Goal: Information Seeking & Learning: Check status

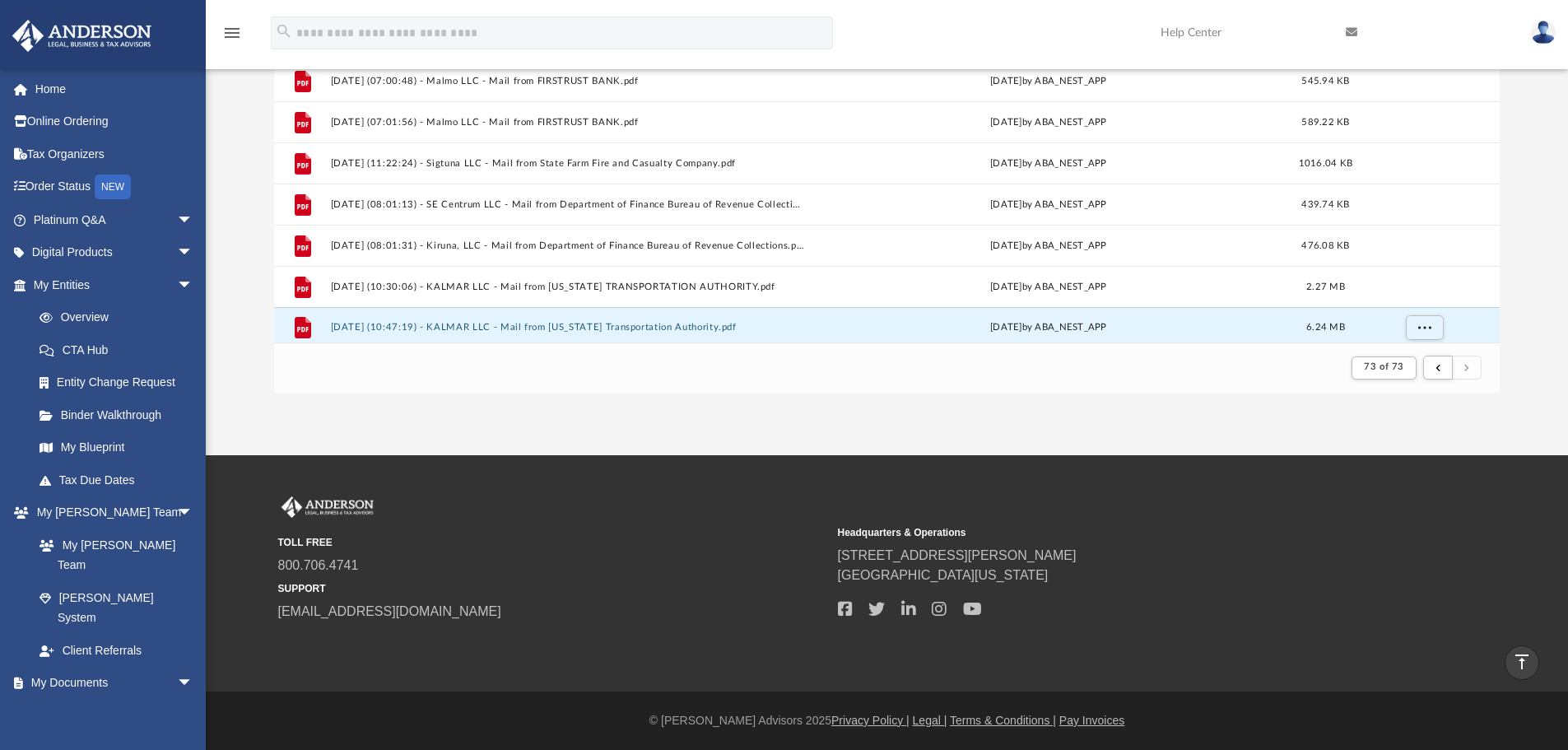
scroll to position [615, 0]
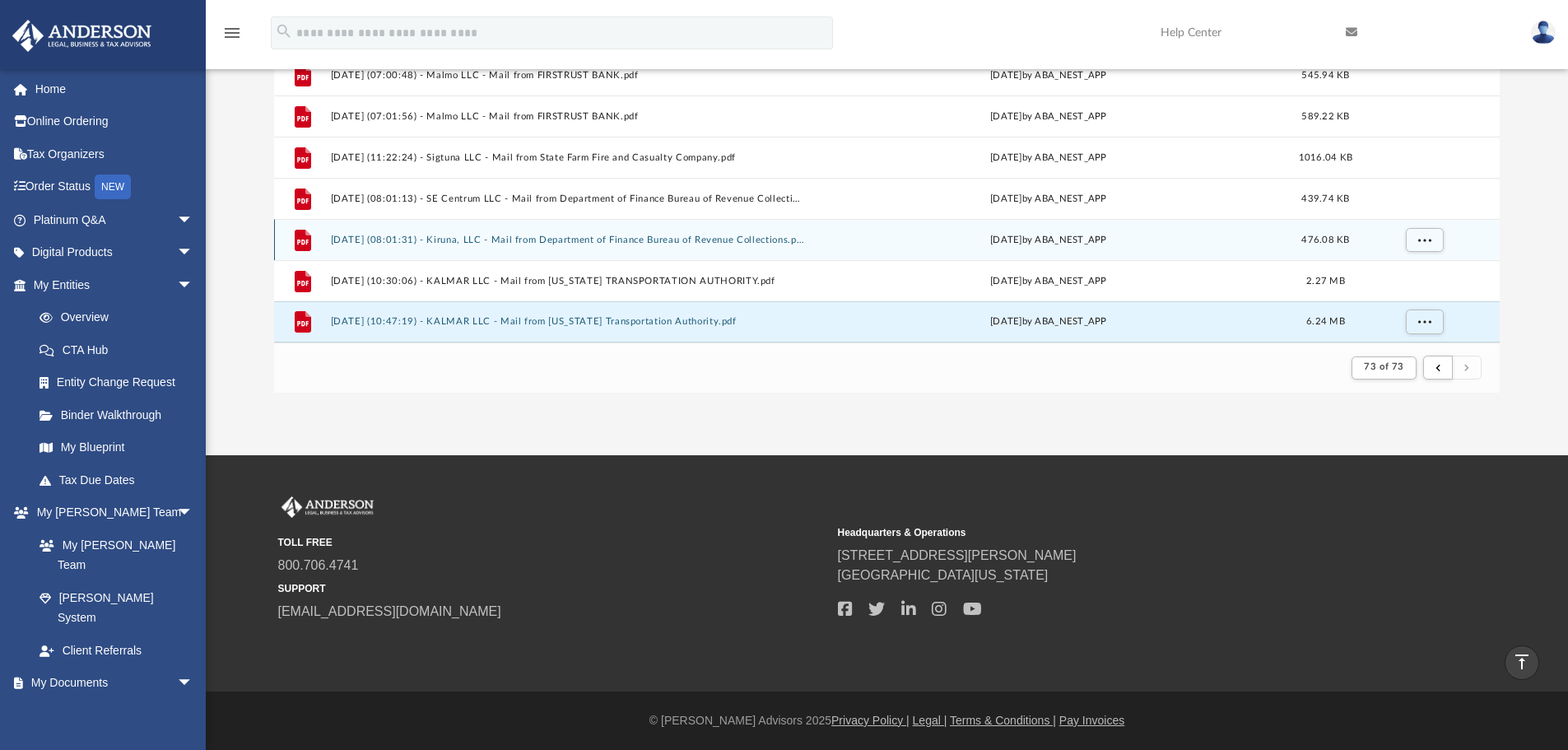
click at [597, 237] on button "[DATE] (08:01:31) - Kiruna, LLC - Mail from Department of Finance Bureau of Rev…" at bounding box center [567, 239] width 474 height 10
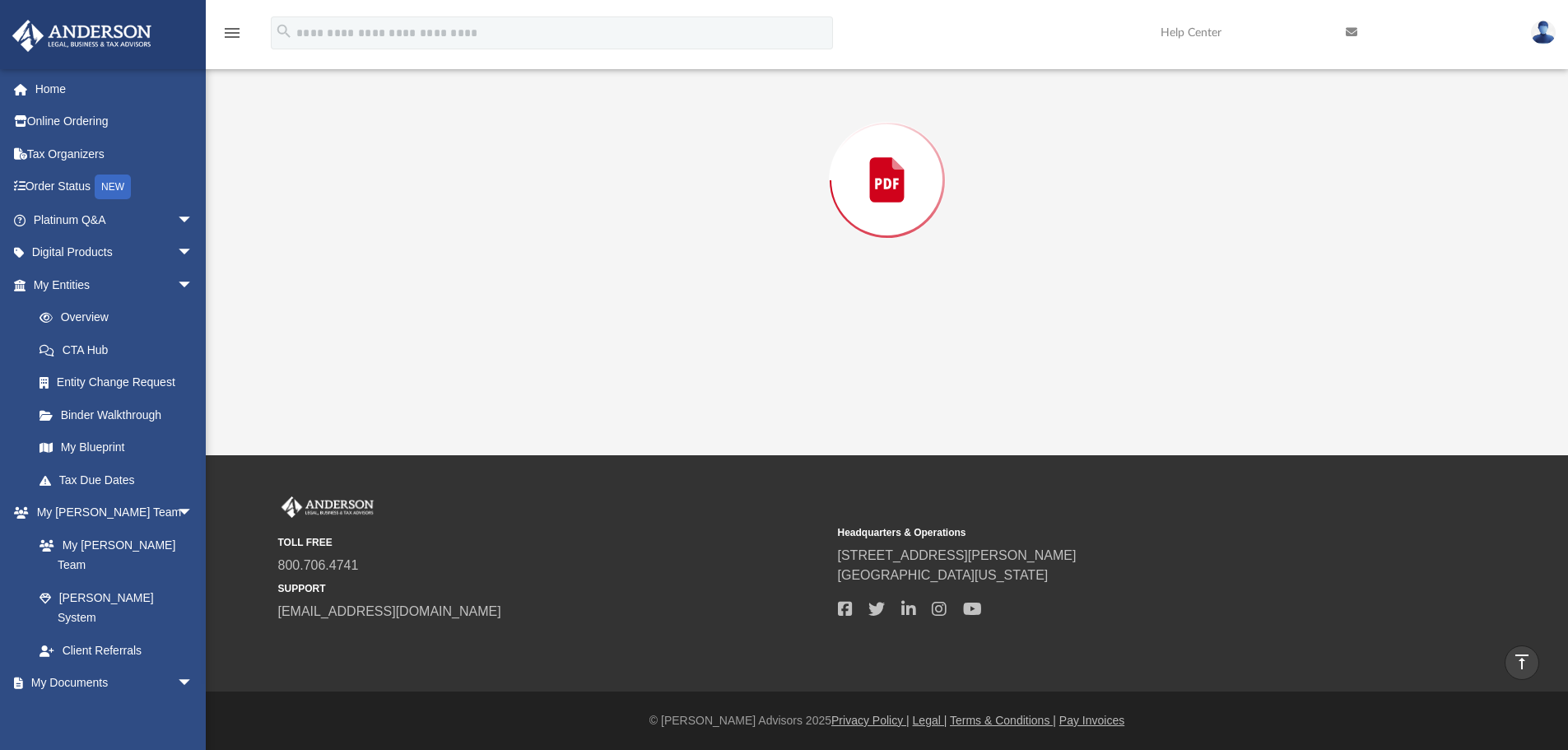
scroll to position [172, 0]
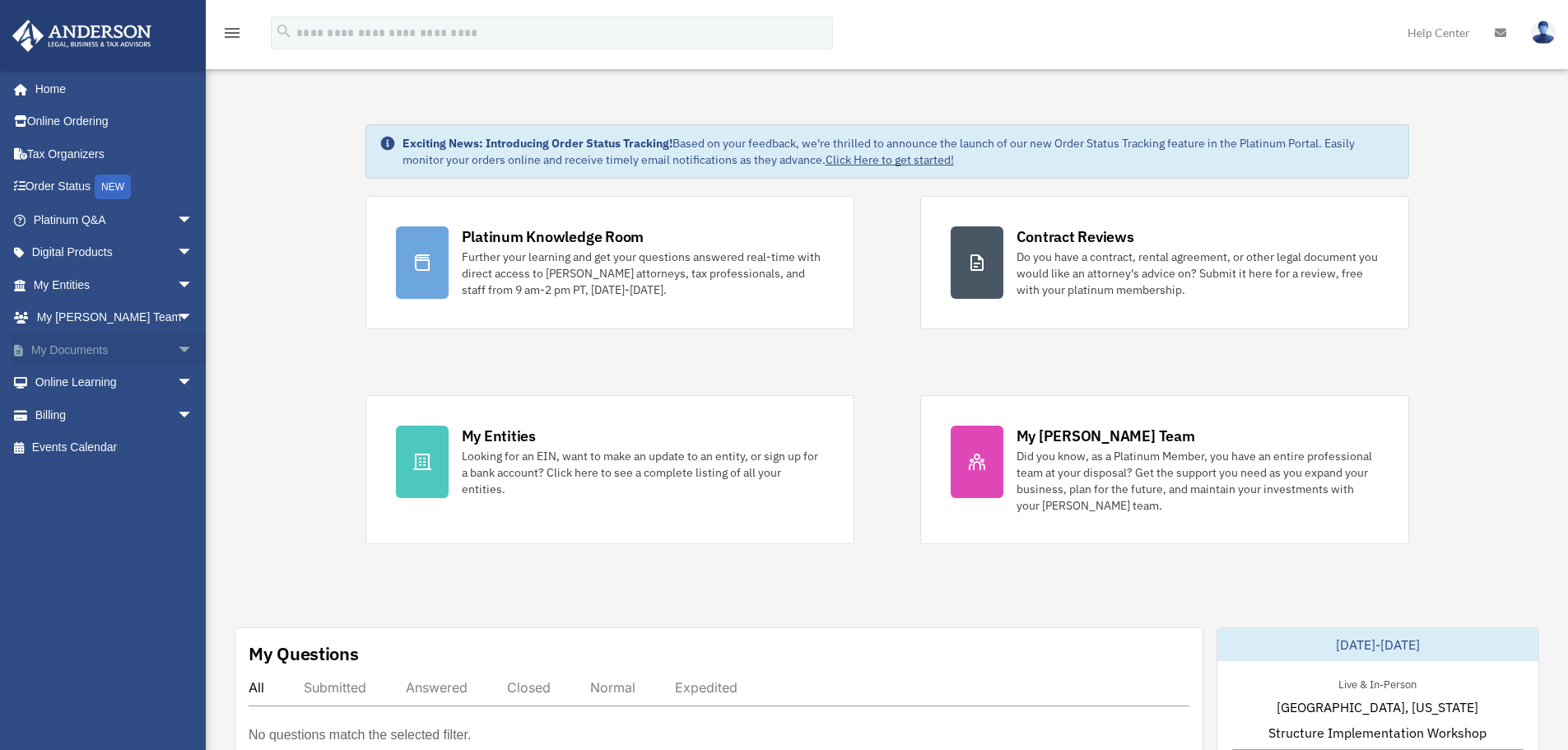
click at [177, 349] on span "arrow_drop_down" at bounding box center [193, 350] width 33 height 34
click at [69, 381] on link "Box" at bounding box center [120, 383] width 195 height 33
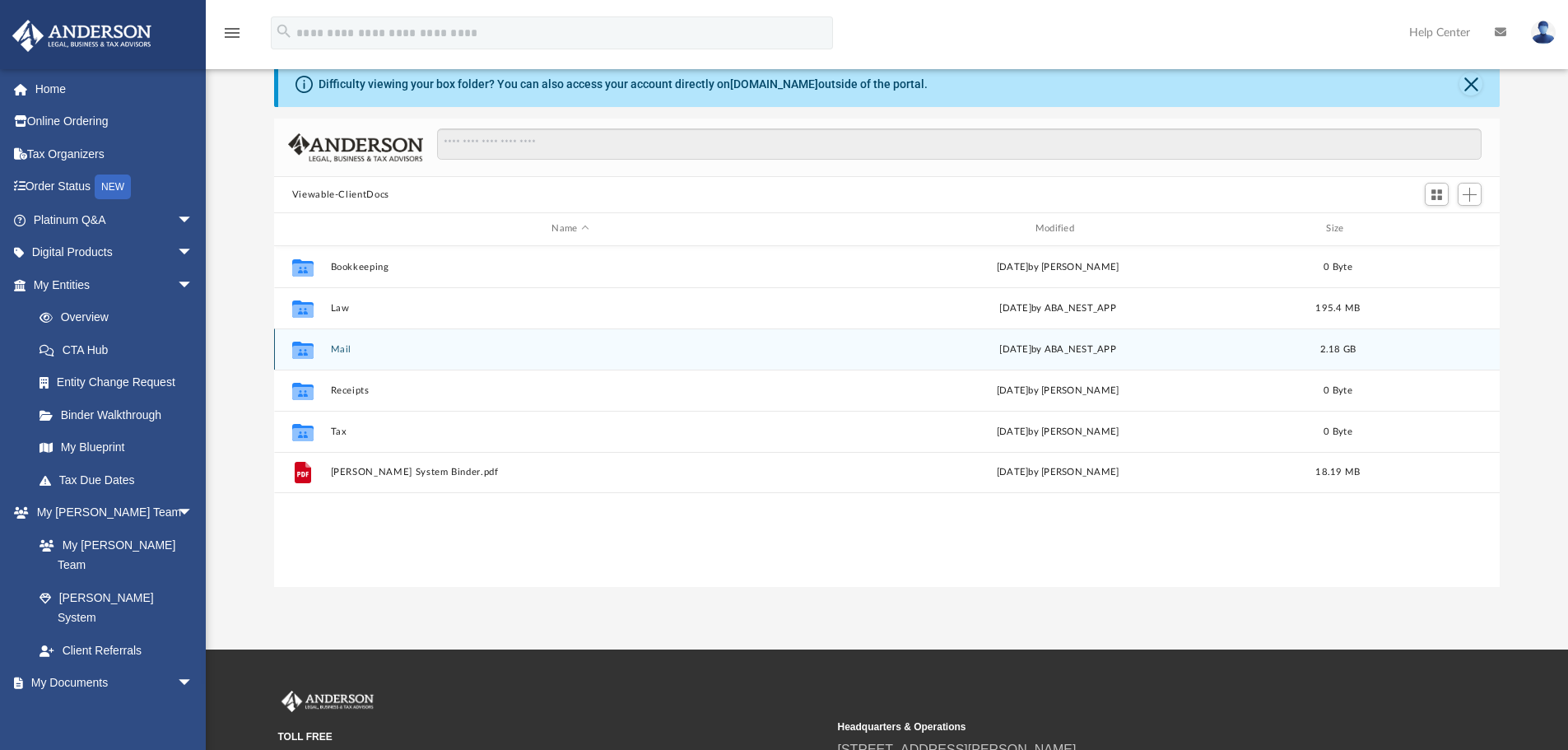
scroll to position [82, 0]
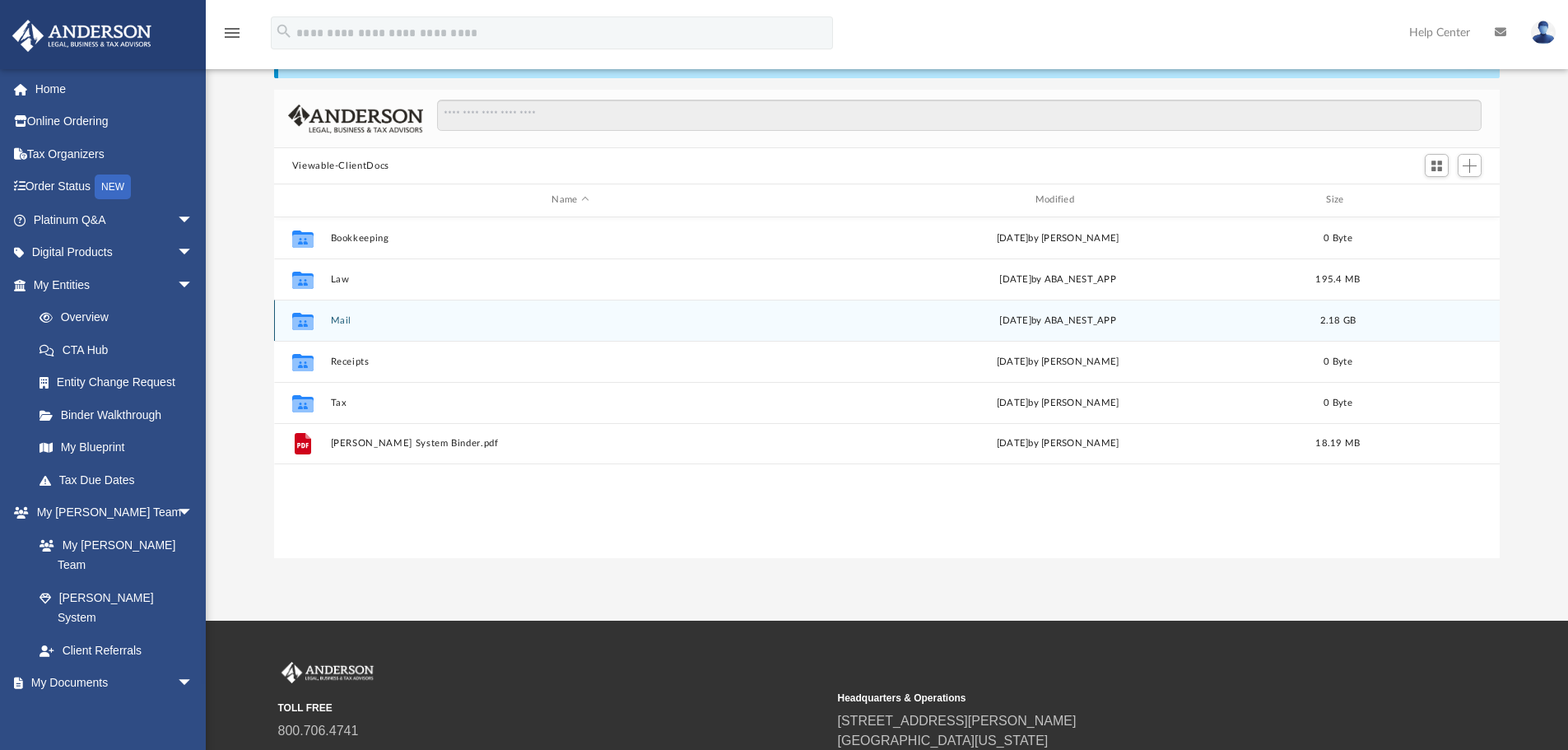
click at [374, 323] on button "Mail" at bounding box center [570, 320] width 480 height 10
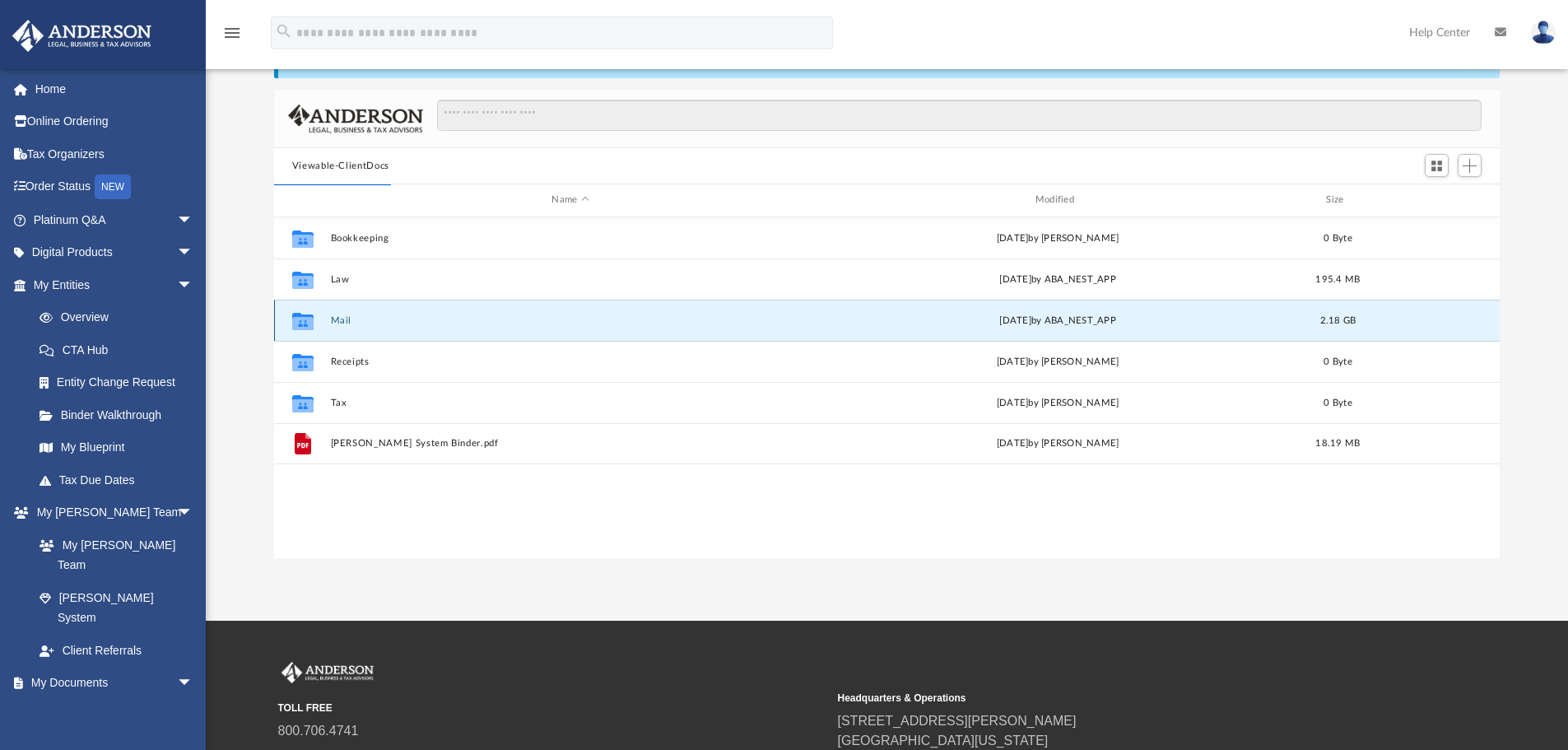
click at [374, 323] on button "Mail" at bounding box center [570, 320] width 480 height 10
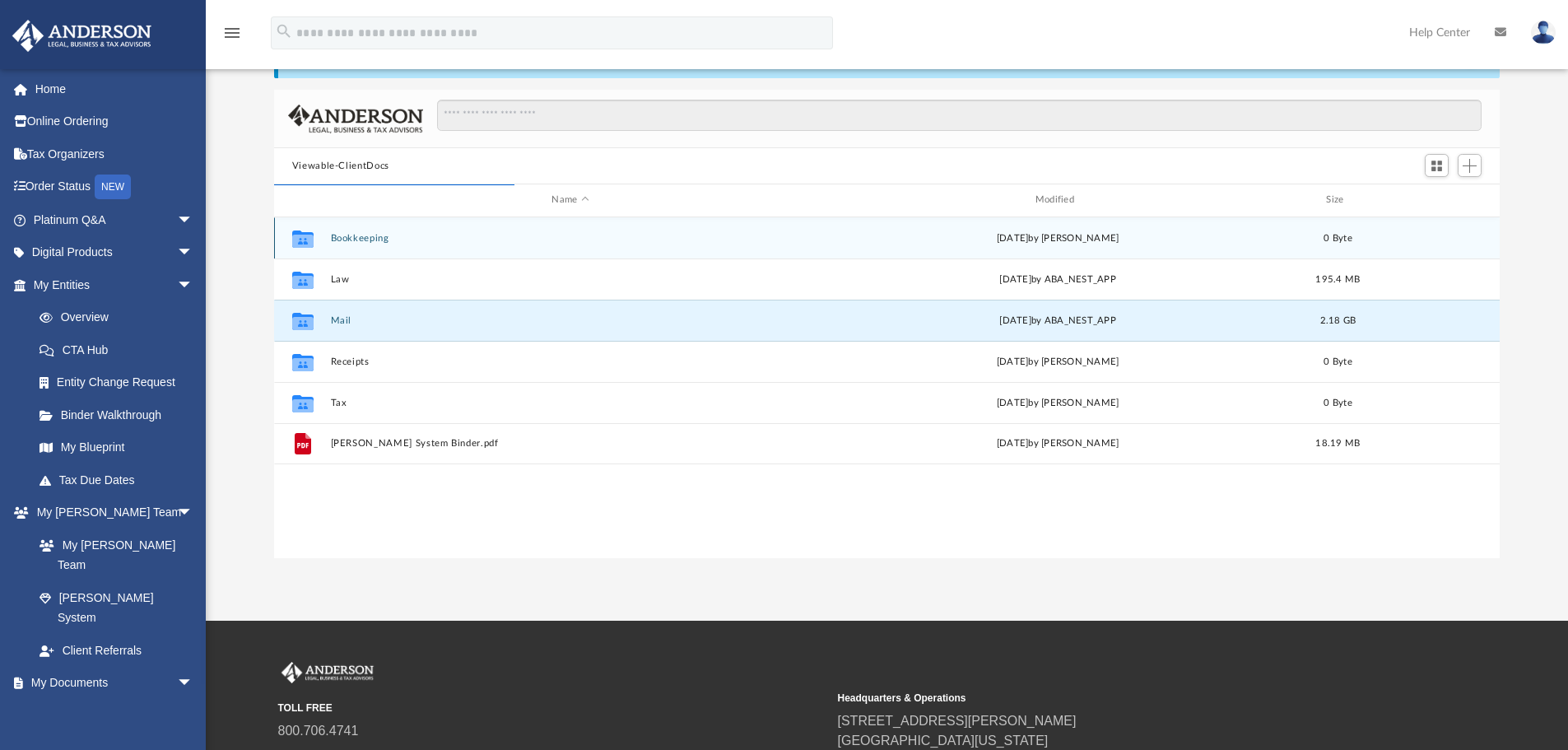
scroll to position [311, 1213]
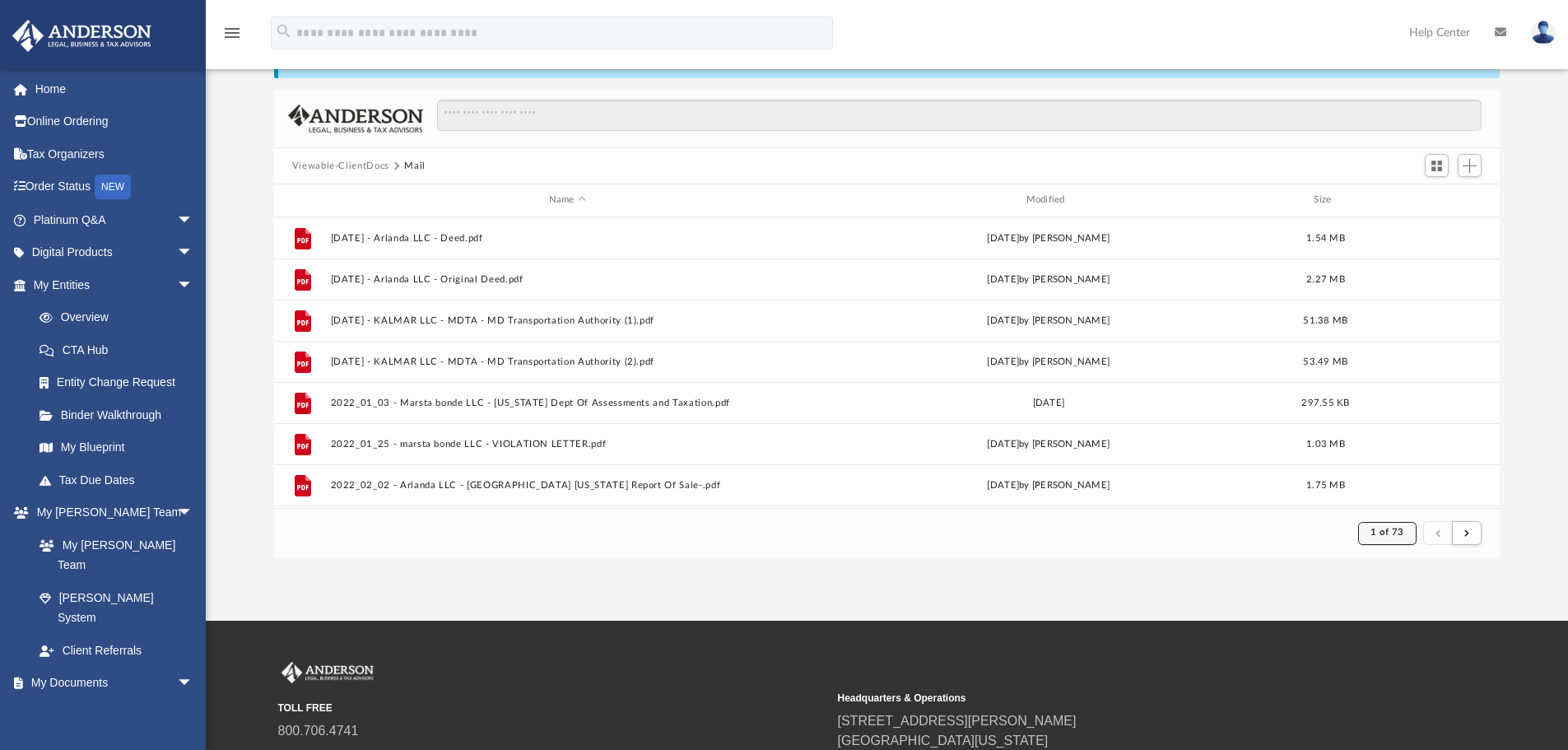
click at [1375, 534] on span "1 of 73" at bounding box center [1388, 532] width 34 height 9
click at [1395, 491] on li "73" at bounding box center [1401, 491] width 12 height 17
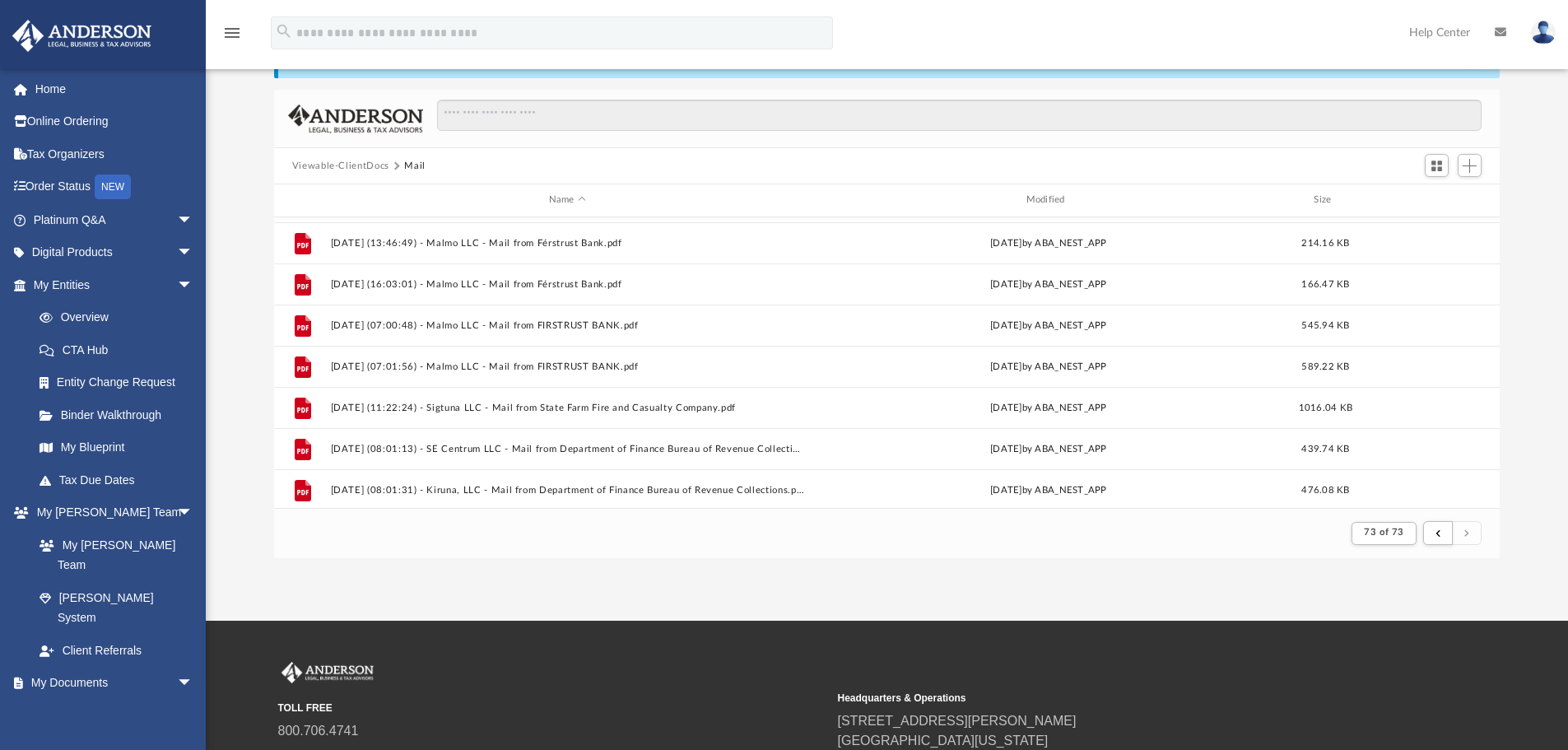
scroll to position [738, 0]
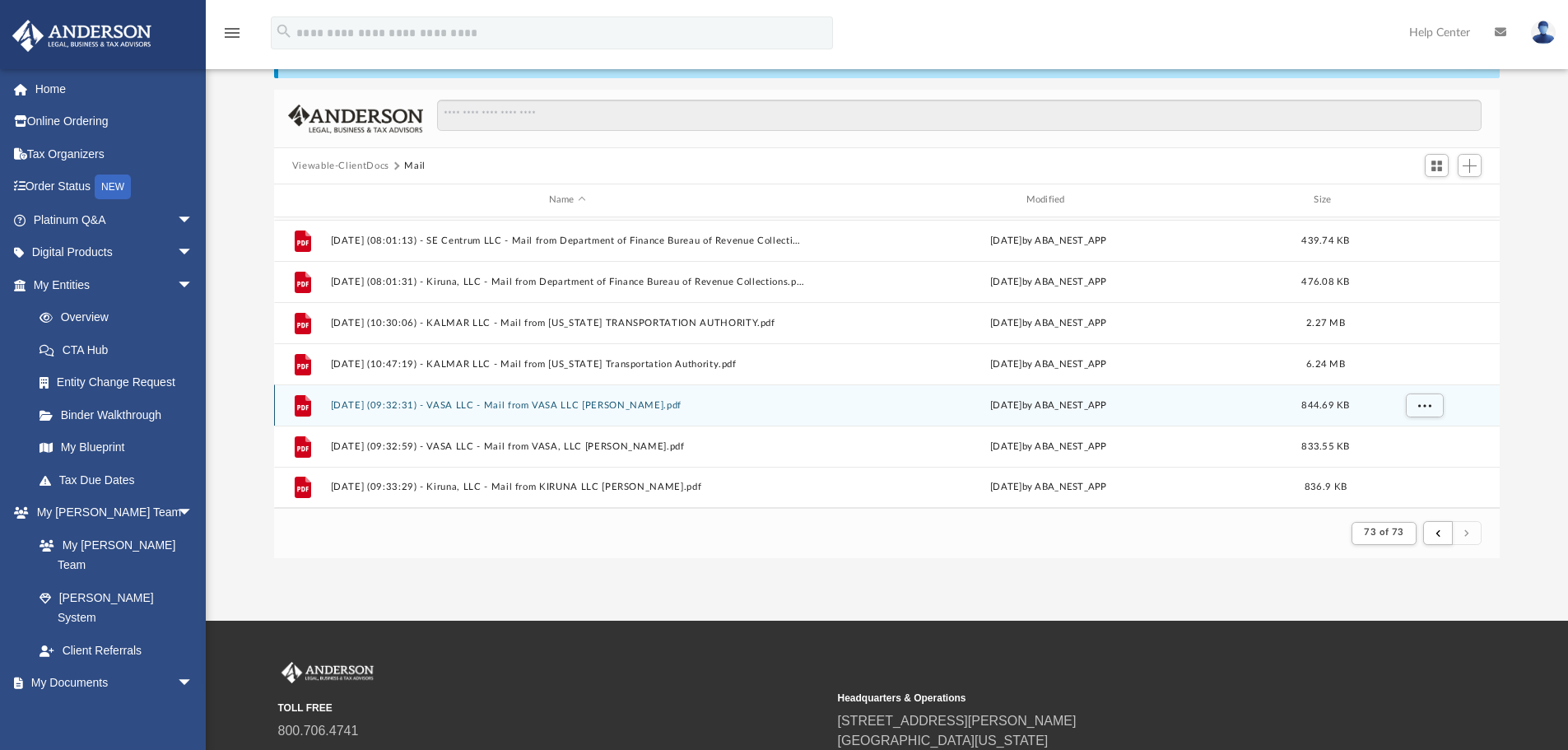
click at [525, 404] on button "[DATE] (09:32:31) - VASA LLC - Mail from VASA LLC [PERSON_NAME].pdf" at bounding box center [567, 404] width 474 height 10
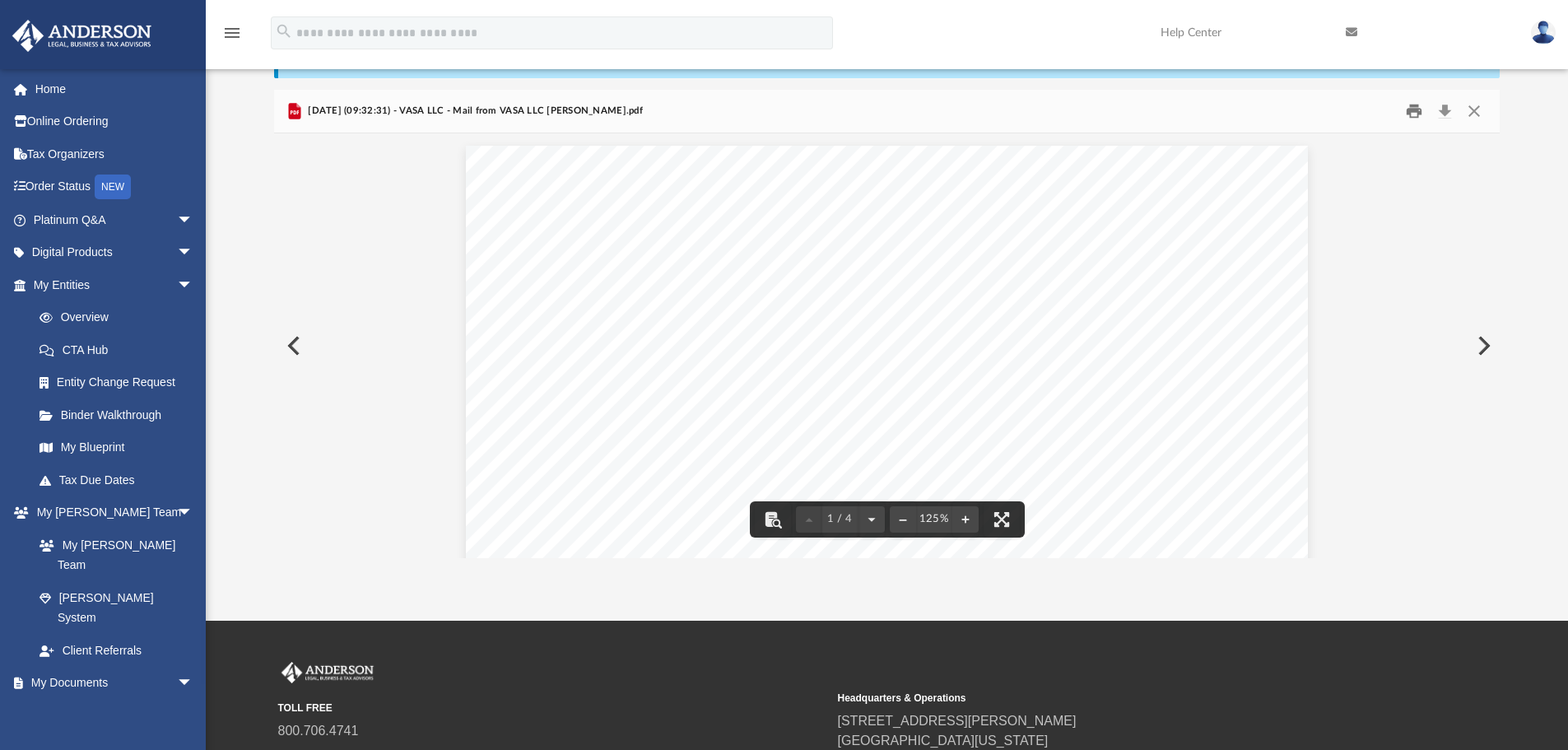
click at [1409, 113] on button "Print" at bounding box center [1413, 111] width 33 height 26
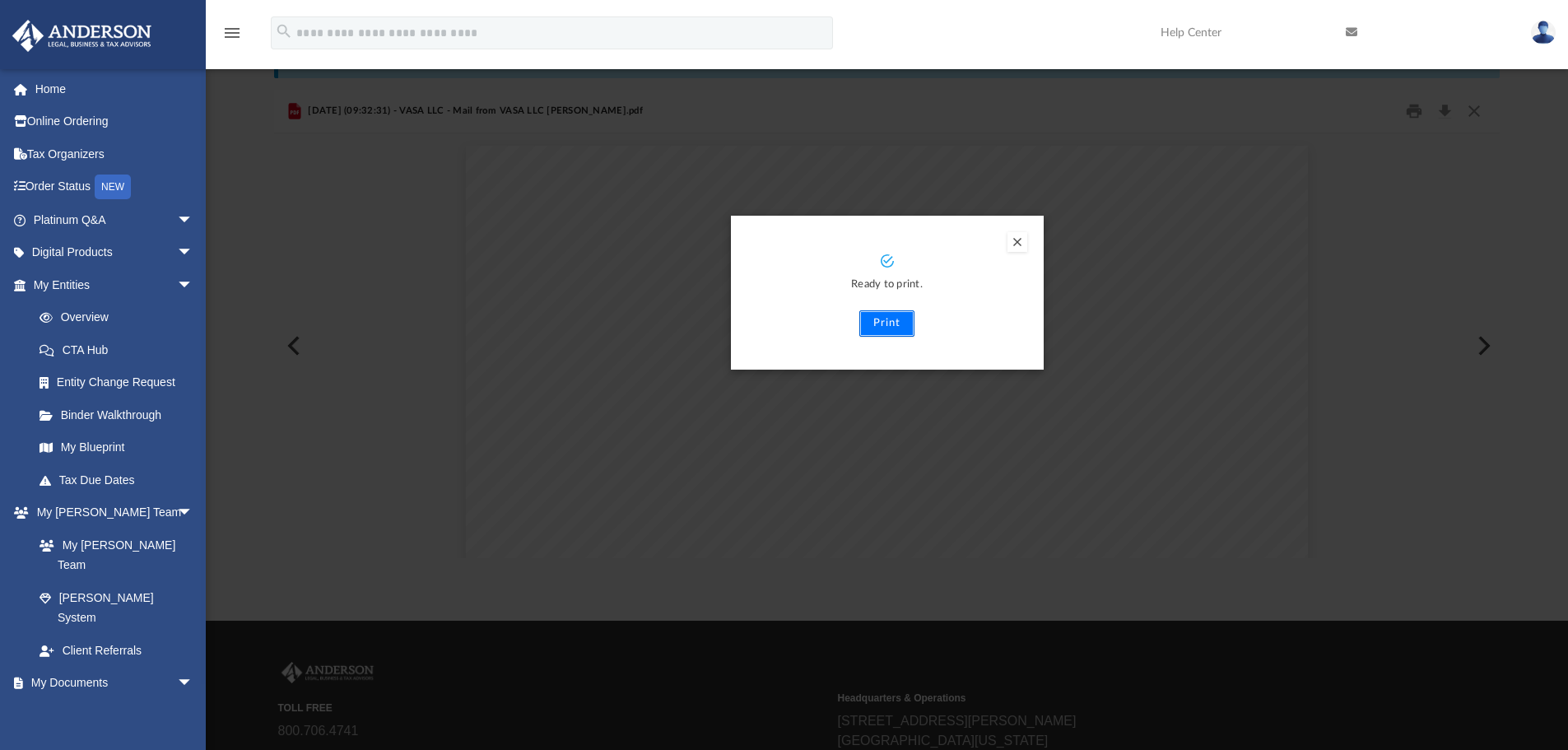
click at [893, 317] on button "Print" at bounding box center [887, 323] width 55 height 26
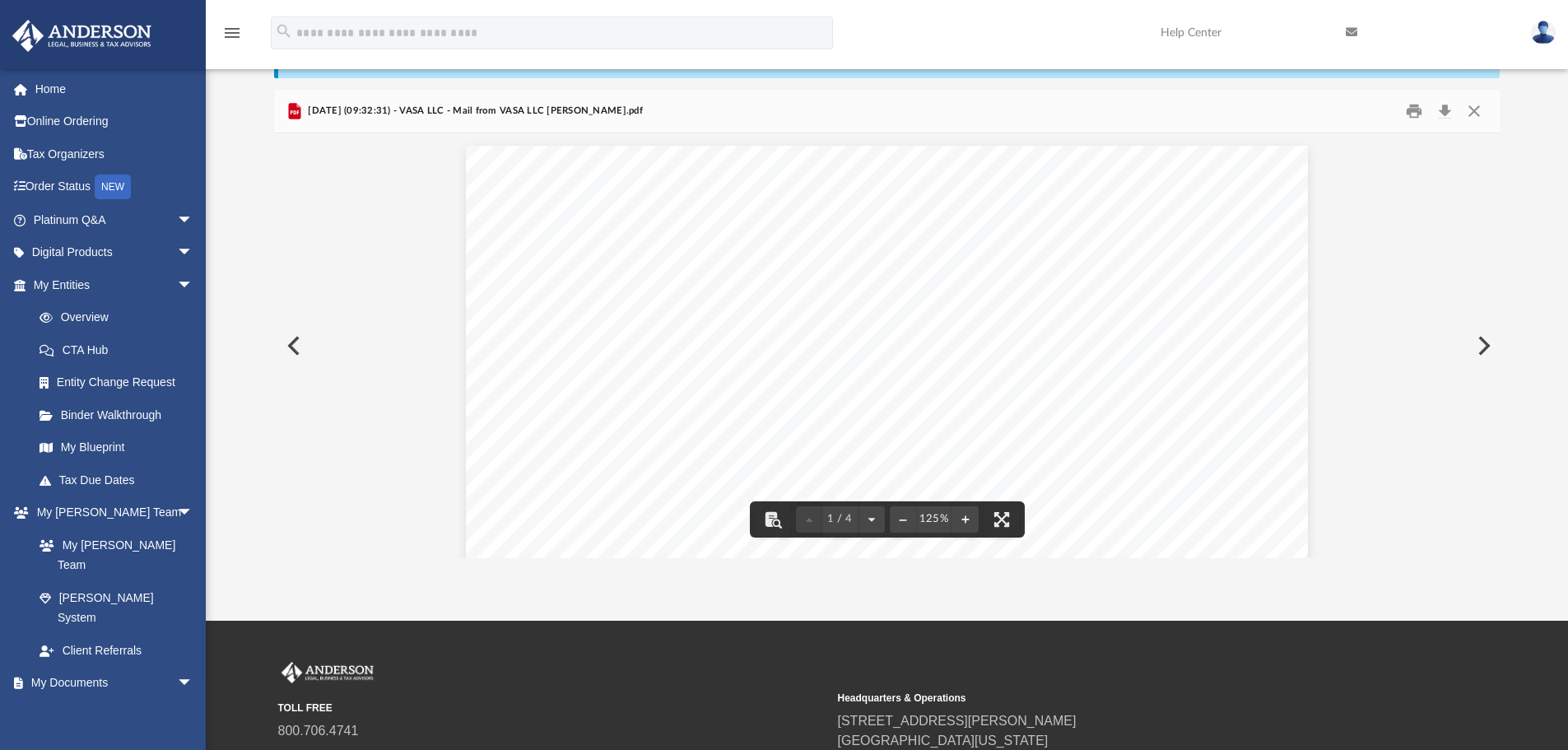
scroll to position [0, 0]
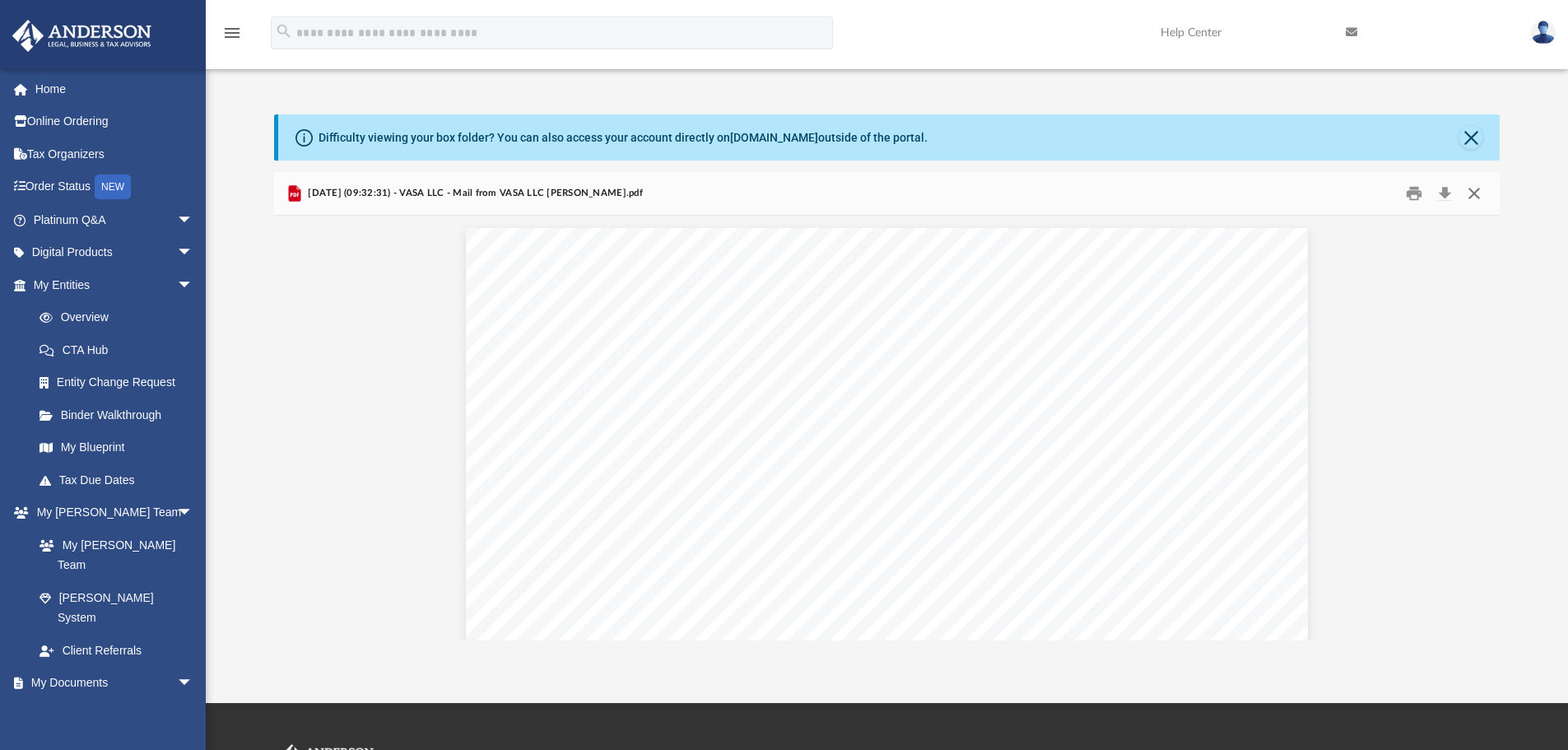
click at [1474, 190] on button "Close" at bounding box center [1474, 194] width 29 height 26
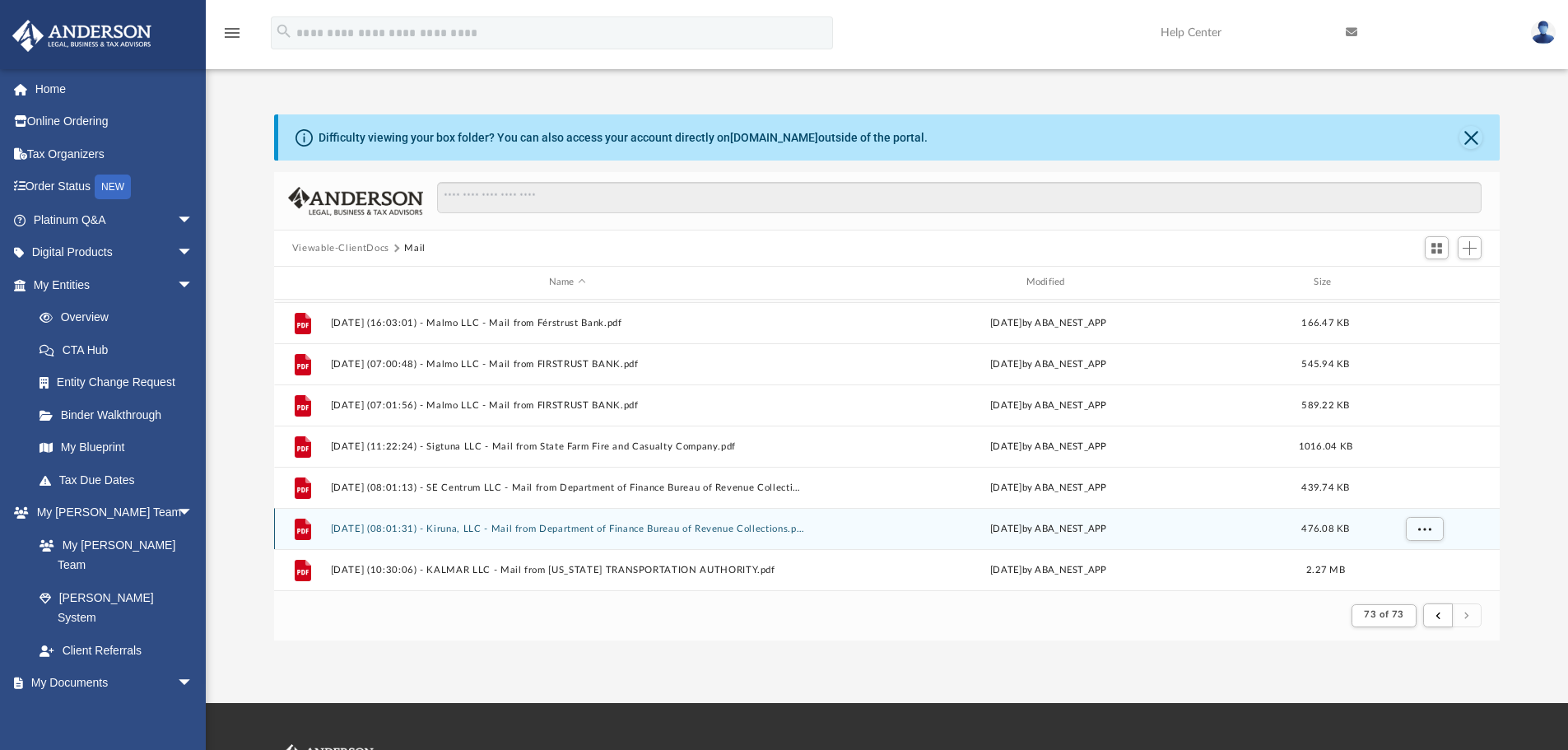
scroll to position [656, 0]
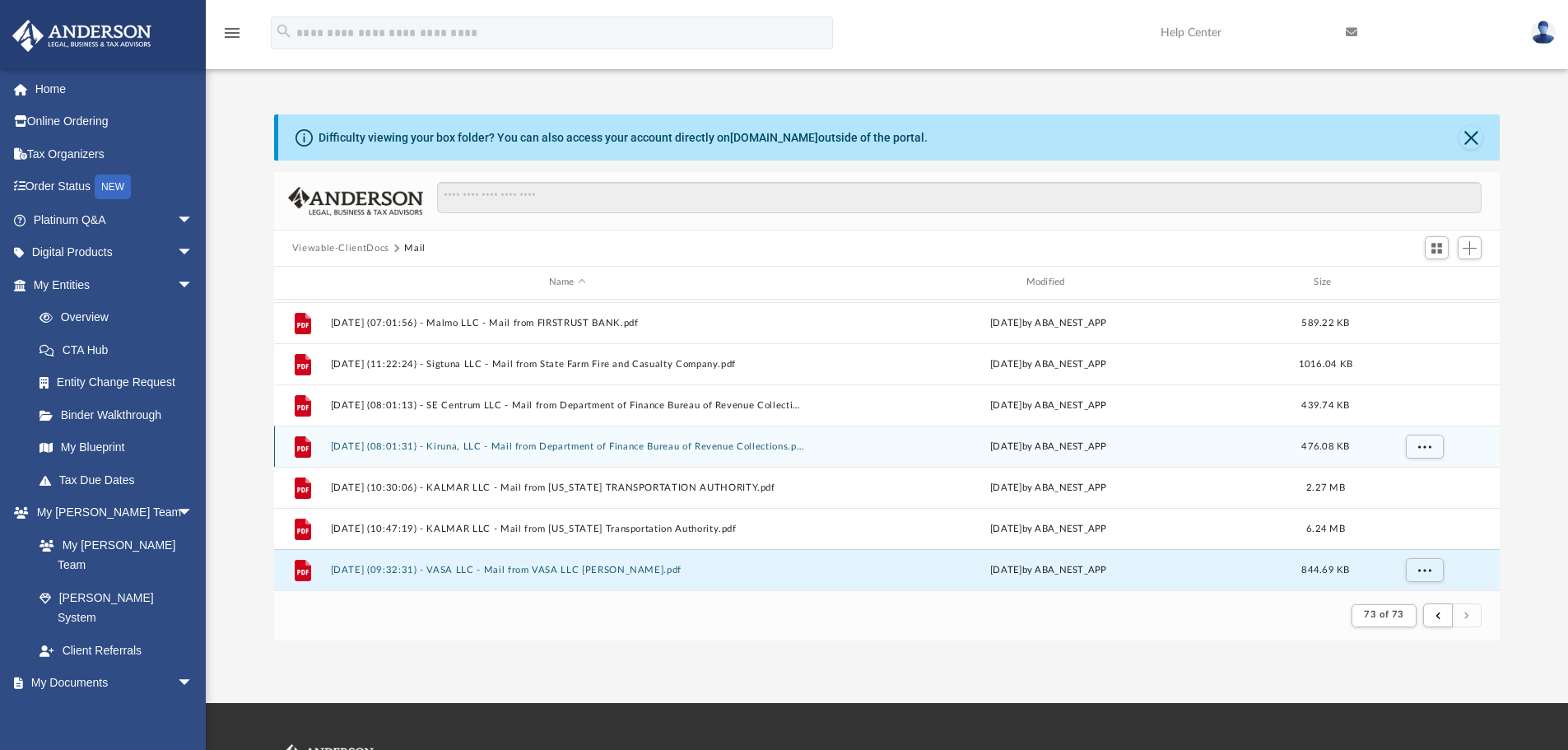
click at [699, 450] on button "[DATE] (08:01:31) - Kiruna, LLC - Mail from Department of Finance Bureau of Rev…" at bounding box center [567, 446] width 474 height 10
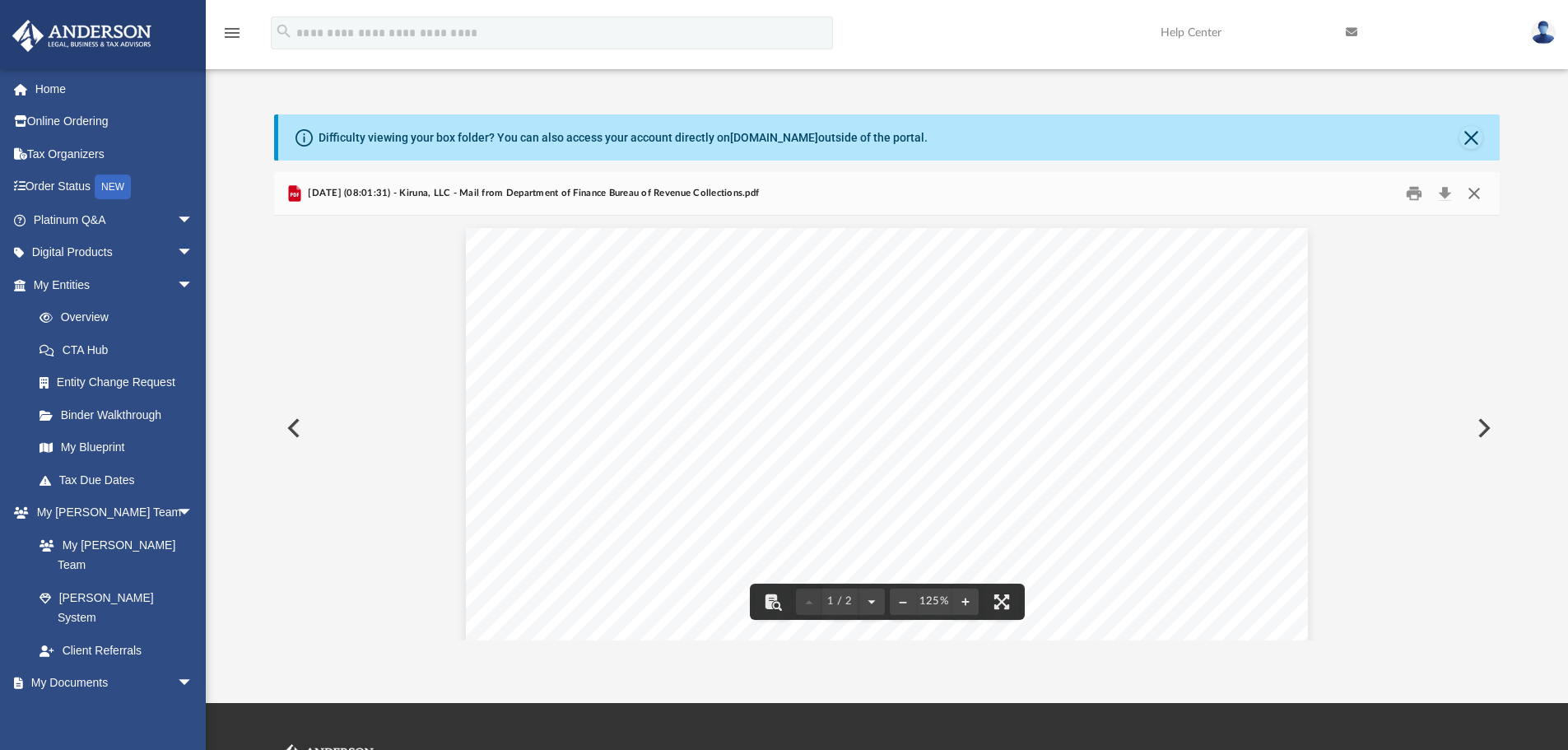
click at [1479, 196] on button "Close" at bounding box center [1474, 194] width 29 height 26
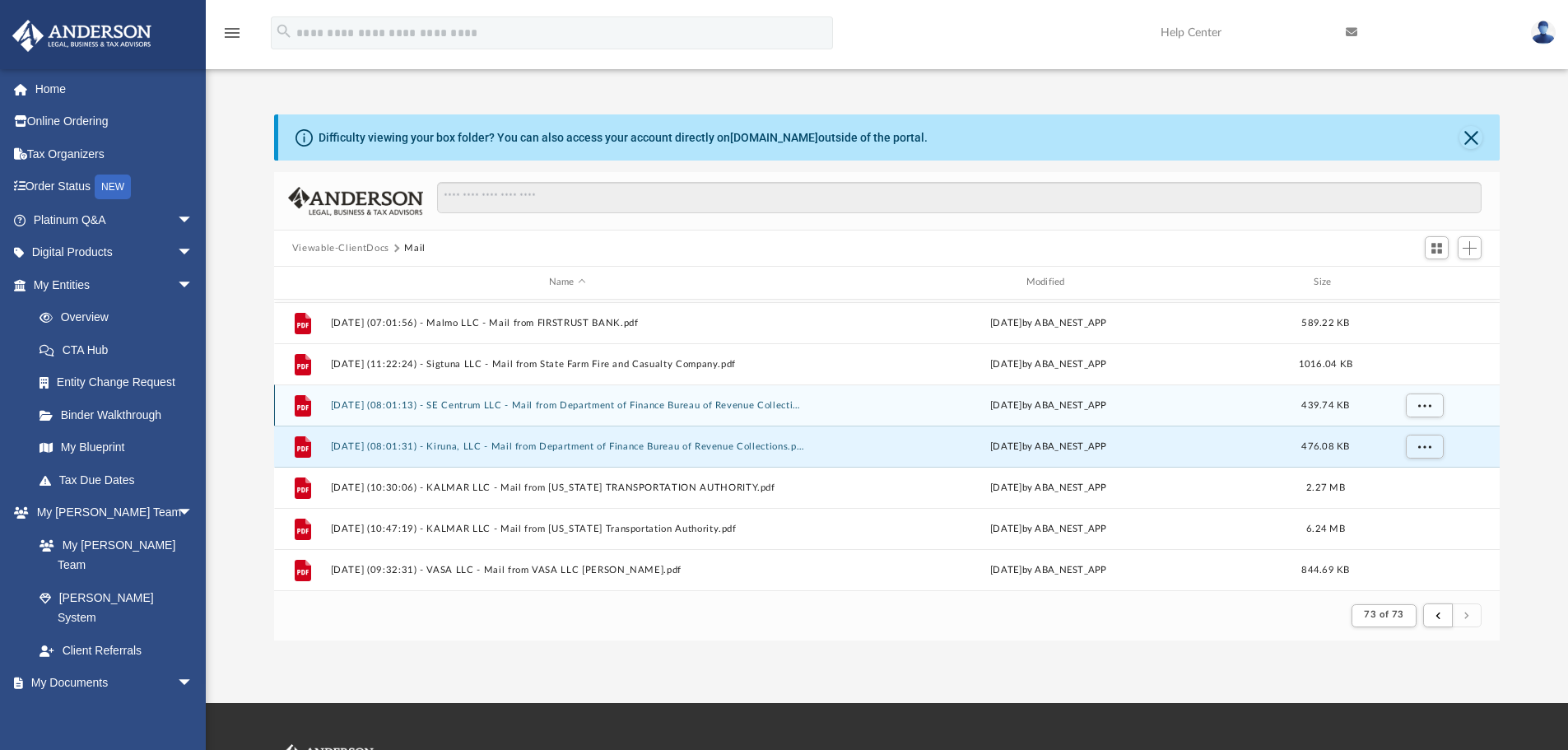
click at [638, 400] on button "[DATE] (08:01:13) - SE Centrum LLC - Mail from Department of Finance Bureau of …" at bounding box center [567, 404] width 474 height 10
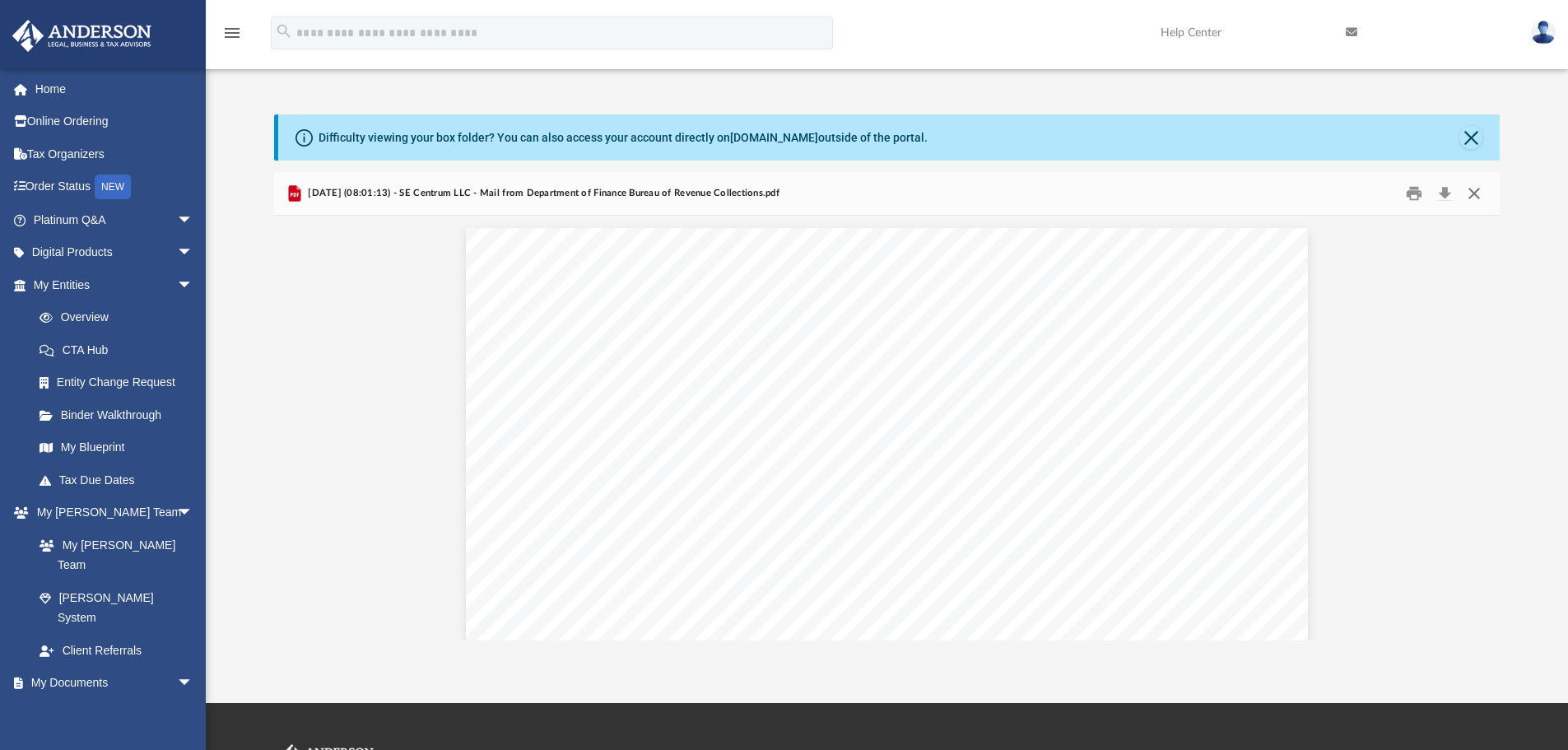
click at [1475, 196] on button "Close" at bounding box center [1474, 194] width 29 height 26
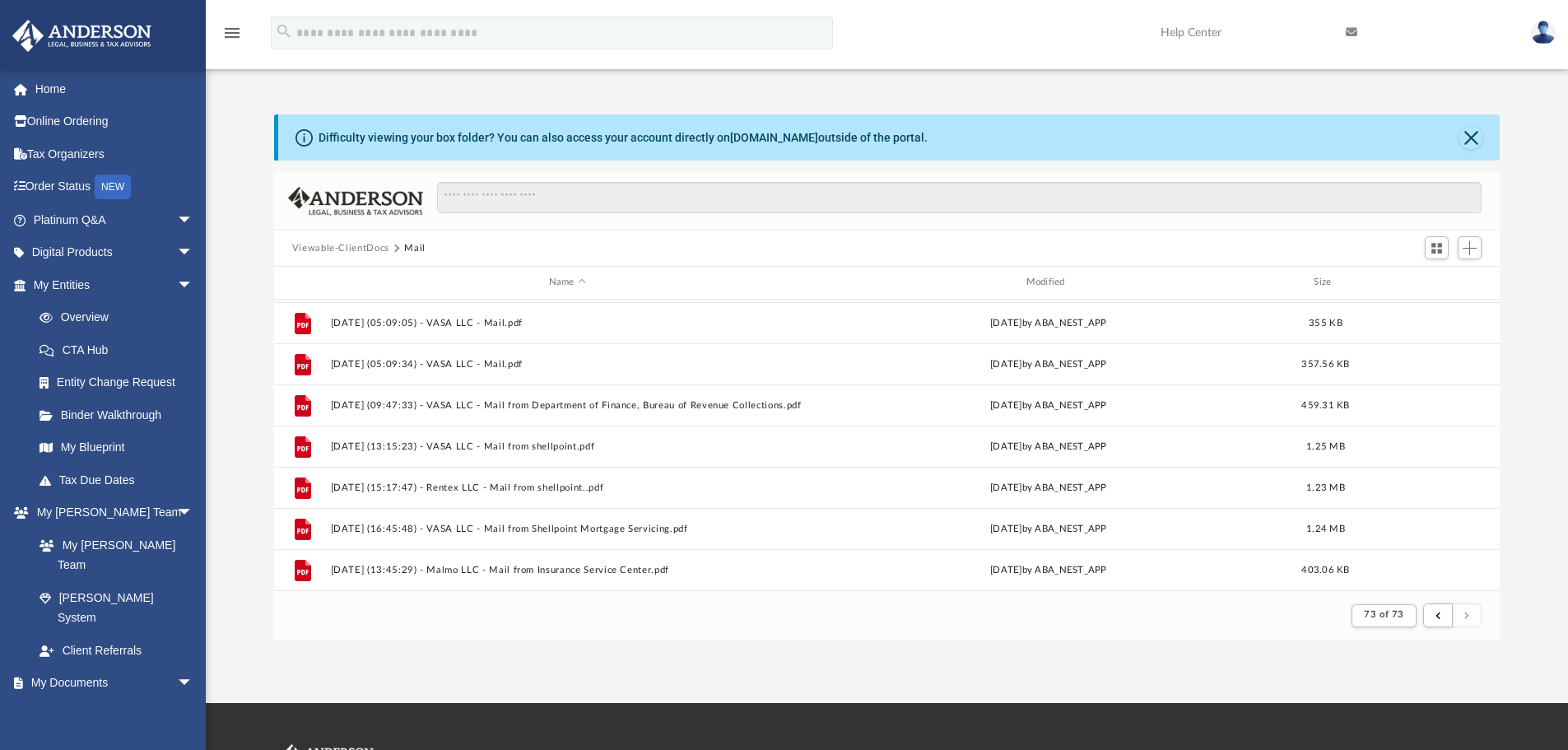
scroll to position [162, 0]
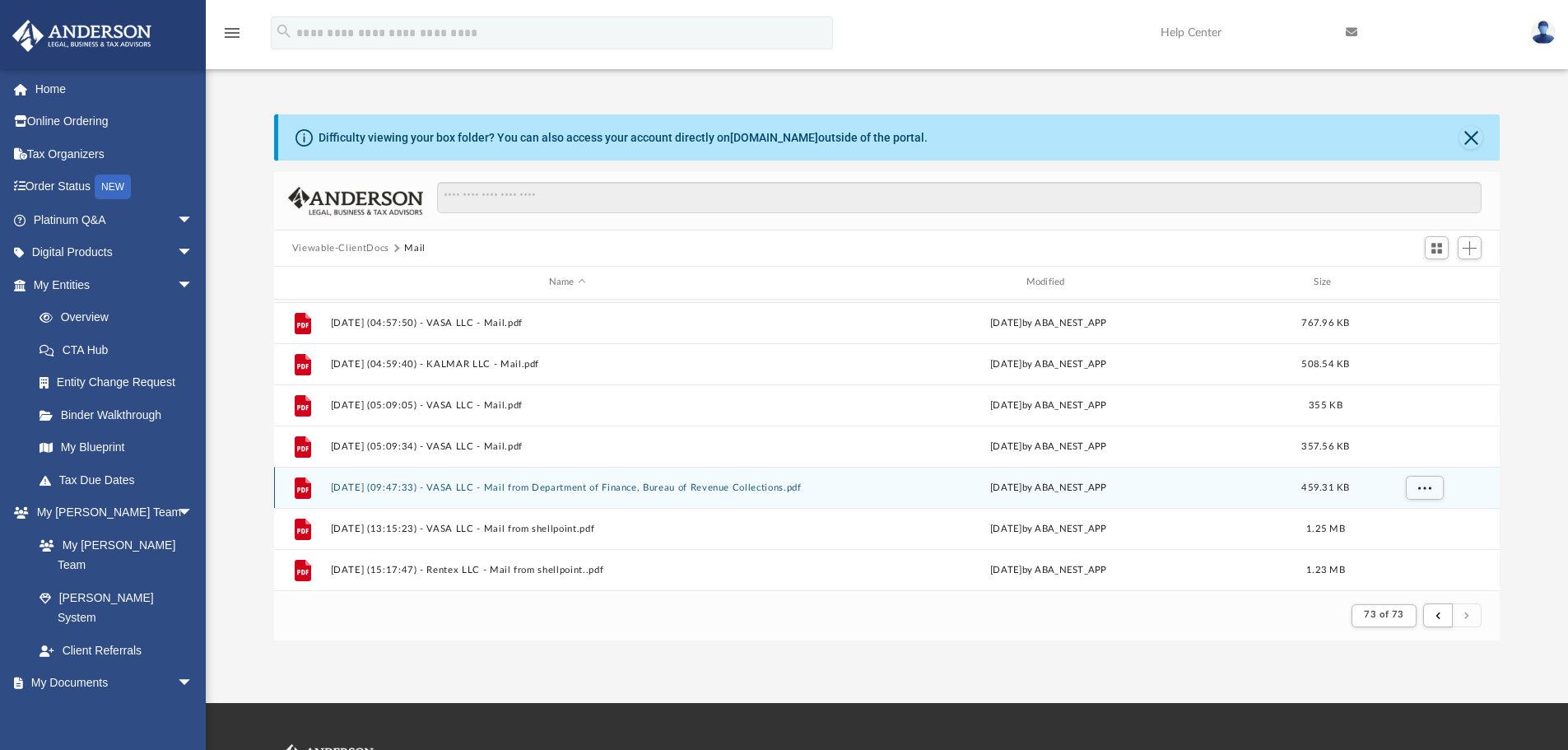
click at [655, 488] on button "[DATE] (09:47:33) - VASA LLC - Mail from Department of Finance, Bureau of Reven…" at bounding box center [567, 487] width 474 height 10
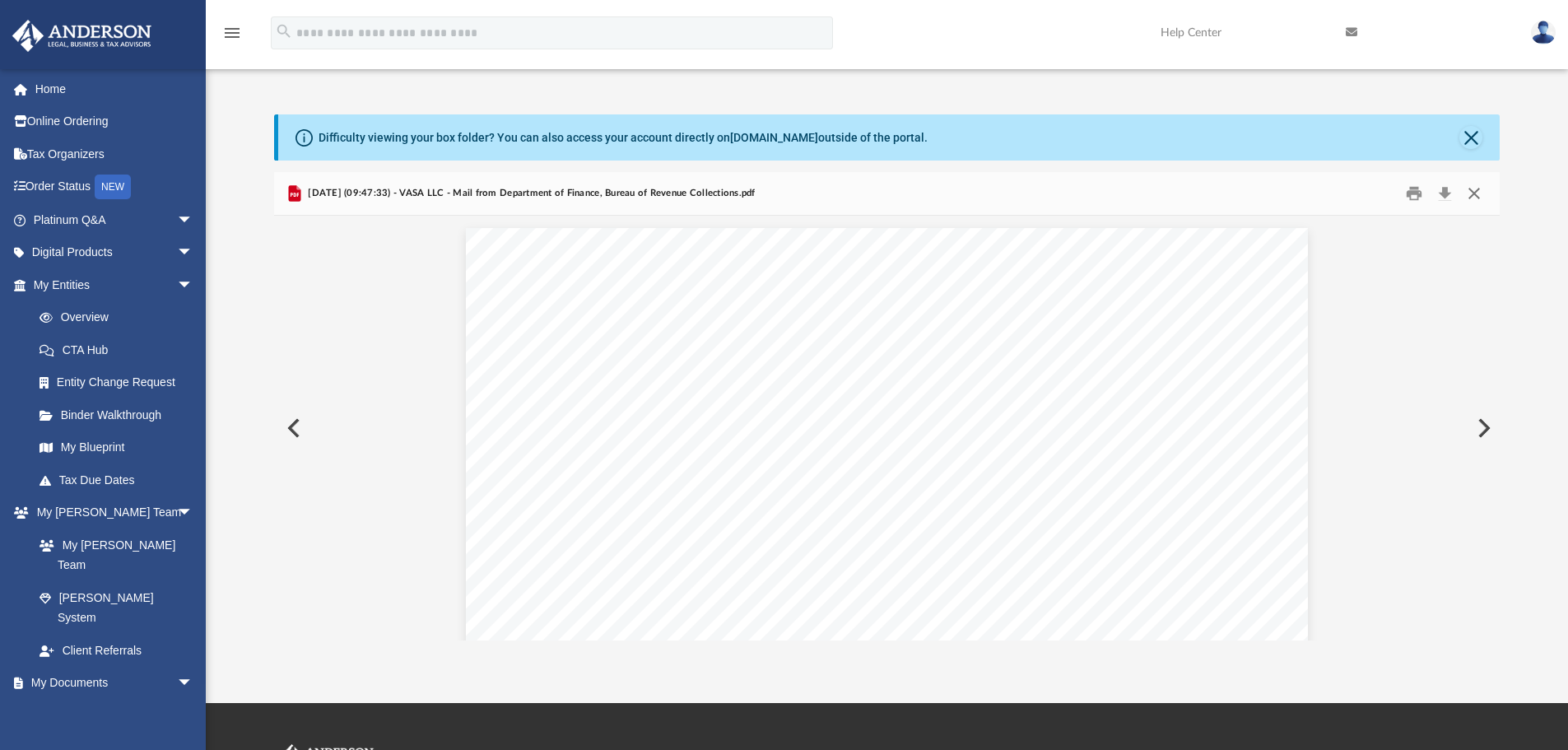
click at [1477, 201] on button "Close" at bounding box center [1474, 194] width 29 height 26
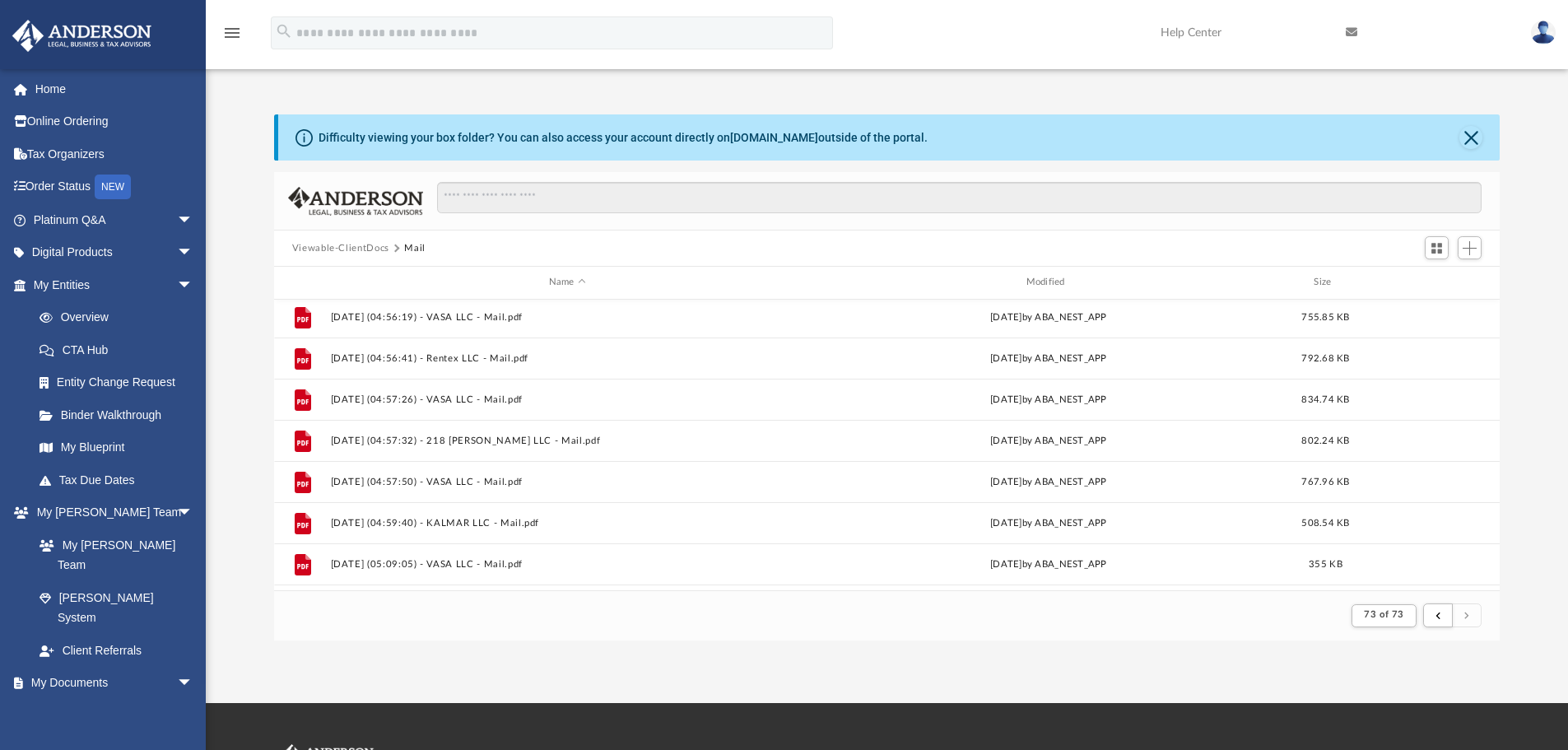
scroll to position [0, 0]
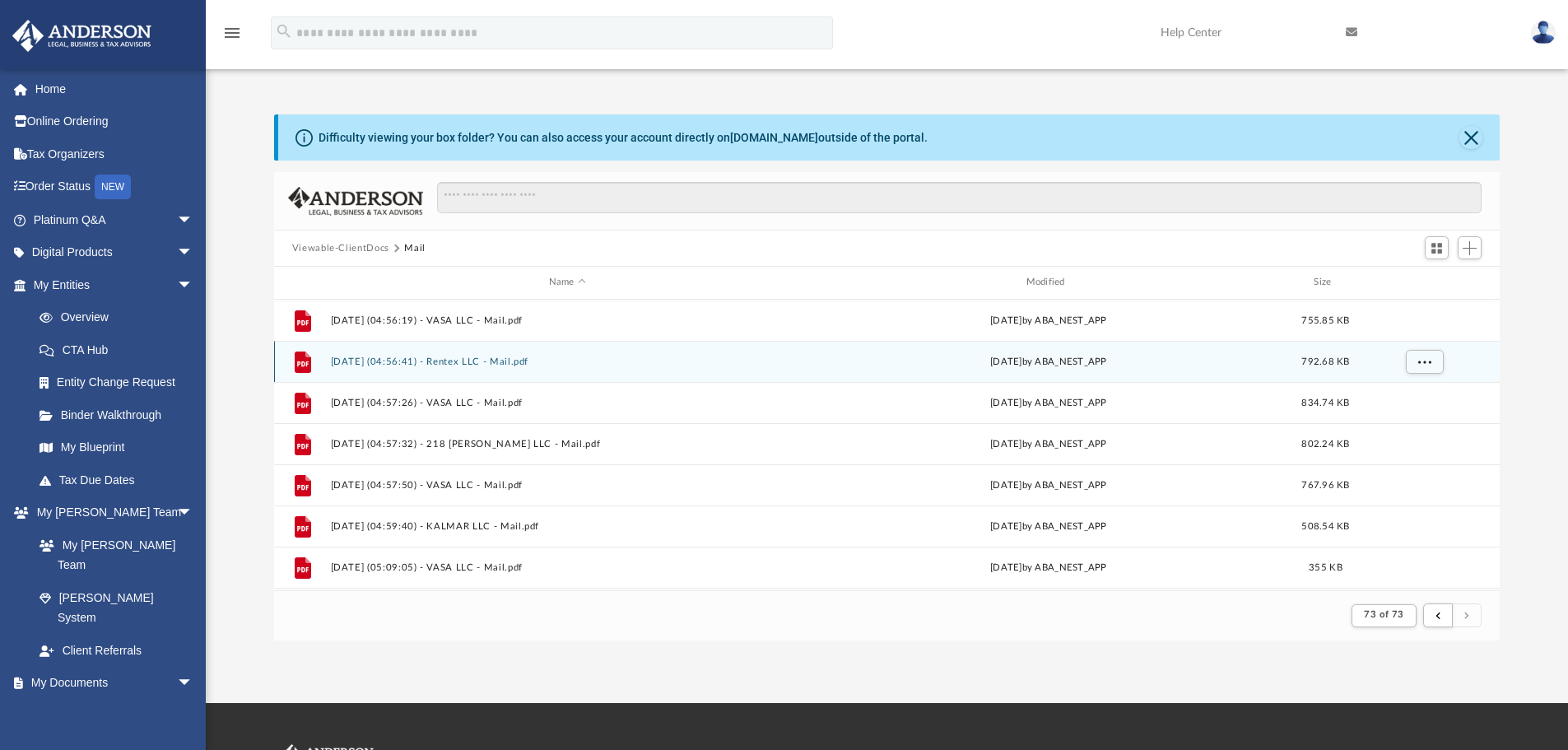
click at [570, 367] on button "[DATE] (04:56:41) - Rentex LLC - Mail.pdf" at bounding box center [567, 361] width 474 height 10
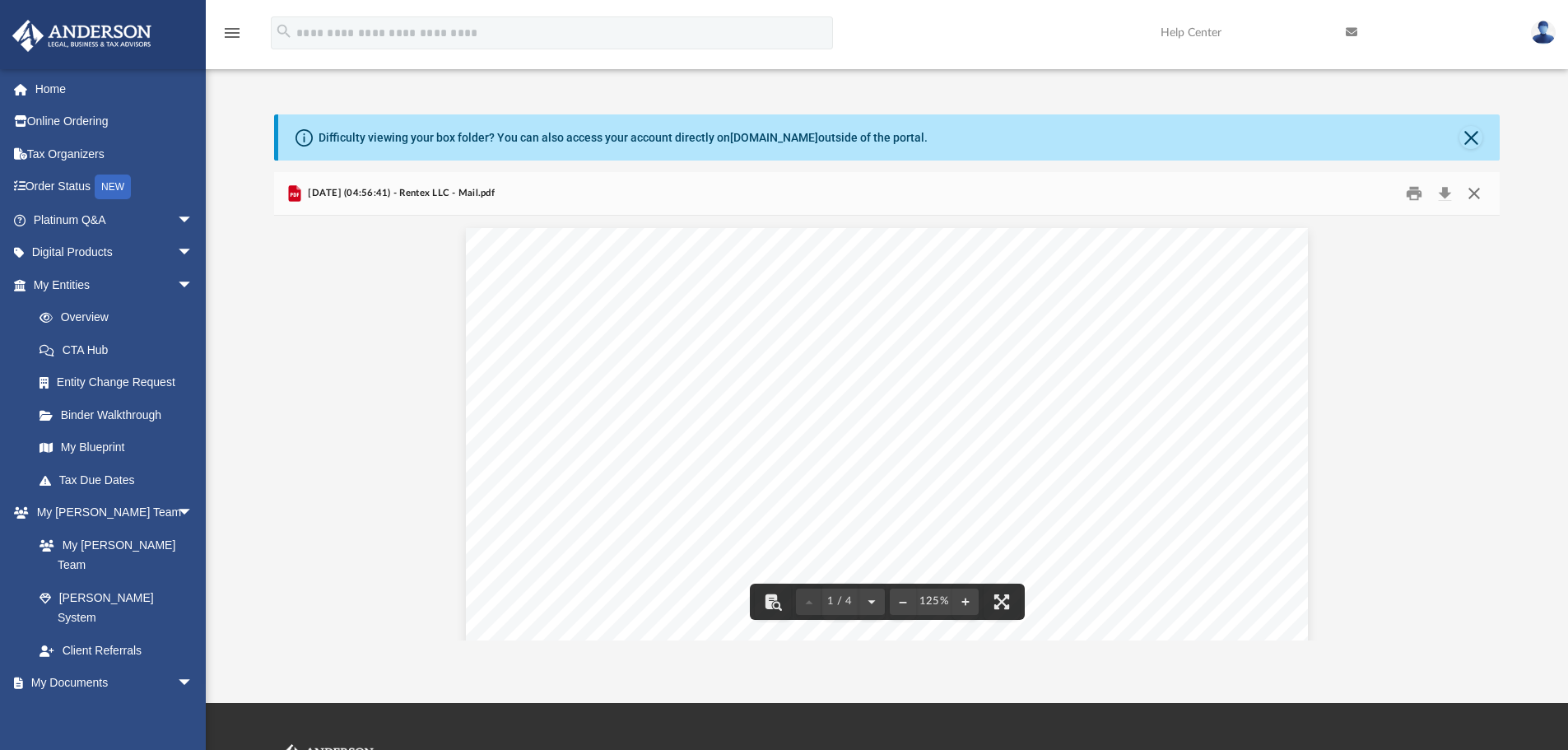
click at [1479, 196] on button "Close" at bounding box center [1474, 194] width 29 height 26
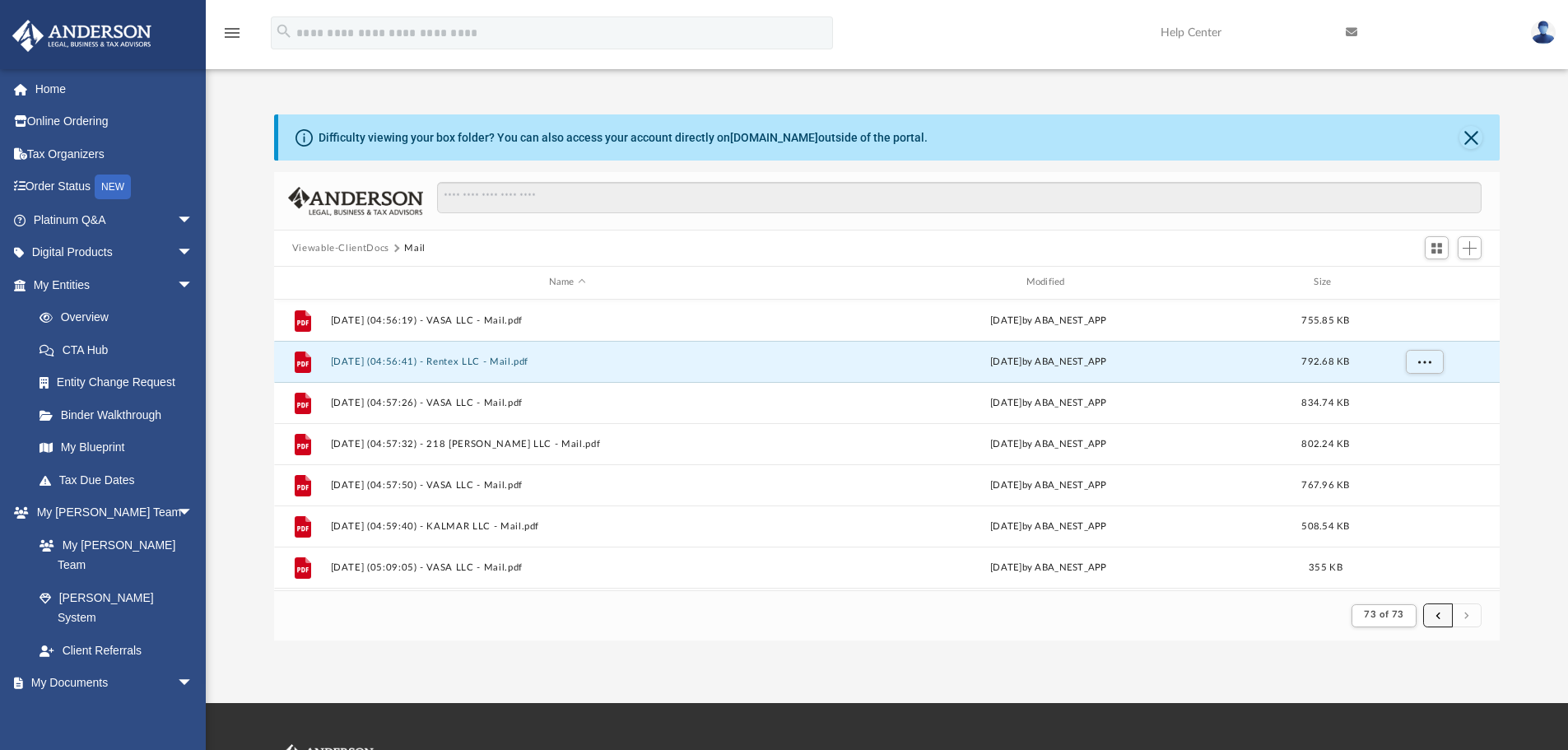
click at [1433, 611] on button "submit" at bounding box center [1437, 615] width 29 height 24
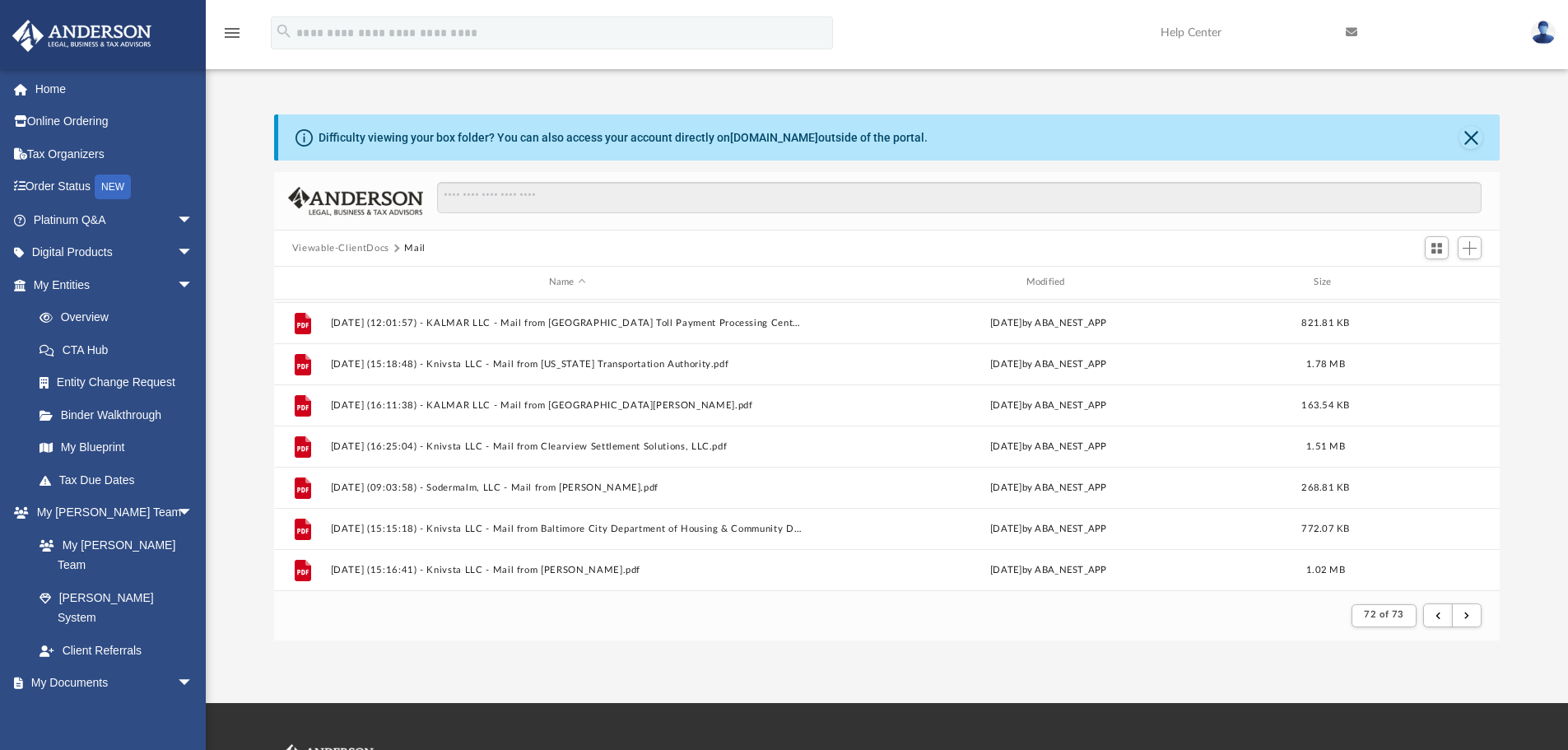
scroll to position [1520, 0]
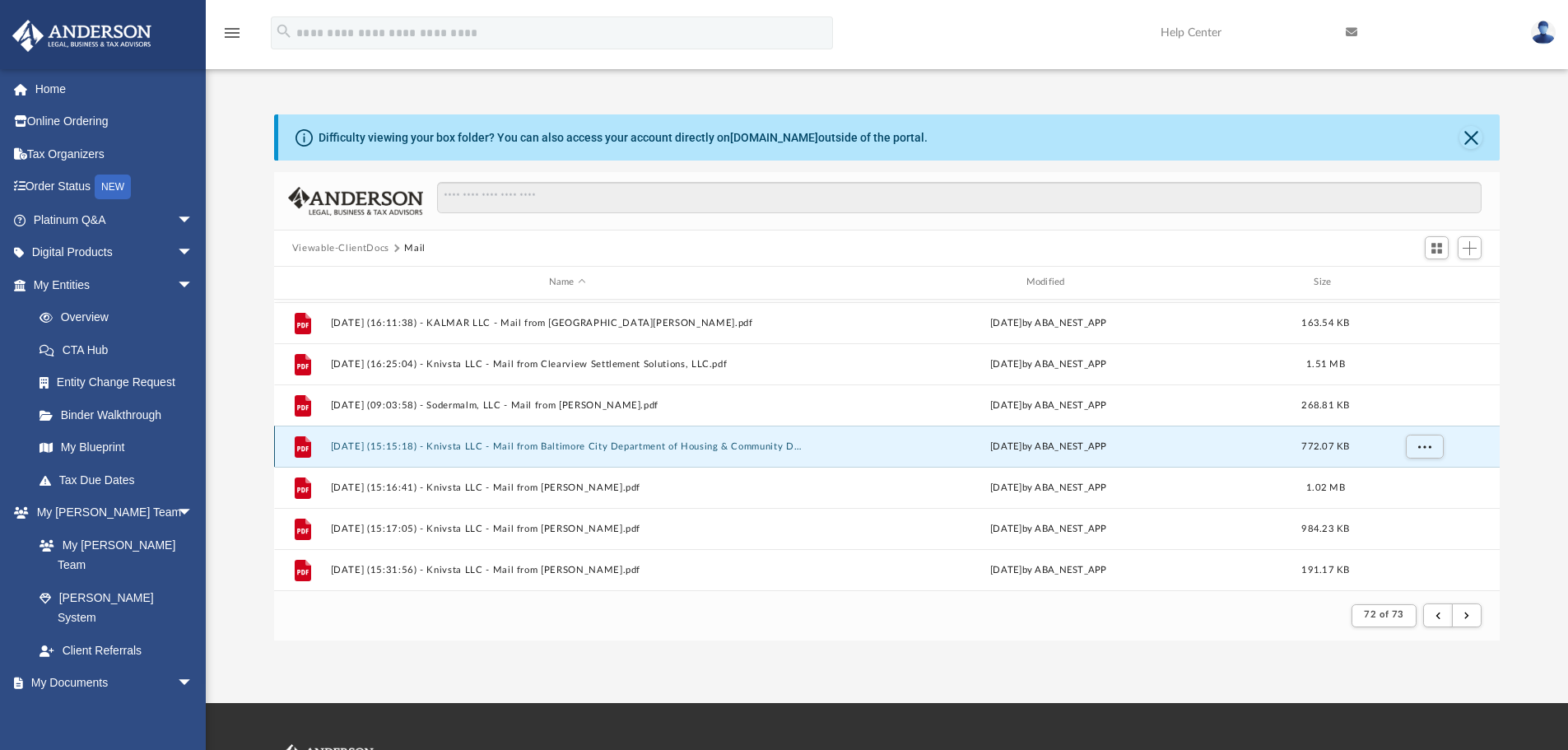
click at [597, 454] on div "File [DATE] (15:15:18) - Knivsta LLC - Mail from Baltimore City Department of H…" at bounding box center [887, 446] width 1226 height 42
click at [597, 448] on button "[DATE] (15:15:18) - Knivsta LLC - Mail from Baltimore City Department of Housin…" at bounding box center [567, 446] width 474 height 10
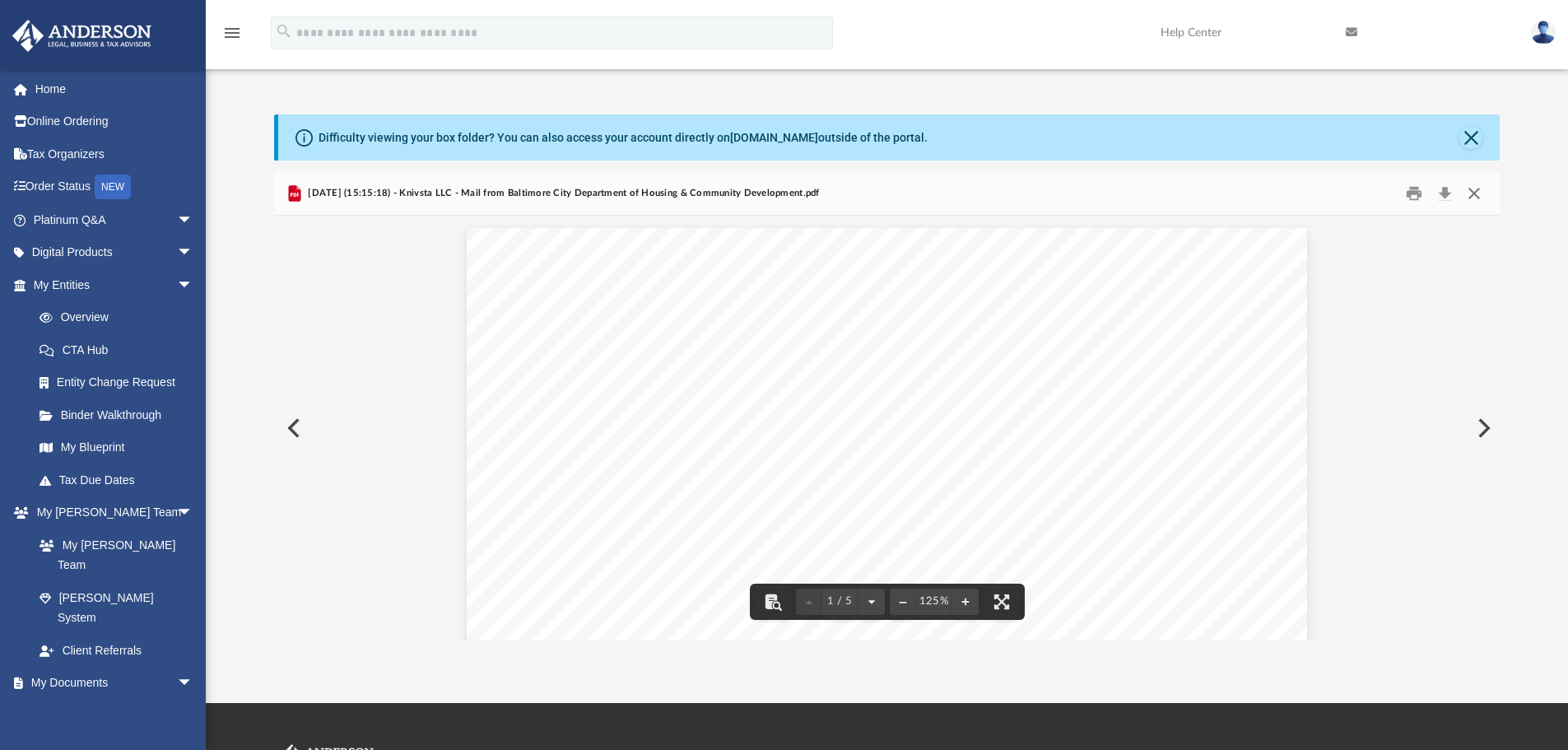
click at [1474, 196] on button "Close" at bounding box center [1474, 194] width 29 height 26
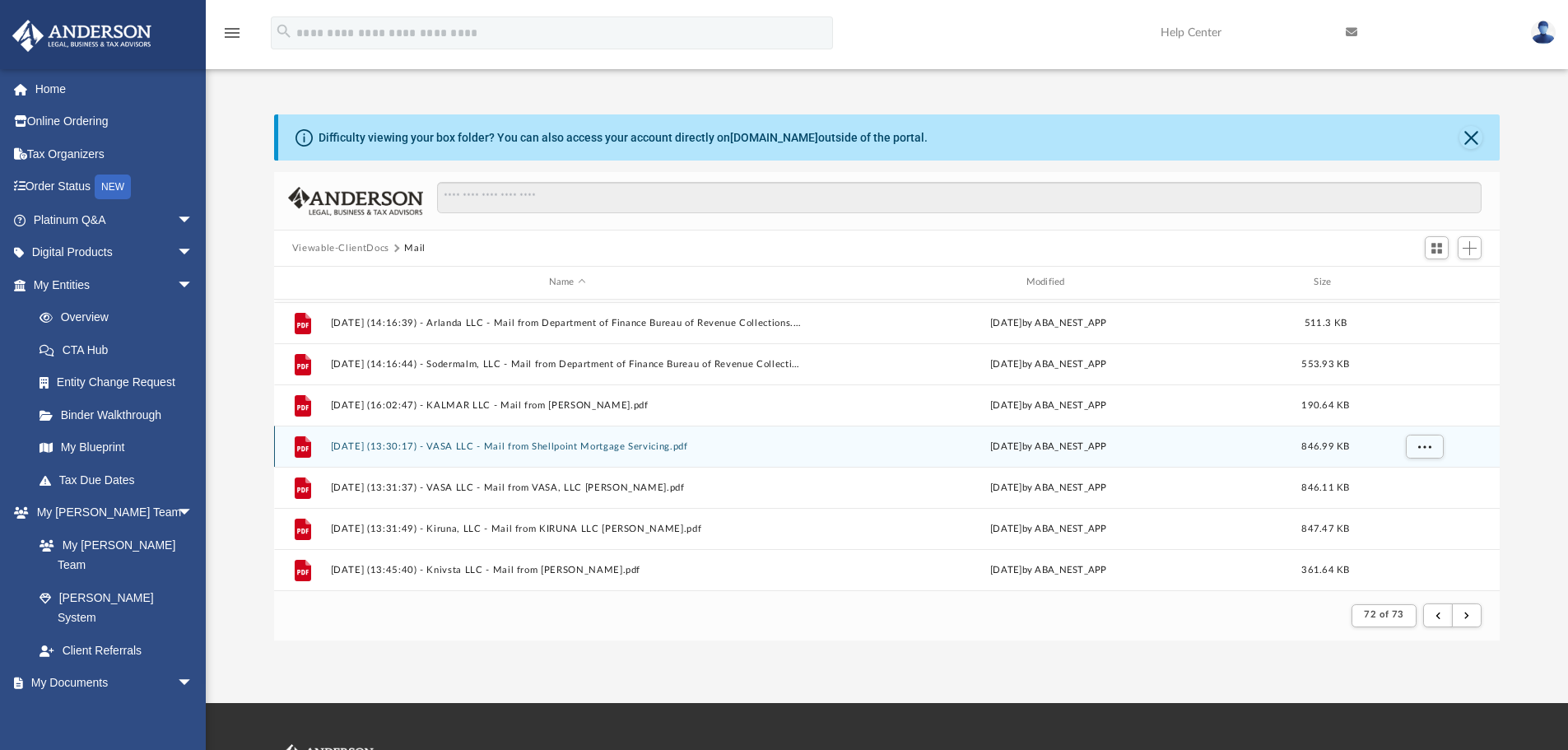
scroll to position [1026, 0]
click at [510, 446] on button "[DATE] (14:16:44) - Sodermalm, LLC - Mail from Department of Finance Bureau of …" at bounding box center [567, 446] width 474 height 10
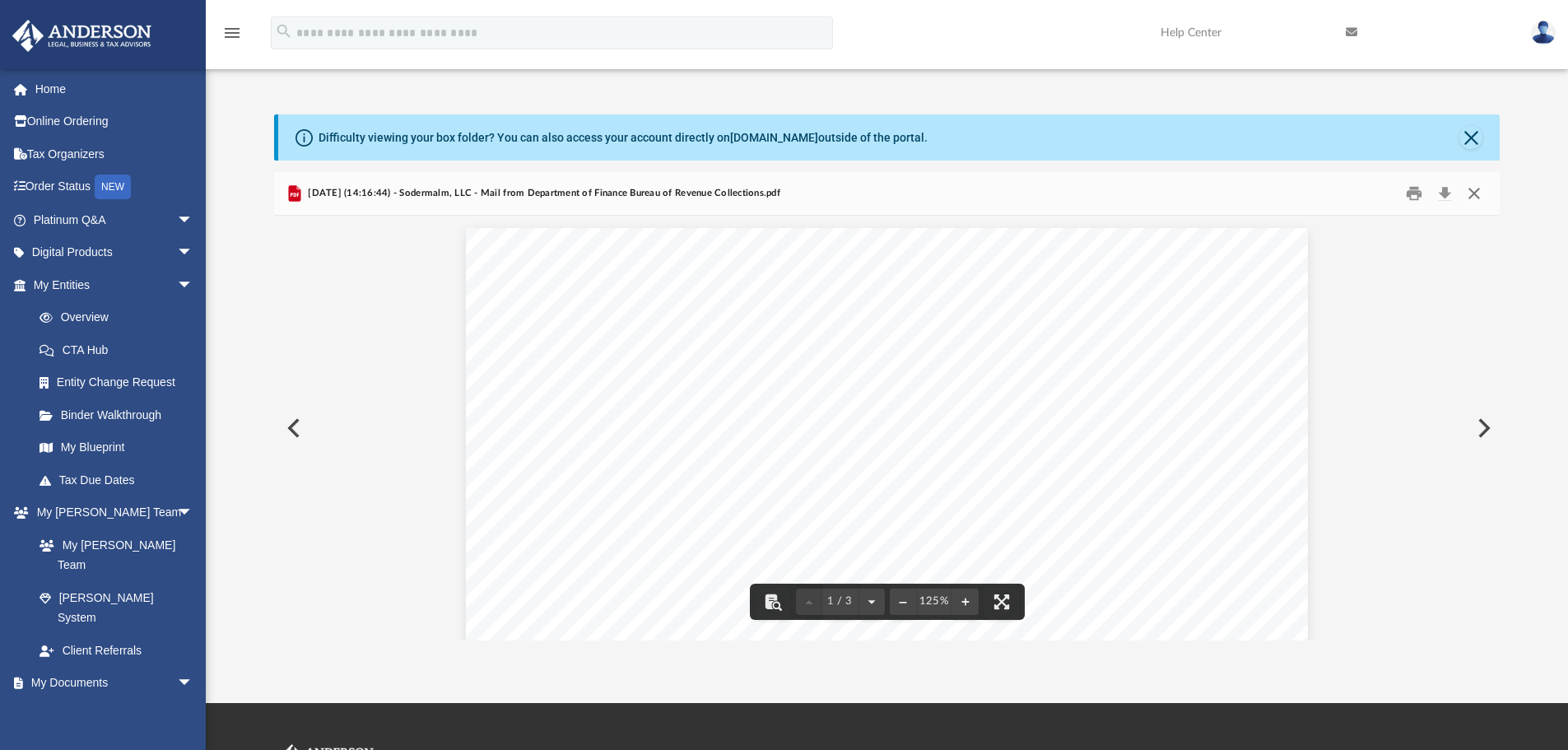
click at [1474, 195] on button "Close" at bounding box center [1474, 194] width 29 height 26
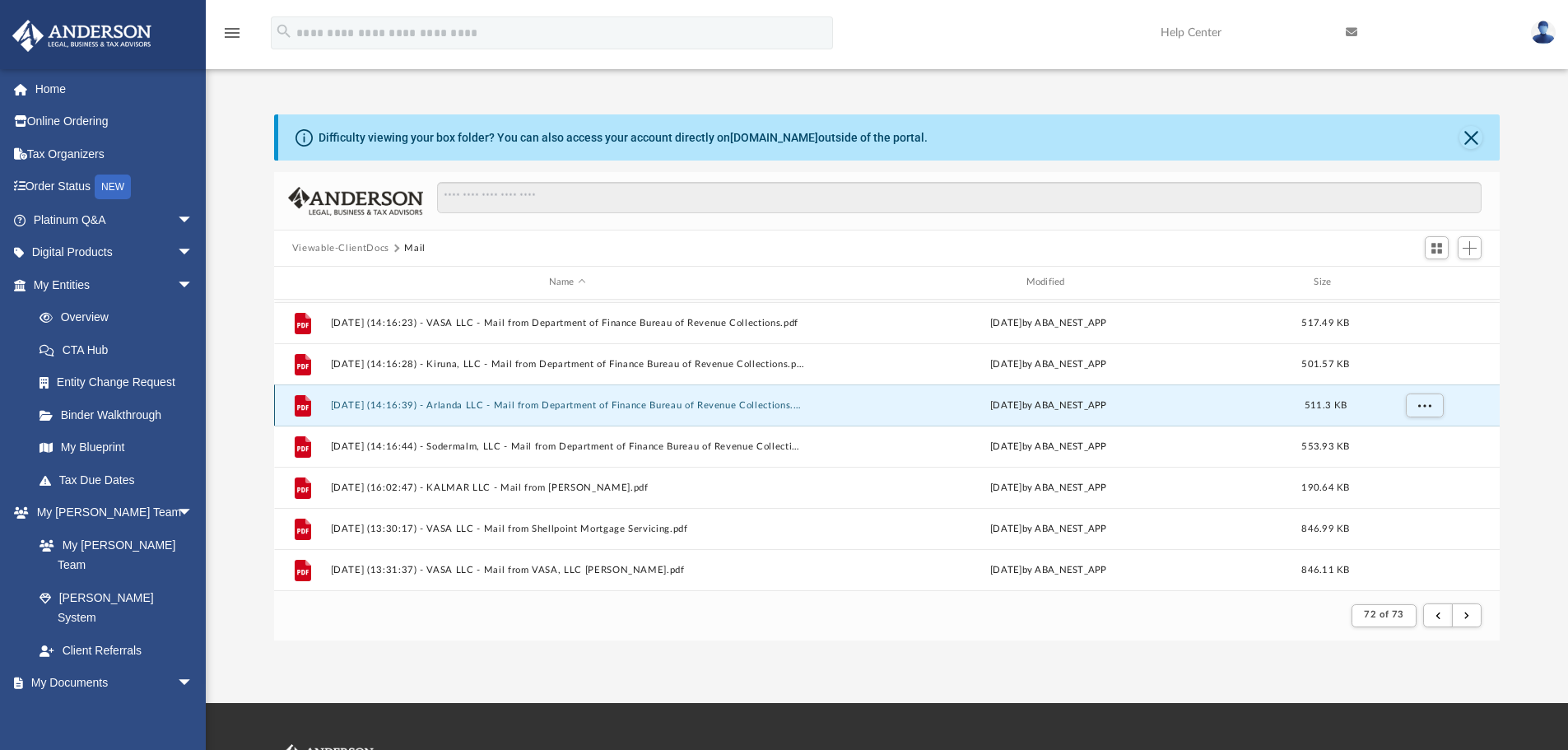
click at [491, 406] on button "[DATE] (14:16:39) - Arlanda LLC - Mail from Department of Finance Bureau of Rev…" at bounding box center [567, 404] width 474 height 10
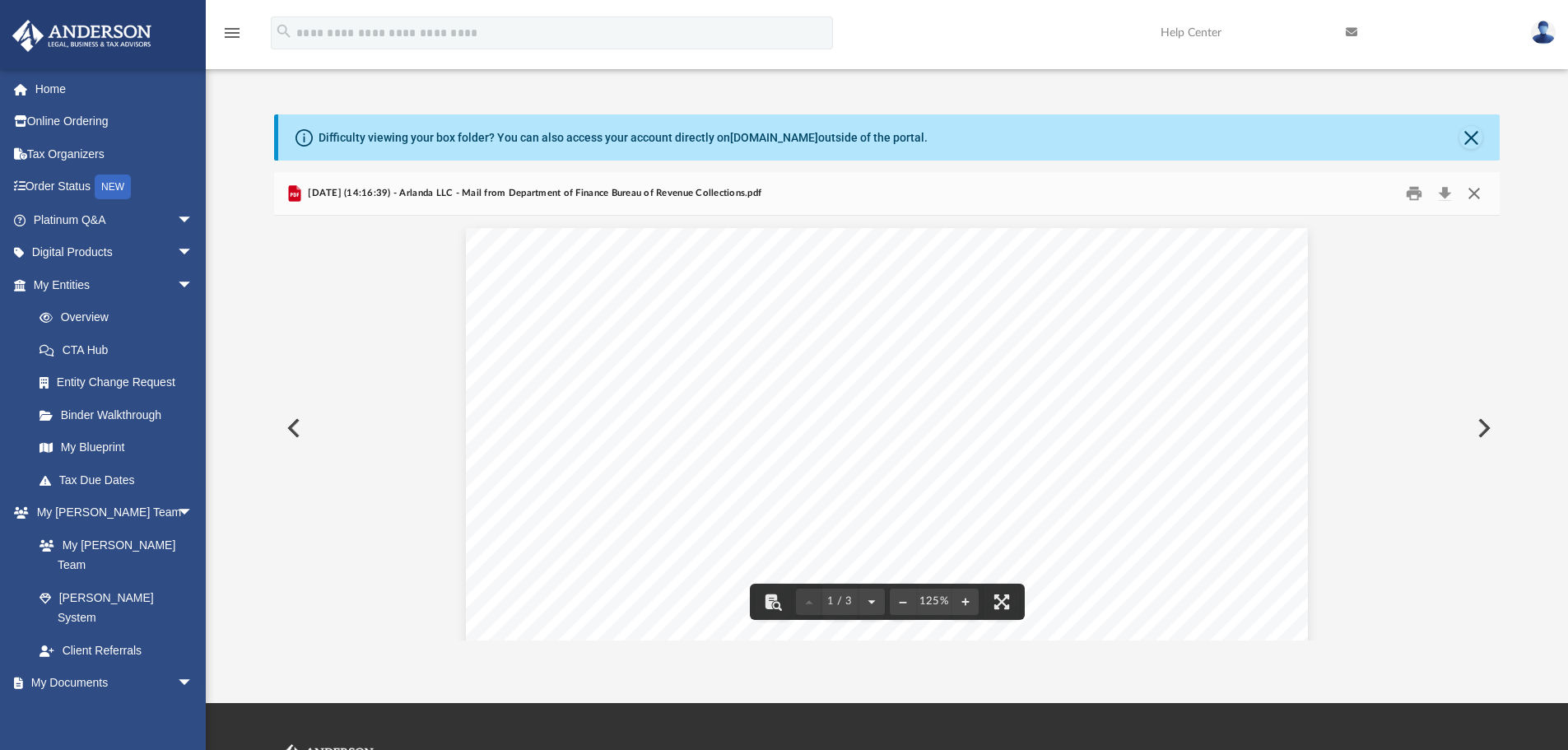
click at [1472, 184] on button "Close" at bounding box center [1474, 194] width 29 height 26
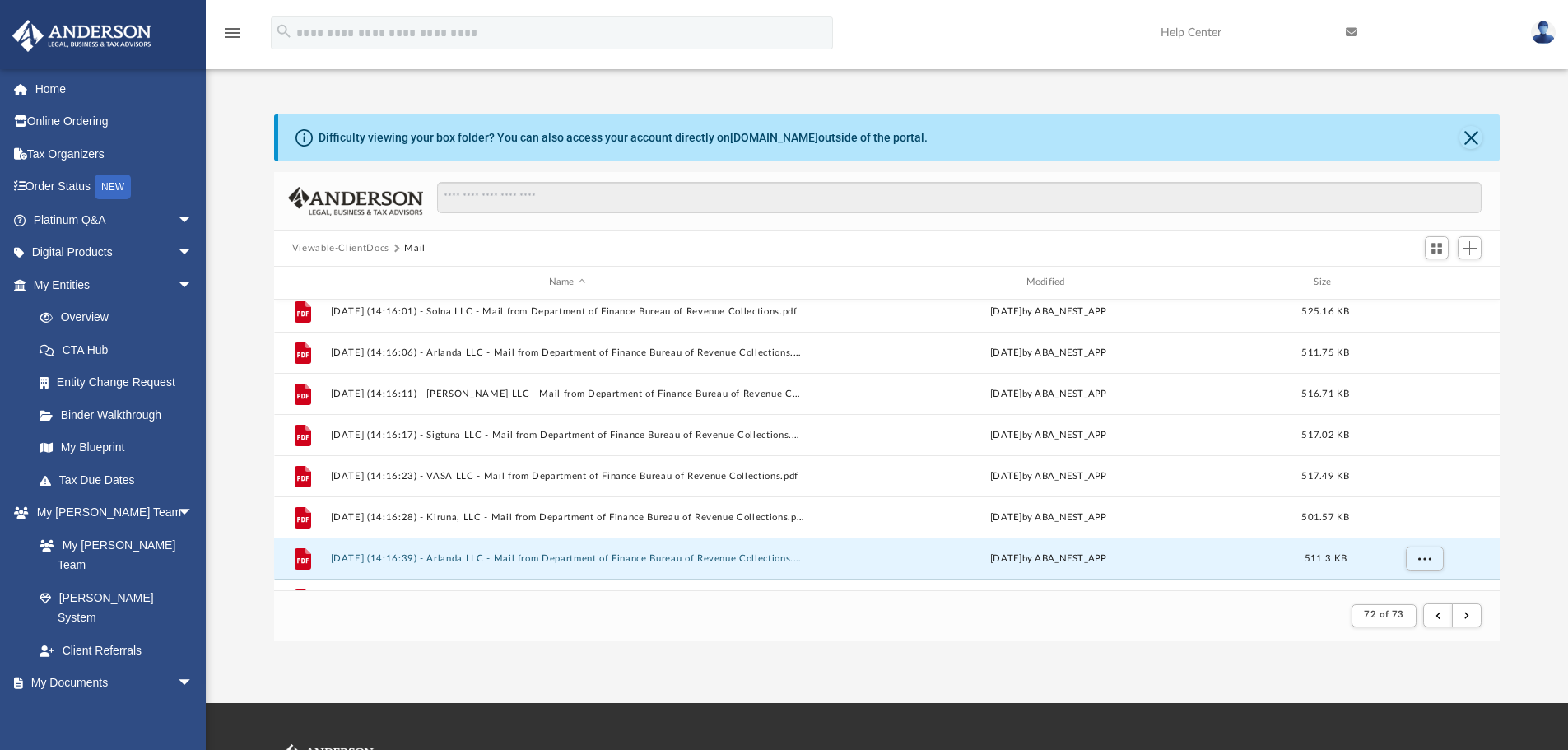
scroll to position [861, 0]
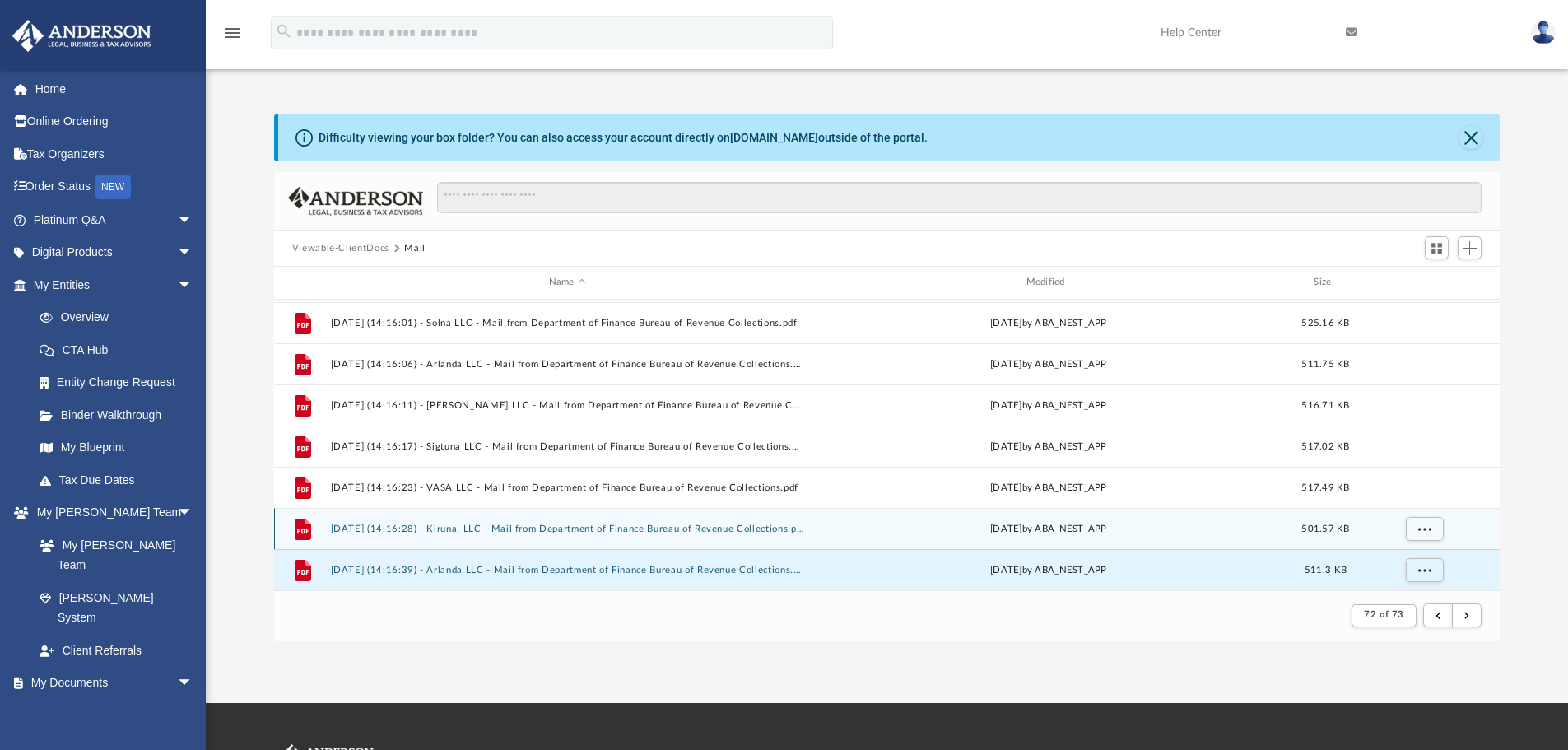
click at [572, 527] on button "[DATE] (14:16:28) - Kiruna, LLC - Mail from Department of Finance Bureau of Rev…" at bounding box center [567, 528] width 474 height 10
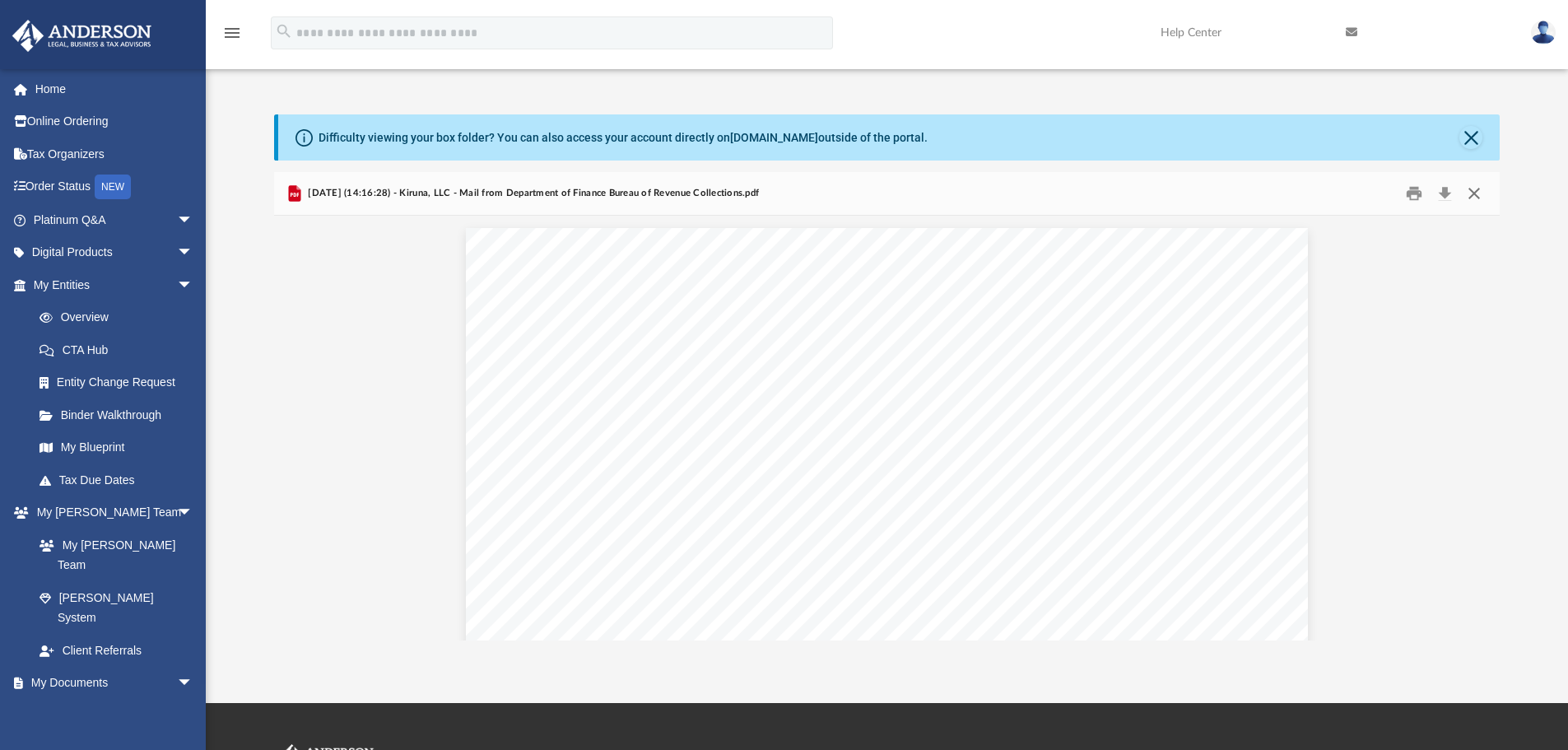
click at [1478, 195] on button "Close" at bounding box center [1474, 194] width 29 height 26
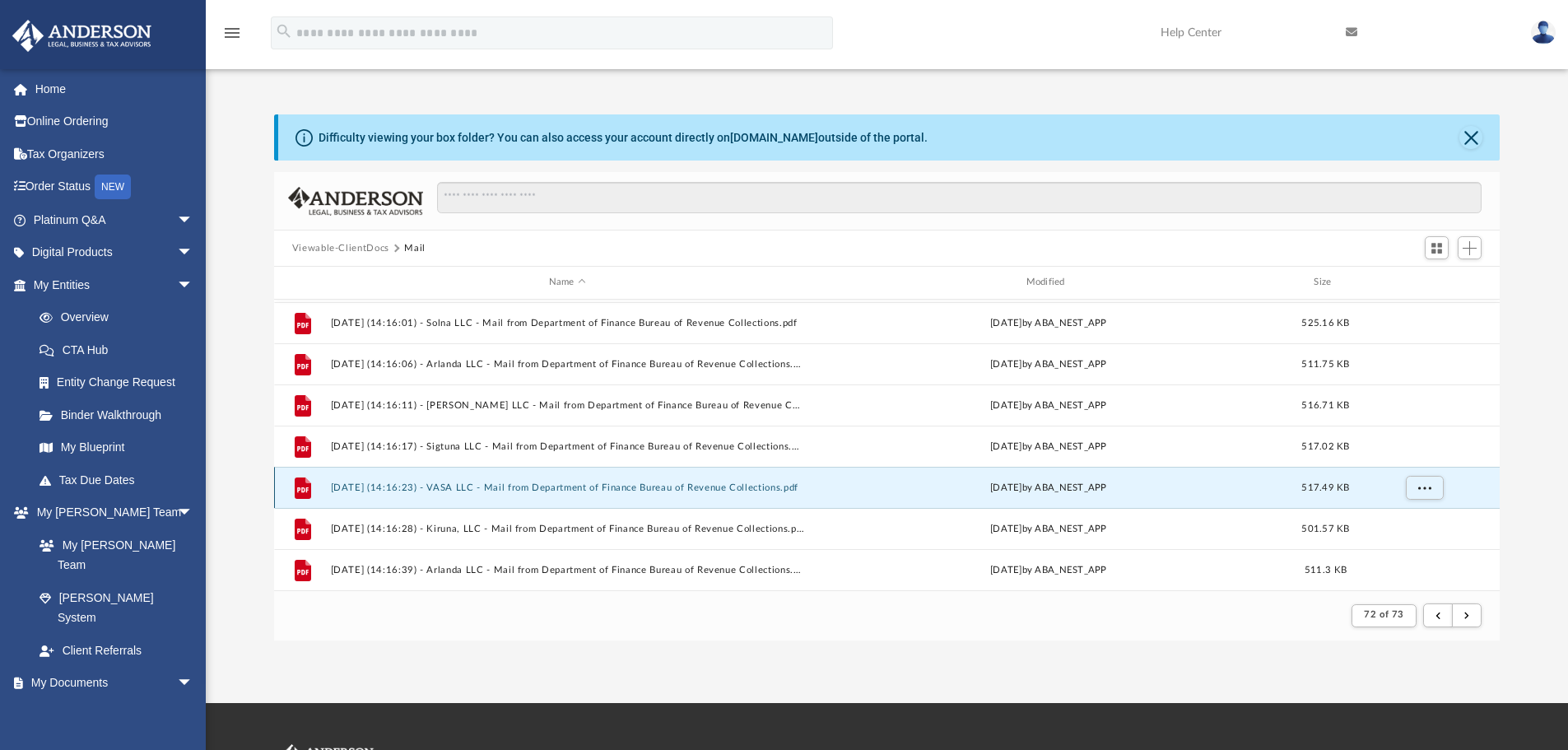
click at [585, 484] on button "[DATE] (14:16:23) - VASA LLC - Mail from Department of Finance Bureau of Revenu…" at bounding box center [567, 487] width 474 height 10
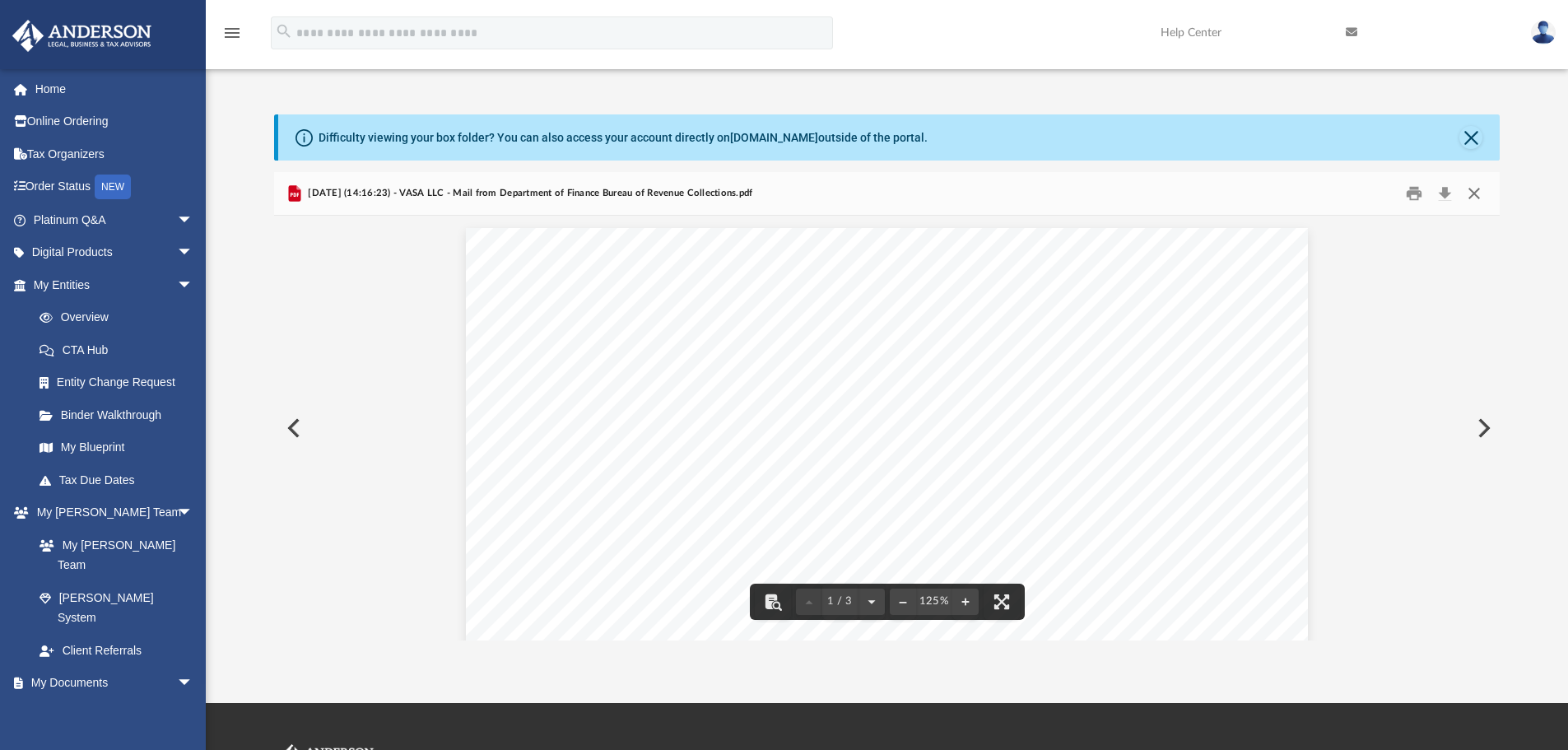
click at [1479, 198] on button "Close" at bounding box center [1474, 194] width 29 height 26
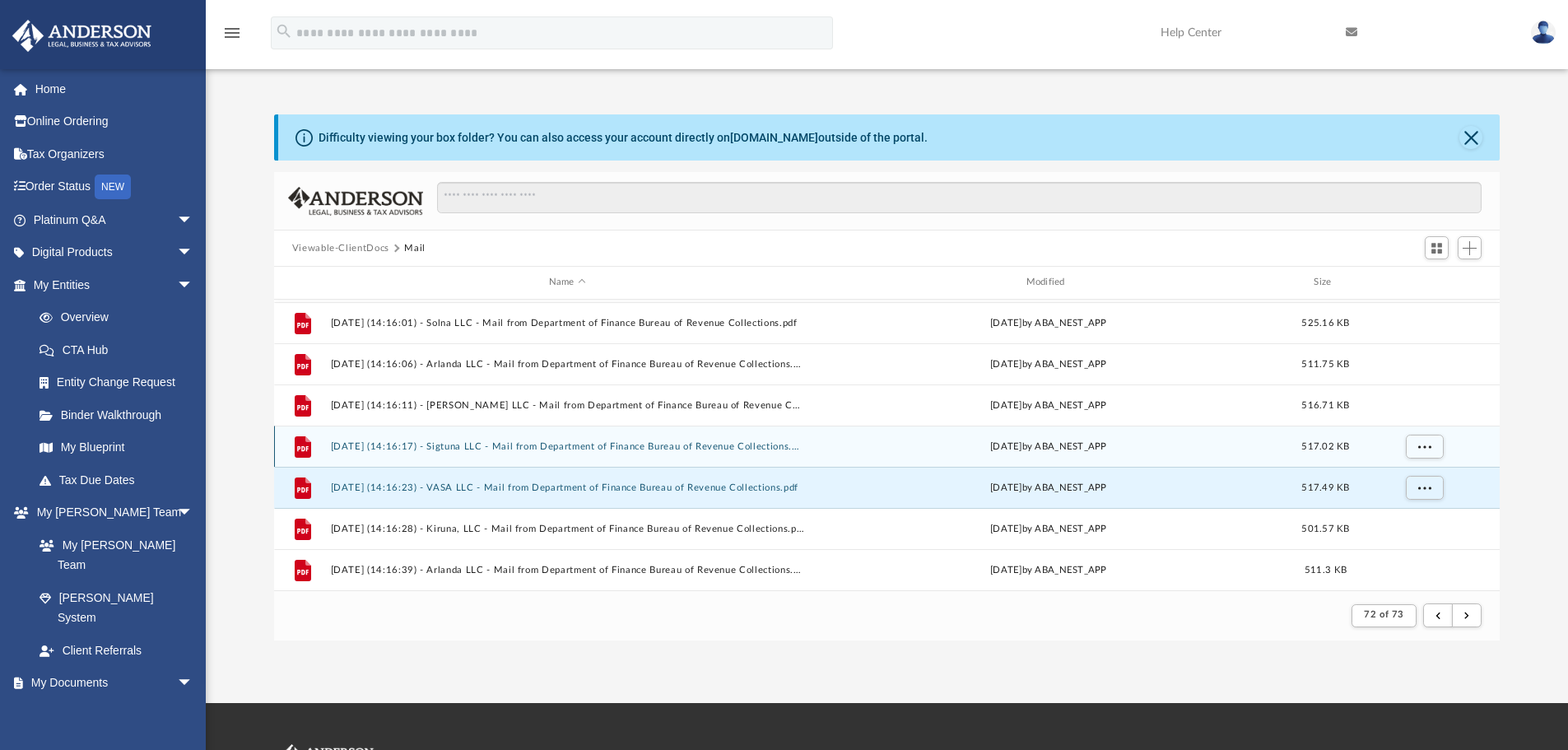
click at [467, 443] on button "[DATE] (14:16:17) - Sigtuna LLC - Mail from Department of Finance Bureau of Rev…" at bounding box center [567, 446] width 474 height 10
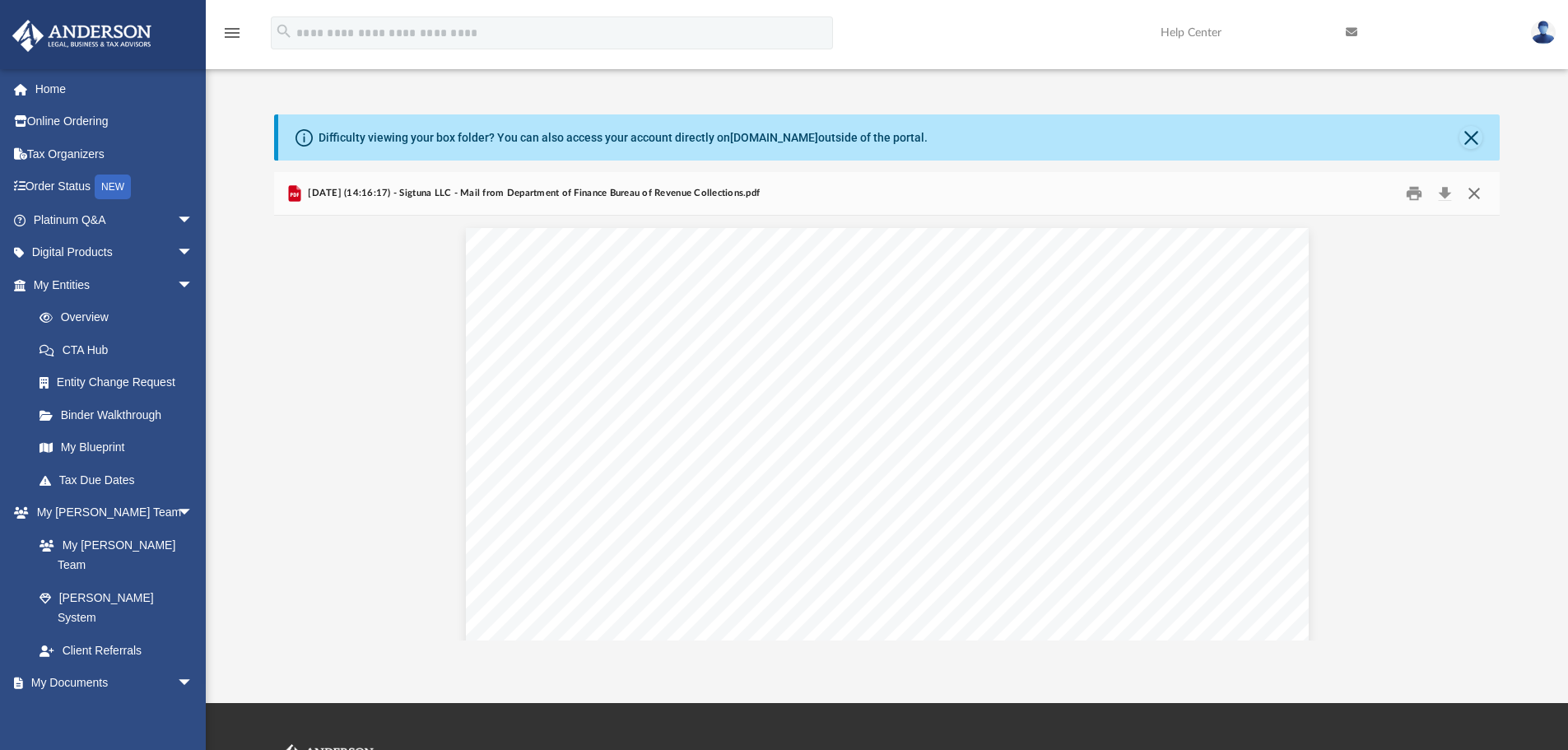
click at [1473, 198] on button "Close" at bounding box center [1474, 194] width 29 height 26
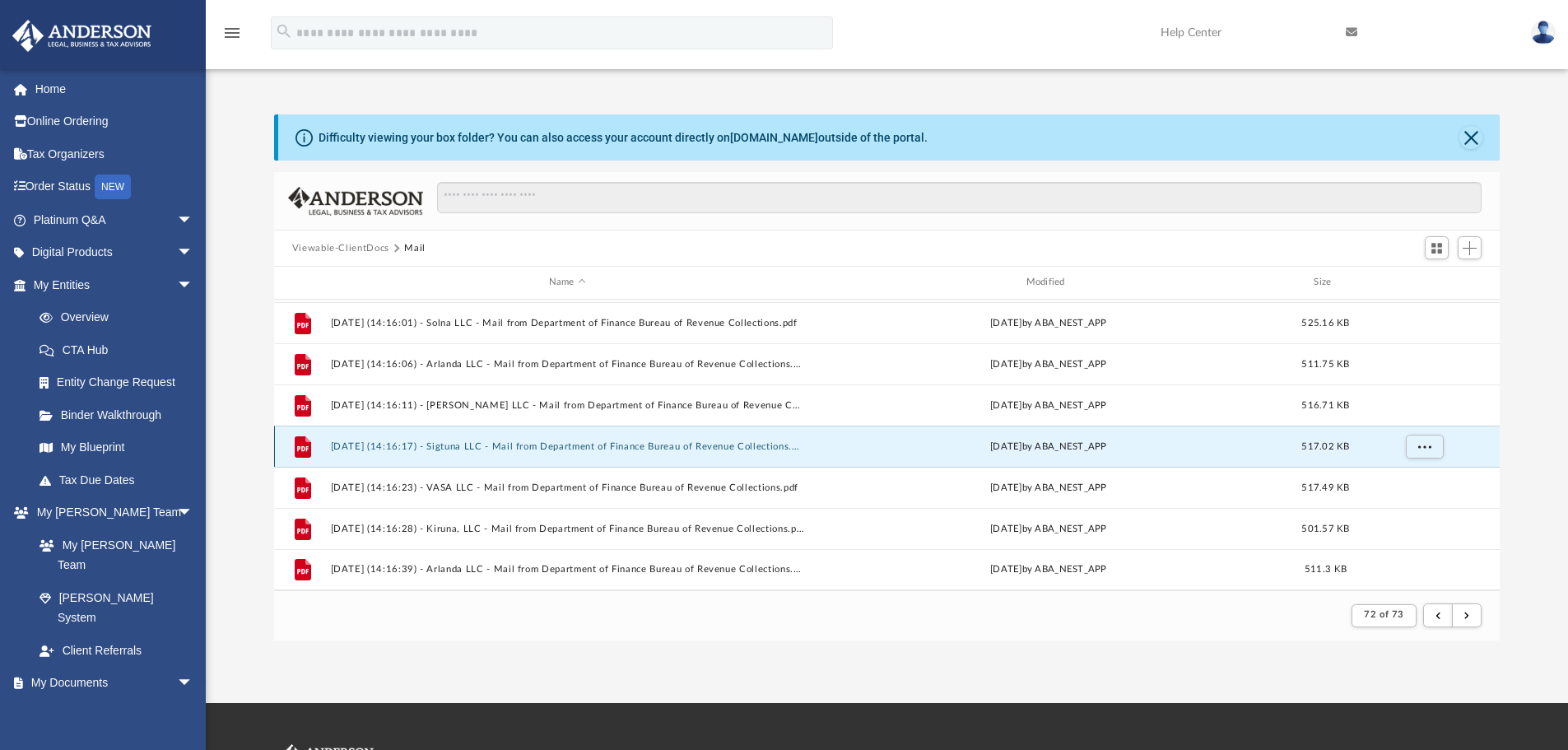
scroll to position [779, 0]
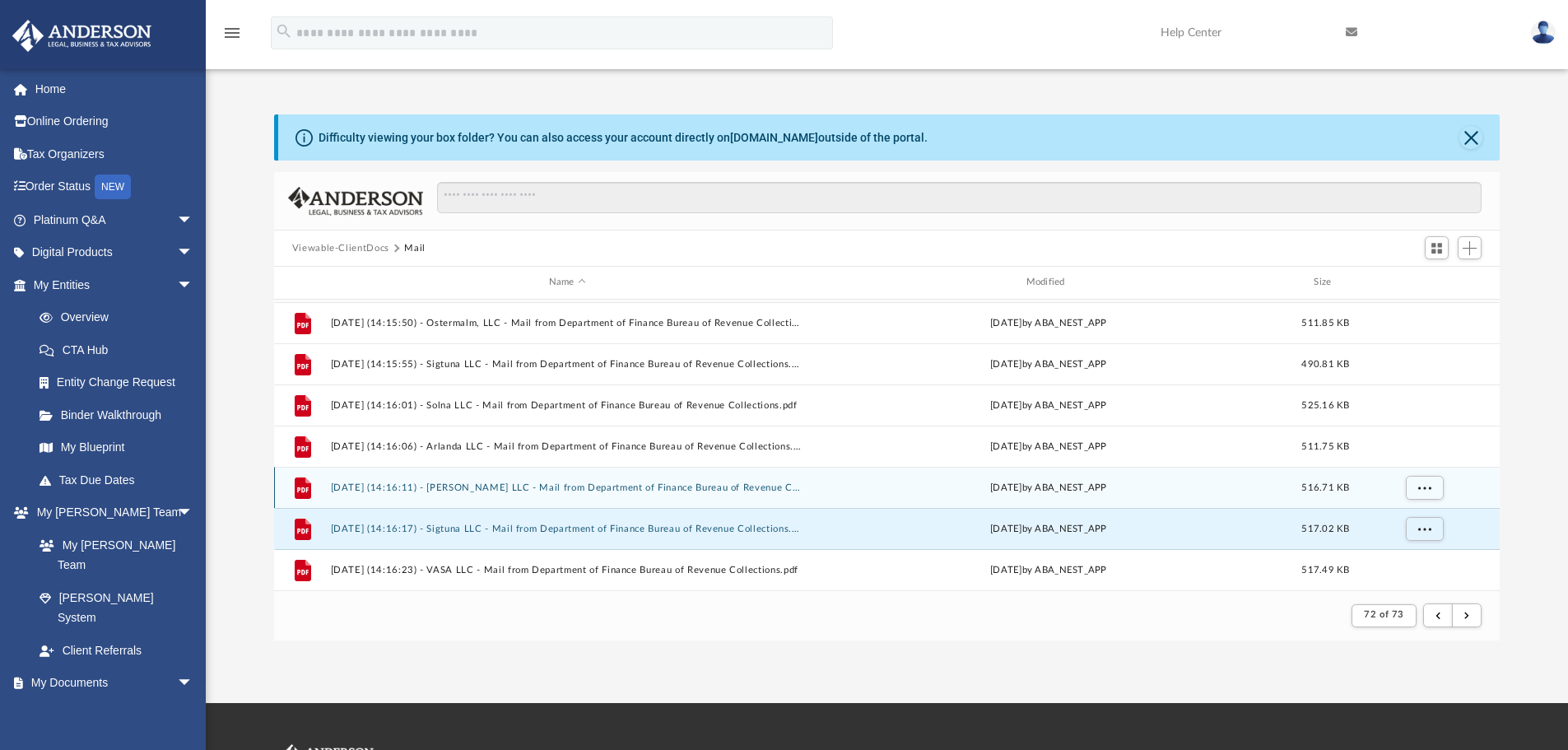
click at [471, 483] on button "[DATE] (14:16:11) - [PERSON_NAME] LLC - Mail from Department of Finance Bureau …" at bounding box center [567, 487] width 474 height 10
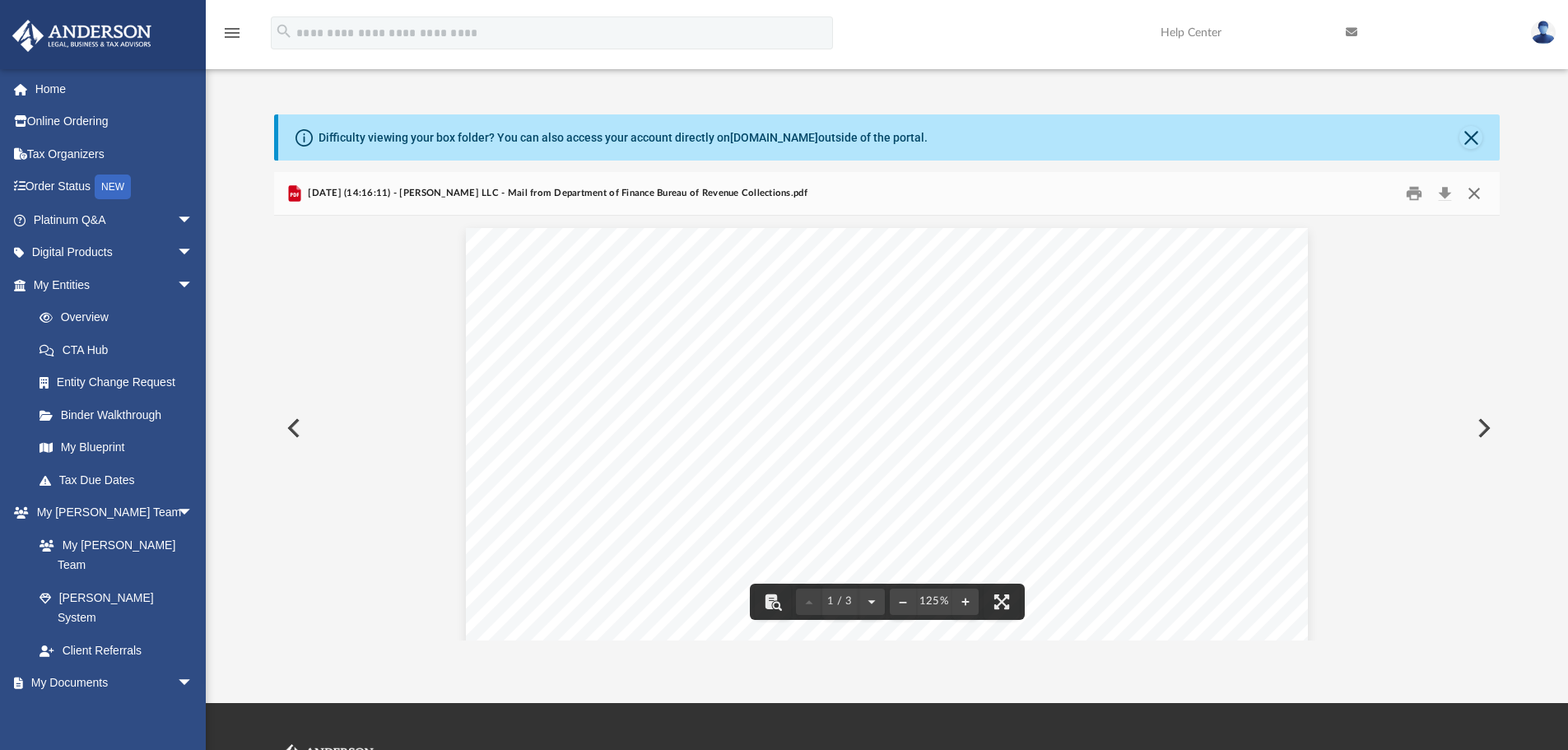
click at [1474, 189] on button "Close" at bounding box center [1474, 194] width 29 height 26
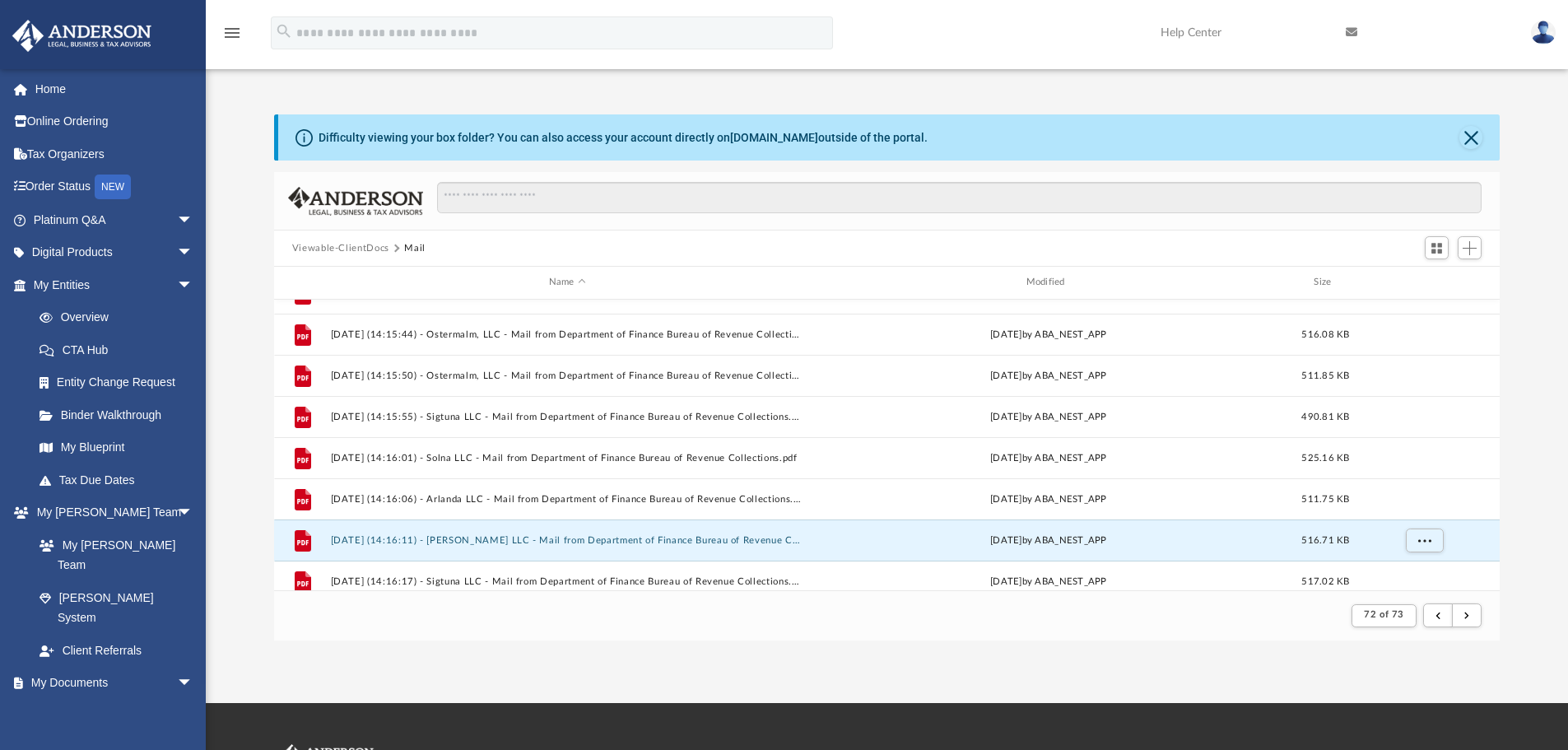
scroll to position [697, 0]
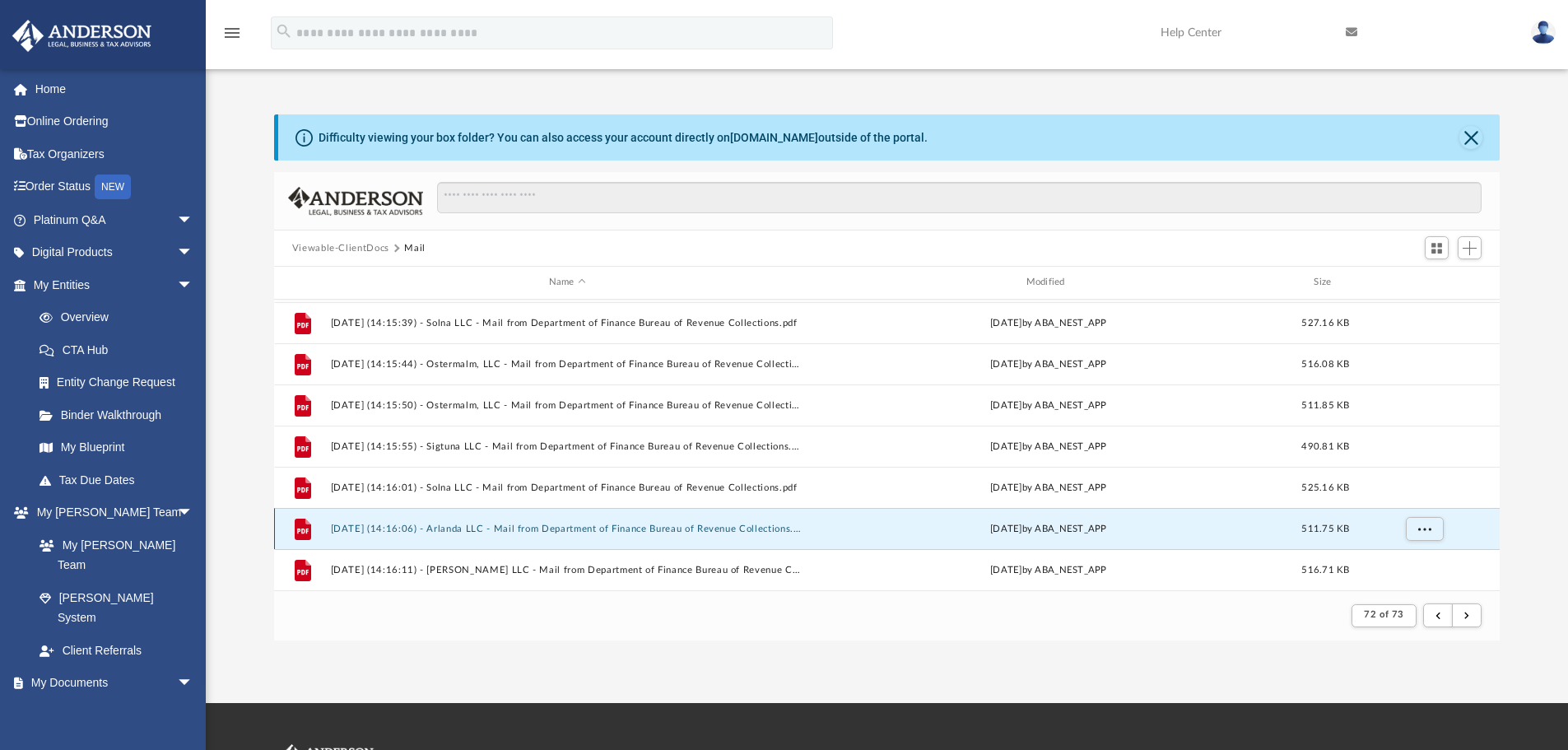
click at [391, 527] on button "[DATE] (14:16:06) - Arlanda LLC - Mail from Department of Finance Bureau of Rev…" at bounding box center [567, 528] width 474 height 10
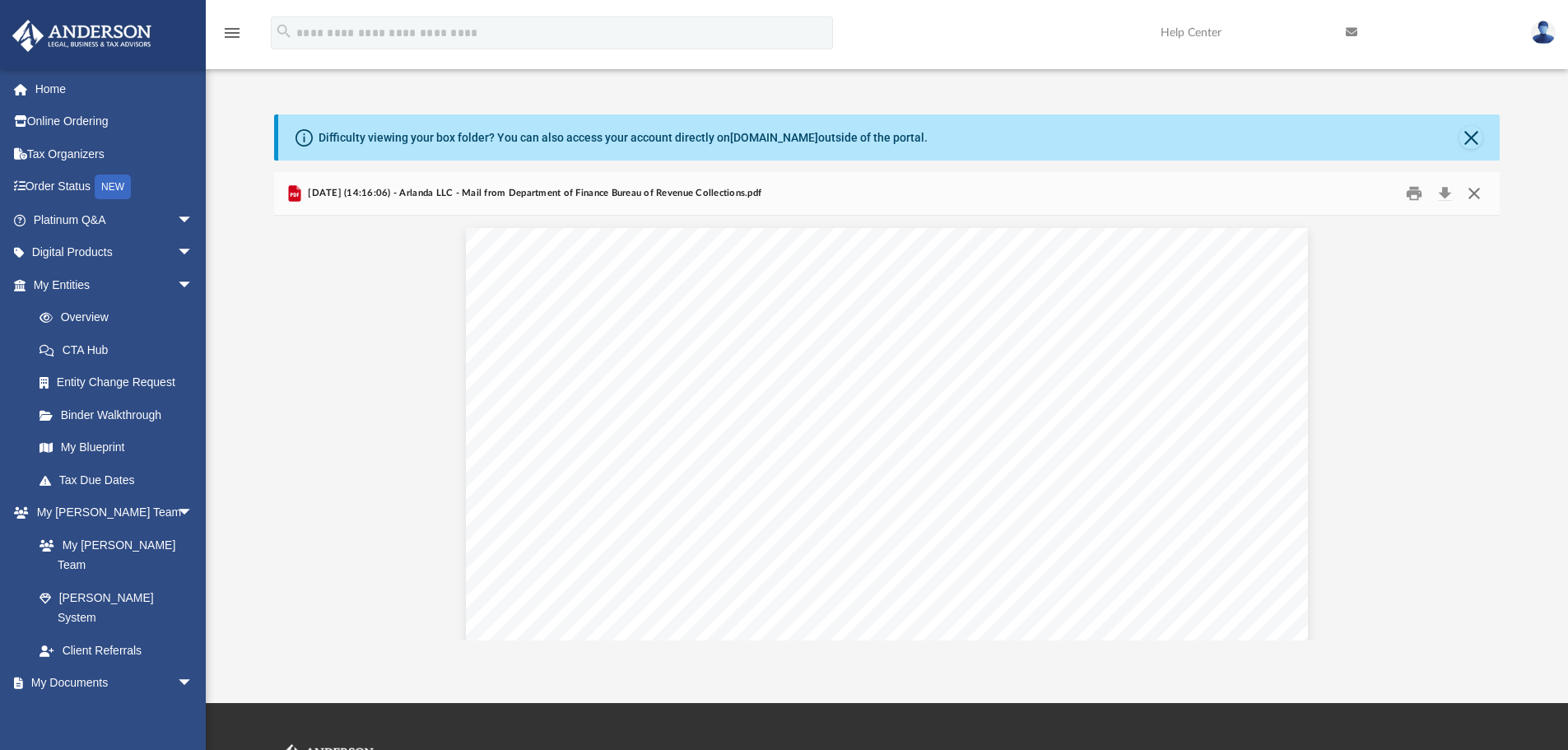
click at [1476, 197] on button "Close" at bounding box center [1474, 194] width 29 height 26
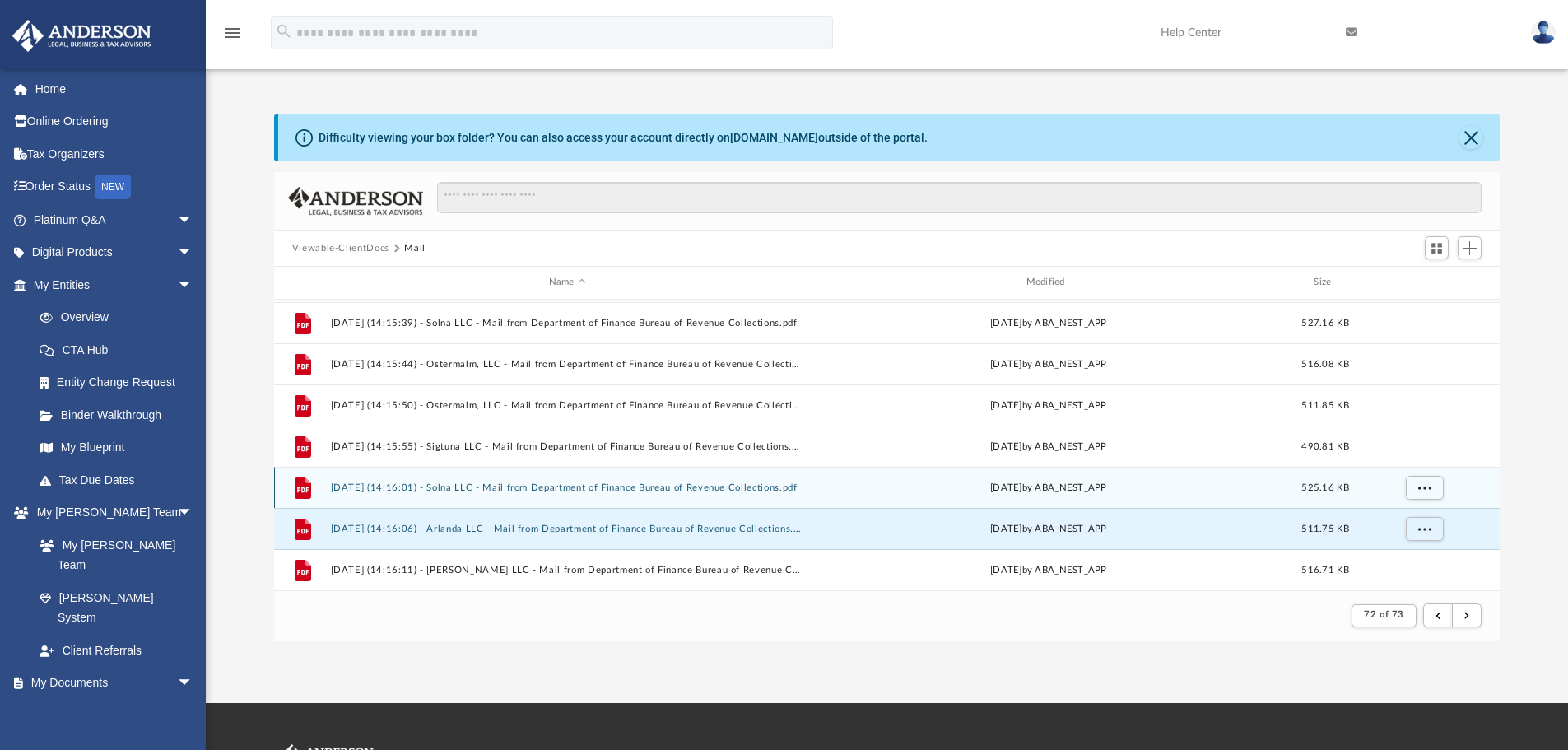
click at [486, 486] on button "[DATE] (14:16:01) - Solna LLC - Mail from Department of Finance Bureau of Reven…" at bounding box center [567, 487] width 474 height 10
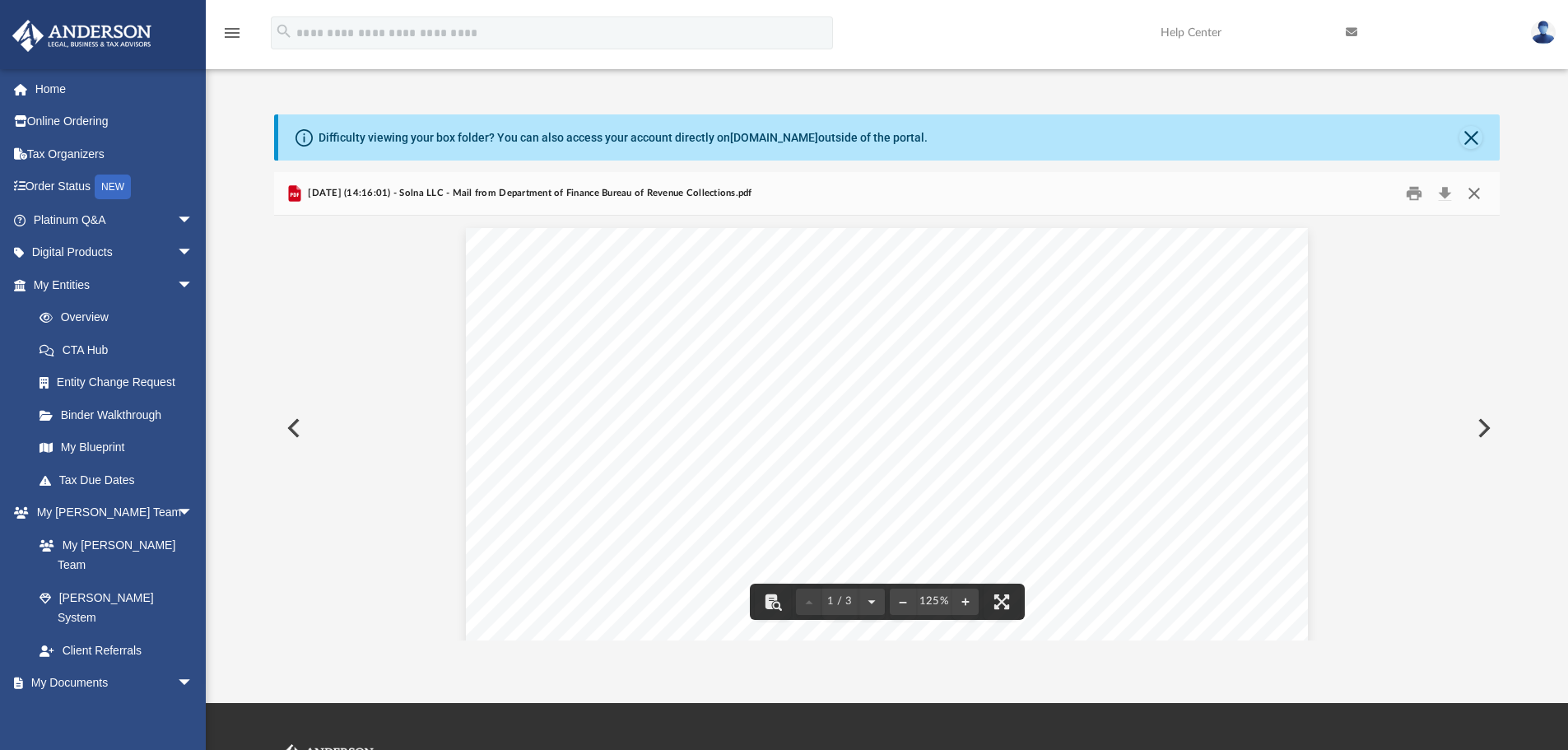
click at [1479, 195] on button "Close" at bounding box center [1474, 194] width 29 height 26
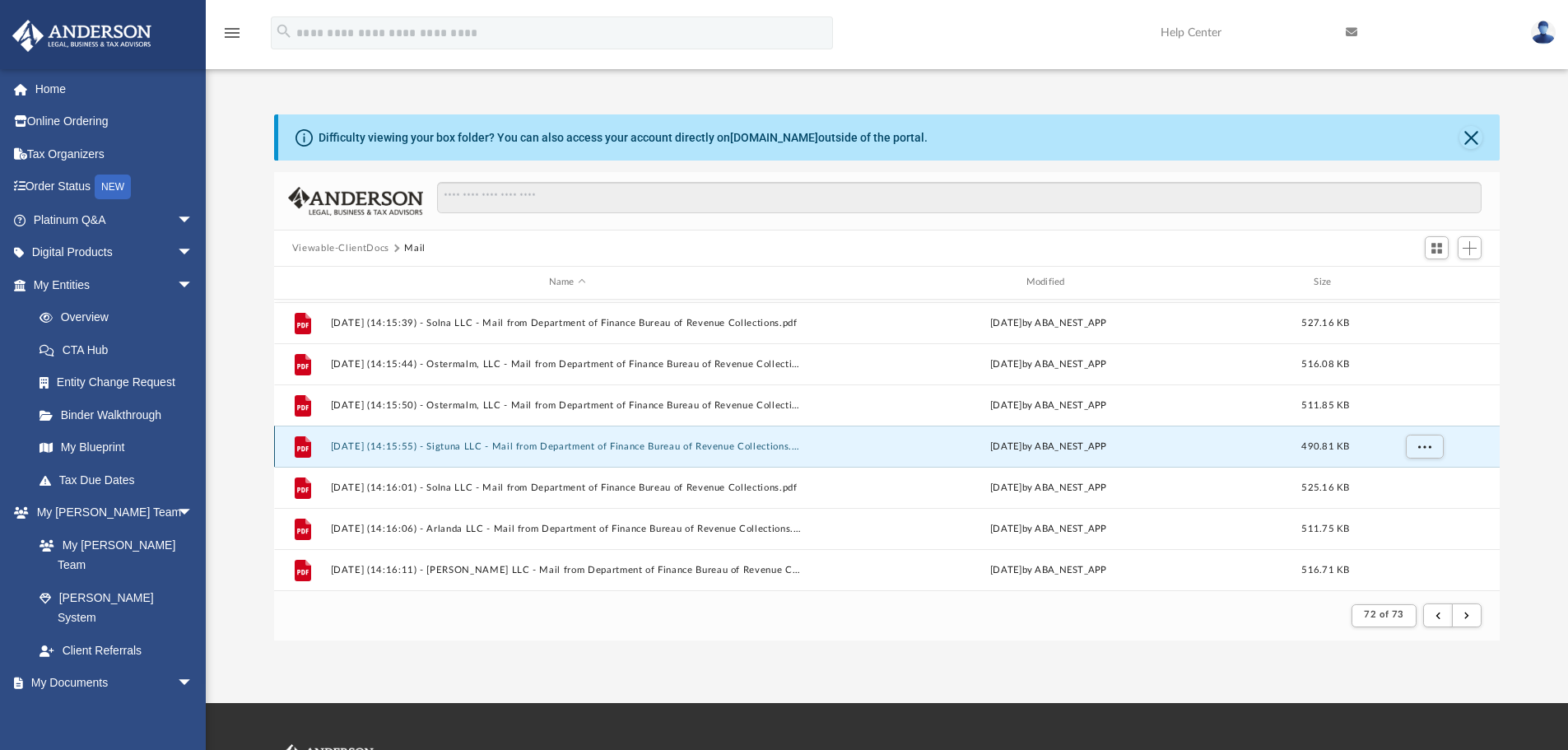
click at [475, 445] on button "[DATE] (14:15:55) - Sigtuna LLC - Mail from Department of Finance Bureau of Rev…" at bounding box center [567, 446] width 474 height 10
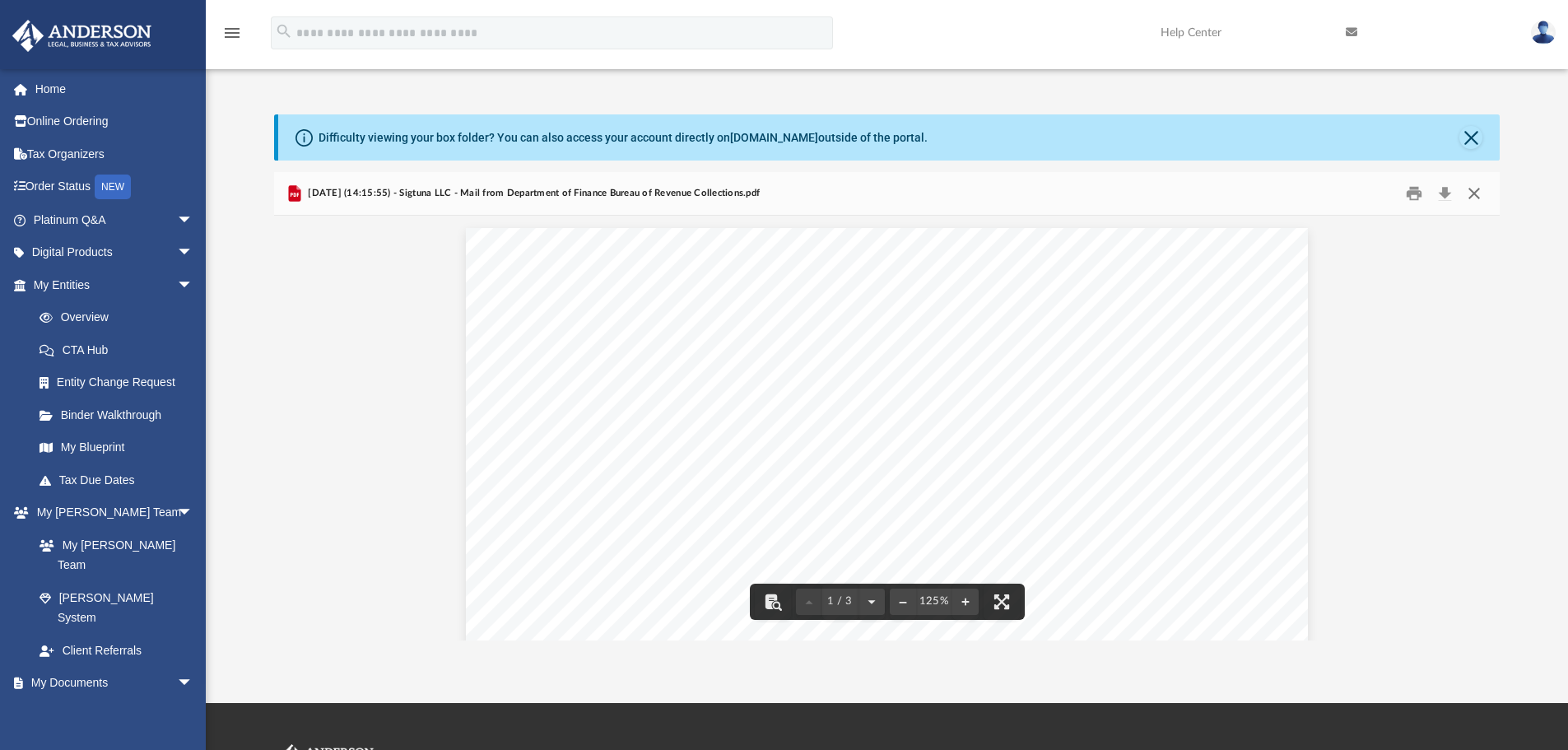
click at [1473, 196] on button "Close" at bounding box center [1474, 194] width 29 height 26
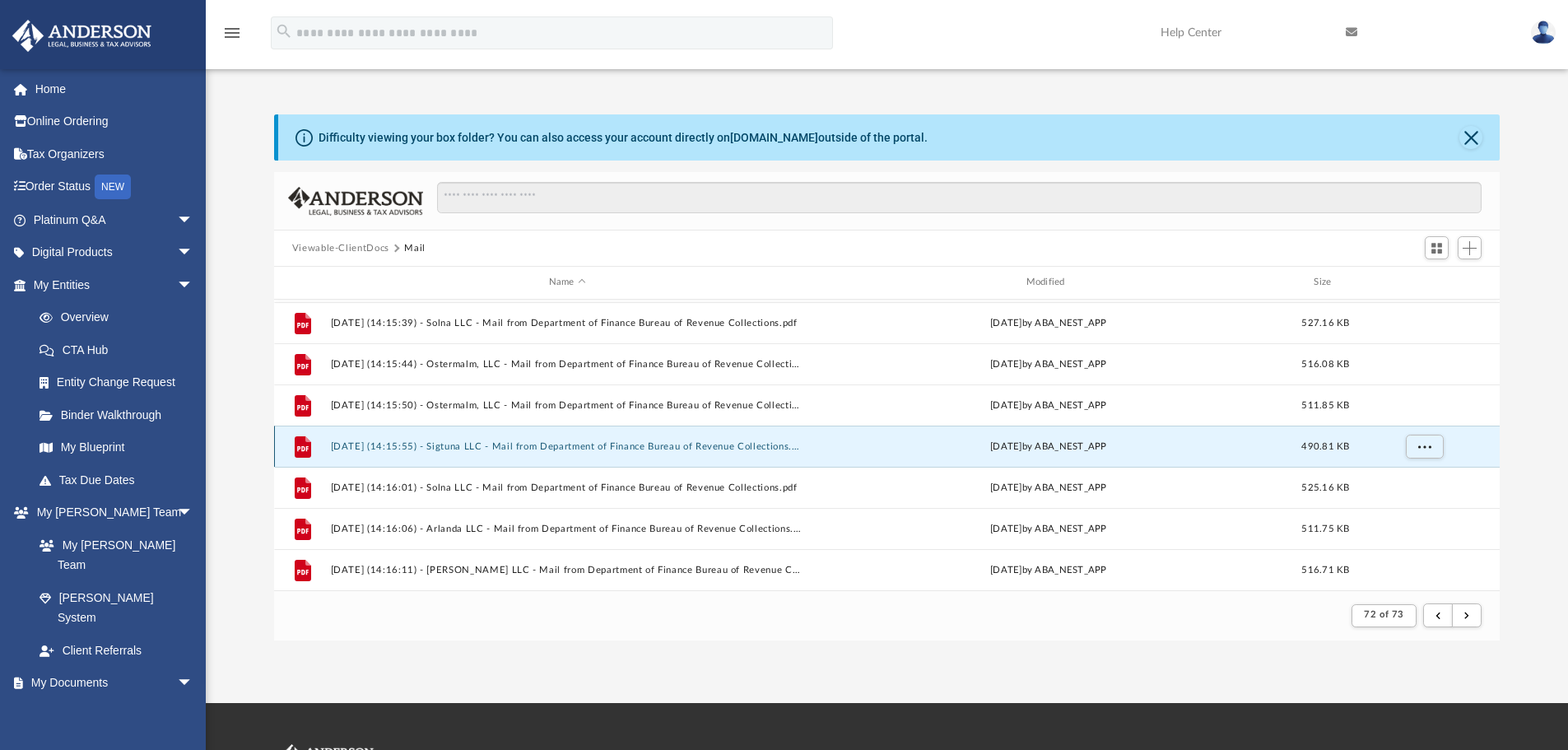
scroll to position [615, 0]
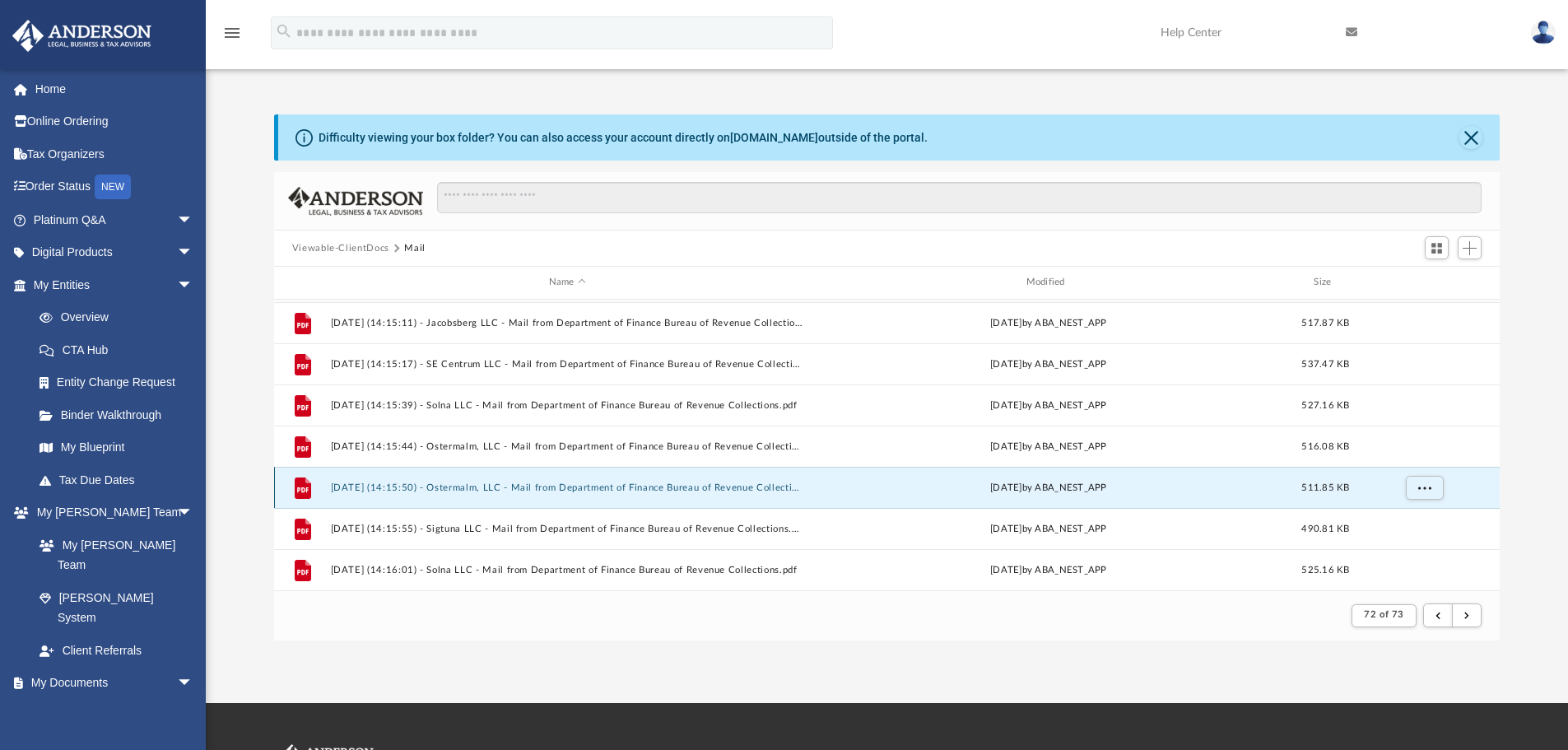
click at [569, 483] on button "[DATE] (14:15:50) - Ostermalm, LLC - Mail from Department of Finance Bureau of …" at bounding box center [567, 487] width 474 height 10
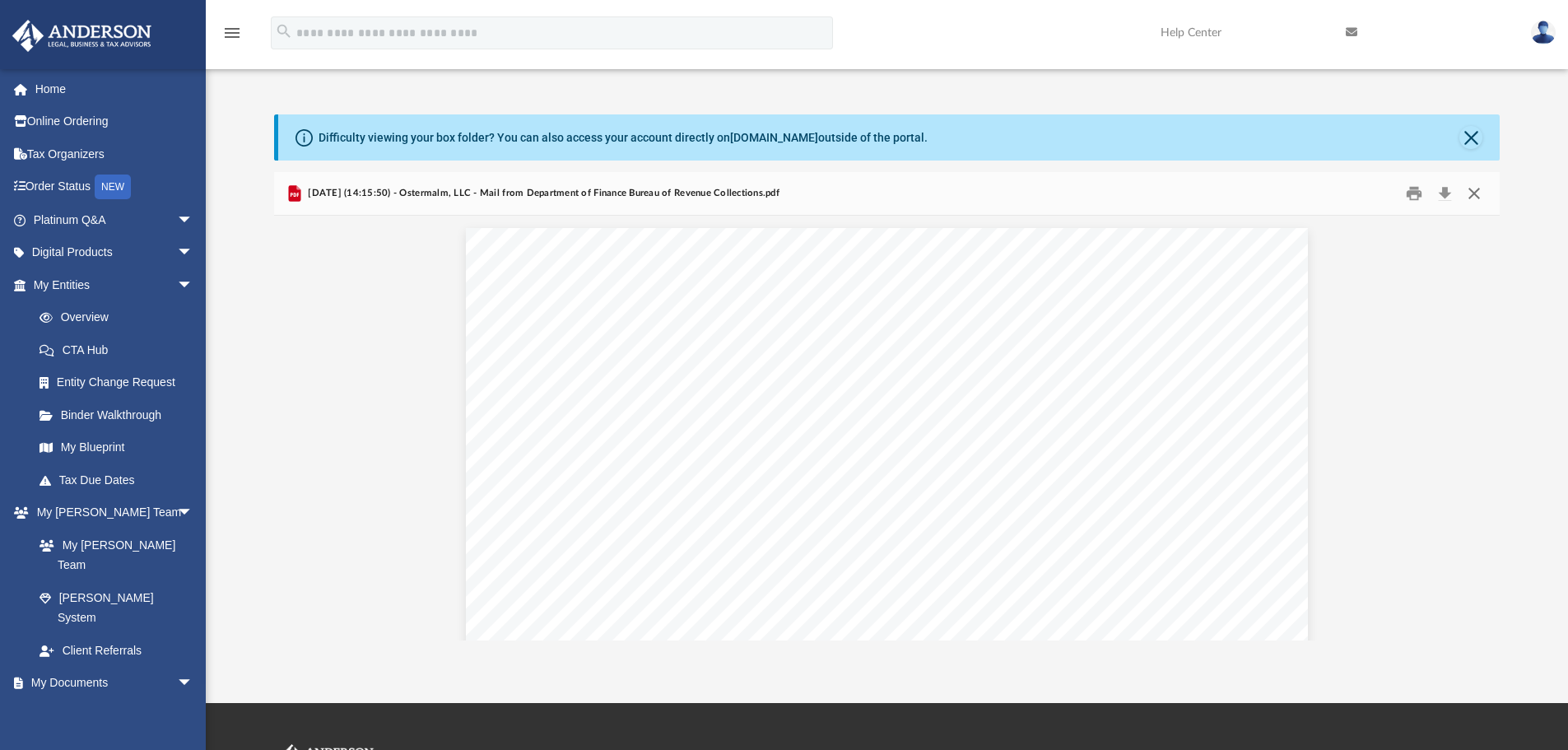
click at [1474, 201] on button "Close" at bounding box center [1474, 194] width 29 height 26
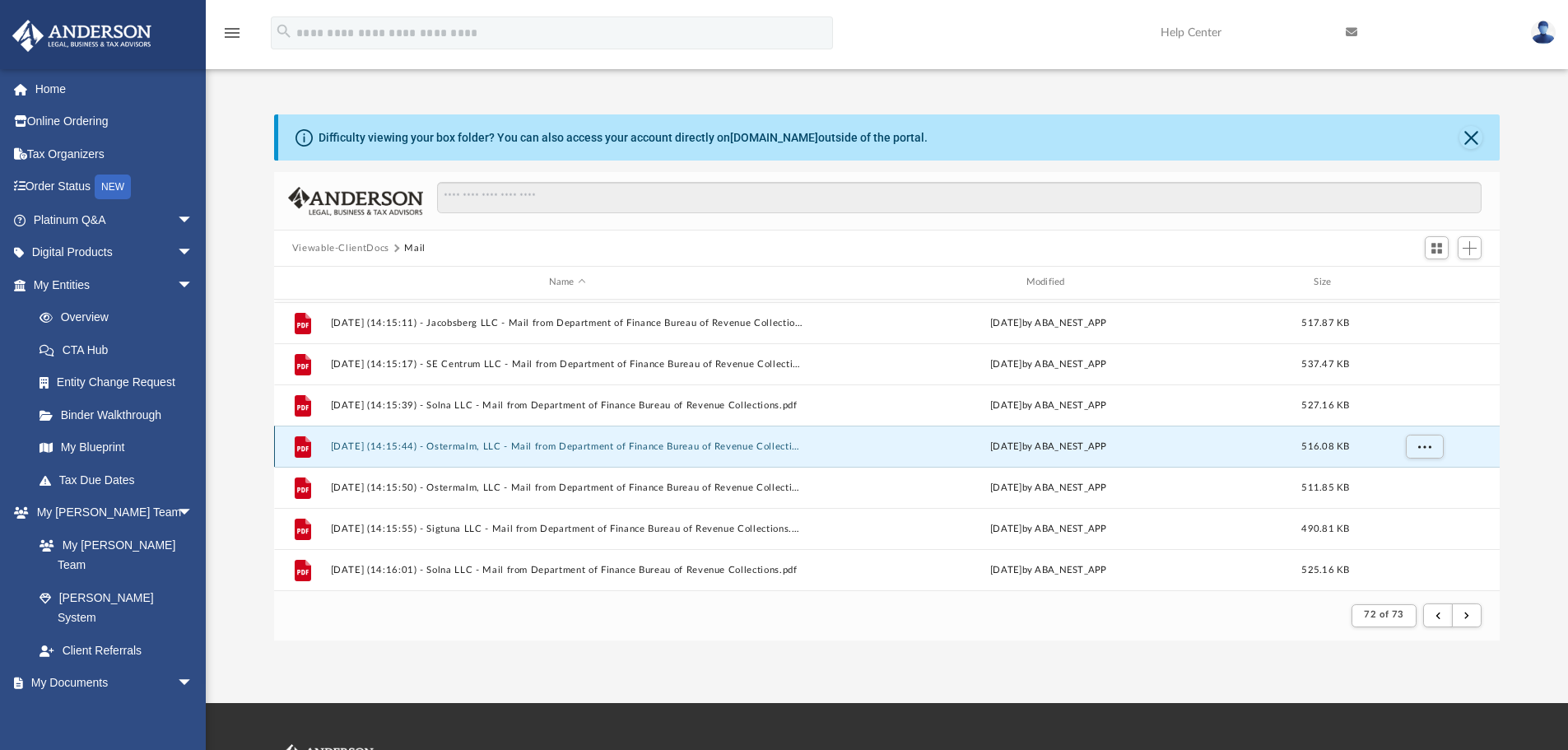
click at [451, 445] on button "[DATE] (14:15:44) - Ostermalm, LLC - Mail from Department of Finance Bureau of …" at bounding box center [567, 446] width 474 height 10
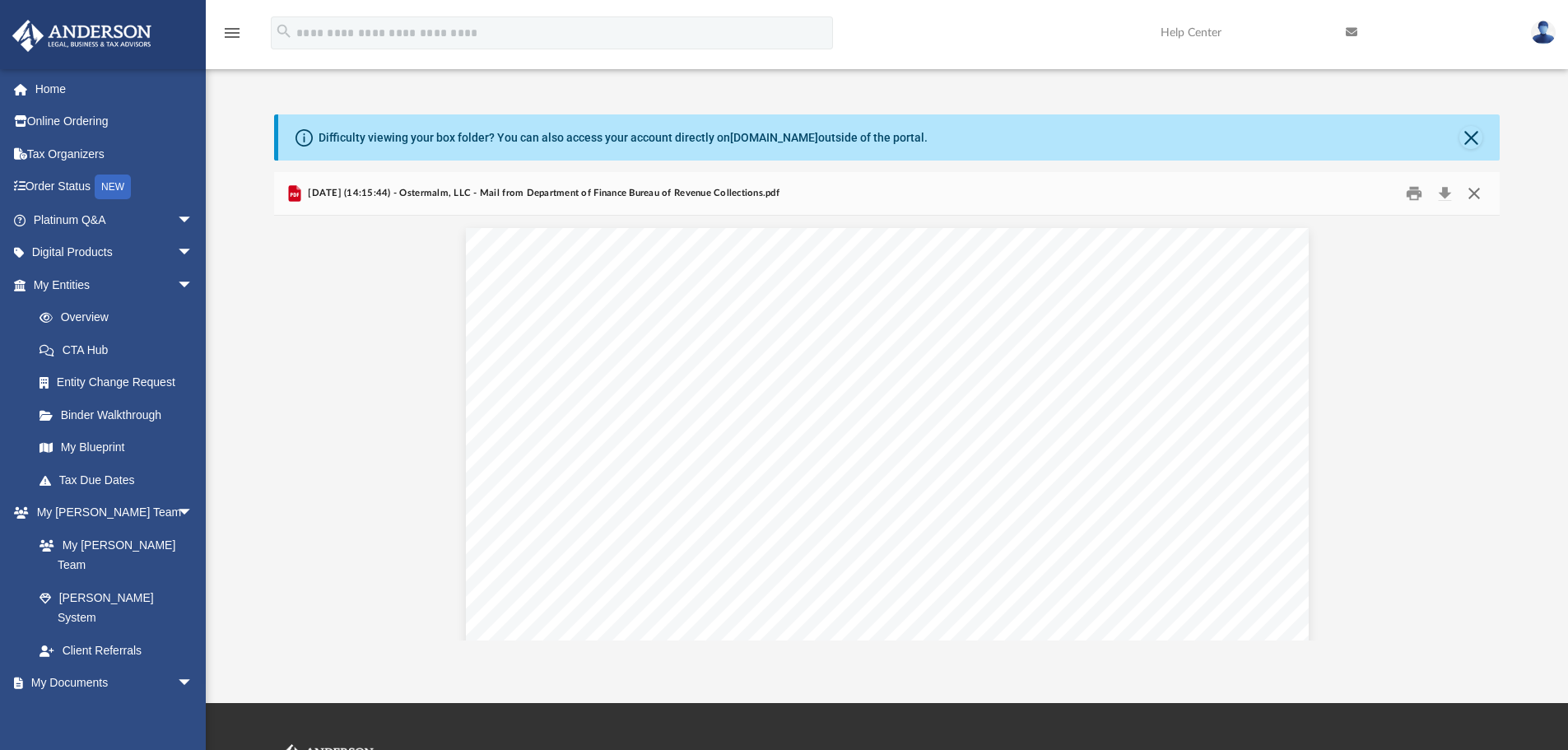
click at [1474, 192] on button "Close" at bounding box center [1474, 194] width 29 height 26
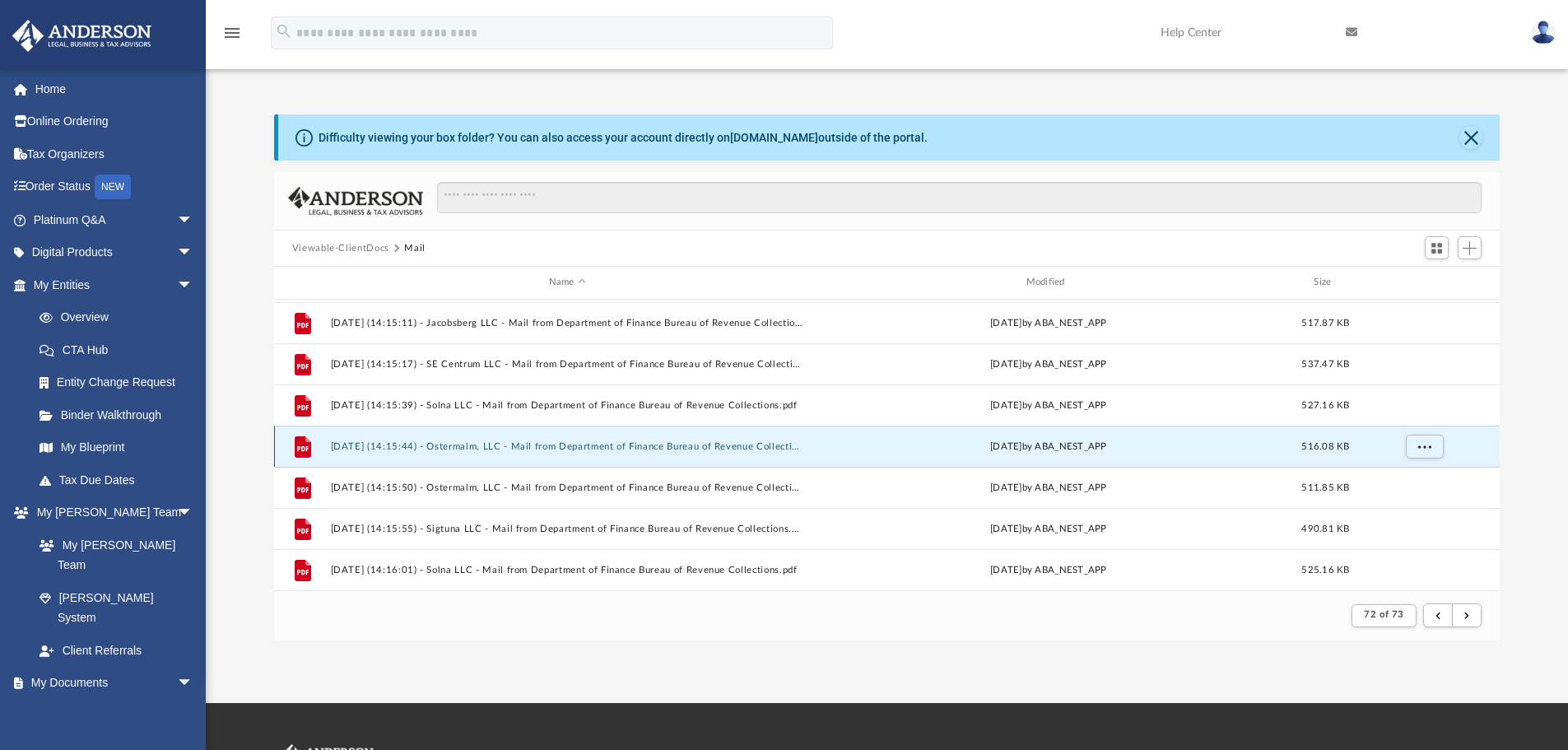
click at [475, 442] on button "[DATE] (14:15:44) - Ostermalm, LLC - Mail from Department of Finance Bureau of …" at bounding box center [567, 446] width 474 height 10
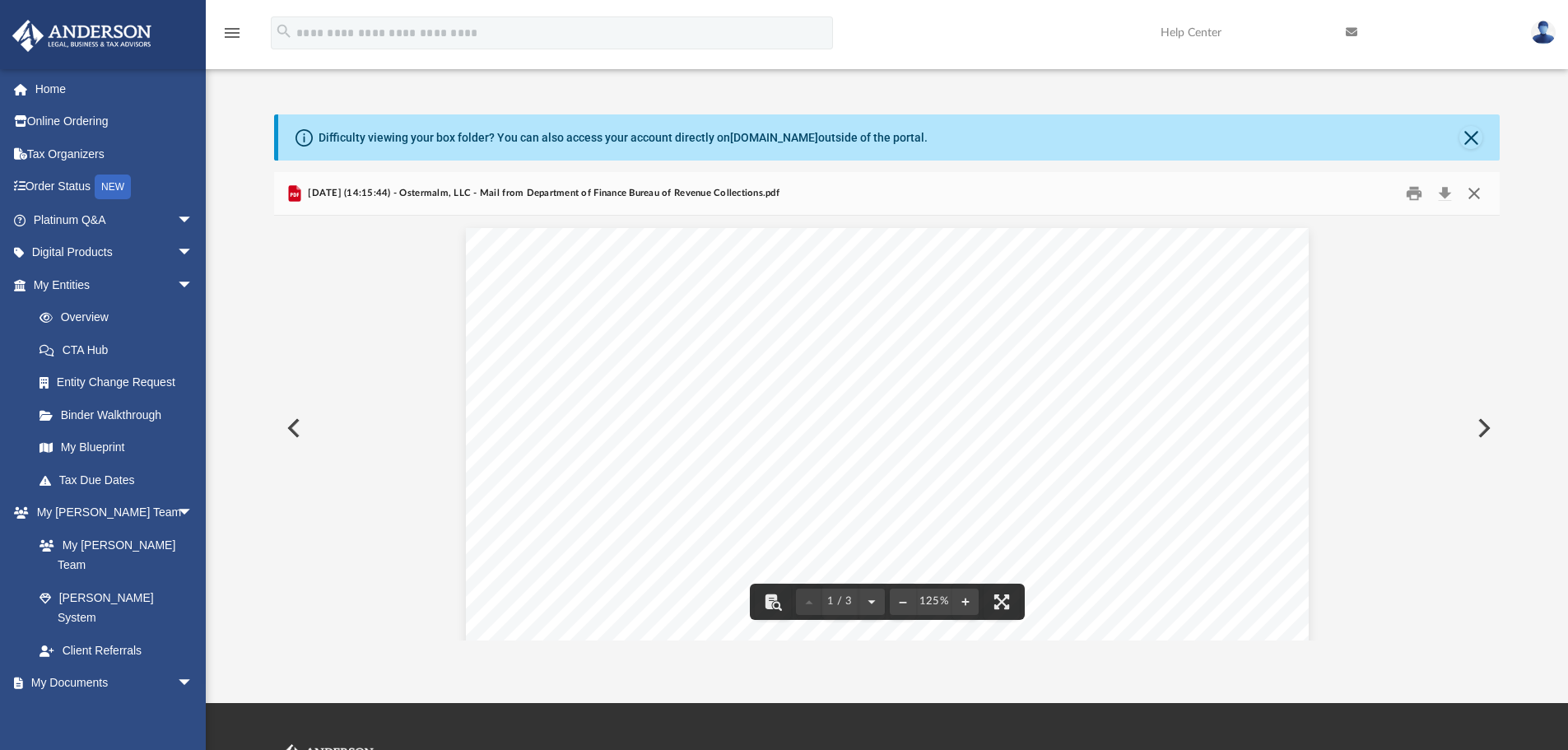
click at [1472, 197] on button "Close" at bounding box center [1474, 194] width 29 height 26
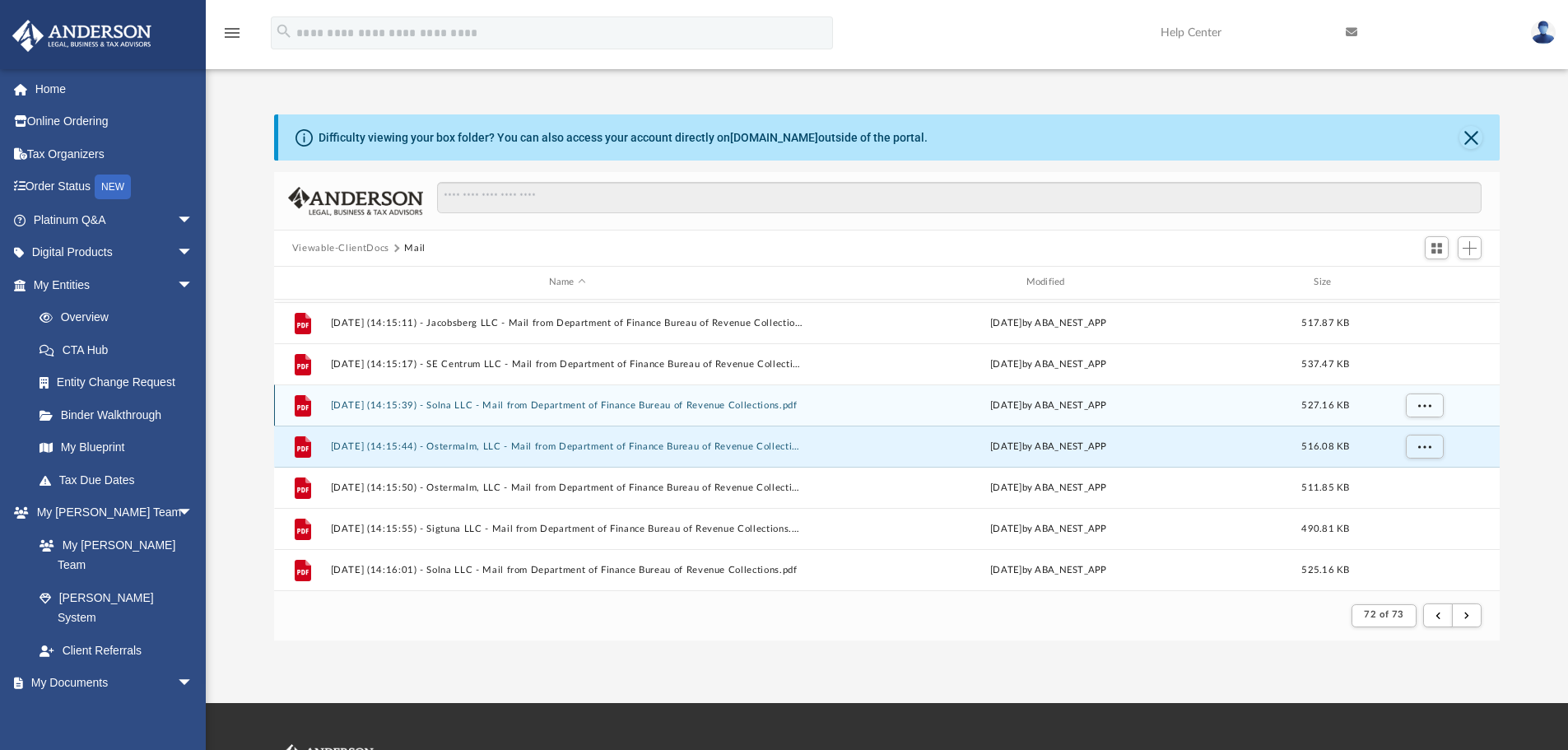
click at [444, 404] on button "[DATE] (14:15:39) - Solna LLC - Mail from Department of Finance Bureau of Reven…" at bounding box center [567, 404] width 474 height 10
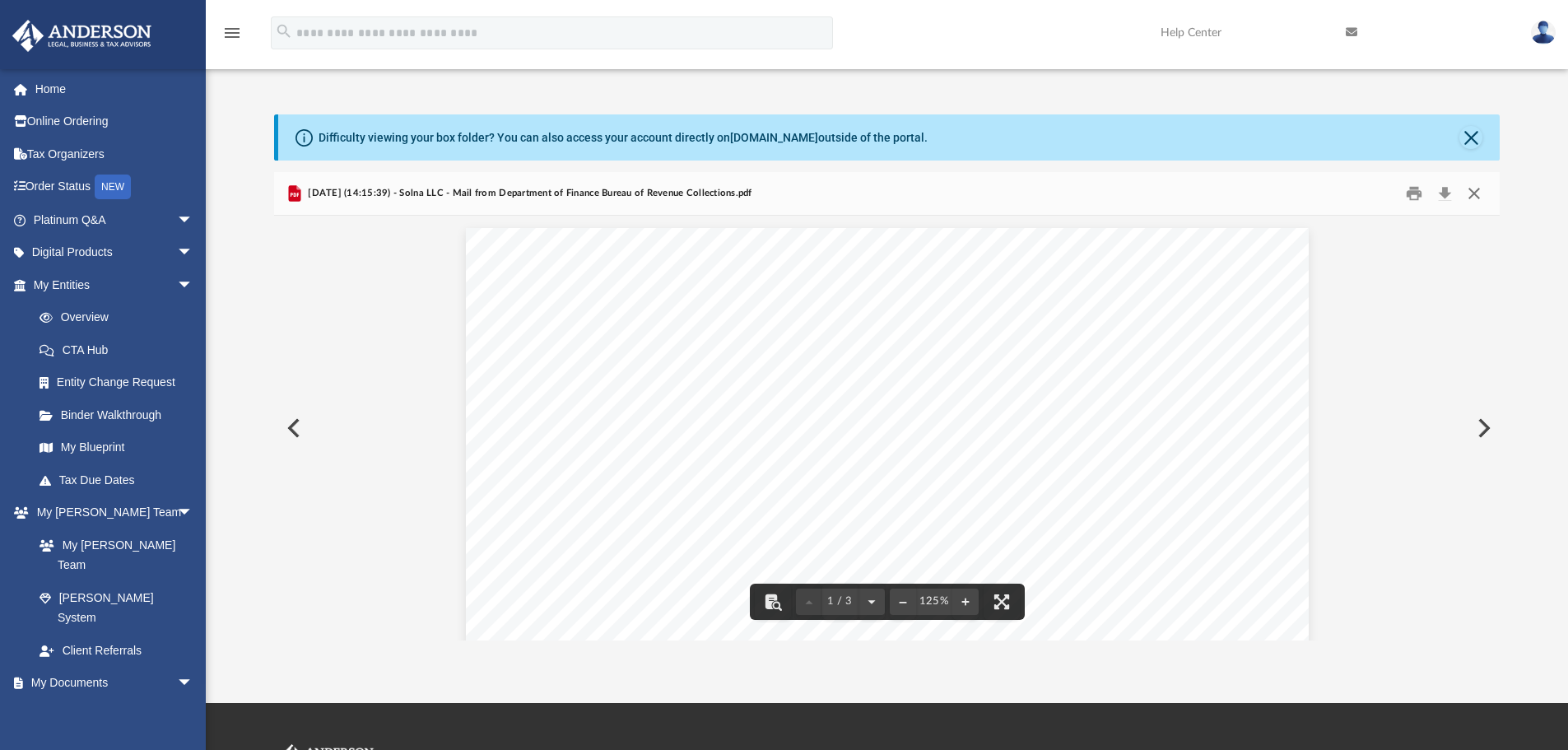
click at [1477, 192] on button "Close" at bounding box center [1474, 194] width 29 height 26
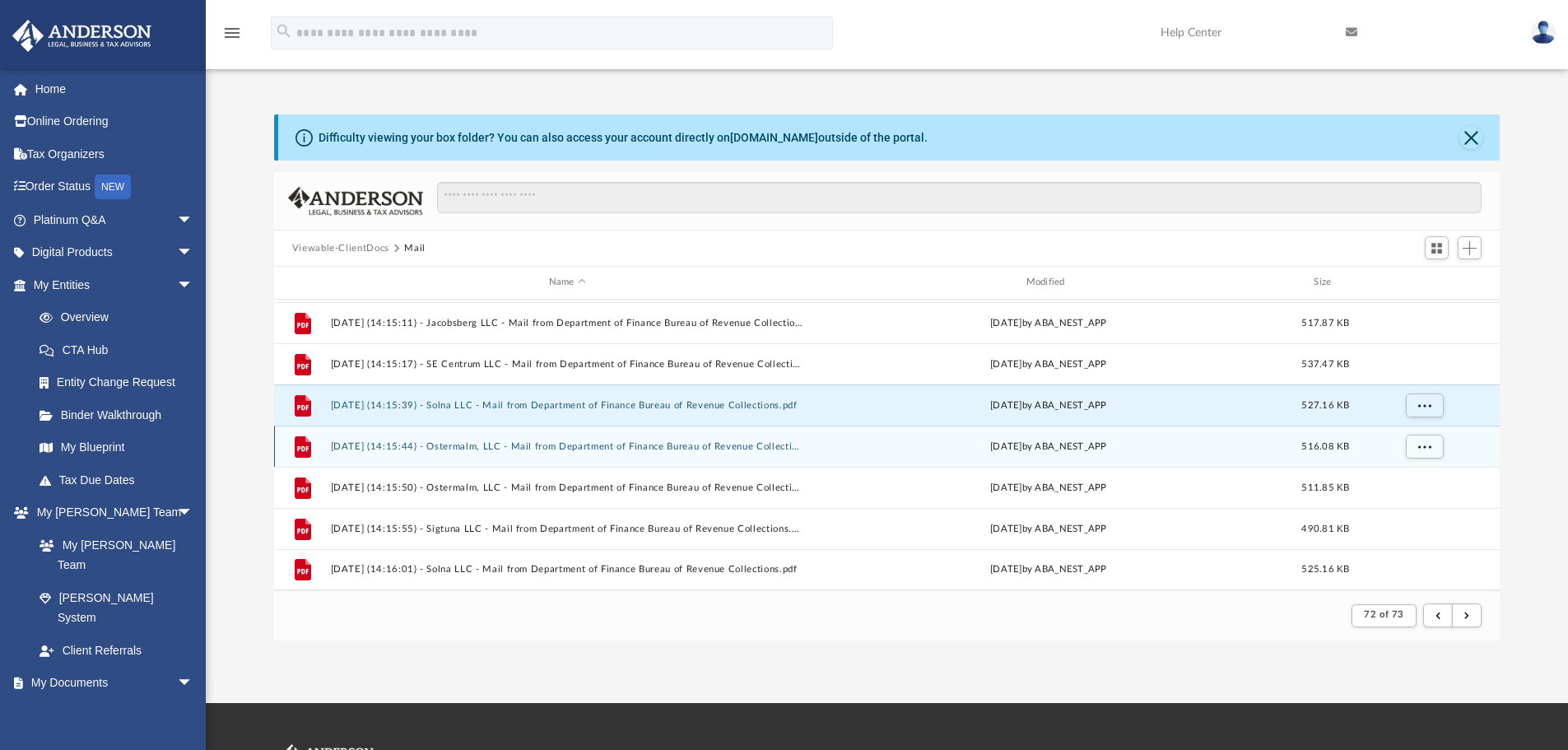
scroll to position [533, 0]
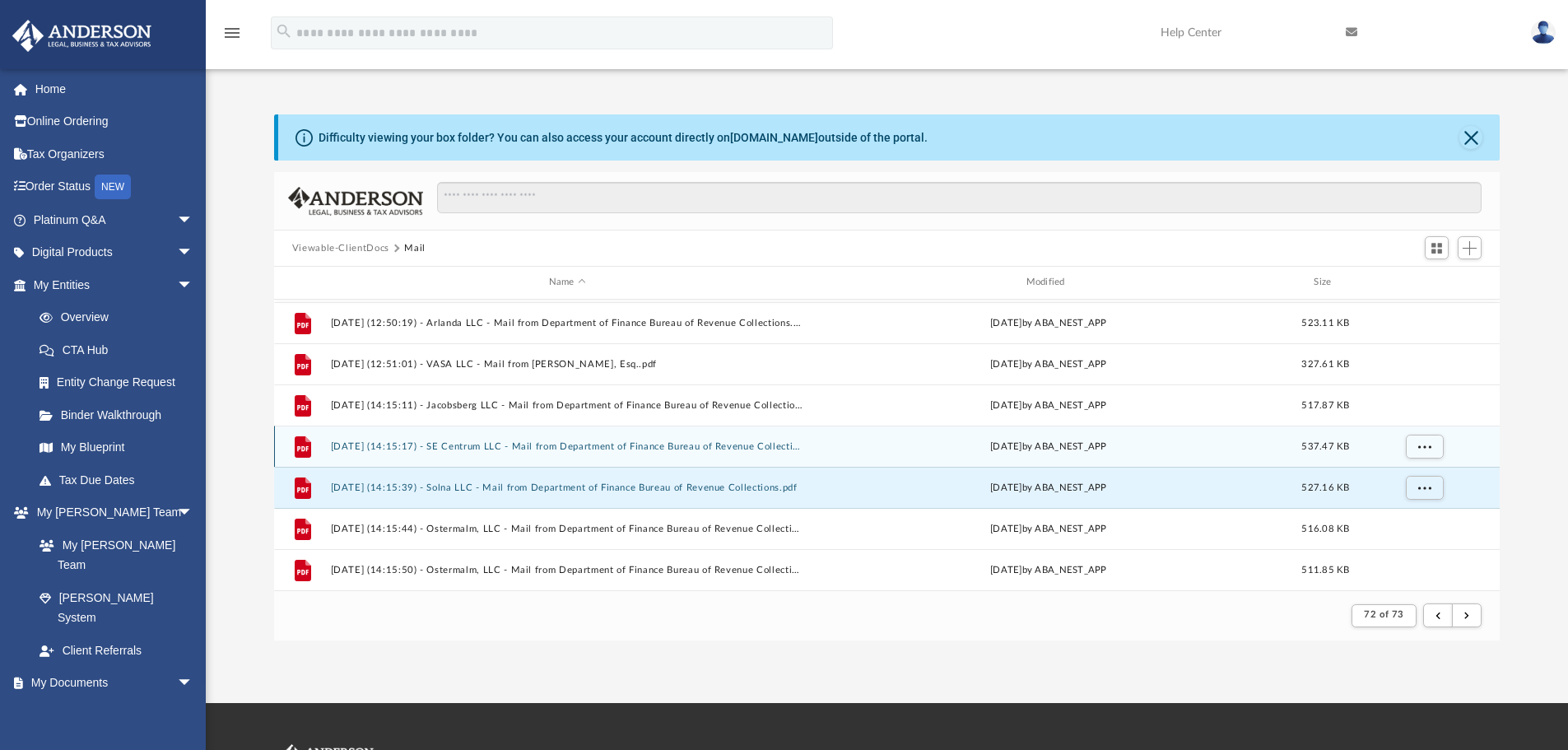
click at [481, 445] on button "[DATE] (14:15:17) - SE Centrum LLC - Mail from Department of Finance Bureau of …" at bounding box center [567, 446] width 474 height 10
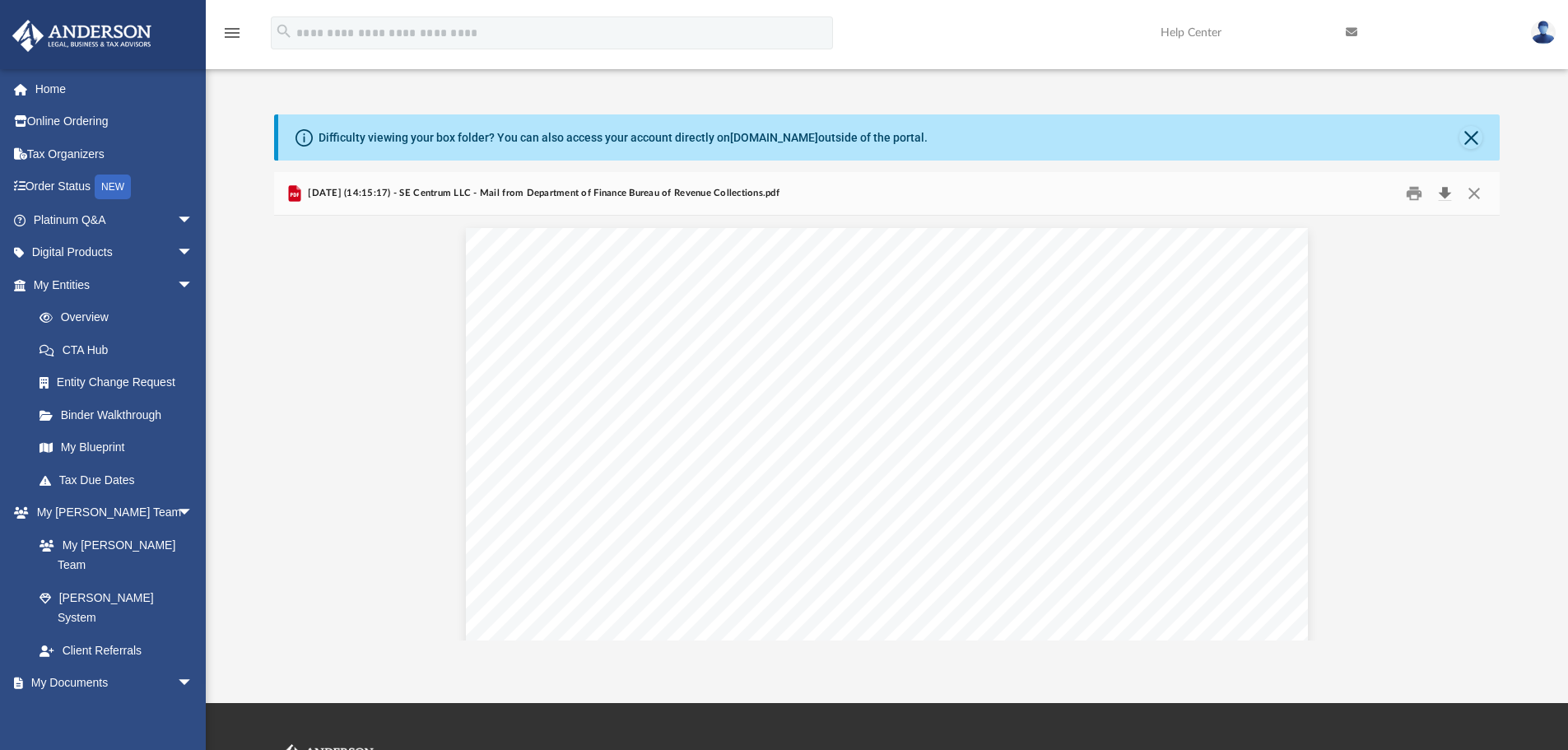
click at [1445, 188] on button "Download" at bounding box center [1443, 194] width 29 height 26
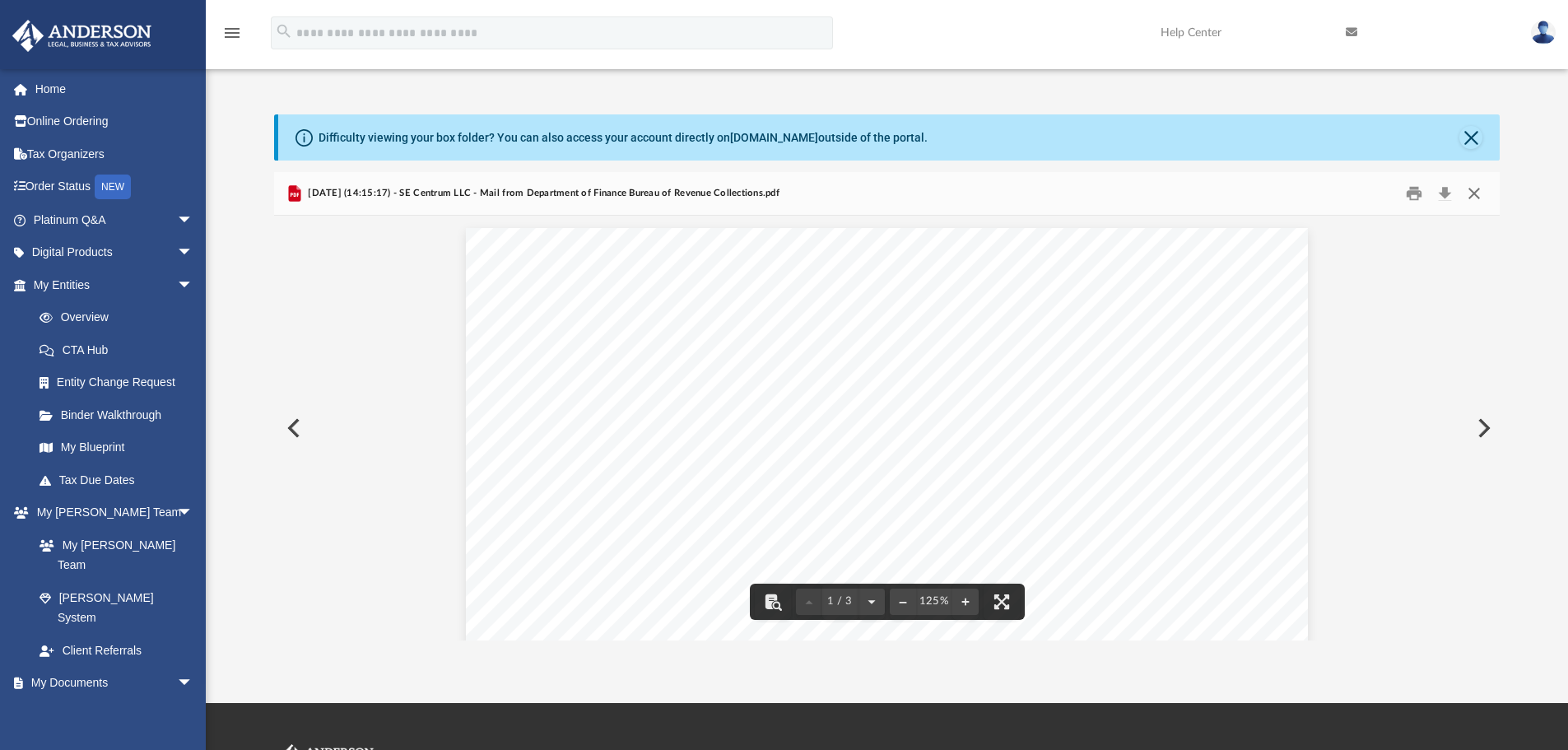
click at [1475, 190] on button "Close" at bounding box center [1474, 194] width 29 height 26
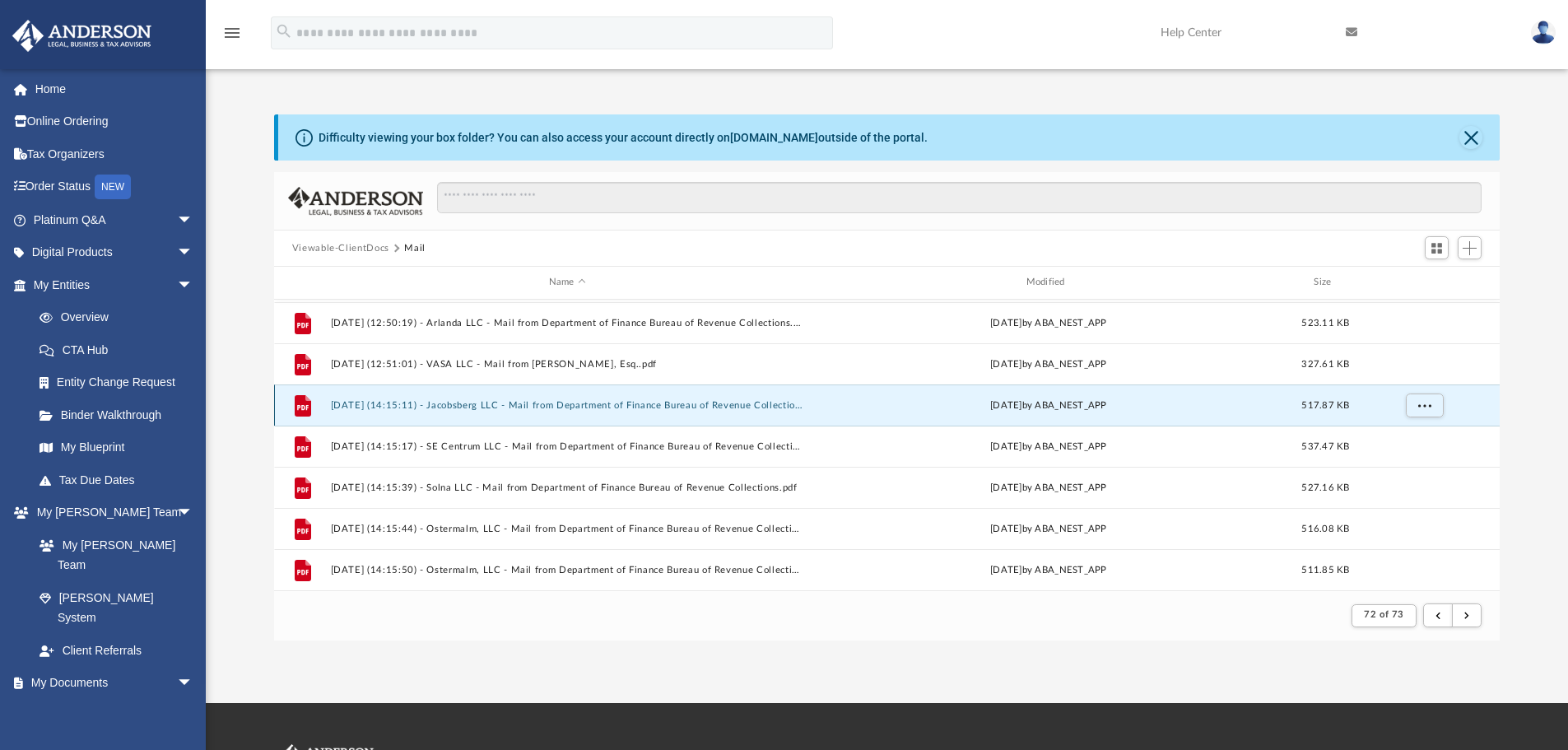
click at [481, 404] on button "[DATE] (14:15:11) - Jacobsberg LLC - Mail from Department of Finance Bureau of …" at bounding box center [567, 404] width 474 height 10
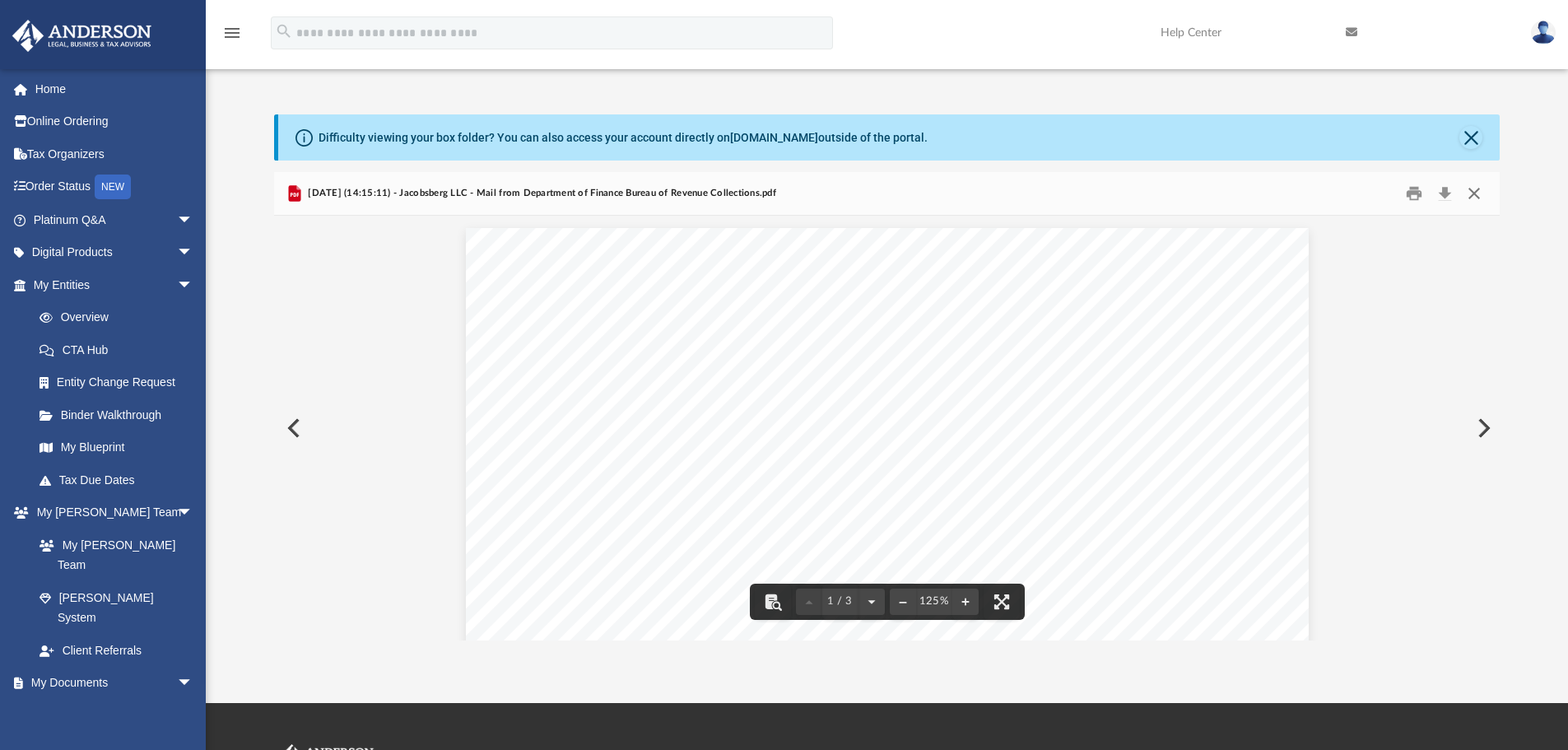
click at [1474, 195] on button "Close" at bounding box center [1474, 194] width 29 height 26
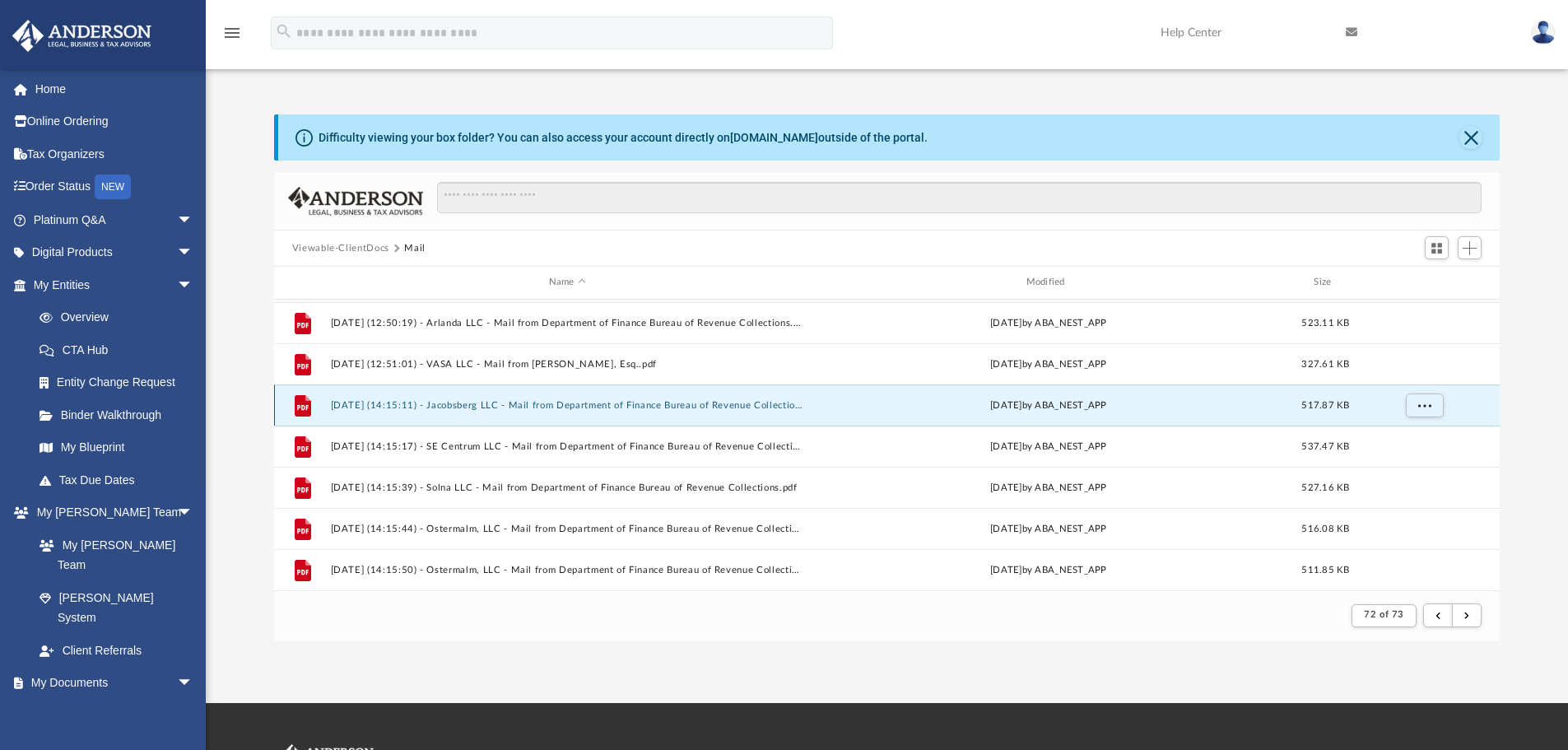
scroll to position [451, 0]
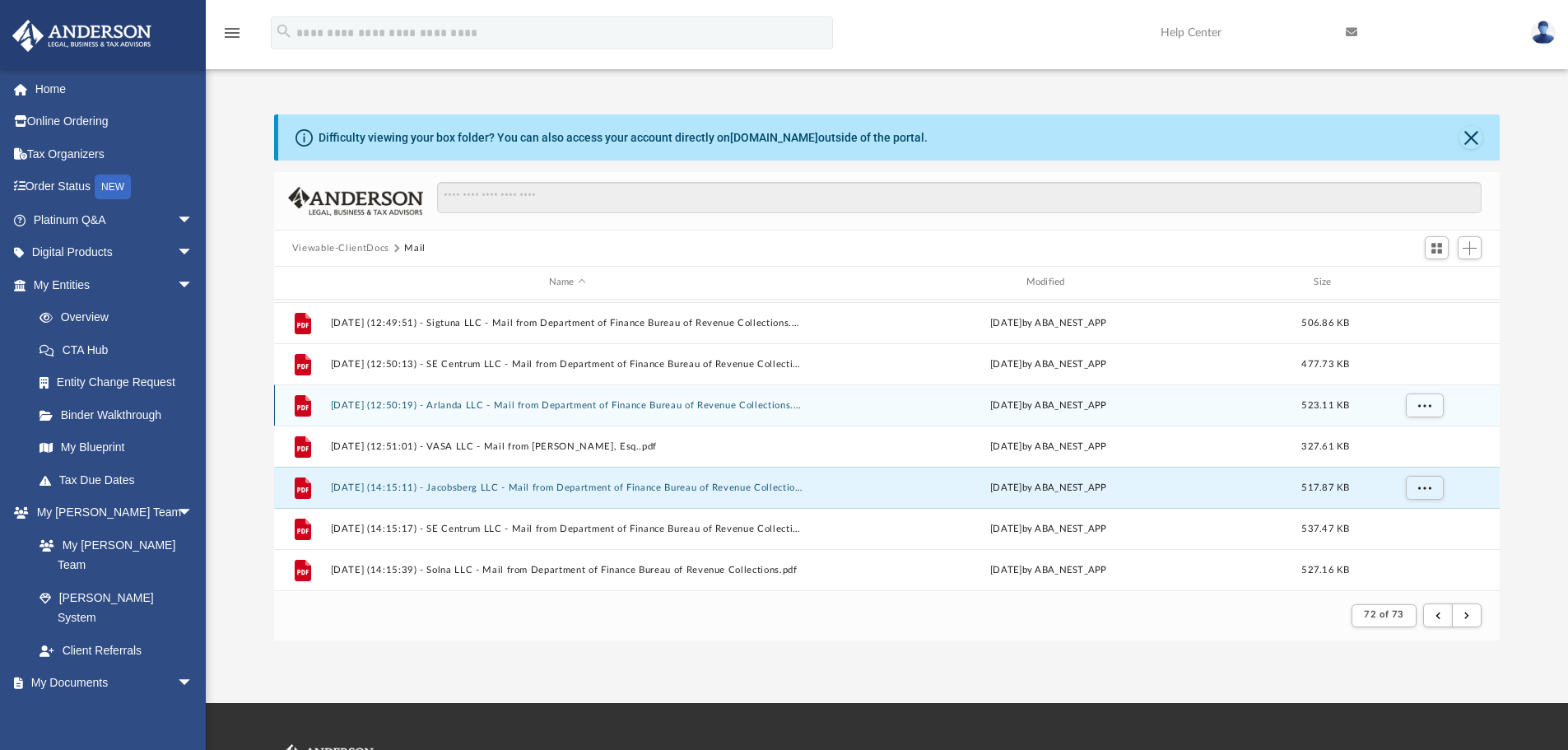
click at [475, 402] on button "[DATE] (12:50:19) - Arlanda LLC - Mail from Department of Finance Bureau of Rev…" at bounding box center [567, 404] width 474 height 10
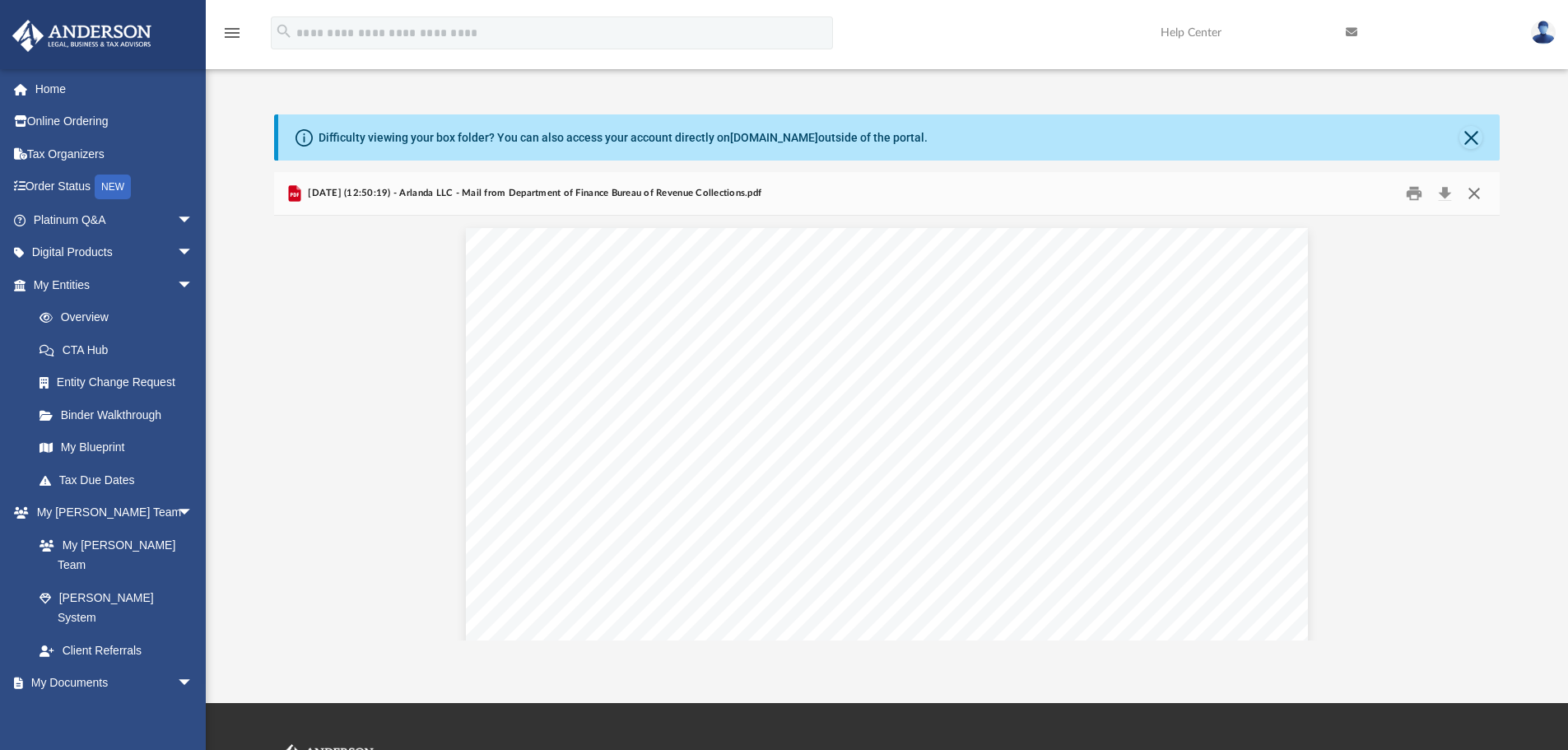
click at [1489, 187] on button "Close" at bounding box center [1474, 194] width 29 height 26
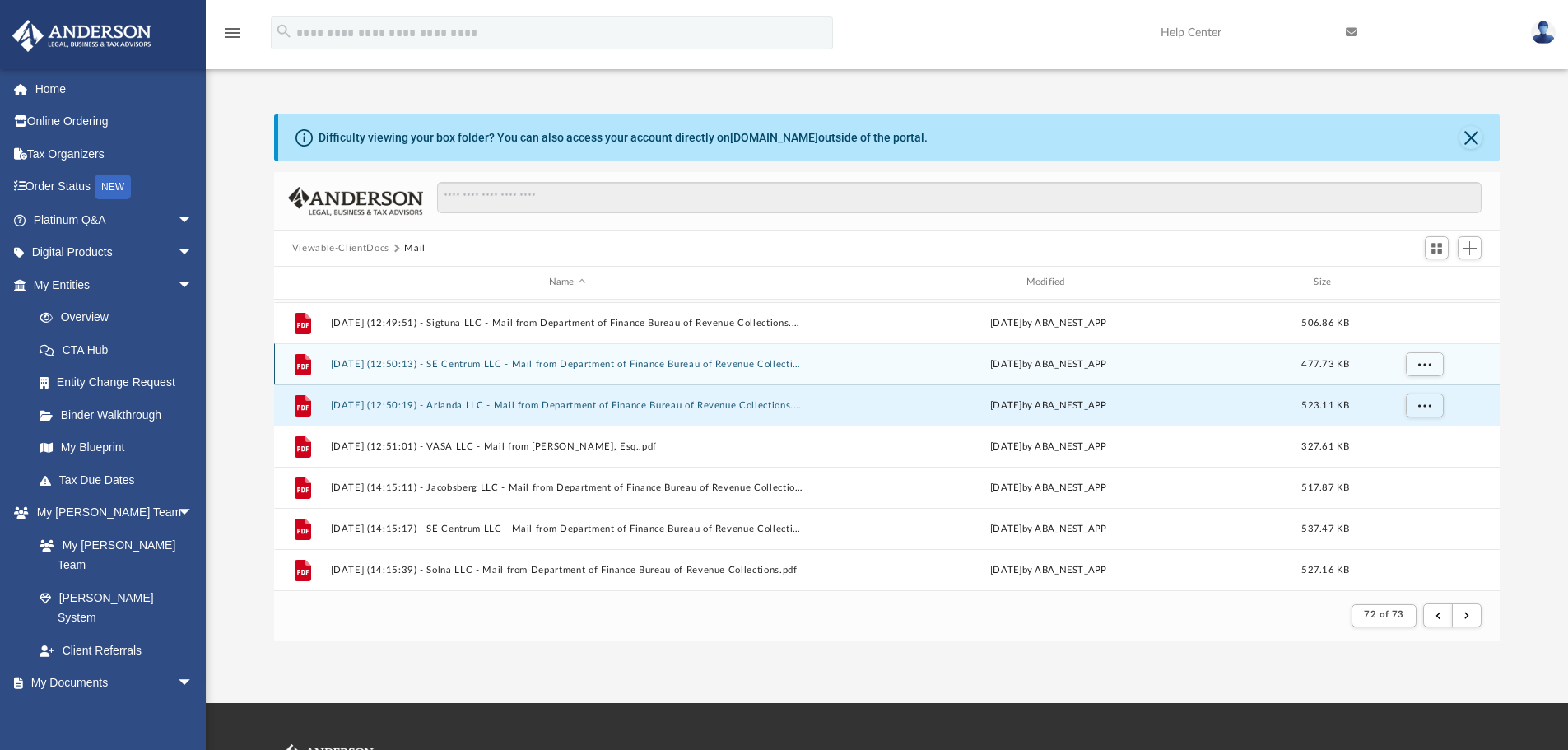
click at [455, 362] on button "[DATE] (12:50:13) - SE Centrum LLC - Mail from Department of Finance Bureau of …" at bounding box center [567, 364] width 474 height 10
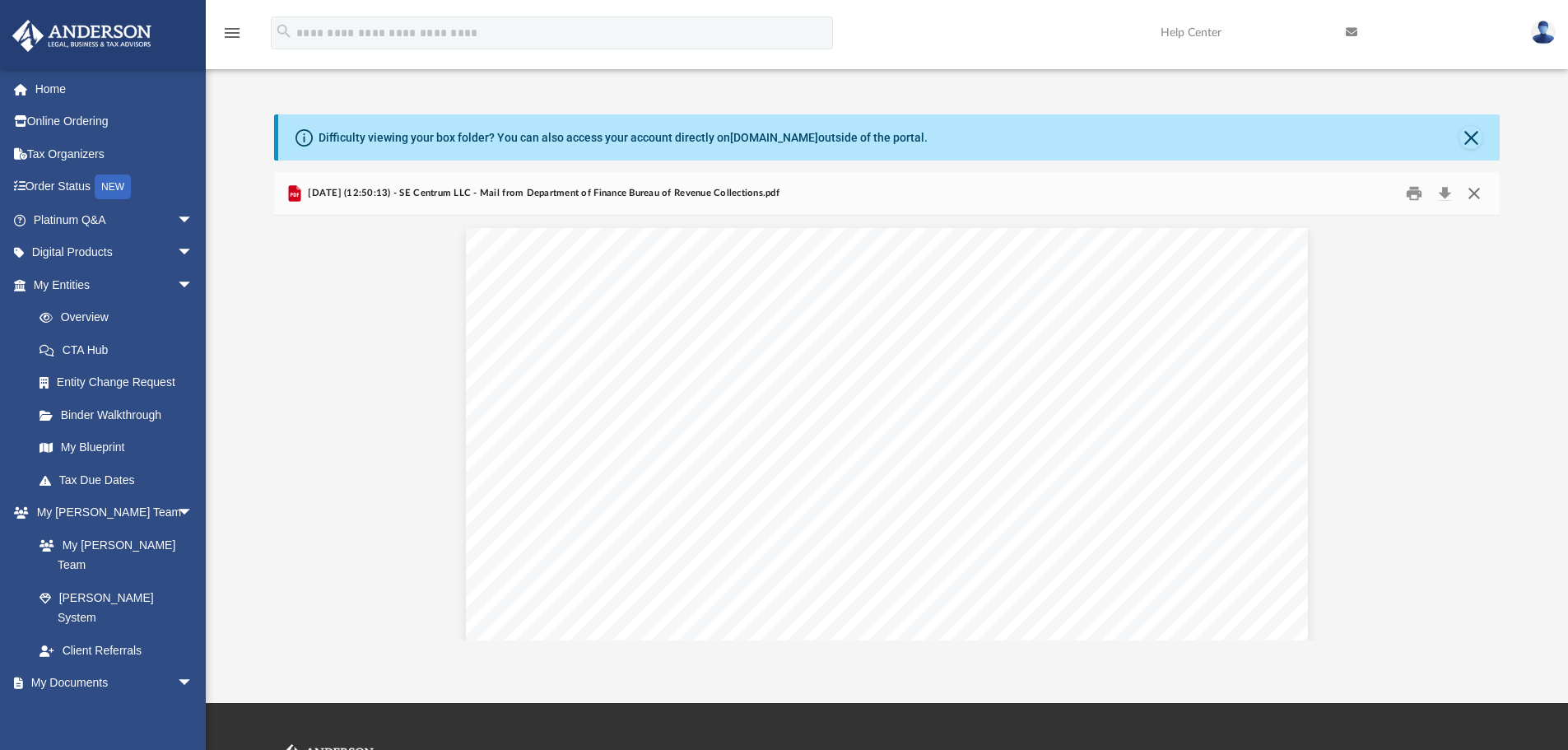
click at [1473, 198] on button "Close" at bounding box center [1474, 194] width 29 height 26
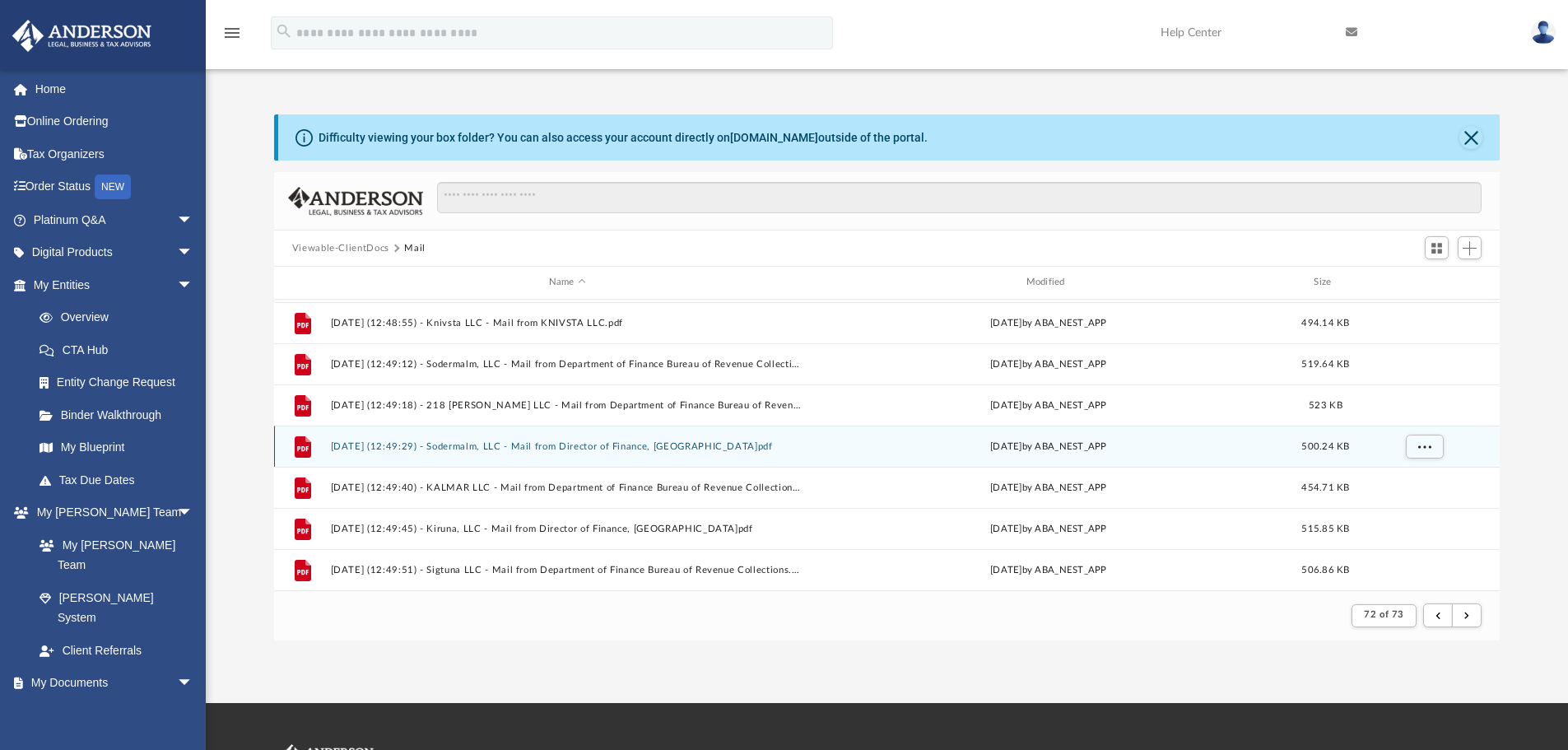
scroll to position [285, 0]
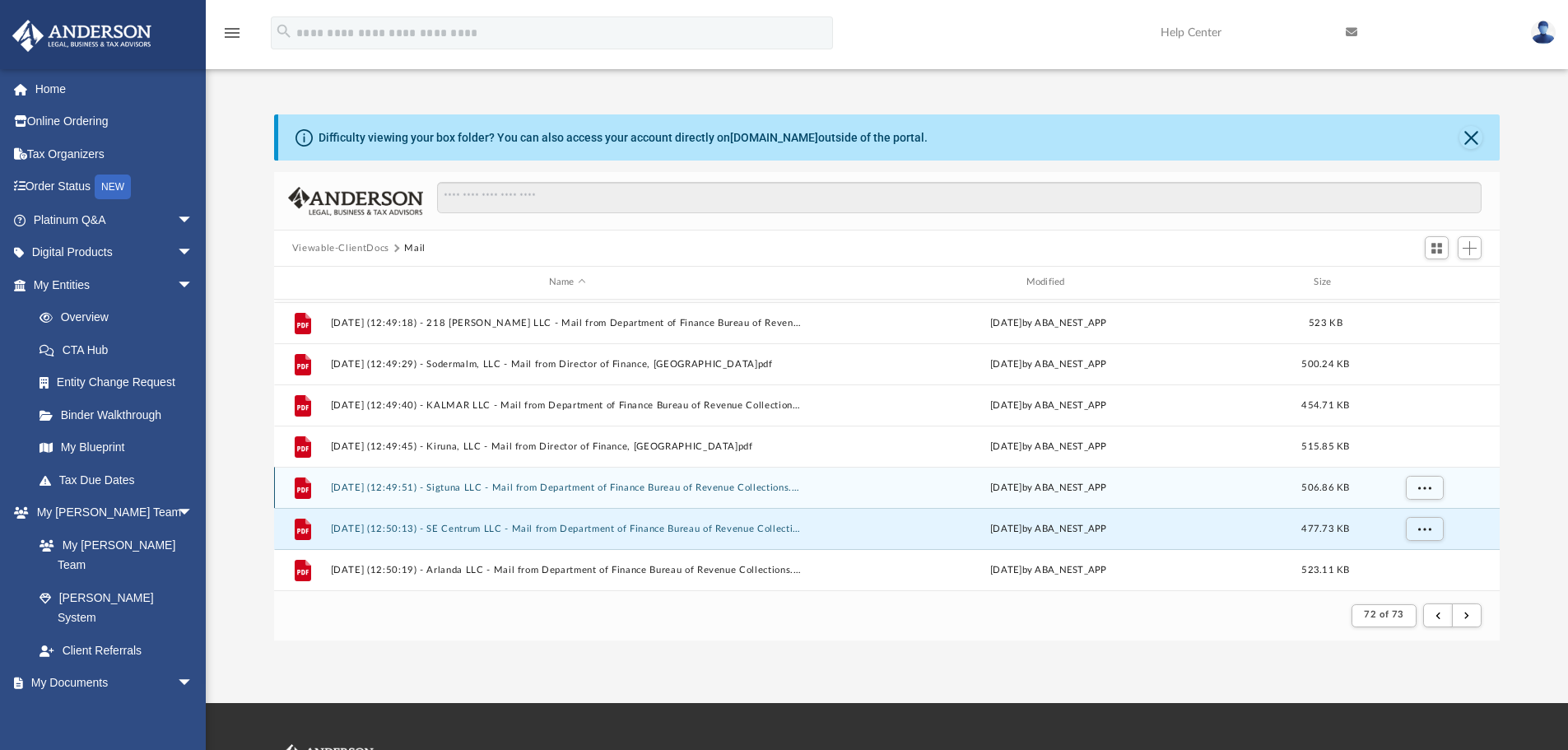
click at [640, 494] on div "File [DATE] (12:49:51) - Sigtuna LLC - Mail from Department of Finance Bureau o…" at bounding box center [887, 487] width 1226 height 42
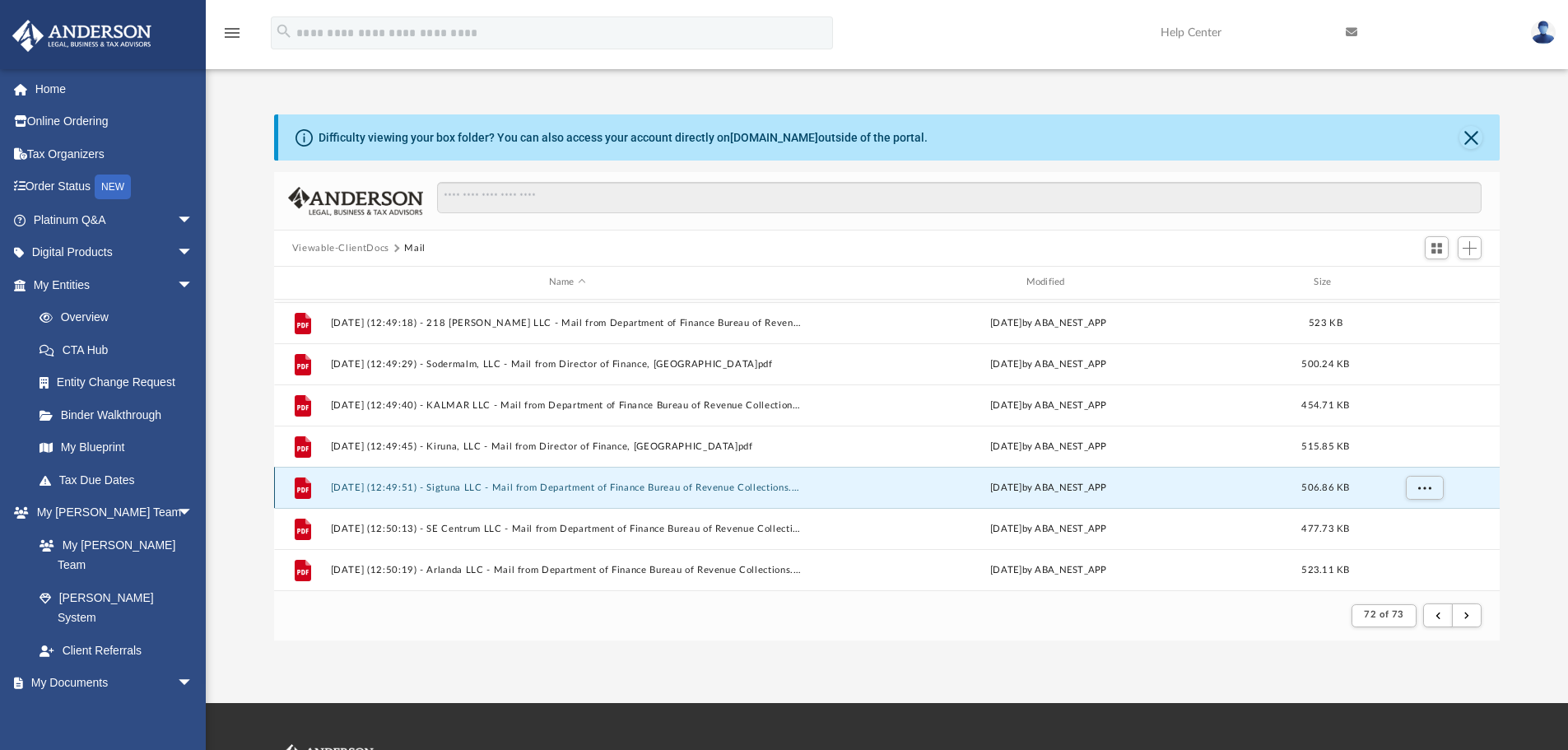
click at [559, 481] on div "File [DATE] (12:49:51) - Sigtuna LLC - Mail from Department of Finance Bureau o…" at bounding box center [887, 487] width 1226 height 42
click at [550, 486] on button "[DATE] (12:49:51) - Sigtuna LLC - Mail from Department of Finance Bureau of Rev…" at bounding box center [567, 487] width 474 height 10
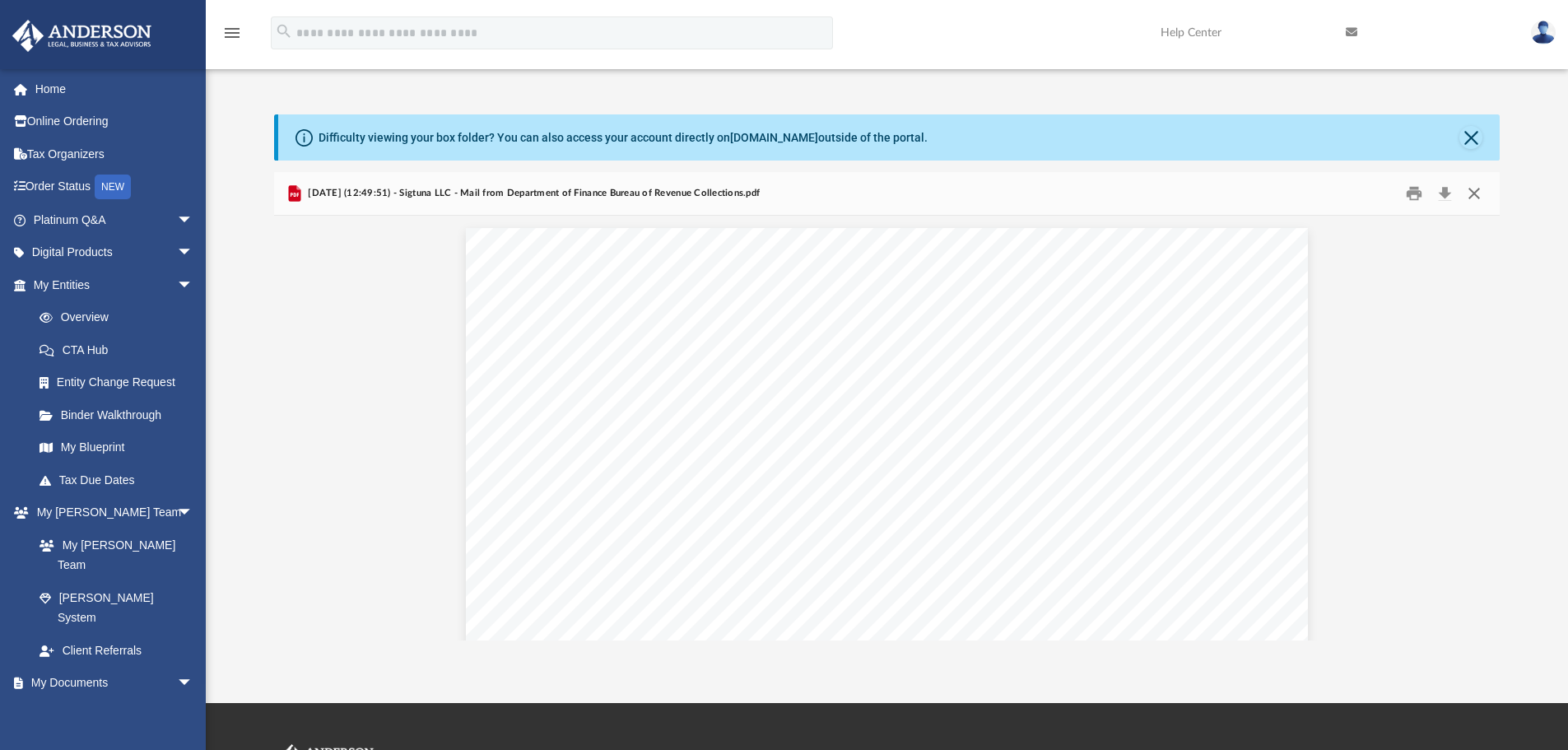
click at [1468, 189] on button "Close" at bounding box center [1474, 194] width 29 height 26
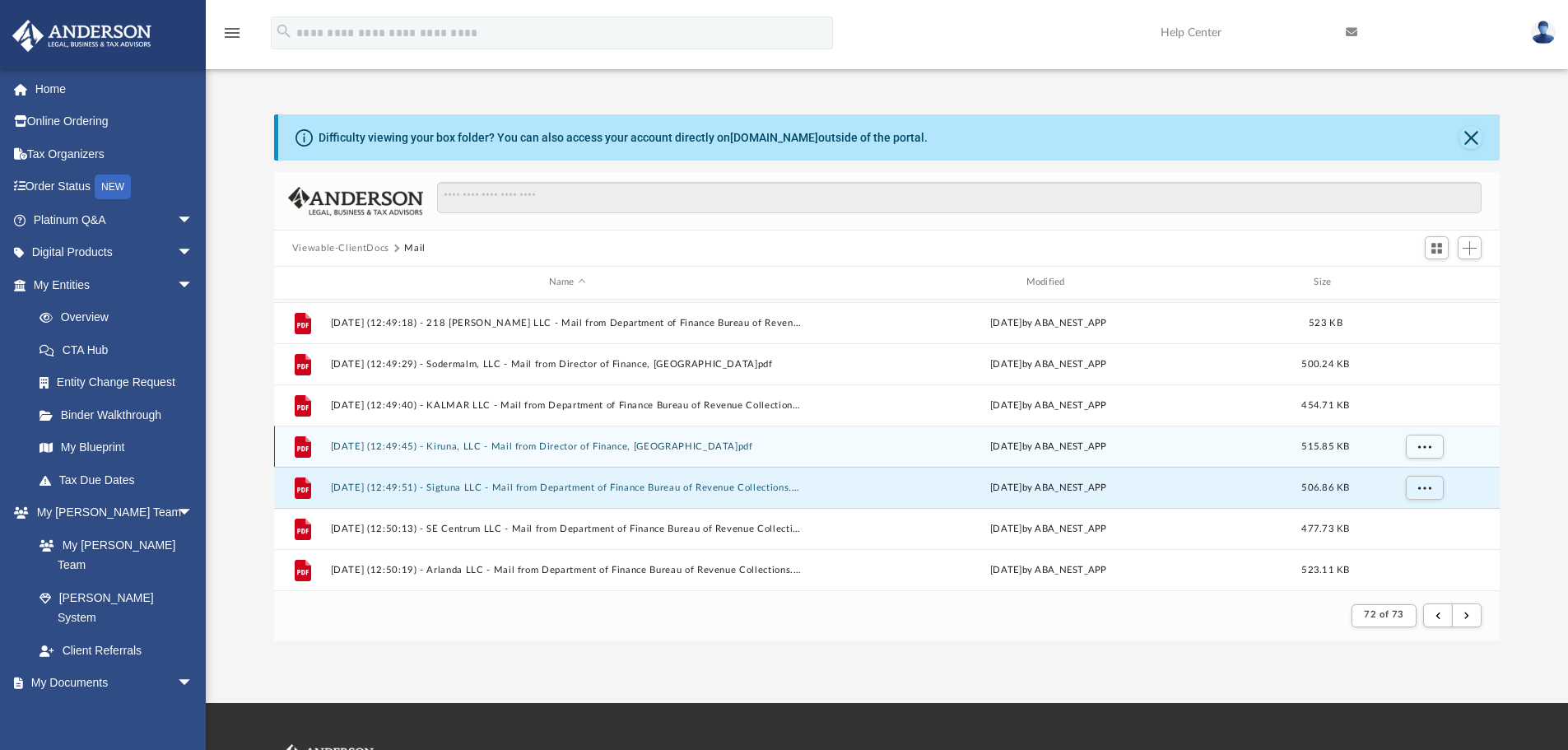
click at [449, 441] on button "[DATE] (12:49:45) - Kiruna, LLC - Mail from Director of Finance, [GEOGRAPHIC_DA…" at bounding box center [567, 446] width 474 height 10
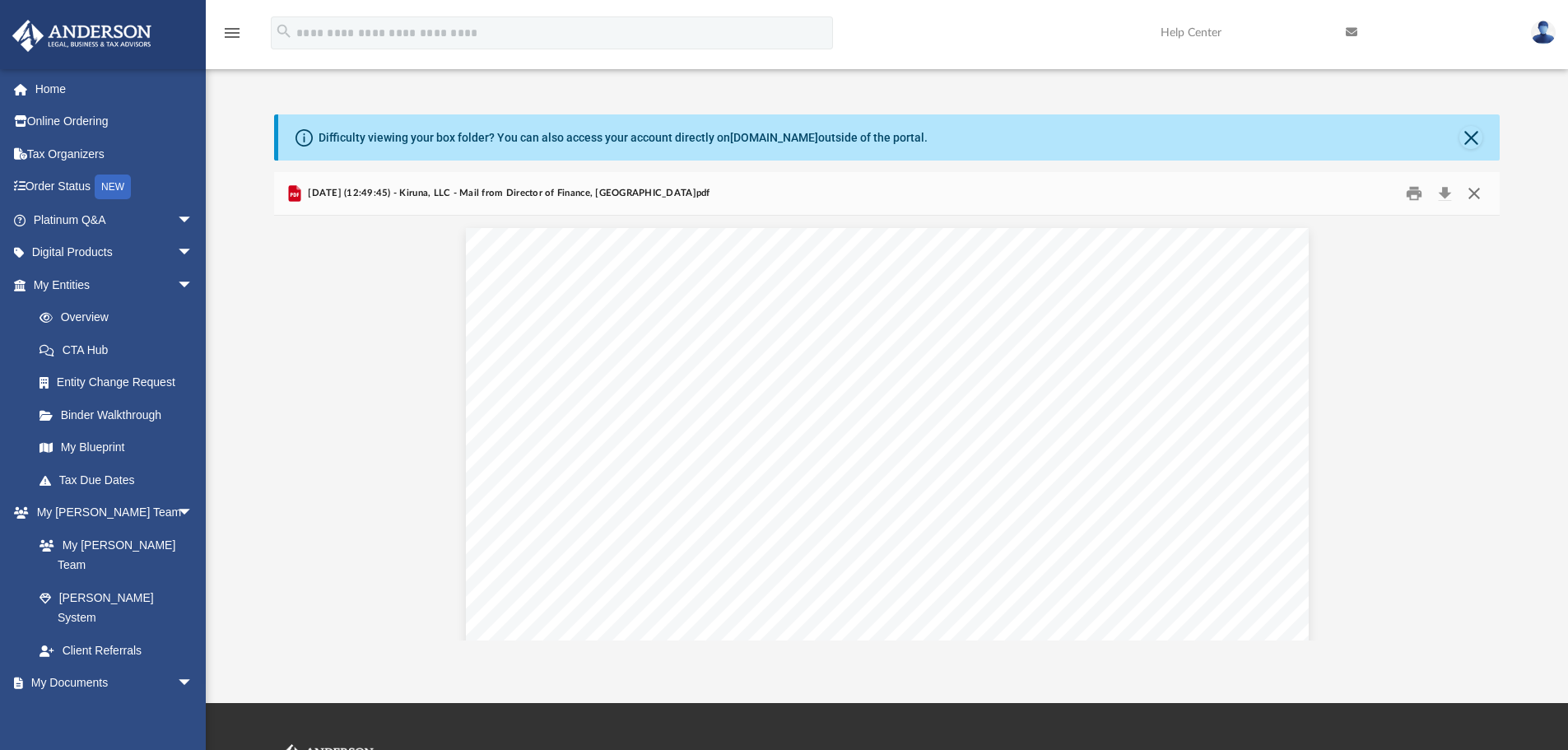
click at [1474, 189] on button "Close" at bounding box center [1474, 194] width 29 height 26
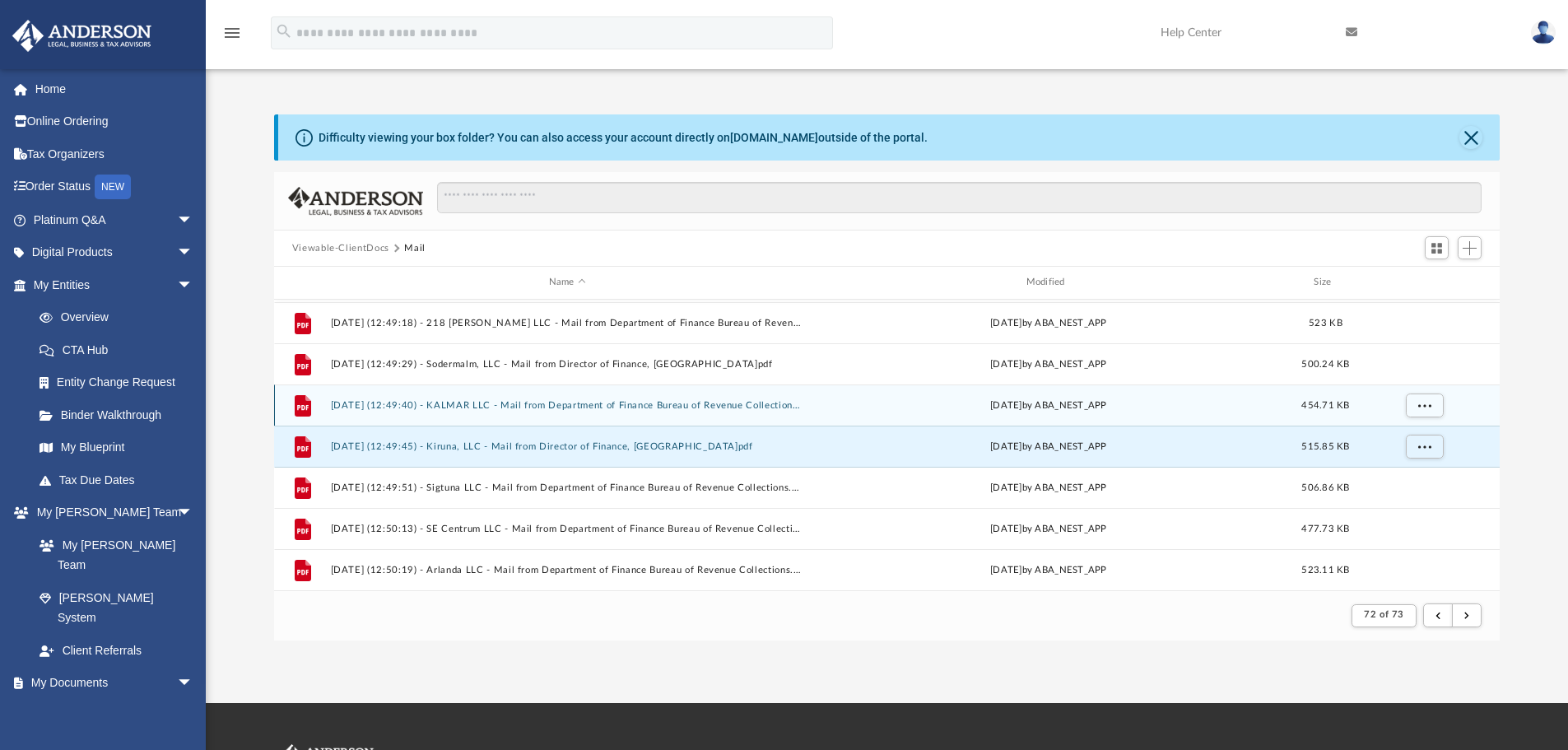
click at [418, 407] on button "[DATE] (12:49:40) - KALMAR LLC - Mail from Department of Finance Bureau of Reve…" at bounding box center [567, 404] width 474 height 10
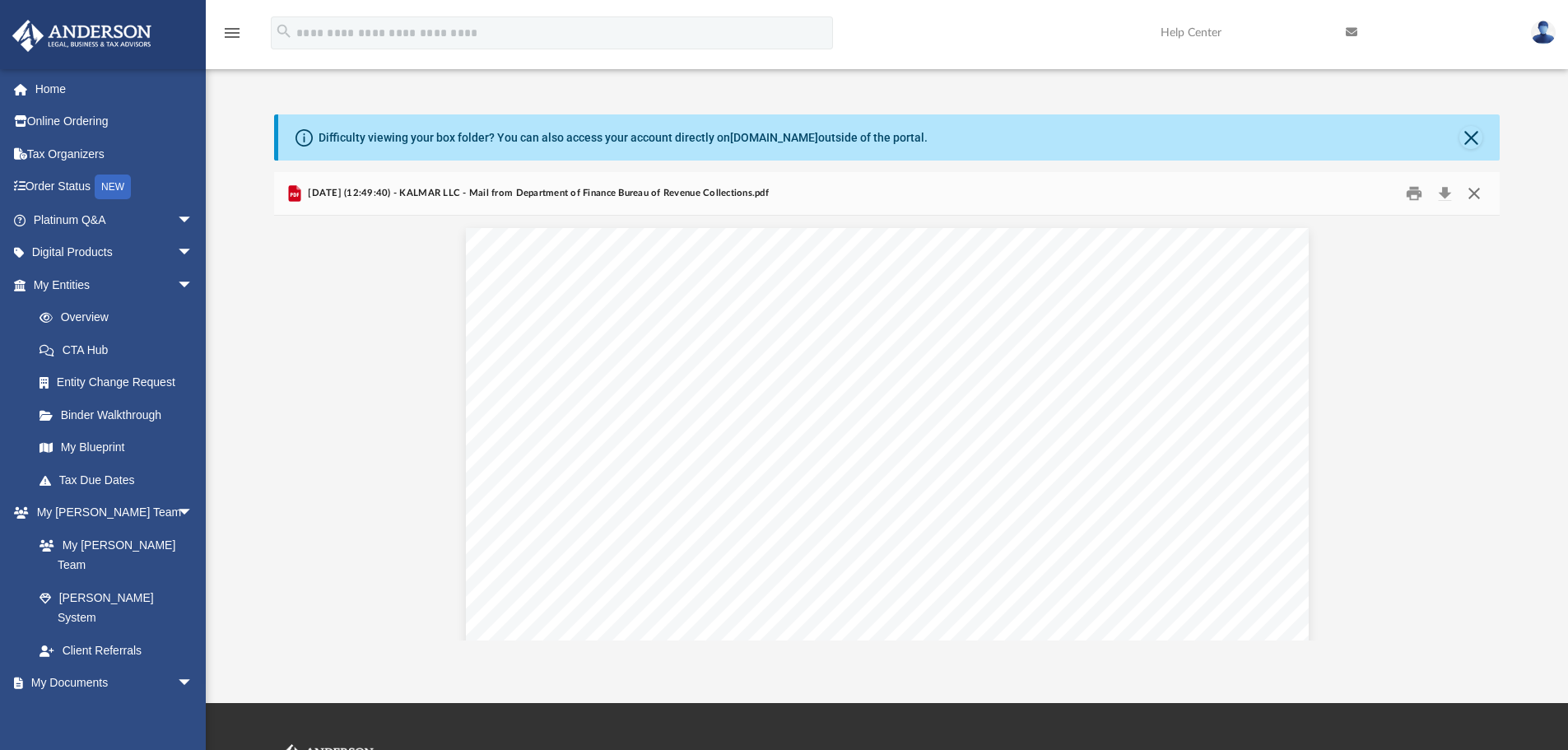
click at [1470, 196] on button "Close" at bounding box center [1474, 194] width 29 height 26
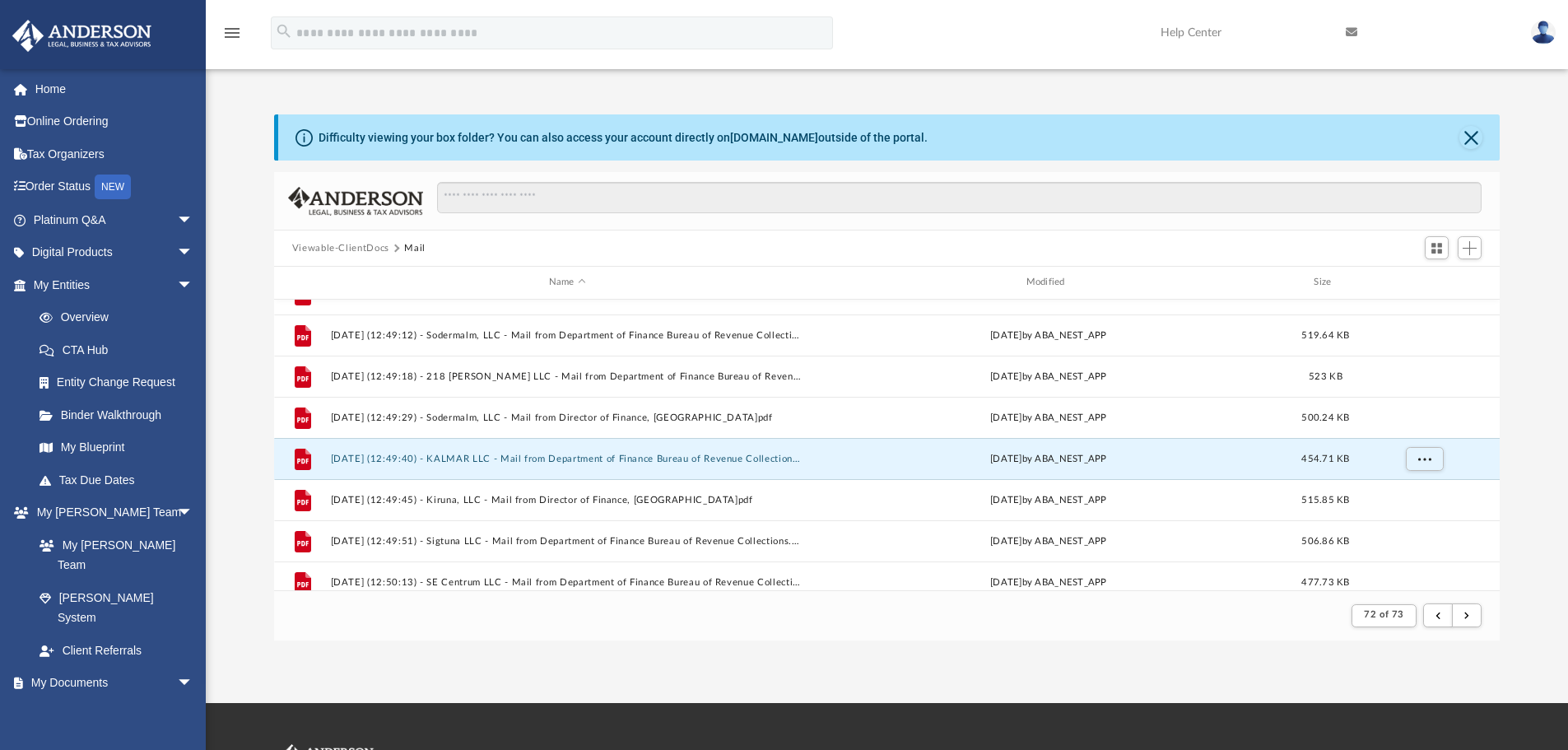
scroll to position [203, 0]
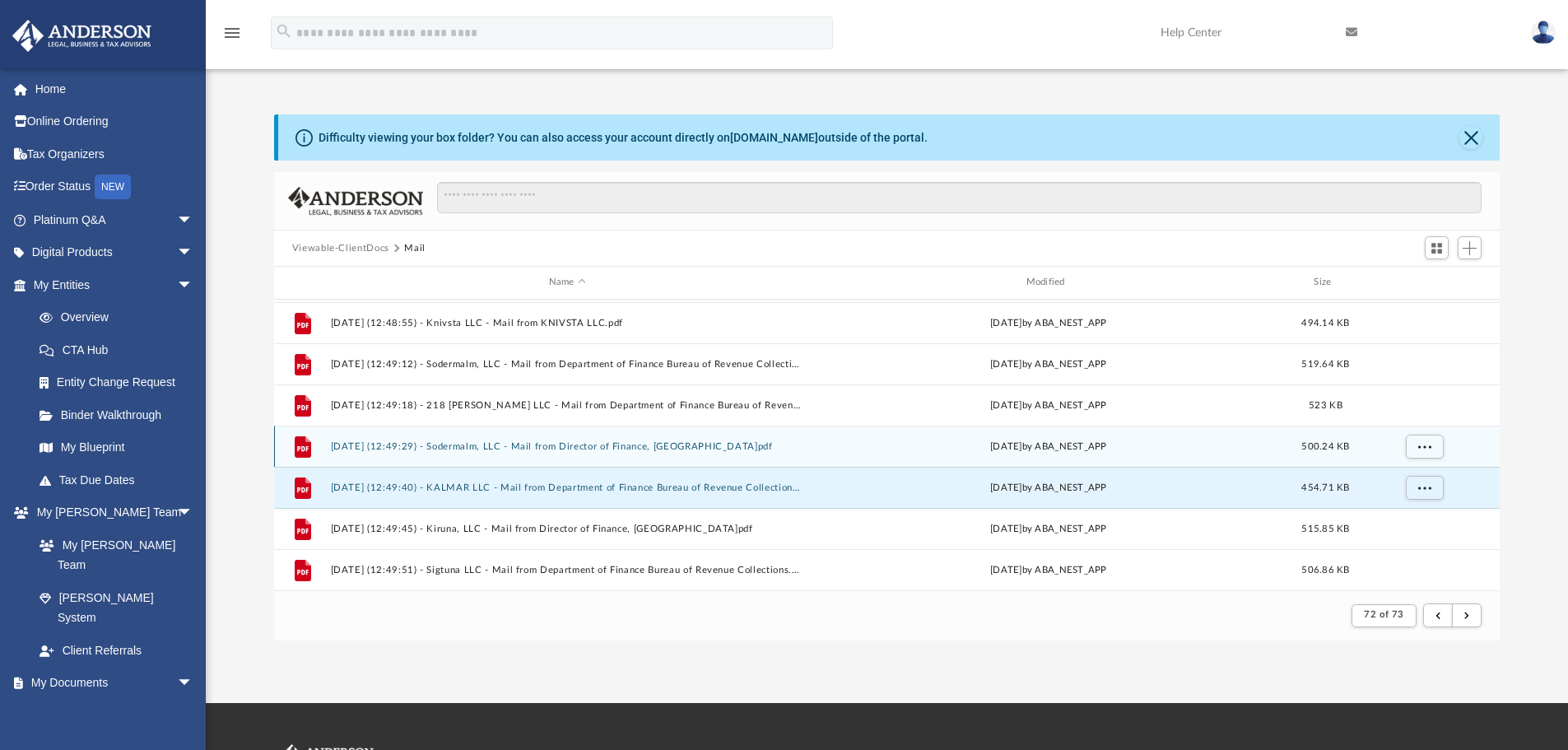
click at [417, 450] on button "[DATE] (12:49:29) - Sodermalm, LLC - Mail from Director of Finance, [GEOGRAPHIC…" at bounding box center [567, 446] width 474 height 10
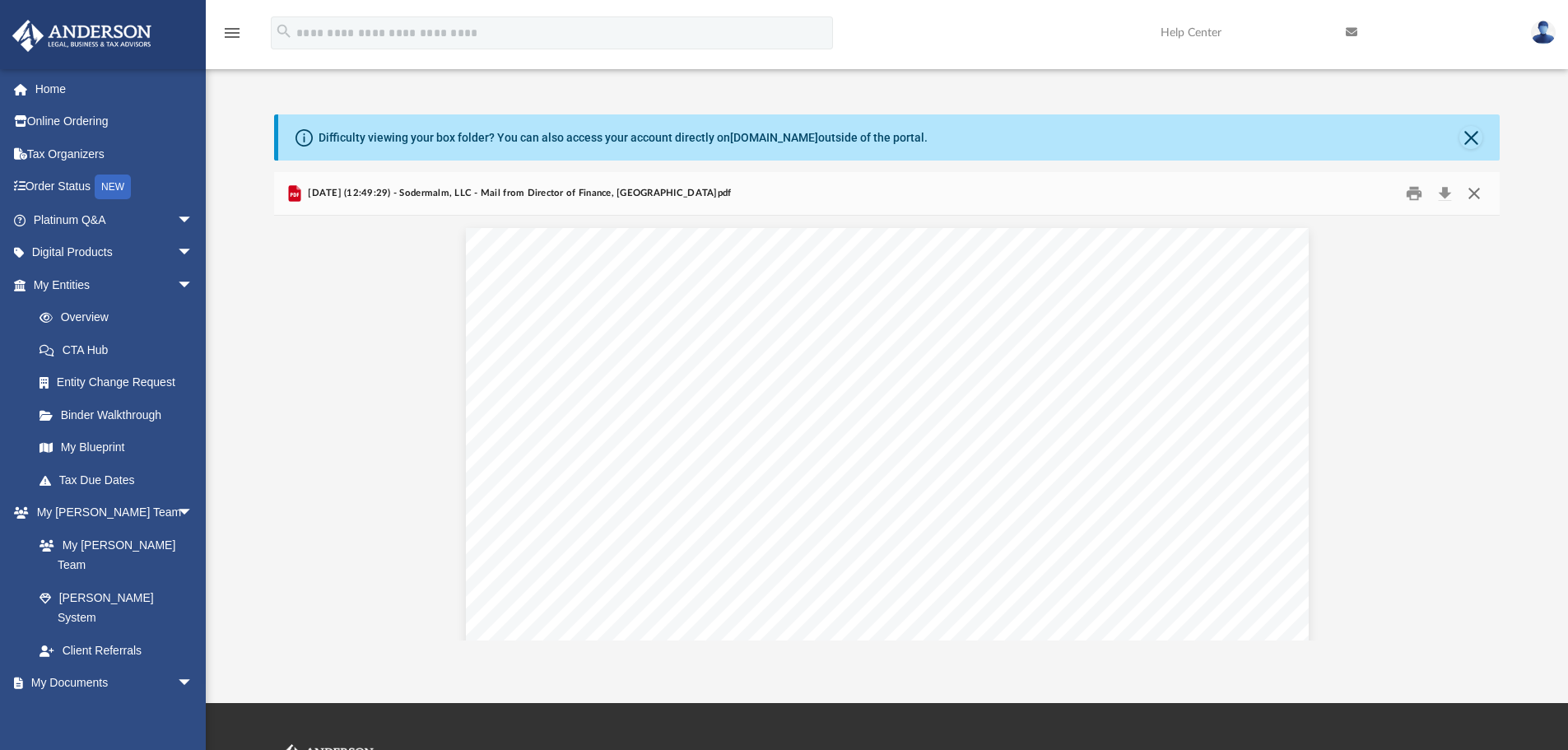
click at [1477, 187] on button "Close" at bounding box center [1474, 194] width 29 height 26
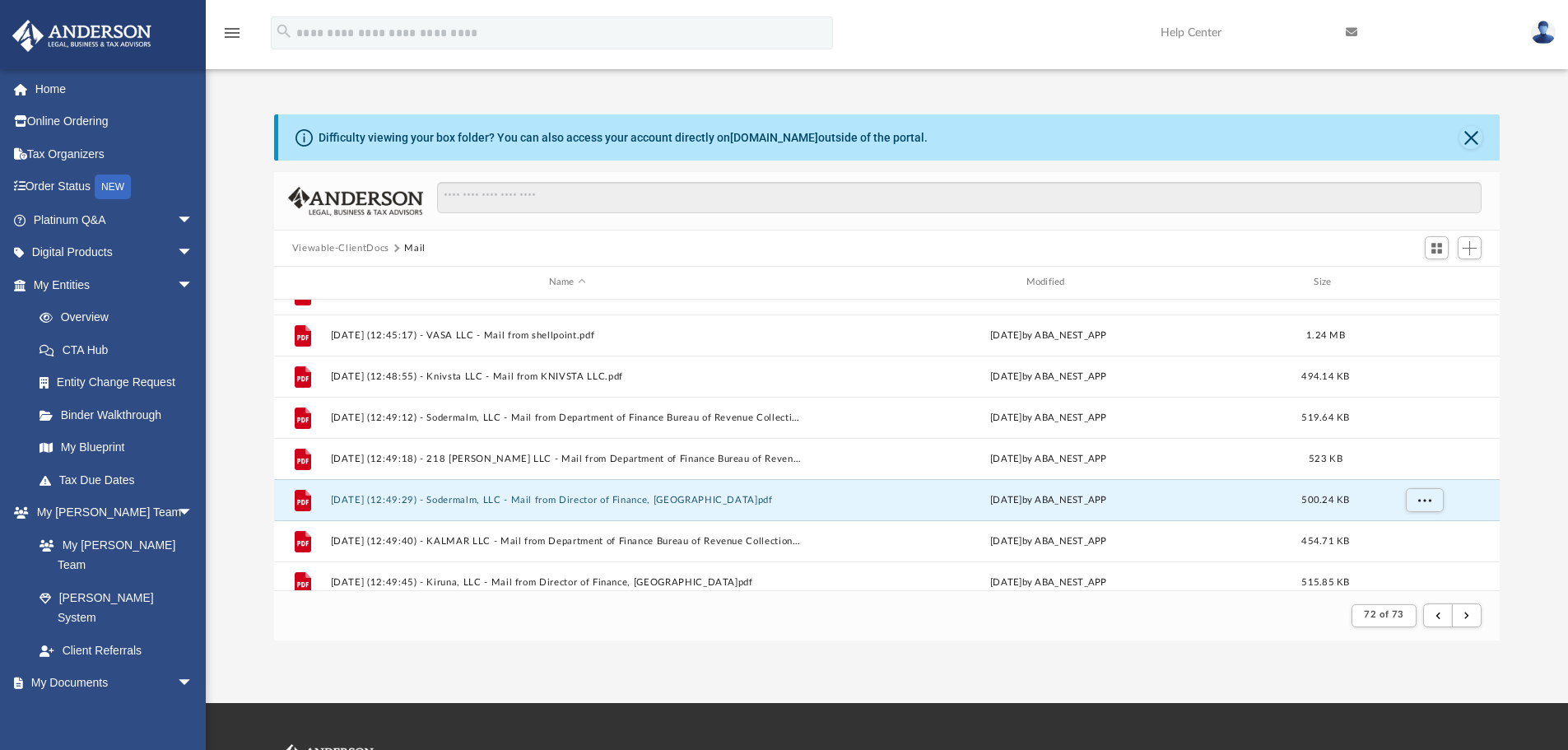
scroll to position [121, 0]
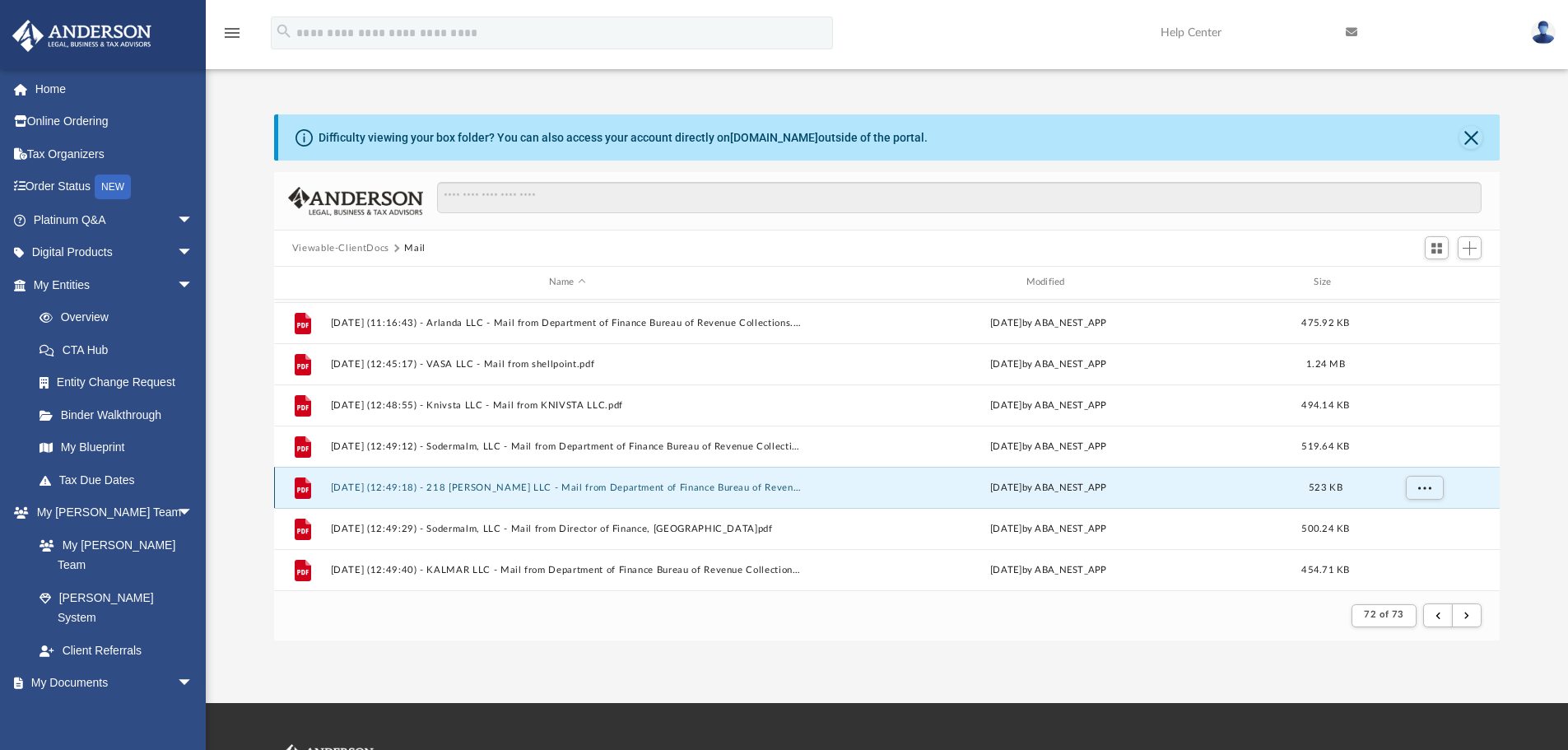
click at [456, 486] on button "[DATE] (12:49:18) - 218 [PERSON_NAME] LLC - Mail from Department of Finance Bur…" at bounding box center [567, 487] width 474 height 10
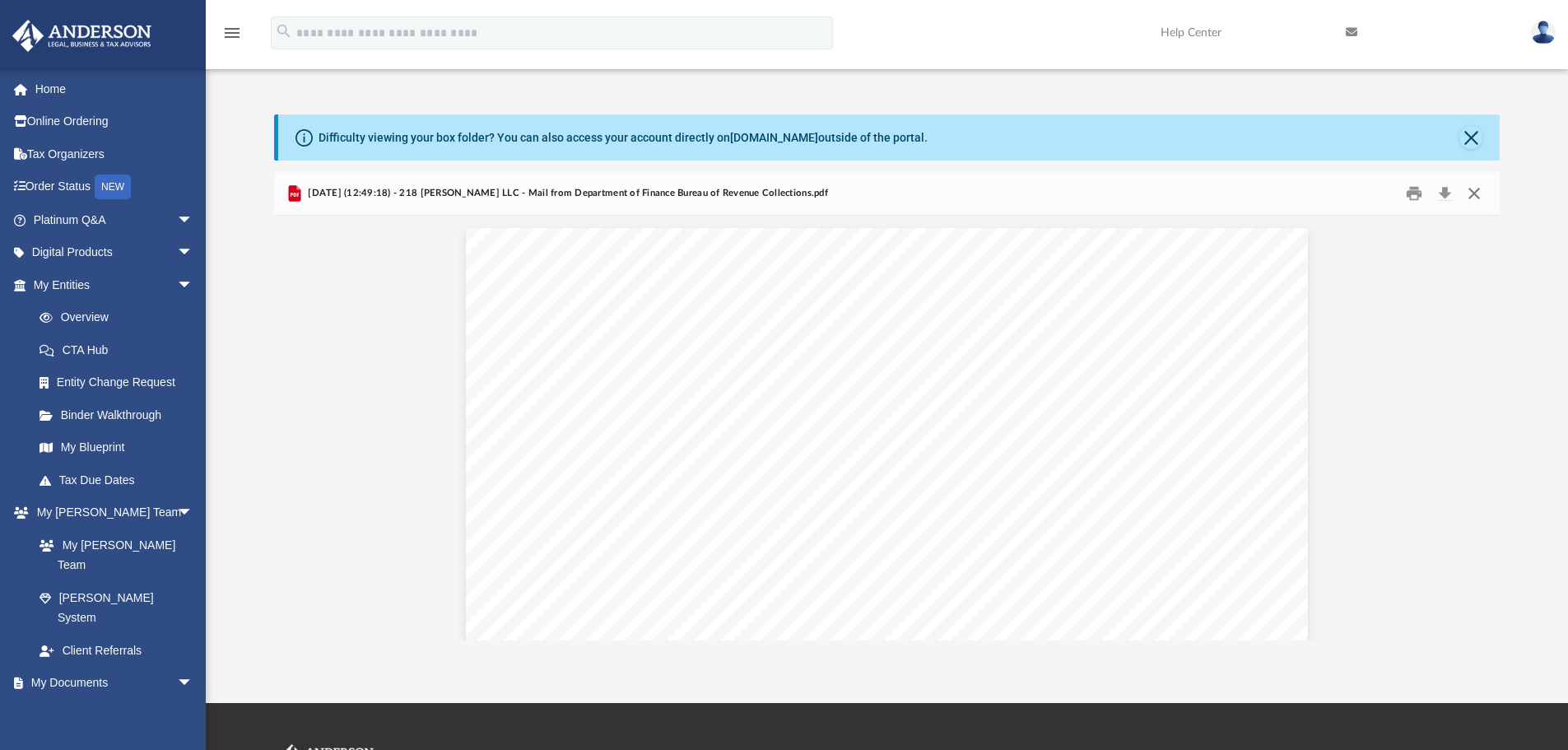
click at [1472, 196] on button "Close" at bounding box center [1474, 194] width 29 height 26
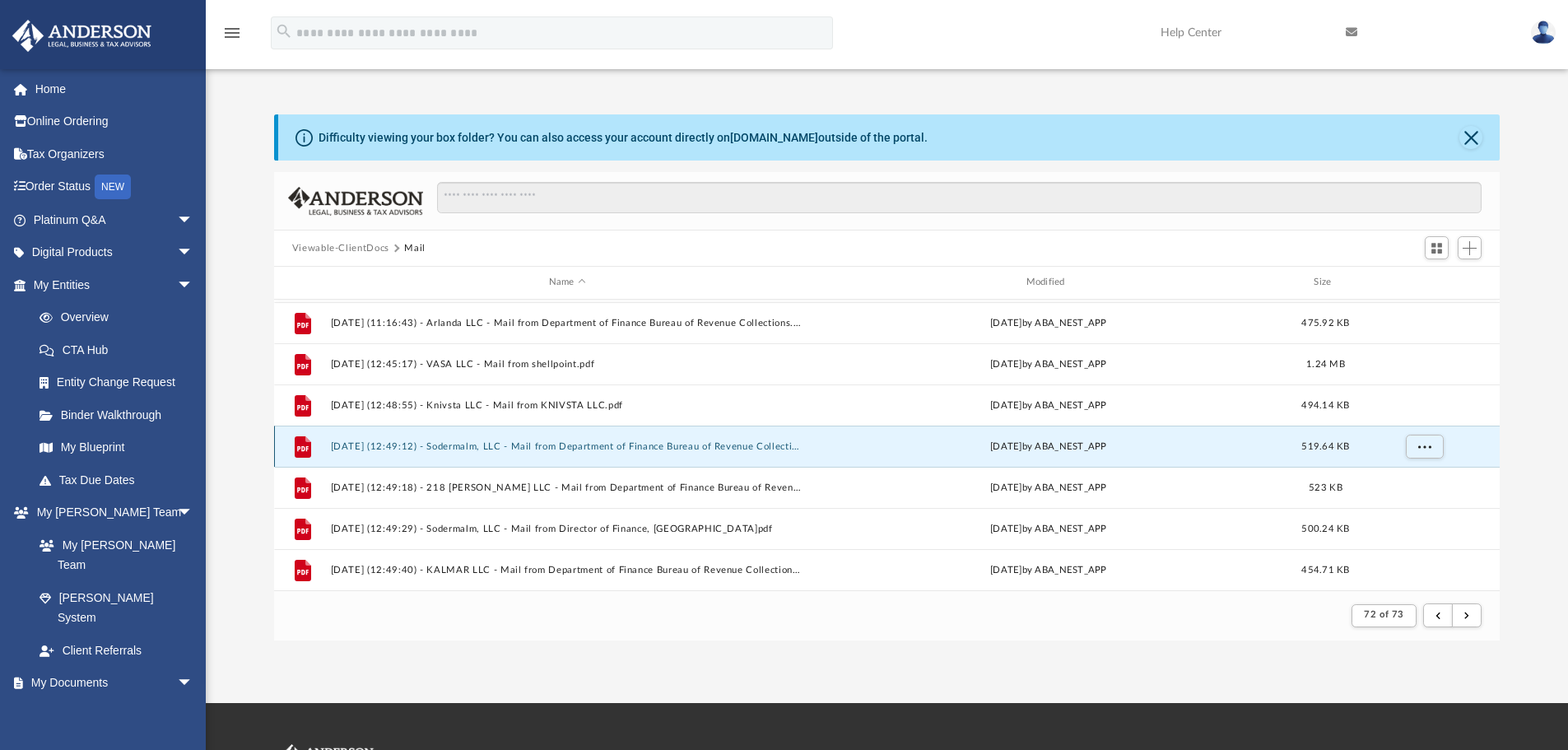
click at [520, 444] on button "[DATE] (12:49:12) - Sodermalm, LLC - Mail from Department of Finance Bureau of …" at bounding box center [567, 446] width 474 height 10
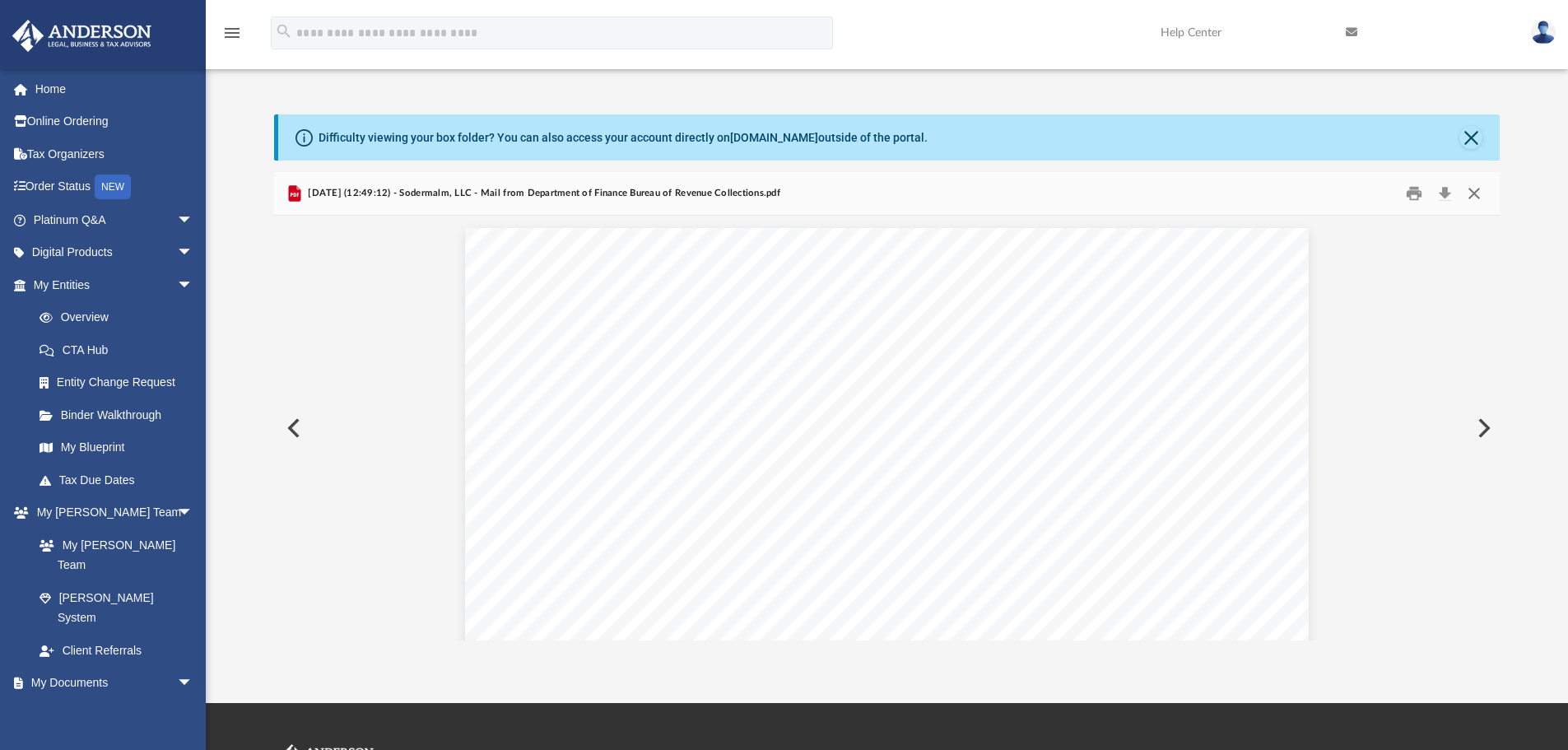
click at [1474, 195] on button "Close" at bounding box center [1474, 194] width 29 height 26
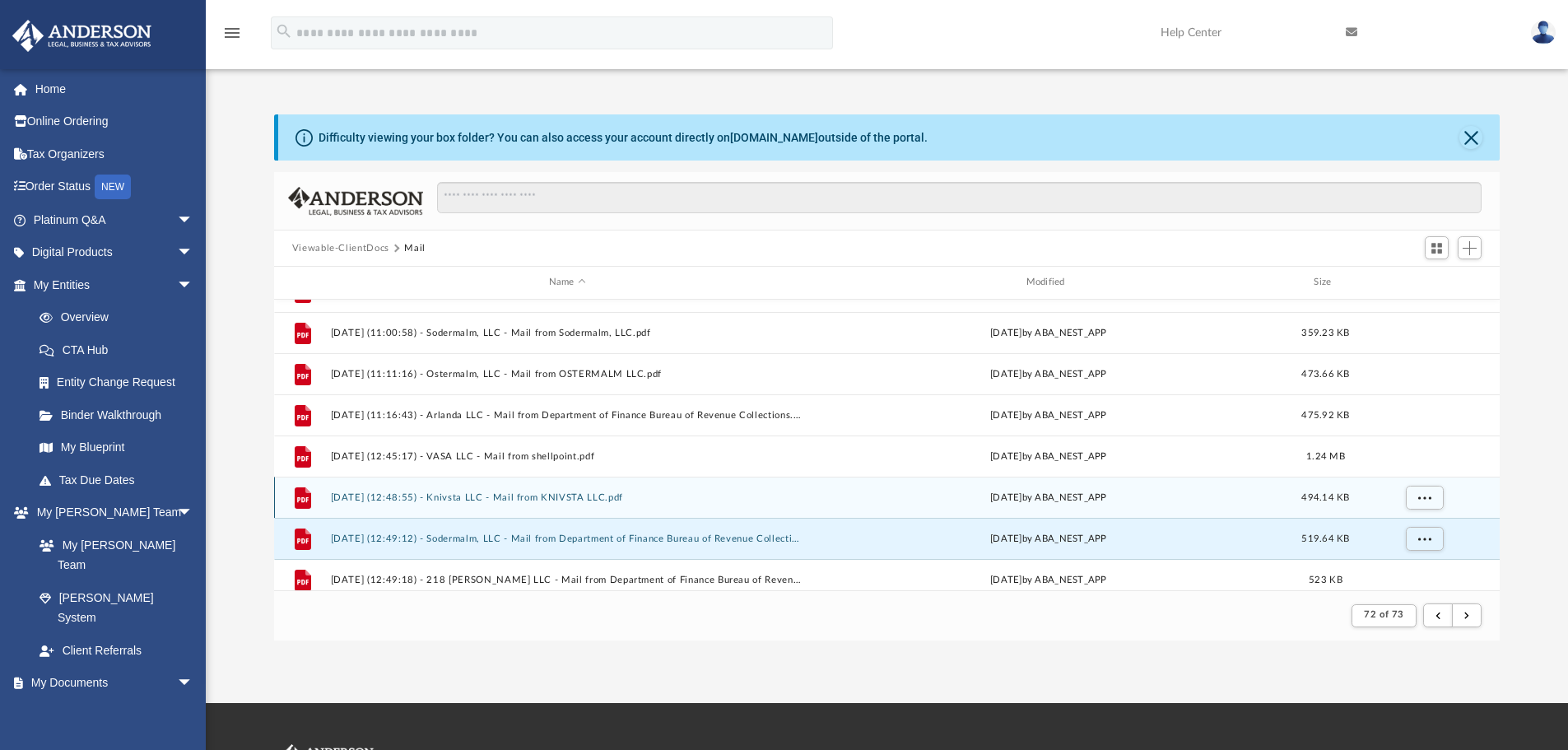
scroll to position [0, 0]
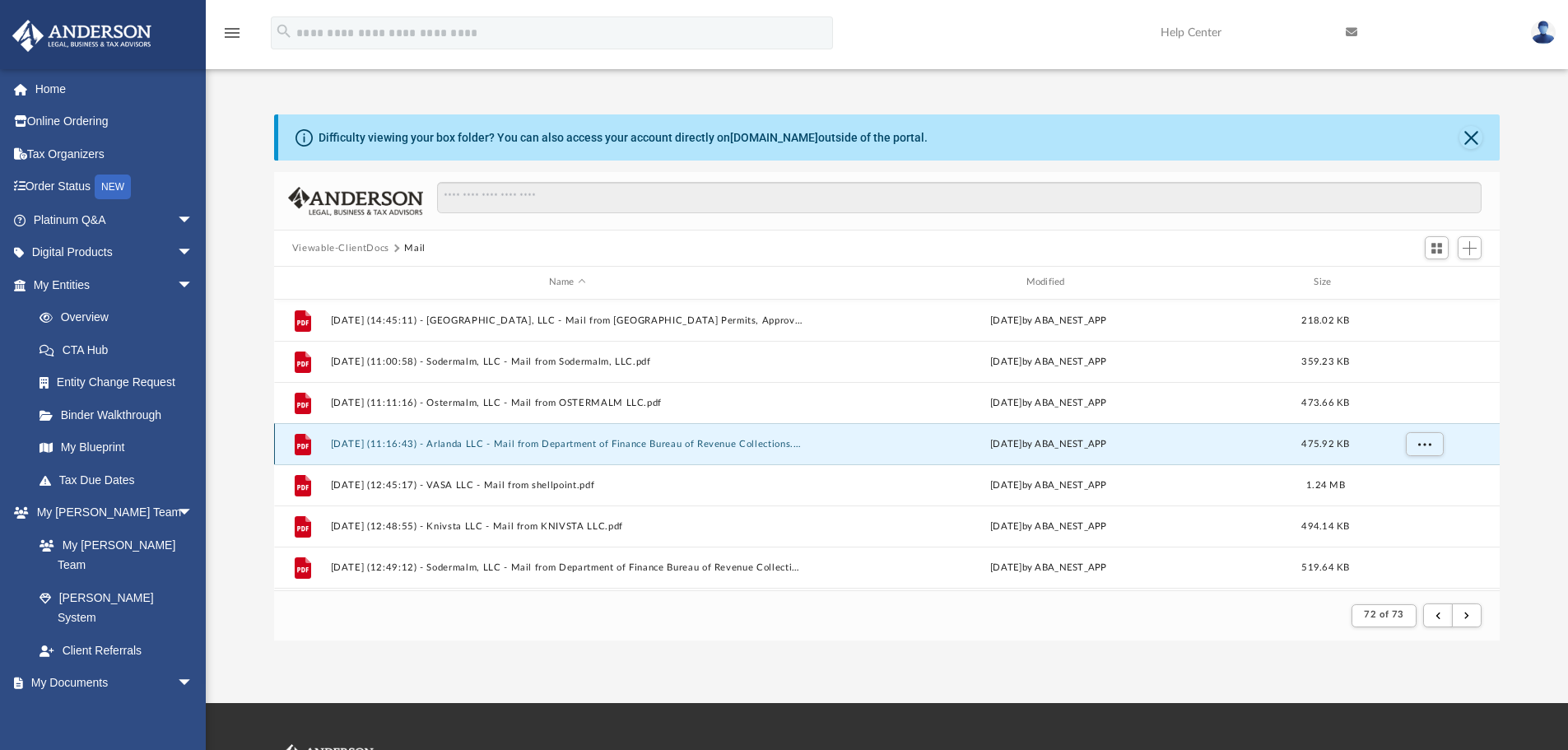
click at [571, 445] on button "[DATE] (11:16:43) - Arlanda LLC - Mail from Department of Finance Bureau of Rev…" at bounding box center [567, 443] width 474 height 10
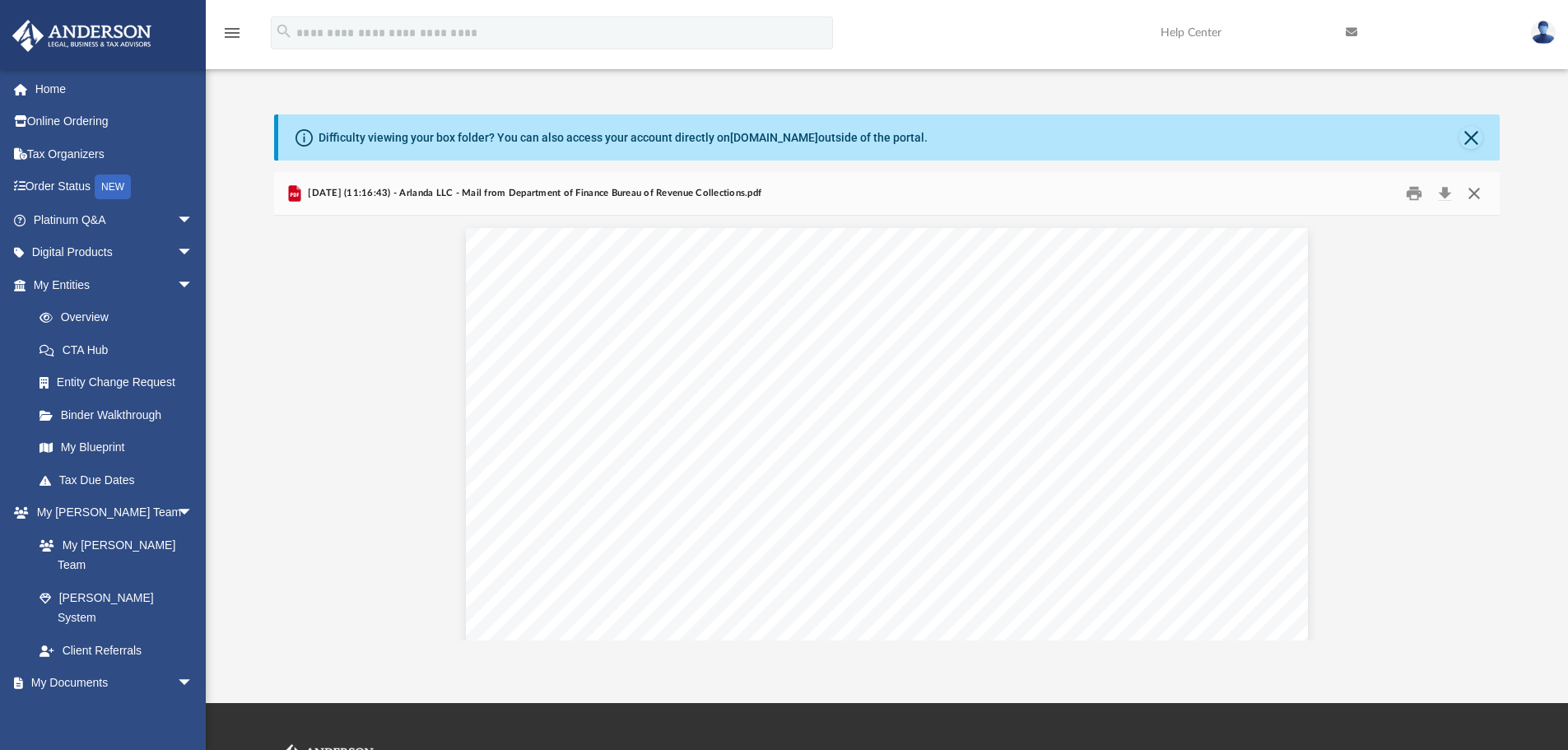
click at [1474, 199] on button "Close" at bounding box center [1474, 194] width 29 height 26
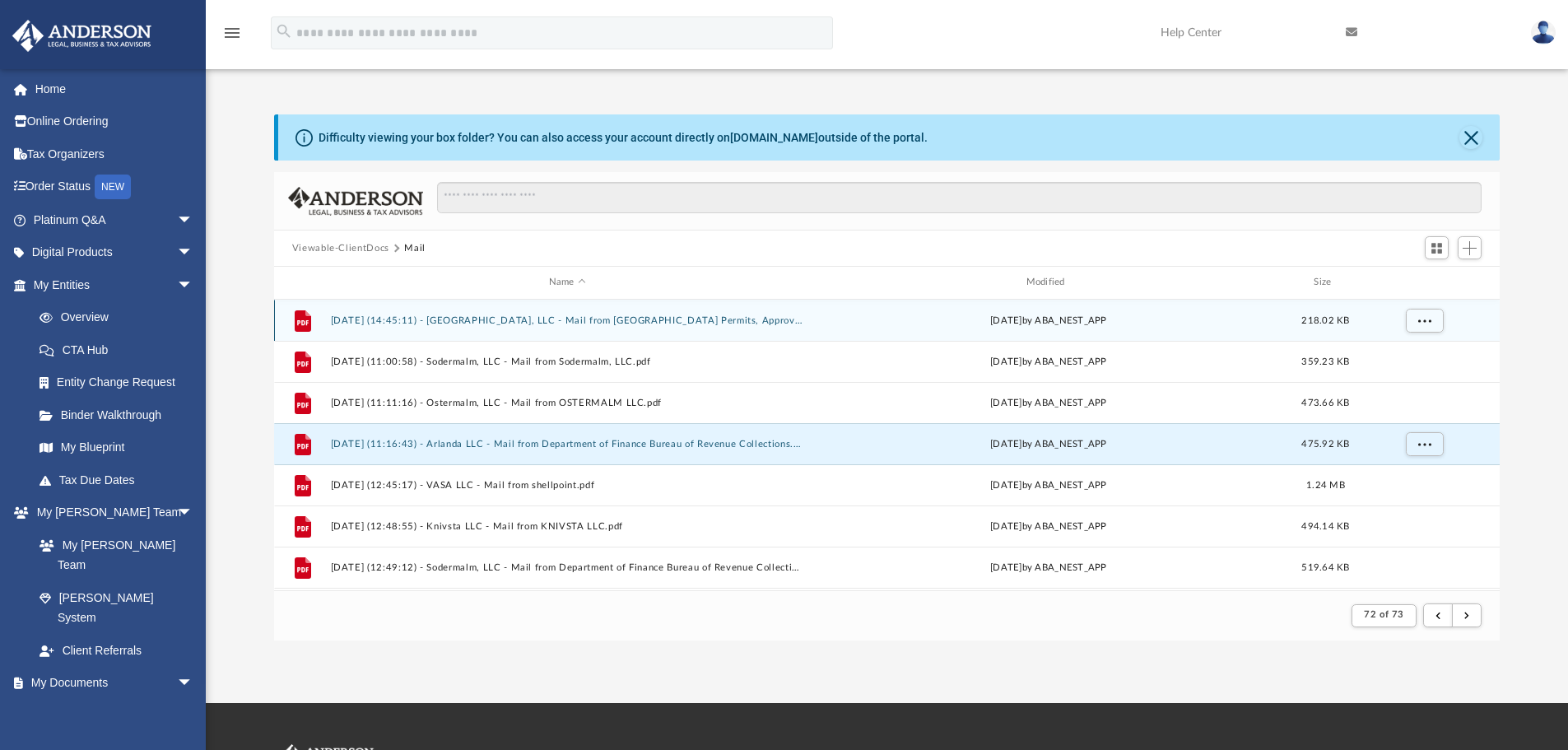
click at [585, 328] on div "File [DATE] (14:45:11) - [GEOGRAPHIC_DATA], LLC - Mail from [GEOGRAPHIC_DATA] P…" at bounding box center [887, 320] width 1226 height 42
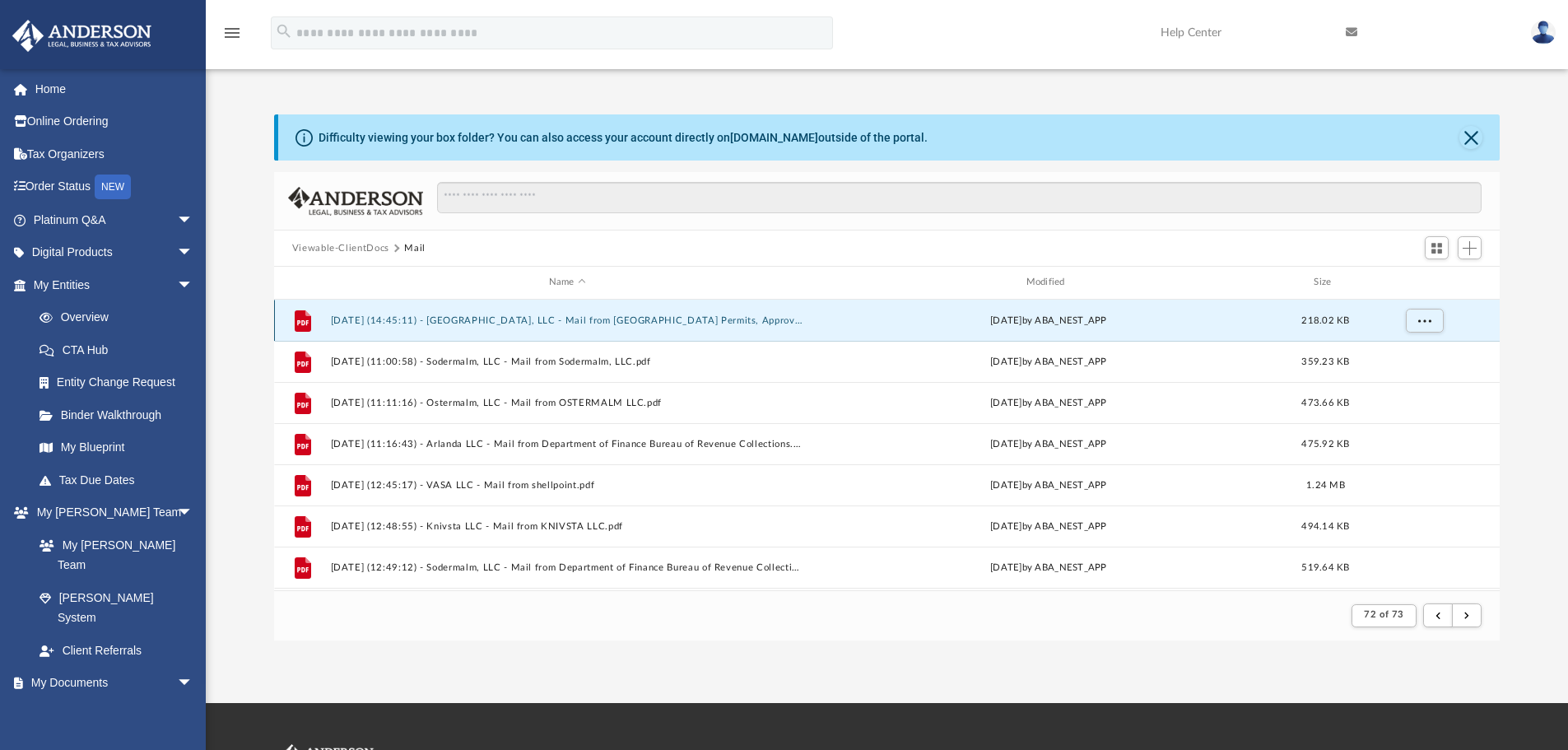
click at [546, 315] on button "[DATE] (14:45:11) - [GEOGRAPHIC_DATA], LLC - Mail from [GEOGRAPHIC_DATA] Permit…" at bounding box center [567, 320] width 474 height 10
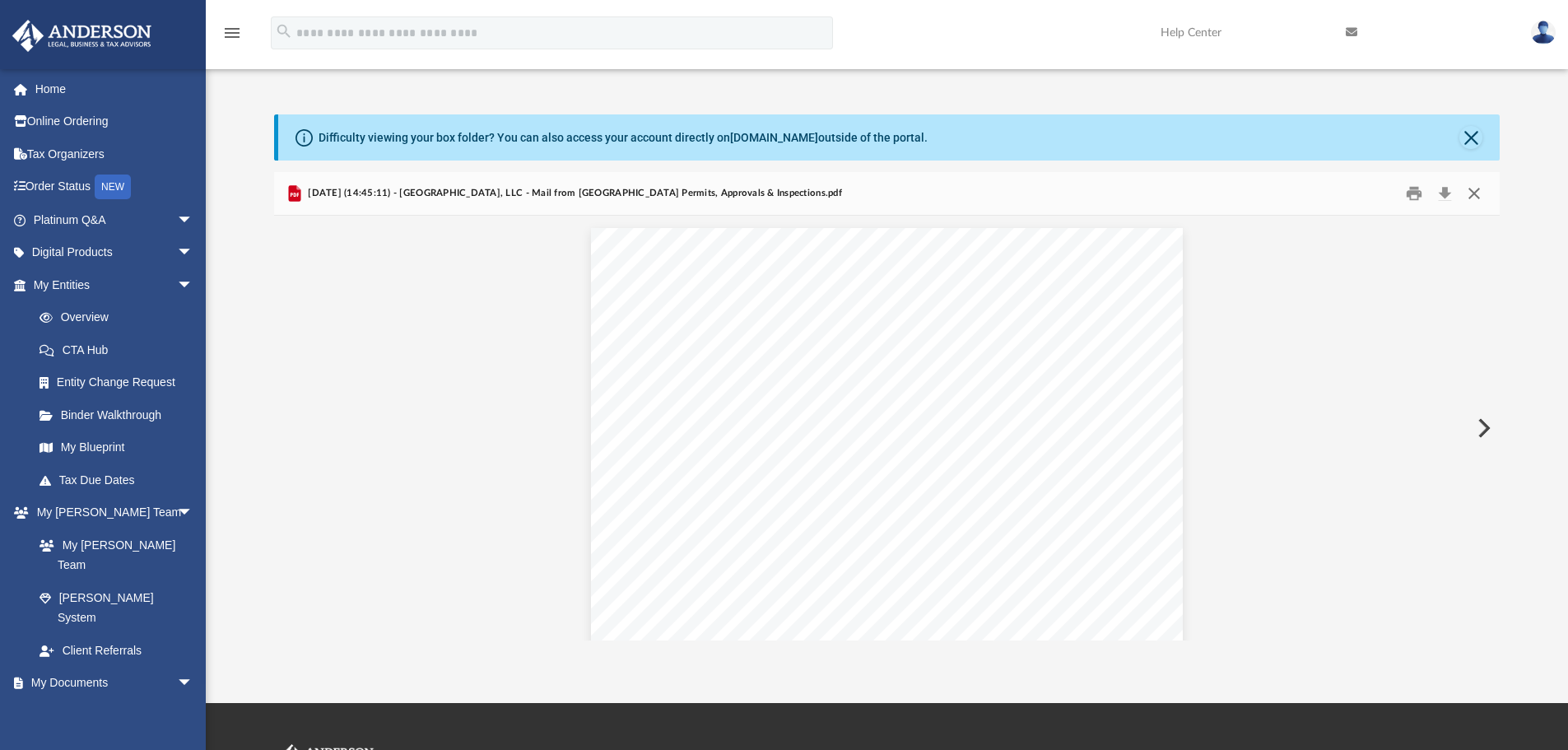
scroll to position [1724, 0]
click at [1486, 188] on button "Close" at bounding box center [1474, 194] width 29 height 26
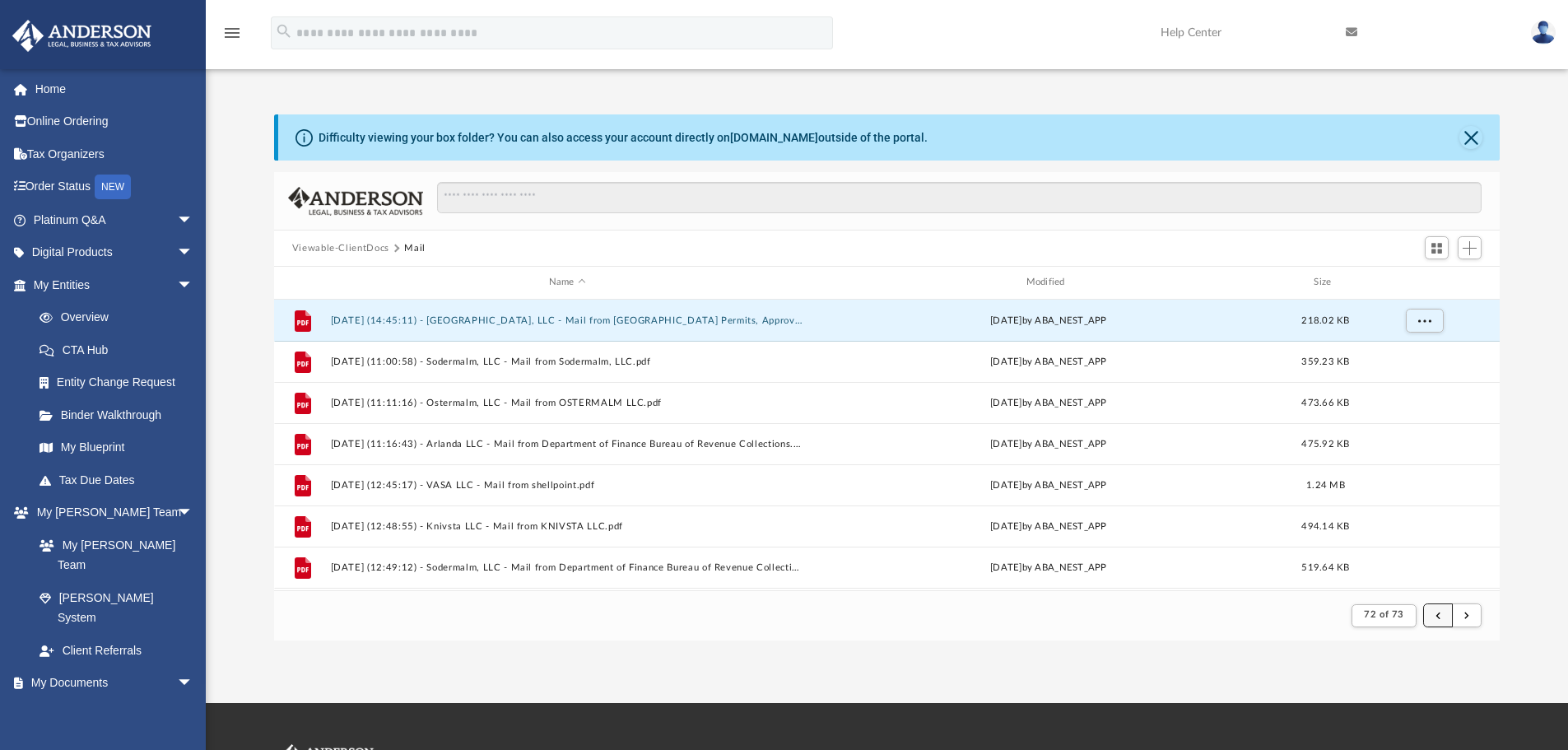
click at [1429, 613] on button "submit" at bounding box center [1437, 615] width 29 height 24
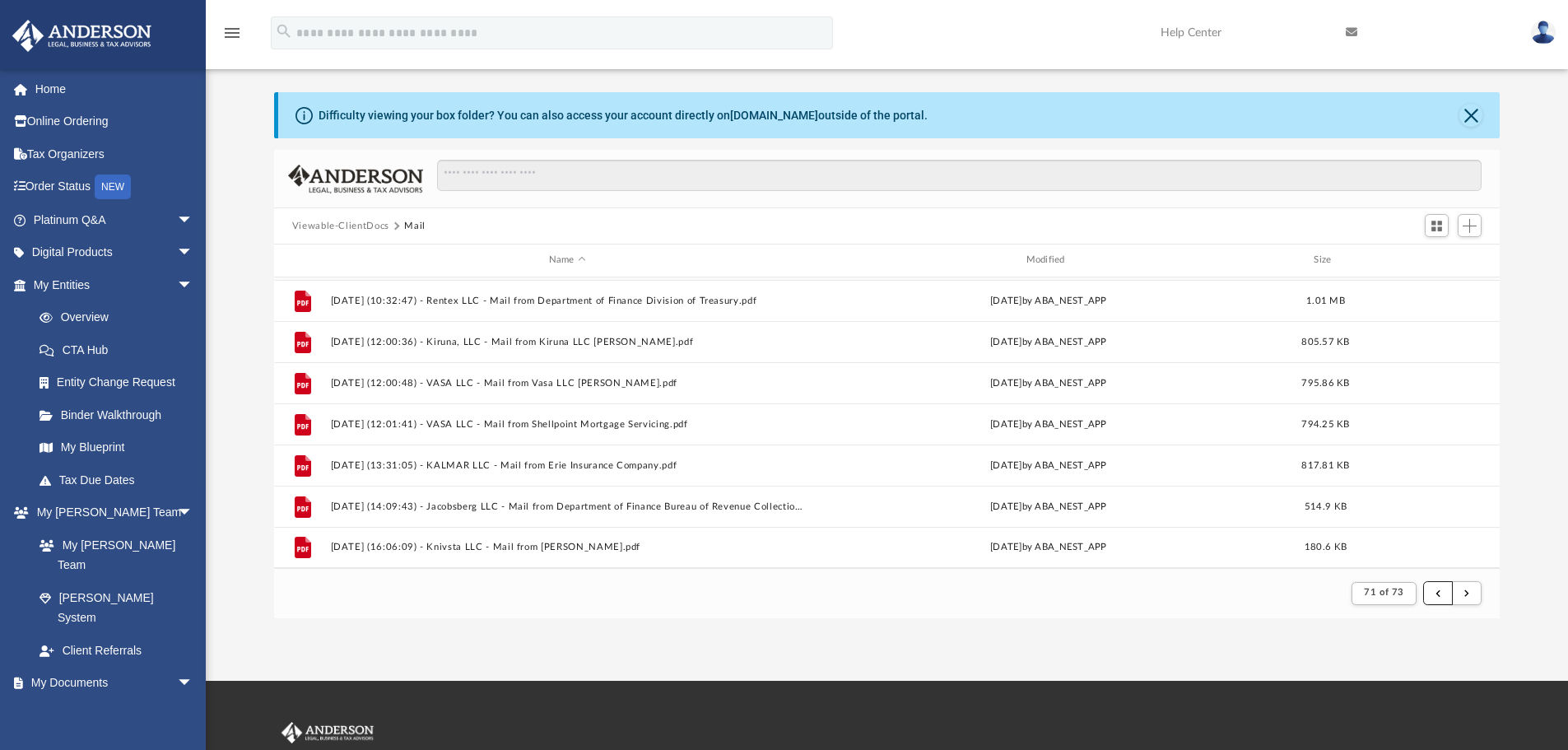
scroll to position [0, 0]
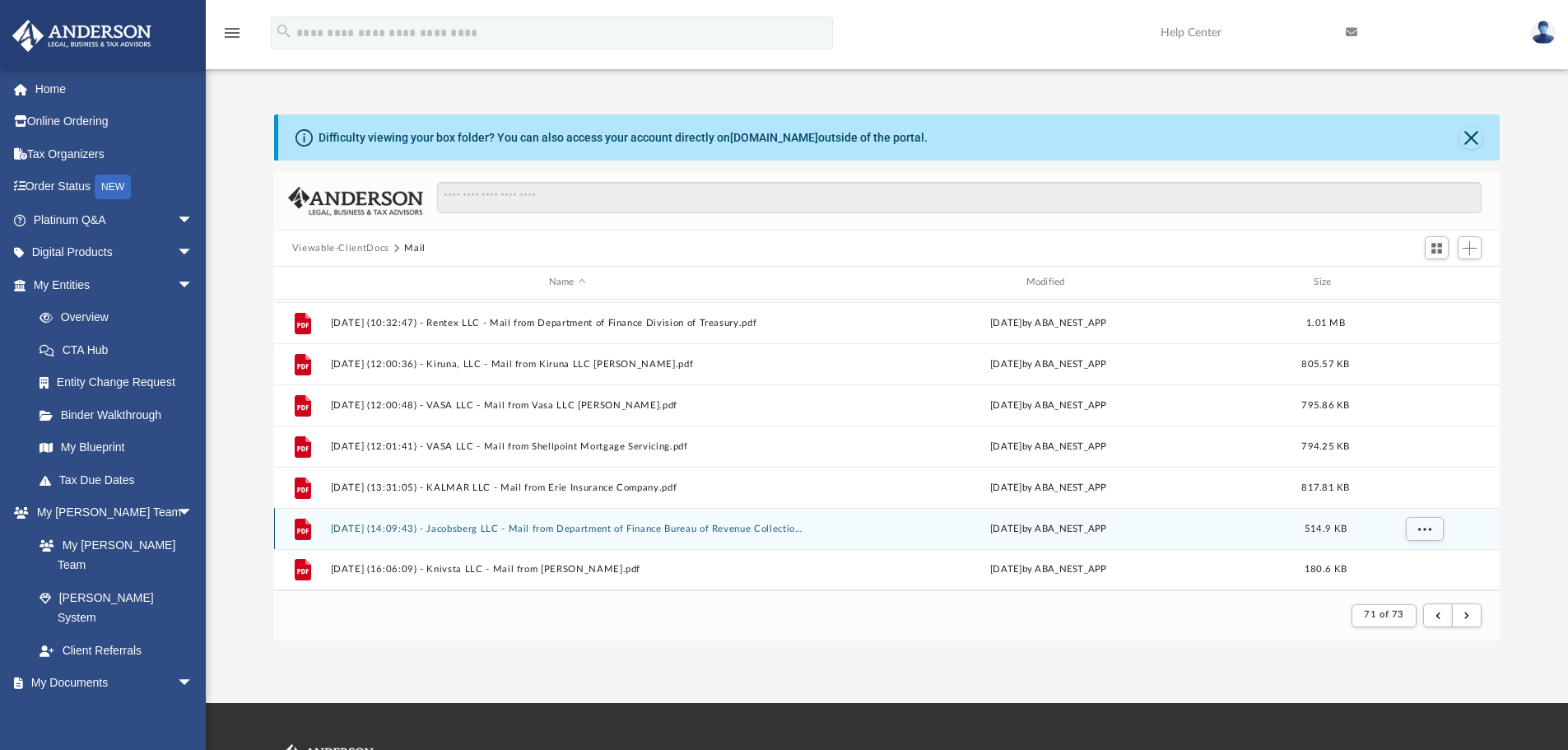
click at [586, 527] on button "[DATE] (14:09:43) - Jacobsberg LLC - Mail from Department of Finance Bureau of …" at bounding box center [567, 528] width 474 height 10
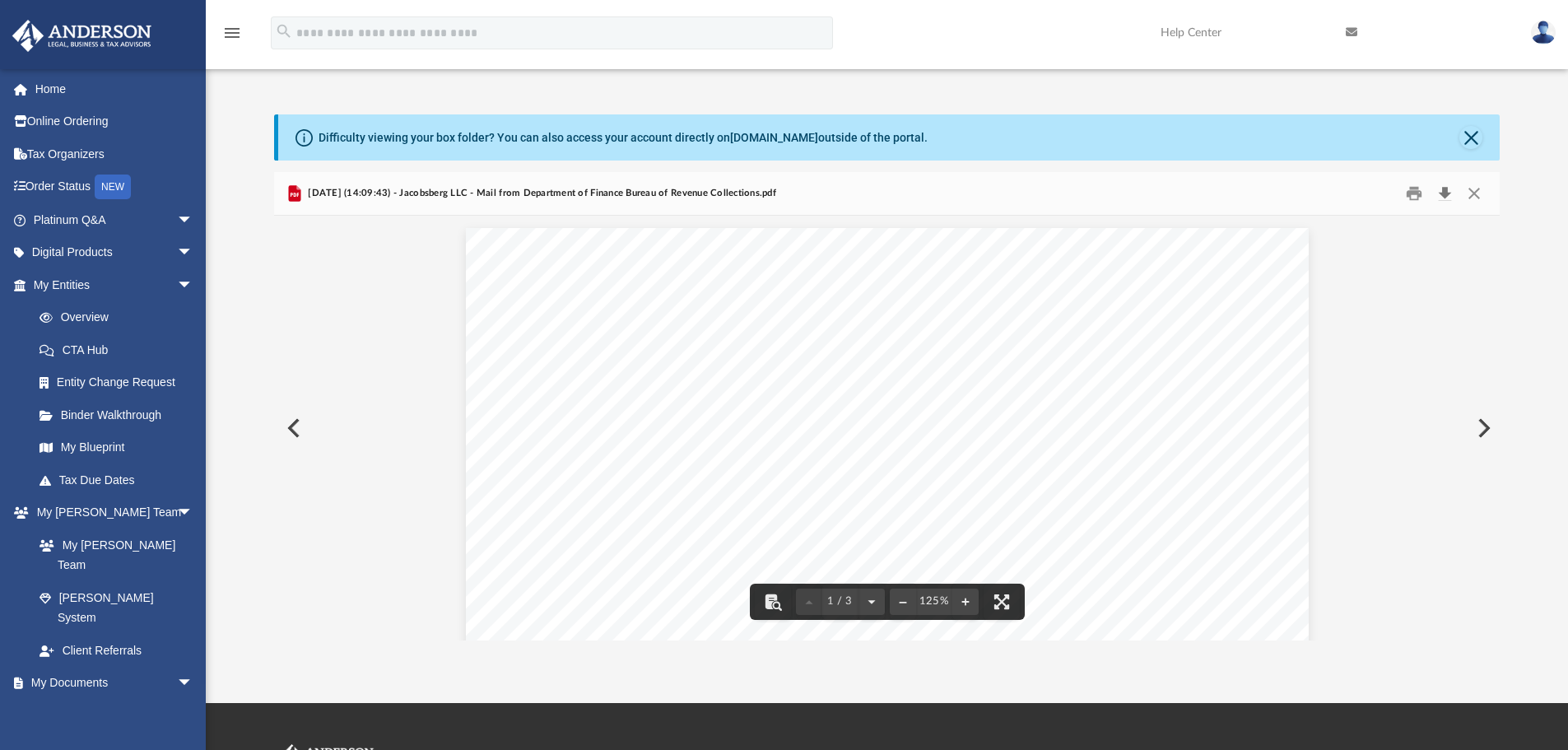
click at [1445, 198] on button "Download" at bounding box center [1443, 194] width 29 height 26
click at [1475, 201] on button "Close" at bounding box center [1474, 194] width 29 height 26
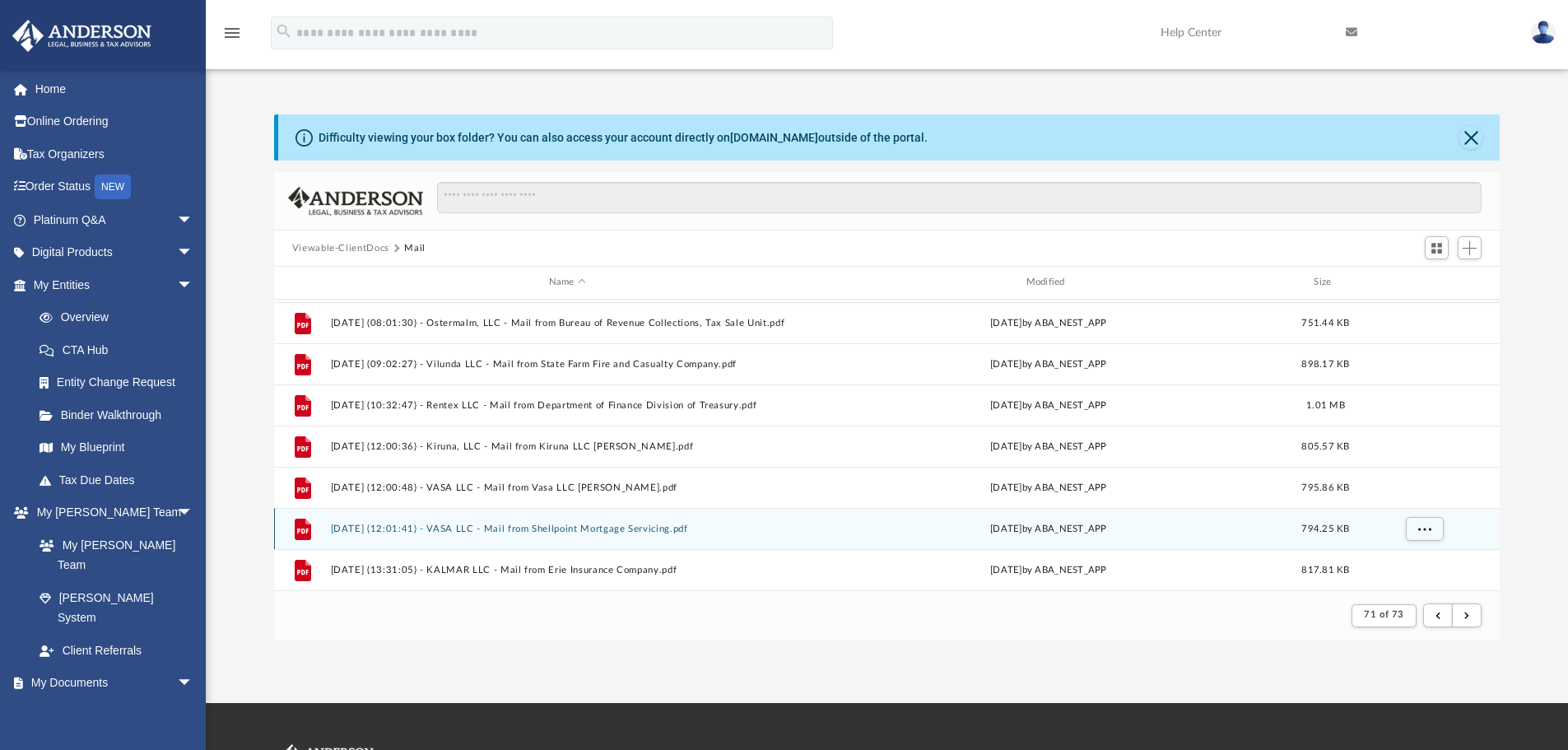
scroll to position [1602, 0]
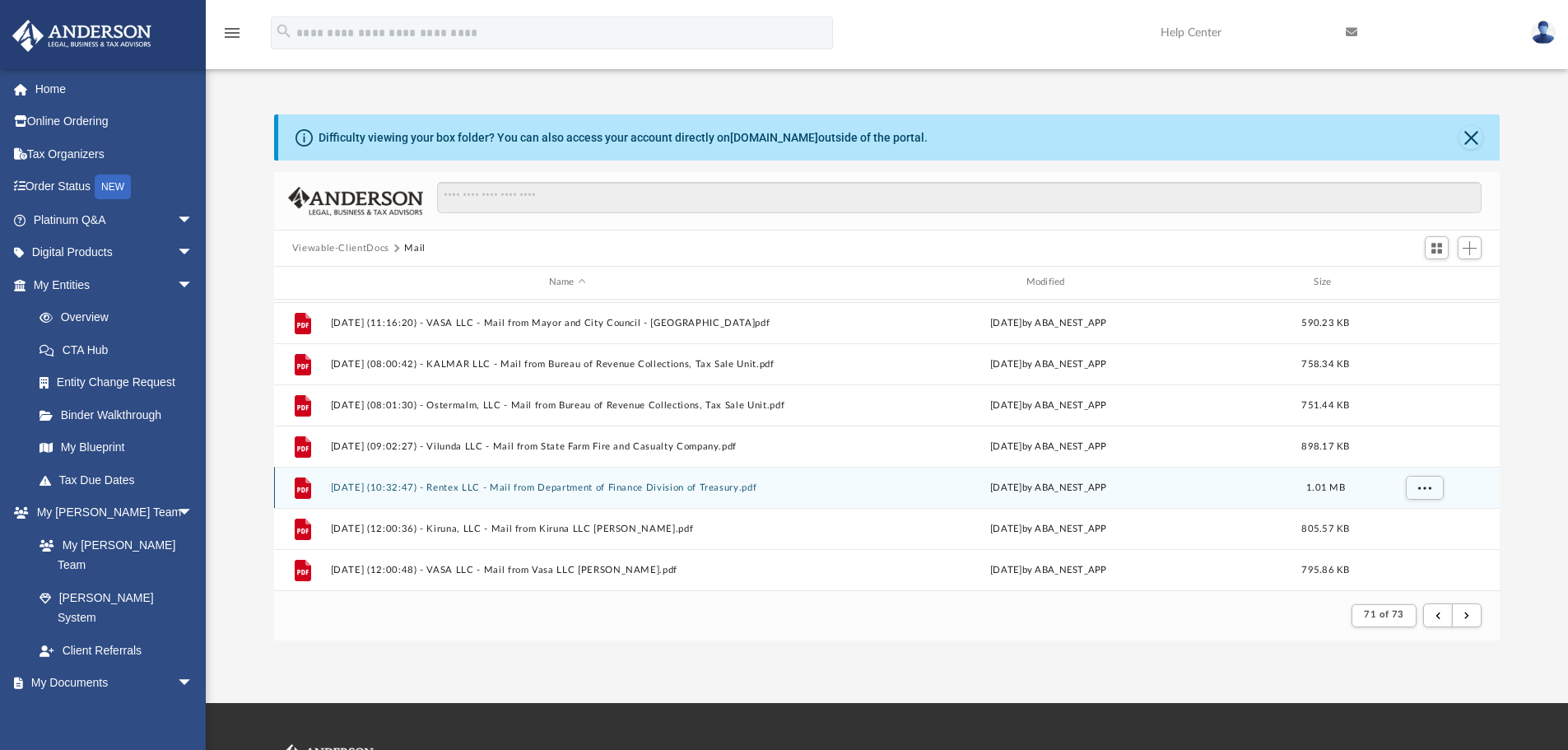
click at [571, 483] on button "[DATE] (10:32:47) - Rentex LLC - Mail from Department of Finance Division of Tr…" at bounding box center [567, 487] width 474 height 10
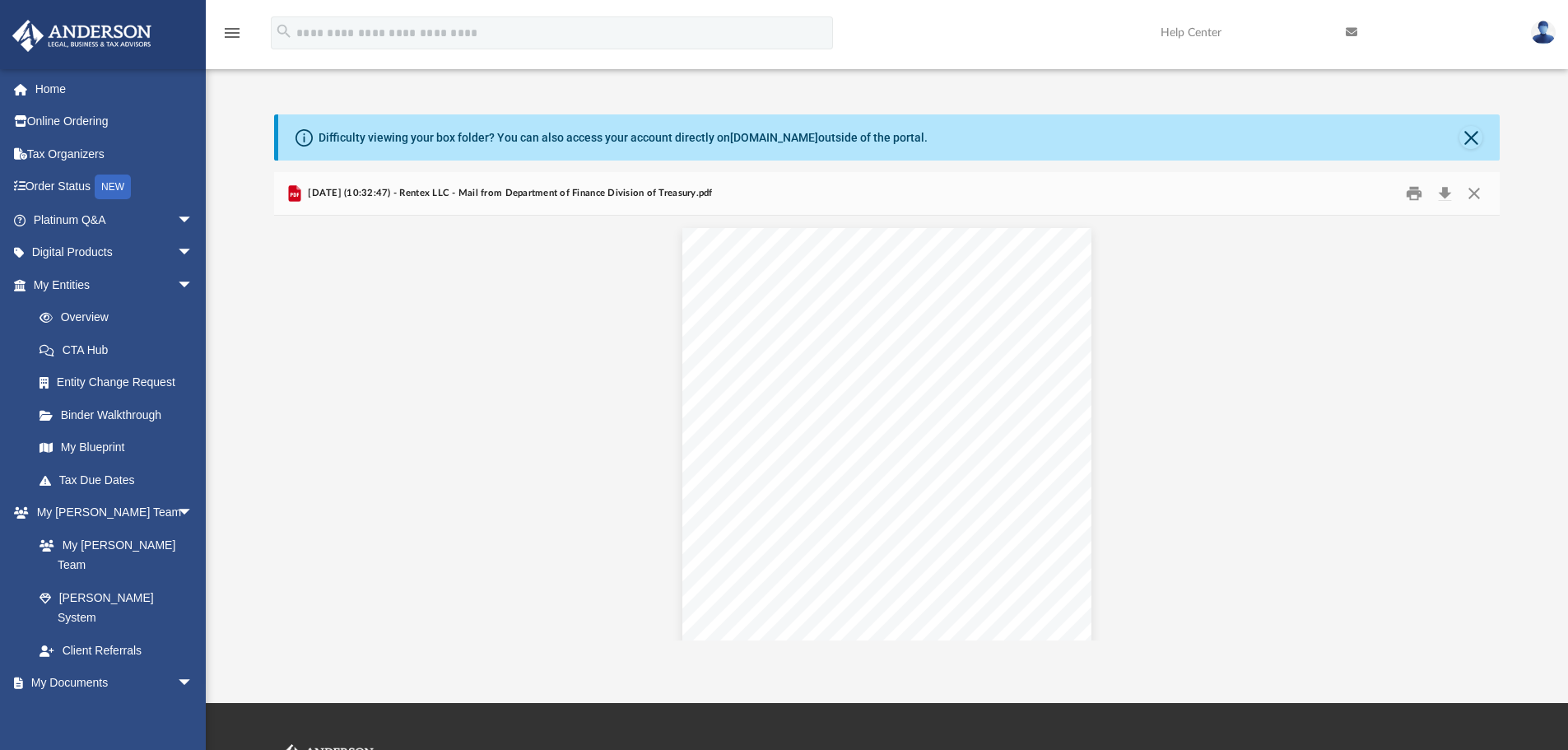
scroll to position [5495, 0]
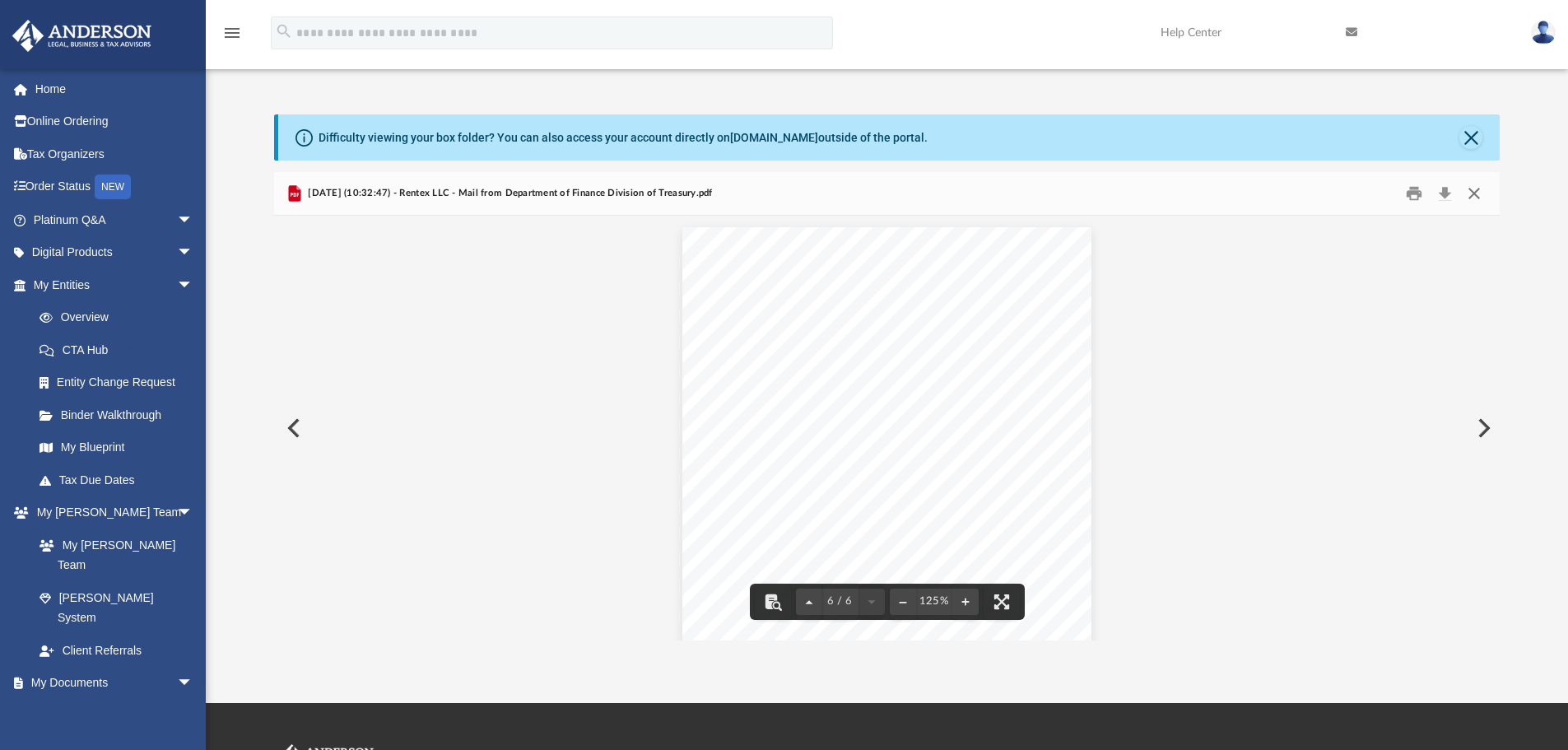
click at [1472, 188] on button "Close" at bounding box center [1474, 194] width 29 height 26
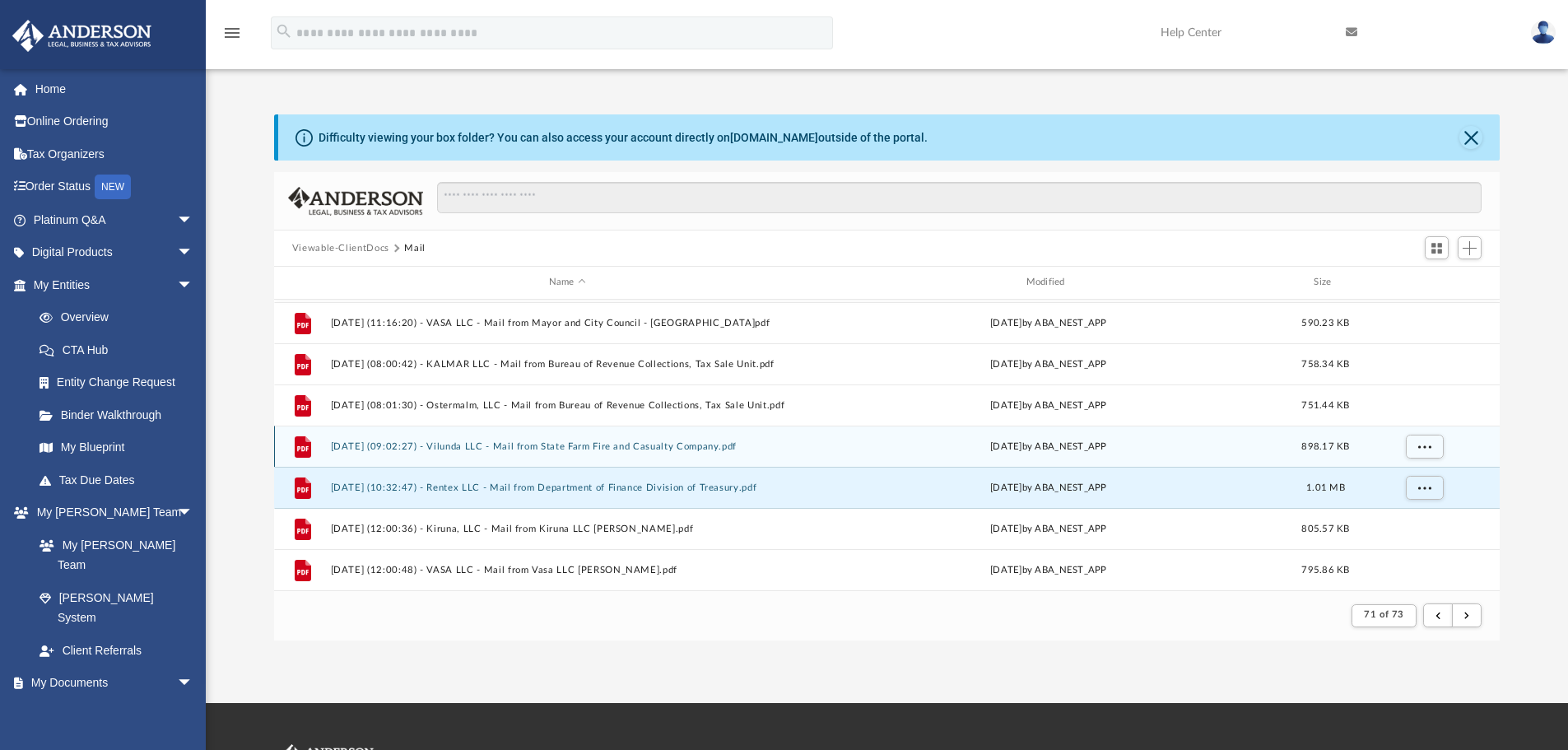
scroll to position [1520, 0]
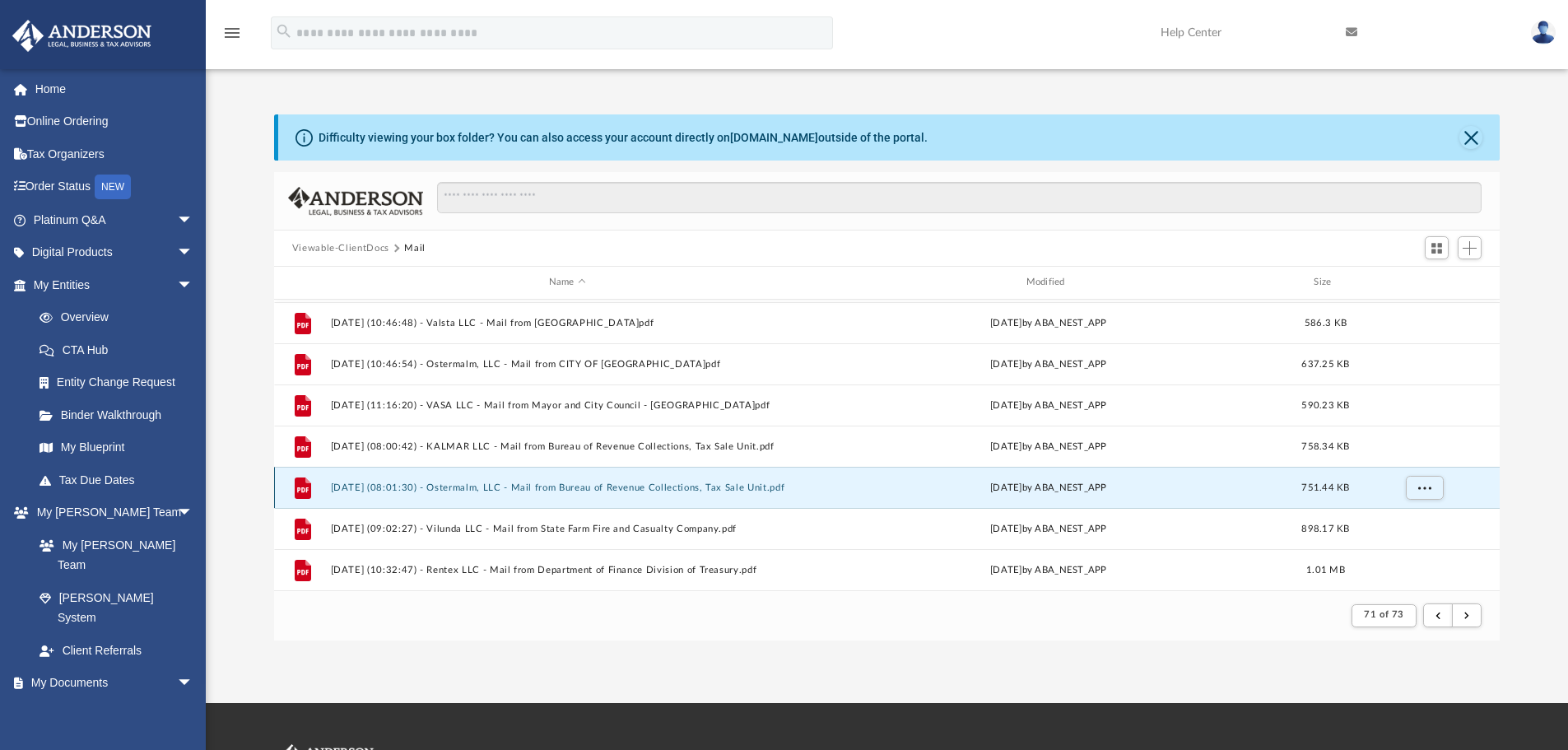
click at [578, 485] on button "[DATE] (08:01:30) - Ostermalm, LLC - Mail from Bureau of Revenue Collections, T…" at bounding box center [567, 487] width 474 height 10
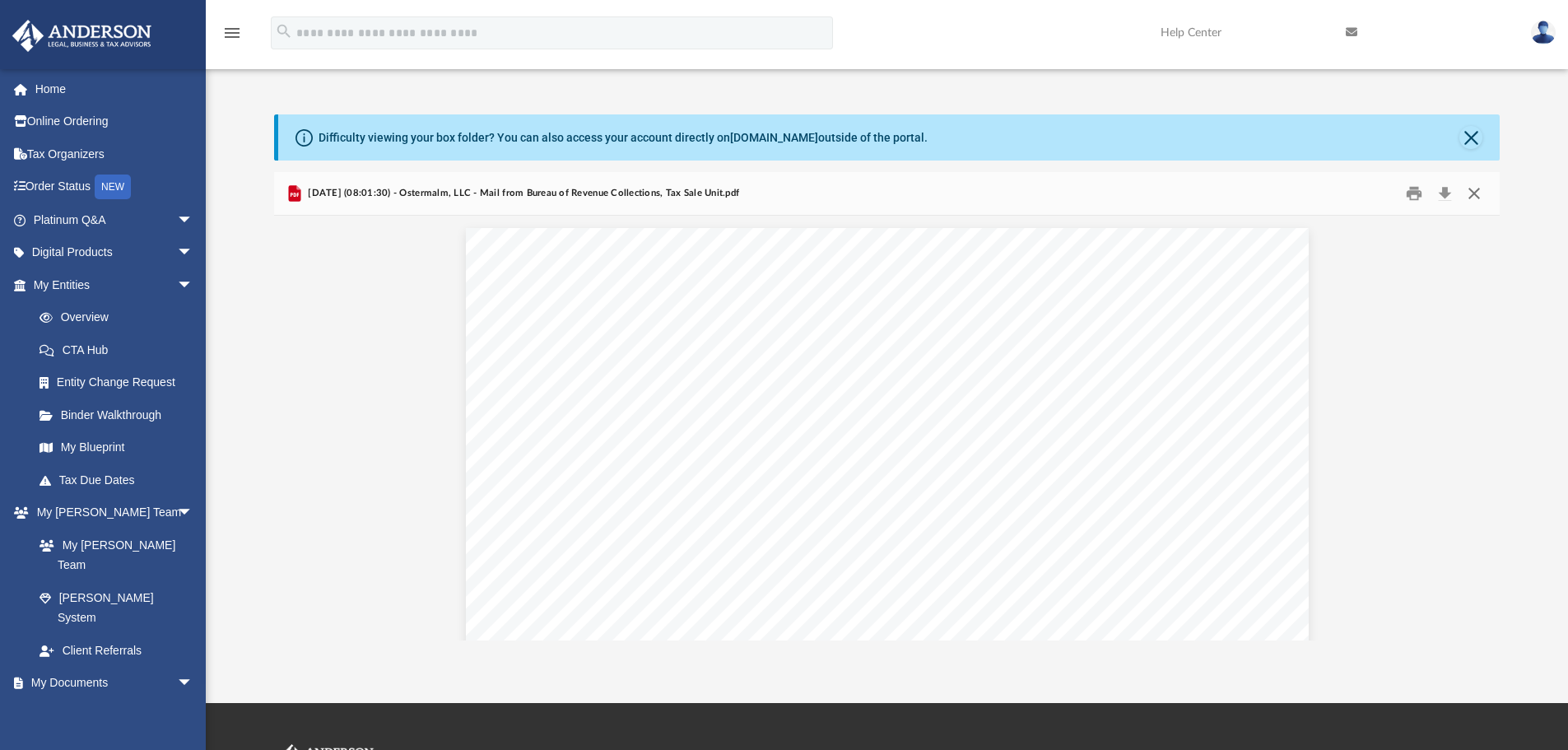
click at [1477, 198] on button "Close" at bounding box center [1474, 194] width 29 height 26
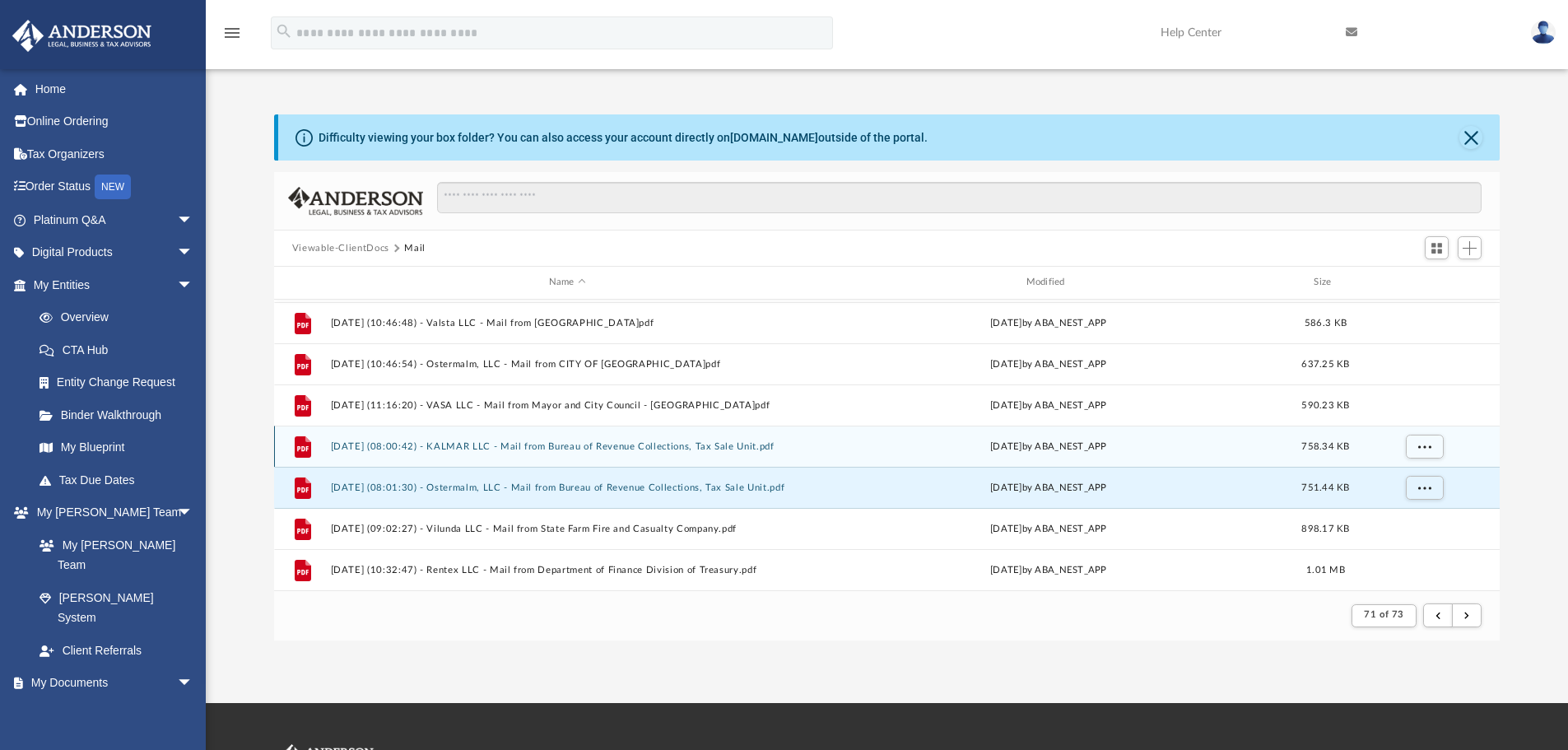
click at [461, 443] on button "[DATE] (08:00:42) - KALMAR LLC - Mail from Bureau of Revenue Collections, Tax S…" at bounding box center [567, 446] width 474 height 10
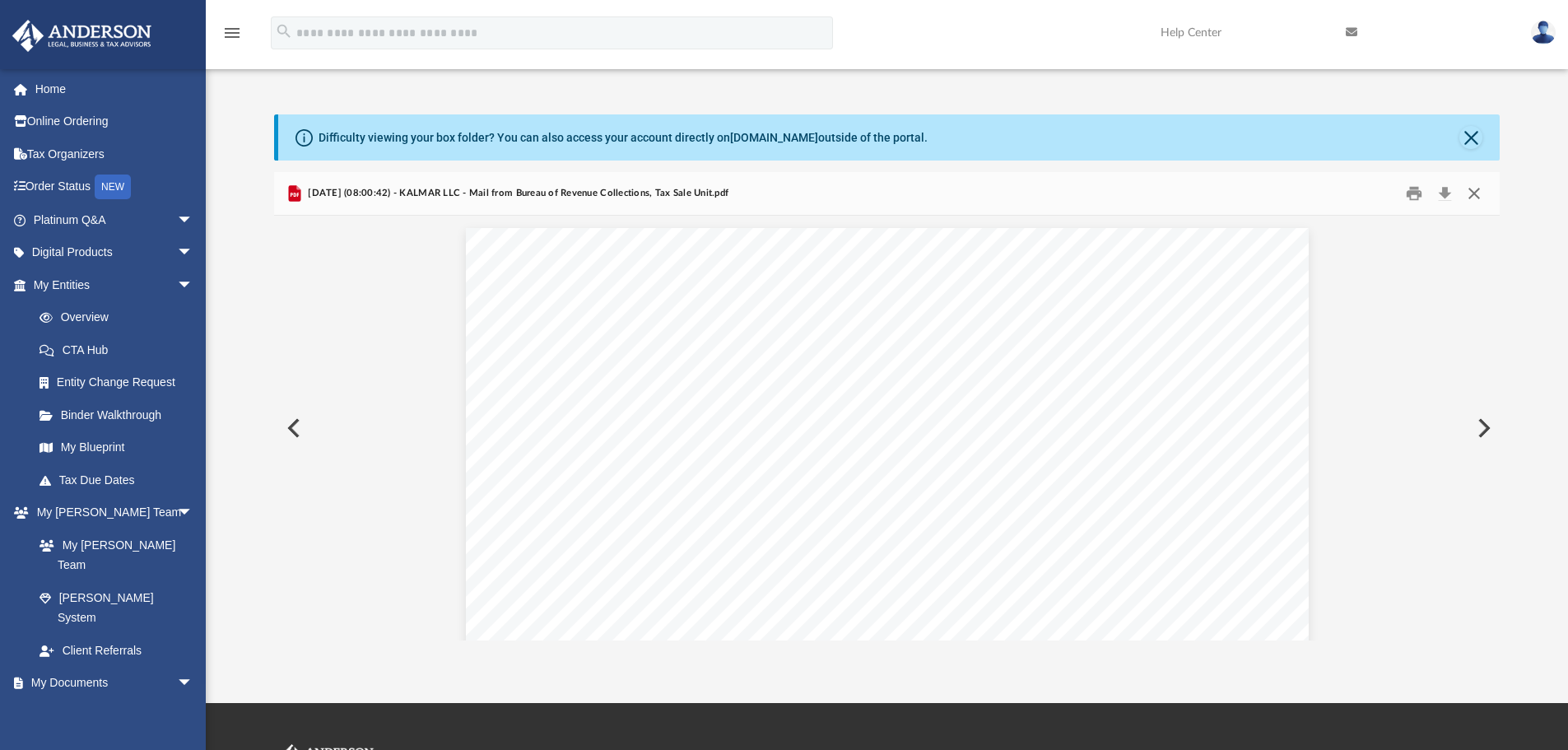
click at [1474, 189] on button "Close" at bounding box center [1474, 194] width 29 height 26
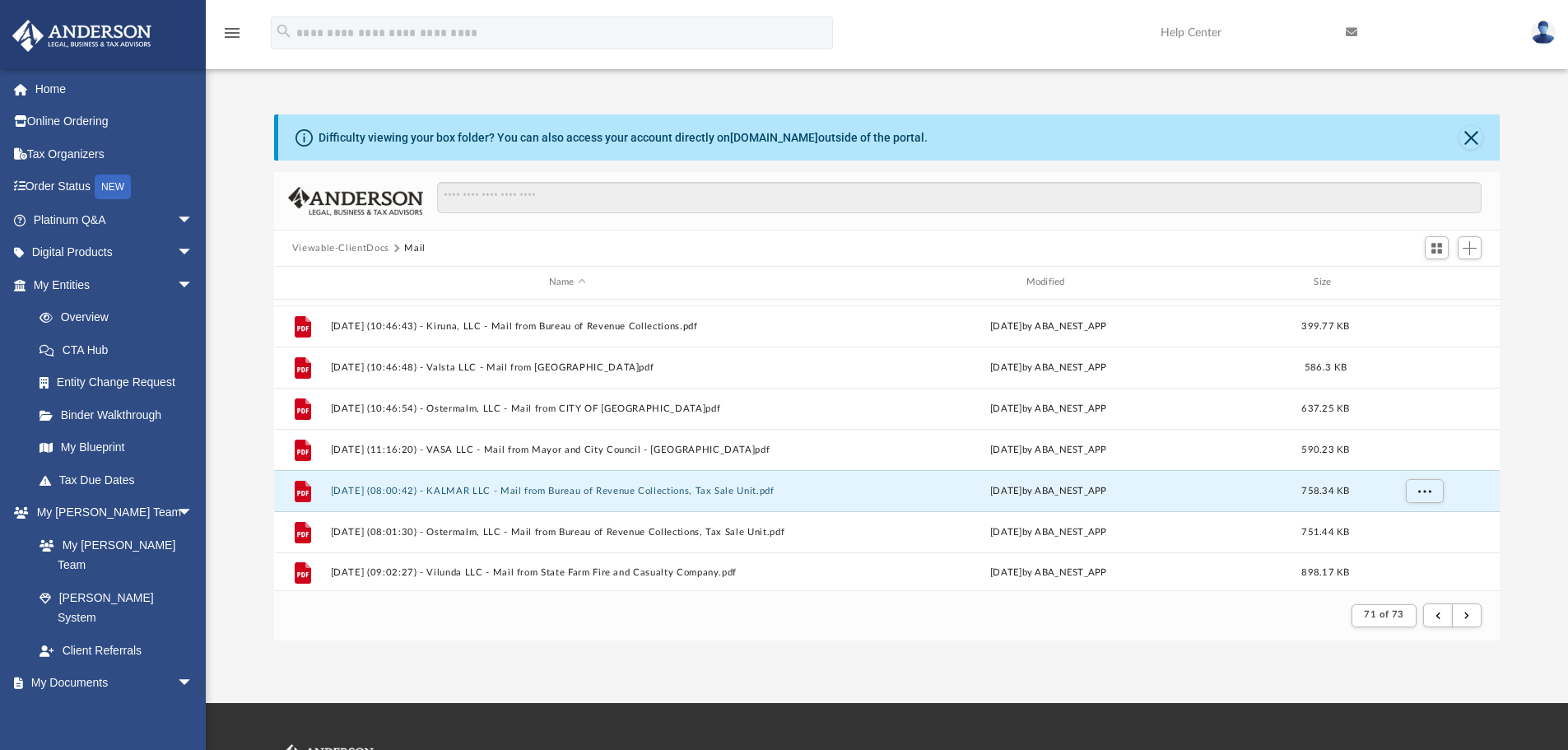
scroll to position [1438, 0]
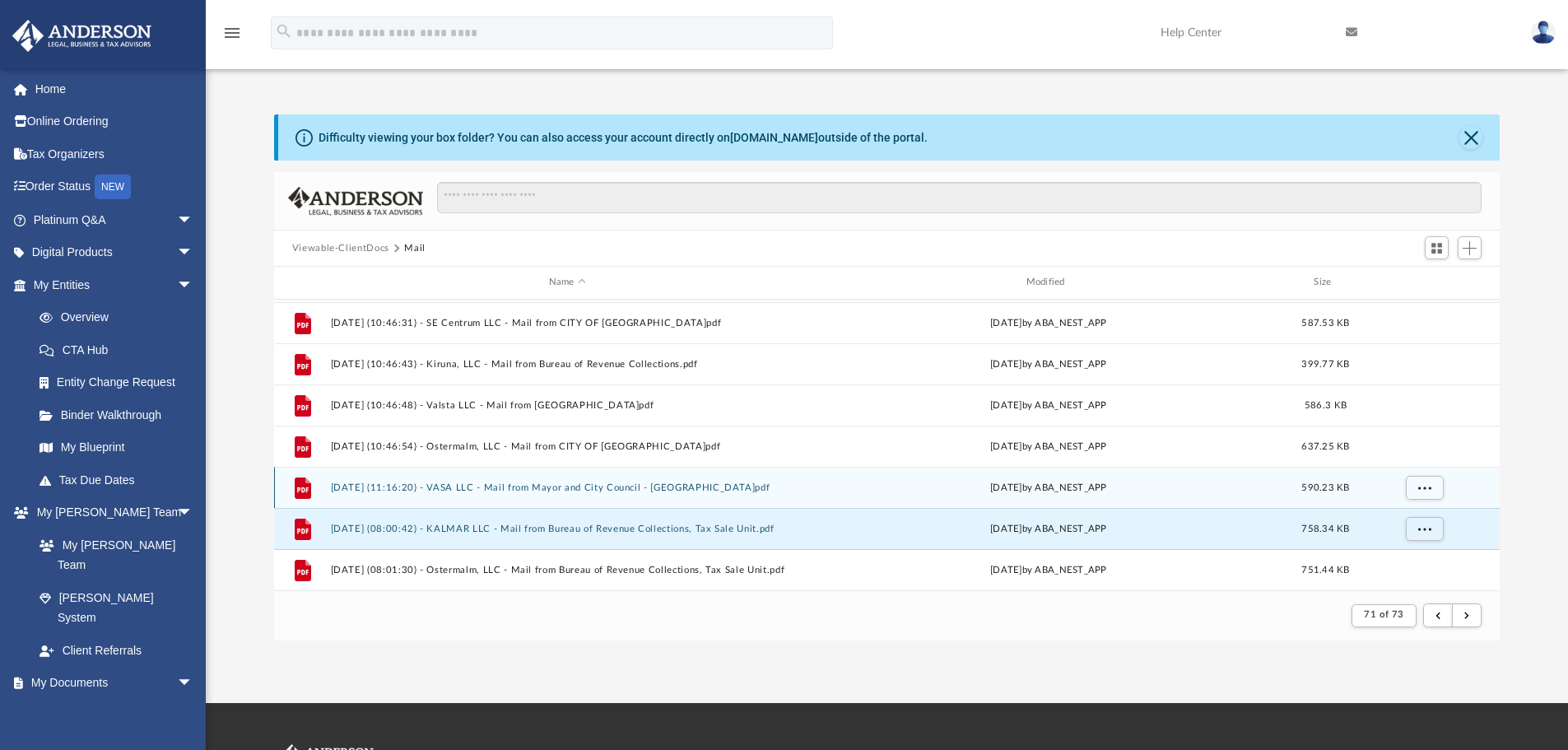
click at [609, 488] on button "[DATE] (11:16:20) - VASA LLC - Mail from Mayor and City Council - [GEOGRAPHIC_D…" at bounding box center [567, 487] width 474 height 10
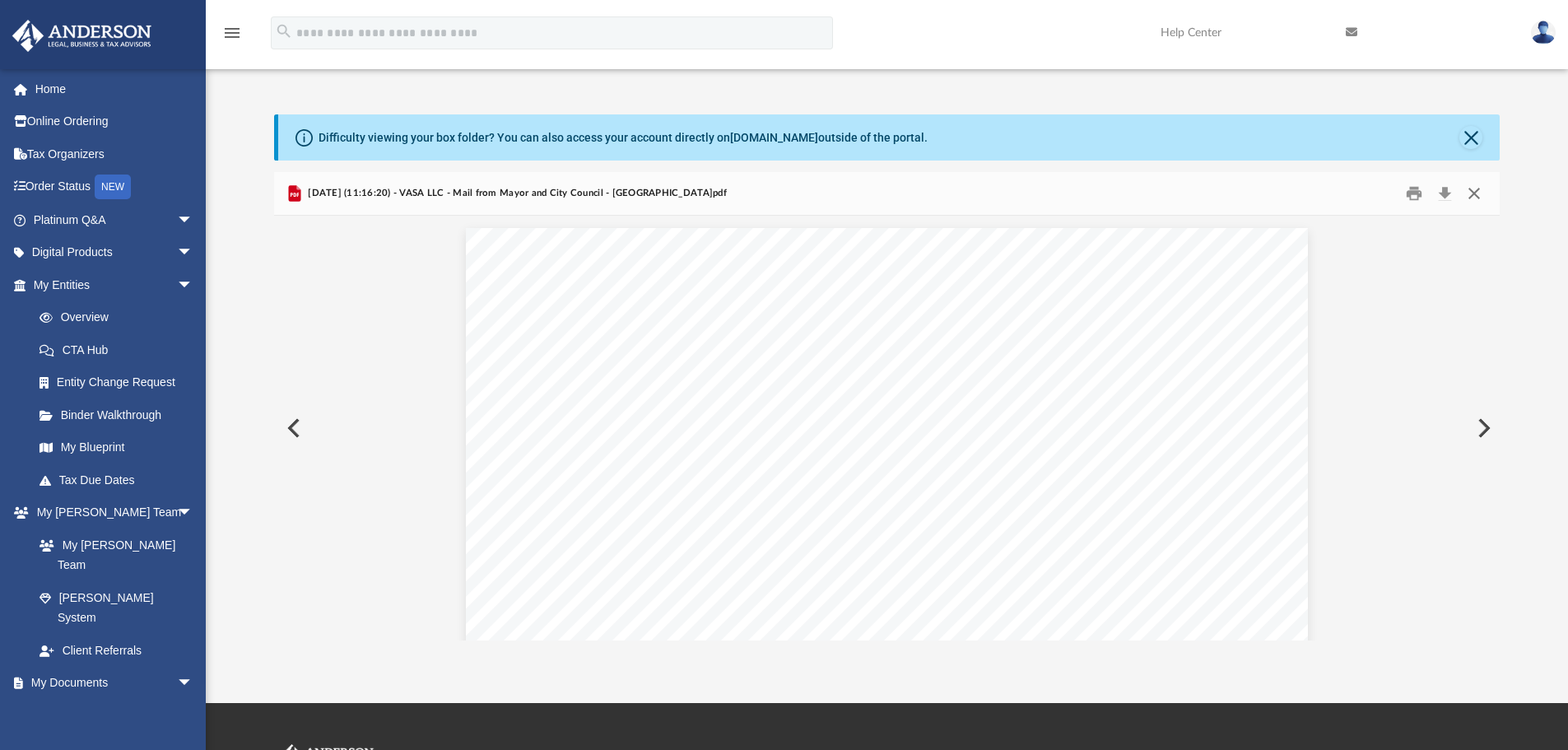
click at [1473, 195] on button "Close" at bounding box center [1474, 194] width 29 height 26
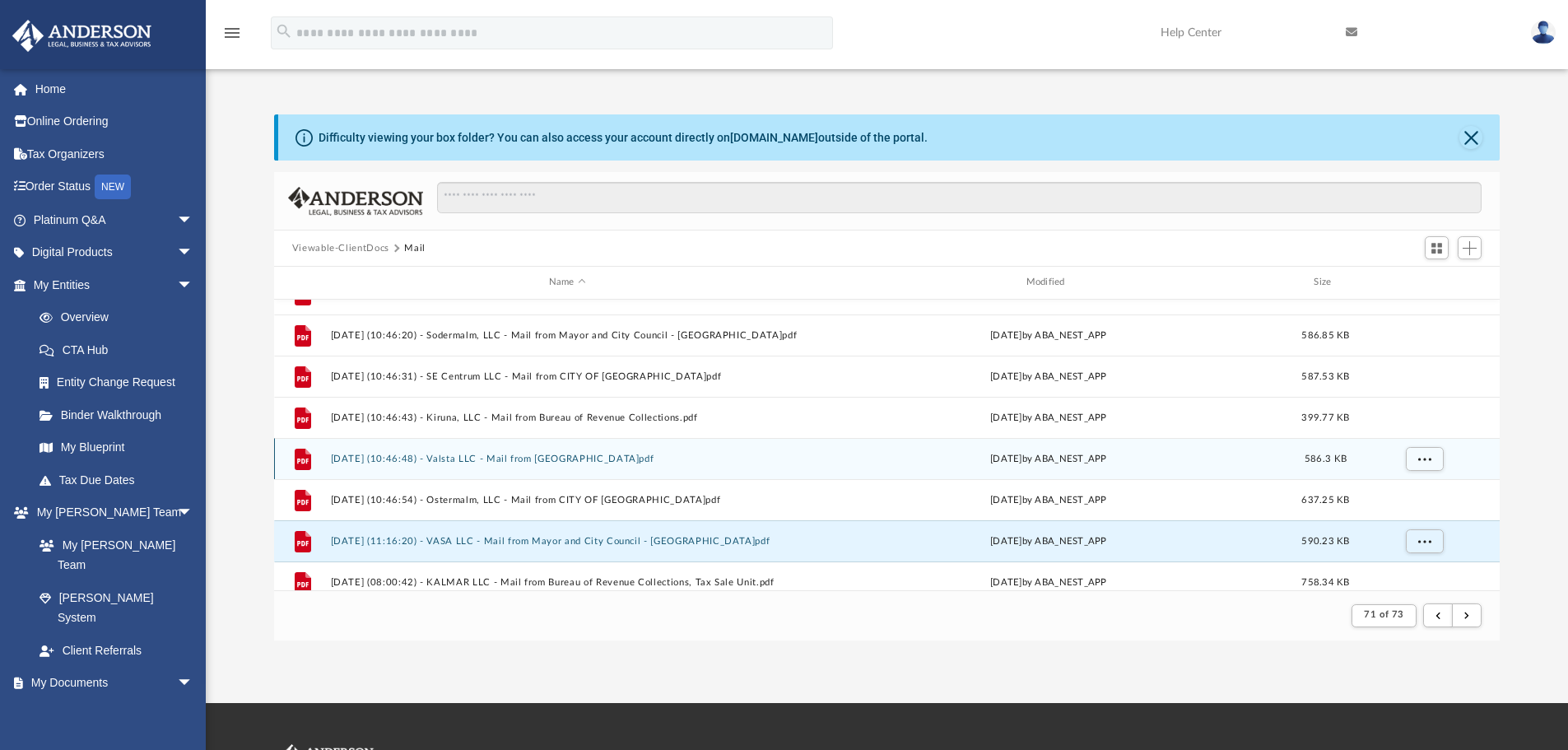
scroll to position [1355, 0]
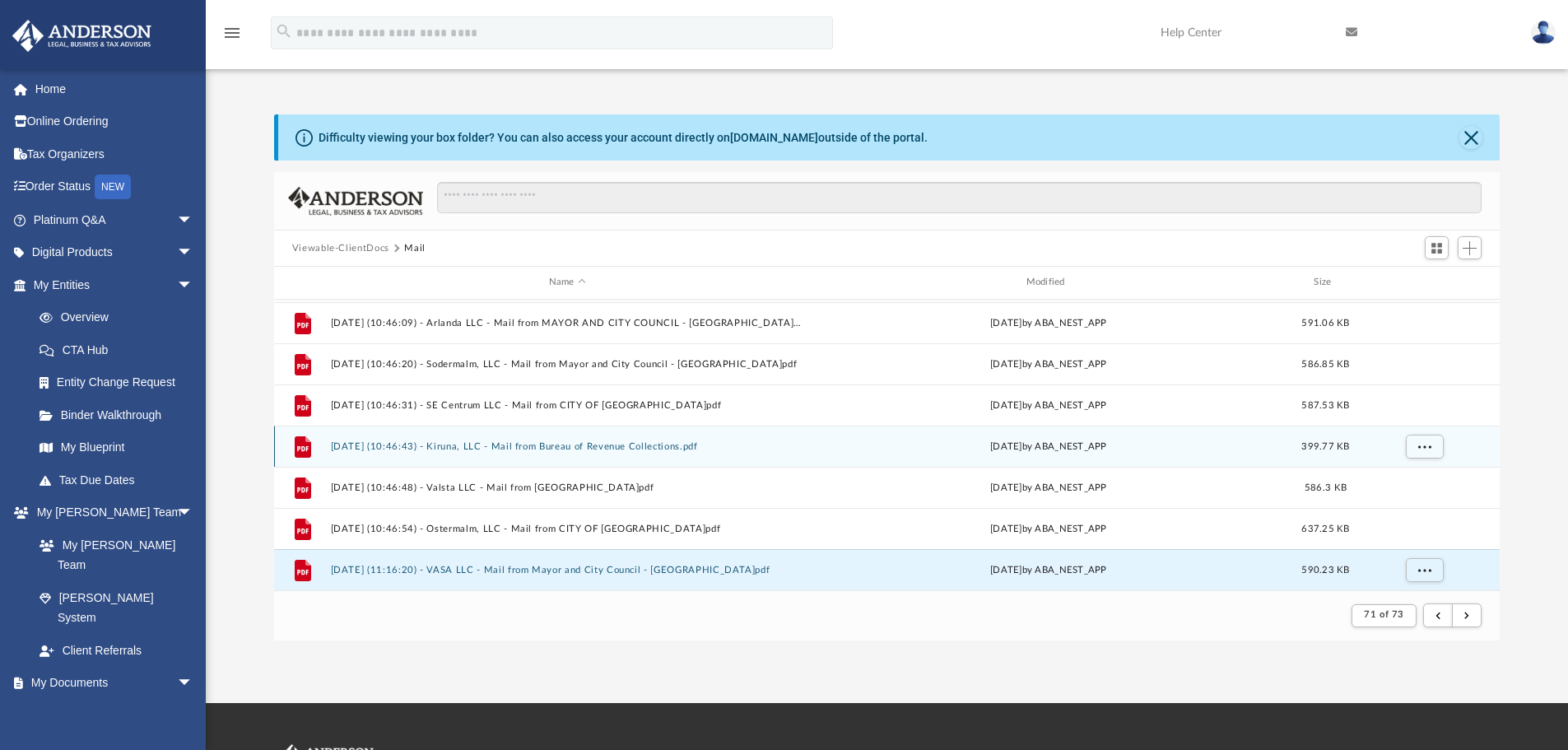
click at [534, 448] on button "[DATE] (10:46:43) - Kiruna, LLC - Mail from Bureau of Revenue Collections.pdf" at bounding box center [567, 446] width 474 height 10
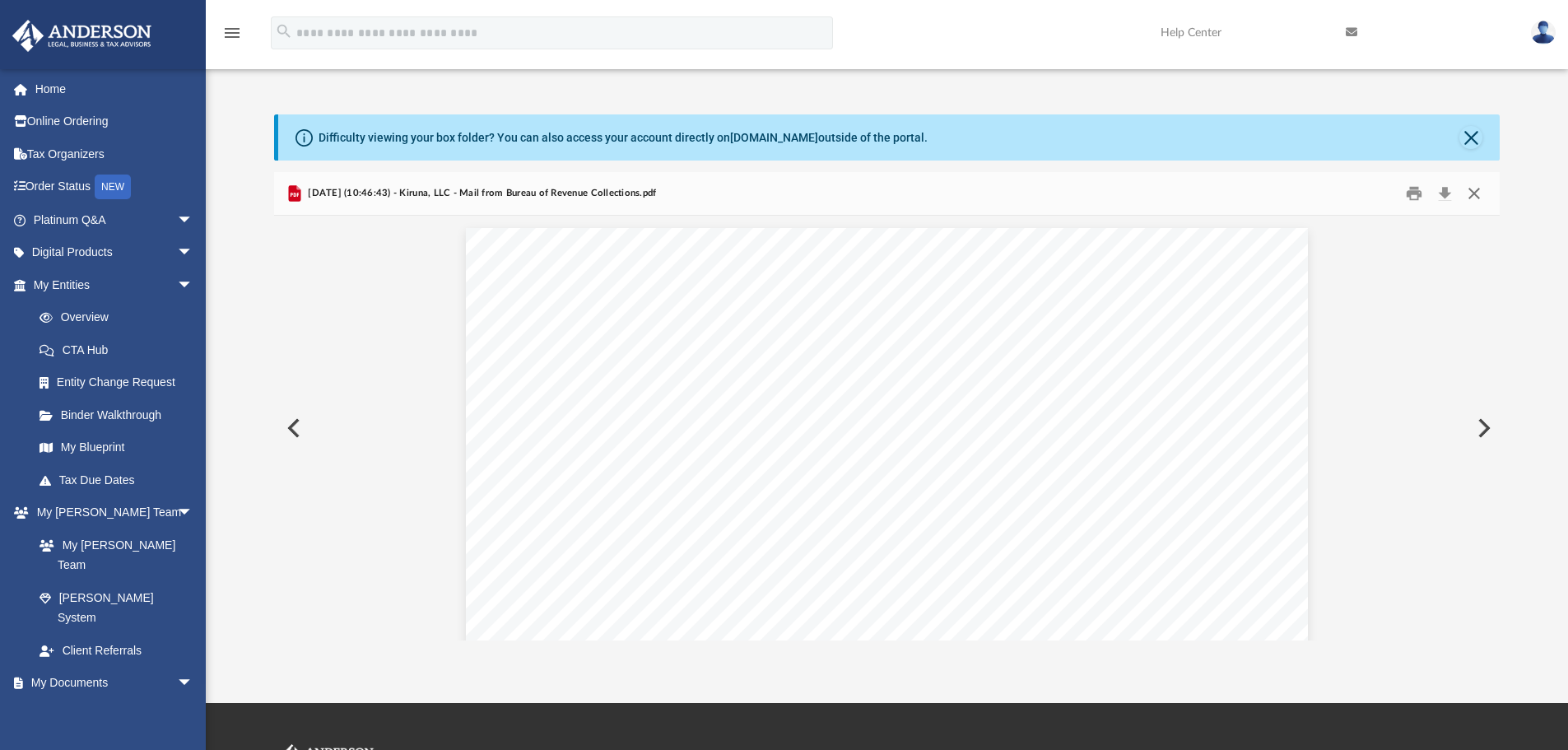
click at [1473, 193] on button "Close" at bounding box center [1474, 194] width 29 height 26
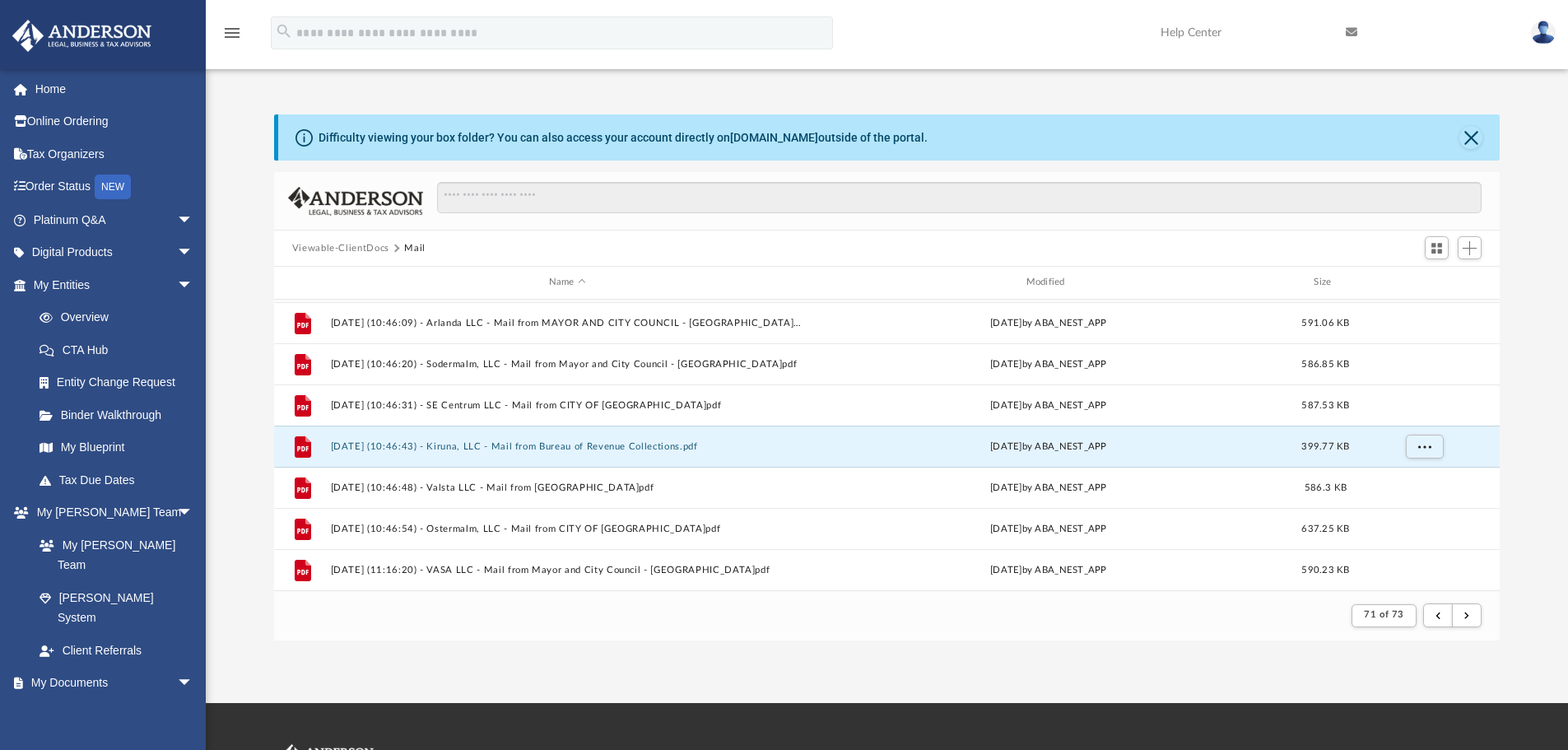
scroll to position [1273, 0]
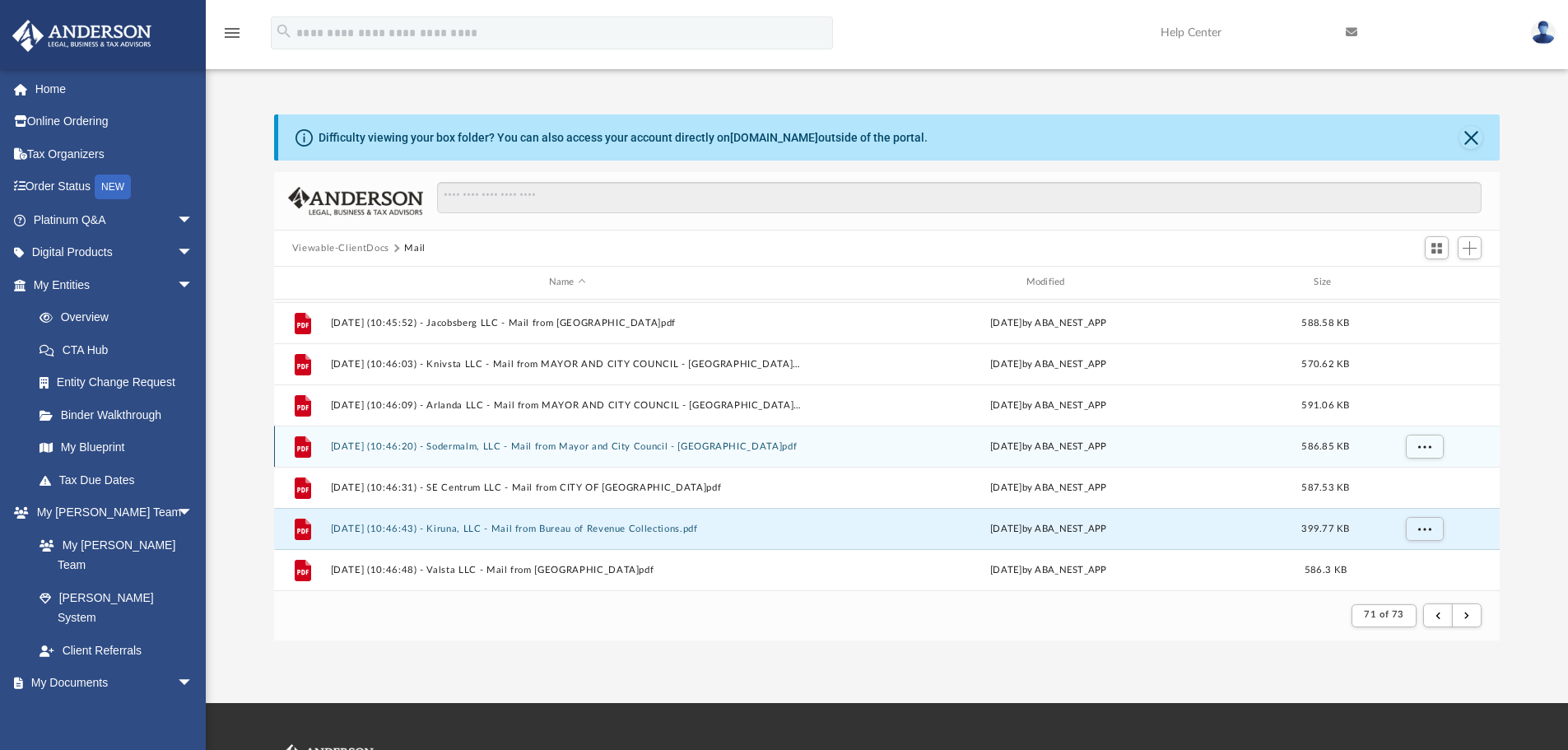
click at [550, 450] on button "[DATE] (10:46:20) - Sodermalm, LLC - Mail from Mayor and City Council - [GEOGRA…" at bounding box center [567, 446] width 474 height 10
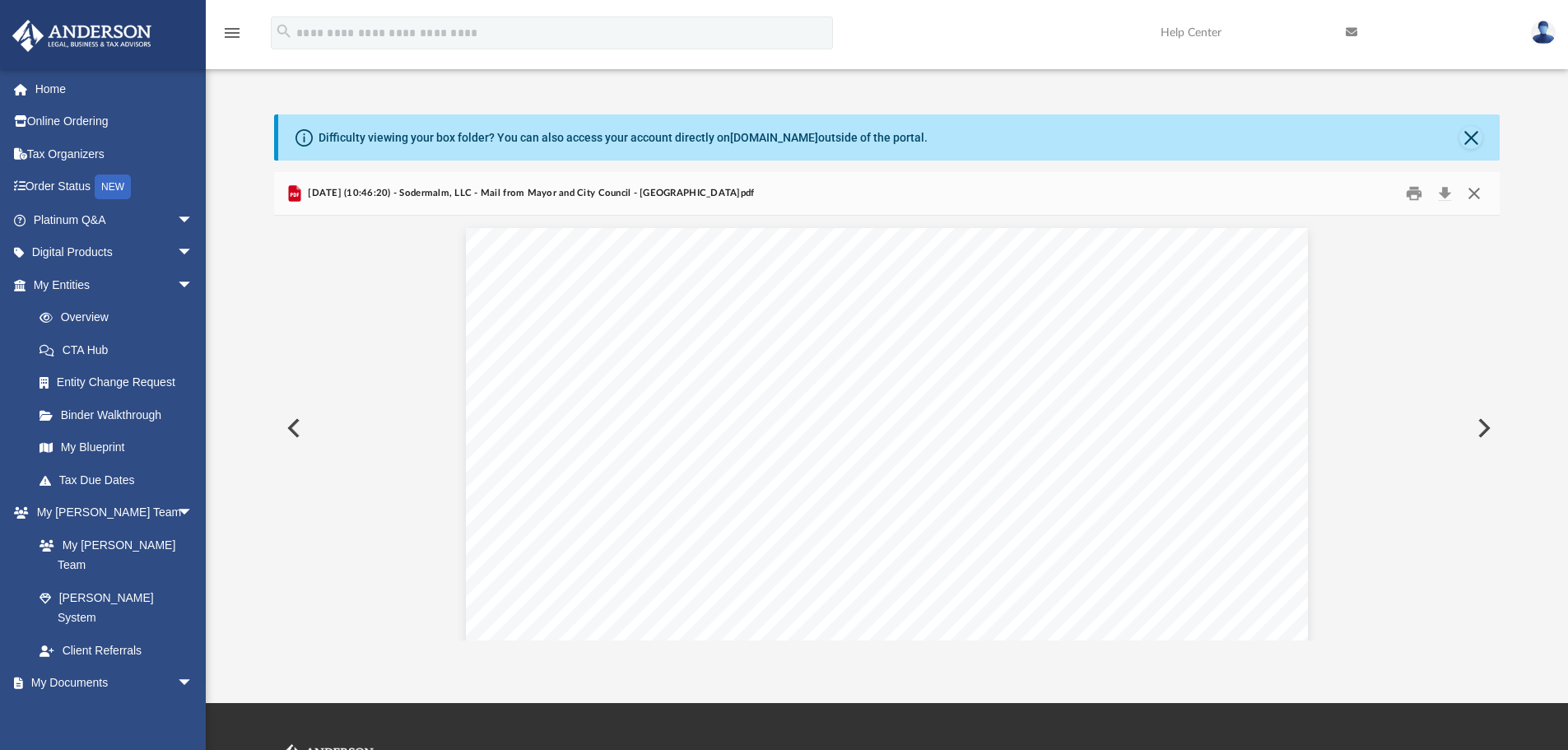
click at [1474, 193] on button "Close" at bounding box center [1474, 194] width 29 height 26
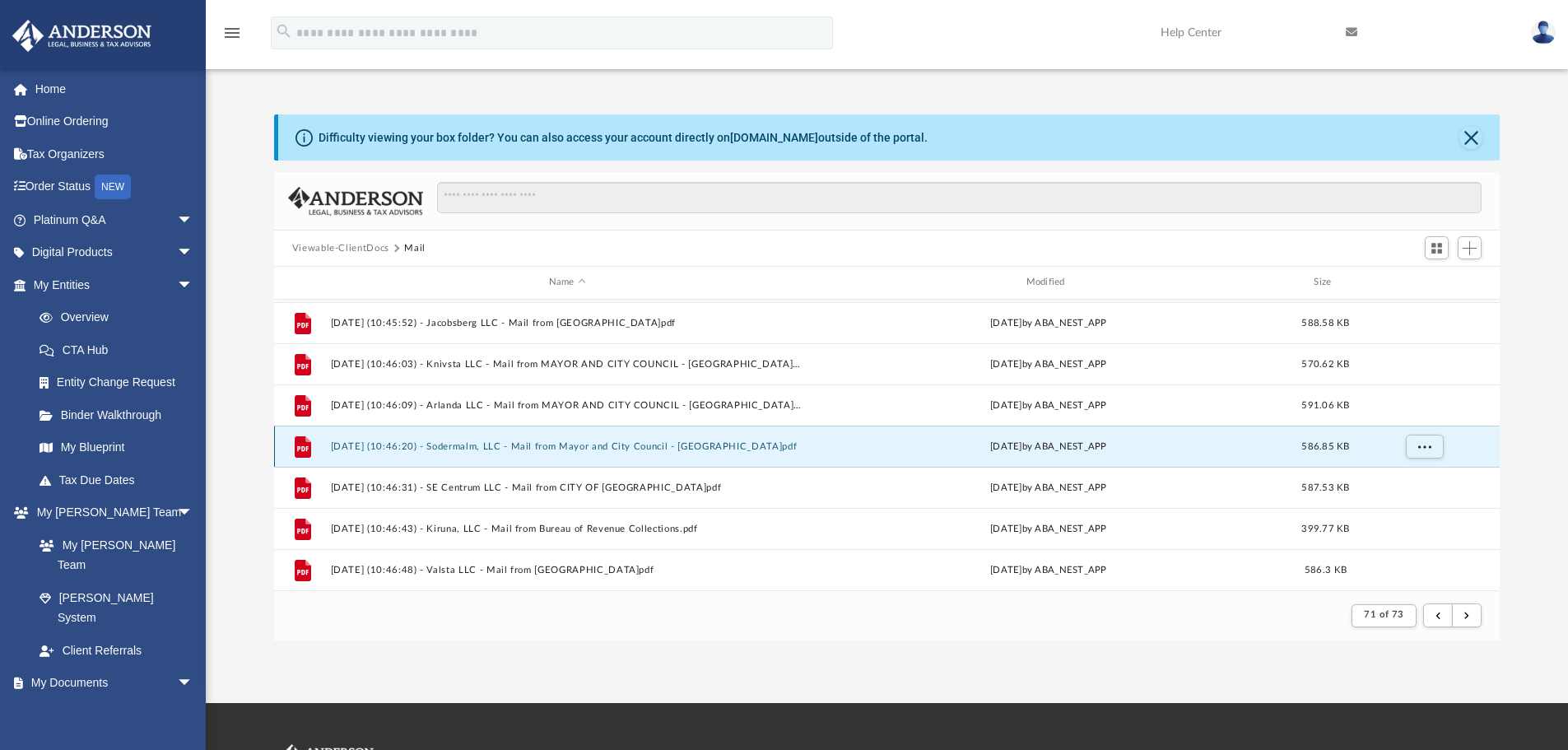
scroll to position [1191, 0]
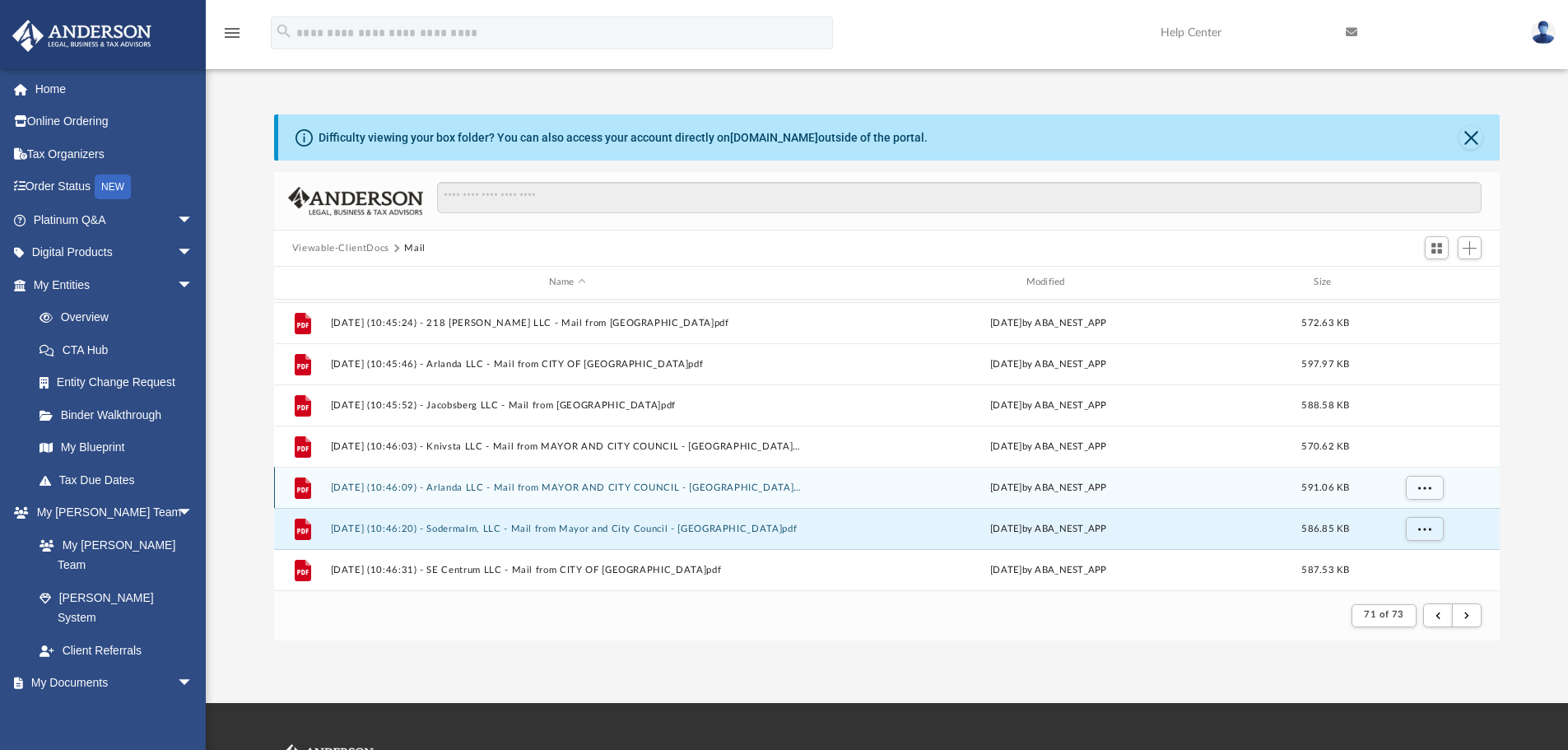
click at [476, 492] on button "[DATE] (10:46:09) - Arlanda LLC - Mail from MAYOR AND CITY COUNCIL - [GEOGRAPHI…" at bounding box center [567, 487] width 474 height 10
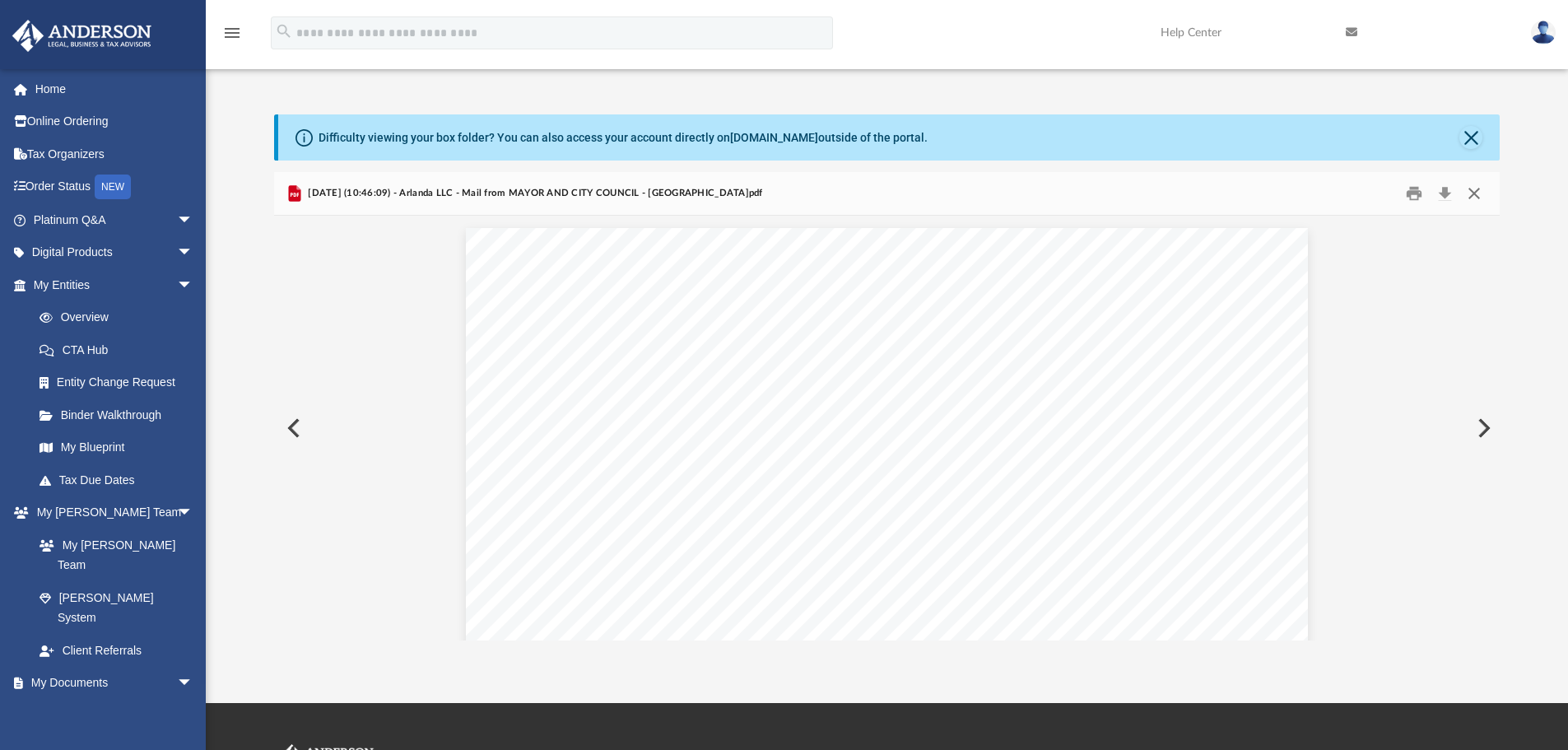
click at [1475, 200] on button "Close" at bounding box center [1474, 194] width 29 height 26
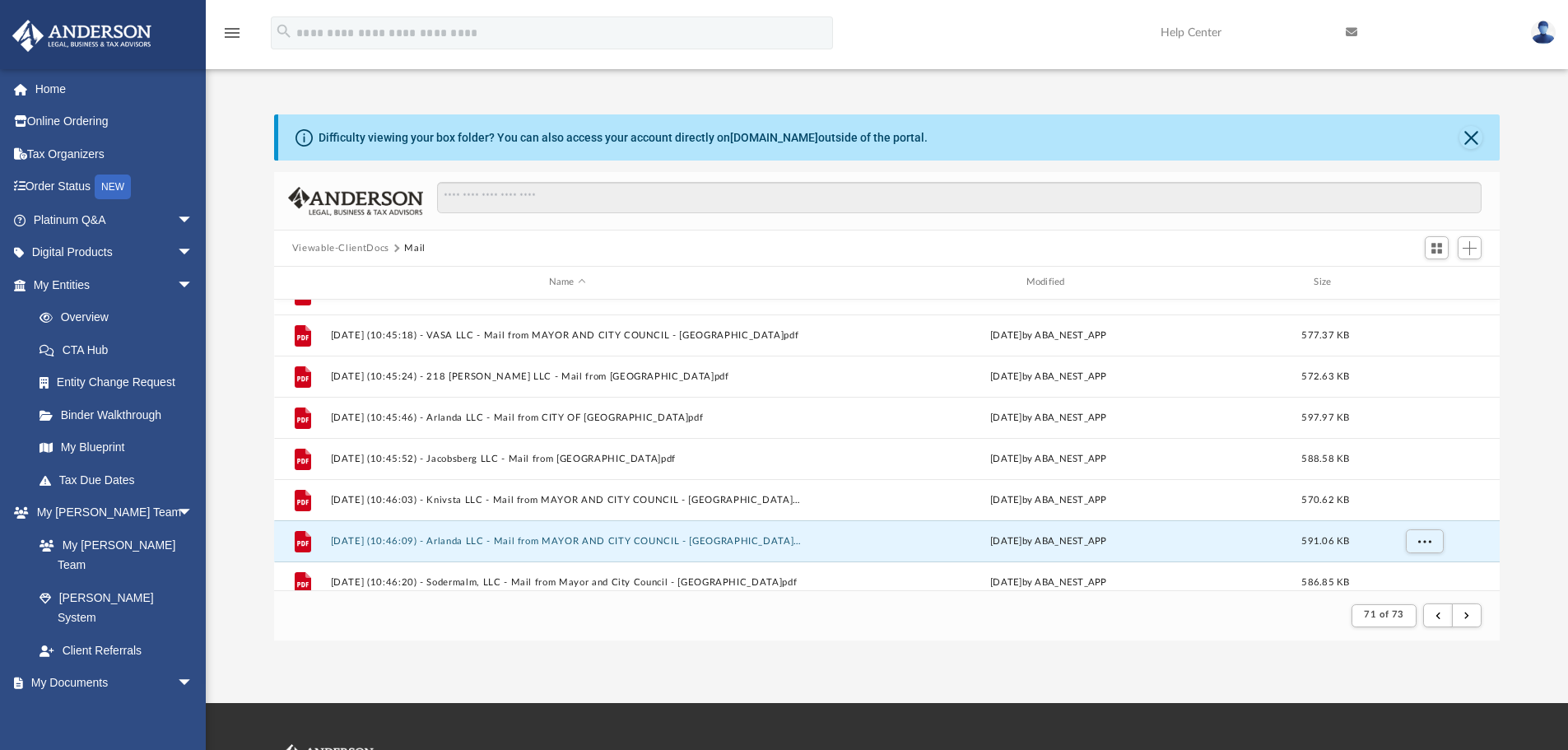
scroll to position [1109, 0]
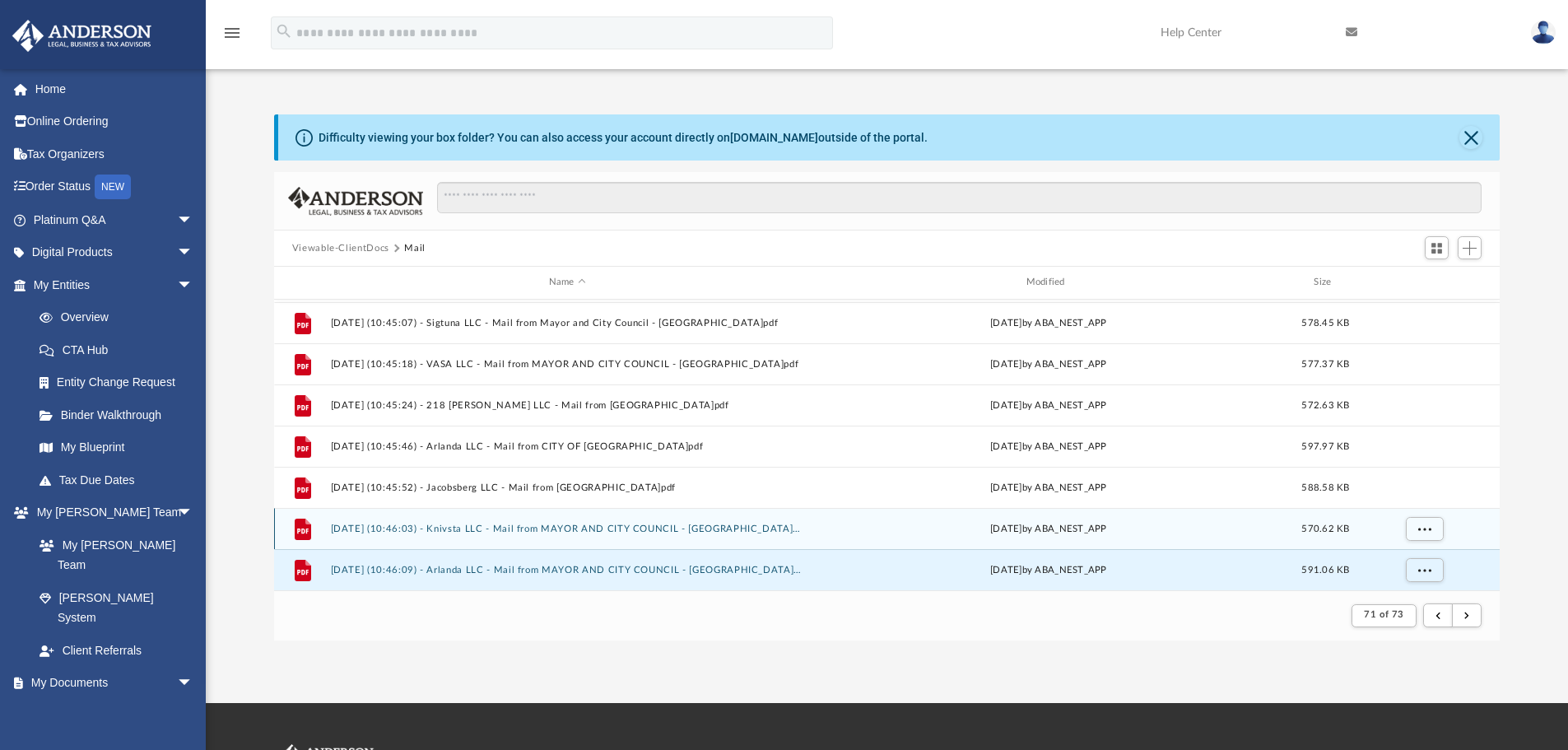
click at [452, 536] on div "File [DATE] (10:46:03) - Knivsta LLC - Mail from MAYOR AND CITY COUNCIL - [GEOG…" at bounding box center [887, 529] width 1226 height 42
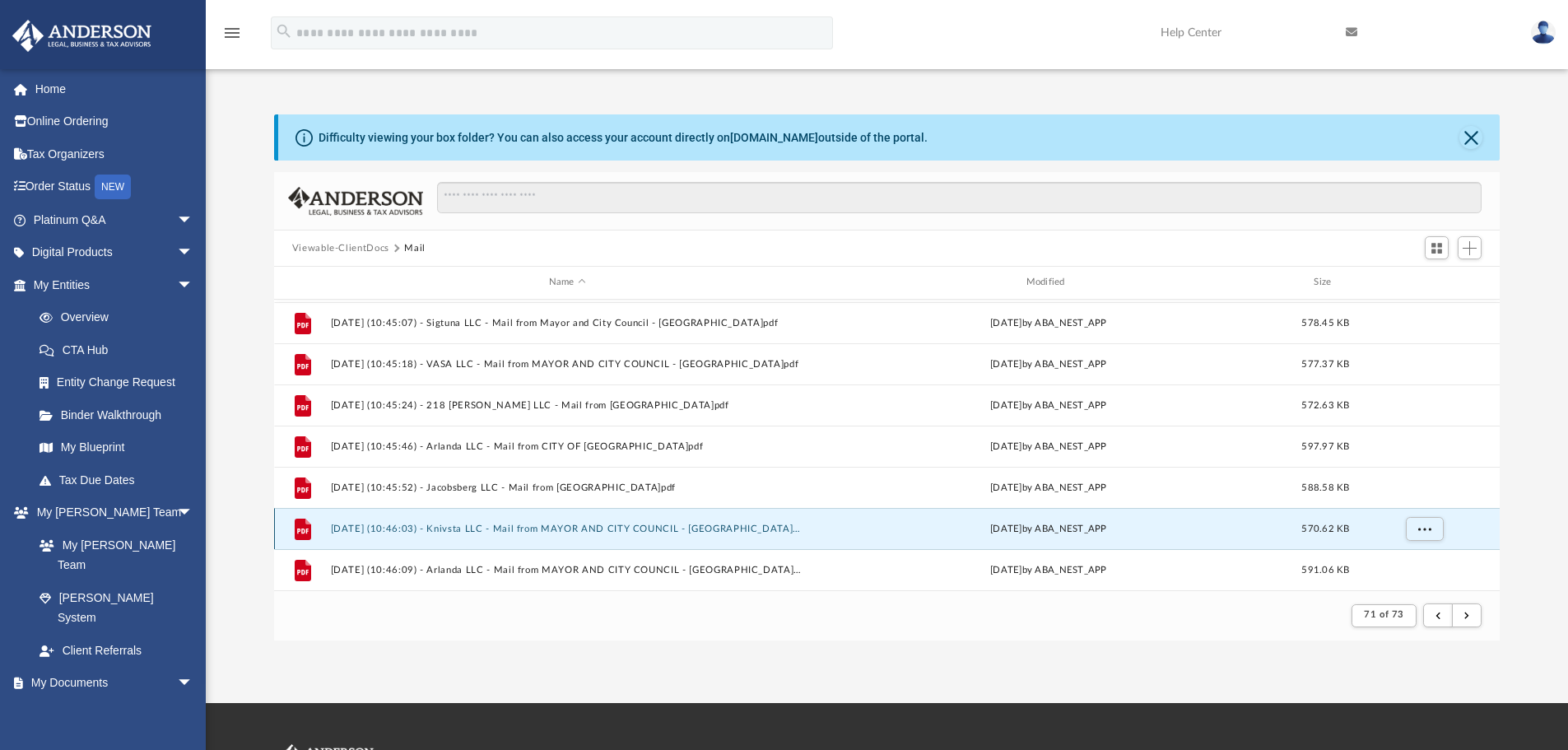
click at [484, 530] on button "[DATE] (10:46:03) - Knivsta LLC - Mail from MAYOR AND CITY COUNCIL - [GEOGRAPHI…" at bounding box center [567, 528] width 474 height 10
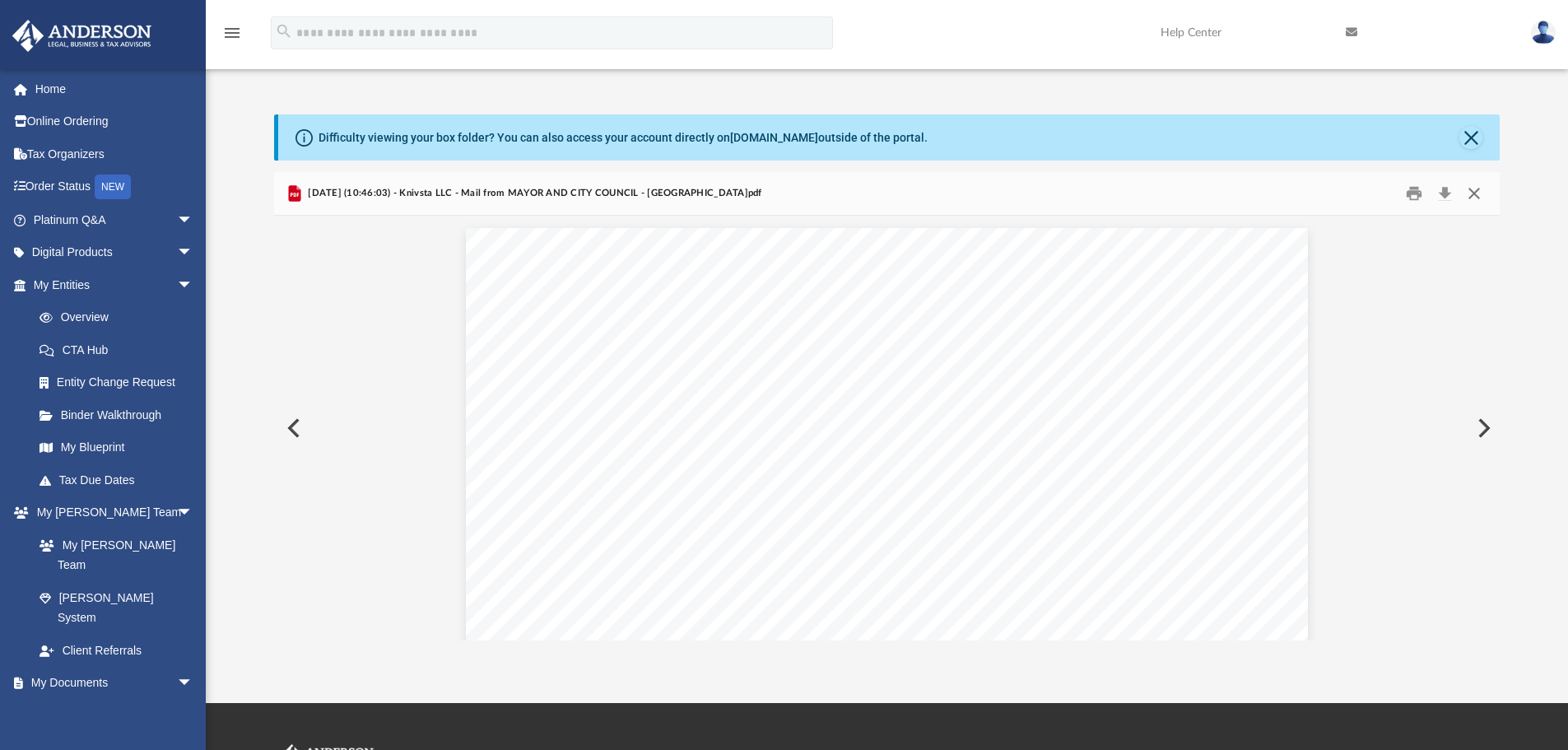
click at [1480, 195] on button "Close" at bounding box center [1474, 194] width 29 height 26
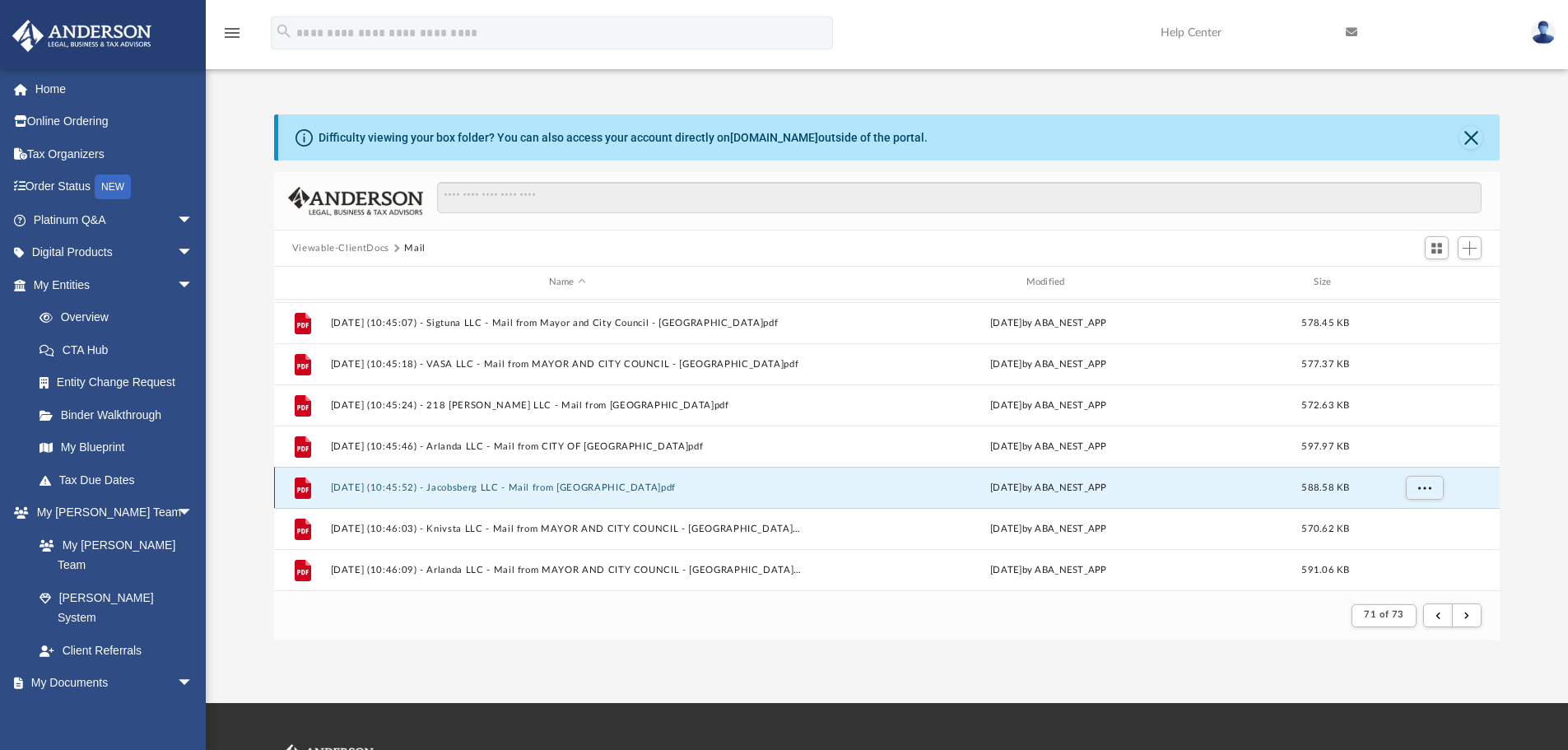
click at [508, 486] on button "[DATE] (10:45:52) - Jacobsberg LLC - Mail from [GEOGRAPHIC_DATA]pdf" at bounding box center [567, 487] width 474 height 10
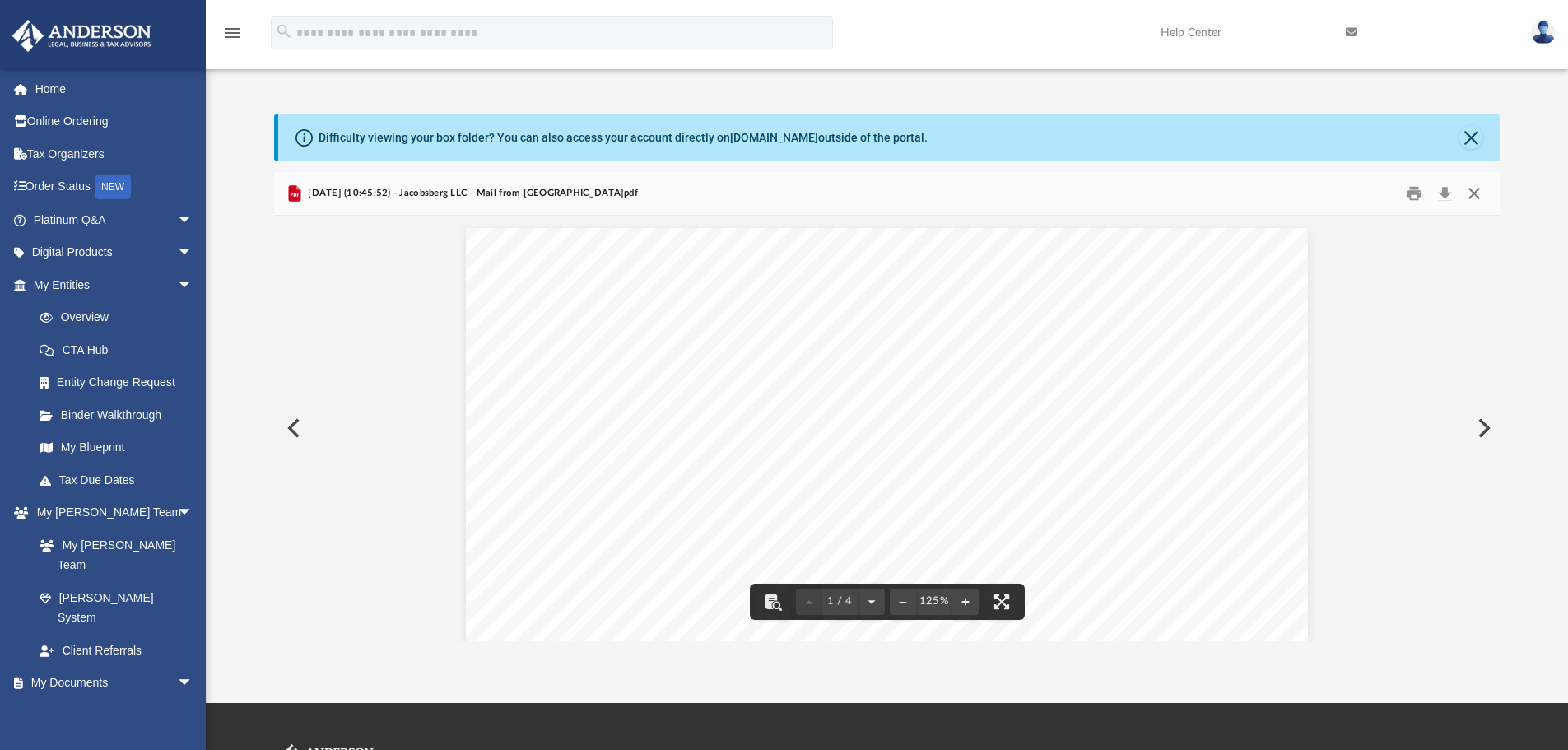
click at [1472, 195] on button "Close" at bounding box center [1474, 194] width 29 height 26
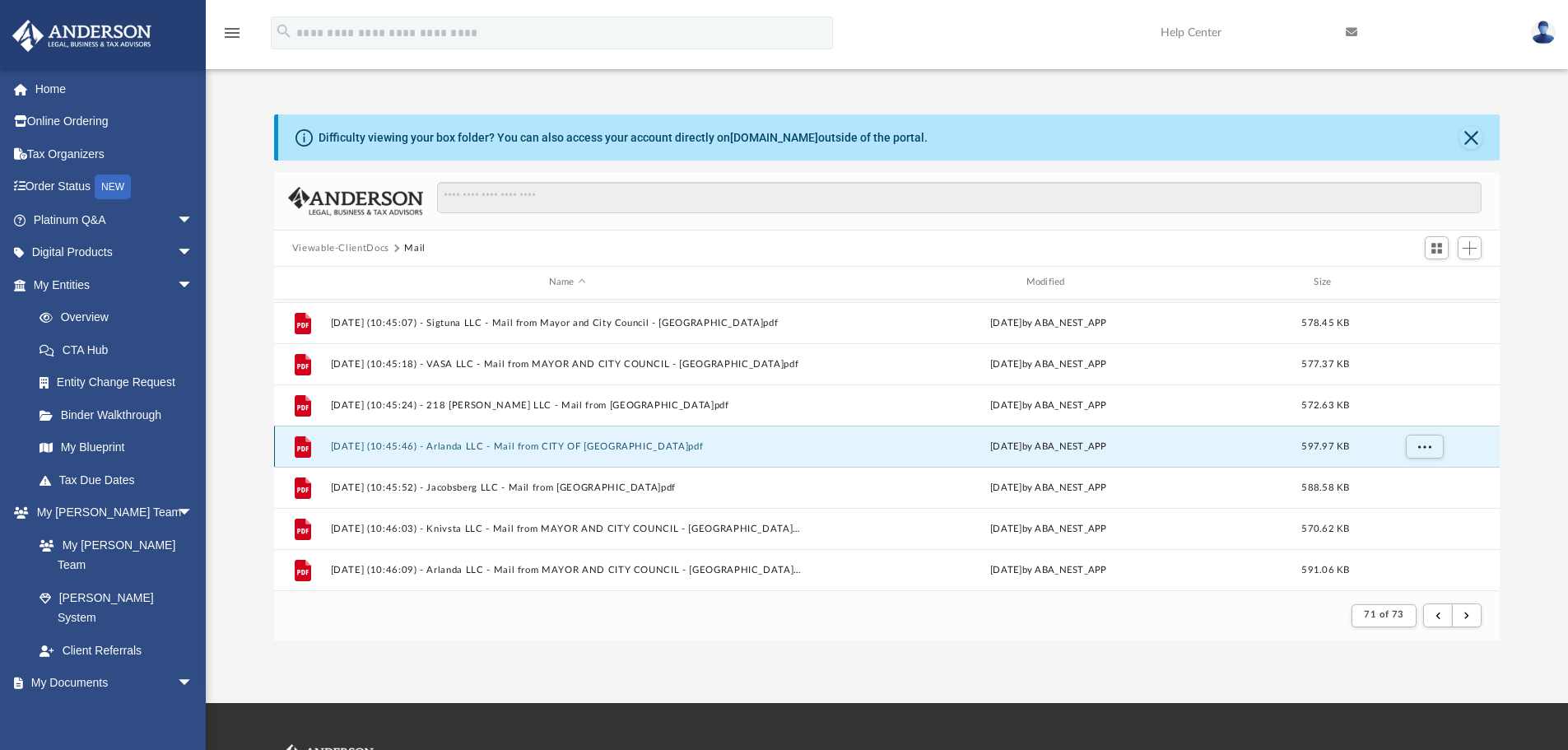
click at [398, 445] on button "[DATE] (10:45:46) - Arlanda LLC - Mail from CITY OF [GEOGRAPHIC_DATA]pdf" at bounding box center [567, 446] width 474 height 10
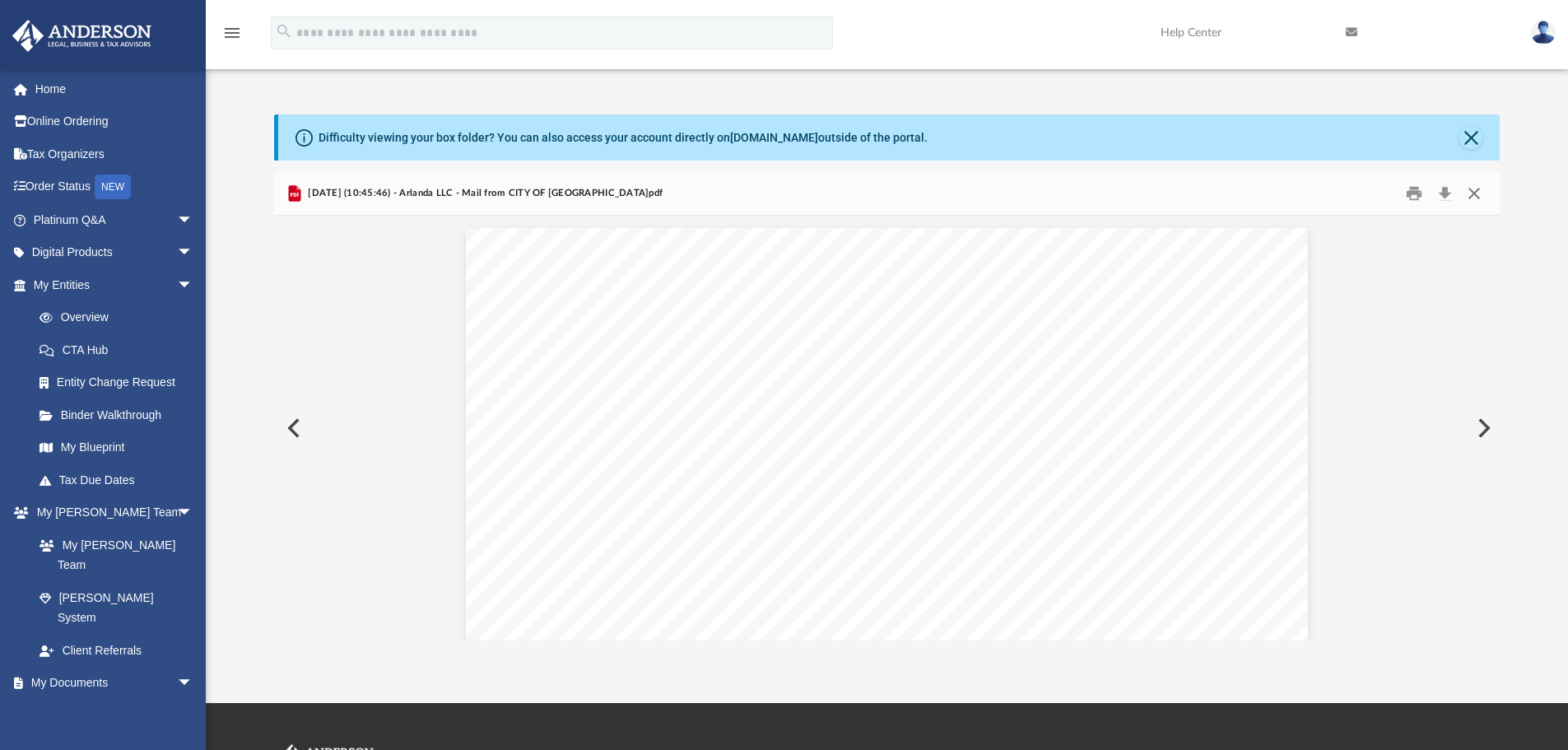
click at [1477, 197] on button "Close" at bounding box center [1474, 194] width 29 height 26
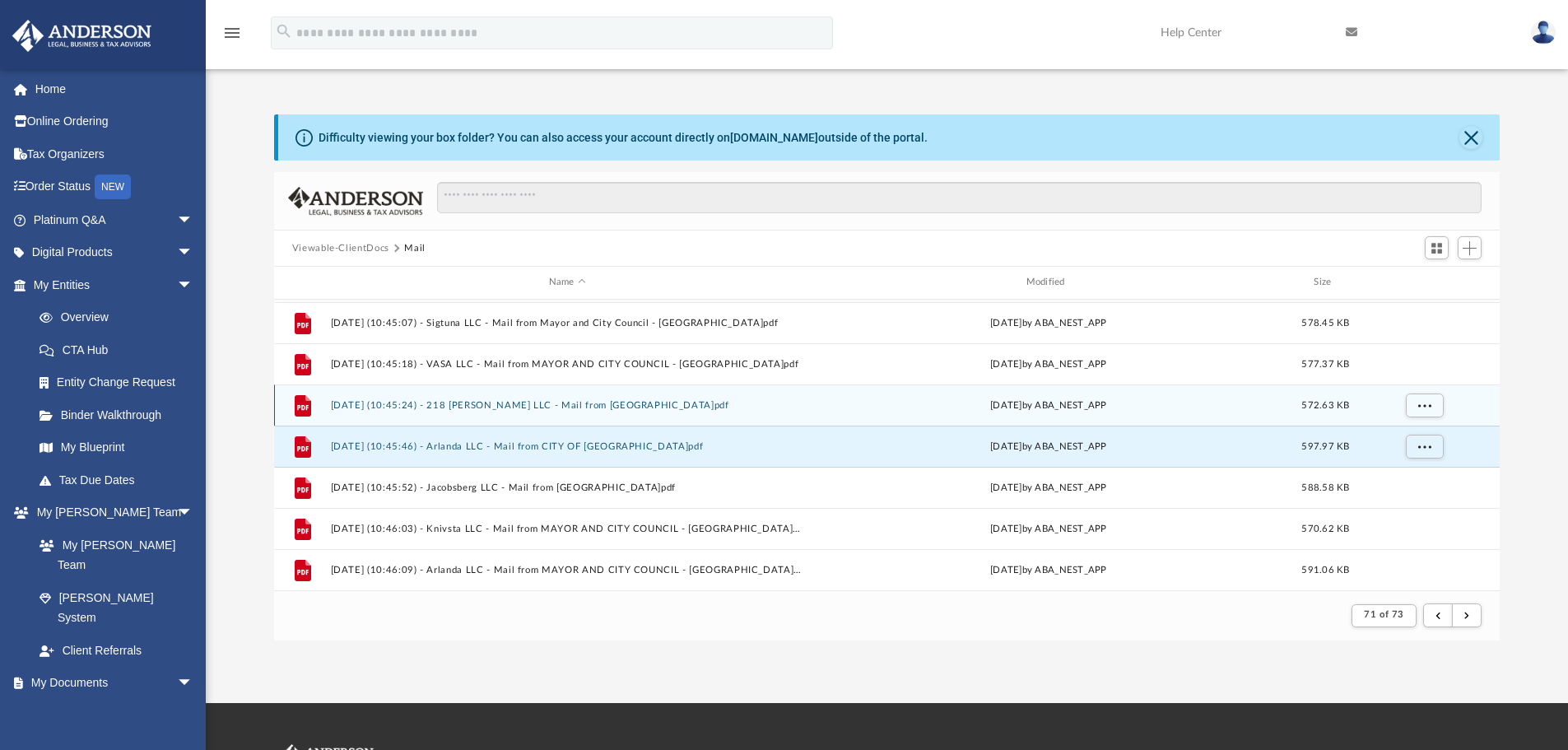
scroll to position [1026, 0]
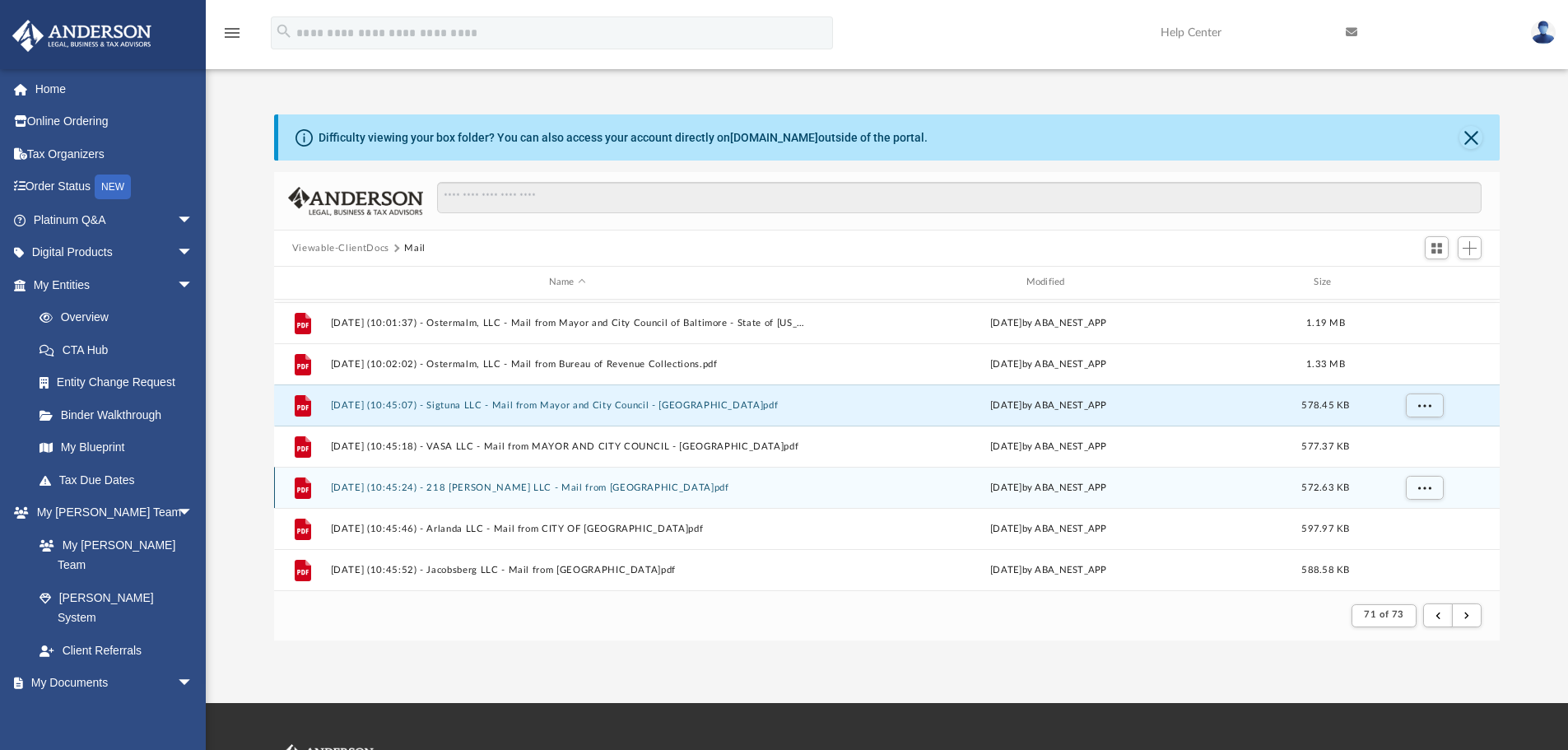
click at [470, 411] on button "[DATE] (10:45:07) - Sigtuna LLC - Mail from Mayor and City Council - [GEOGRAPHI…" at bounding box center [567, 404] width 474 height 10
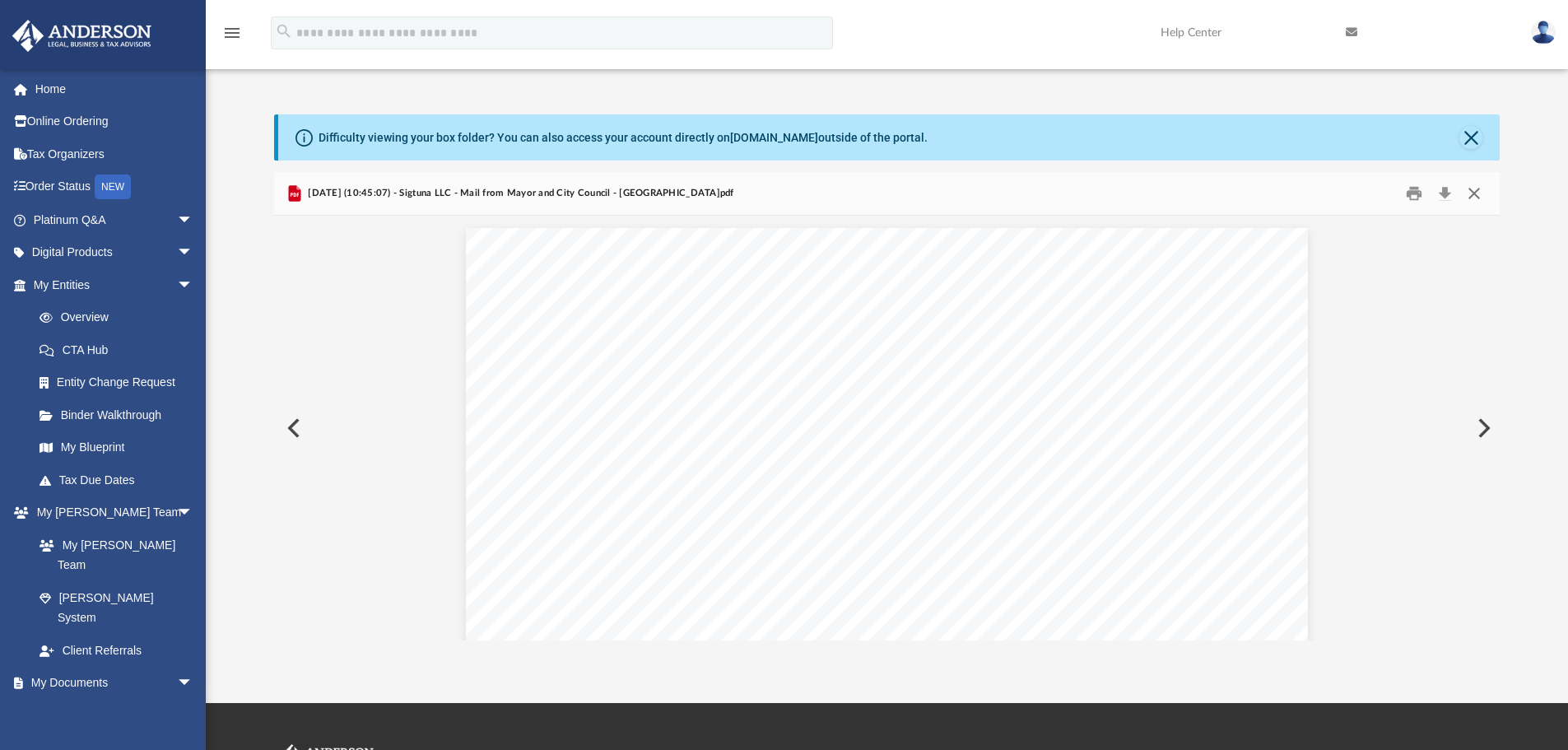
click at [1475, 198] on button "Close" at bounding box center [1474, 194] width 29 height 26
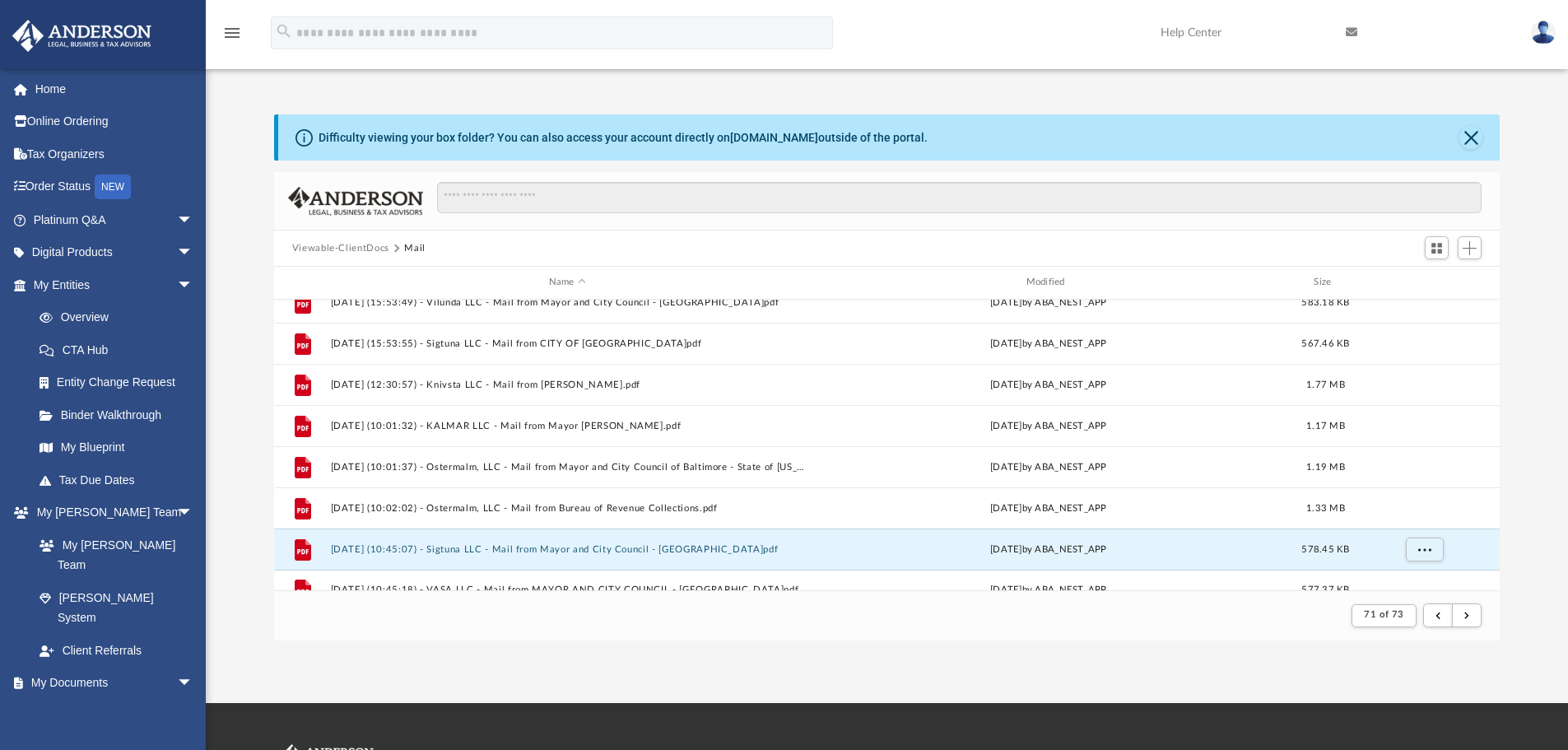
scroll to position [861, 0]
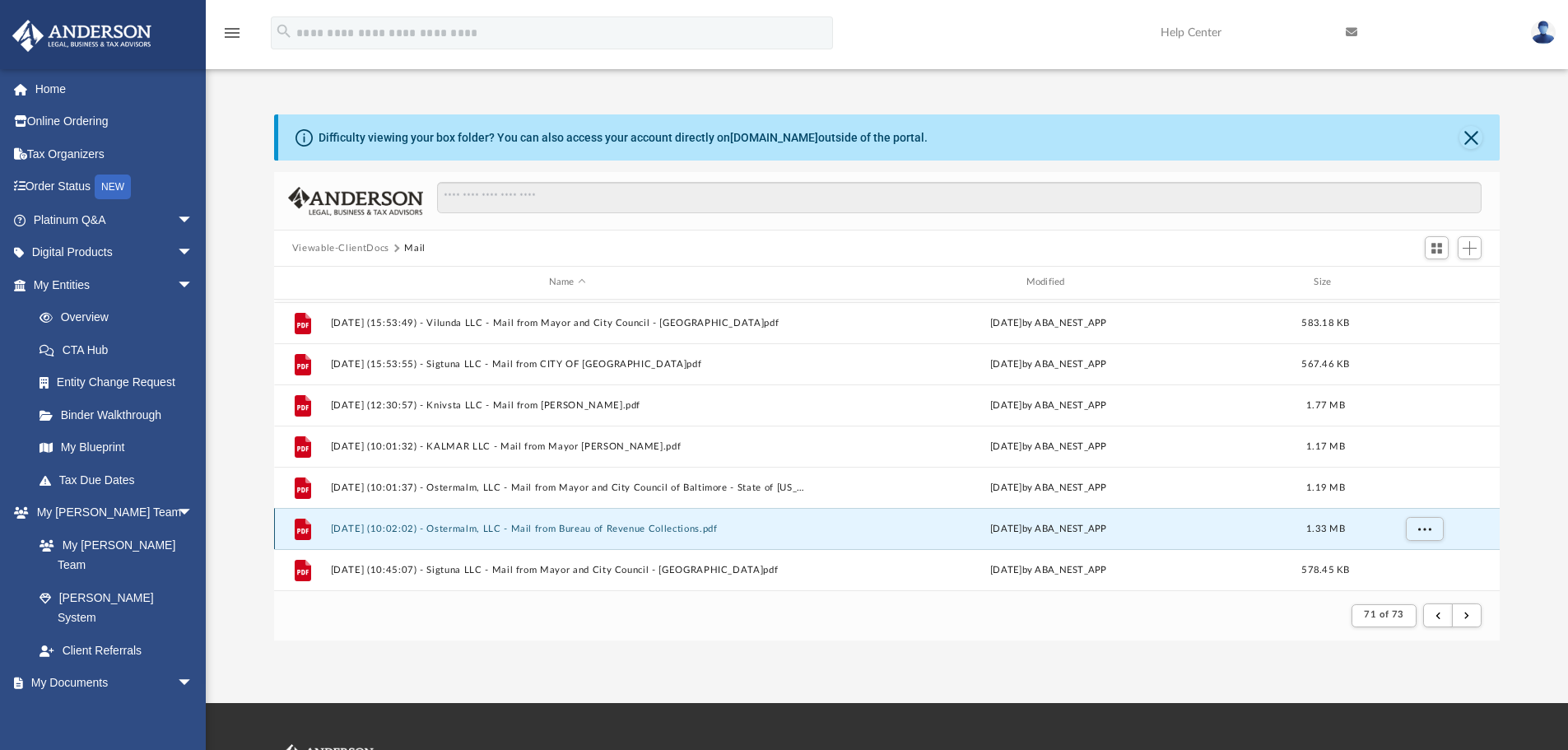
click at [462, 527] on button "[DATE] (10:02:02) - Ostermalm, LLC - Mail from Bureau of Revenue Collections.pdf" at bounding box center [567, 528] width 474 height 10
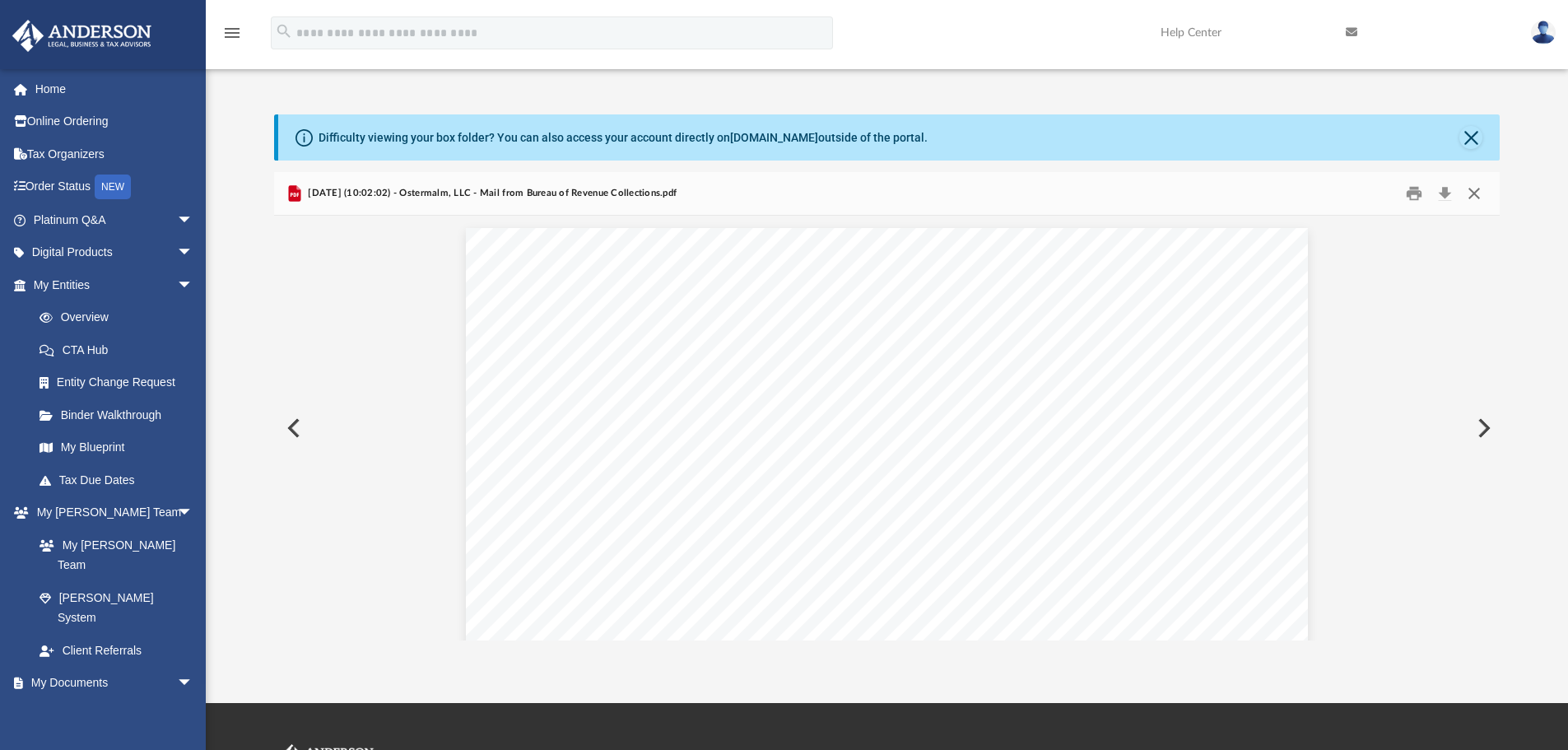
click at [1474, 192] on button "Close" at bounding box center [1474, 194] width 29 height 26
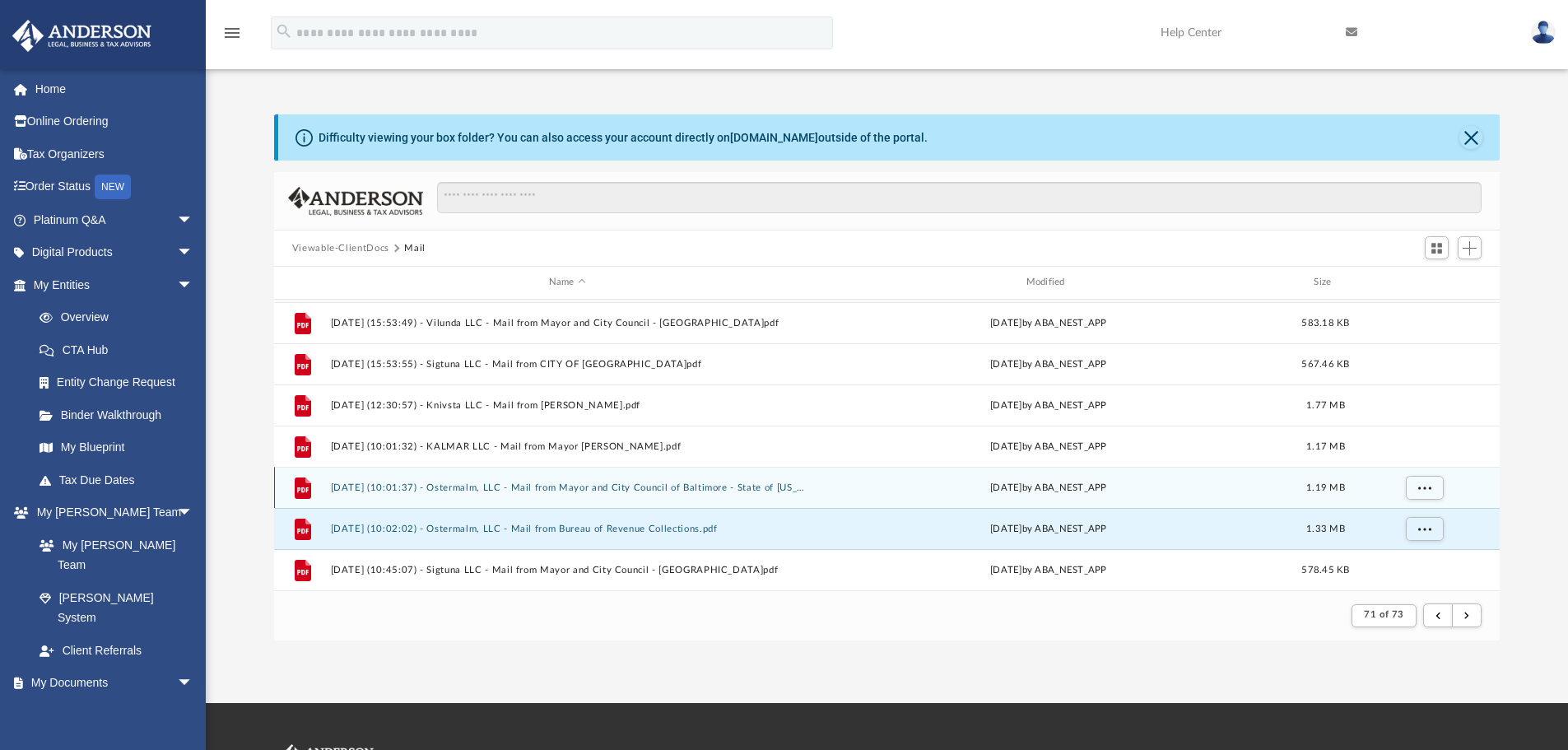
click at [425, 484] on button "[DATE] (10:01:37) - Ostermalm, LLC - Mail from Mayor and City Council of Baltim…" at bounding box center [567, 487] width 474 height 10
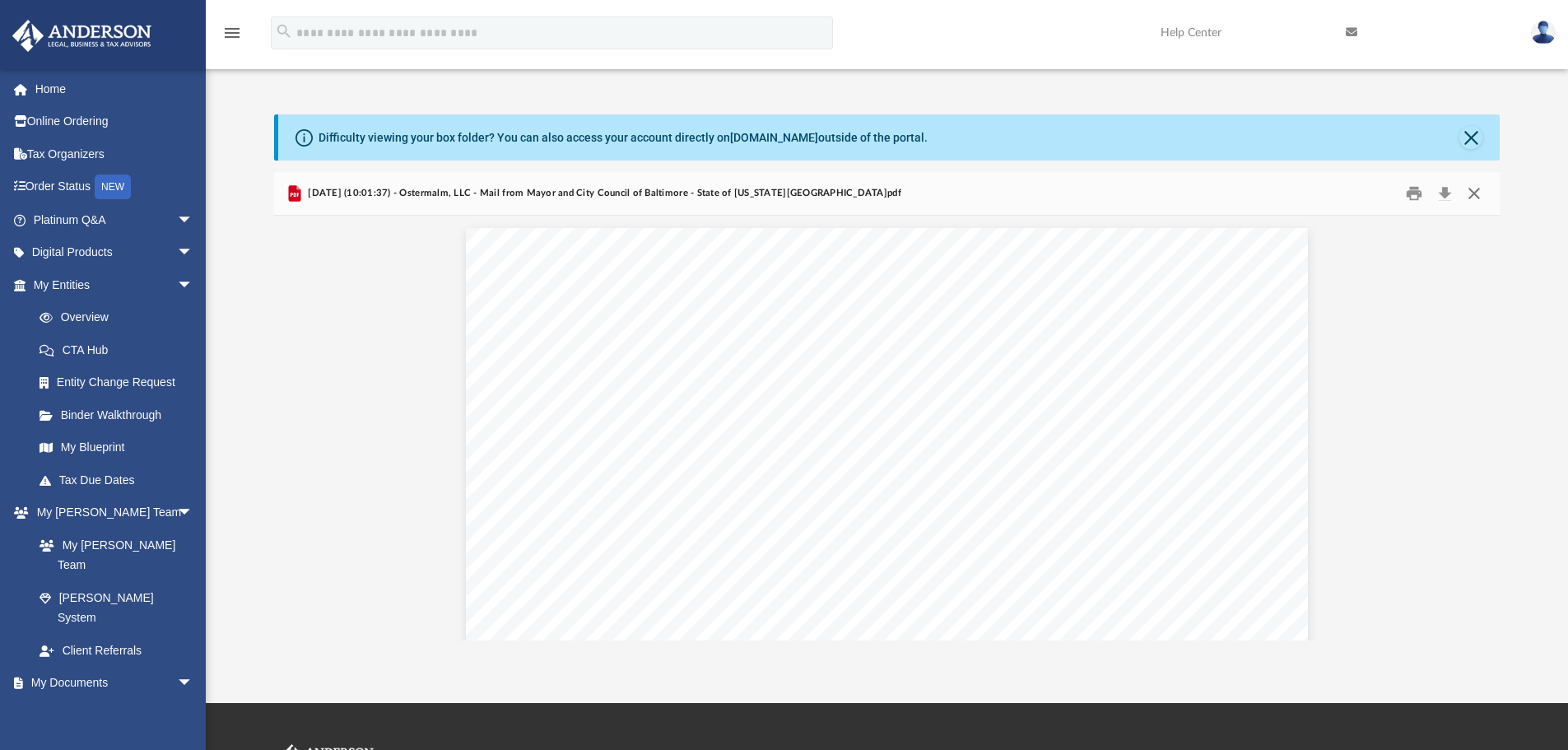
click at [1472, 196] on button "Close" at bounding box center [1474, 194] width 29 height 26
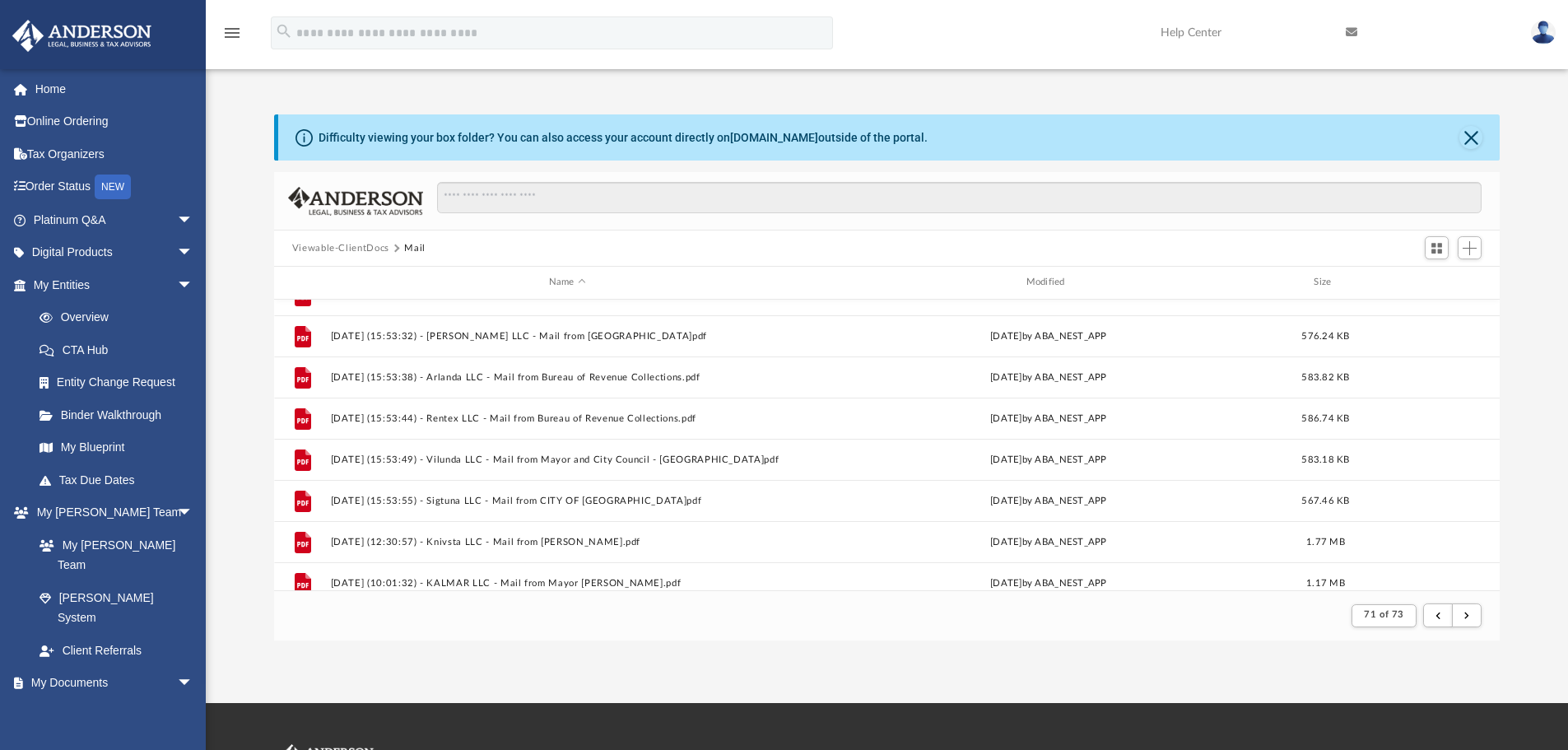
scroll to position [697, 0]
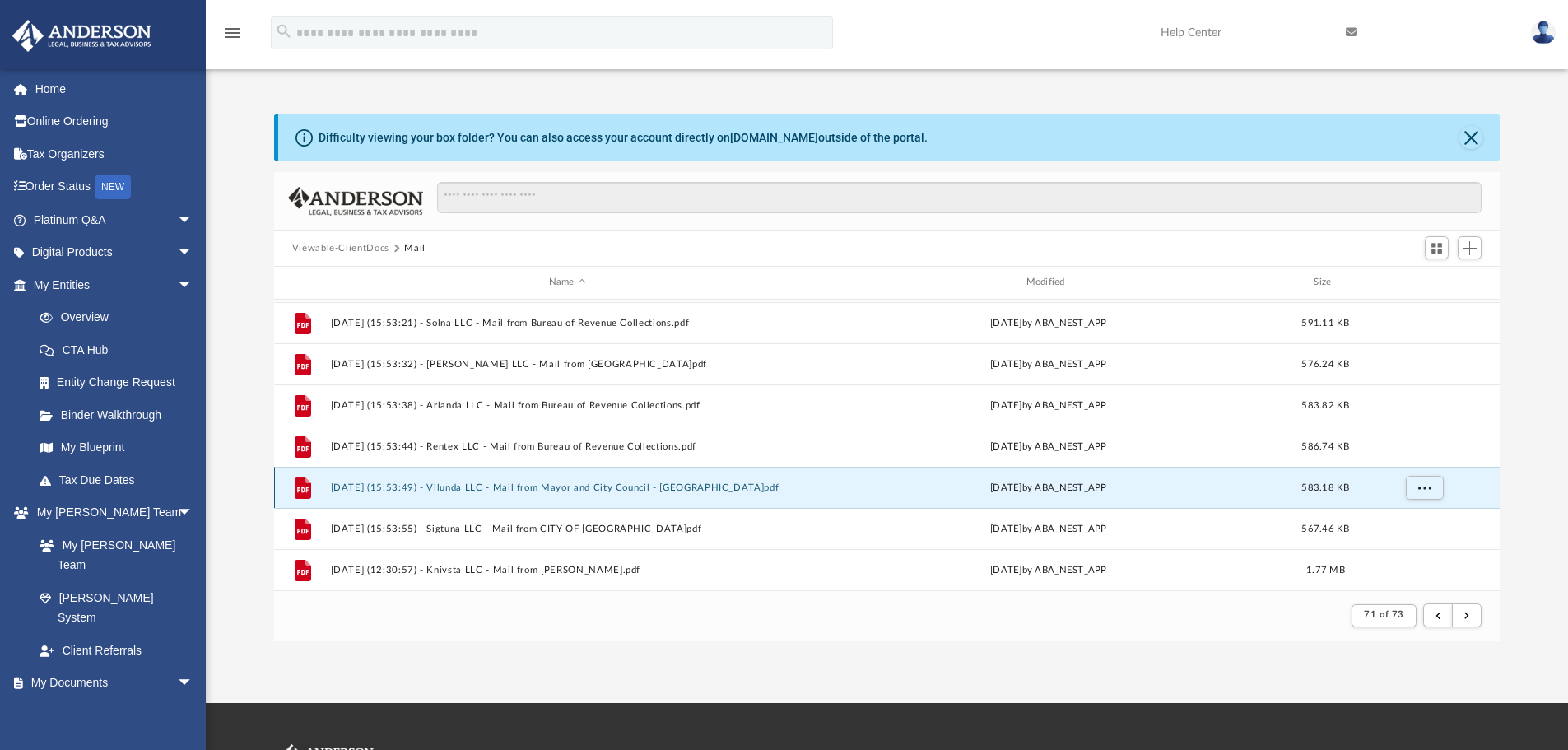
click at [548, 493] on button "[DATE] (15:53:49) - Vilunda LLC - Mail from Mayor and City Council - [GEOGRAPHI…" at bounding box center [567, 487] width 474 height 10
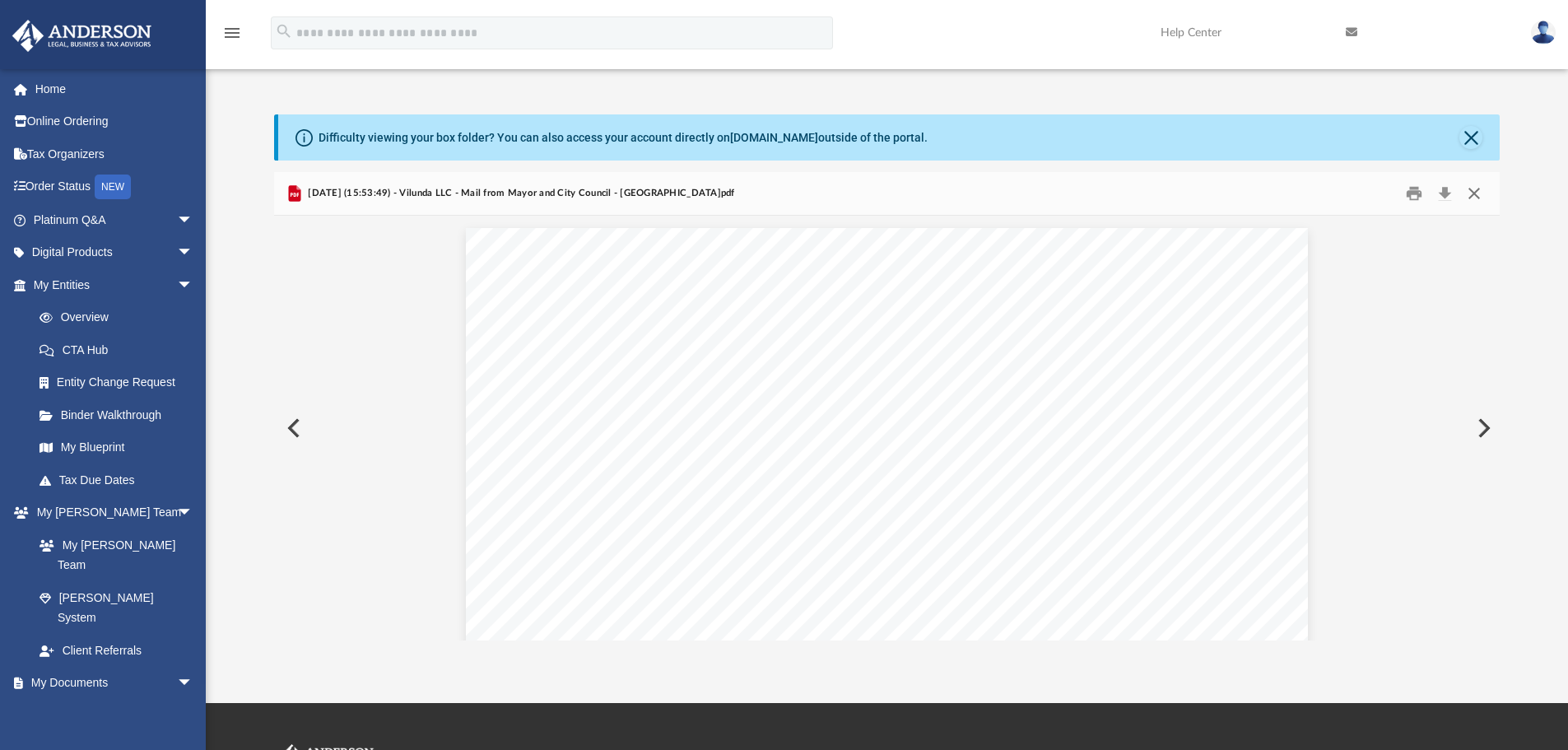
click at [1475, 199] on button "Close" at bounding box center [1474, 194] width 29 height 26
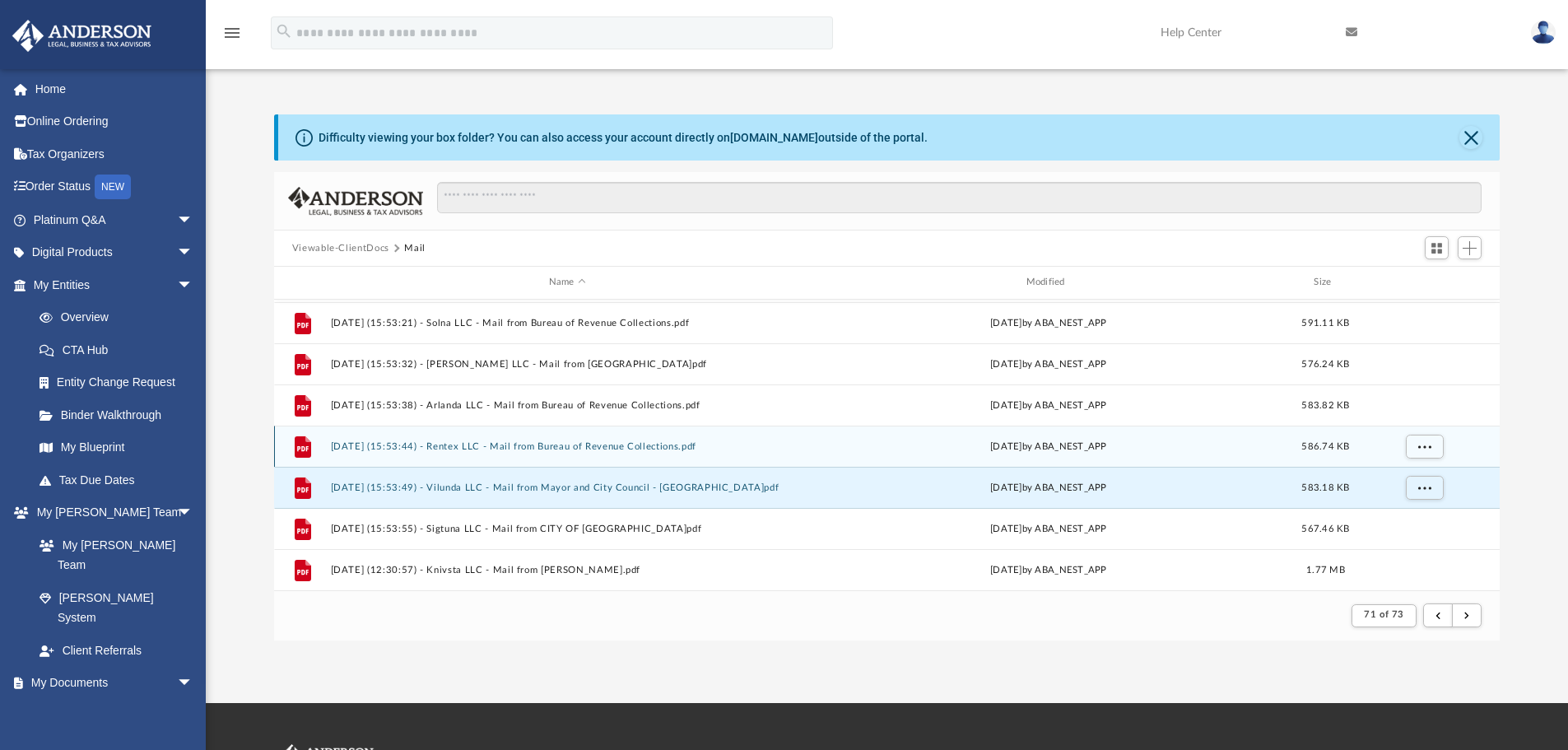
click at [444, 447] on button "[DATE] (15:53:44) - Rentex LLC - Mail from Bureau of Revenue Collections.pdf" at bounding box center [567, 446] width 474 height 10
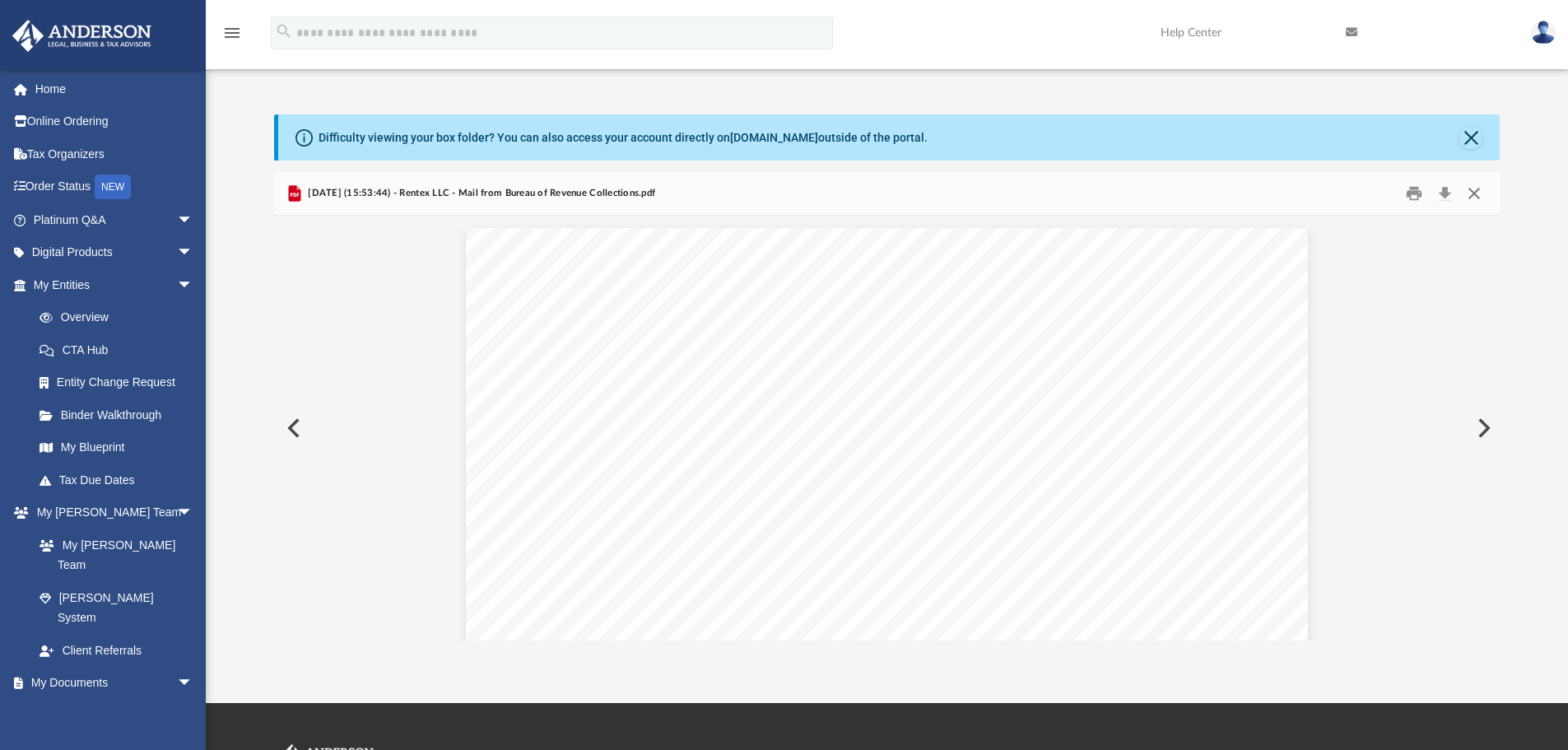
click at [1476, 195] on button "Close" at bounding box center [1474, 194] width 29 height 26
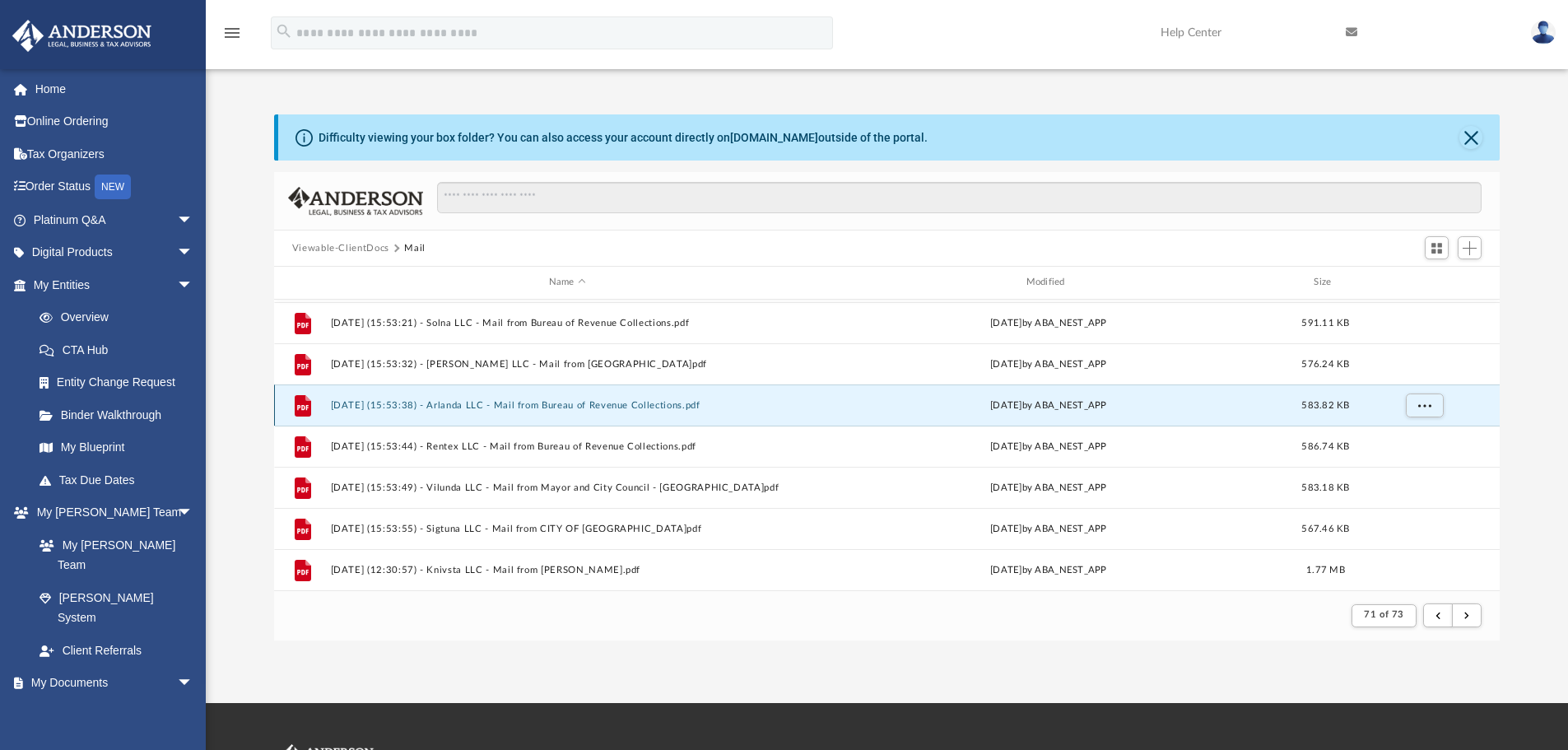
click at [503, 406] on button "[DATE] (15:53:38) - Arlanda LLC - Mail from Bureau of Revenue Collections.pdf" at bounding box center [567, 404] width 474 height 10
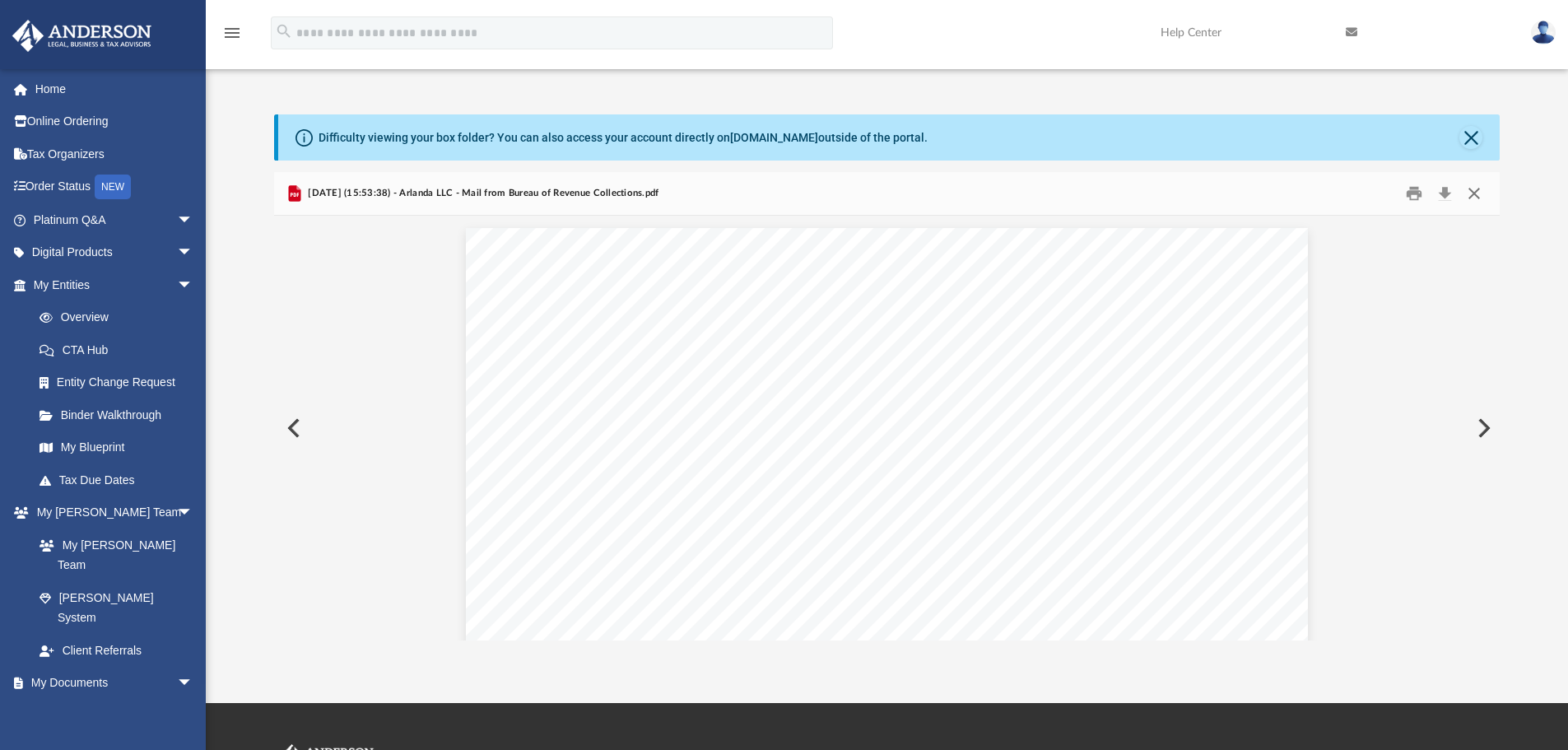
click at [1473, 191] on button "Close" at bounding box center [1474, 194] width 29 height 26
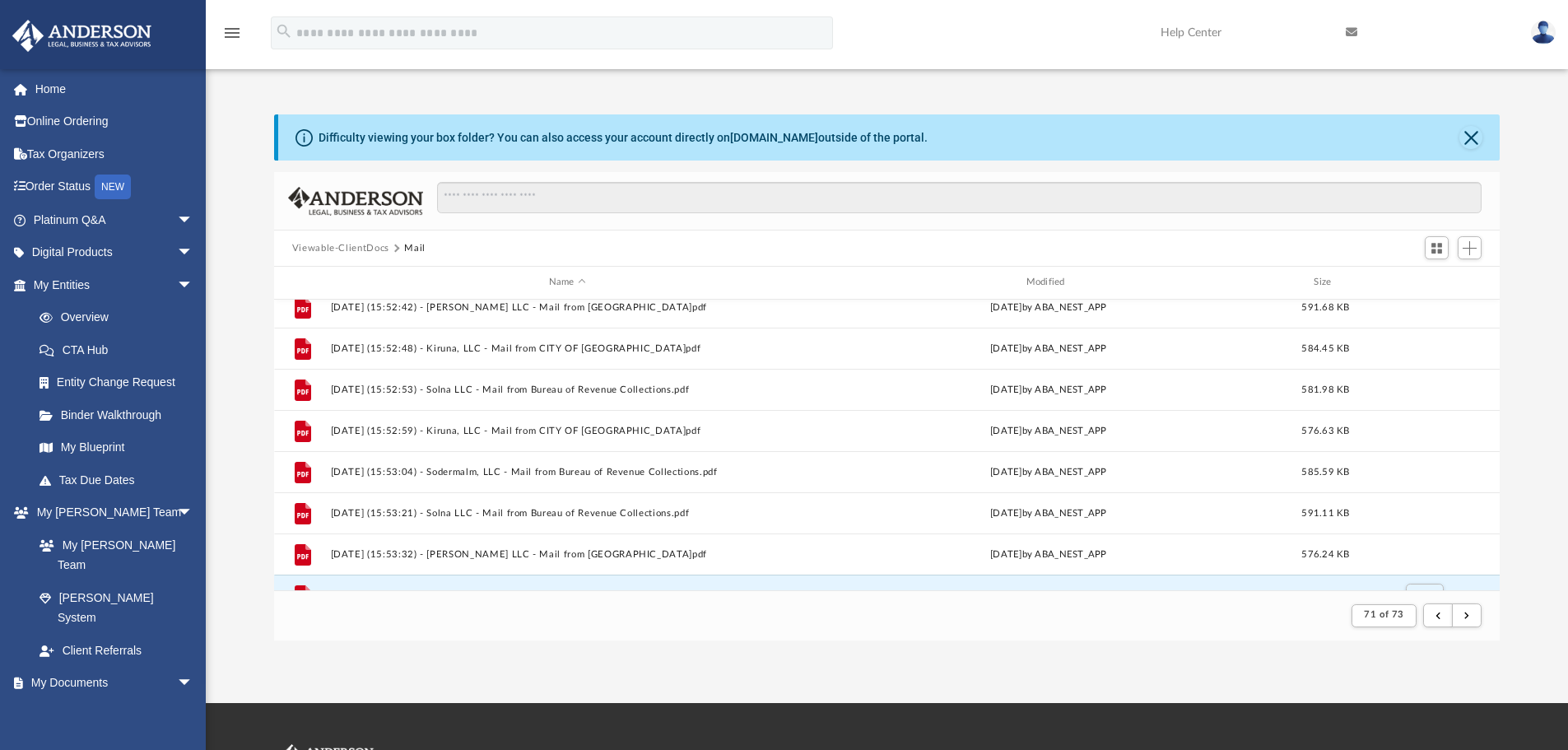
scroll to position [533, 0]
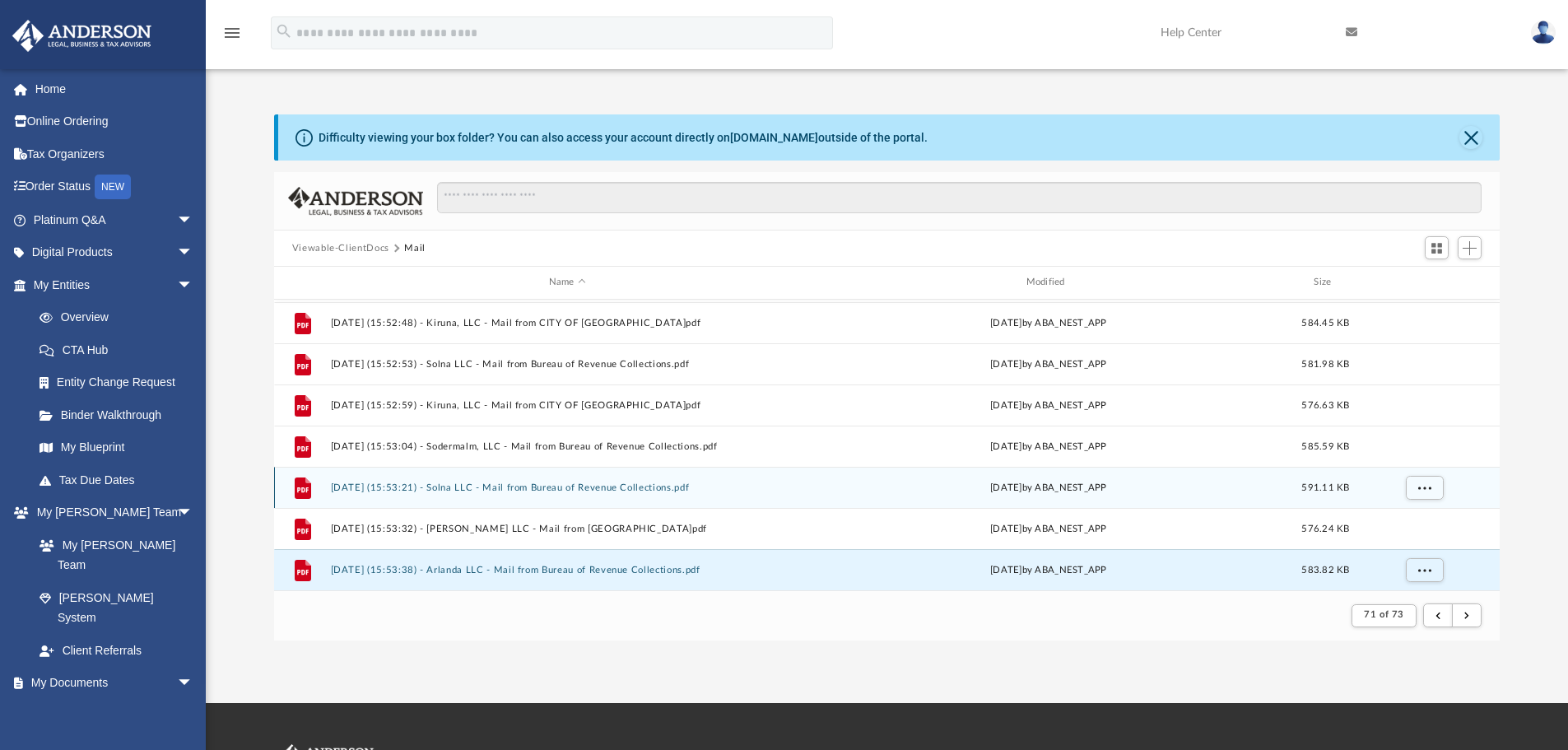
click at [540, 488] on button "[DATE] (15:53:21) - Solna LLC - Mail from Bureau of Revenue Collections.pdf" at bounding box center [567, 487] width 474 height 10
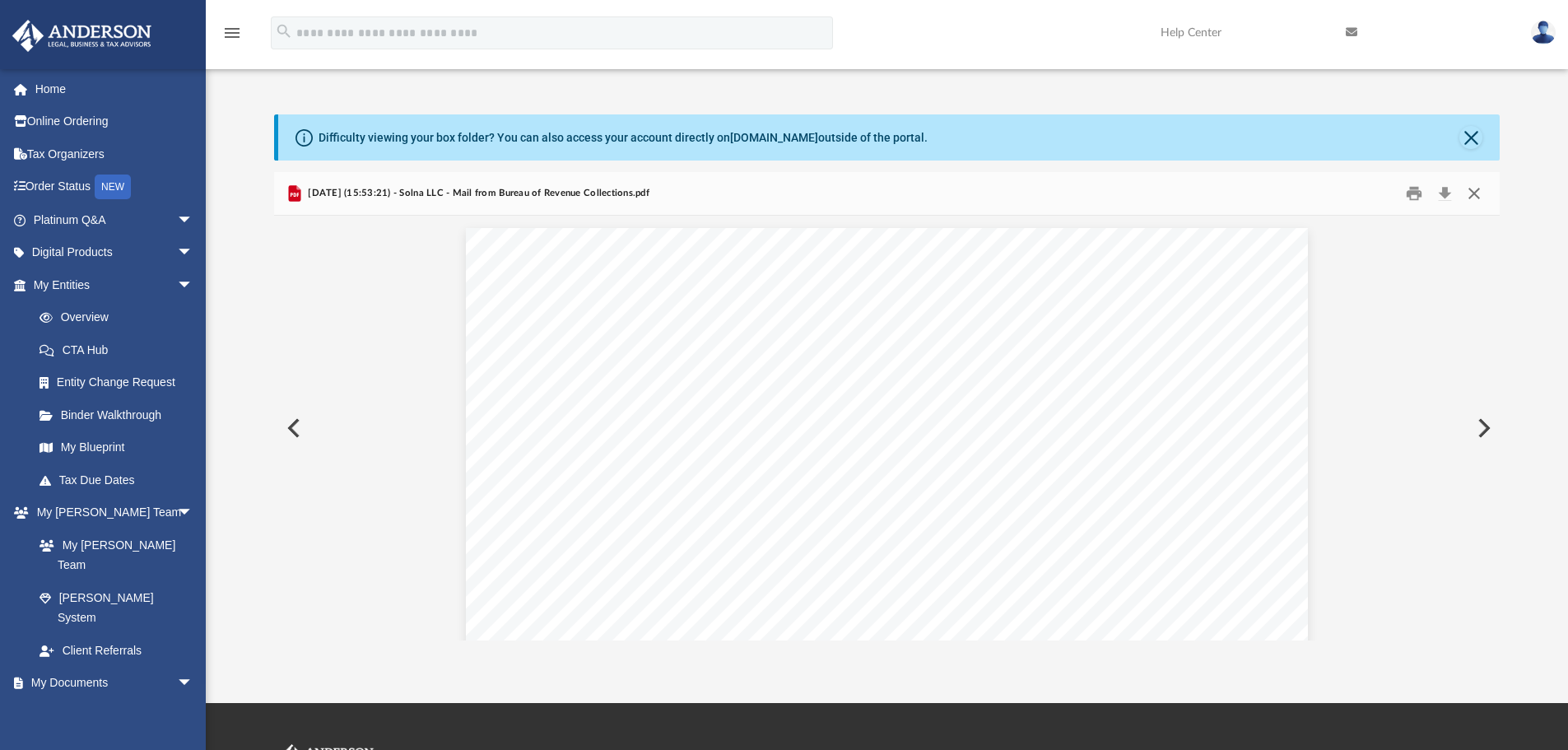
click at [1472, 196] on button "Close" at bounding box center [1474, 194] width 29 height 26
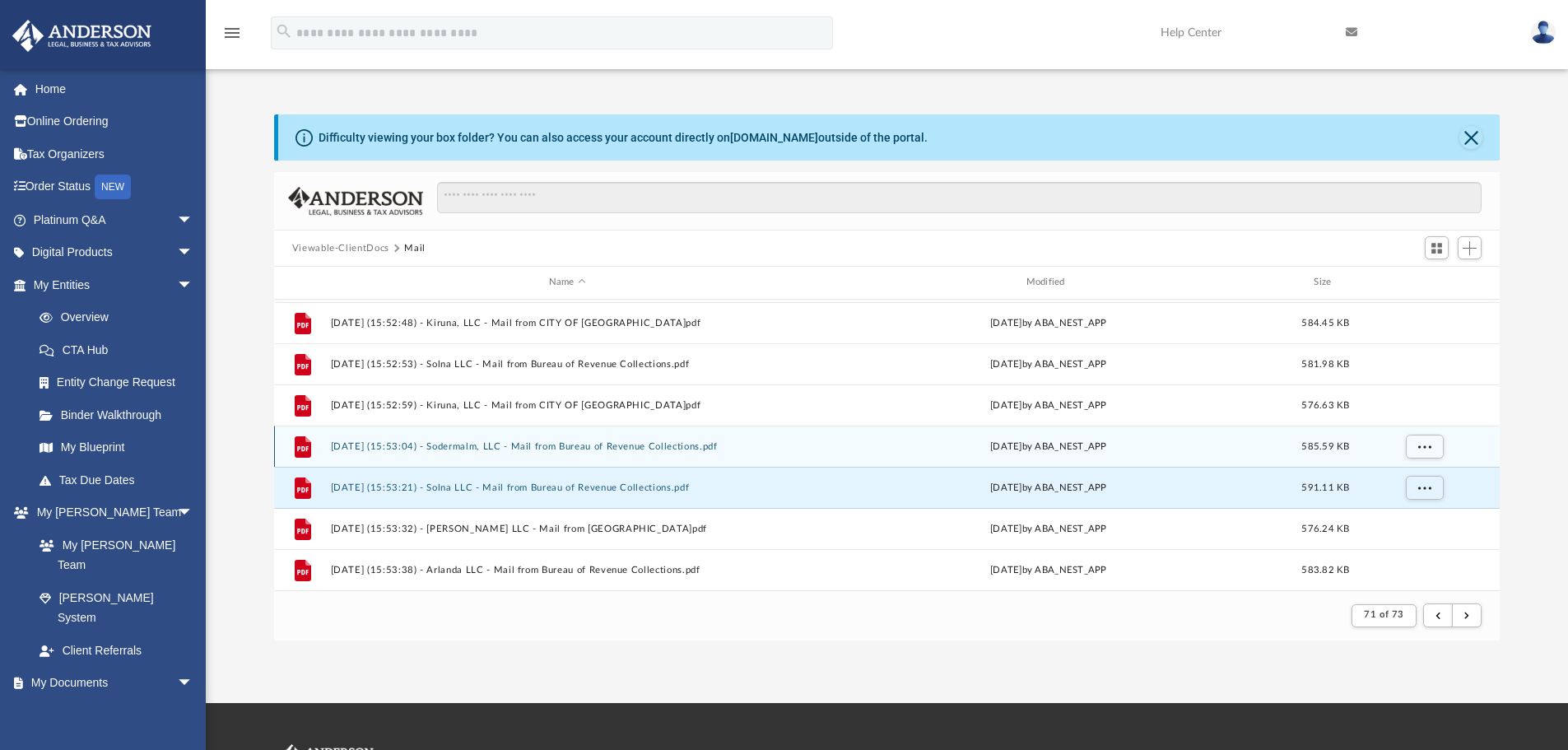
click at [476, 446] on button "[DATE] (15:53:04) - Sodermalm, LLC - Mail from Bureau of Revenue Collections.pdf" at bounding box center [567, 446] width 474 height 10
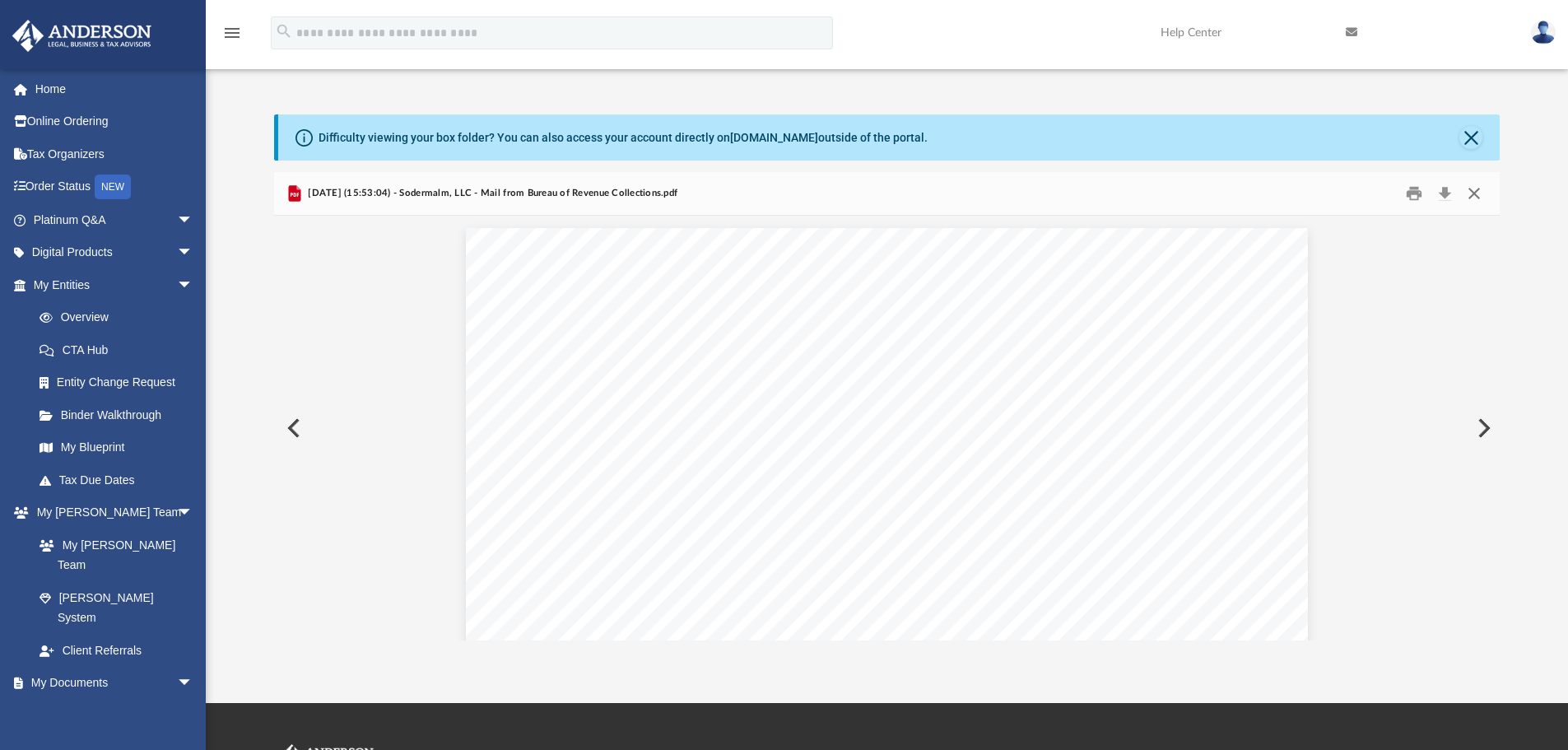
click at [1477, 189] on button "Close" at bounding box center [1474, 194] width 29 height 26
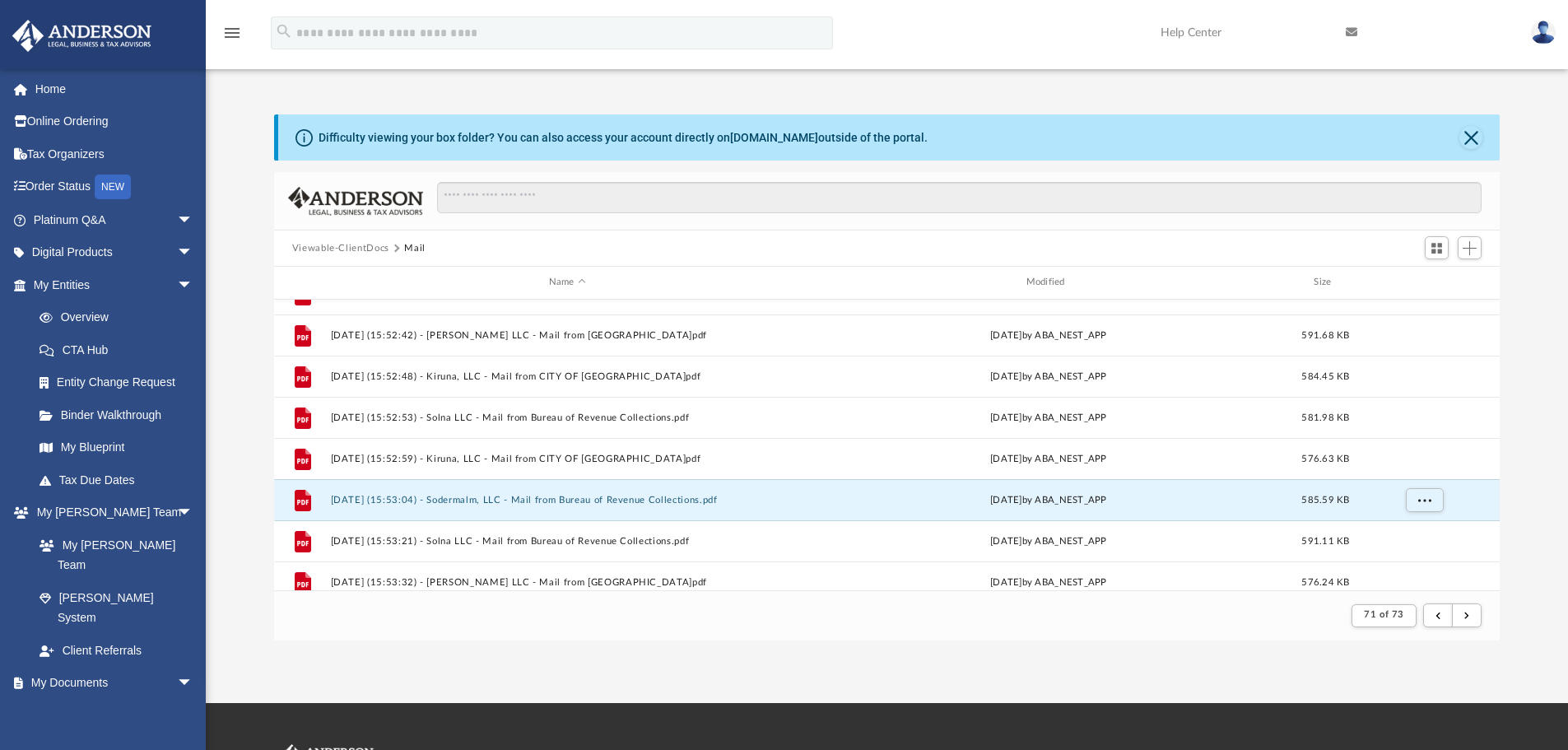
scroll to position [451, 0]
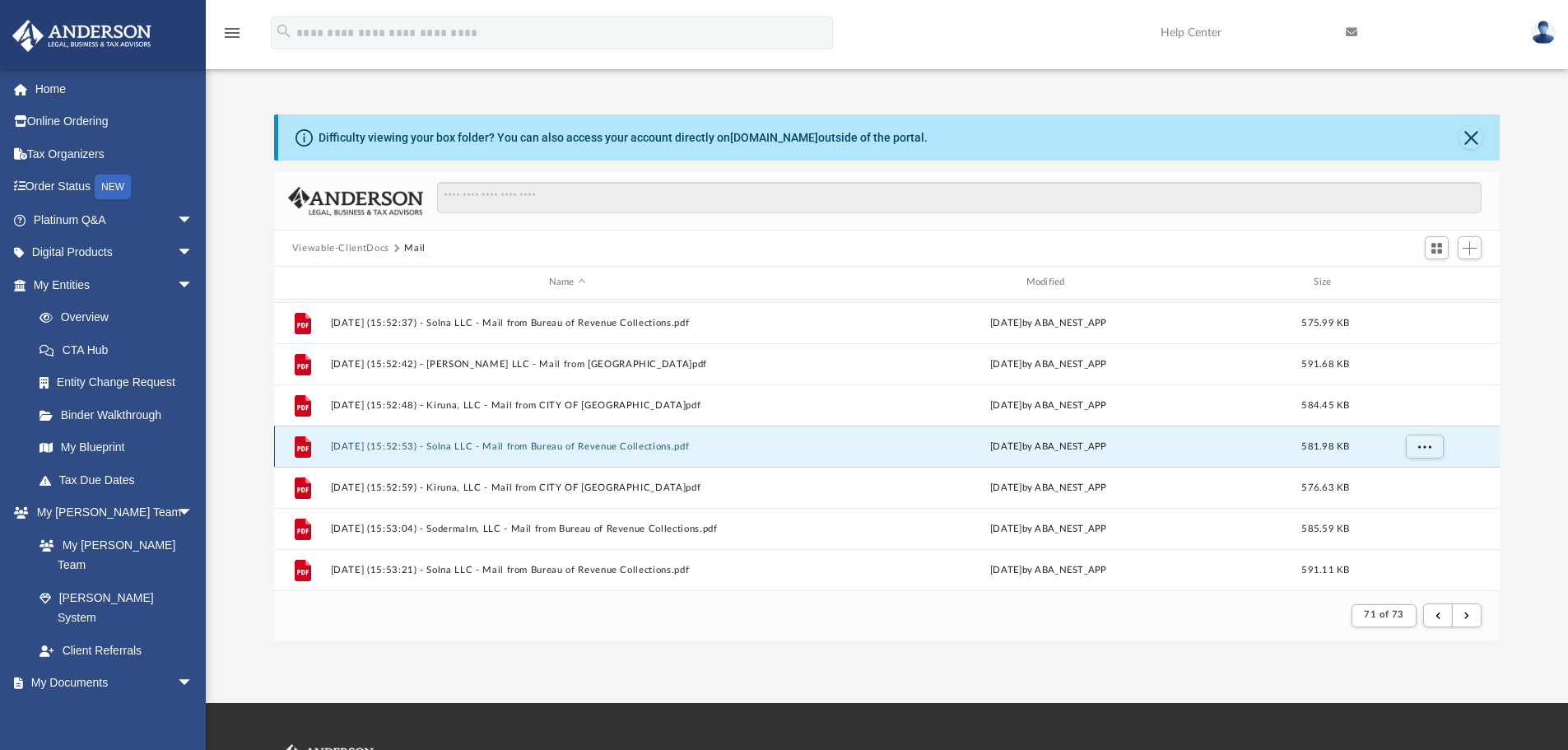
click at [502, 448] on button "[DATE] (15:52:53) - Solna LLC - Mail from Bureau of Revenue Collections.pdf" at bounding box center [567, 446] width 474 height 10
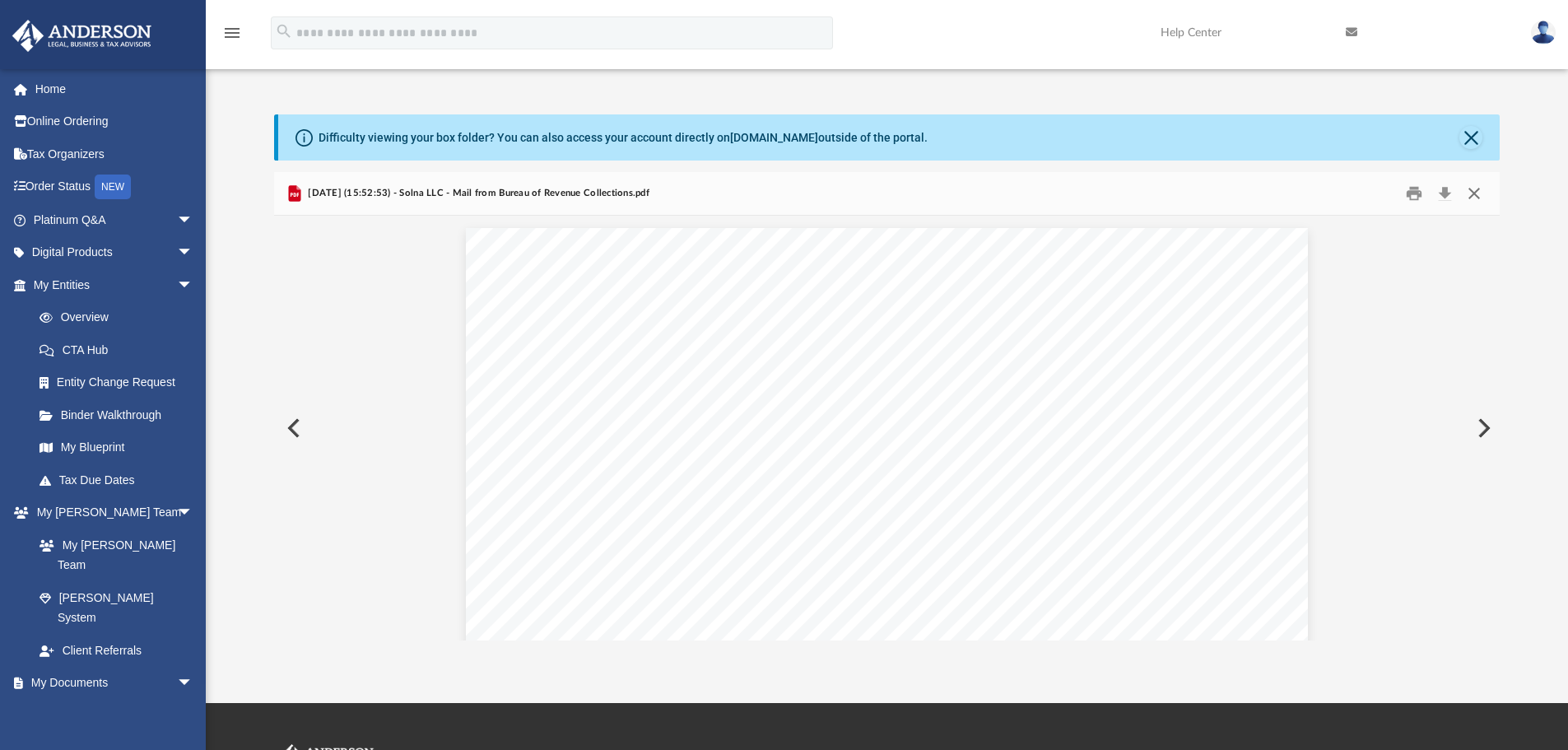
click at [1471, 194] on button "Close" at bounding box center [1474, 194] width 29 height 26
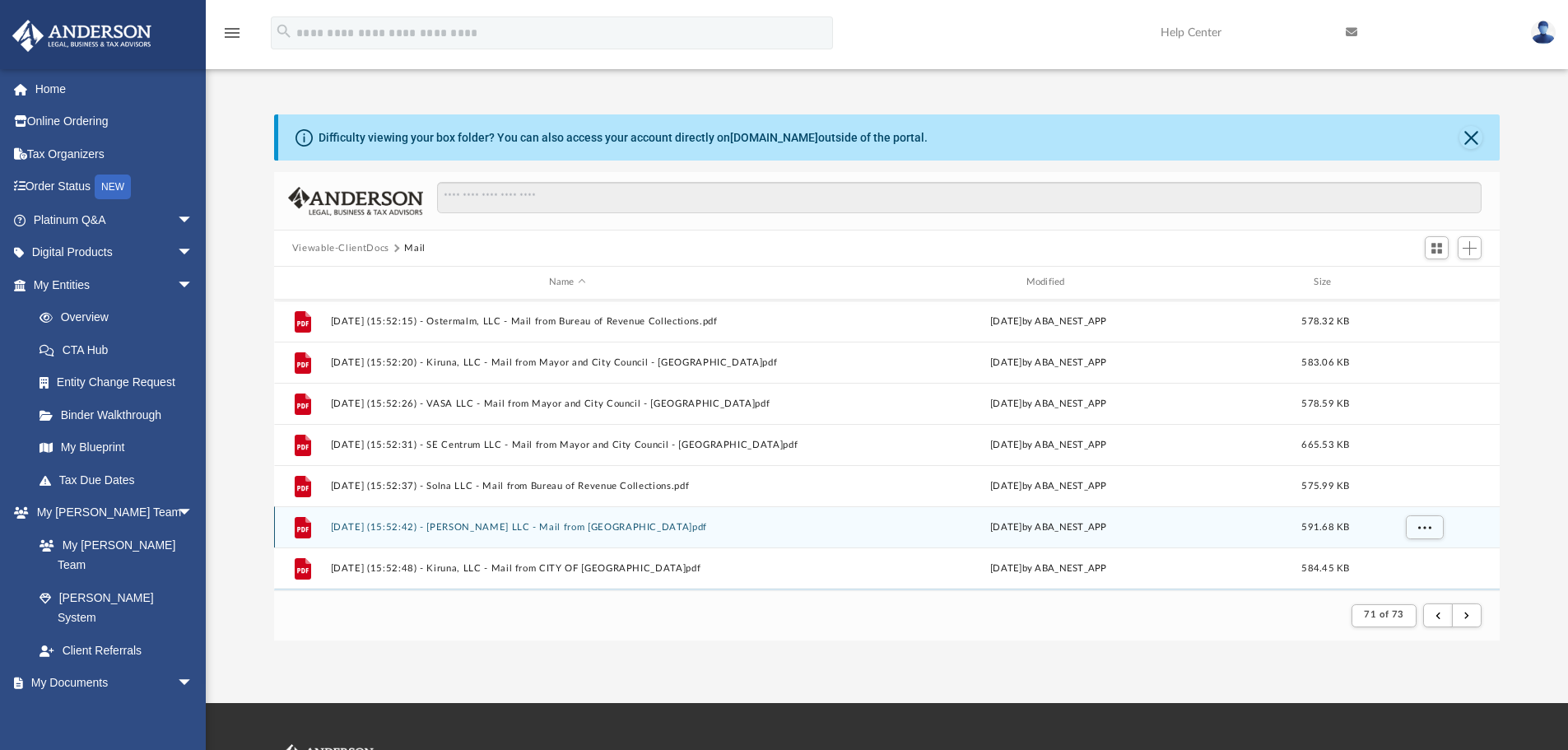
scroll to position [285, 0]
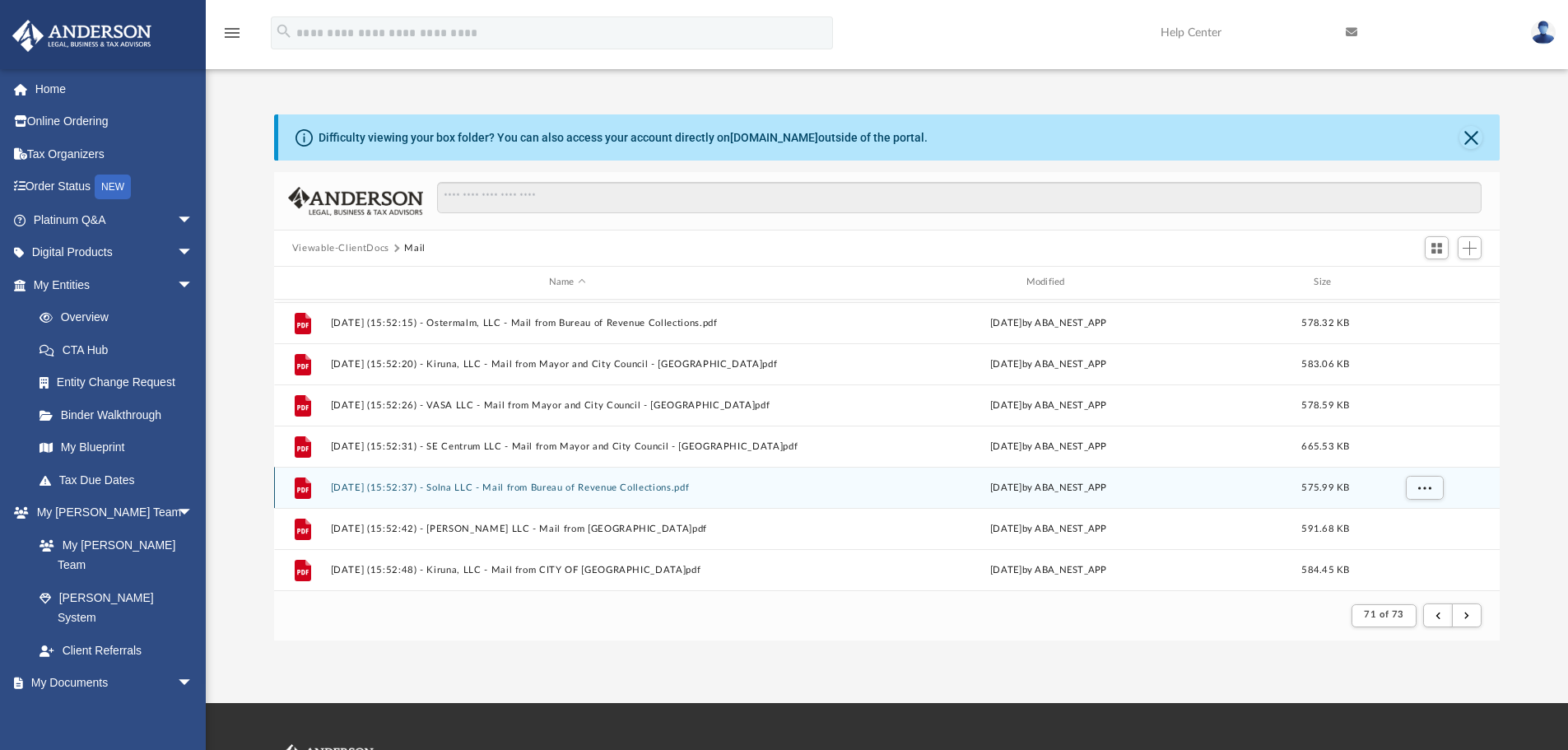
click at [537, 483] on button "[DATE] (15:52:37) - Solna LLC - Mail from Bureau of Revenue Collections.pdf" at bounding box center [567, 487] width 474 height 10
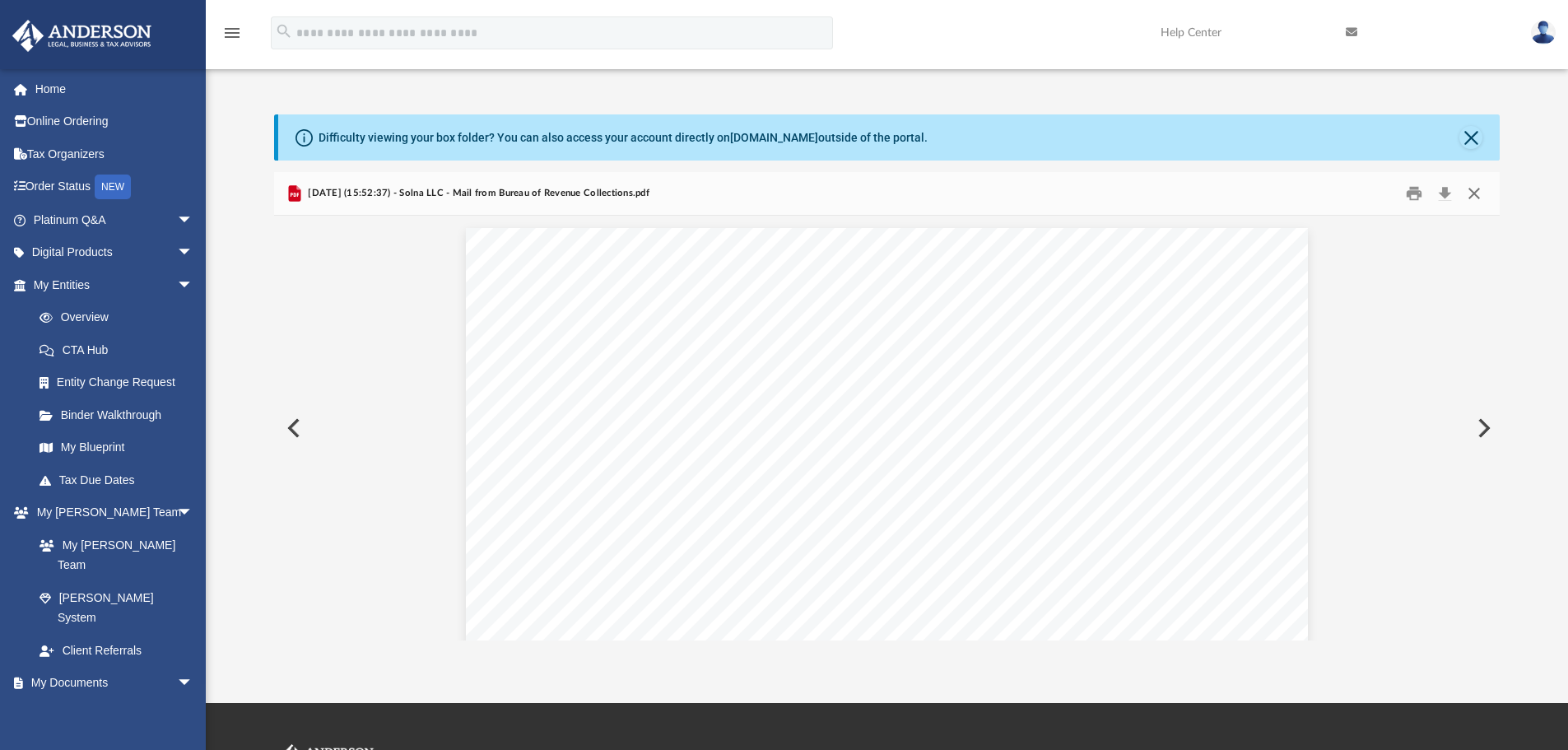
click at [1469, 195] on button "Close" at bounding box center [1474, 194] width 29 height 26
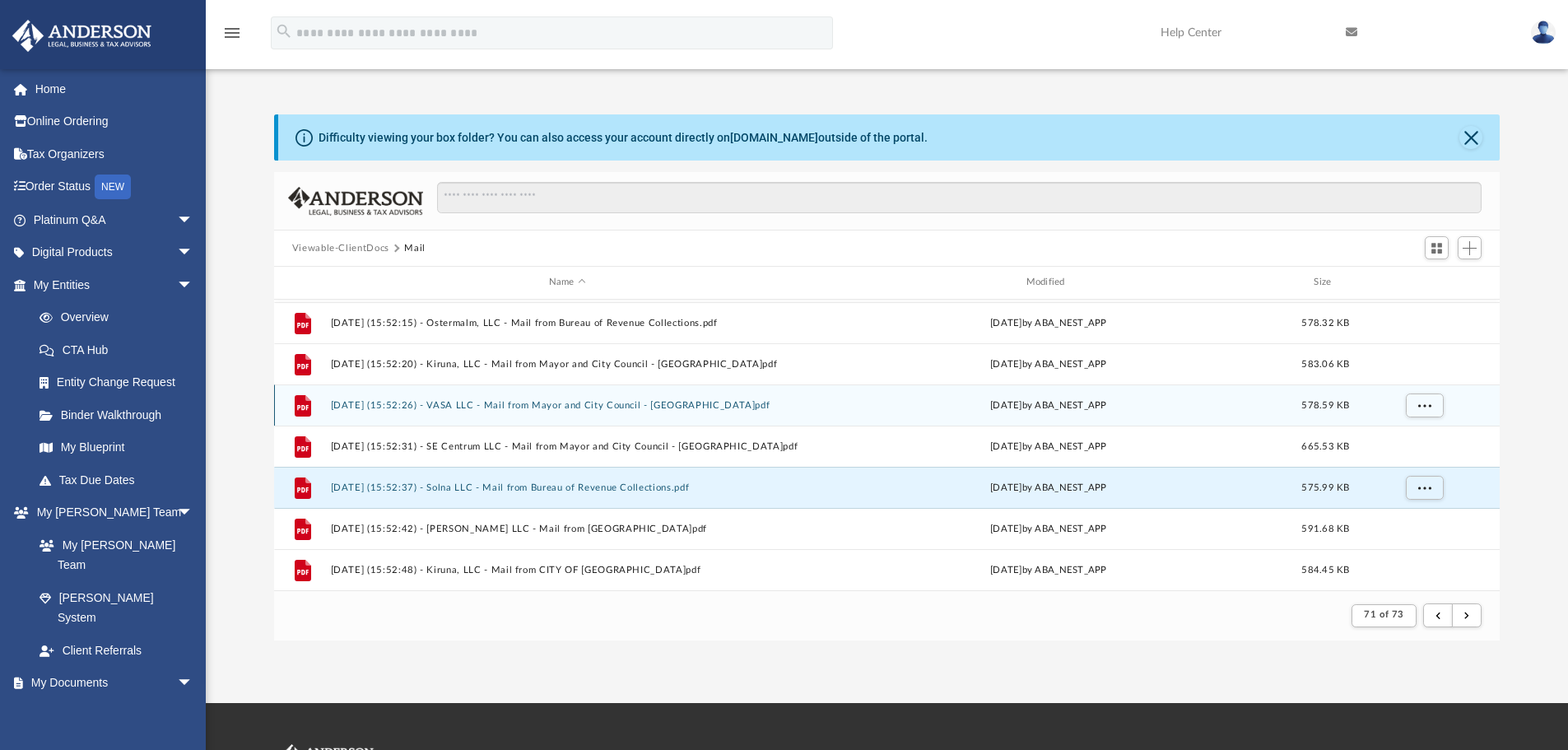
click at [503, 402] on button "[DATE] (15:52:26) - VASA LLC - Mail from Mayor and City Council - [GEOGRAPHIC_D…" at bounding box center [567, 404] width 474 height 10
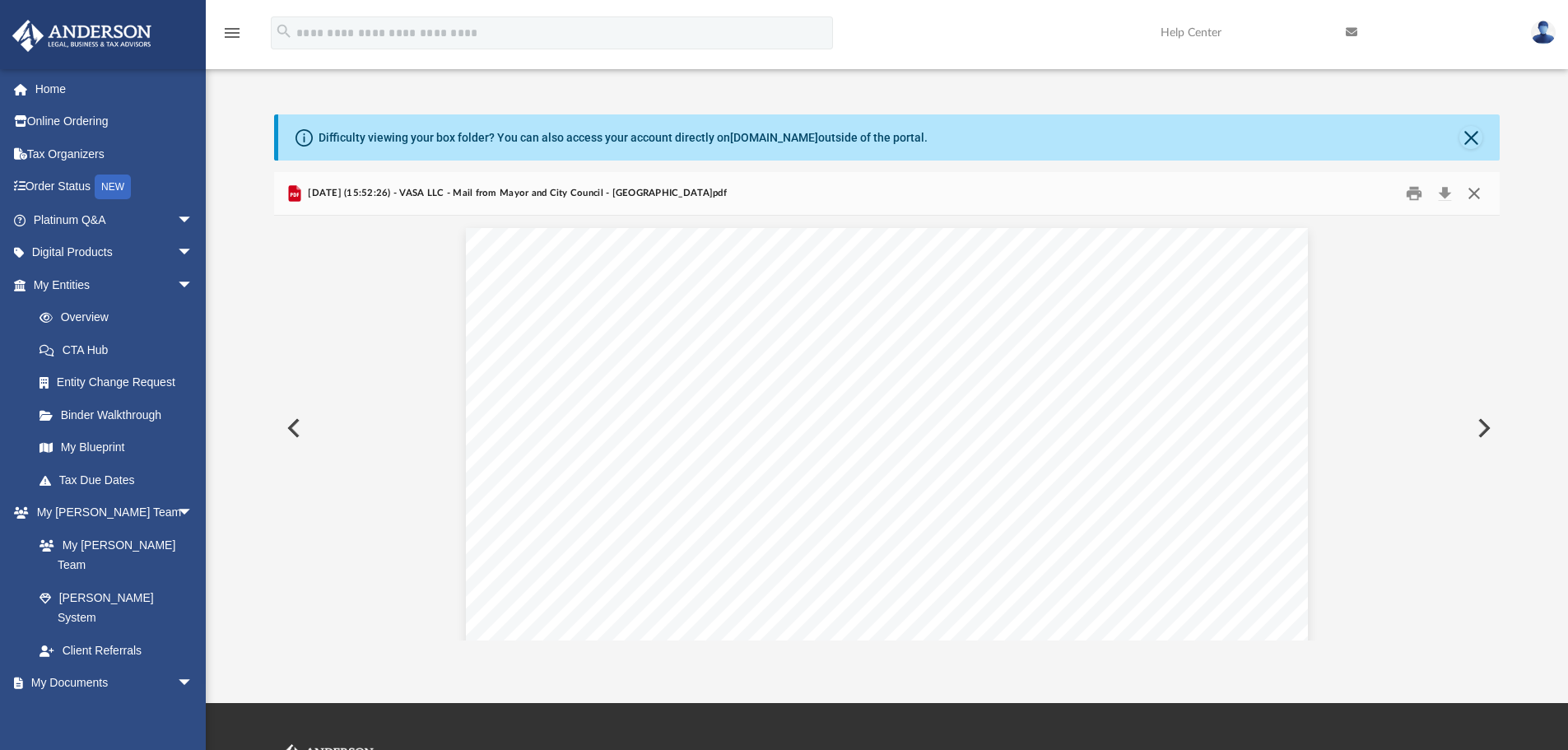
click at [1471, 188] on button "Close" at bounding box center [1474, 194] width 29 height 26
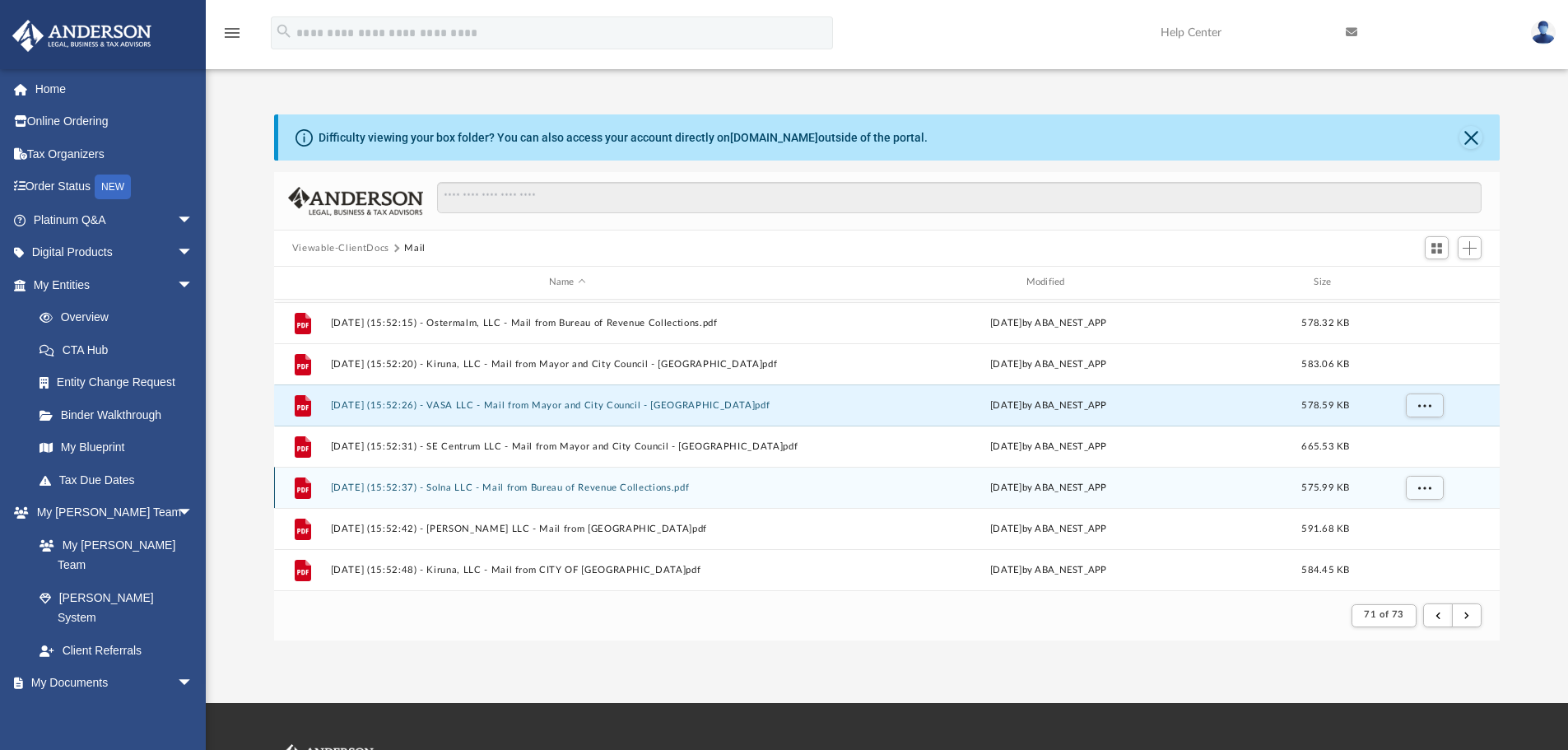
scroll to position [121, 0]
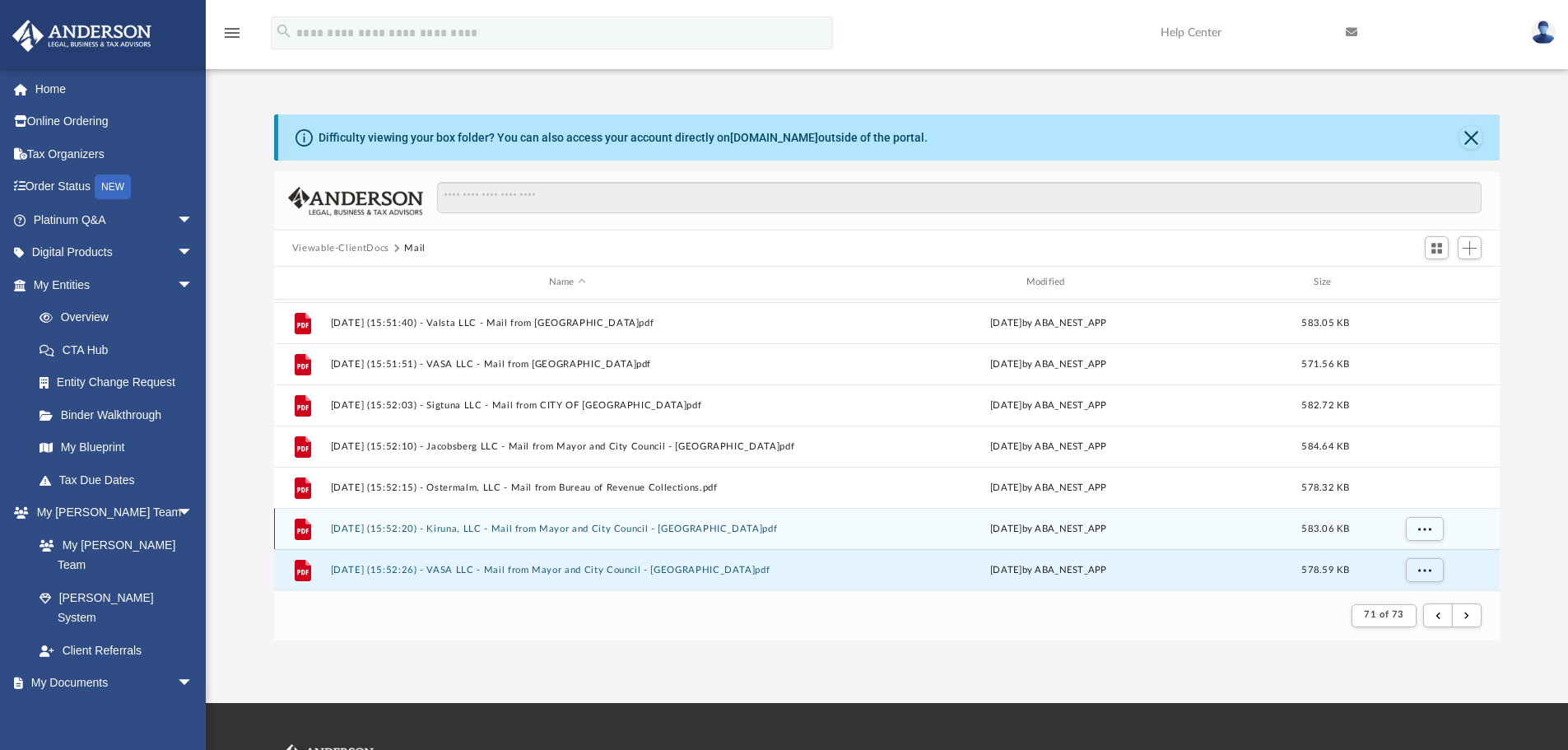
click at [606, 533] on button "[DATE] (15:52:20) - Kiruna, LLC - Mail from Mayor and City Council - [GEOGRAPHI…" at bounding box center [567, 528] width 474 height 10
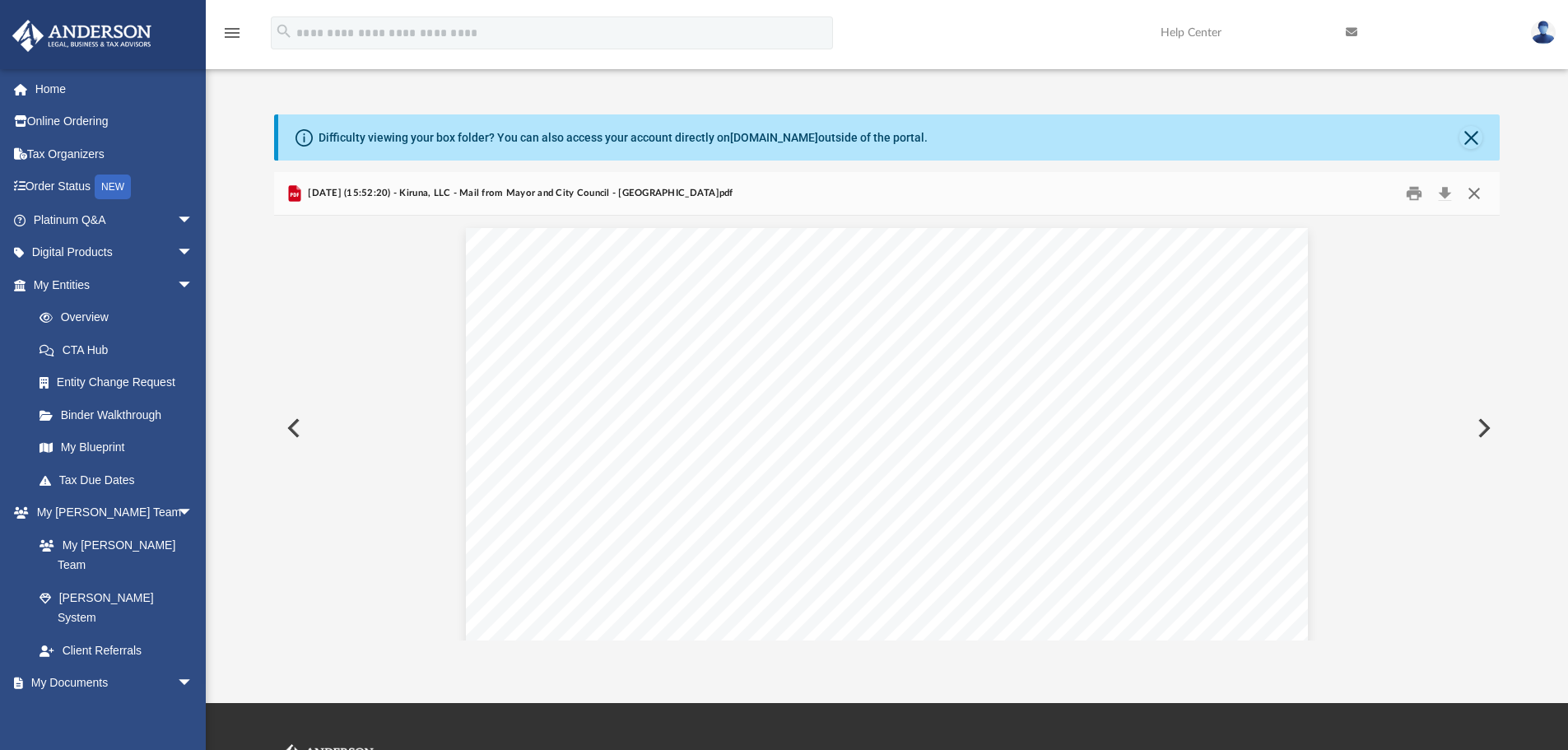
click at [1477, 194] on button "Close" at bounding box center [1474, 194] width 29 height 26
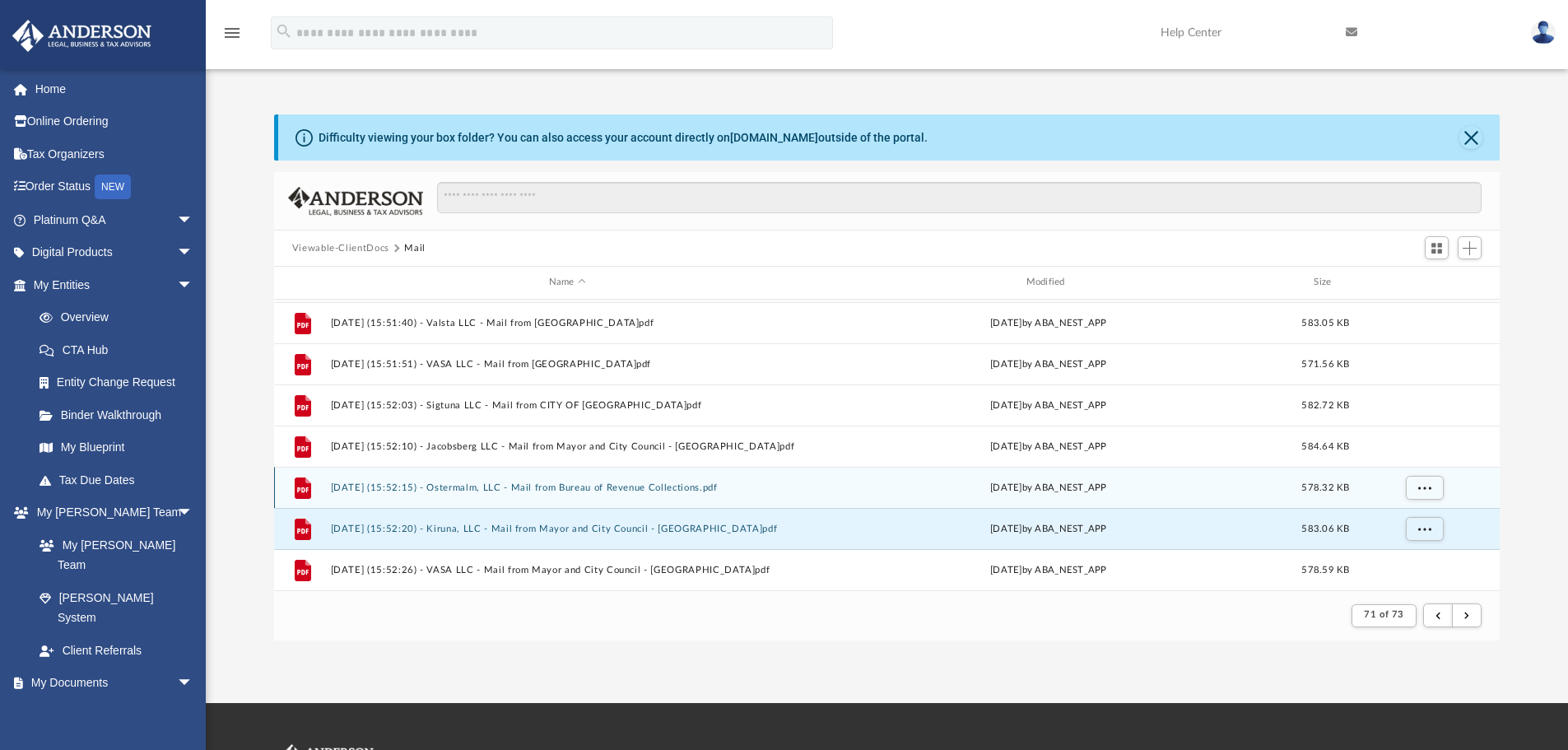
click at [501, 489] on button "[DATE] (15:52:15) - Ostermalm, LLC - Mail from Bureau of Revenue Collections.pdf" at bounding box center [567, 487] width 474 height 10
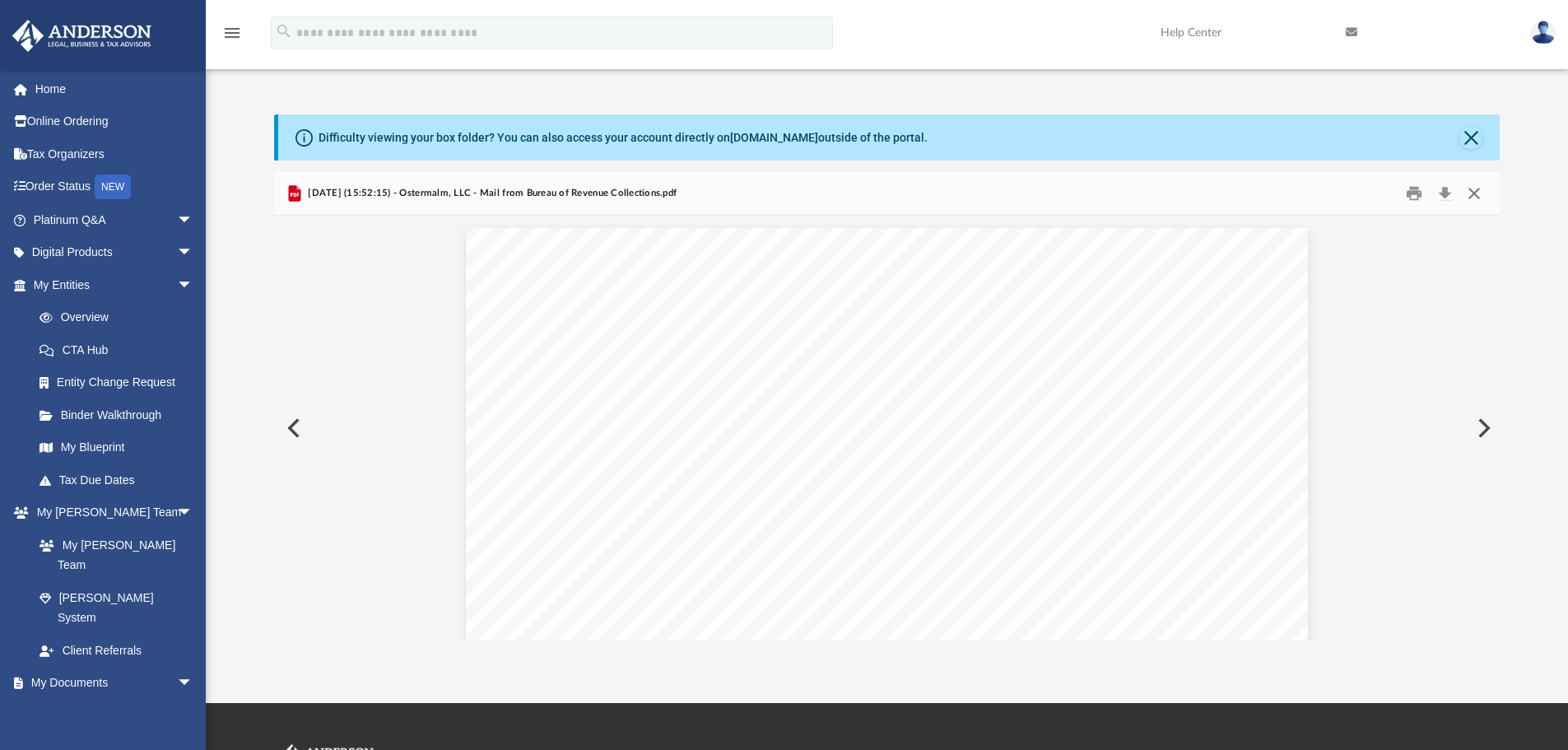
click at [1478, 192] on button "Close" at bounding box center [1474, 194] width 29 height 26
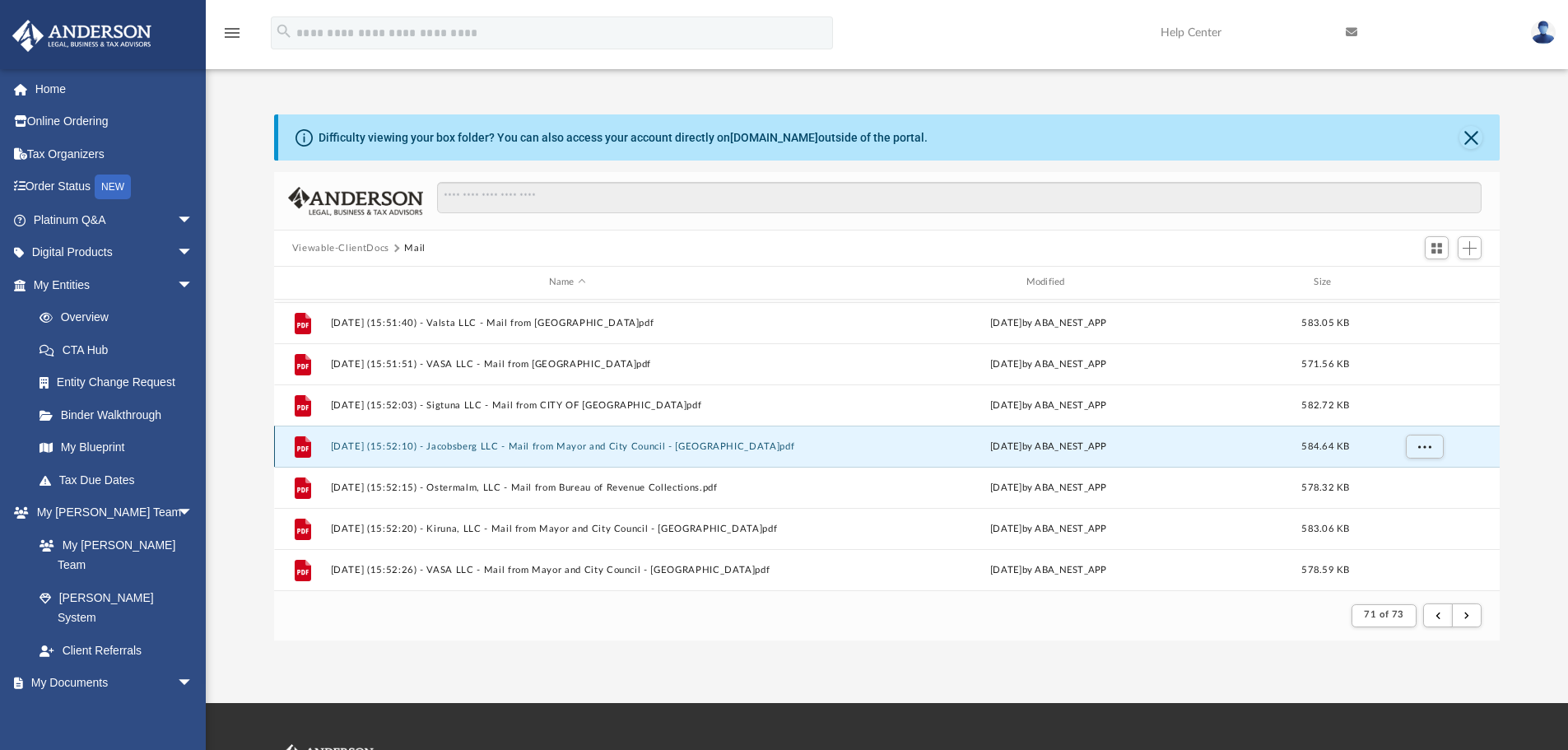
click at [552, 444] on button "[DATE] (15:52:10) - Jacobsberg LLC - Mail from Mayor and City Council - [GEOGRA…" at bounding box center [567, 446] width 474 height 10
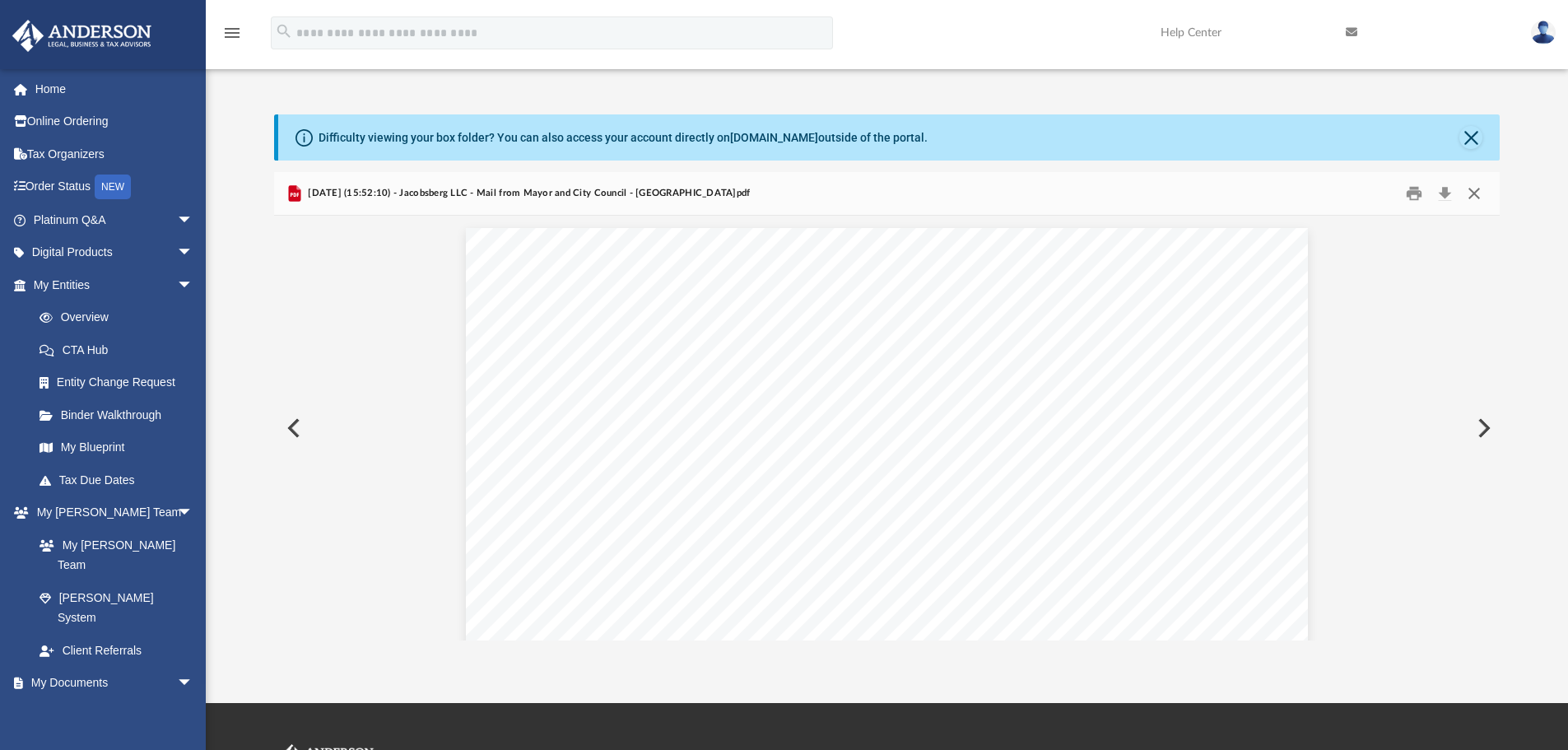
click at [1474, 198] on button "Close" at bounding box center [1474, 194] width 29 height 26
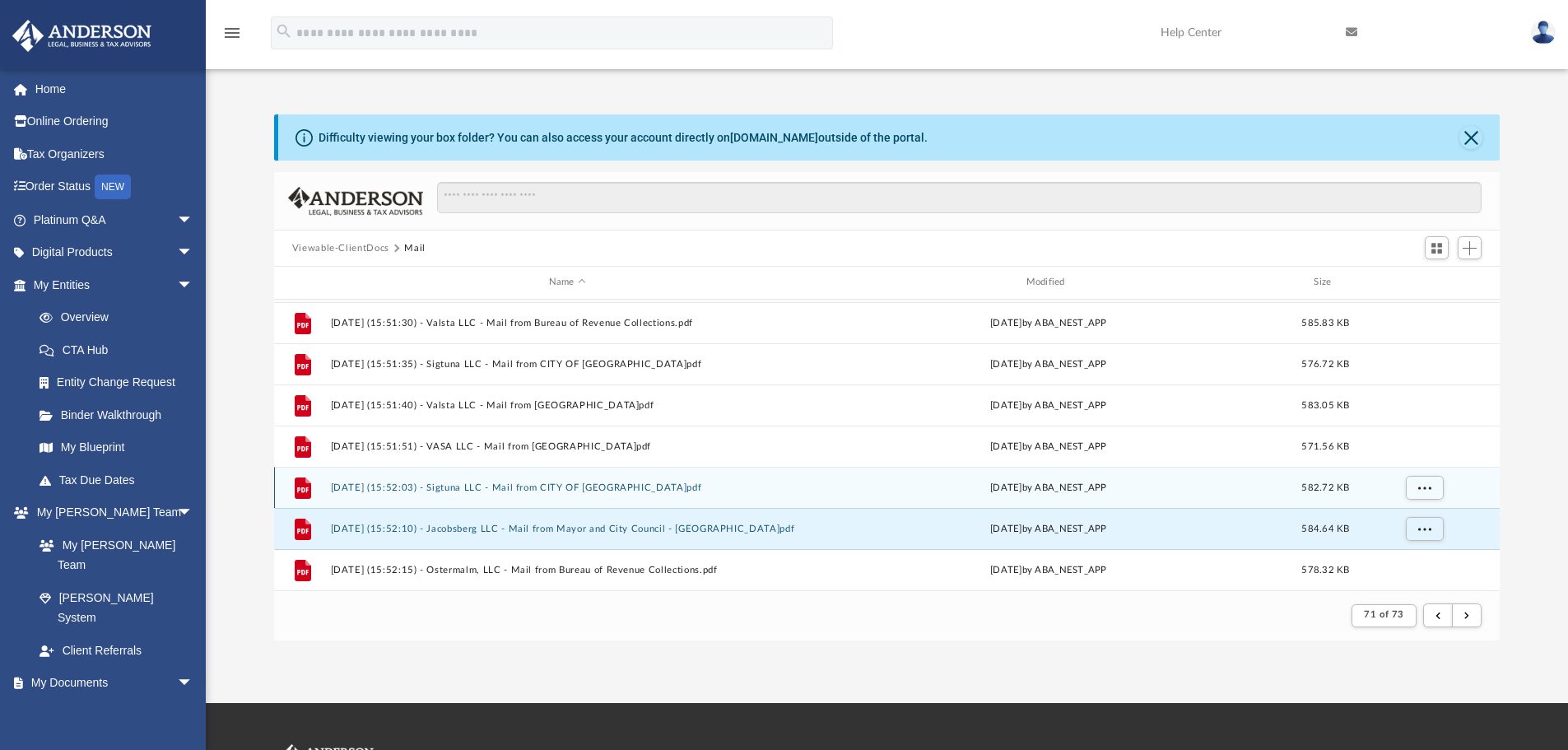
scroll to position [0, 0]
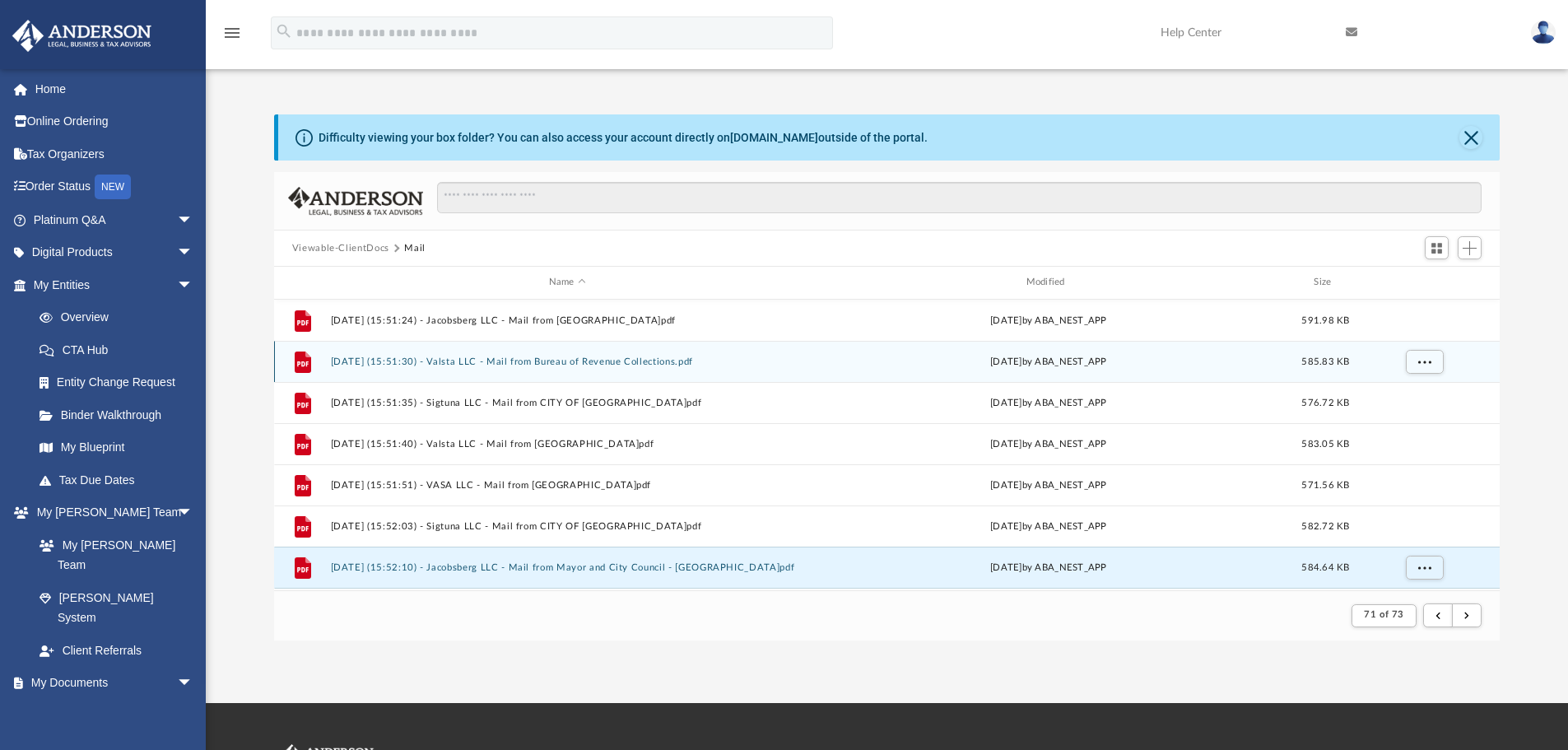
click at [570, 366] on button "[DATE] (15:51:30) - Valsta LLC - Mail from Bureau of Revenue Collections.pdf" at bounding box center [567, 361] width 474 height 10
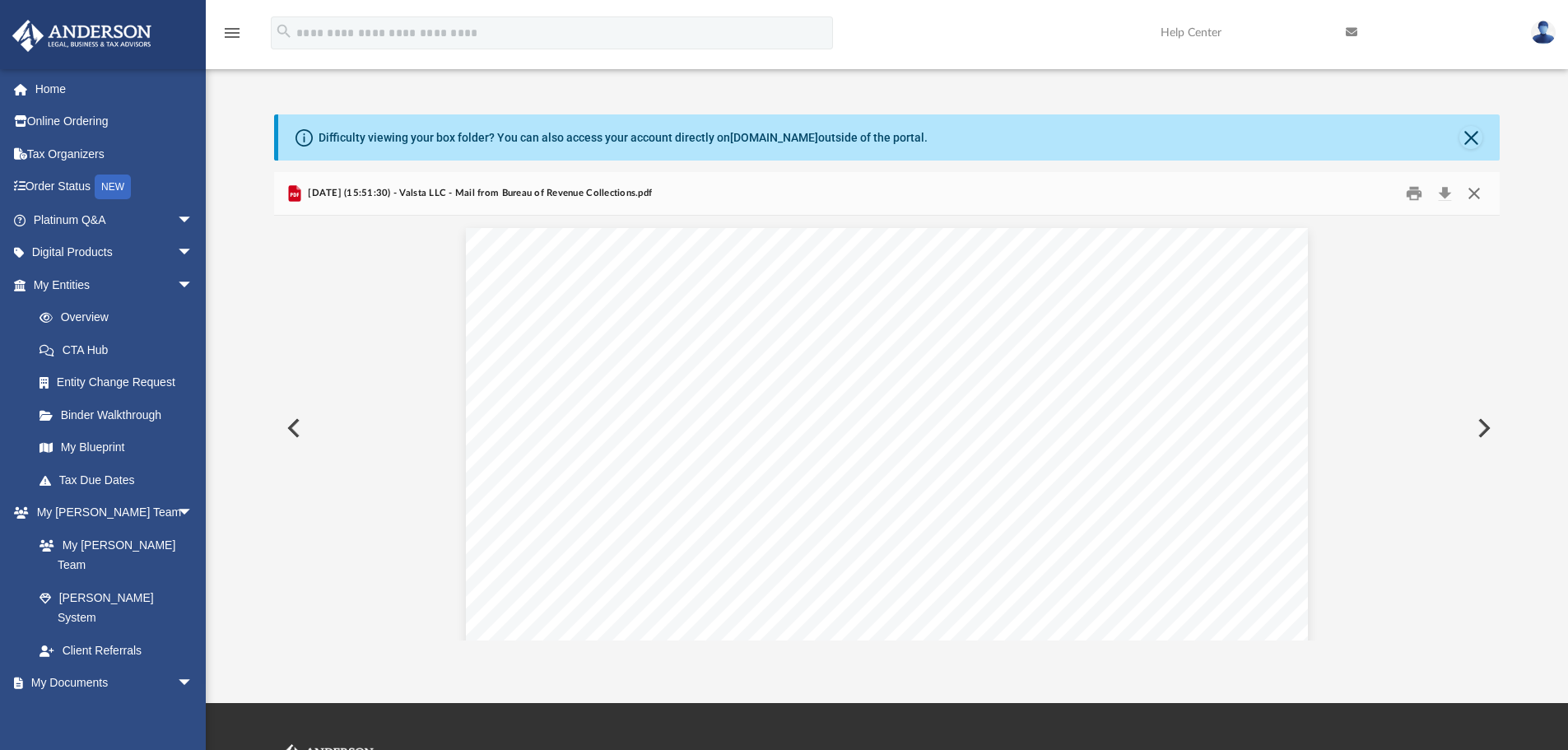
click at [1480, 190] on button "Close" at bounding box center [1474, 194] width 29 height 26
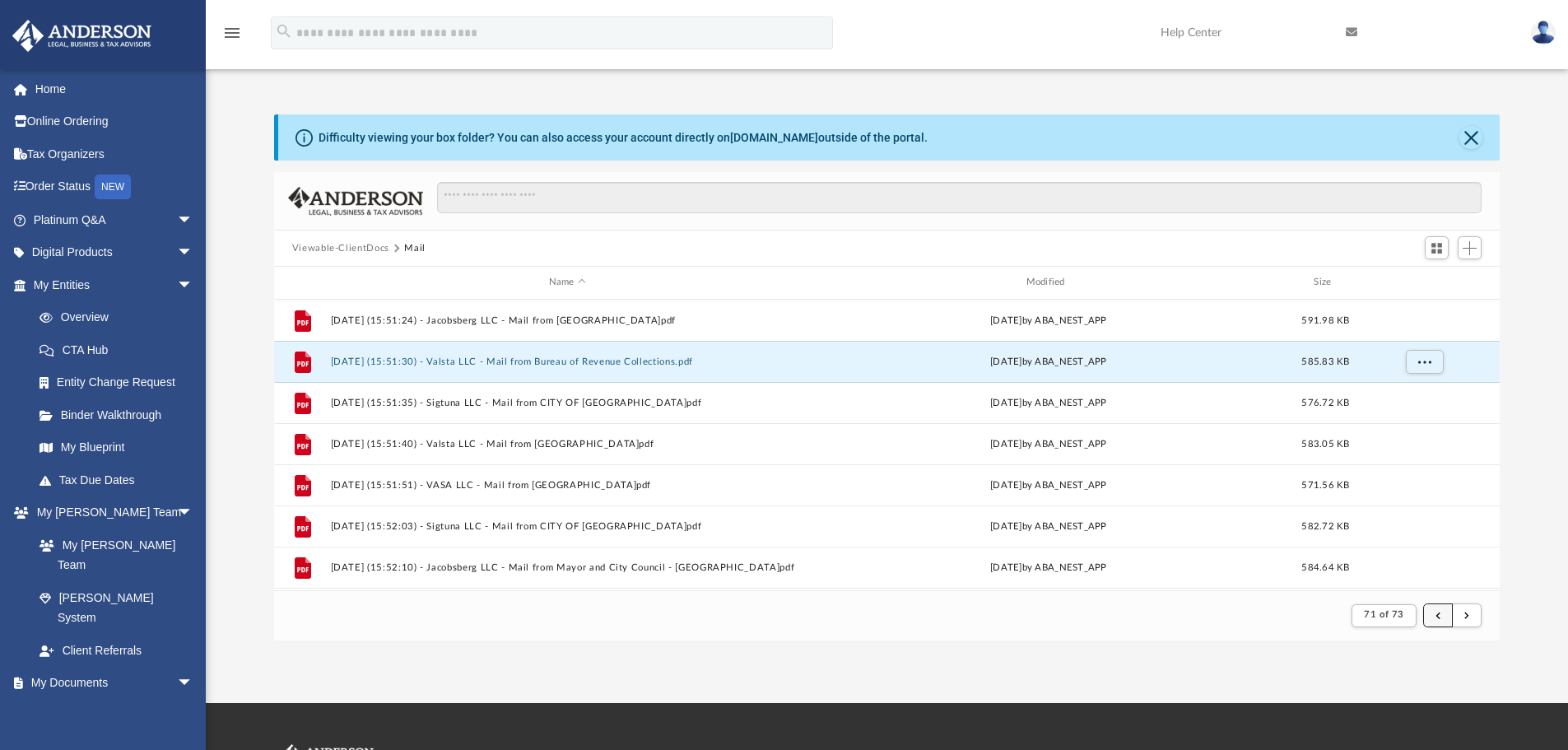
click at [1433, 614] on button "submit" at bounding box center [1437, 615] width 29 height 24
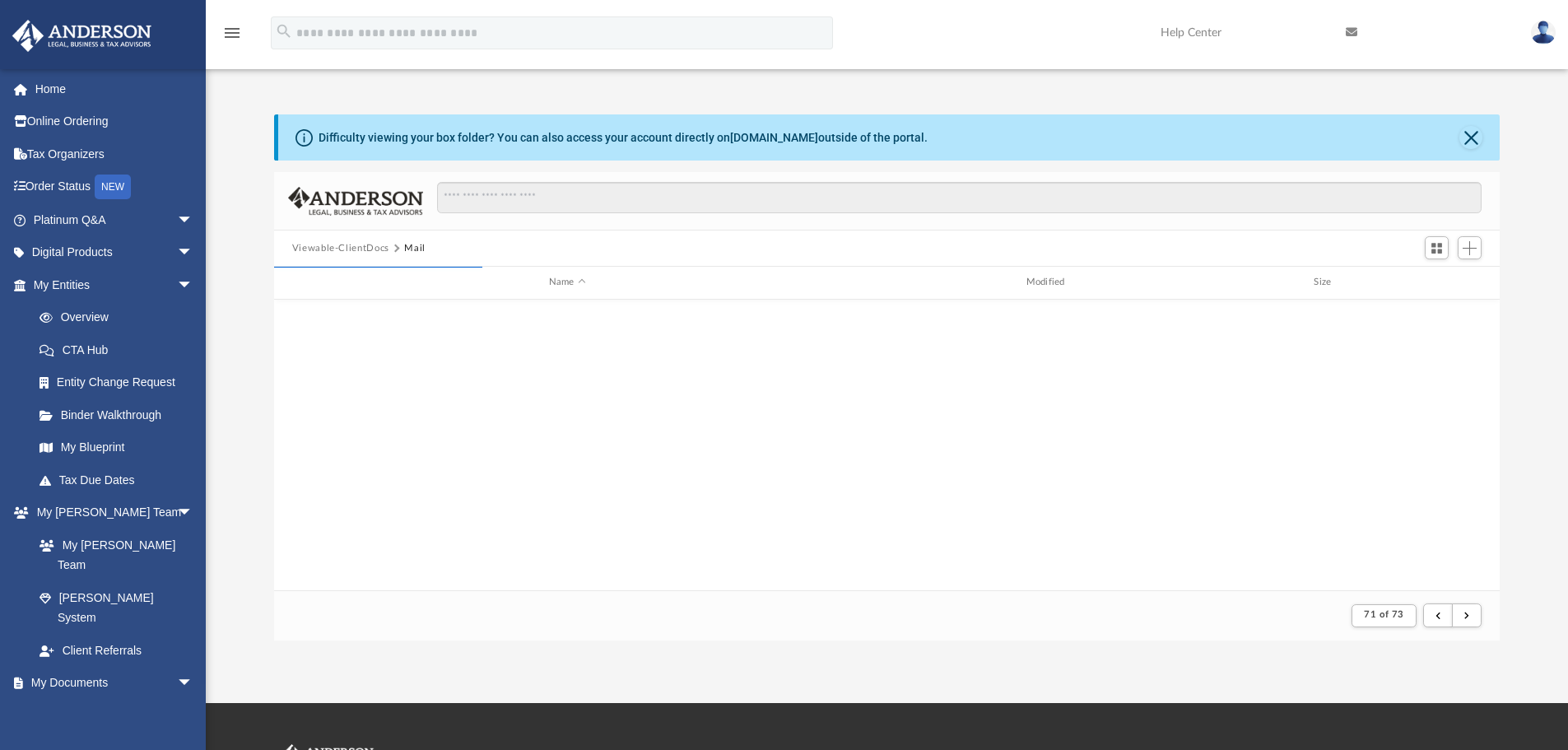
scroll to position [1766, 0]
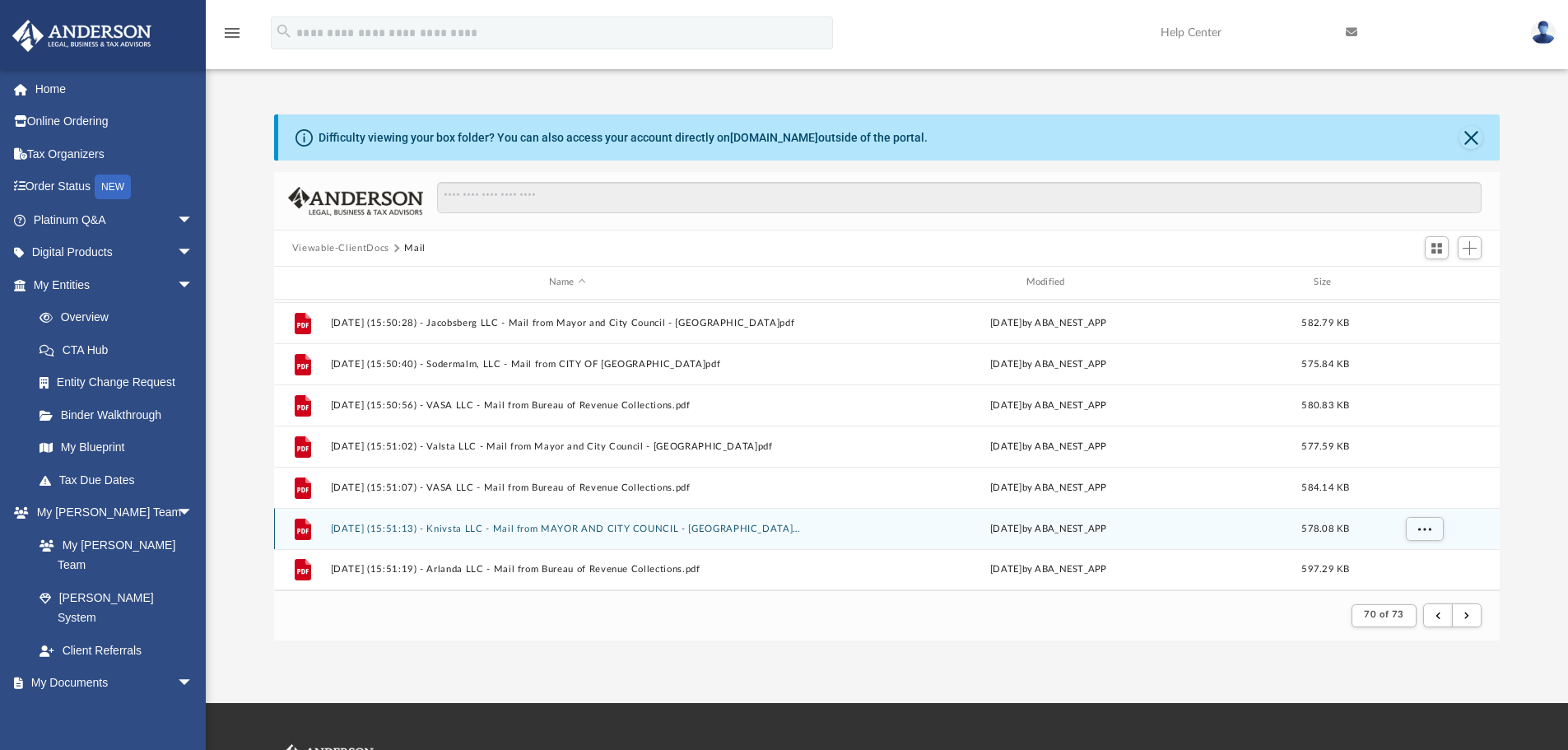
click at [627, 520] on div "File [DATE] (15:51:13) - Knivsta LLC - Mail from MAYOR AND CITY COUNCIL - [GEOG…" at bounding box center [887, 529] width 1226 height 42
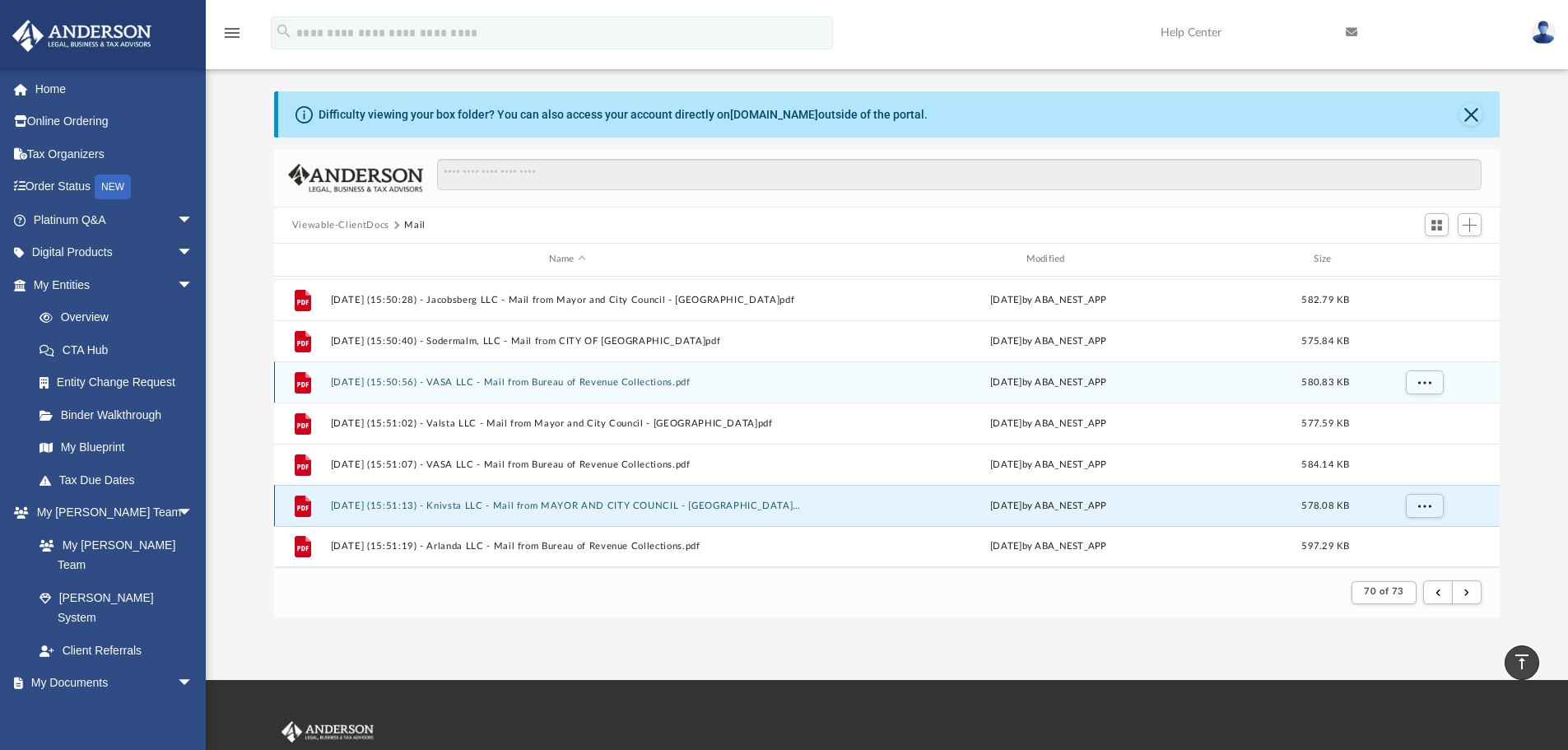
scroll to position [0, 0]
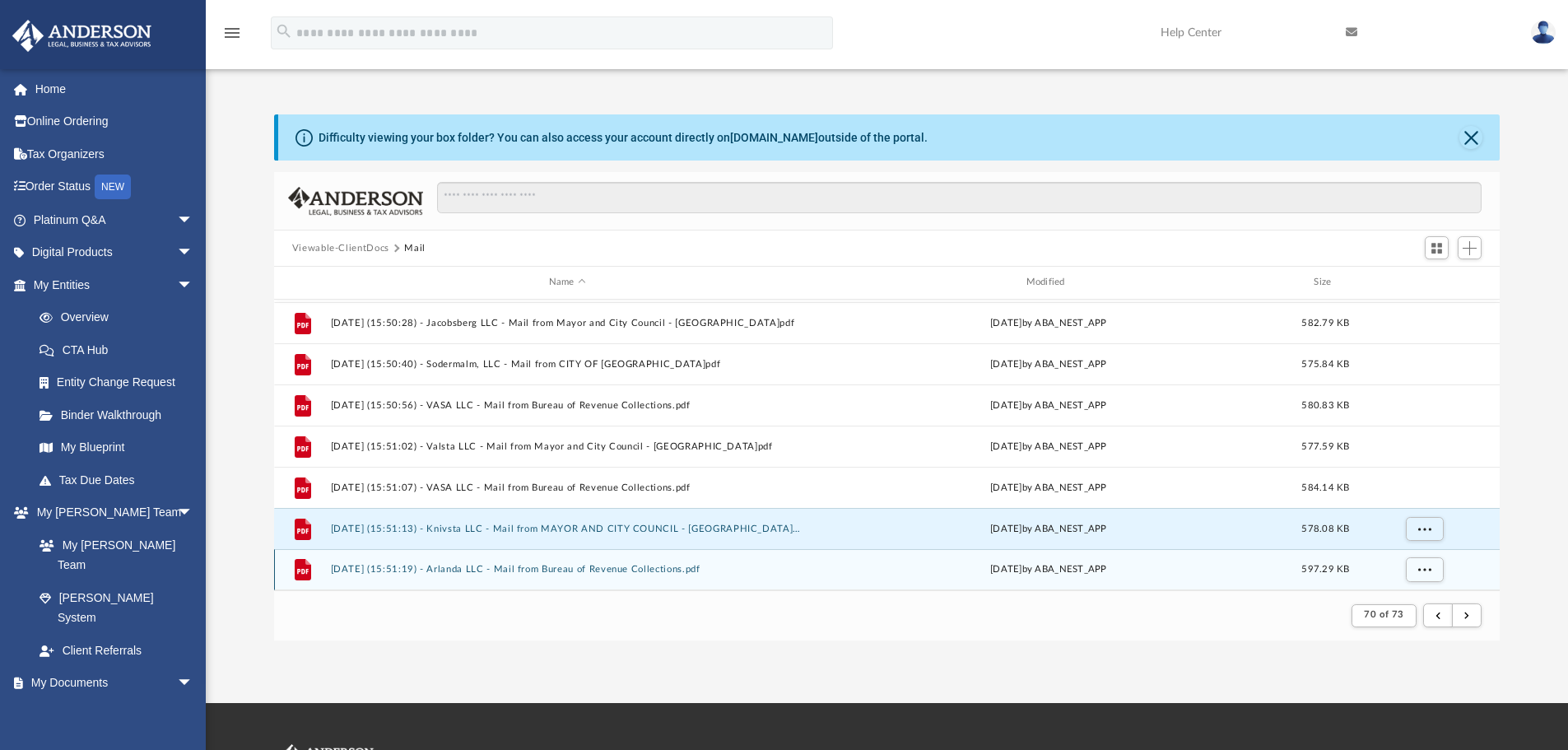
click at [480, 566] on button "[DATE] (15:51:19) - Arlanda LLC - Mail from Bureau of Revenue Collections.pdf" at bounding box center [567, 569] width 474 height 10
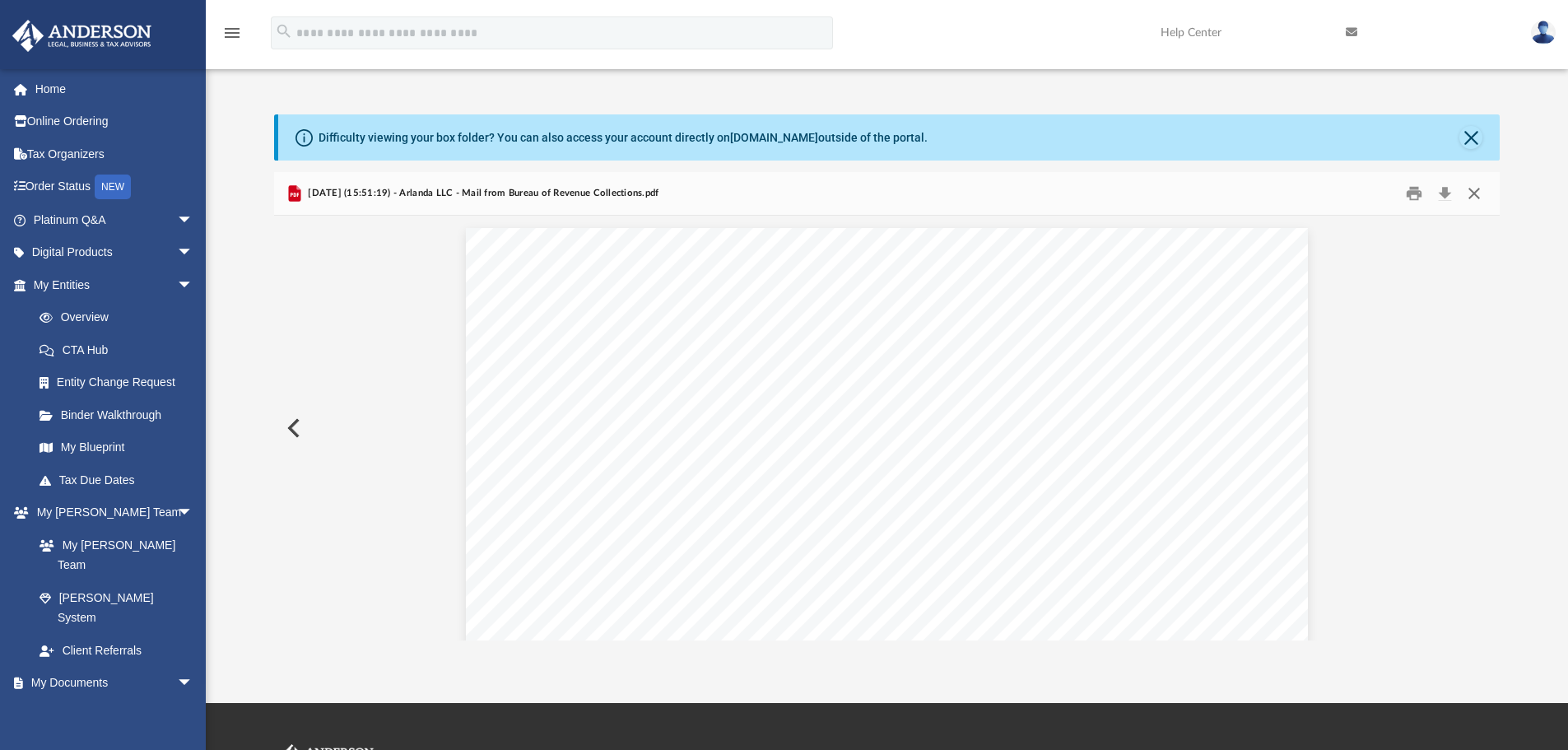
click at [1476, 194] on button "Close" at bounding box center [1474, 194] width 29 height 26
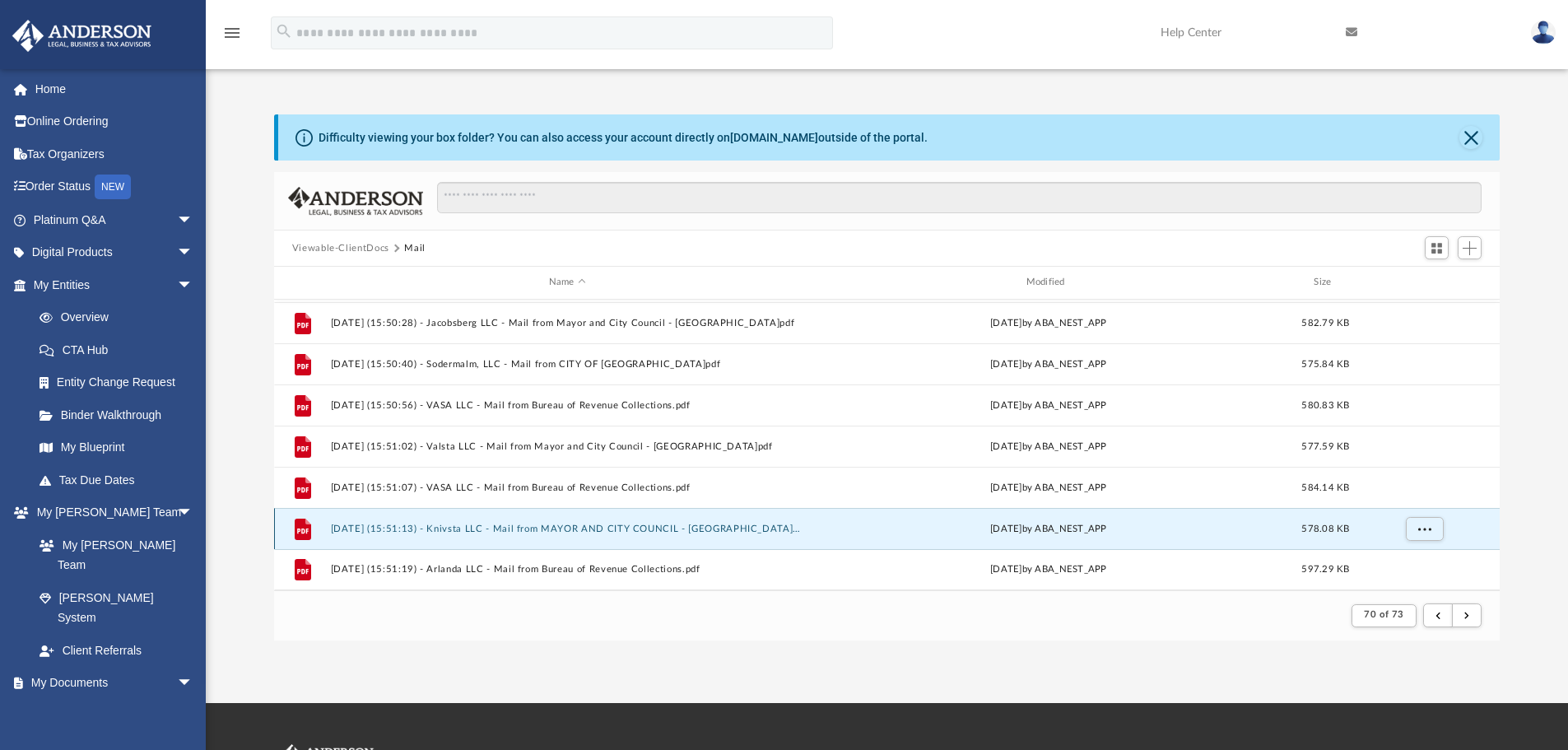
click at [450, 525] on button "[DATE] (15:51:13) - Knivsta LLC - Mail from MAYOR AND CITY COUNCIL - [GEOGRAPHI…" at bounding box center [567, 528] width 474 height 10
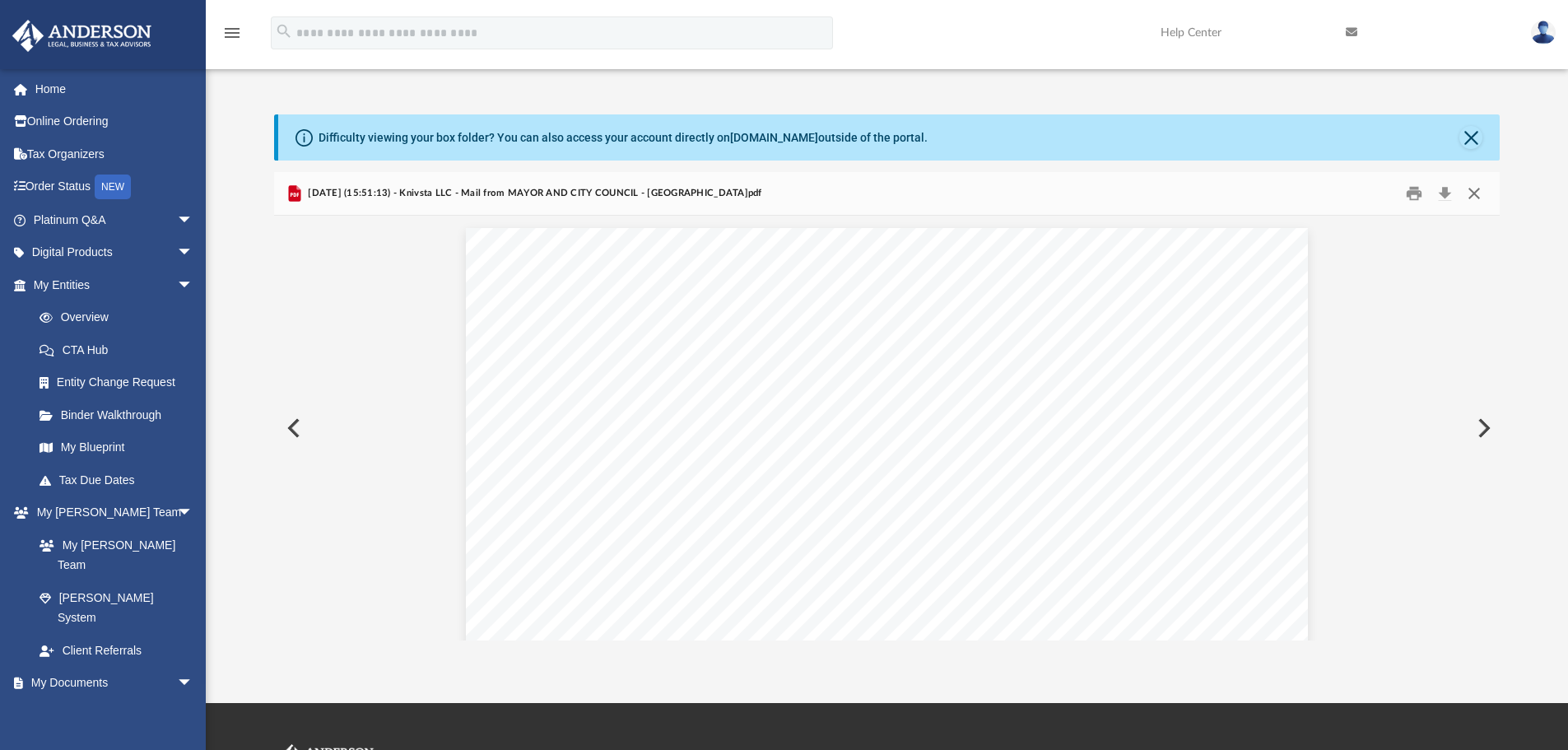
click at [1473, 192] on button "Close" at bounding box center [1474, 194] width 29 height 26
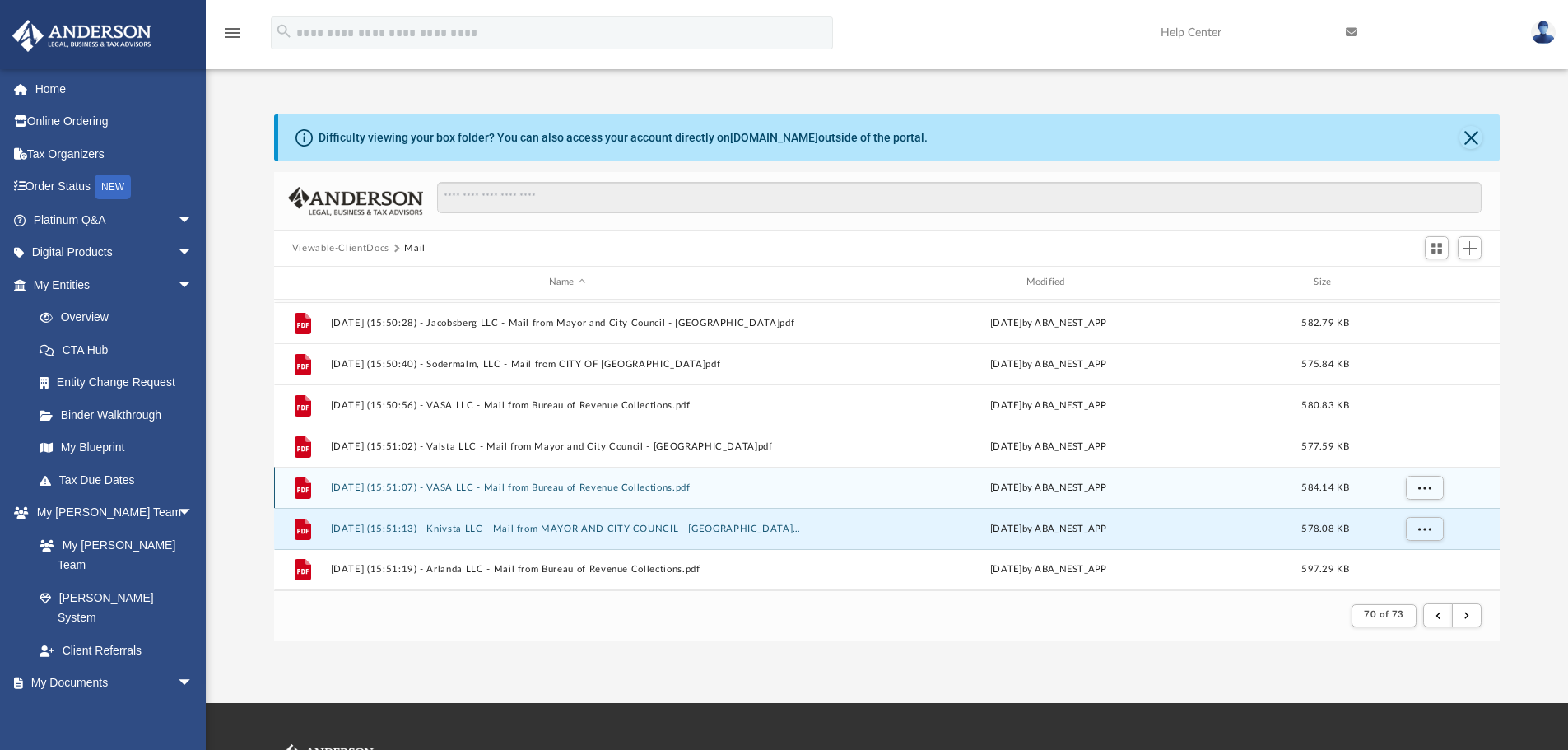
click at [460, 486] on button "[DATE] (15:51:07) - VASA LLC - Mail from Bureau of Revenue Collections.pdf" at bounding box center [567, 487] width 474 height 10
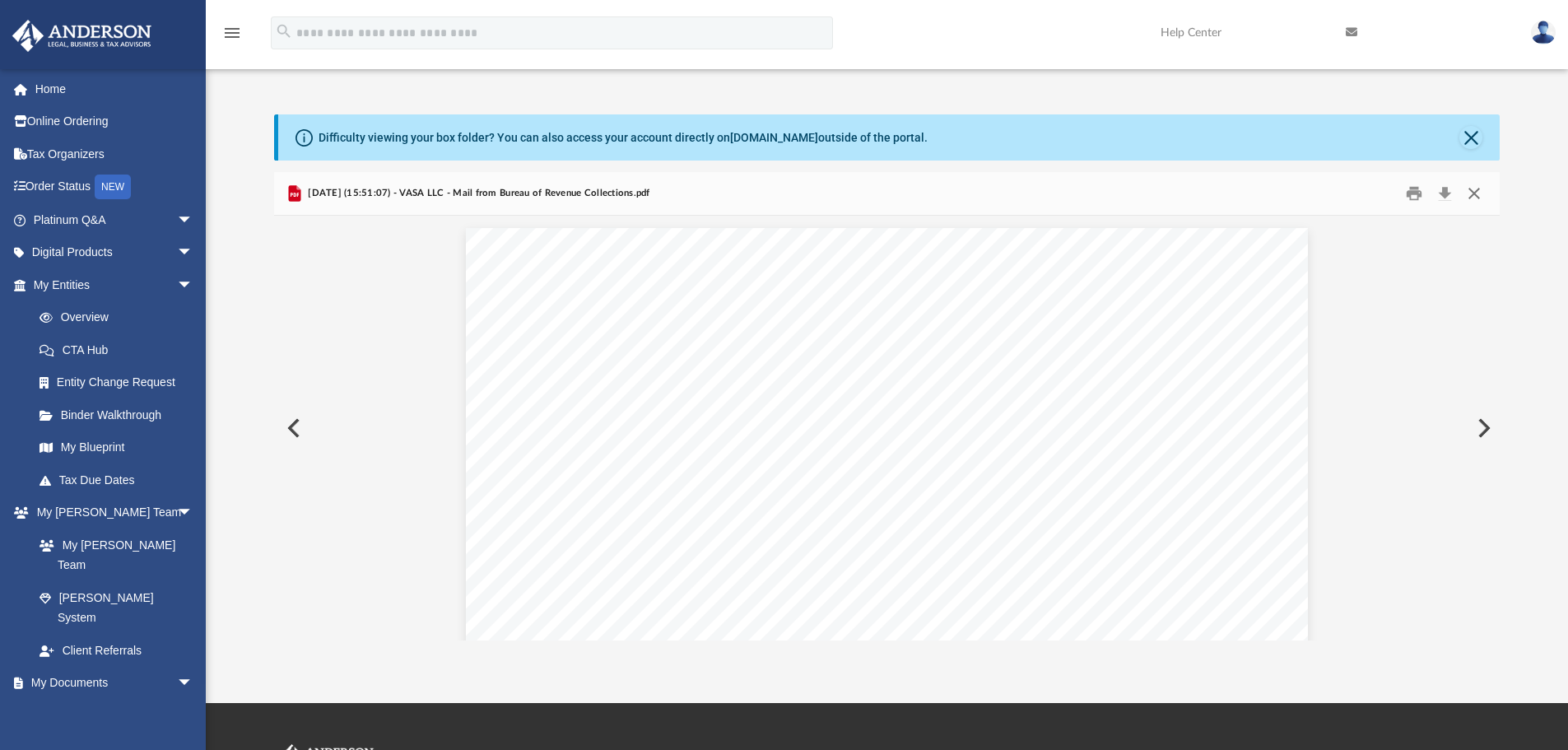
click at [1477, 198] on button "Close" at bounding box center [1474, 194] width 29 height 26
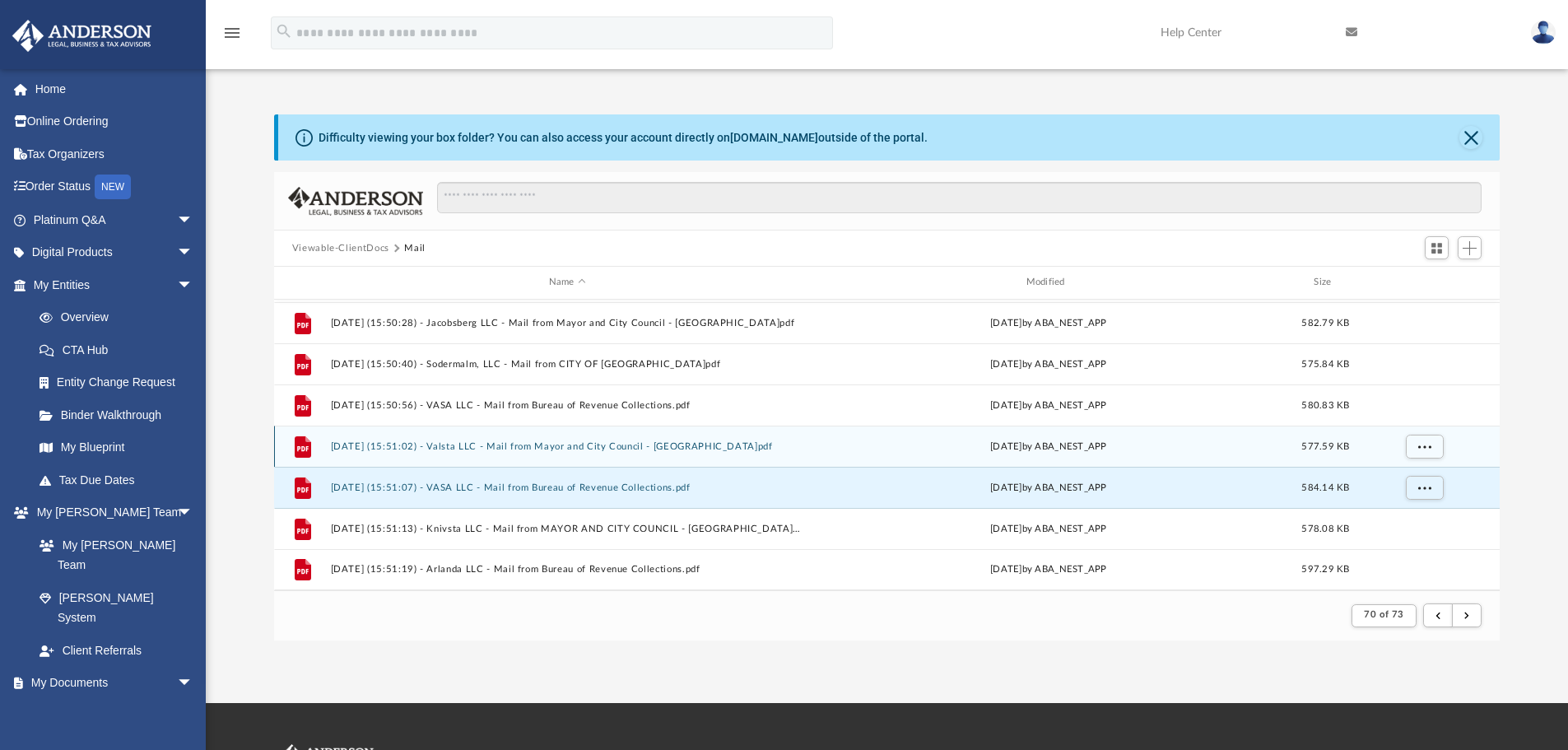
click at [447, 445] on button "[DATE] (15:51:02) - Valsta LLC - Mail from Mayor and City Council - [GEOGRAPHIC…" at bounding box center [567, 446] width 474 height 10
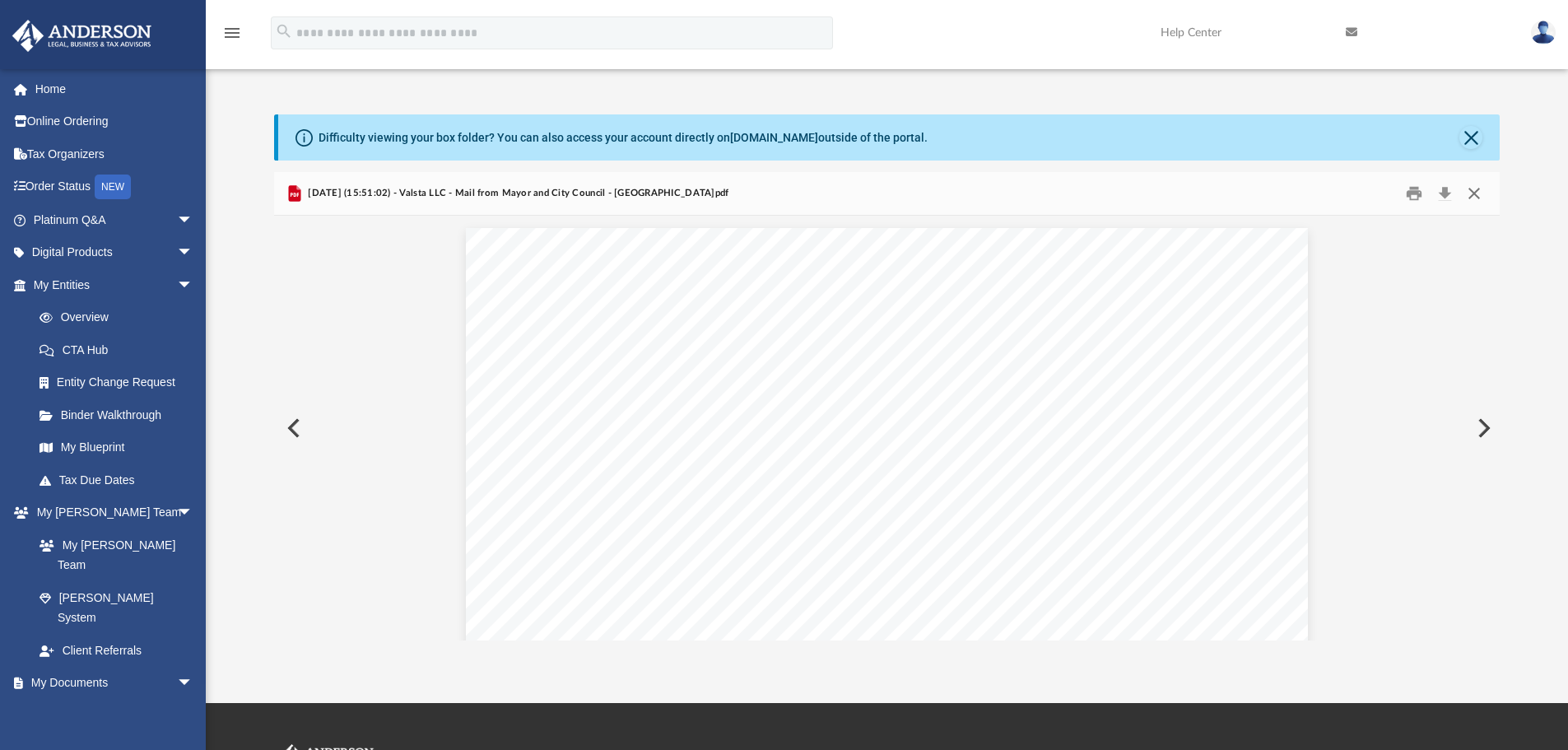
click at [1470, 187] on button "Close" at bounding box center [1474, 194] width 29 height 26
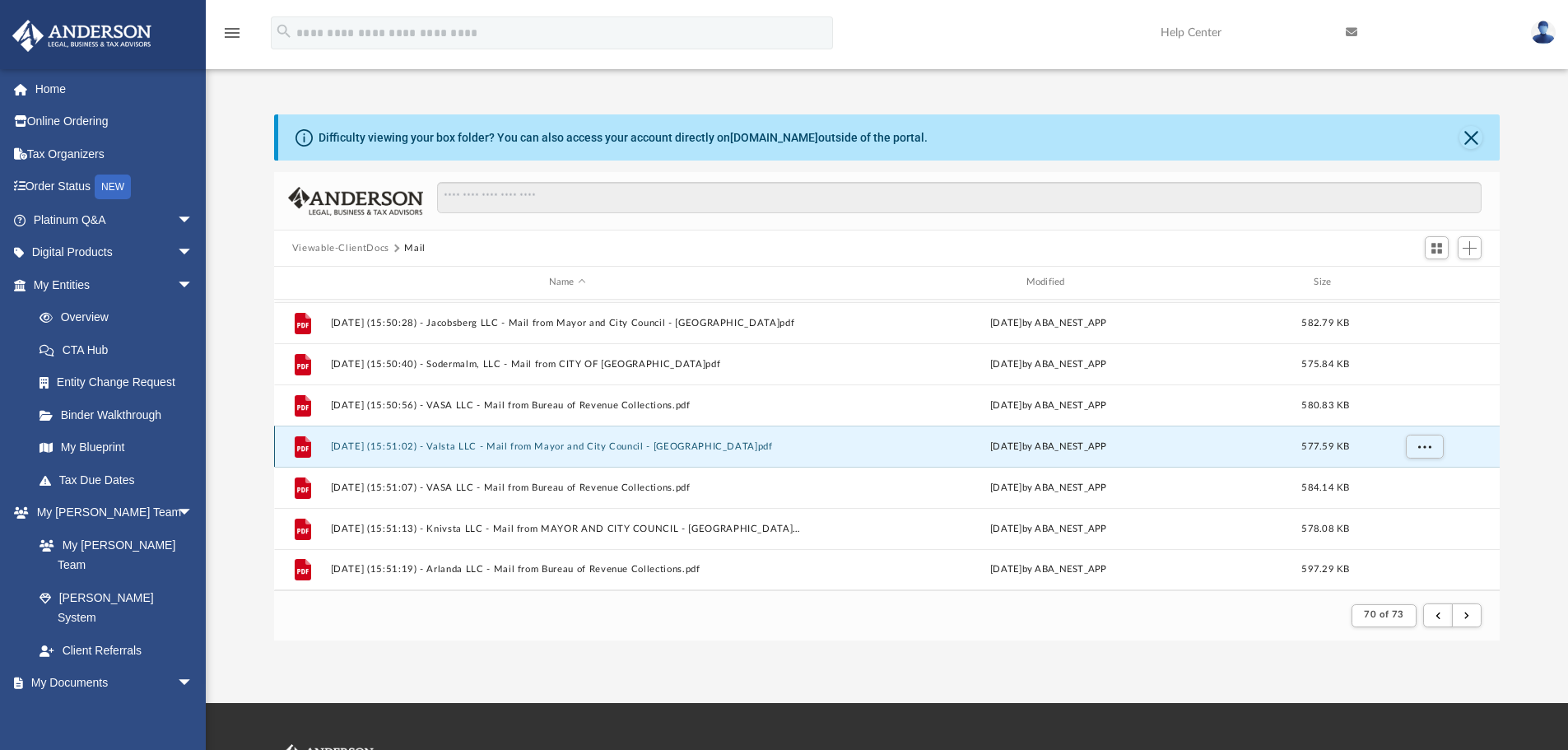
scroll to position [1684, 0]
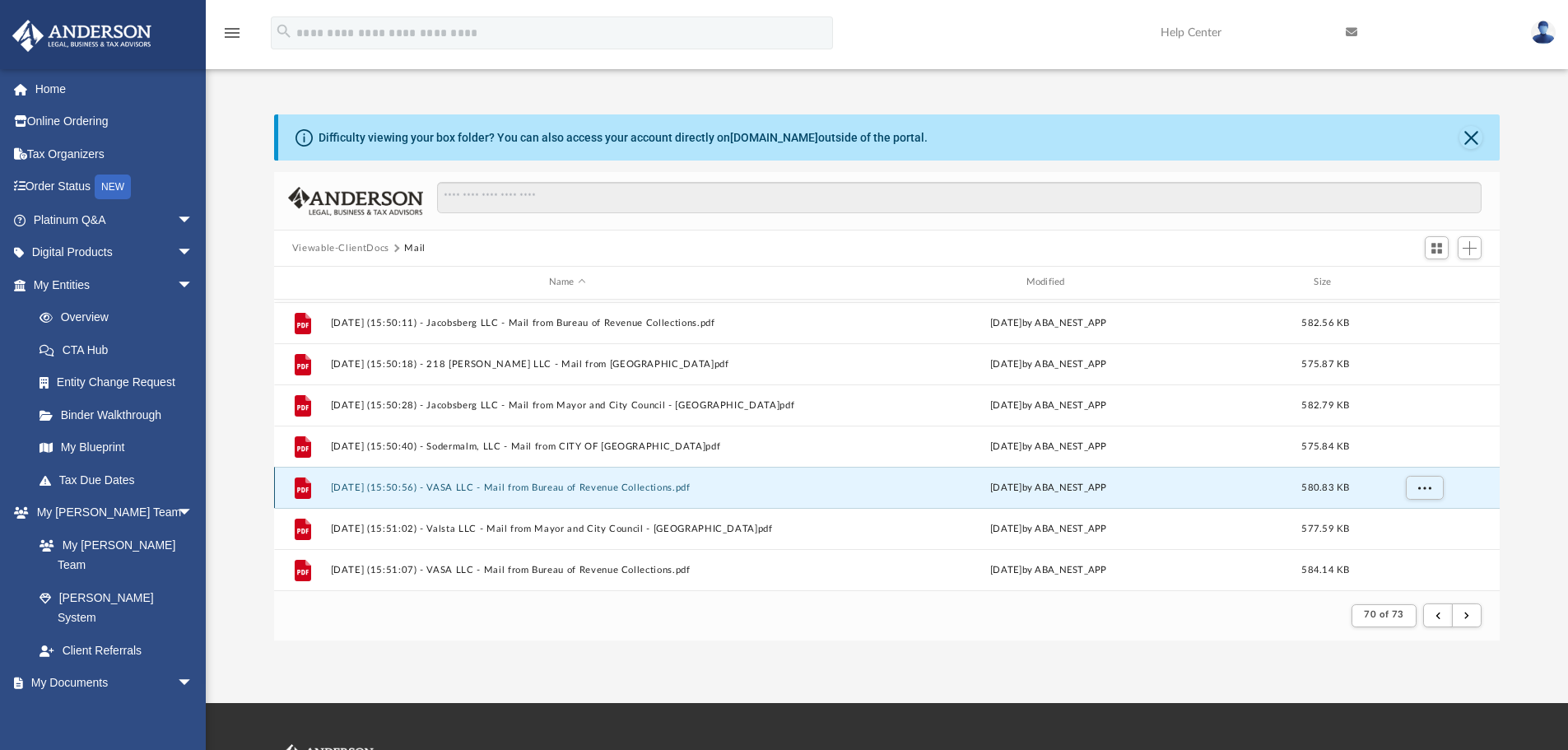
click at [479, 488] on button "[DATE] (15:50:56) - VASA LLC - Mail from Bureau of Revenue Collections.pdf" at bounding box center [567, 487] width 474 height 10
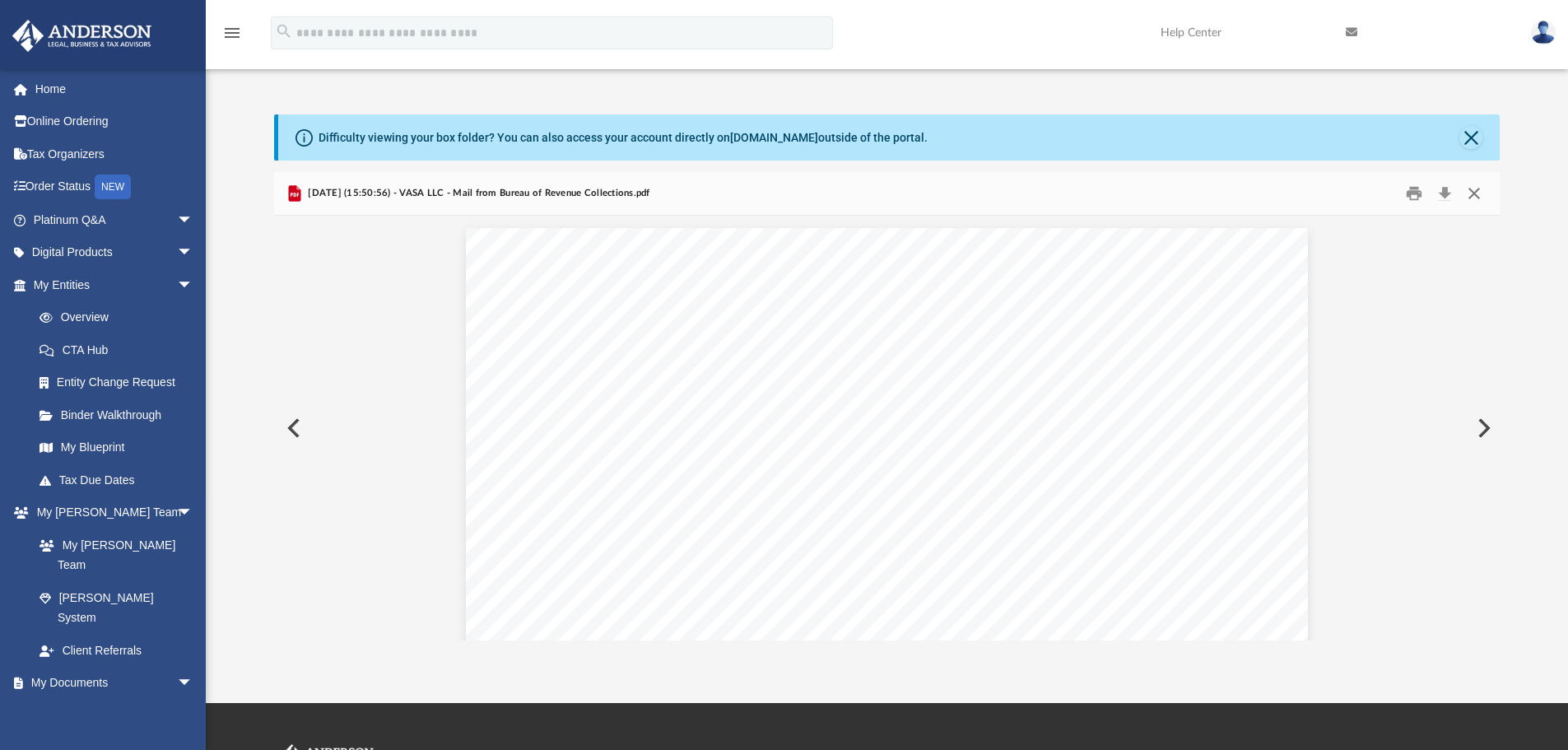
click at [1474, 197] on button "Close" at bounding box center [1474, 194] width 29 height 26
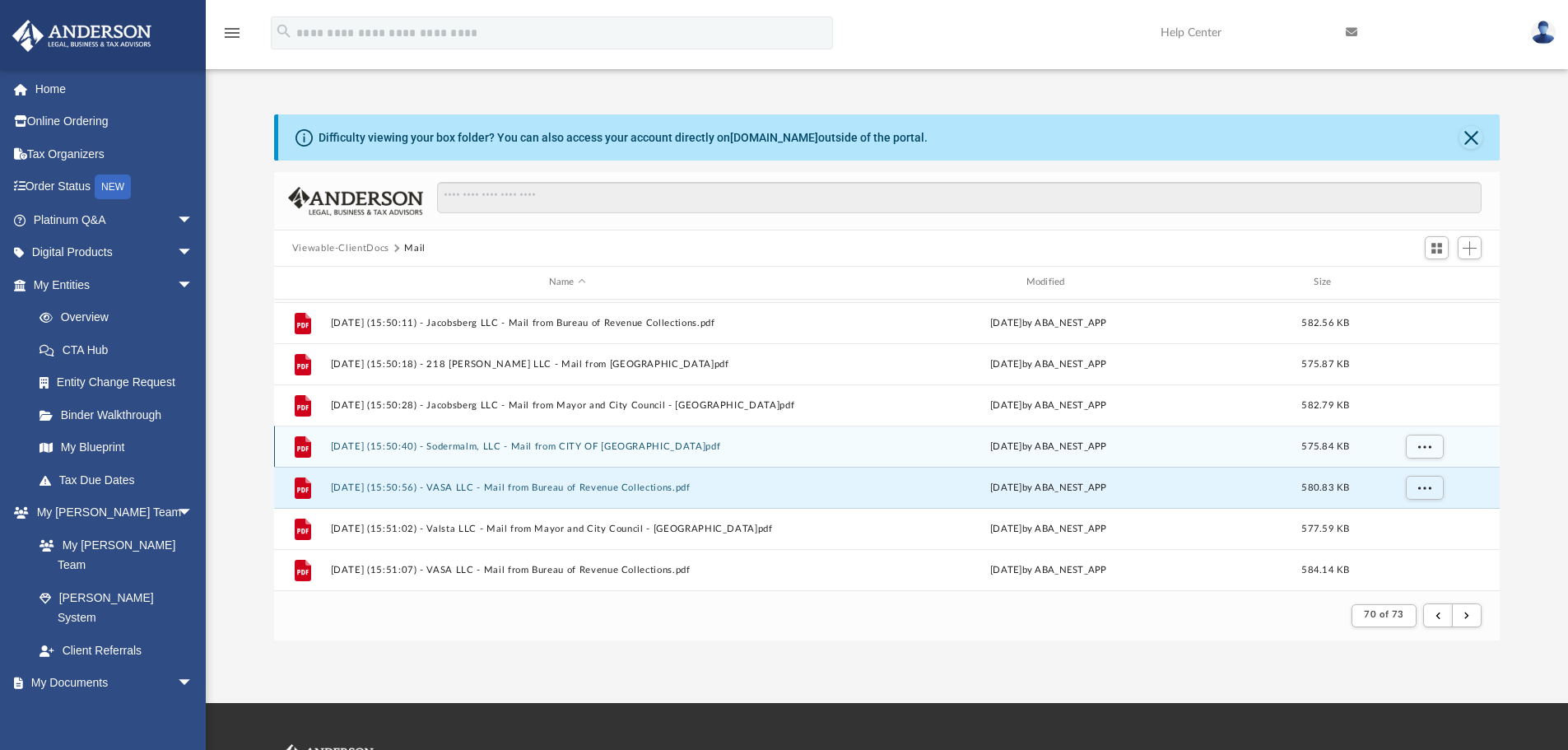
click at [439, 444] on button "[DATE] (15:50:40) - Sodermalm, LLC - Mail from CITY OF [GEOGRAPHIC_DATA]pdf" at bounding box center [567, 446] width 474 height 10
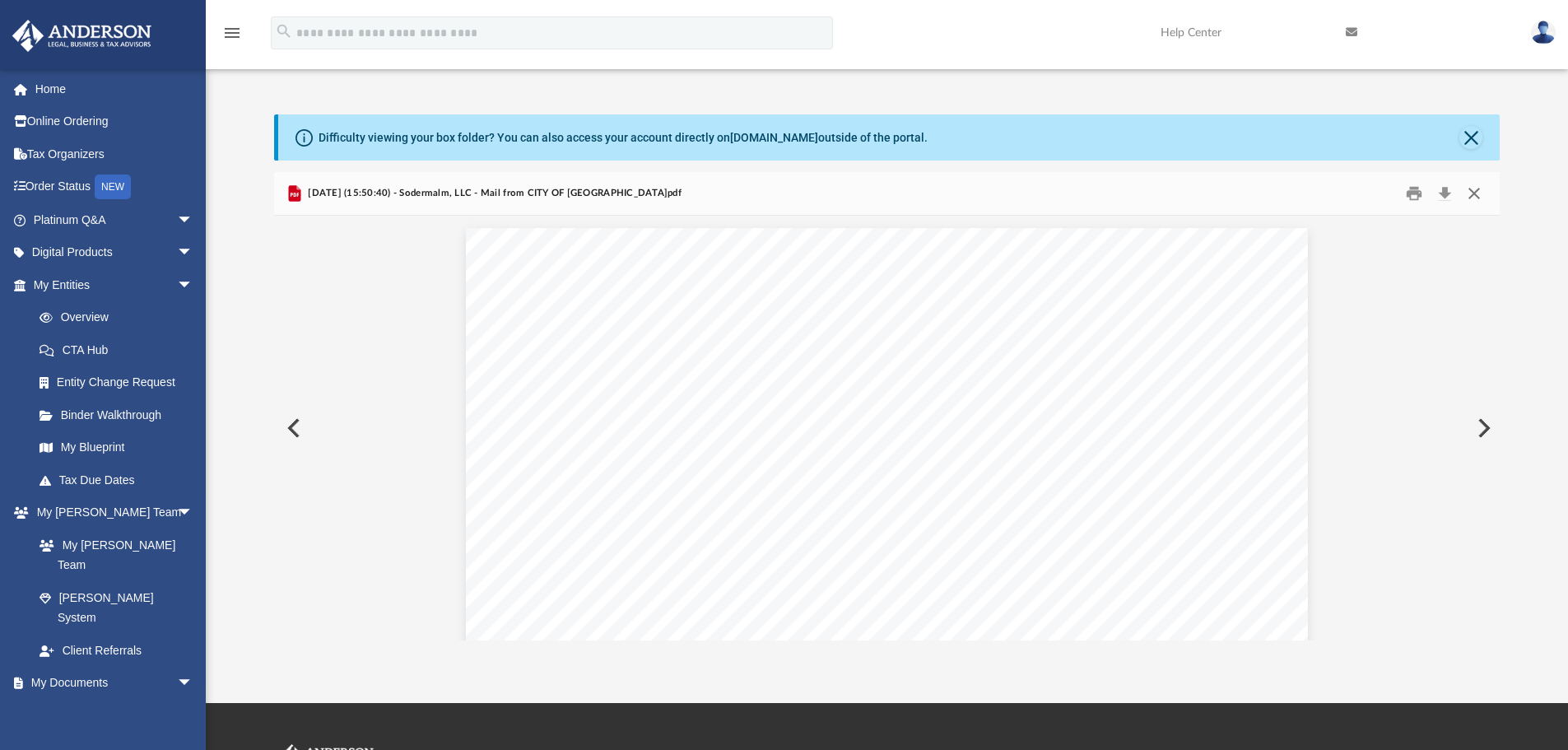
click at [1477, 193] on button "Close" at bounding box center [1474, 194] width 29 height 26
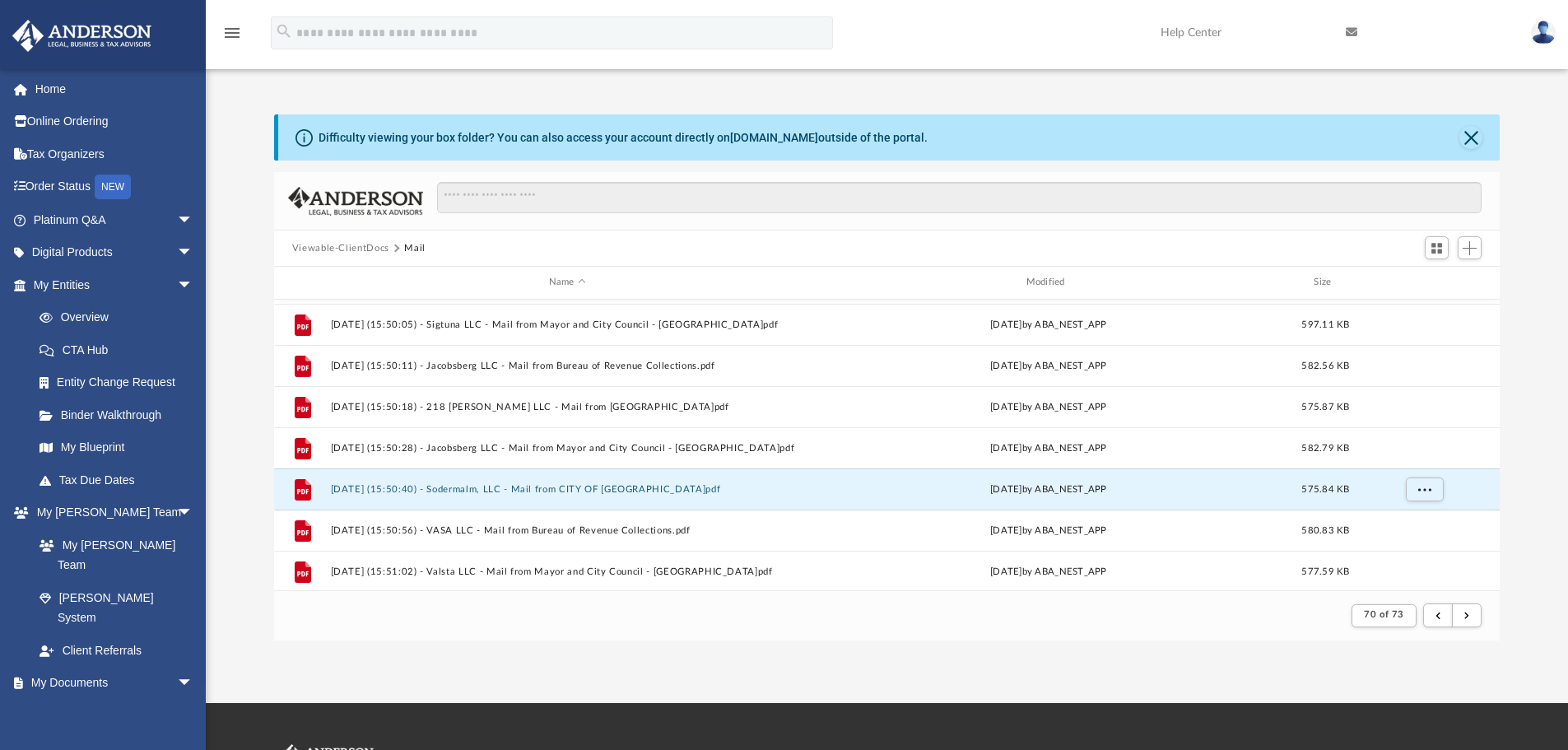
scroll to position [1602, 0]
click at [409, 492] on button "[DATE] (15:50:28) - Jacobsberg LLC - Mail from Mayor and City Council - [GEOGRA…" at bounding box center [567, 487] width 474 height 10
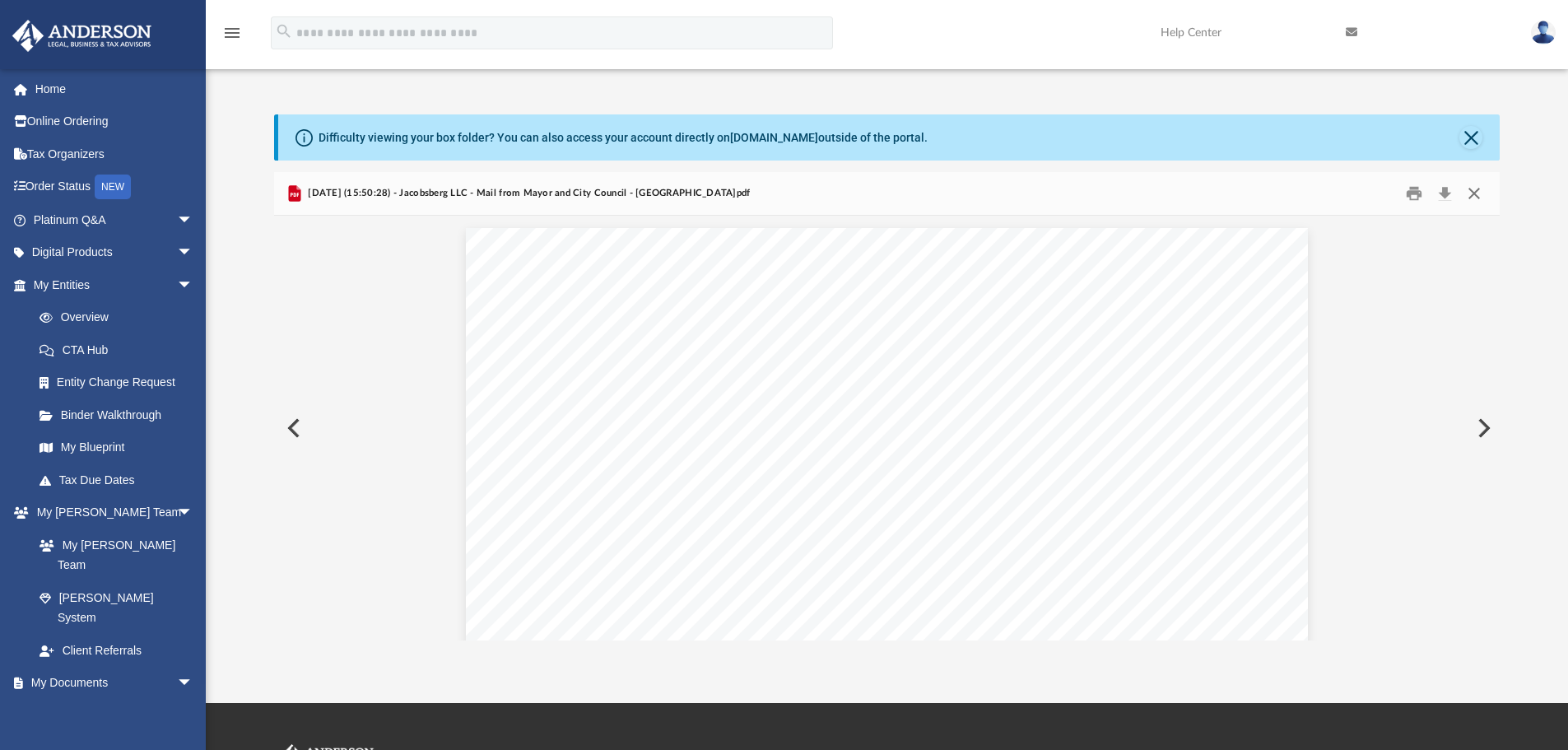
click at [1474, 192] on button "Close" at bounding box center [1474, 194] width 29 height 26
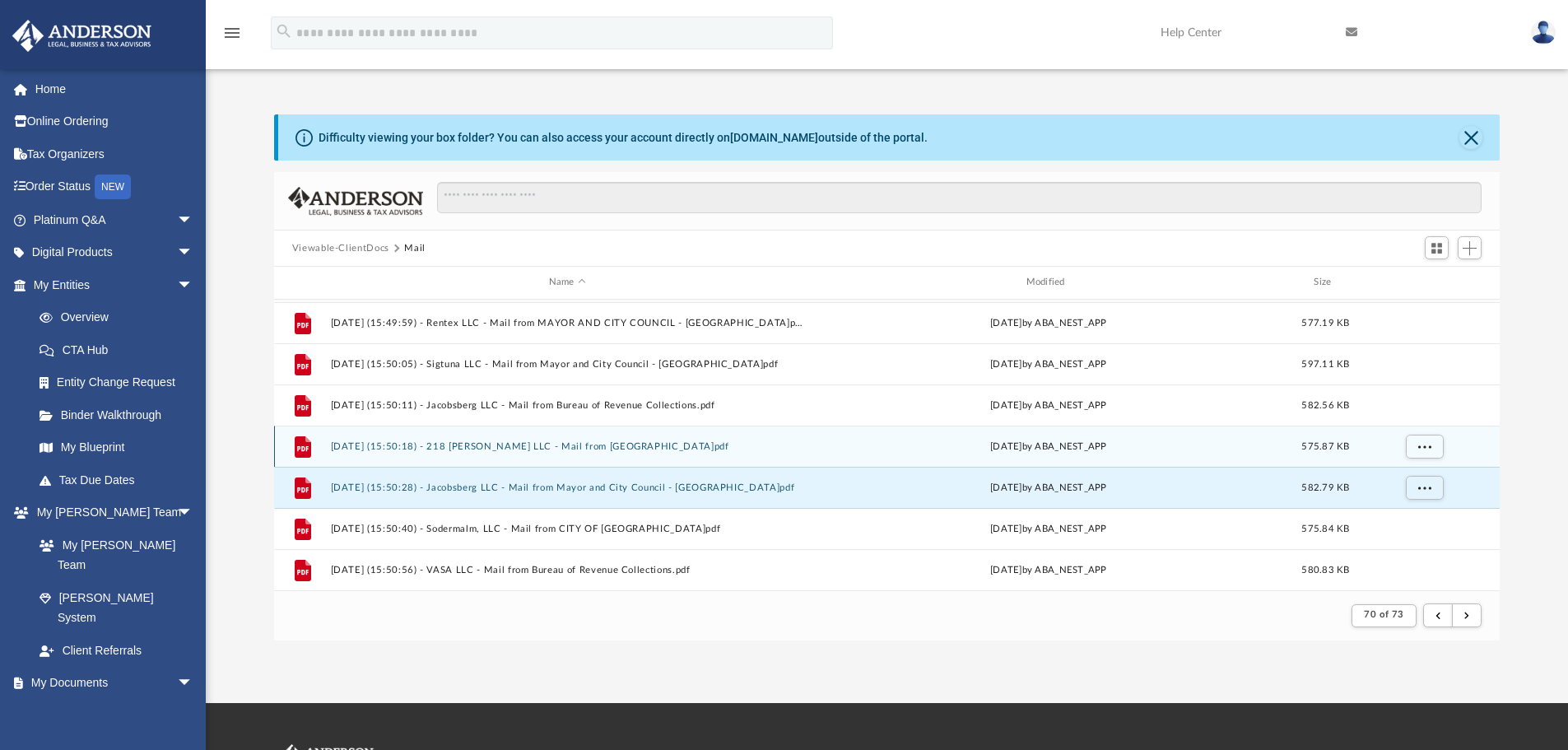
click at [418, 451] on button "[DATE] (15:50:18) - 218 [PERSON_NAME] LLC - Mail from [GEOGRAPHIC_DATA]pdf" at bounding box center [567, 446] width 474 height 10
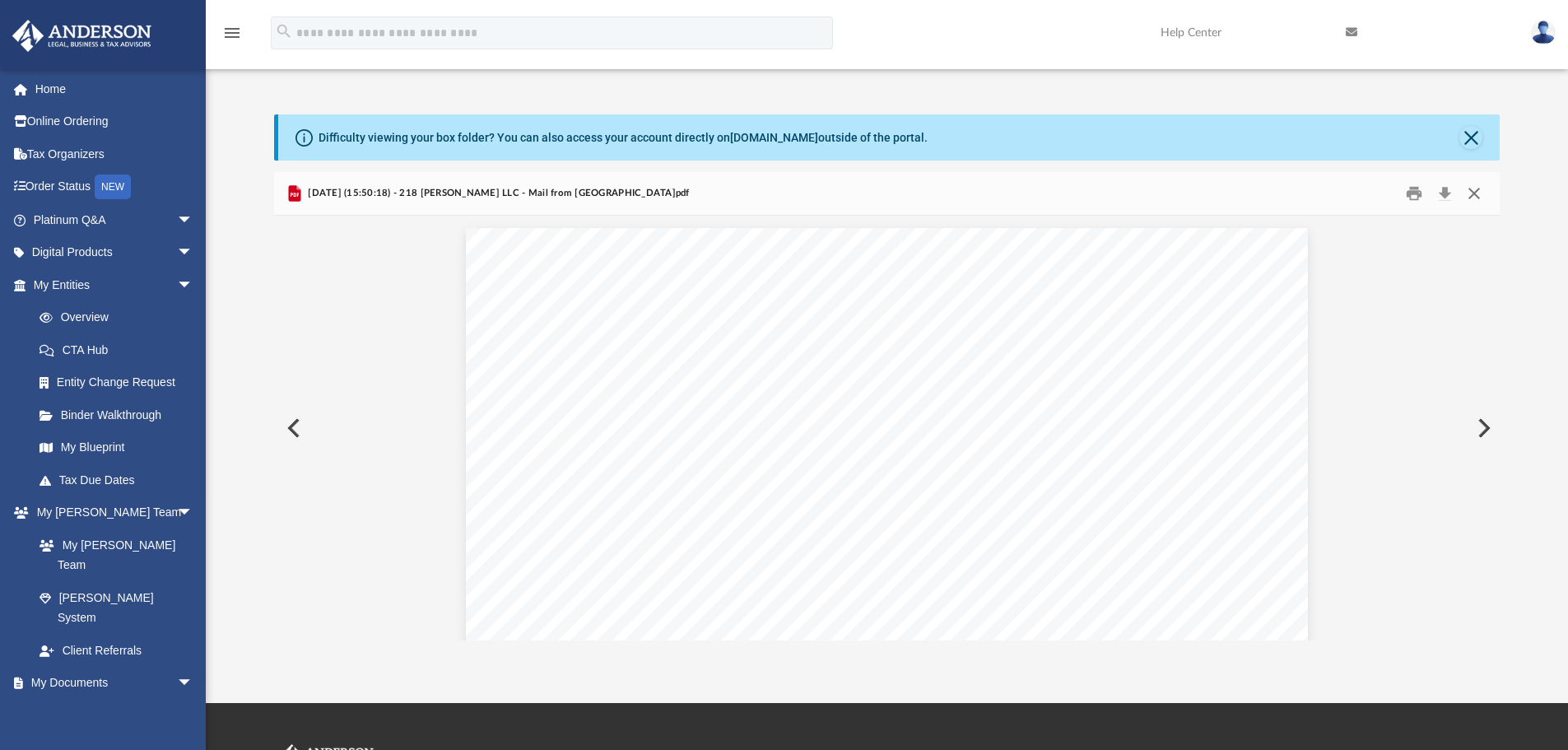
click at [1474, 196] on button "Close" at bounding box center [1474, 194] width 29 height 26
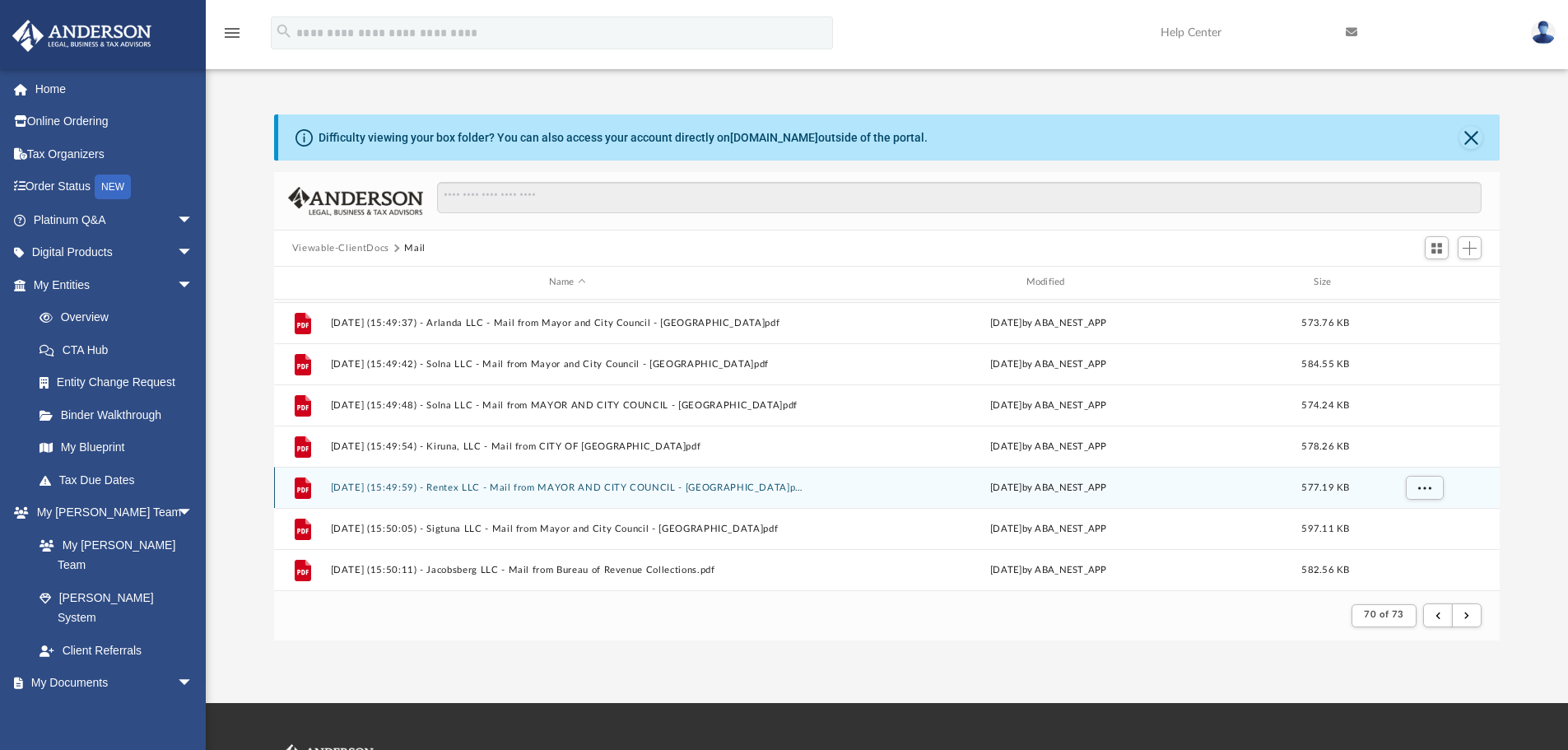
scroll to position [1520, 0]
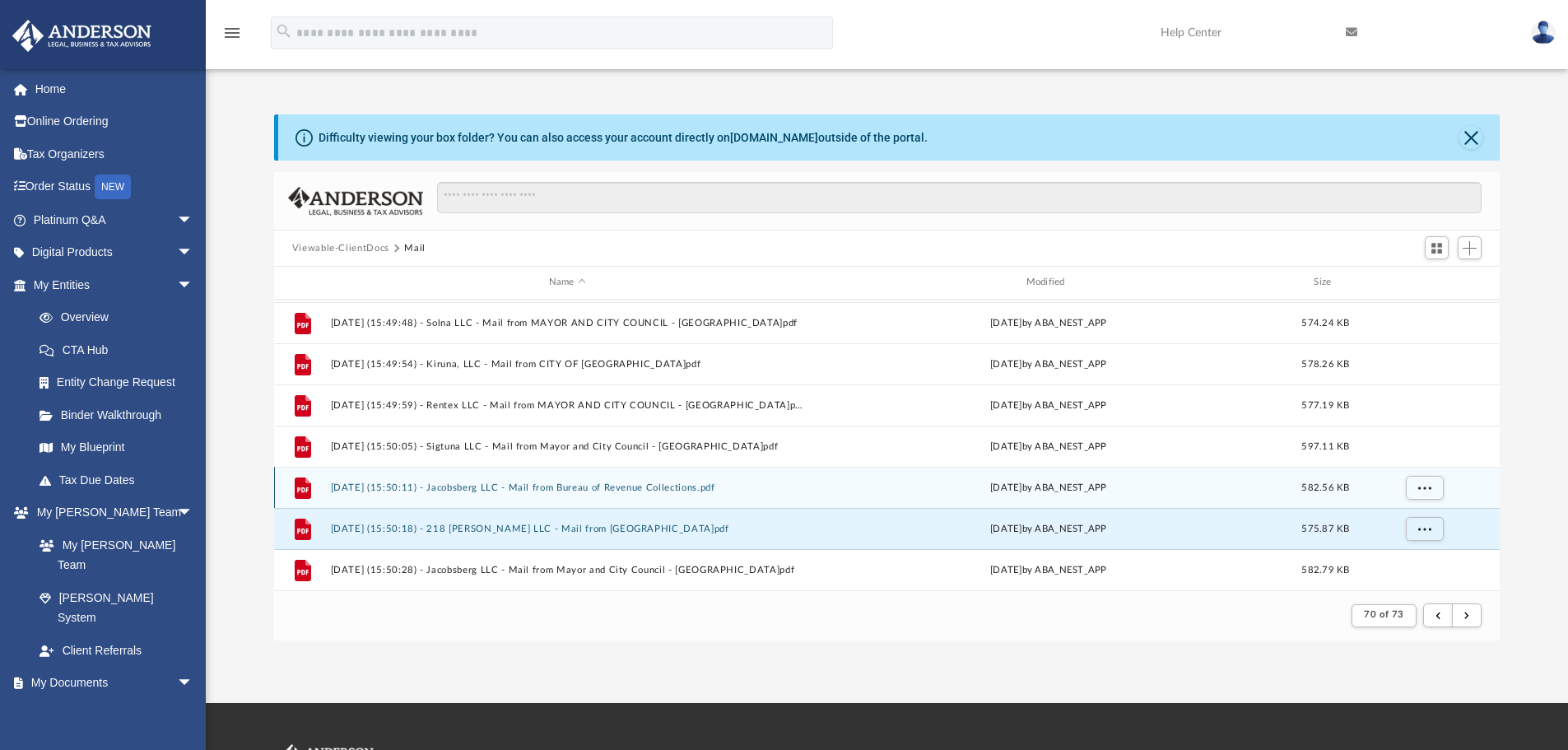
click at [450, 494] on div "File [DATE] (15:50:11) - Jacobsberg LLC - Mail from Bureau of Revenue Collectio…" at bounding box center [887, 487] width 1226 height 42
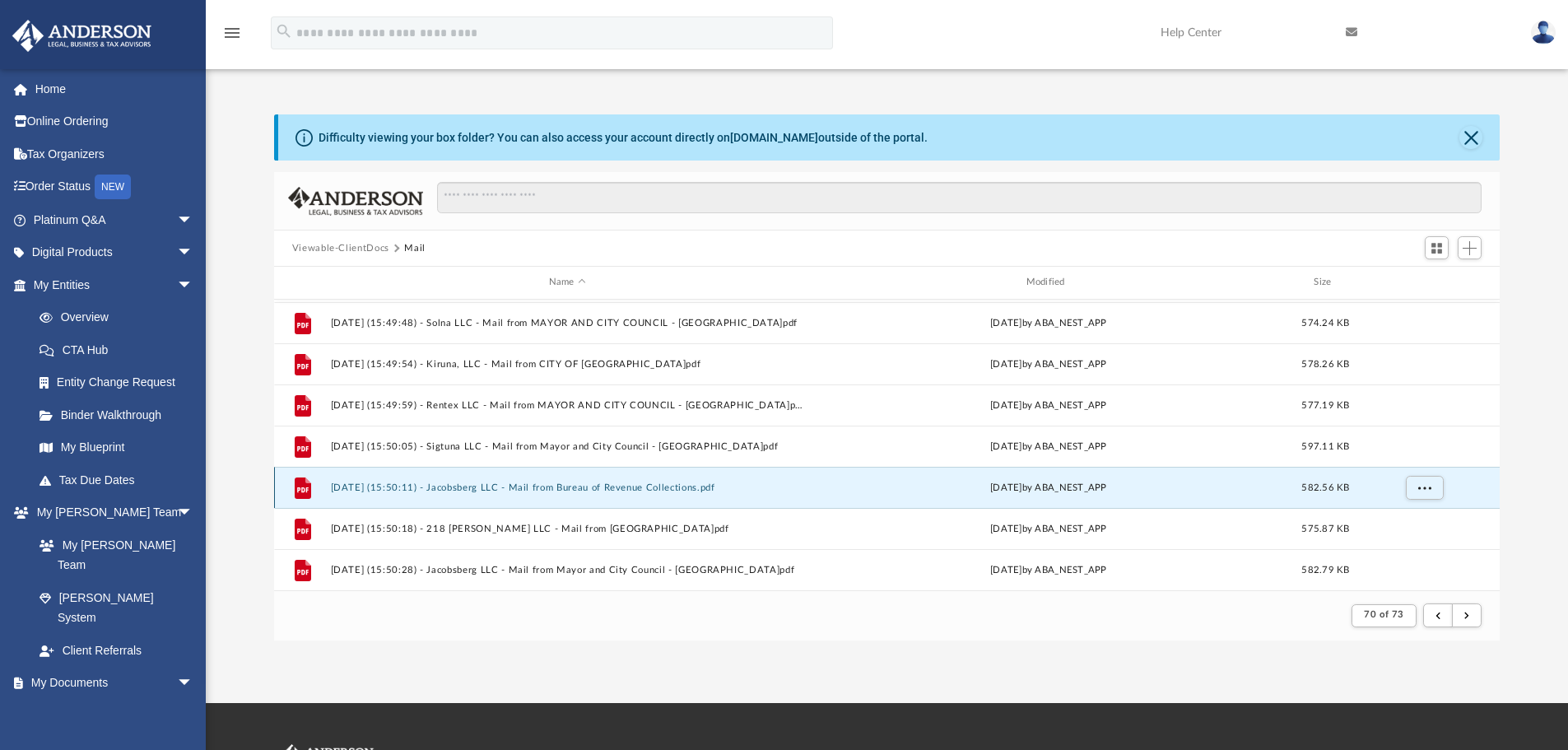
click at [461, 484] on button "[DATE] (15:50:11) - Jacobsberg LLC - Mail from Bureau of Revenue Collections.pdf" at bounding box center [567, 487] width 474 height 10
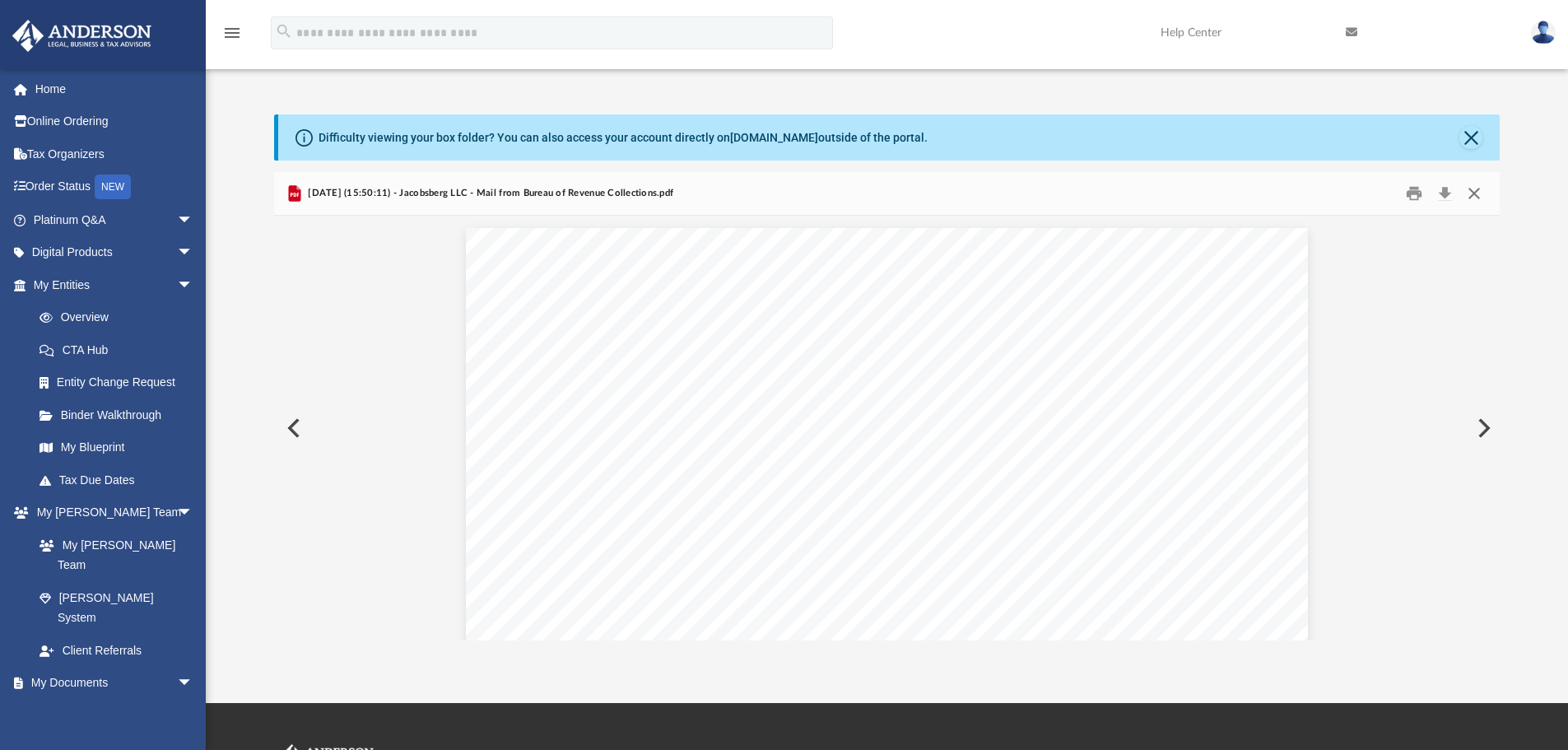
click at [1479, 196] on button "Close" at bounding box center [1474, 194] width 29 height 26
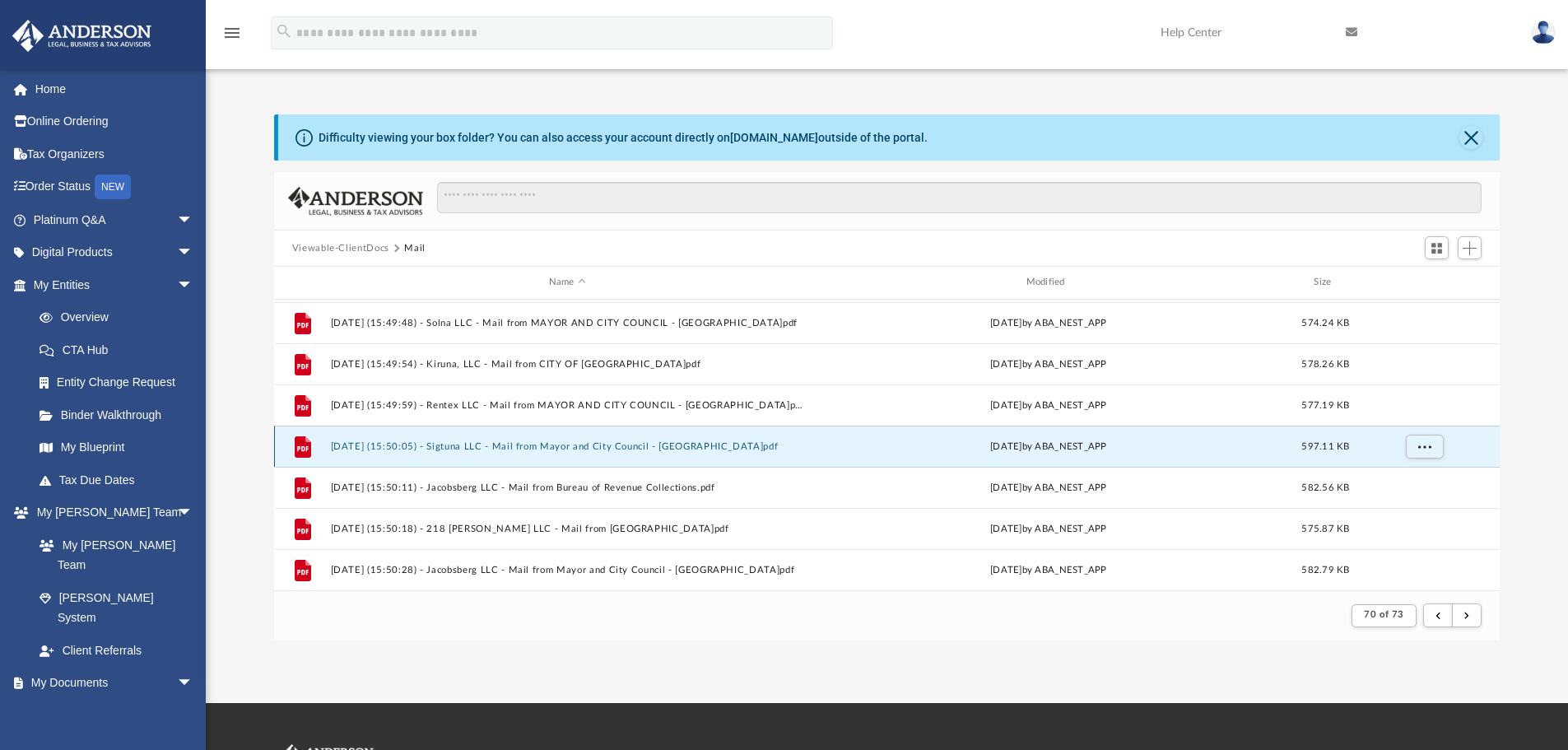
click at [475, 443] on button "[DATE] (15:50:05) - Sigtuna LLC - Mail from Mayor and City Council - [GEOGRAPHI…" at bounding box center [567, 446] width 474 height 10
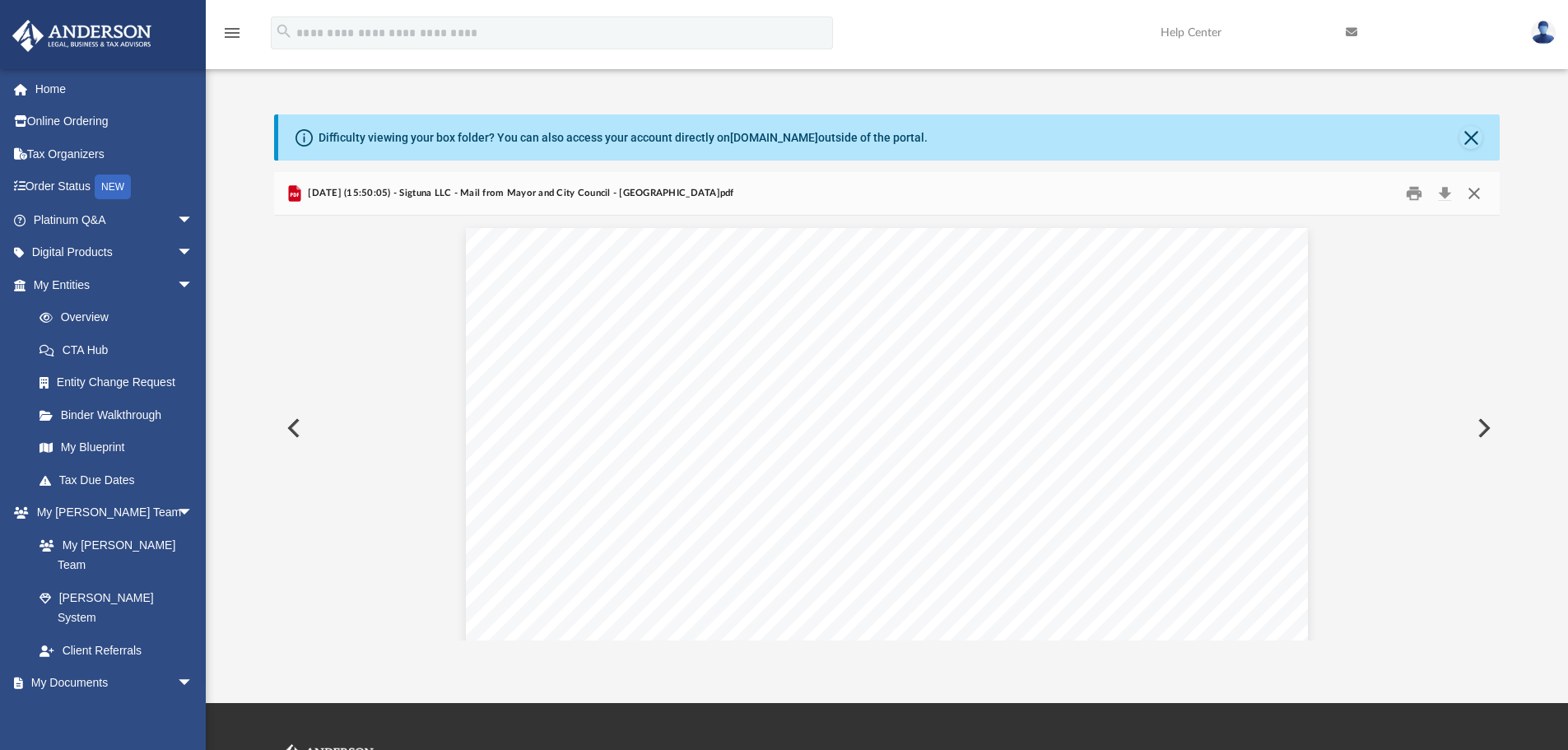
click at [1471, 196] on button "Close" at bounding box center [1474, 194] width 29 height 26
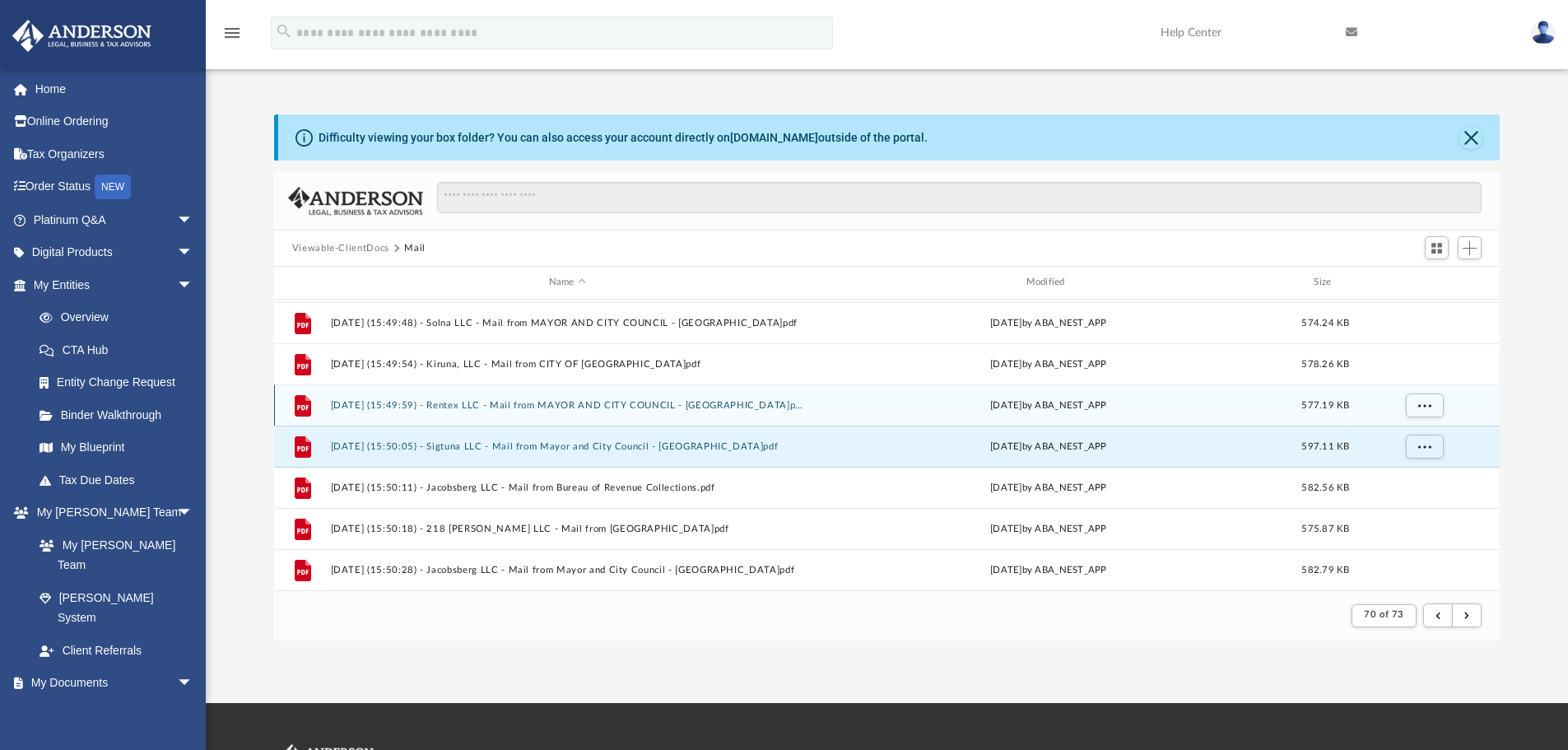
click at [501, 412] on div "File [DATE] (15:49:59) - Rentex LLC - Mail from MAYOR AND CITY COUNCIL - [GEOGR…" at bounding box center [887, 405] width 1226 height 42
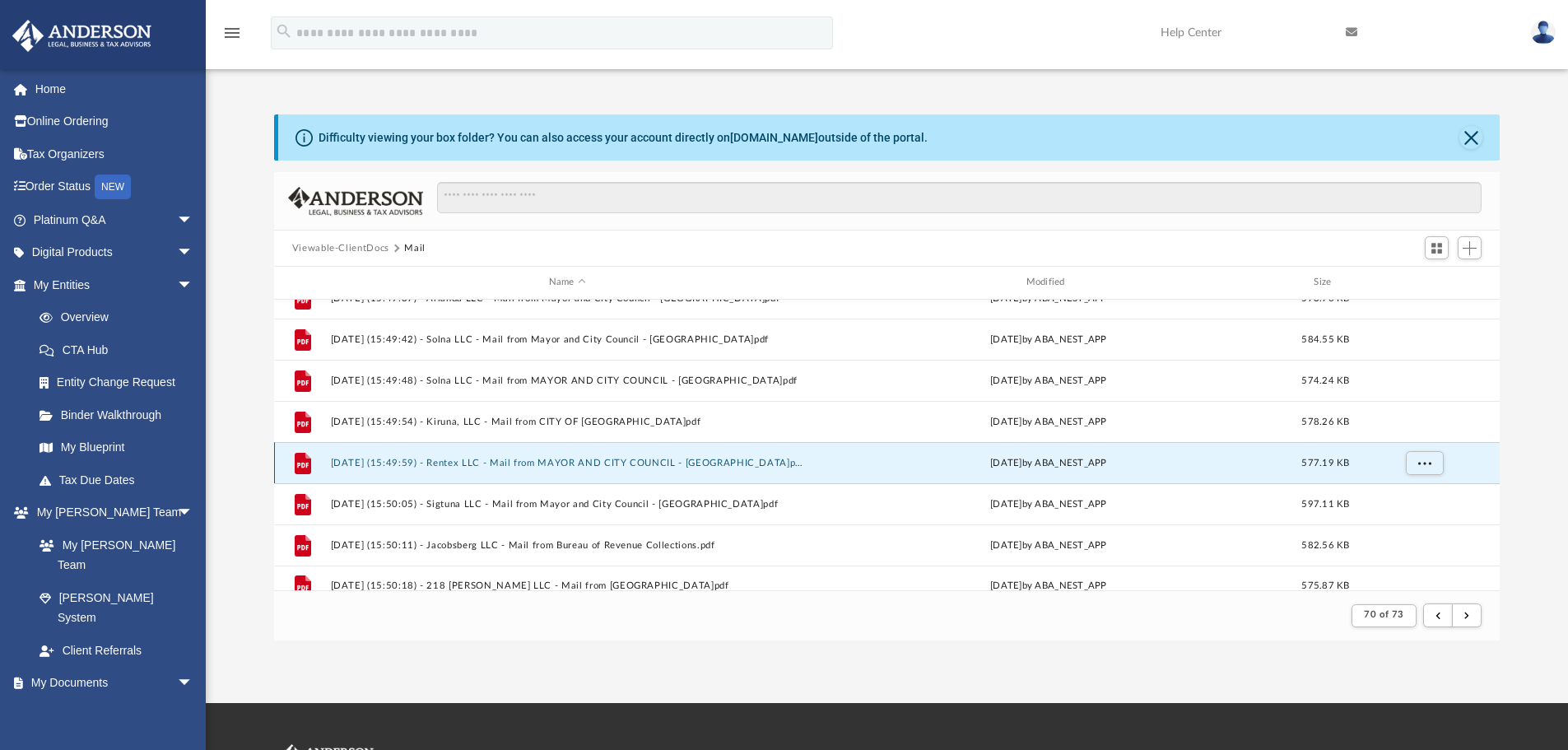
scroll to position [1438, 0]
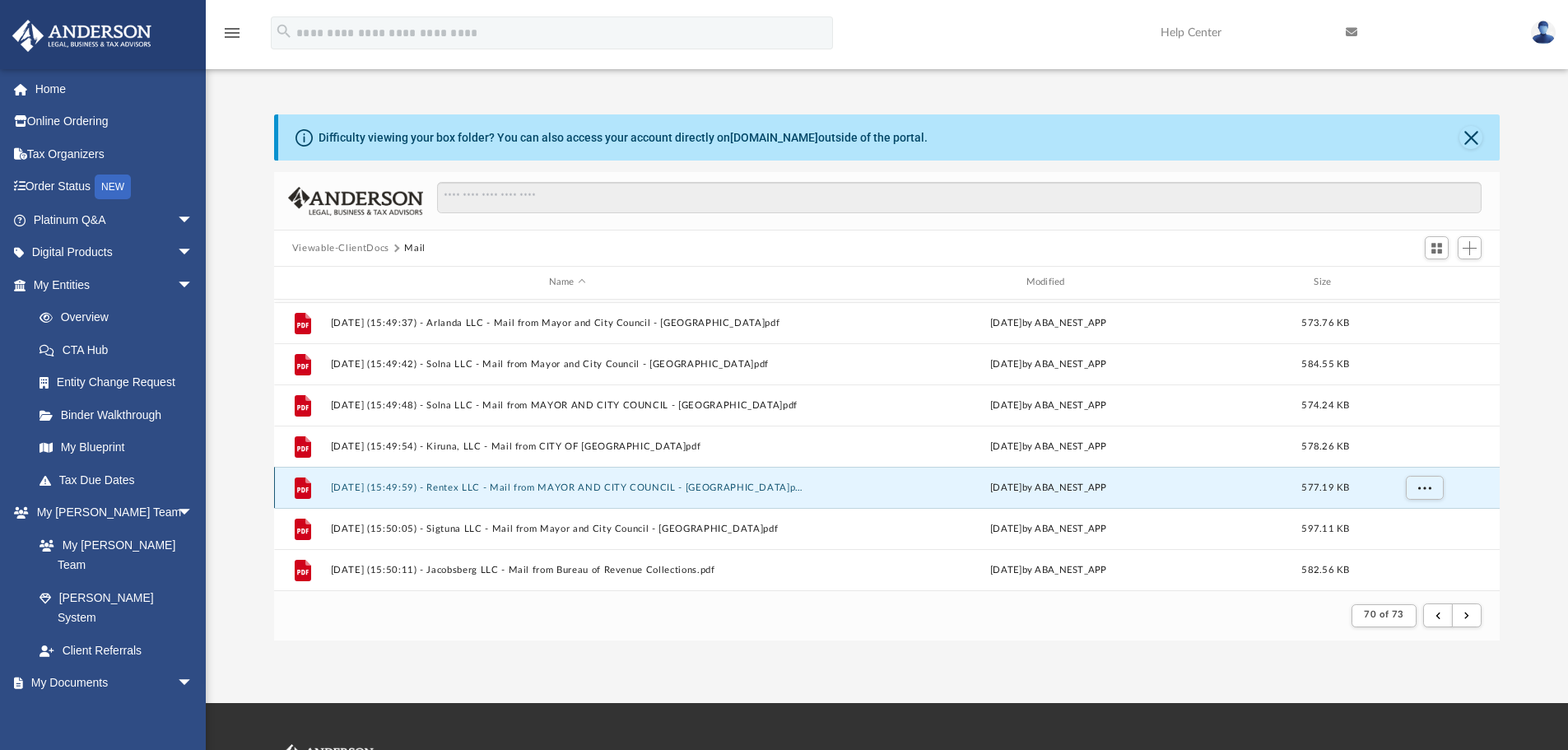
click at [425, 483] on button "[DATE] (15:49:59) - Rentex LLC - Mail from MAYOR AND CITY COUNCIL - [GEOGRAPHIC…" at bounding box center [567, 487] width 474 height 10
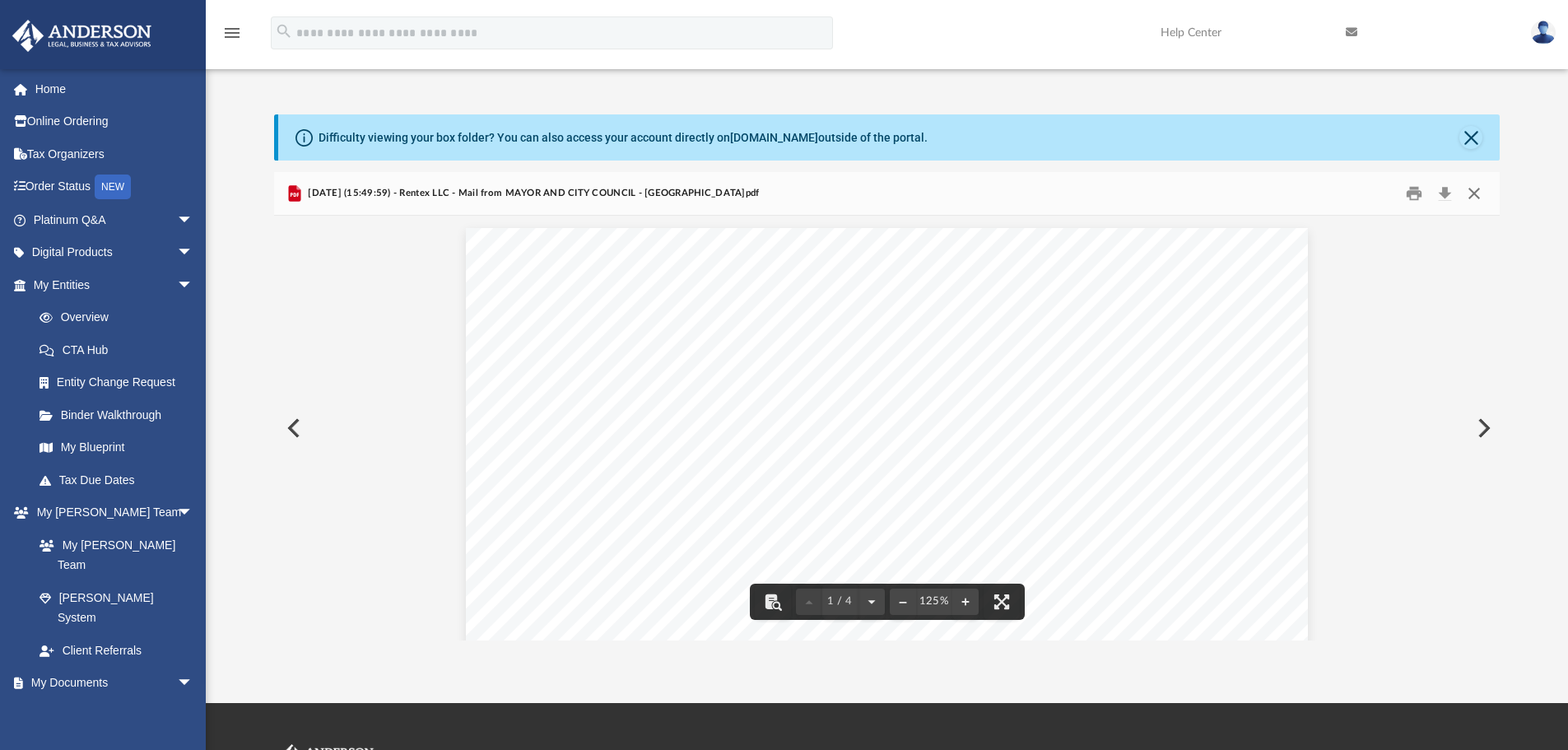
click at [1474, 196] on button "Close" at bounding box center [1474, 194] width 29 height 26
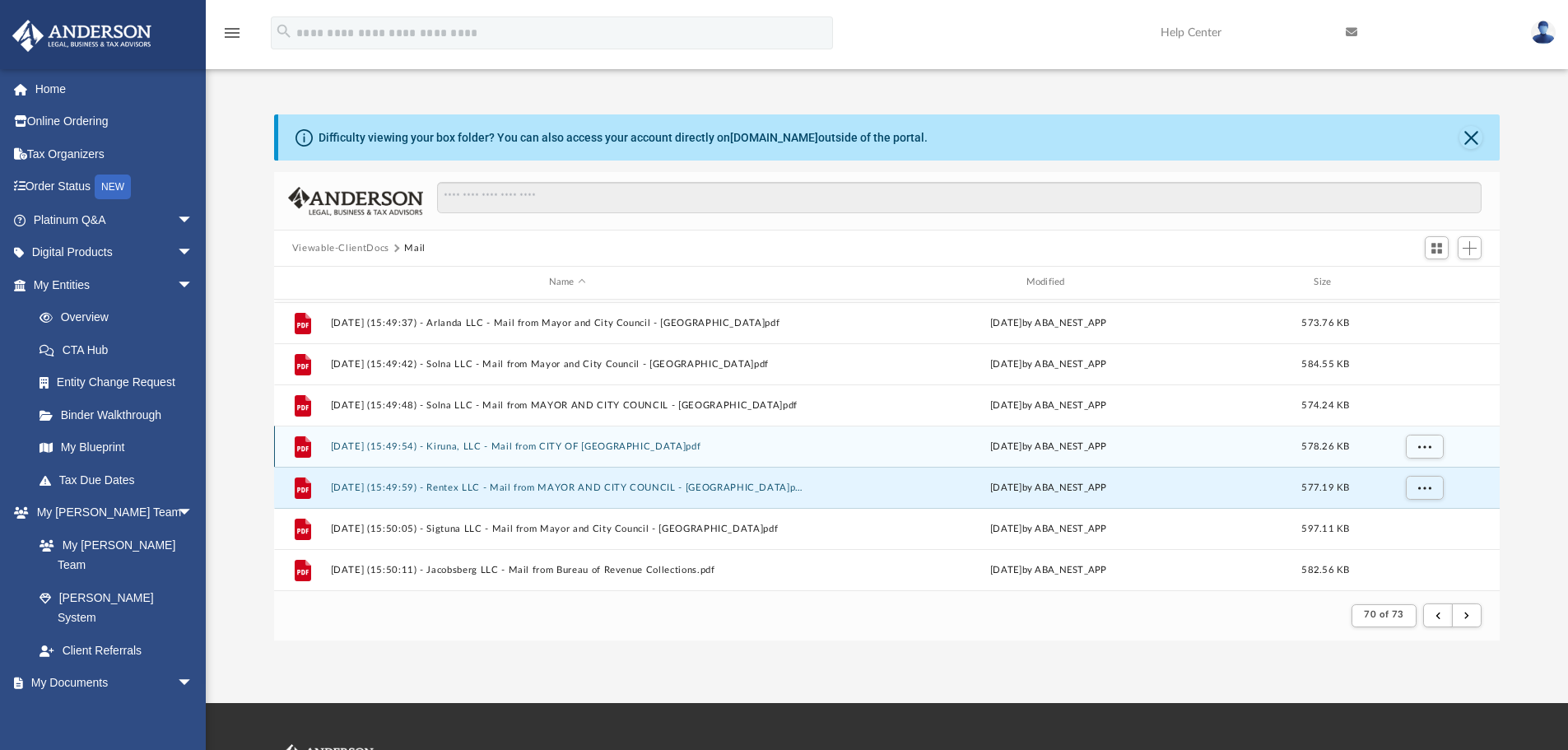
scroll to position [1355, 0]
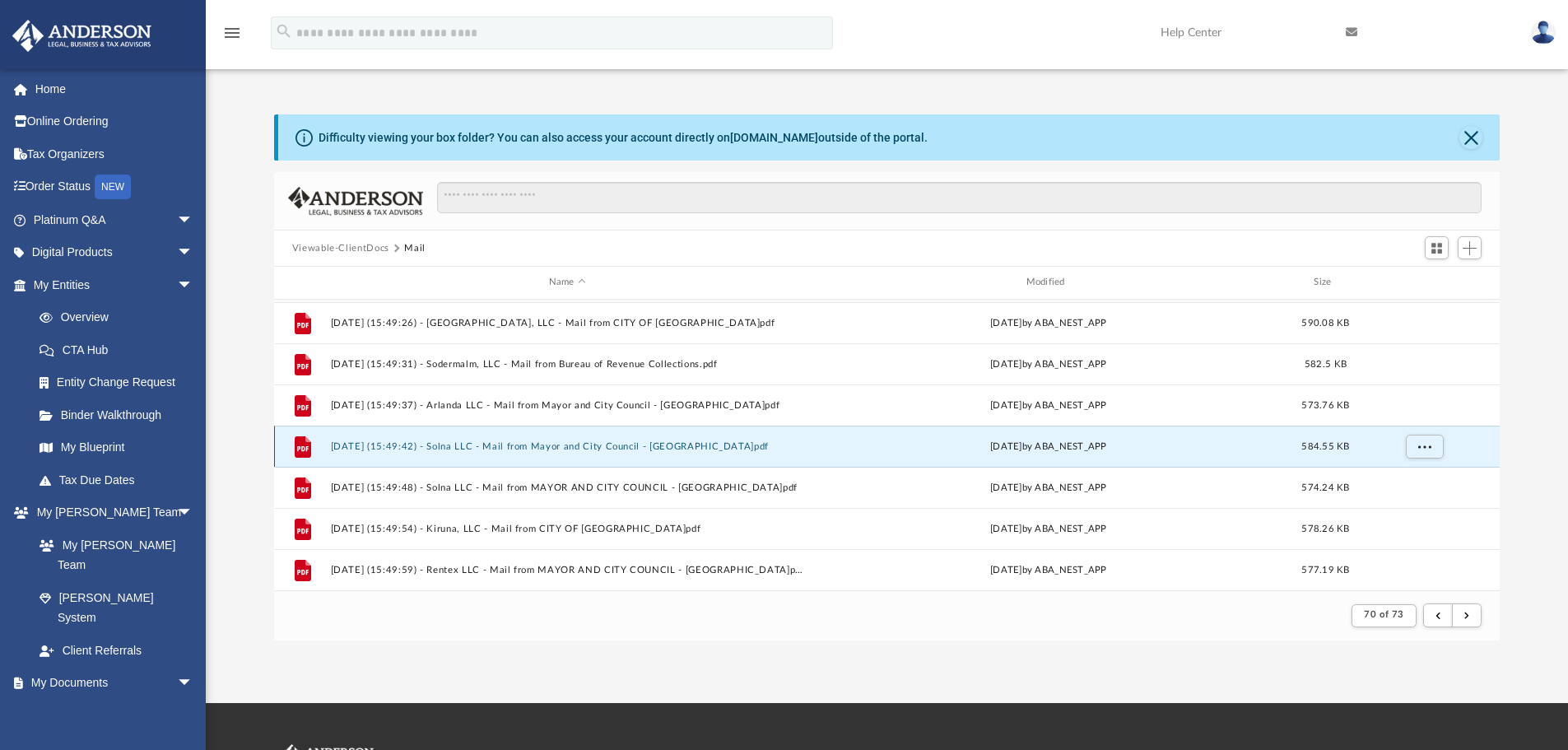
click at [530, 444] on button "[DATE] (15:49:42) - Solna LLC - Mail from Mayor and City Council - [GEOGRAPHIC_…" at bounding box center [567, 446] width 474 height 10
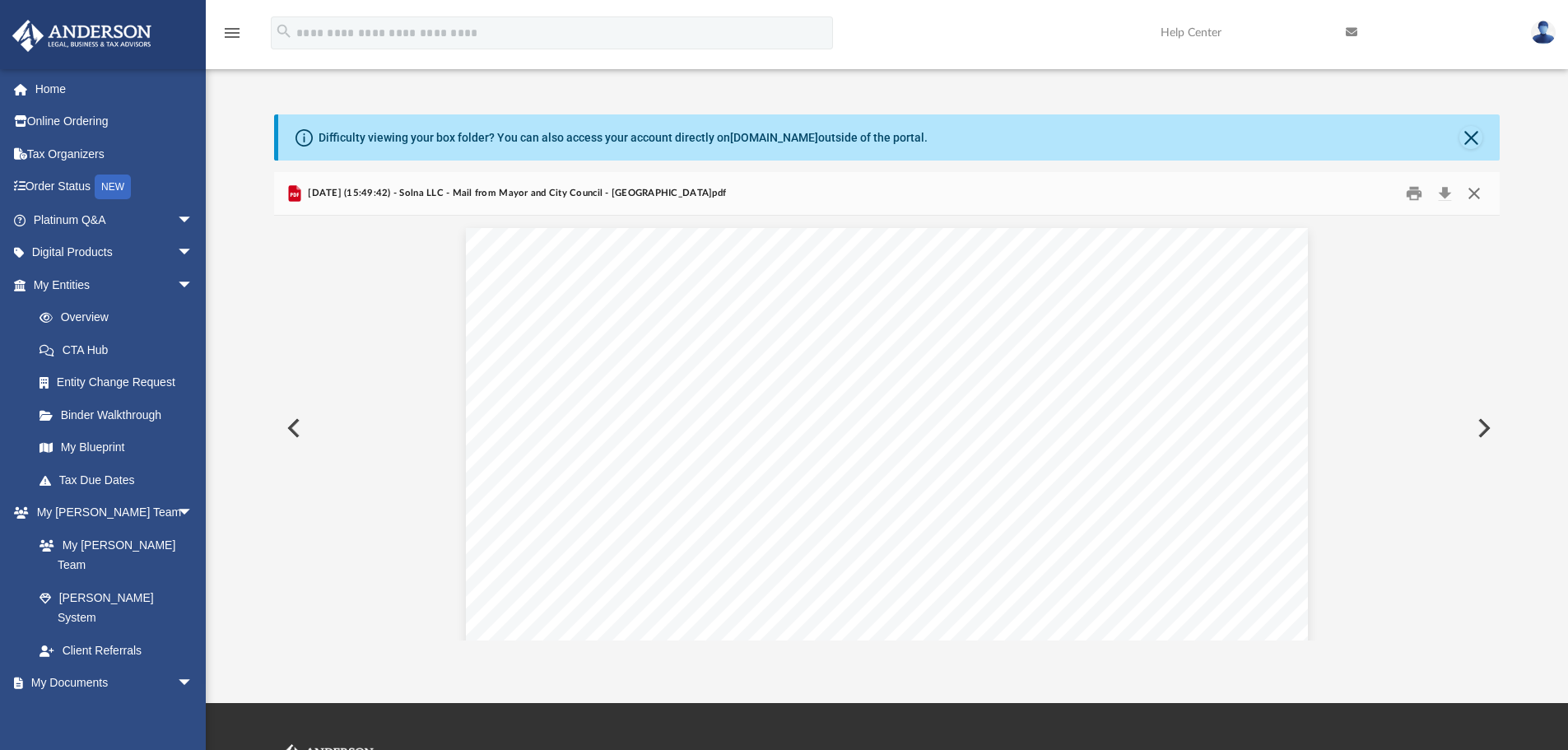
click at [1473, 195] on button "Close" at bounding box center [1474, 194] width 29 height 26
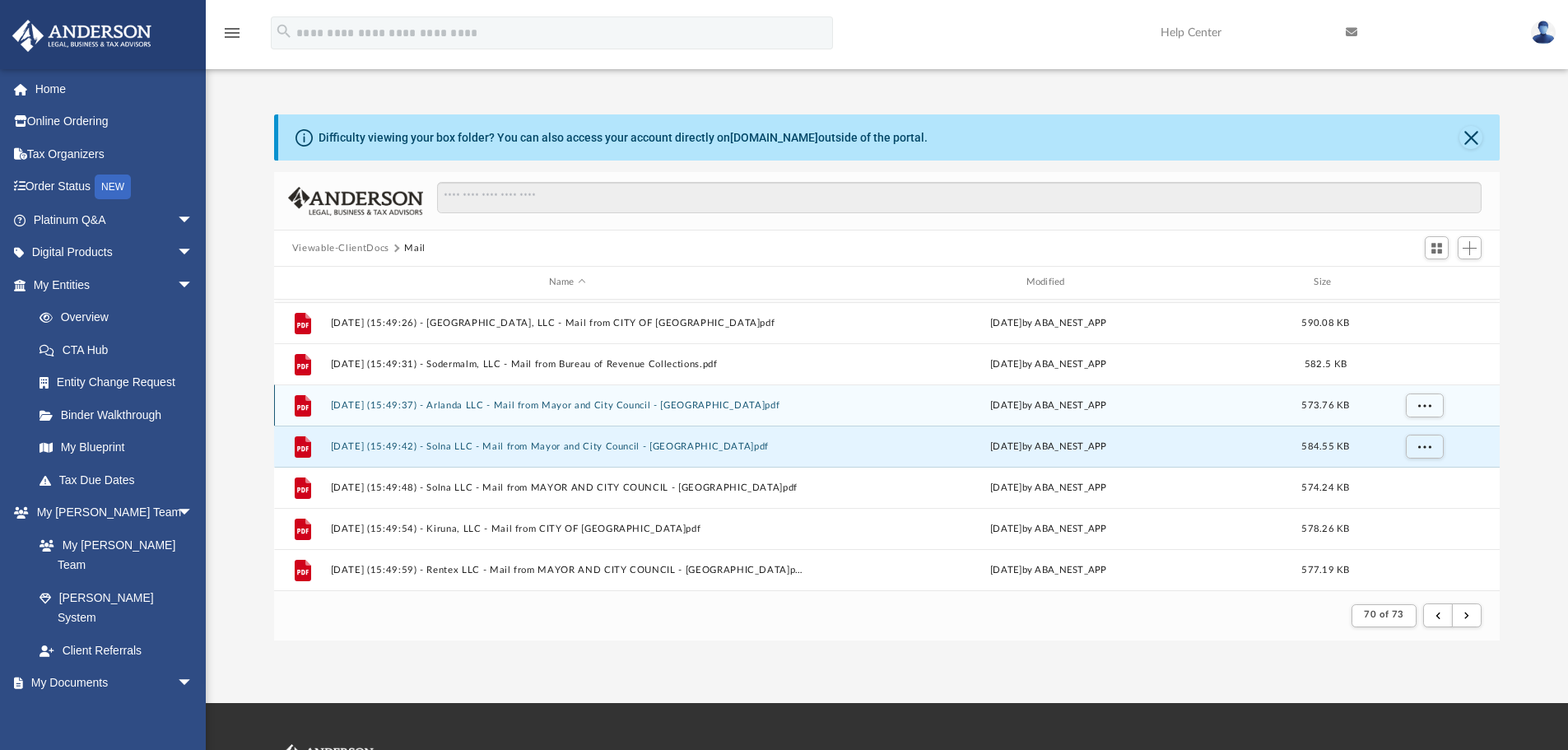
click at [537, 412] on div "File [DATE] (15:49:37) - Arlanda LLC - Mail from Mayor and City Council - [GEOG…" at bounding box center [887, 405] width 1226 height 42
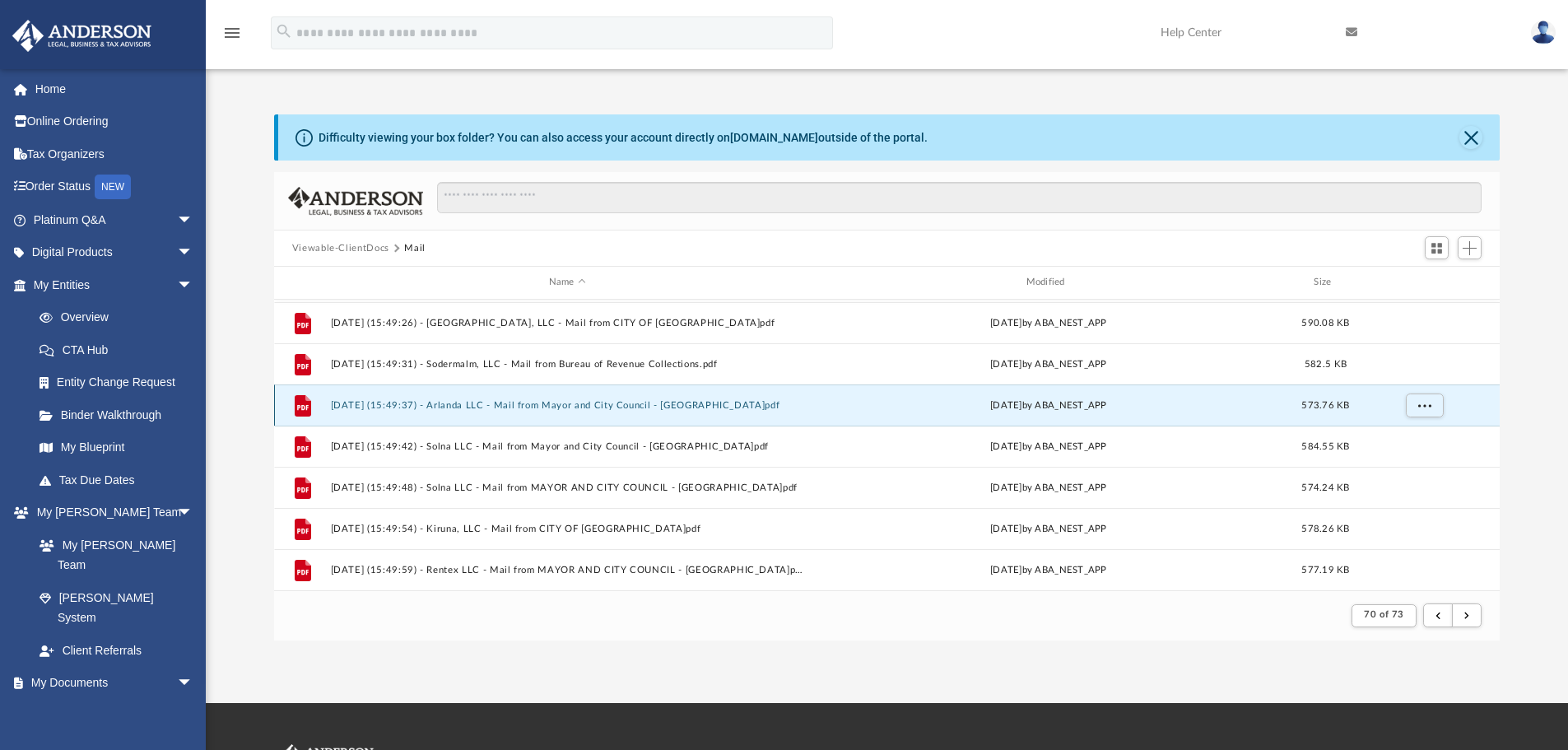
click at [480, 404] on button "[DATE] (15:49:37) - Arlanda LLC - Mail from Mayor and City Council - [GEOGRAPHI…" at bounding box center [567, 404] width 474 height 10
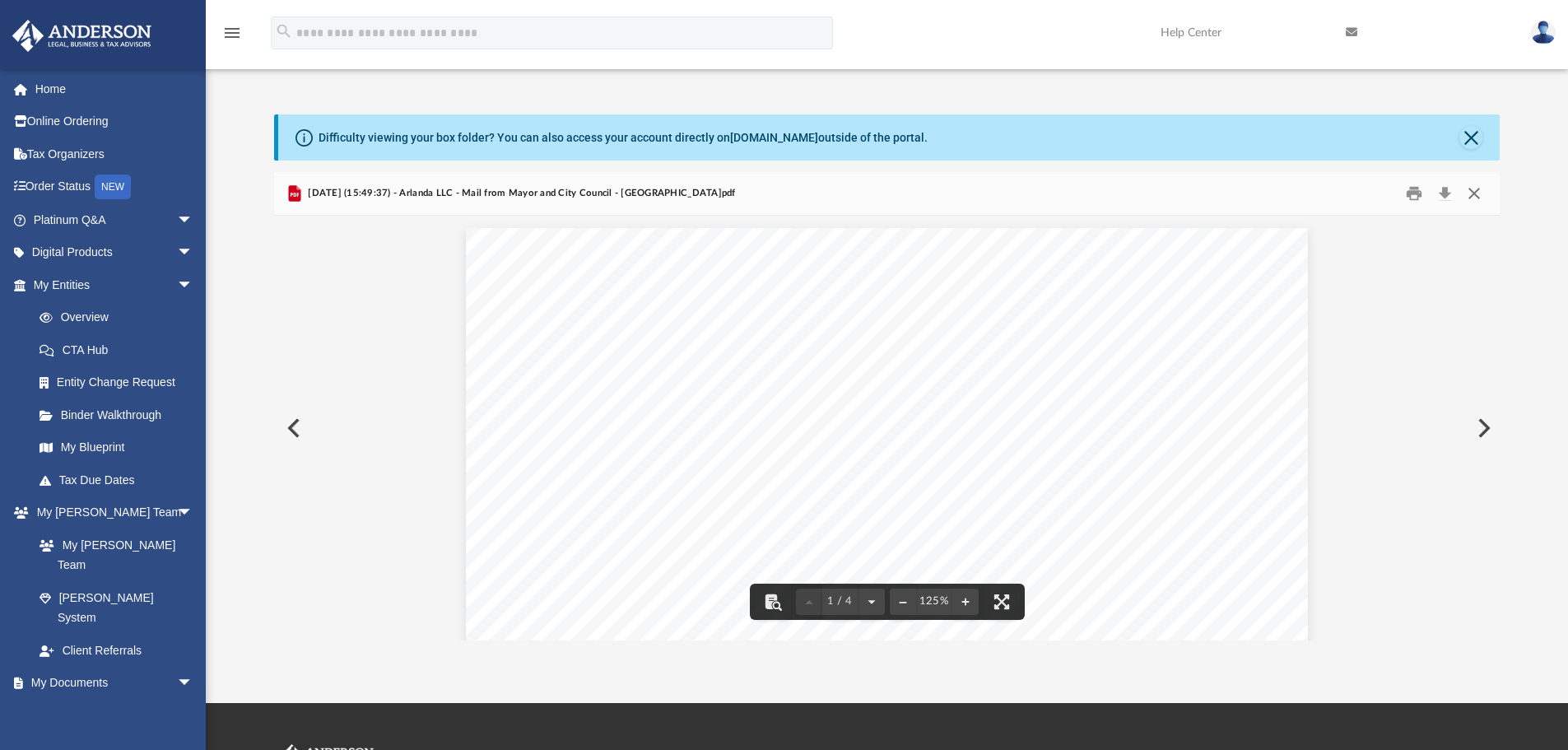
click at [1472, 198] on button "Close" at bounding box center [1474, 194] width 29 height 26
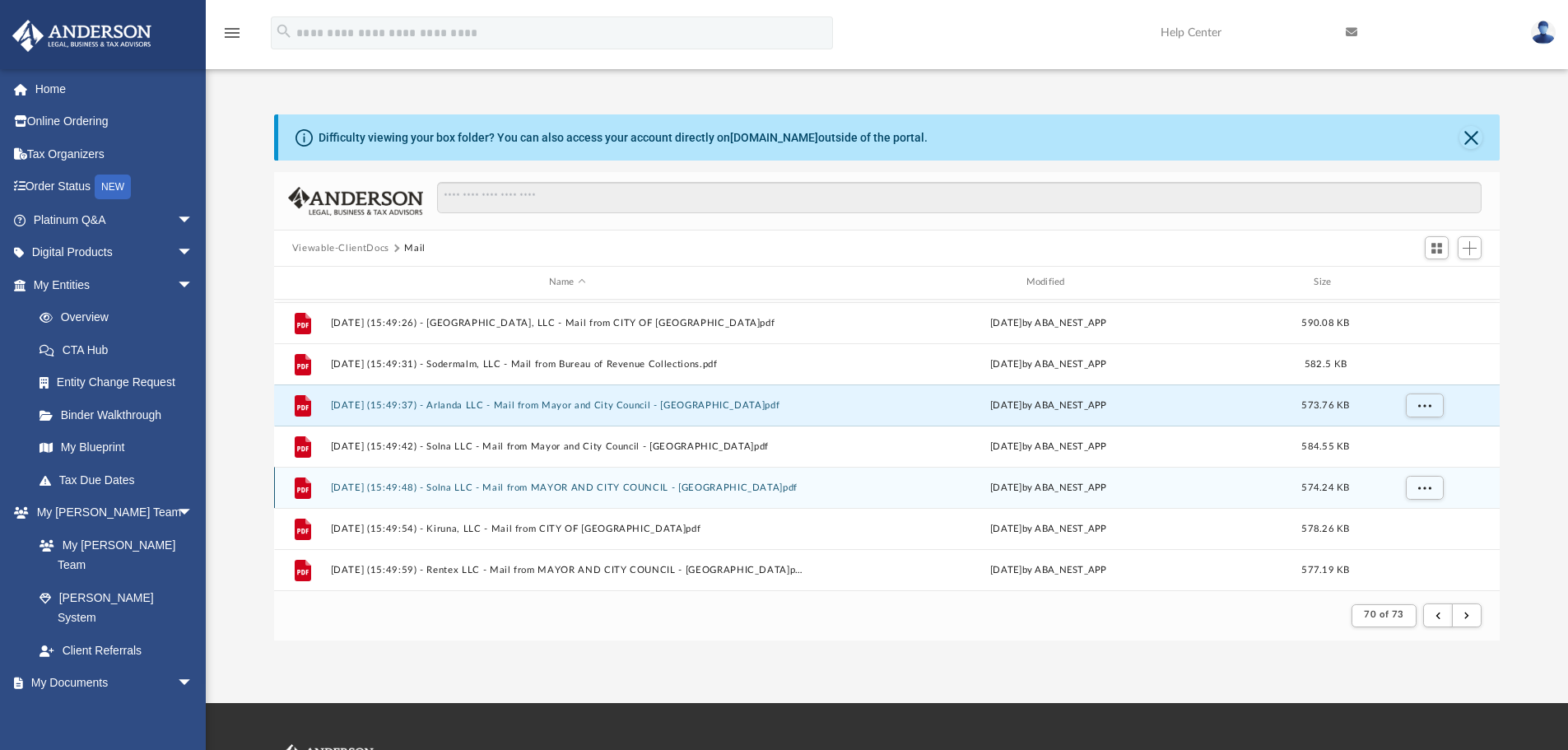
scroll to position [1273, 0]
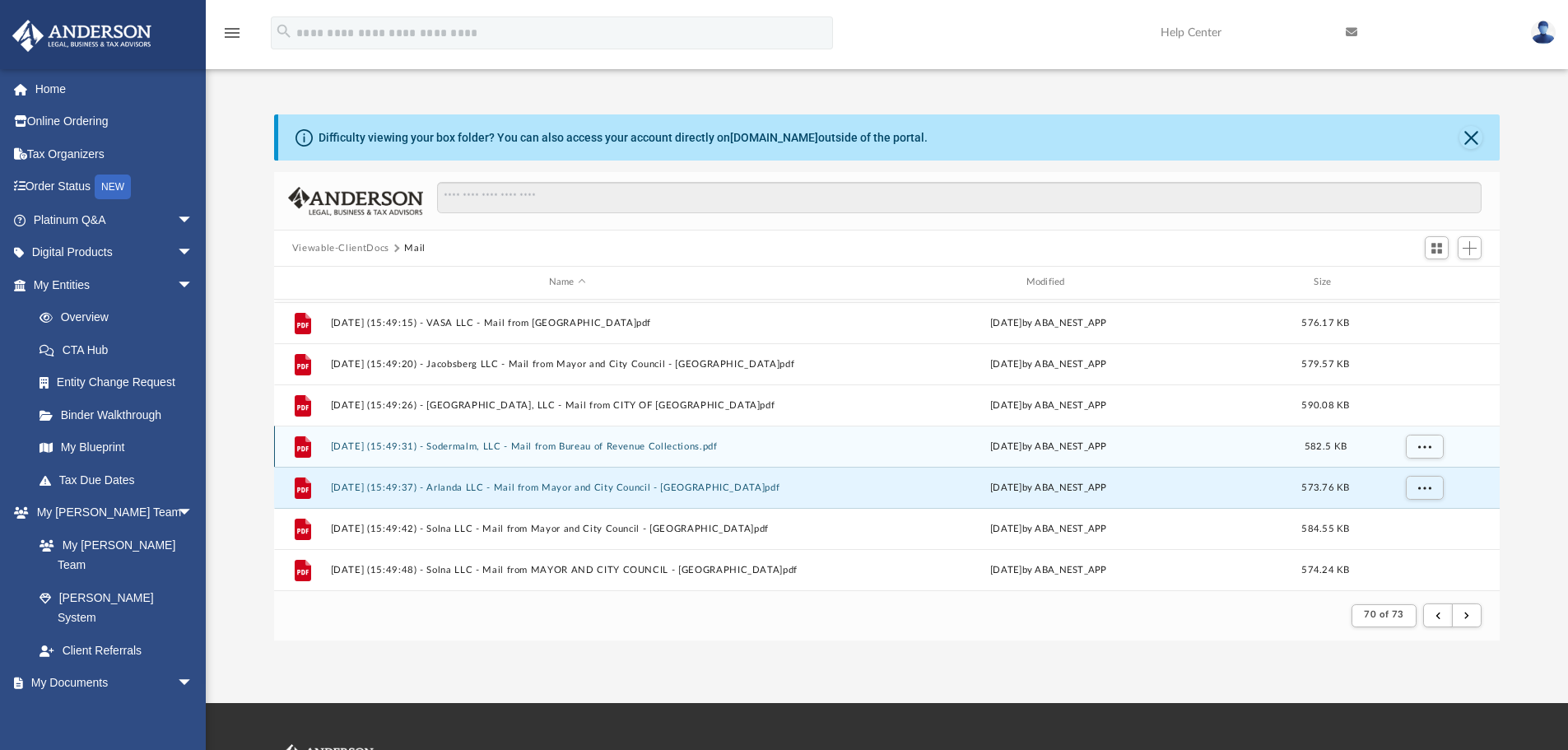
click at [474, 442] on button "[DATE] (15:49:31) - Sodermalm, LLC - Mail from Bureau of Revenue Collections.pdf" at bounding box center [567, 446] width 474 height 10
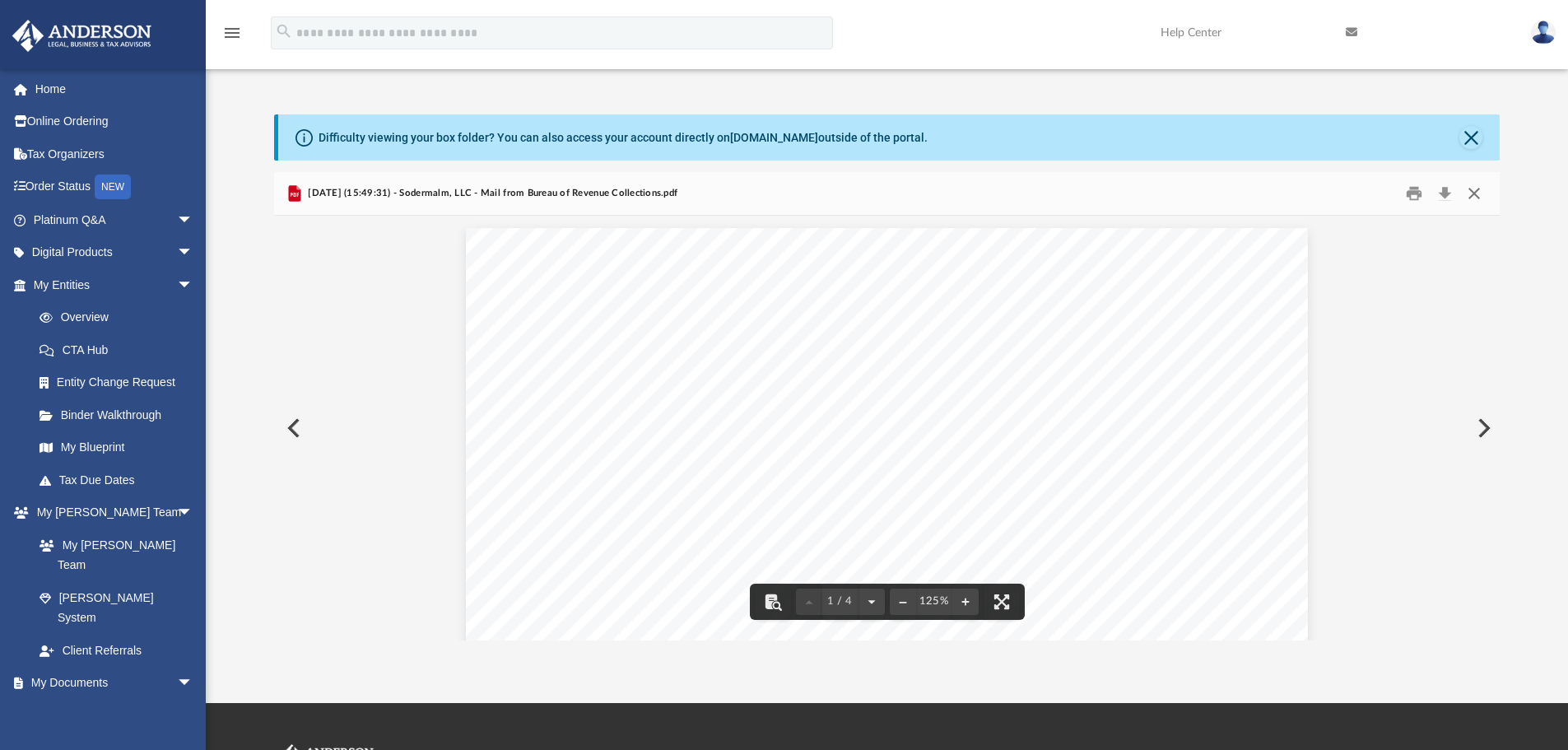
click at [1473, 191] on button "Close" at bounding box center [1474, 194] width 29 height 26
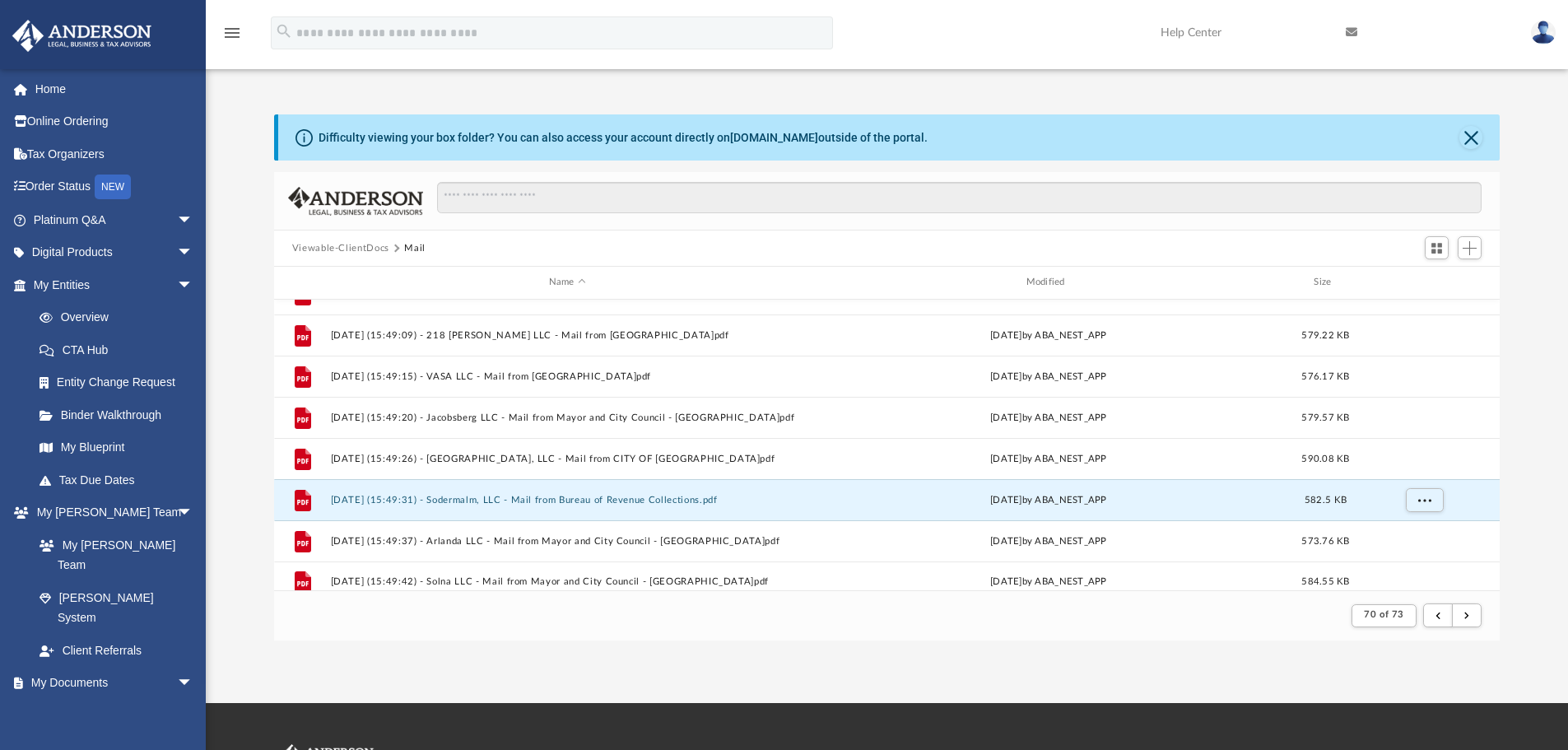
scroll to position [1191, 0]
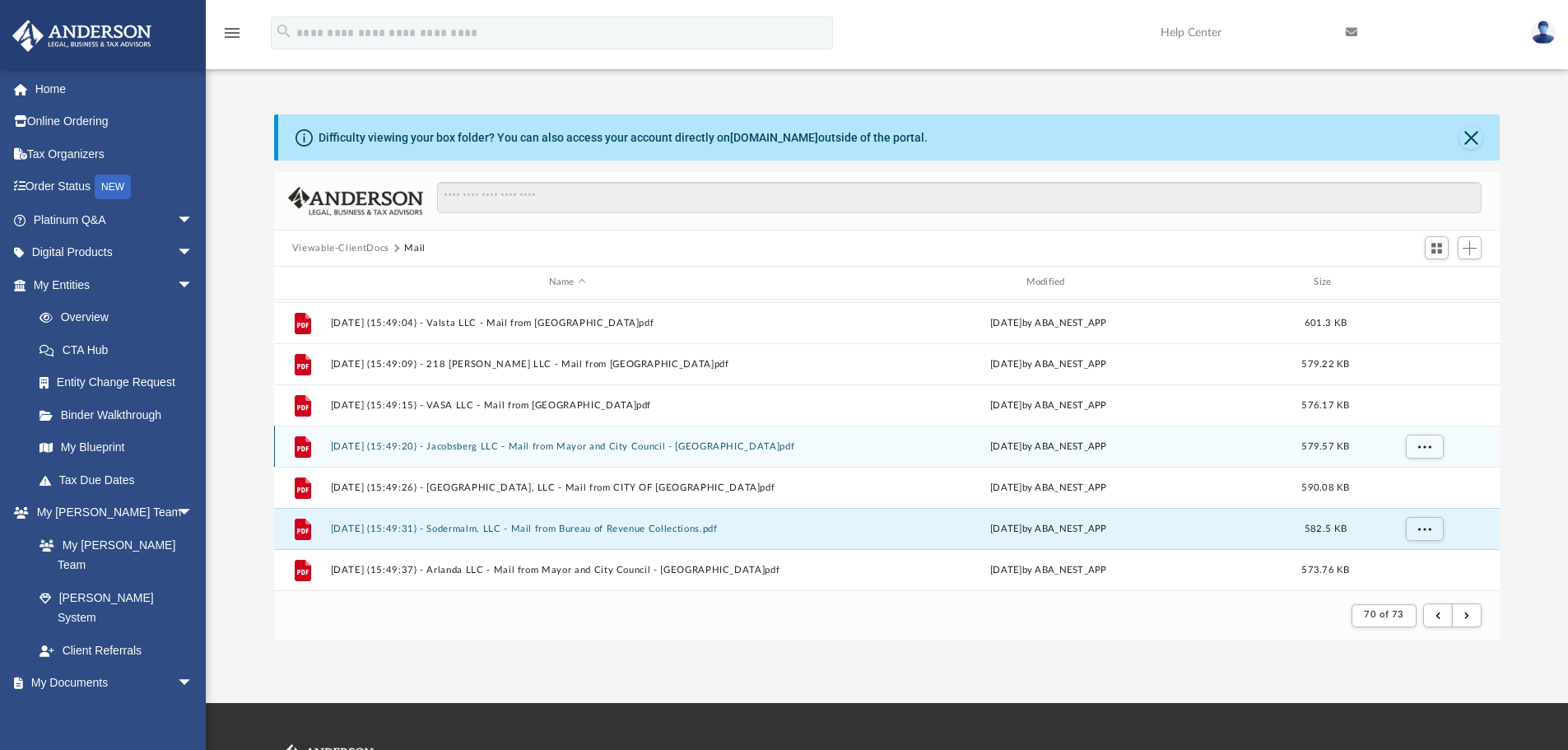
click at [476, 445] on button "[DATE] (15:49:20) - Jacobsberg LLC - Mail from Mayor and City Council - [GEOGRA…" at bounding box center [567, 446] width 474 height 10
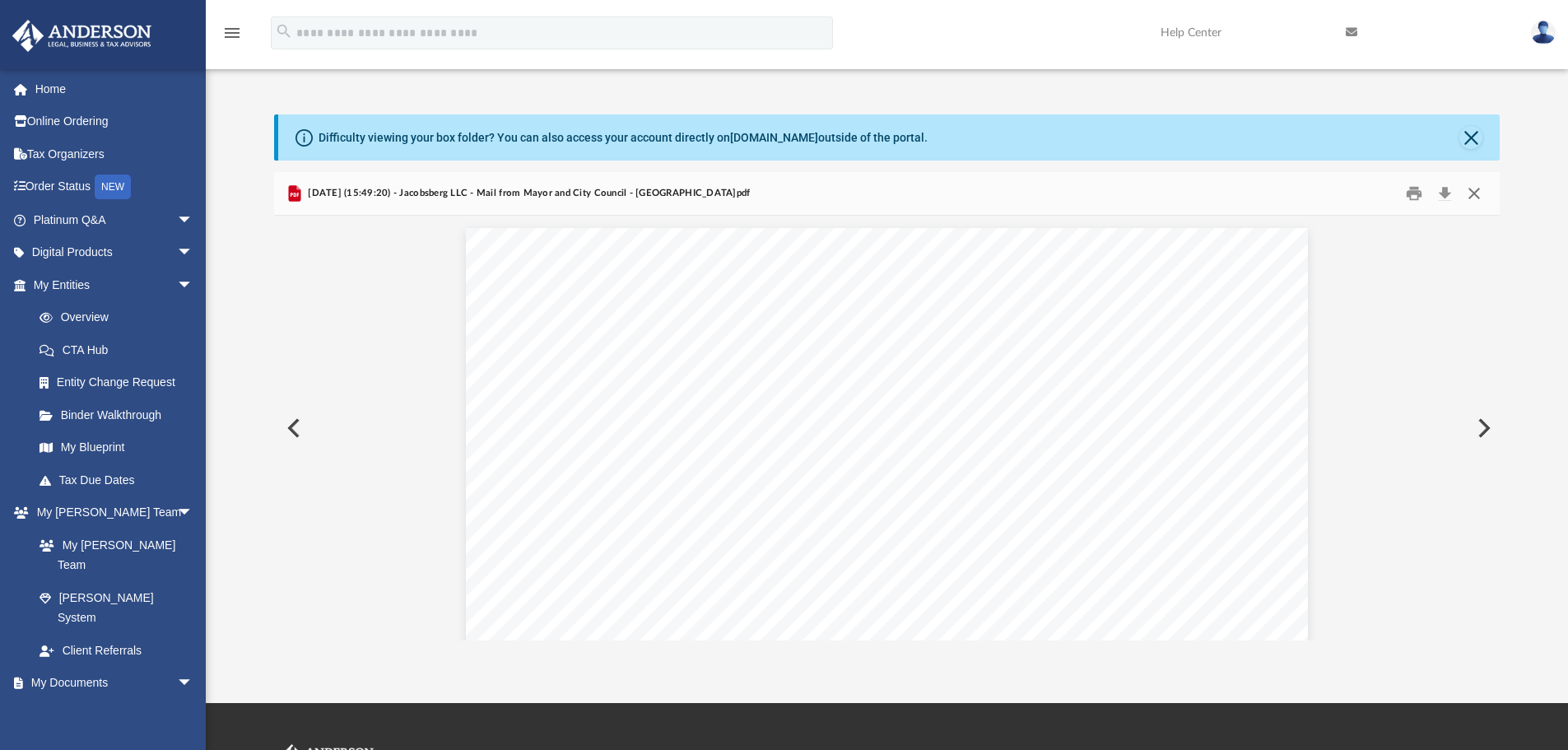
drag, startPoint x: 1474, startPoint y: 187, endPoint x: 1474, endPoint y: 206, distance: 19.0
click at [1474, 191] on button "Close" at bounding box center [1474, 194] width 29 height 26
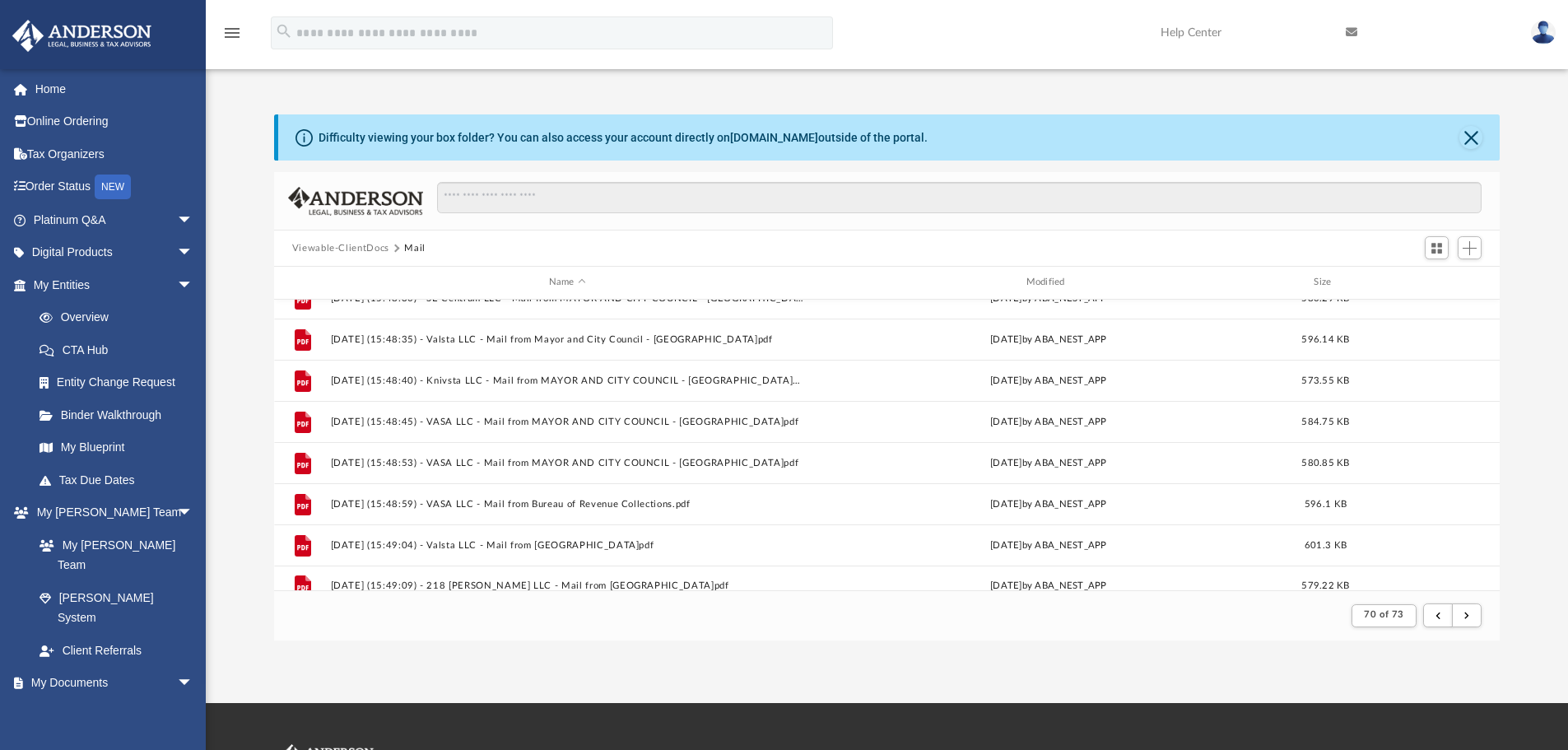
scroll to position [944, 0]
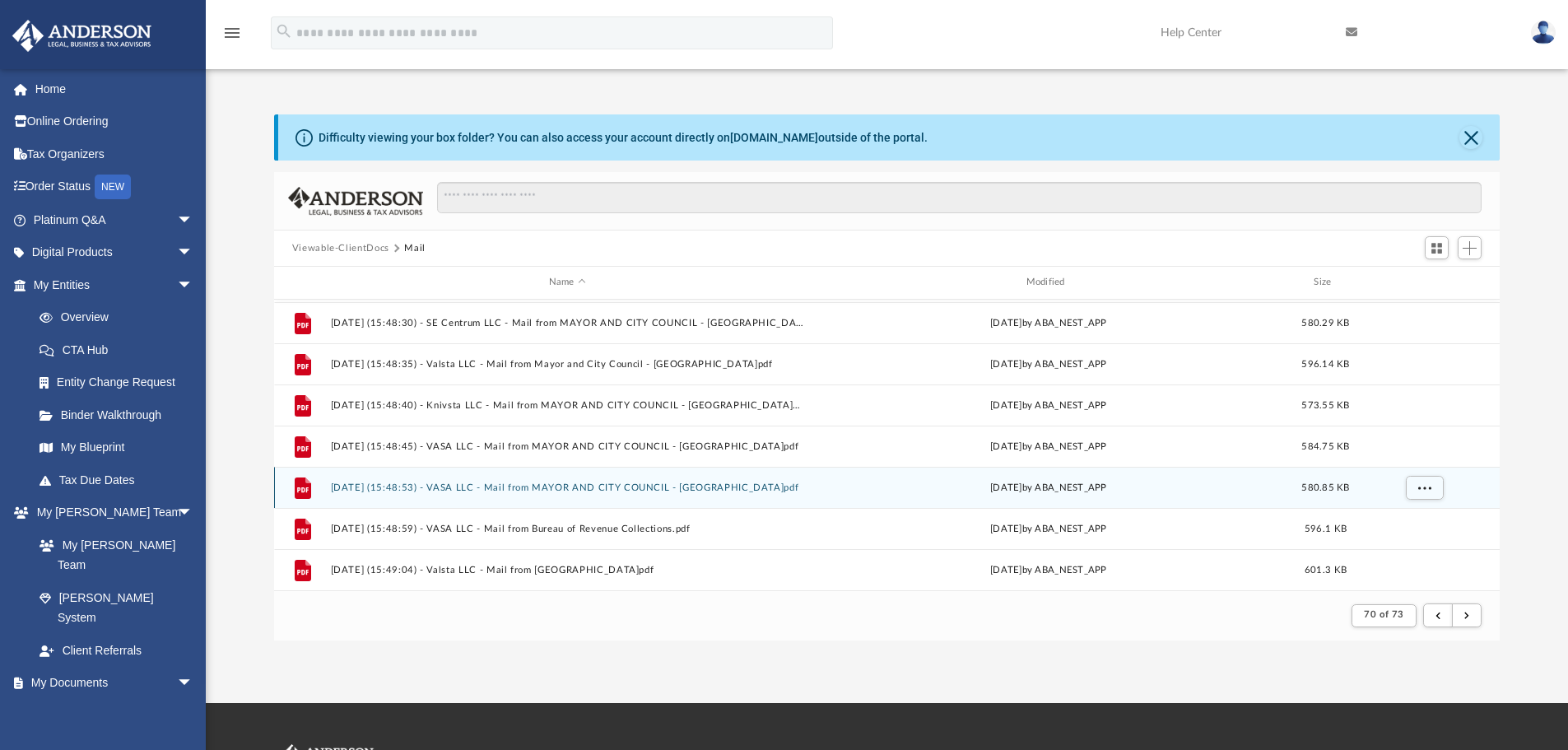
click at [499, 486] on button "[DATE] (15:48:53) - VASA LLC - Mail from MAYOR AND CITY COUNCIL - [GEOGRAPHIC_D…" at bounding box center [567, 487] width 474 height 10
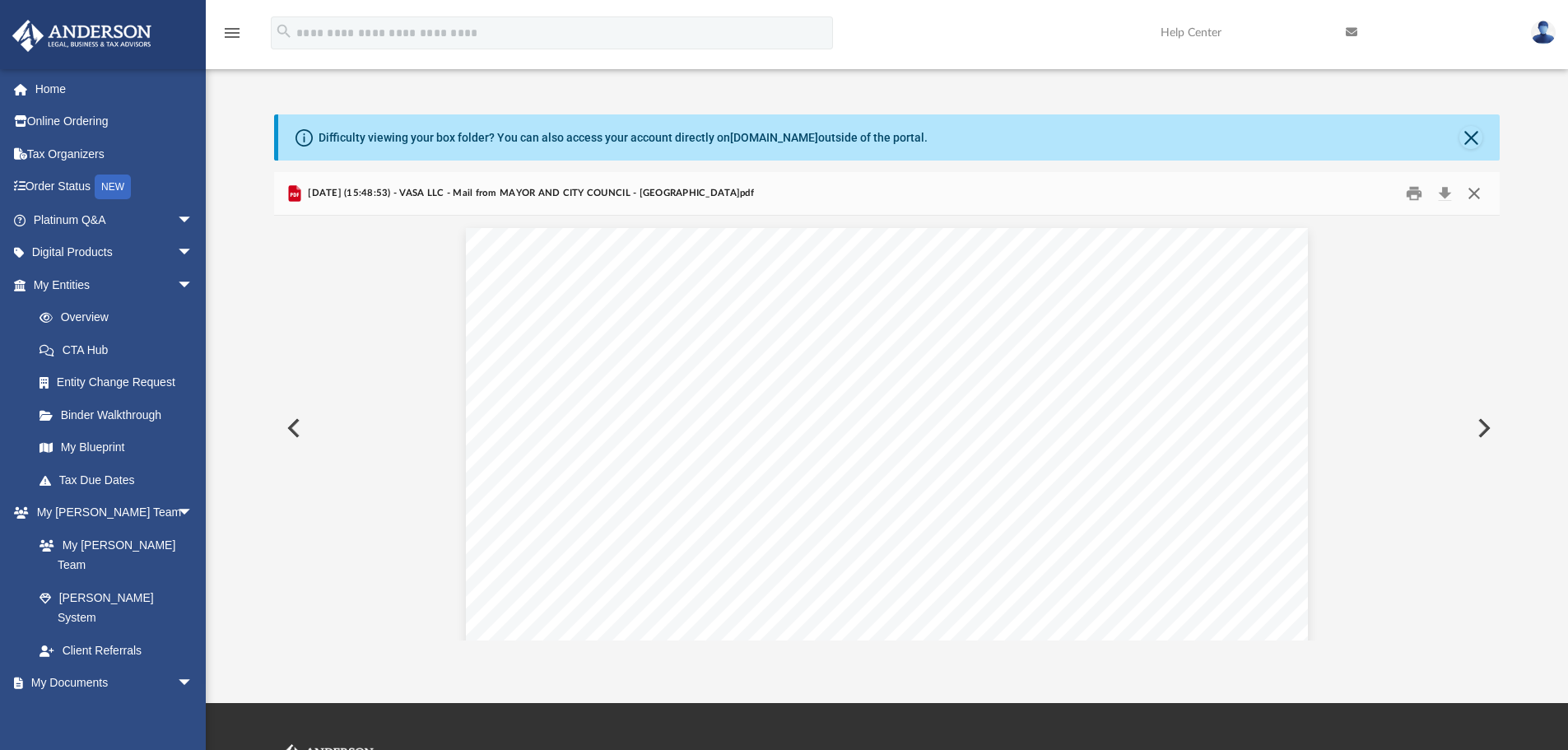
click at [1472, 195] on button "Close" at bounding box center [1474, 194] width 29 height 26
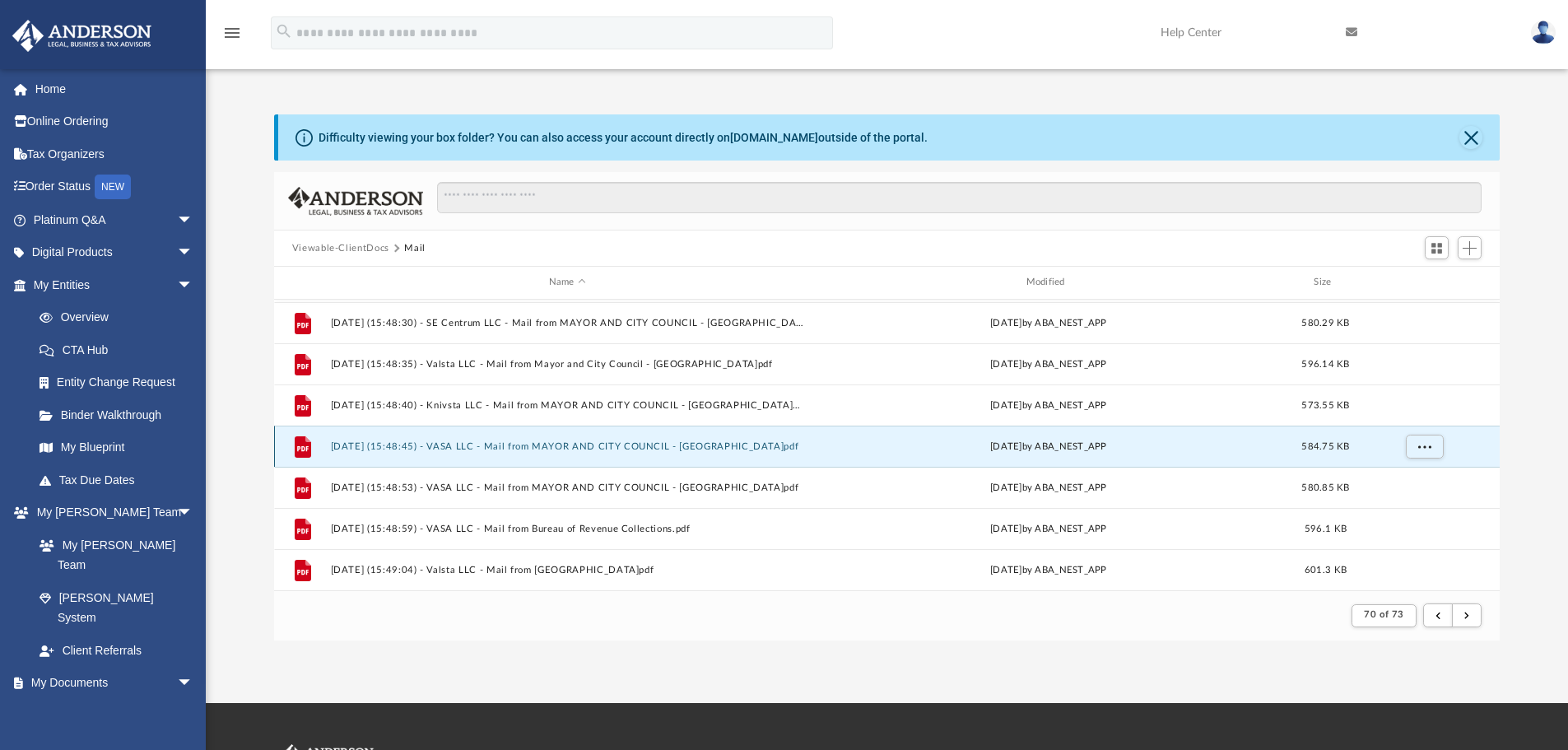
click at [444, 447] on button "[DATE] (15:48:45) - VASA LLC - Mail from MAYOR AND CITY COUNCIL - [GEOGRAPHIC_D…" at bounding box center [567, 446] width 474 height 10
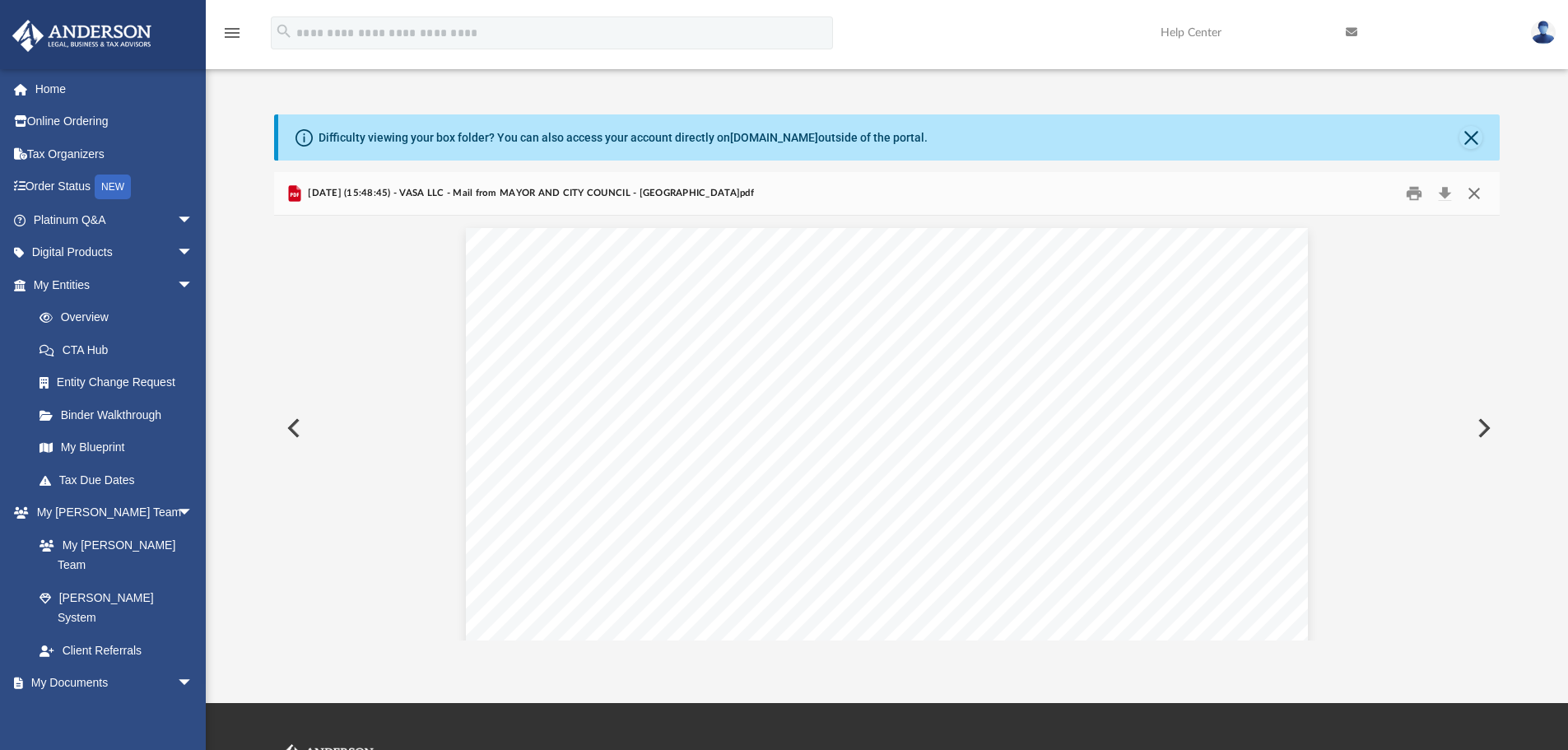
click at [1477, 194] on button "Close" at bounding box center [1474, 194] width 29 height 26
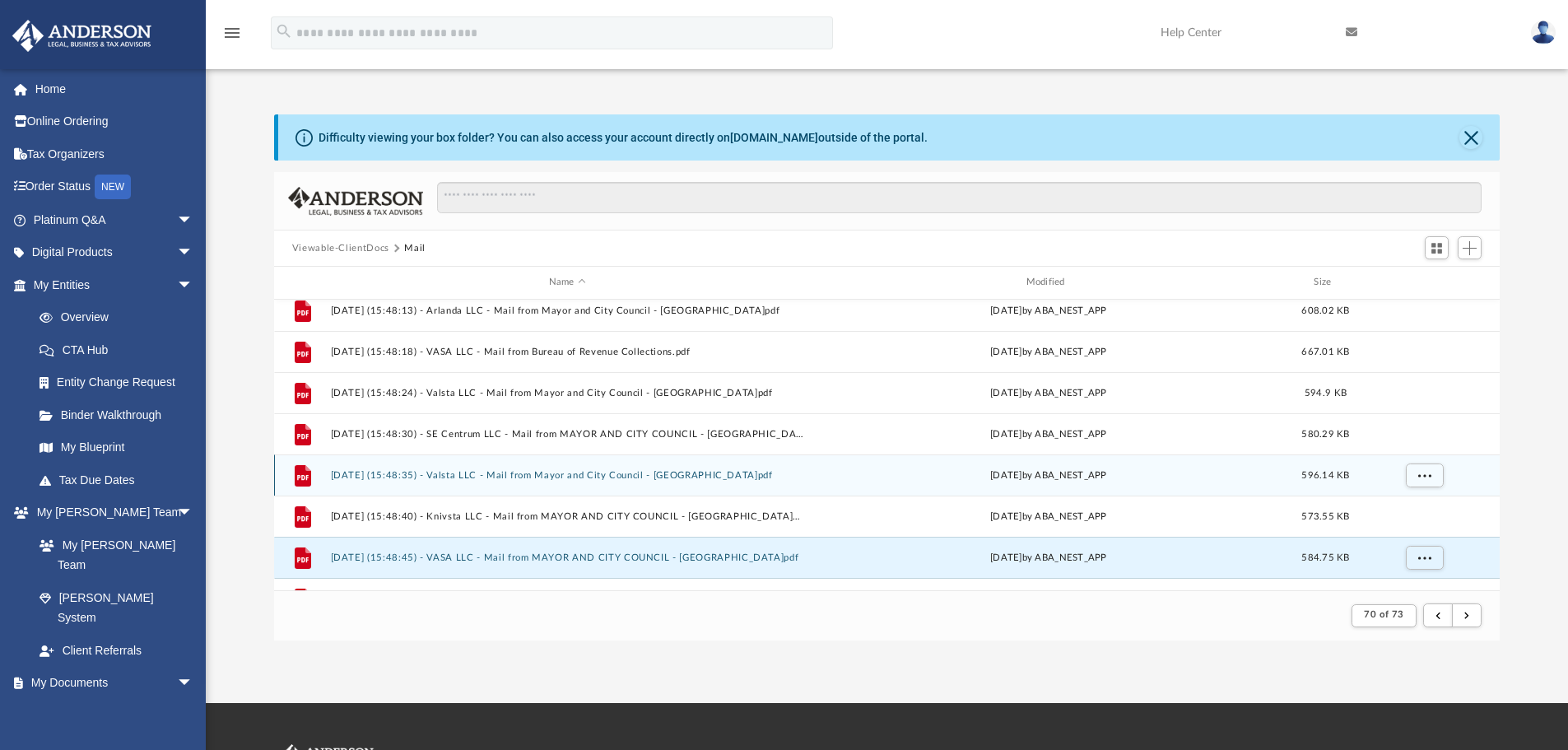
scroll to position [861, 0]
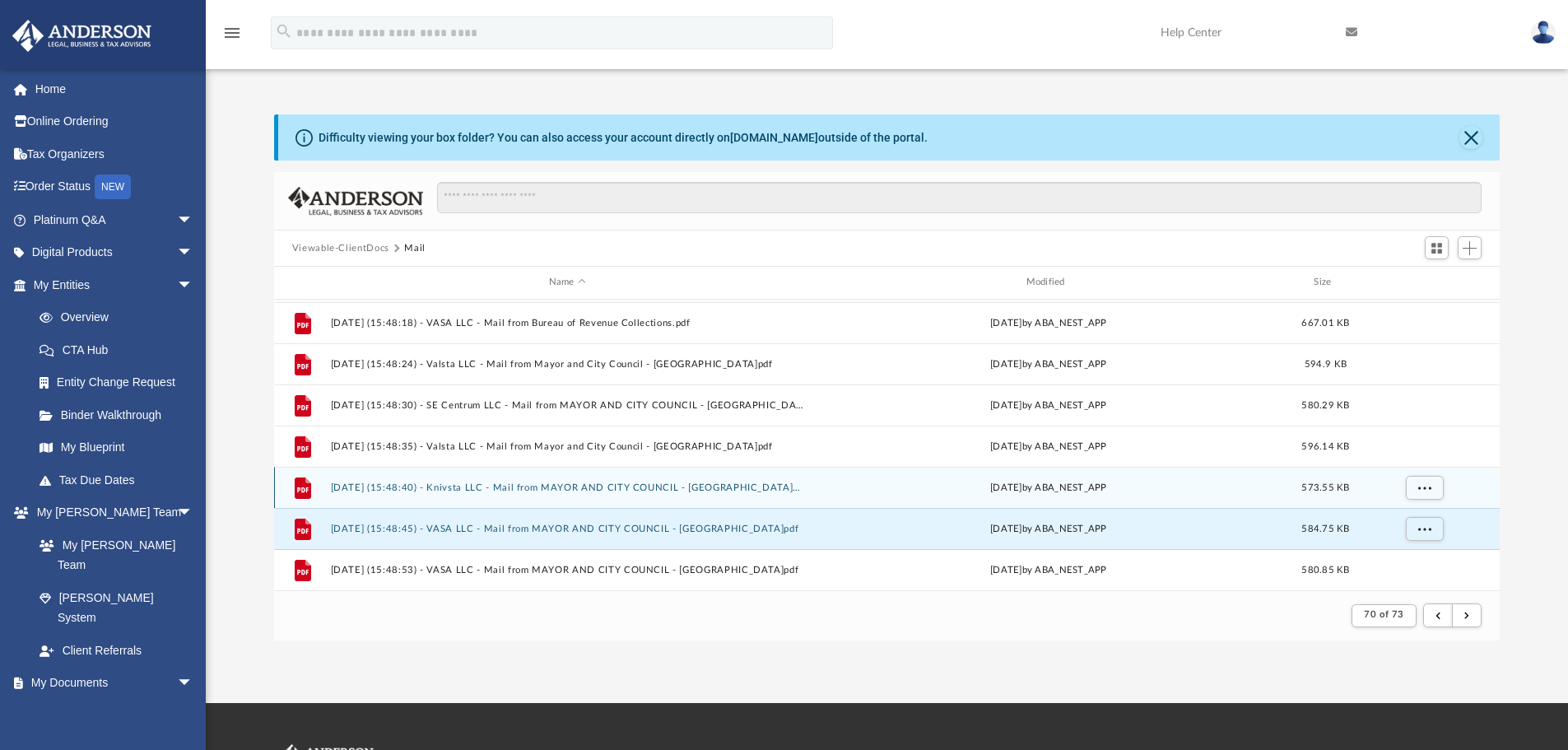
click at [469, 481] on div "File [DATE] (15:48:40) - Knivsta LLC - Mail from MAYOR AND CITY COUNCIL - [GEOG…" at bounding box center [887, 487] width 1226 height 42
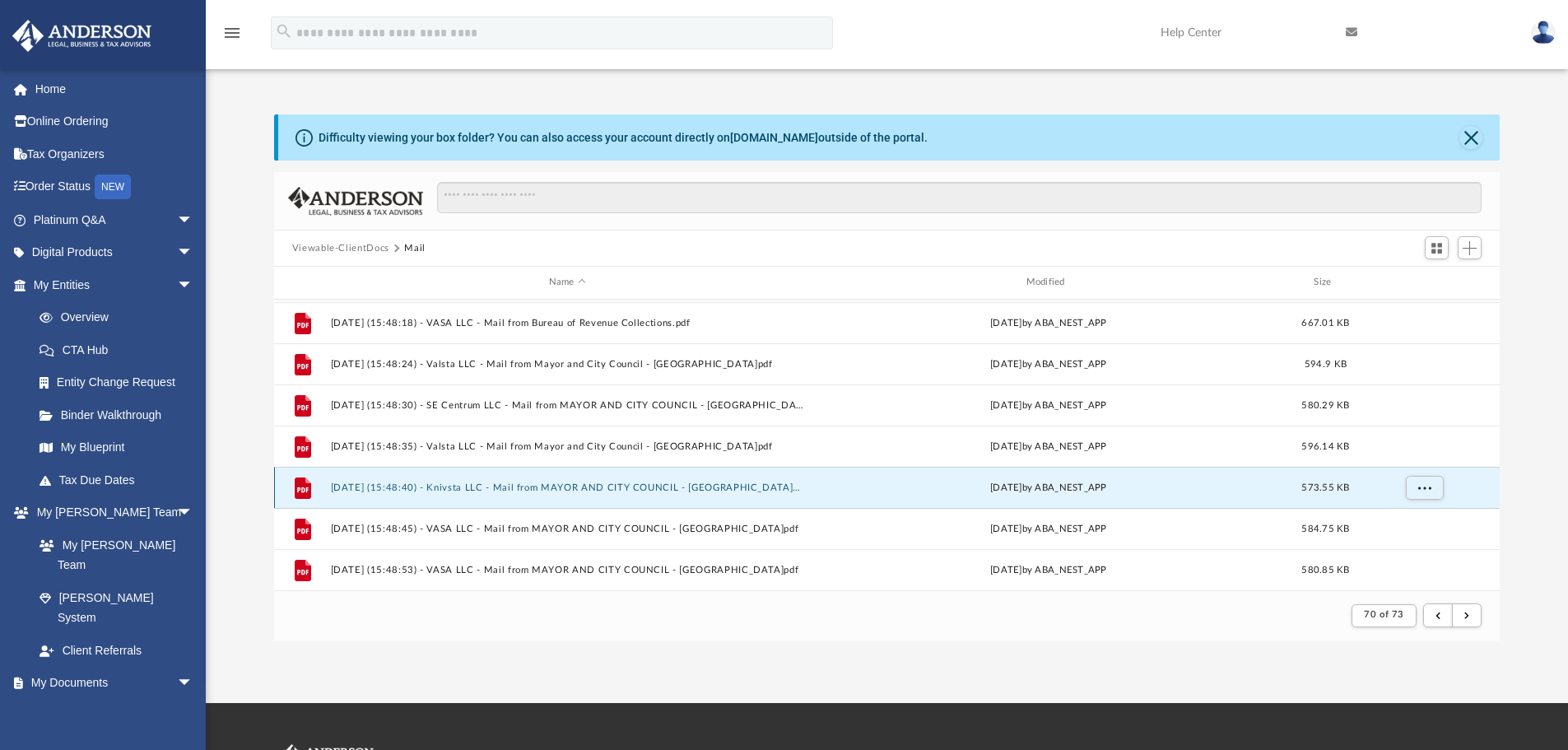
click at [427, 484] on button "[DATE] (15:48:40) - Knivsta LLC - Mail from MAYOR AND CITY COUNCIL - [GEOGRAPHI…" at bounding box center [567, 487] width 474 height 10
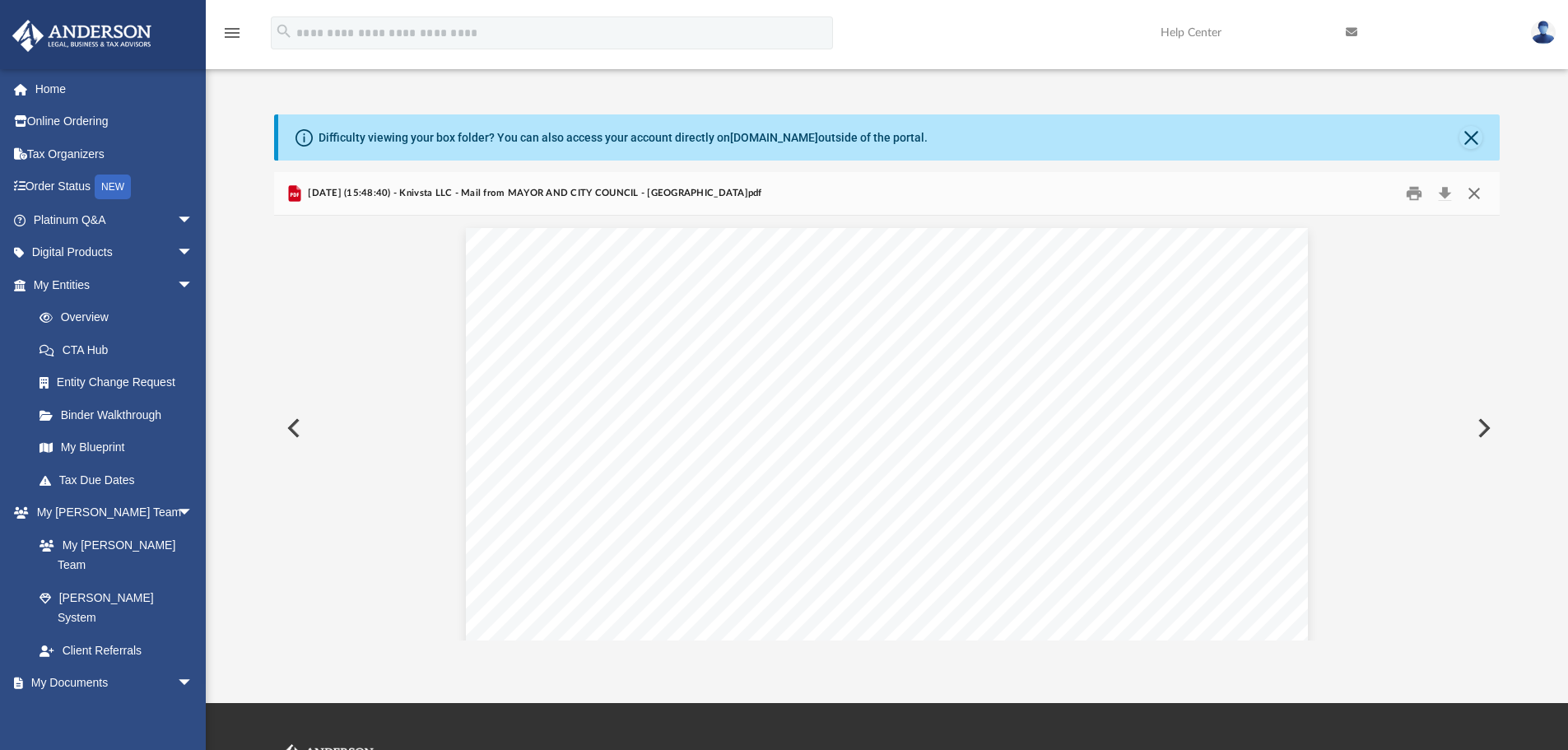
click at [1473, 189] on button "Close" at bounding box center [1474, 194] width 29 height 26
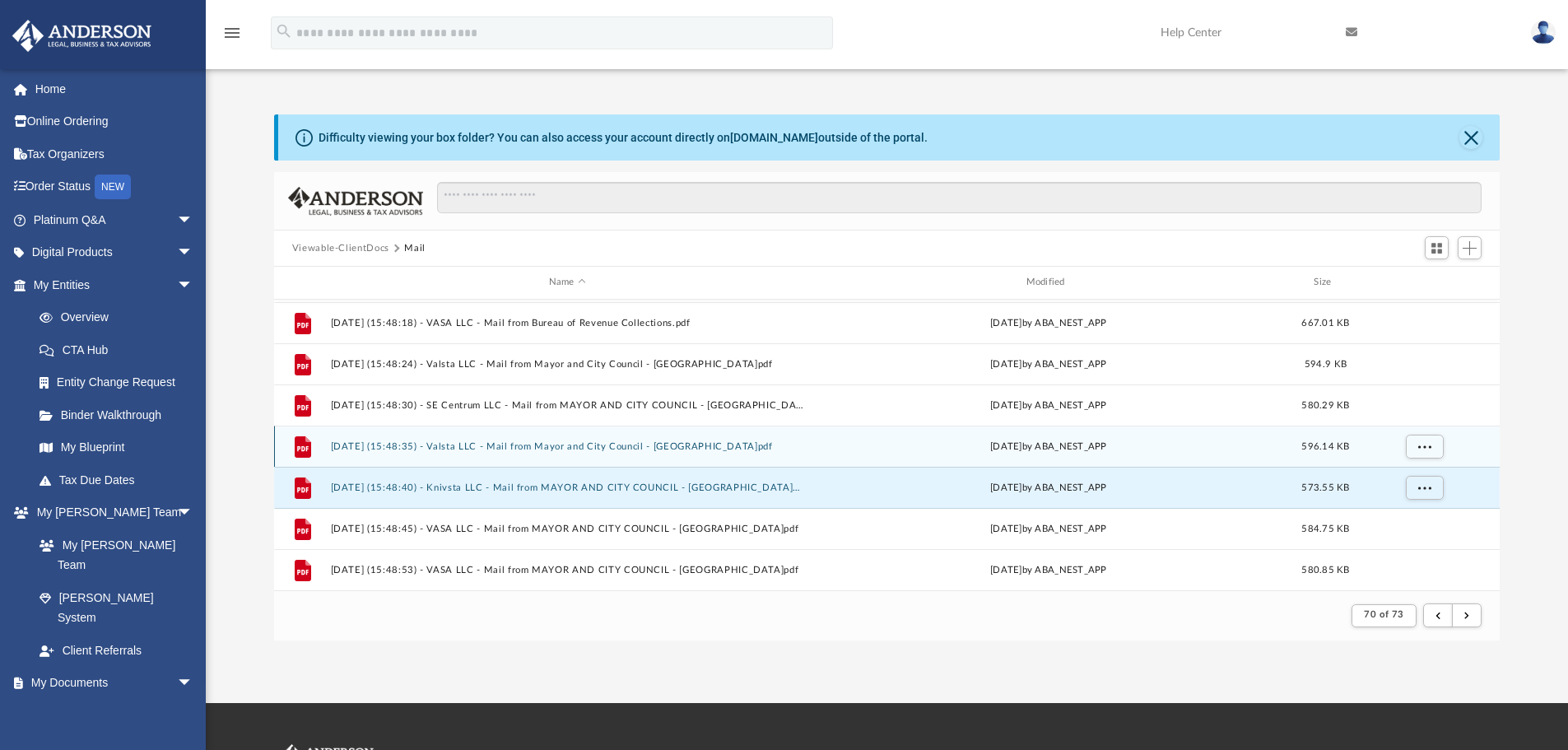
click at [453, 451] on button "[DATE] (15:48:35) - Valsta LLC - Mail from Mayor and City Council - [GEOGRAPHIC…" at bounding box center [567, 446] width 474 height 10
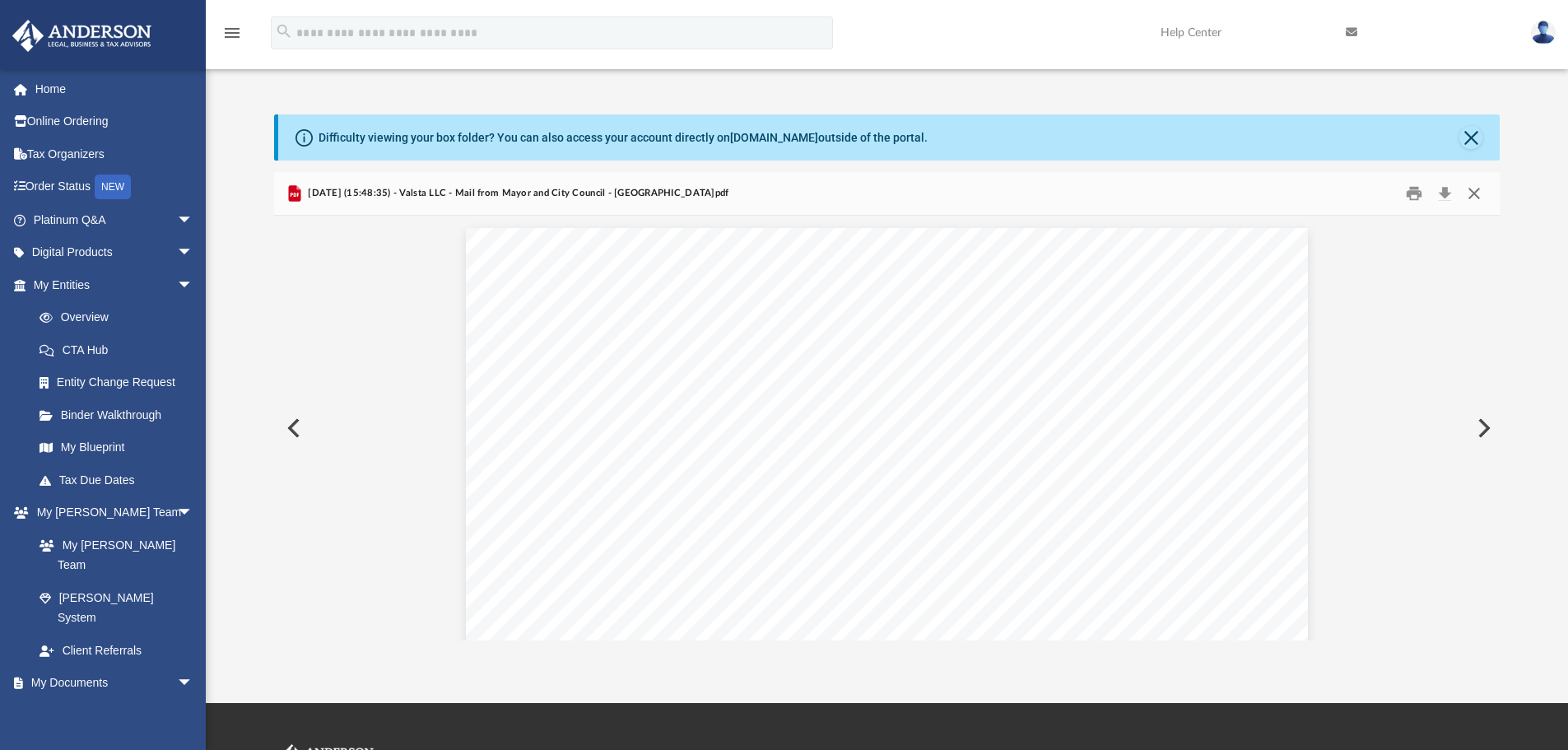
click at [1473, 188] on button "Close" at bounding box center [1474, 194] width 29 height 26
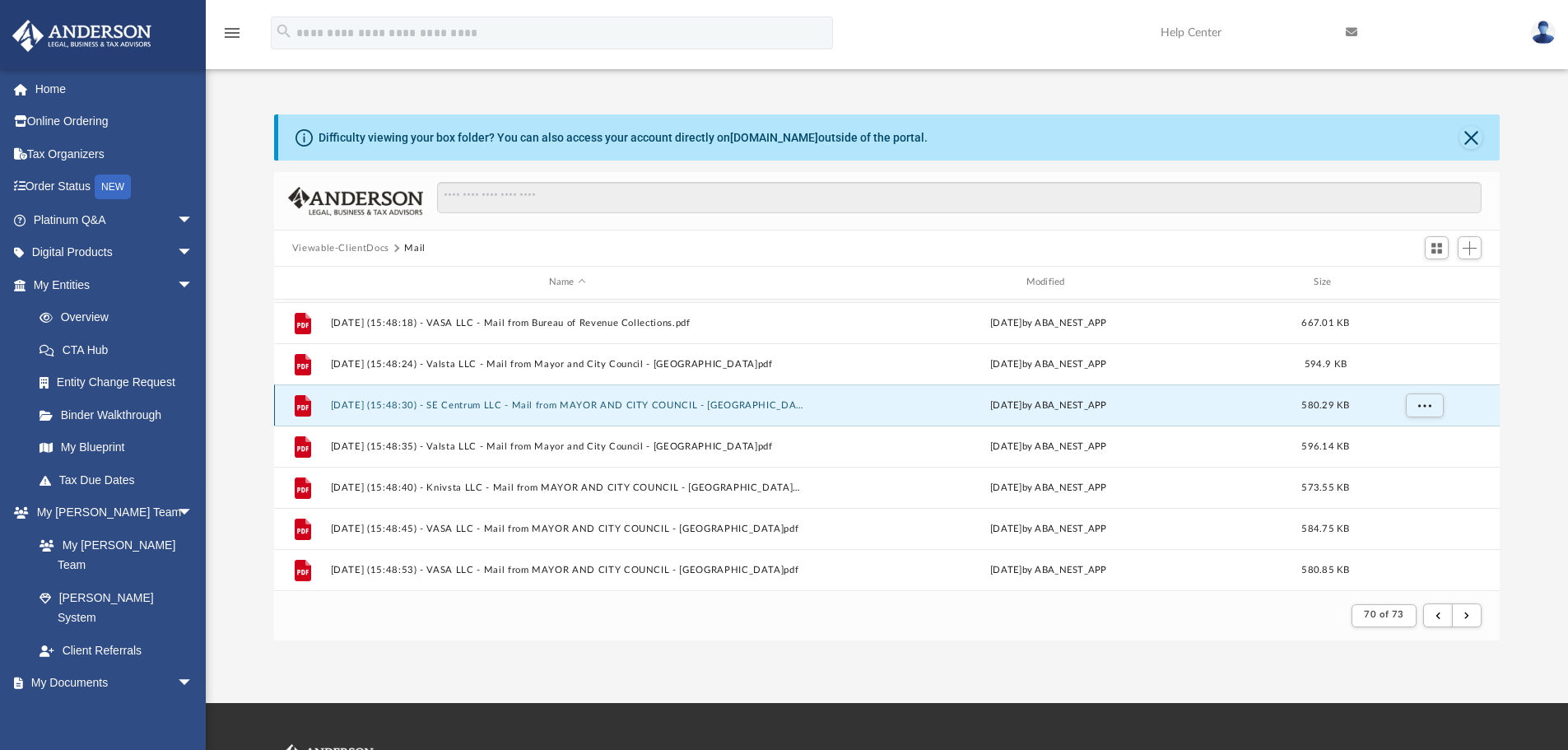
click at [451, 404] on button "[DATE] (15:48:30) - SE Centrum LLC - Mail from MAYOR AND CITY COUNCIL - [GEOGRA…" at bounding box center [567, 404] width 474 height 10
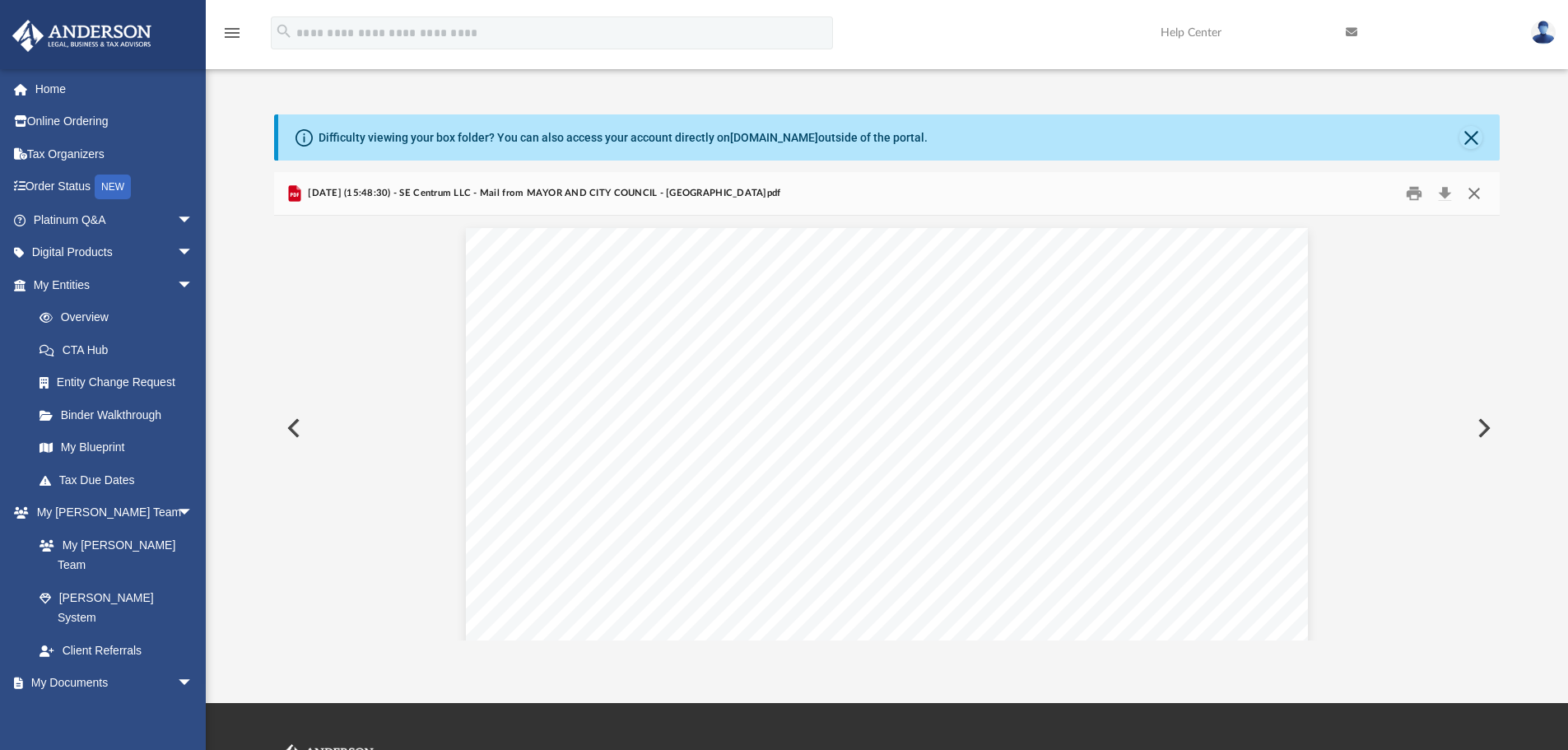
click at [1475, 192] on button "Close" at bounding box center [1474, 194] width 29 height 26
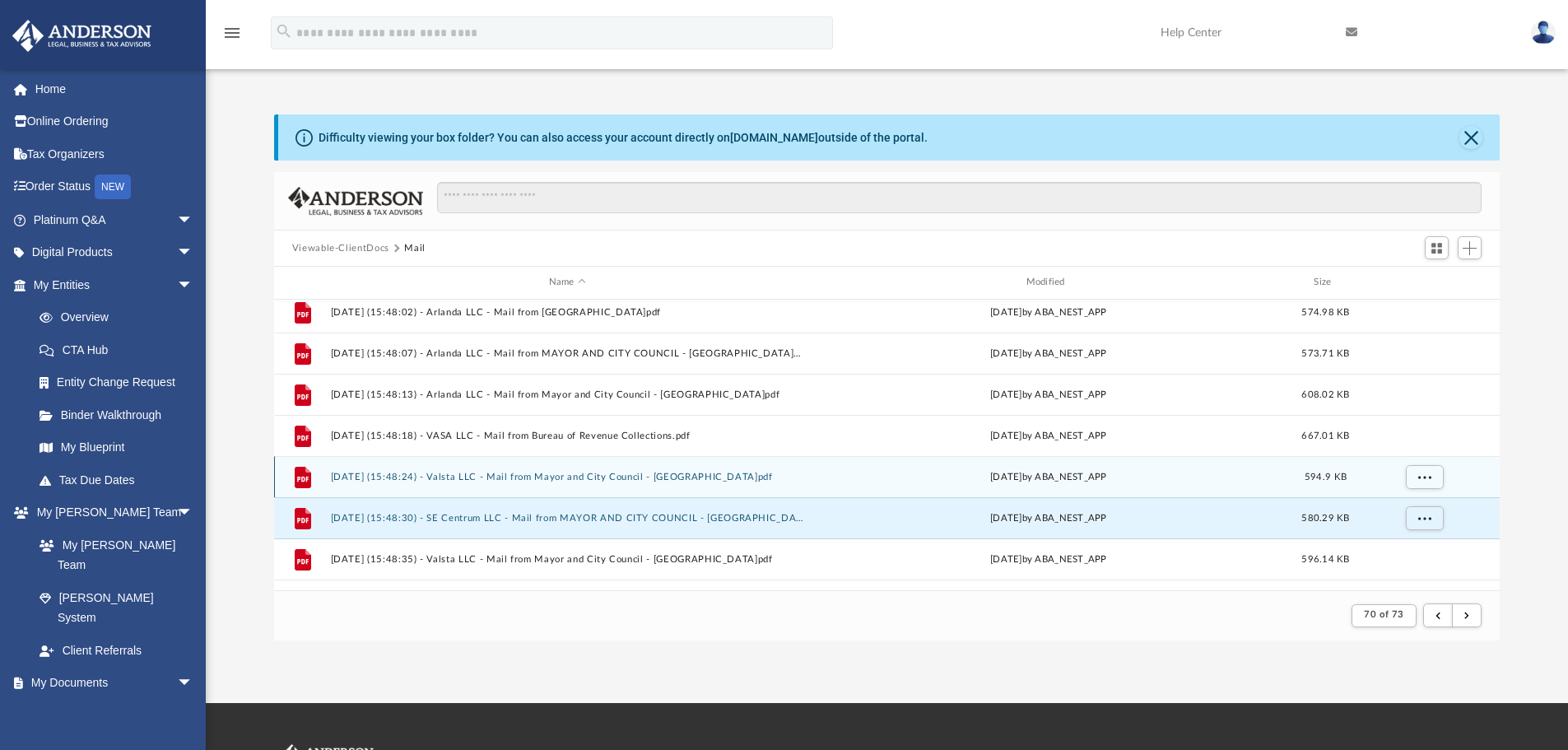
scroll to position [779, 0]
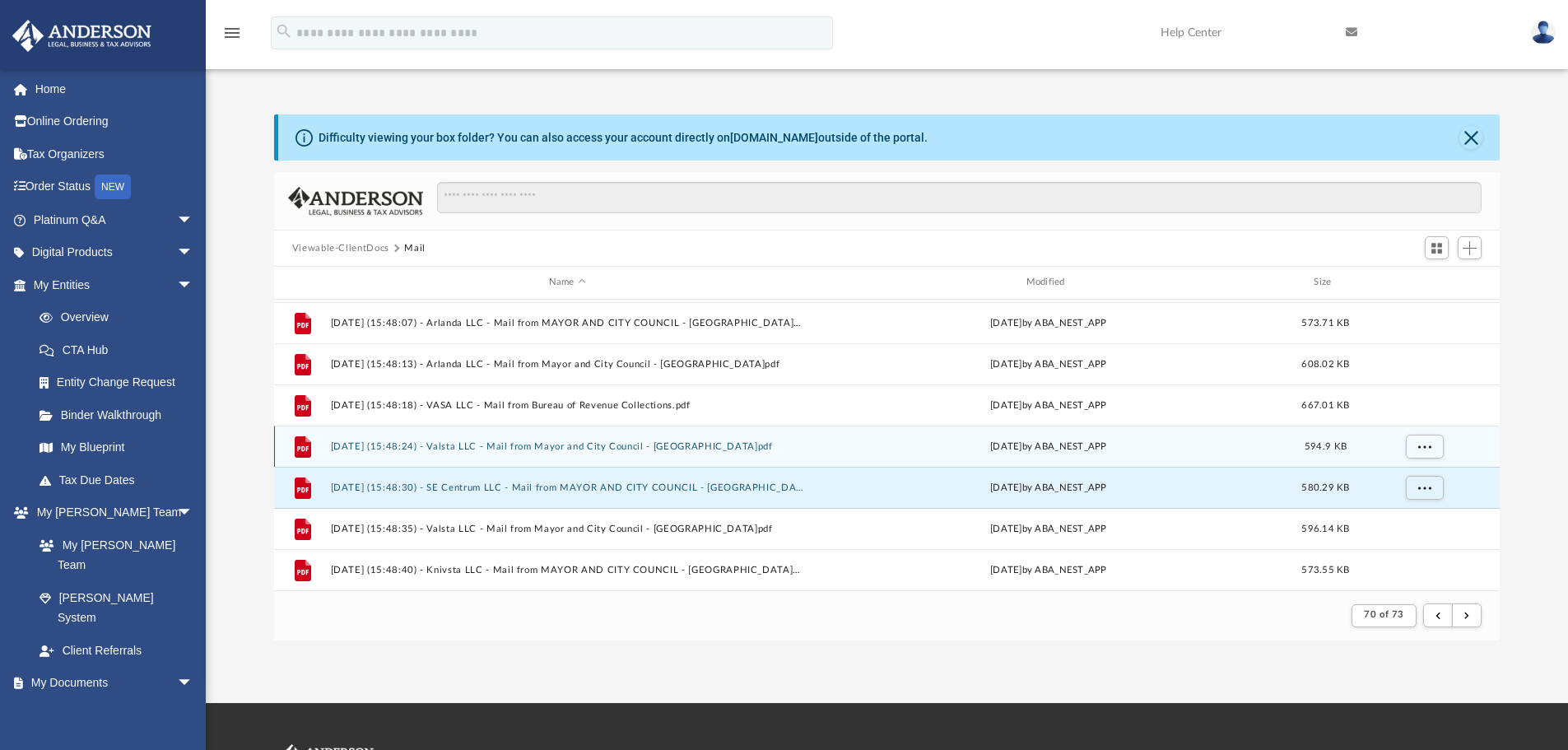
click at [476, 447] on button "[DATE] (15:48:24) - Valsta LLC - Mail from Mayor and City Council - [GEOGRAPHIC…" at bounding box center [567, 446] width 474 height 10
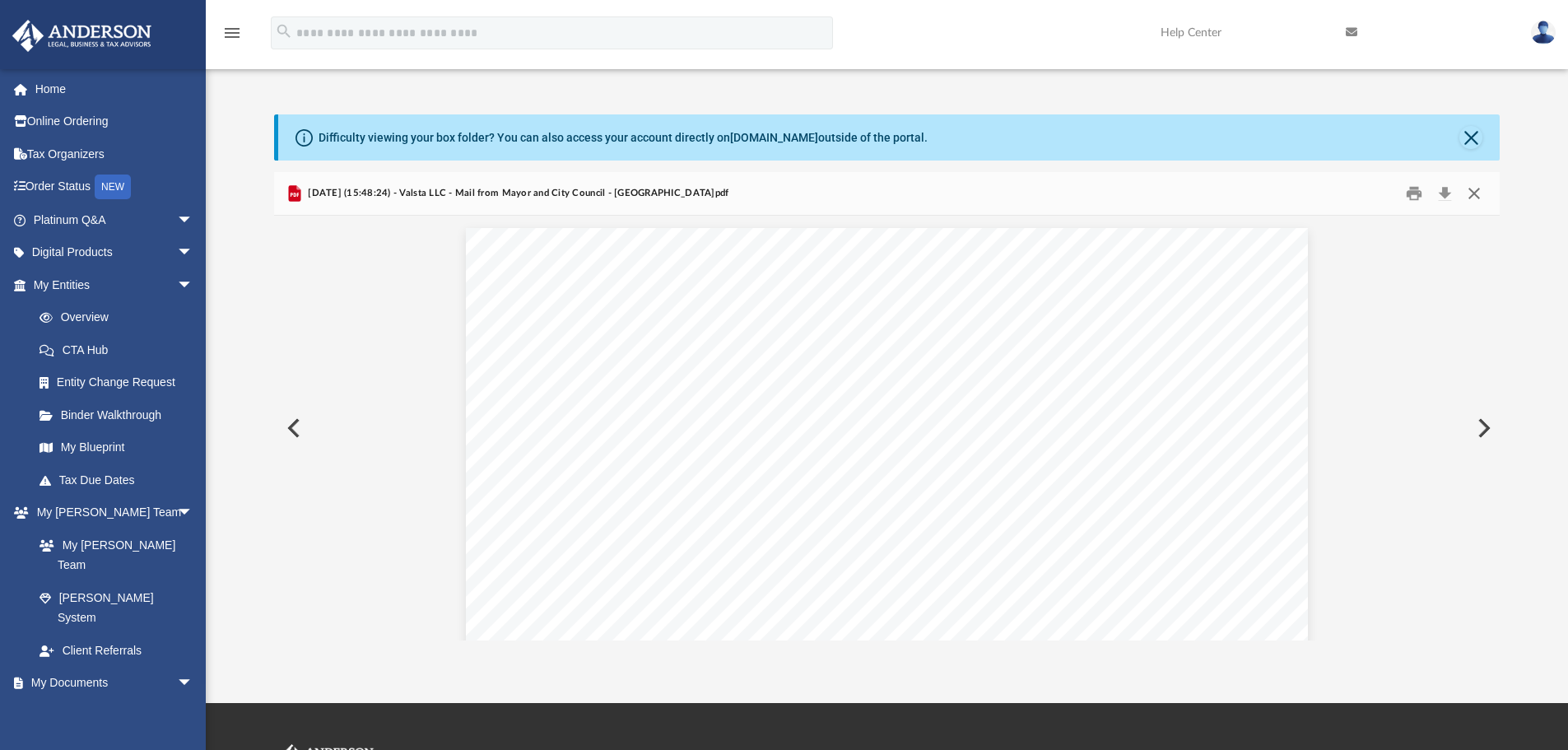
click at [1479, 190] on button "Close" at bounding box center [1474, 194] width 29 height 26
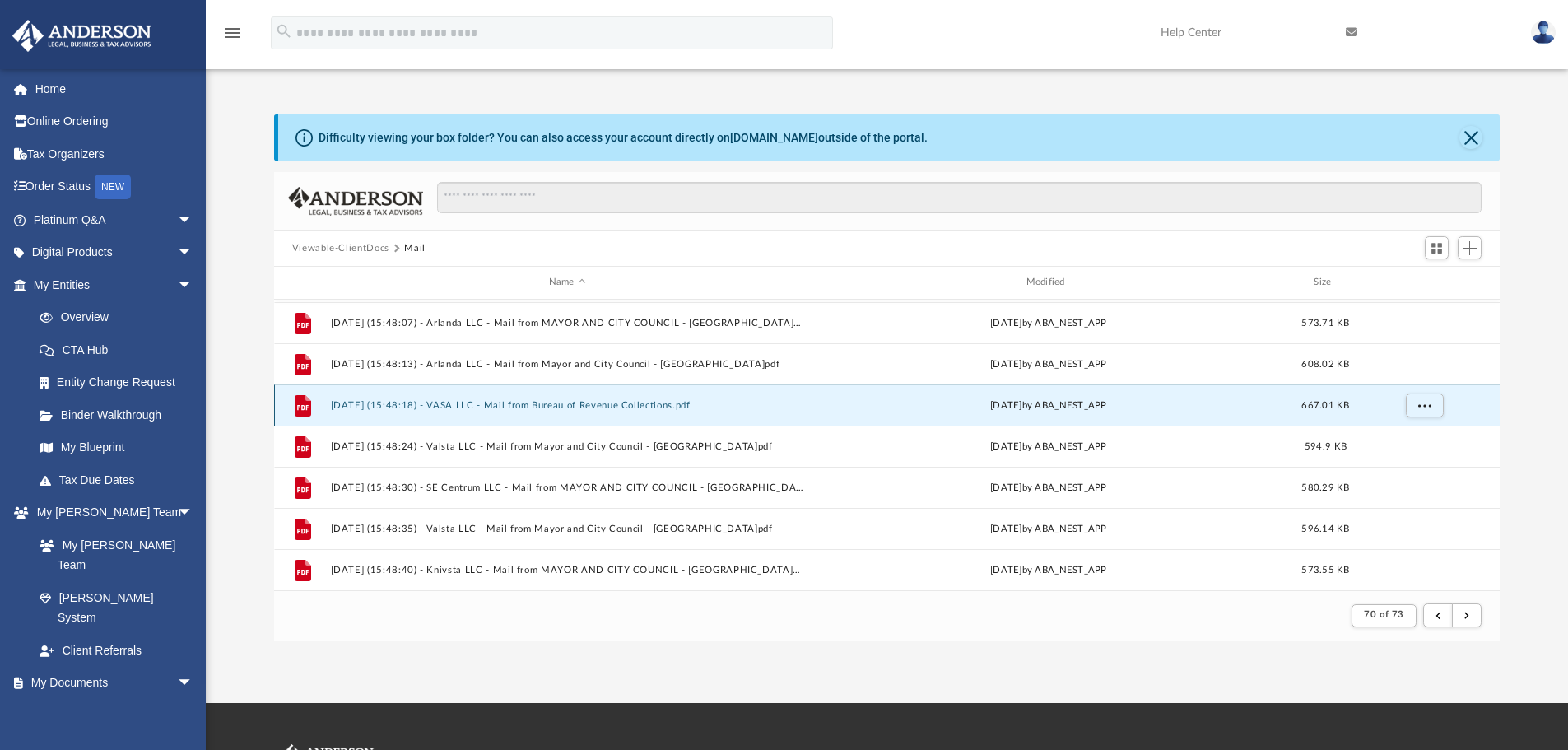
click at [435, 401] on button "[DATE] (15:48:18) - VASA LLC - Mail from Bureau of Revenue Collections.pdf" at bounding box center [567, 404] width 474 height 10
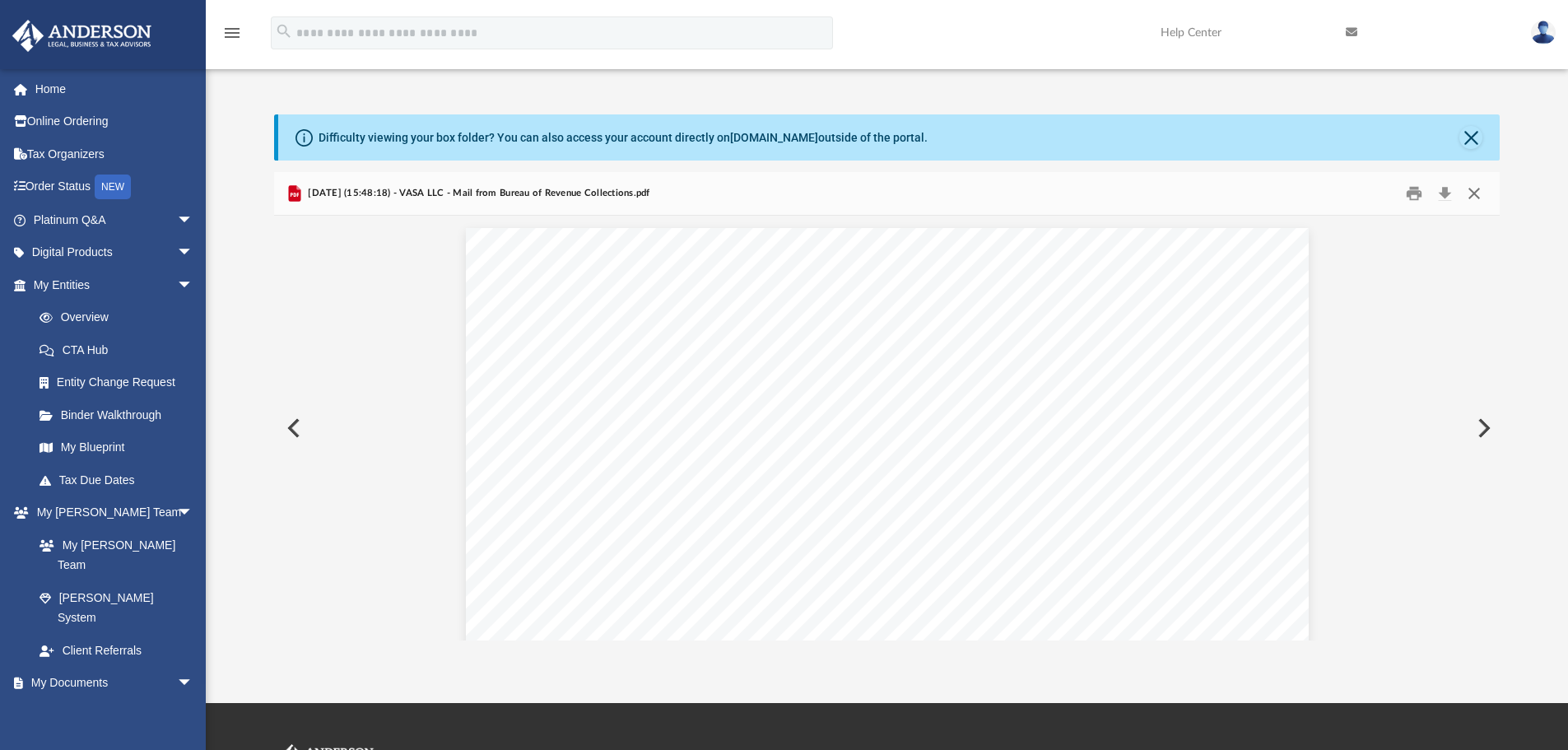
click at [1475, 189] on button "Close" at bounding box center [1474, 194] width 29 height 26
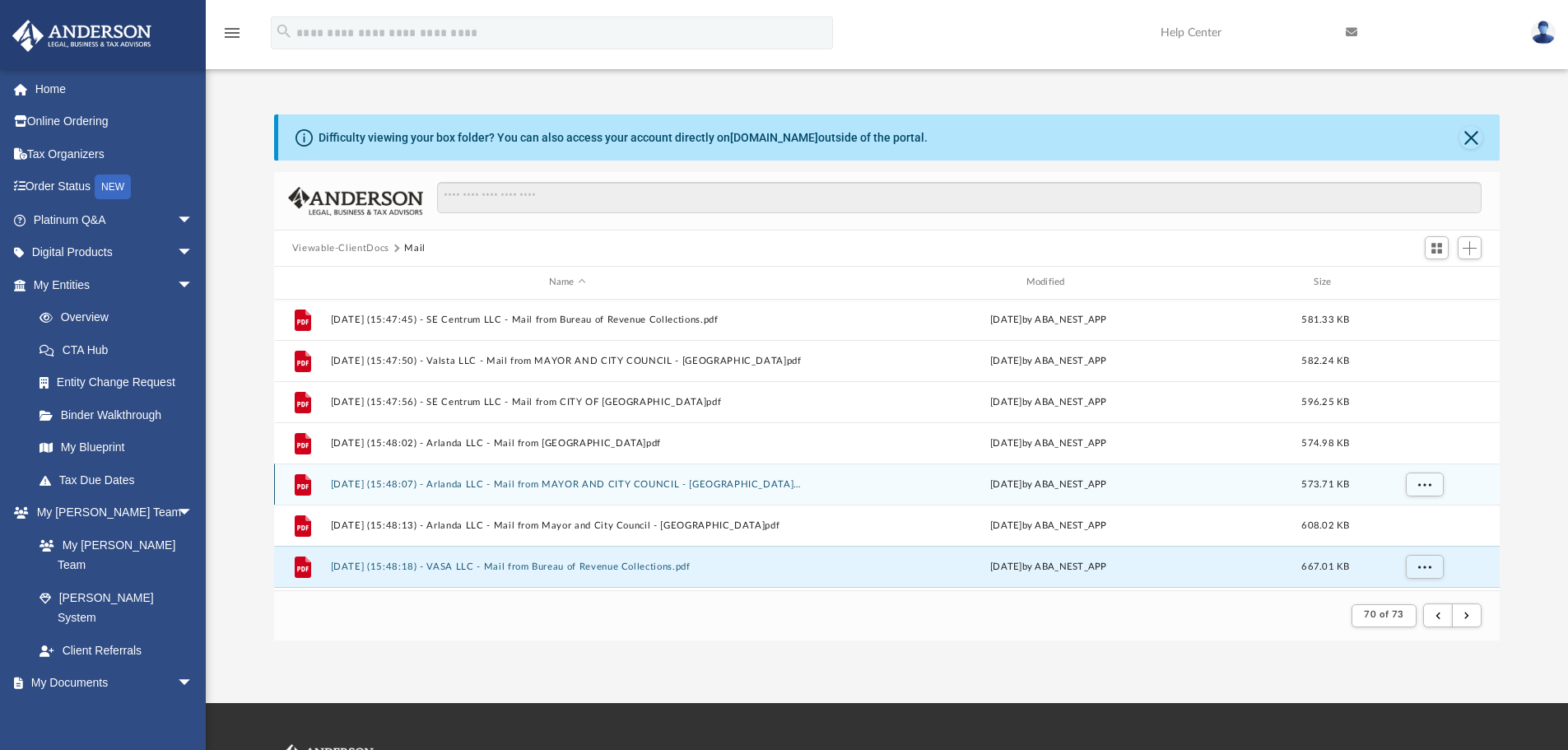
scroll to position [615, 0]
click at [392, 486] on button "[DATE] (15:48:07) - Arlanda LLC - Mail from MAYOR AND CITY COUNCIL - [GEOGRAPHI…" at bounding box center [567, 487] width 474 height 10
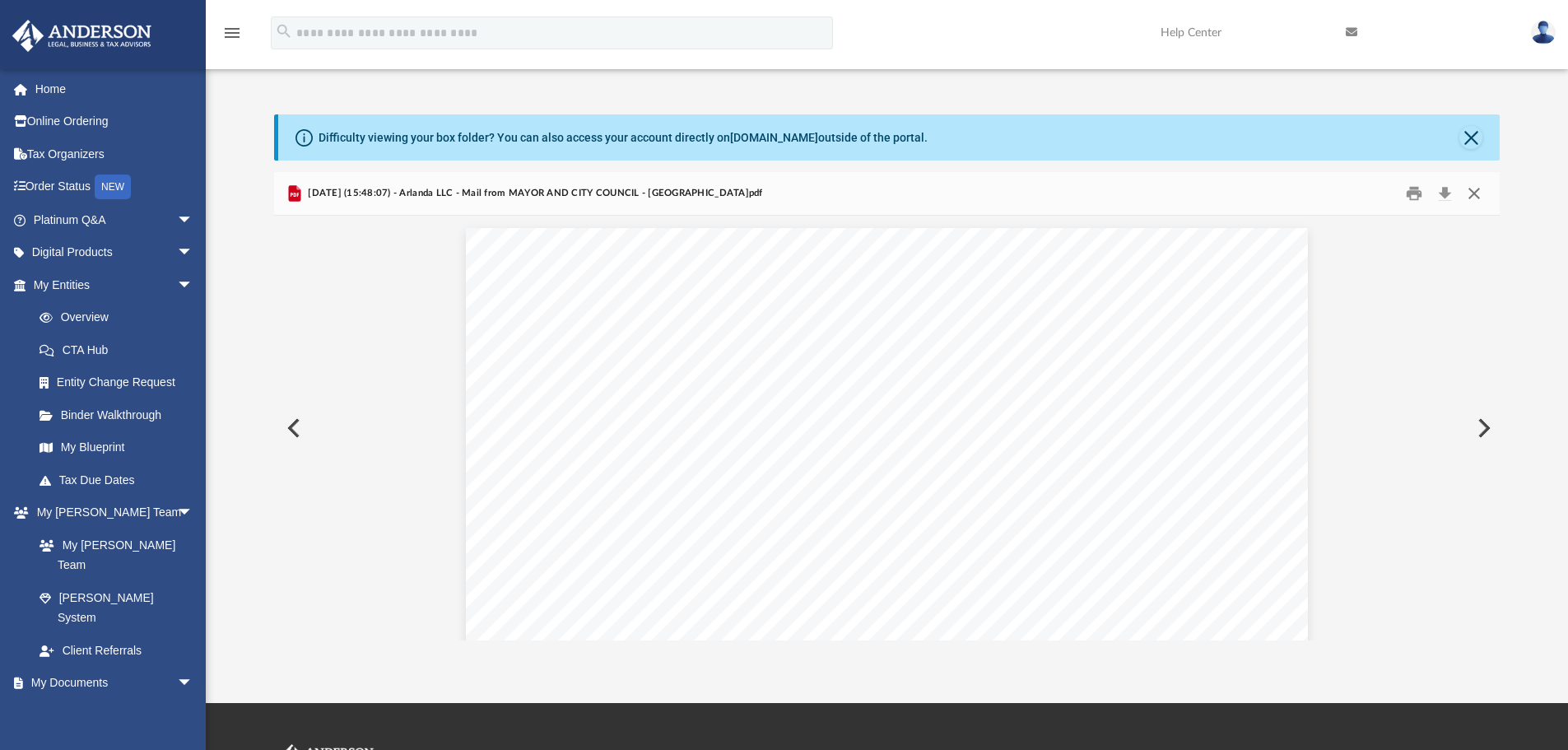
click at [1469, 189] on button "Close" at bounding box center [1474, 194] width 29 height 26
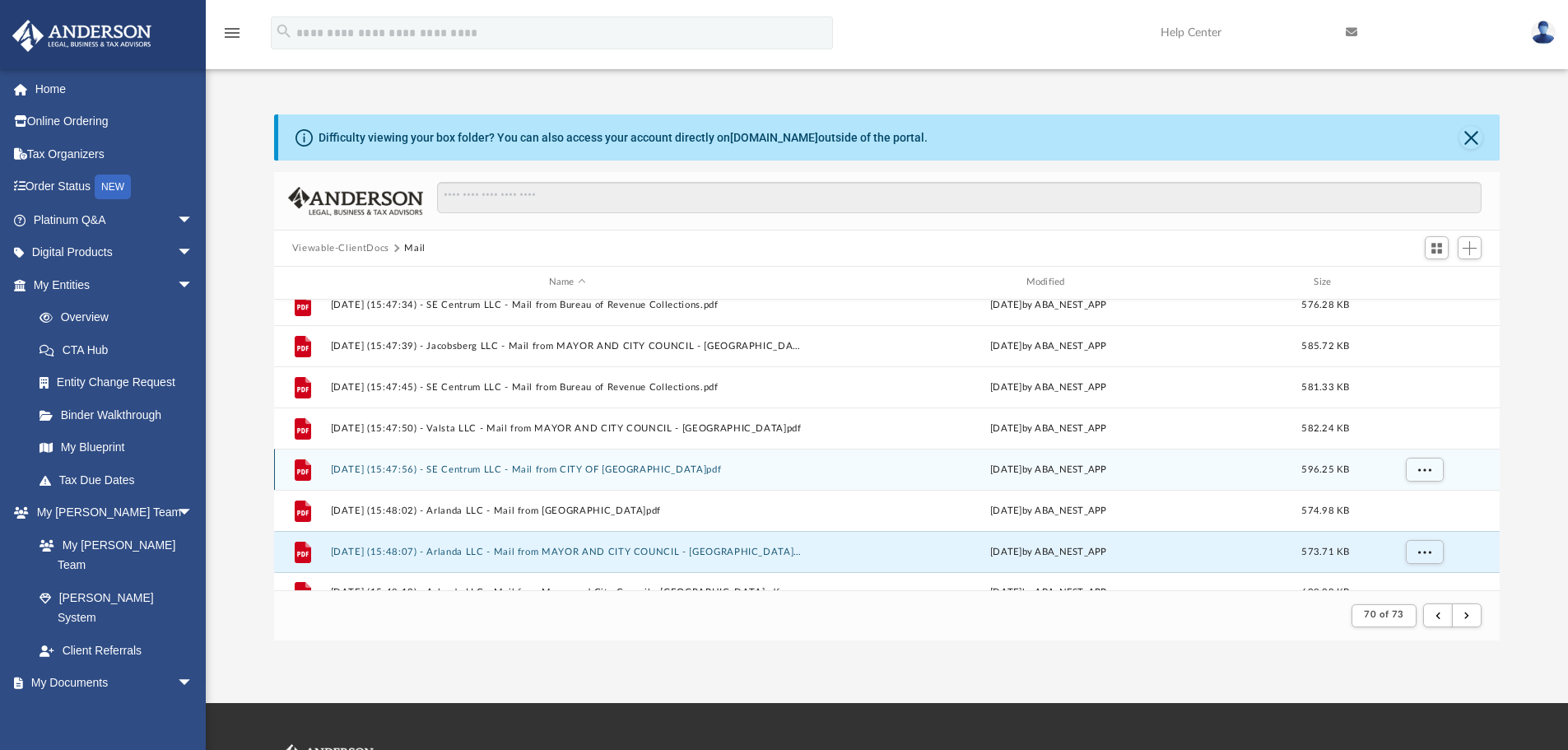
scroll to position [533, 0]
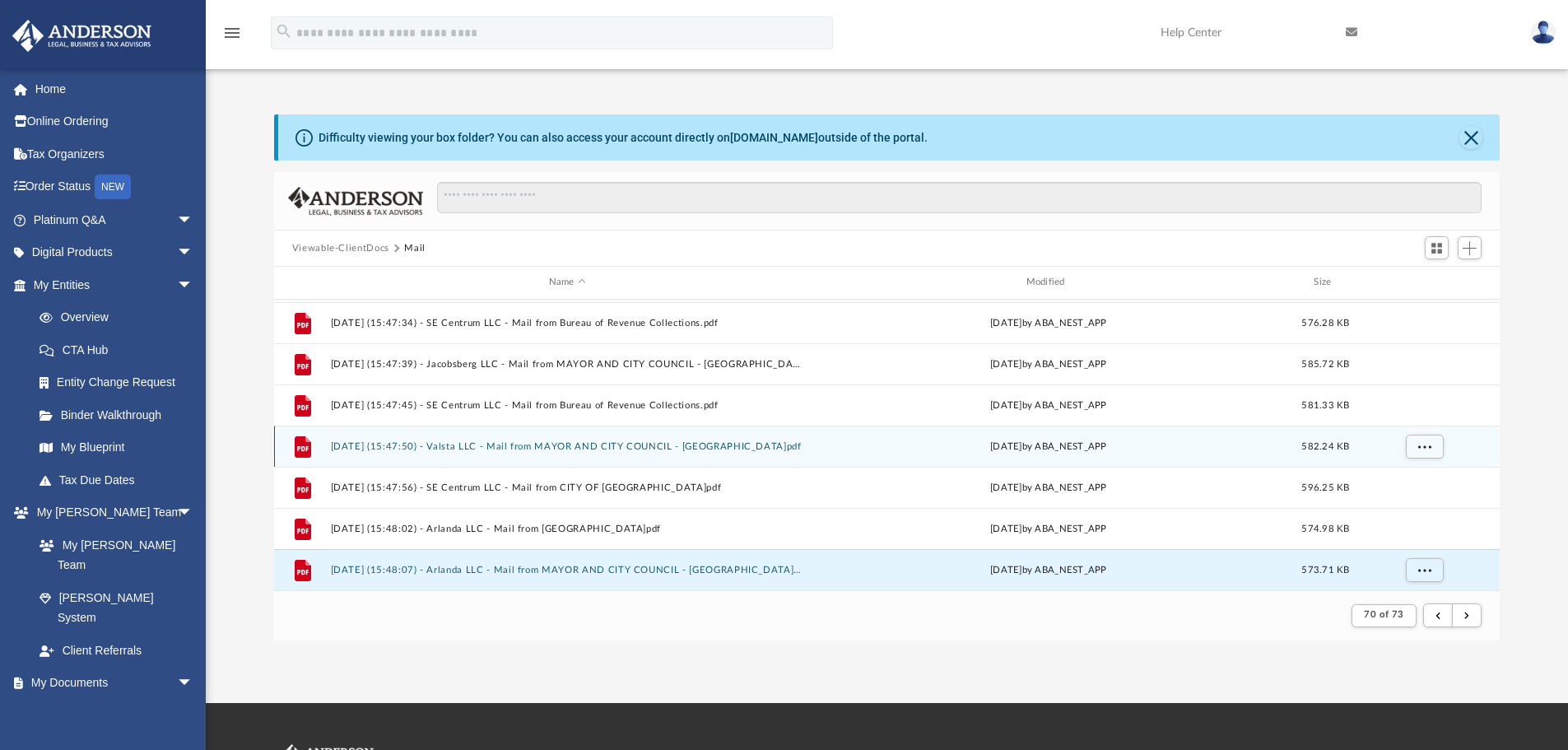
click at [469, 448] on button "[DATE] (15:47:50) - Valsta LLC - Mail from MAYOR AND CITY COUNCIL - [GEOGRAPHIC…" at bounding box center [567, 446] width 474 height 10
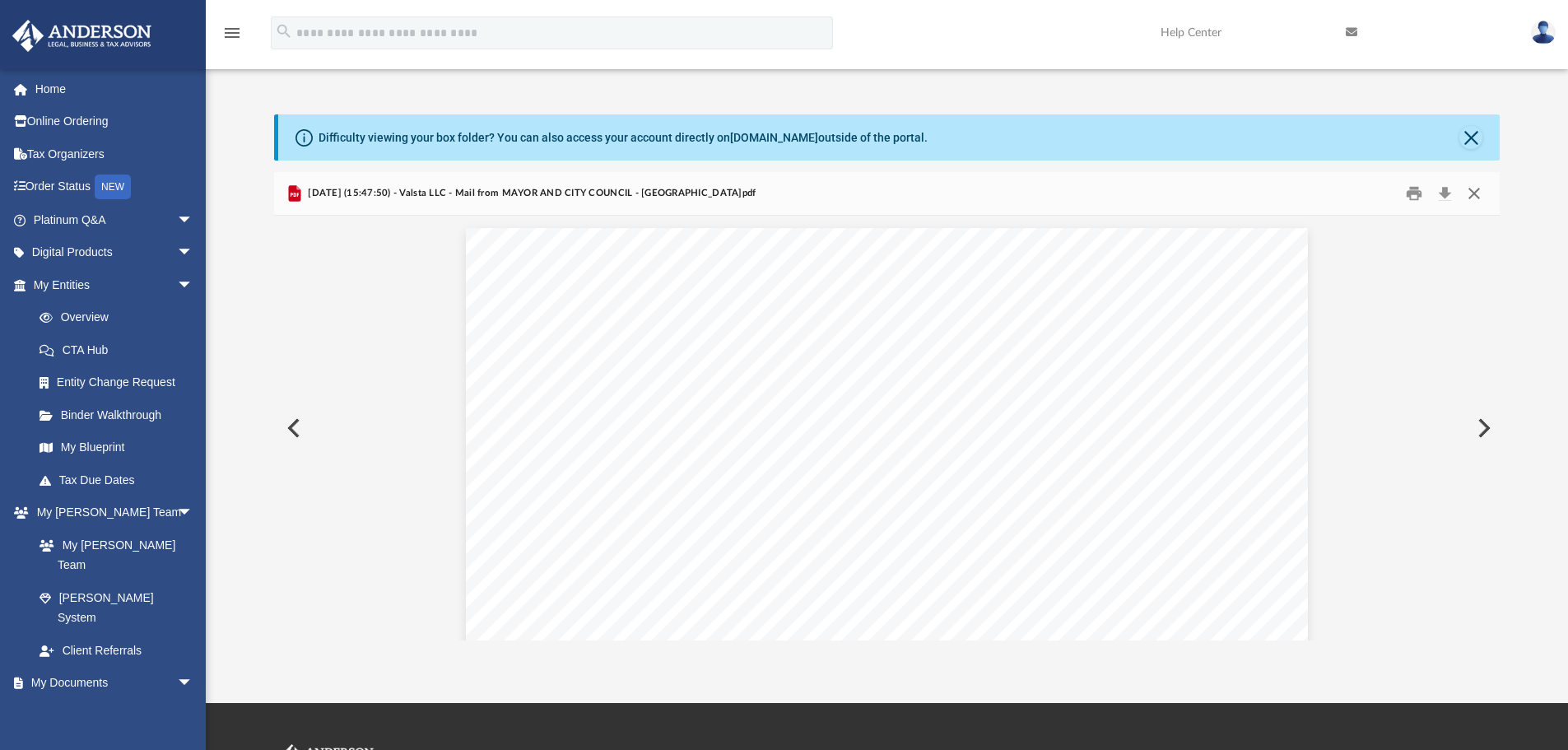
click at [1475, 196] on button "Close" at bounding box center [1474, 194] width 29 height 26
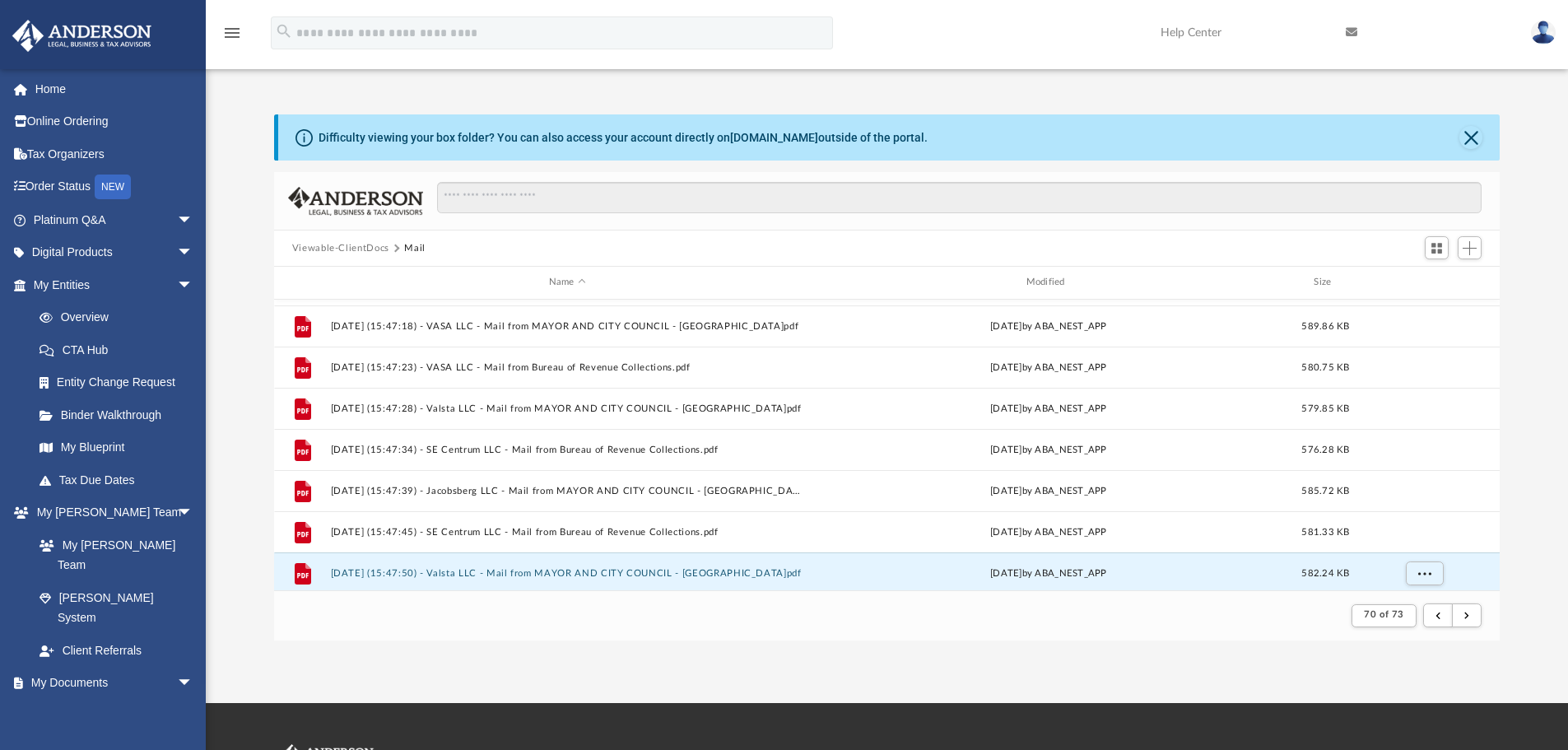
scroll to position [367, 0]
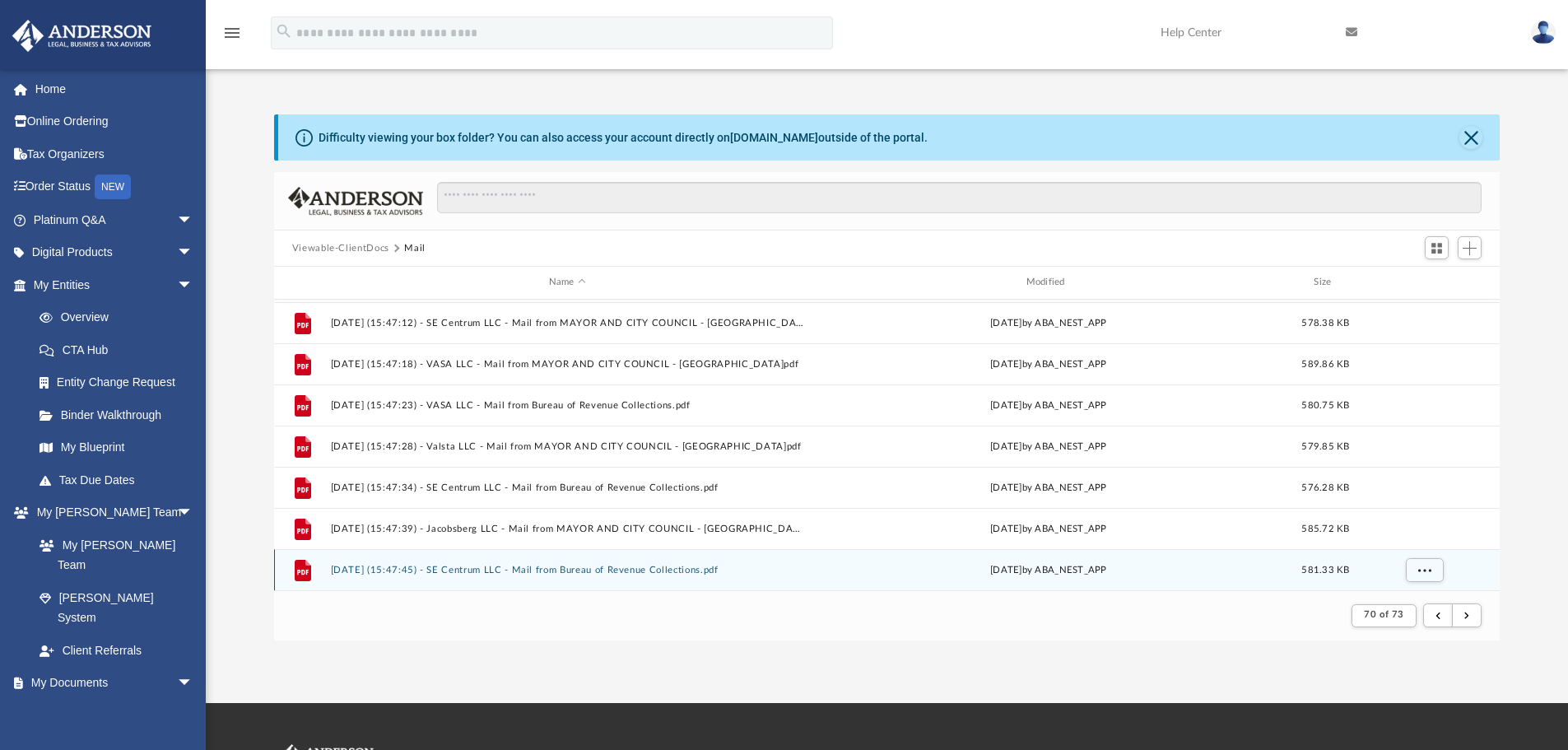
click at [440, 565] on button "[DATE] (15:47:45) - SE Centrum LLC - Mail from Bureau of Revenue Collections.pdf" at bounding box center [567, 570] width 474 height 10
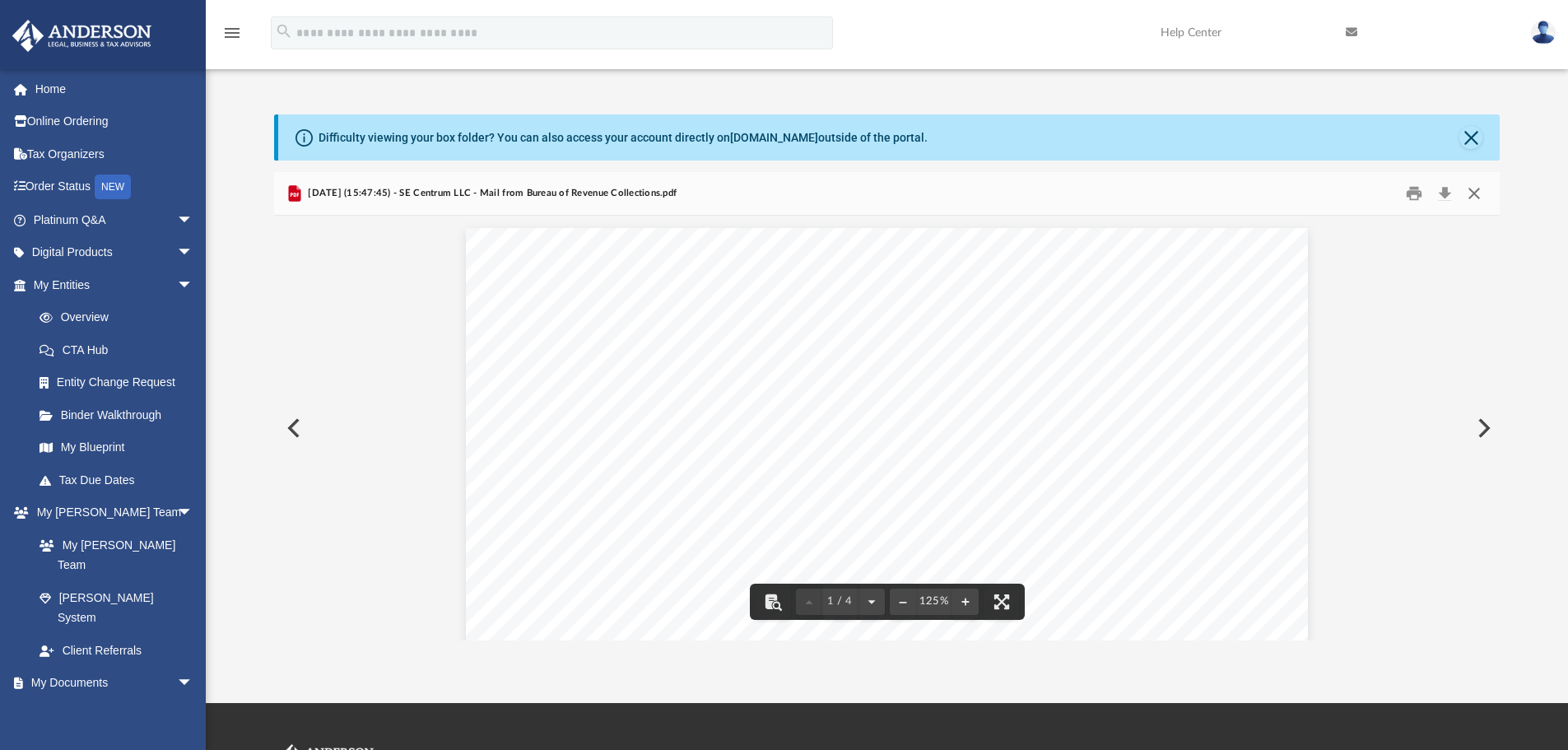
click at [1475, 193] on button "Close" at bounding box center [1474, 194] width 29 height 26
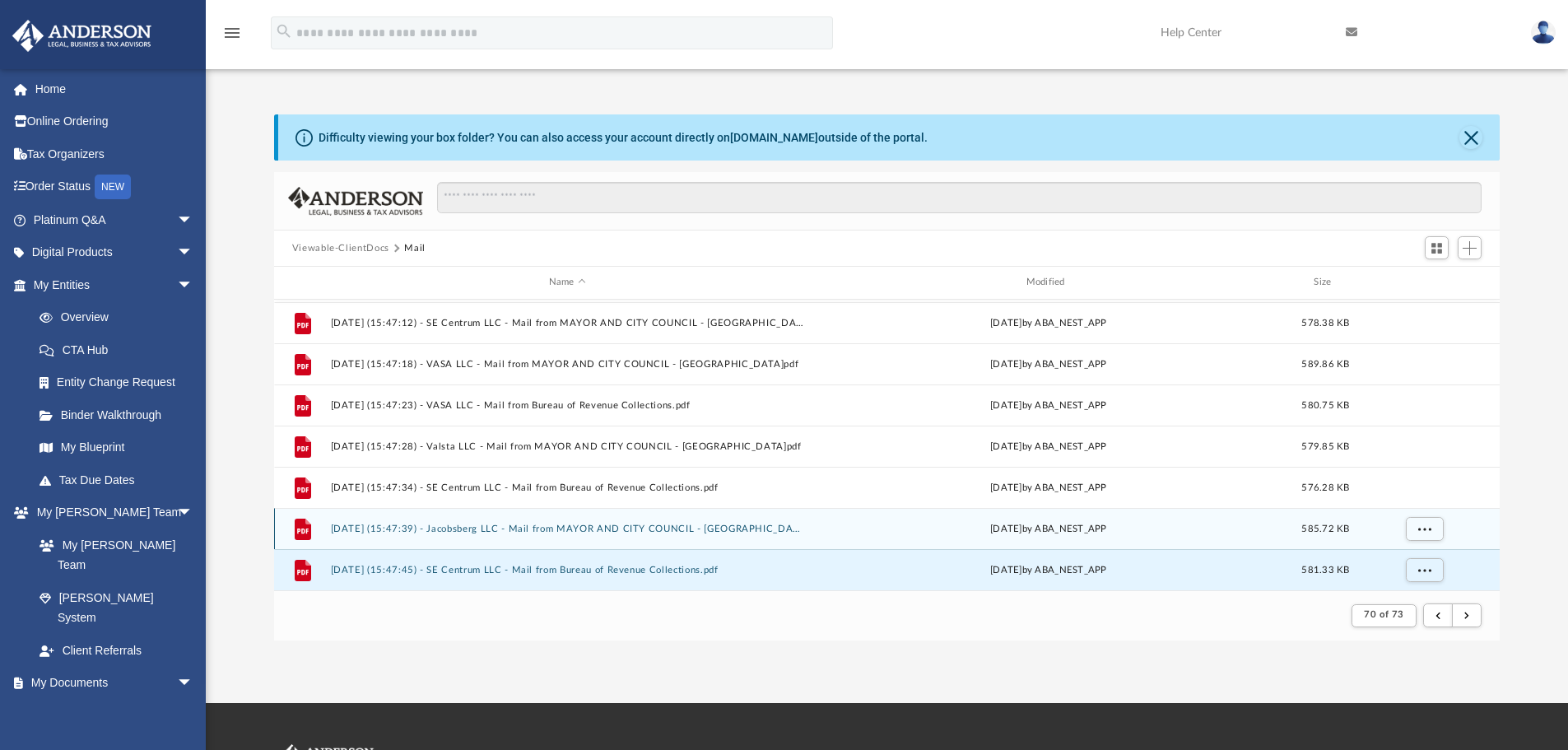
click at [466, 527] on button "[DATE] (15:47:39) - Jacobsberg LLC - Mail from MAYOR AND CITY COUNCIL - [GEOGRA…" at bounding box center [567, 528] width 474 height 10
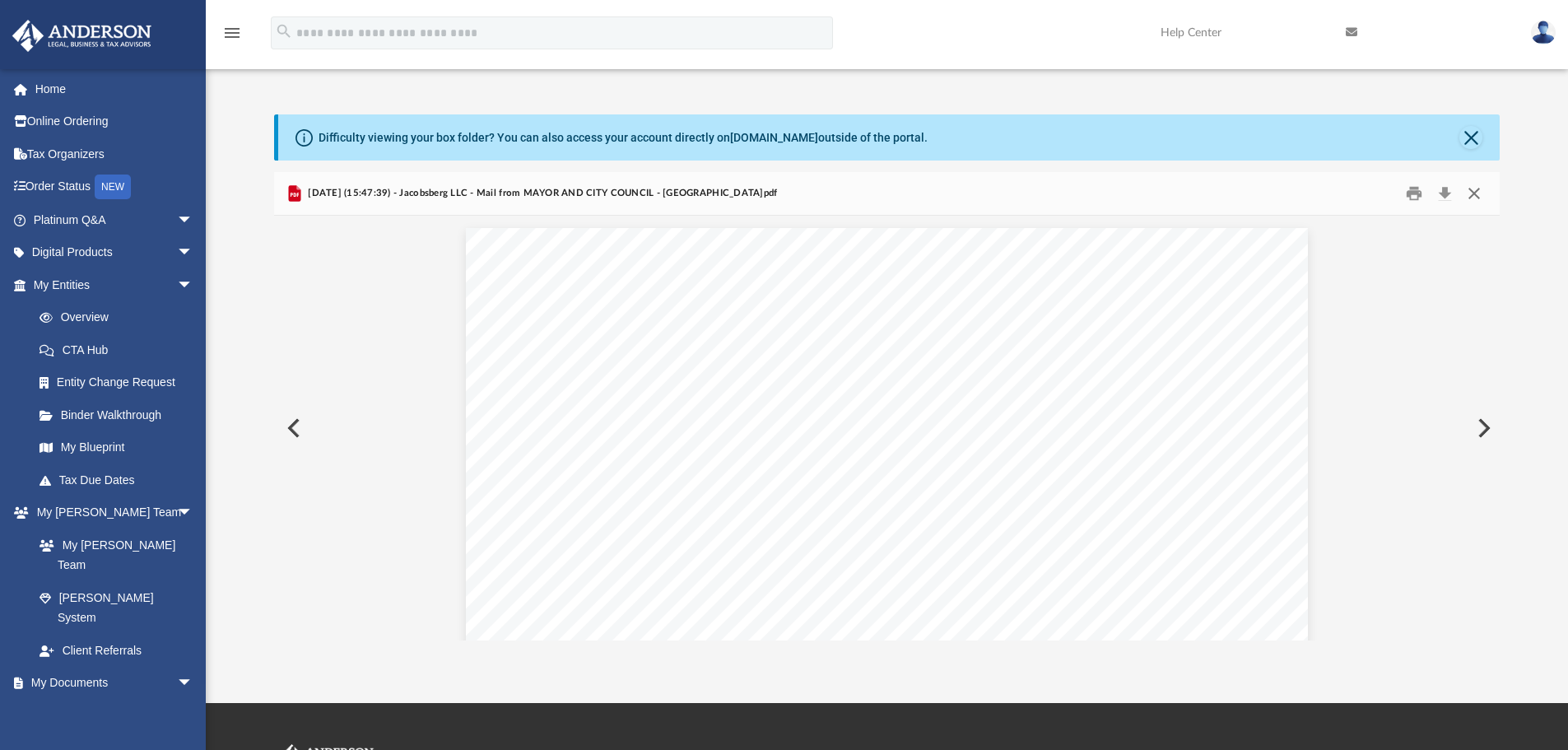
click at [1474, 193] on button "Close" at bounding box center [1474, 194] width 29 height 26
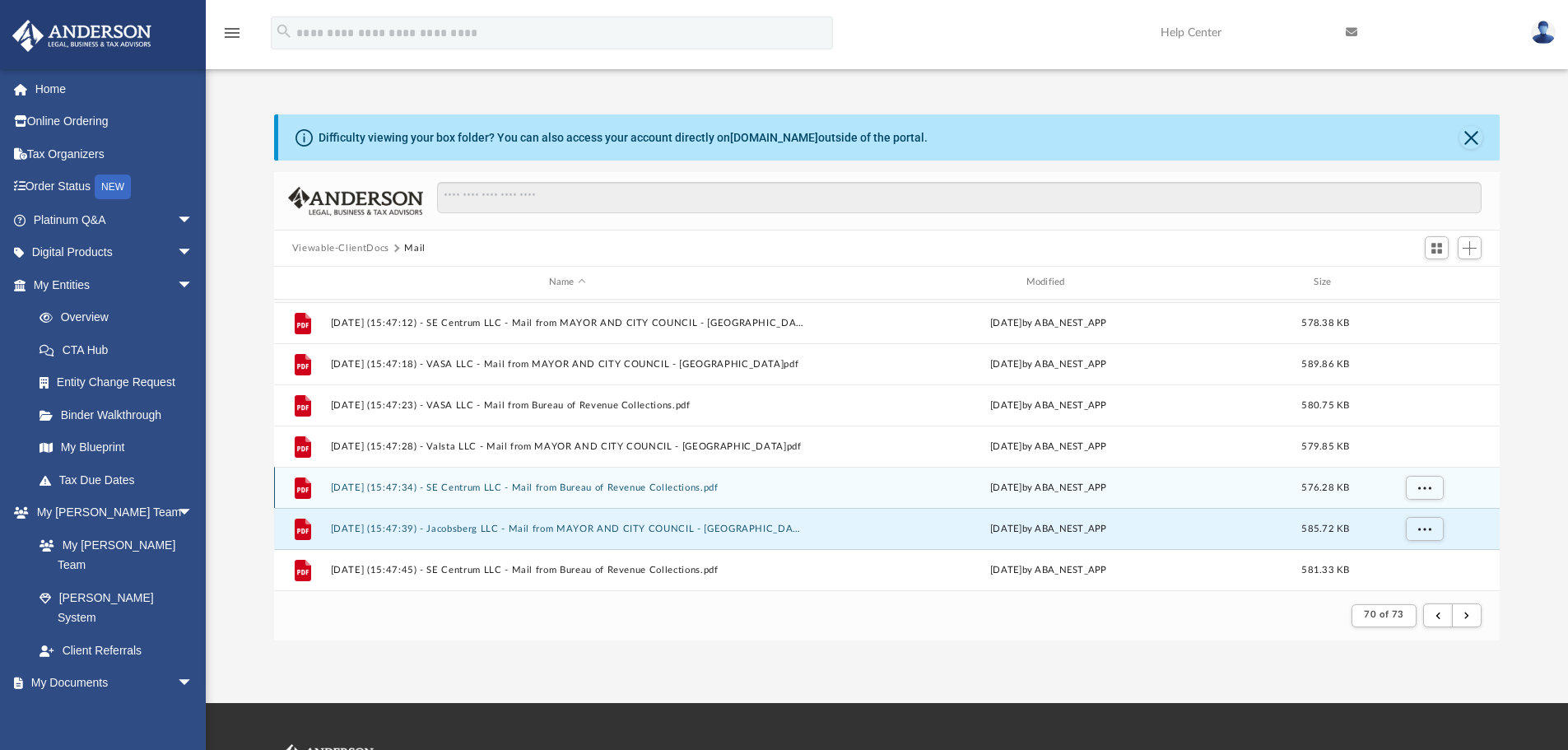
click at [489, 483] on button "[DATE] (15:47:34) - SE Centrum LLC - Mail from Bureau of Revenue Collections.pdf" at bounding box center [567, 487] width 474 height 10
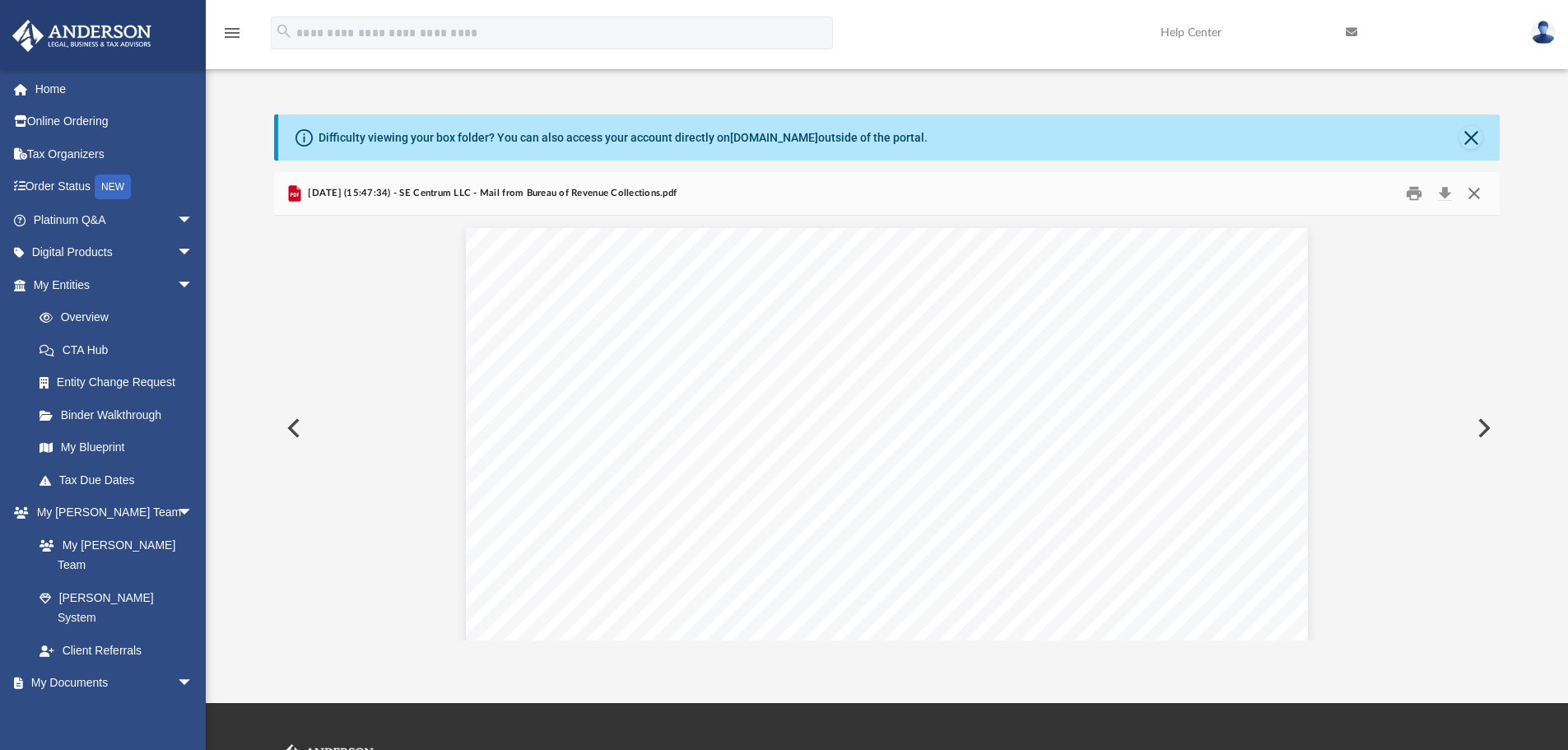
click at [1467, 195] on button "Close" at bounding box center [1474, 194] width 29 height 26
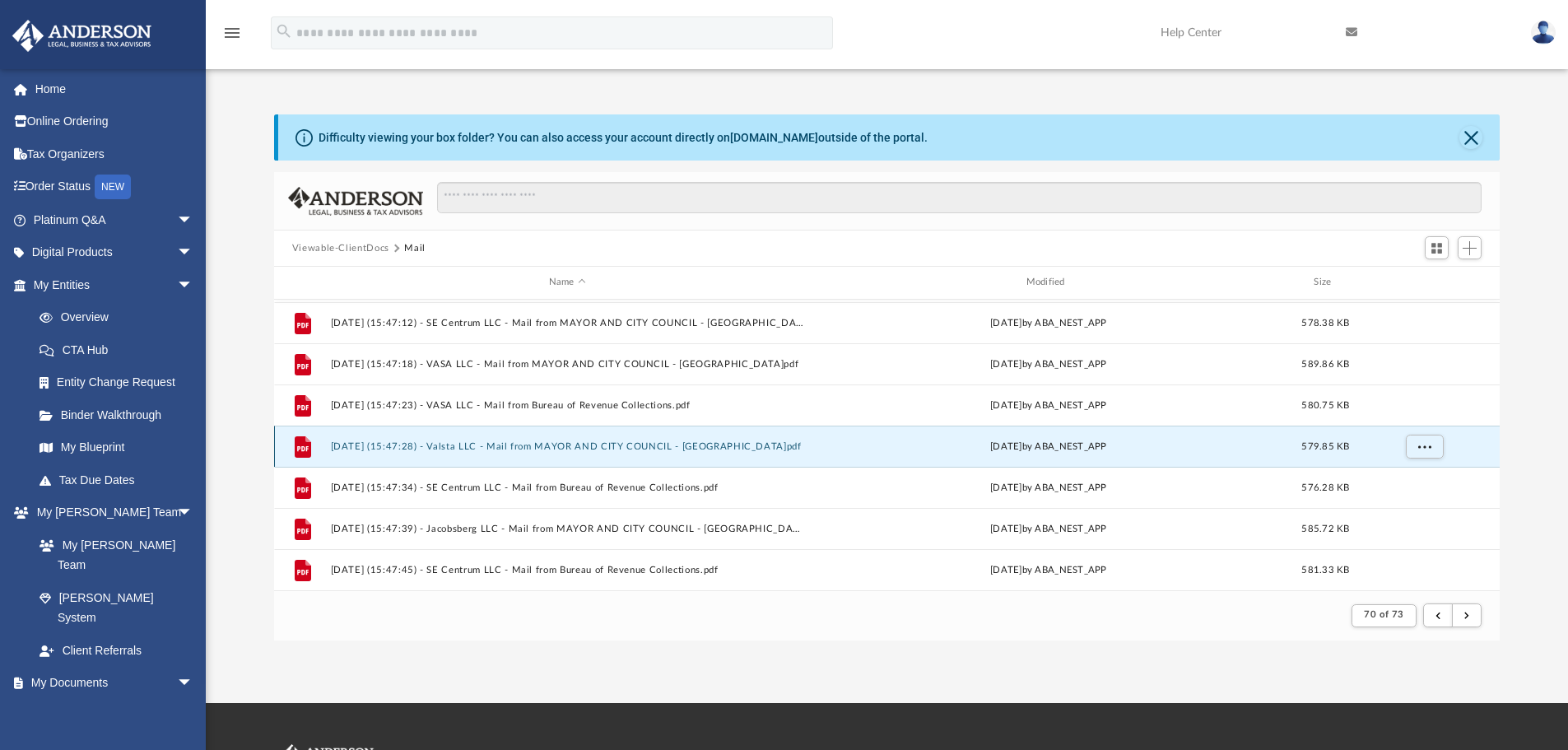
click at [412, 444] on button "[DATE] (15:47:28) - Valsta LLC - Mail from MAYOR AND CITY COUNCIL - [GEOGRAPHIC…" at bounding box center [567, 446] width 474 height 10
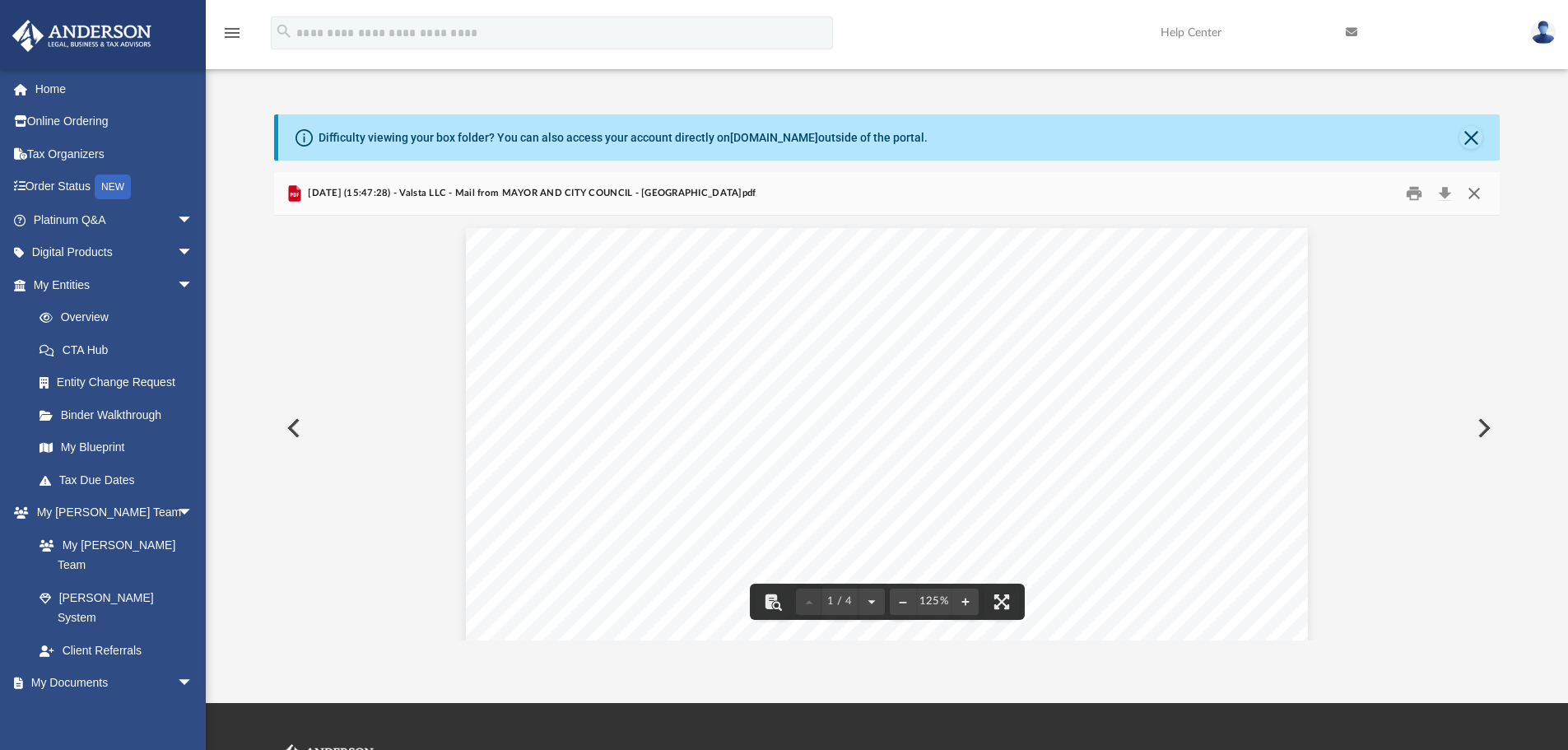
click at [1482, 192] on button "Close" at bounding box center [1474, 194] width 29 height 26
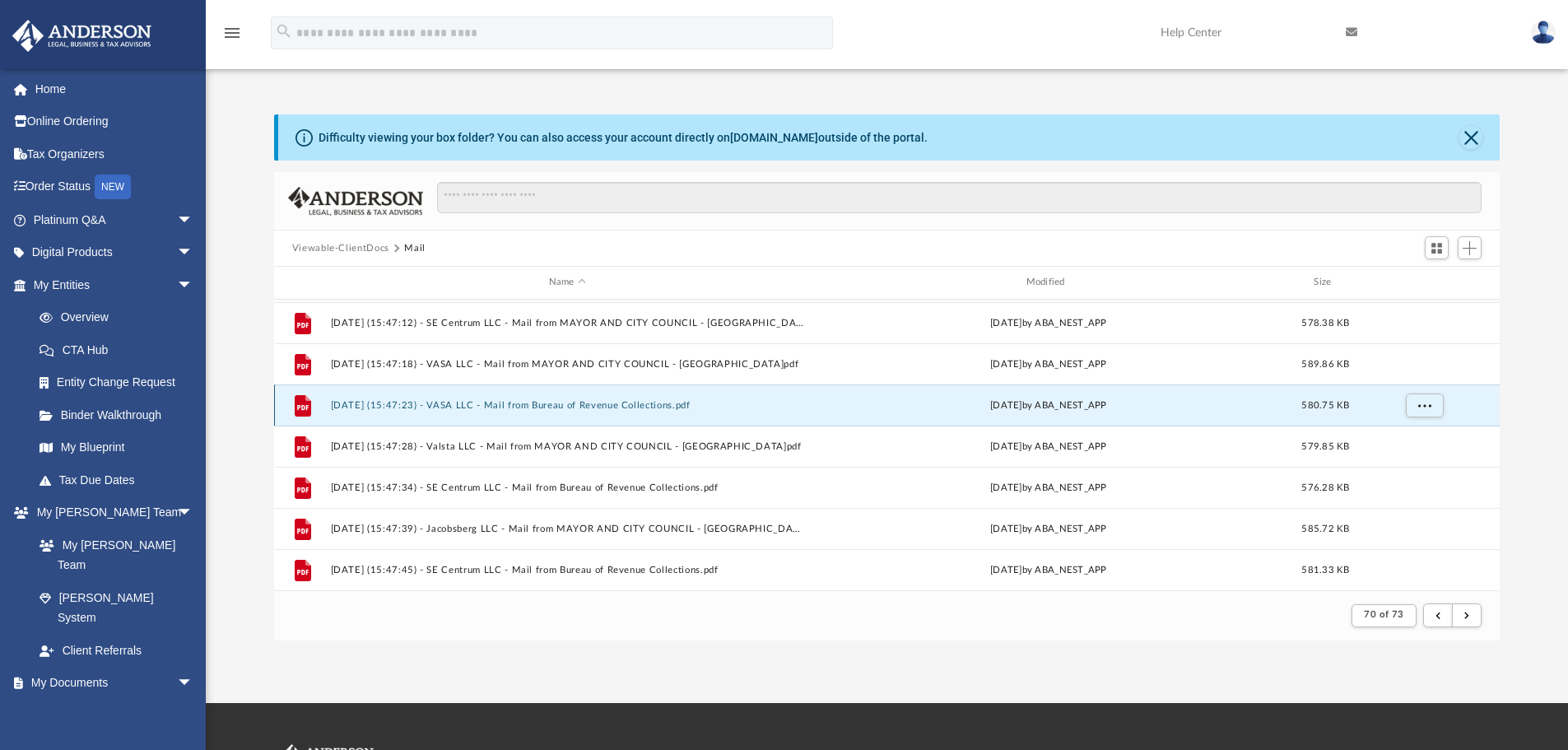
click at [489, 405] on button "[DATE] (15:47:23) - VASA LLC - Mail from Bureau of Revenue Collections.pdf" at bounding box center [567, 404] width 474 height 10
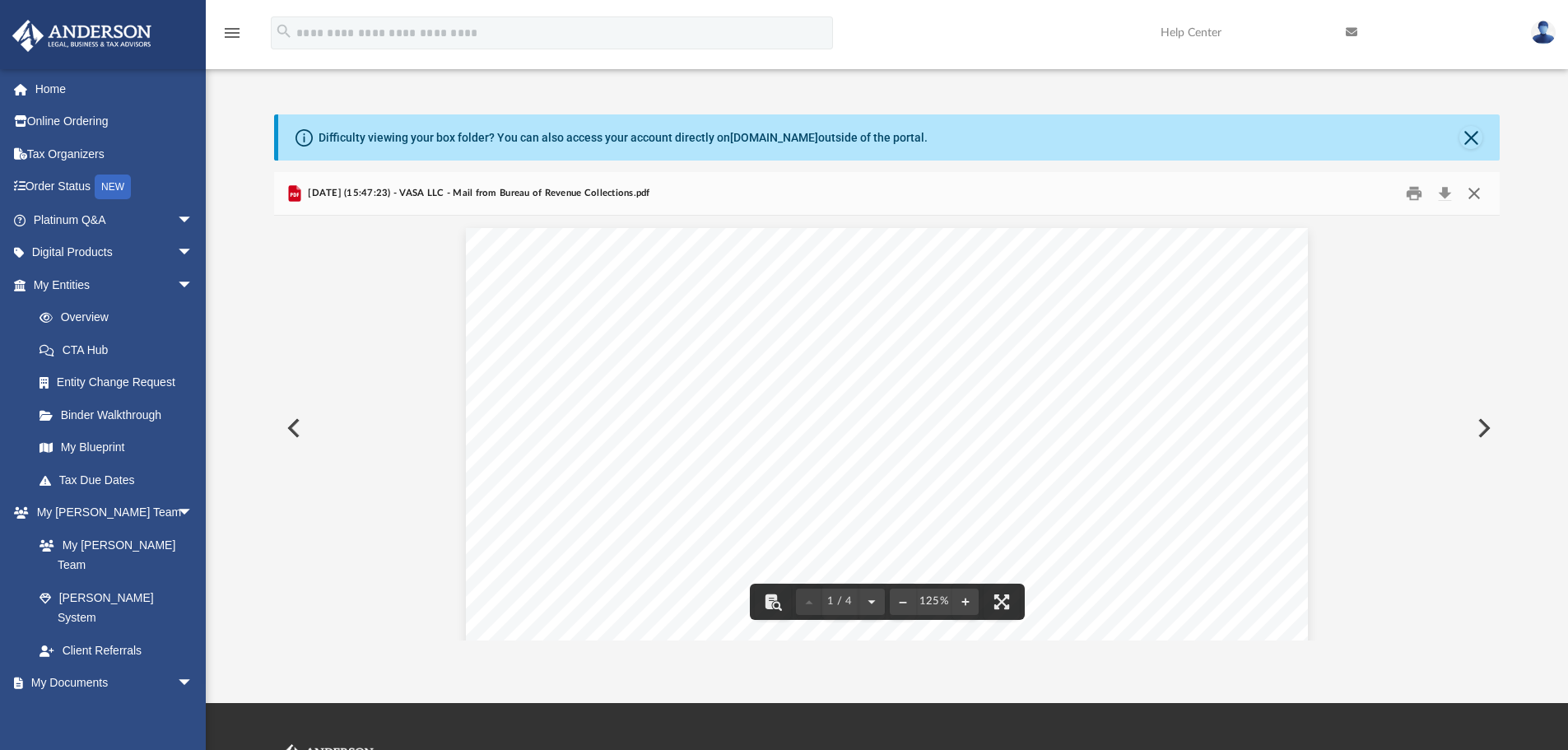
click at [1471, 195] on button "Close" at bounding box center [1474, 194] width 29 height 26
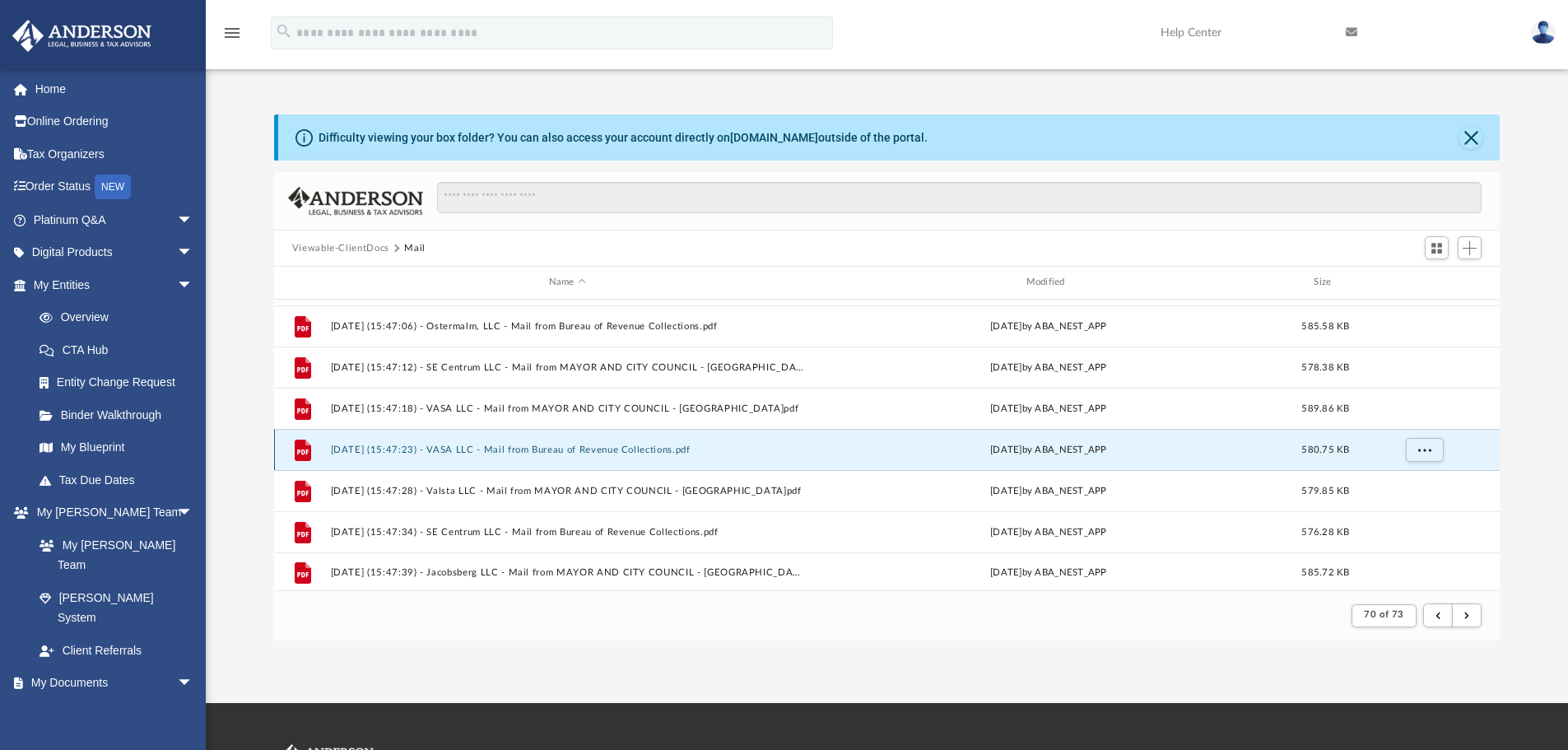
scroll to position [285, 0]
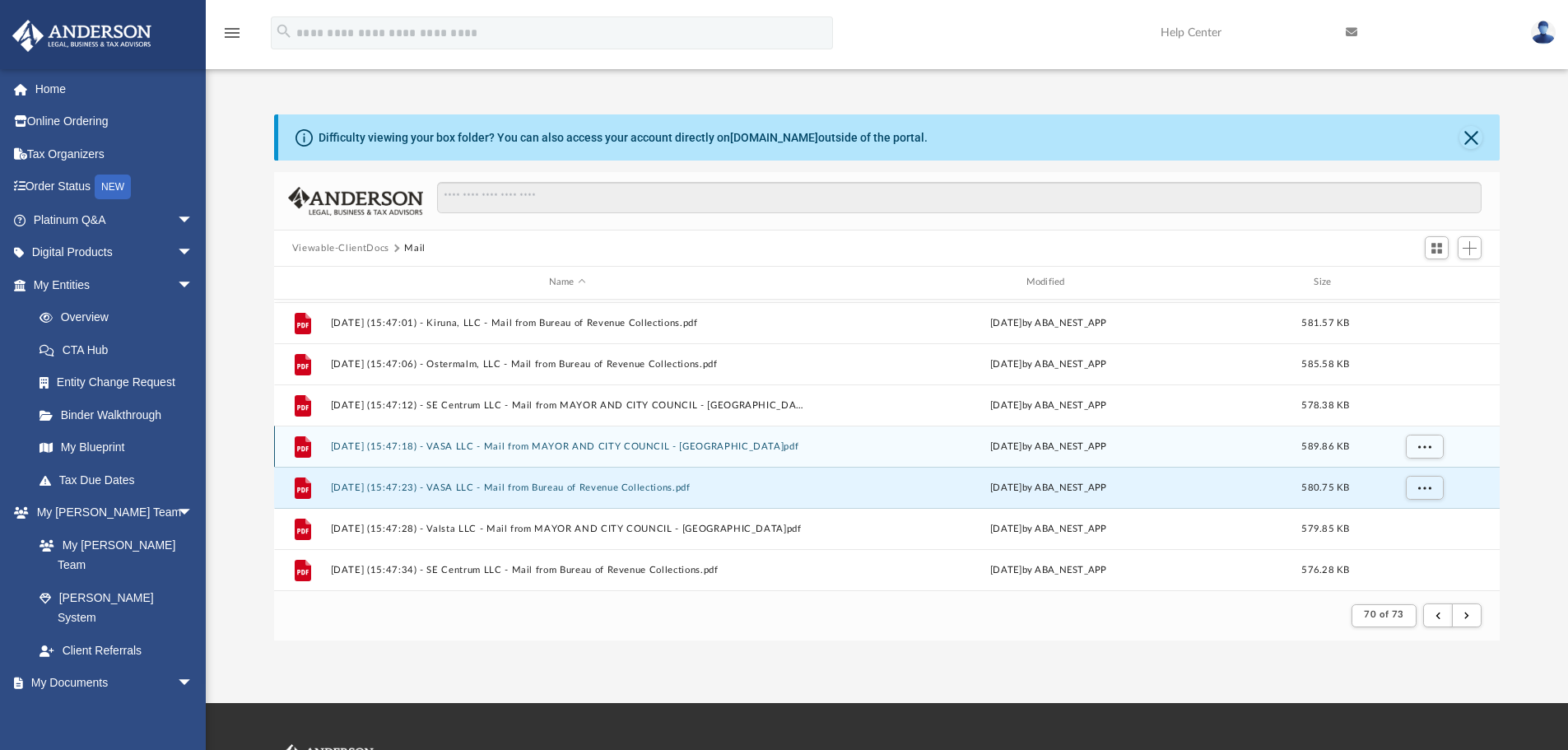
click at [562, 447] on button "[DATE] (15:47:18) - VASA LLC - Mail from MAYOR AND CITY COUNCIL - [GEOGRAPHIC_D…" at bounding box center [567, 446] width 474 height 10
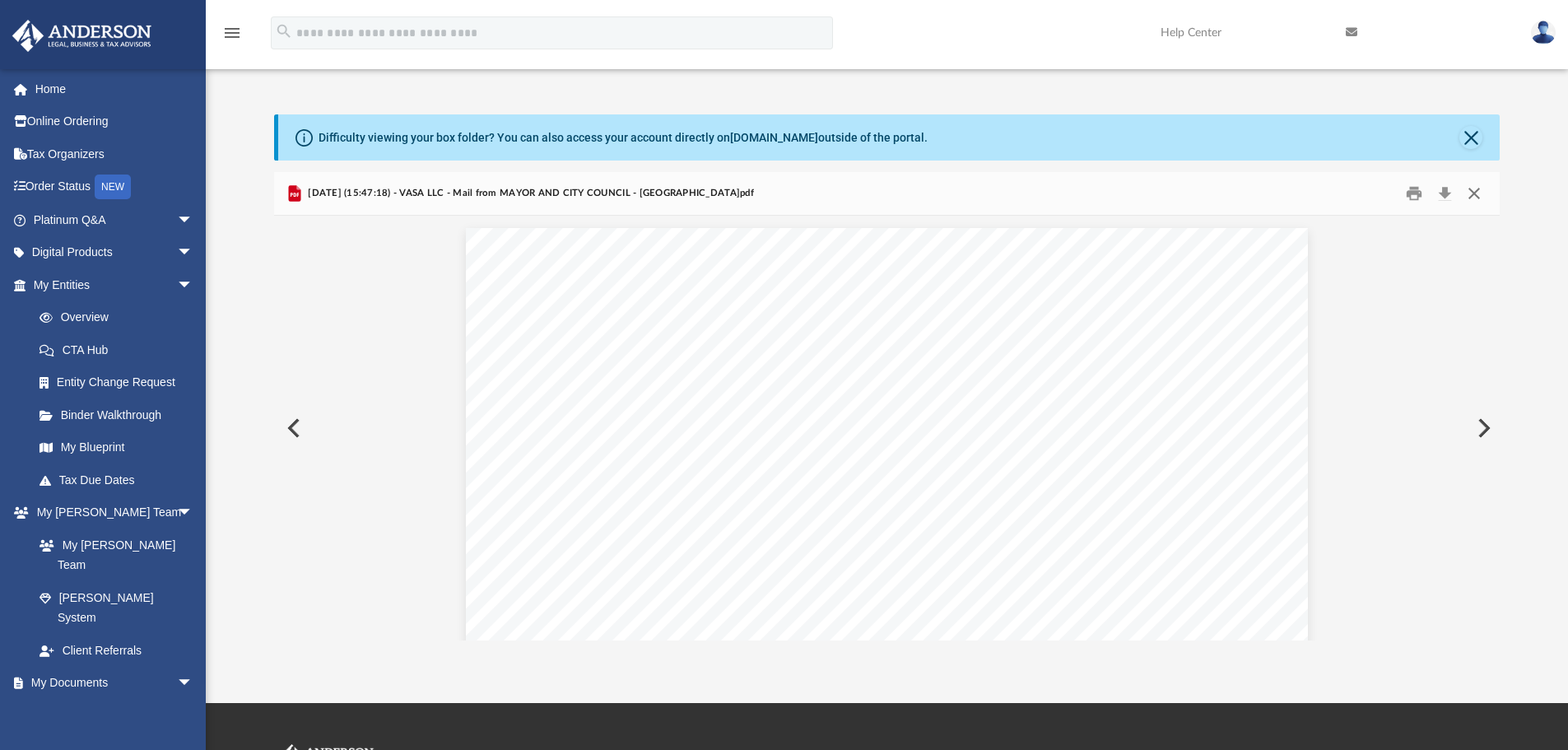
click at [1484, 199] on button "Close" at bounding box center [1474, 194] width 29 height 26
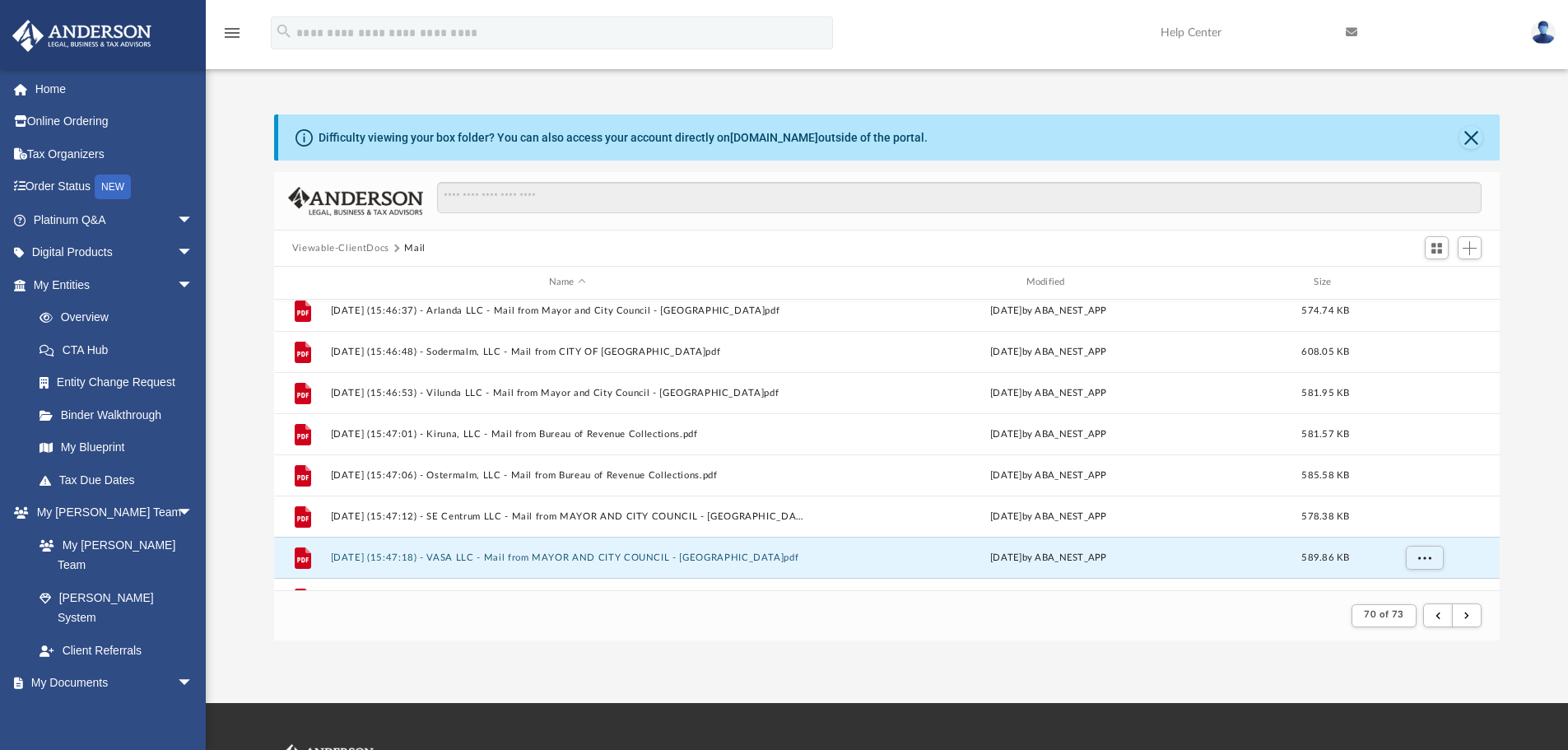
scroll to position [203, 0]
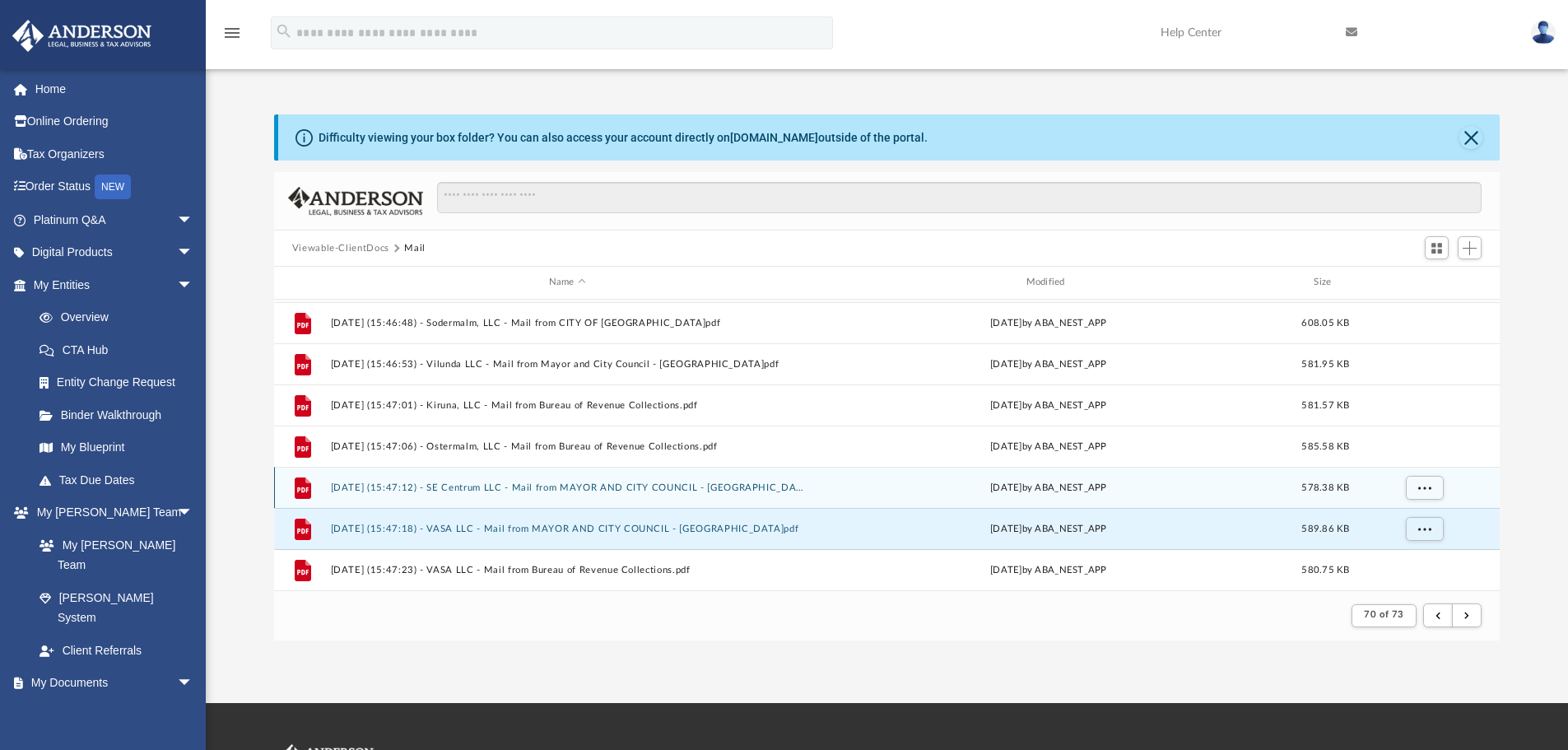
click at [492, 480] on div "File [DATE] (15:47:12) - SE Centrum LLC - Mail from MAYOR AND CITY COUNCIL - [G…" at bounding box center [887, 487] width 1226 height 42
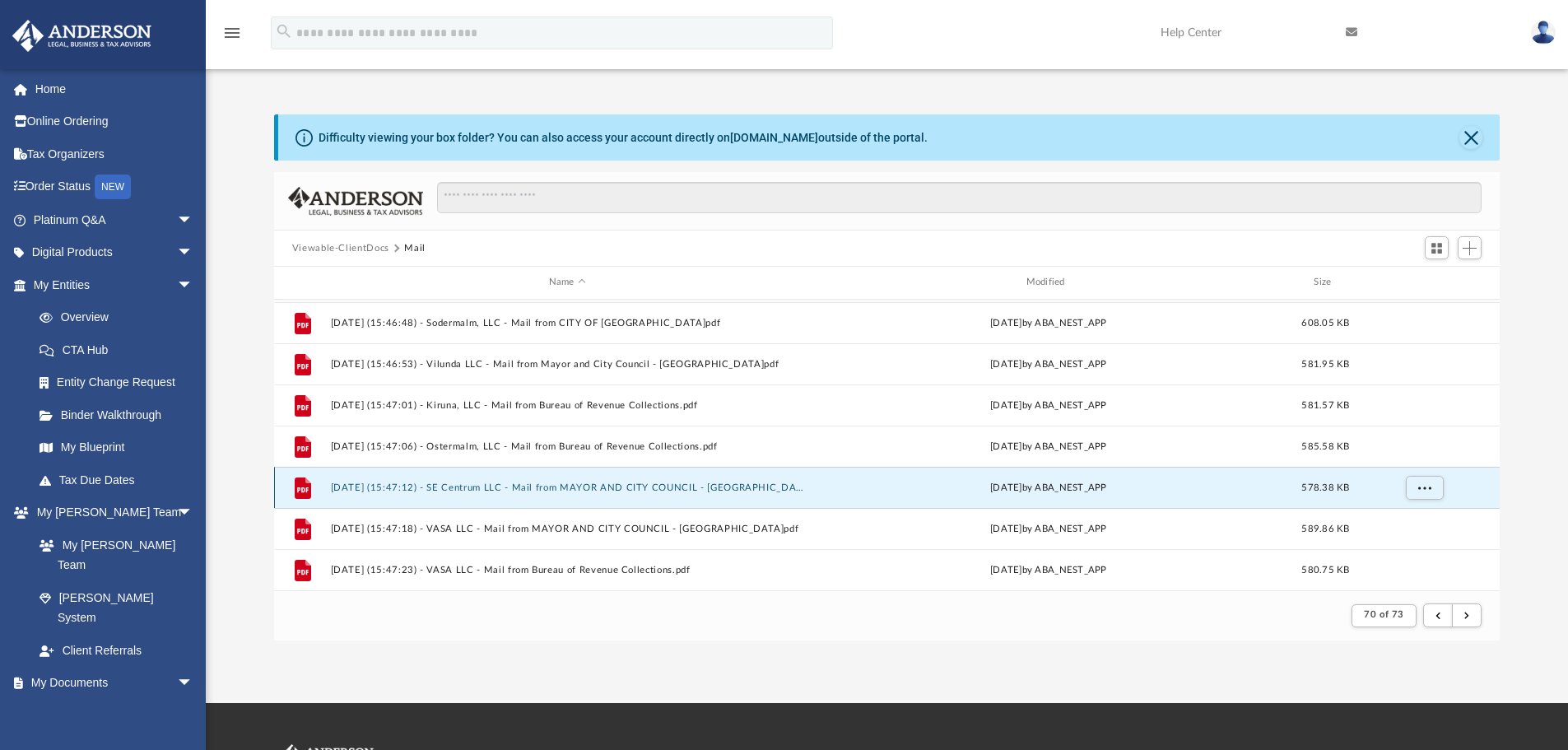
click at [580, 483] on button "[DATE] (15:47:12) - SE Centrum LLC - Mail from MAYOR AND CITY COUNCIL - [GEOGRA…" at bounding box center [567, 487] width 474 height 10
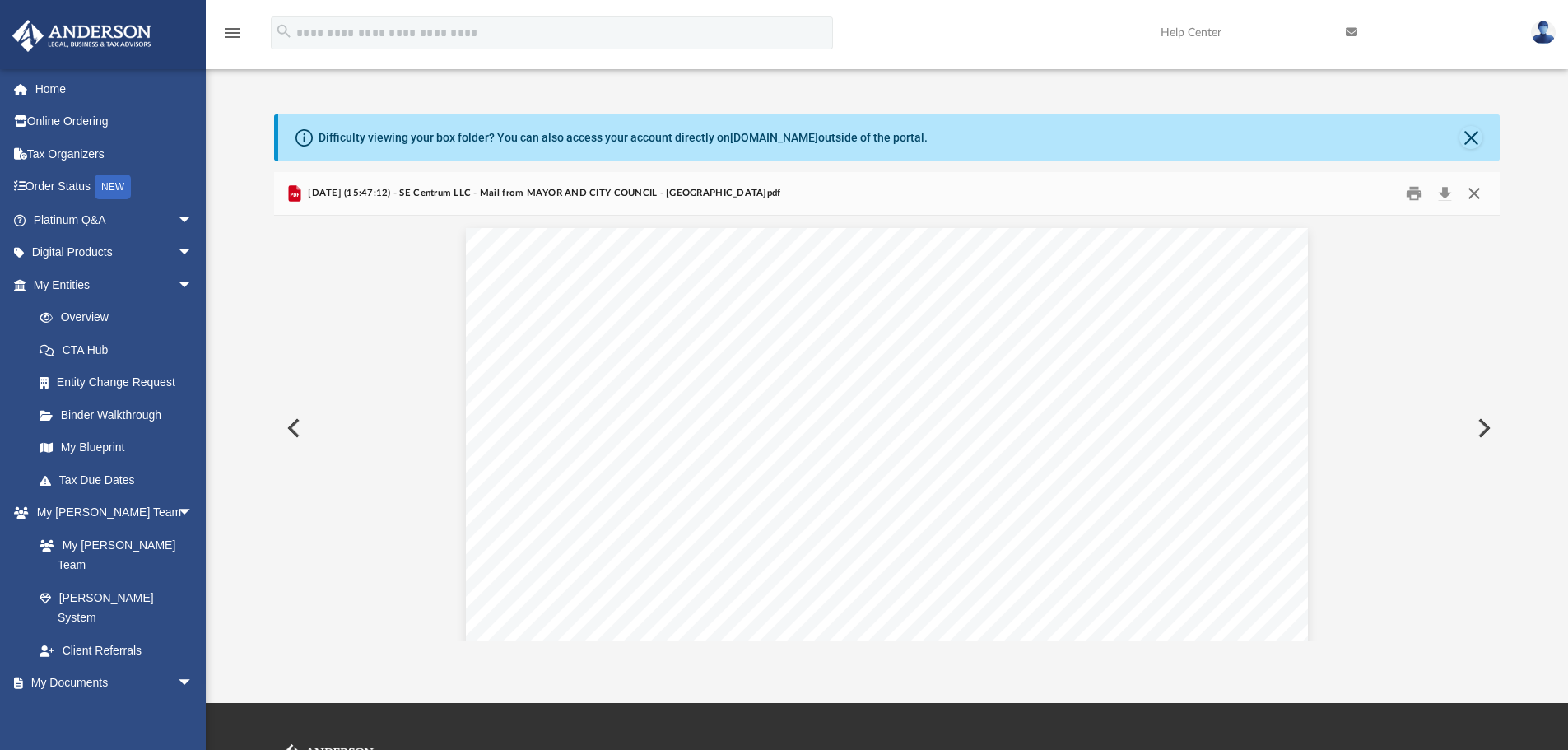
click at [1477, 191] on button "Close" at bounding box center [1474, 194] width 29 height 26
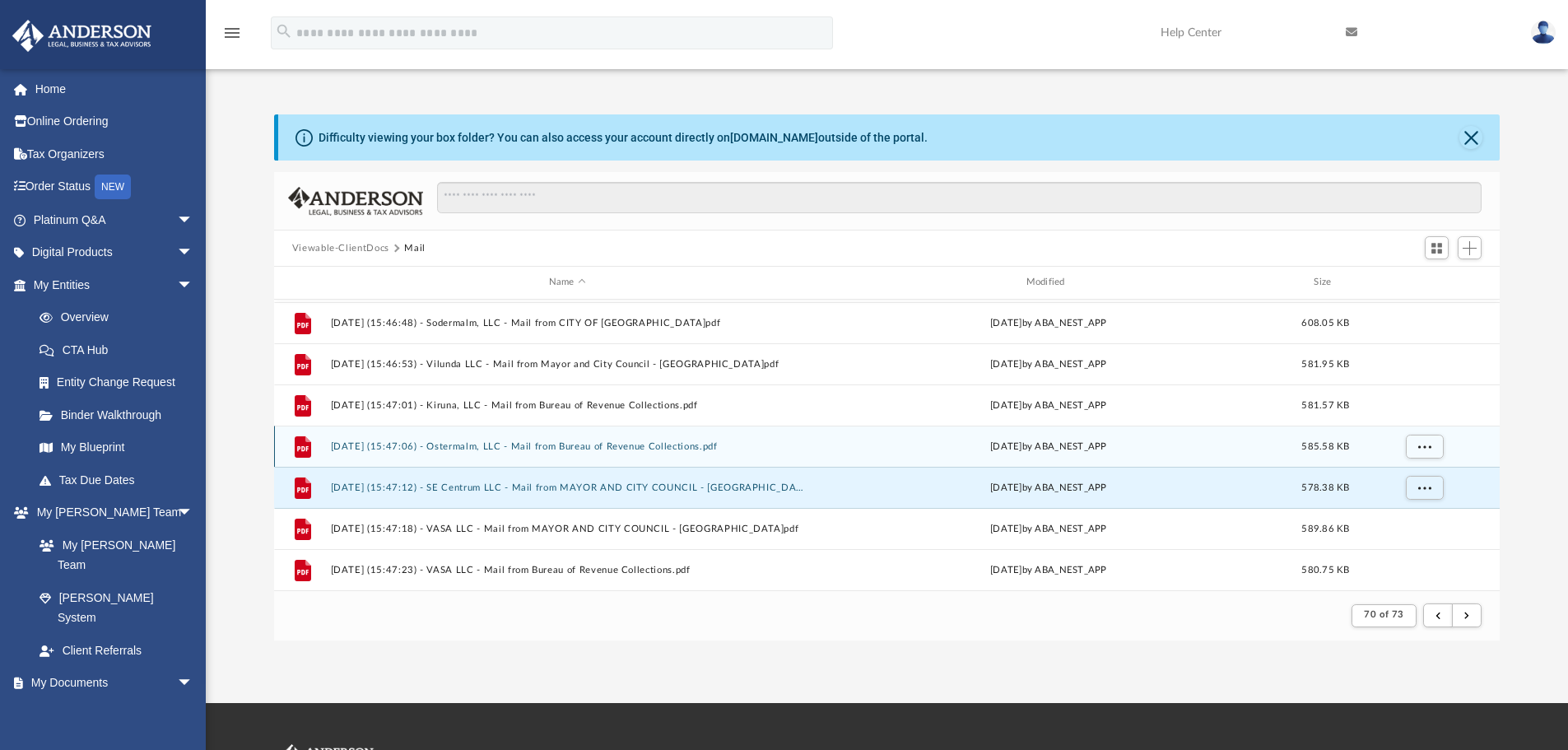
click at [555, 449] on button "[DATE] (15:47:06) - Ostermalm, LLC - Mail from Bureau of Revenue Collections.pdf" at bounding box center [567, 446] width 474 height 10
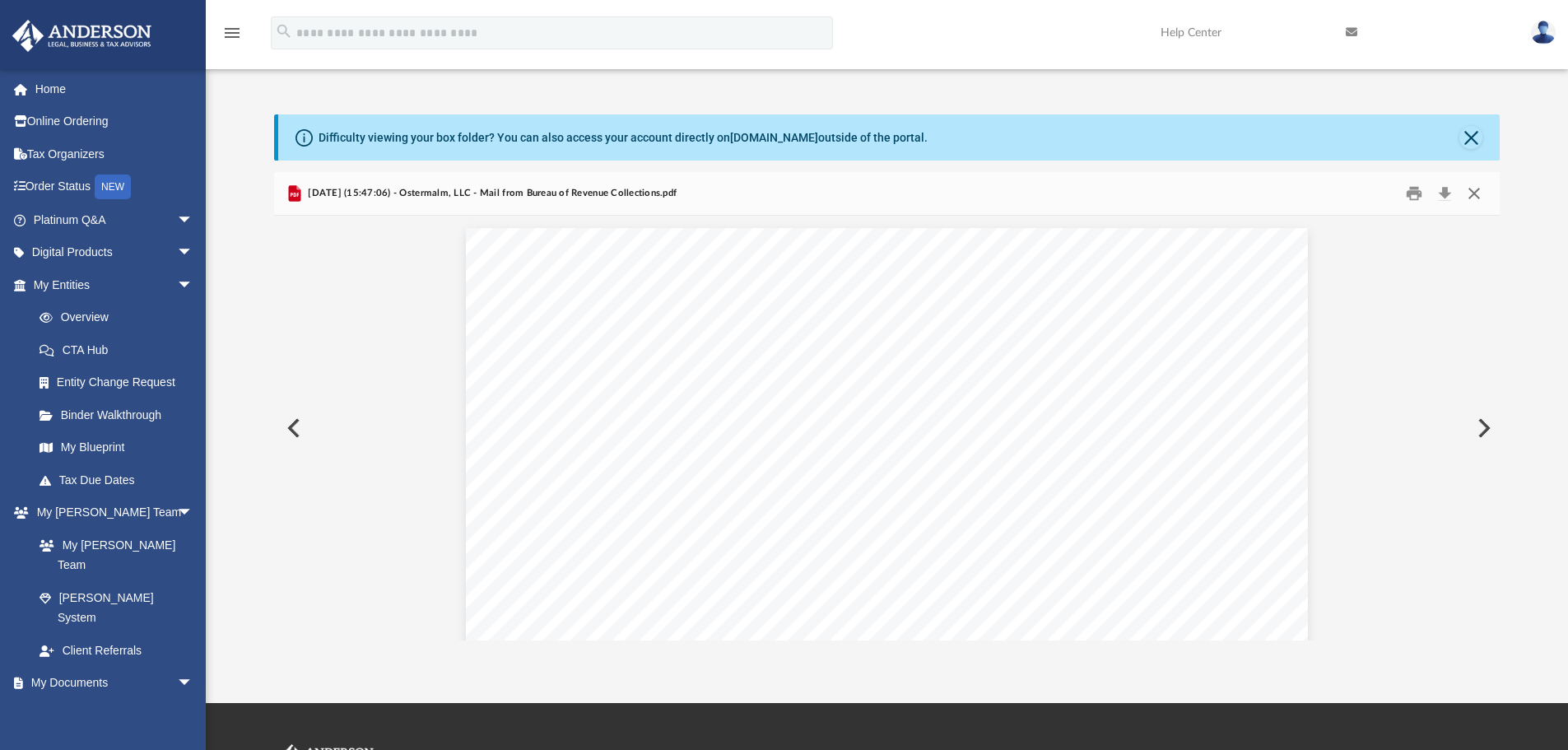
click at [1476, 191] on button "Close" at bounding box center [1474, 194] width 29 height 26
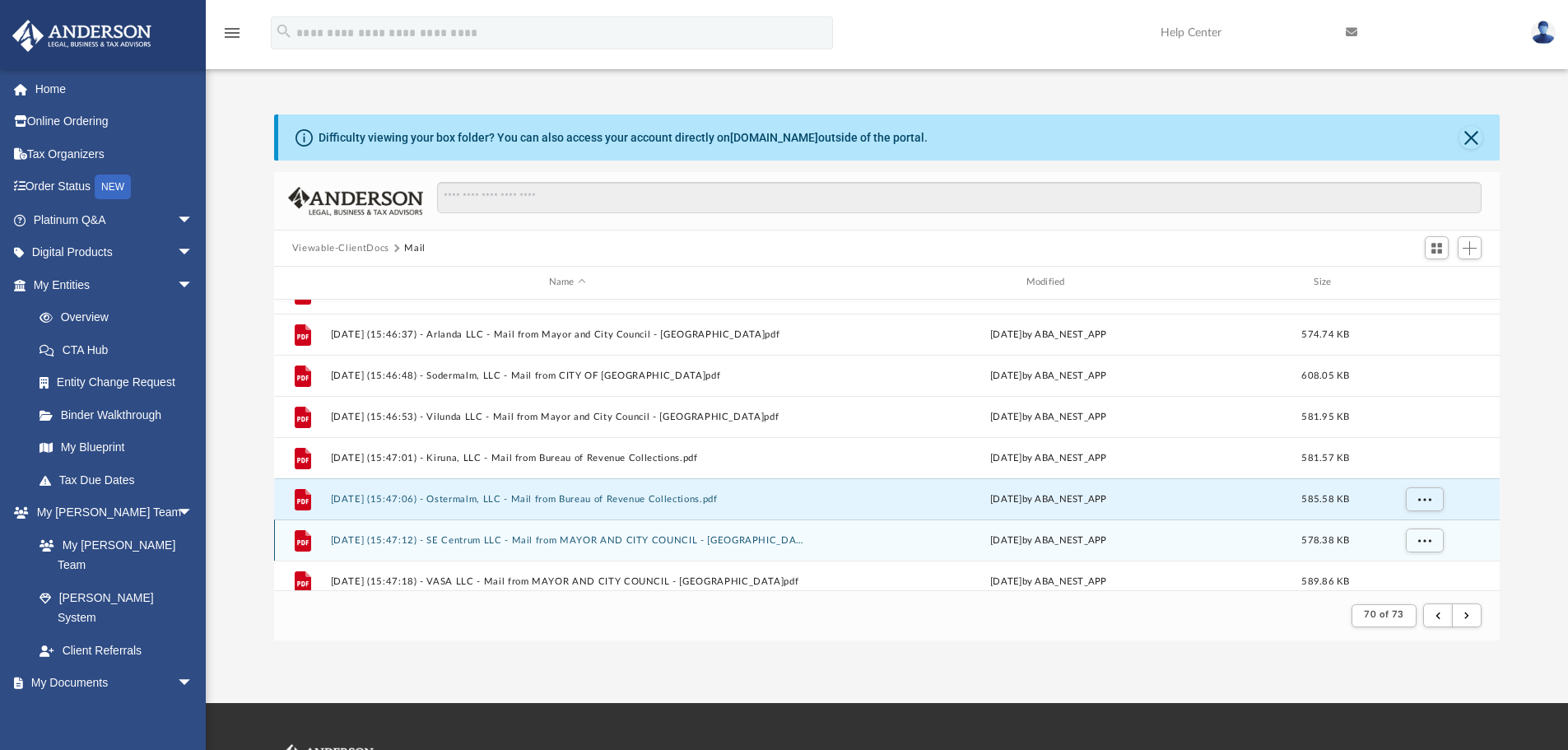
scroll to position [121, 0]
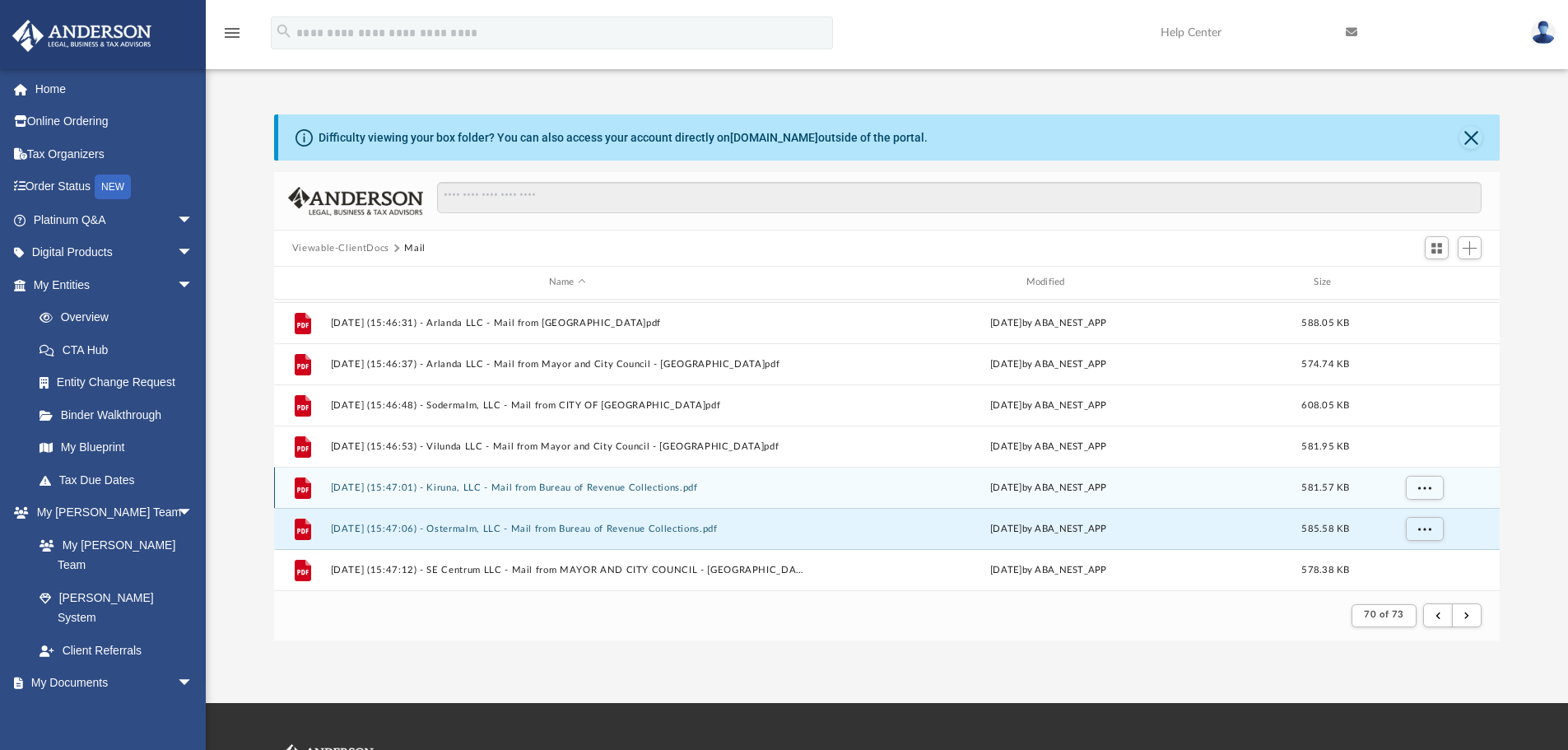
click at [570, 487] on button "[DATE] (15:47:01) - Kiruna, LLC - Mail from Bureau of Revenue Collections.pdf" at bounding box center [567, 487] width 474 height 10
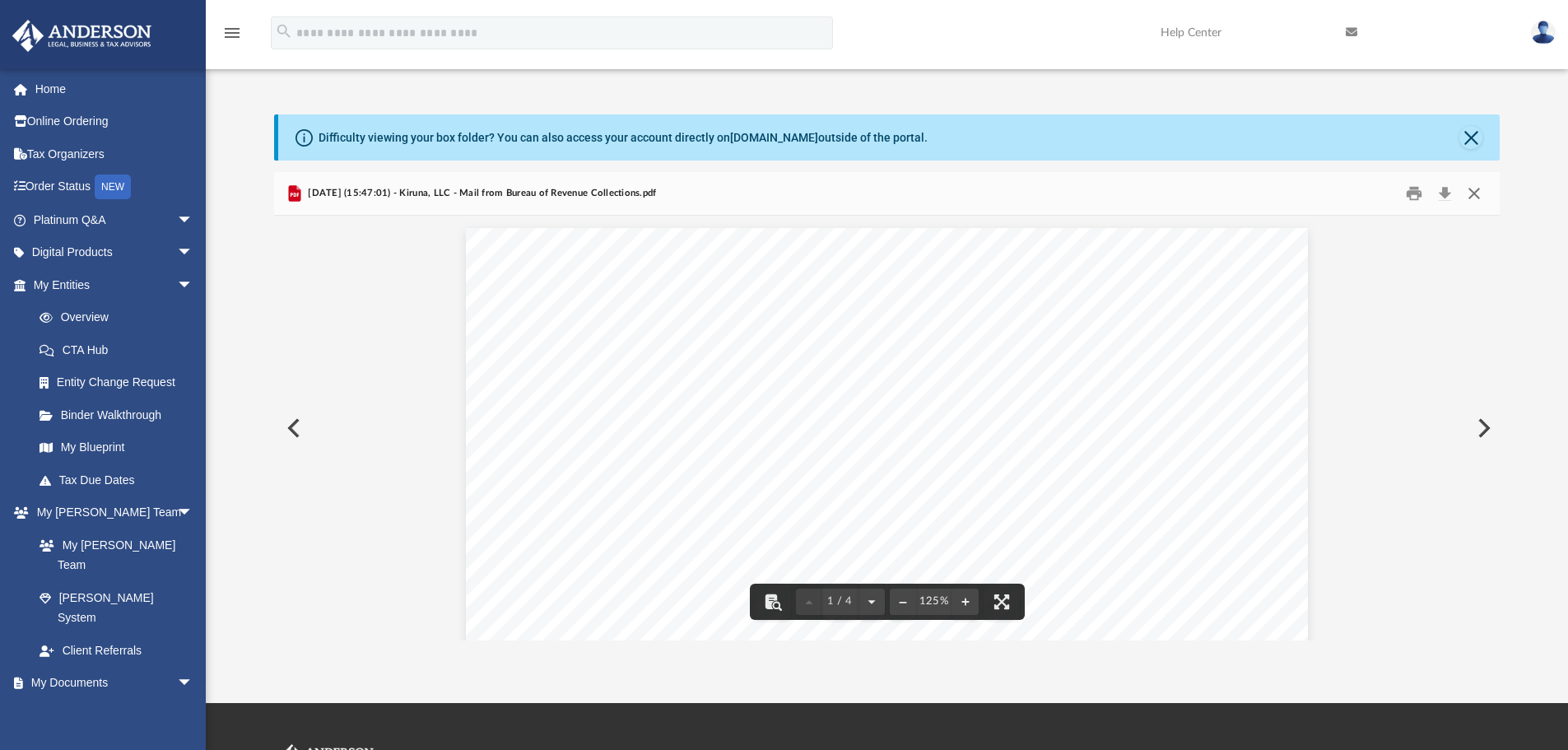
click at [1474, 195] on button "Close" at bounding box center [1474, 194] width 29 height 26
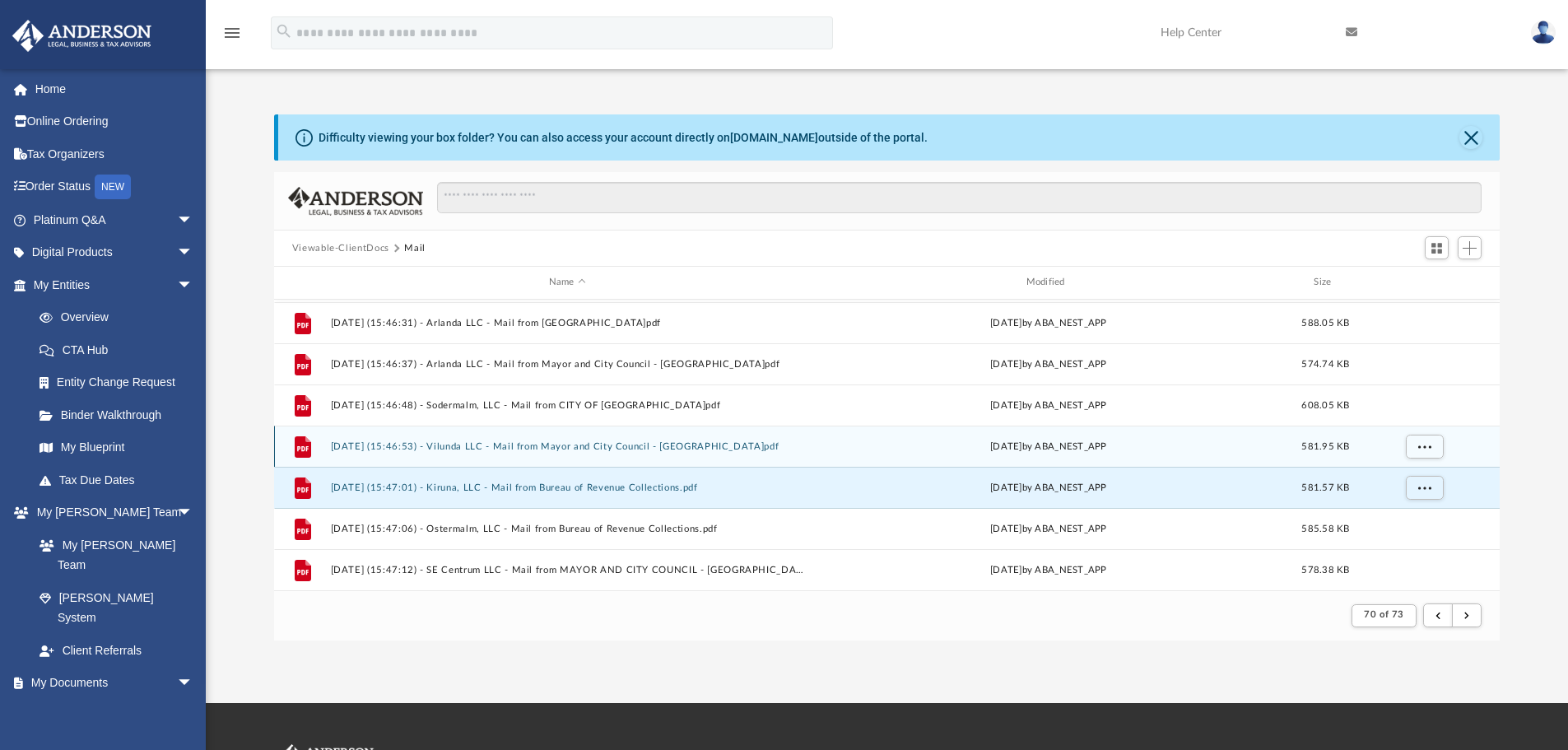
click at [486, 450] on button "[DATE] (15:46:53) - Vilunda LLC - Mail from Mayor and City Council - [GEOGRAPHI…" at bounding box center [567, 446] width 474 height 10
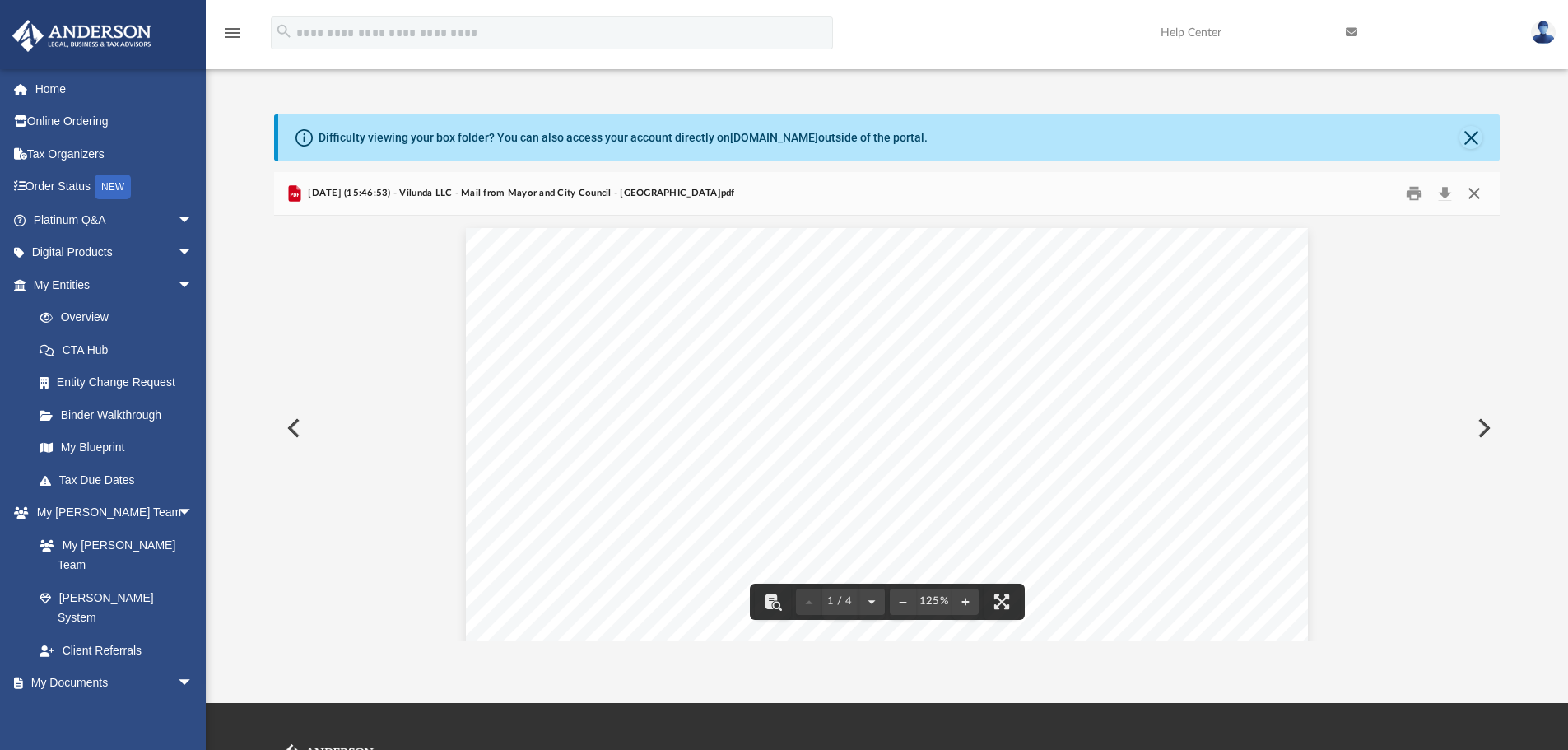
click at [1478, 196] on button "Close" at bounding box center [1474, 194] width 29 height 26
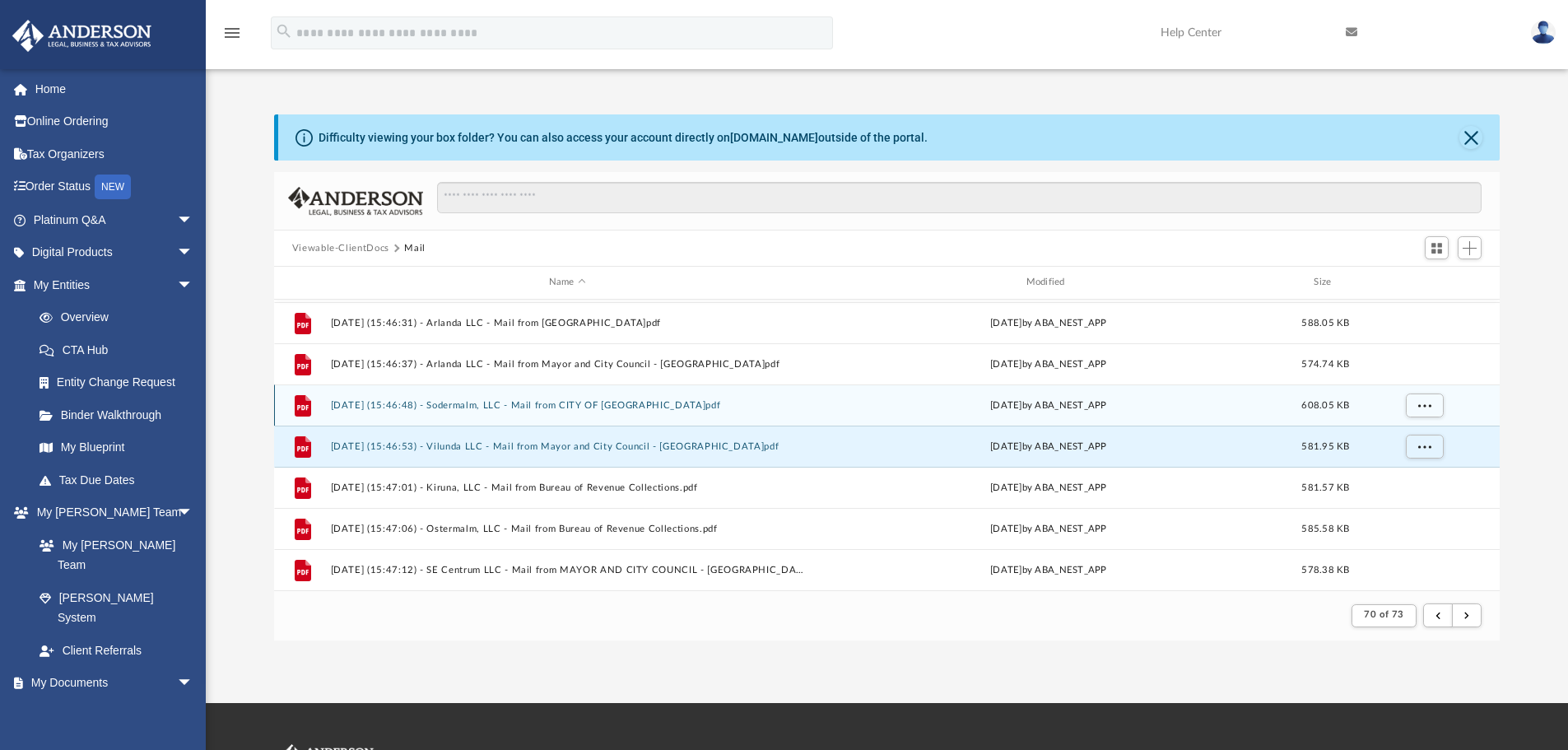
scroll to position [39, 0]
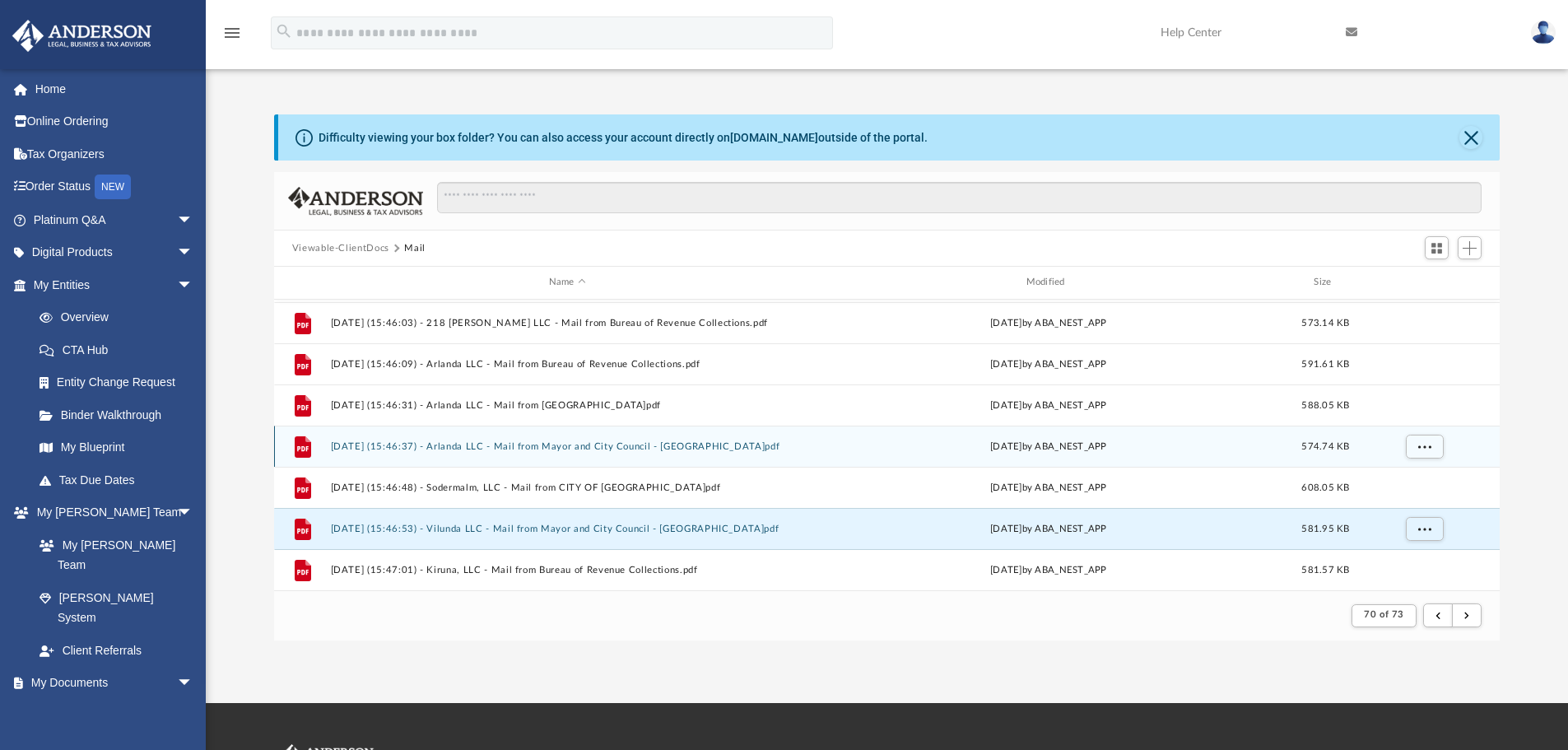
click at [451, 444] on button "[DATE] (15:46:37) - Arlanda LLC - Mail from Mayor and City Council - [GEOGRAPHI…" at bounding box center [567, 446] width 474 height 10
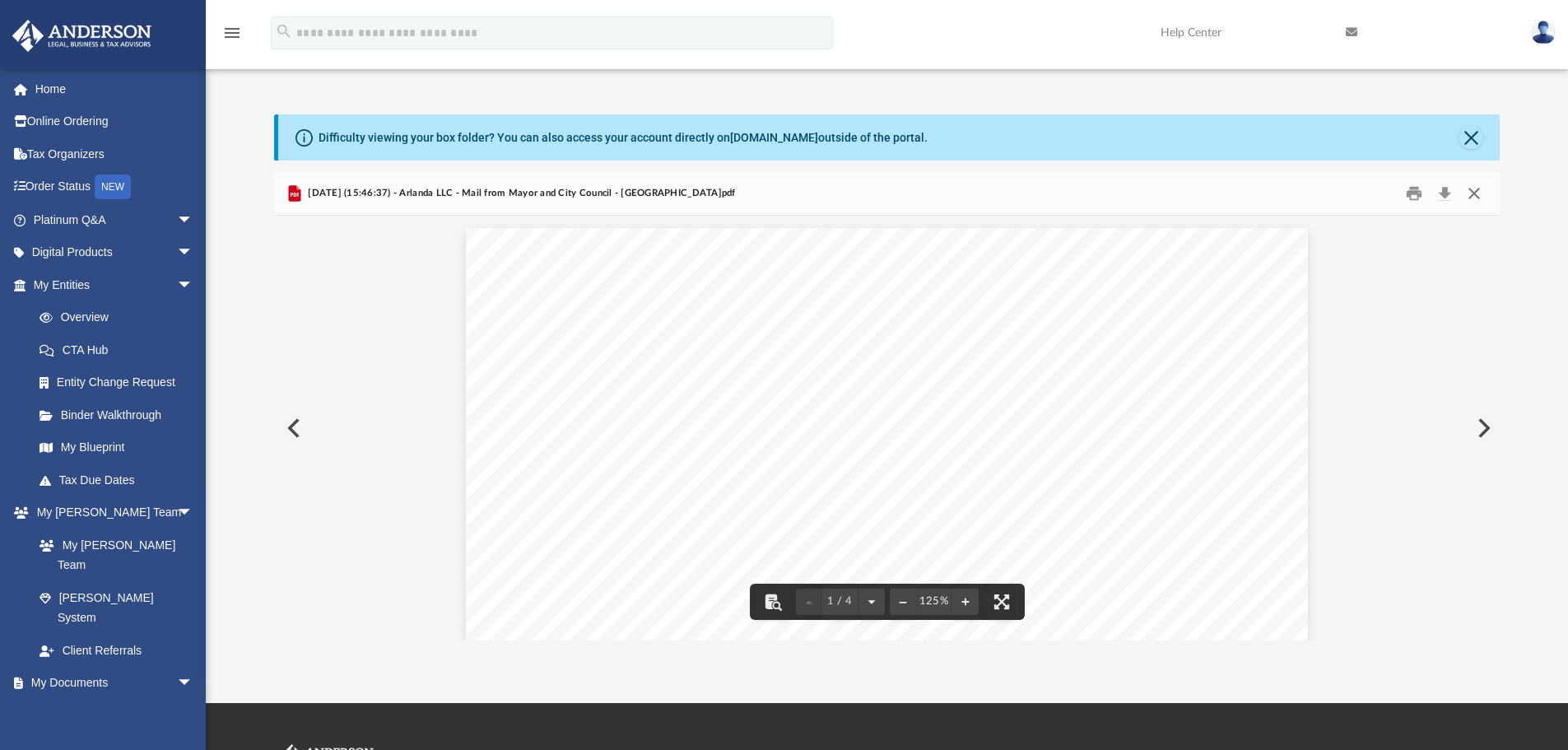
click at [1473, 196] on button "Close" at bounding box center [1474, 194] width 29 height 26
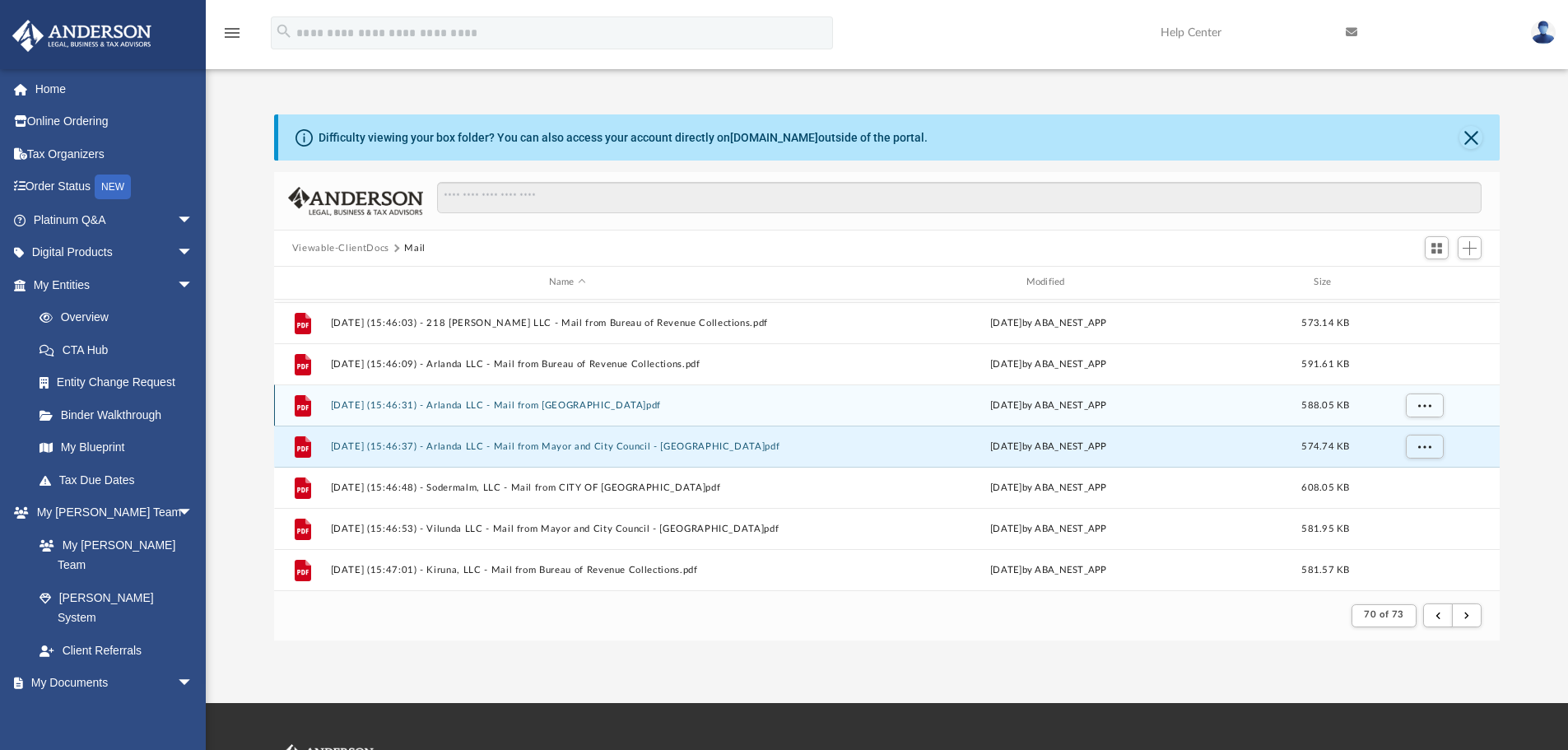
scroll to position [0, 0]
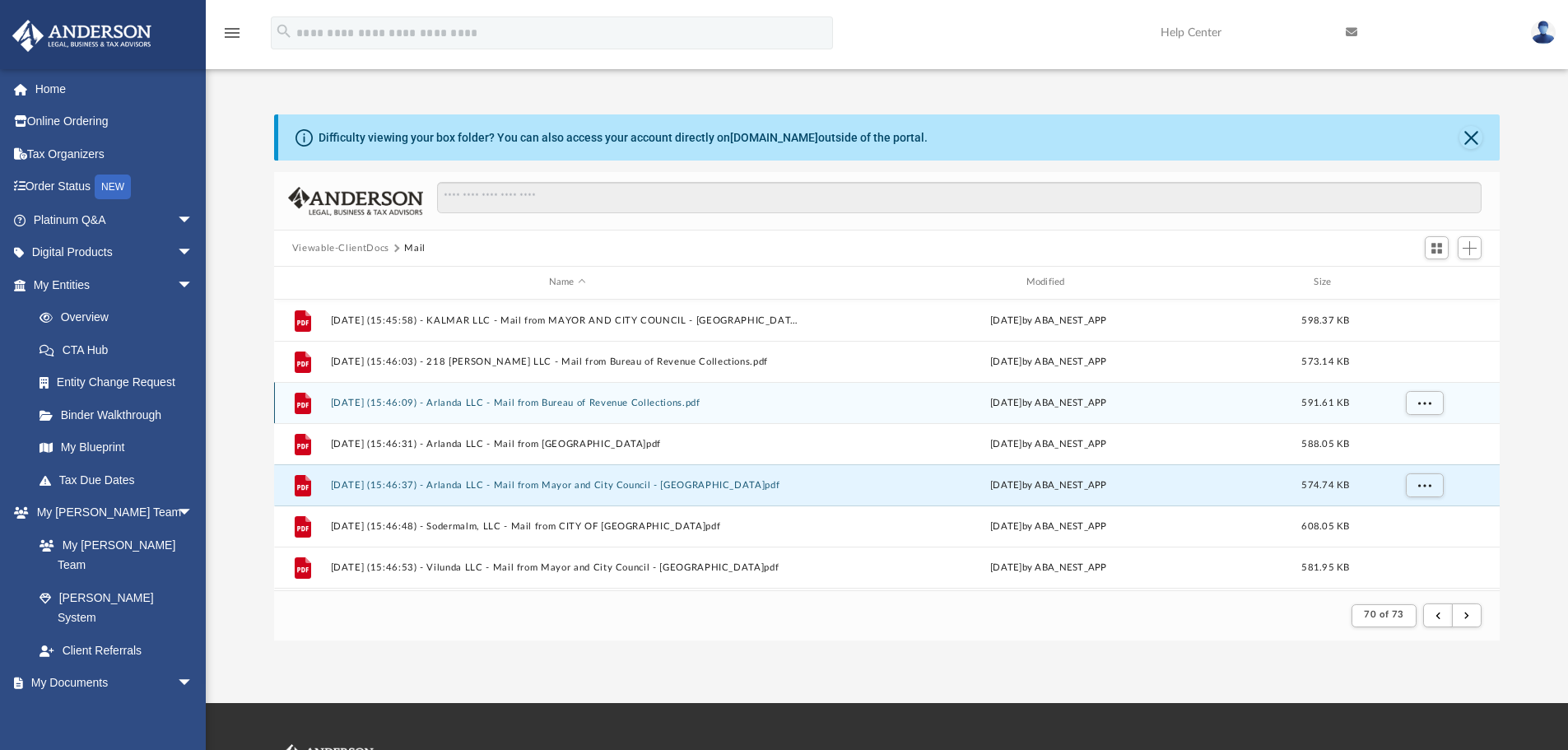
click at [450, 406] on button "[DATE] (15:46:09) - Arlanda LLC - Mail from Bureau of Revenue Collections.pdf" at bounding box center [567, 402] width 474 height 10
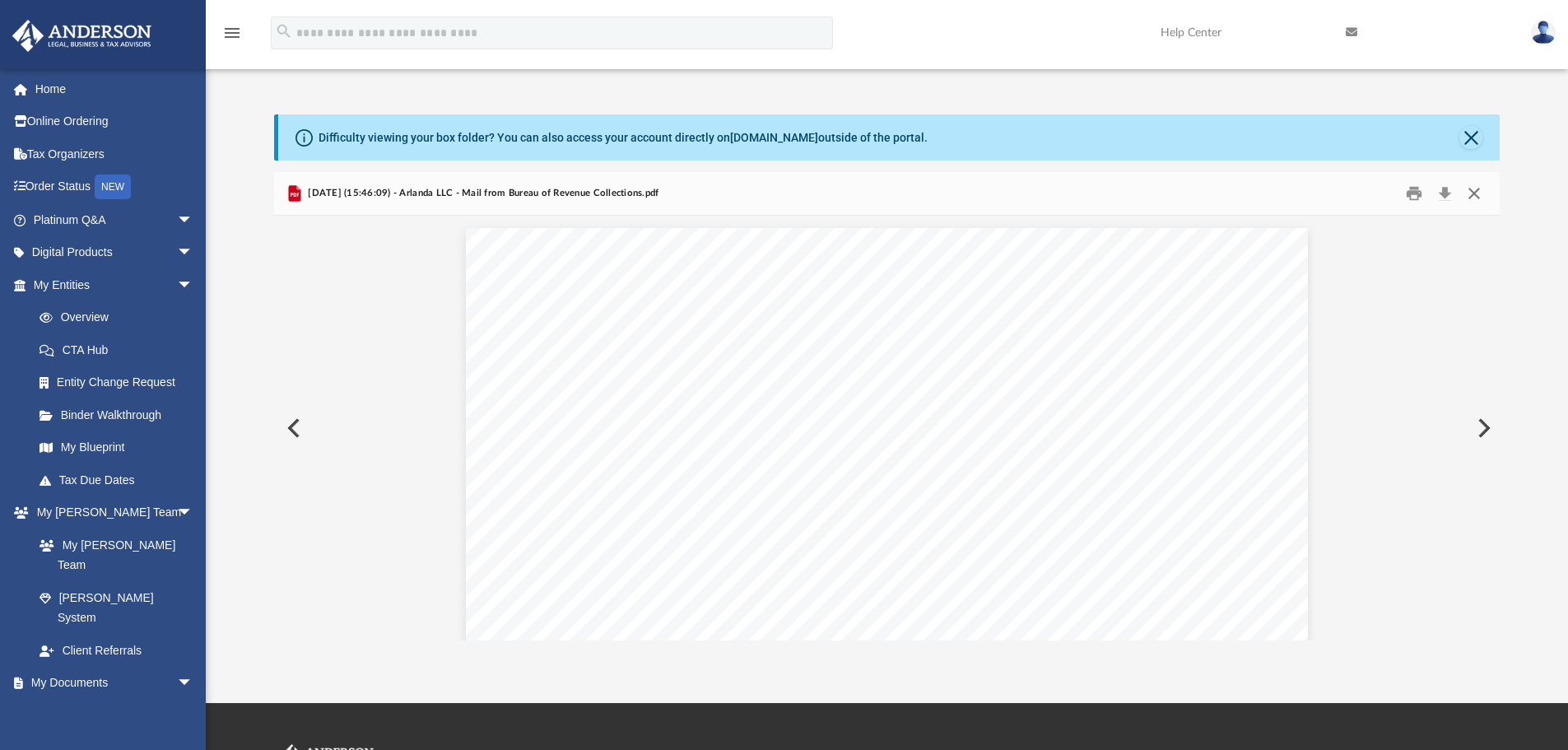
click at [1474, 191] on button "Close" at bounding box center [1474, 194] width 29 height 26
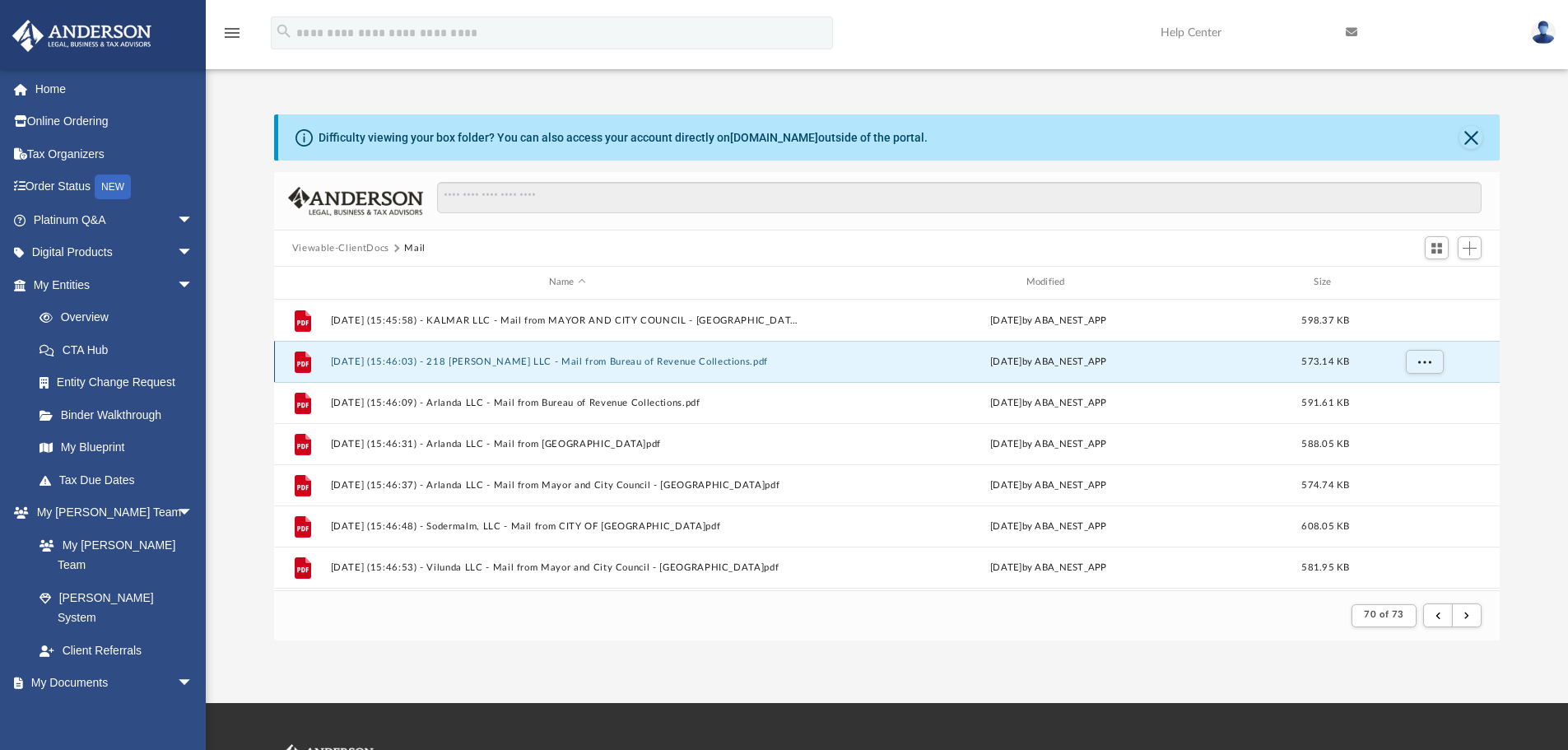
click at [458, 361] on button "[DATE] (15:46:03) - 218 [PERSON_NAME] LLC - Mail from Bureau of Revenue Collect…" at bounding box center [567, 361] width 474 height 10
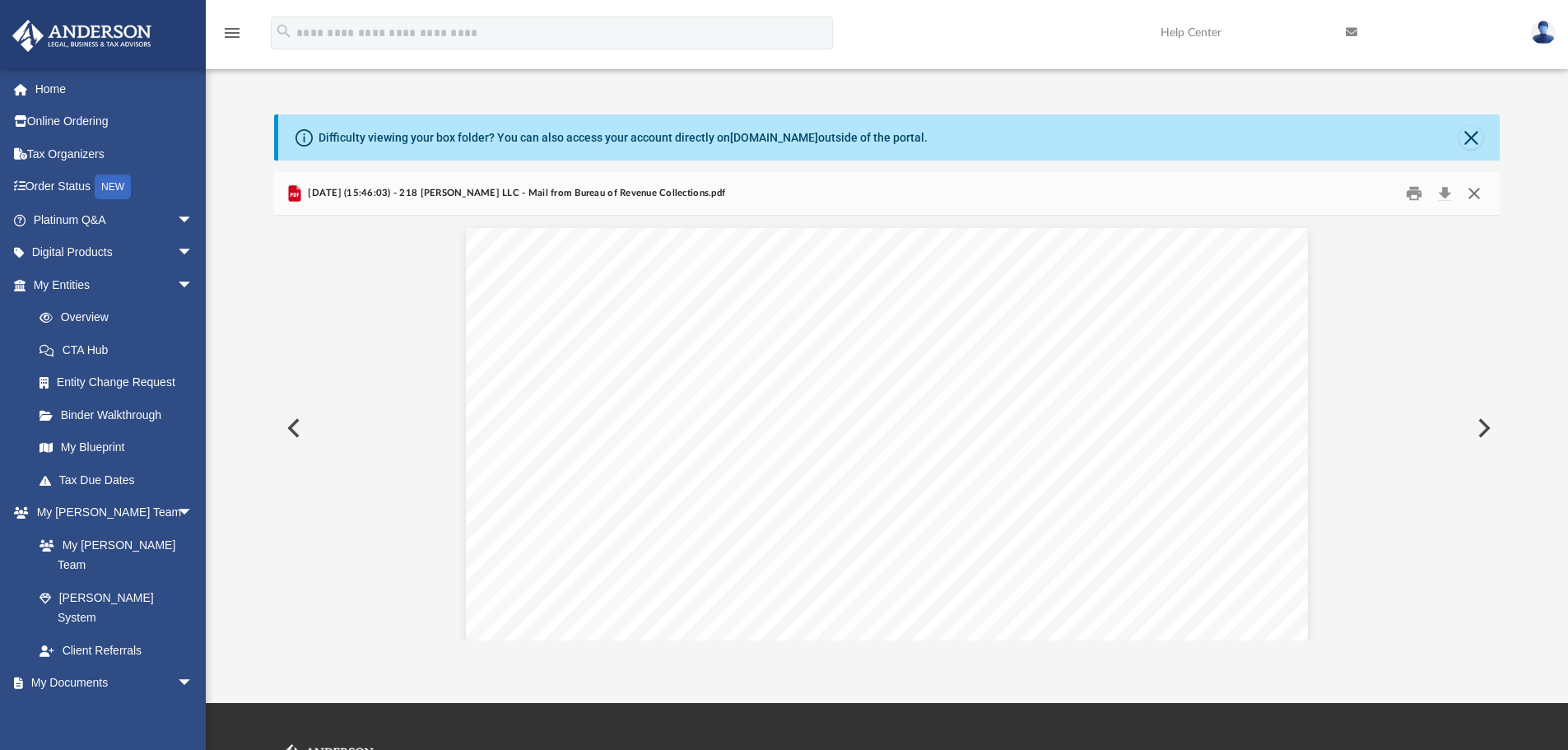
click at [1480, 197] on button "Close" at bounding box center [1474, 194] width 29 height 26
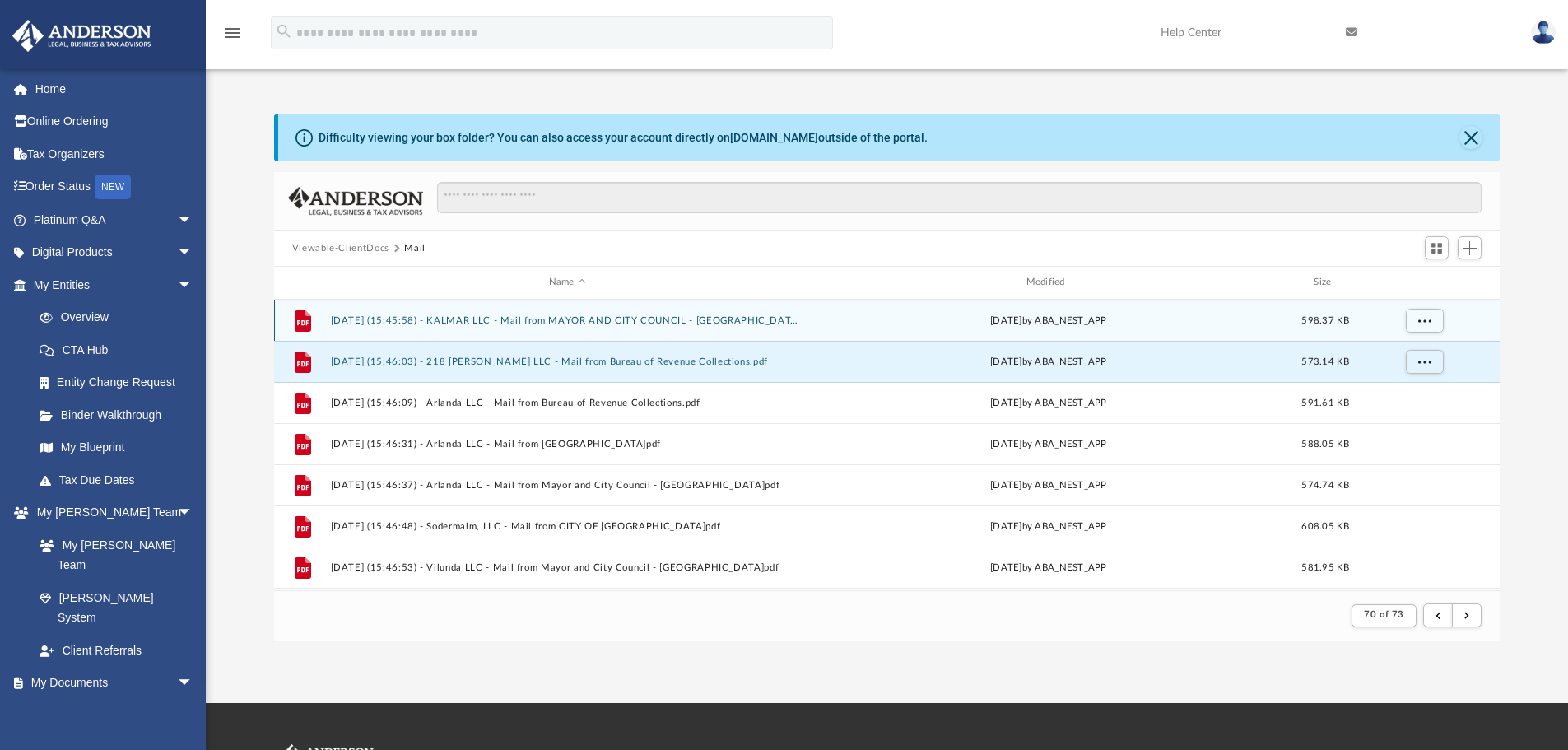
click at [486, 320] on button "[DATE] (15:45:58) - KALMAR LLC - Mail from MAYOR AND CITY COUNCIL - [GEOGRAPHIC…" at bounding box center [567, 320] width 474 height 10
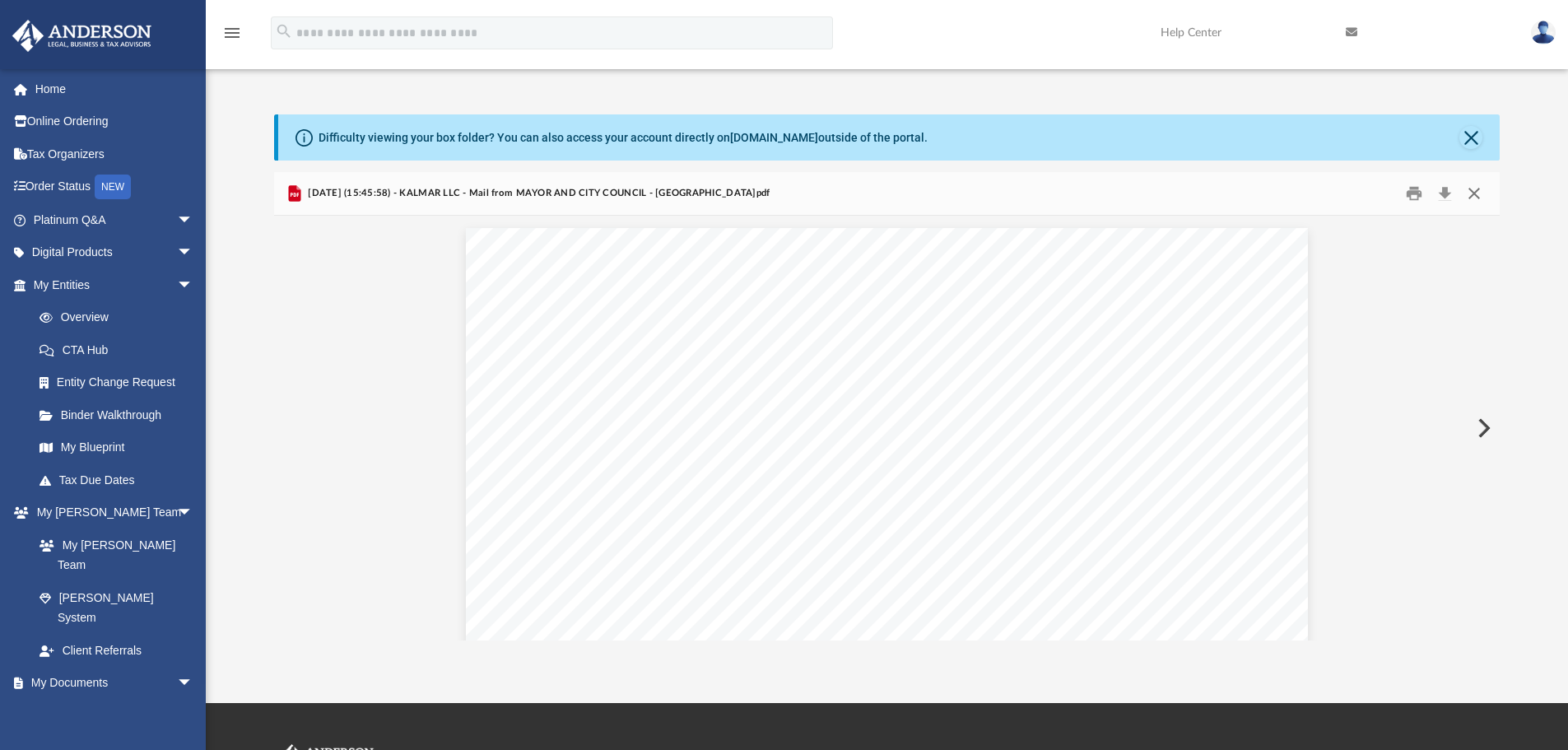
click at [1481, 189] on button "Close" at bounding box center [1474, 194] width 29 height 26
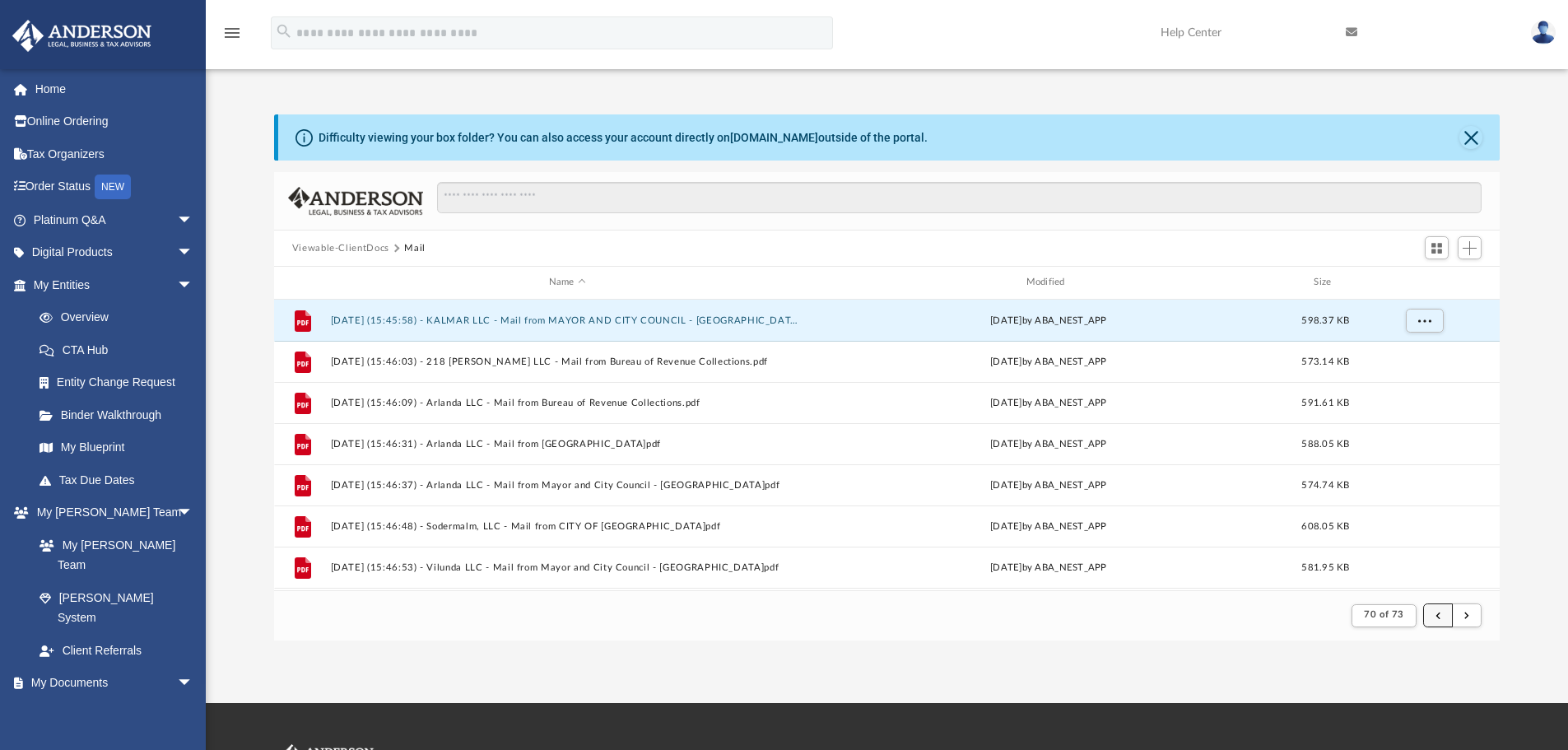
click at [1438, 617] on span "submit" at bounding box center [1437, 615] width 5 height 9
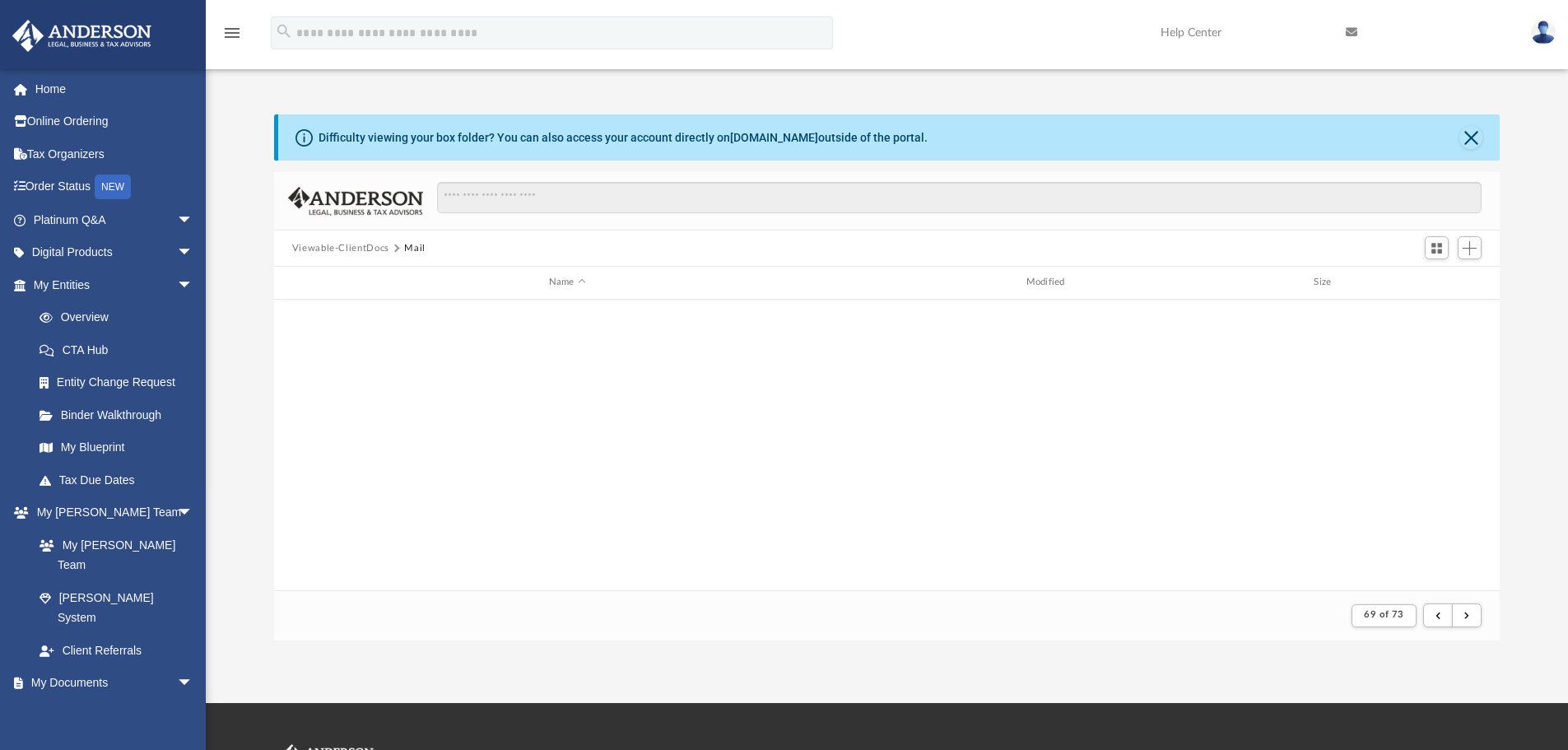
scroll to position [1766, 0]
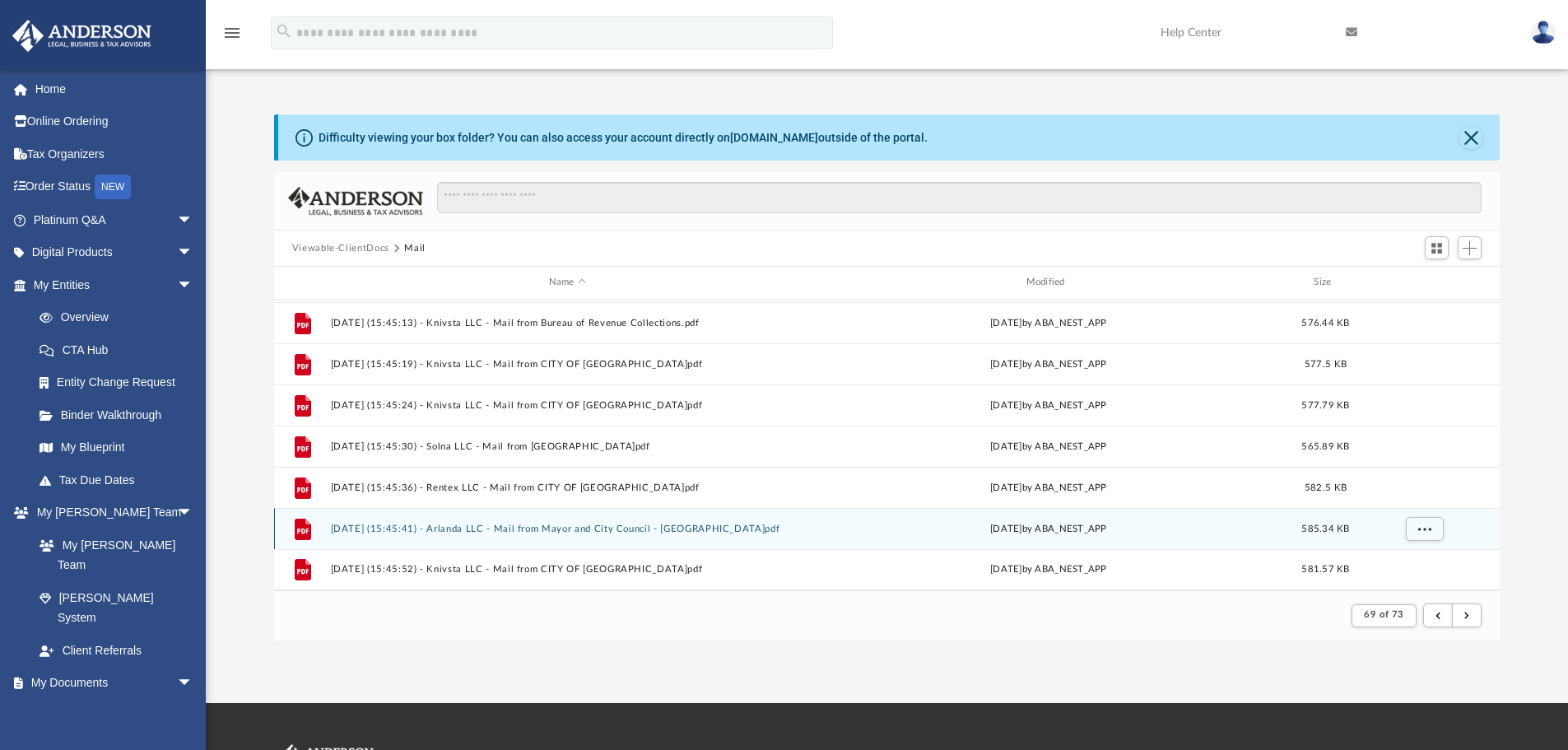
click at [569, 530] on button "[DATE] (15:45:41) - Arlanda LLC - Mail from Mayor and City Council - [GEOGRAPHI…" at bounding box center [567, 528] width 474 height 10
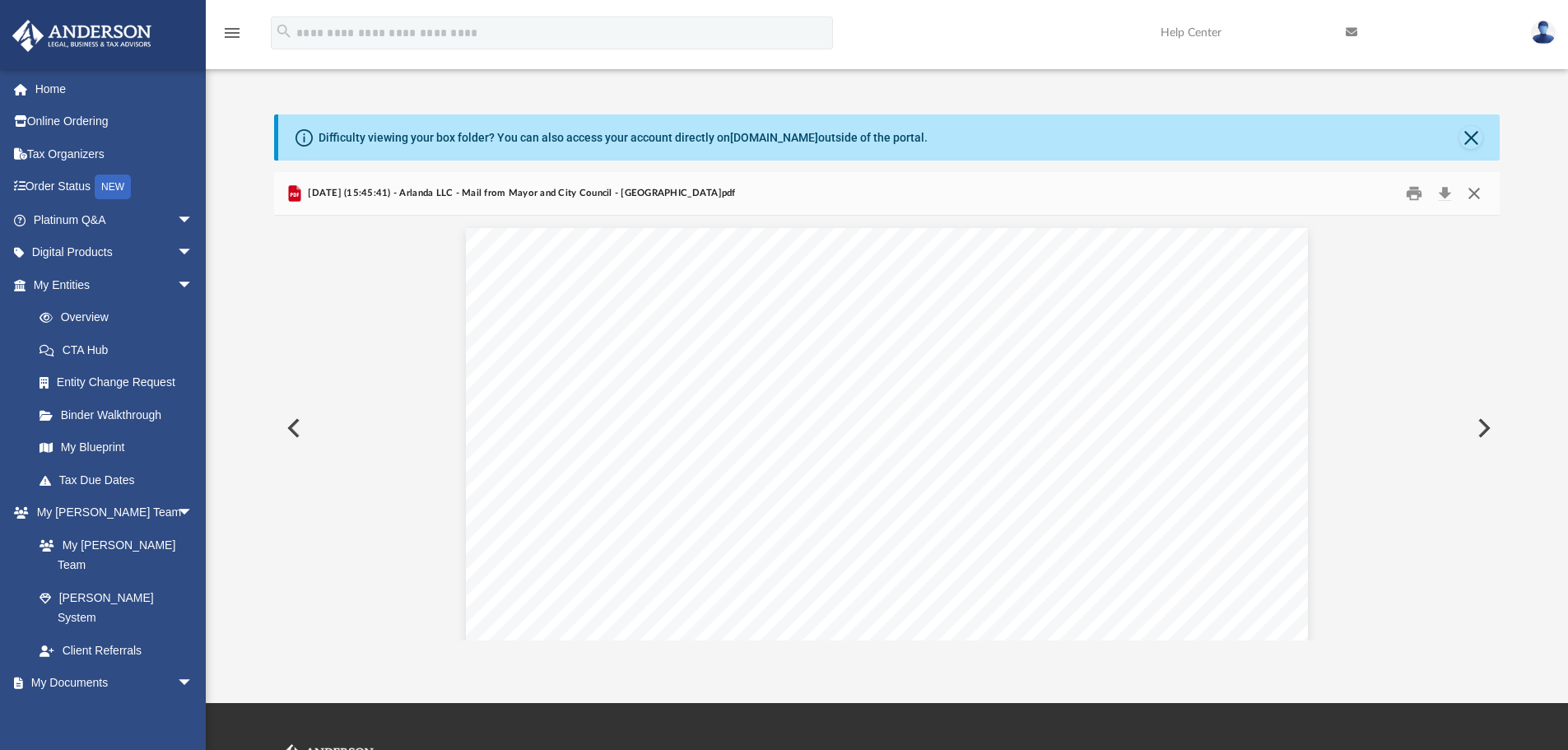
click at [1471, 190] on button "Close" at bounding box center [1474, 194] width 29 height 26
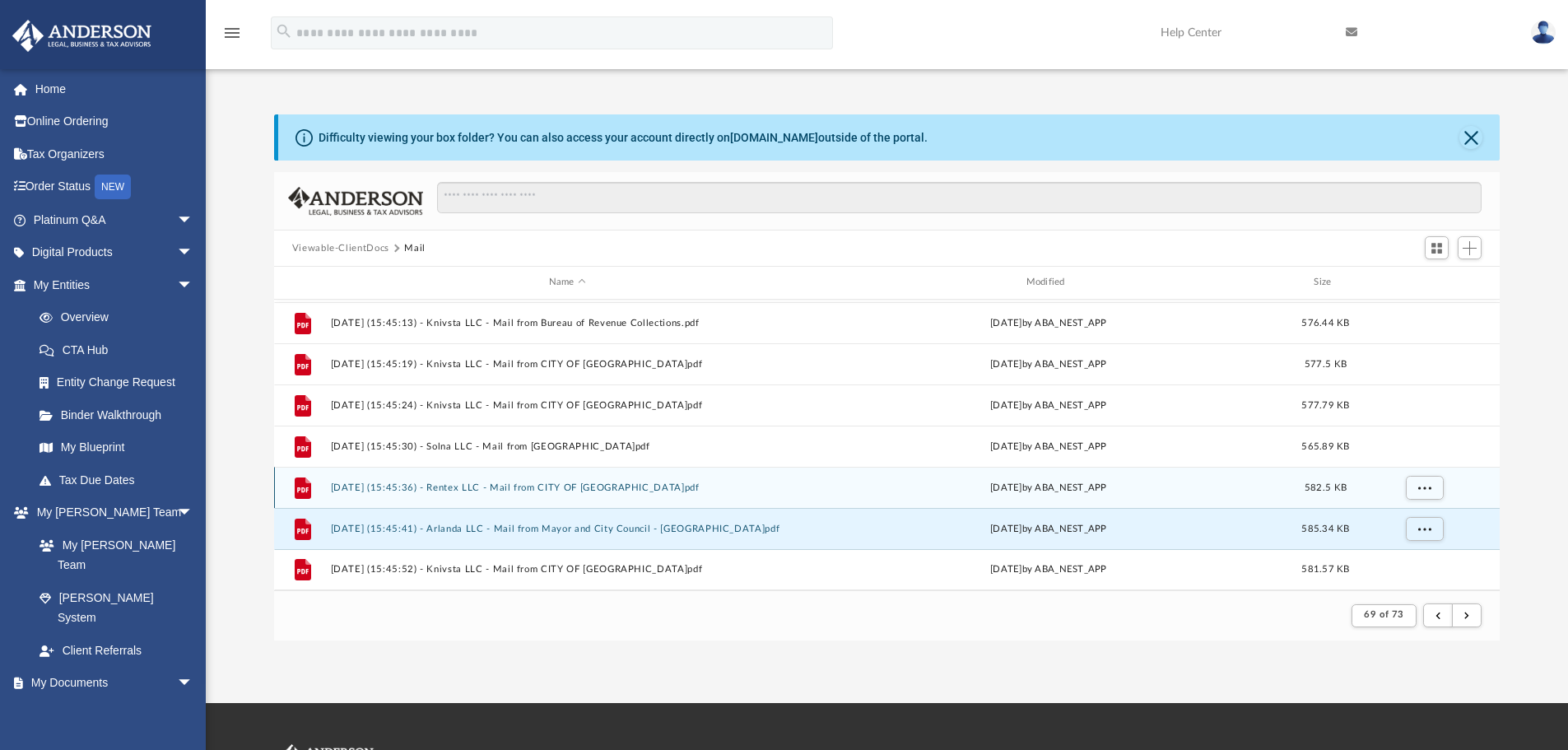
click at [480, 483] on button "[DATE] (15:45:36) - Rentex LLC - Mail from CITY OF [GEOGRAPHIC_DATA]pdf" at bounding box center [567, 487] width 474 height 10
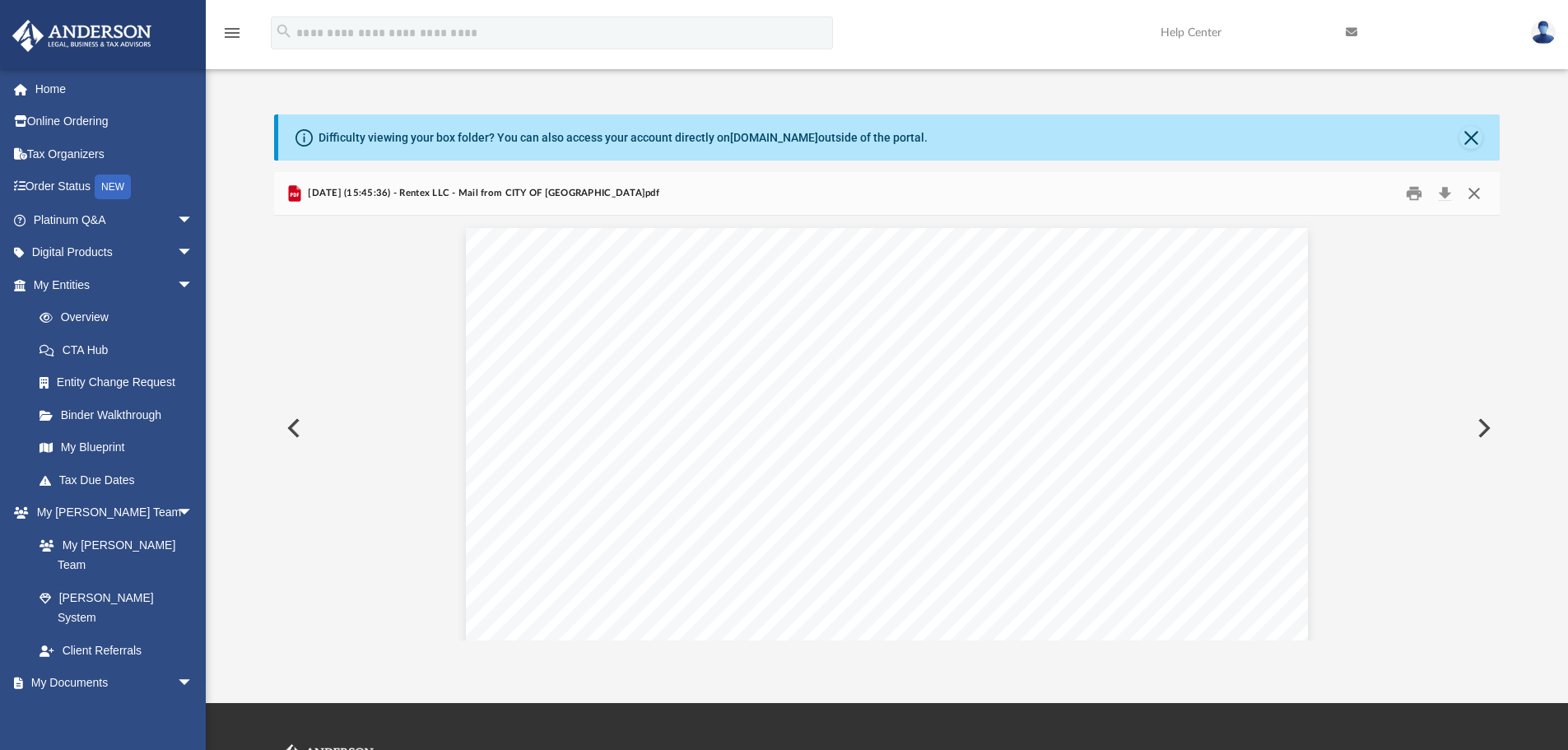
click at [1473, 196] on button "Close" at bounding box center [1474, 194] width 29 height 26
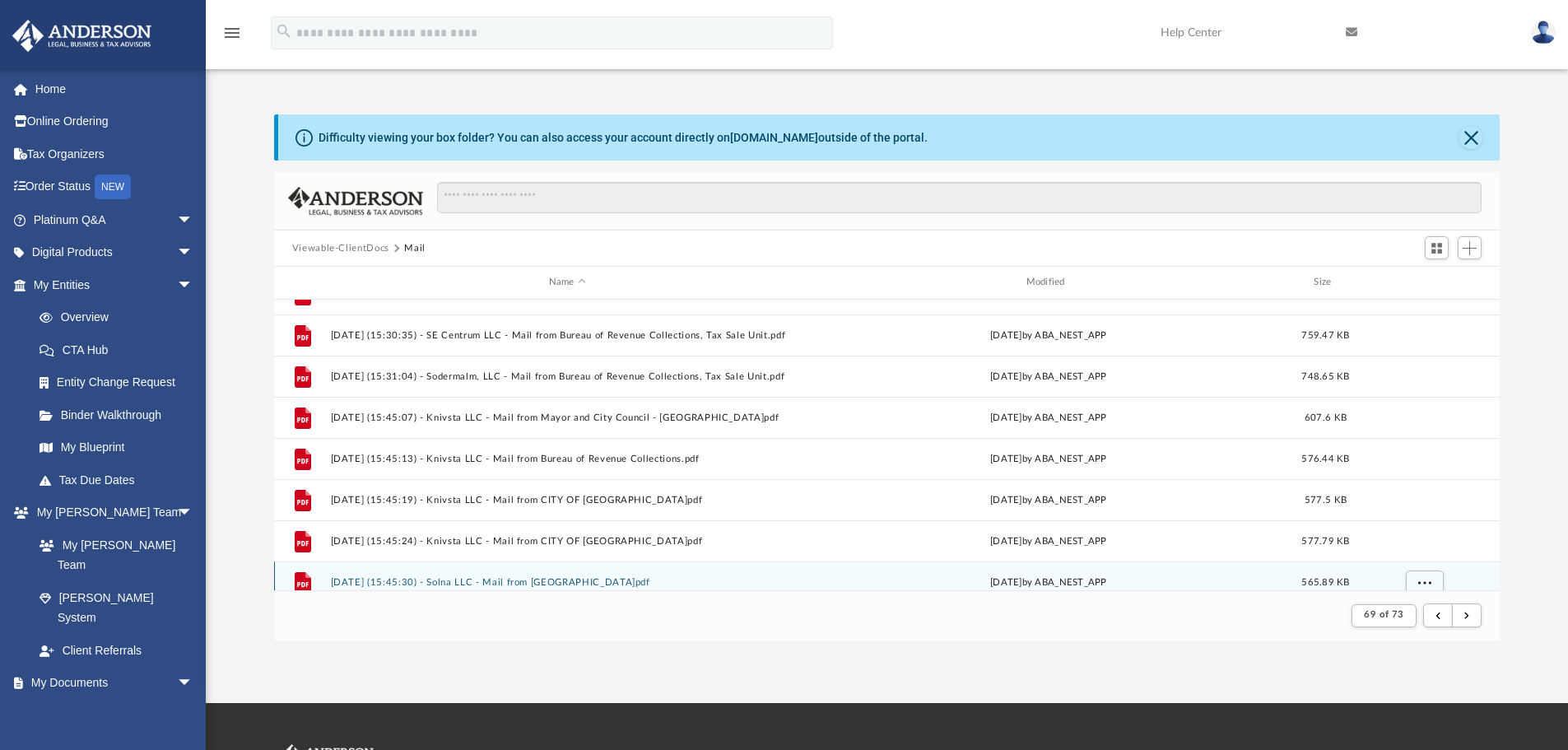
scroll to position [1602, 0]
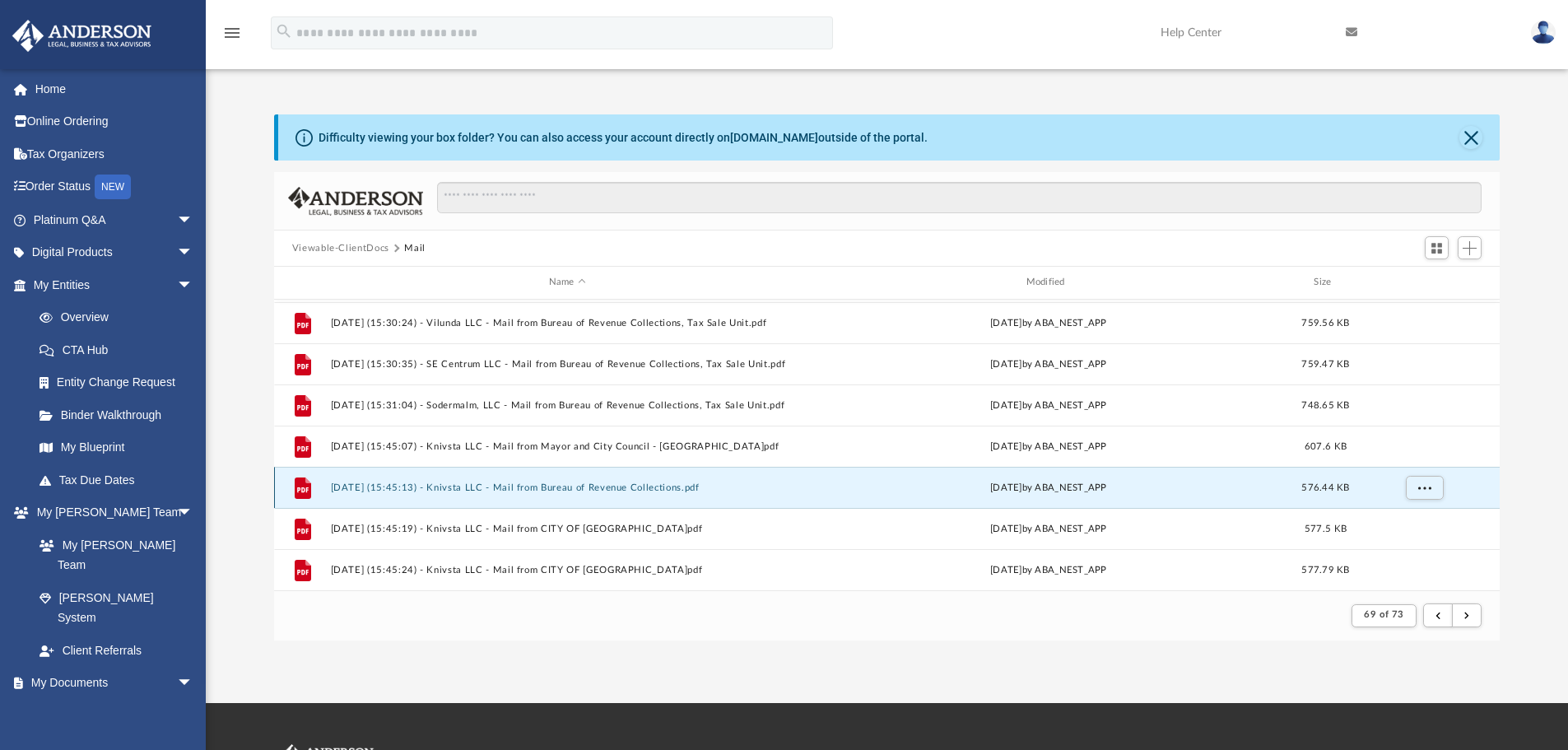
click at [535, 486] on button "[DATE] (15:45:13) - Knivsta LLC - Mail from Bureau of Revenue Collections.pdf" at bounding box center [567, 487] width 474 height 10
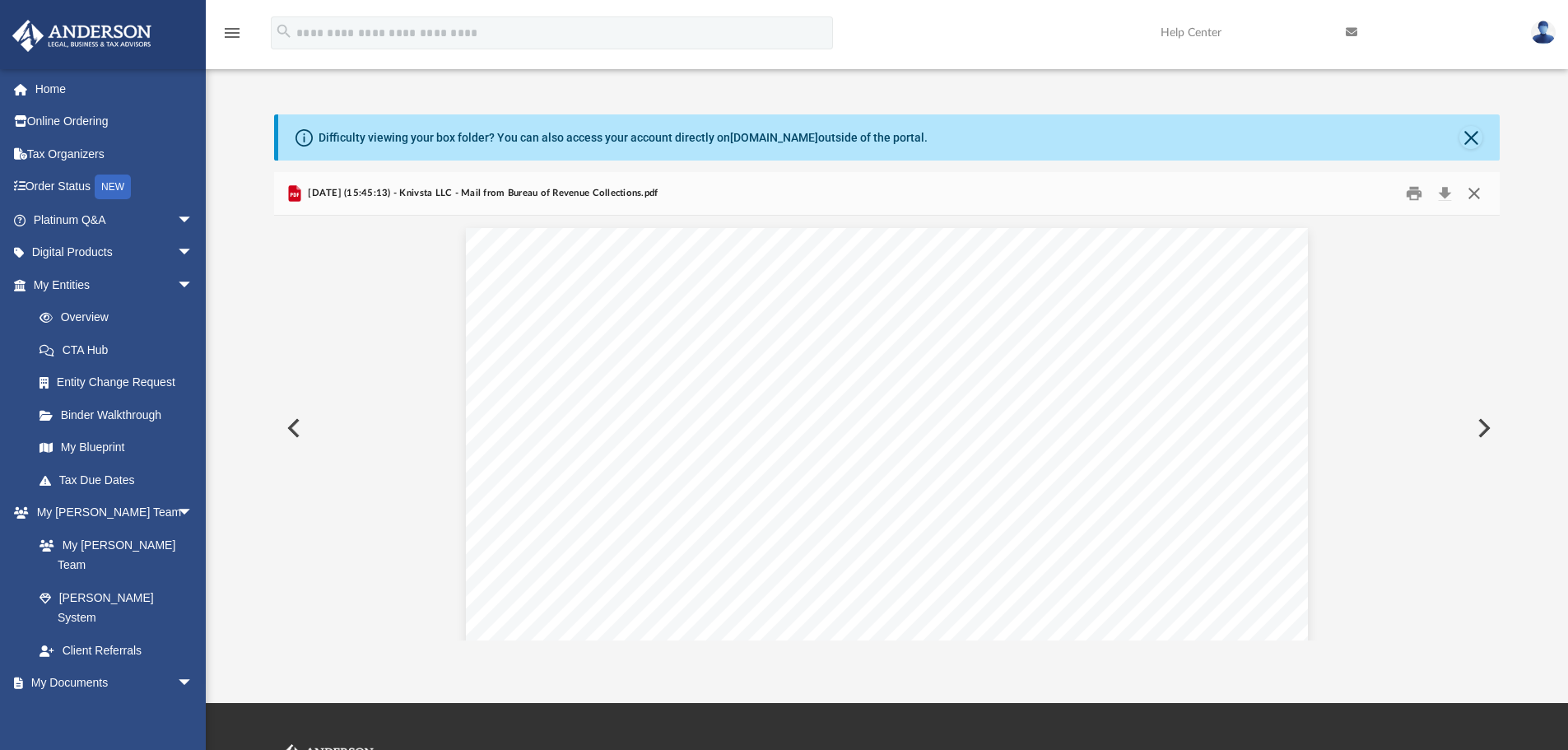
click at [1477, 195] on button "Close" at bounding box center [1474, 194] width 29 height 26
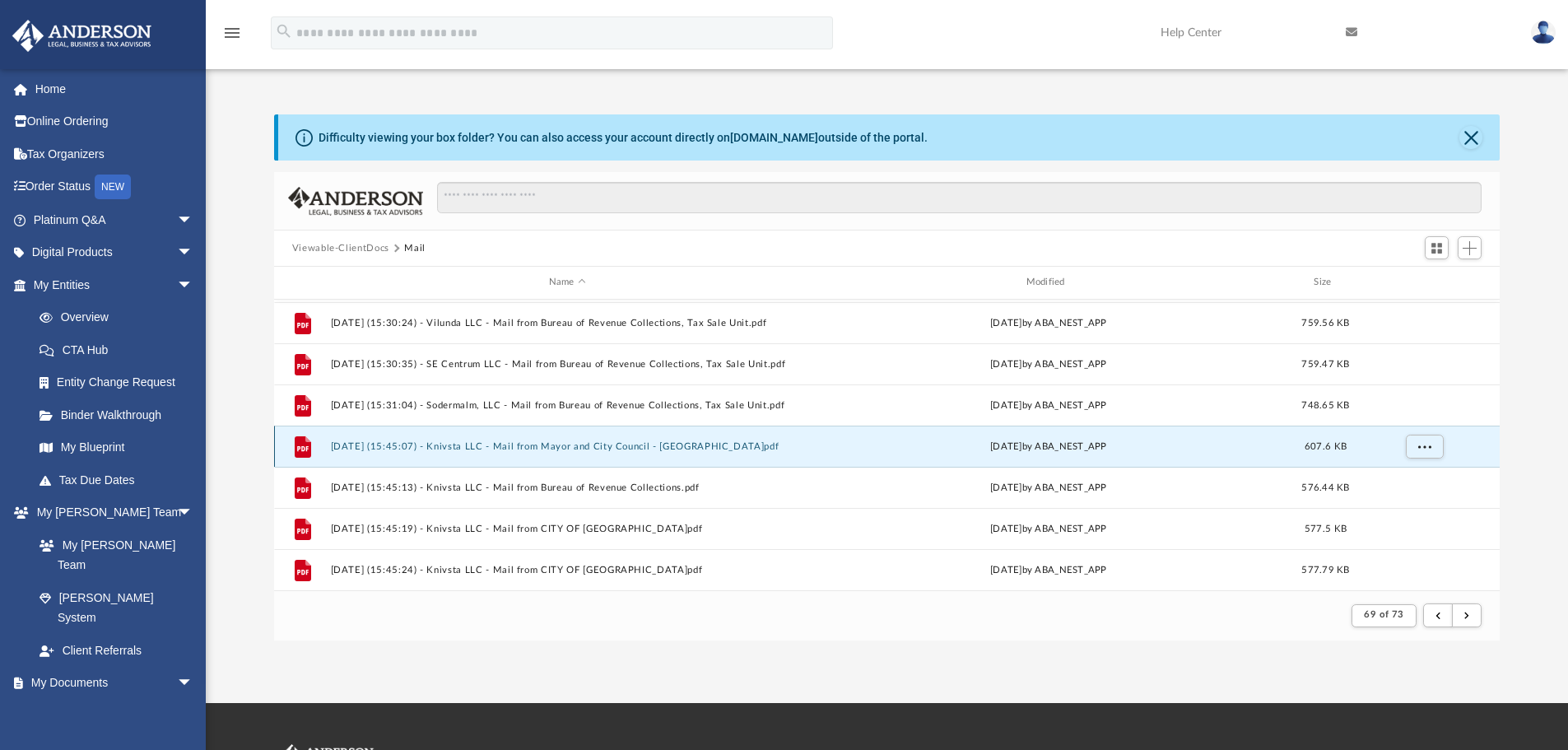
click at [511, 442] on button "[DATE] (15:45:07) - Knivsta LLC - Mail from Mayor and City Council - [GEOGRAPHI…" at bounding box center [567, 446] width 474 height 10
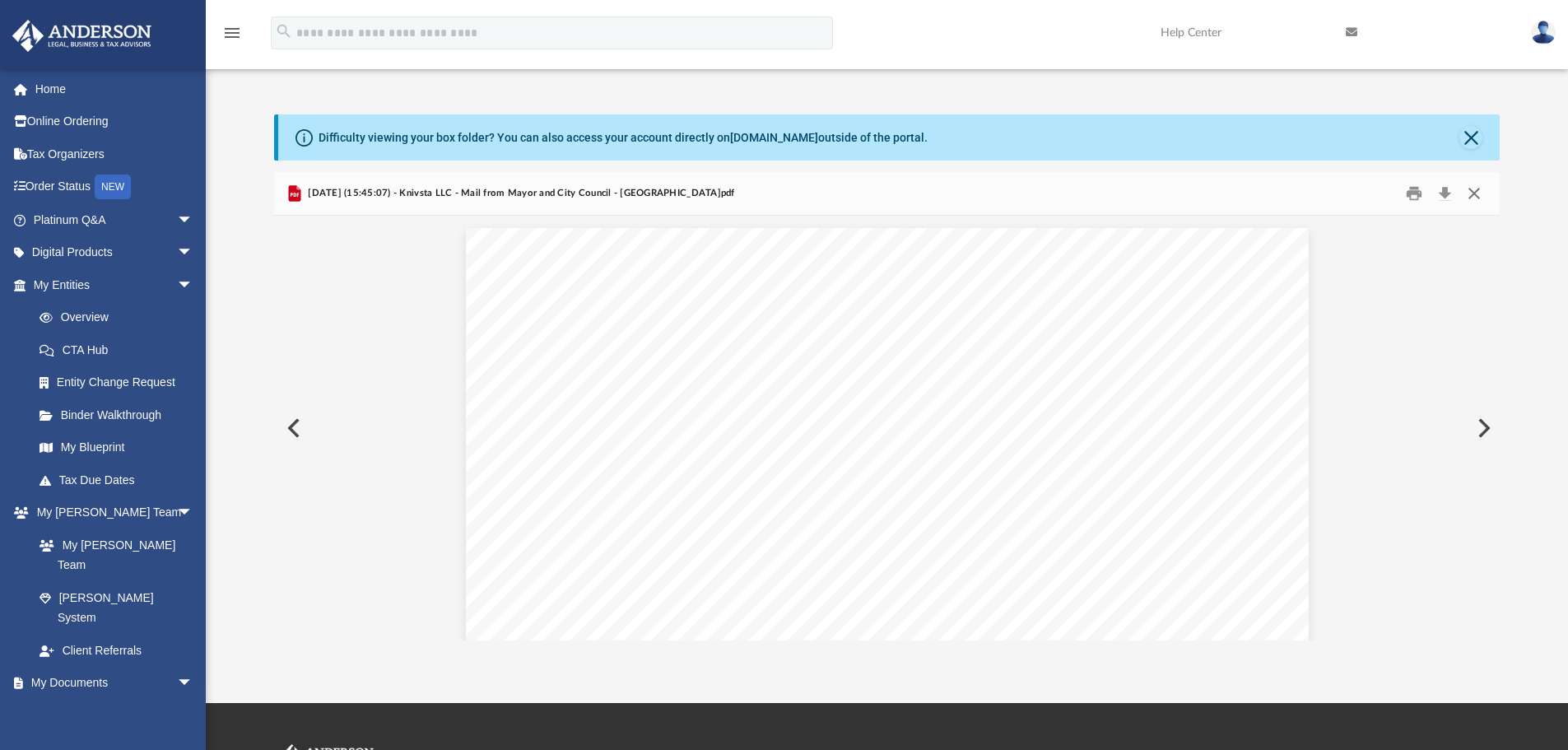
click at [1474, 189] on button "Close" at bounding box center [1474, 194] width 29 height 26
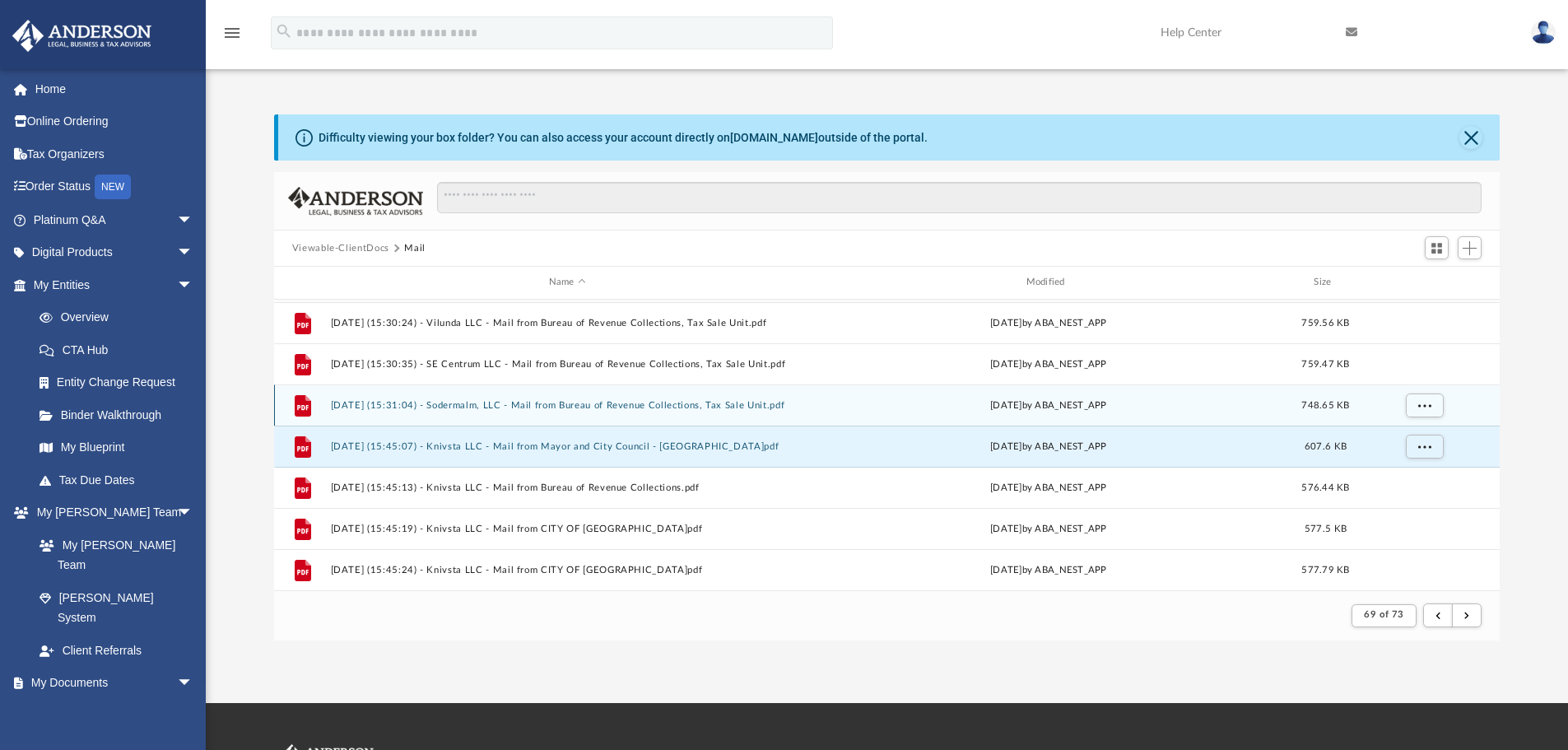
click at [579, 404] on button "[DATE] (15:31:04) - Sodermalm, LLC - Mail from Bureau of Revenue Collections, T…" at bounding box center [567, 404] width 474 height 10
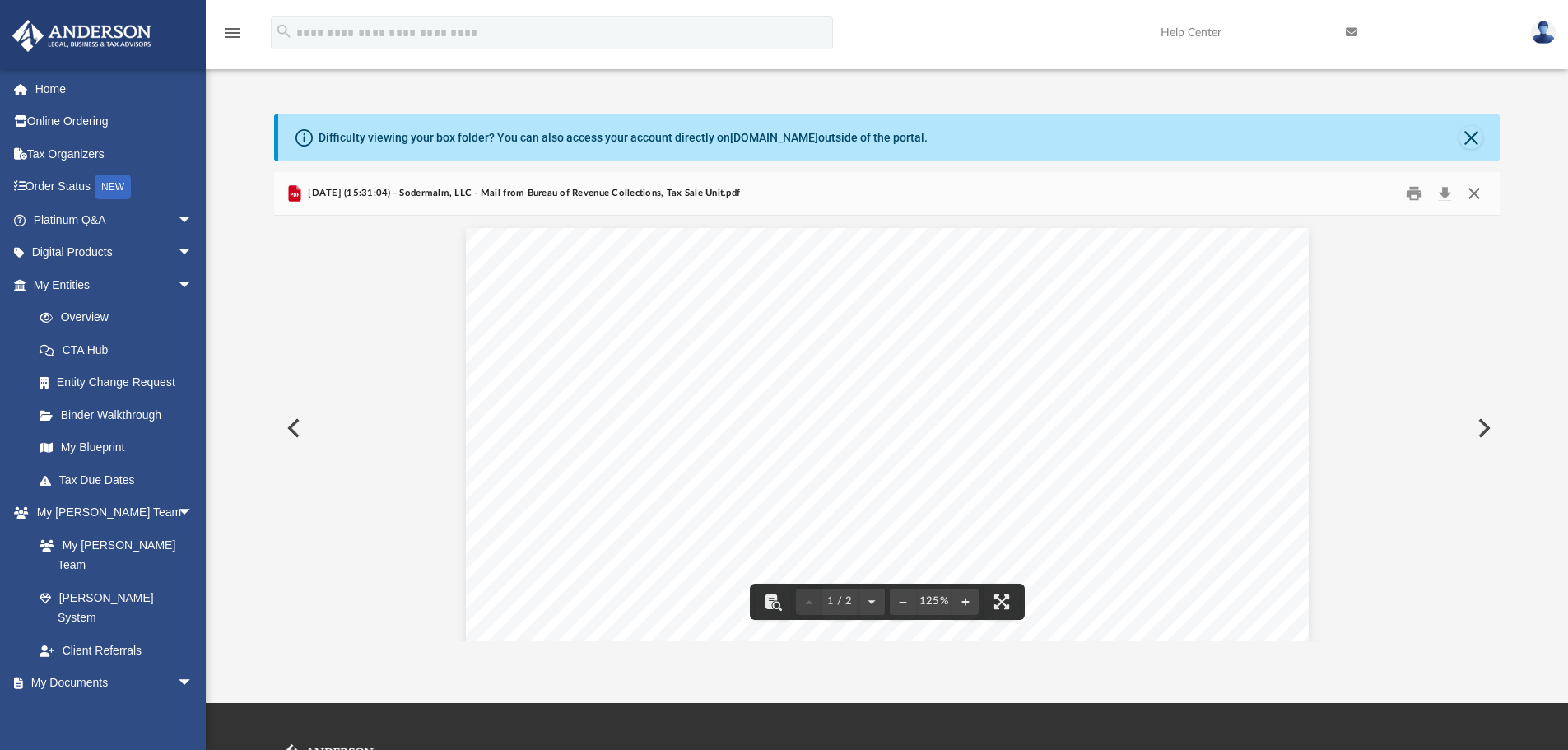
click at [1477, 198] on button "Close" at bounding box center [1474, 194] width 29 height 26
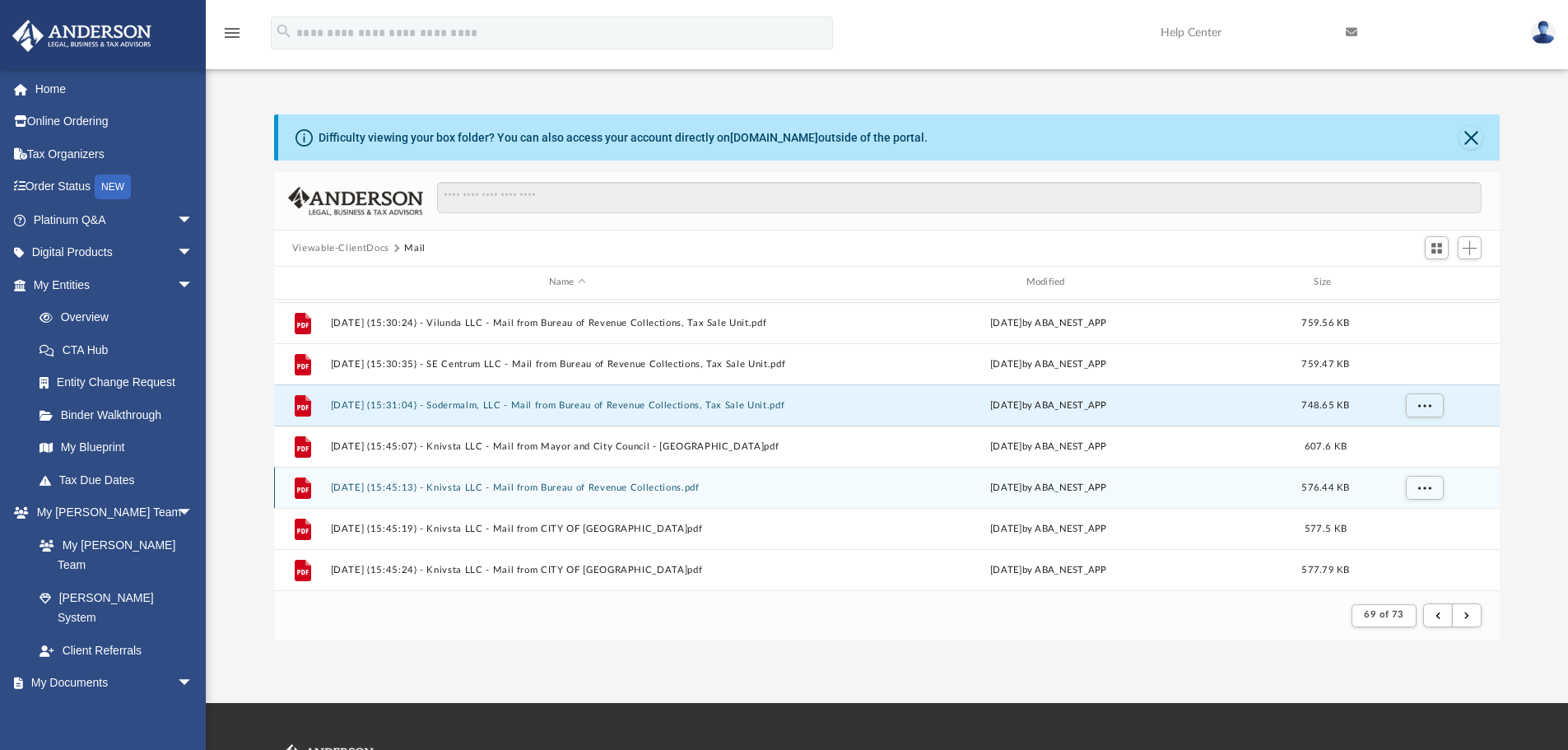
scroll to position [1520, 0]
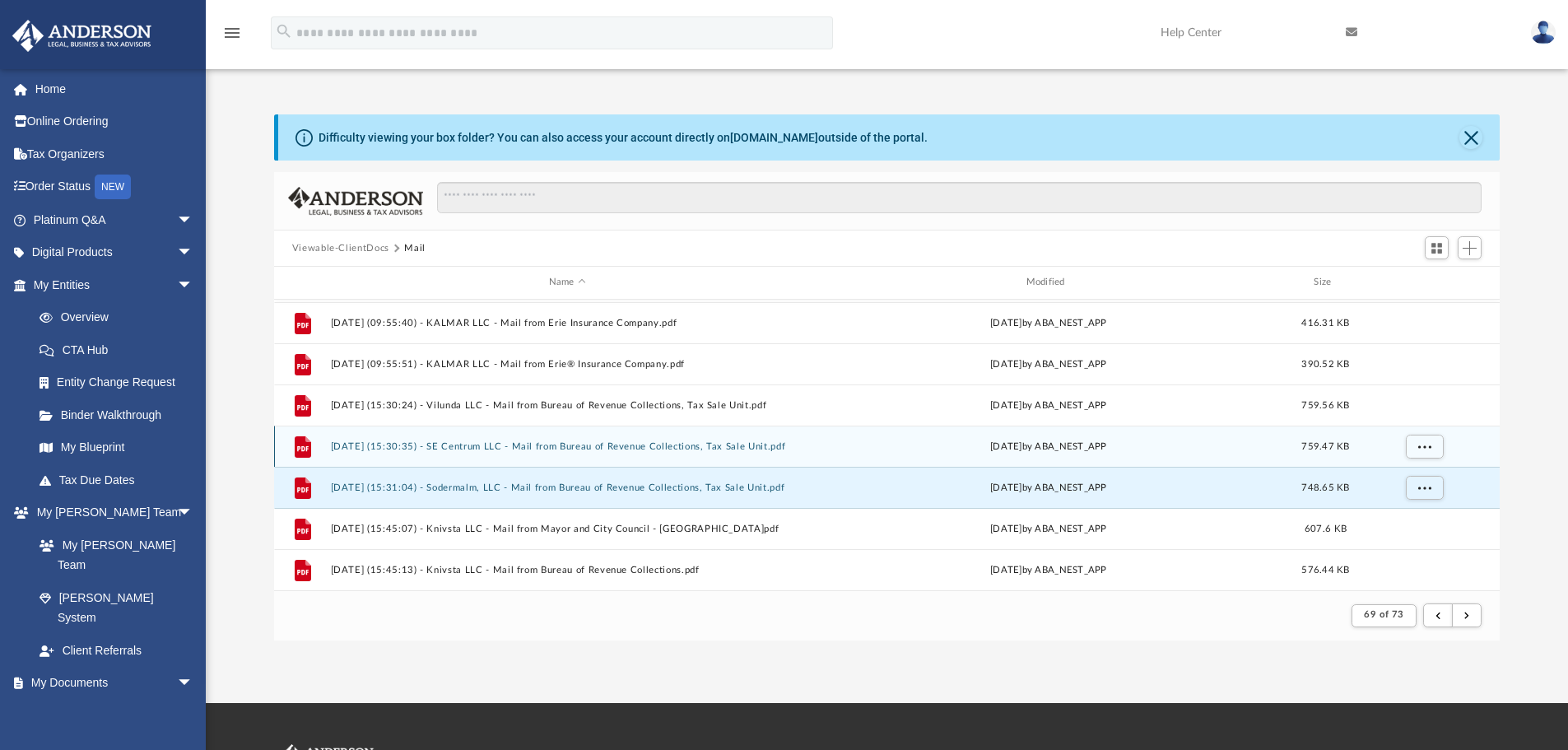
click at [638, 451] on button "[DATE] (15:30:35) - SE Centrum LLC - Mail from Bureau of Revenue Collections, T…" at bounding box center [567, 446] width 474 height 10
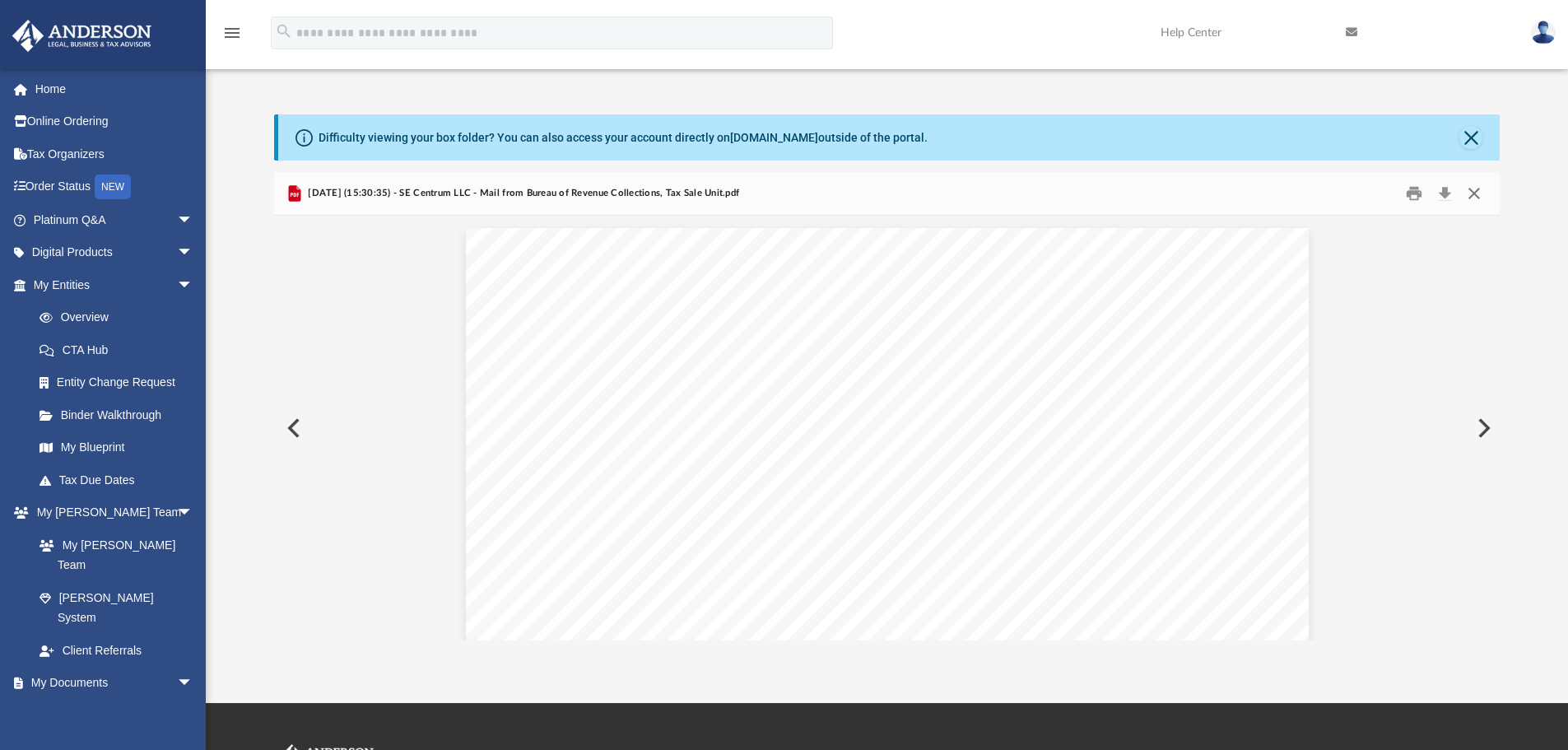
click at [1478, 189] on button "Close" at bounding box center [1474, 194] width 29 height 26
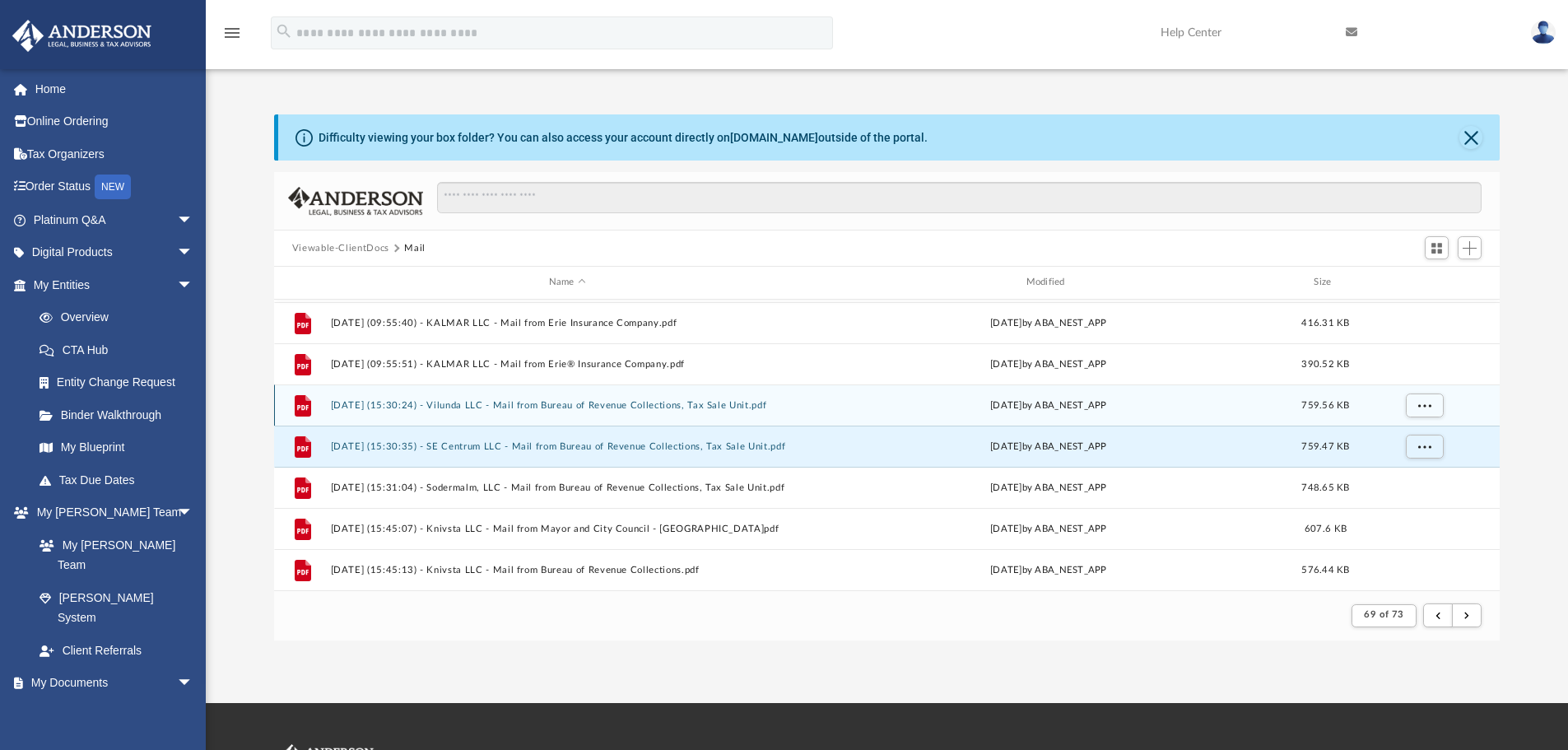
scroll to position [1438, 0]
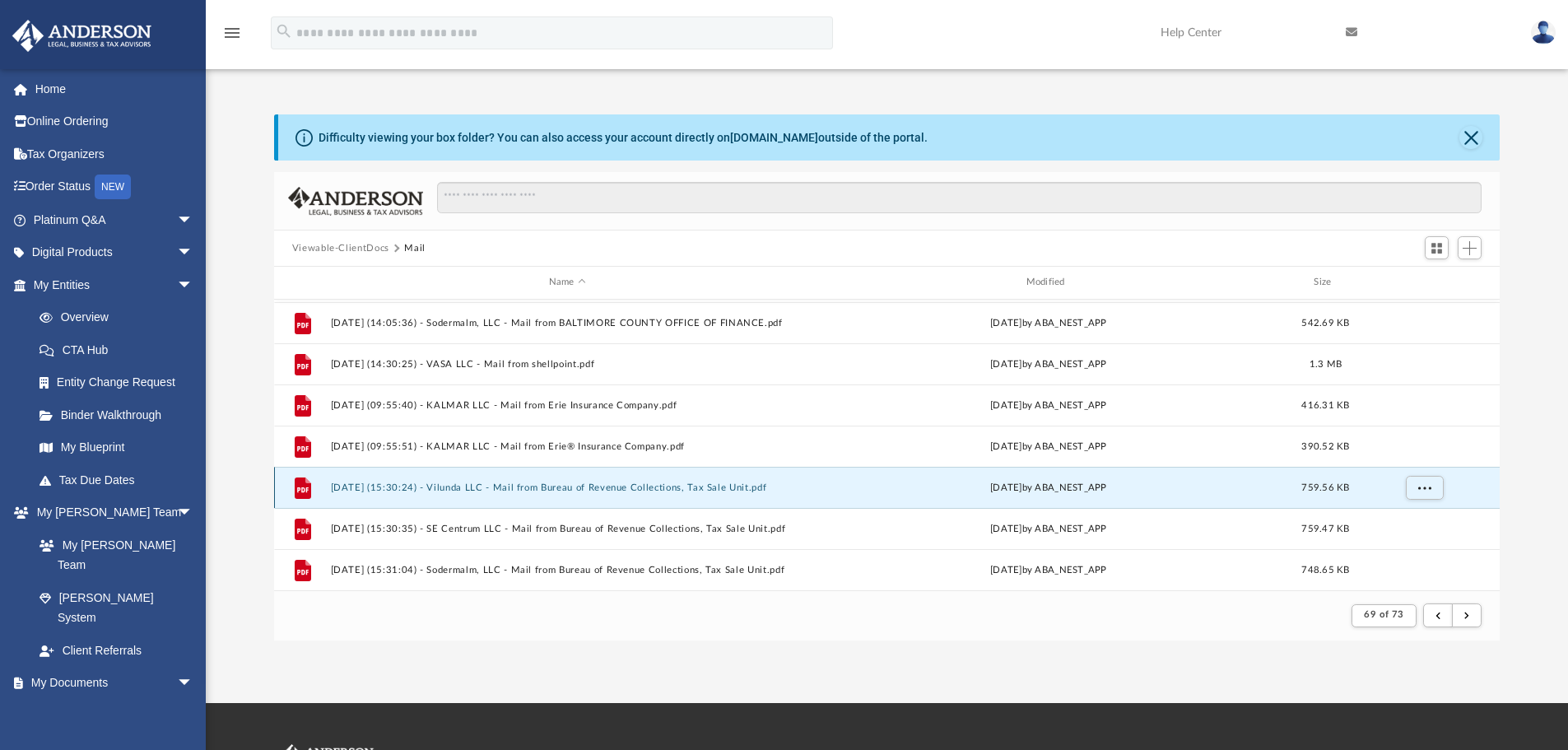
click at [674, 483] on button "[DATE] (15:30:24) - Vilunda LLC - Mail from Bureau of Revenue Collections, Tax …" at bounding box center [567, 487] width 474 height 10
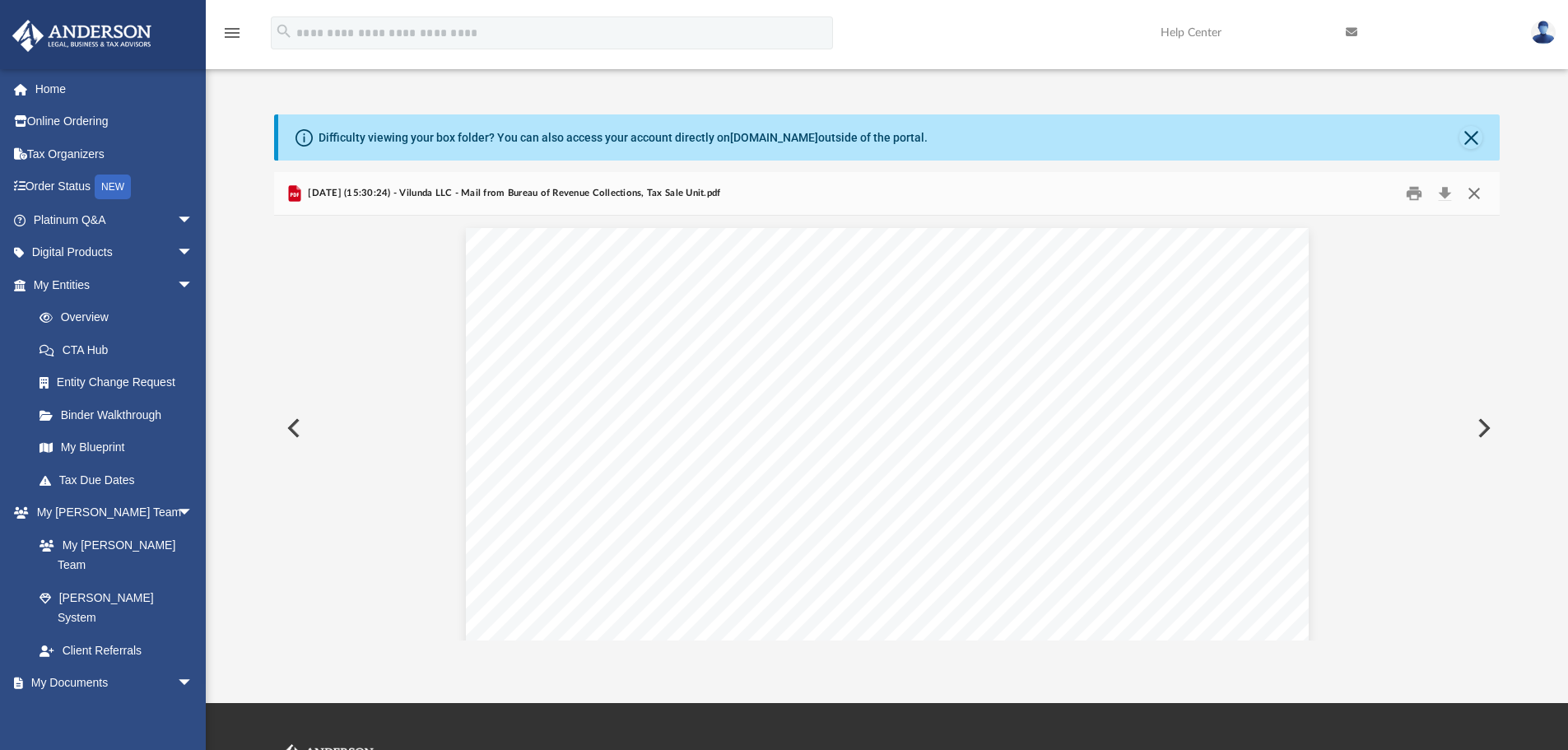
click at [1472, 193] on button "Close" at bounding box center [1474, 194] width 29 height 26
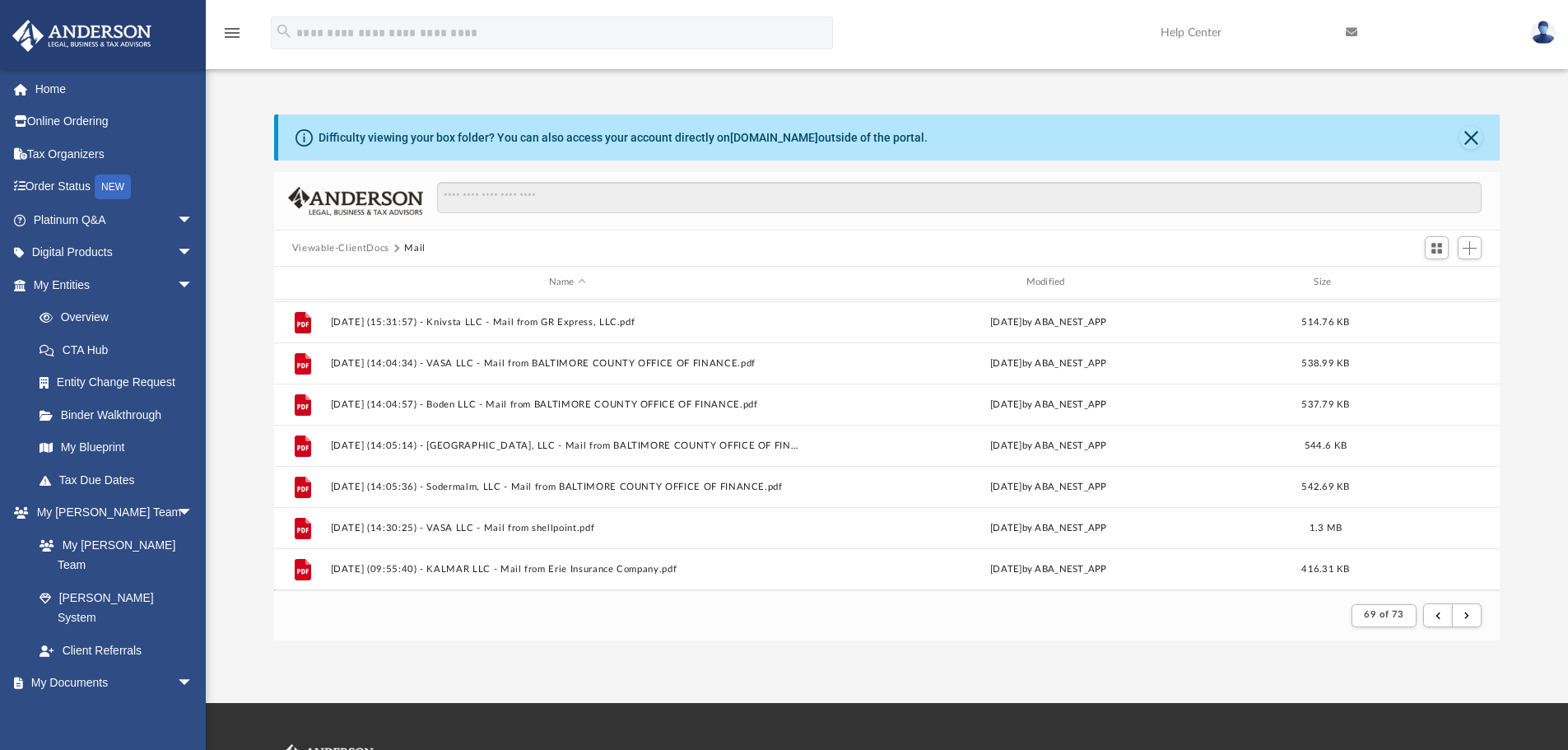
scroll to position [1273, 0]
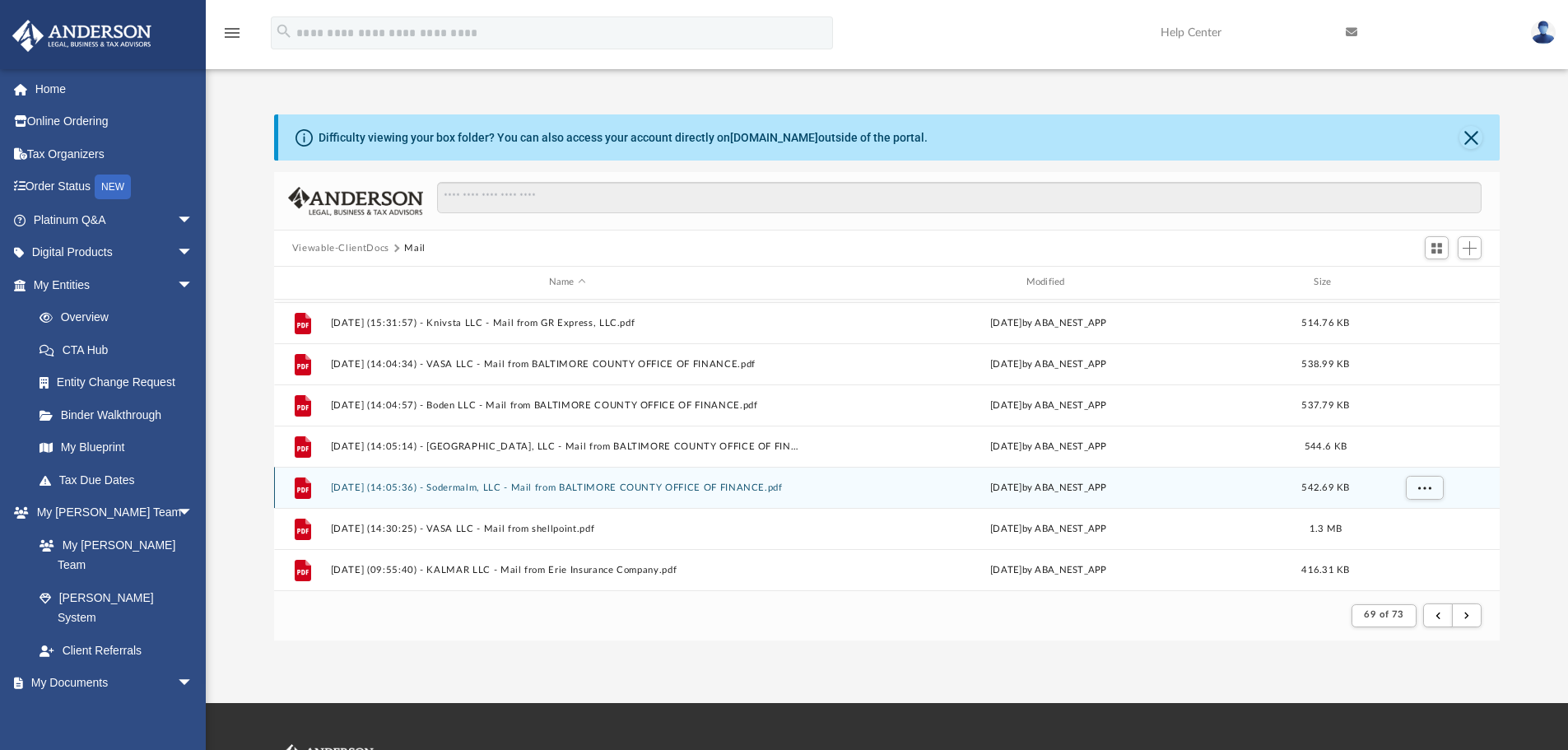
click at [622, 483] on button "[DATE] (14:05:36) - Sodermalm, LLC - Mail from BALTIMORE COUNTY OFFICE OF FINAN…" at bounding box center [567, 487] width 474 height 10
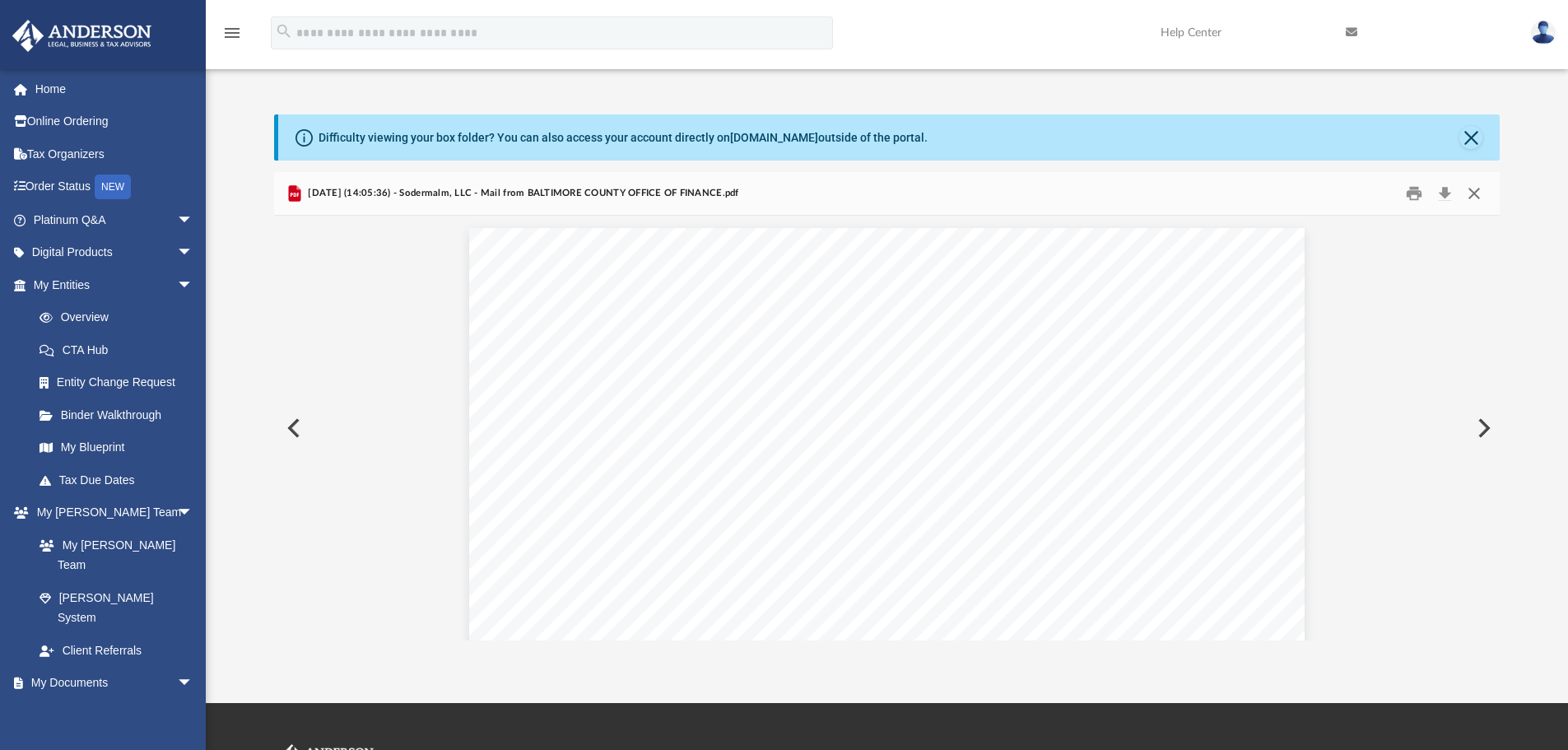
click at [1476, 197] on button "Close" at bounding box center [1474, 194] width 29 height 26
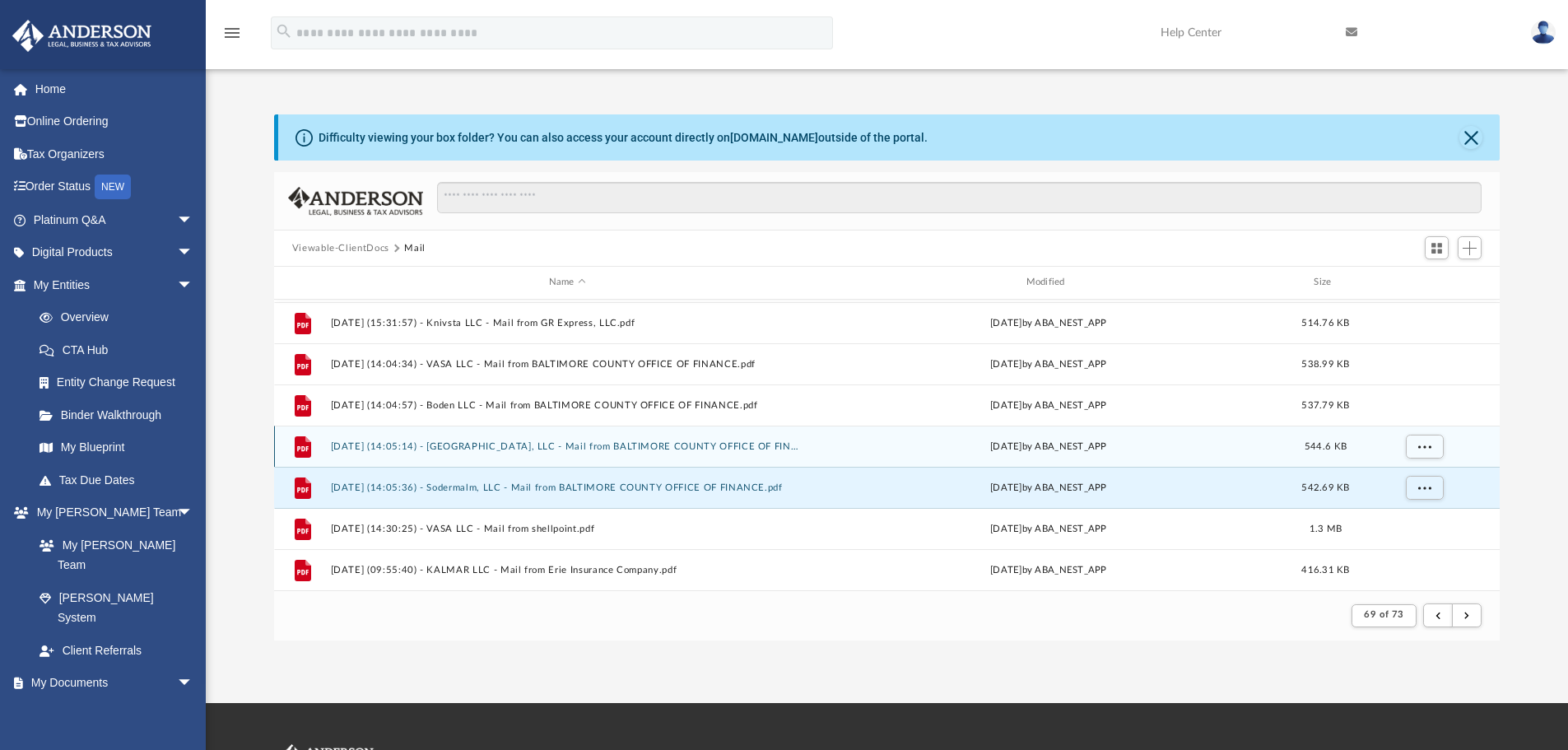
click at [687, 445] on button "[DATE] (14:05:14) - [GEOGRAPHIC_DATA], LLC - Mail from BALTIMORE COUNTY OFFICE …" at bounding box center [567, 446] width 474 height 10
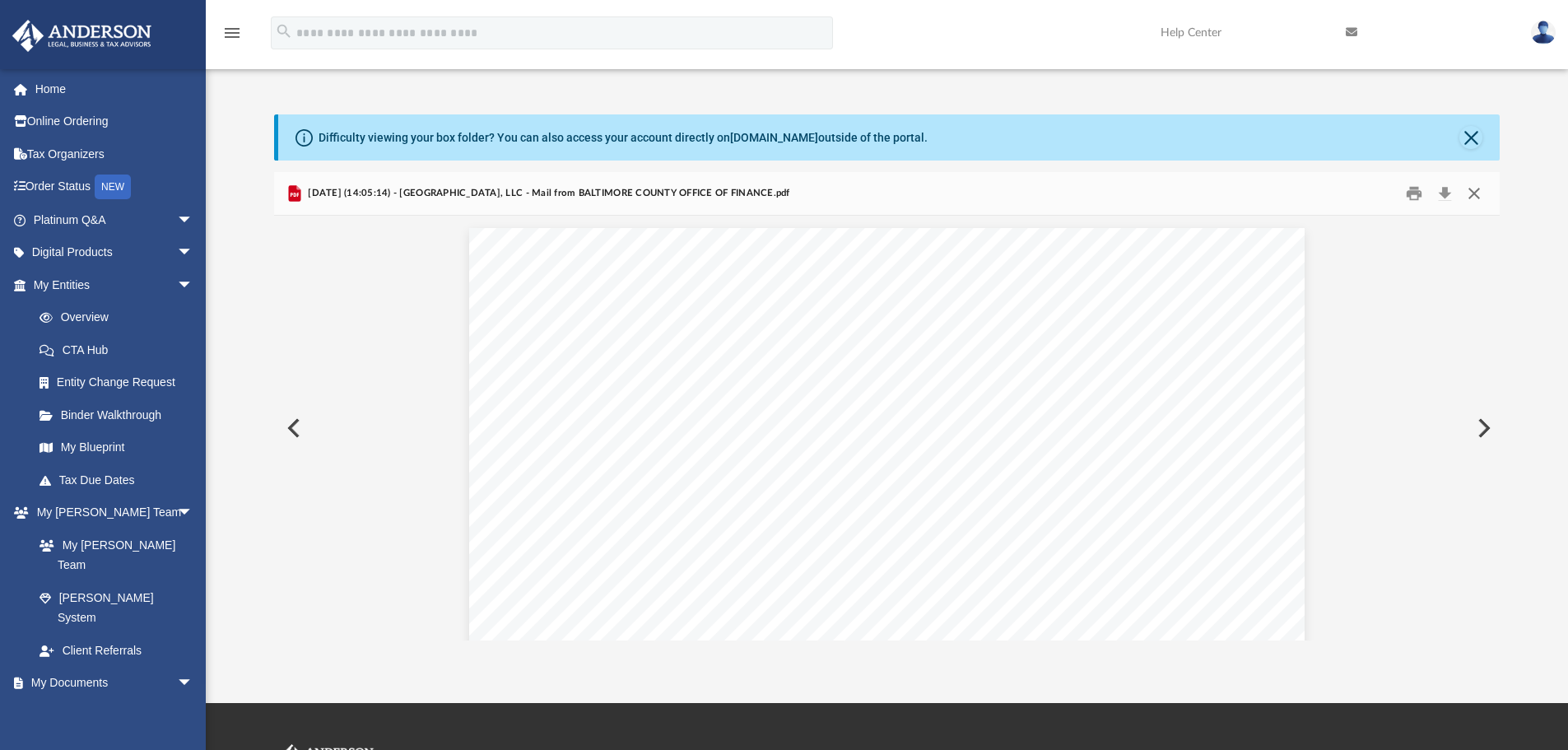
click at [1476, 192] on button "Close" at bounding box center [1474, 194] width 29 height 26
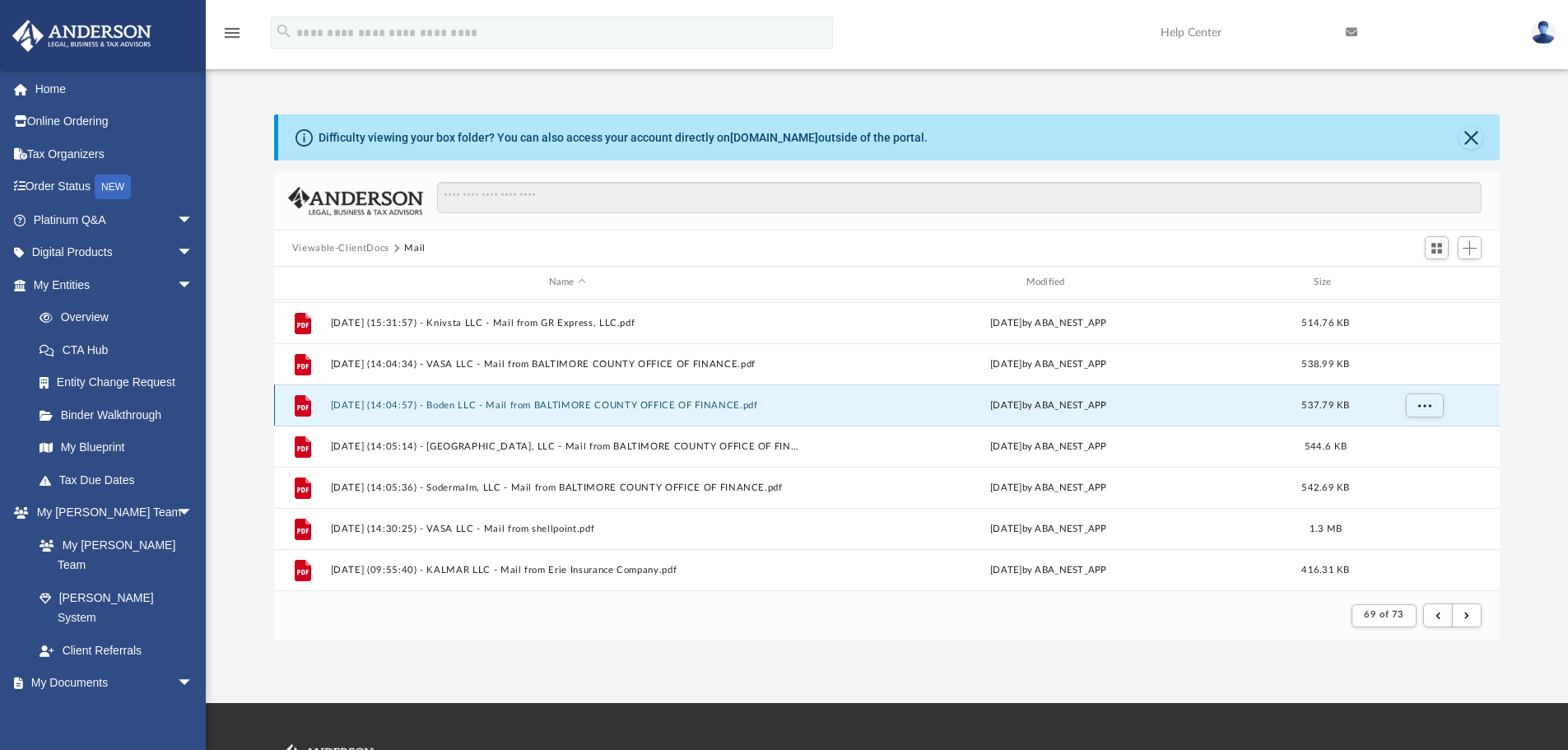
click at [489, 405] on button "[DATE] (14:04:57) - Boden LLC - Mail from BALTIMORE COUNTY OFFICE OF FINANCE.pdf" at bounding box center [567, 404] width 474 height 10
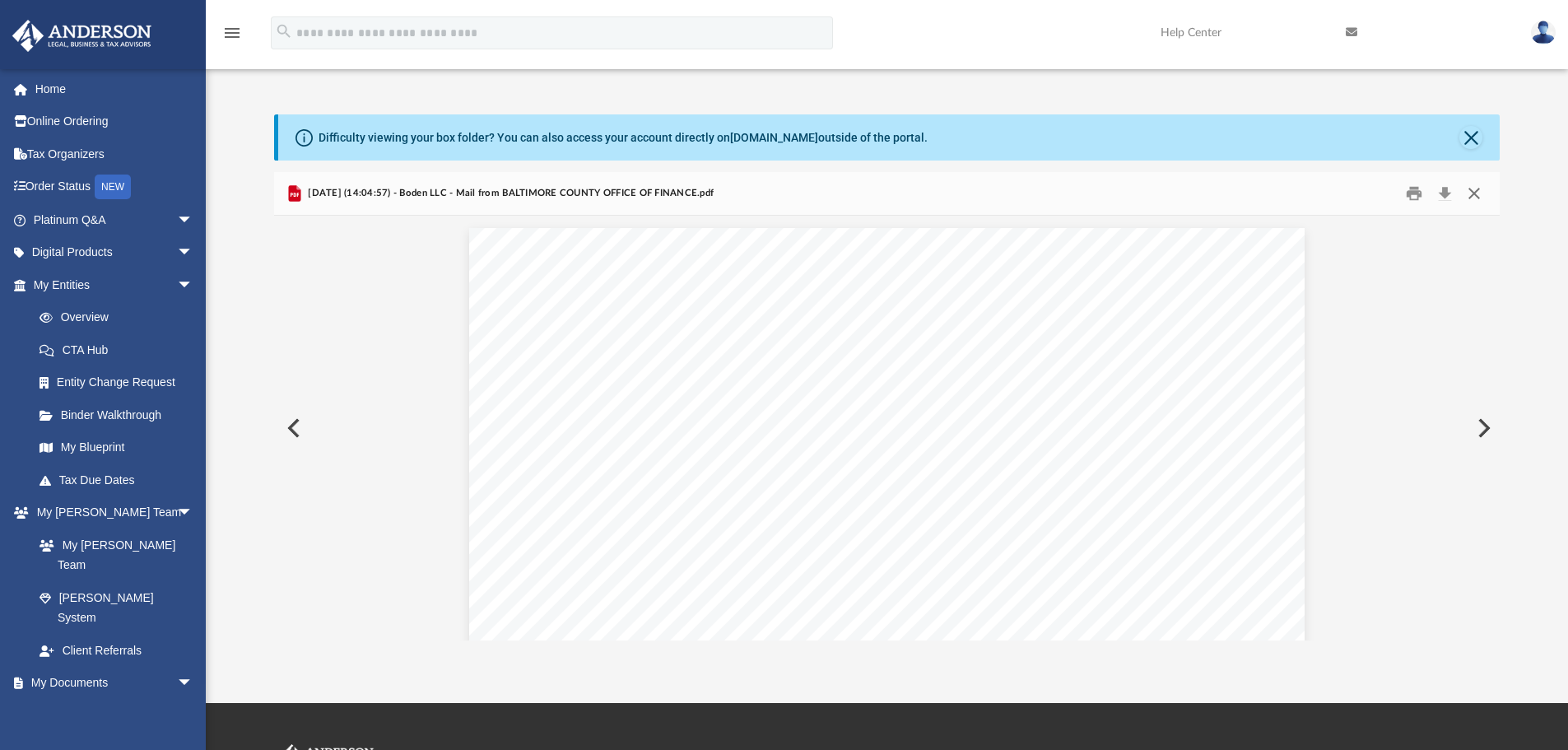
click at [1468, 197] on button "Close" at bounding box center [1474, 194] width 29 height 26
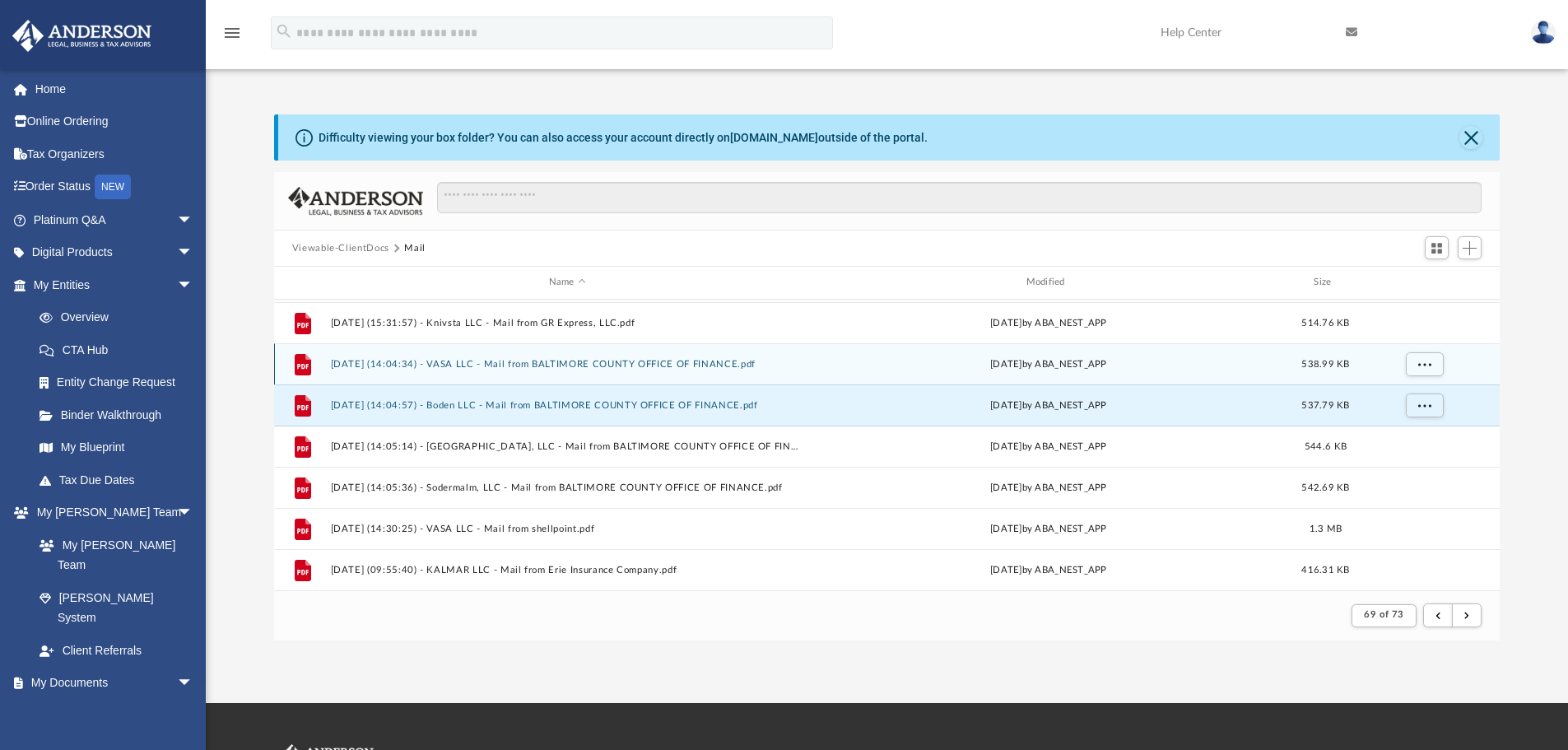
click at [650, 363] on button "[DATE] (14:04:34) - VASA LLC - Mail from BALTIMORE COUNTY OFFICE OF FINANCE.pdf" at bounding box center [567, 364] width 474 height 10
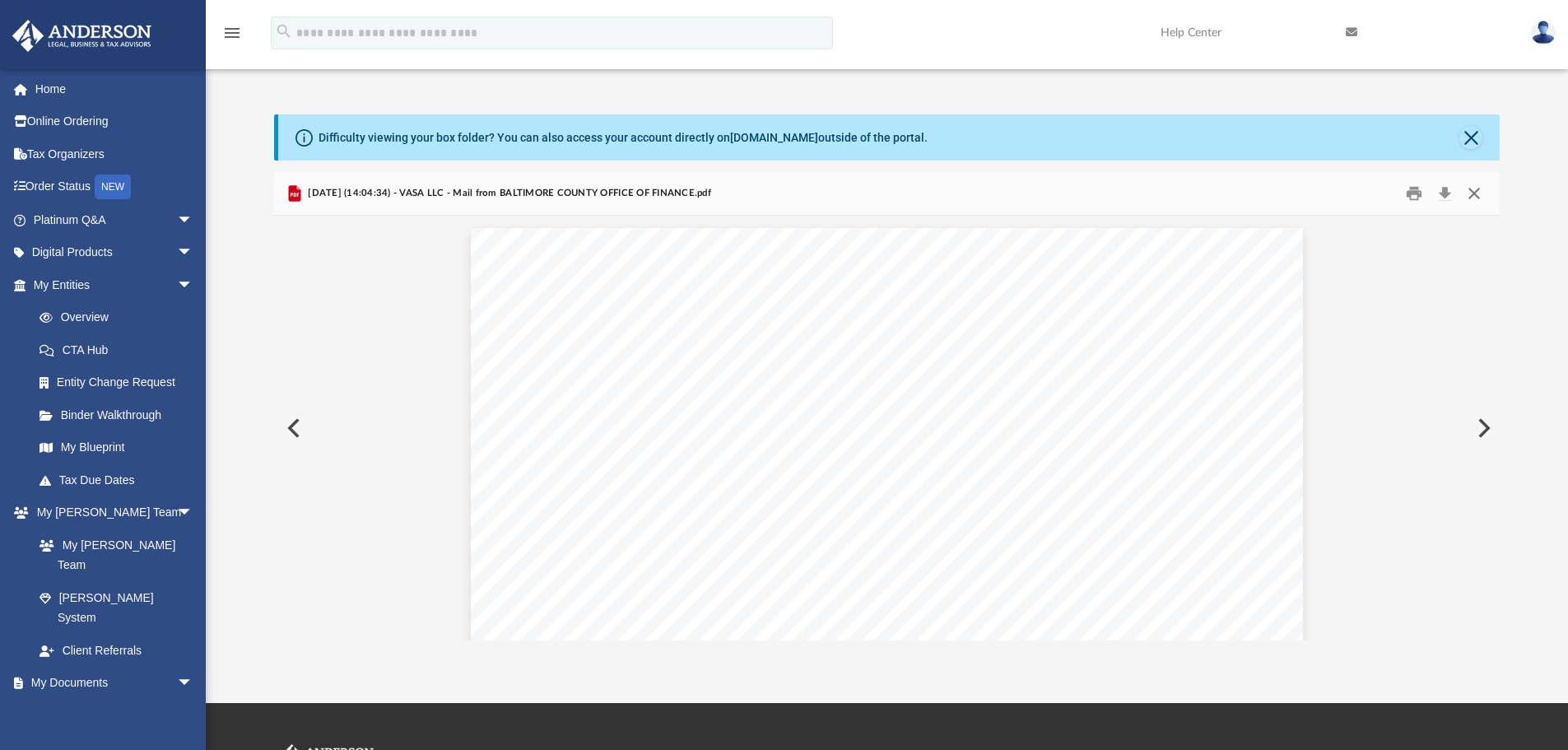
click at [1467, 189] on button "Close" at bounding box center [1474, 194] width 29 height 26
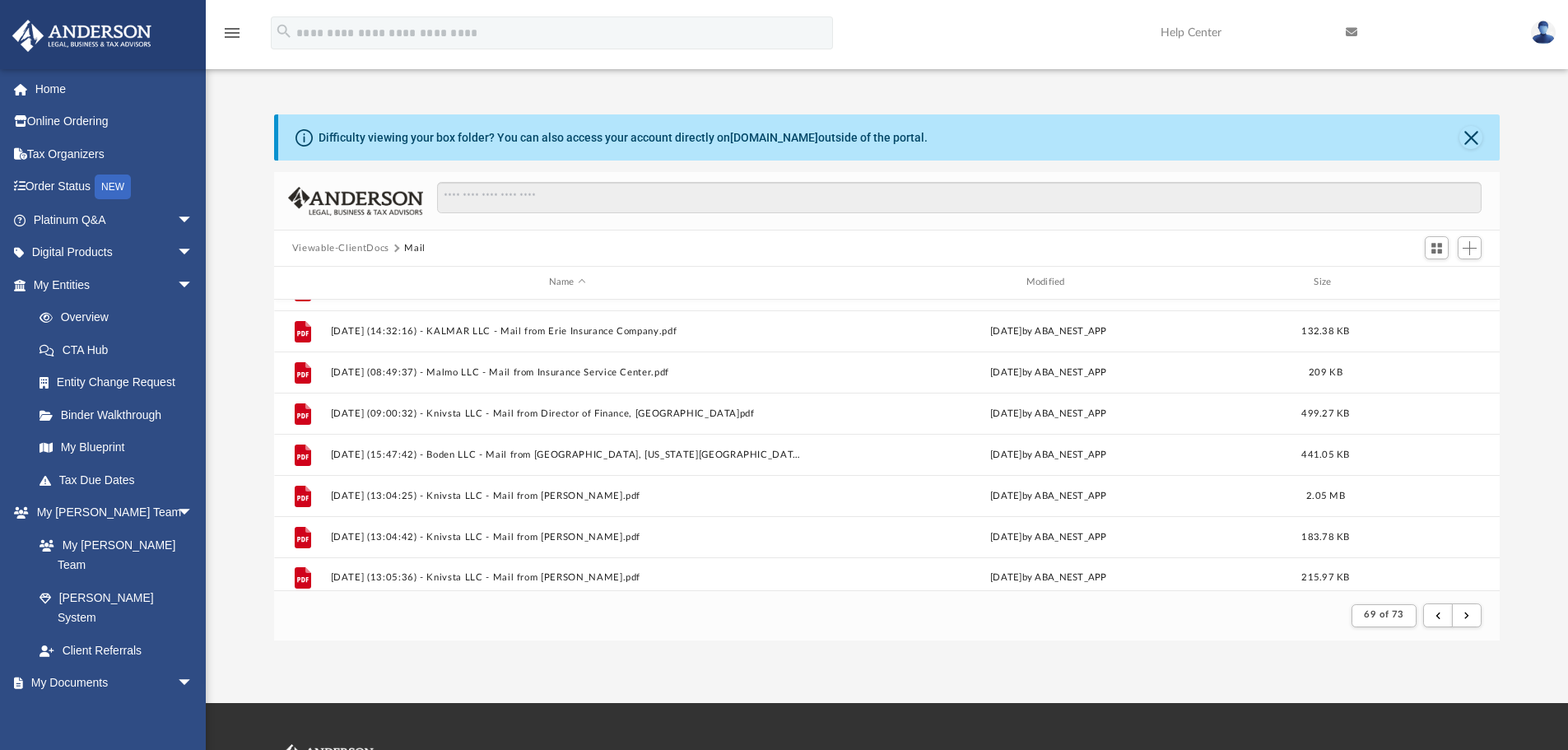
scroll to position [861, 0]
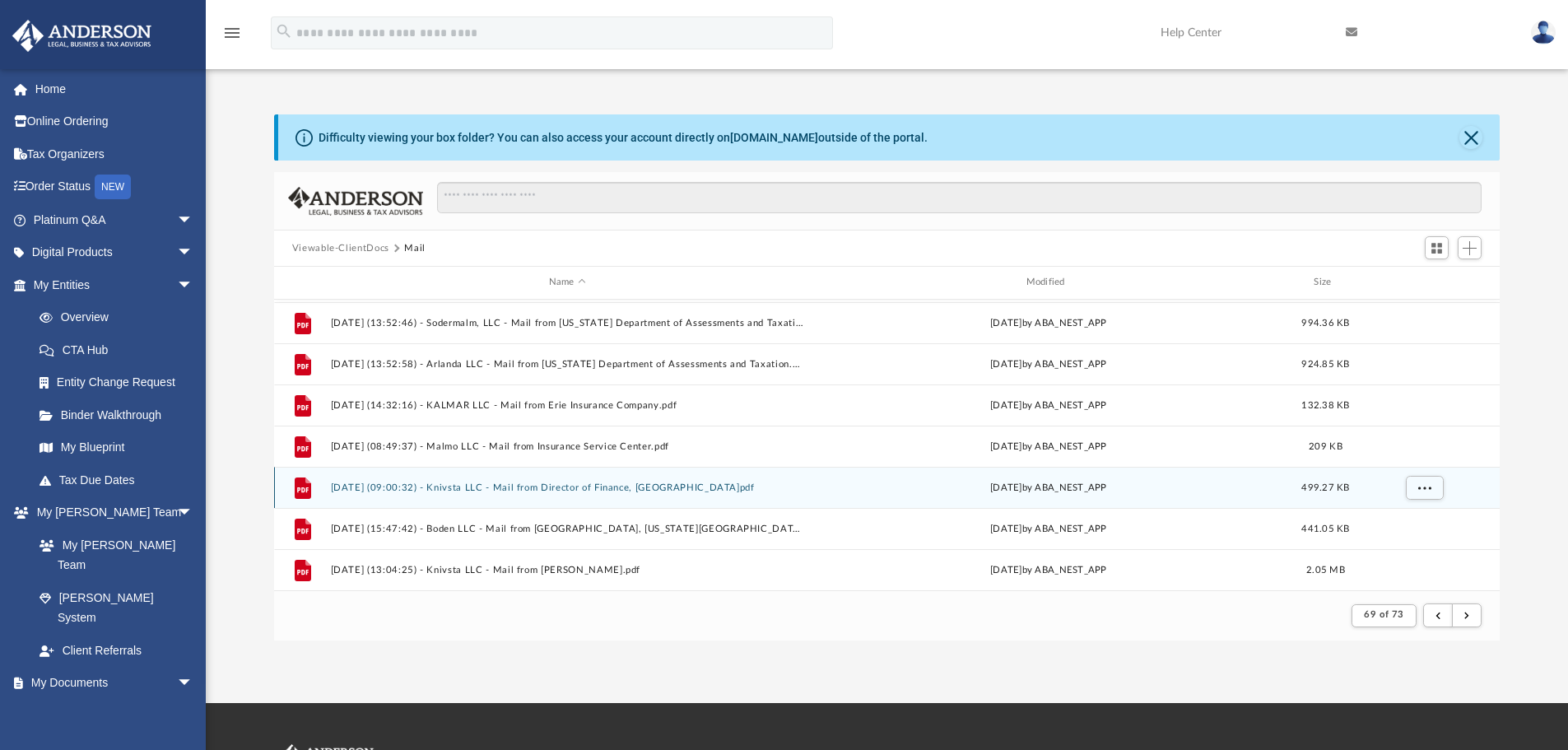
click at [645, 490] on button "[DATE] (09:00:32) - Knivsta LLC - Mail from Director of Finance, [GEOGRAPHIC_DA…" at bounding box center [567, 487] width 474 height 10
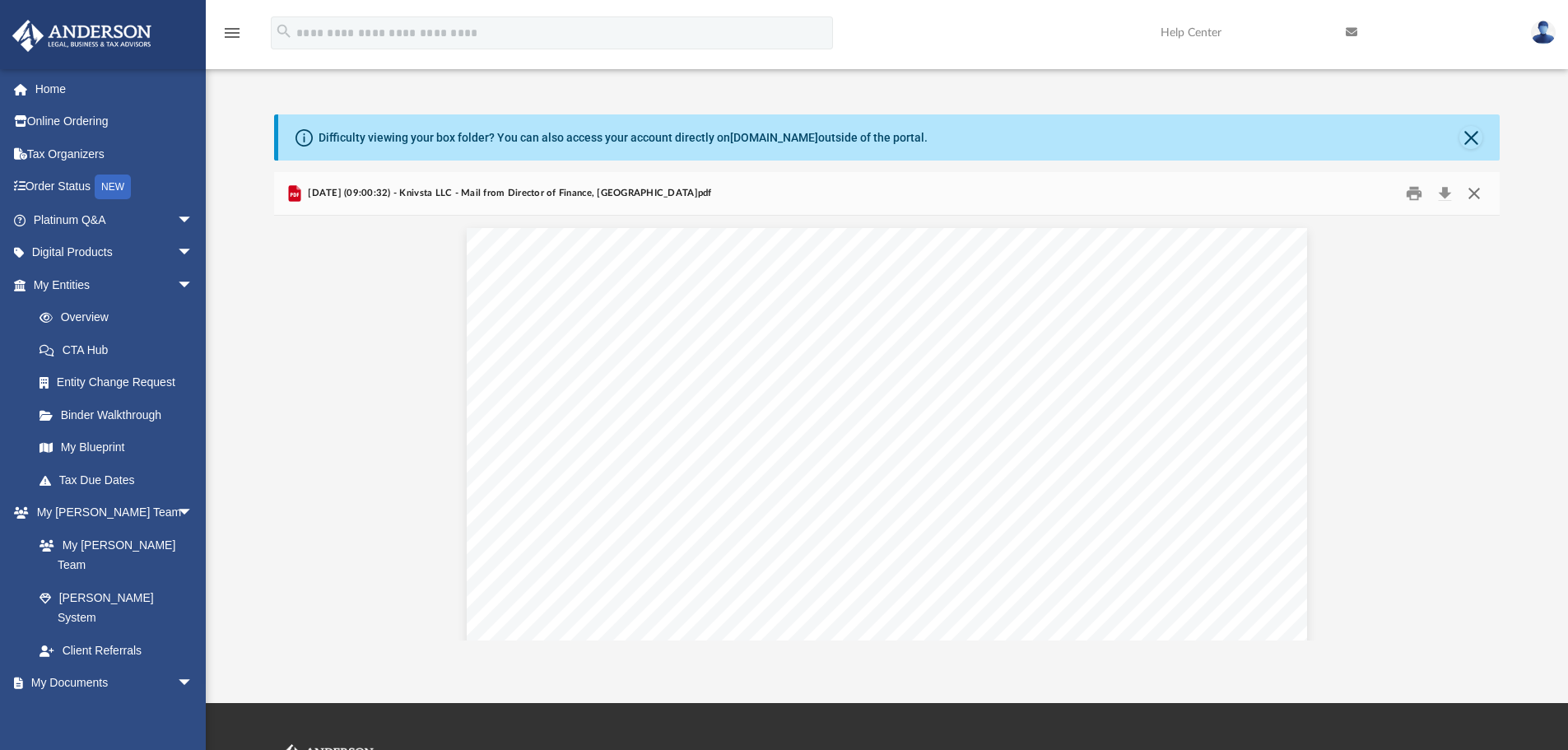
click at [1474, 190] on button "Close" at bounding box center [1474, 194] width 29 height 26
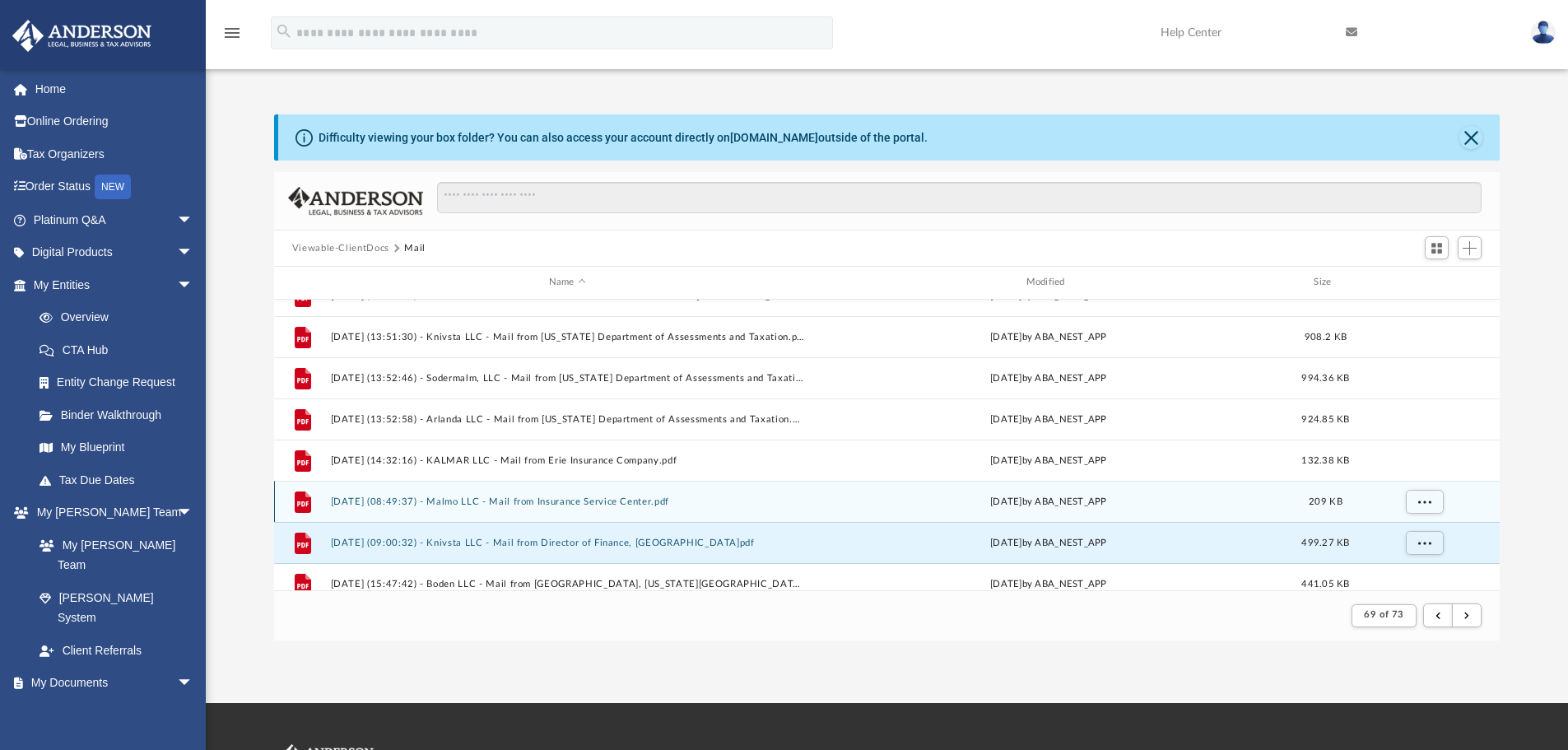
scroll to position [779, 0]
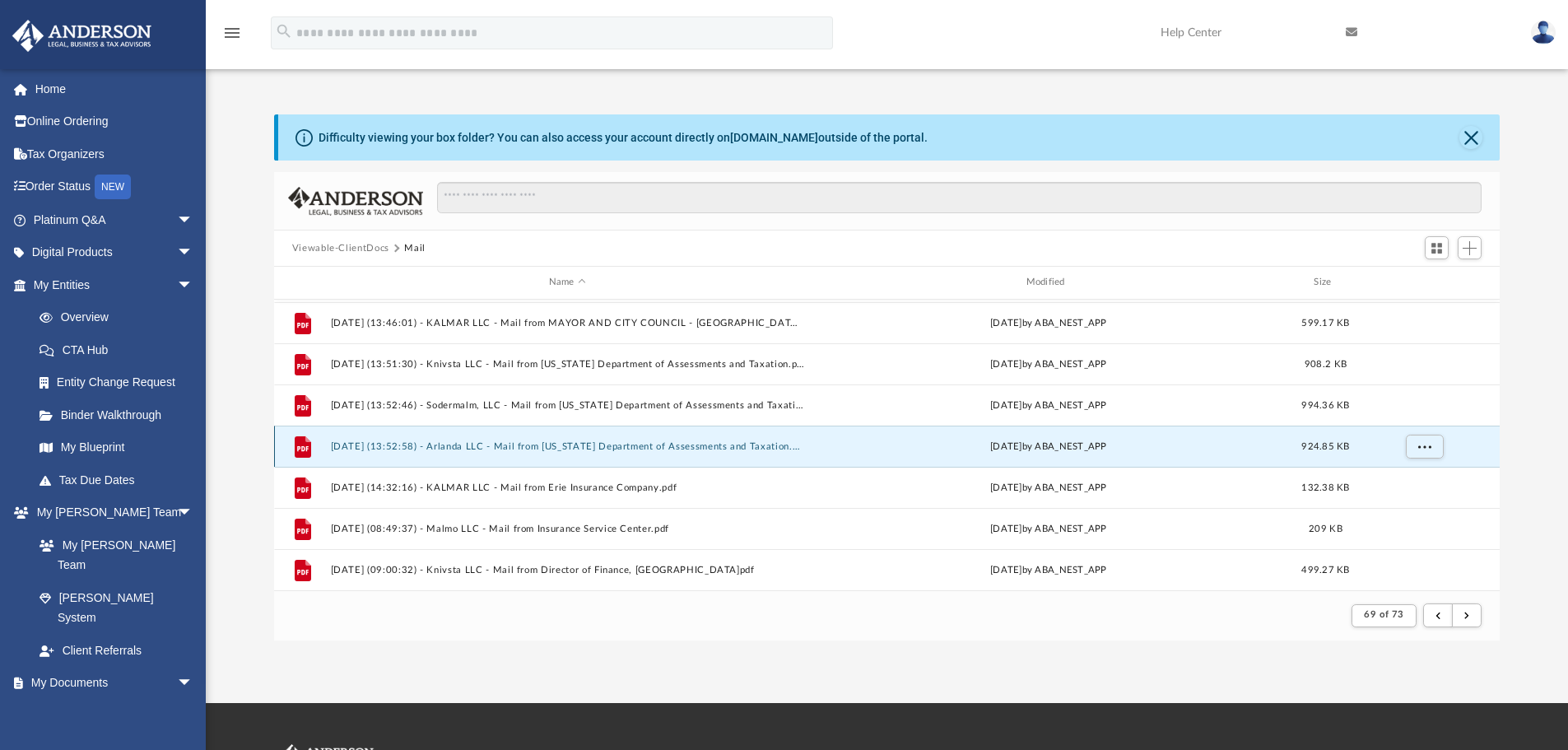
click at [486, 445] on button "[DATE] (13:52:58) - Arlanda LLC - Mail from [US_STATE] Department of Assessment…" at bounding box center [567, 446] width 474 height 10
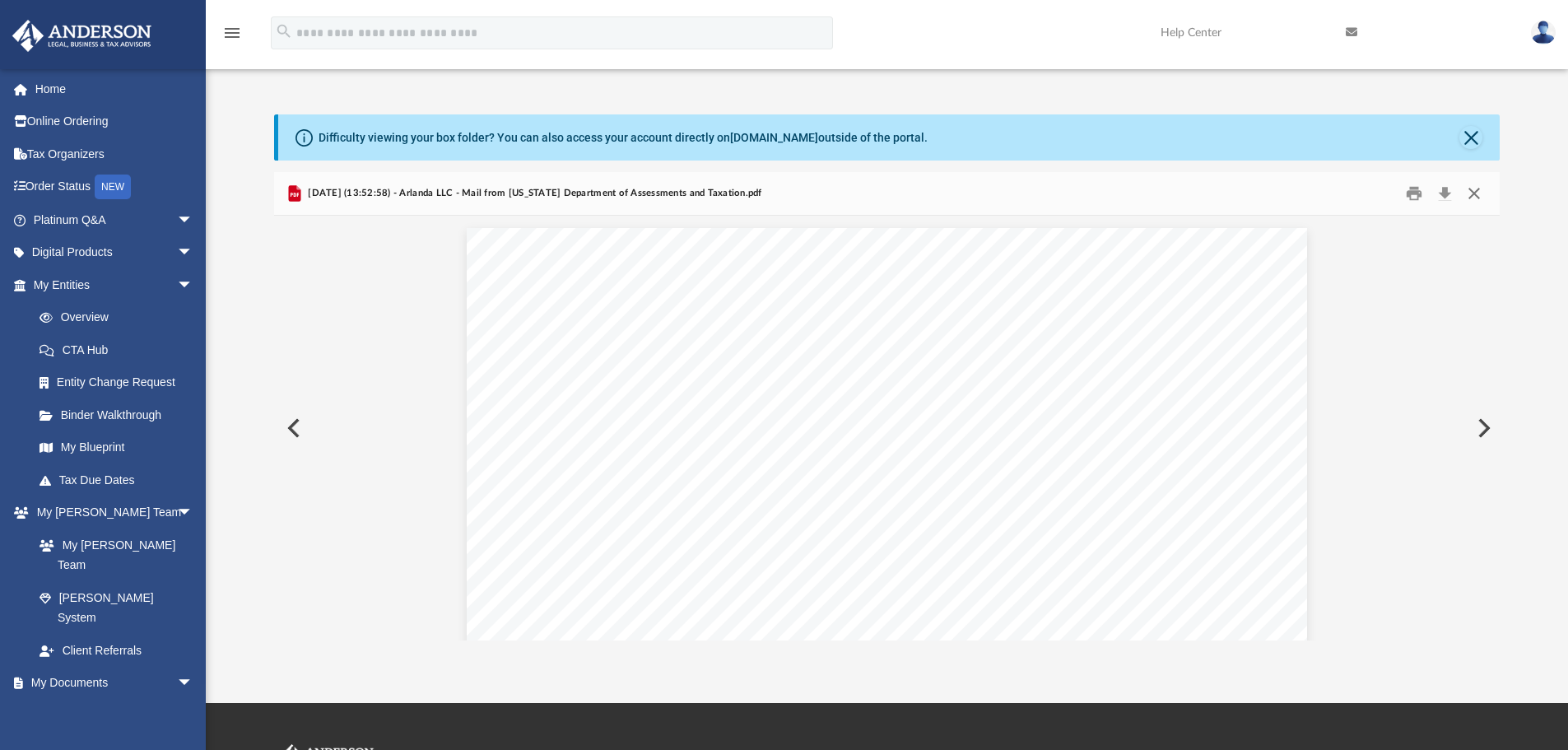
click at [1478, 195] on button "Close" at bounding box center [1474, 194] width 29 height 26
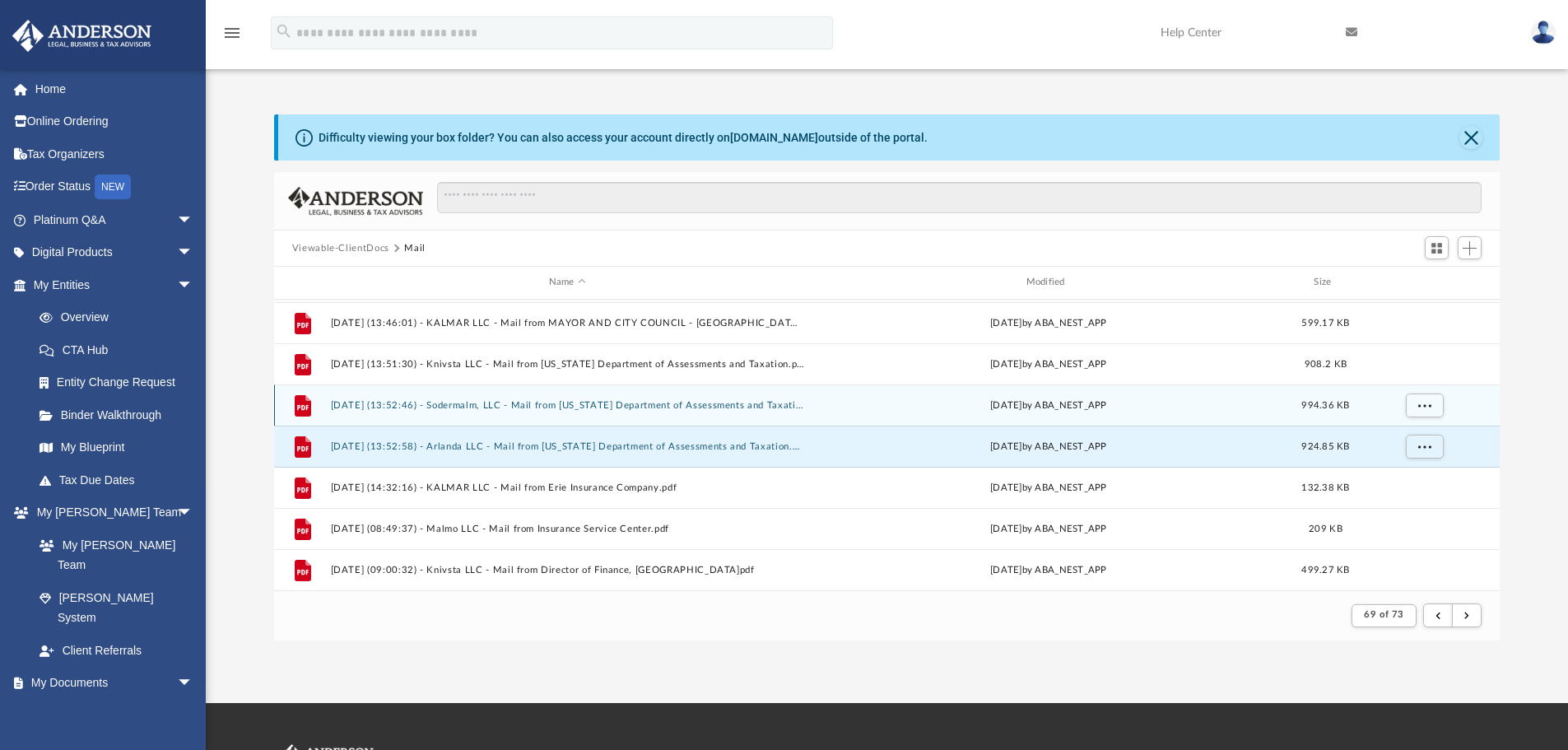
click at [504, 408] on button "[DATE] (13:52:46) - Sodermalm, LLC - Mail from [US_STATE] Department of Assessm…" at bounding box center [567, 404] width 474 height 10
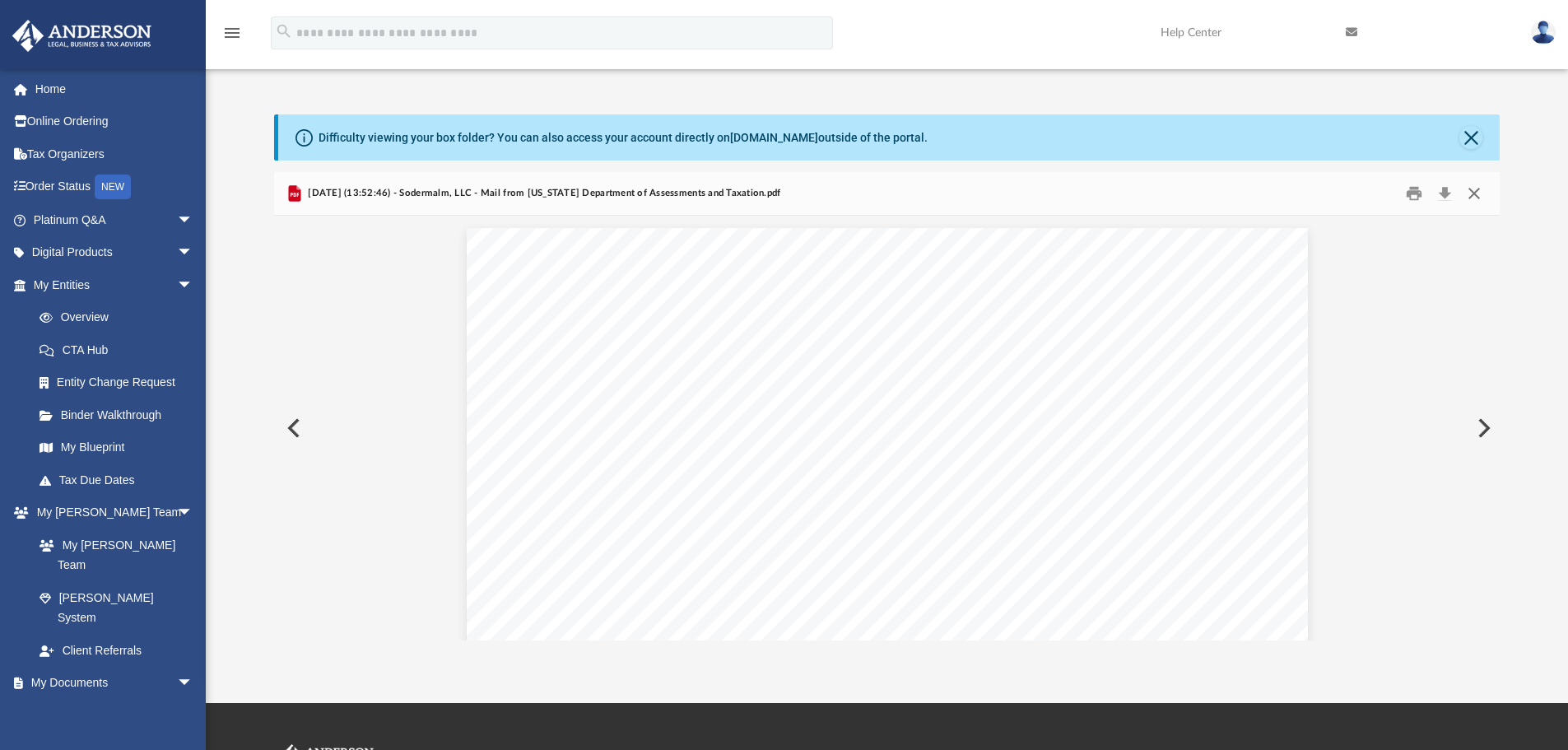
click at [1471, 196] on button "Close" at bounding box center [1474, 194] width 29 height 26
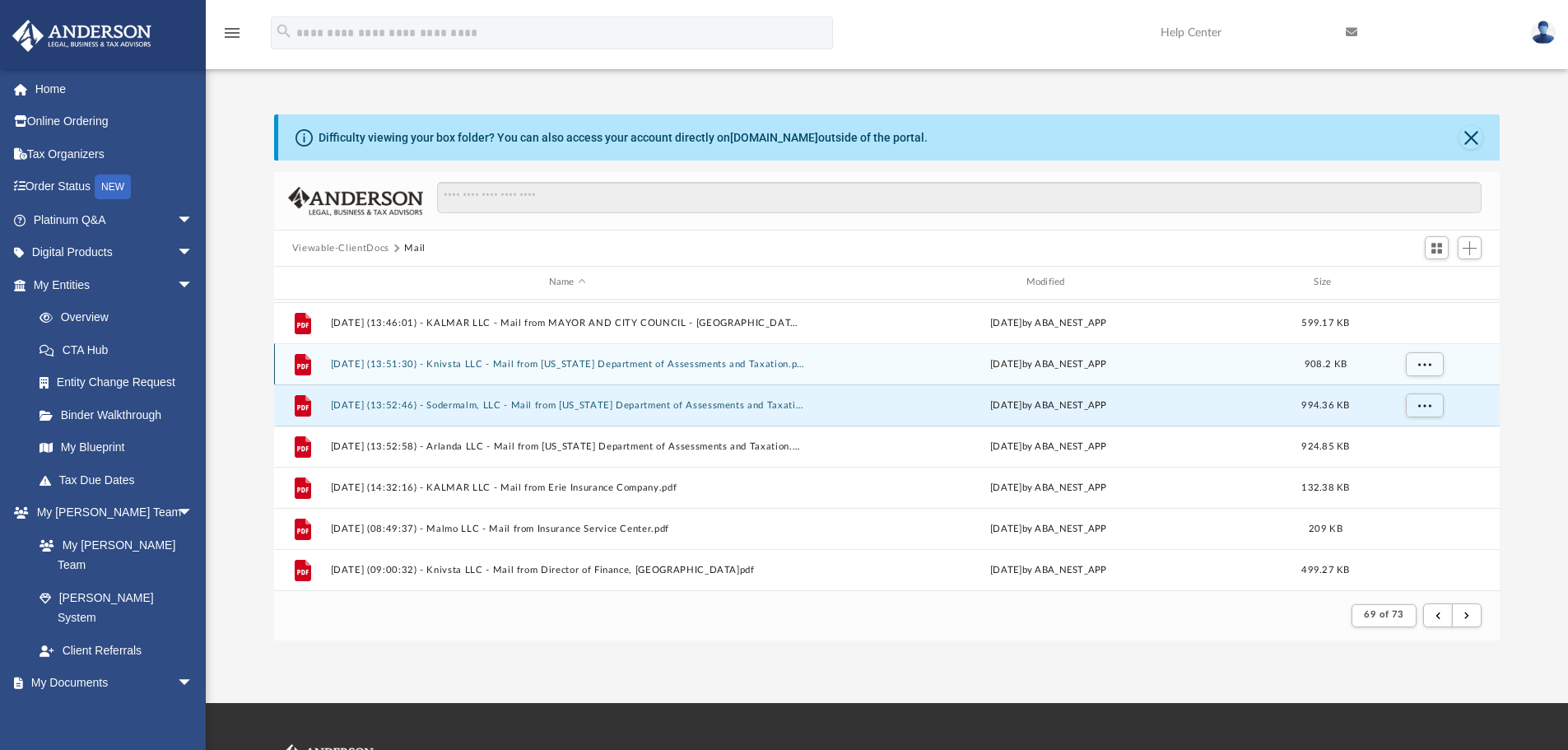
click at [620, 374] on div "File [DATE] (13:51:30) - Knivsta LLC - Mail from [US_STATE] Department of Asses…" at bounding box center [887, 364] width 1226 height 42
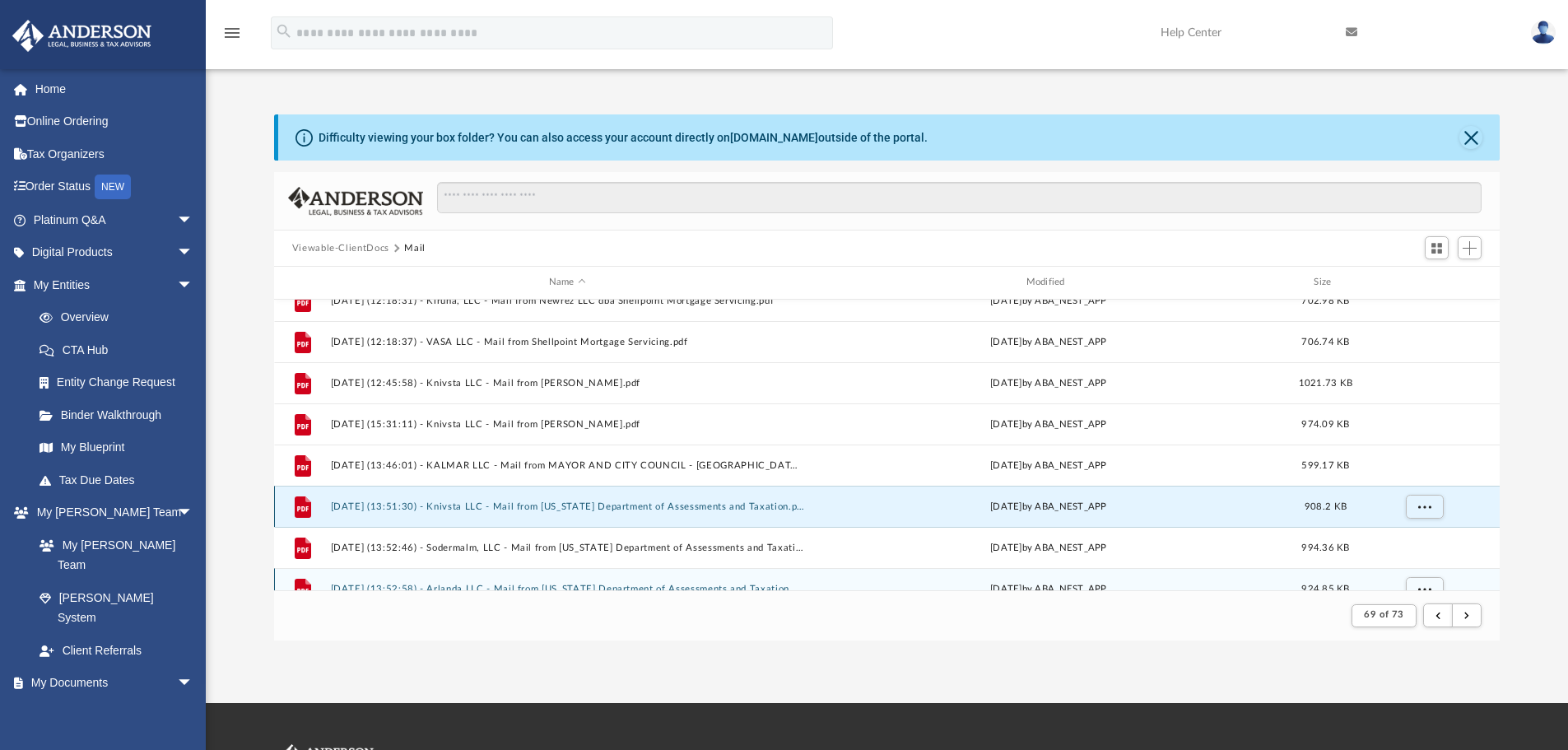
scroll to position [615, 0]
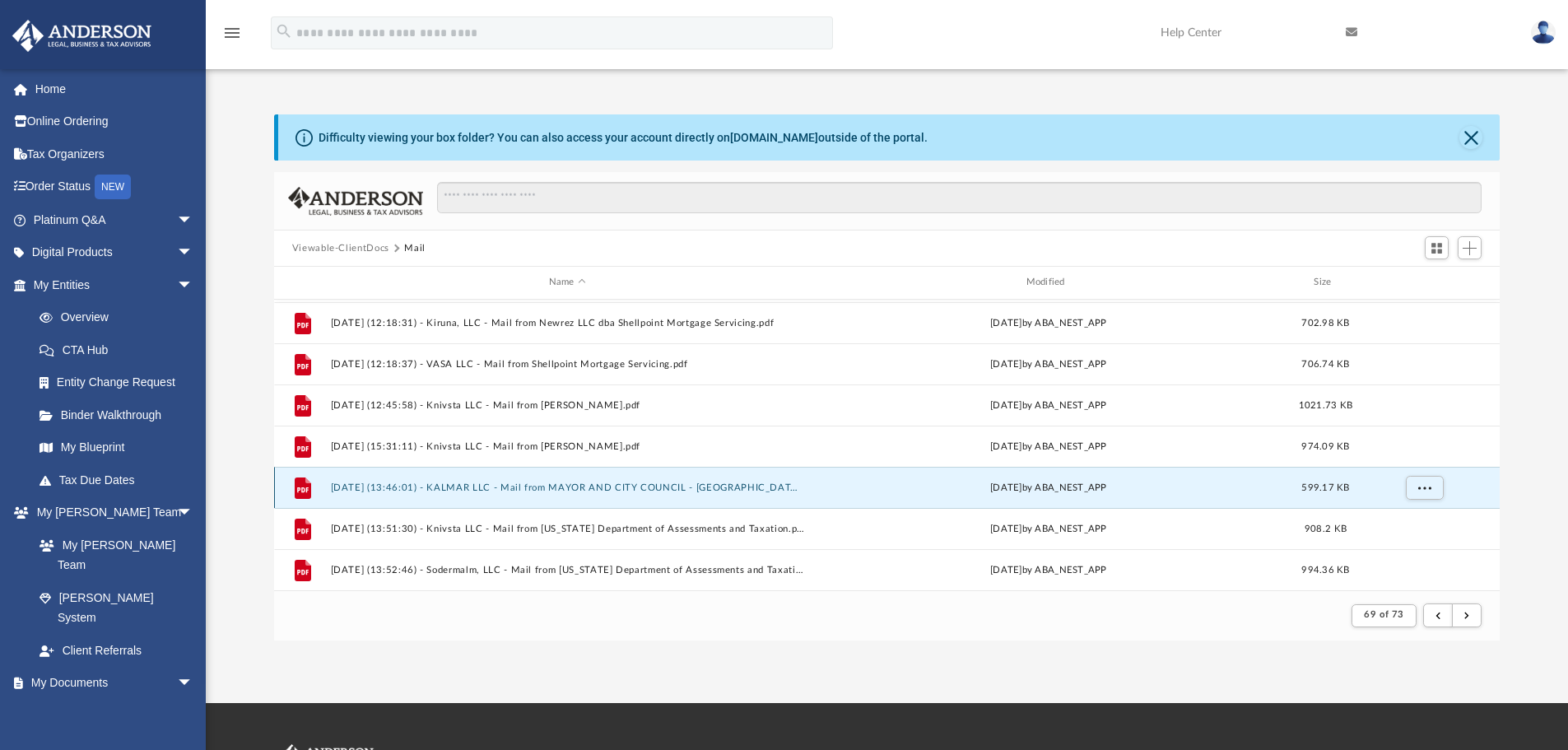
click at [664, 492] on button "[DATE] (13:46:01) - KALMAR LLC - Mail from MAYOR AND CITY COUNCIL - [GEOGRAPHIC…" at bounding box center [567, 487] width 474 height 10
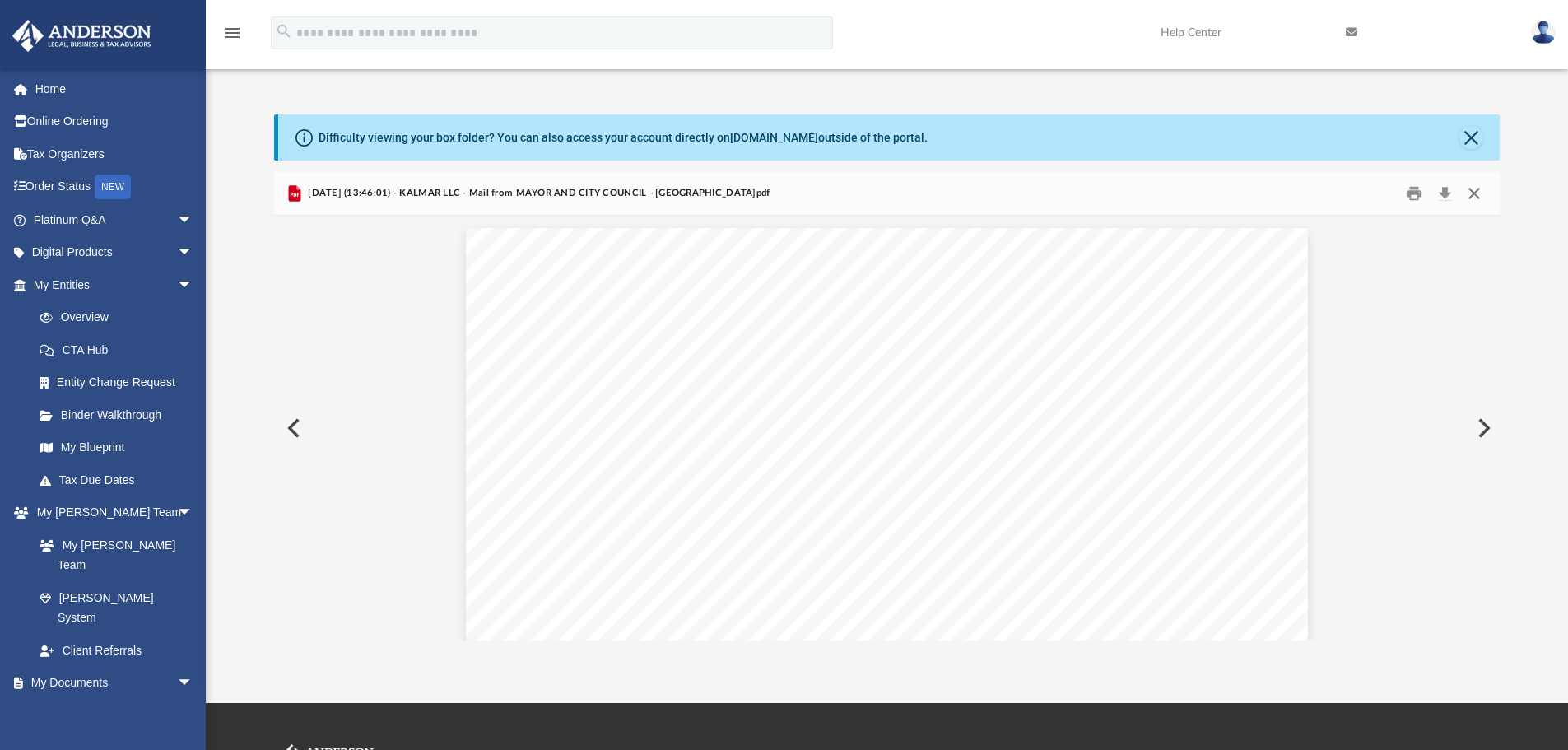
click at [1472, 191] on button "Close" at bounding box center [1474, 194] width 29 height 26
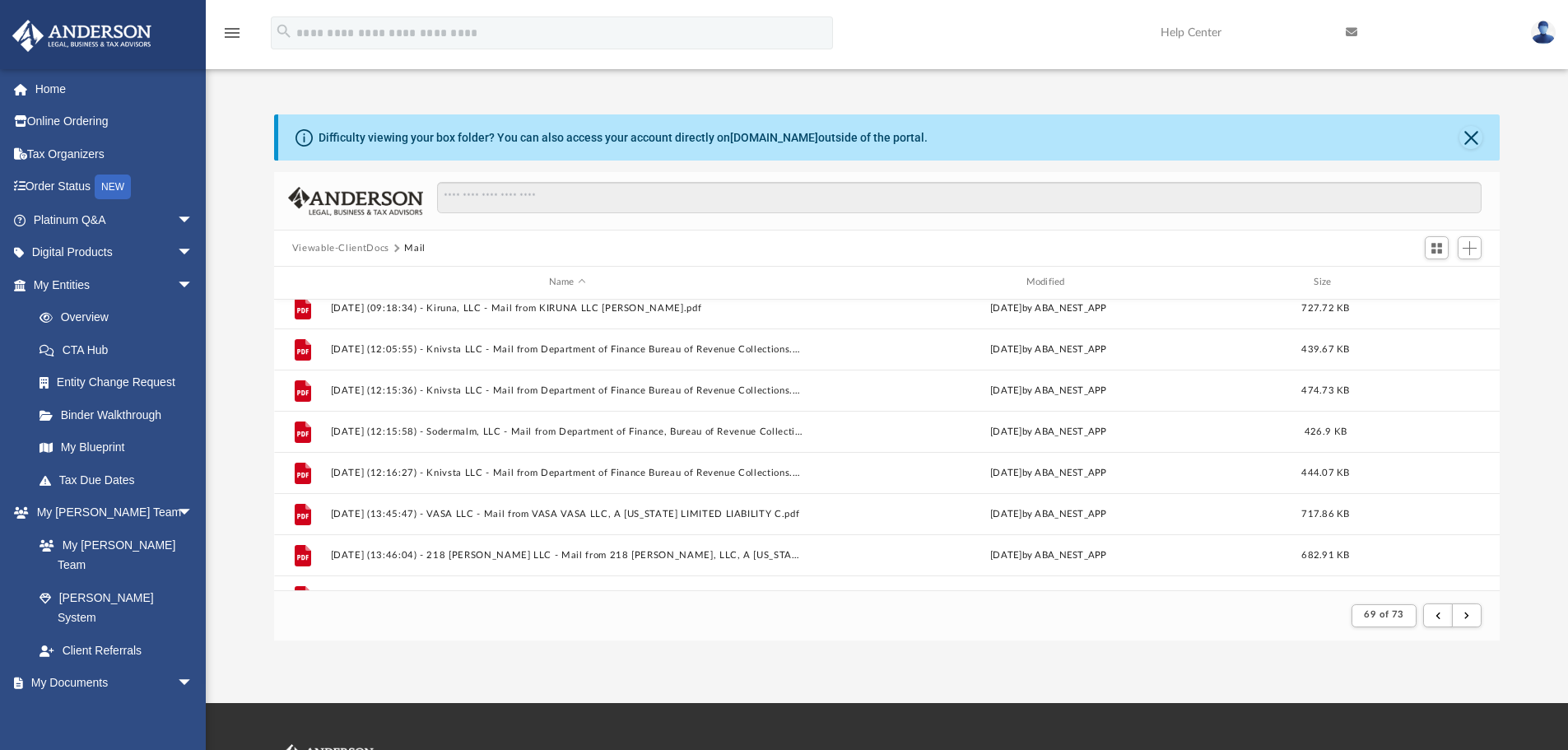
scroll to position [82, 0]
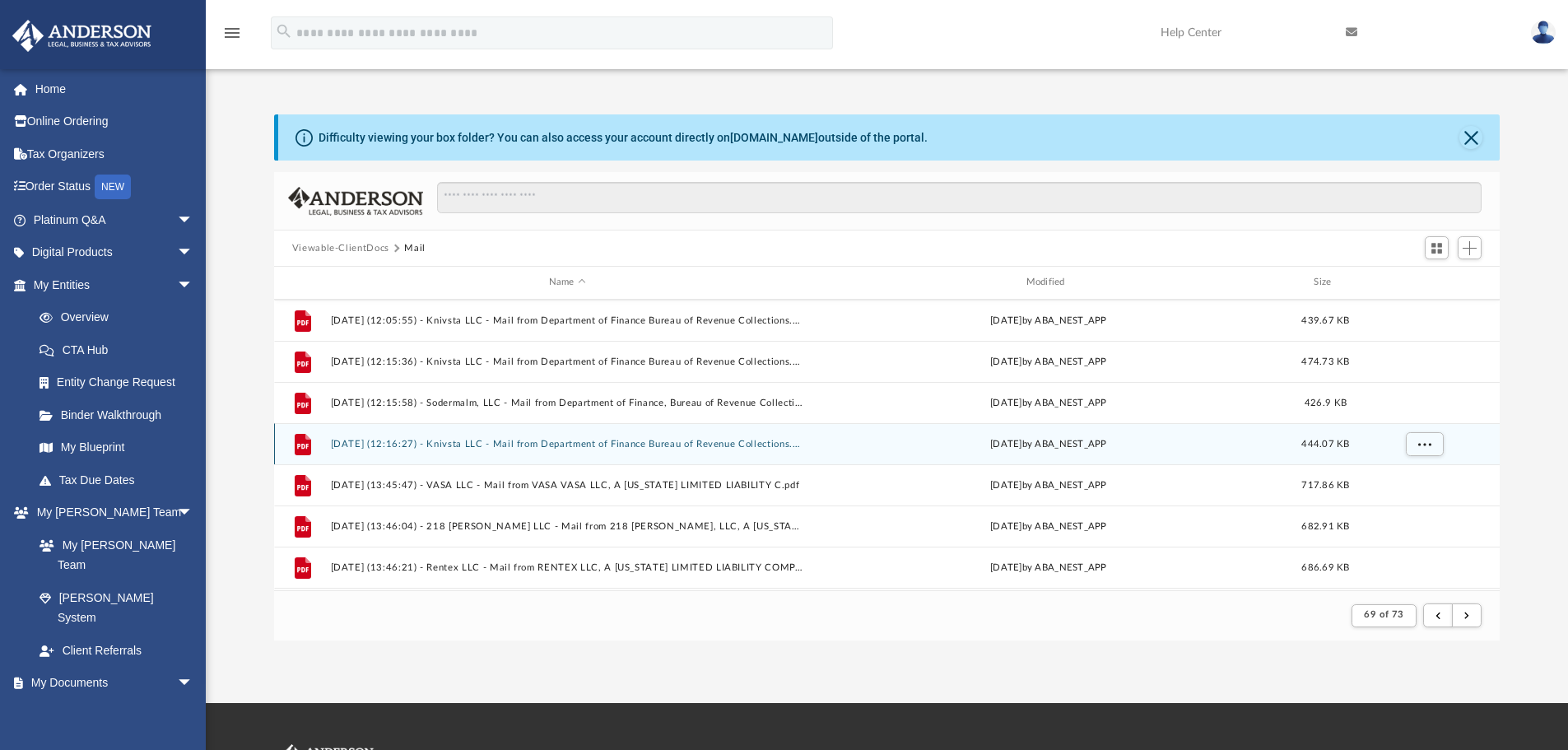
click at [706, 446] on button "[DATE] (12:16:27) - Knivsta LLC - Mail from Department of Finance Bureau of Rev…" at bounding box center [567, 443] width 474 height 10
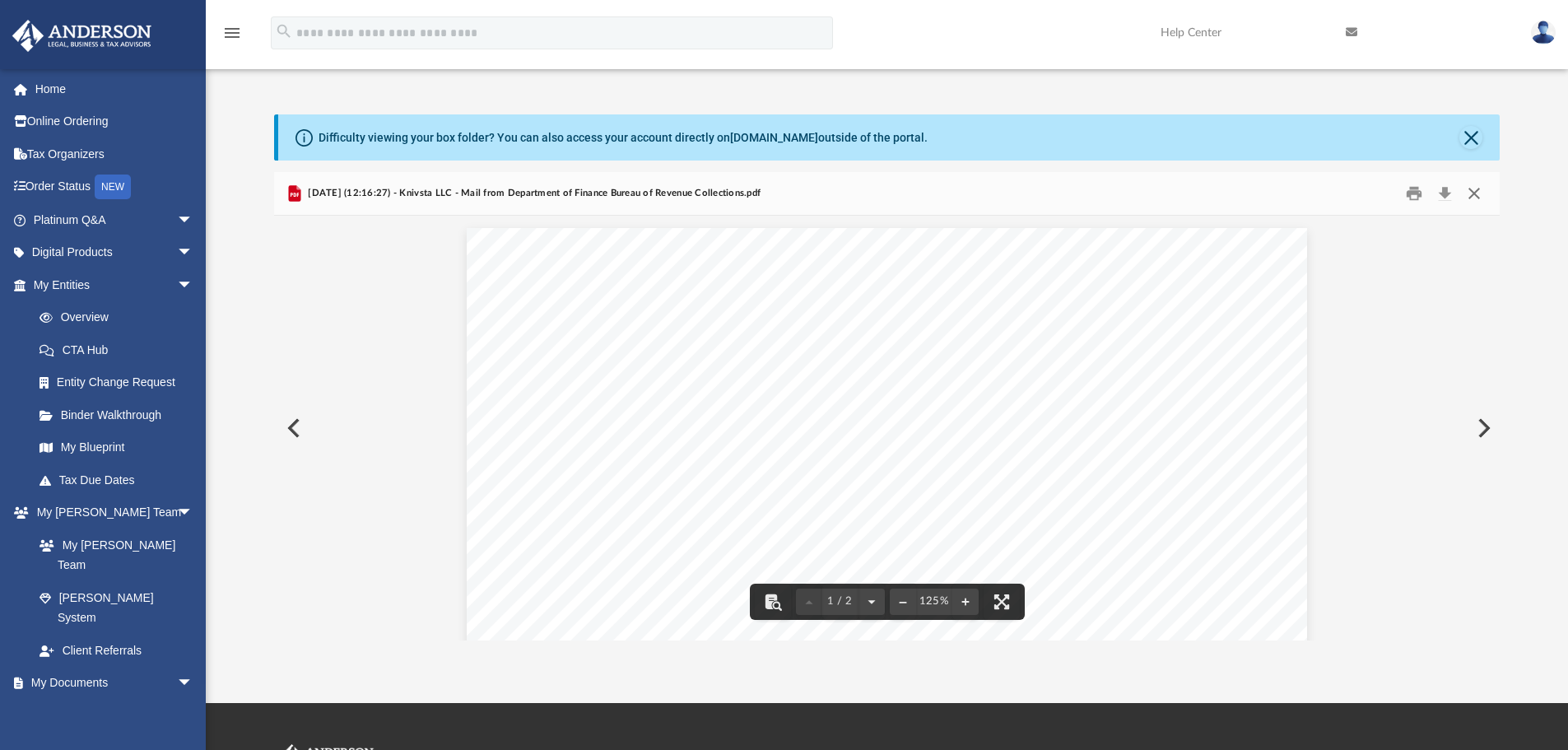
click at [1484, 195] on button "Close" at bounding box center [1474, 194] width 29 height 26
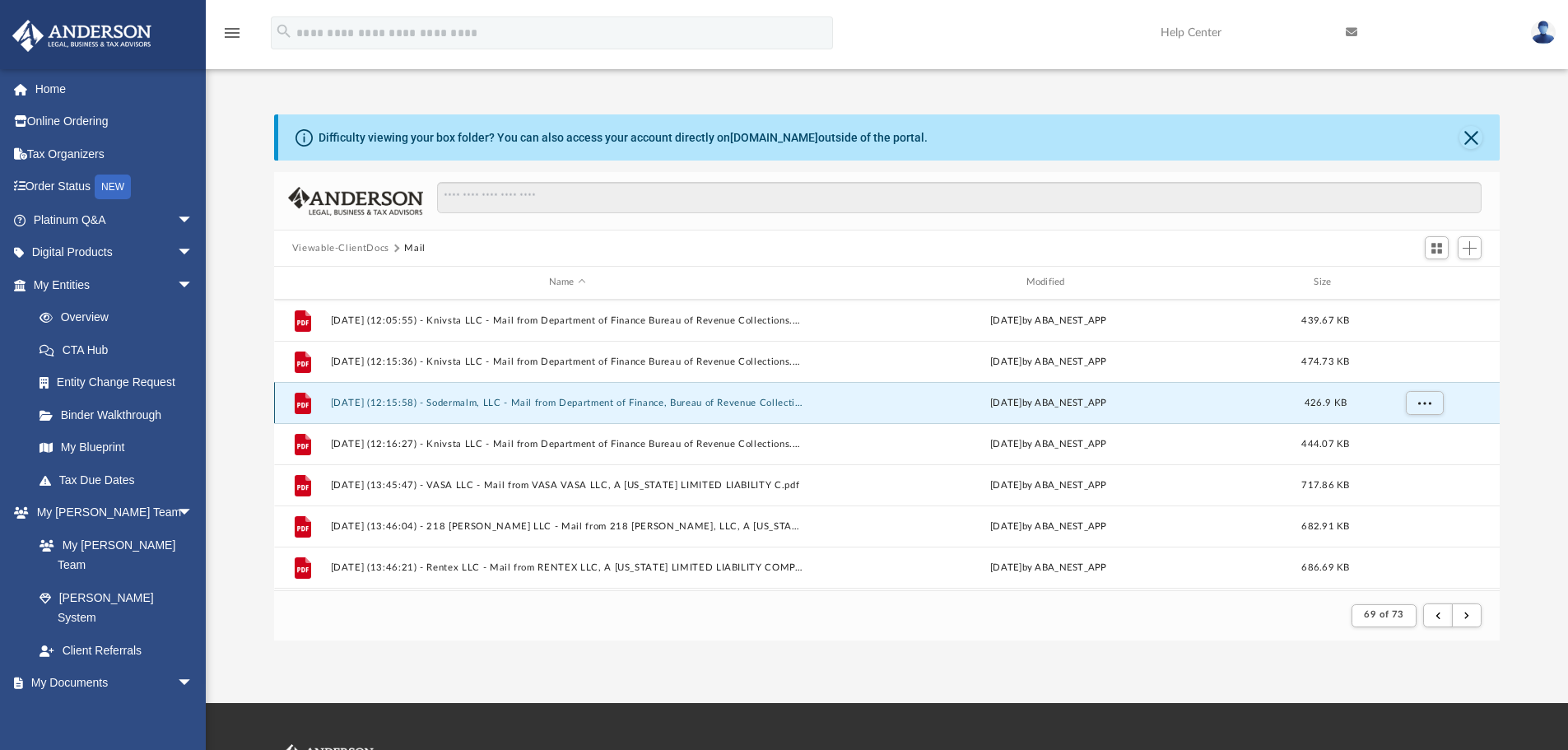
click at [622, 401] on button "[DATE] (12:15:58) - Sodermalm, LLC - Mail from Department of Finance, Bureau of…" at bounding box center [567, 402] width 474 height 10
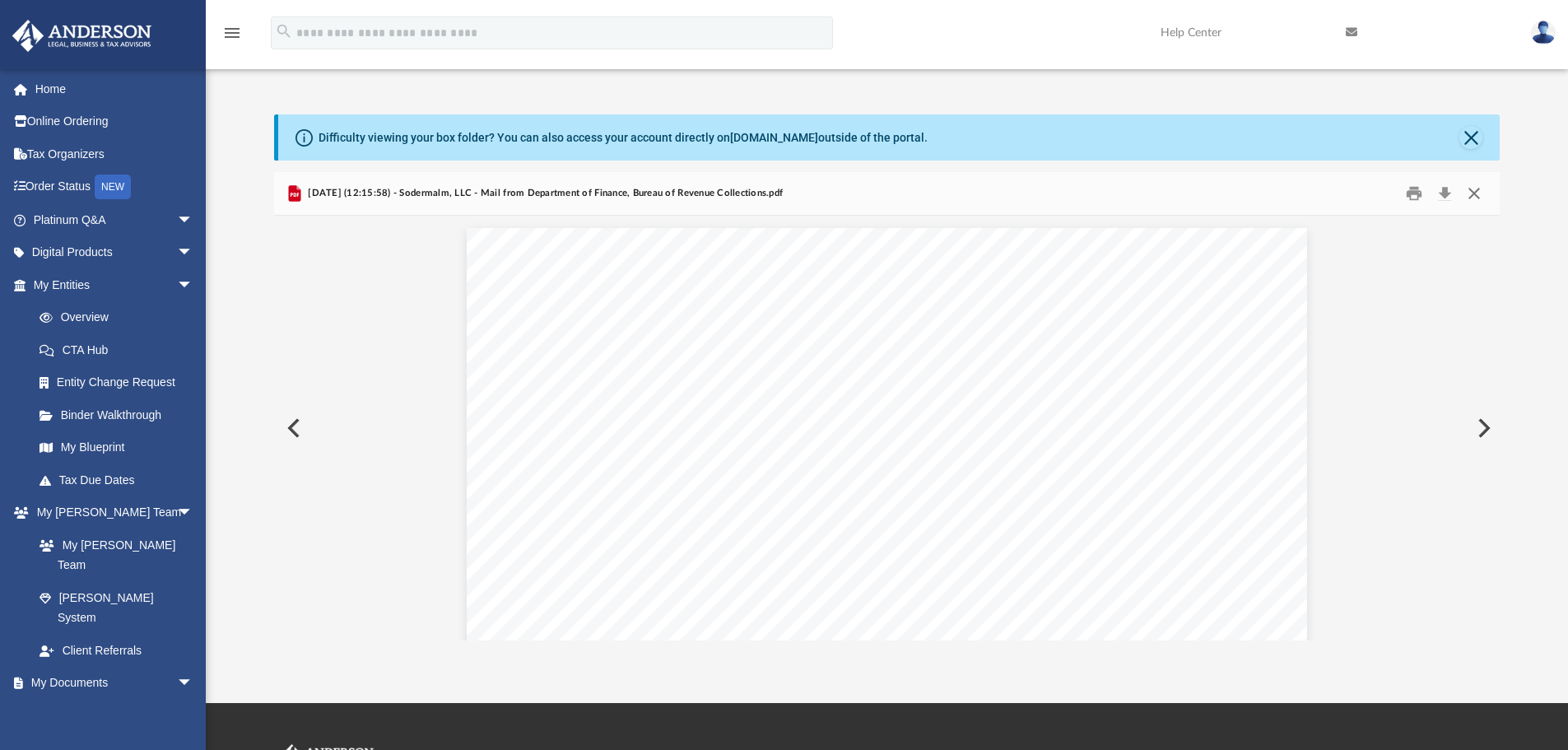
click at [1483, 201] on button "Close" at bounding box center [1474, 194] width 29 height 26
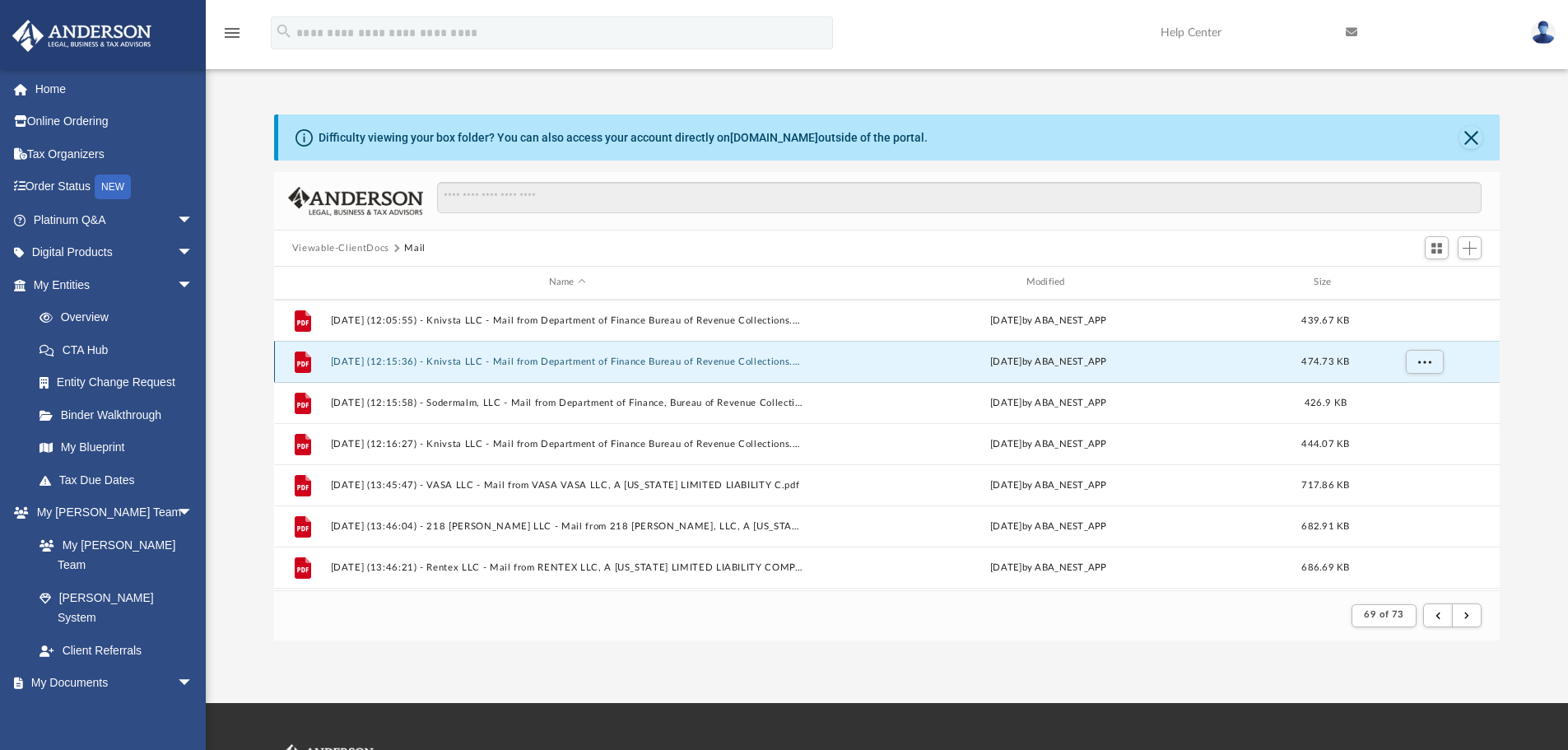
click at [636, 363] on button "[DATE] (12:15:36) - Knivsta LLC - Mail from Department of Finance Bureau of Rev…" at bounding box center [567, 361] width 474 height 10
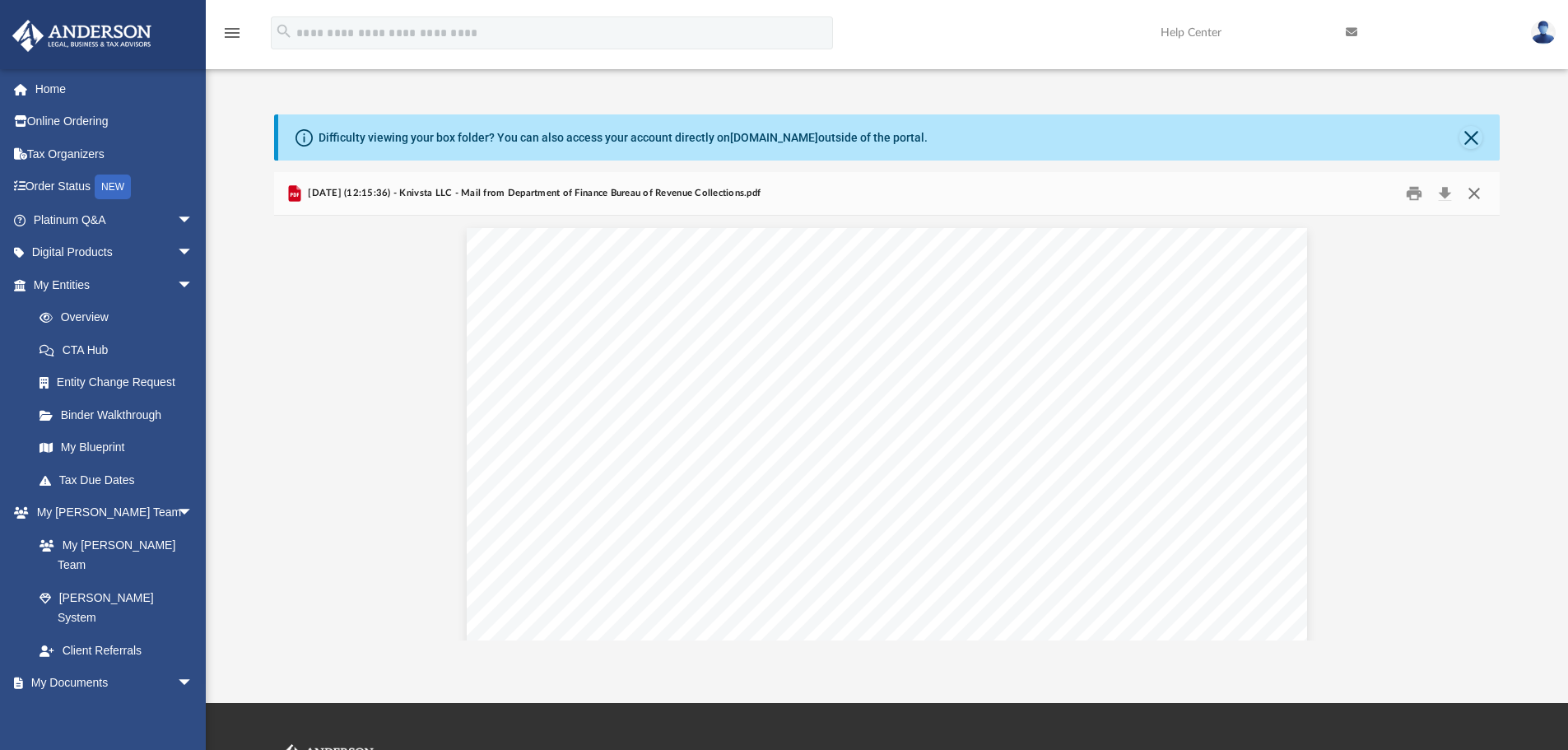
click at [1473, 197] on button "Close" at bounding box center [1474, 194] width 29 height 26
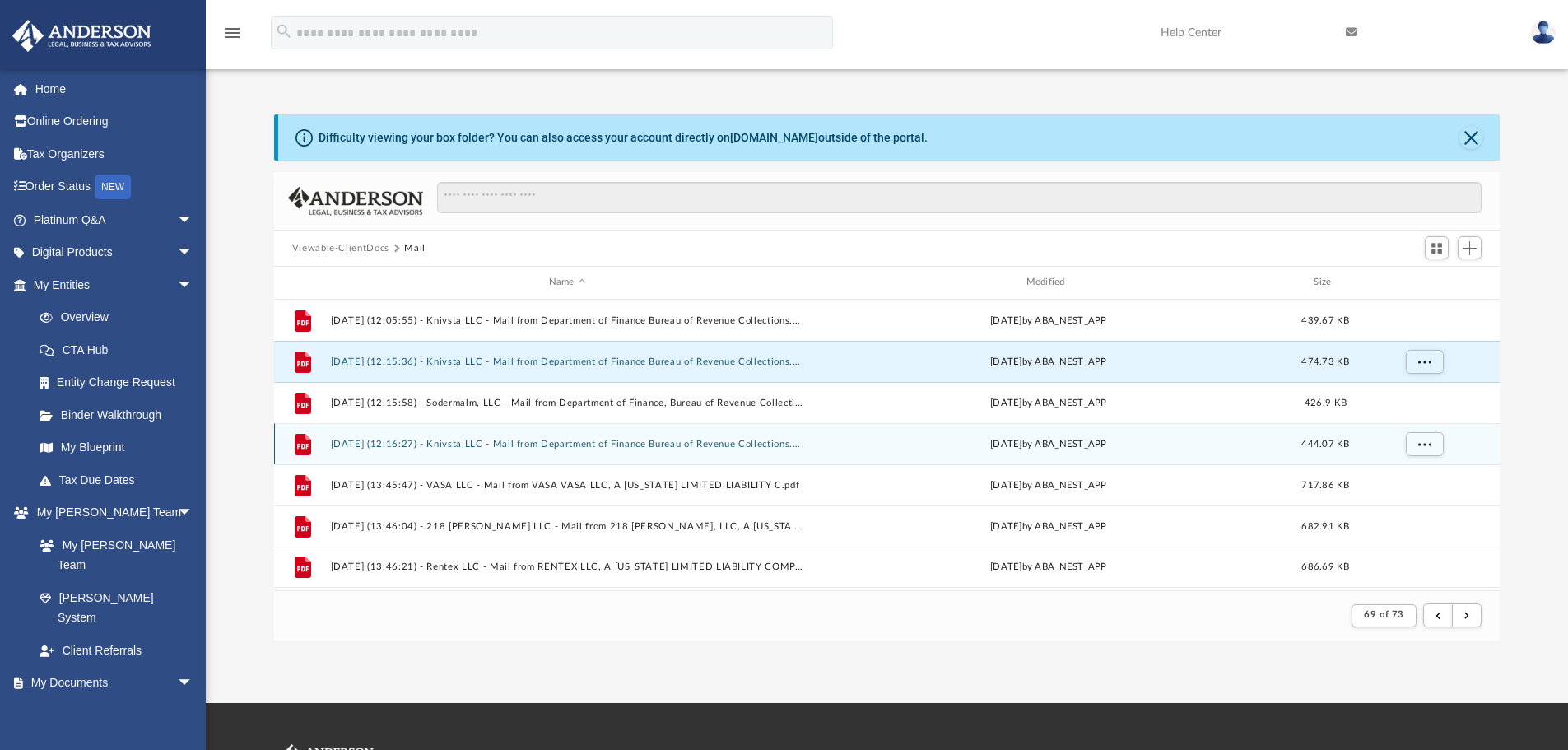
scroll to position [0, 0]
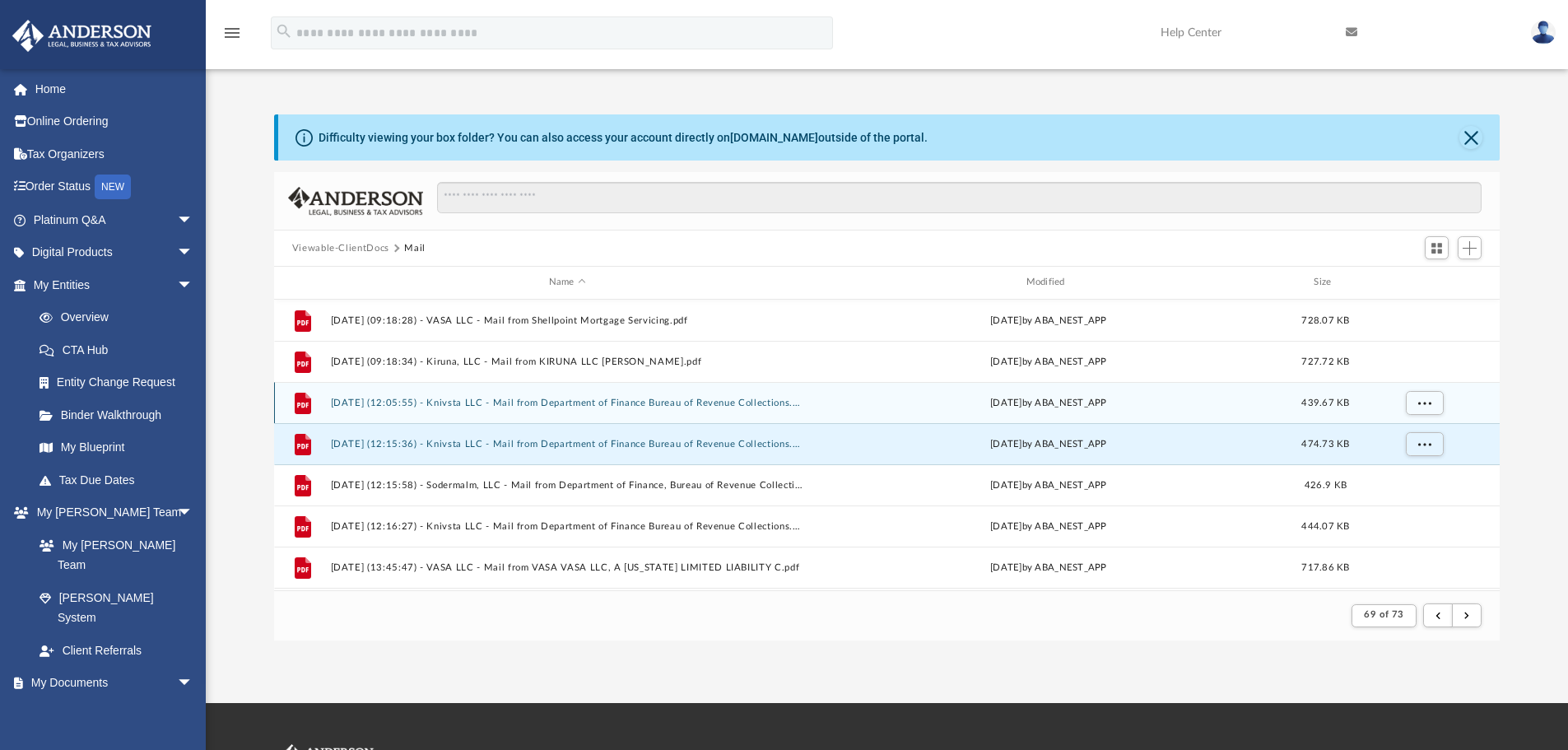
click at [756, 409] on div "File [DATE] (12:05:55) - Knivsta LLC - Mail from Department of Finance Bureau o…" at bounding box center [887, 402] width 1226 height 42
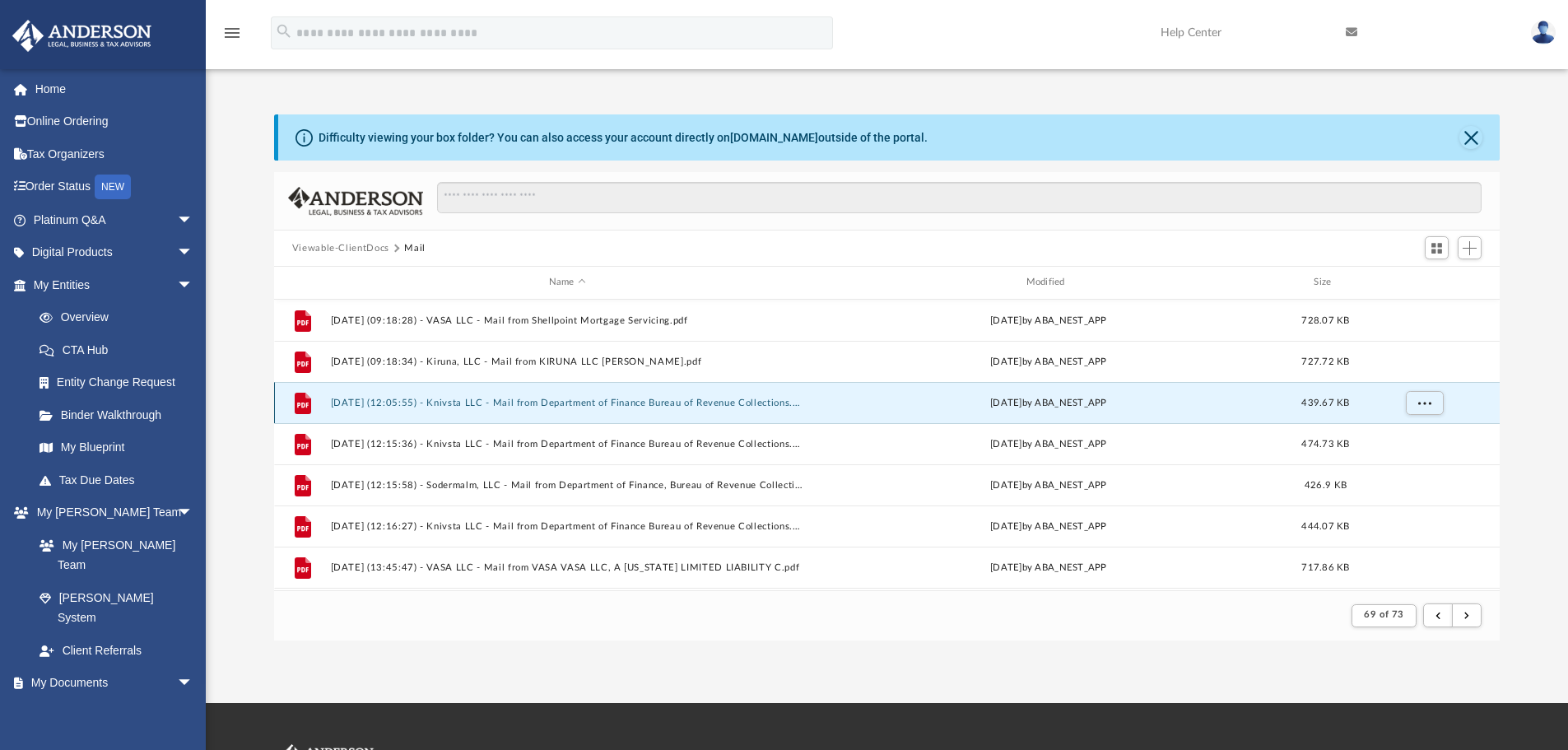
click at [718, 400] on button "[DATE] (12:05:55) - Knivsta LLC - Mail from Department of Finance Bureau of Rev…" at bounding box center [567, 402] width 474 height 10
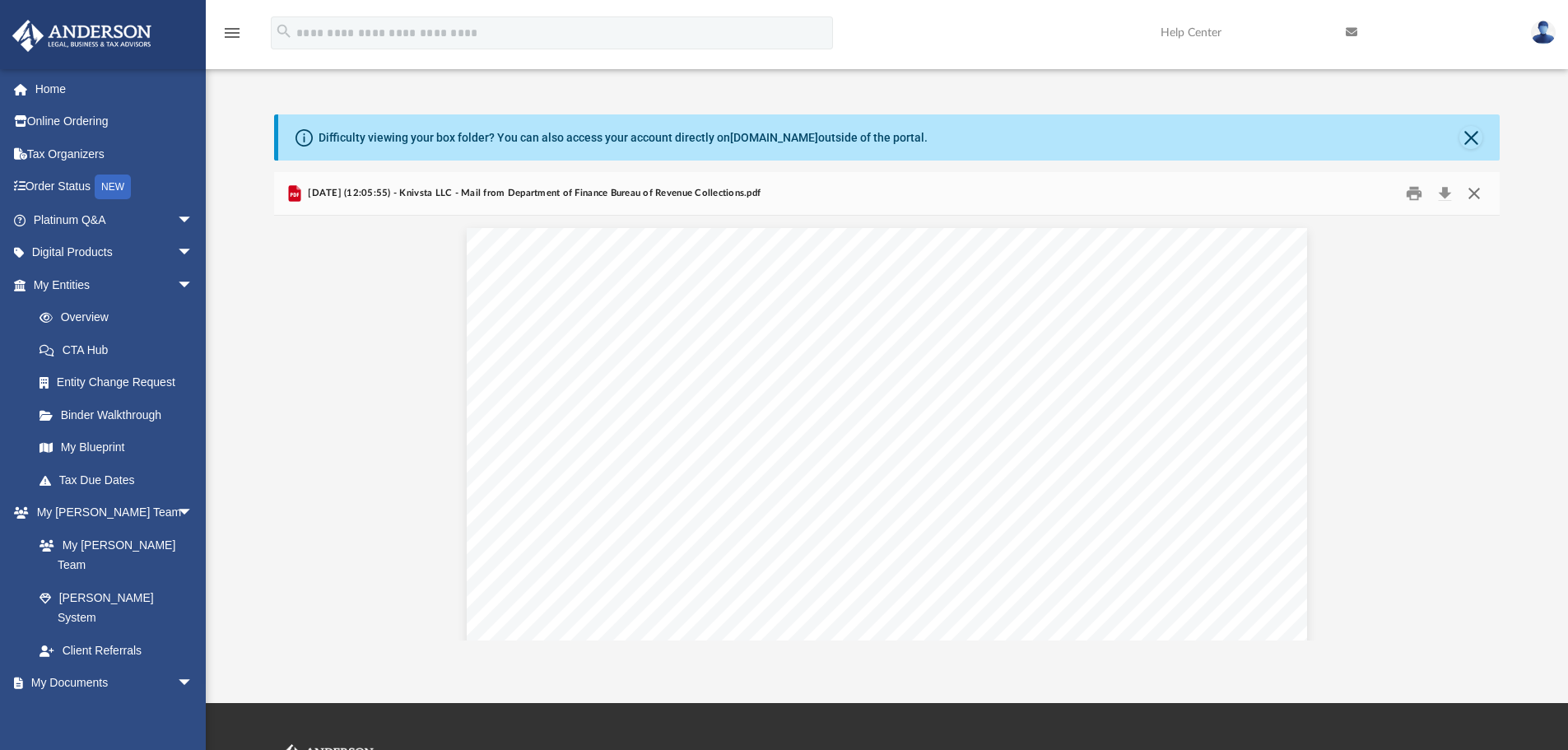
click at [1474, 195] on button "Close" at bounding box center [1474, 194] width 29 height 26
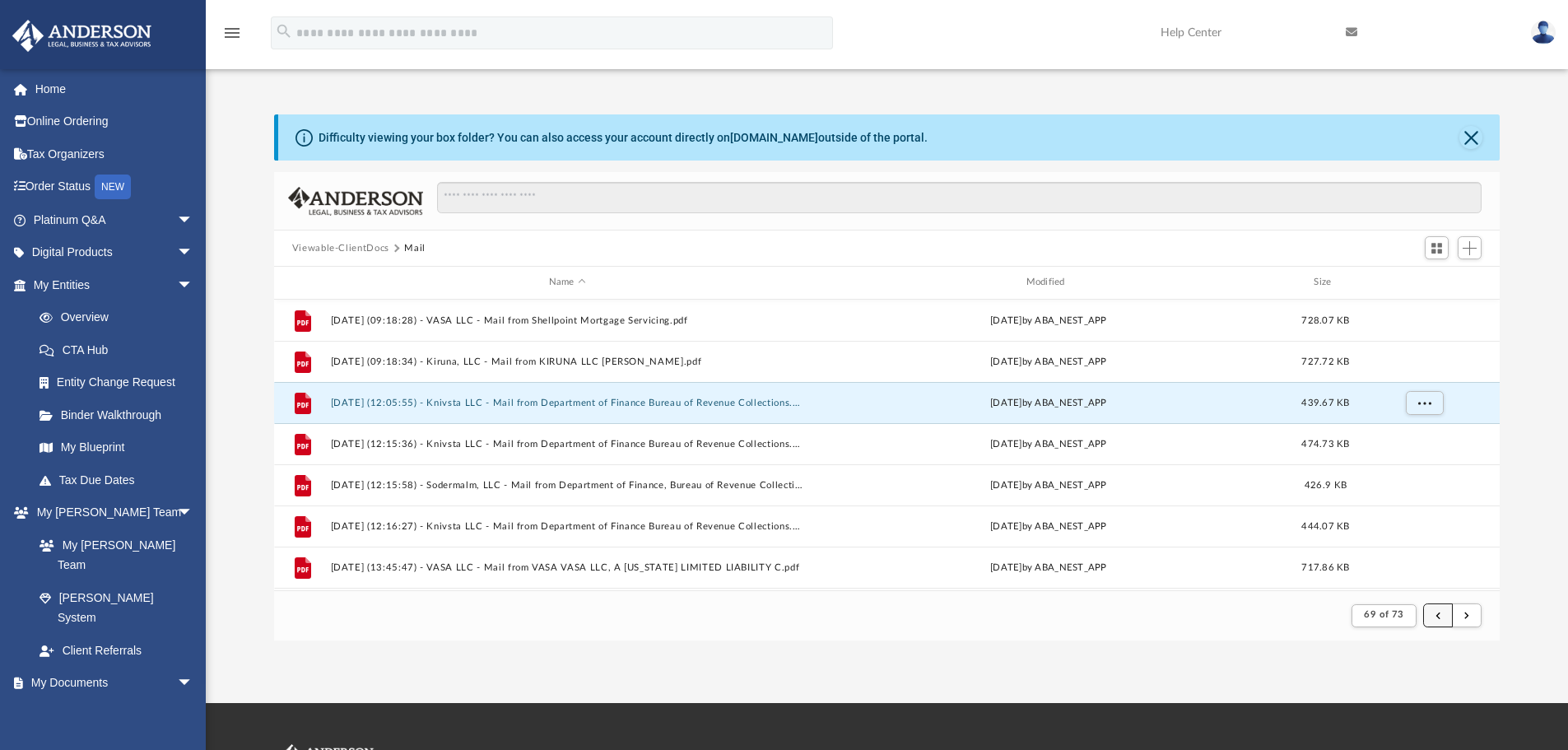
click at [1443, 615] on button "submit" at bounding box center [1437, 615] width 29 height 24
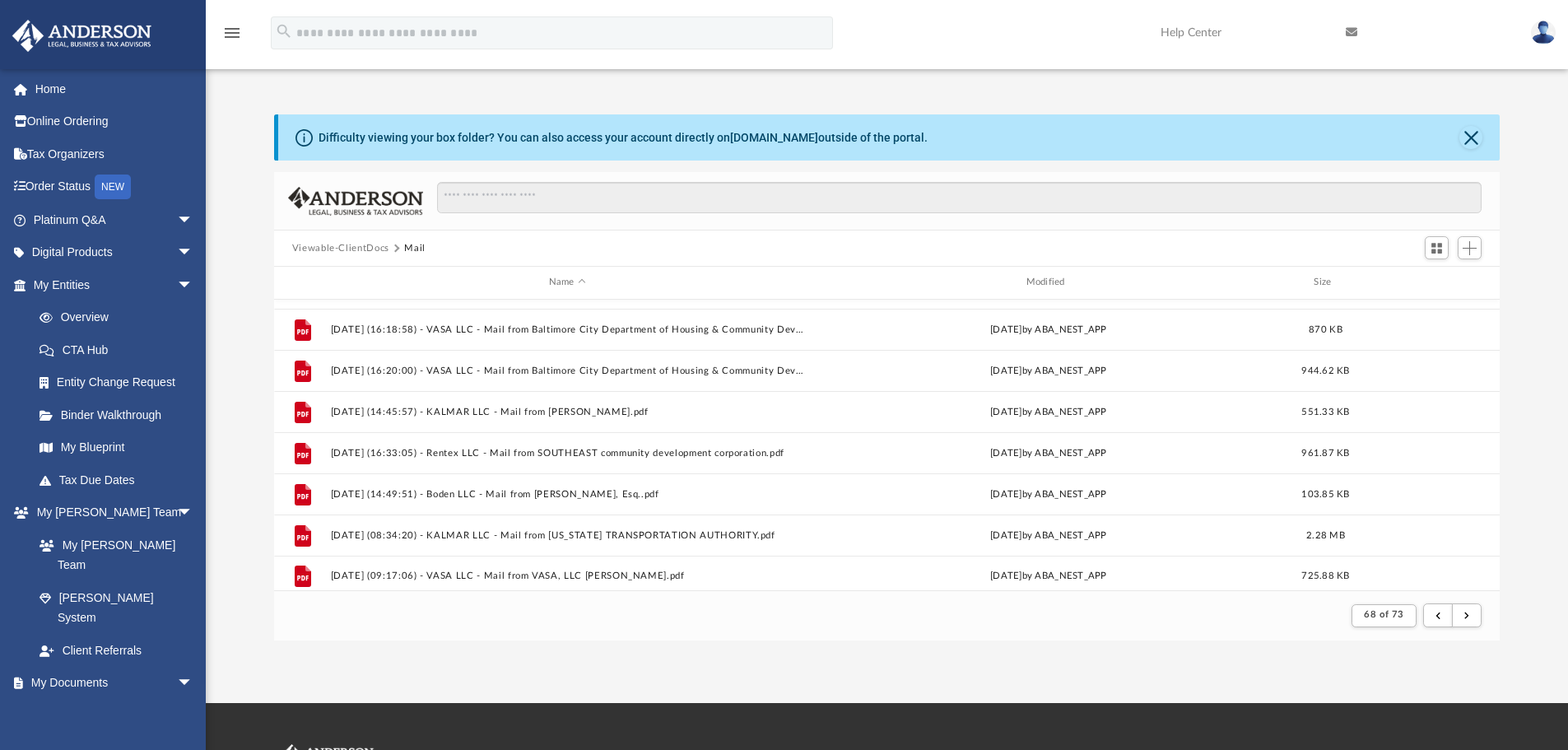
scroll to position [1766, 0]
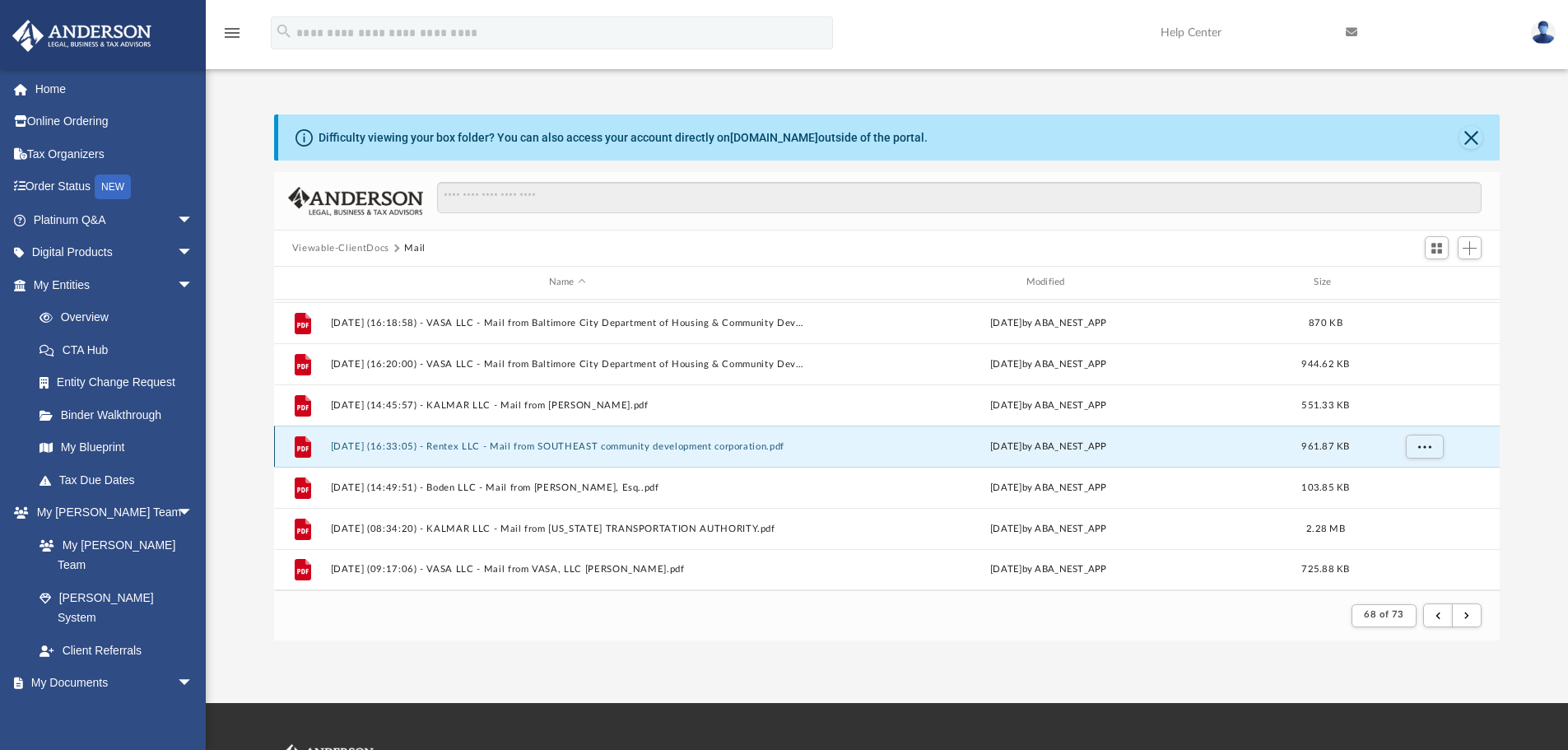
click at [549, 446] on button "[DATE] (16:33:05) - Rentex LLC - Mail from SOUTHEAST community development corp…" at bounding box center [567, 446] width 474 height 10
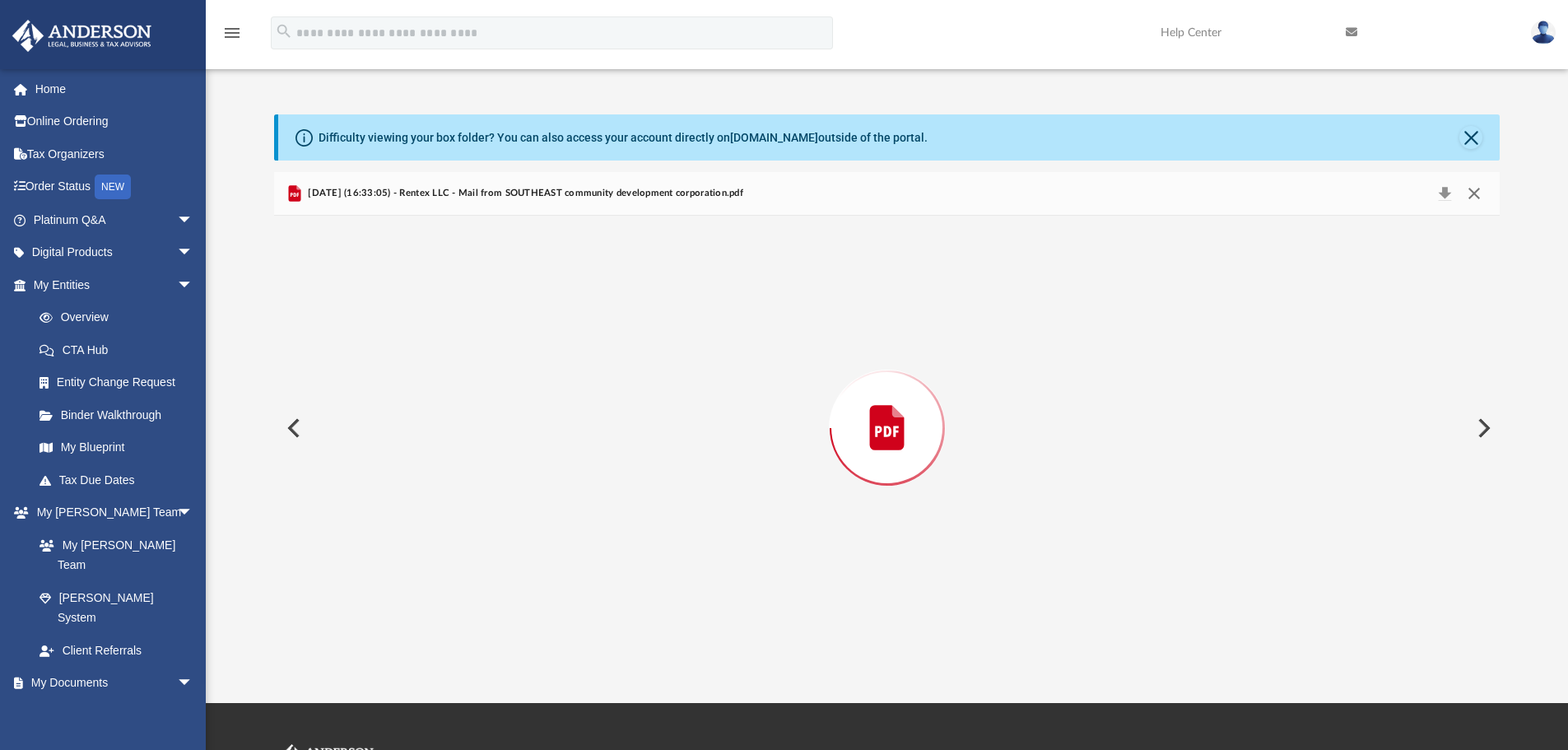
scroll to position [955, 0]
click at [1474, 195] on button "Close" at bounding box center [1474, 194] width 29 height 26
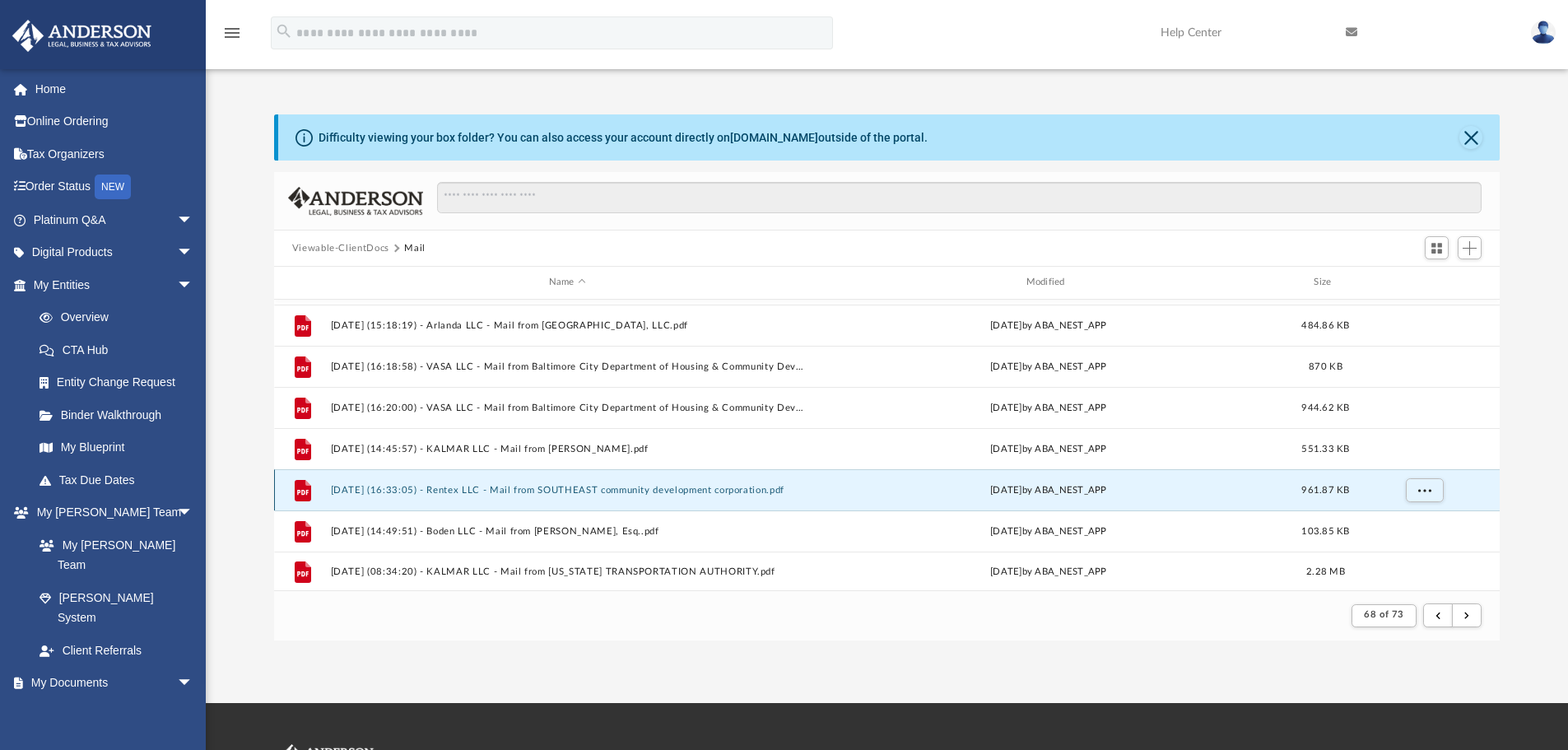
scroll to position [1684, 0]
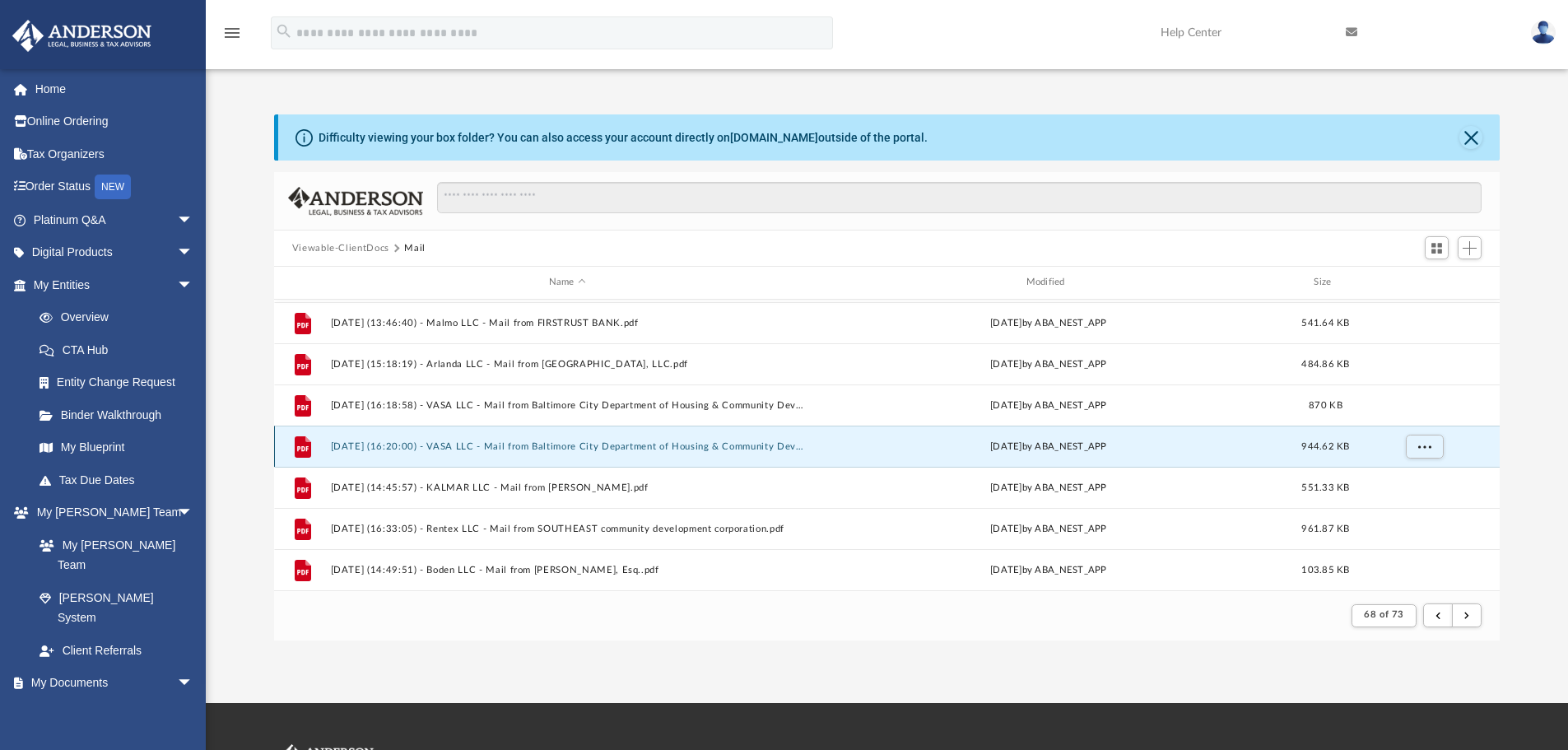
click at [617, 442] on button "[DATE] (16:20:00) - VASA LLC - Mail from Baltimore City Department of Housing &…" at bounding box center [567, 446] width 474 height 10
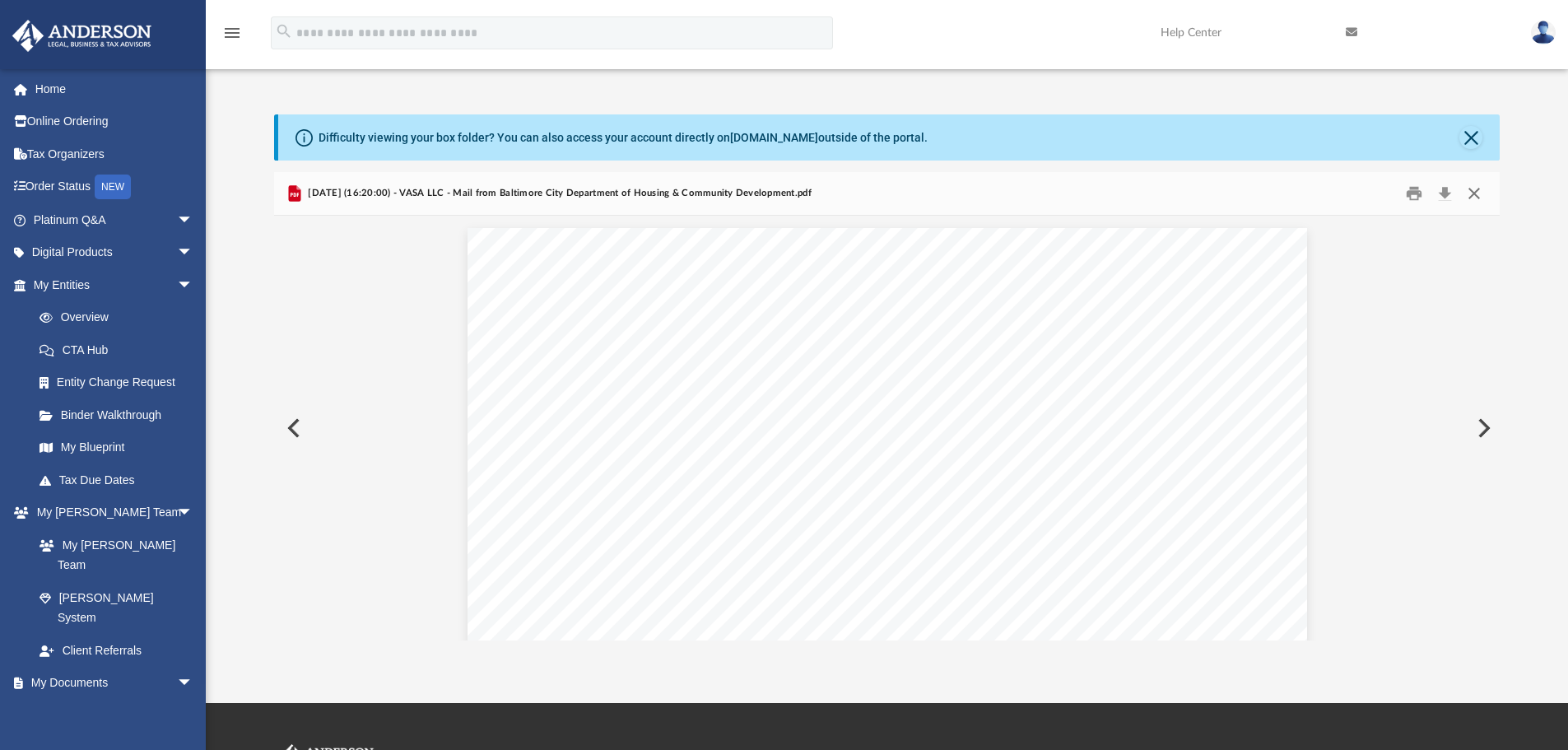
click at [1478, 192] on button "Close" at bounding box center [1474, 194] width 29 height 26
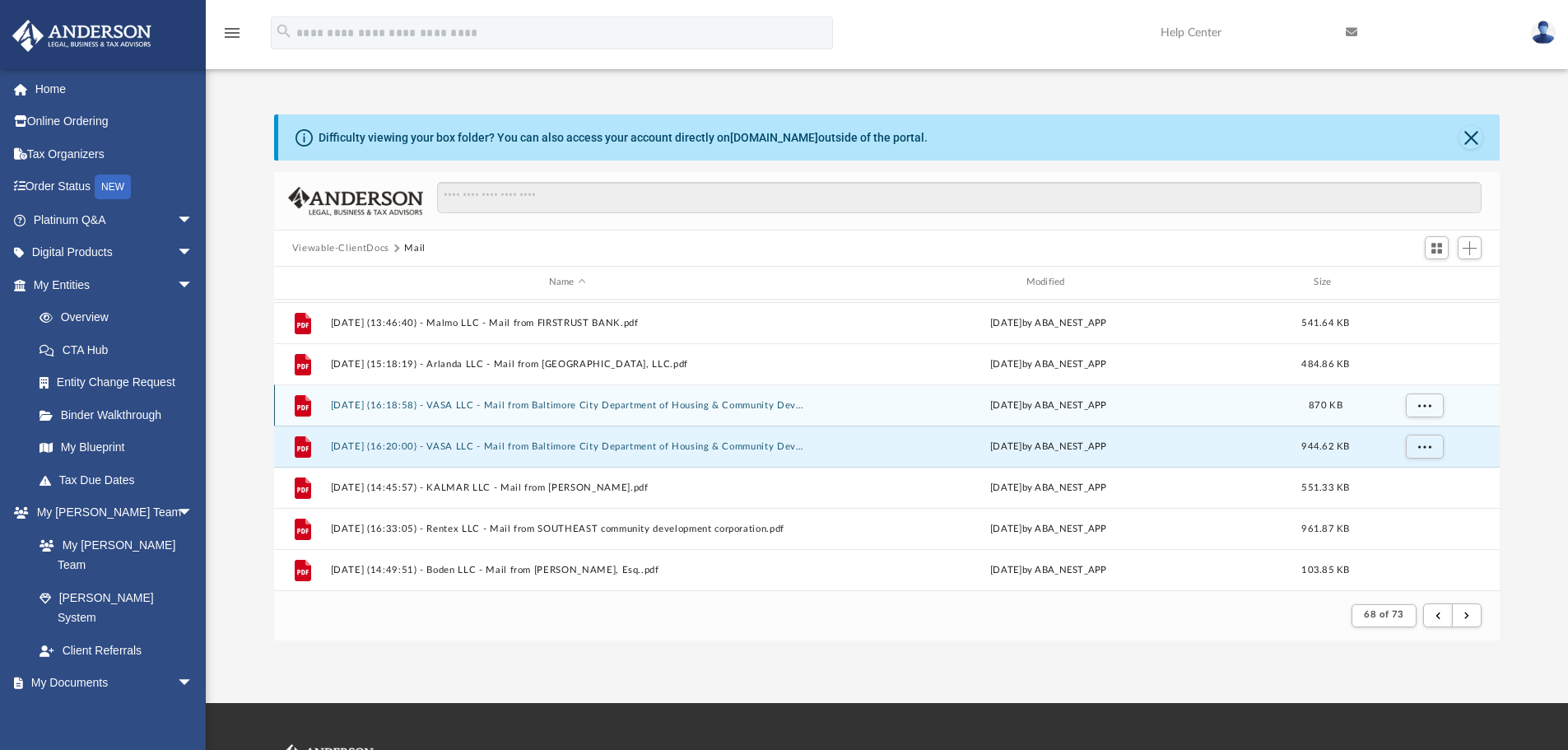
click at [712, 405] on button "[DATE] (16:18:58) - VASA LLC - Mail from Baltimore City Department of Housing &…" at bounding box center [567, 404] width 474 height 10
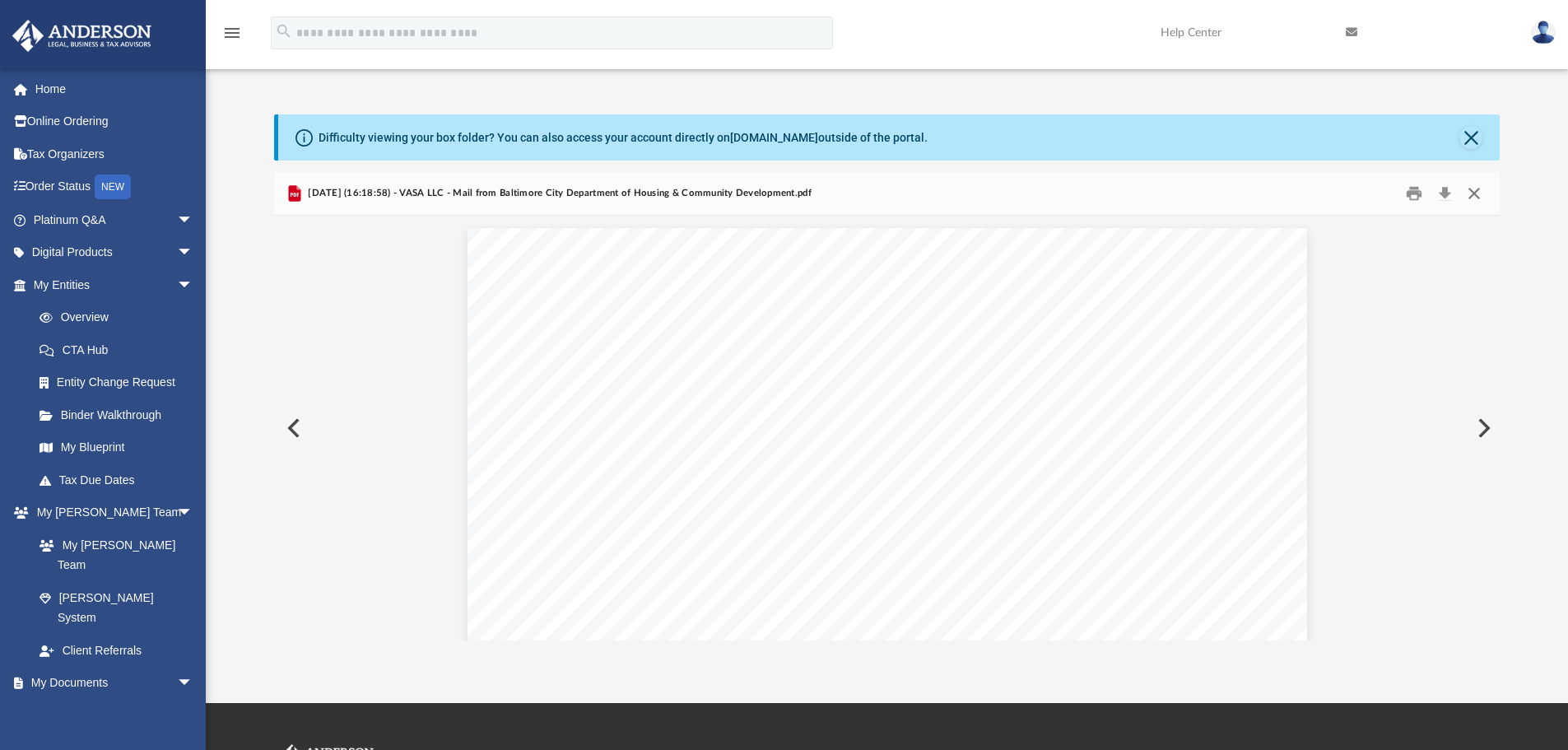
click at [1473, 196] on button "Close" at bounding box center [1474, 194] width 29 height 26
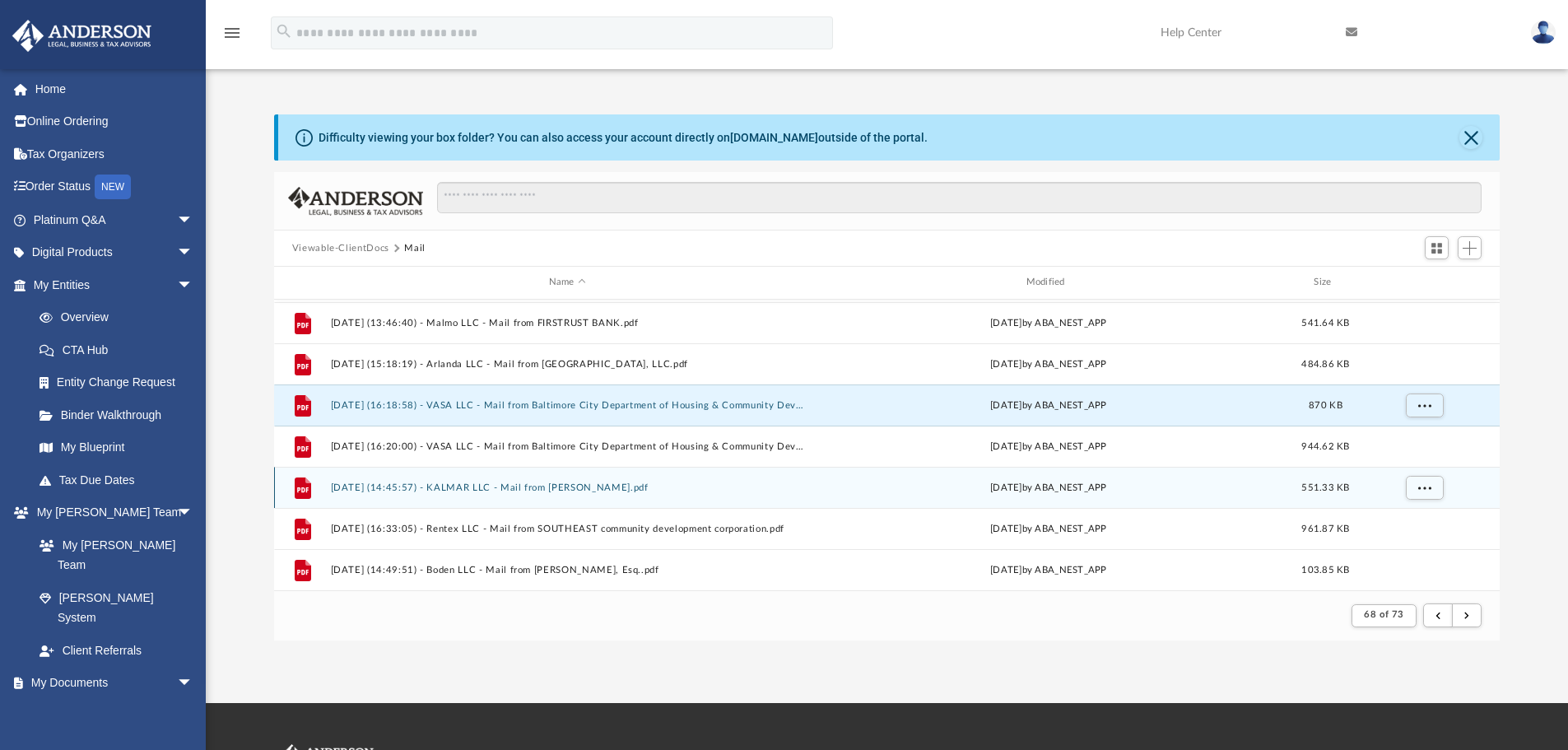
scroll to position [1520, 0]
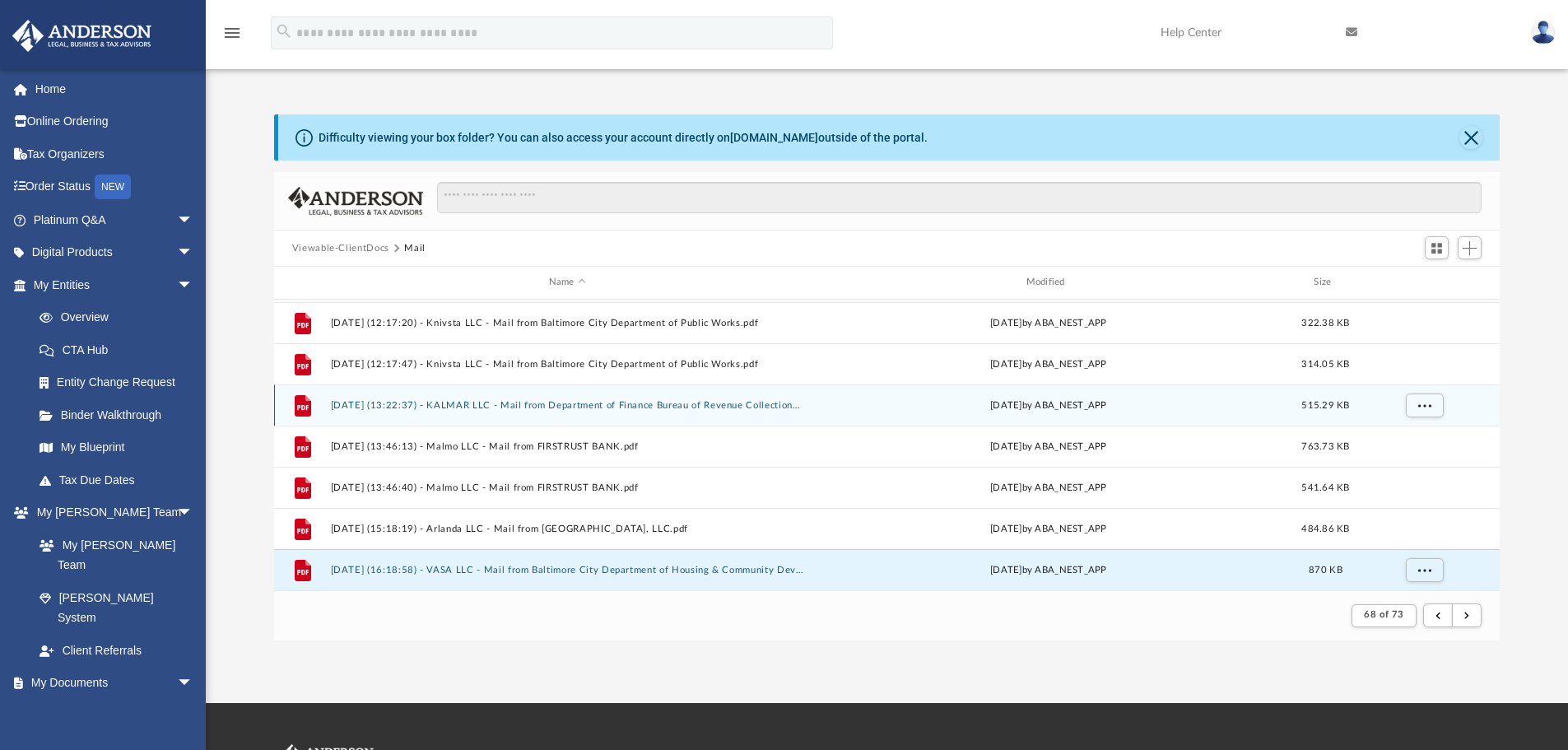
click at [664, 402] on button "[DATE] (13:22:37) - KALMAR LLC - Mail from Department of Finance Bureau of Reve…" at bounding box center [567, 404] width 474 height 10
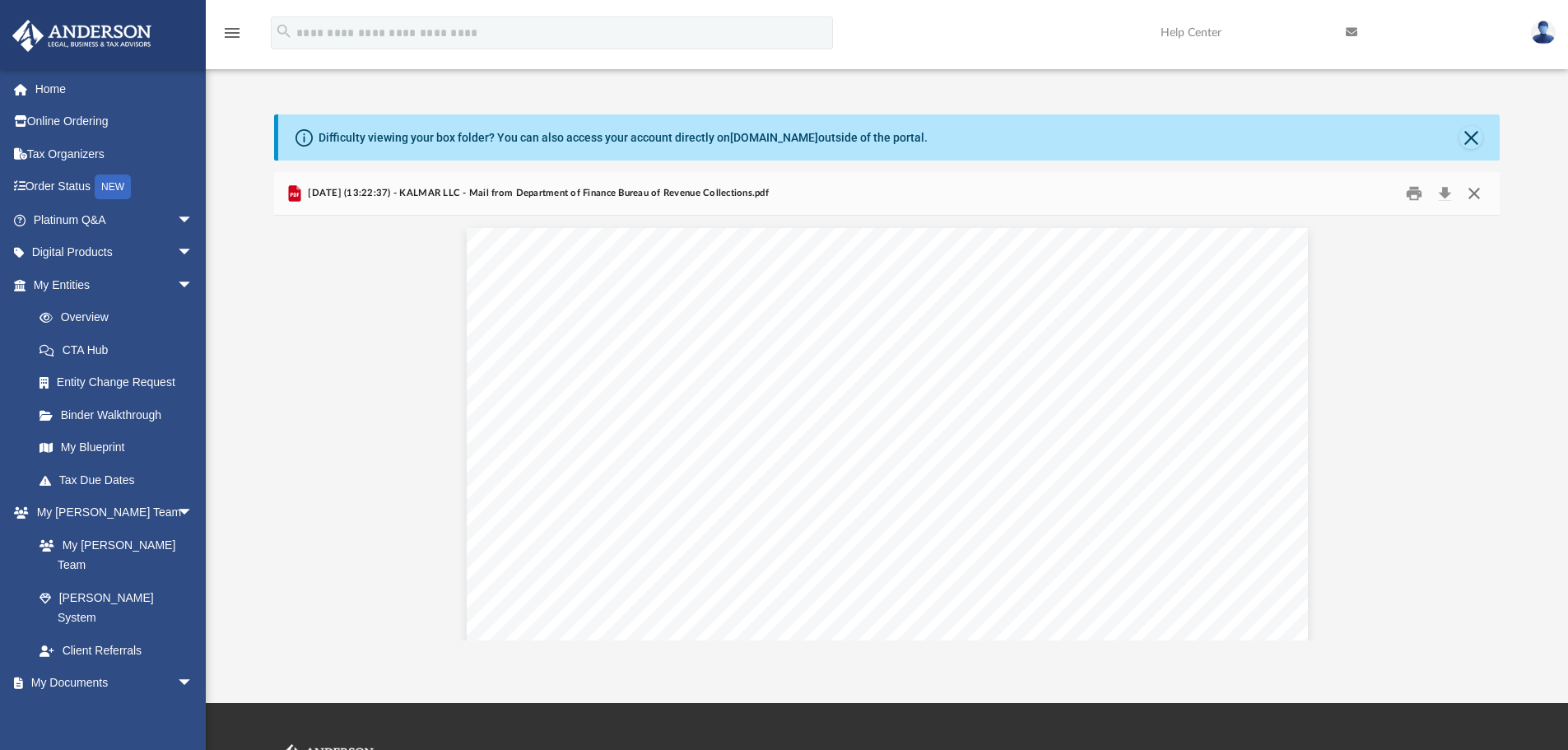
click at [1474, 191] on button "Close" at bounding box center [1474, 194] width 29 height 26
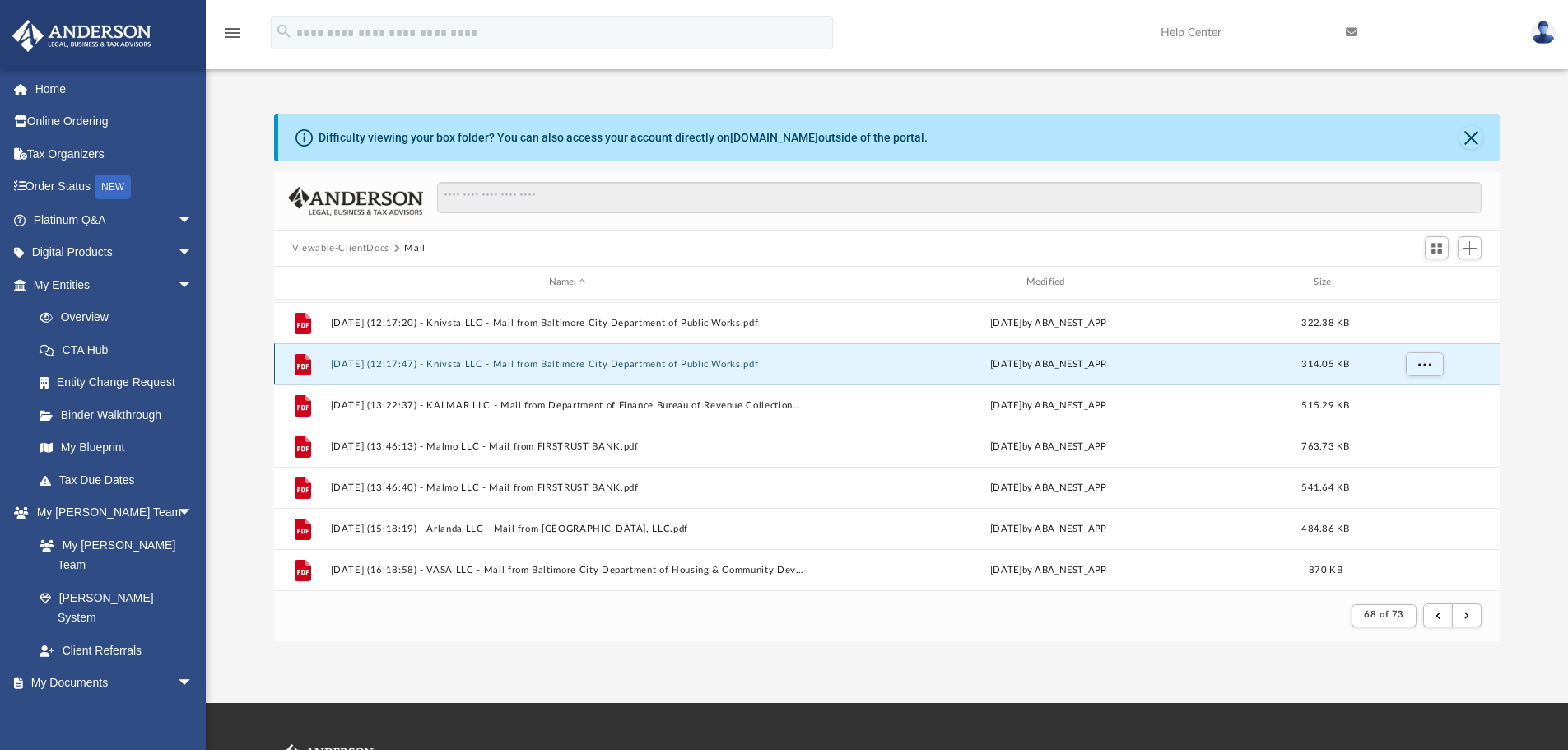
click at [621, 366] on button "[DATE] (12:17:47) - Knivsta LLC - Mail from Baltimore City Department of Public…" at bounding box center [567, 364] width 474 height 10
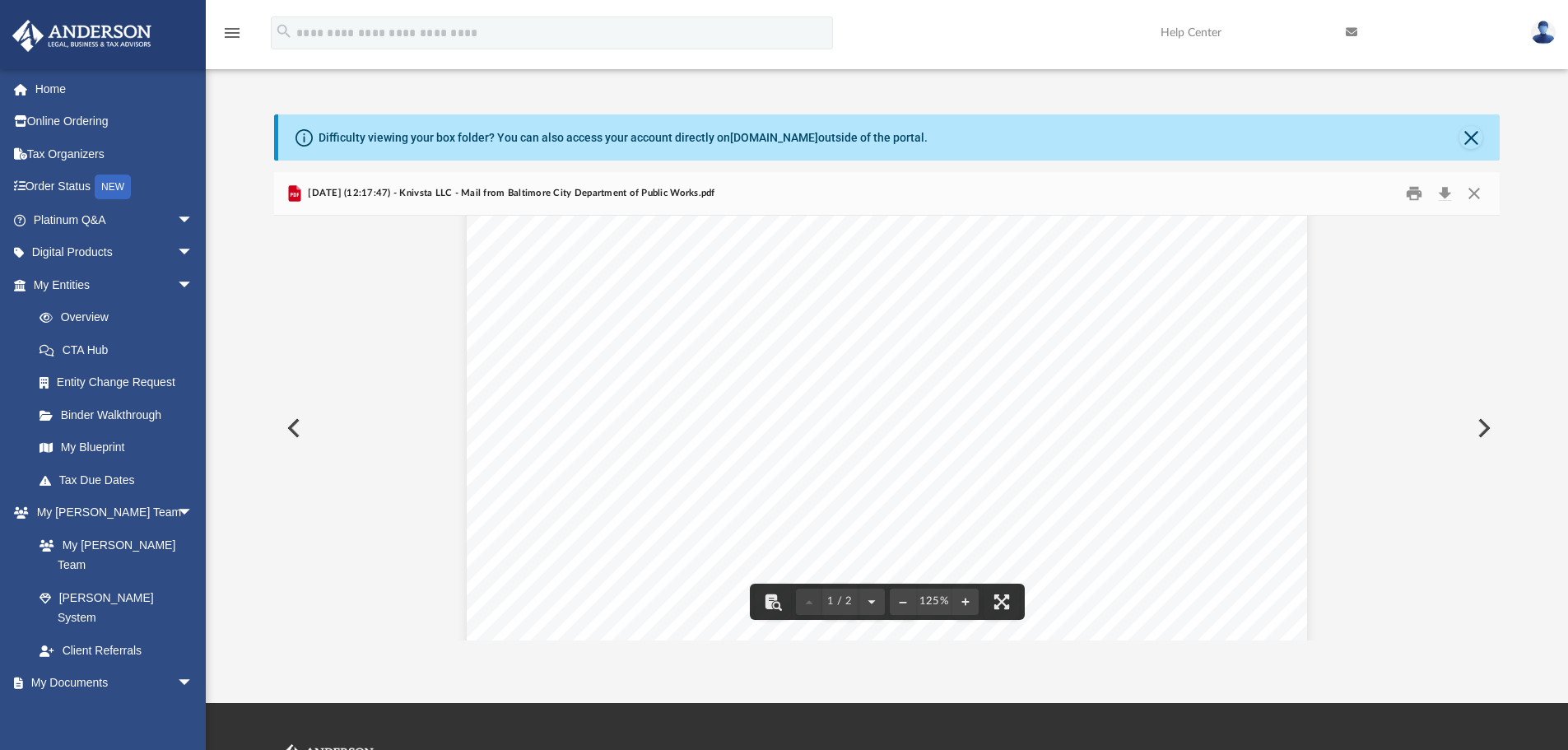
scroll to position [247, 0]
click at [1479, 195] on button "Close" at bounding box center [1474, 194] width 29 height 26
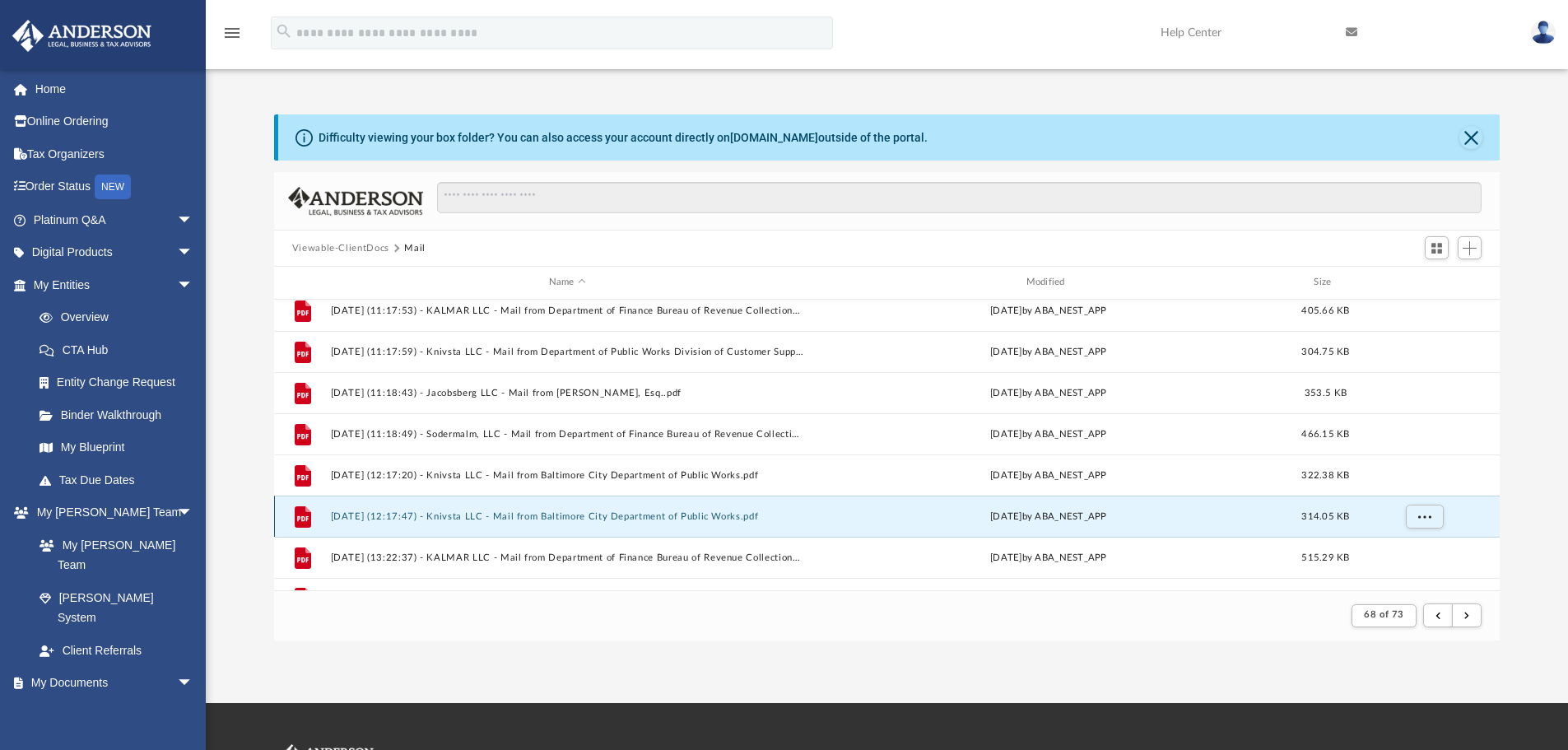
scroll to position [1355, 0]
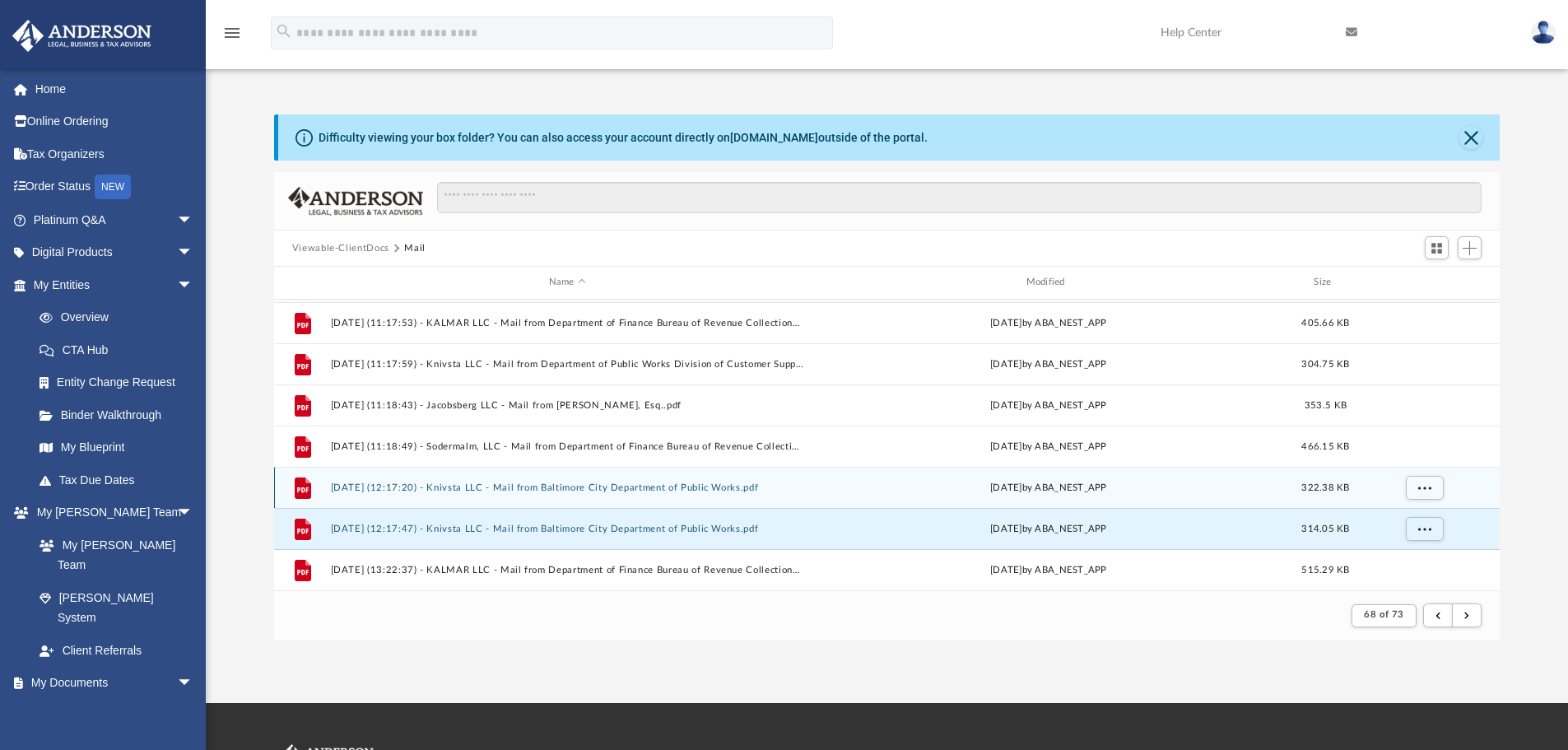
click at [506, 486] on button "[DATE] (12:17:20) - Knivsta LLC - Mail from Baltimore City Department of Public…" at bounding box center [567, 487] width 474 height 10
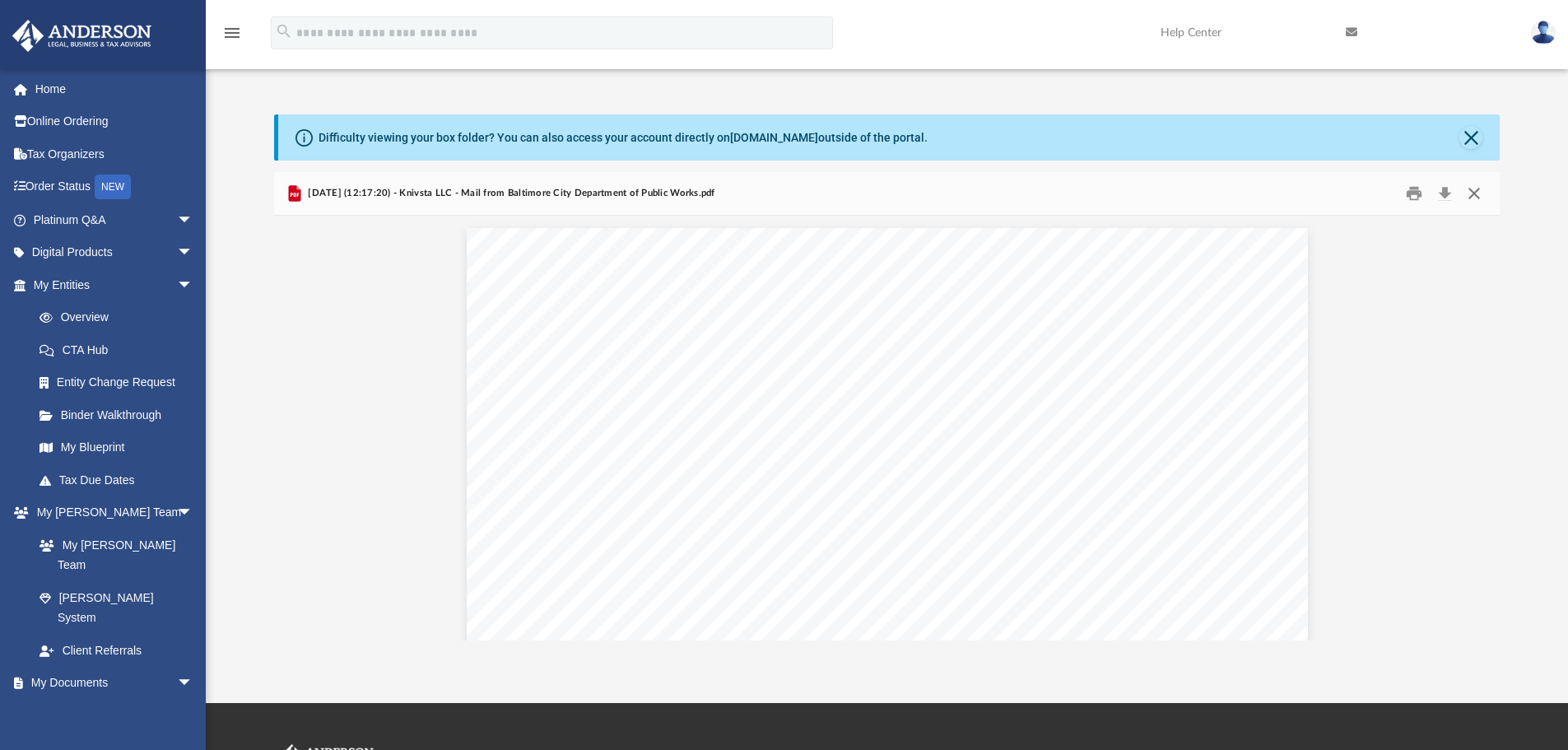
click at [1469, 190] on button "Close" at bounding box center [1474, 194] width 29 height 26
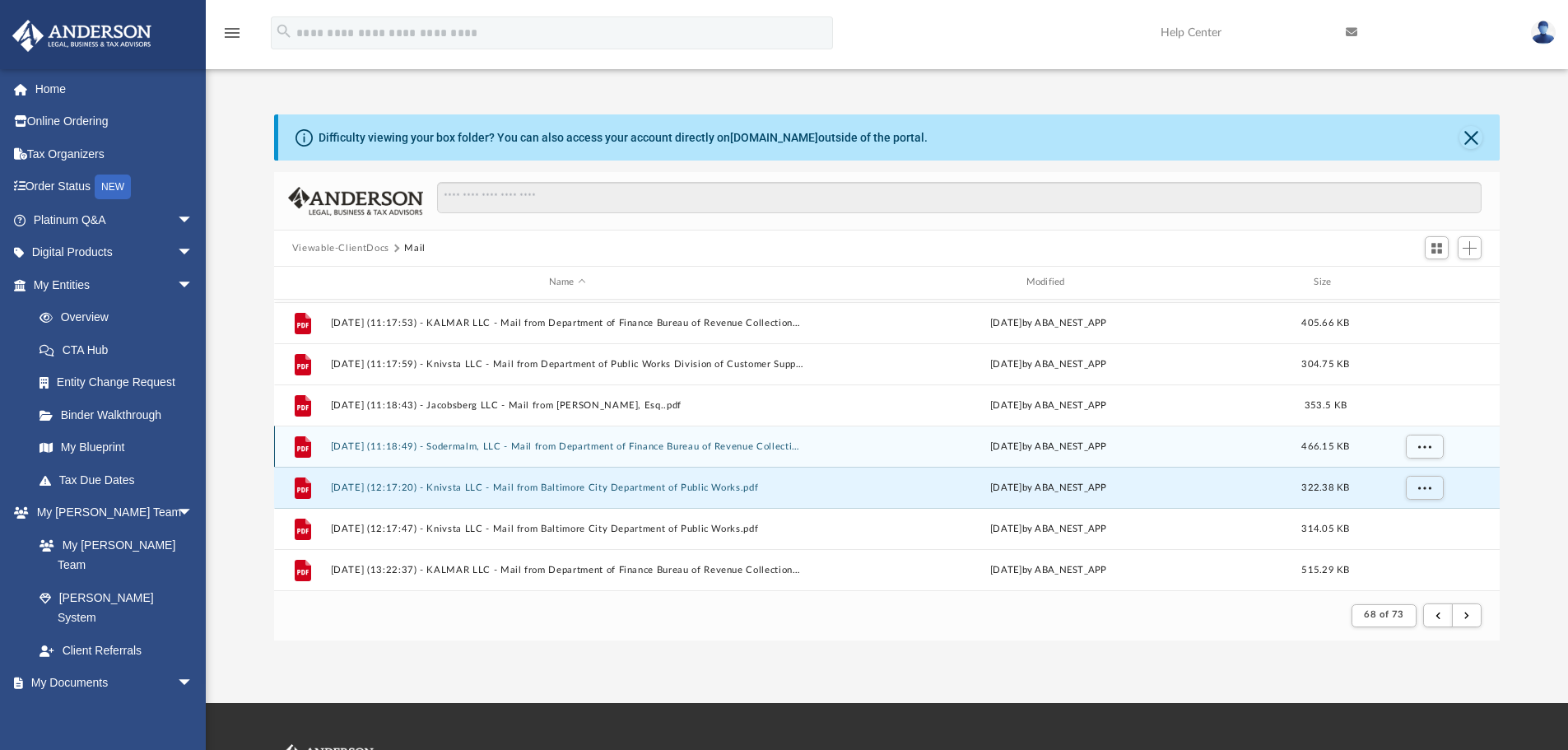
click at [590, 438] on div "File [DATE] (11:18:49) - Sodermalm, LLC - Mail from Department of Finance Burea…" at bounding box center [887, 446] width 1226 height 42
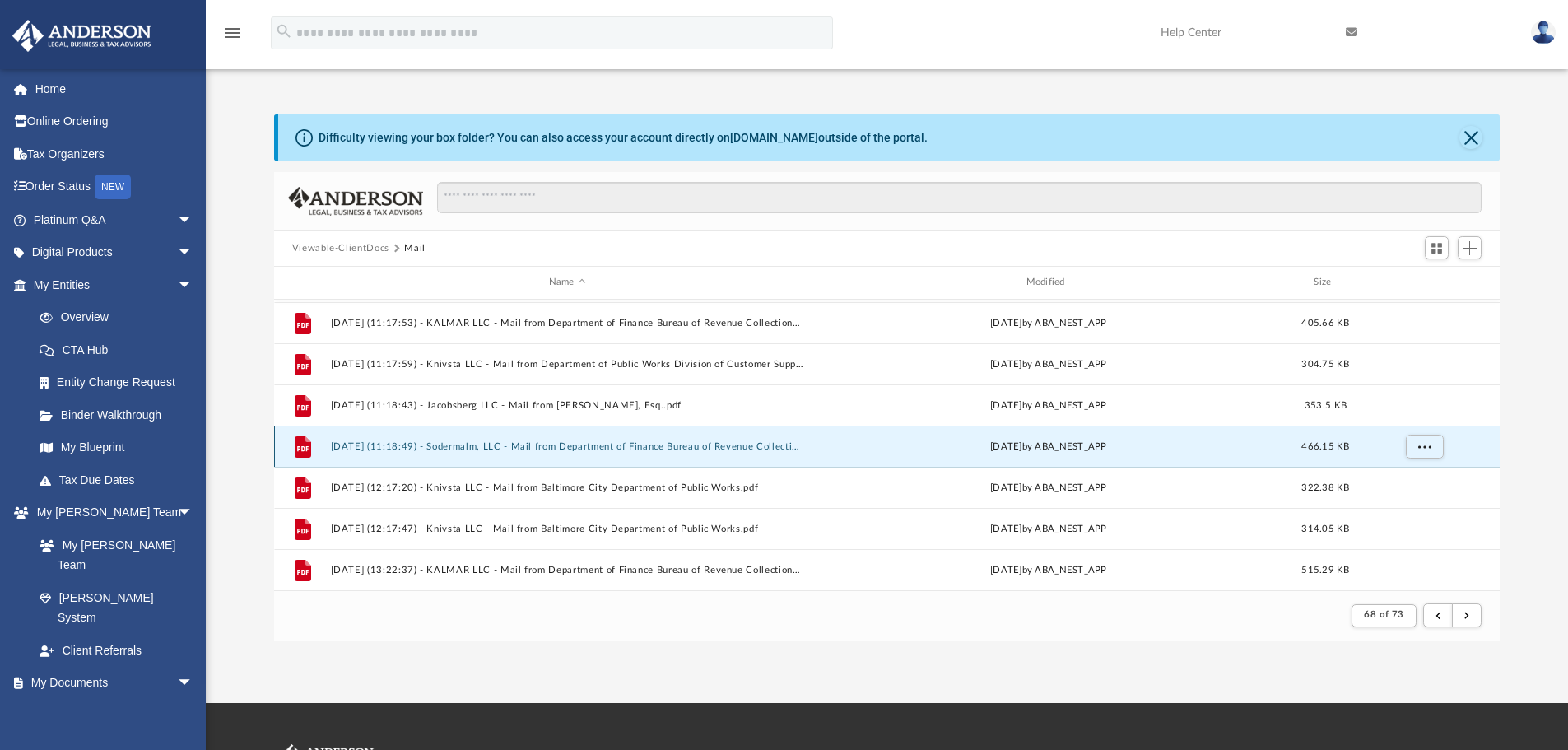
click at [603, 451] on button "[DATE] (11:18:49) - Sodermalm, LLC - Mail from Department of Finance Bureau of …" at bounding box center [567, 446] width 474 height 10
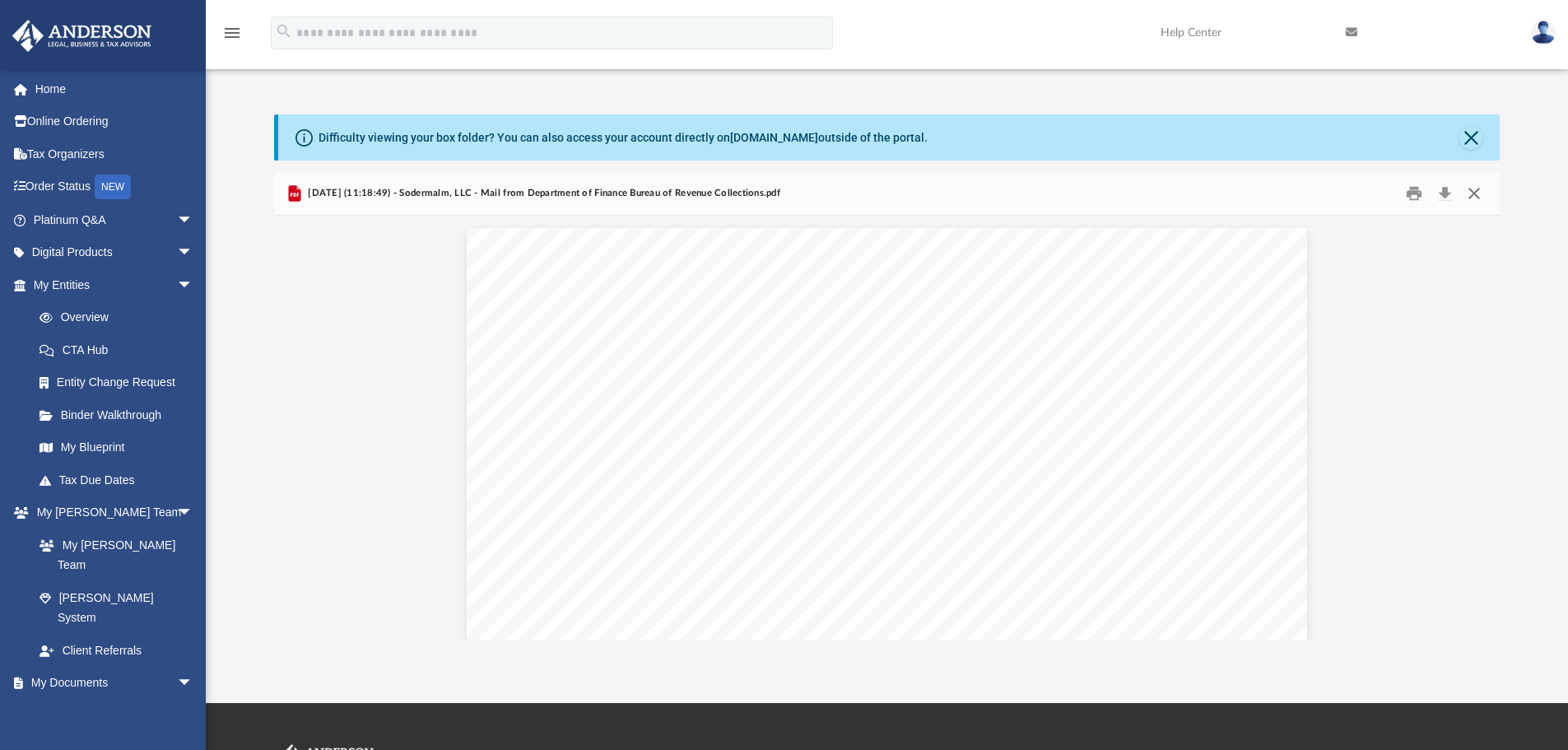
click at [1474, 192] on button "Close" at bounding box center [1474, 194] width 29 height 26
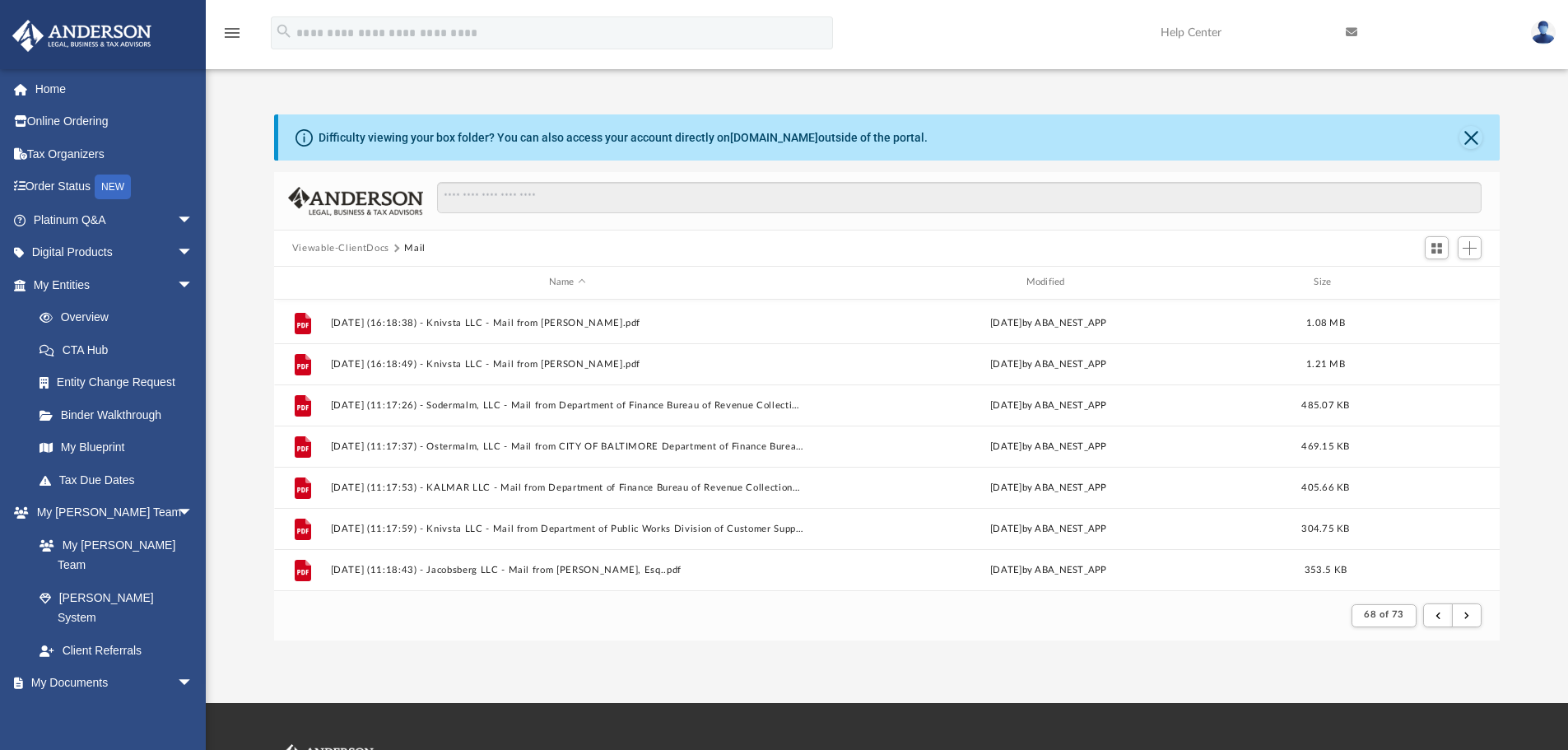
scroll to position [1273, 0]
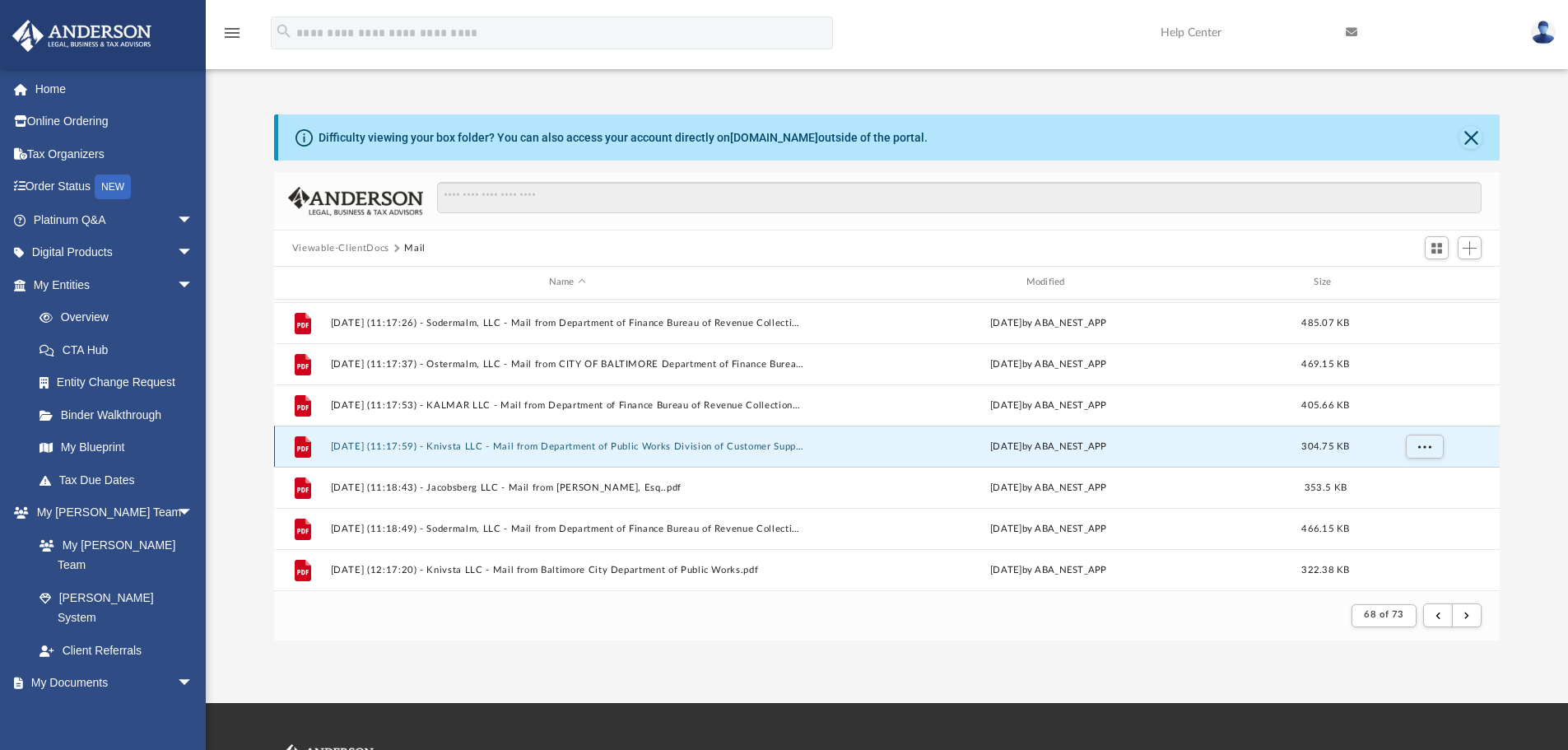
click at [724, 448] on button "[DATE] (11:17:59) - Knivsta LLC - Mail from Department of Public Works Division…" at bounding box center [567, 446] width 474 height 10
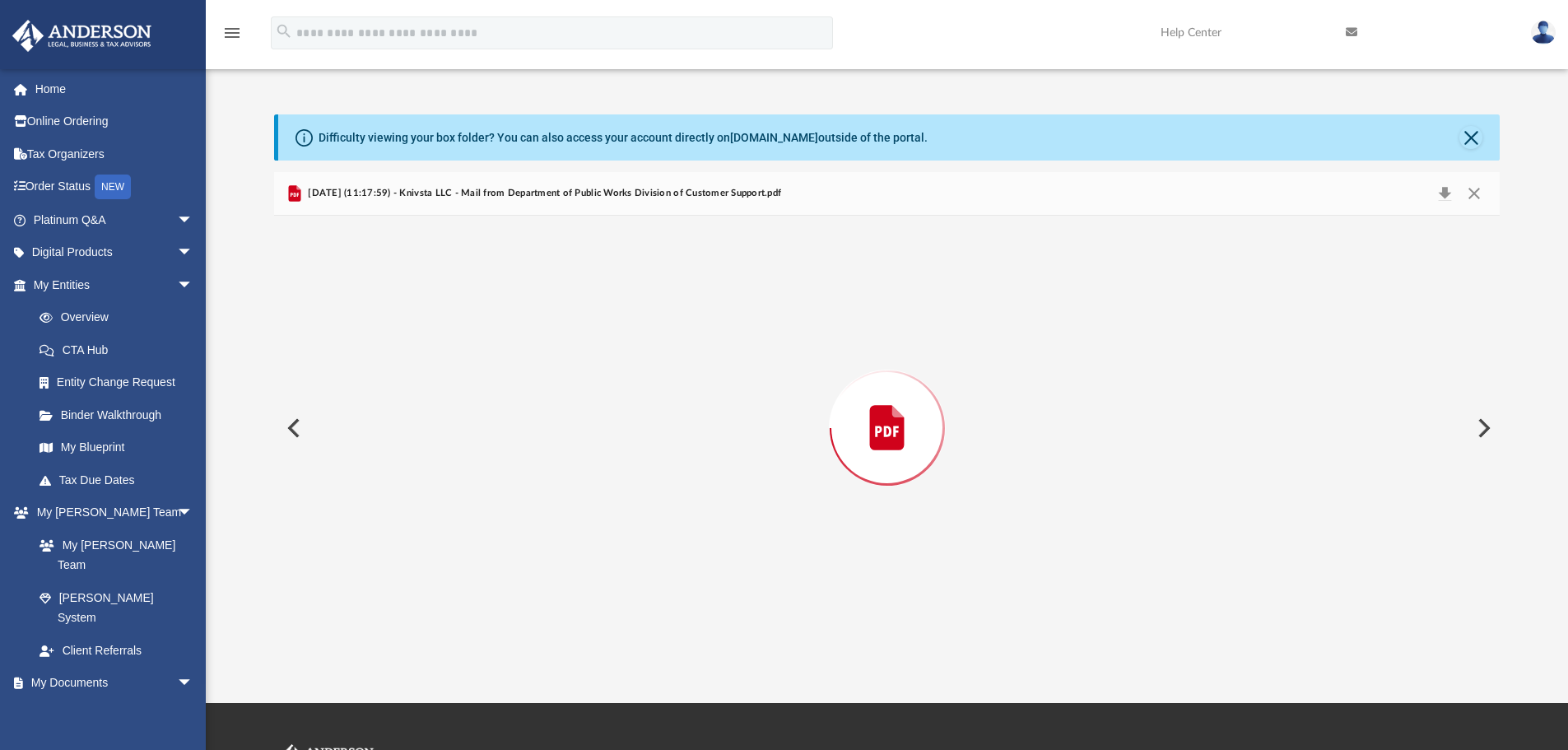
scroll to position [1107, 0]
click at [1478, 195] on button "Close" at bounding box center [1474, 194] width 29 height 26
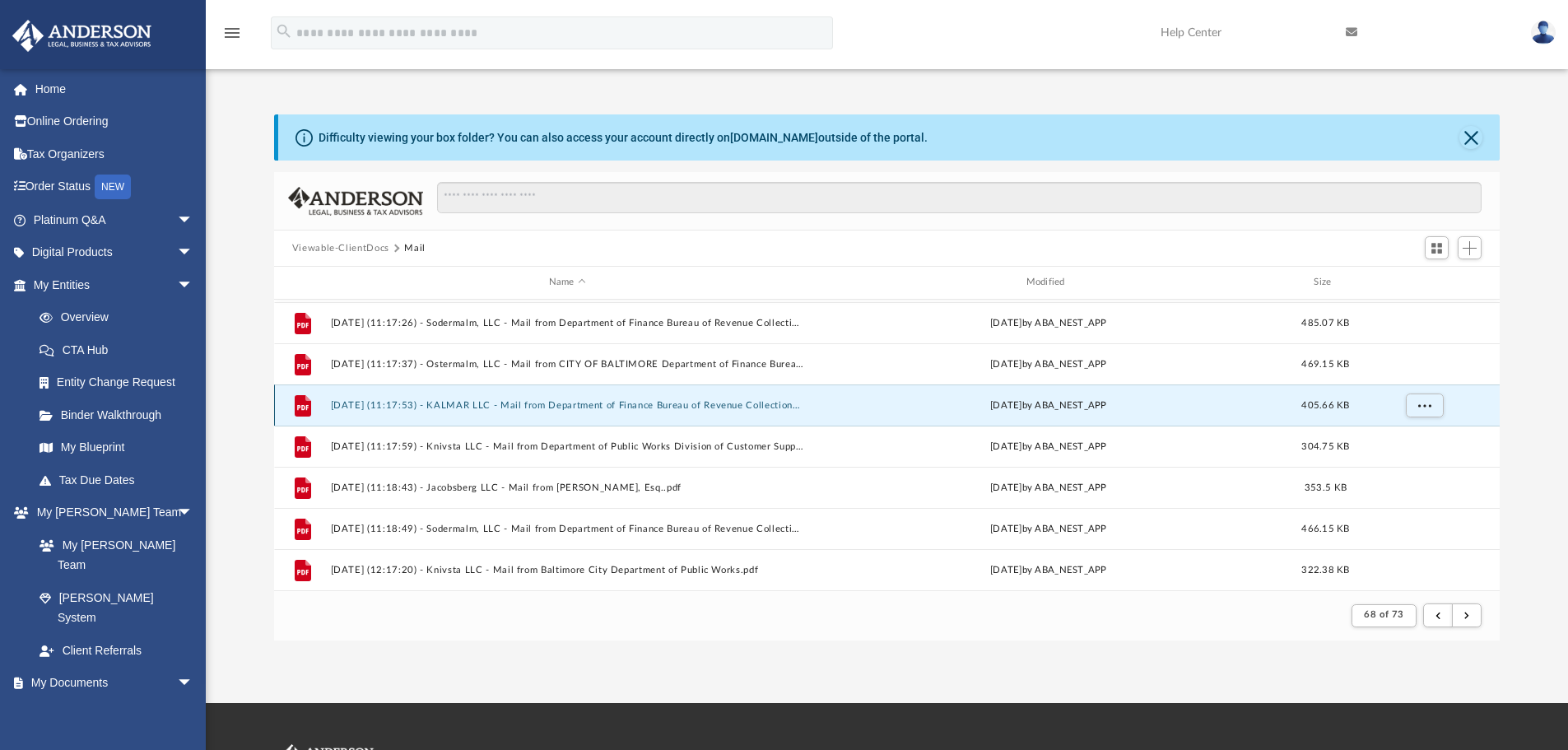
click at [546, 405] on button "[DATE] (11:17:53) - KALMAR LLC - Mail from Department of Finance Bureau of Reve…" at bounding box center [567, 404] width 474 height 10
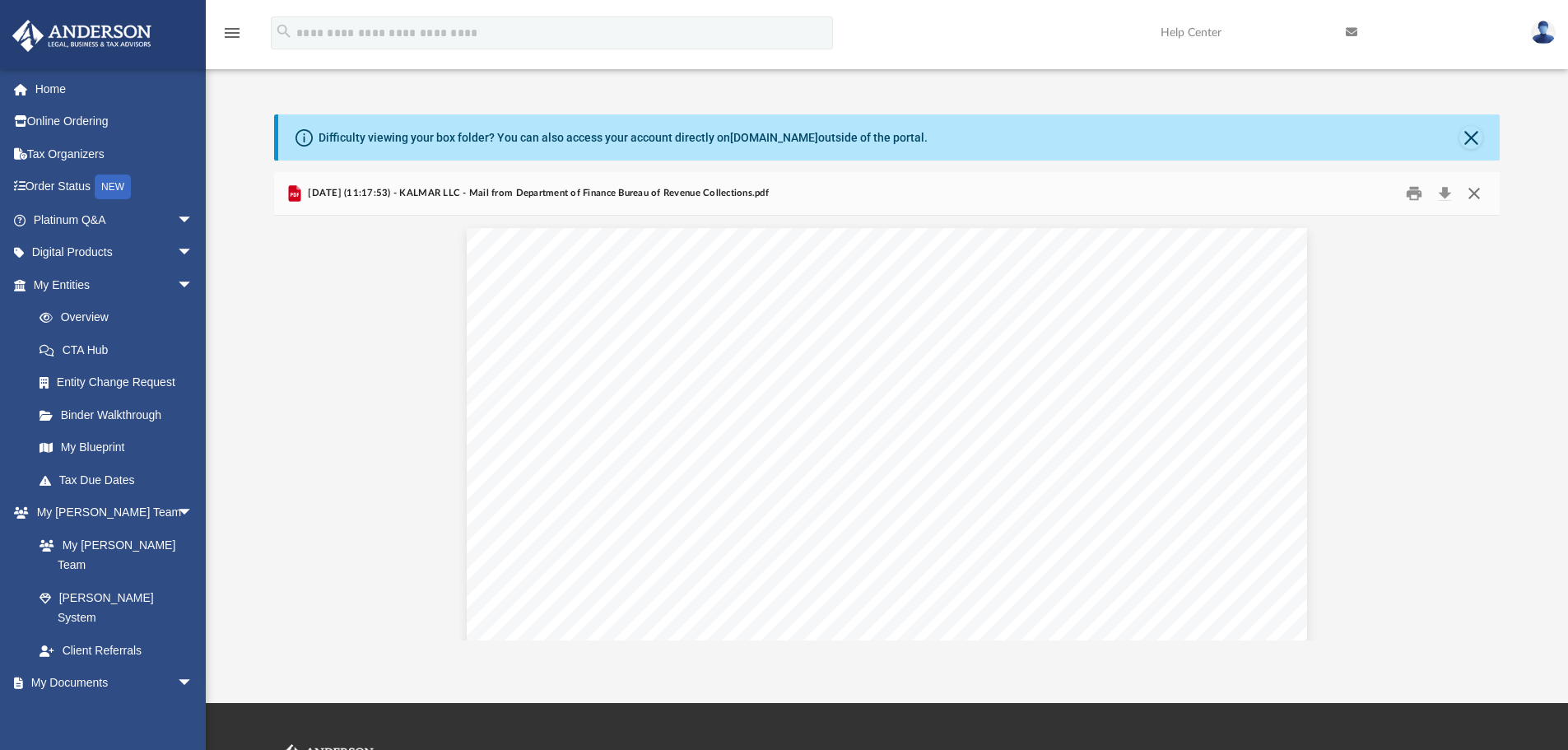
click at [1468, 193] on button "Close" at bounding box center [1474, 194] width 29 height 26
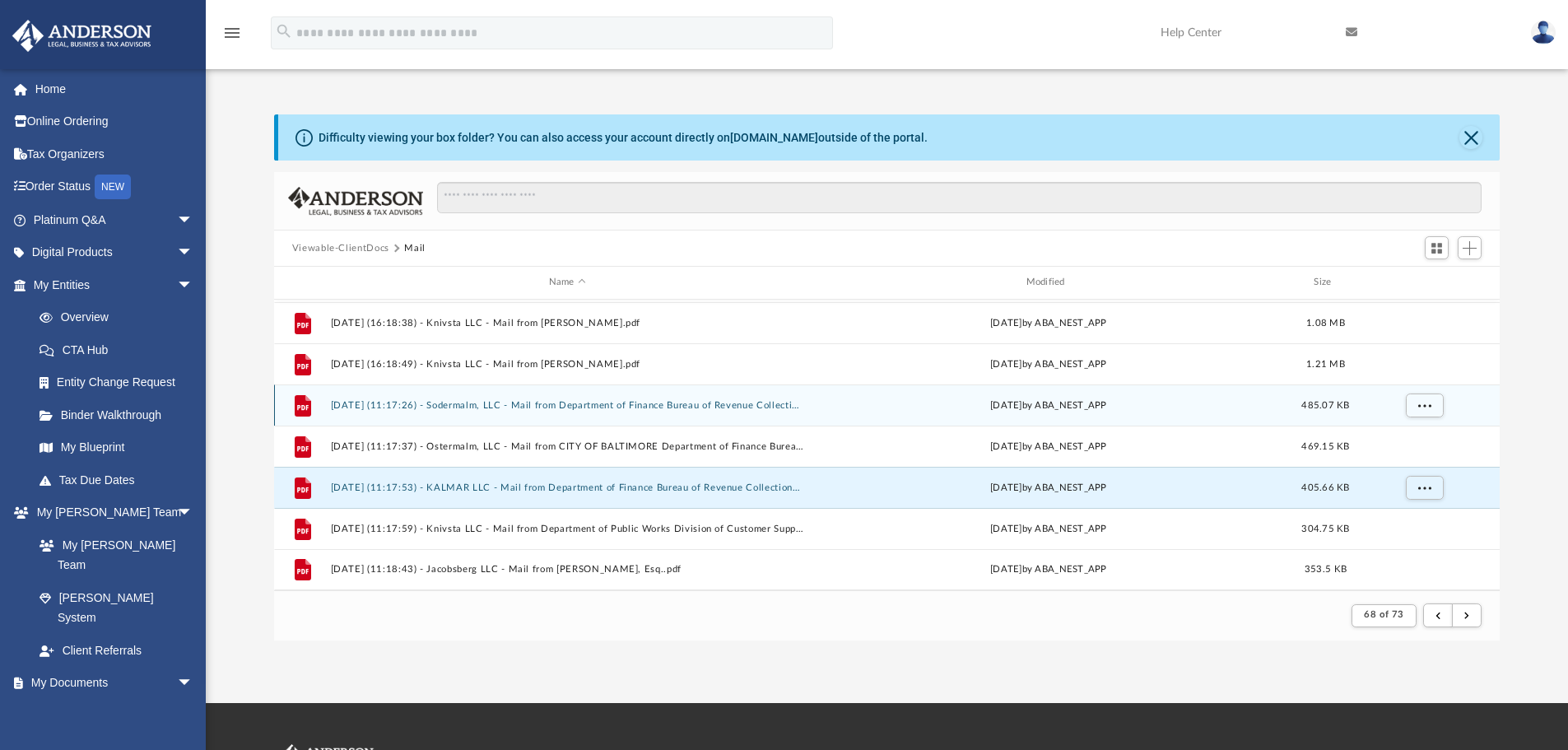
scroll to position [1109, 0]
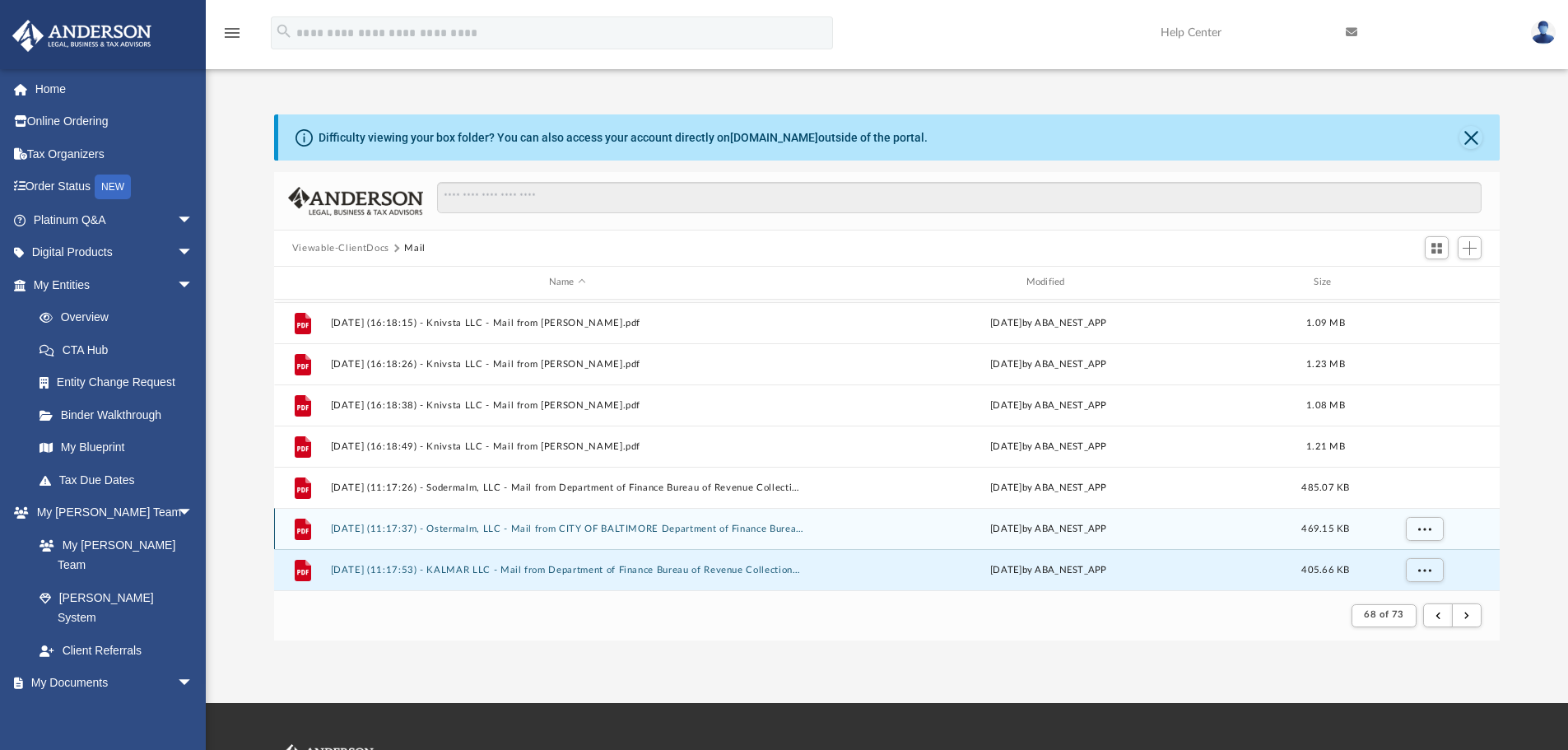
click at [525, 529] on button "[DATE] (11:17:37) - Ostermalm, LLC - Mail from CITY OF BALTIMORE Department of …" at bounding box center [567, 528] width 474 height 10
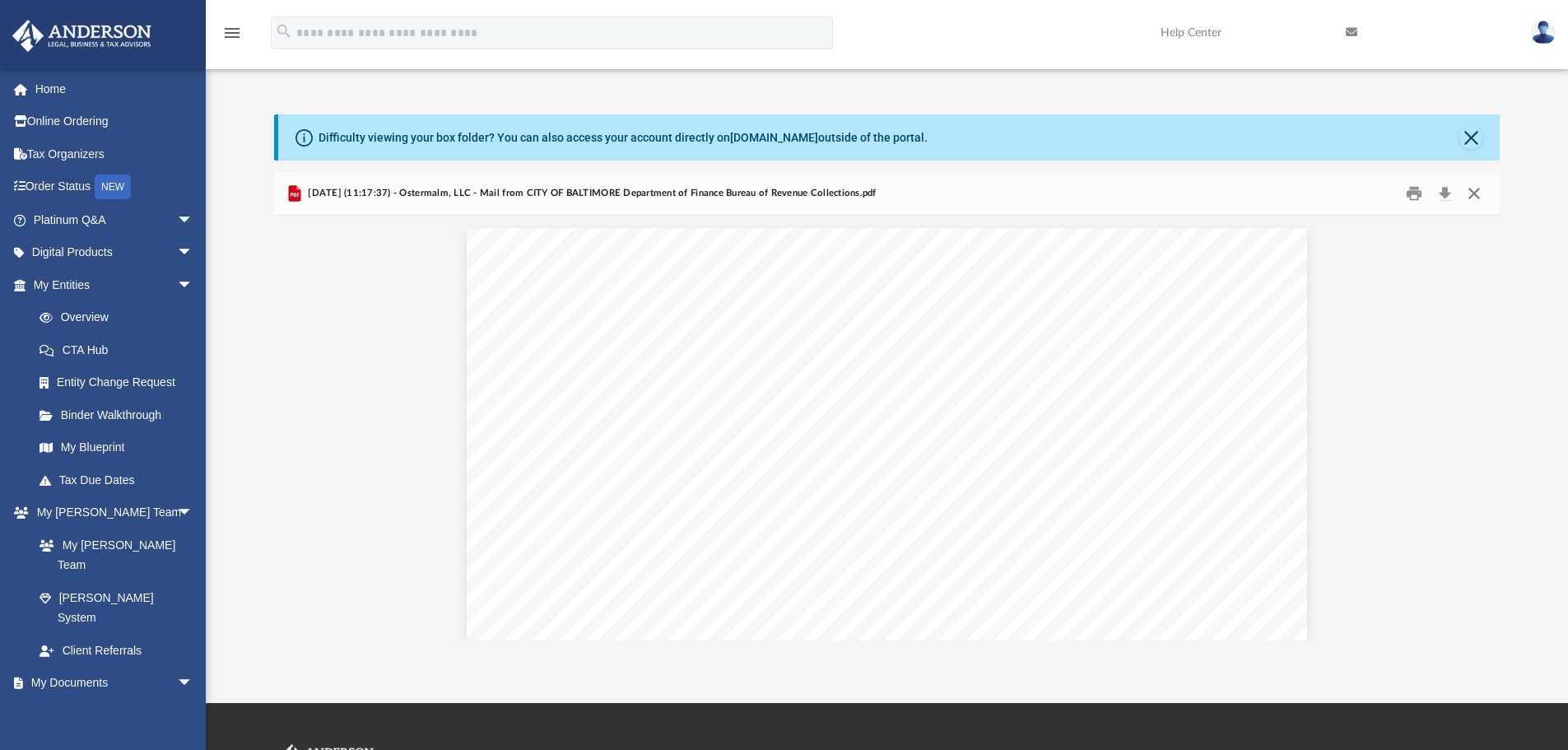
click at [1475, 195] on button "Close" at bounding box center [1474, 194] width 29 height 26
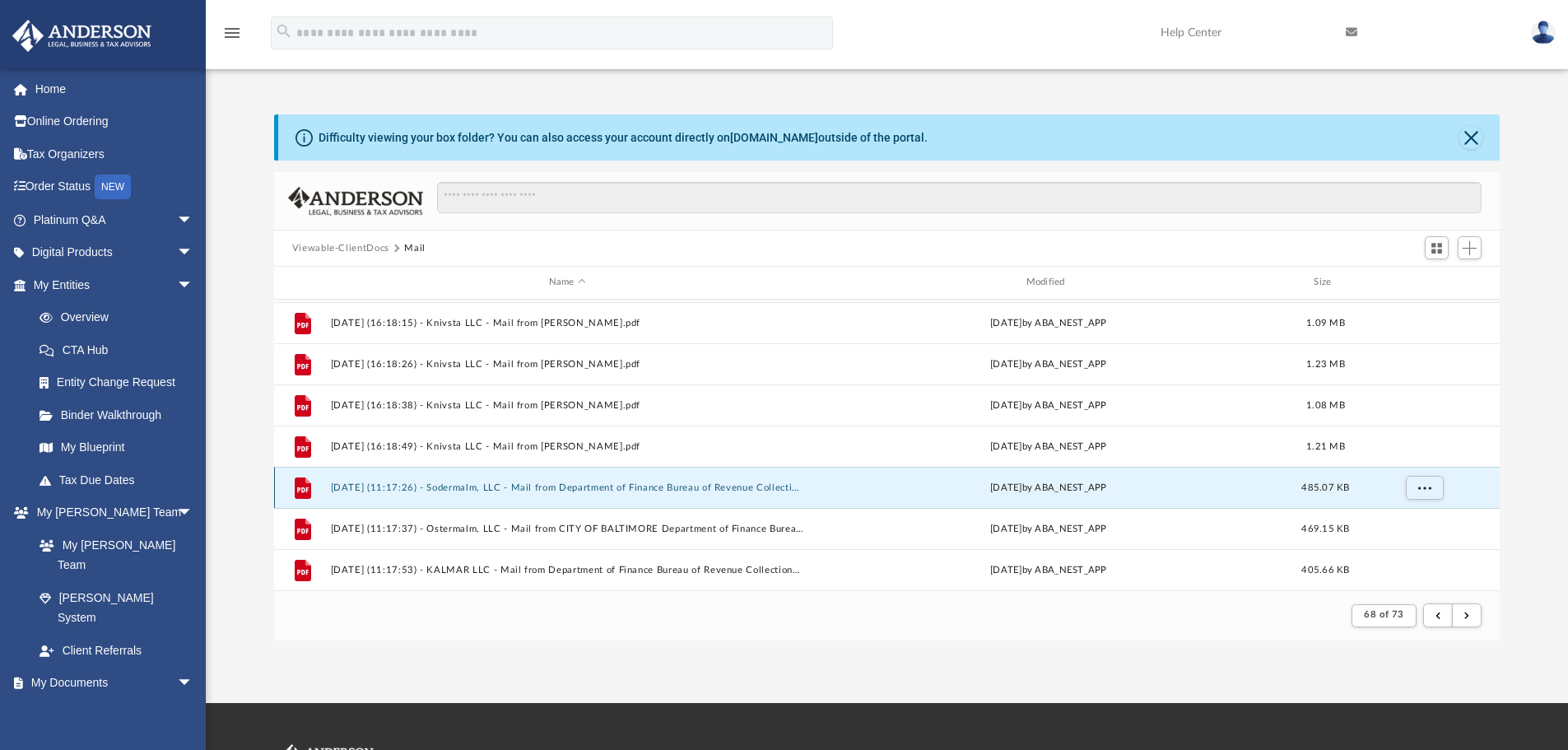
click at [701, 483] on button "[DATE] (11:17:26) - Sodermalm, LLC - Mail from Department of Finance Bureau of …" at bounding box center [567, 487] width 474 height 10
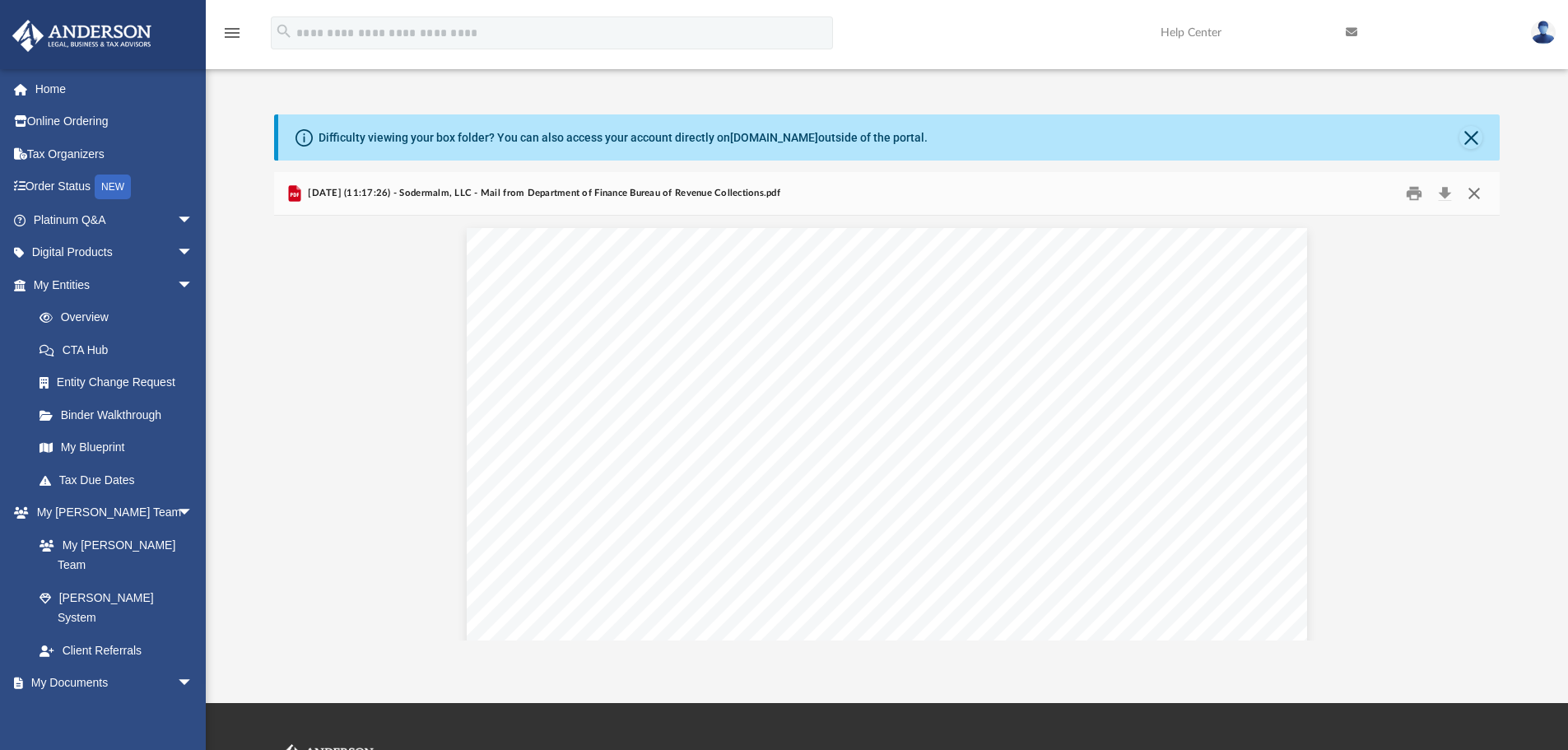
click at [1471, 195] on button "Close" at bounding box center [1474, 194] width 29 height 26
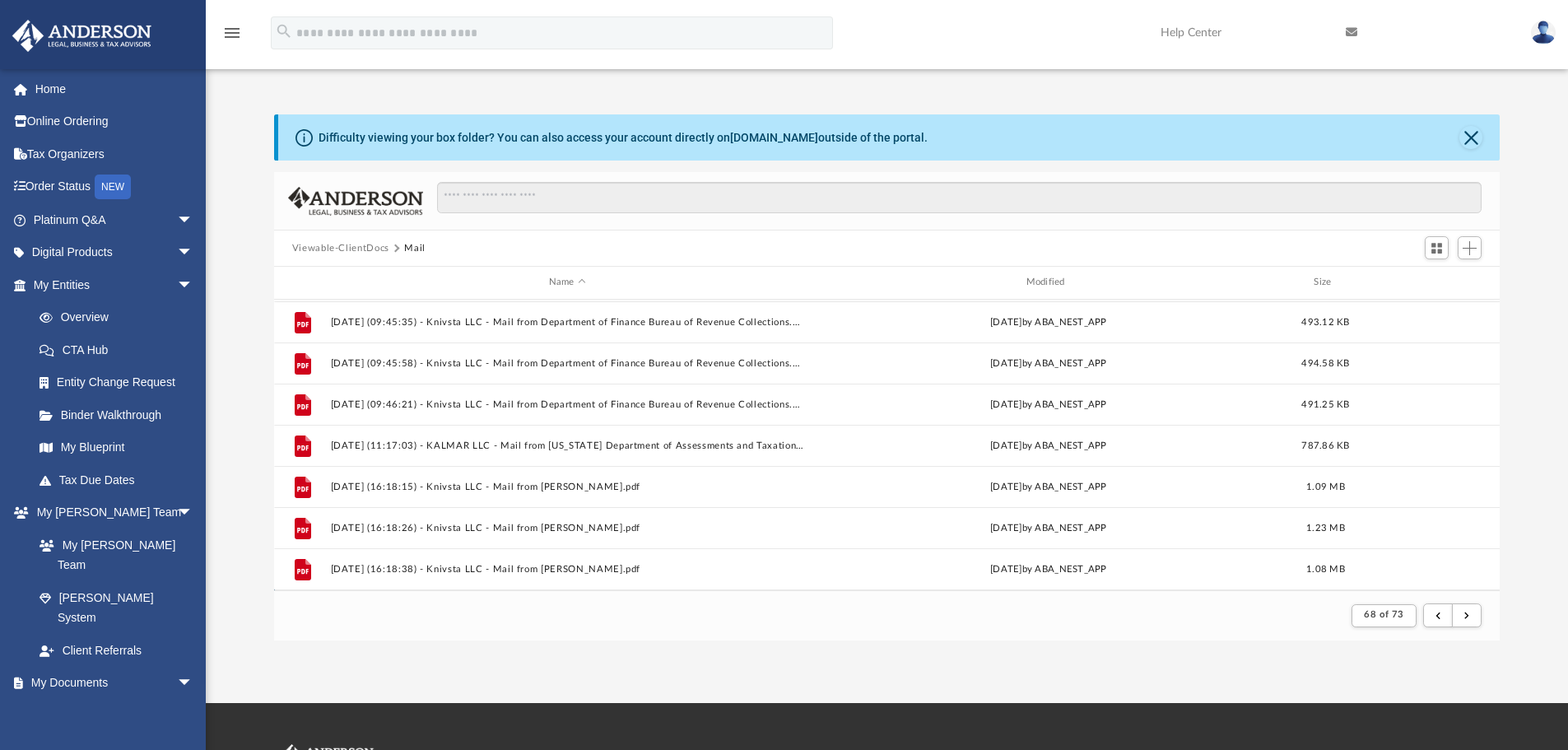
scroll to position [944, 0]
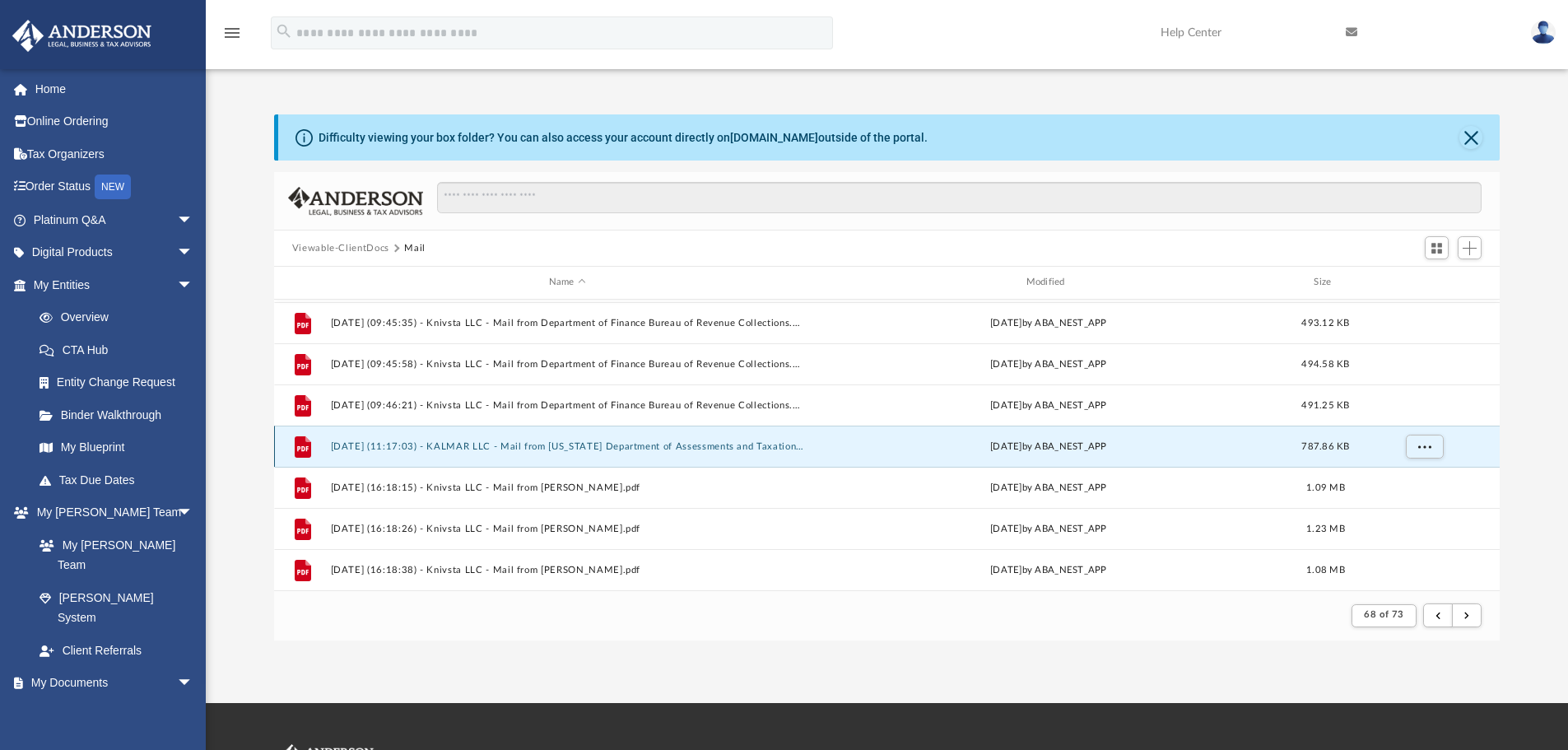
click at [578, 448] on button "[DATE] (11:17:03) - KALMAR LLC - Mail from [US_STATE] Department of Assessments…" at bounding box center [567, 446] width 474 height 10
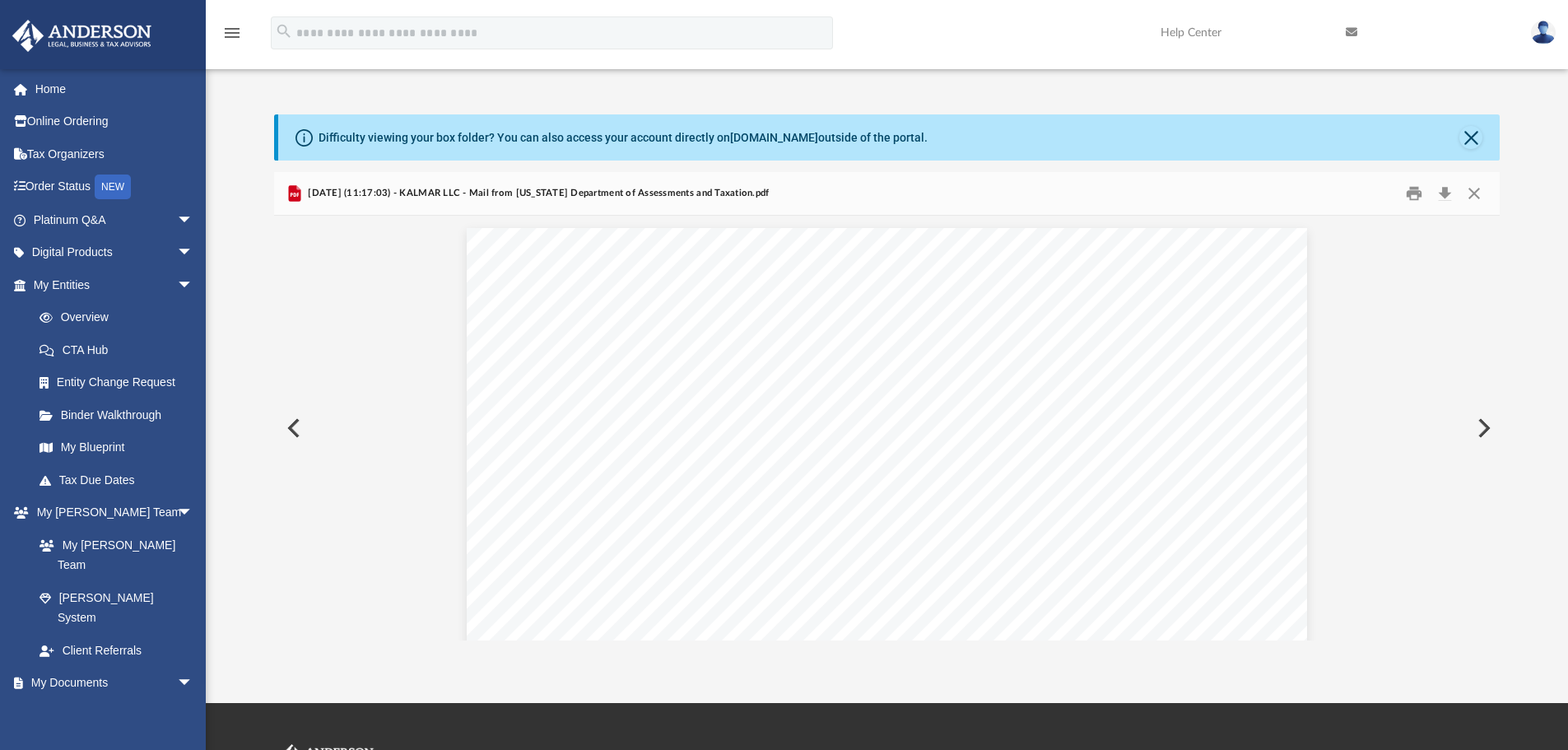
scroll to position [2205, 0]
click at [1471, 189] on button "Close" at bounding box center [1474, 194] width 29 height 26
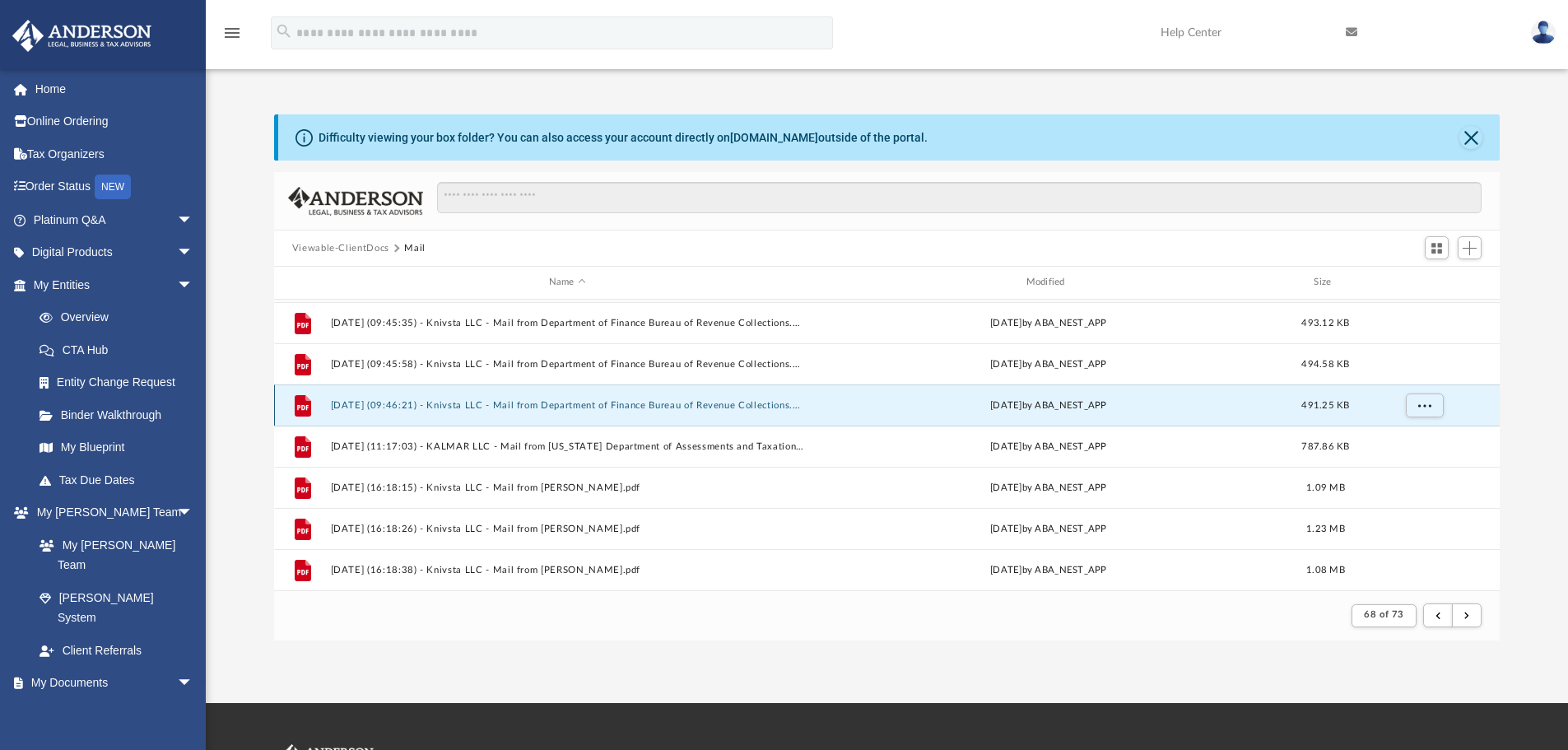
click at [571, 410] on button "[DATE] (09:46:21) - Knivsta LLC - Mail from Department of Finance Bureau of Rev…" at bounding box center [567, 404] width 474 height 10
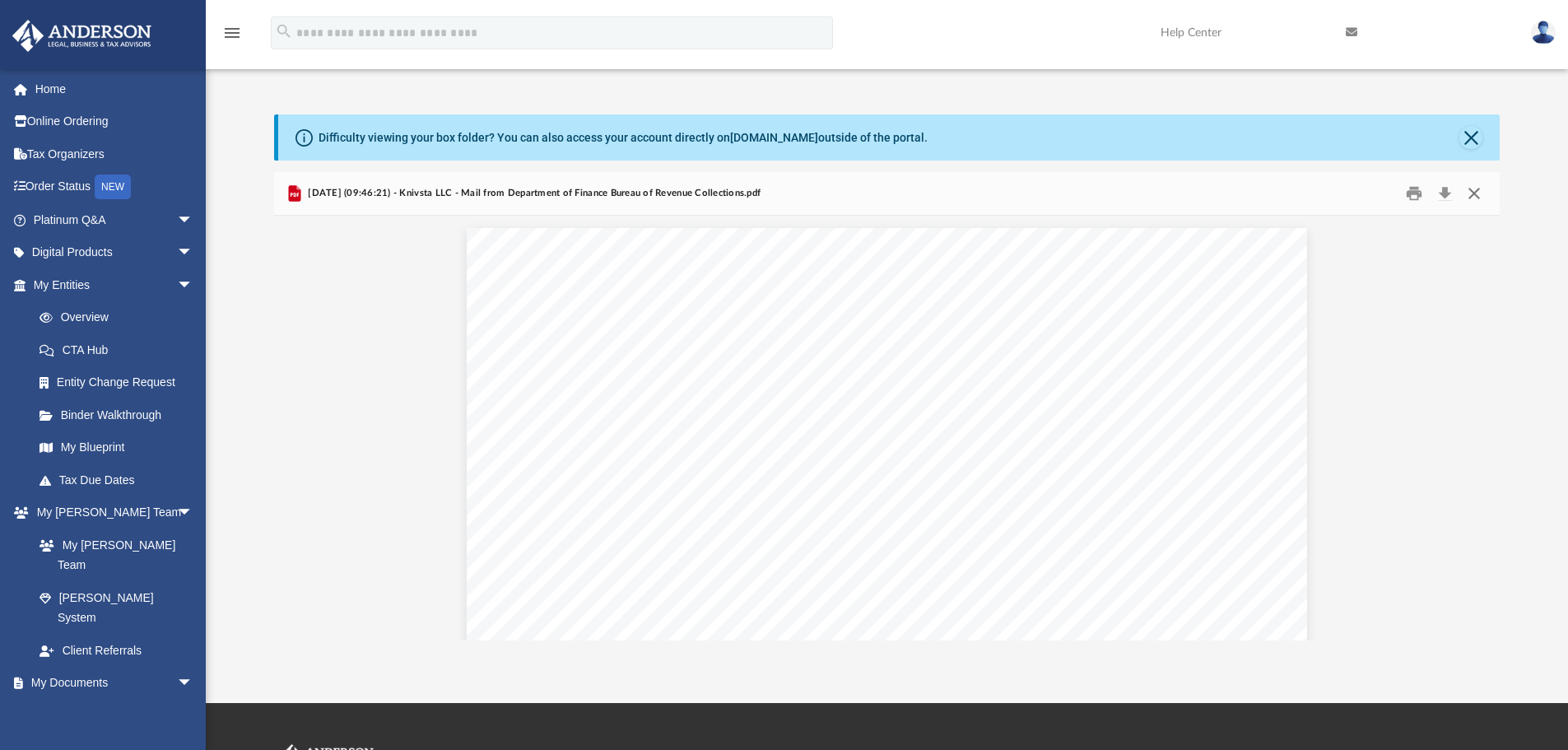
click at [1479, 184] on button "Close" at bounding box center [1474, 194] width 29 height 26
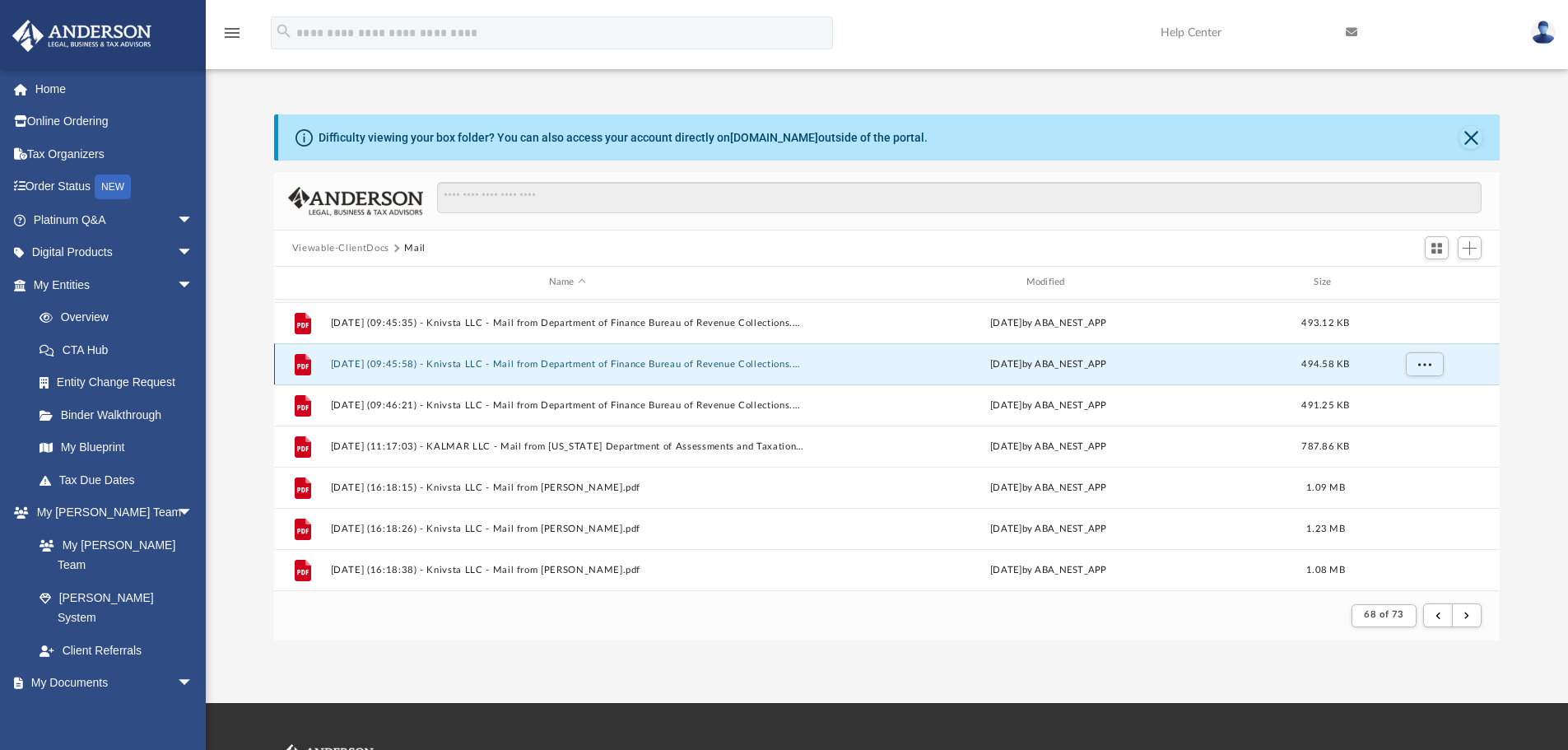
click at [707, 361] on button "[DATE] (09:45:58) - Knivsta LLC - Mail from Department of Finance Bureau of Rev…" at bounding box center [567, 364] width 474 height 10
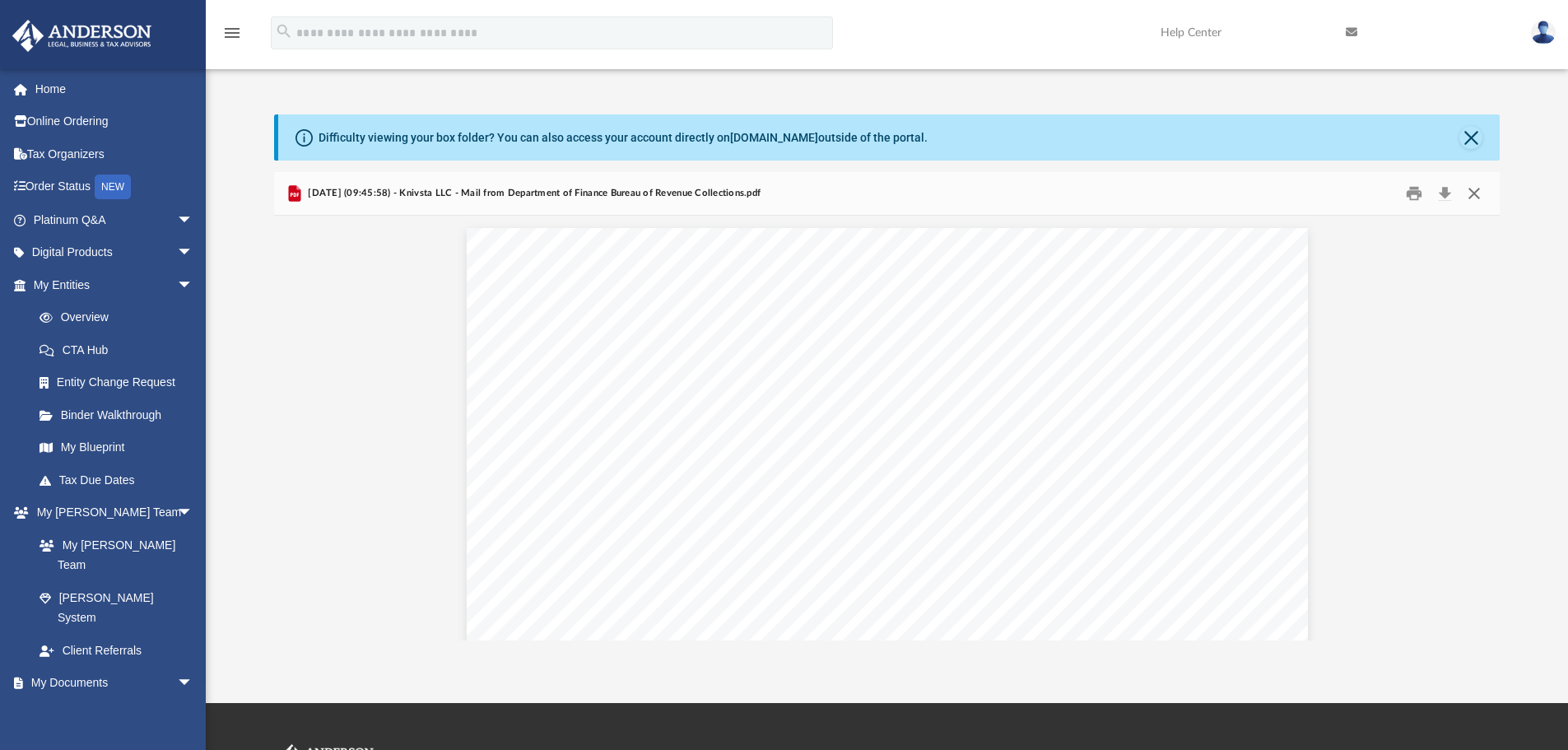
click at [1475, 198] on button "Close" at bounding box center [1474, 194] width 29 height 26
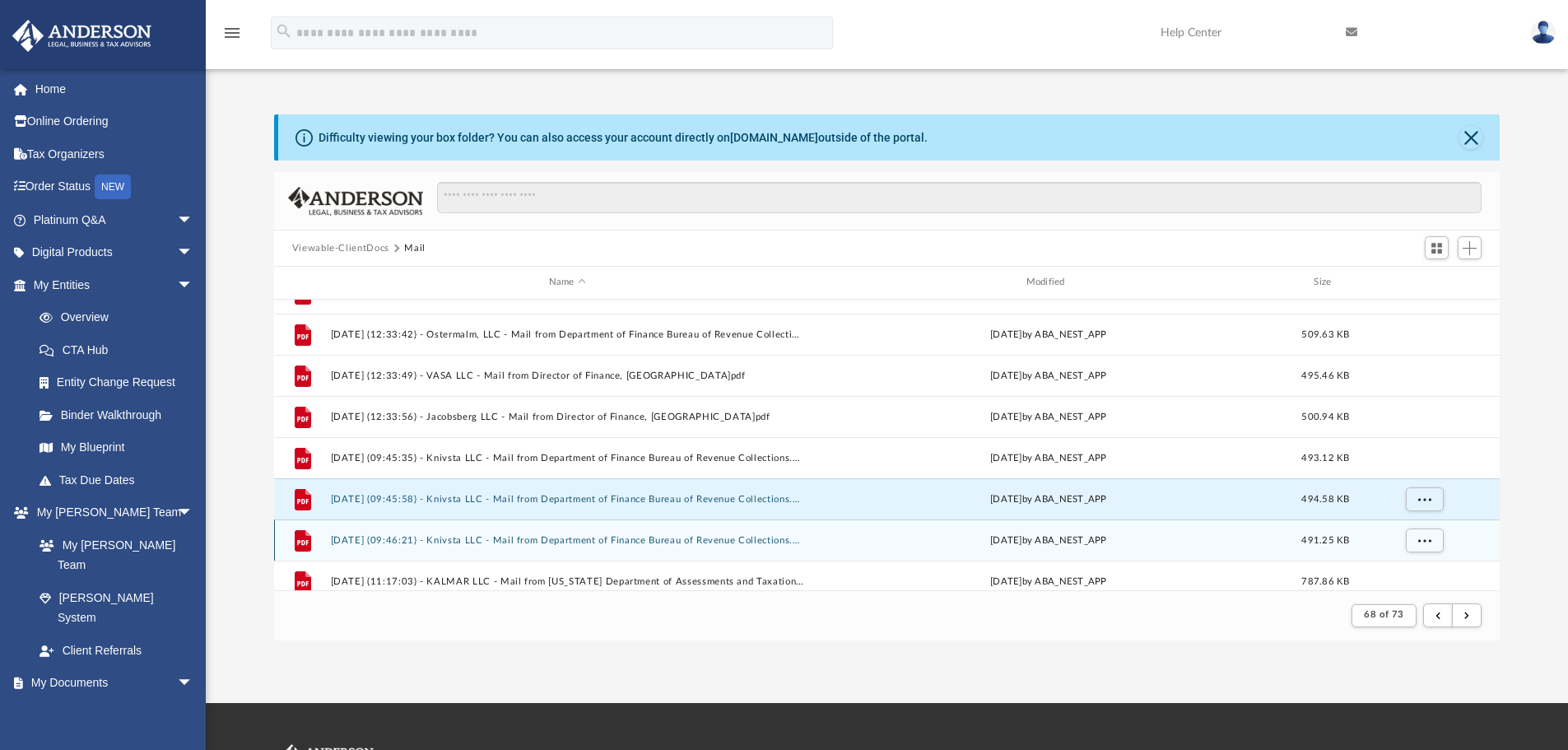
scroll to position [779, 0]
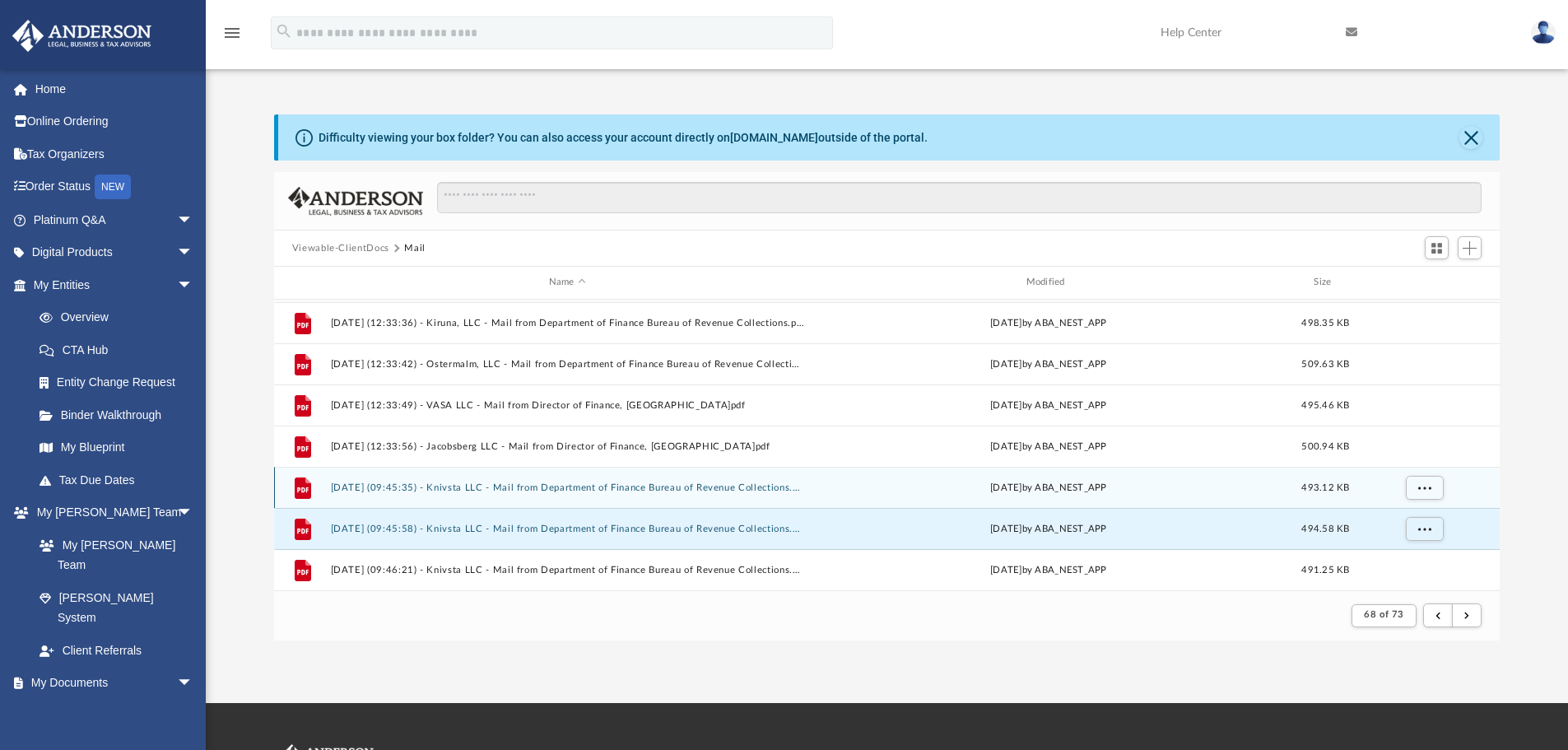
click at [731, 486] on button "[DATE] (09:45:35) - Knivsta LLC - Mail from Department of Finance Bureau of Rev…" at bounding box center [567, 487] width 474 height 10
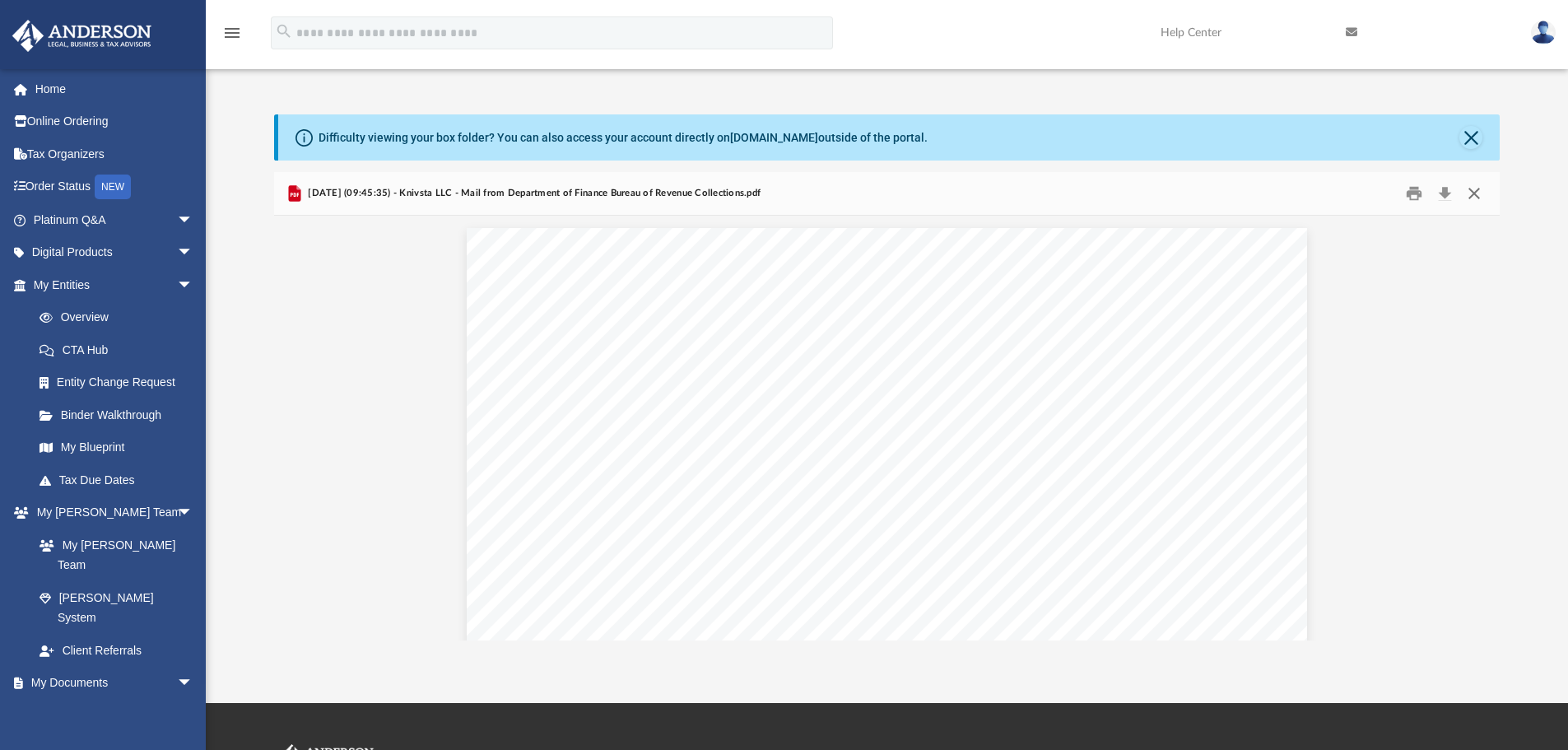
click at [1477, 197] on button "Close" at bounding box center [1474, 194] width 29 height 26
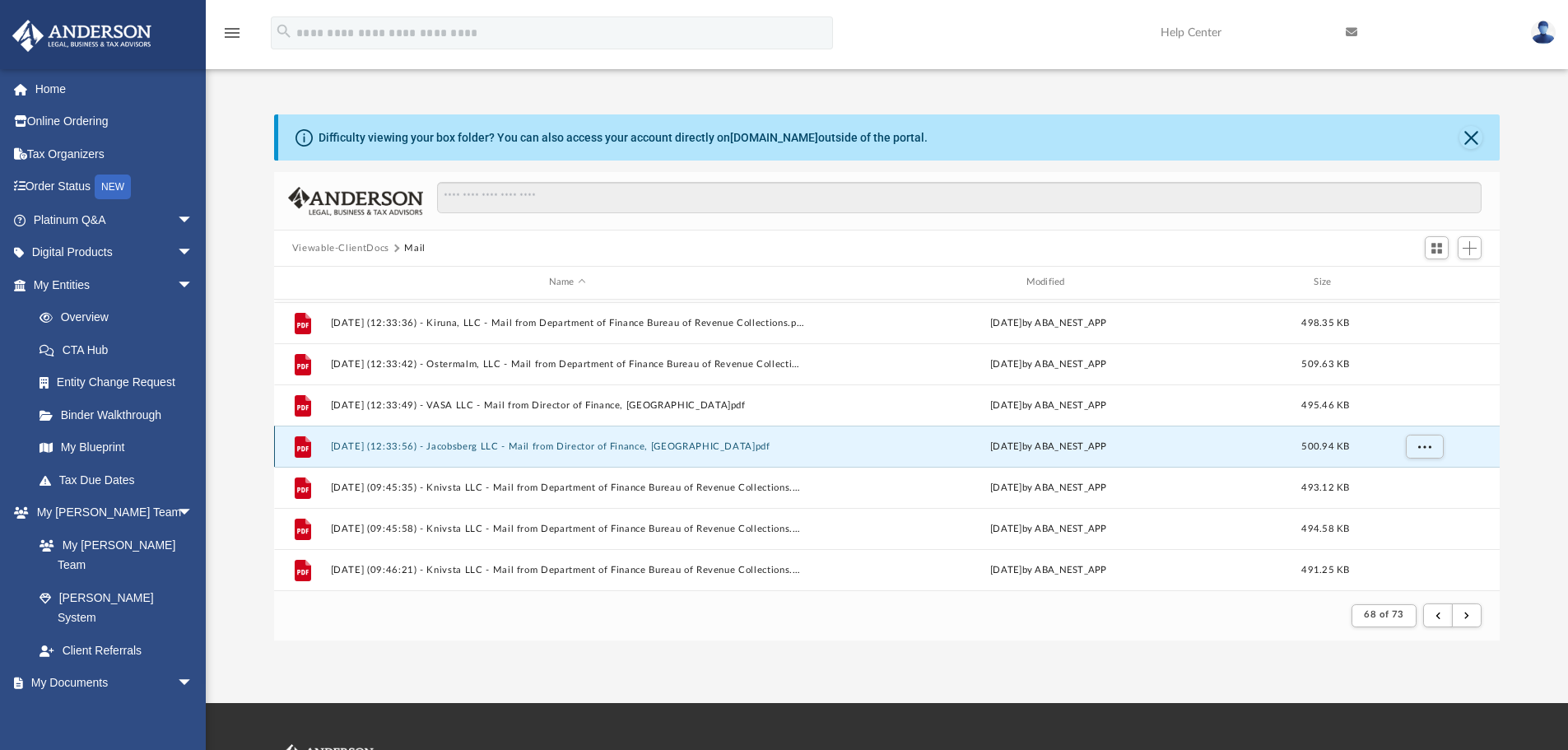
click at [631, 441] on button "[DATE] (12:33:56) - Jacobsberg LLC - Mail from Director of Finance, [GEOGRAPHIC…" at bounding box center [567, 446] width 474 height 10
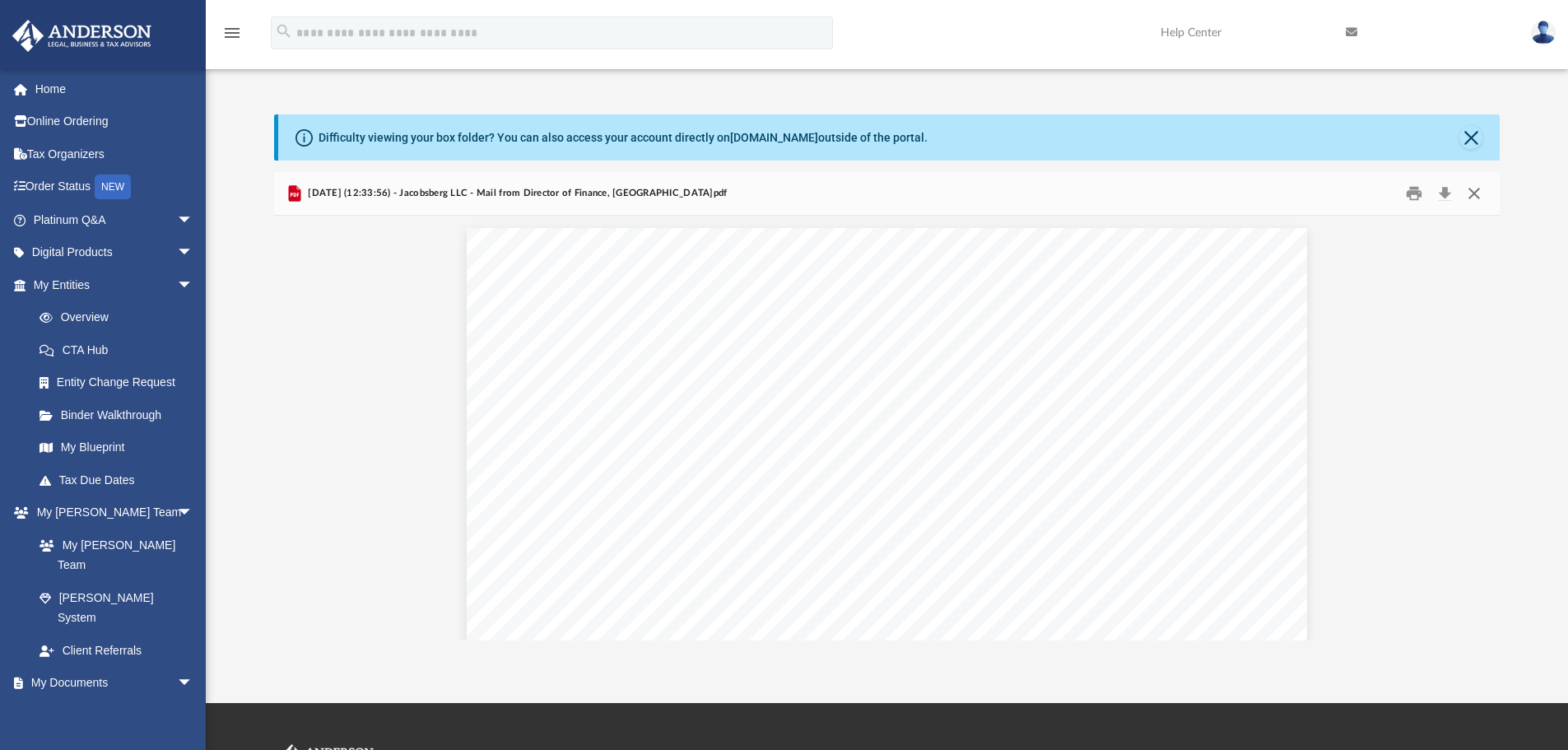
click at [1474, 195] on button "Close" at bounding box center [1474, 194] width 29 height 26
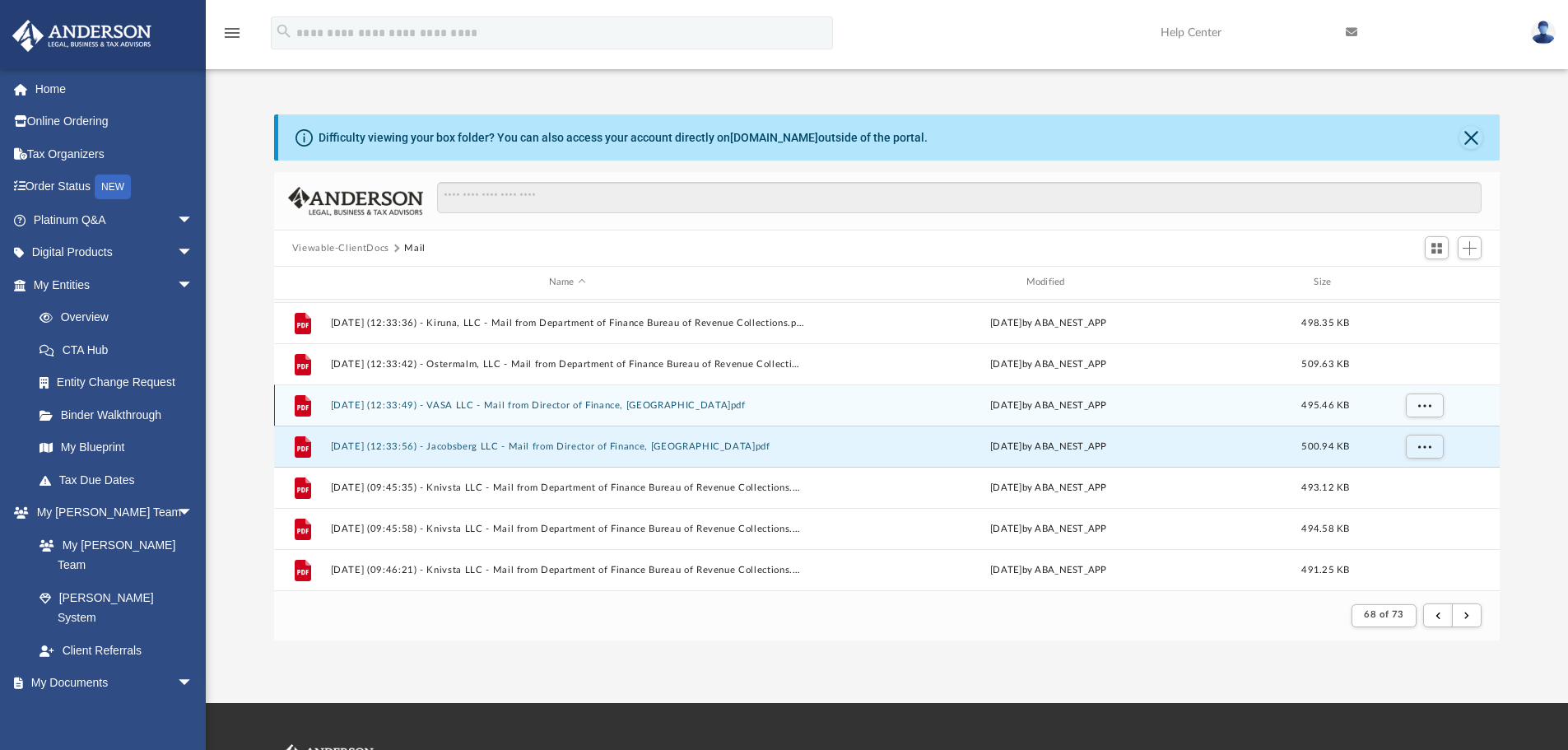
click at [623, 396] on div "File [DATE] (12:33:49) - VASA LLC - Mail from Director of Finance, [GEOGRAPHIC_…" at bounding box center [887, 405] width 1226 height 42
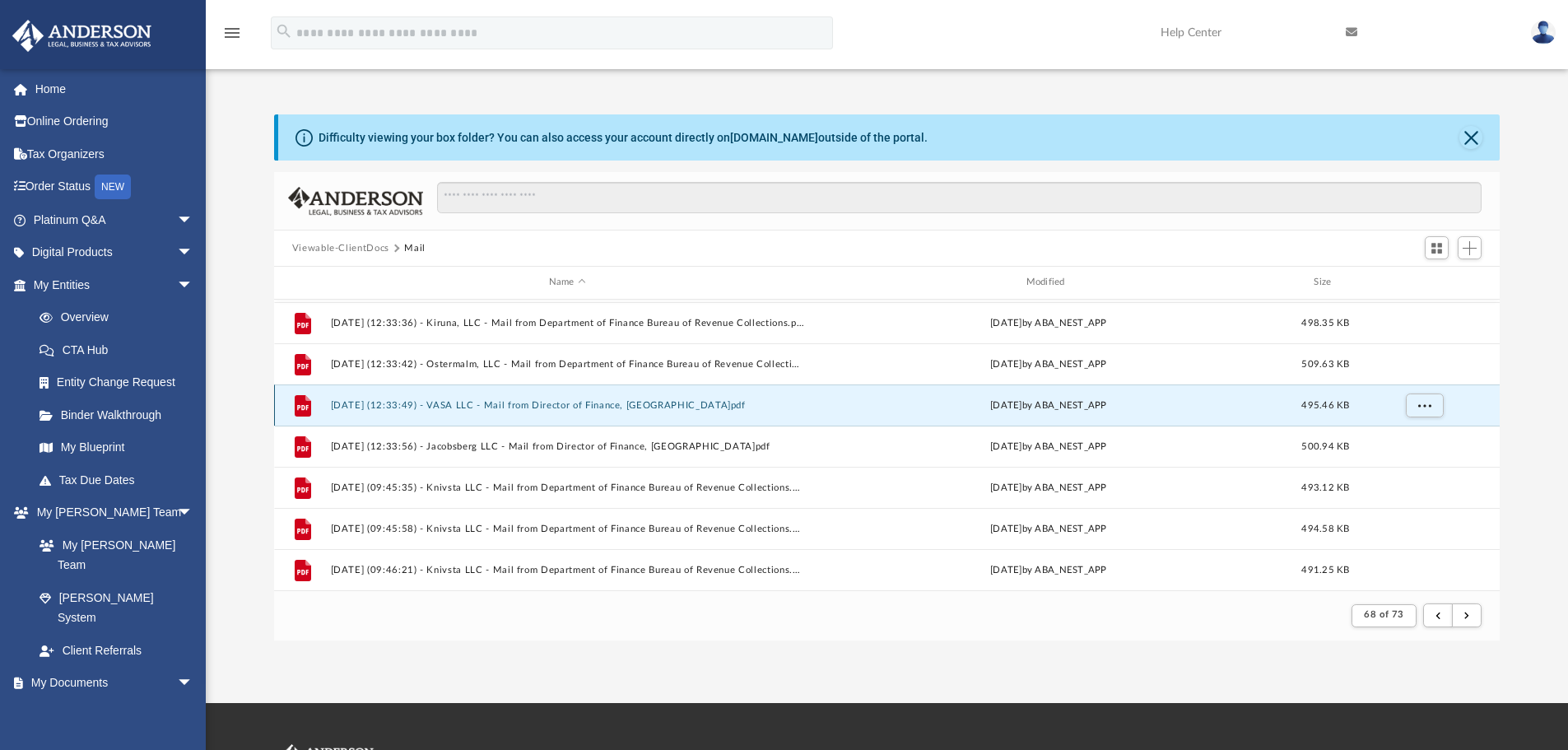
click at [615, 406] on button "[DATE] (12:33:49) - VASA LLC - Mail from Director of Finance, [GEOGRAPHIC_DATA]…" at bounding box center [567, 404] width 474 height 10
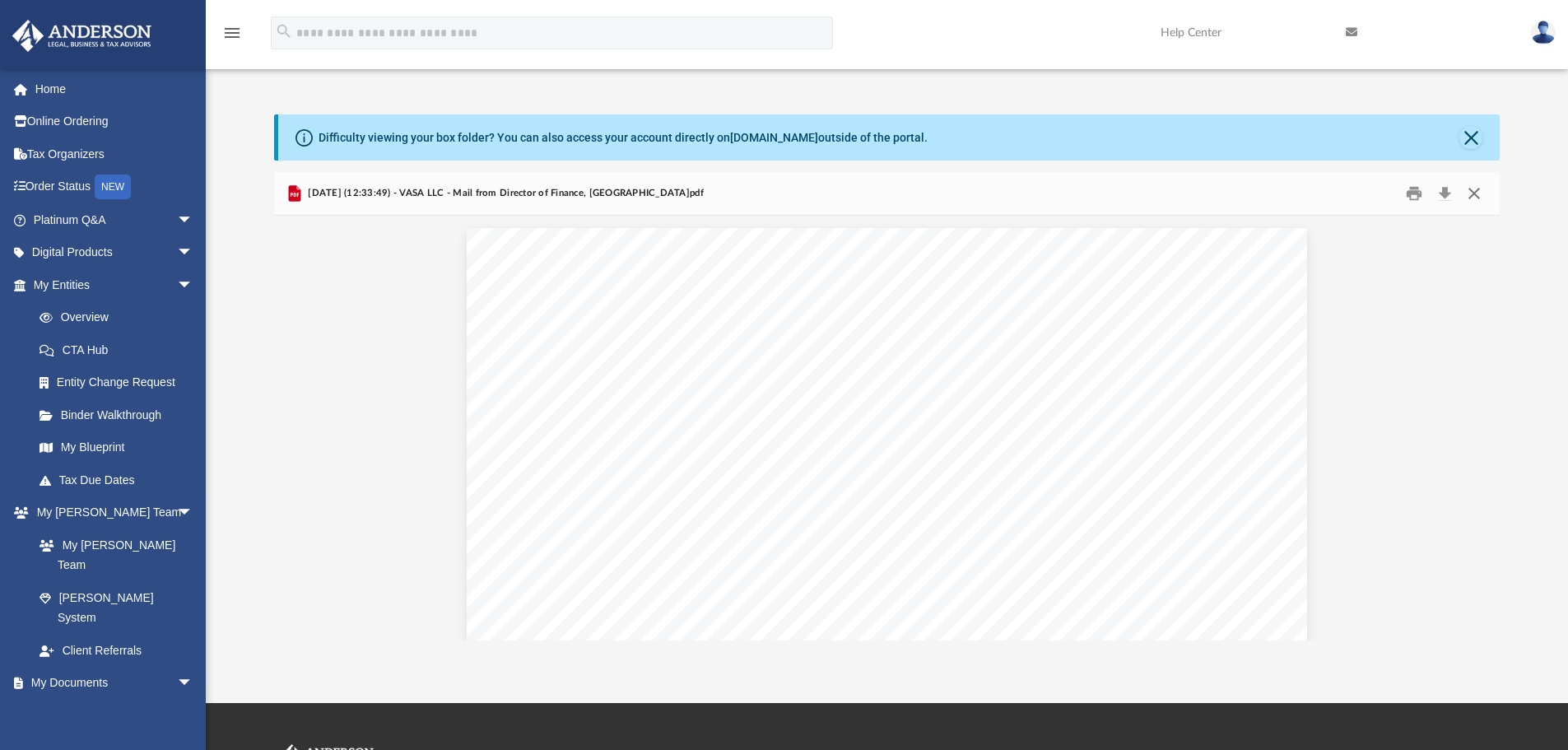
click at [1479, 193] on button "Close" at bounding box center [1474, 194] width 29 height 26
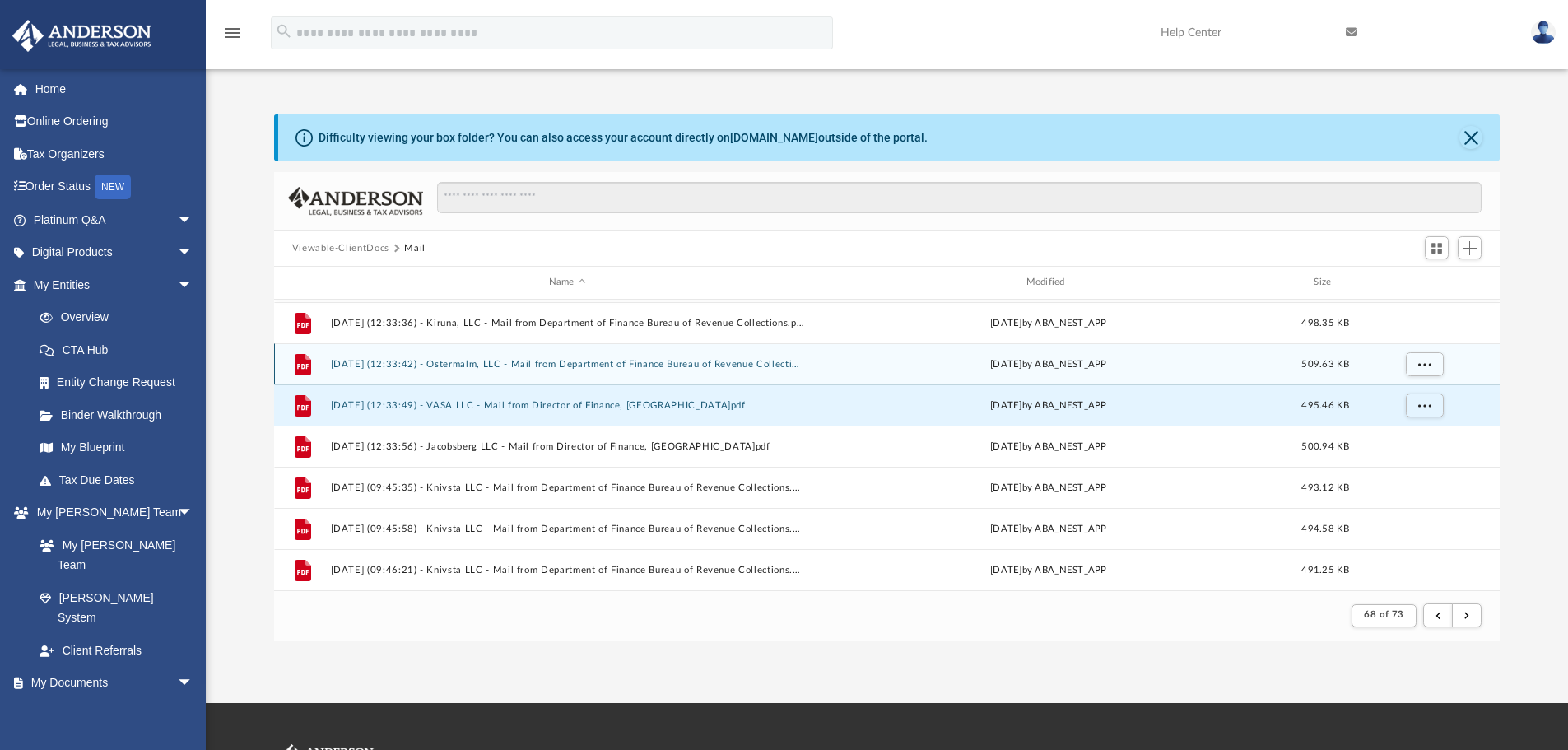
scroll to position [697, 0]
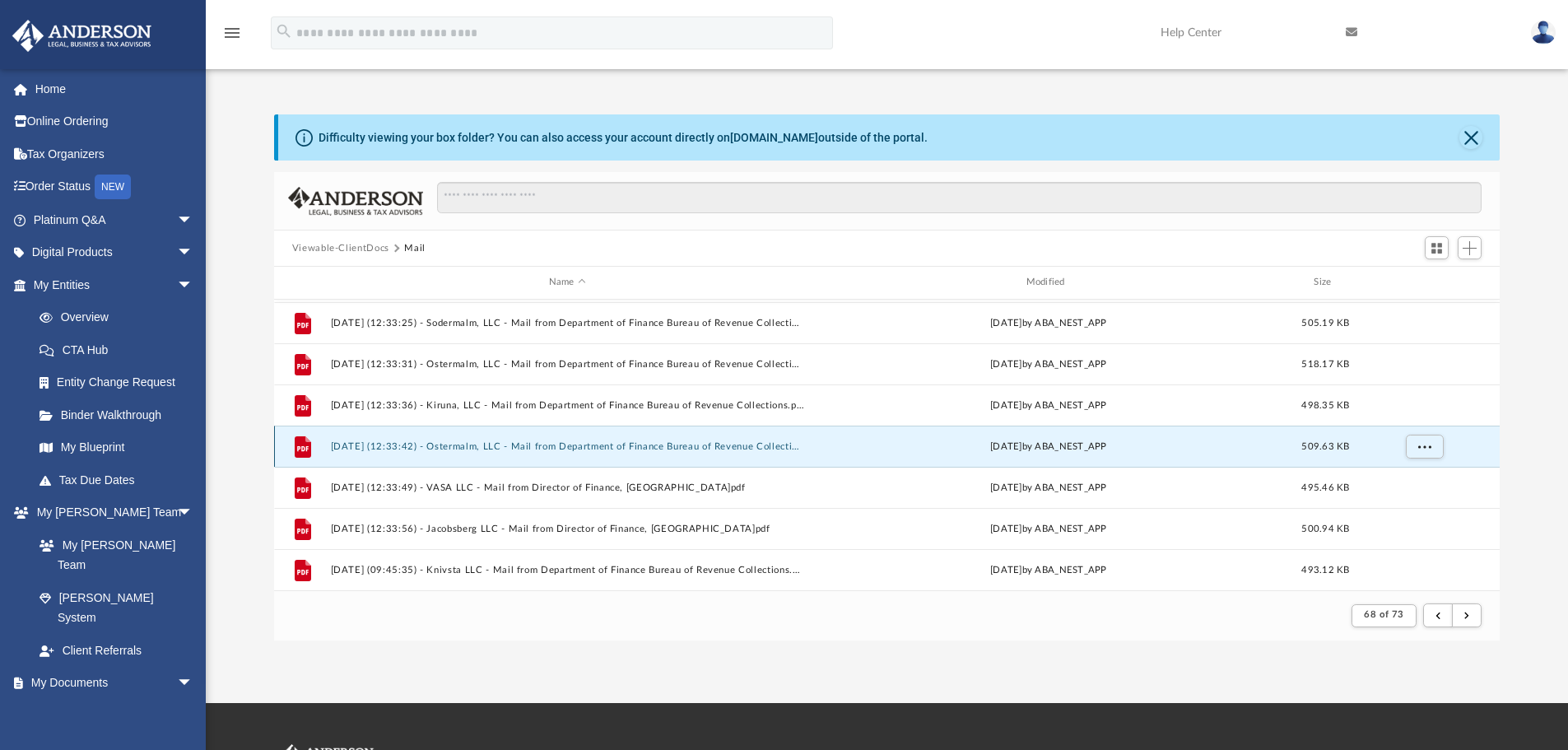
click at [733, 441] on button "[DATE] (12:33:42) - Ostermalm, LLC - Mail from Department of Finance Bureau of …" at bounding box center [567, 446] width 474 height 10
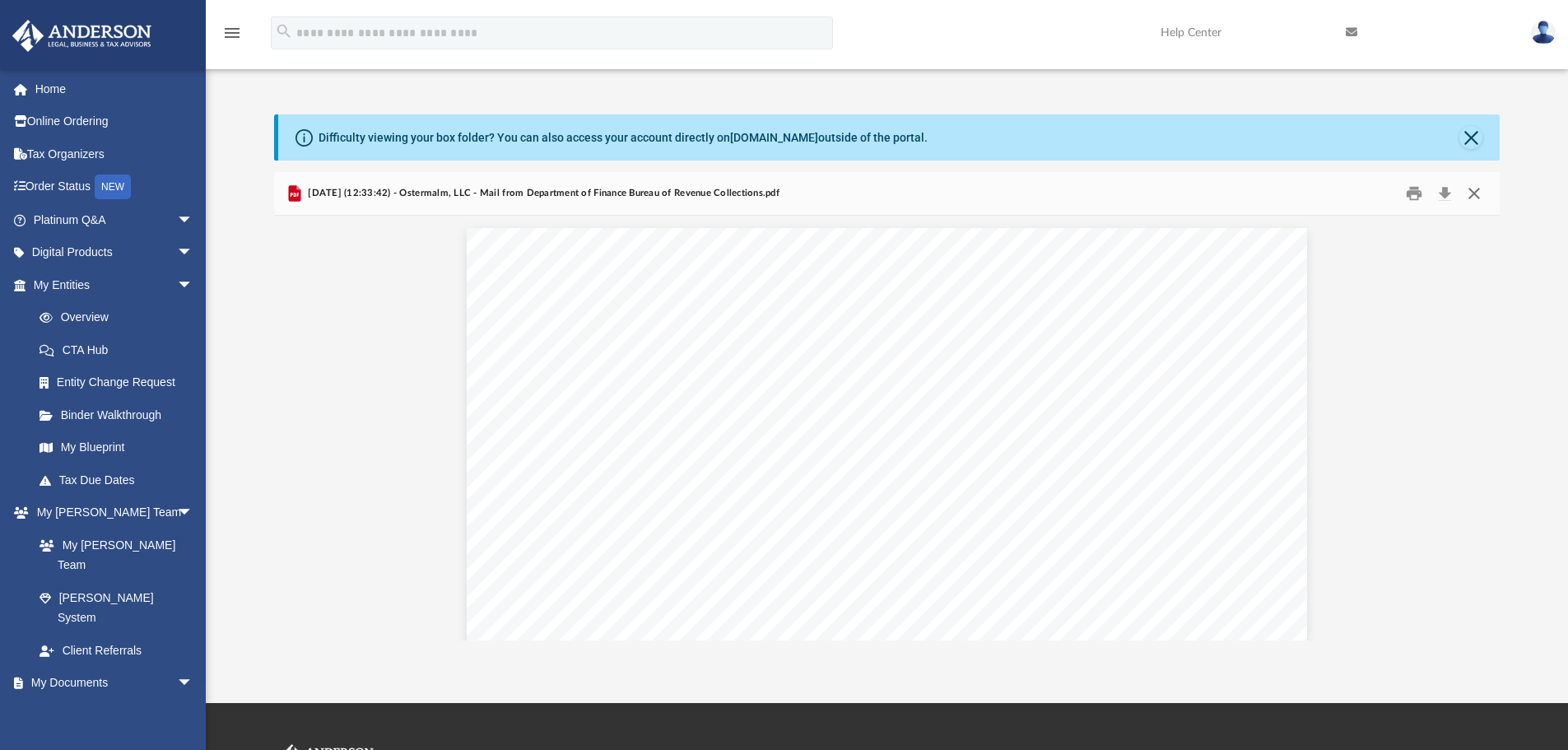
click at [1476, 196] on button "Close" at bounding box center [1474, 194] width 29 height 26
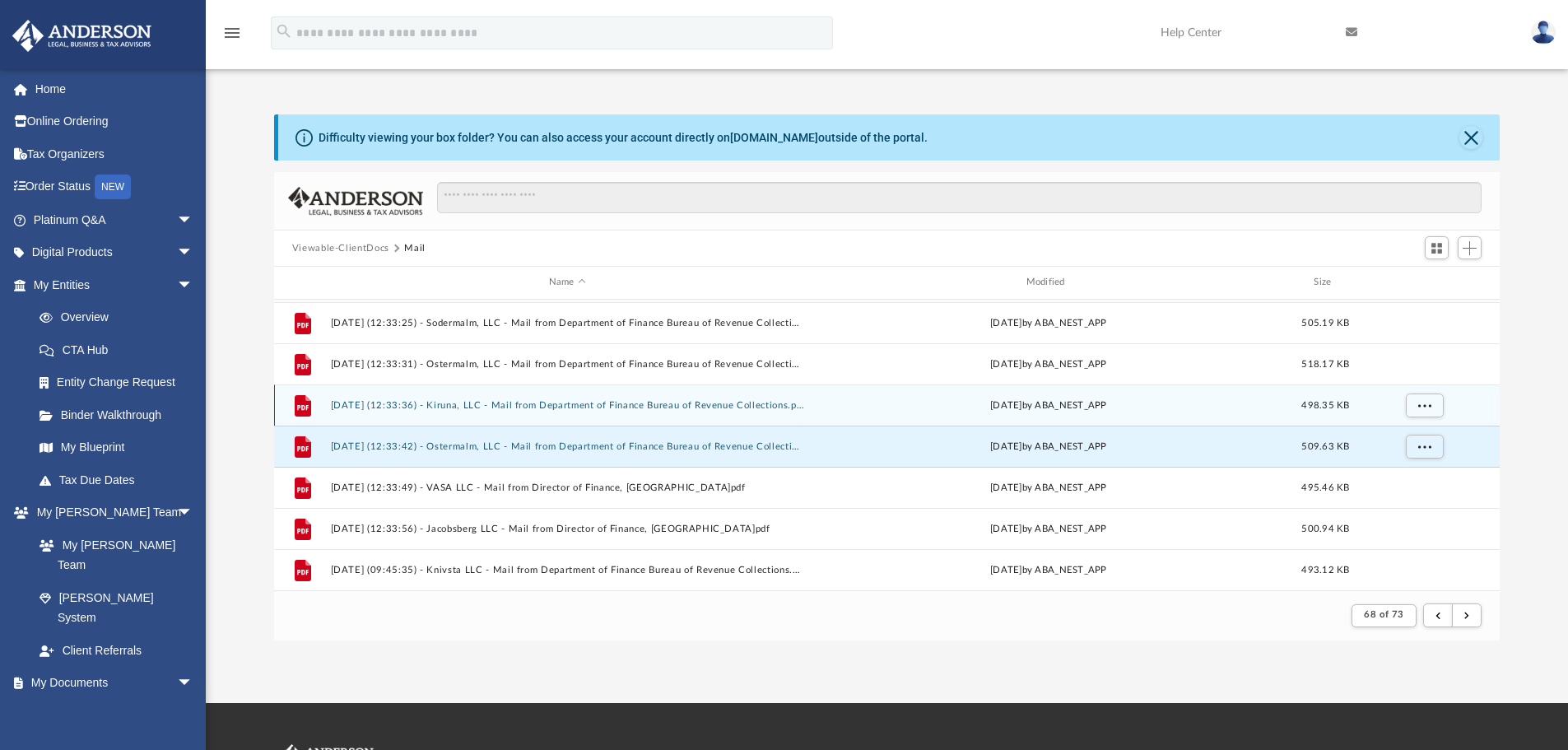
click at [730, 400] on button "[DATE] (12:33:36) - Kiruna, LLC - Mail from Department of Finance Bureau of Rev…" at bounding box center [567, 404] width 474 height 10
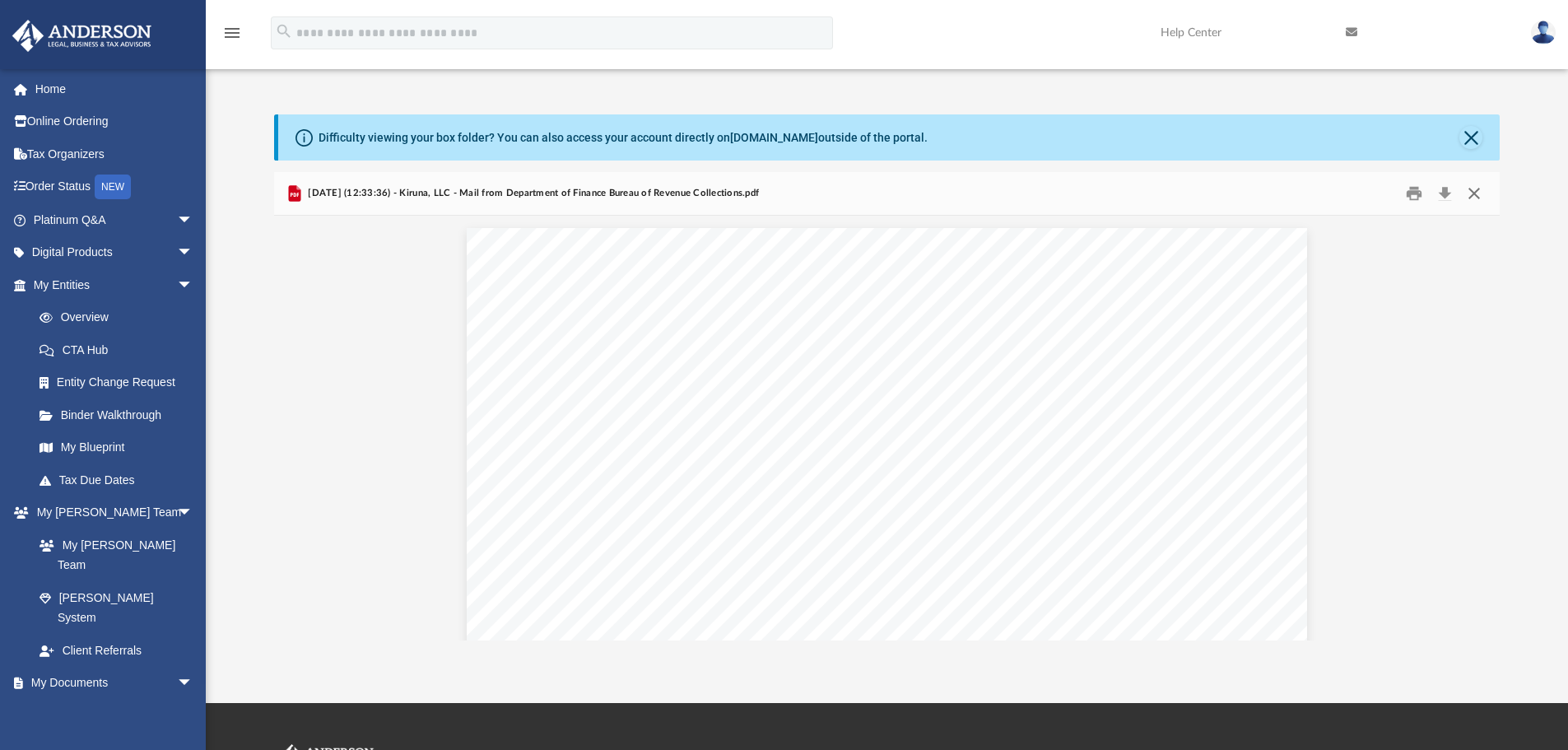
click at [1480, 196] on button "Close" at bounding box center [1474, 194] width 29 height 26
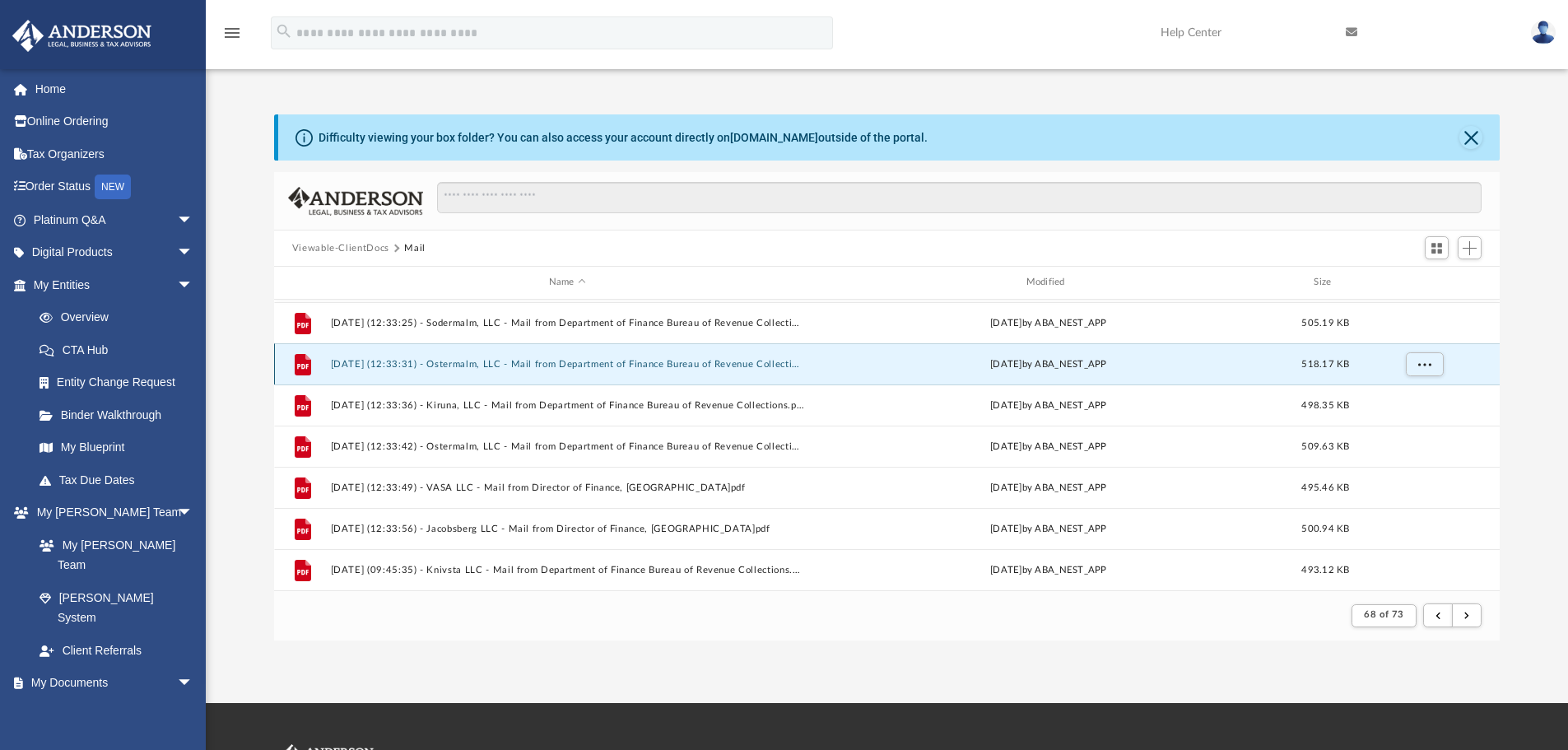
click at [712, 361] on button "[DATE] (12:33:31) - Ostermalm, LLC - Mail from Department of Finance Bureau of …" at bounding box center [567, 364] width 474 height 10
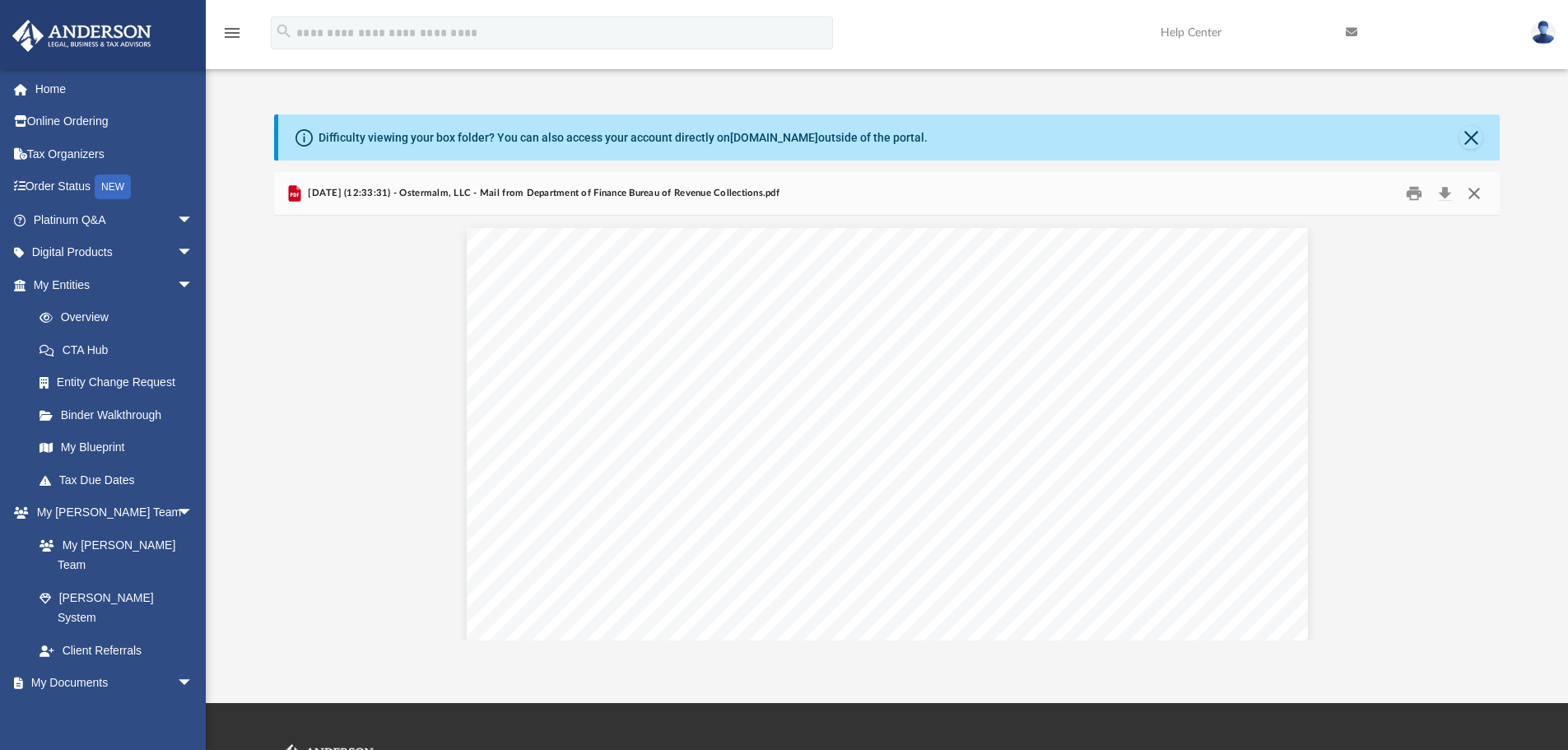
click at [1477, 194] on button "Close" at bounding box center [1474, 194] width 29 height 26
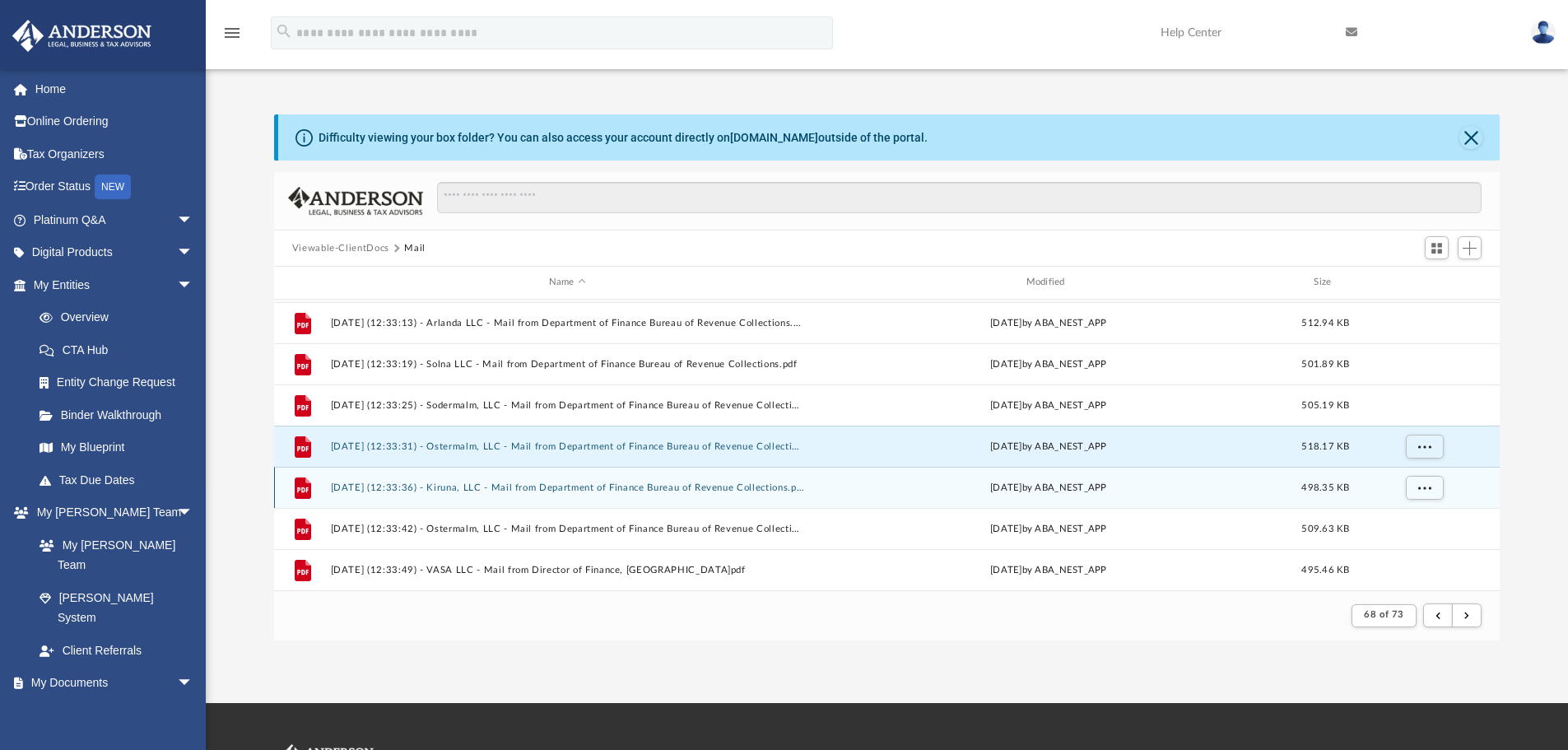
scroll to position [533, 0]
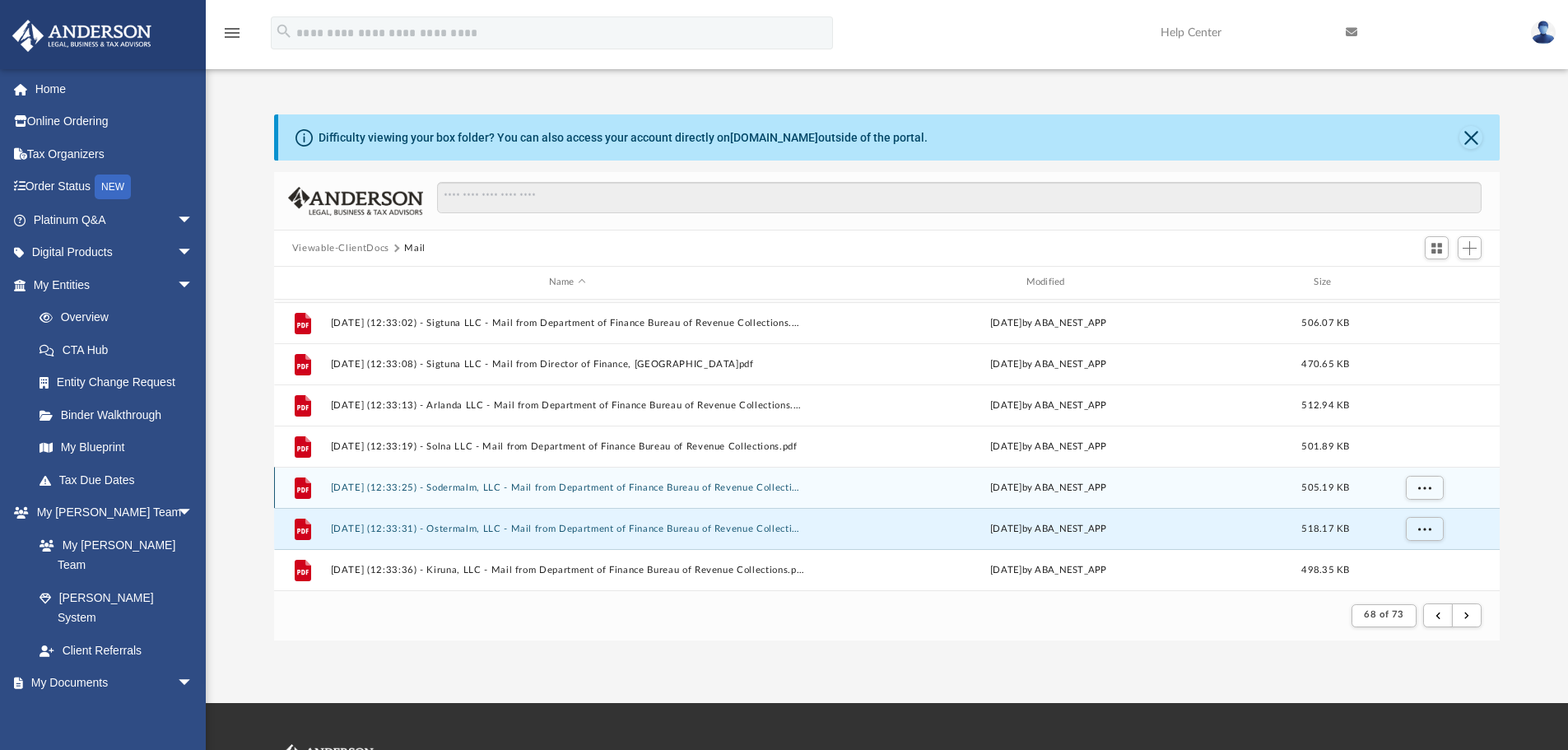
click at [669, 486] on button "[DATE] (12:33:25) - Sodermalm, LLC - Mail from Department of Finance Bureau of …" at bounding box center [567, 487] width 474 height 10
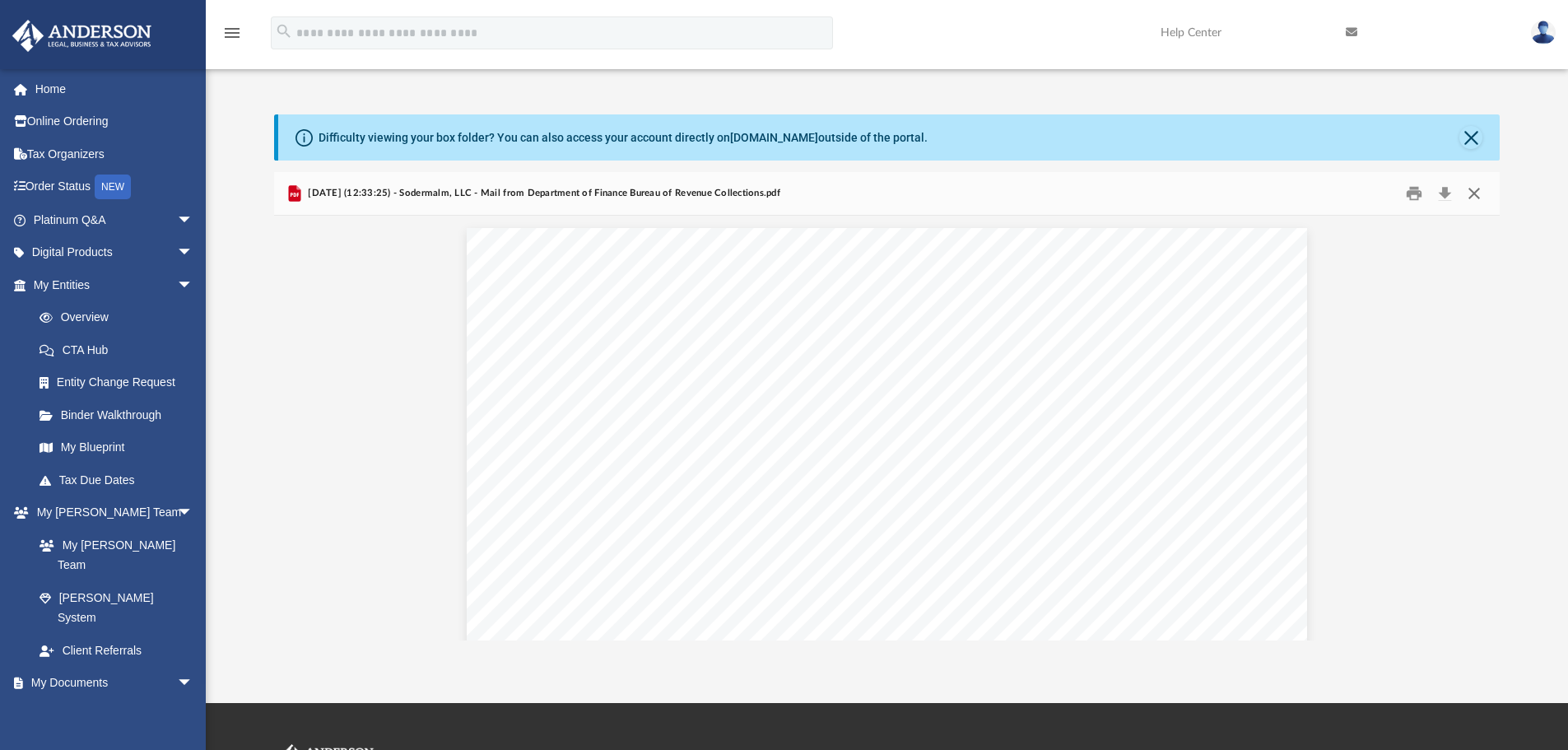
click at [1475, 194] on button "Close" at bounding box center [1474, 194] width 29 height 26
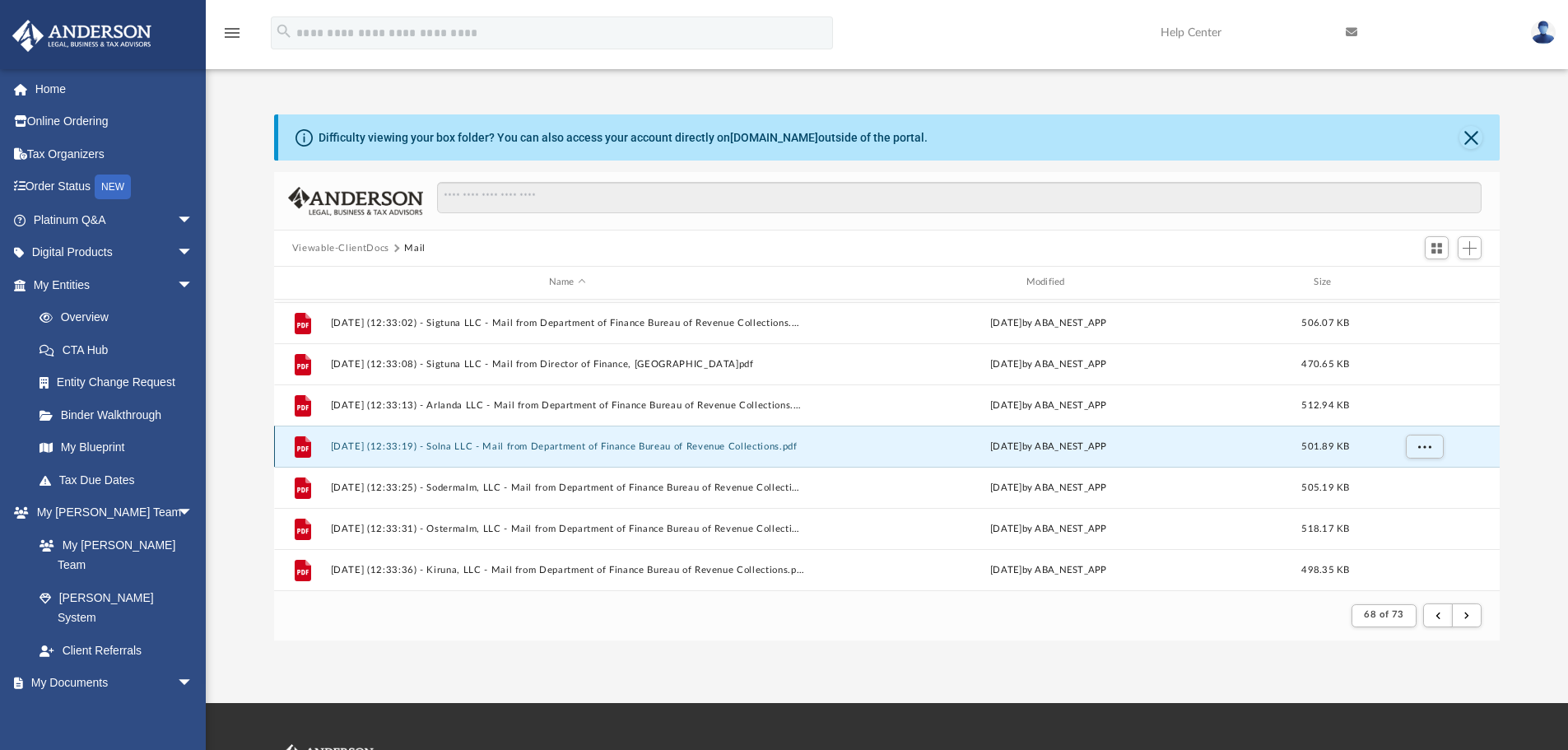
click at [636, 444] on button "[DATE] (12:33:19) - Solna LLC - Mail from Department of Finance Bureau of Reven…" at bounding box center [567, 446] width 474 height 10
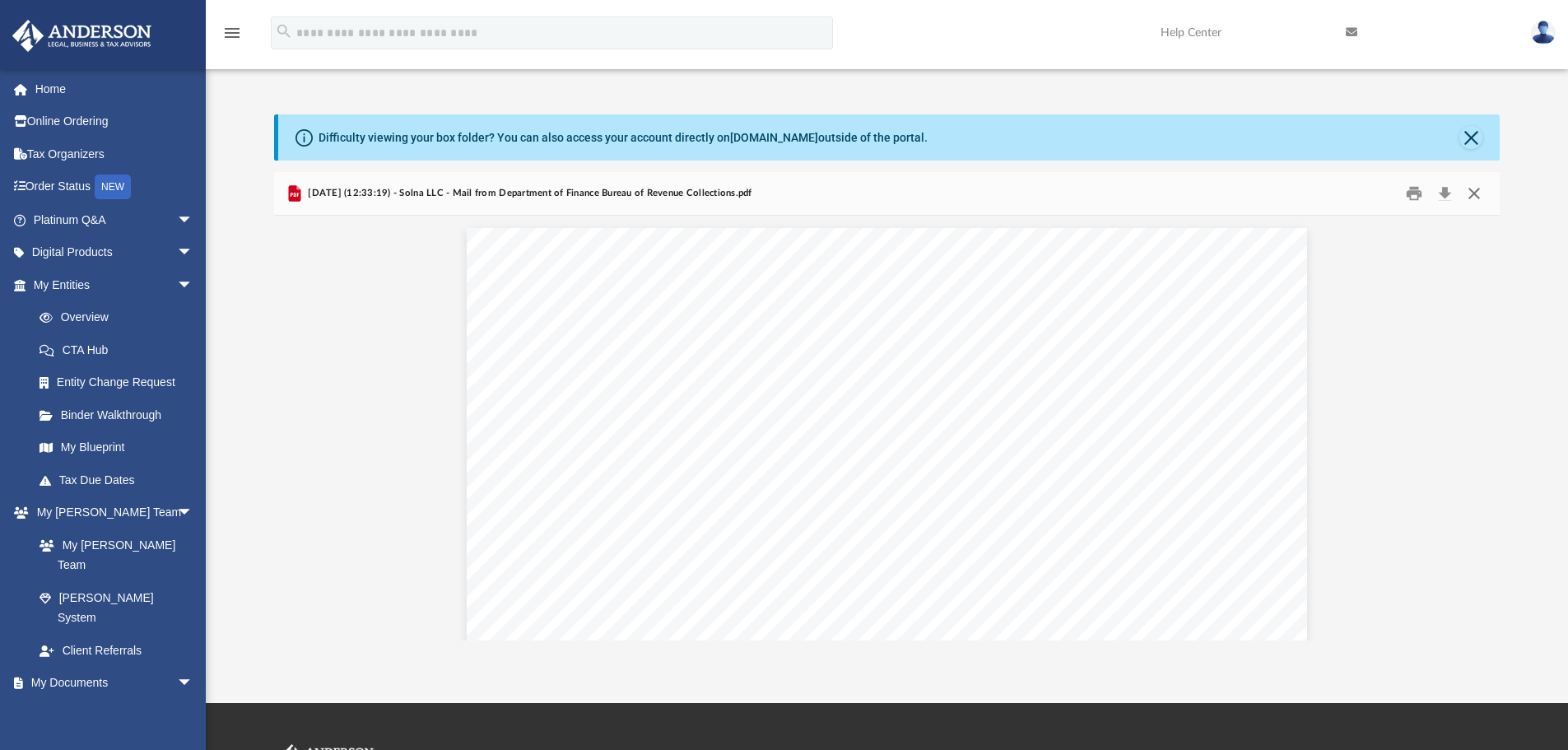
click at [1476, 192] on button "Close" at bounding box center [1474, 194] width 29 height 26
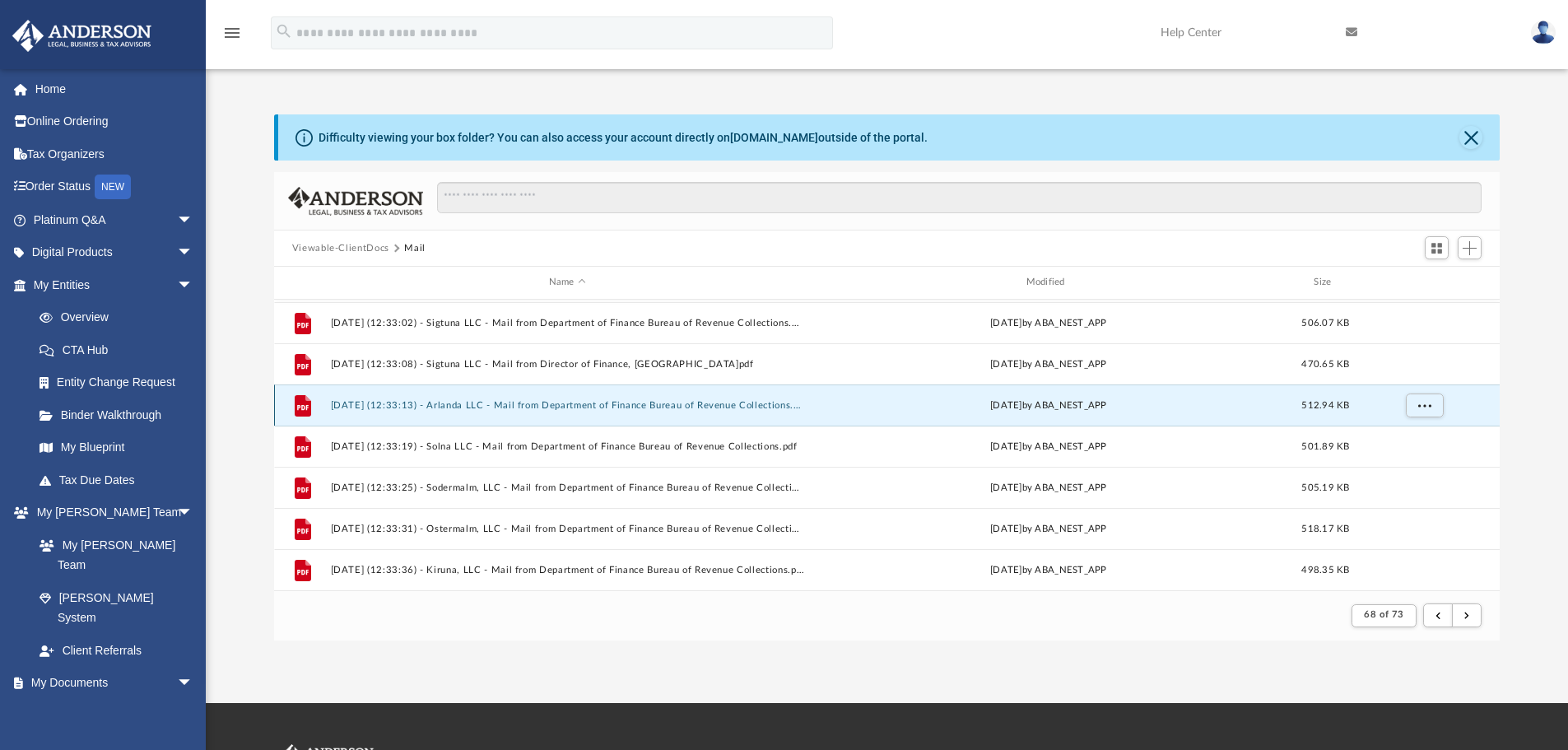
click at [693, 407] on button "[DATE] (12:33:13) - Arlanda LLC - Mail from Department of Finance Bureau of Rev…" at bounding box center [567, 404] width 474 height 10
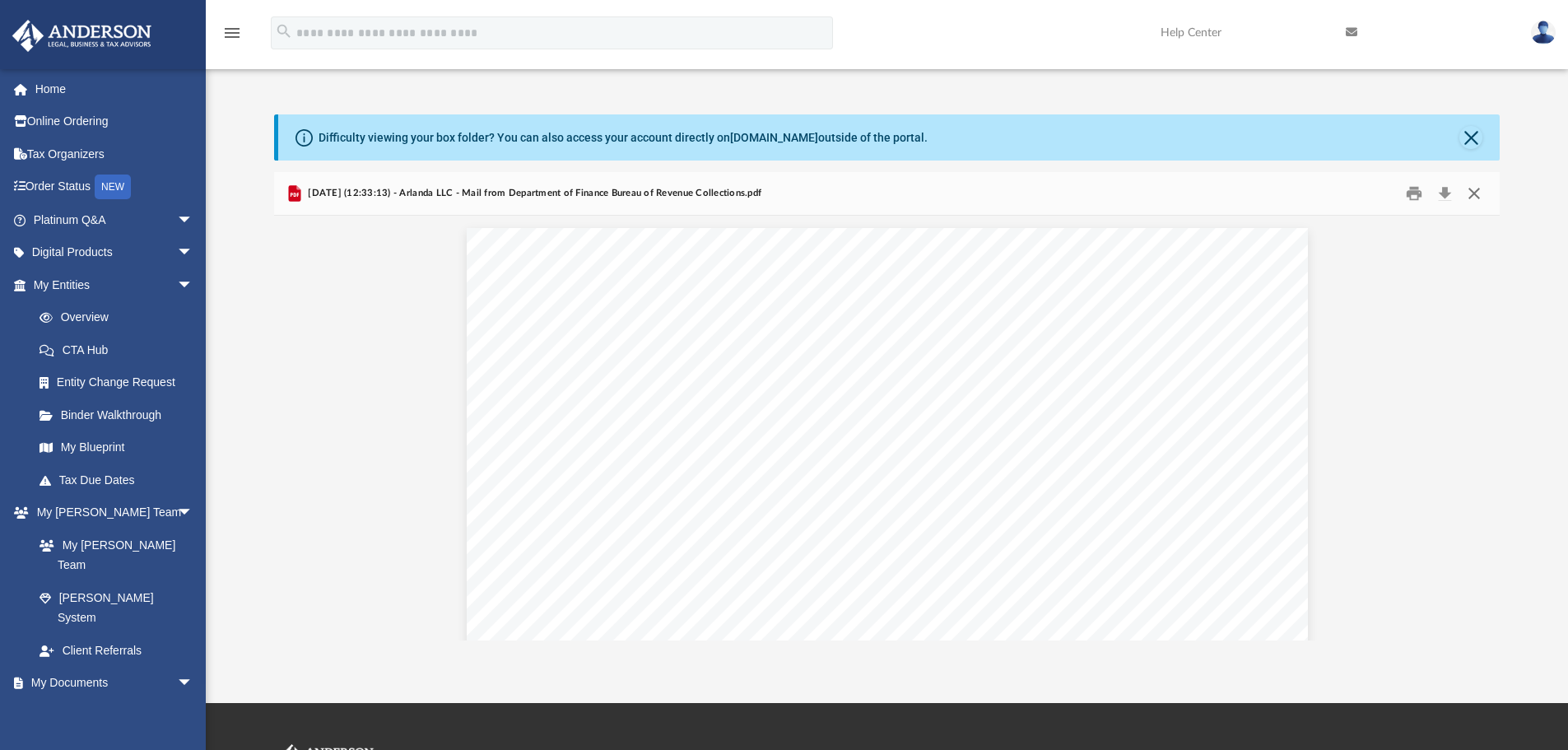
click at [1474, 189] on button "Close" at bounding box center [1474, 194] width 29 height 26
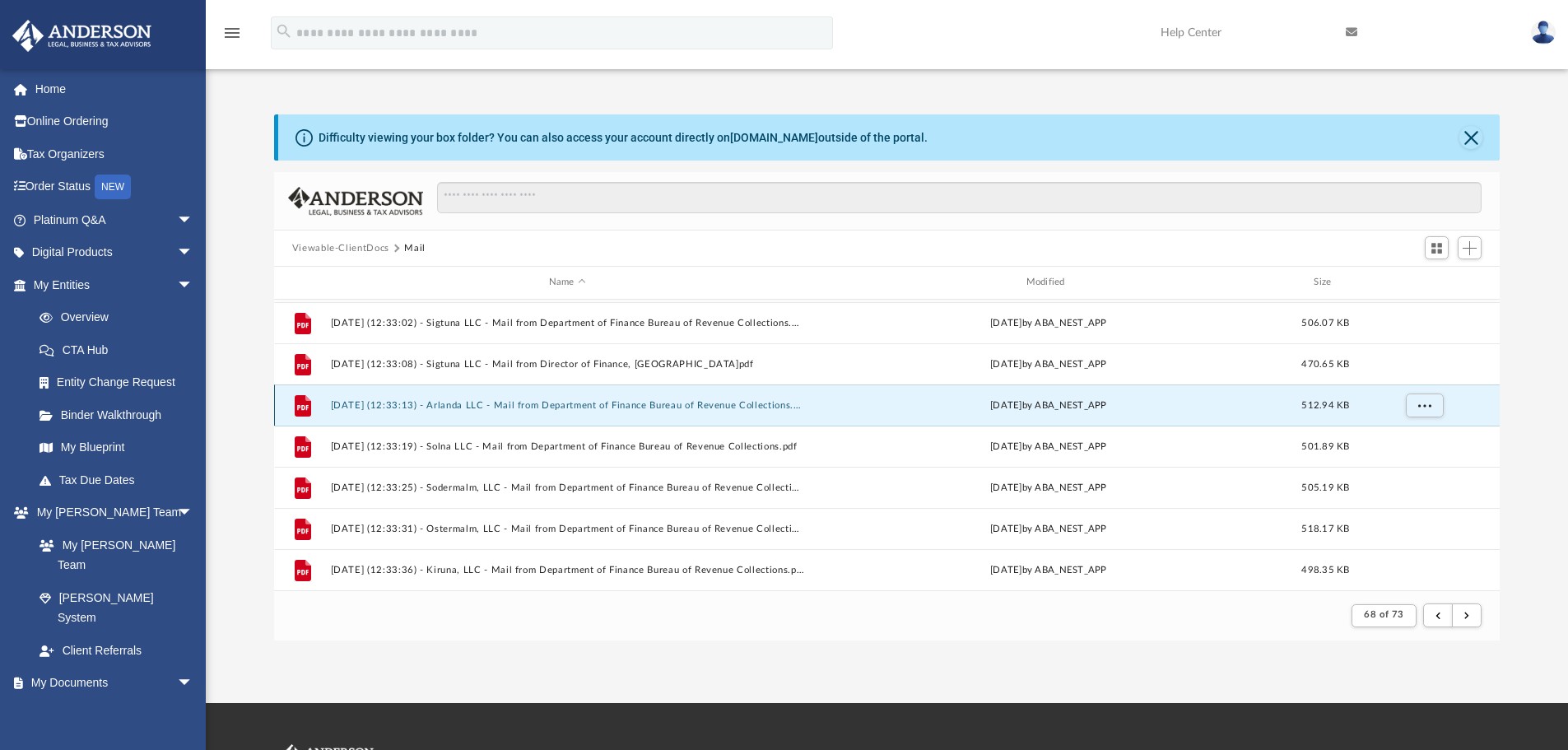
scroll to position [451, 0]
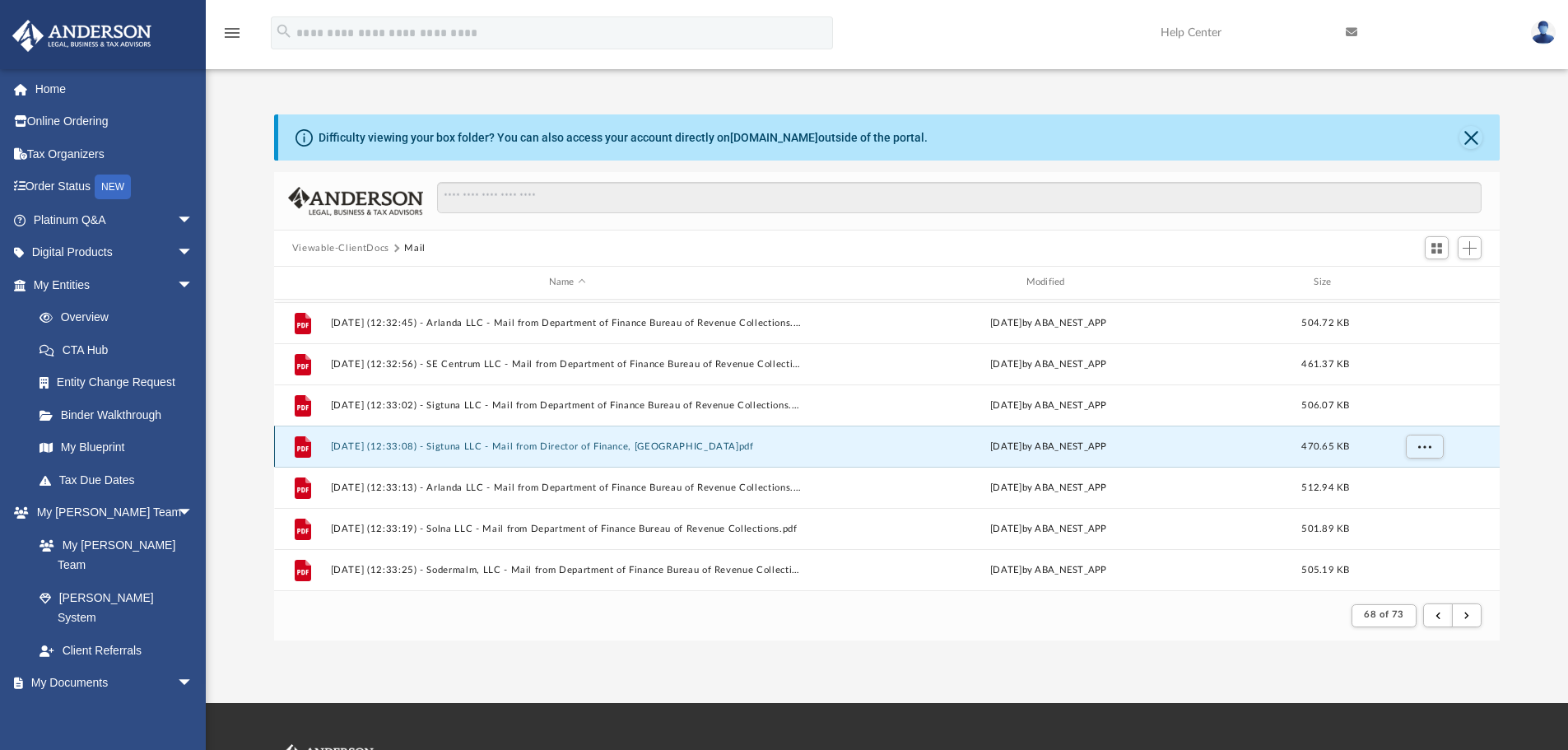
click at [676, 451] on button "[DATE] (12:33:08) - Sigtuna LLC - Mail from Director of Finance, [GEOGRAPHIC_DA…" at bounding box center [567, 446] width 474 height 10
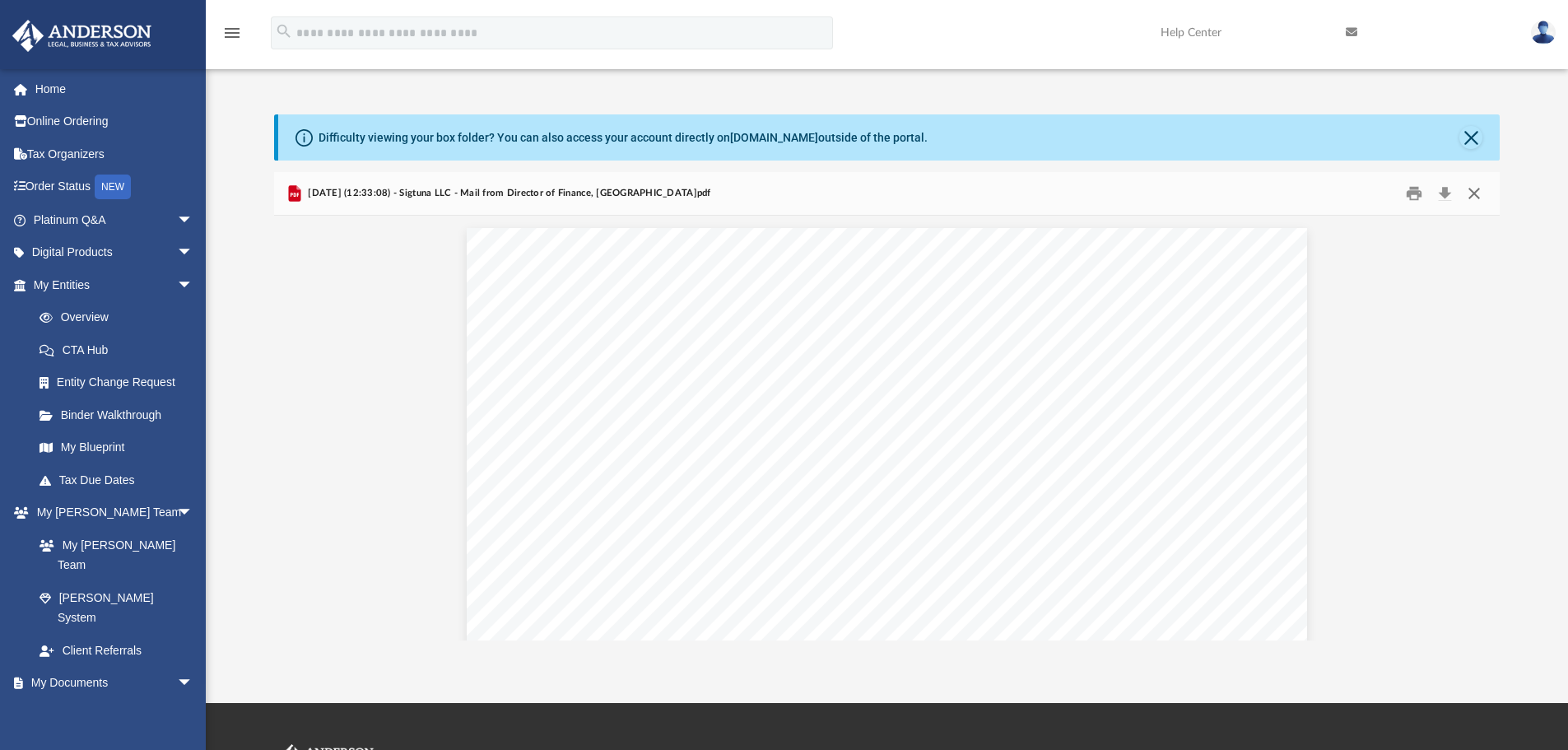
click at [1478, 192] on button "Close" at bounding box center [1474, 194] width 29 height 26
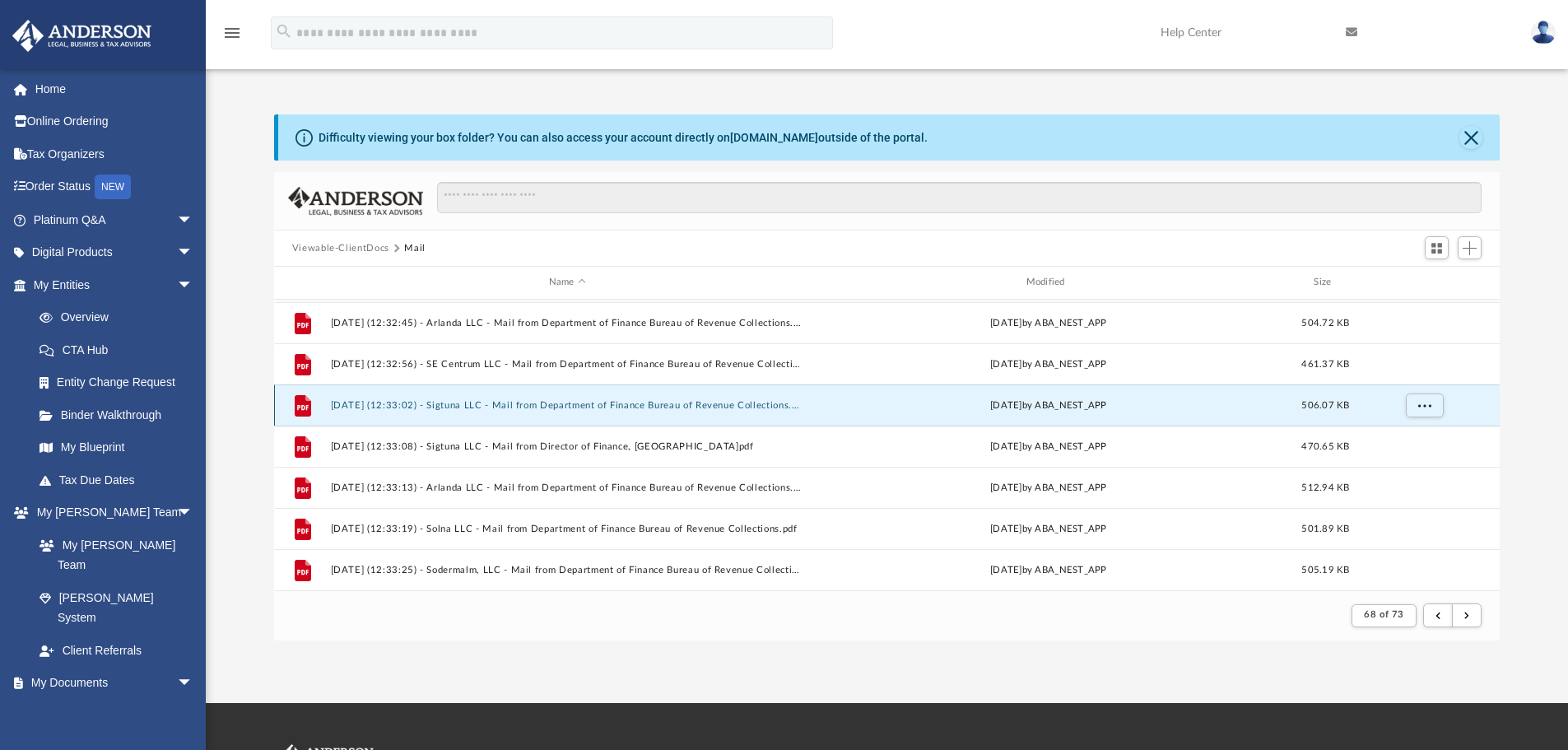
click at [633, 405] on button "[DATE] (12:33:02) - Sigtuna LLC - Mail from Department of Finance Bureau of Rev…" at bounding box center [567, 404] width 474 height 10
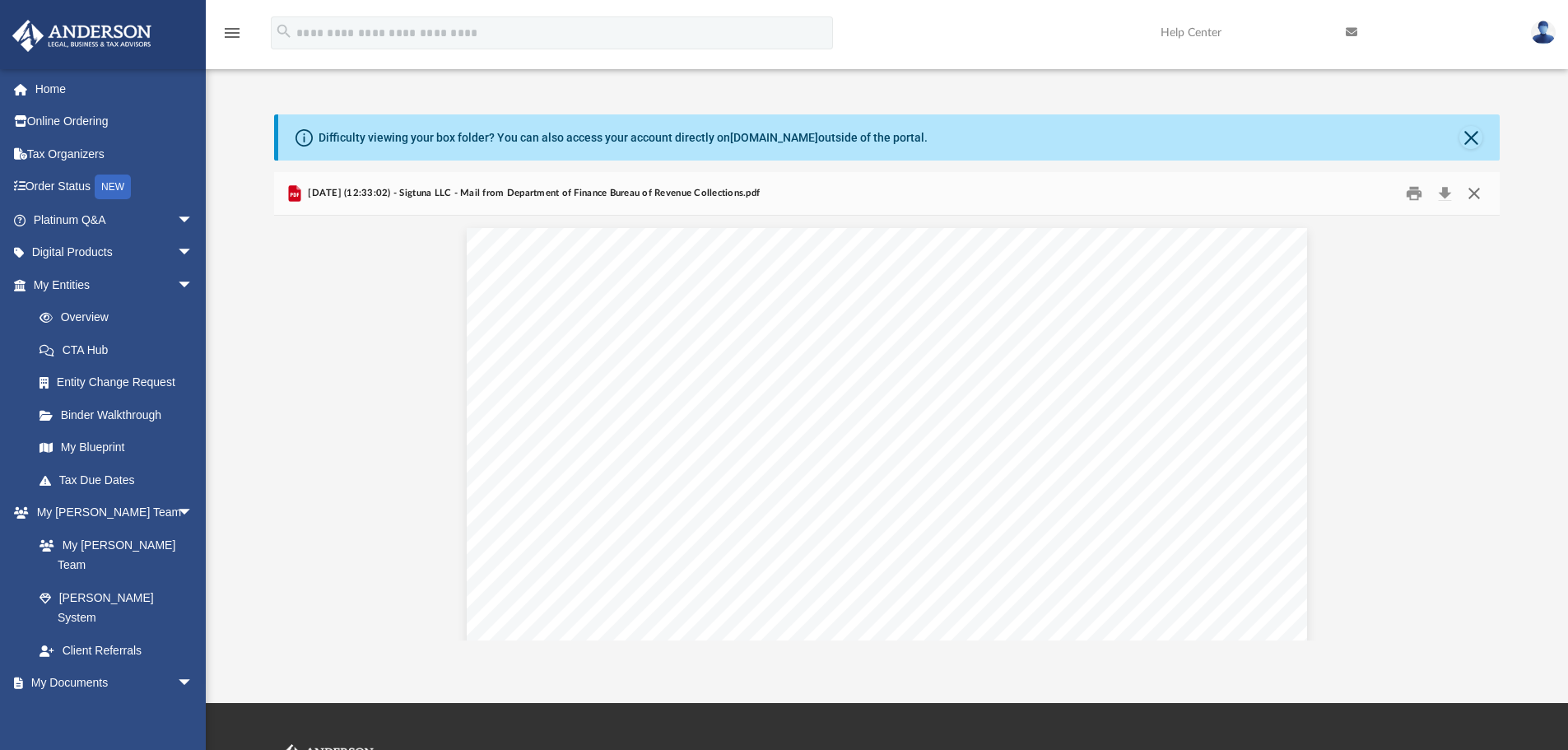
click at [1473, 187] on button "Close" at bounding box center [1474, 194] width 29 height 26
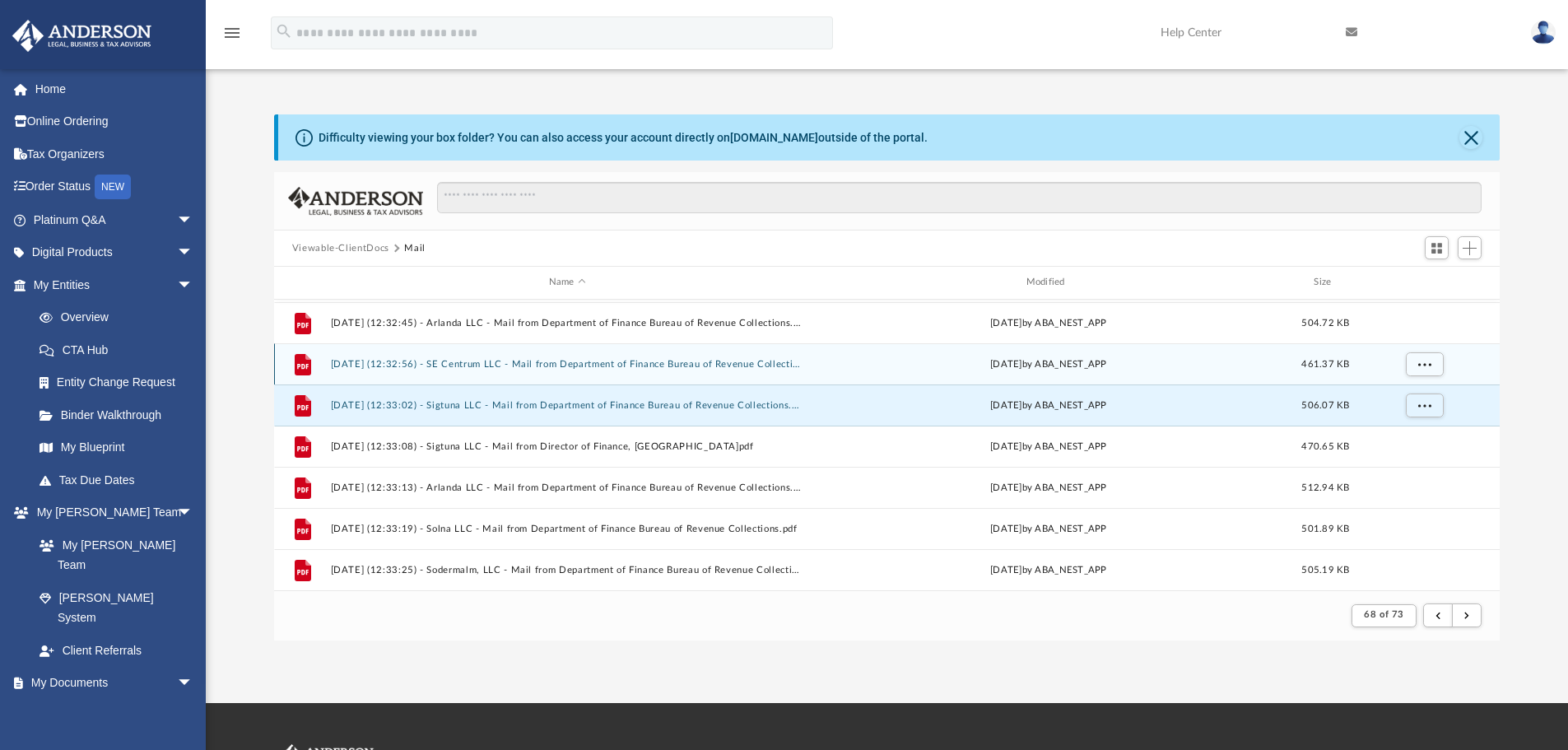
click at [656, 363] on button "[DATE] (12:32:56) - SE Centrum LLC - Mail from Department of Finance Bureau of …" at bounding box center [567, 364] width 474 height 10
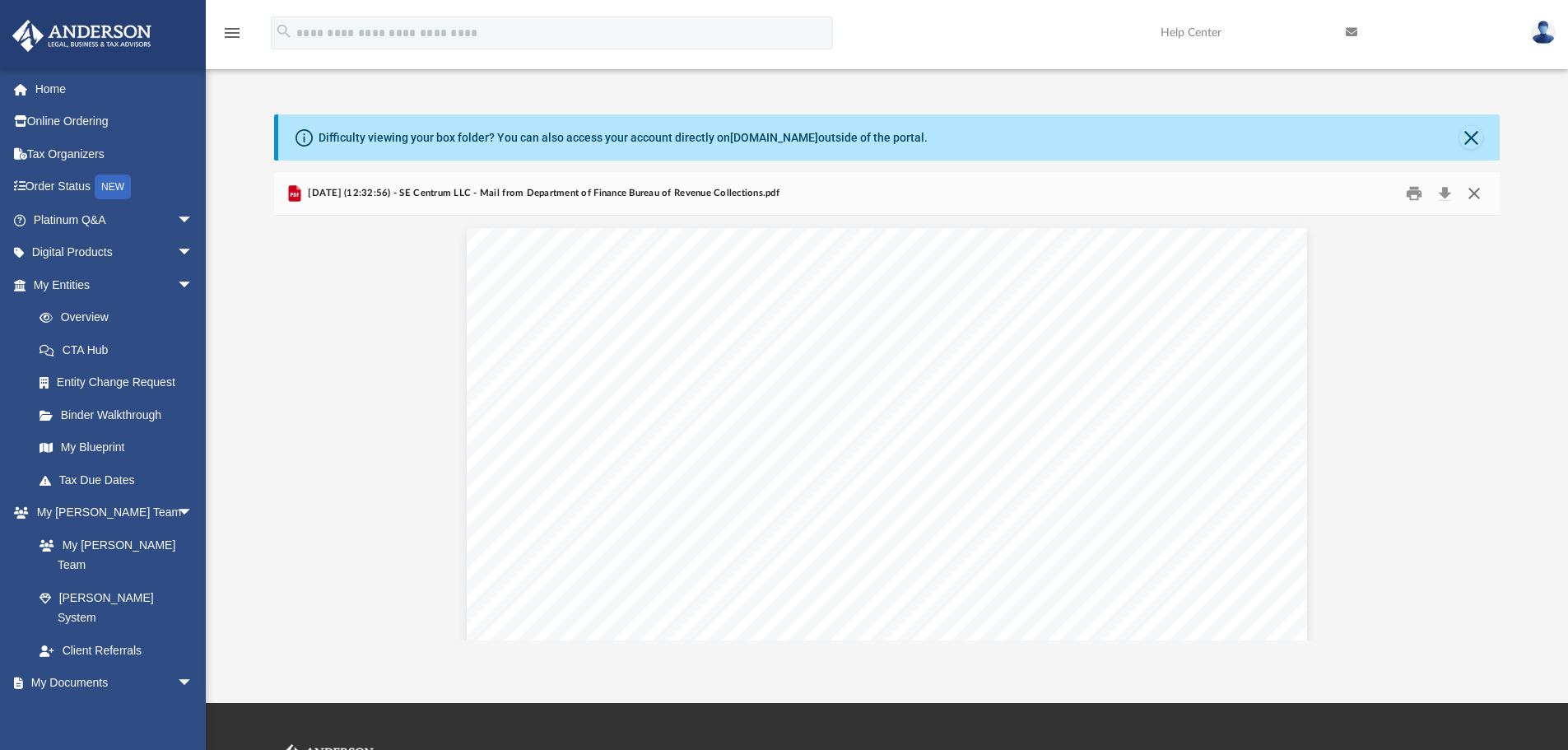
click at [1478, 194] on button "Close" at bounding box center [1474, 194] width 29 height 26
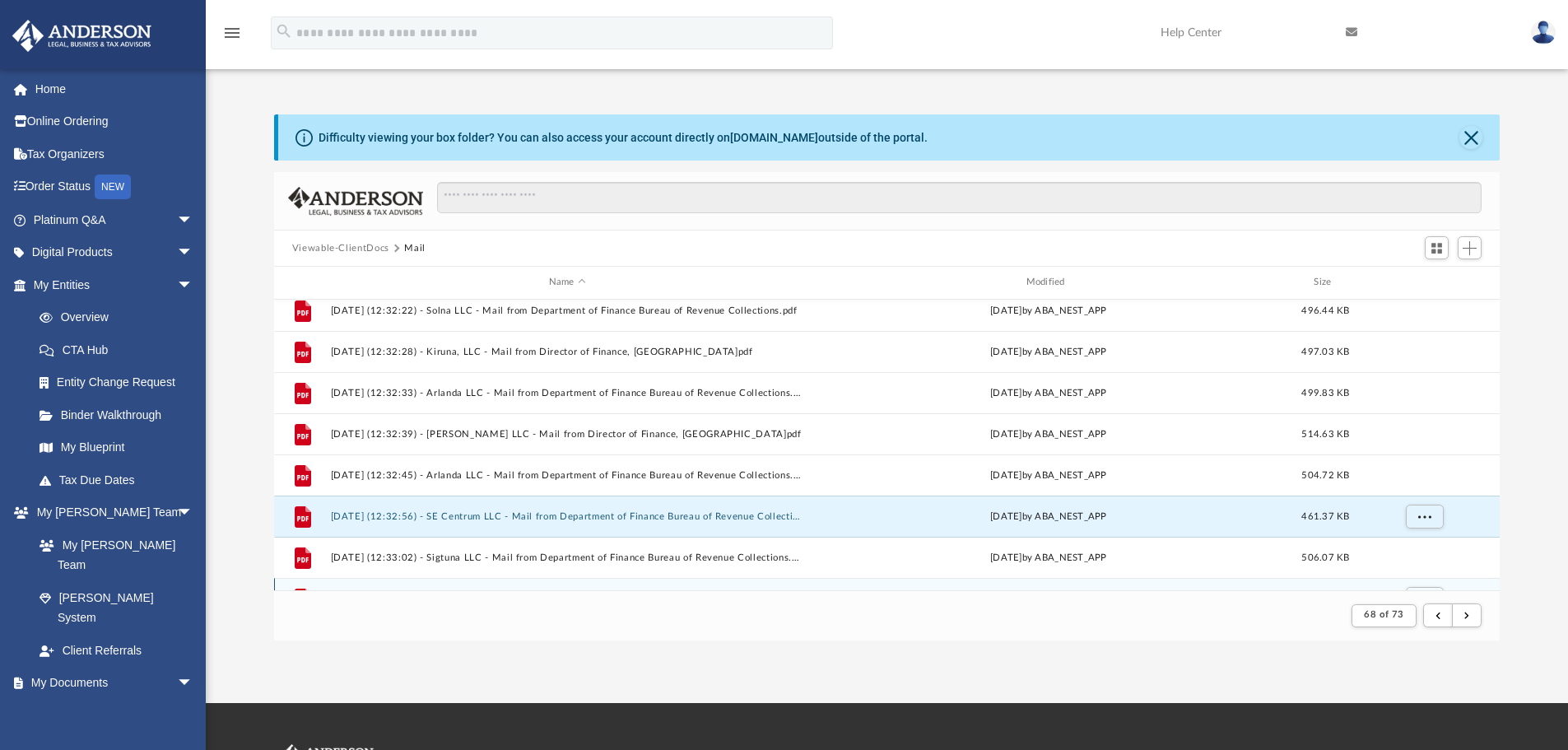
scroll to position [285, 0]
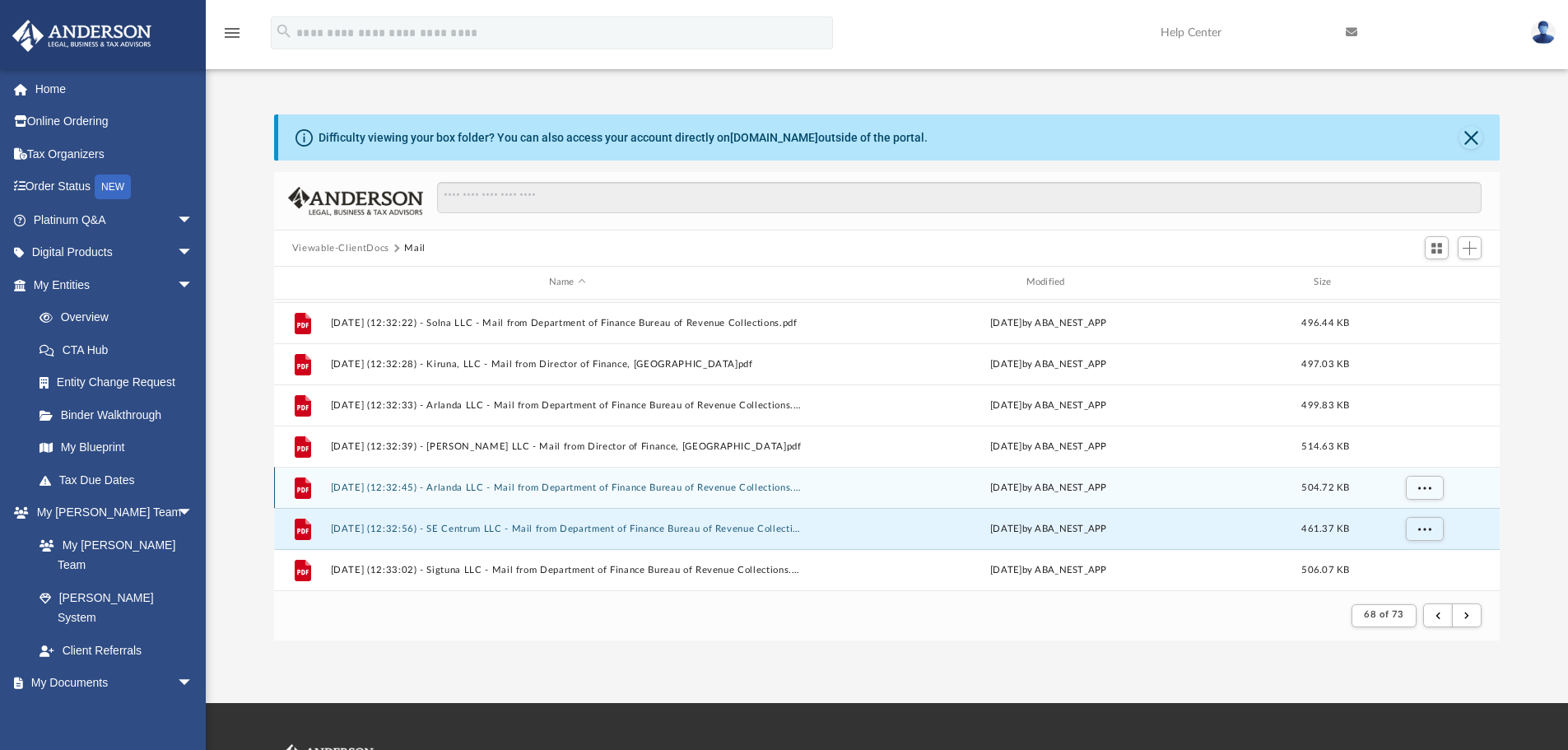
click at [674, 489] on button "[DATE] (12:32:45) - Arlanda LLC - Mail from Department of Finance Bureau of Rev…" at bounding box center [567, 487] width 474 height 10
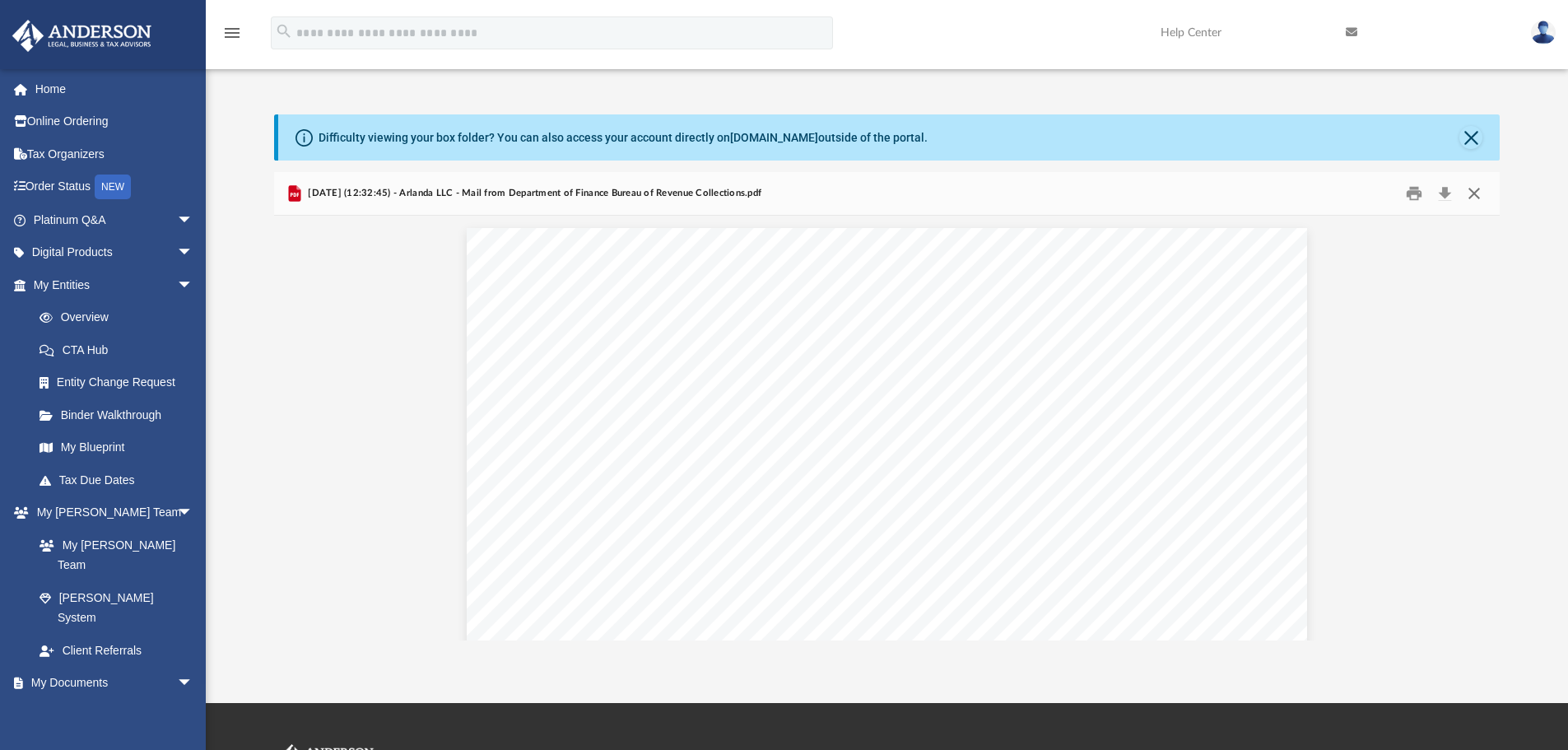
click at [1477, 195] on button "Close" at bounding box center [1474, 194] width 29 height 26
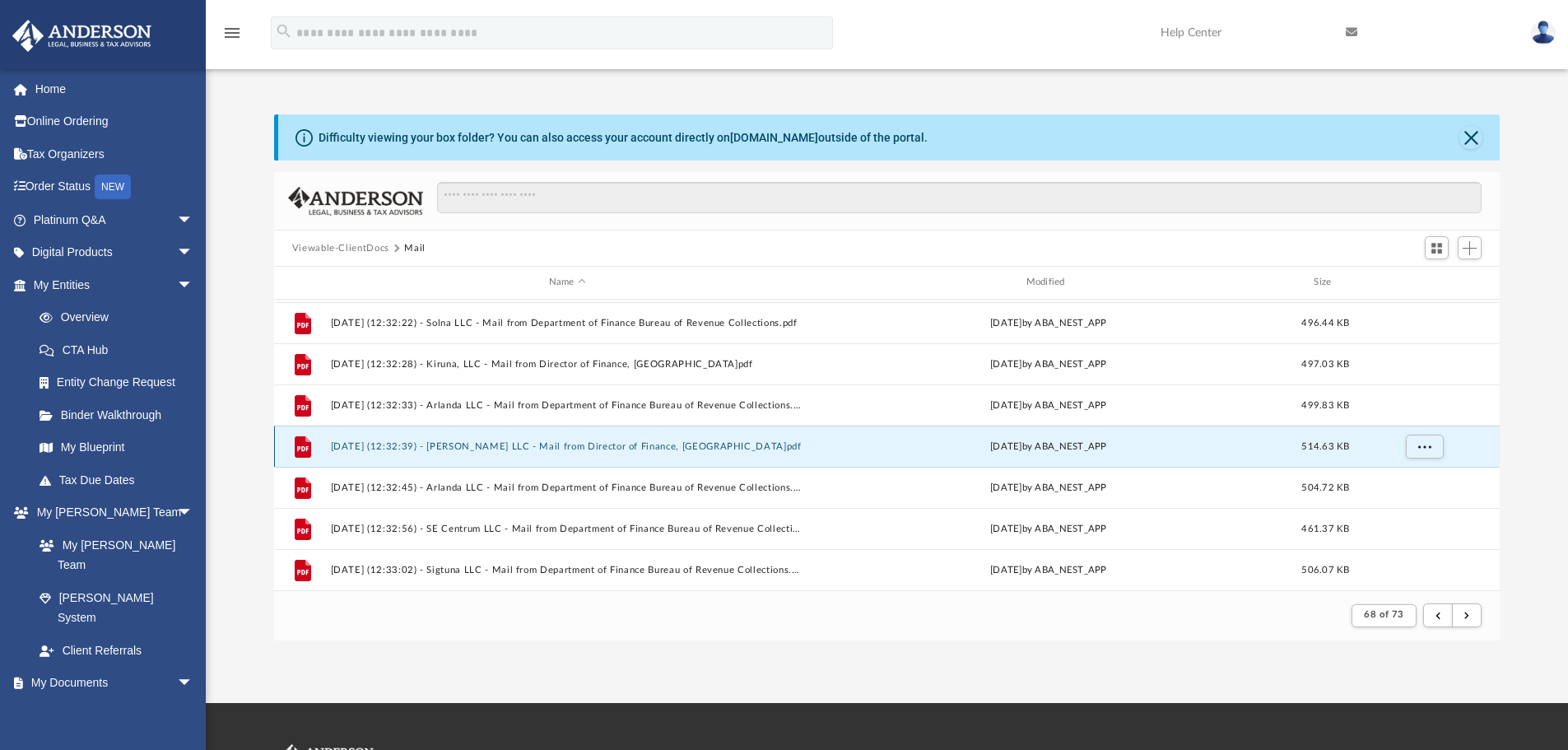
click at [662, 444] on button "[DATE] (12:32:39) - [PERSON_NAME] LLC - Mail from Director of Finance, [GEOGRAP…" at bounding box center [567, 446] width 474 height 10
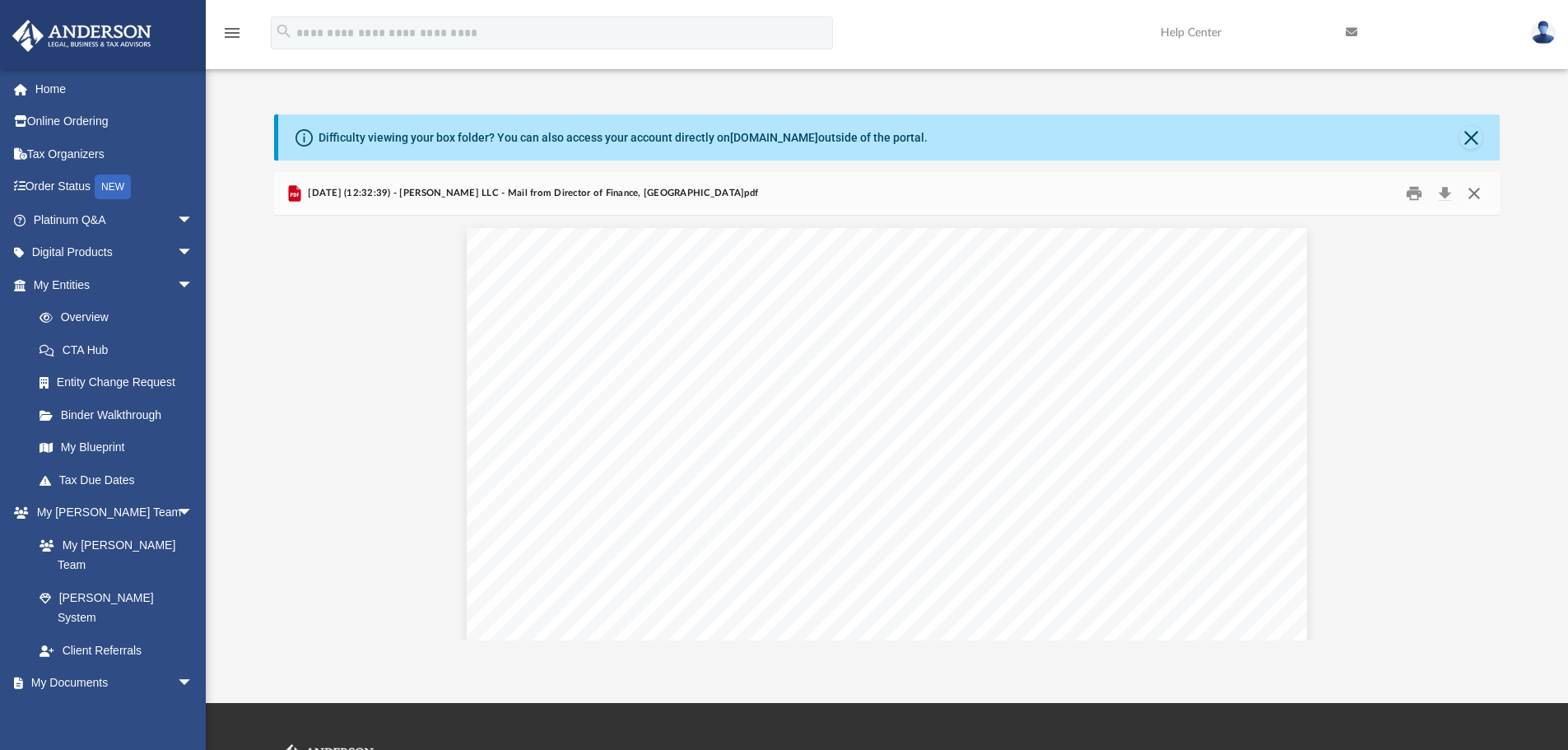
click at [1479, 196] on button "Close" at bounding box center [1474, 194] width 29 height 26
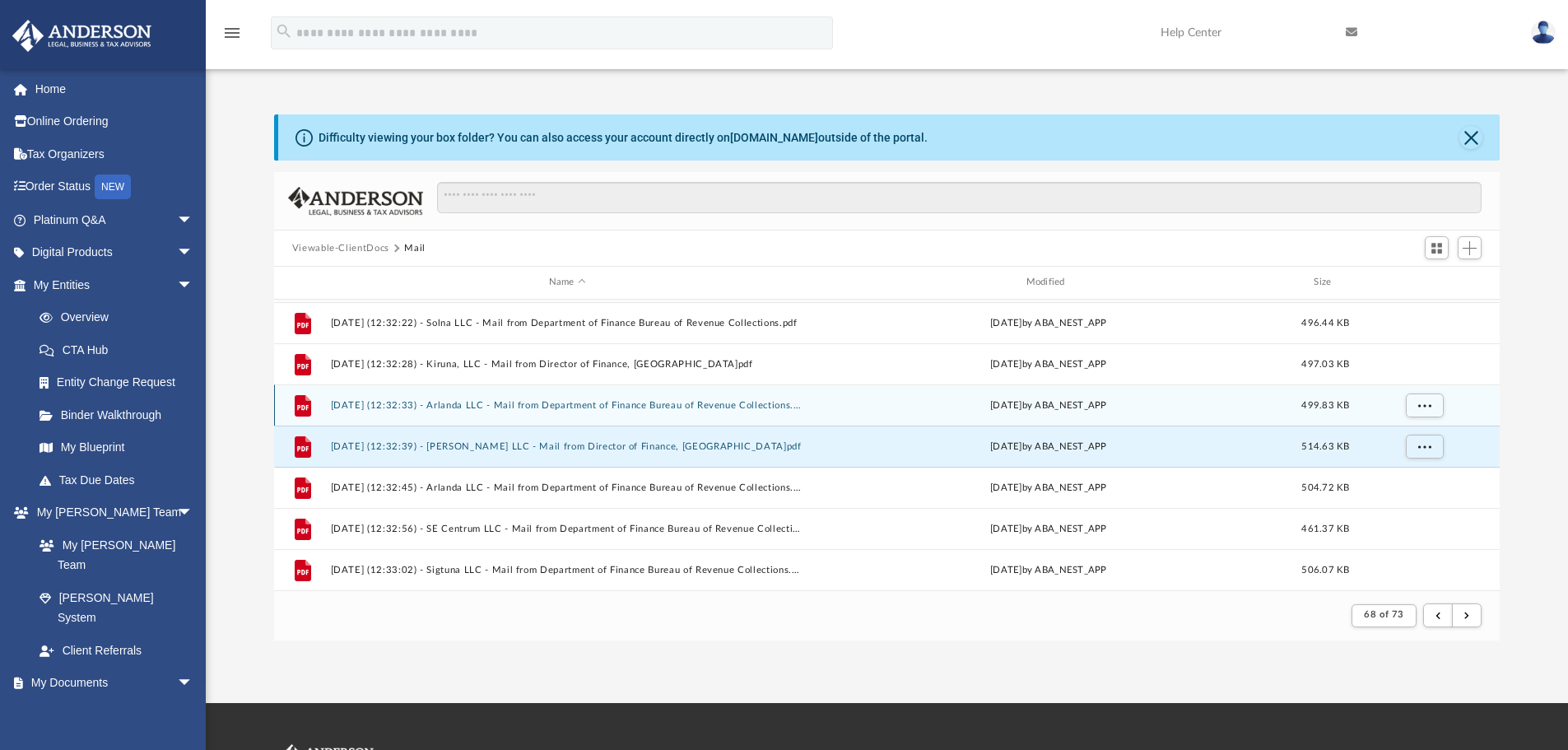
click at [711, 405] on button "[DATE] (12:32:33) - Arlanda LLC - Mail from Department of Finance Bureau of Rev…" at bounding box center [567, 404] width 474 height 10
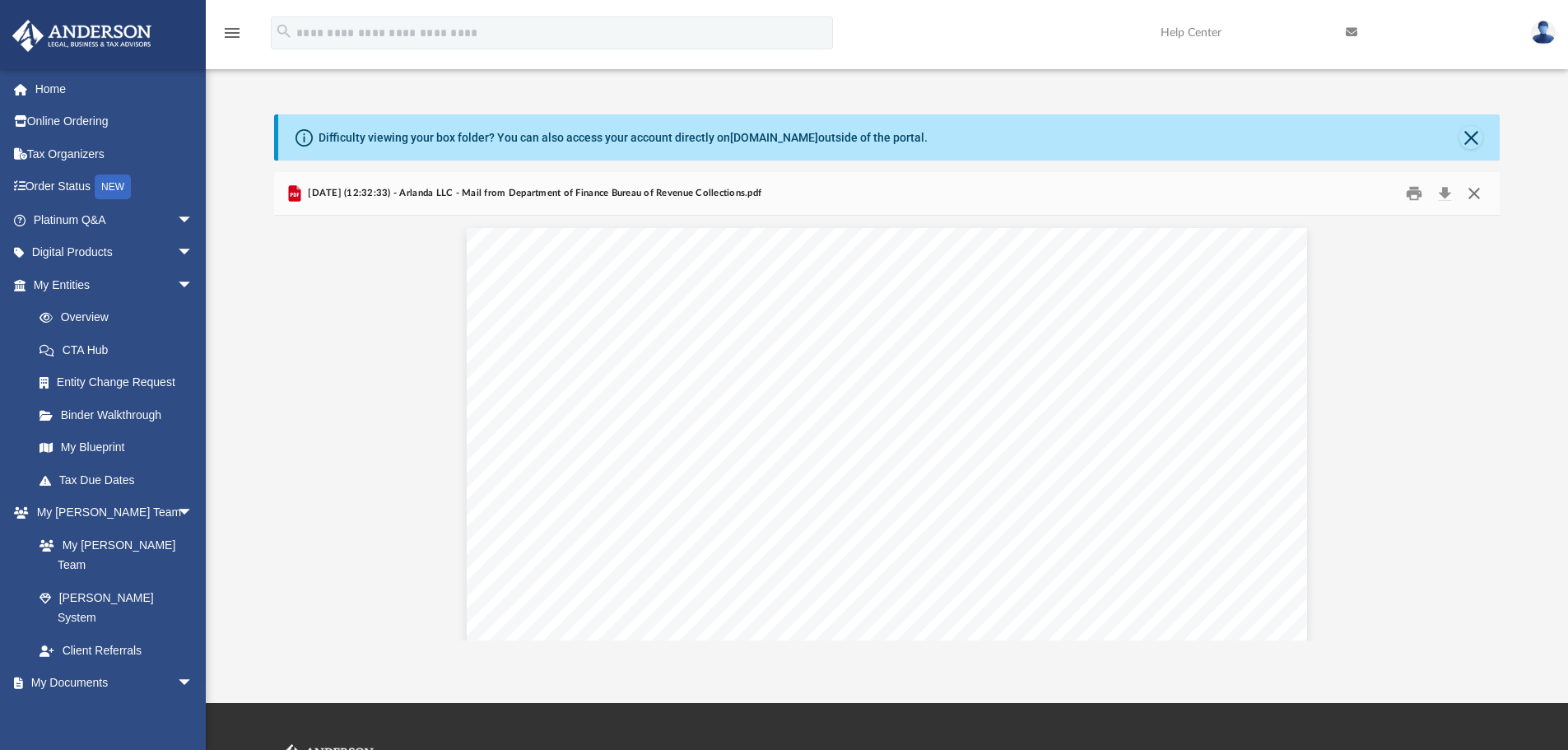
click at [1474, 194] on button "Close" at bounding box center [1474, 194] width 29 height 26
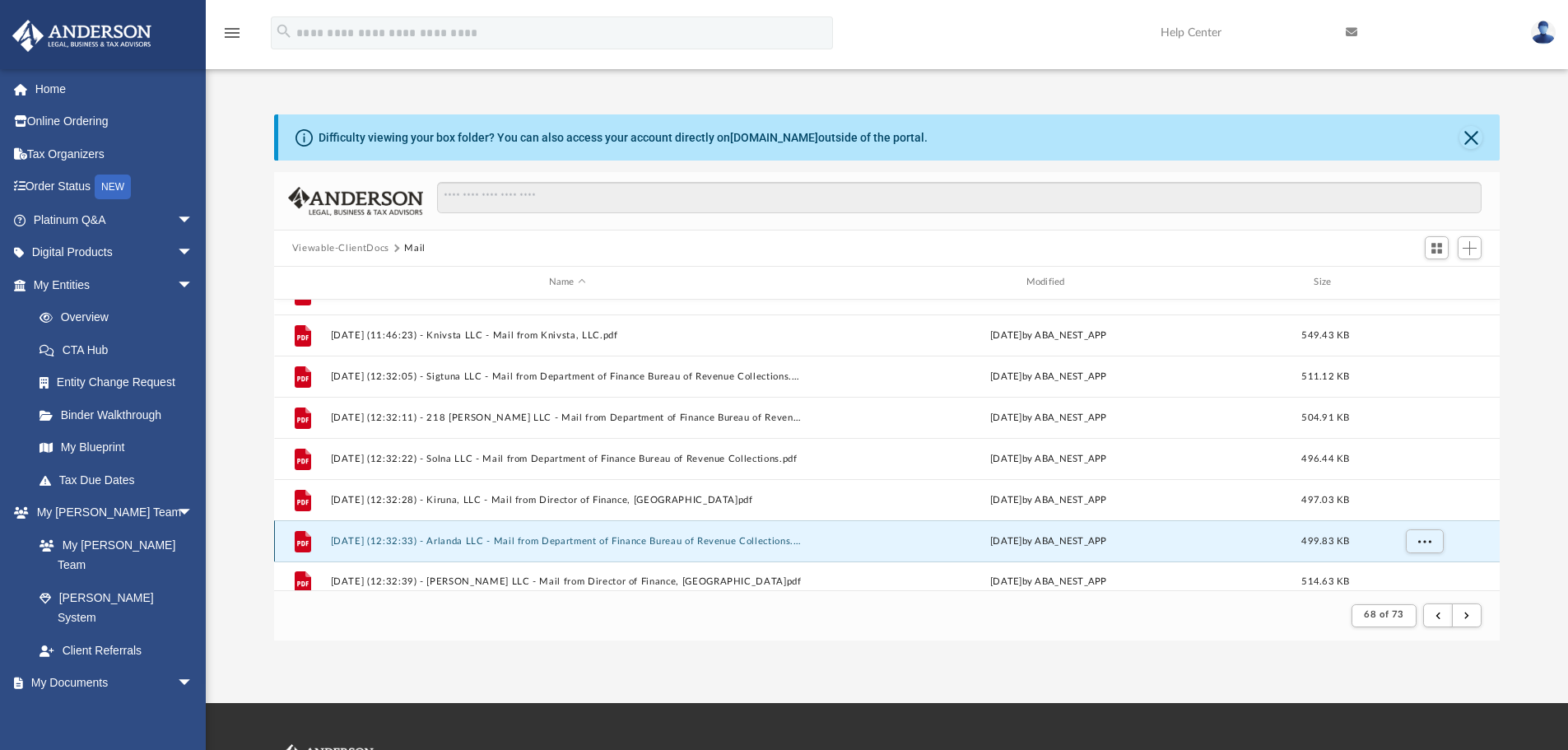
scroll to position [121, 0]
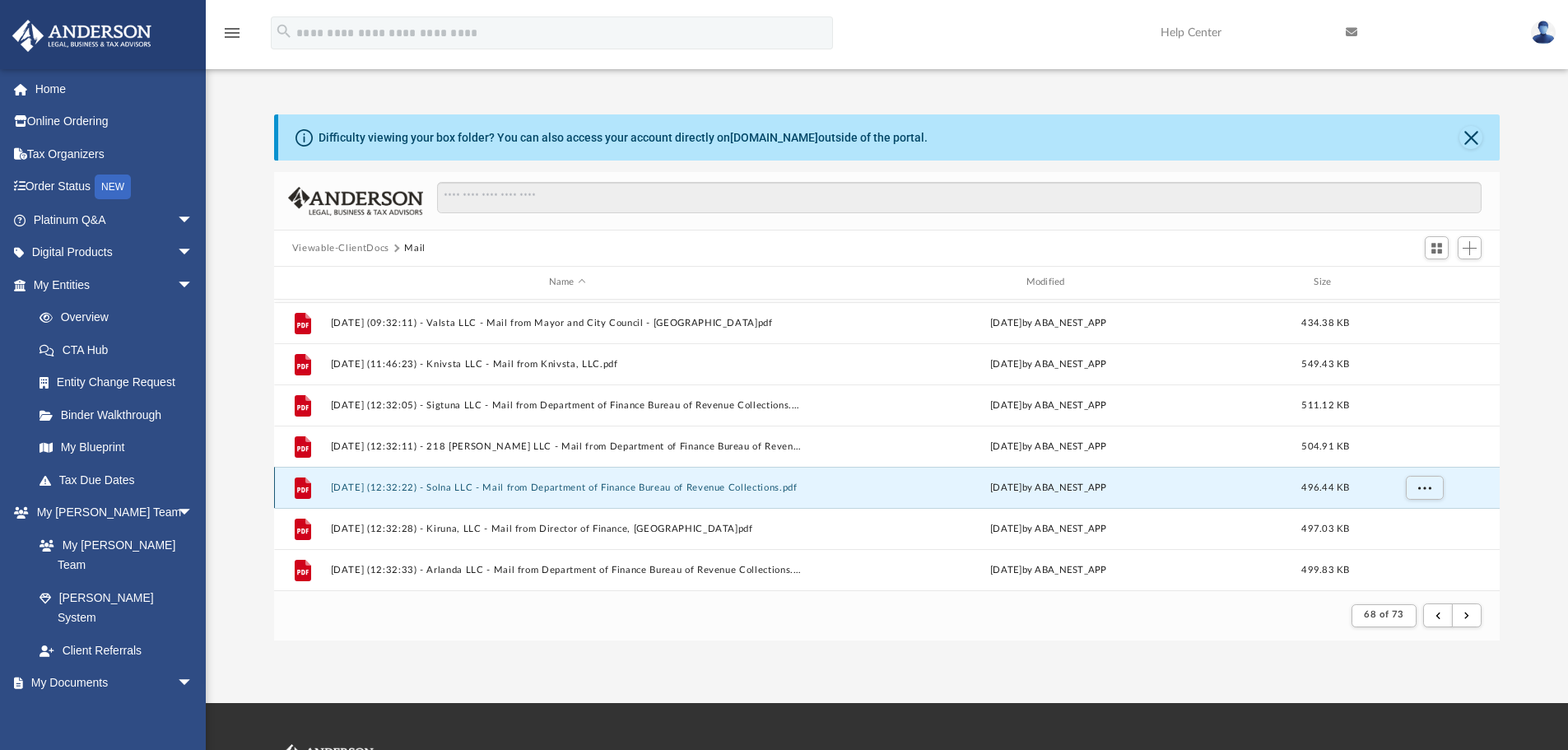
click at [615, 488] on button "[DATE] (12:32:22) - Solna LLC - Mail from Department of Finance Bureau of Reven…" at bounding box center [567, 487] width 474 height 10
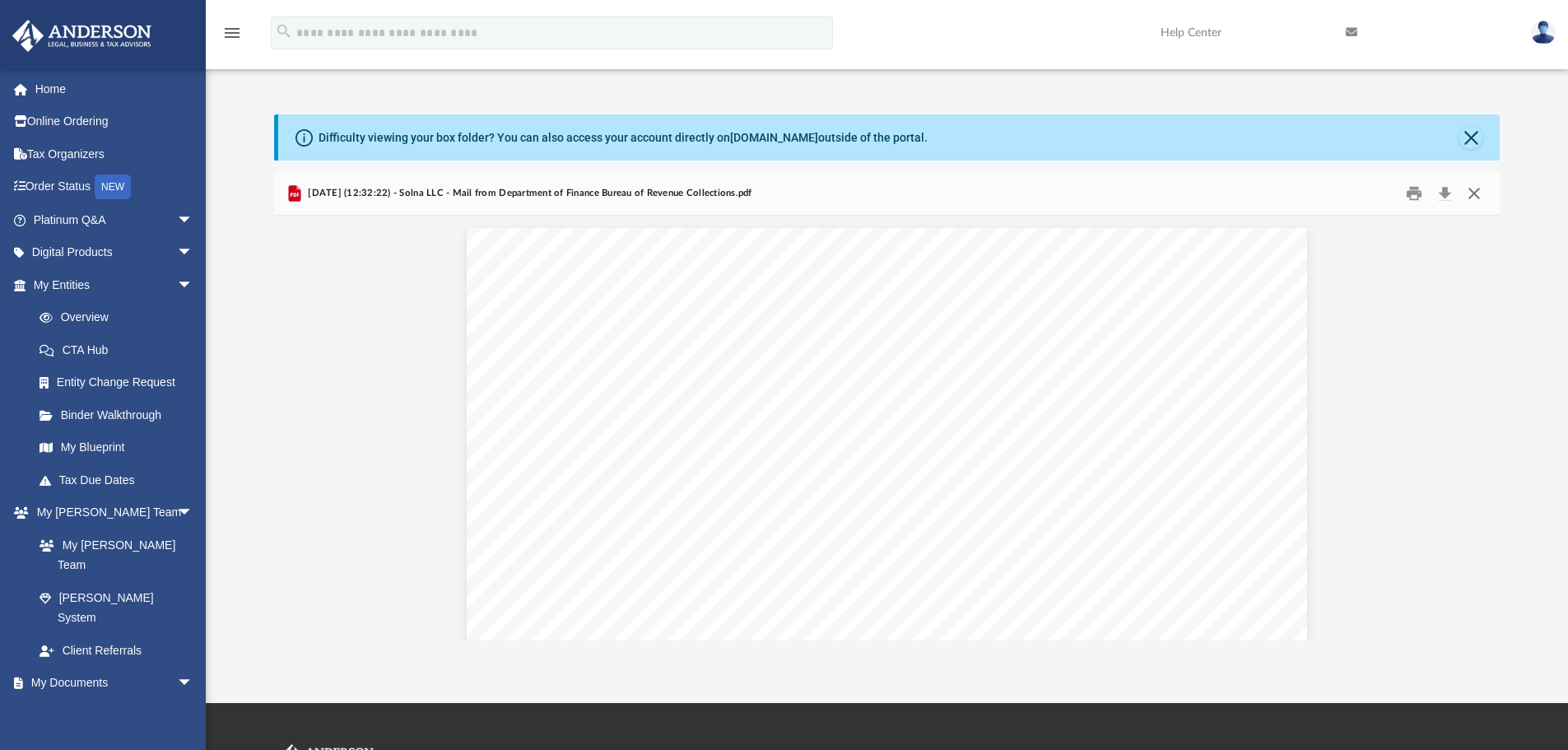
click at [1474, 192] on button "Close" at bounding box center [1474, 194] width 29 height 26
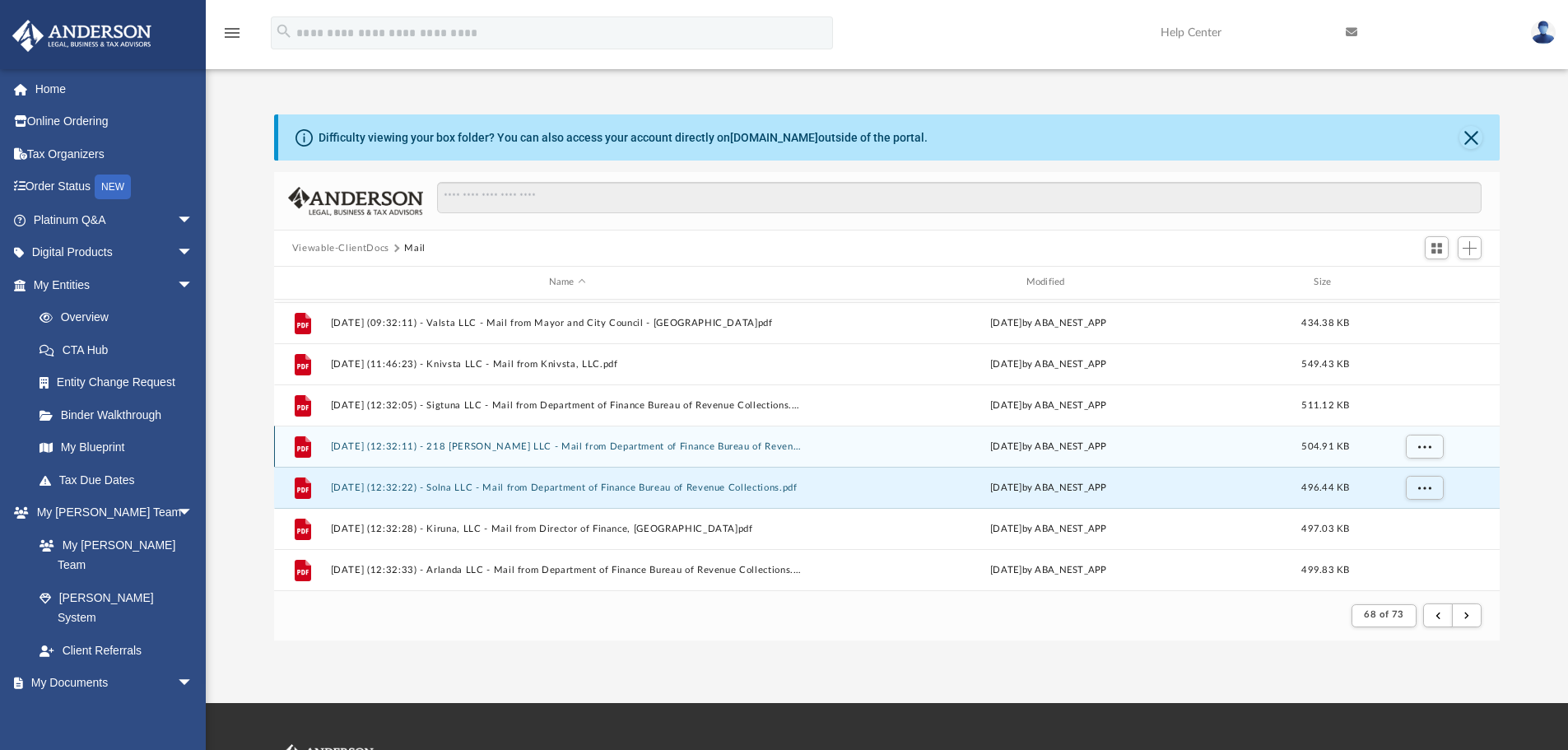
click at [723, 441] on button "[DATE] (12:32:11) - 218 [PERSON_NAME] LLC - Mail from Department of Finance Bur…" at bounding box center [567, 446] width 474 height 10
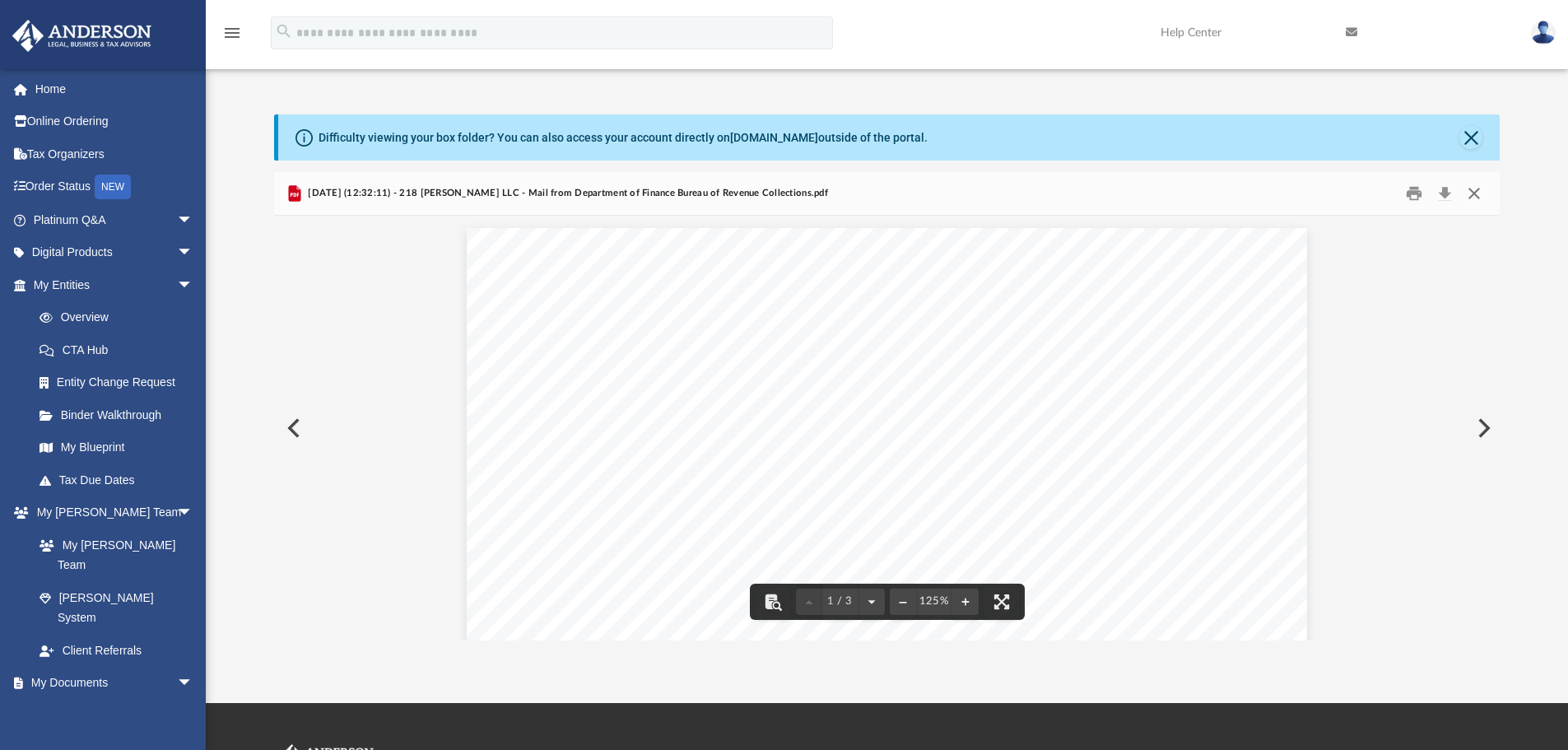
click at [1474, 196] on button "Close" at bounding box center [1474, 194] width 29 height 26
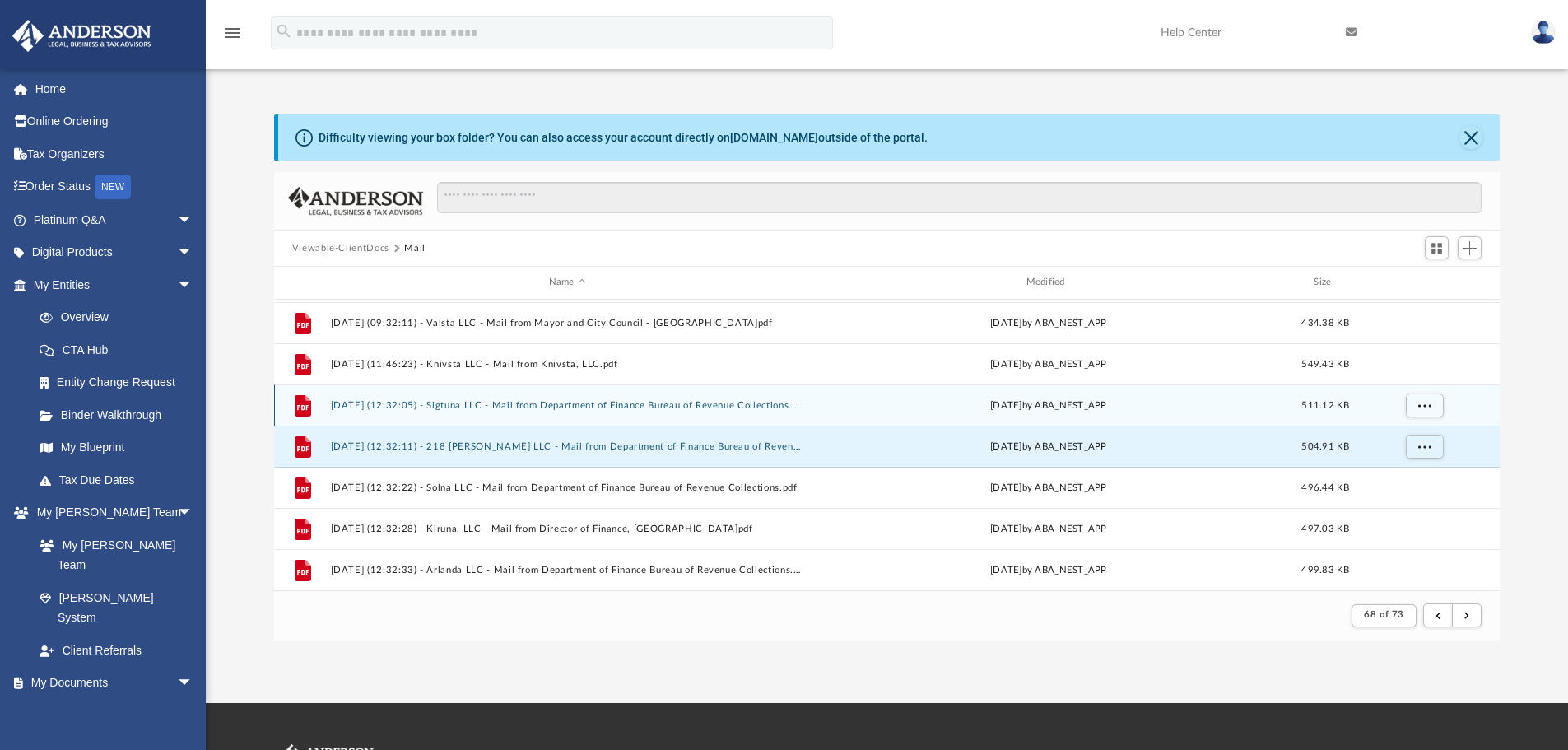
click at [739, 404] on button "[DATE] (12:32:05) - Sigtuna LLC - Mail from Department of Finance Bureau of Rev…" at bounding box center [567, 404] width 474 height 10
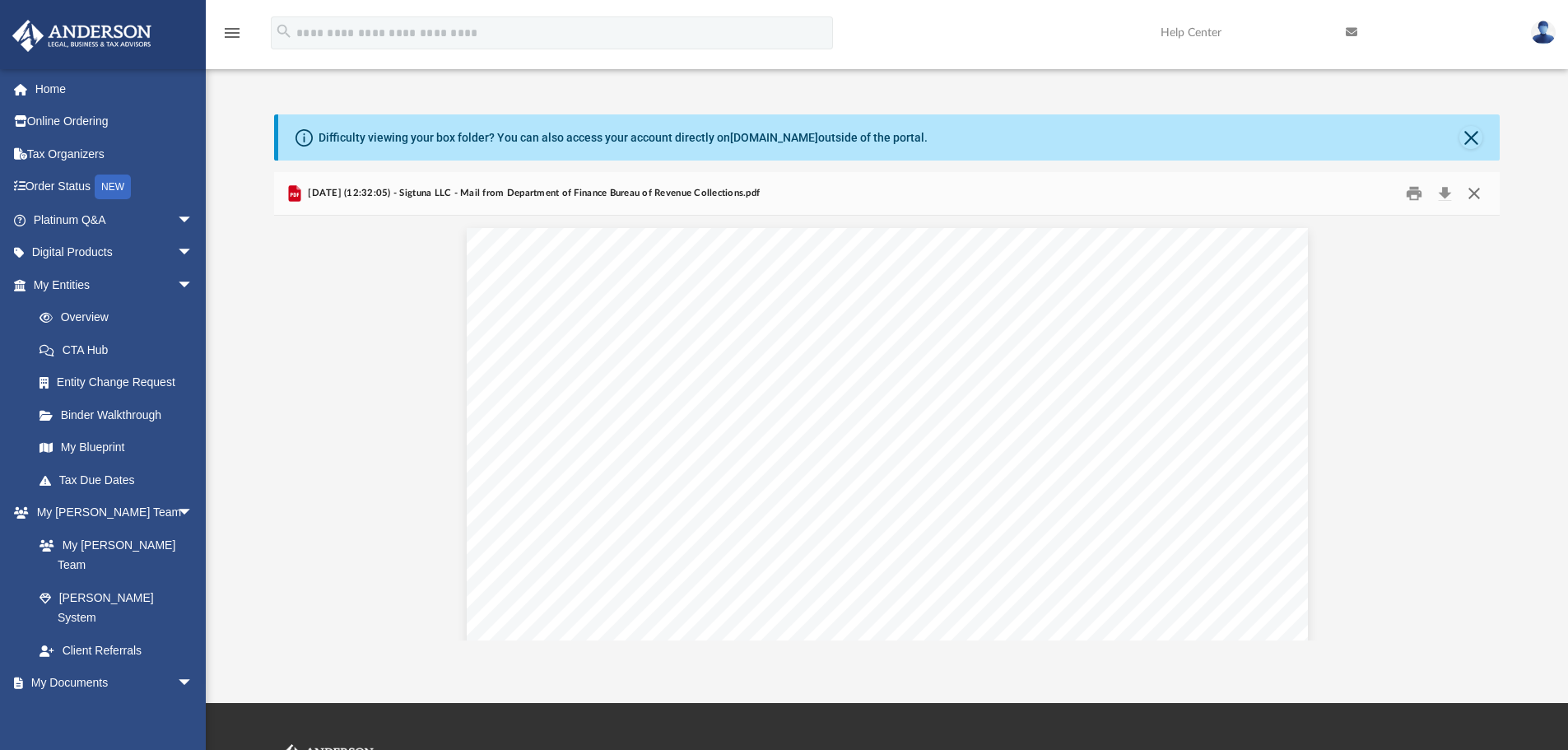
click at [1477, 196] on button "Close" at bounding box center [1474, 194] width 29 height 26
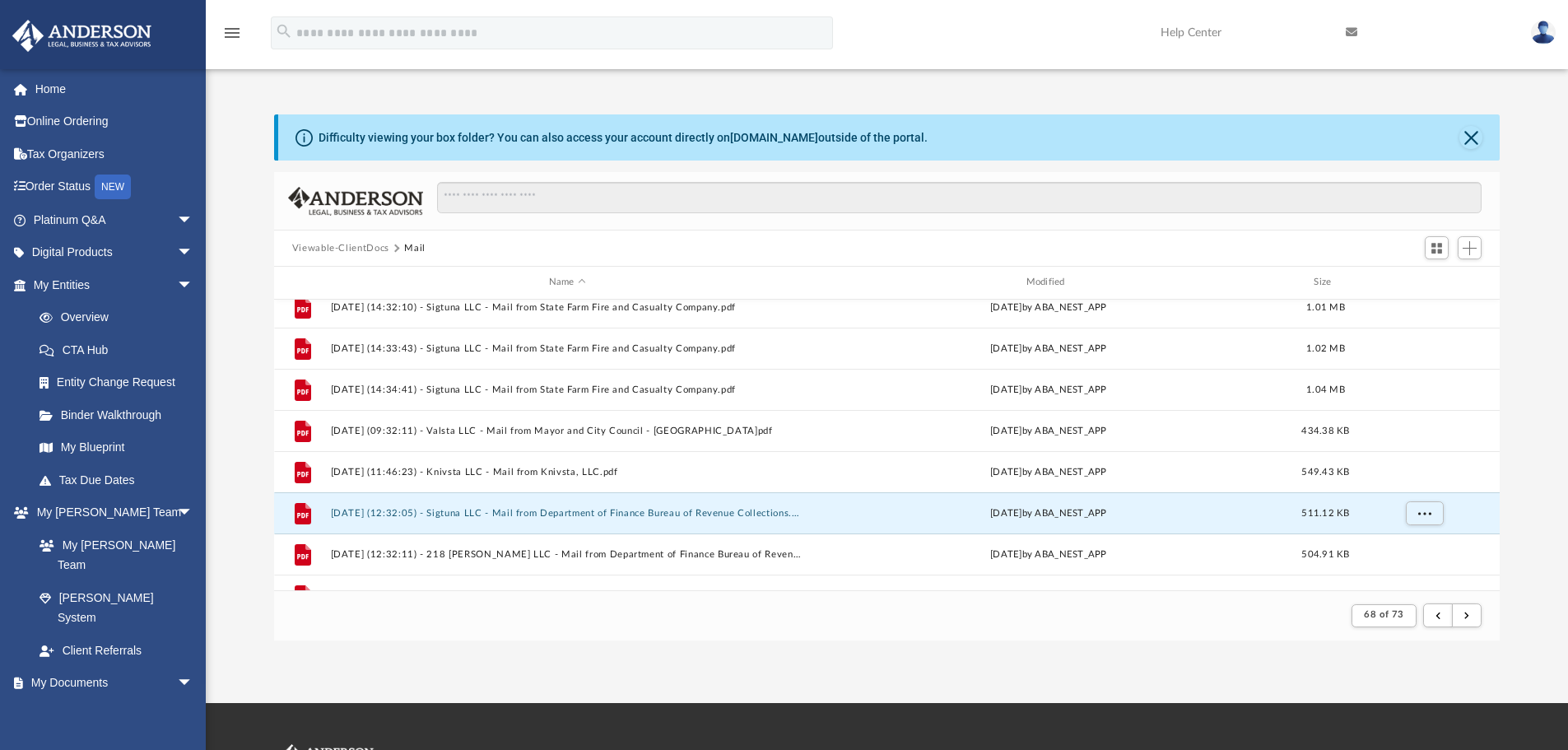
scroll to position [0, 0]
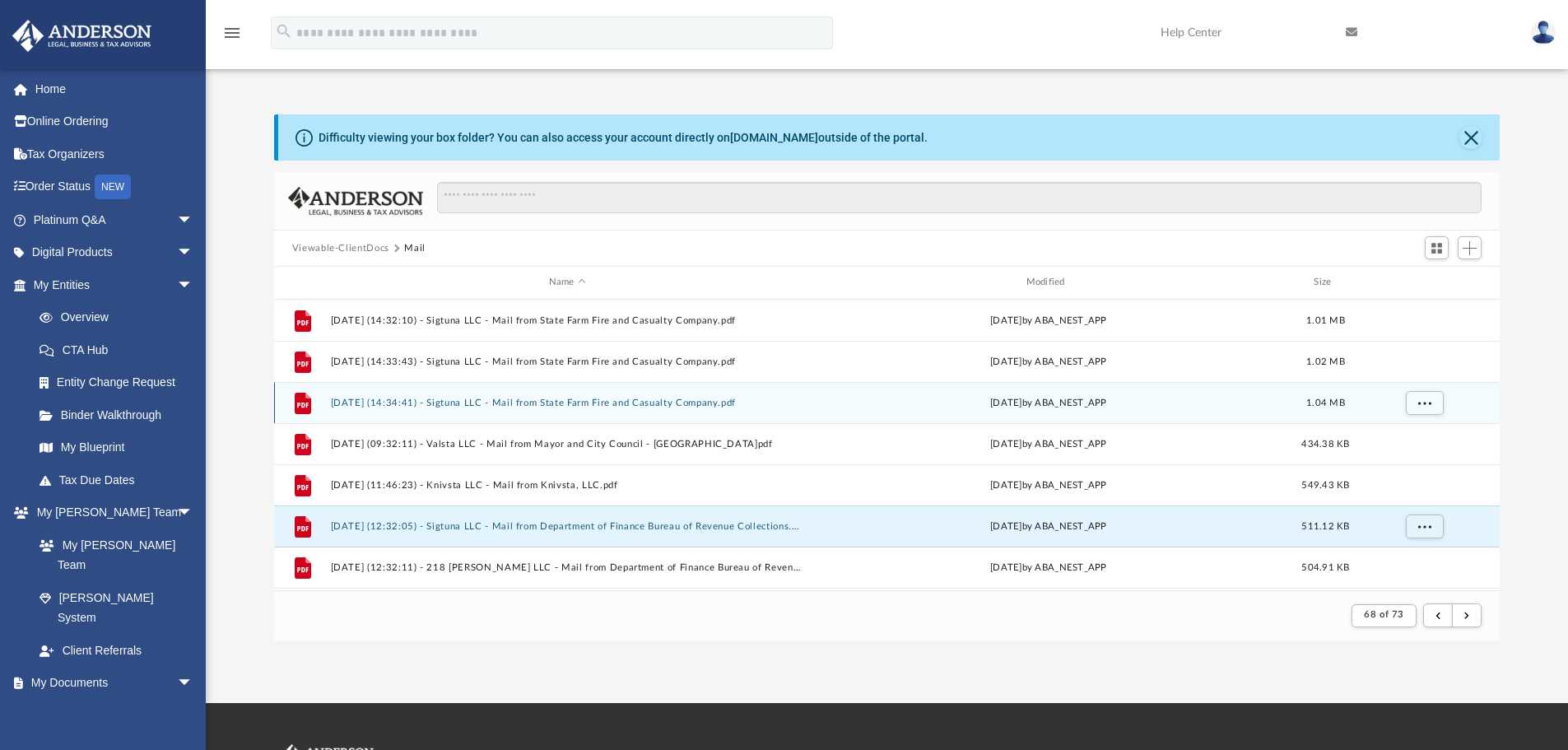
click at [715, 400] on button "[DATE] (14:34:41) - Sigtuna LLC - Mail from State Farm Fire and Casualty Compan…" at bounding box center [567, 402] width 474 height 10
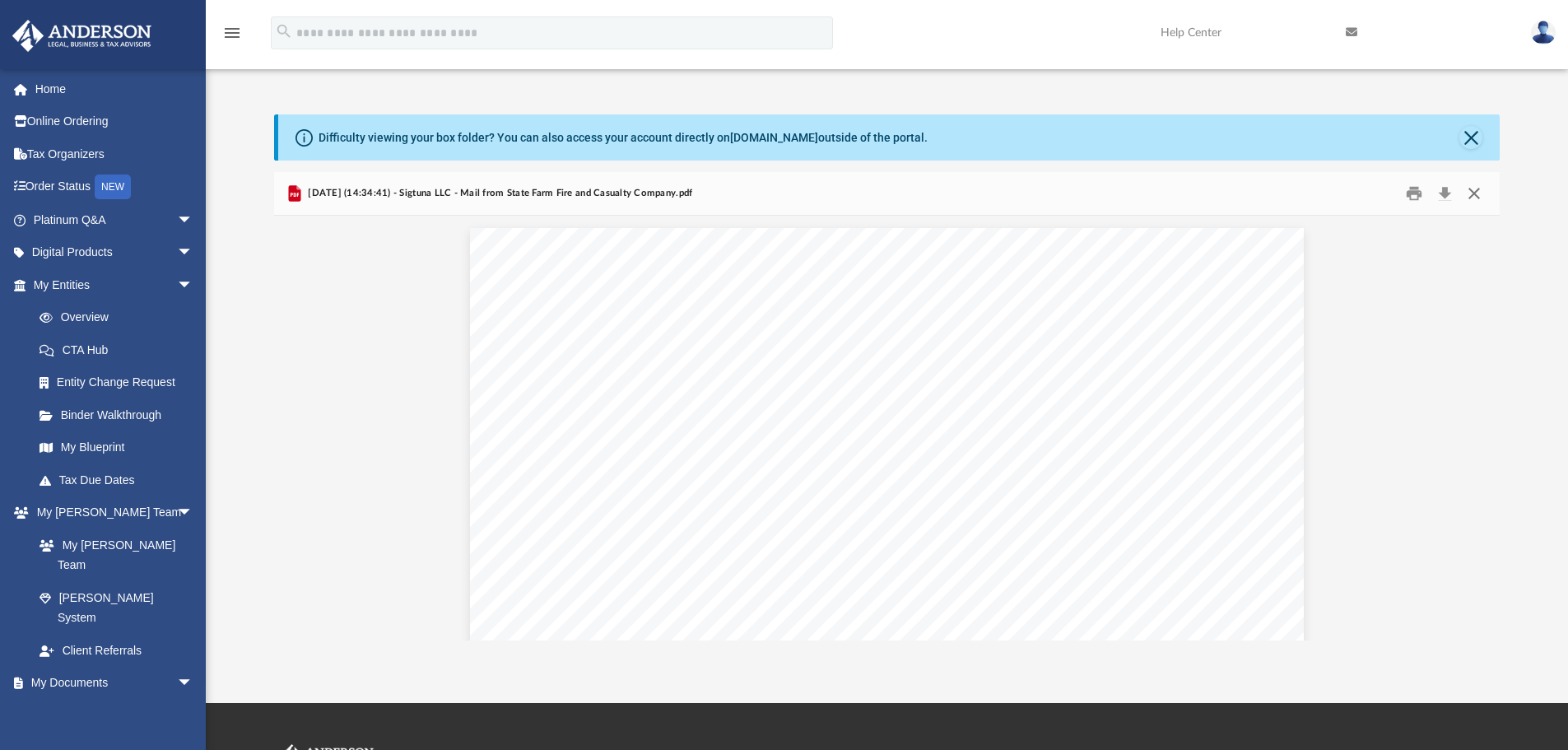
click at [1468, 189] on button "Close" at bounding box center [1474, 194] width 29 height 26
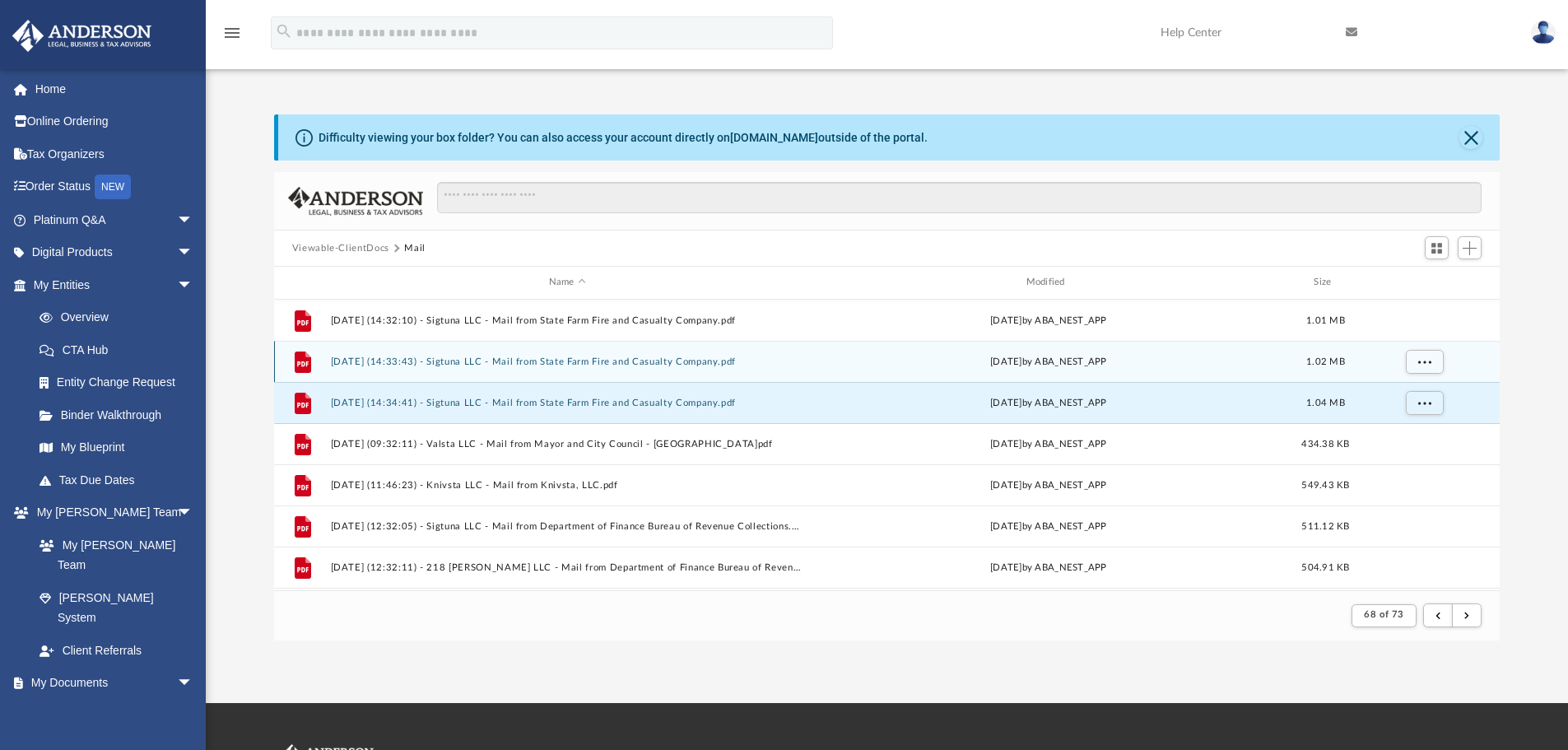
click at [512, 361] on button "[DATE] (14:33:43) - Sigtuna LLC - Mail from State Farm Fire and Casualty Compan…" at bounding box center [567, 361] width 474 height 10
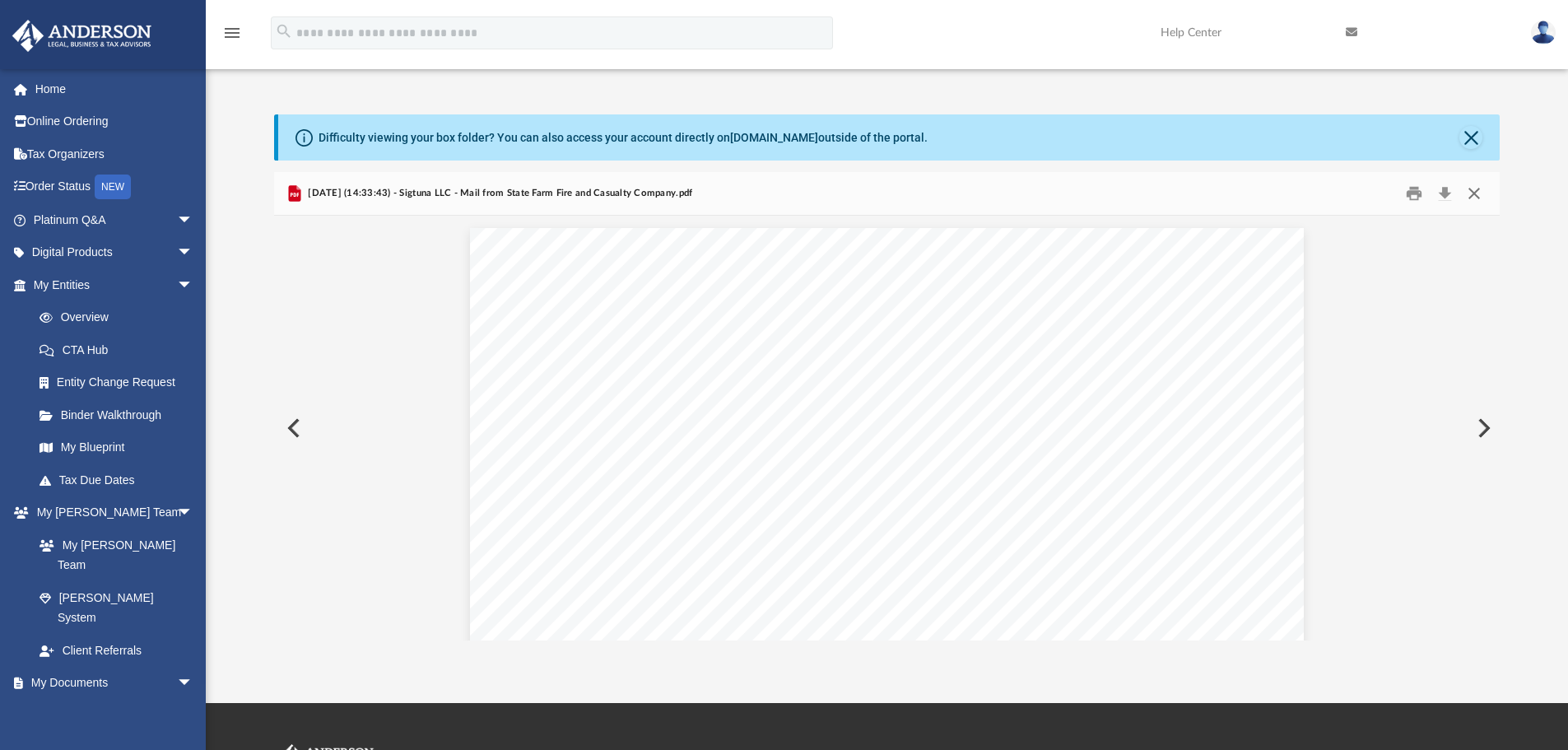
click at [1475, 194] on button "Close" at bounding box center [1474, 194] width 29 height 26
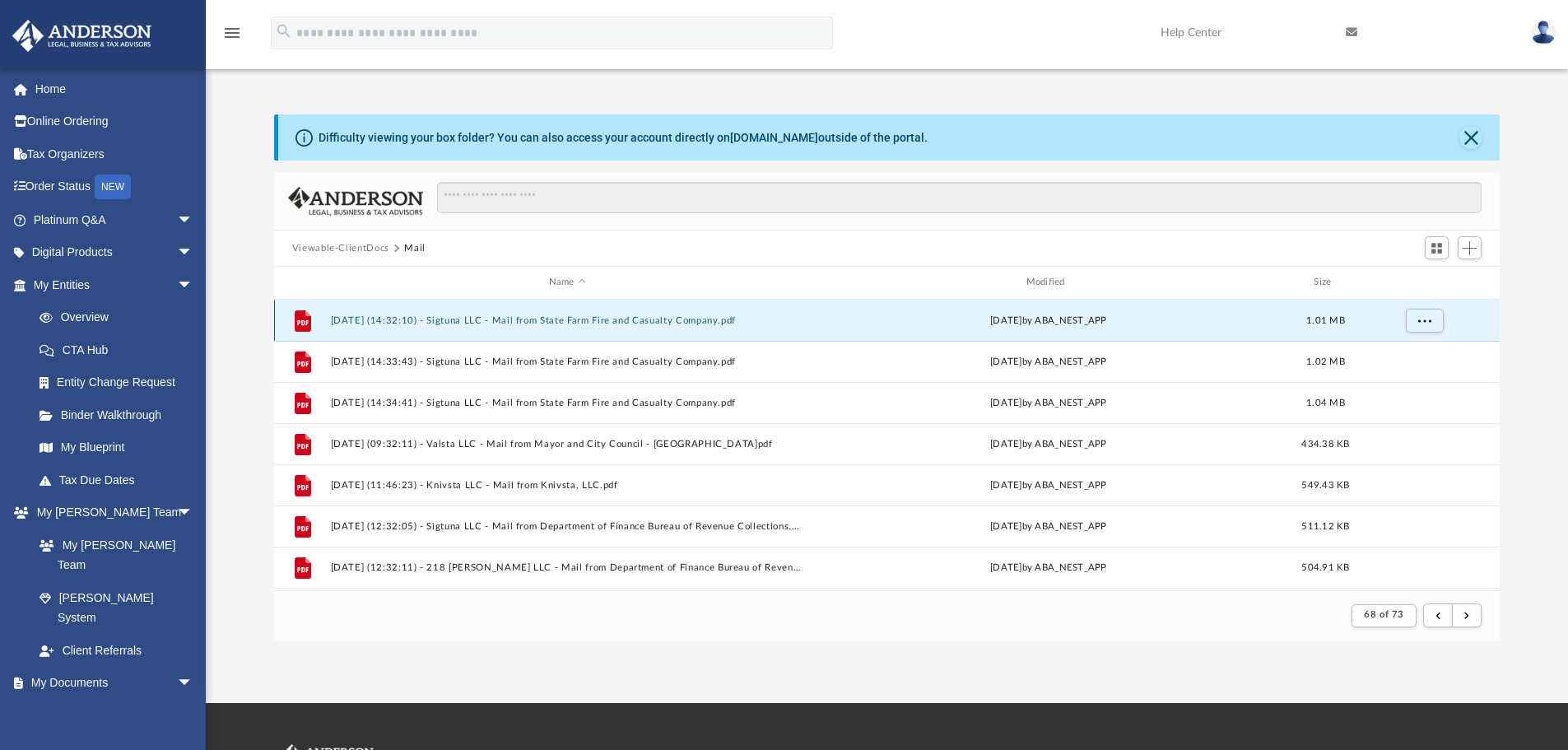
click at [671, 315] on button "[DATE] (14:32:10) - Sigtuna LLC - Mail from State Farm Fire and Casualty Compan…" at bounding box center [567, 320] width 474 height 10
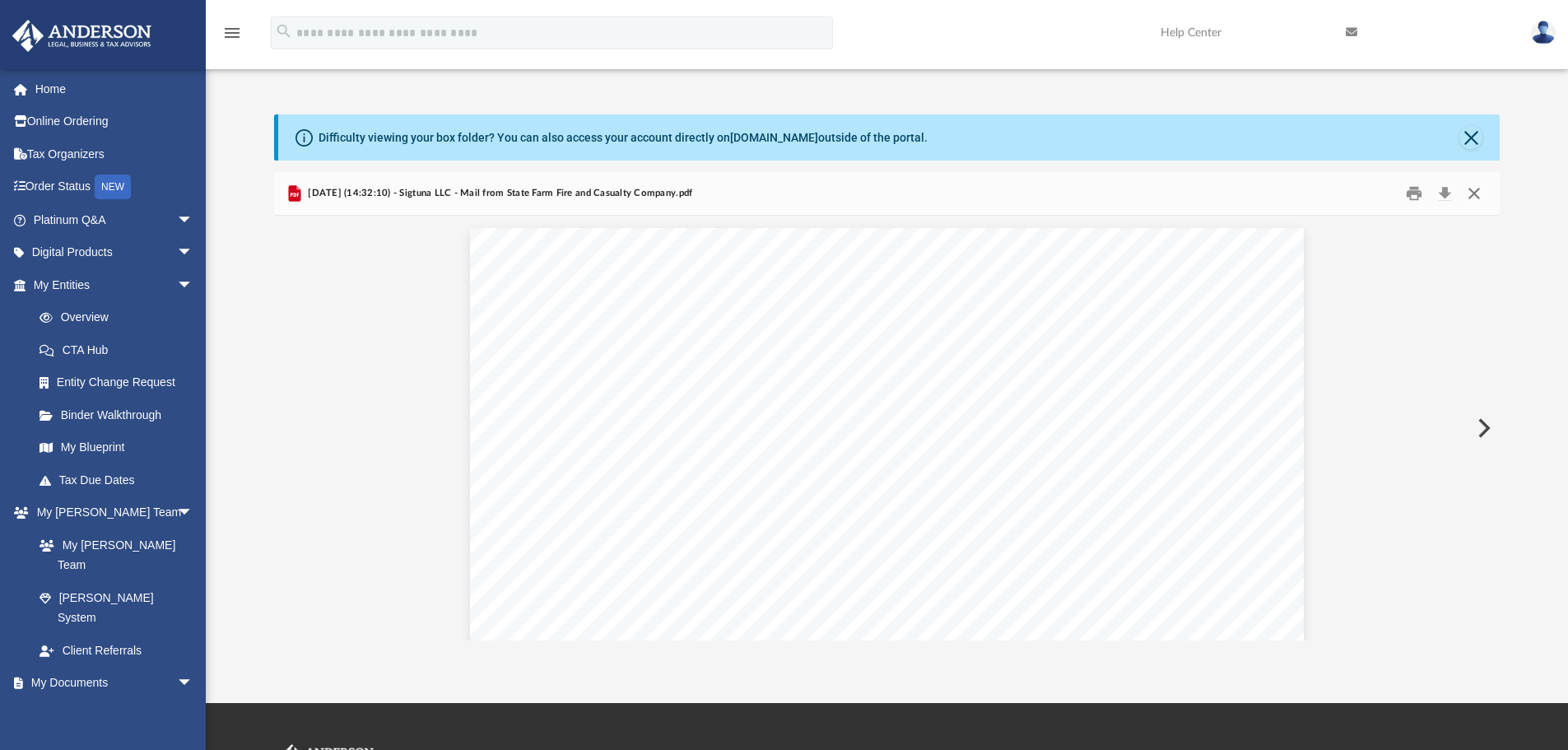
click at [1489, 189] on button "Close" at bounding box center [1474, 194] width 29 height 26
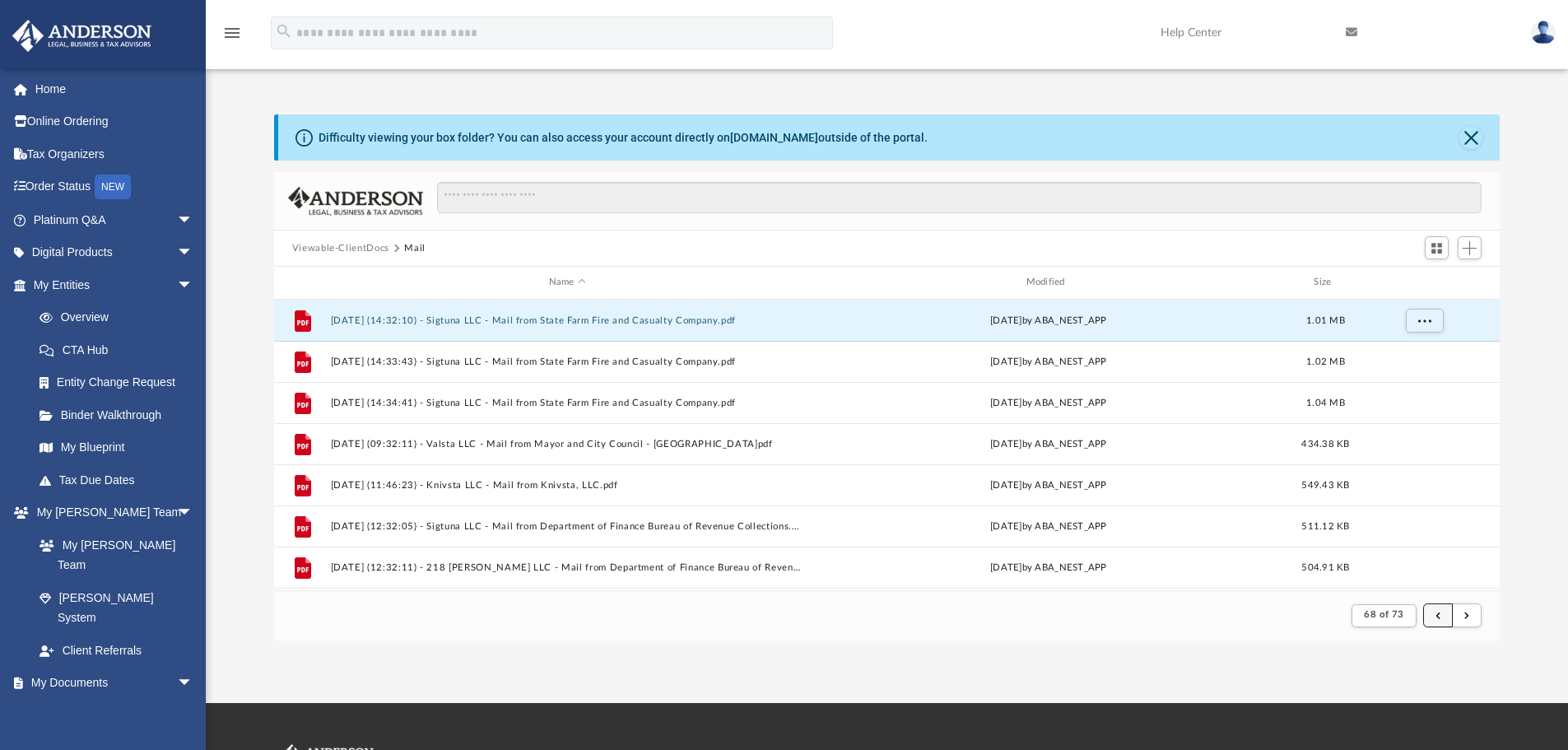
click at [1435, 611] on span "submit" at bounding box center [1437, 615] width 5 height 9
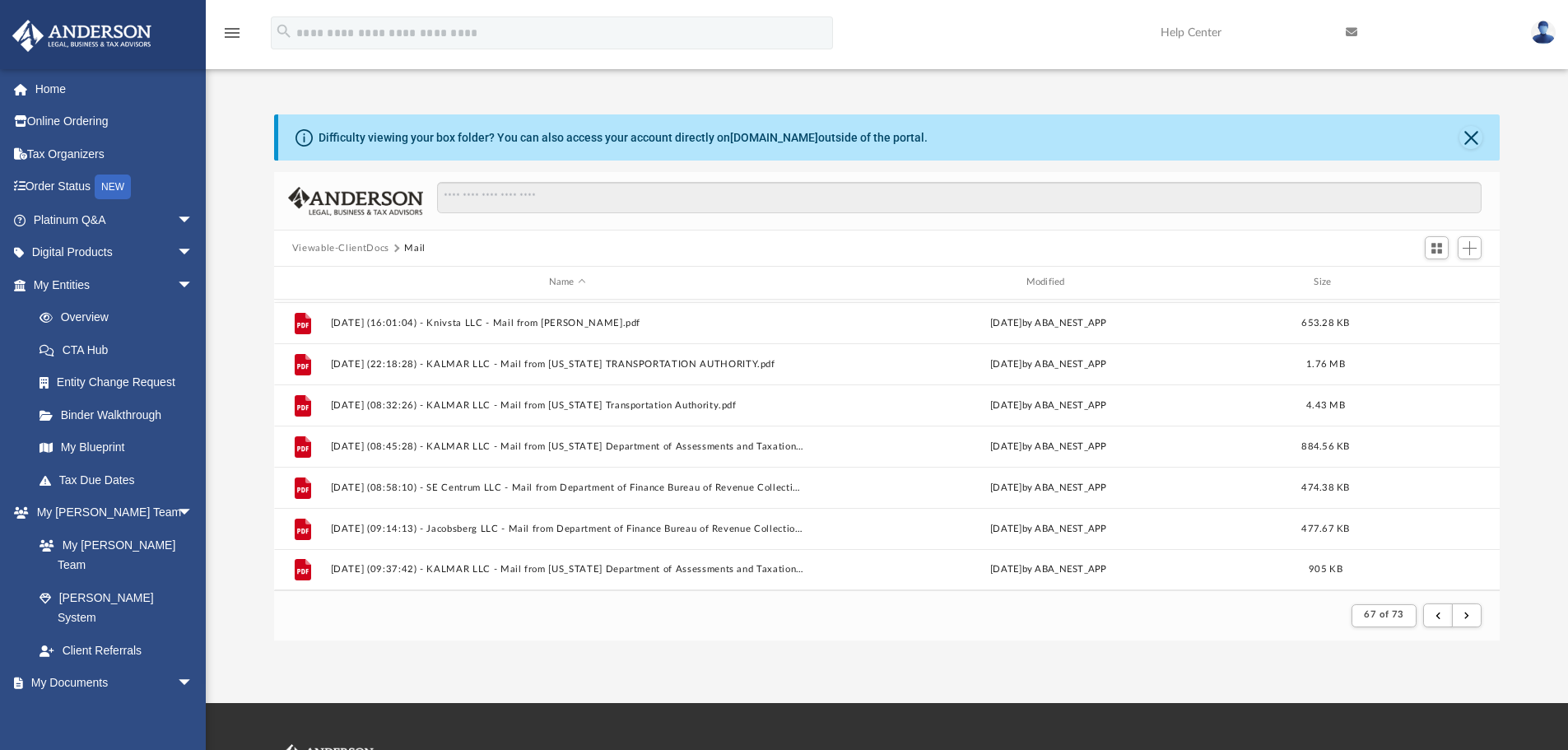
scroll to position [82, 0]
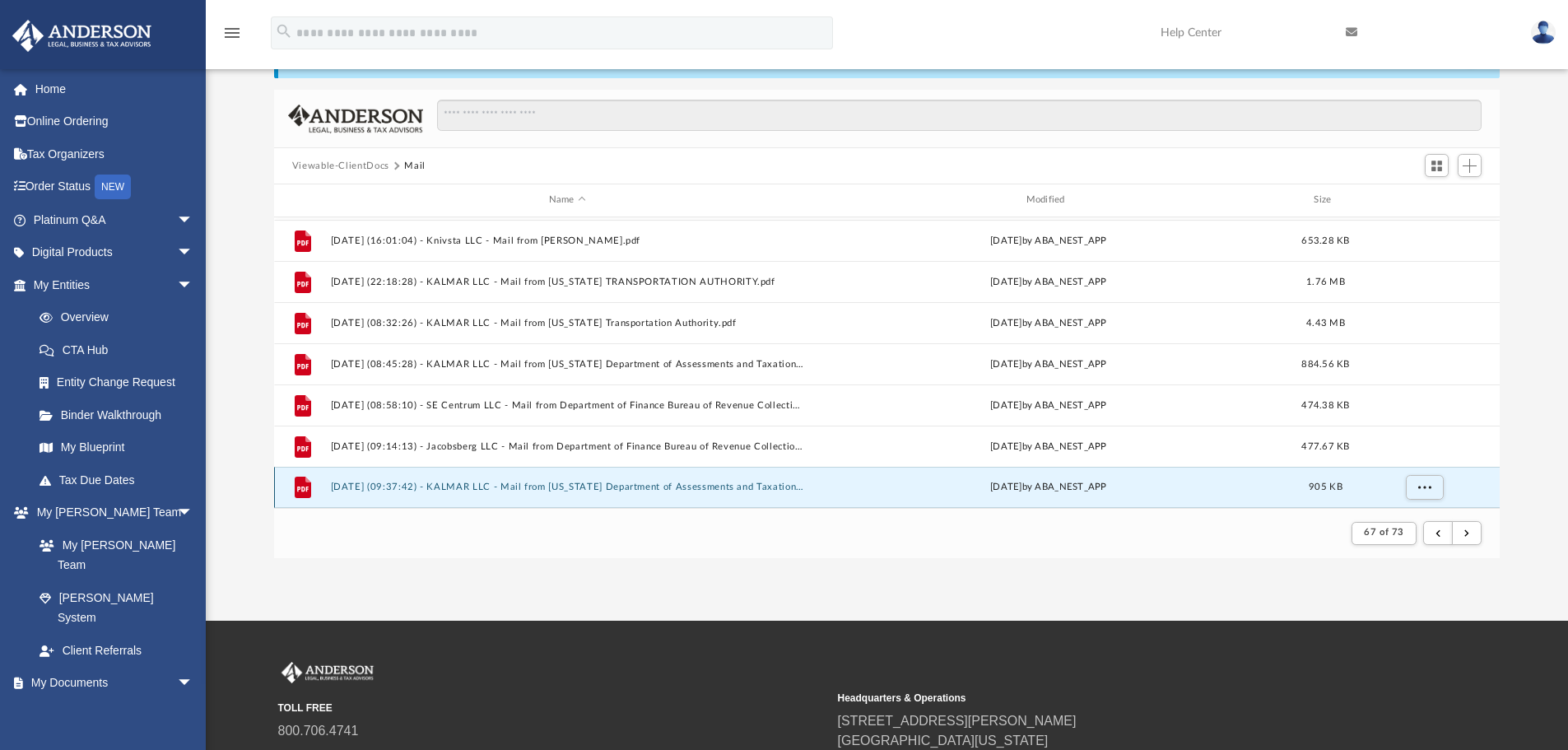
click at [612, 486] on button "[DATE] (09:37:42) - KALMAR LLC - Mail from [US_STATE] Department of Assessments…" at bounding box center [567, 486] width 474 height 10
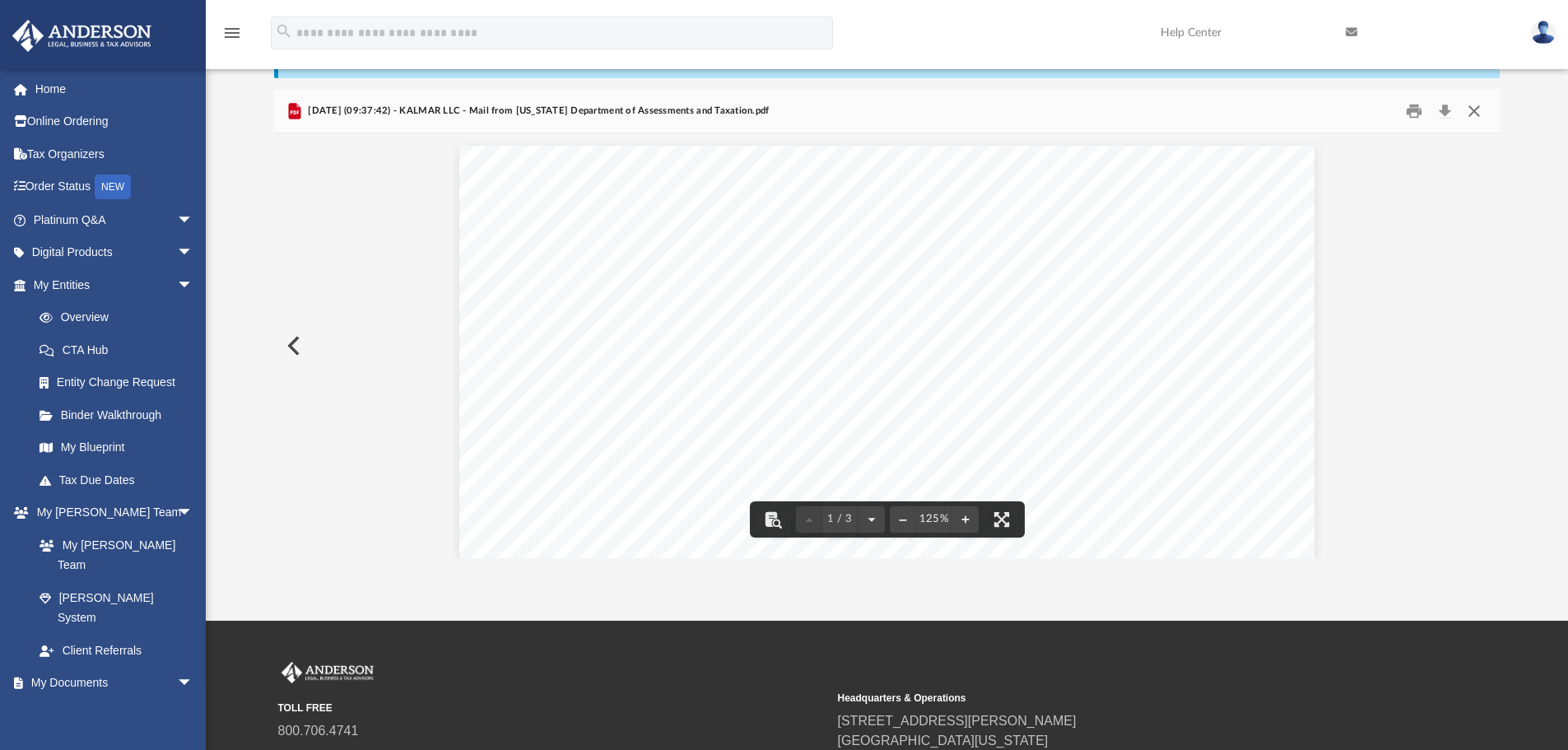
click at [1473, 108] on button "Close" at bounding box center [1474, 111] width 29 height 26
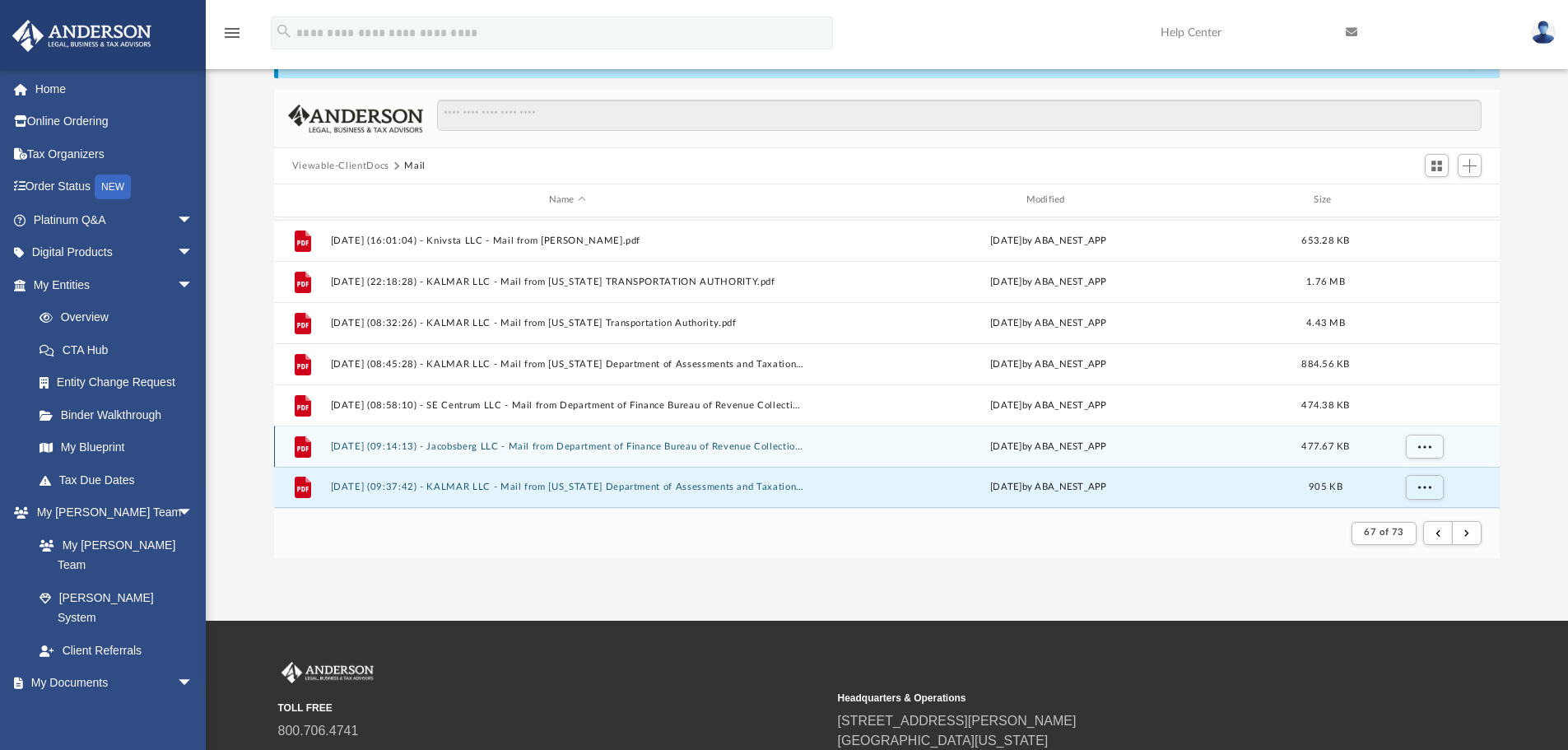
click at [566, 444] on button "[DATE] (09:14:13) - Jacobsberg LLC - Mail from Department of Finance Bureau of …" at bounding box center [567, 446] width 474 height 10
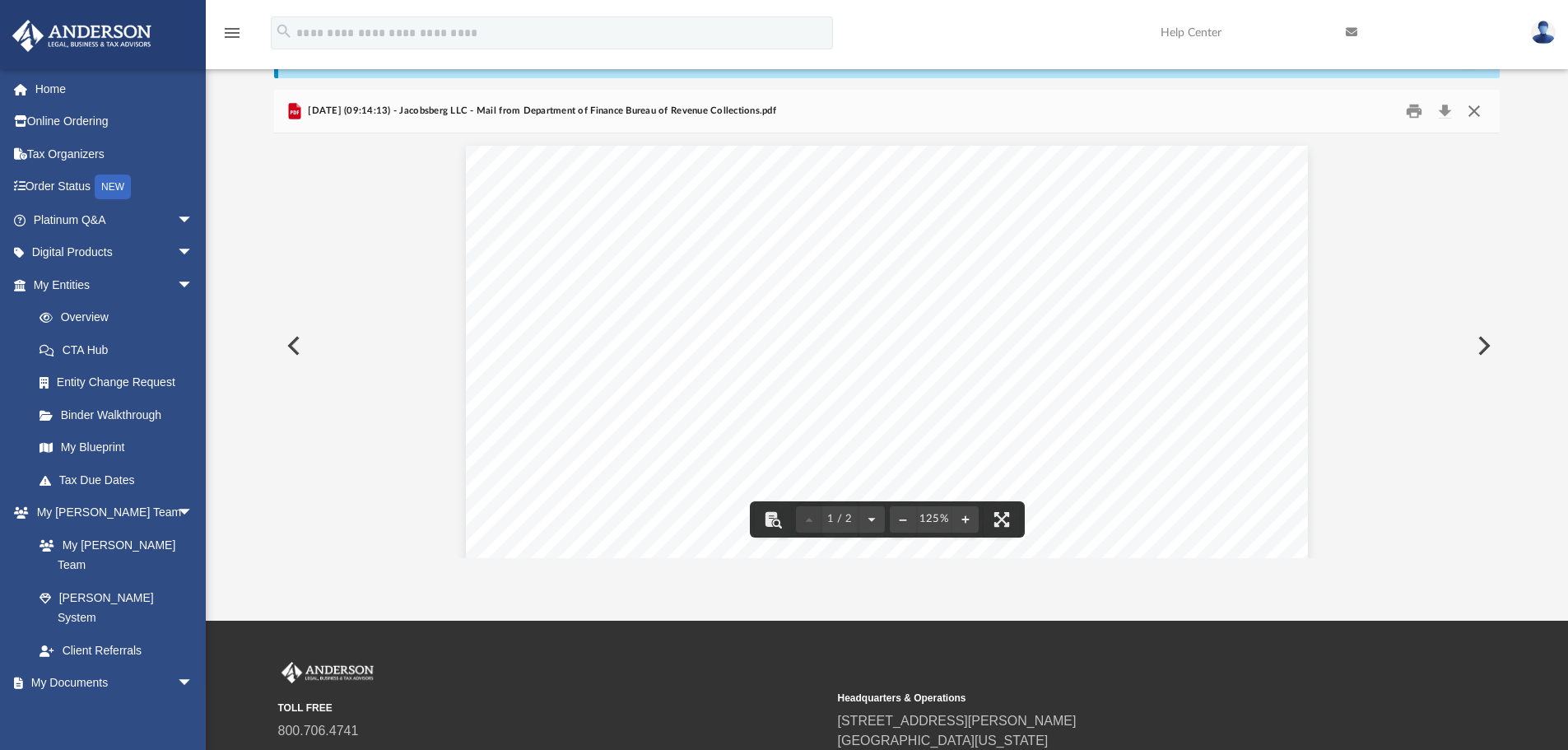
click at [1471, 118] on button "Close" at bounding box center [1474, 111] width 29 height 26
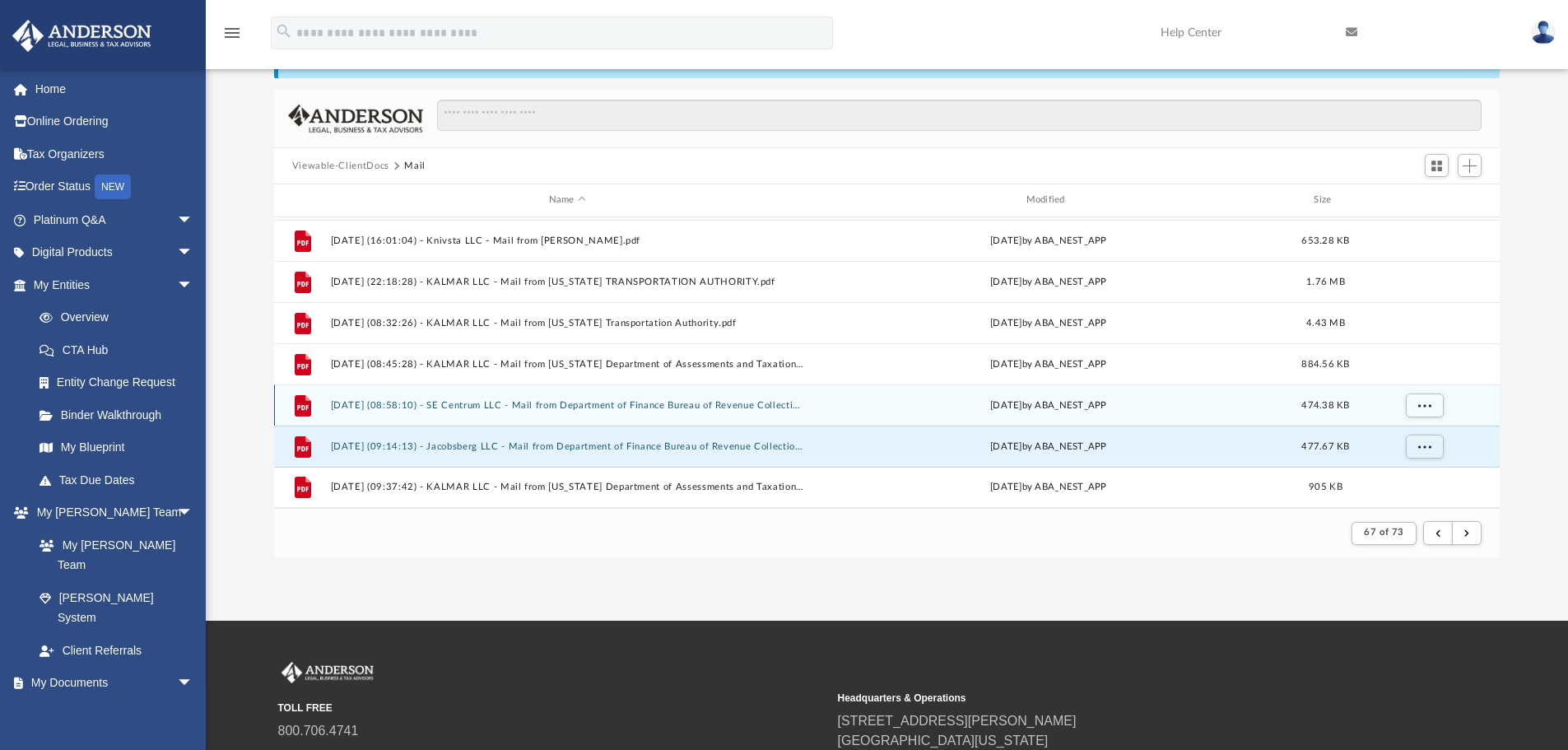
click at [639, 408] on button "[DATE] (08:58:10) - SE Centrum LLC - Mail from Department of Finance Bureau of …" at bounding box center [567, 404] width 474 height 10
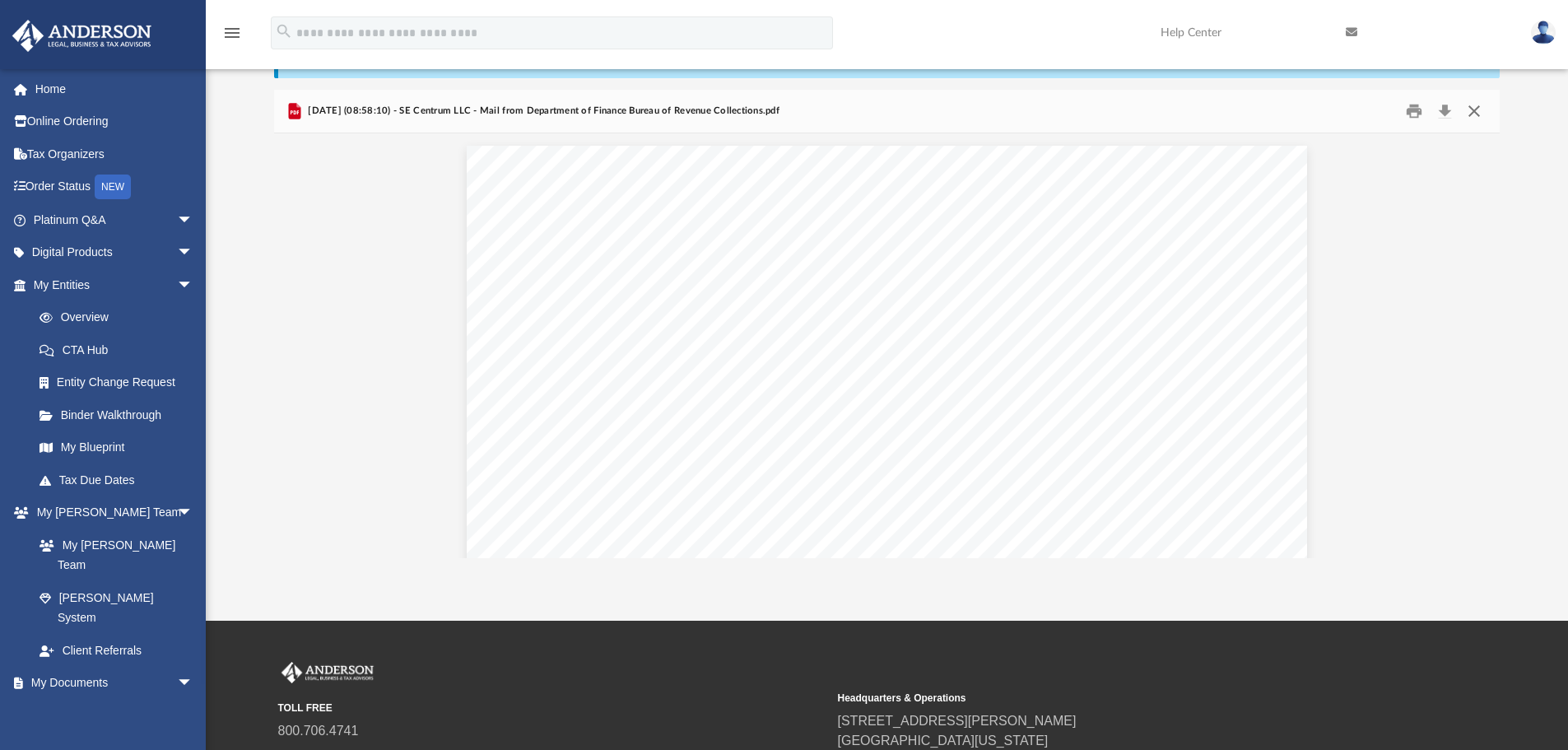
click at [1475, 115] on button "Close" at bounding box center [1474, 111] width 29 height 26
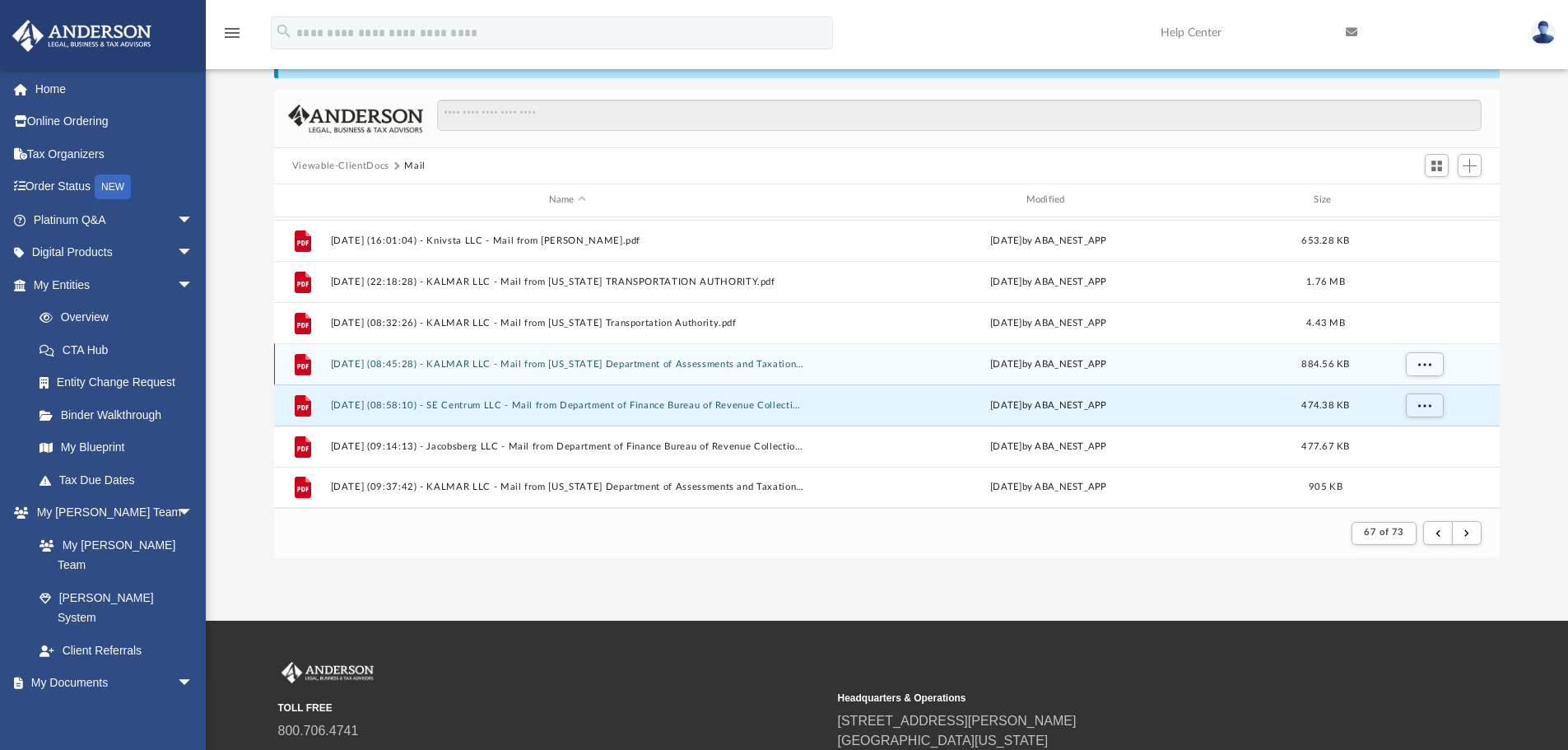
click at [473, 364] on button "[DATE] (08:45:28) - KALMAR LLC - Mail from [US_STATE] Department of Assessments…" at bounding box center [567, 364] width 474 height 10
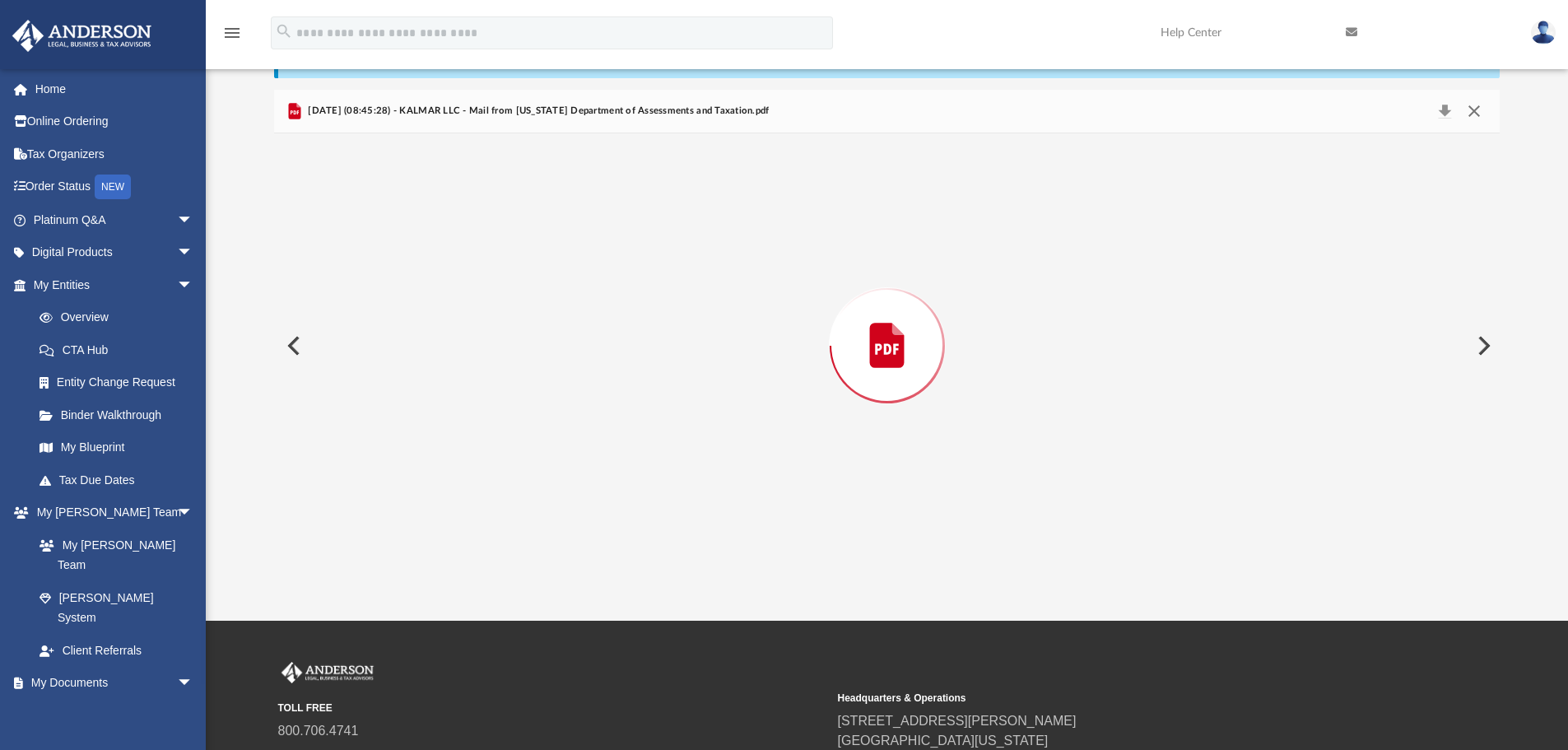
scroll to position [2208, 0]
click at [1474, 112] on button "Close" at bounding box center [1474, 111] width 29 height 26
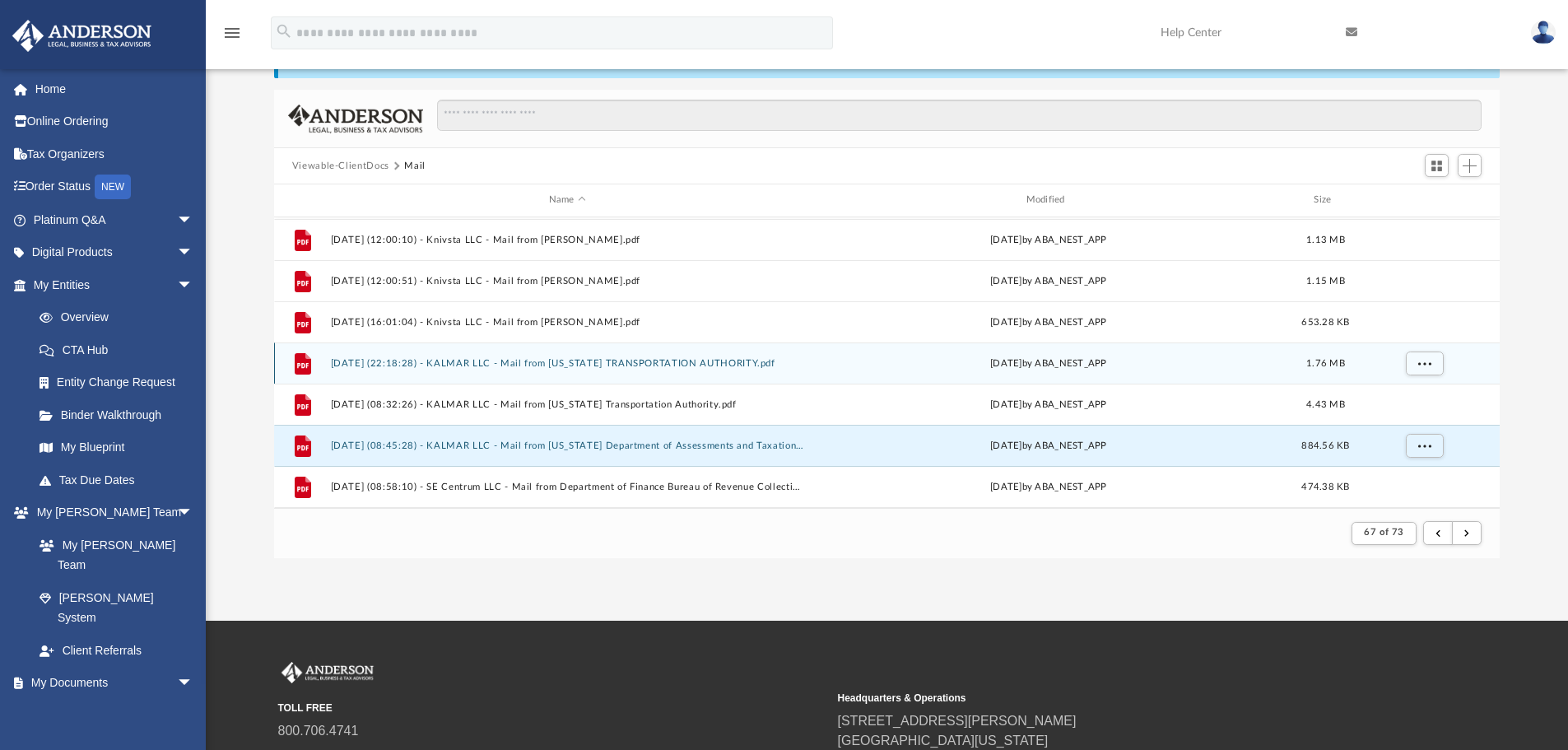
scroll to position [1684, 0]
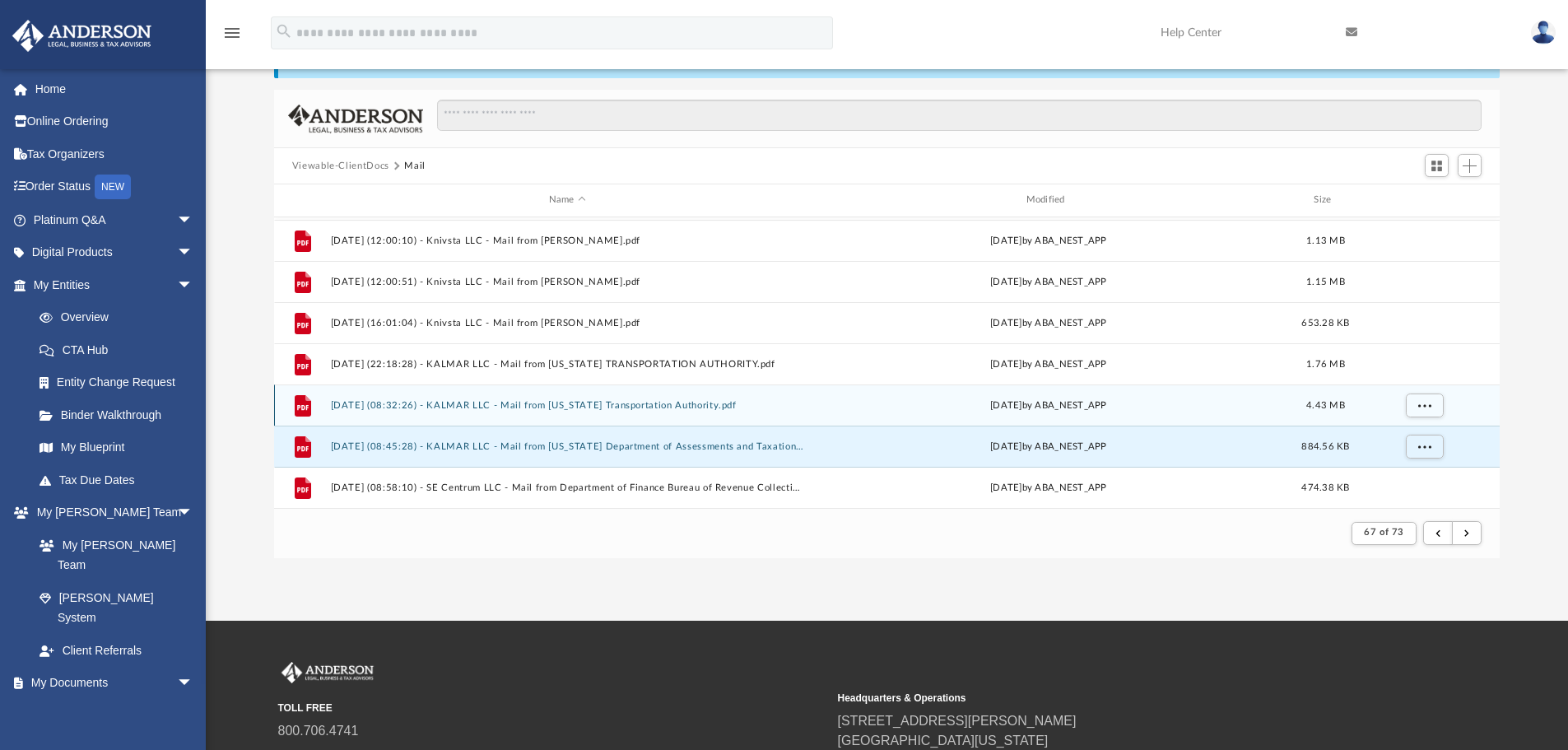
click at [662, 401] on button "[DATE] (08:32:26) - KALMAR LLC - Mail from [US_STATE] Transportation Authority.…" at bounding box center [567, 404] width 474 height 10
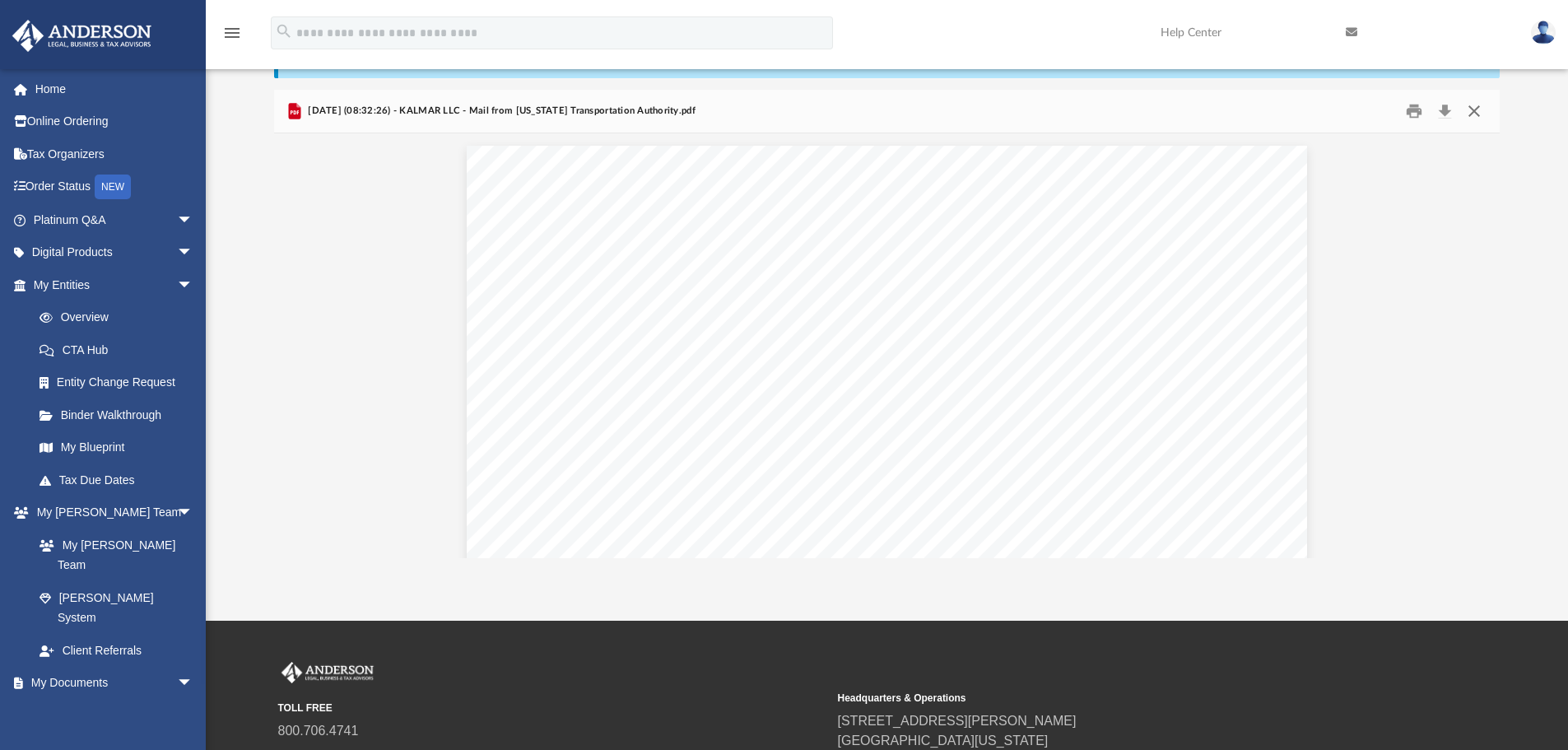
click at [1477, 117] on button "Close" at bounding box center [1474, 111] width 29 height 26
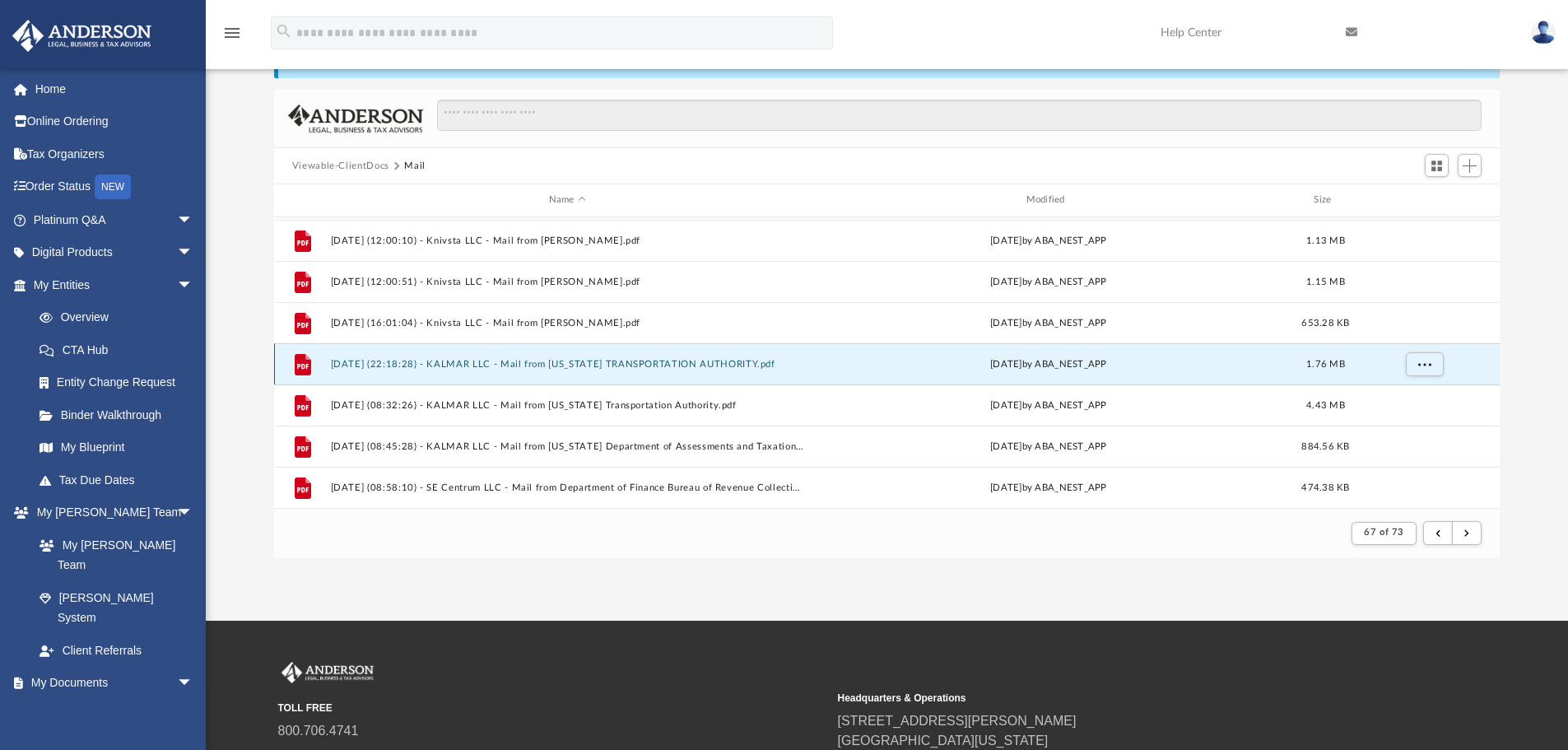
click at [653, 367] on button "[DATE] (22:18:28) - KALMAR LLC - Mail from [US_STATE] TRANSPORTATION AUTHORITY.…" at bounding box center [567, 364] width 474 height 10
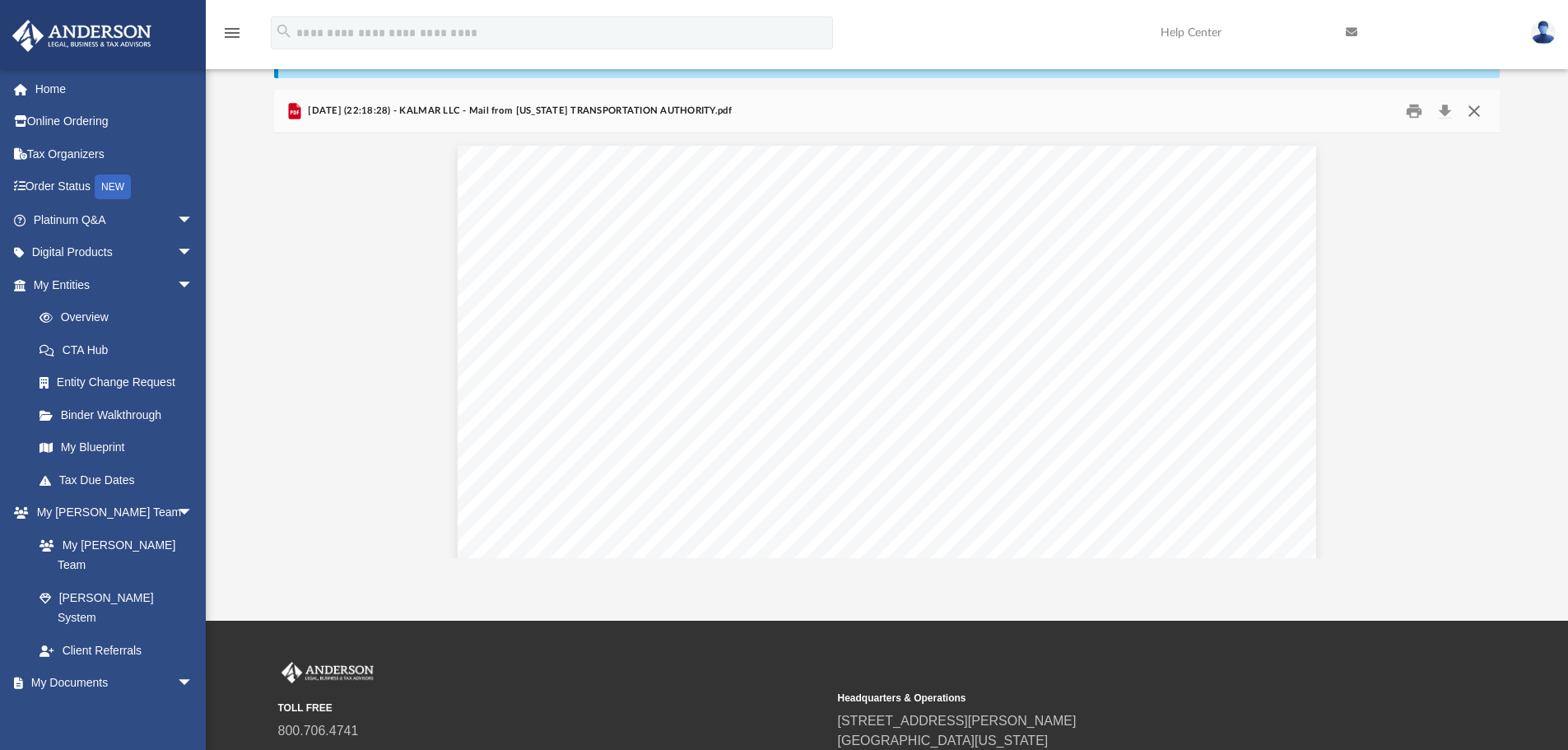
click at [1479, 118] on button "Close" at bounding box center [1474, 111] width 29 height 26
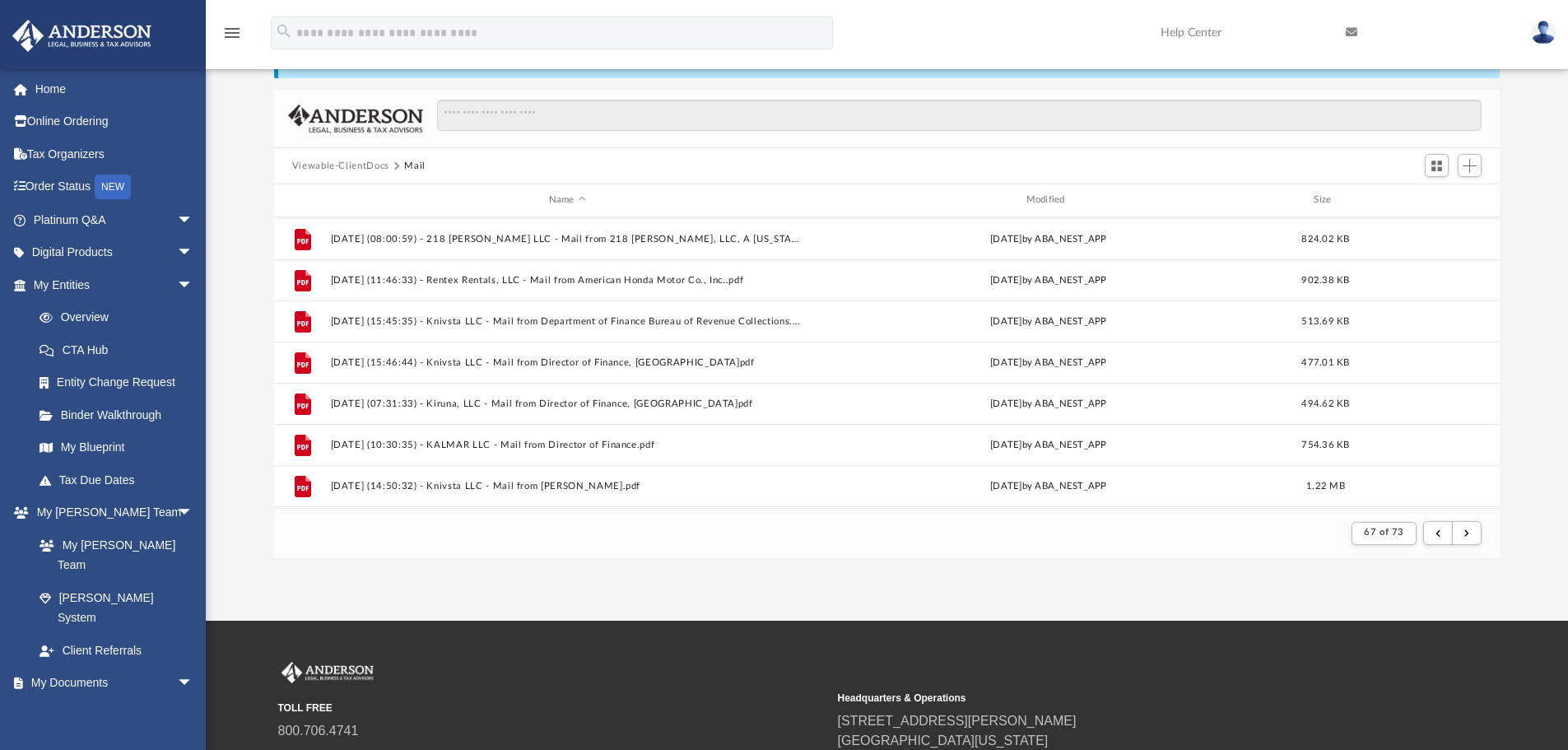
scroll to position [1191, 0]
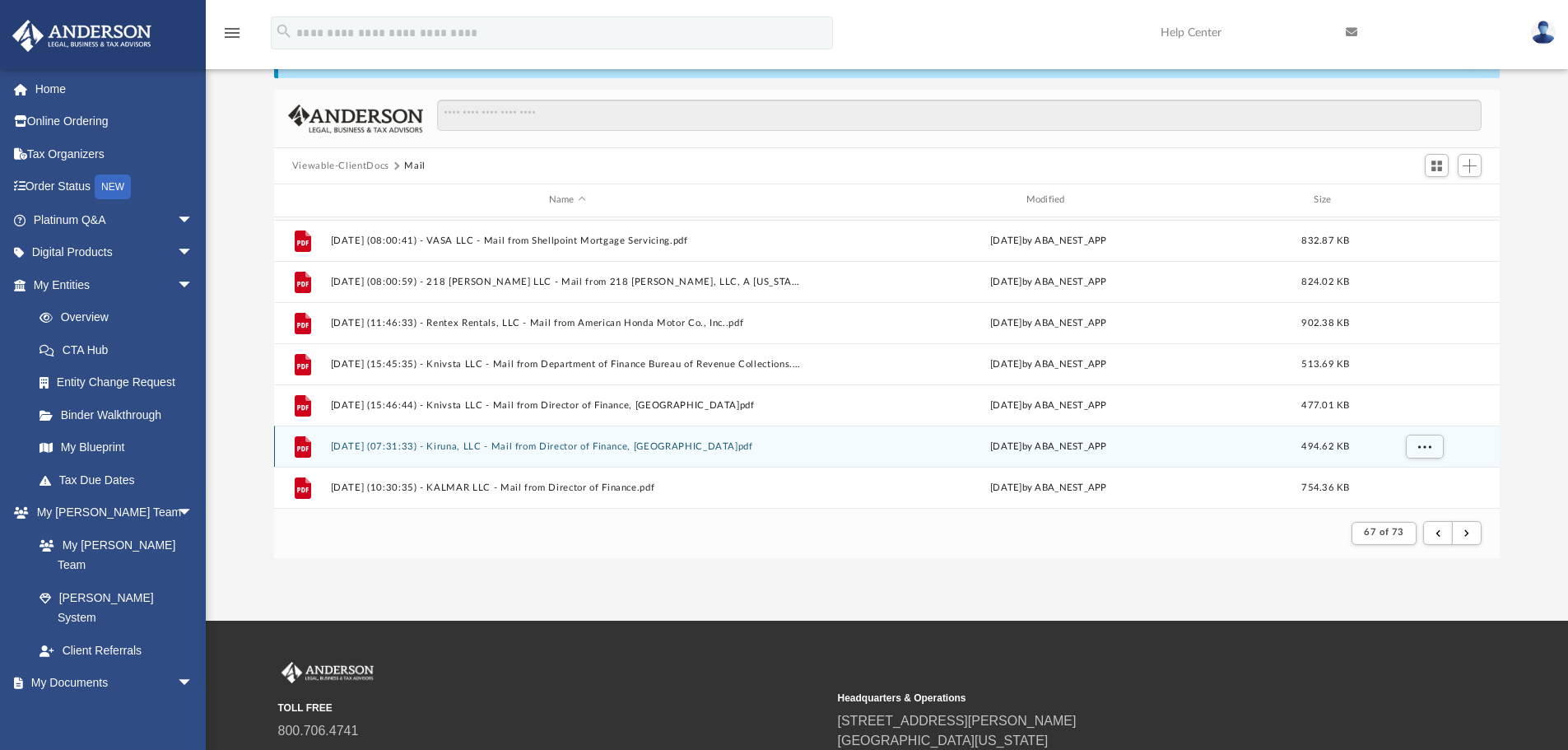
click at [611, 451] on button "[DATE] (07:31:33) - Kiruna, LLC - Mail from Director of Finance, [GEOGRAPHIC_DA…" at bounding box center [567, 446] width 474 height 10
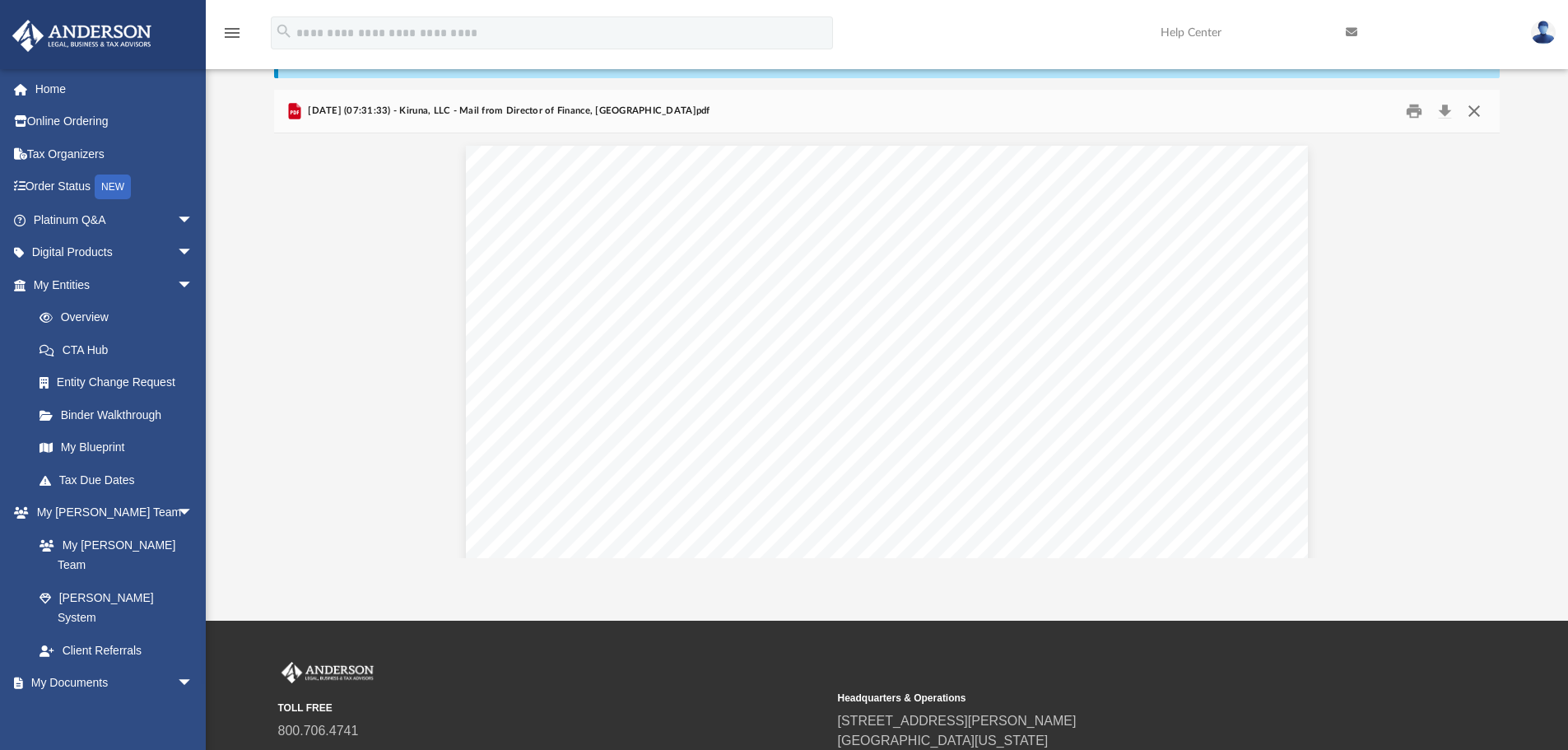
click at [1473, 118] on button "Close" at bounding box center [1474, 111] width 29 height 26
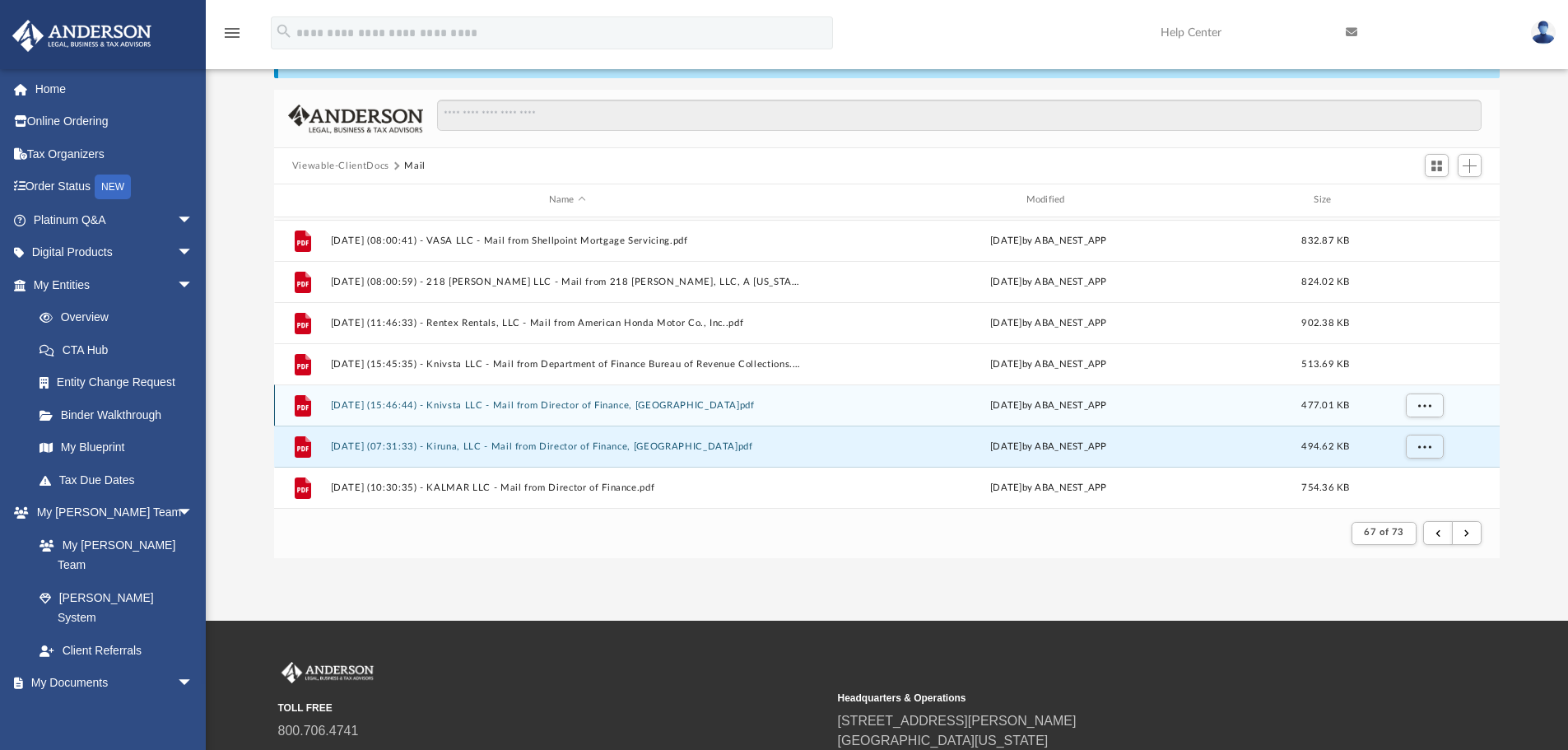
click at [541, 410] on button "[DATE] (15:46:44) - Knivsta LLC - Mail from Director of Finance, [GEOGRAPHIC_DA…" at bounding box center [567, 404] width 474 height 10
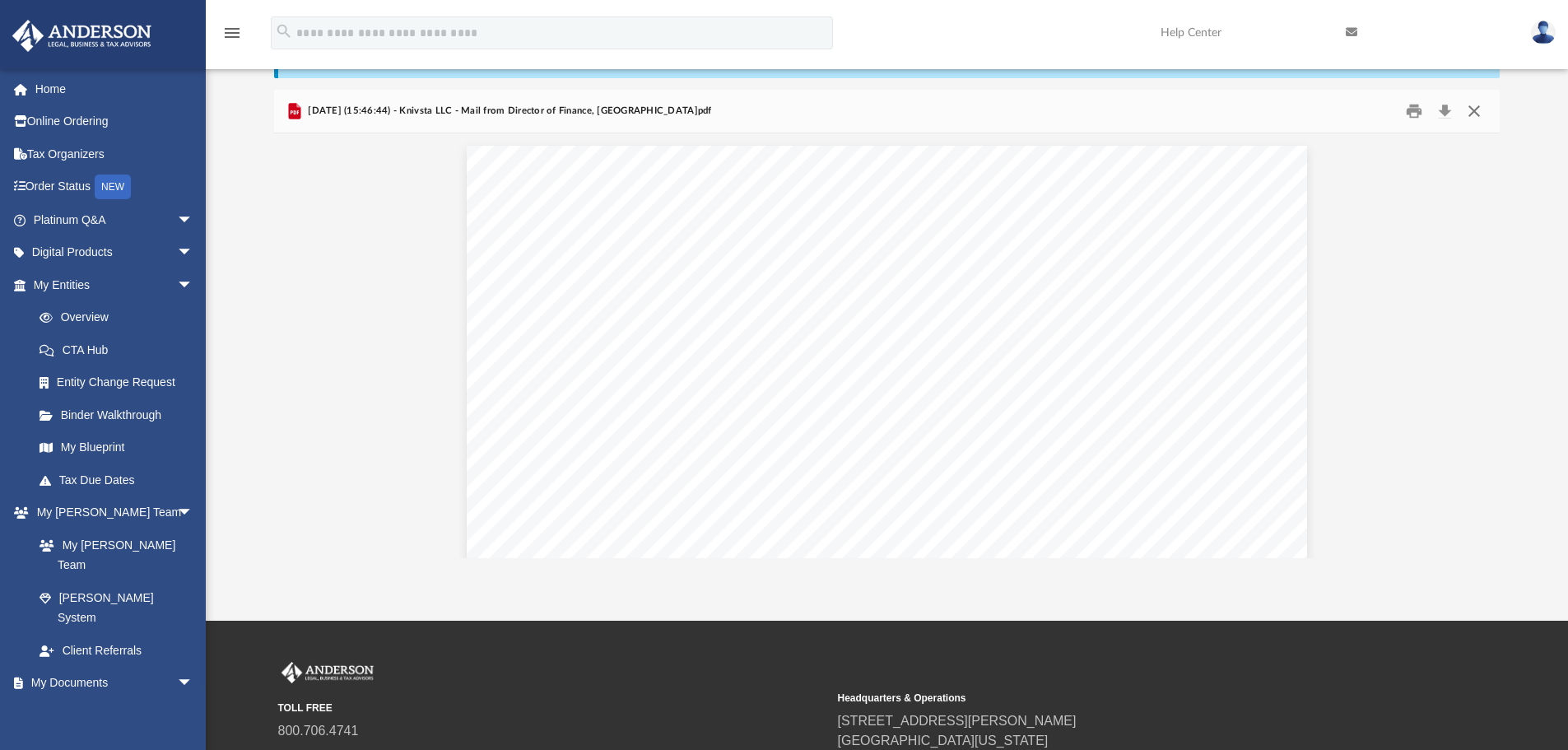
click at [1476, 115] on button "Close" at bounding box center [1474, 111] width 29 height 26
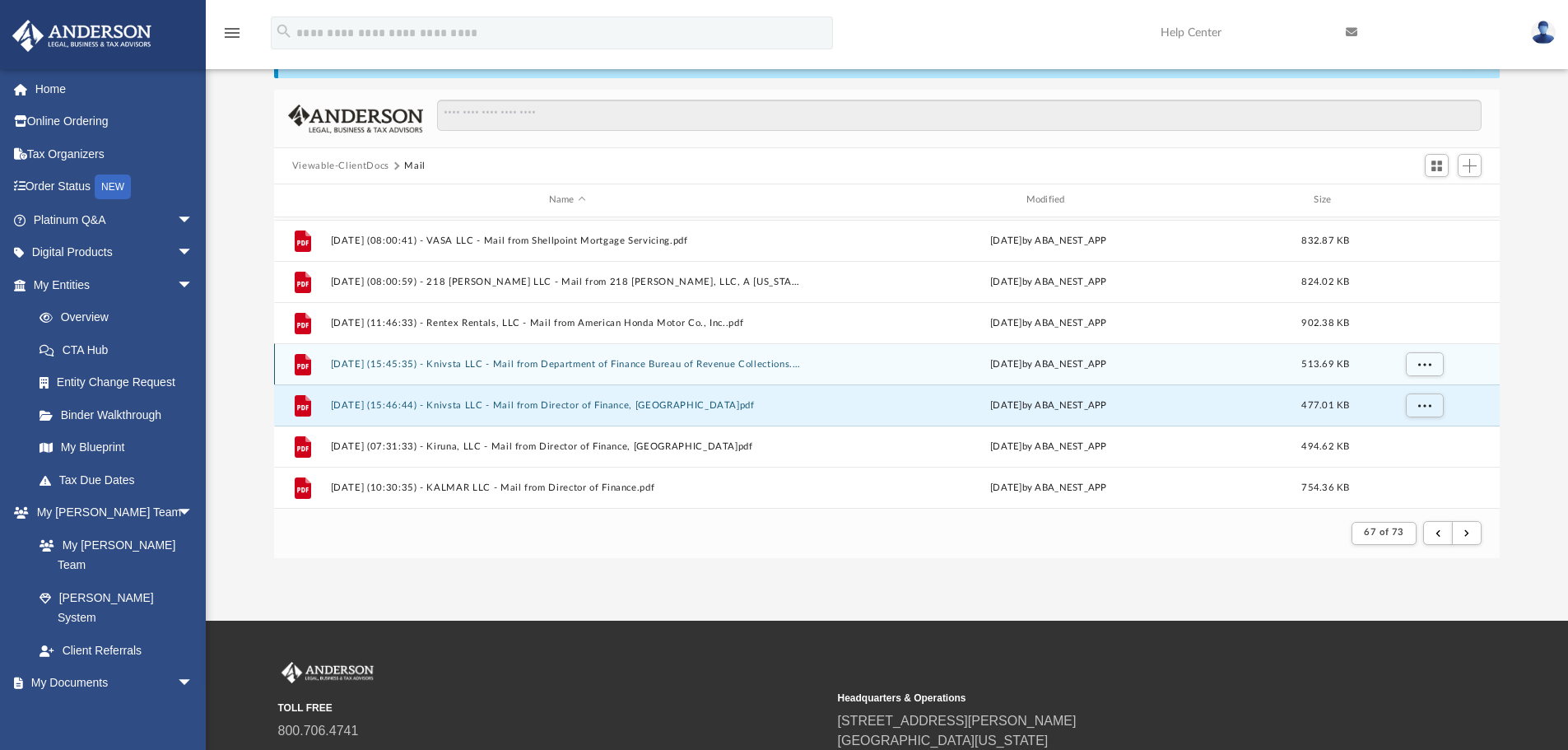
click at [593, 361] on button "[DATE] (15:45:35) - Knivsta LLC - Mail from Department of Finance Bureau of Rev…" at bounding box center [567, 364] width 474 height 10
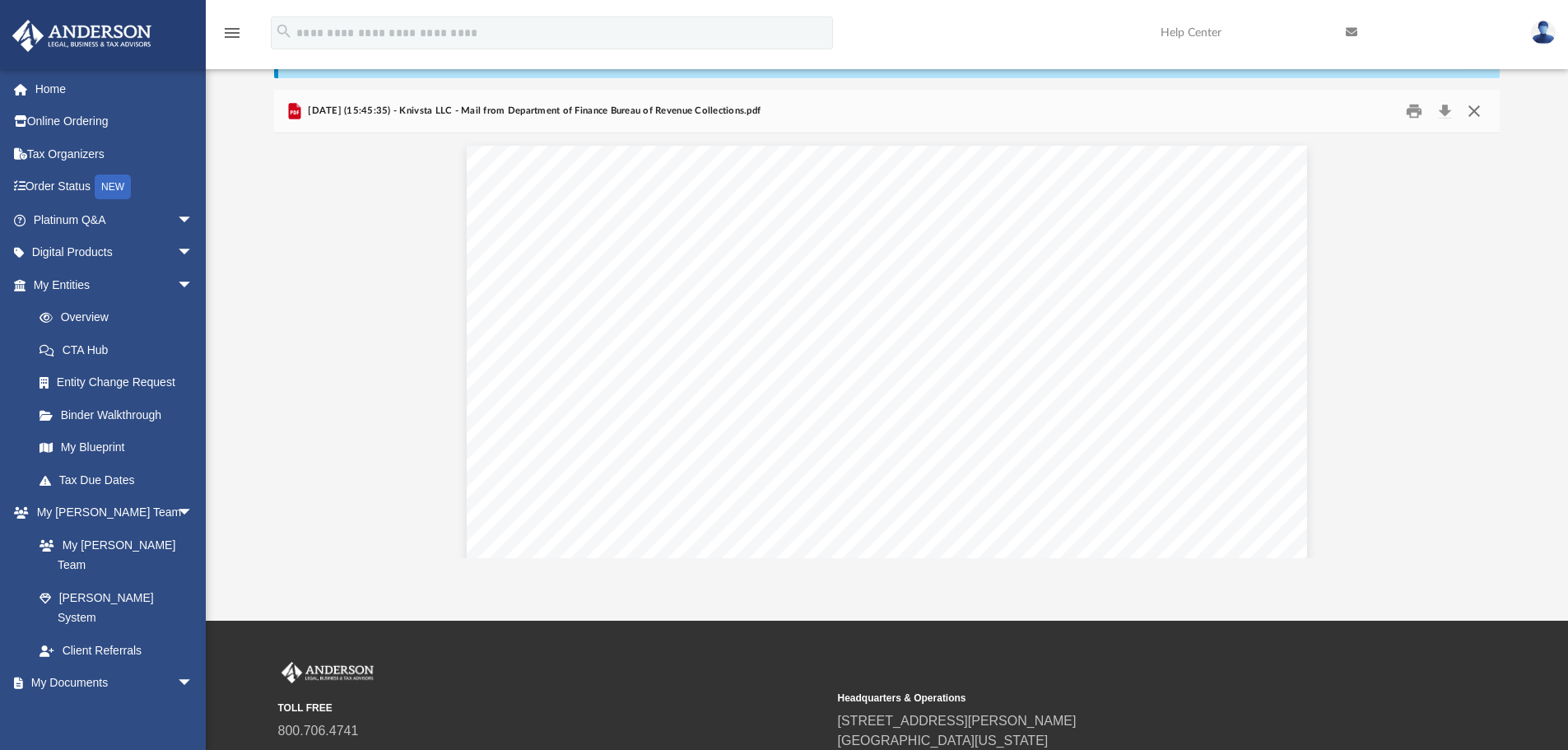
click at [1473, 111] on button "Close" at bounding box center [1474, 111] width 29 height 26
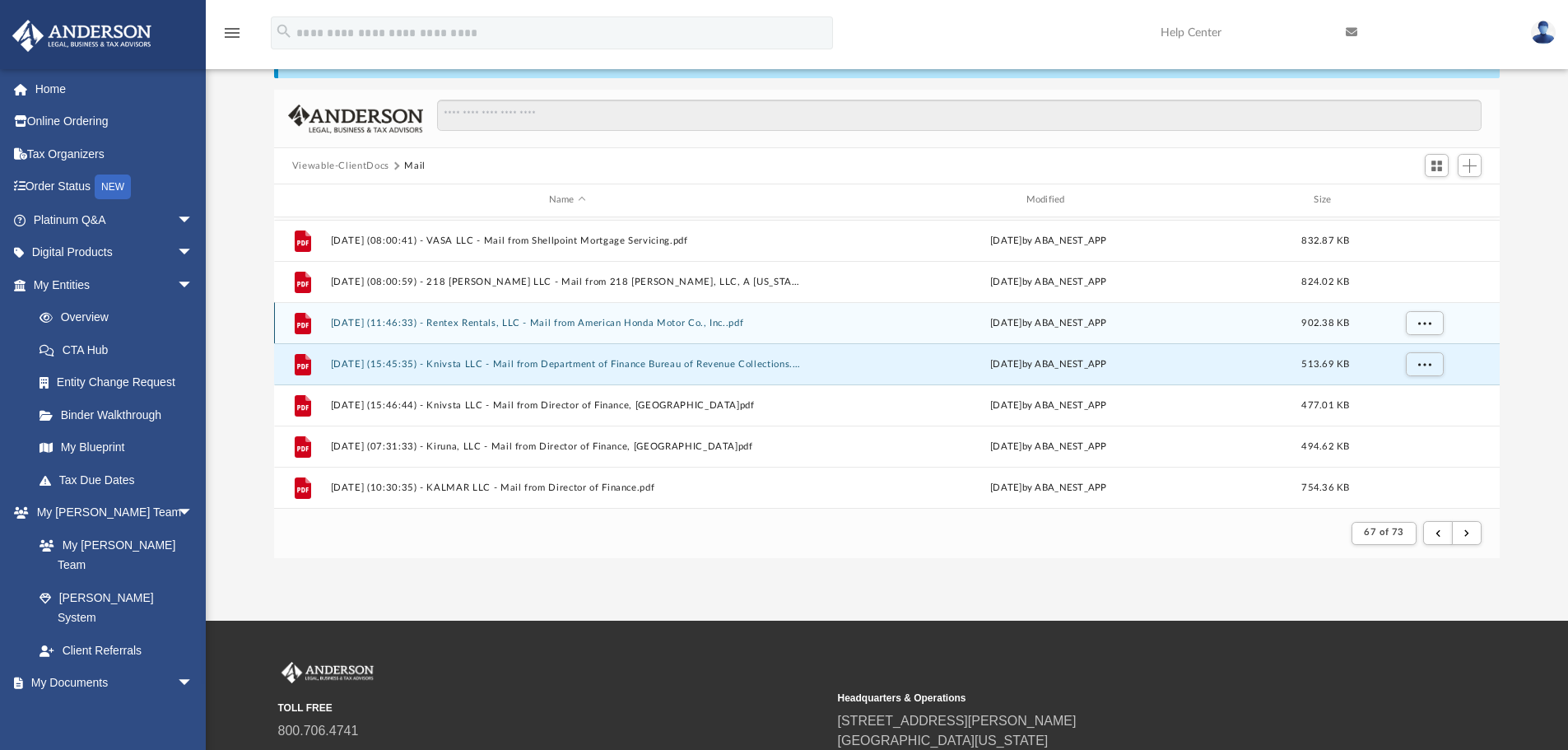
click at [502, 328] on button "[DATE] (11:46:33) - Rentex Rentals, LLC - Mail from American Honda Motor Co., I…" at bounding box center [567, 322] width 474 height 10
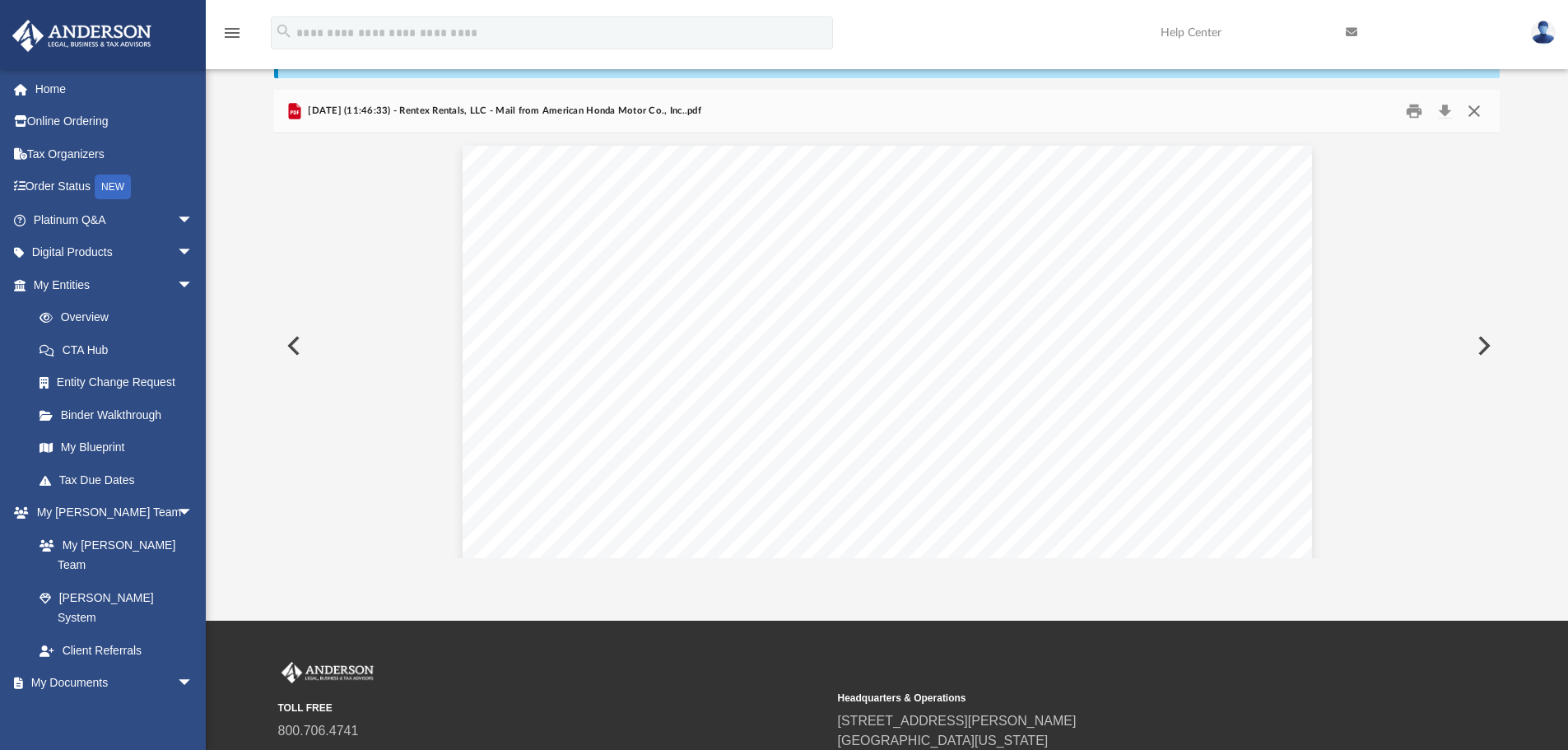
click at [1473, 114] on button "Close" at bounding box center [1474, 111] width 29 height 26
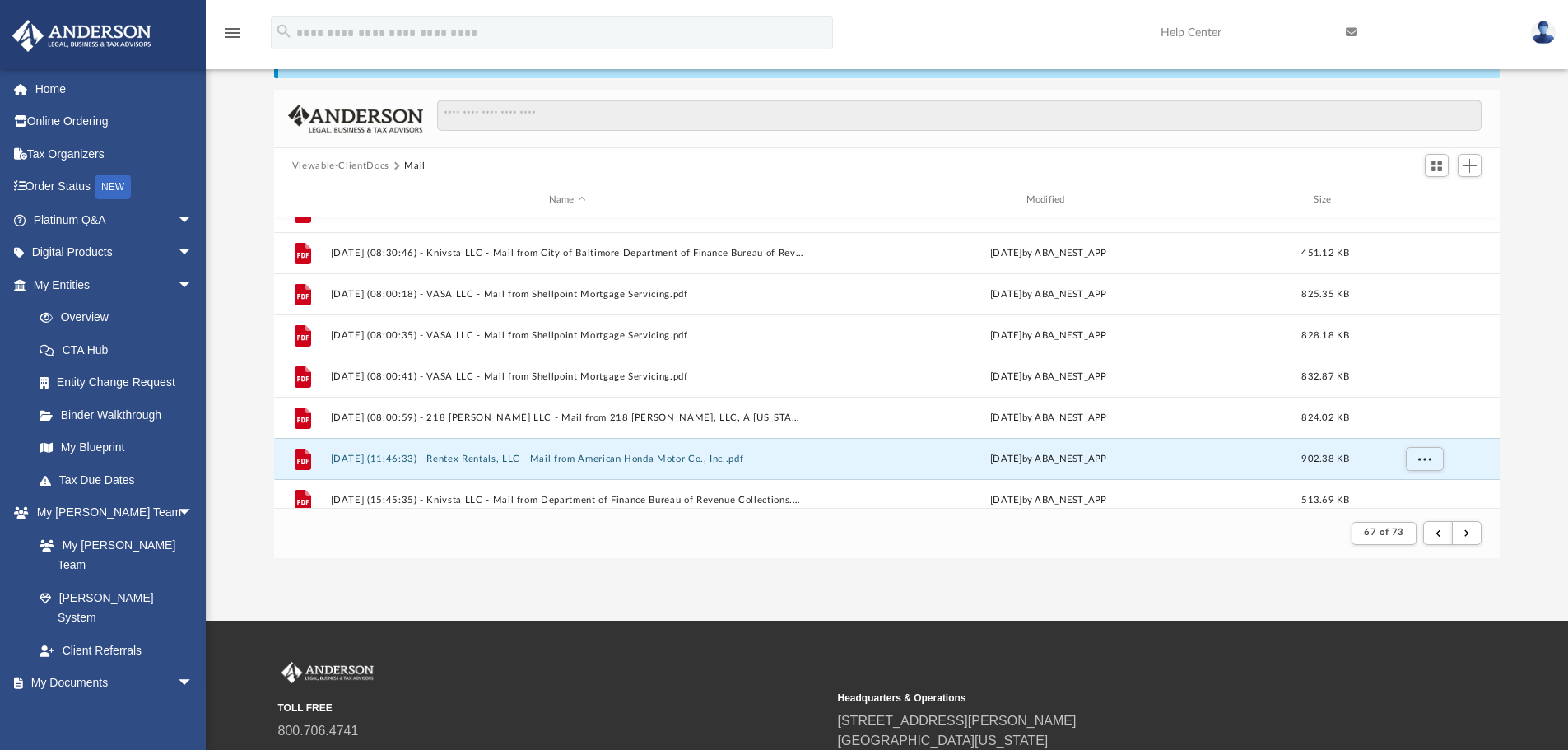
scroll to position [1026, 0]
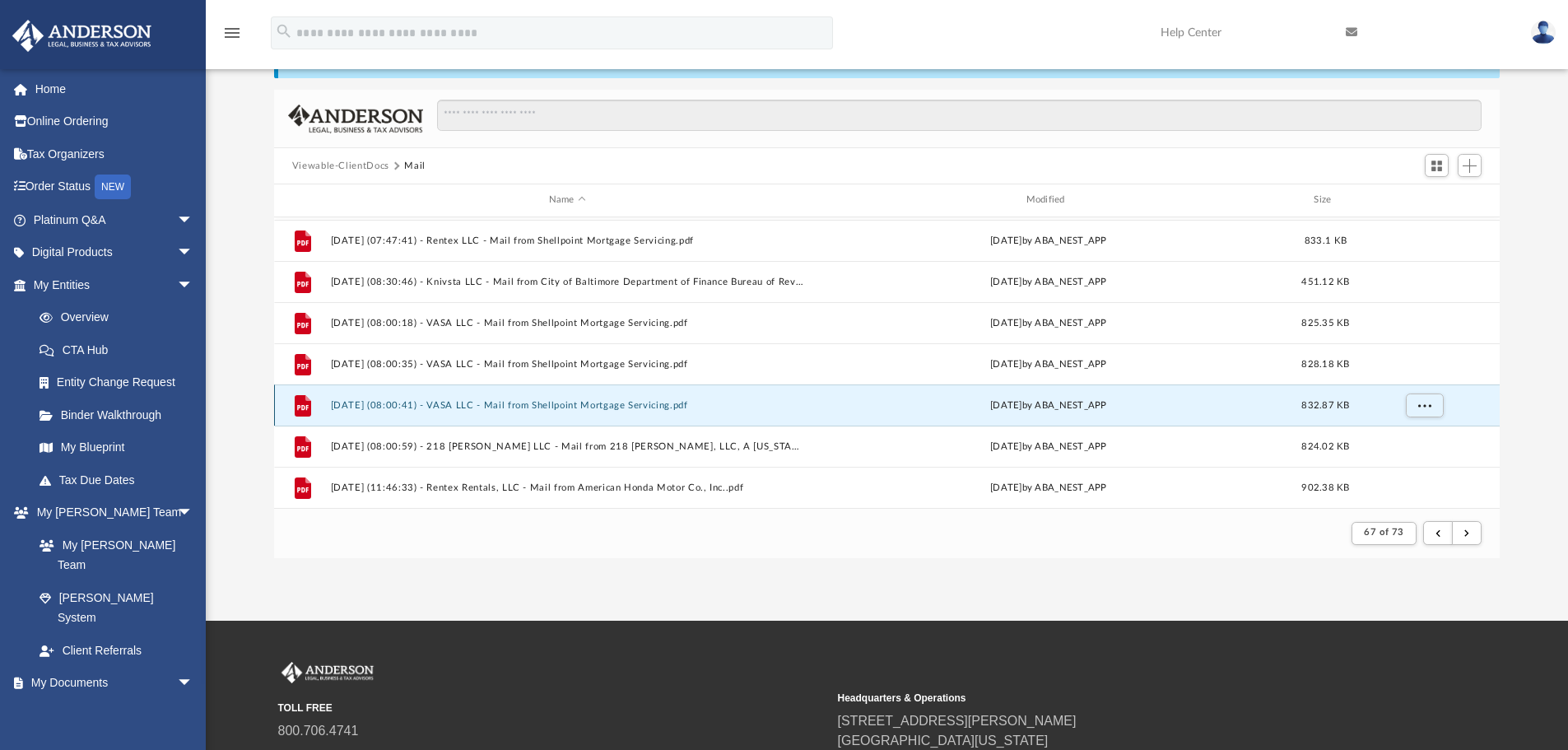
click at [622, 405] on button "[DATE] (08:00:41) - VASA LLC - Mail from Shellpoint Mortgage Servicing.pdf" at bounding box center [567, 404] width 474 height 10
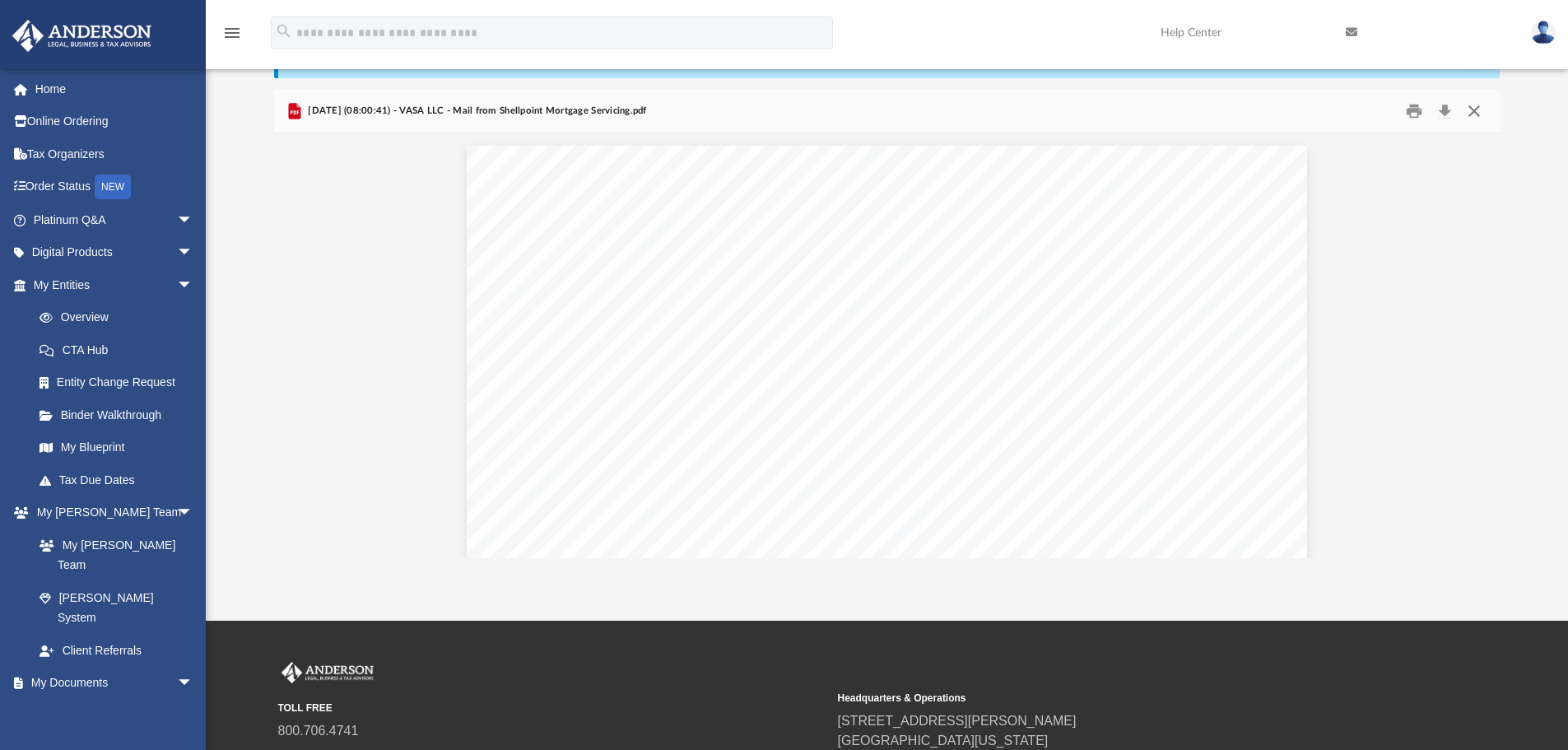
click at [1475, 110] on button "Close" at bounding box center [1474, 111] width 29 height 26
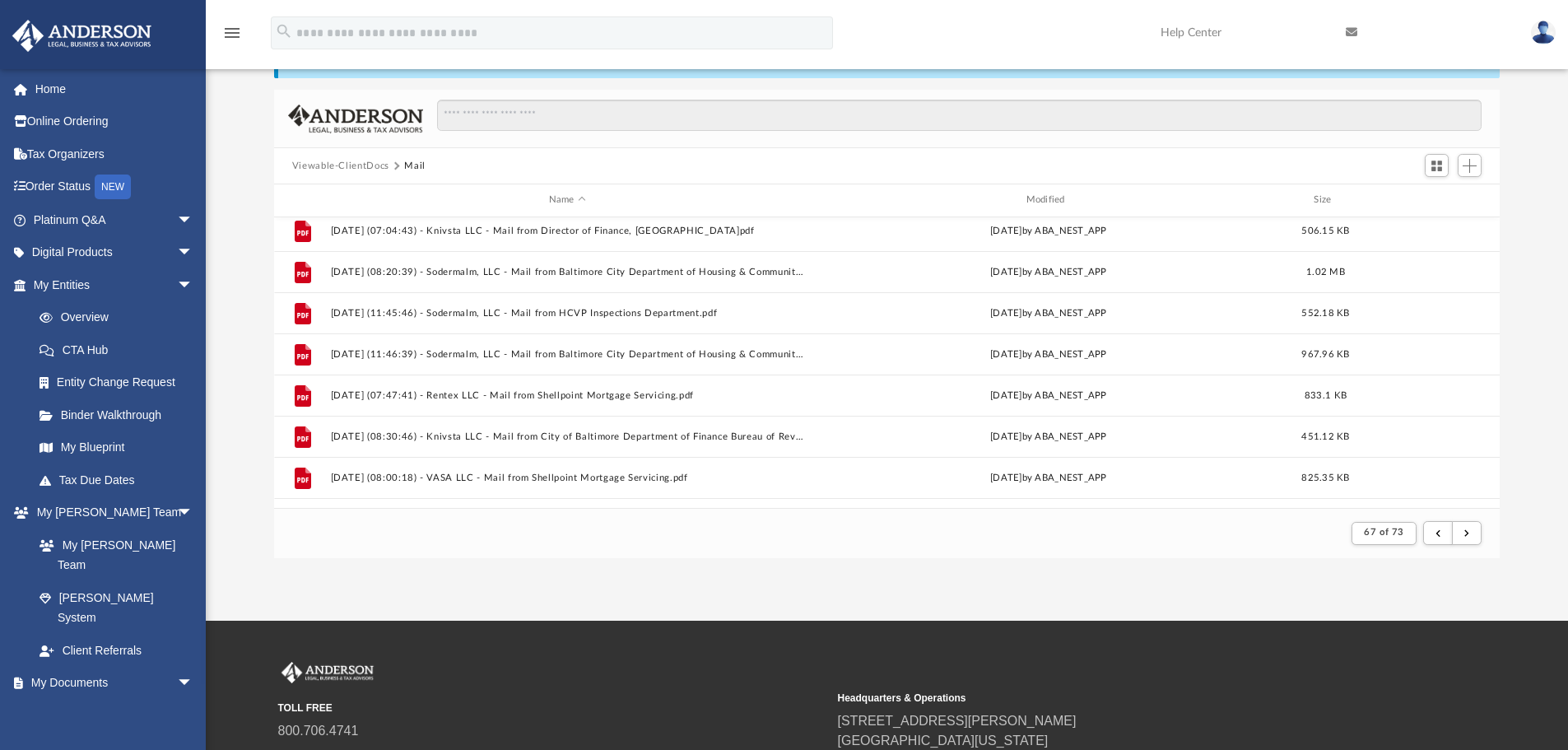
scroll to position [861, 0]
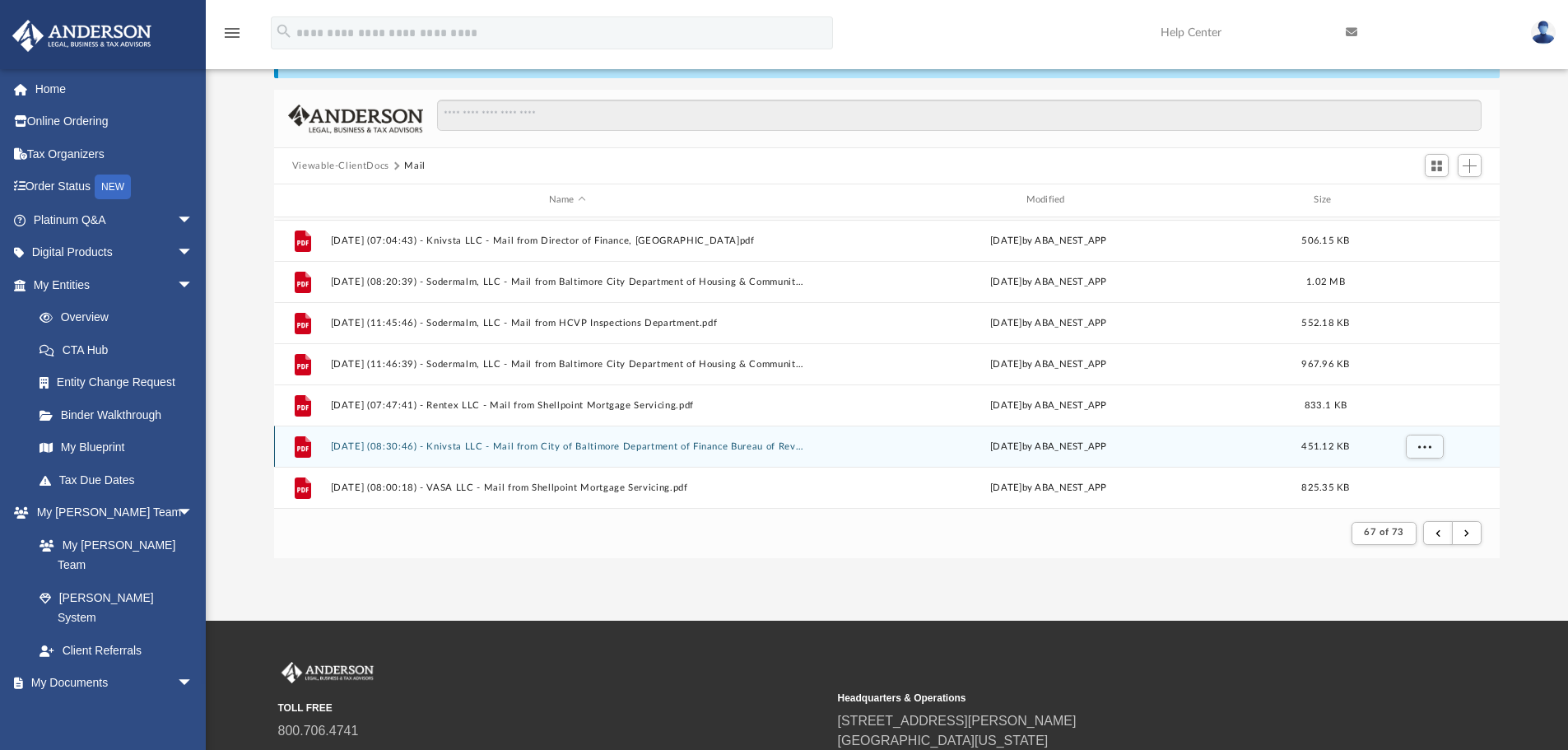
click at [675, 456] on div "File [DATE] (08:30:46) - Knivsta LLC - Mail from City of Baltimore Department o…" at bounding box center [887, 446] width 1226 height 42
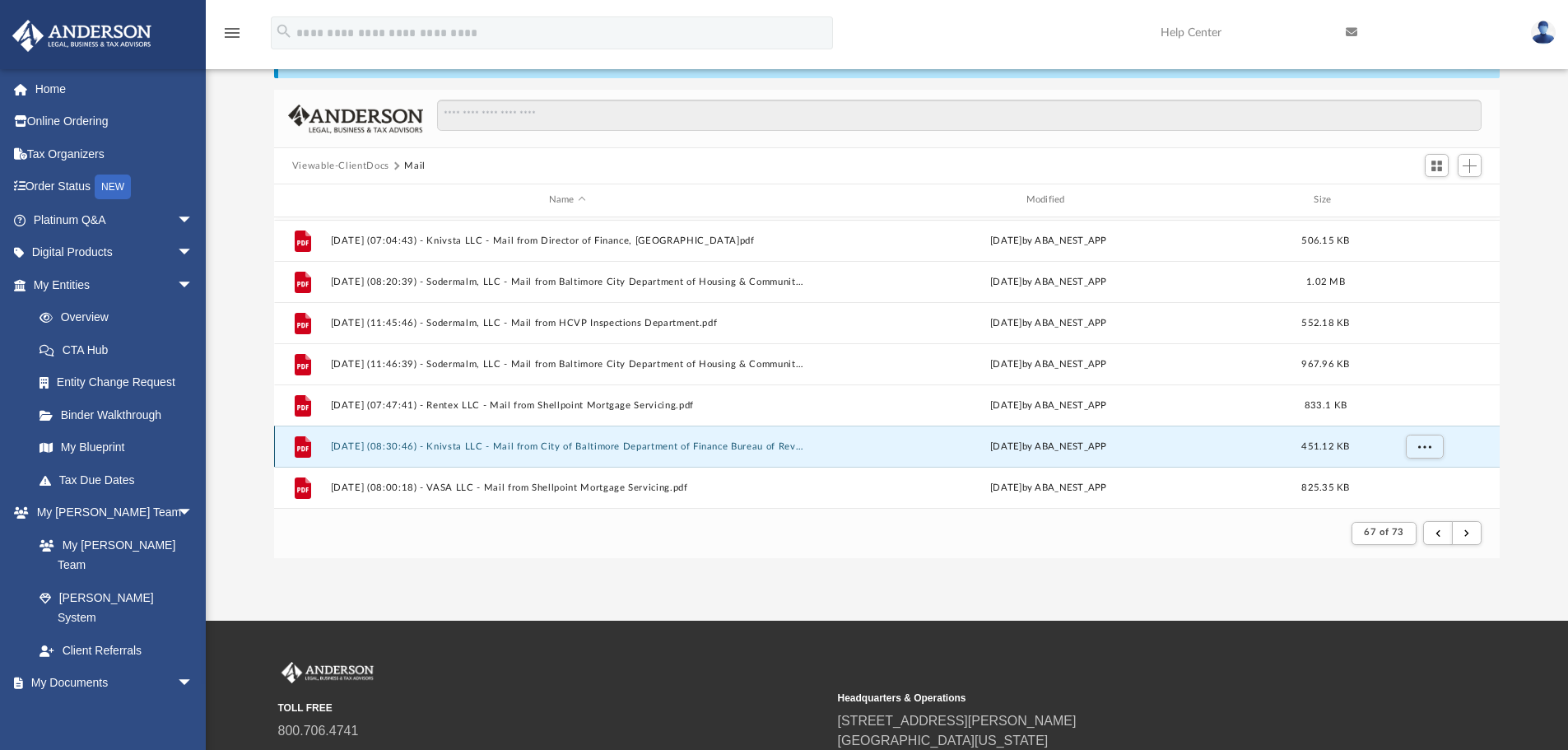
click at [612, 447] on button "[DATE] (08:30:46) - Knivsta LLC - Mail from City of Baltimore Department of Fin…" at bounding box center [567, 446] width 474 height 10
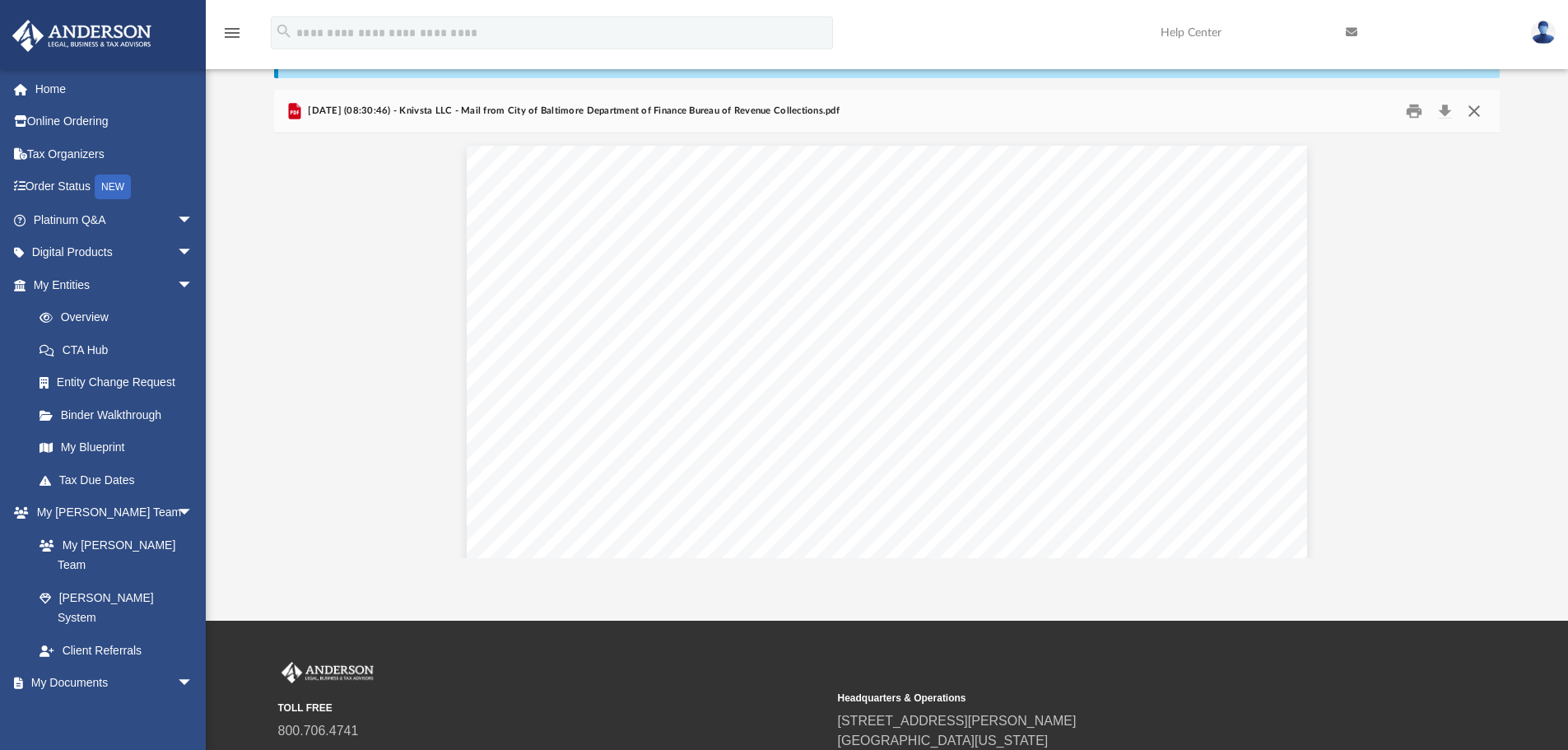
click at [1471, 112] on button "Close" at bounding box center [1474, 111] width 29 height 26
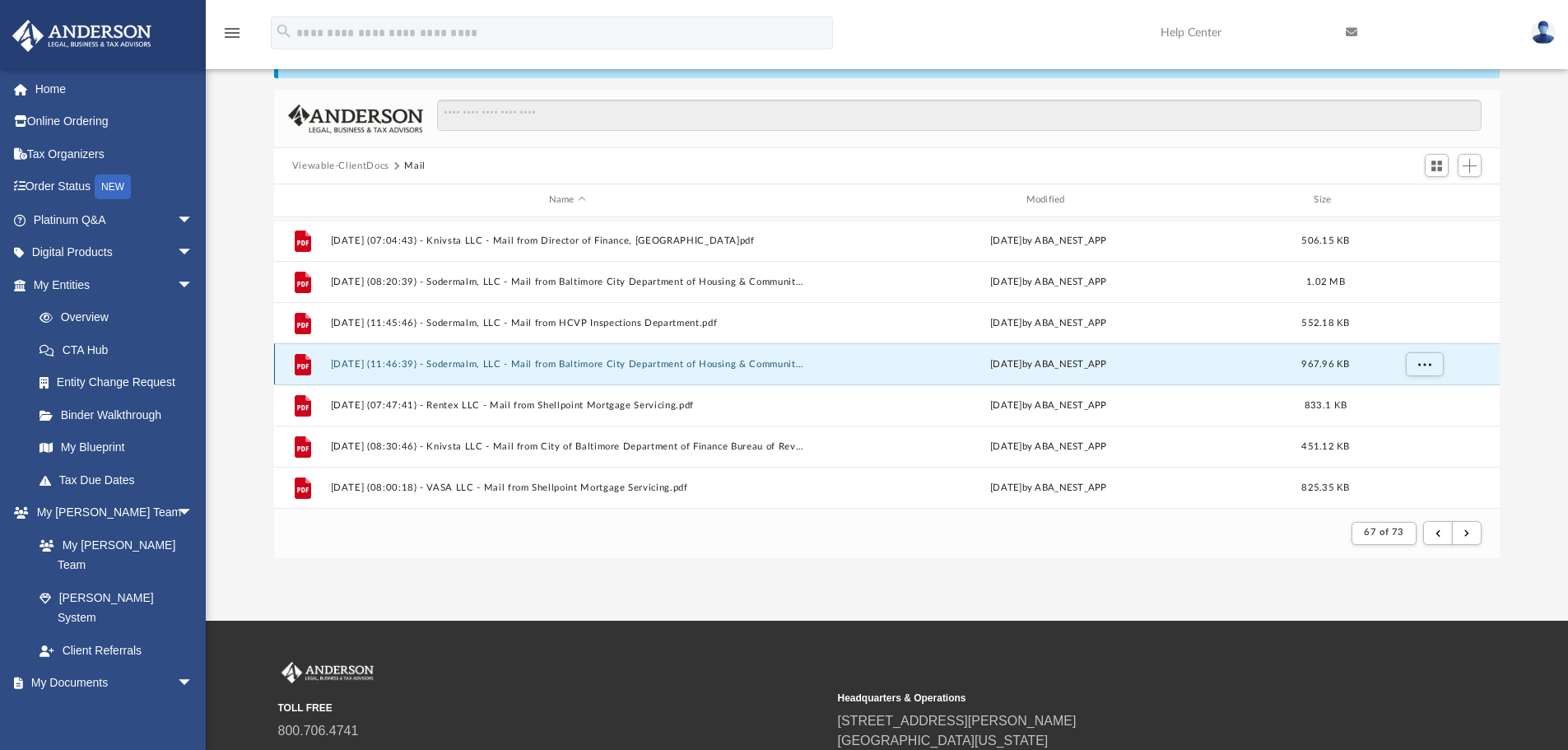
click at [452, 364] on button "[DATE] (11:46:39) - Sodermalm, LLC - Mail from Baltimore City Department of Hou…" at bounding box center [567, 364] width 474 height 10
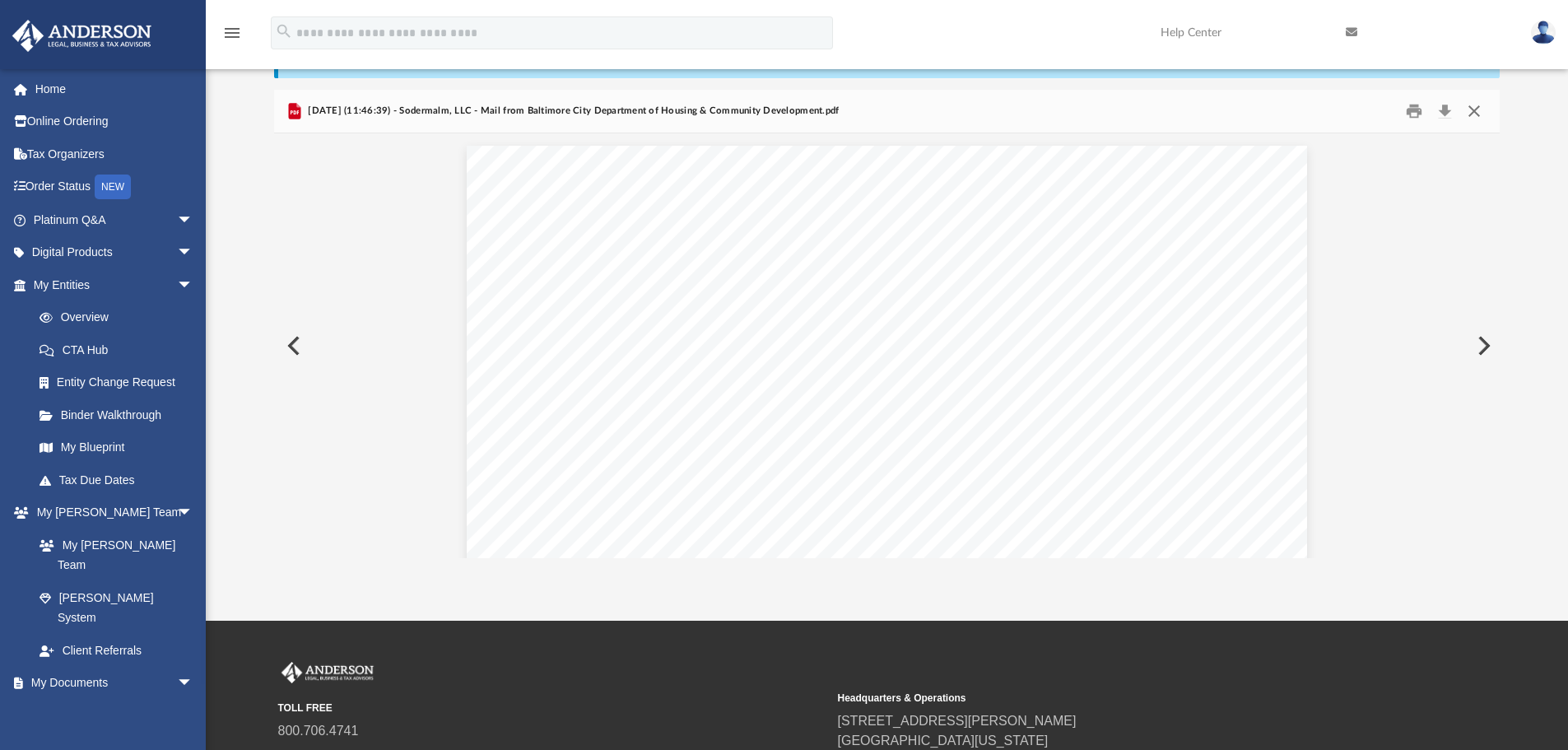
click at [1478, 108] on button "Close" at bounding box center [1474, 111] width 29 height 26
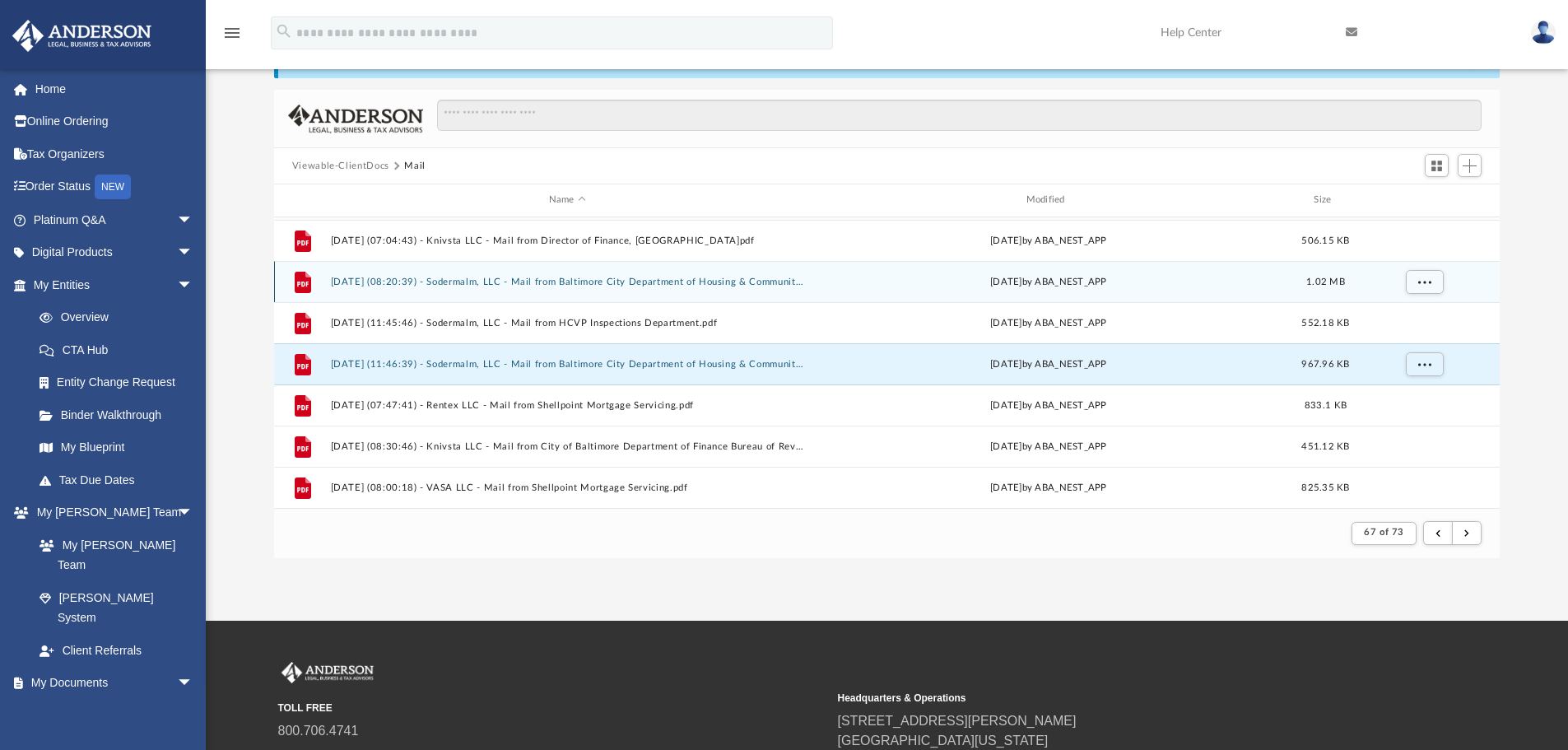
click at [562, 285] on button "[DATE] (08:20:39) - Sodermalm, LLC - Mail from Baltimore City Department of Hou…" at bounding box center [567, 281] width 474 height 10
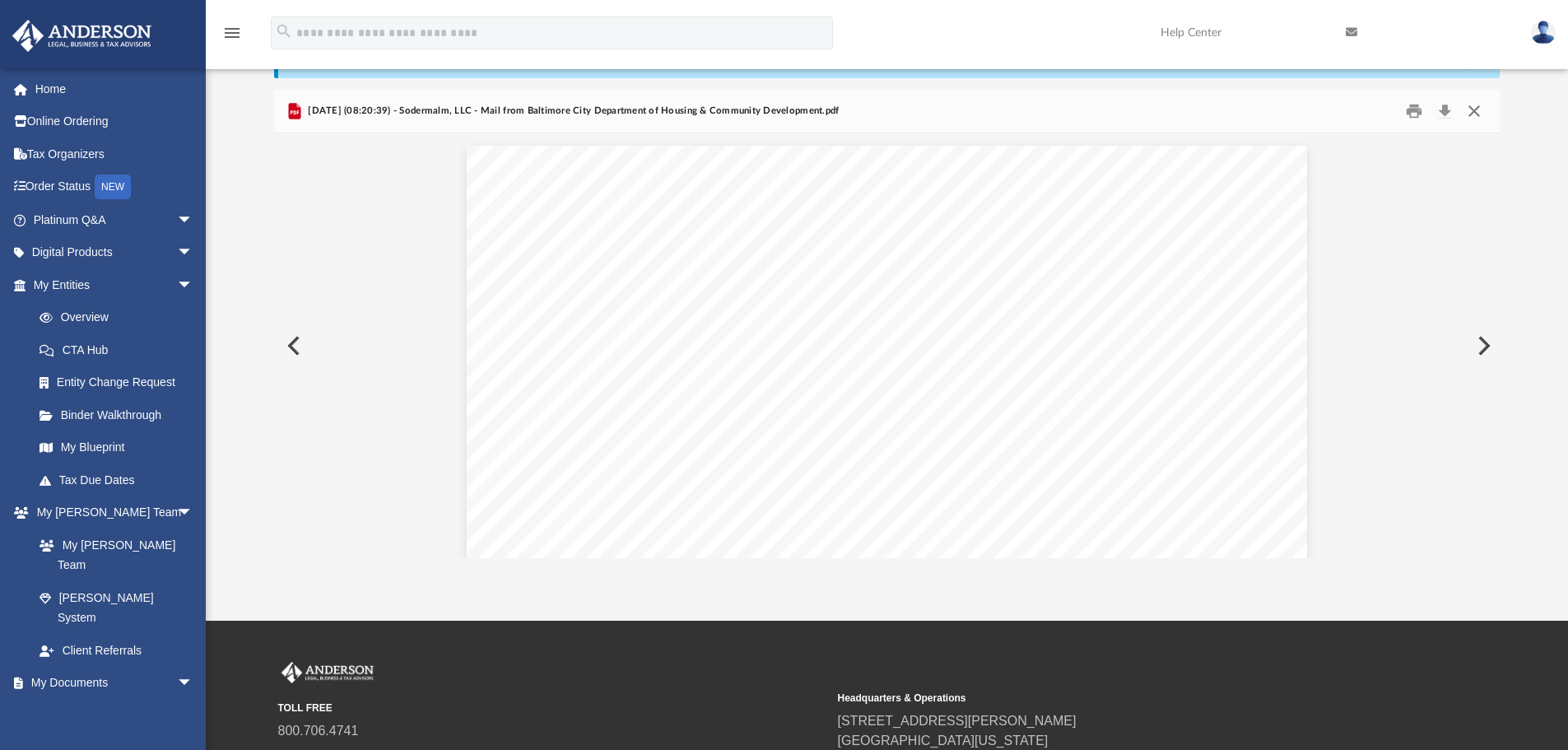
click at [1475, 109] on button "Close" at bounding box center [1474, 111] width 29 height 26
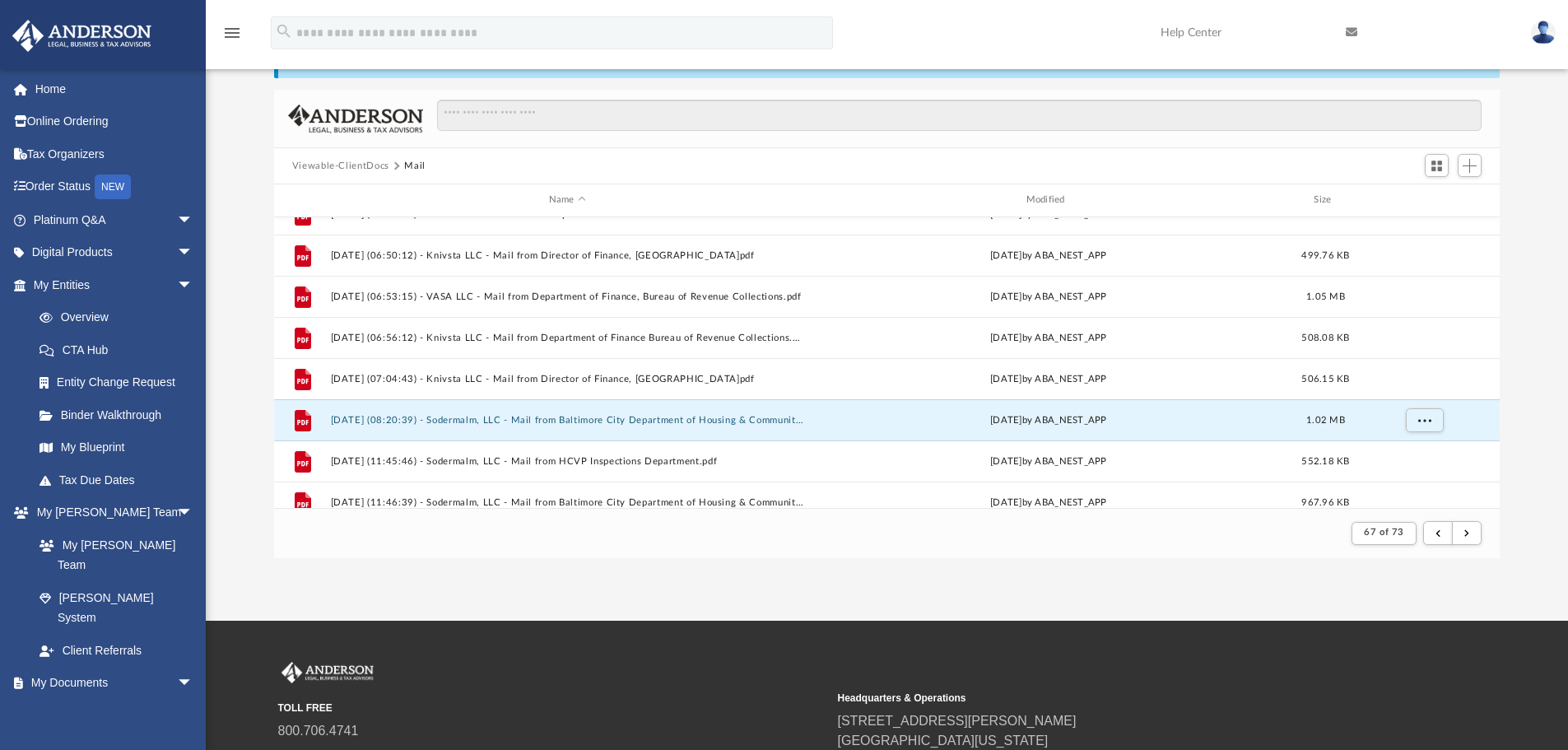
scroll to position [697, 0]
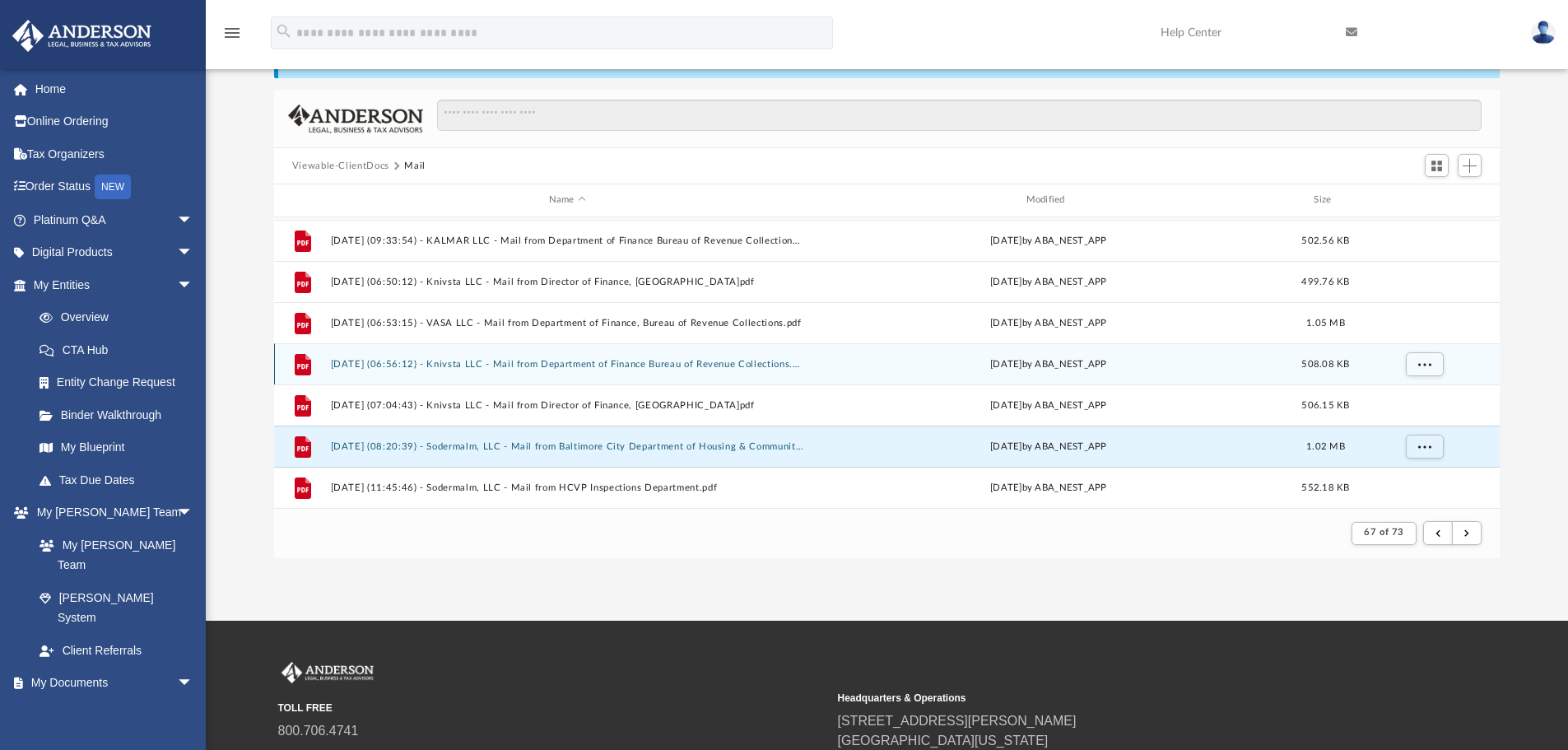
click at [679, 367] on button "[DATE] (06:56:12) - Knivsta LLC - Mail from Department of Finance Bureau of Rev…" at bounding box center [567, 364] width 474 height 10
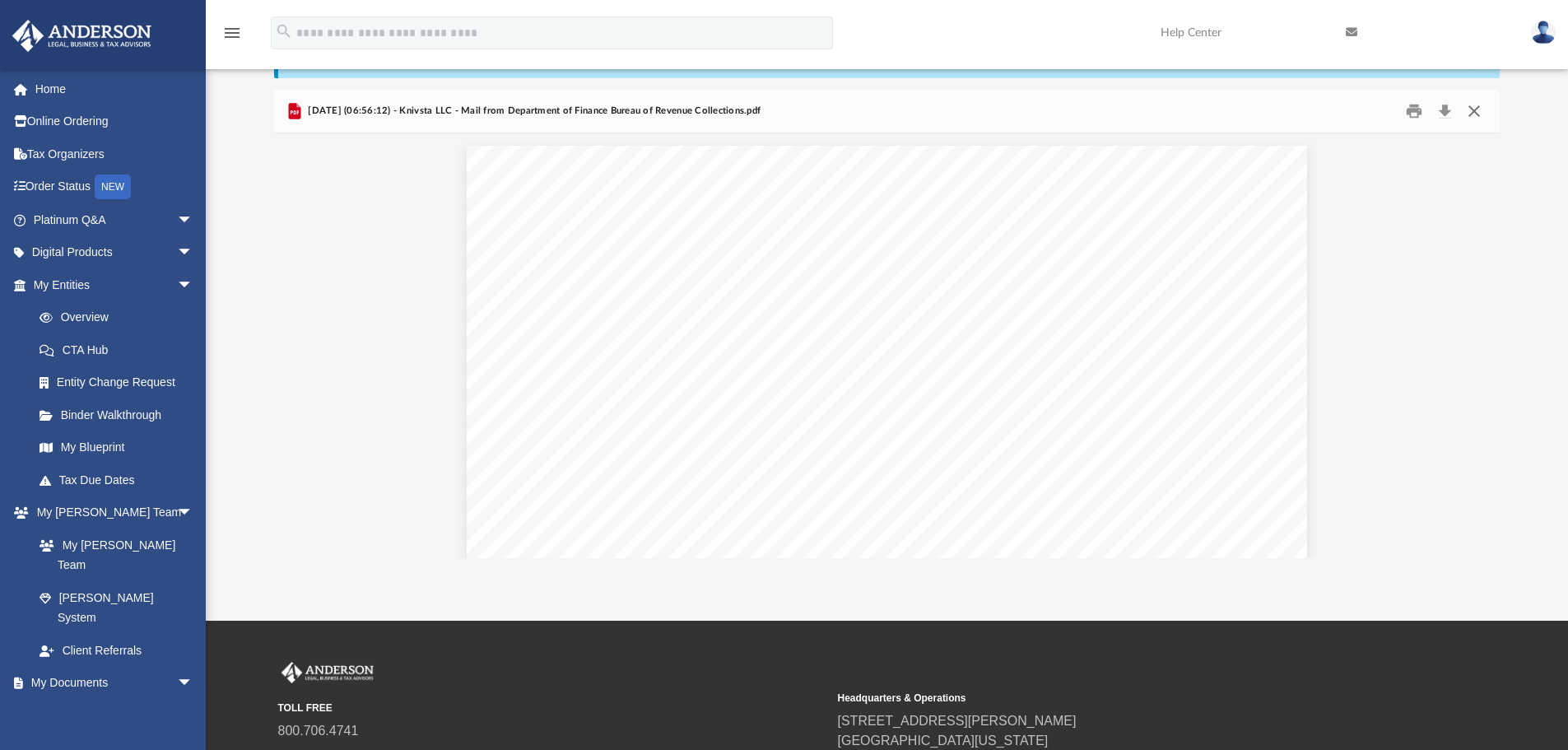
click at [1478, 107] on button "Close" at bounding box center [1474, 111] width 29 height 26
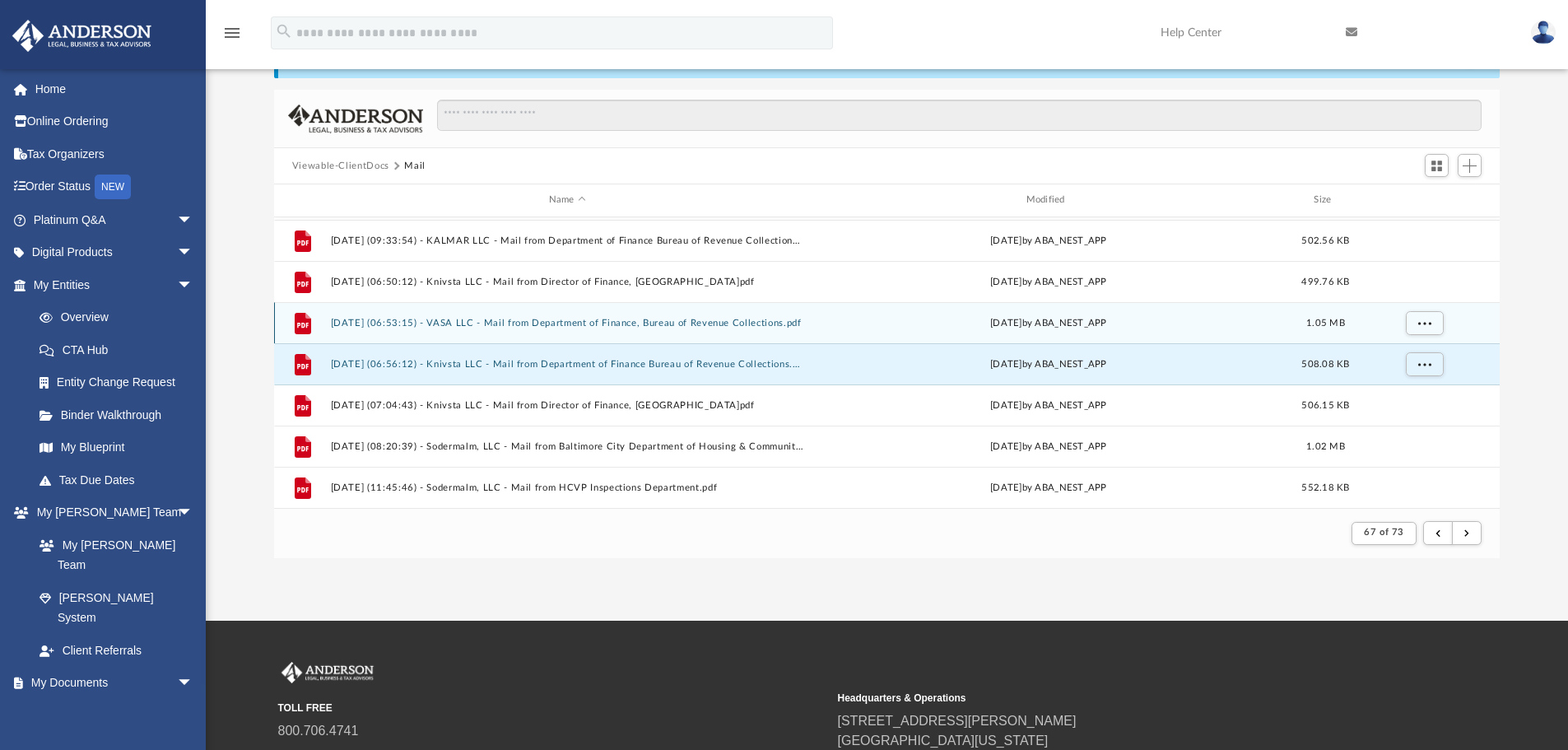
click at [785, 325] on button "[DATE] (06:53:15) - VASA LLC - Mail from Department of Finance, Bureau of Reven…" at bounding box center [567, 322] width 474 height 10
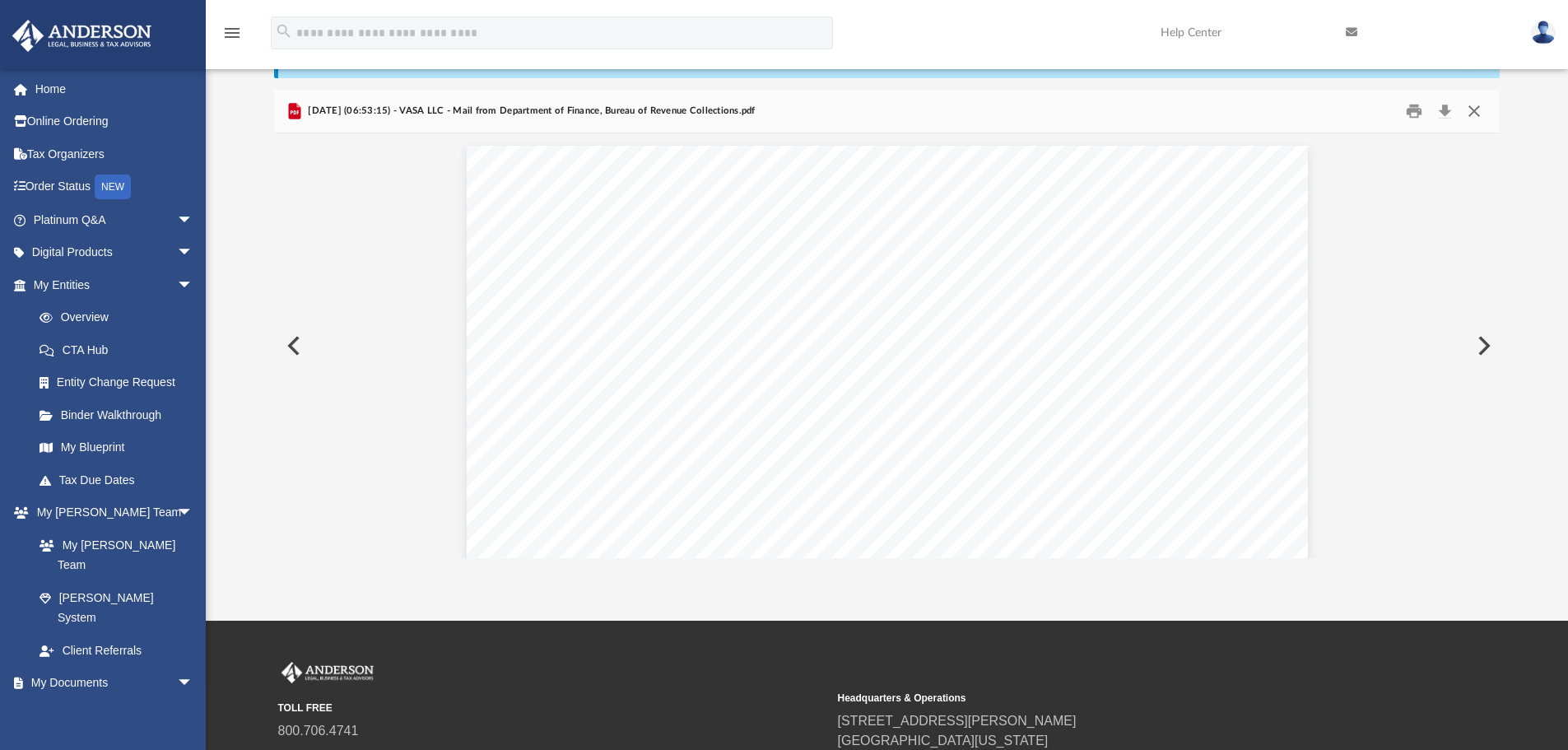
click at [1472, 109] on button "Close" at bounding box center [1474, 111] width 29 height 26
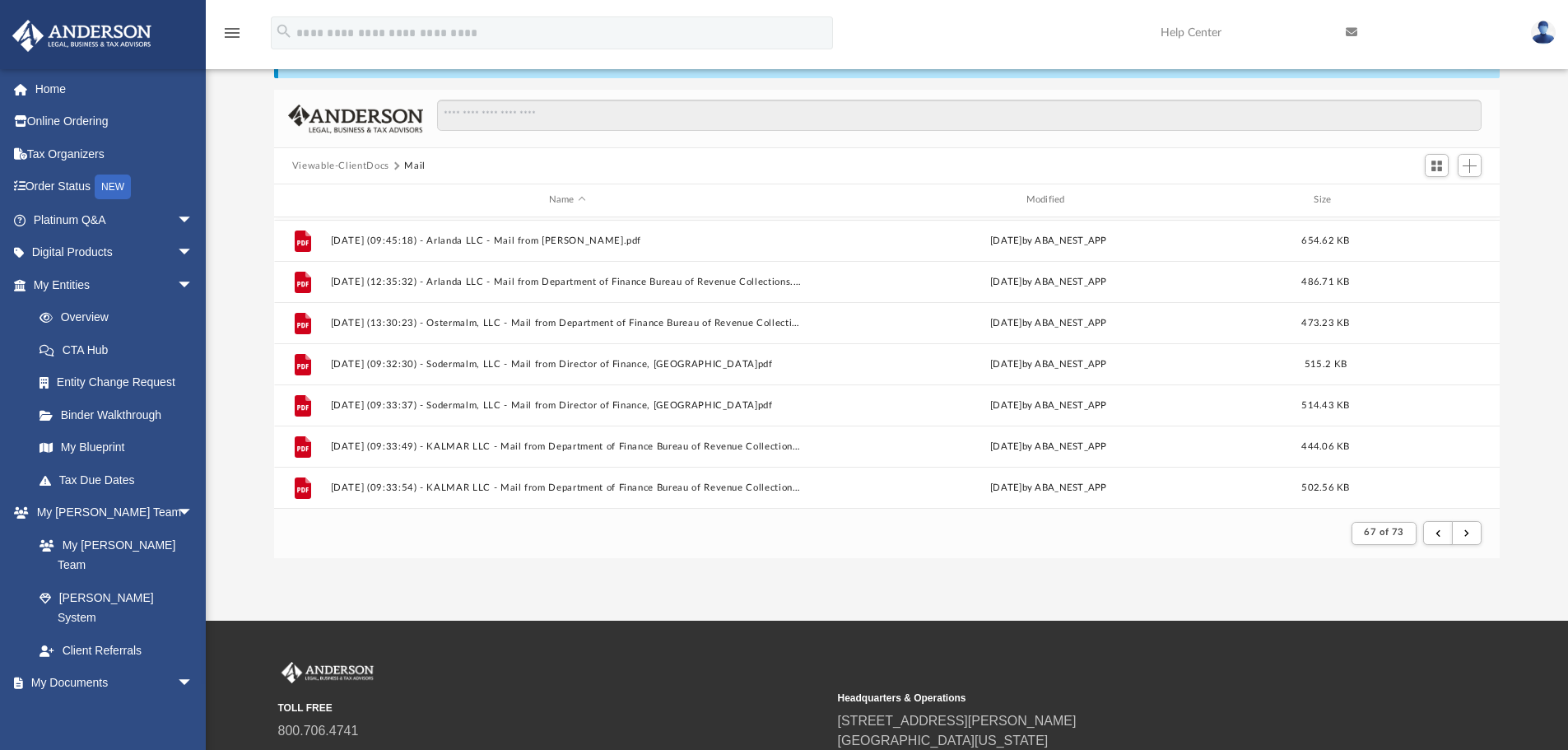
scroll to position [533, 0]
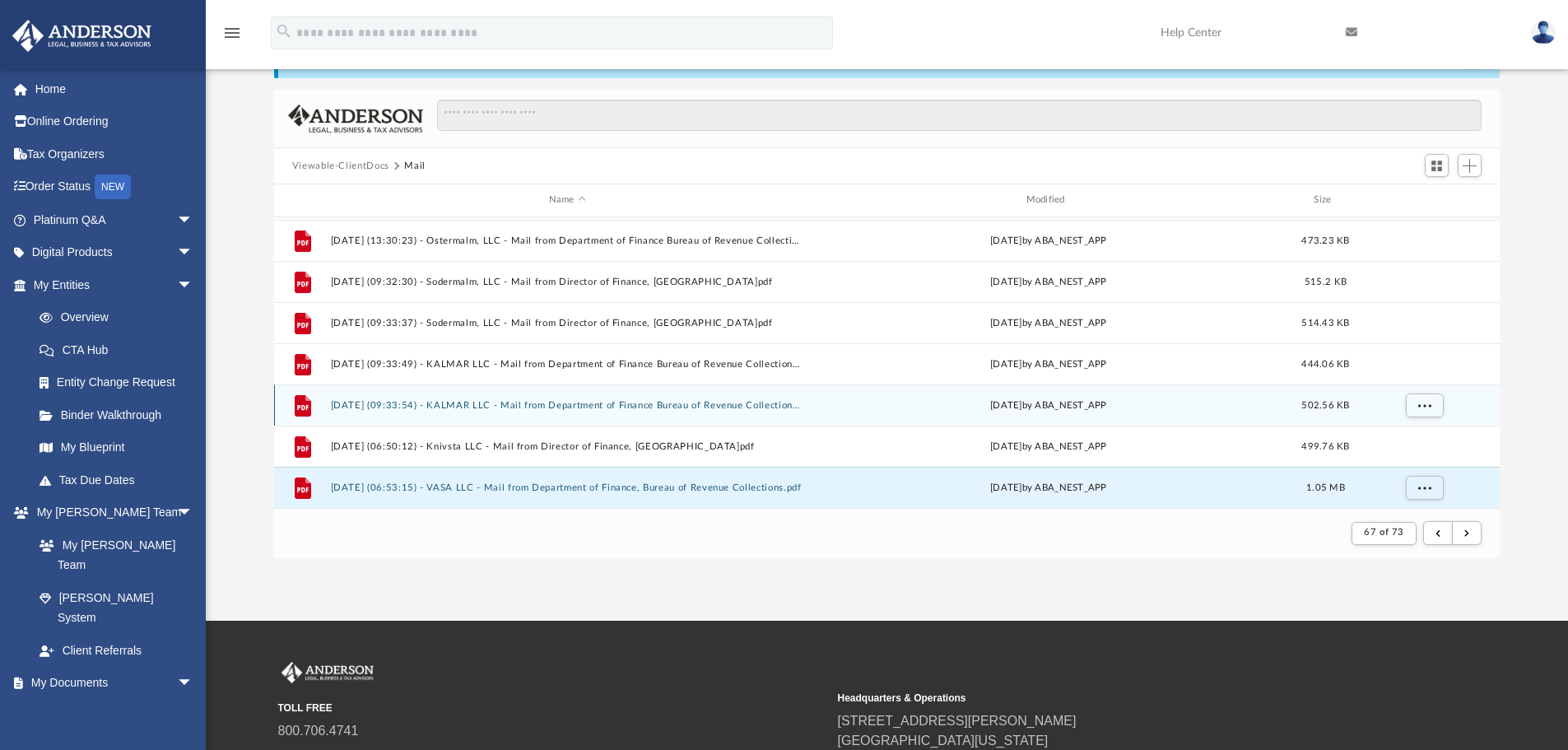
click at [718, 410] on button "[DATE] (09:33:54) - KALMAR LLC - Mail from Department of Finance Bureau of Reve…" at bounding box center [567, 404] width 474 height 10
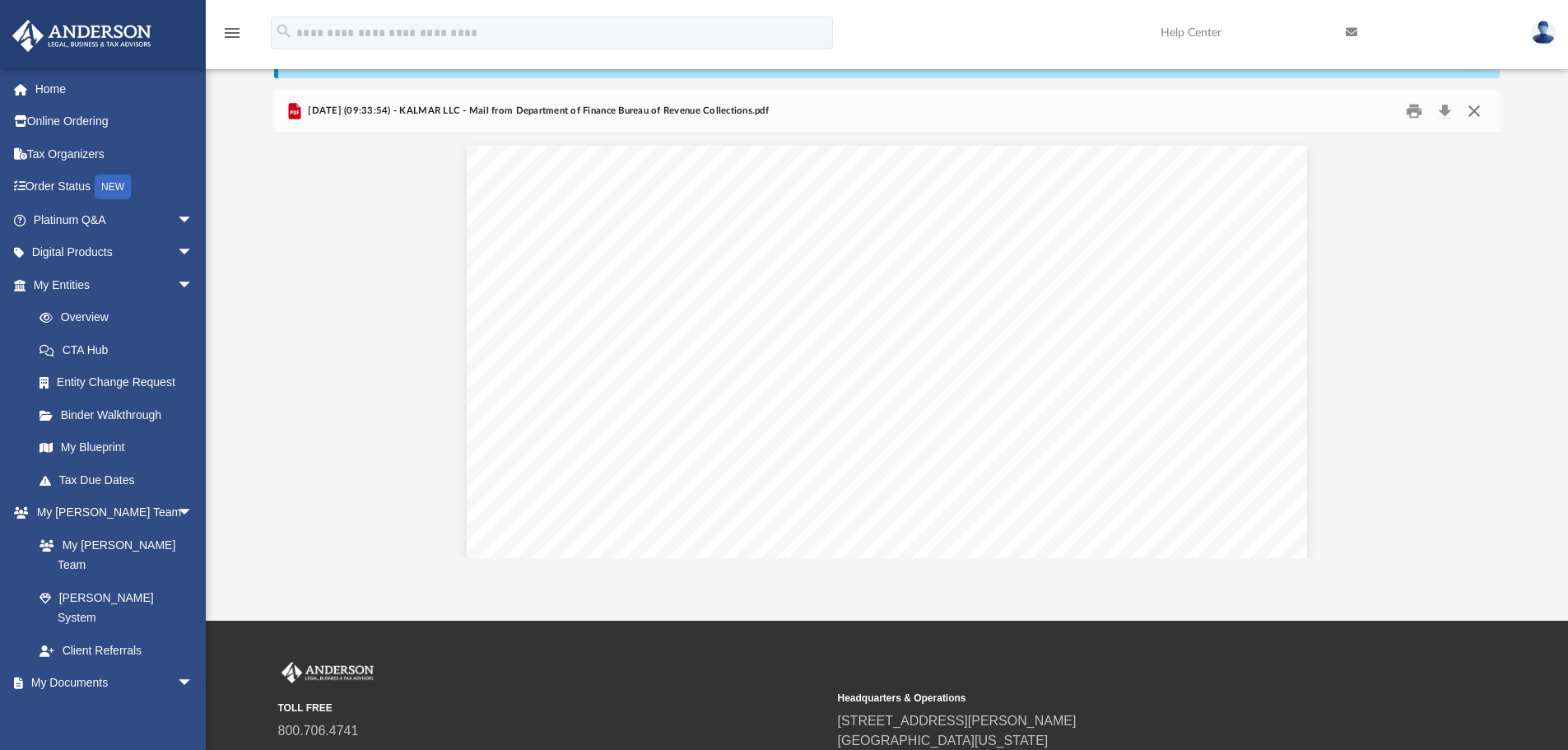
click at [1477, 114] on button "Close" at bounding box center [1474, 111] width 29 height 26
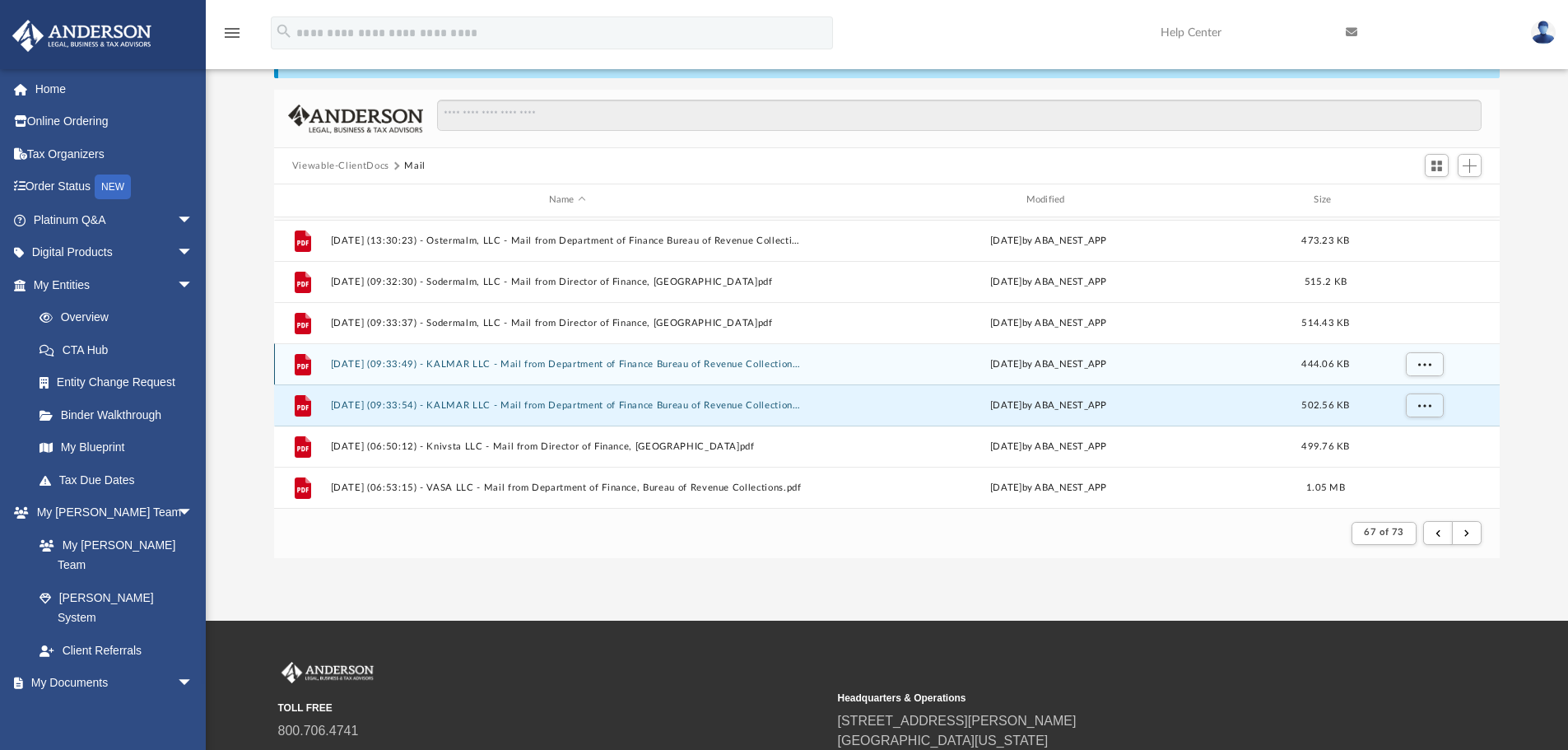
click at [571, 352] on div "File [DATE] (09:33:49) - KALMAR LLC - Mail from Department of Finance Bureau of…" at bounding box center [887, 364] width 1226 height 42
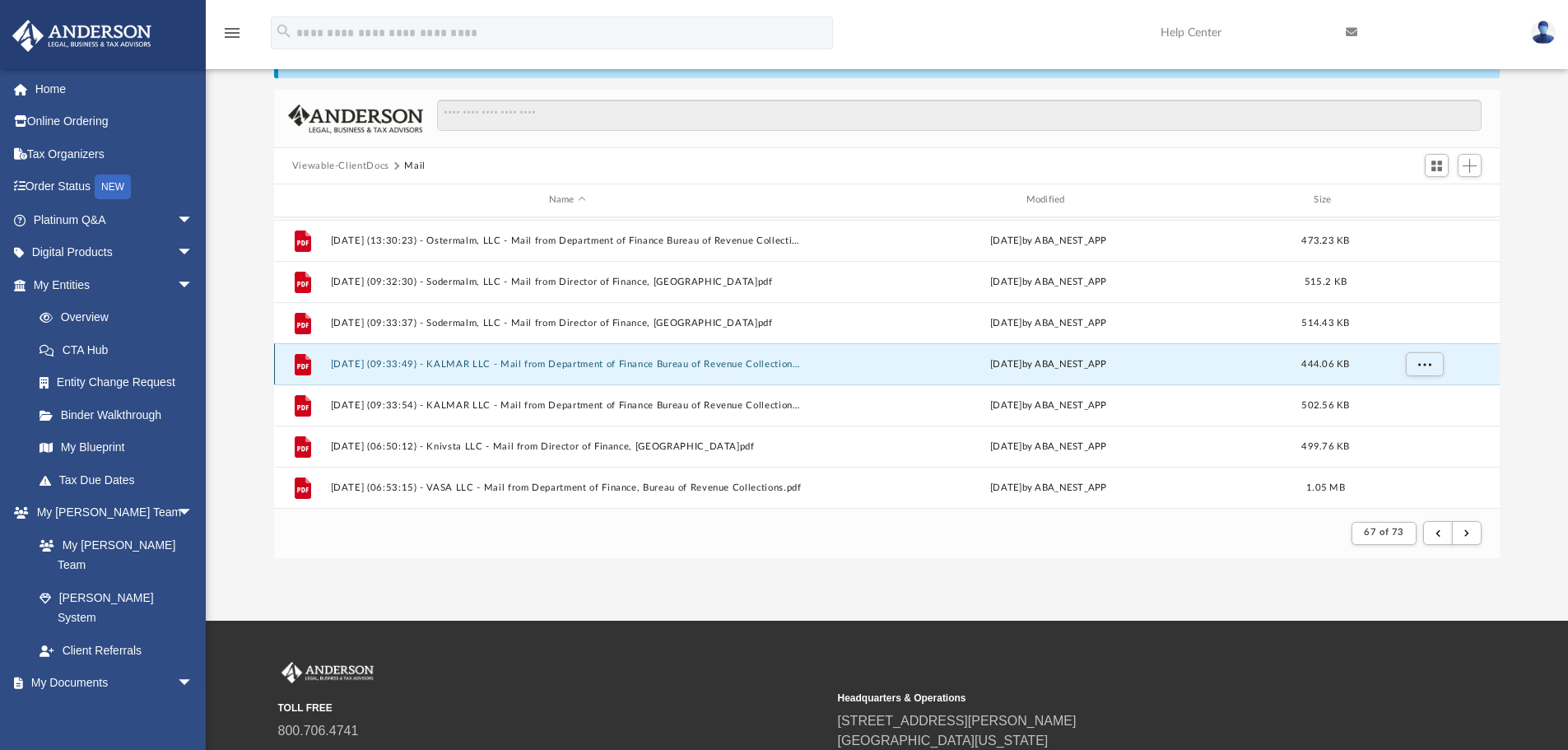
click at [566, 359] on button "[DATE] (09:33:49) - KALMAR LLC - Mail from Department of Finance Bureau of Reve…" at bounding box center [567, 364] width 474 height 10
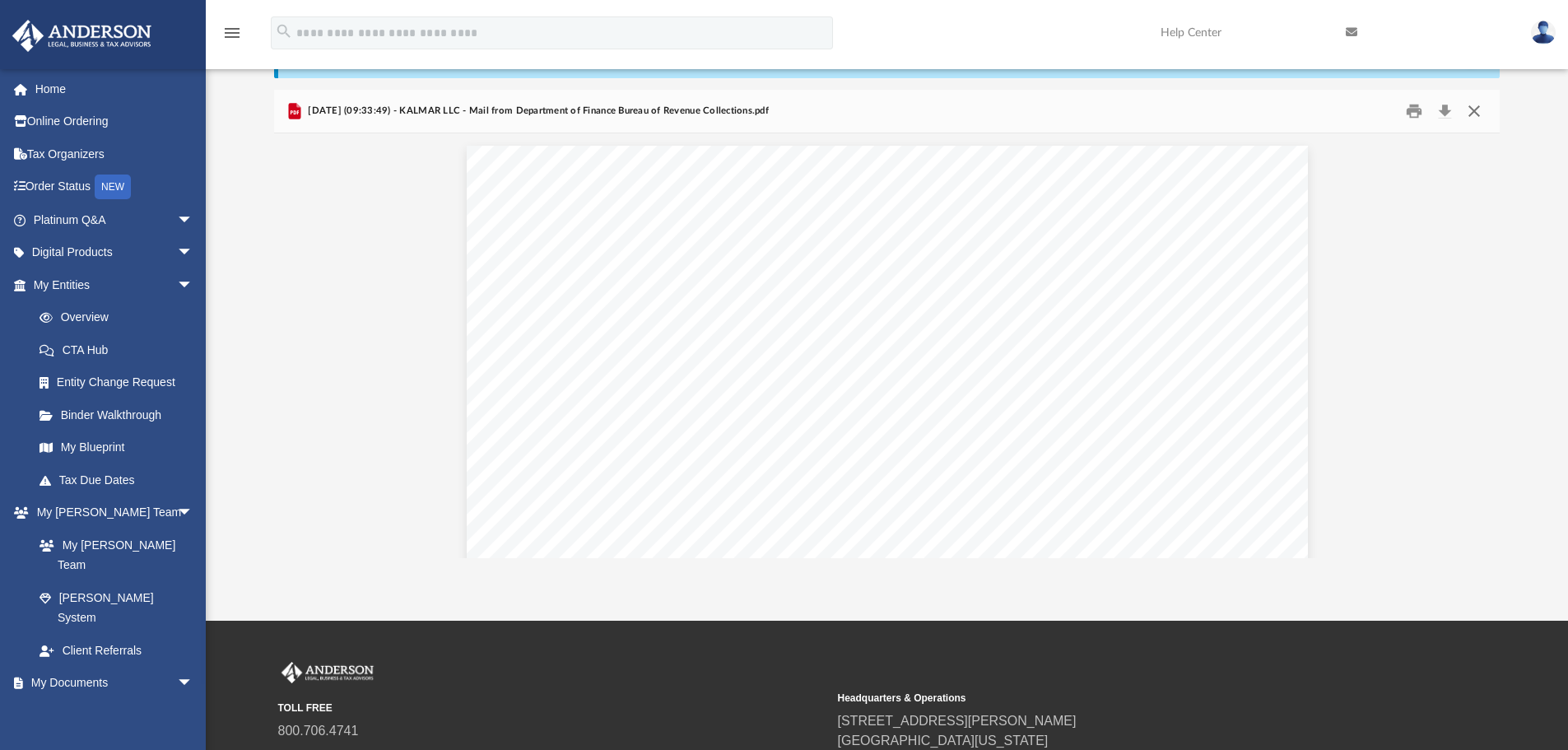
click at [1474, 113] on button "Close" at bounding box center [1474, 111] width 29 height 26
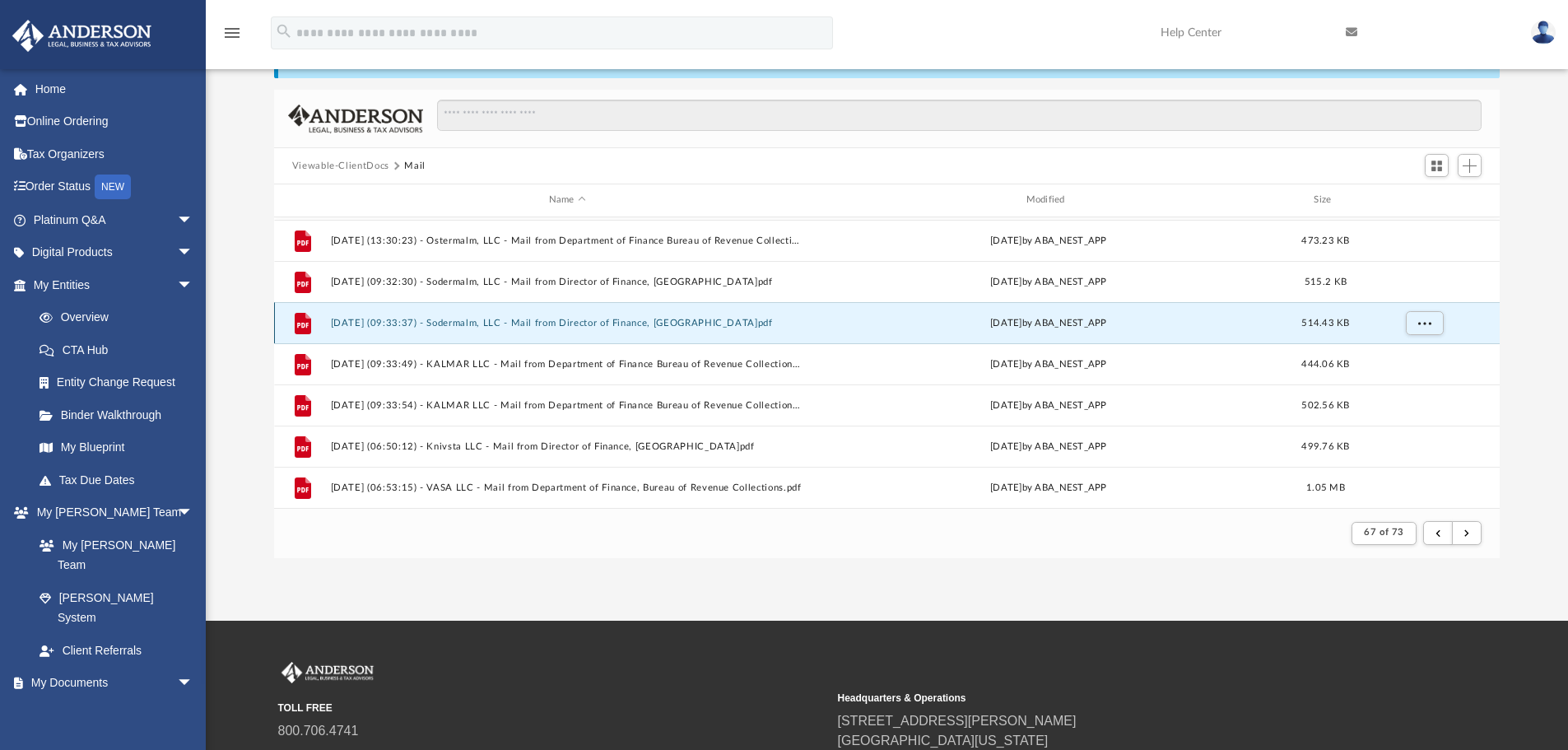
click at [553, 328] on button "[DATE] (09:33:37) - Sodermalm, LLC - Mail from Director of Finance, [GEOGRAPHIC…" at bounding box center [567, 322] width 474 height 10
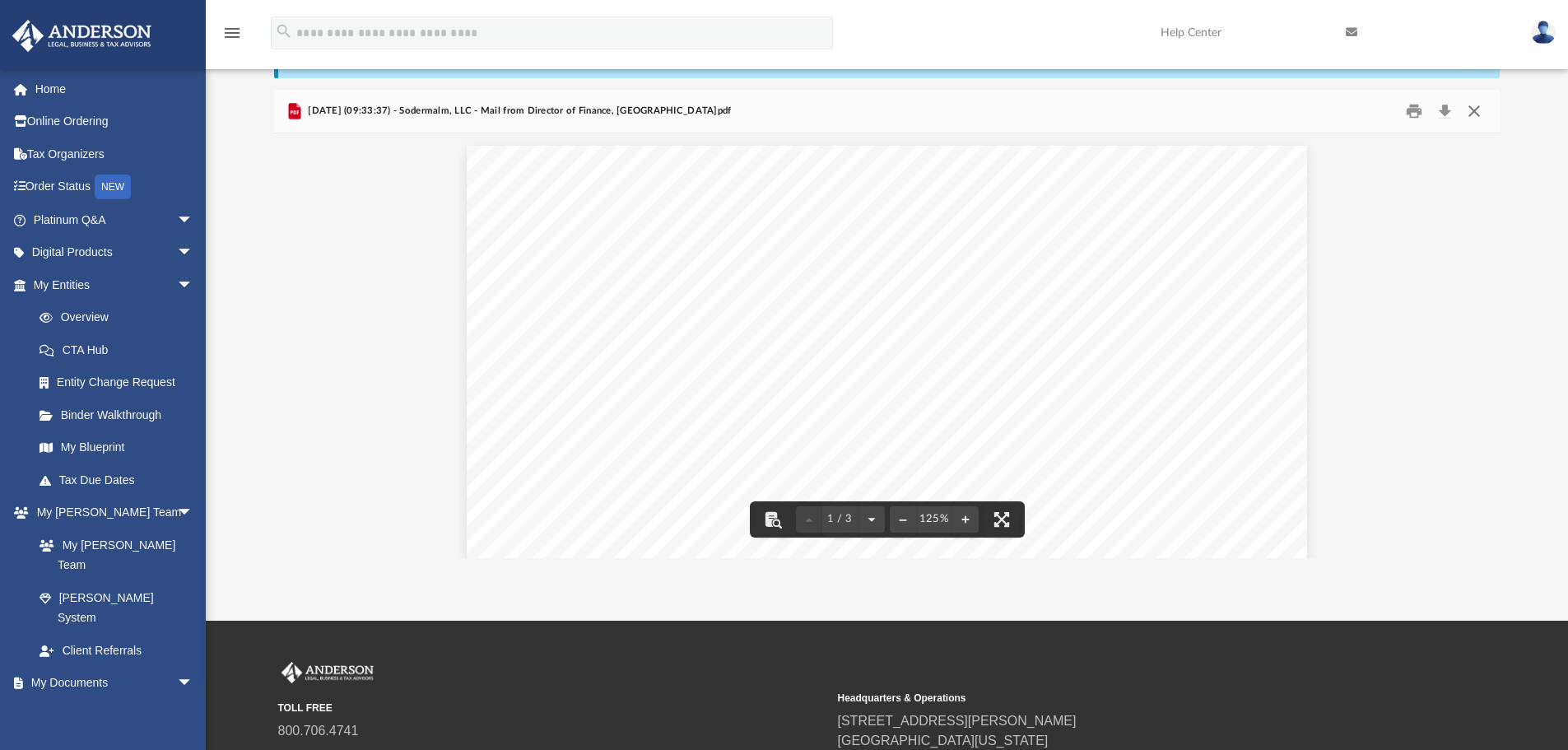
click at [1474, 109] on button "Close" at bounding box center [1474, 111] width 29 height 26
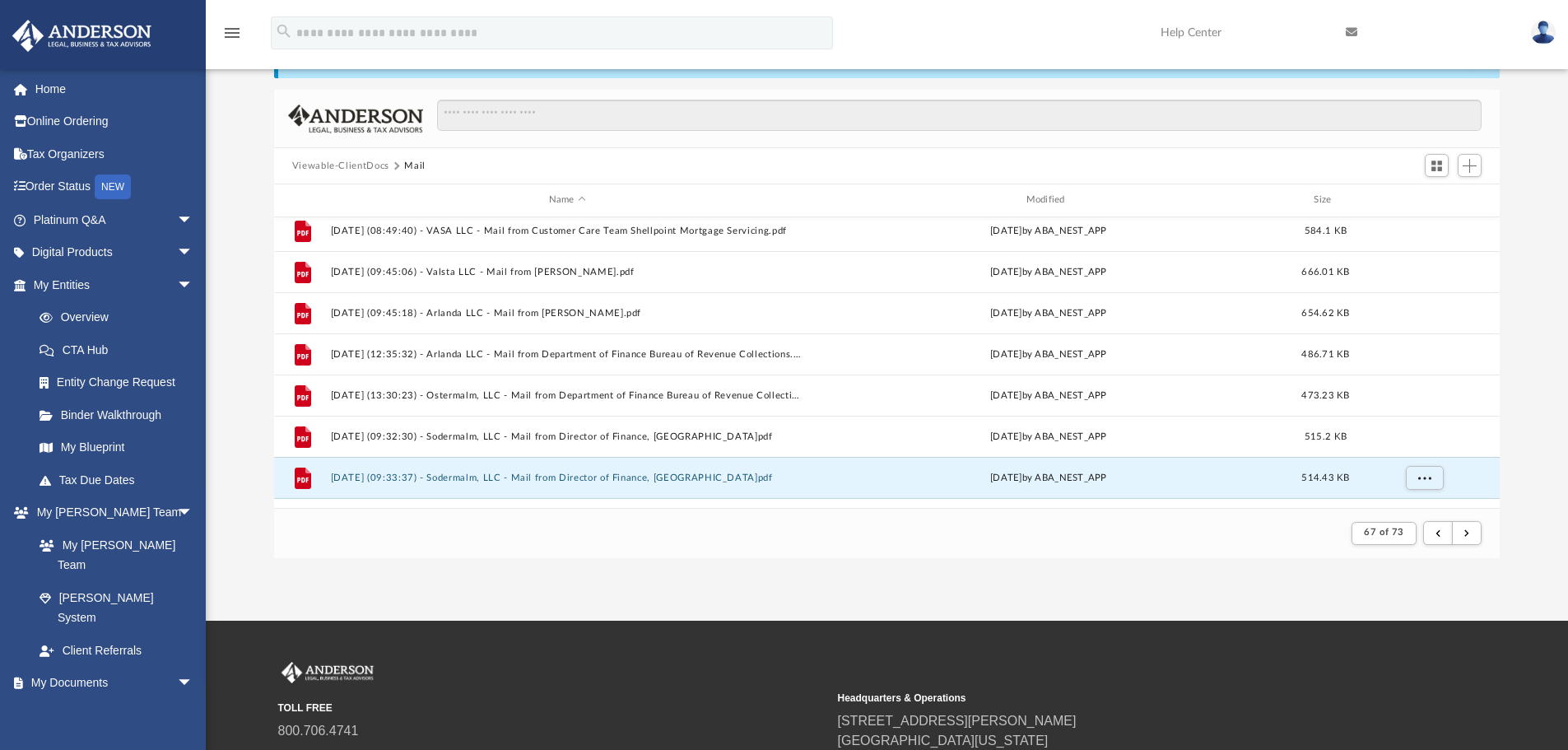
scroll to position [367, 0]
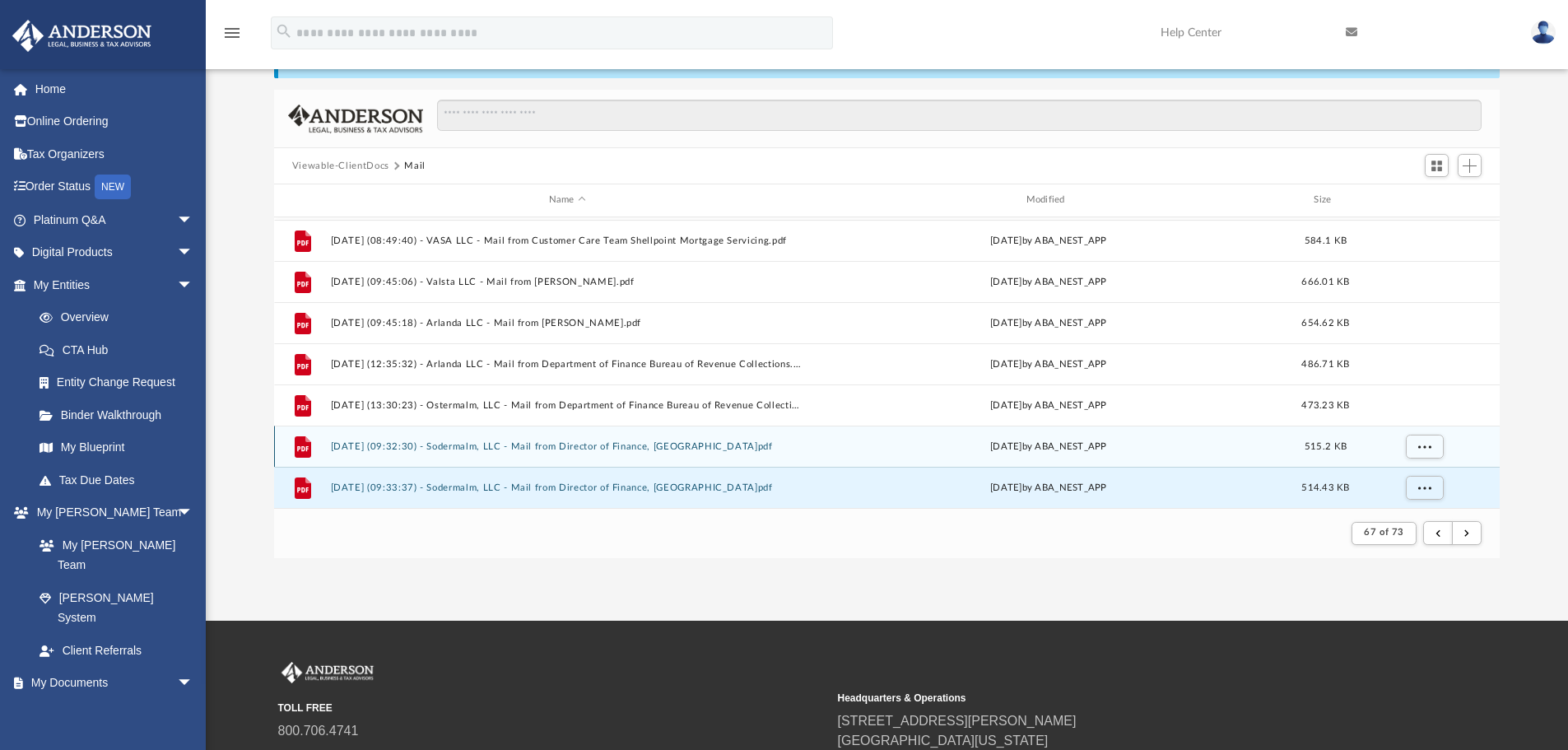
click at [536, 441] on button "[DATE] (09:32:30) - Sodermalm, LLC - Mail from Director of Finance, [GEOGRAPHIC…" at bounding box center [567, 446] width 474 height 10
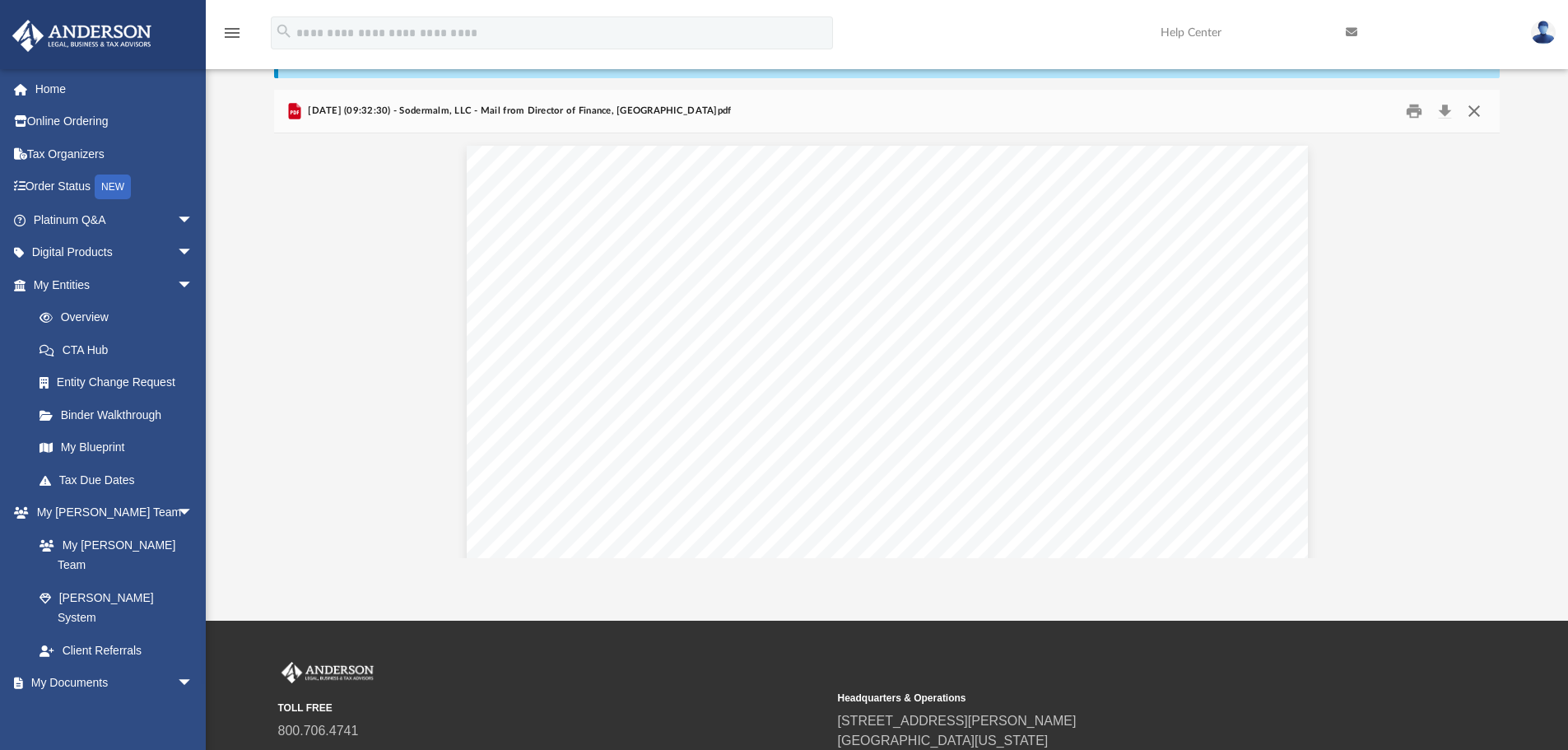
click at [1479, 111] on button "Close" at bounding box center [1474, 111] width 29 height 26
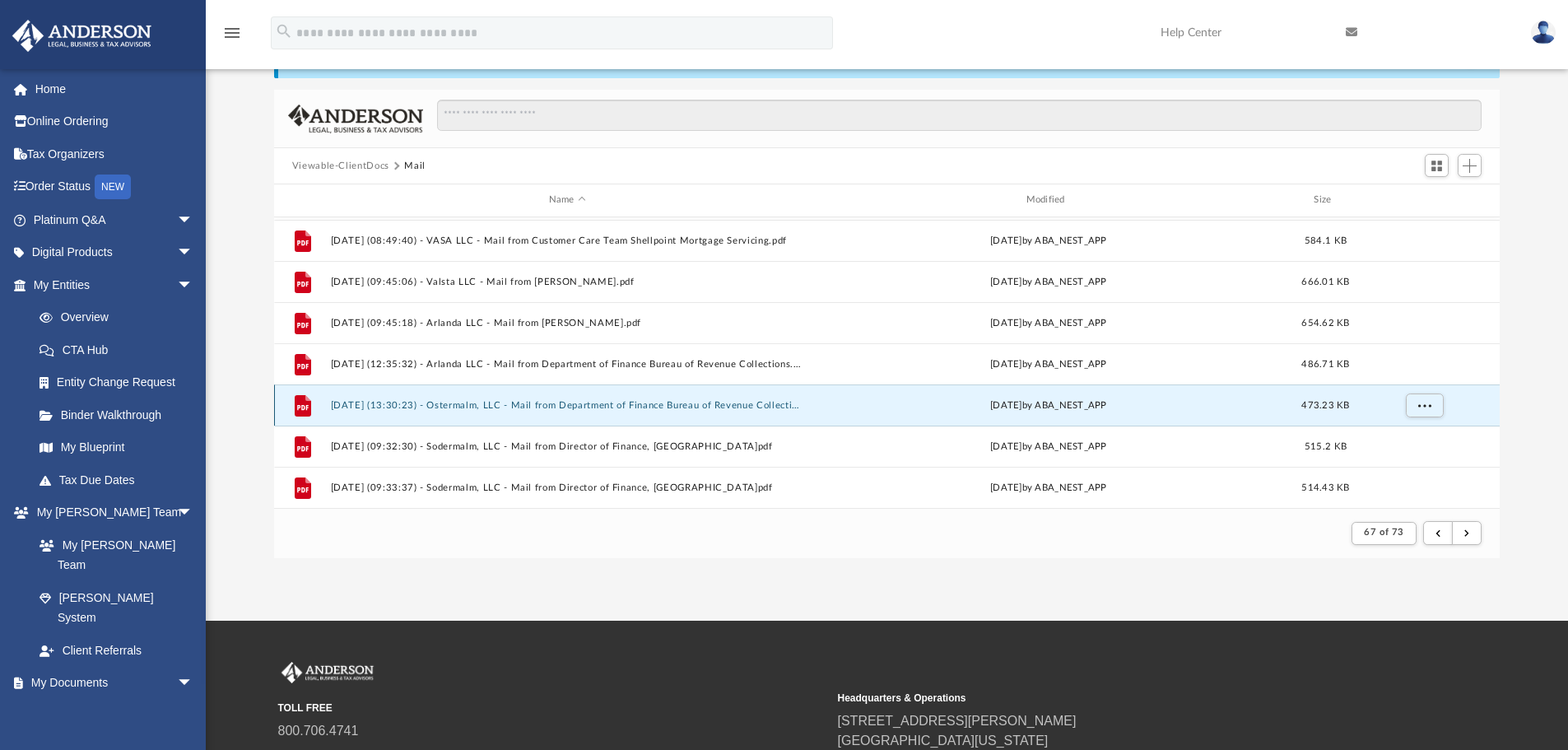
click at [588, 404] on button "[DATE] (13:30:23) - Ostermalm, LLC - Mail from Department of Finance Bureau of …" at bounding box center [567, 404] width 474 height 10
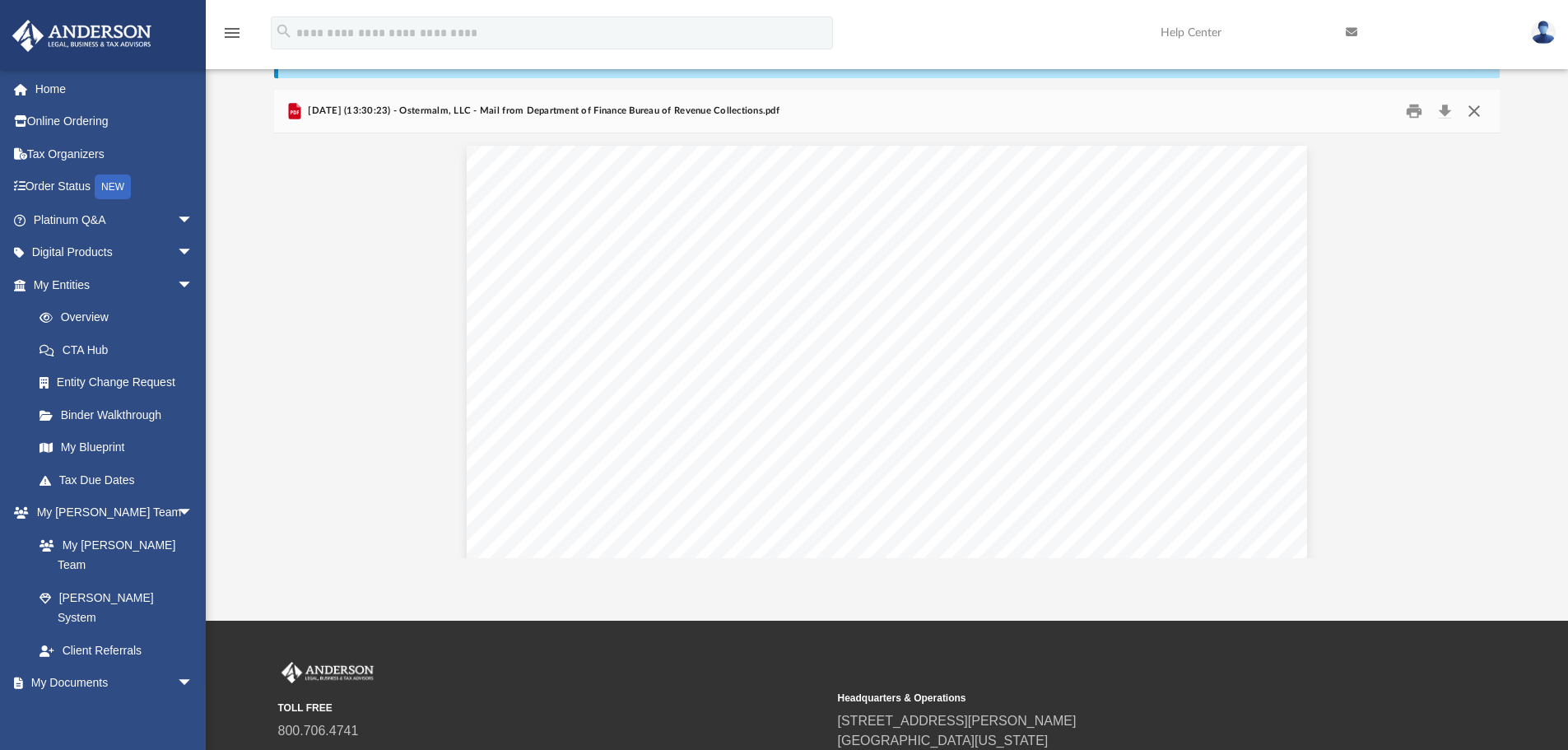
click at [1475, 113] on button "Close" at bounding box center [1474, 111] width 29 height 26
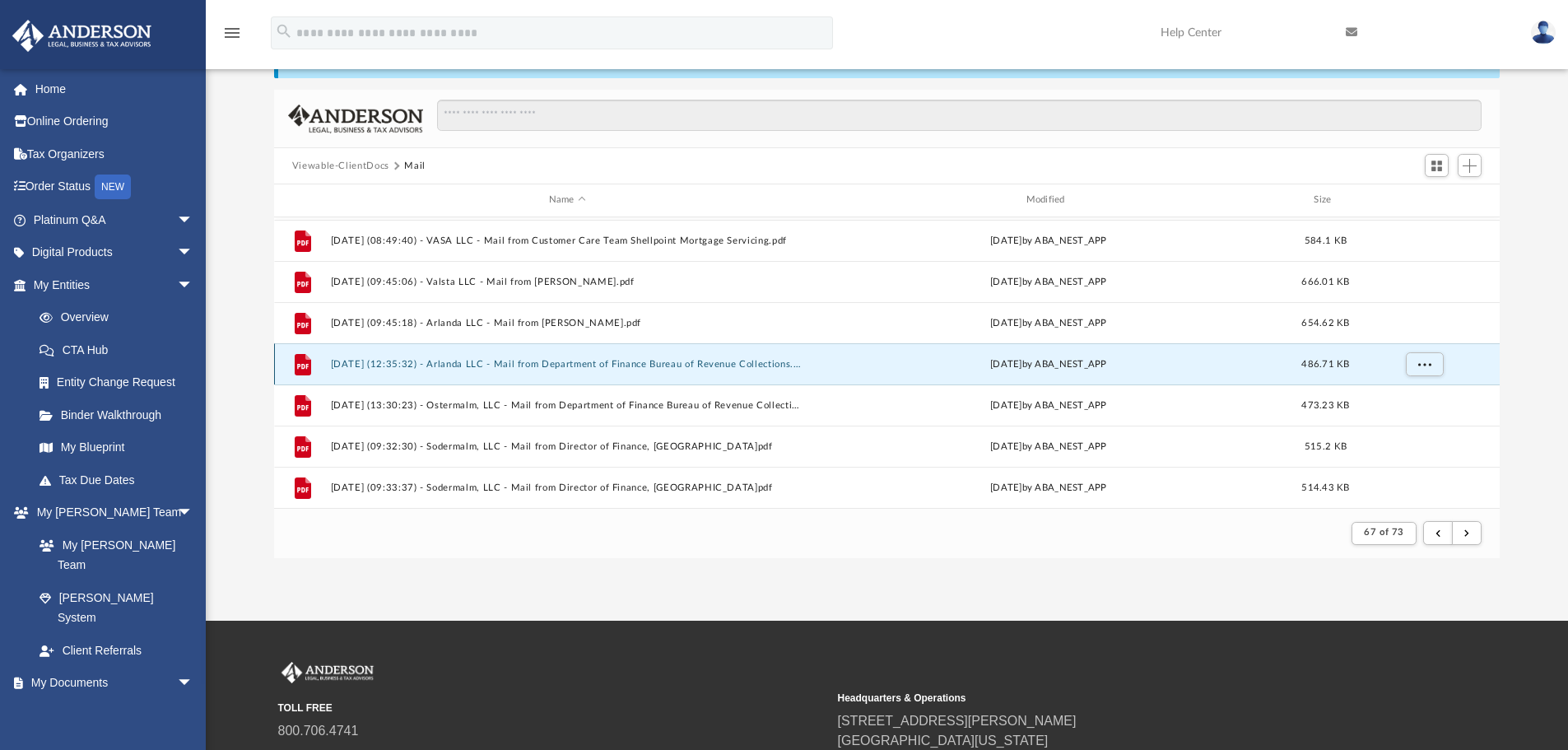
click at [622, 359] on button "[DATE] (12:35:32) - Arlanda LLC - Mail from Department of Finance Bureau of Rev…" at bounding box center [567, 364] width 474 height 10
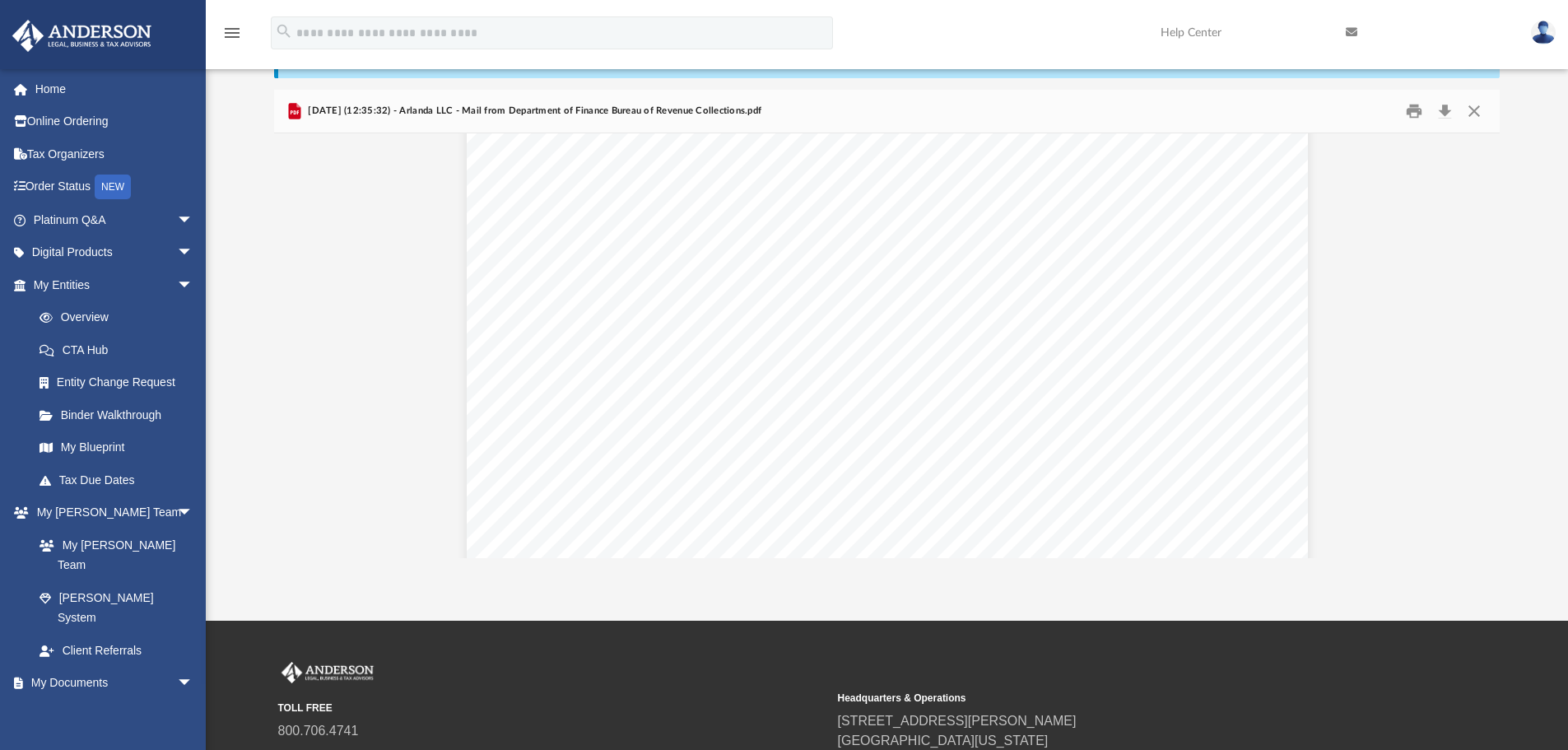
scroll to position [28, 0]
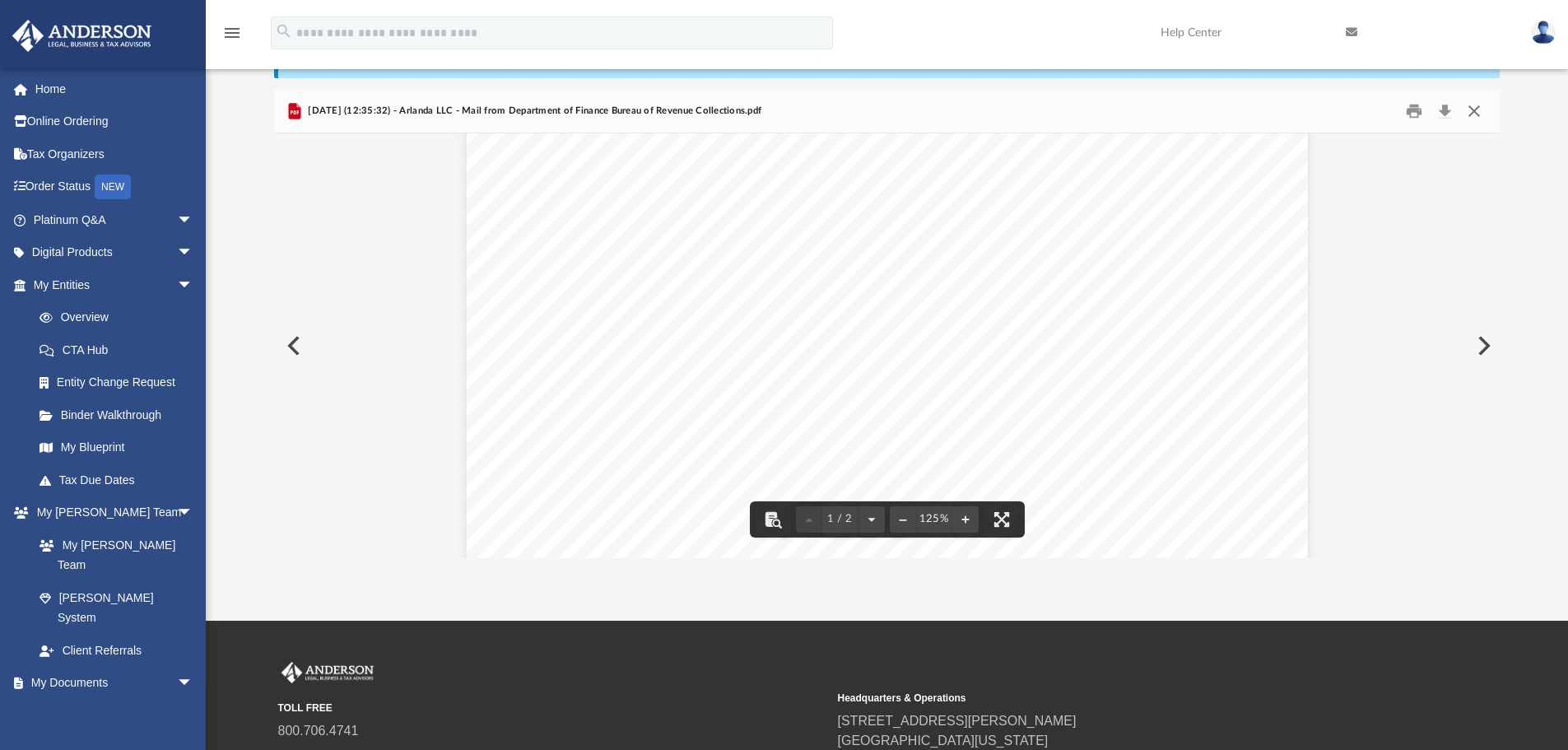
click at [1474, 111] on button "Close" at bounding box center [1474, 111] width 29 height 26
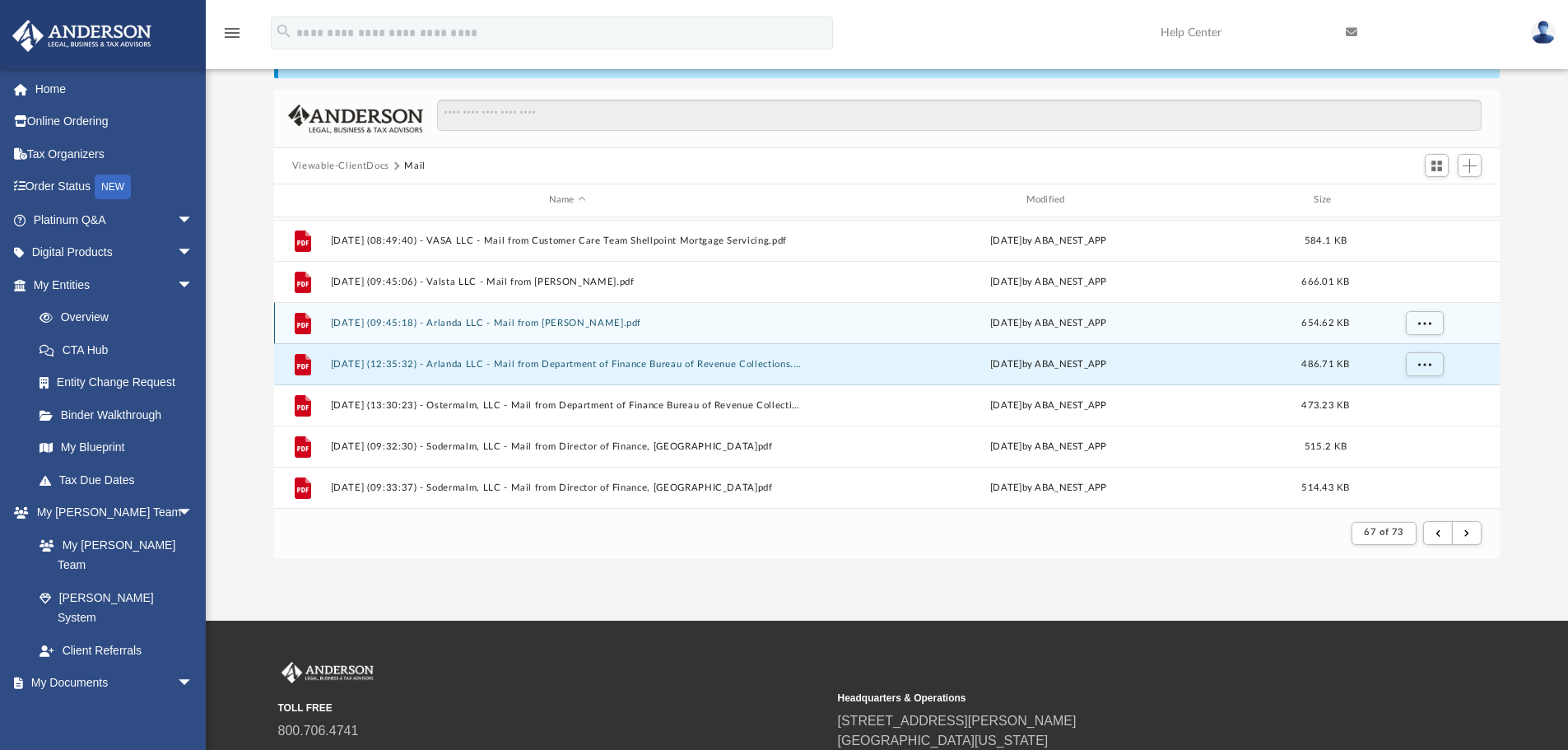
click at [578, 316] on div "File [DATE] (09:45:18) - Arlanda LLC - Mail from [PERSON_NAME].pdf [DATE] by AB…" at bounding box center [887, 323] width 1226 height 42
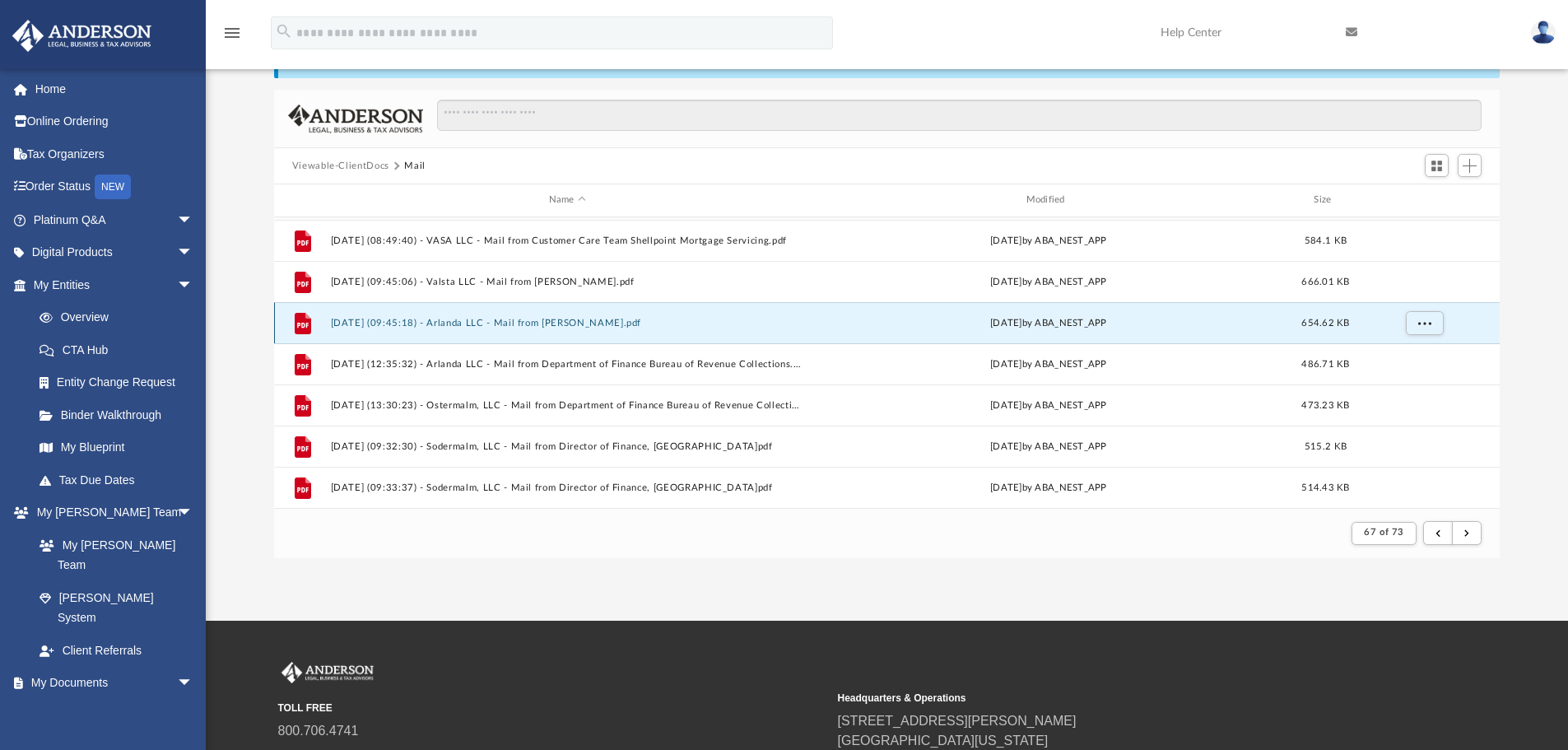
click at [534, 325] on button "[DATE] (09:45:18) - Arlanda LLC - Mail from [PERSON_NAME].pdf" at bounding box center [567, 322] width 474 height 10
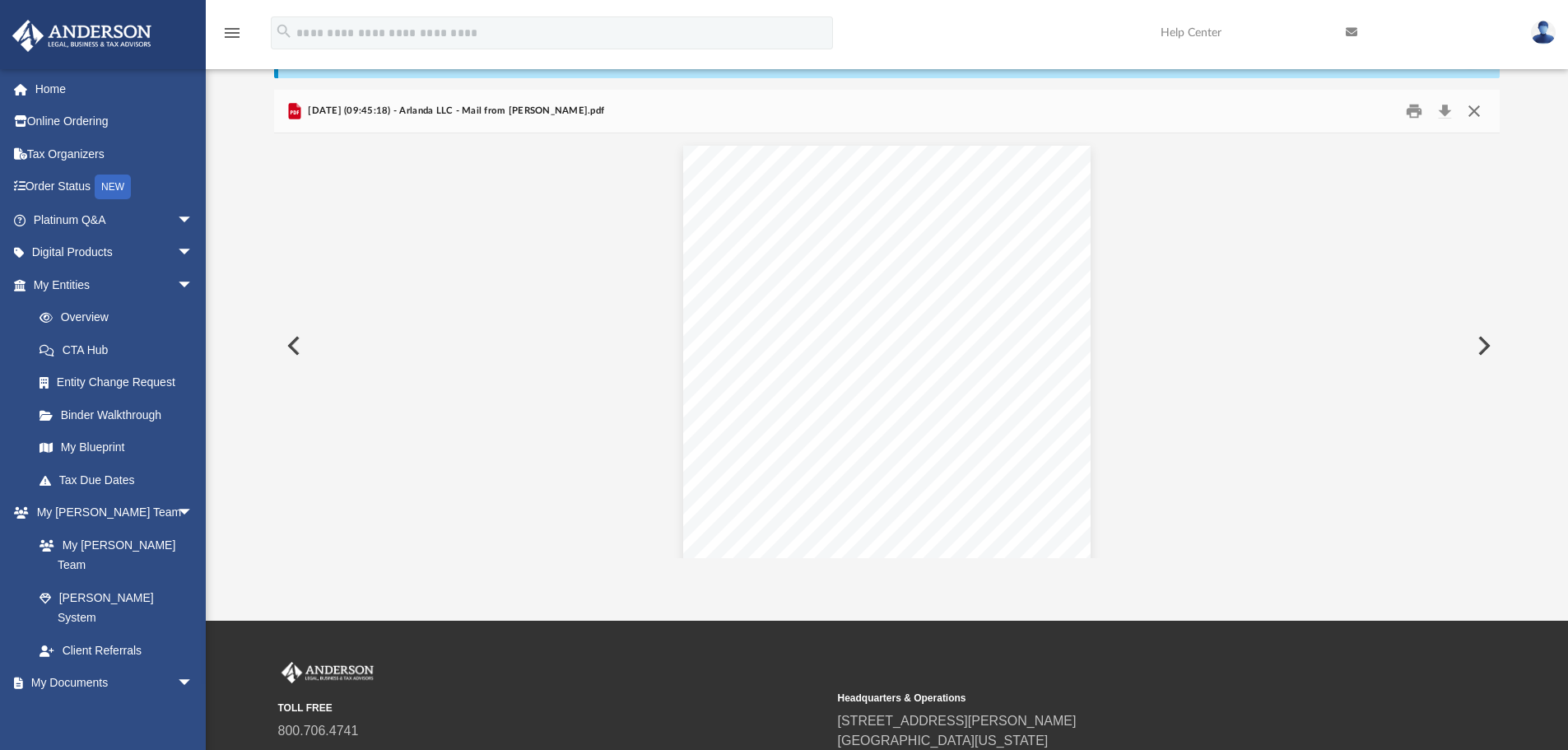
drag, startPoint x: 1476, startPoint y: 106, endPoint x: 1465, endPoint y: 116, distance: 14.9
click at [1477, 106] on button "Close" at bounding box center [1474, 111] width 29 height 26
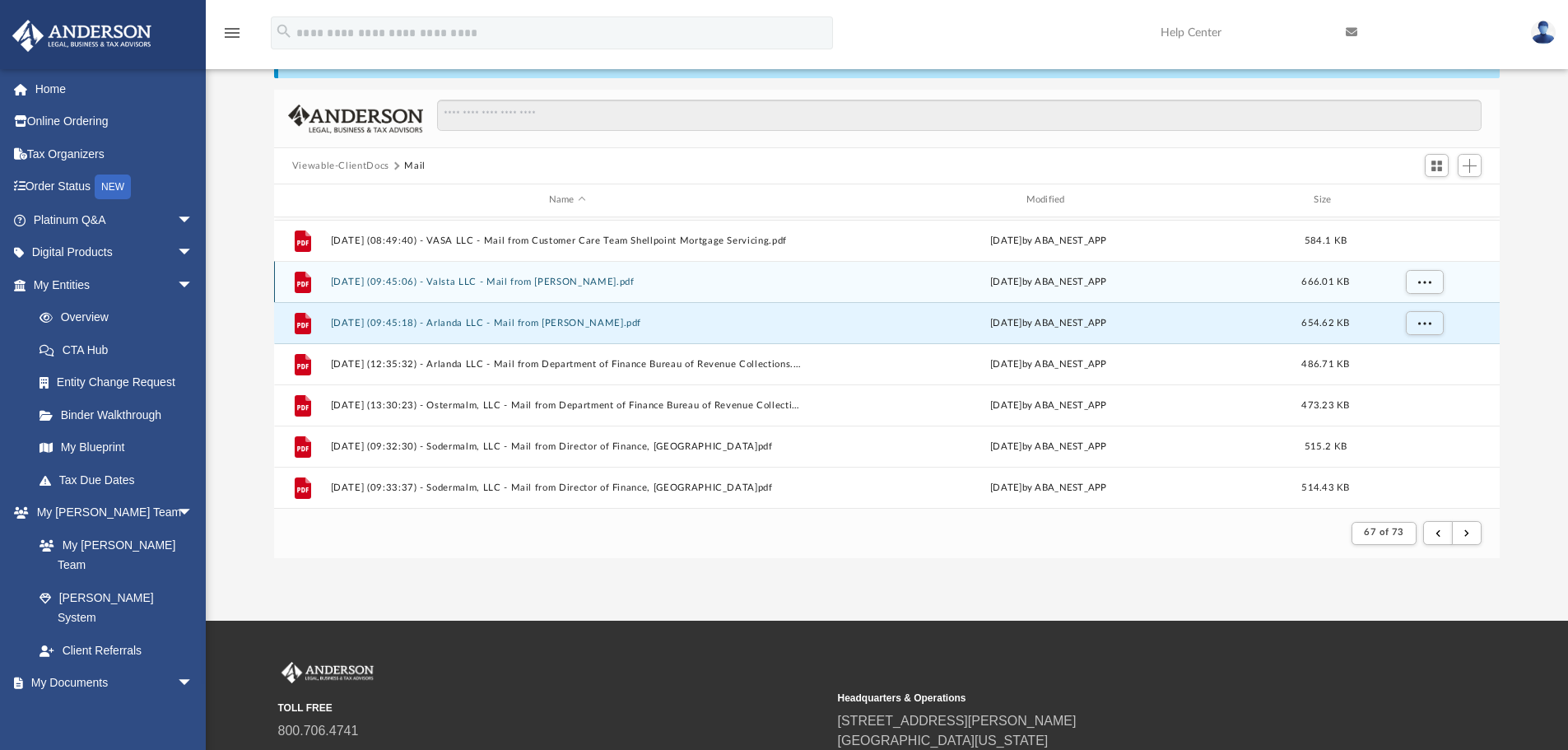
click at [522, 288] on div "File [DATE] (09:45:06) - Valsta LLC - Mail from [PERSON_NAME].pdf [DATE] by ABA…" at bounding box center [887, 281] width 1226 height 42
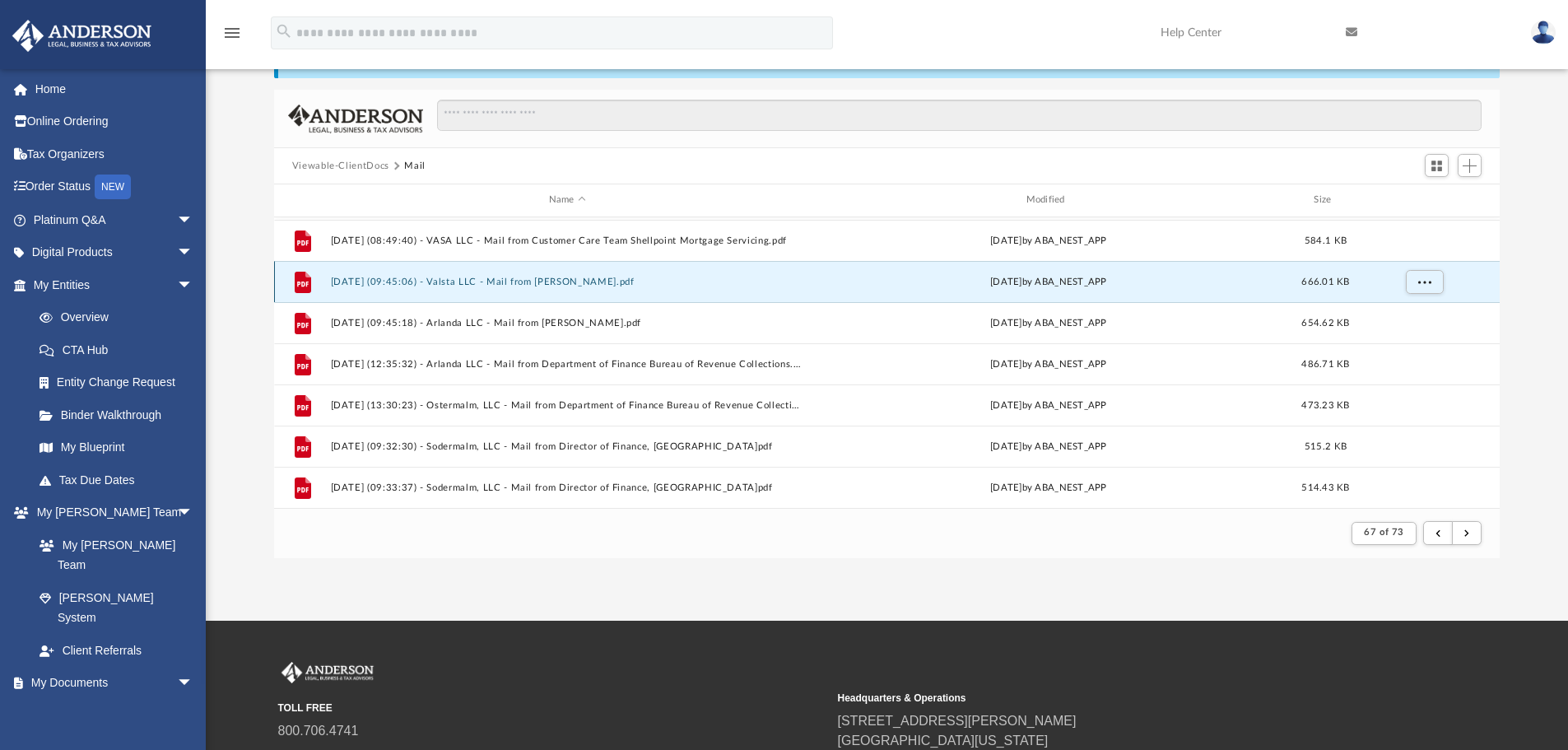
click at [519, 279] on button "[DATE] (09:45:06) - Valsta LLC - Mail from [PERSON_NAME].pdf" at bounding box center [567, 281] width 474 height 10
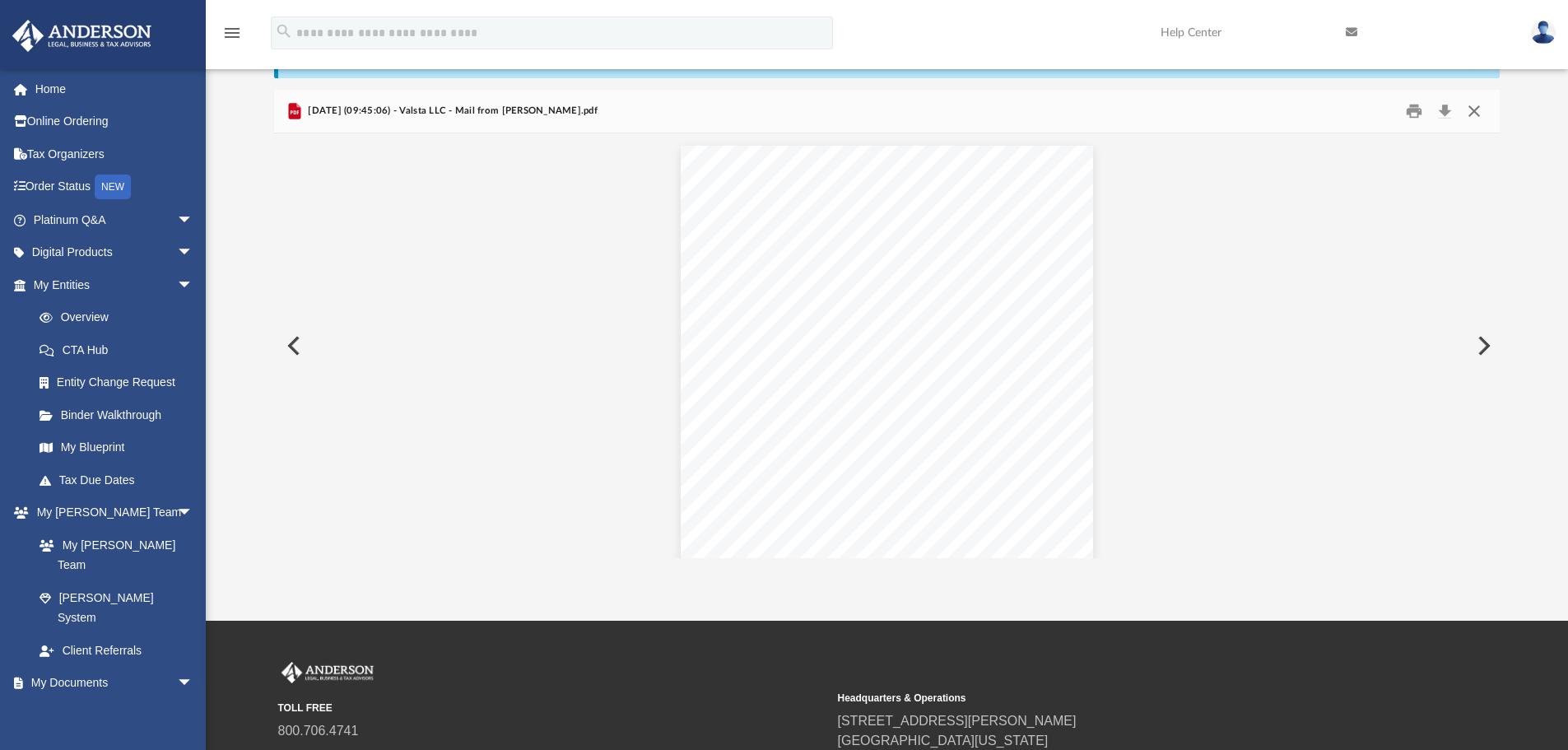
scroll to position [1918, 0]
click at [1477, 111] on button "Close" at bounding box center [1474, 111] width 29 height 26
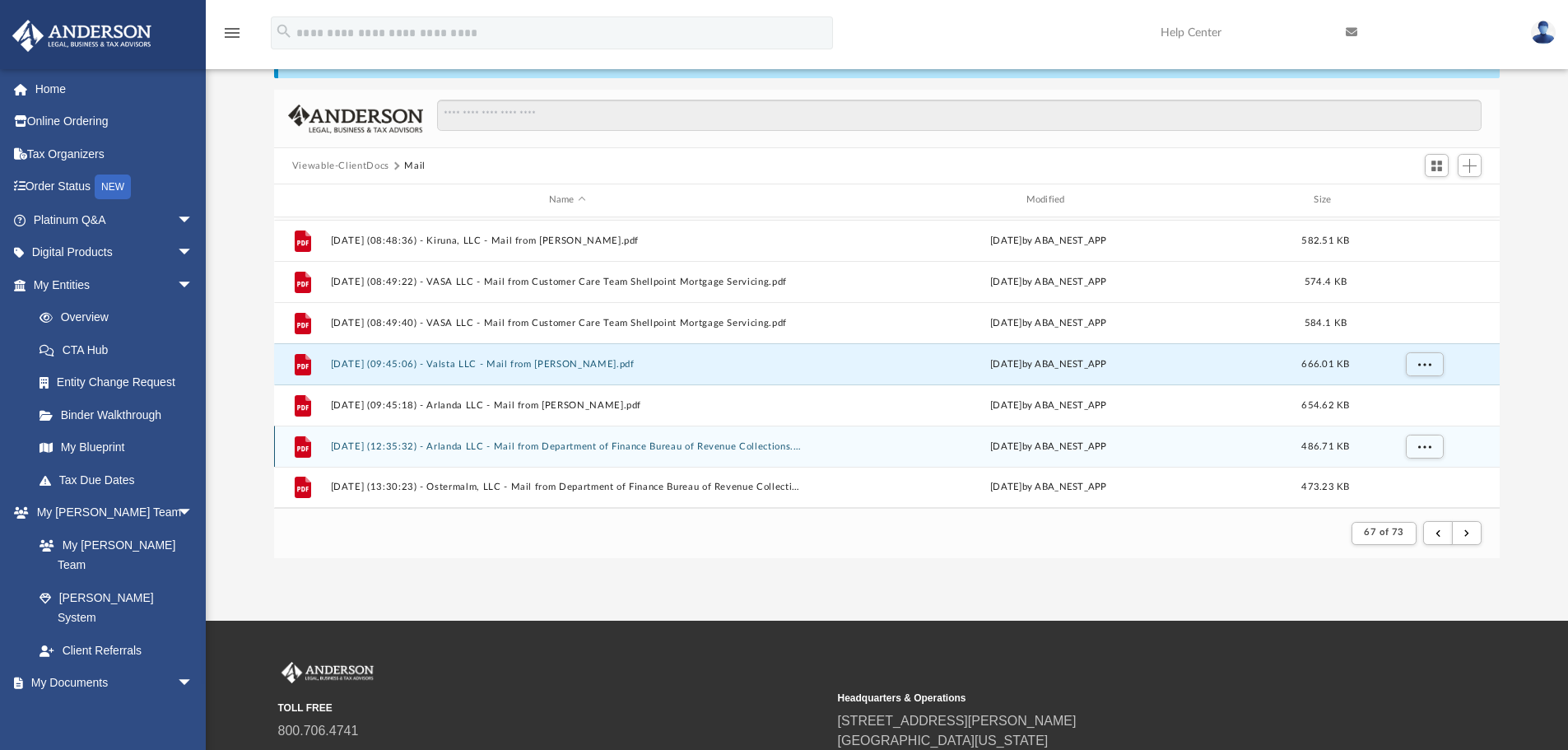
scroll to position [203, 0]
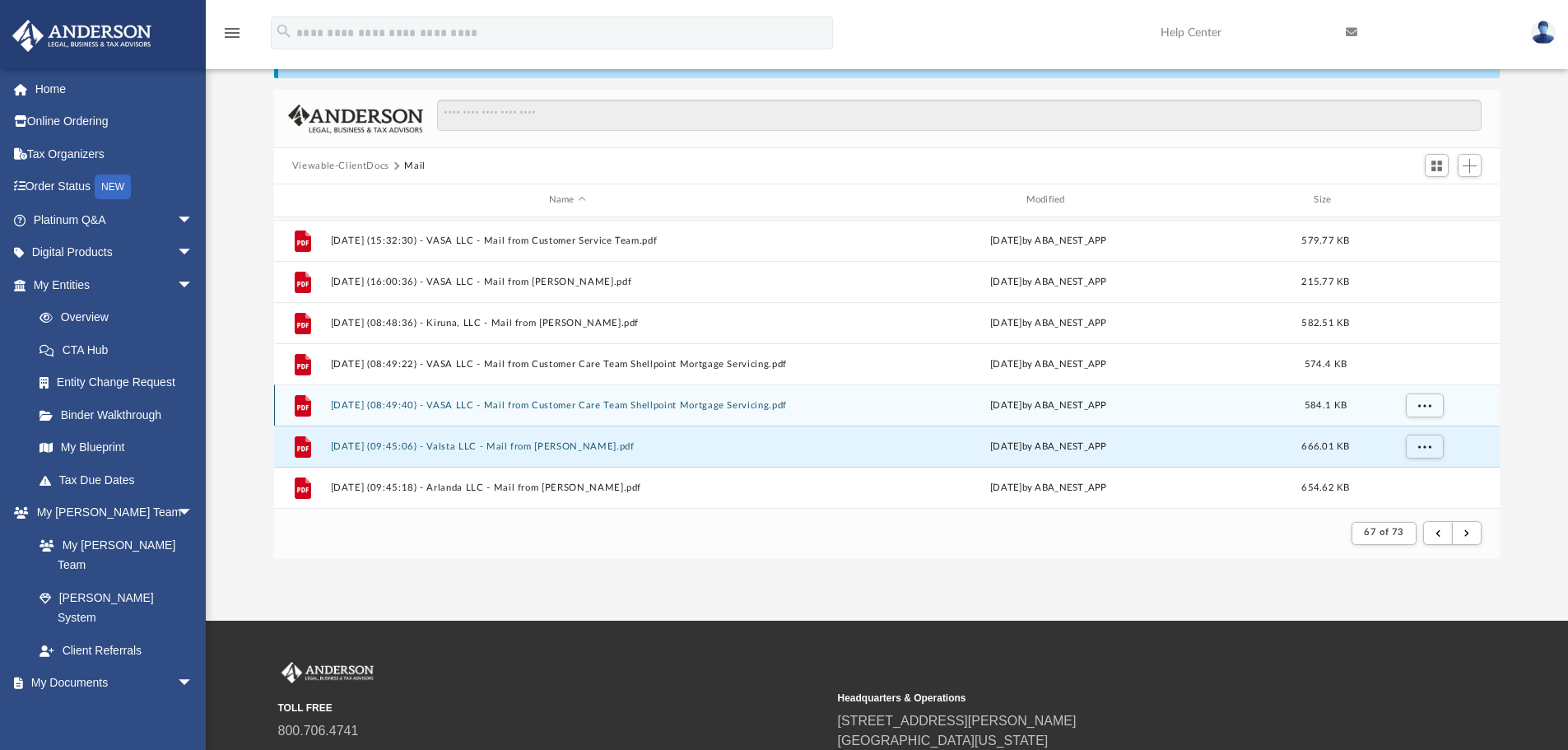
click at [557, 408] on button "[DATE] (08:49:40) - VASA LLC - Mail from Customer Care Team Shellpoint Mortgage…" at bounding box center [567, 404] width 474 height 10
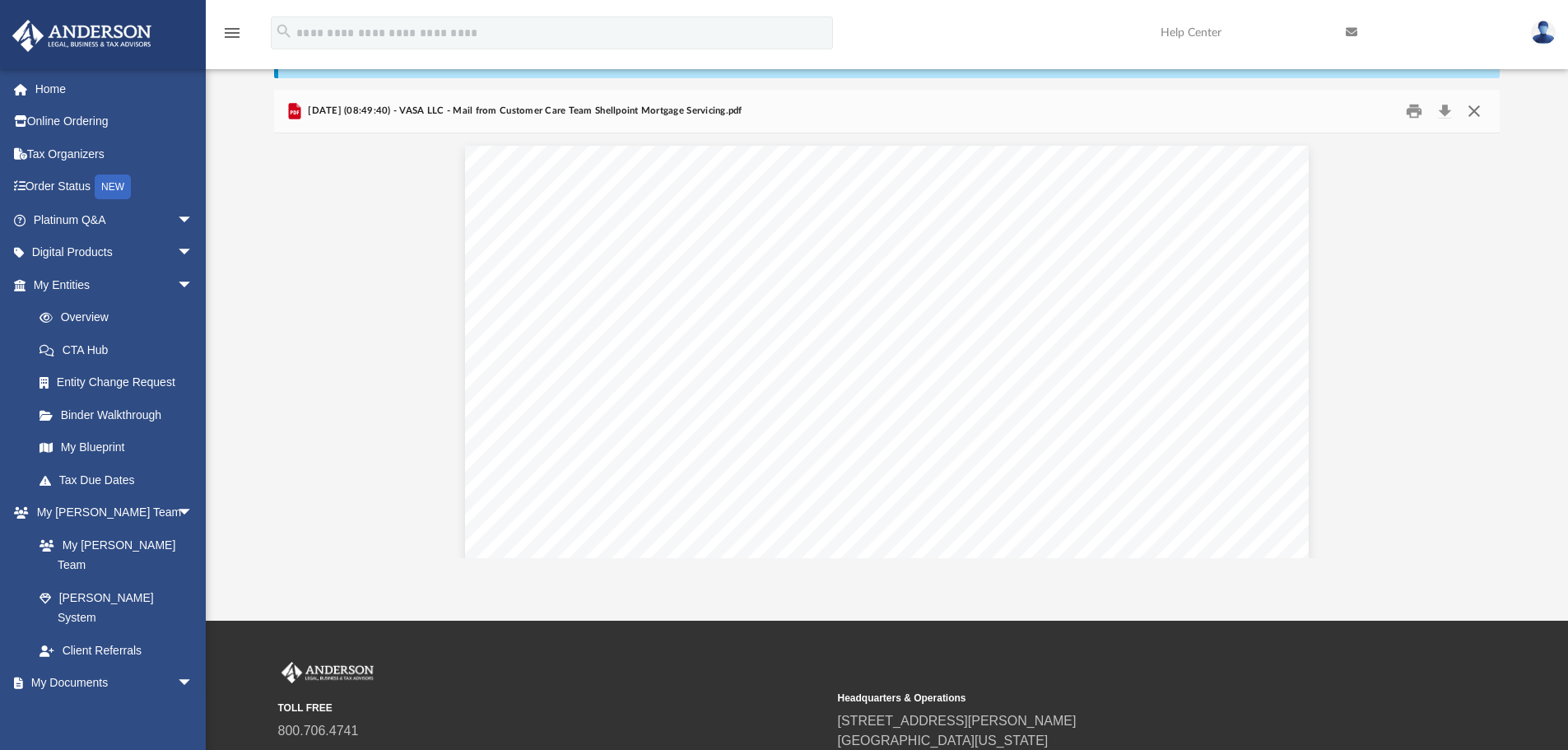
click at [1478, 111] on button "Close" at bounding box center [1474, 111] width 29 height 26
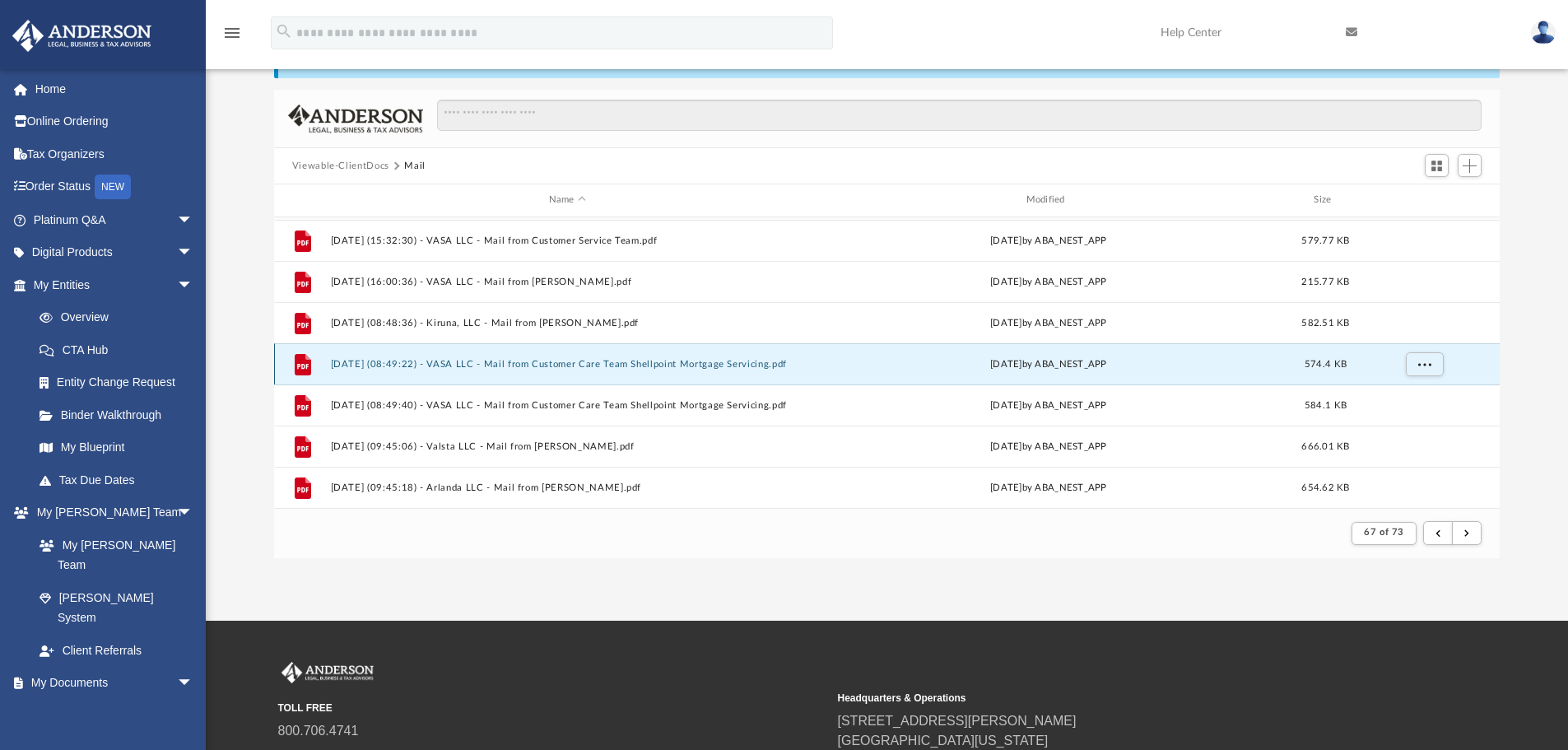
click at [625, 364] on button "[DATE] (08:49:22) - VASA LLC - Mail from Customer Care Team Shellpoint Mortgage…" at bounding box center [567, 364] width 474 height 10
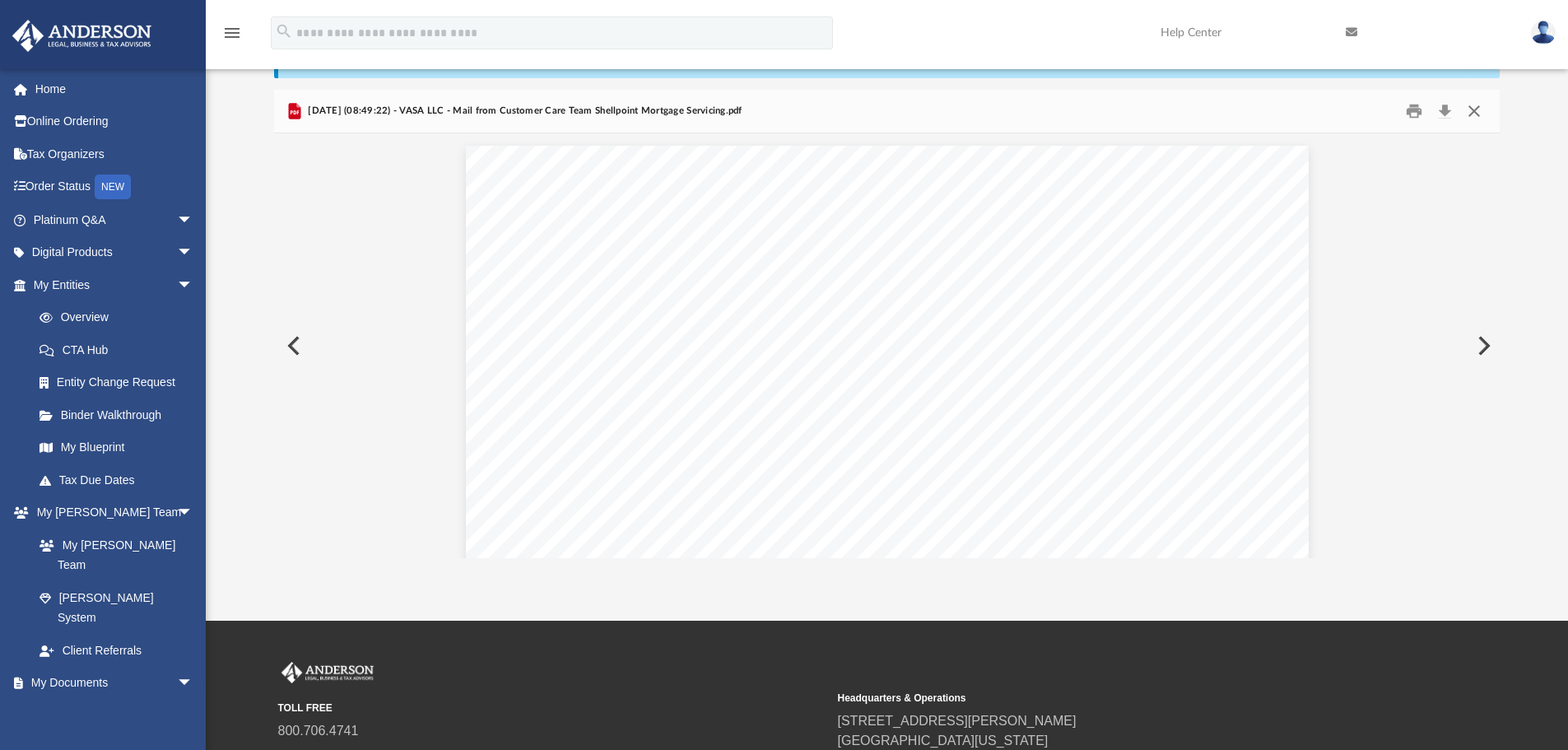
click at [1476, 107] on button "Close" at bounding box center [1474, 111] width 29 height 26
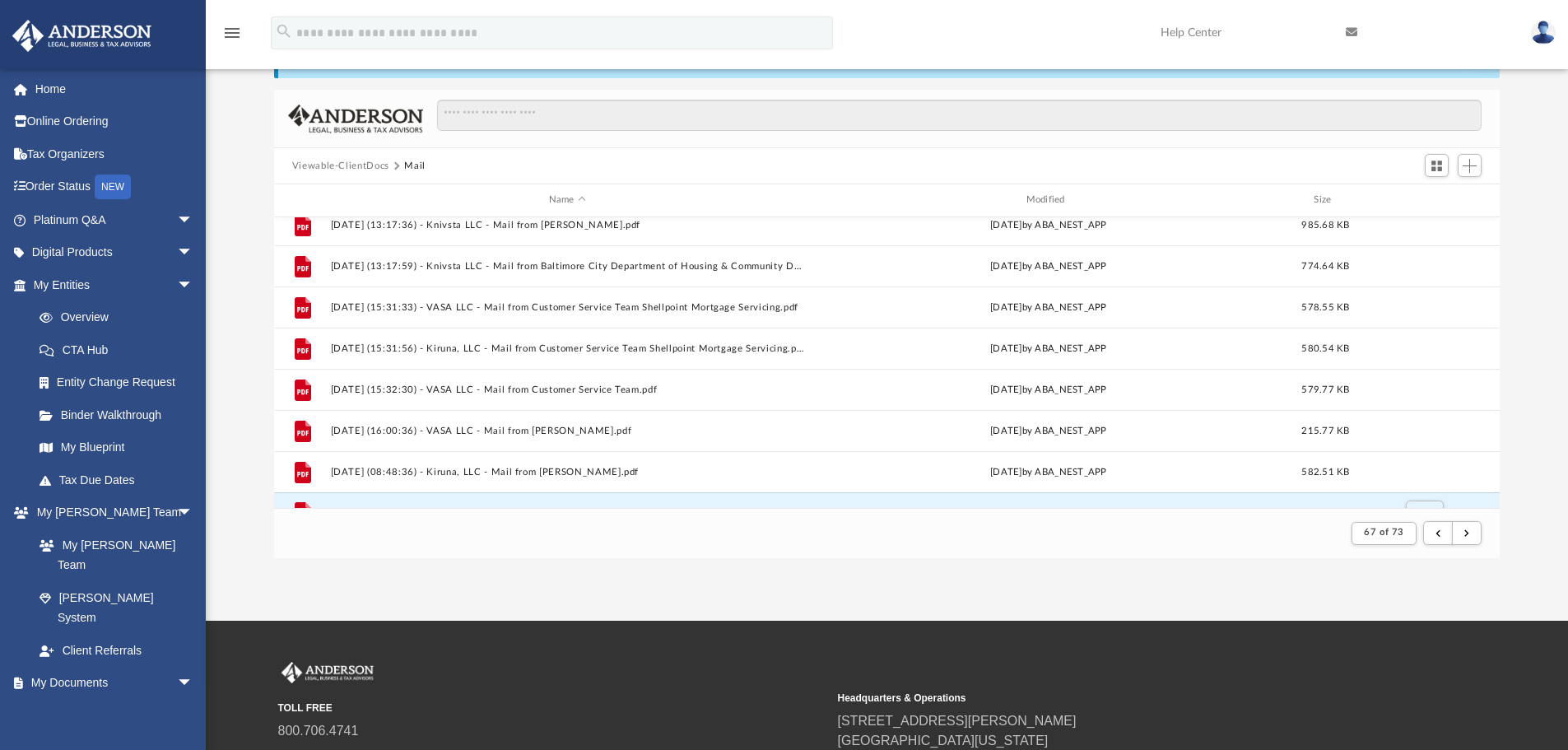
scroll to position [39, 0]
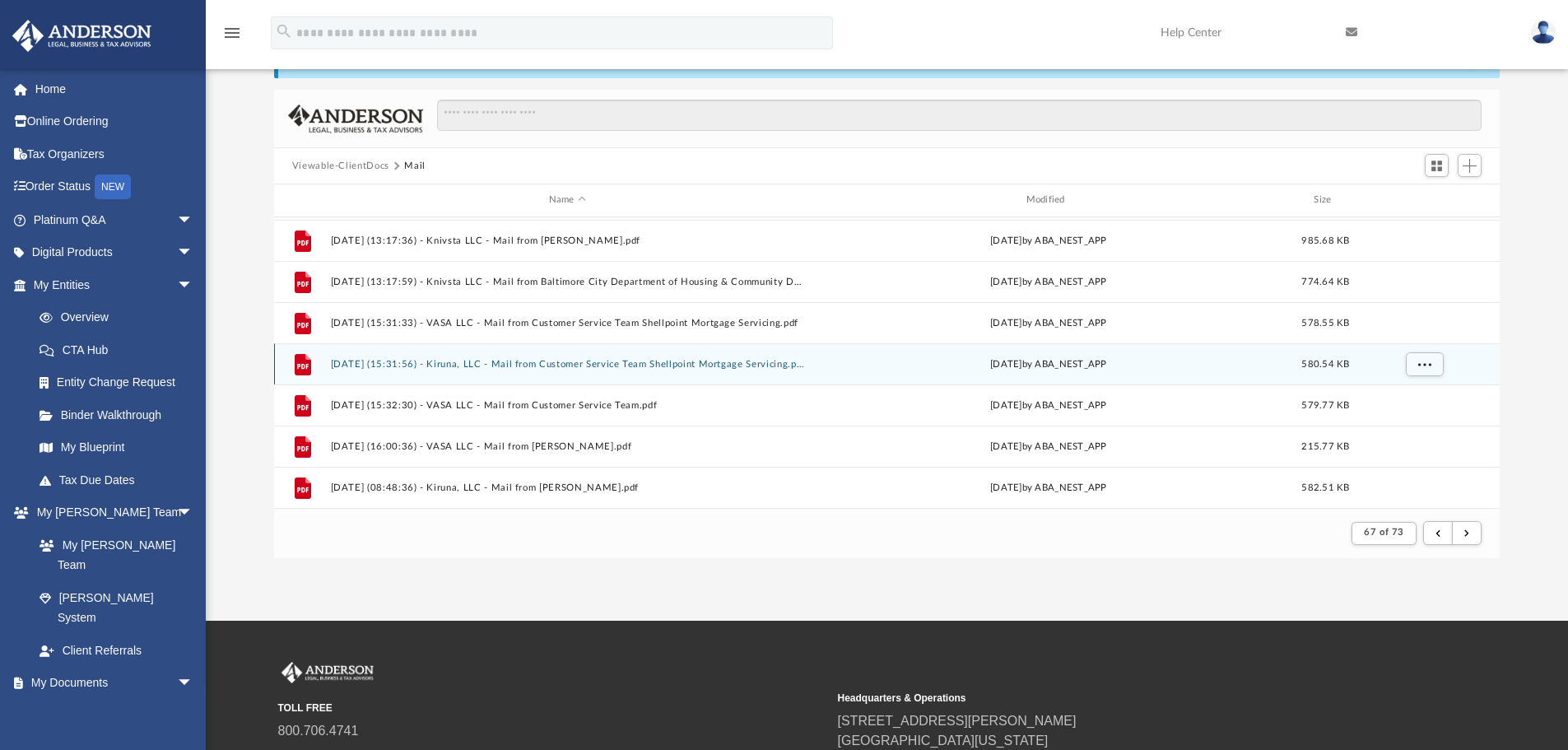
click at [698, 364] on button "[DATE] (15:31:56) - Kiruna, LLC - Mail from Customer Service Team Shellpoint Mo…" at bounding box center [567, 364] width 474 height 10
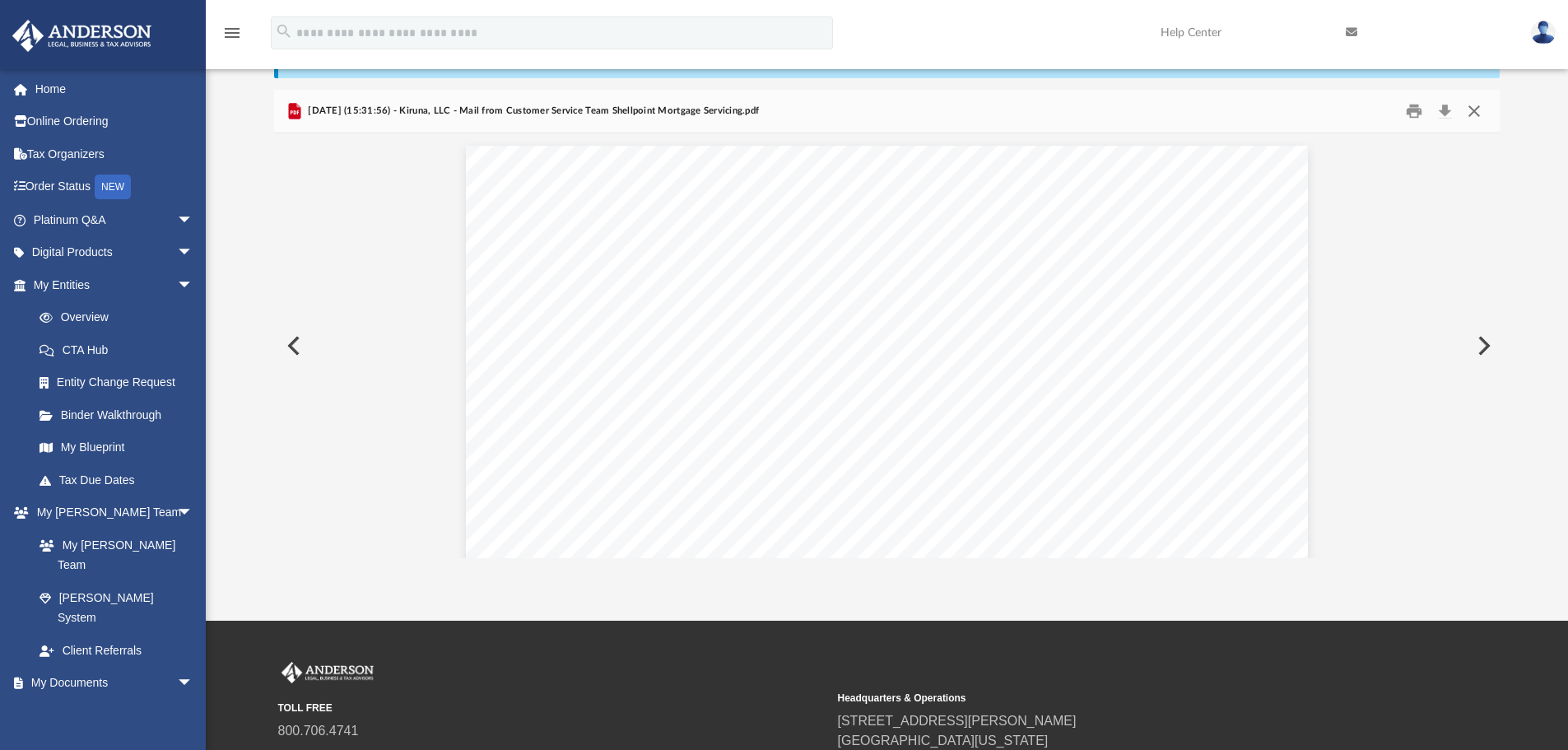
click at [1477, 113] on button "Close" at bounding box center [1474, 111] width 29 height 26
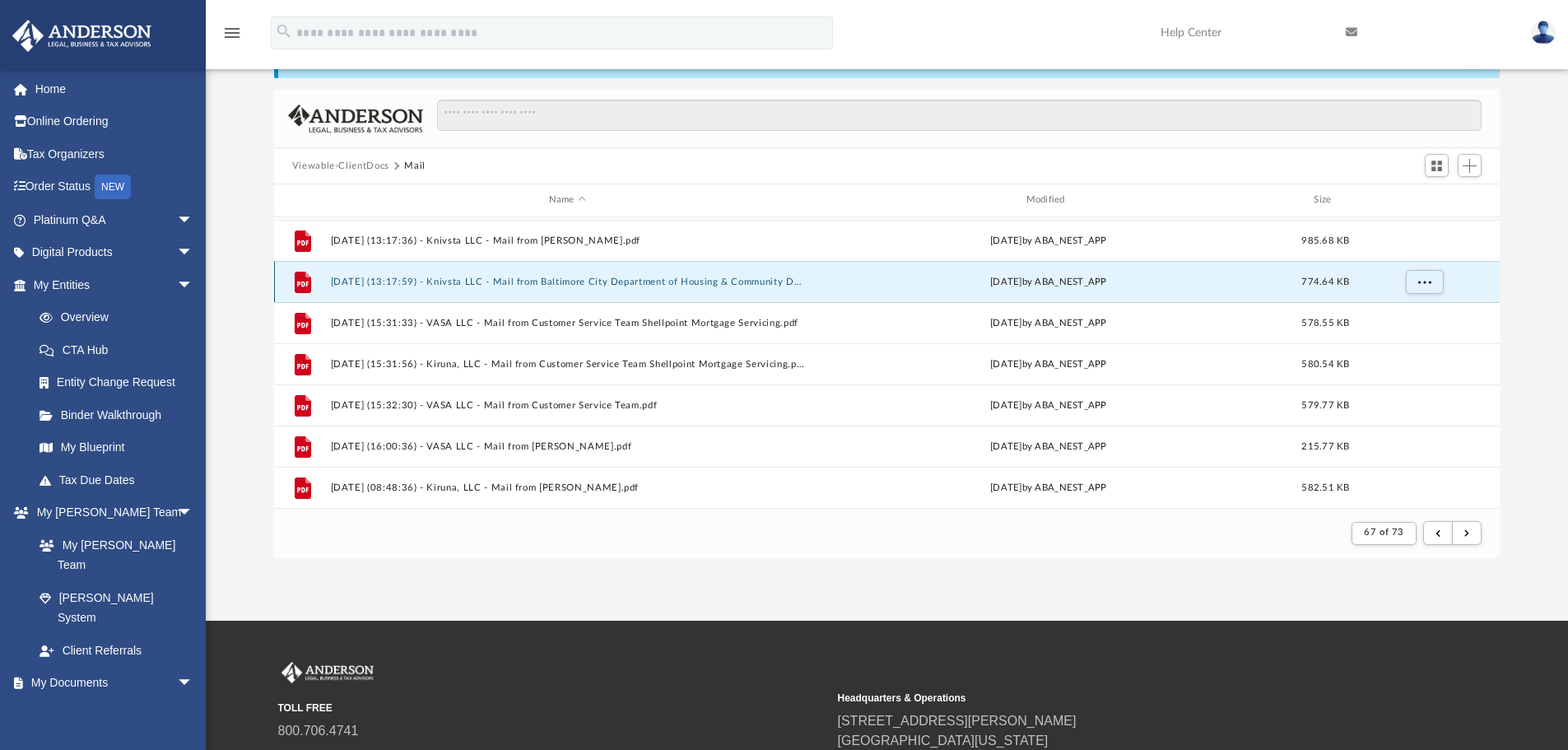
click at [656, 287] on button "[DATE] (13:17:59) - Knivsta LLC - Mail from Baltimore City Department of Housin…" at bounding box center [567, 281] width 474 height 10
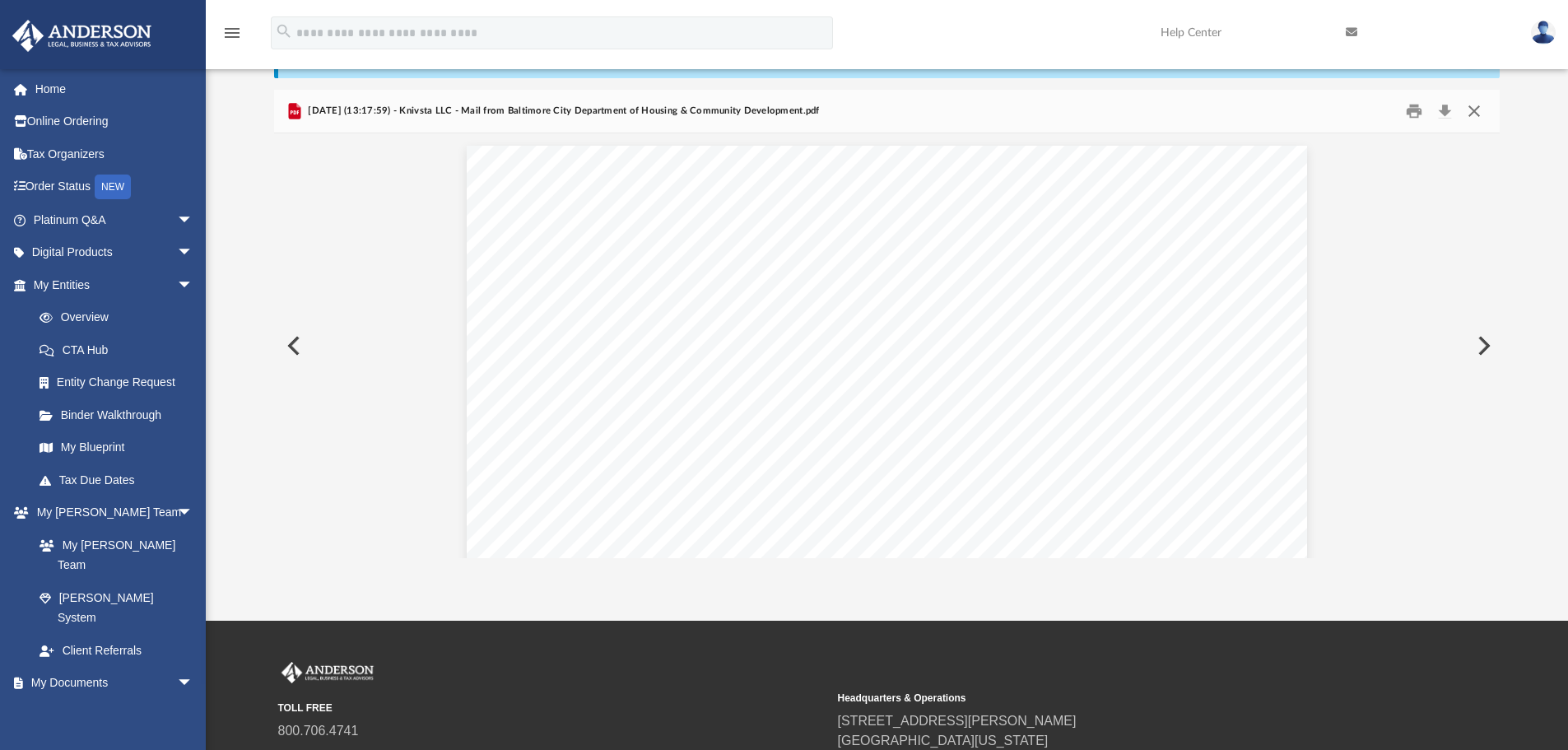
drag, startPoint x: 1479, startPoint y: 107, endPoint x: 1458, endPoint y: 118, distance: 23.7
click at [1478, 107] on button "Close" at bounding box center [1474, 111] width 29 height 26
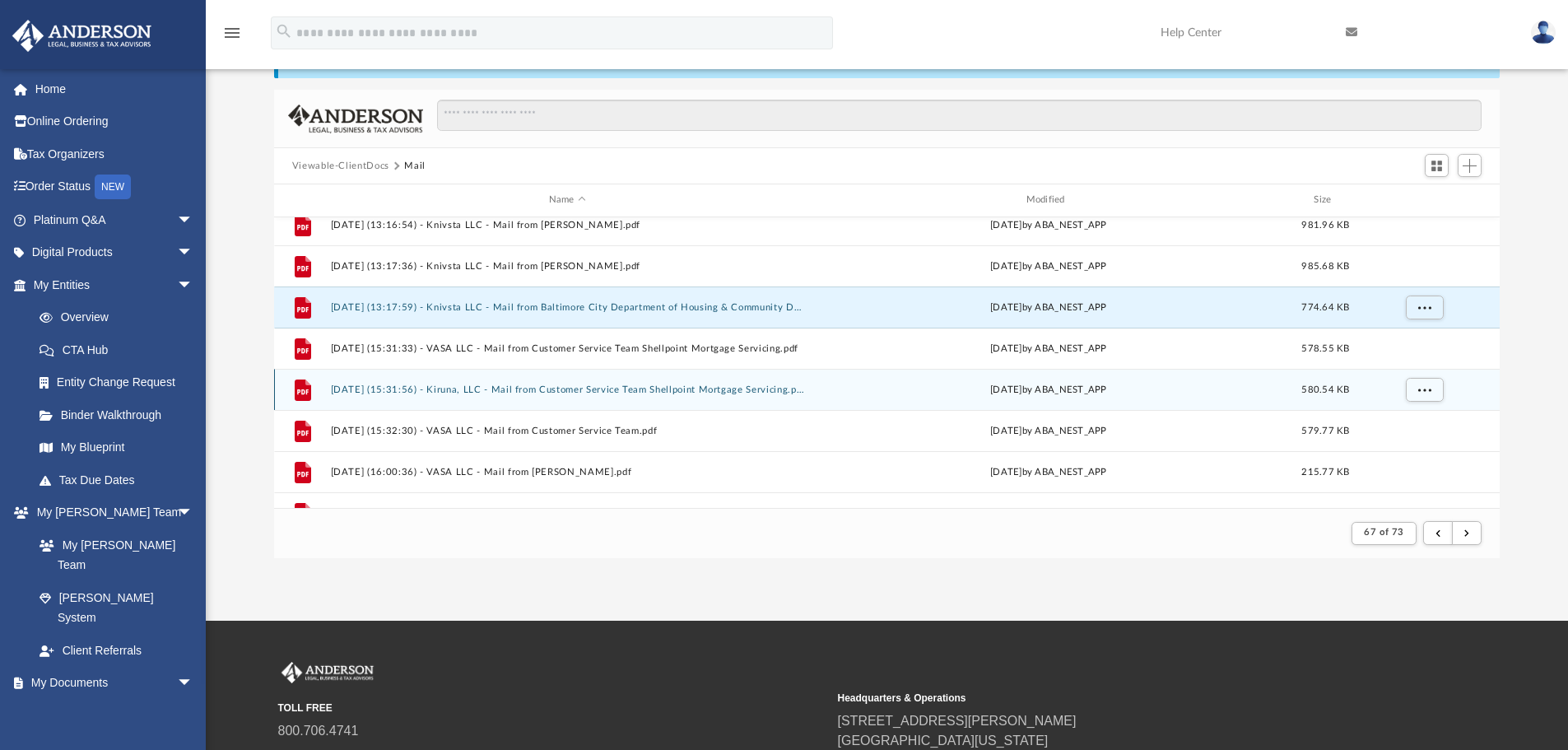
scroll to position [0, 0]
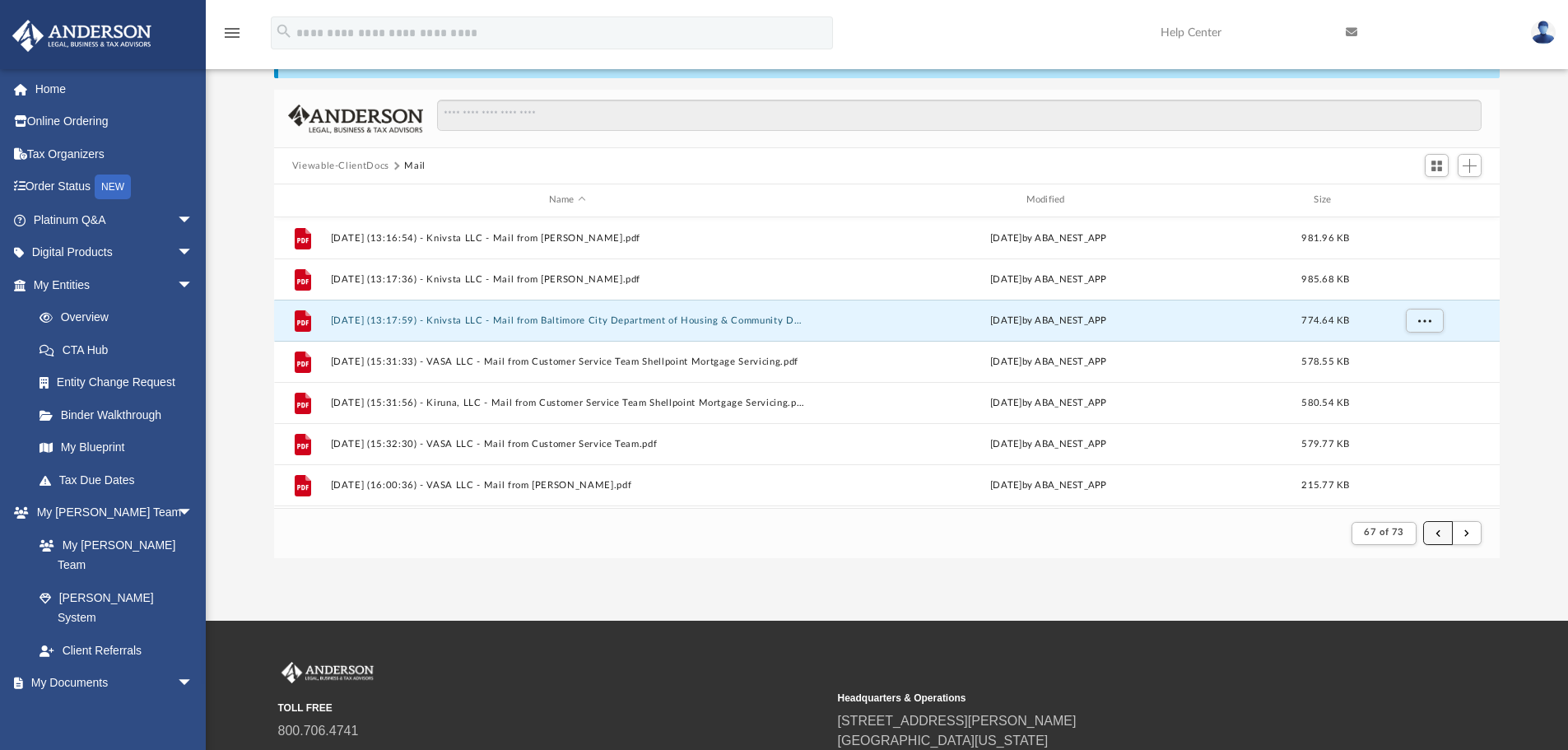
click at [1435, 538] on button "submit" at bounding box center [1437, 532] width 29 height 24
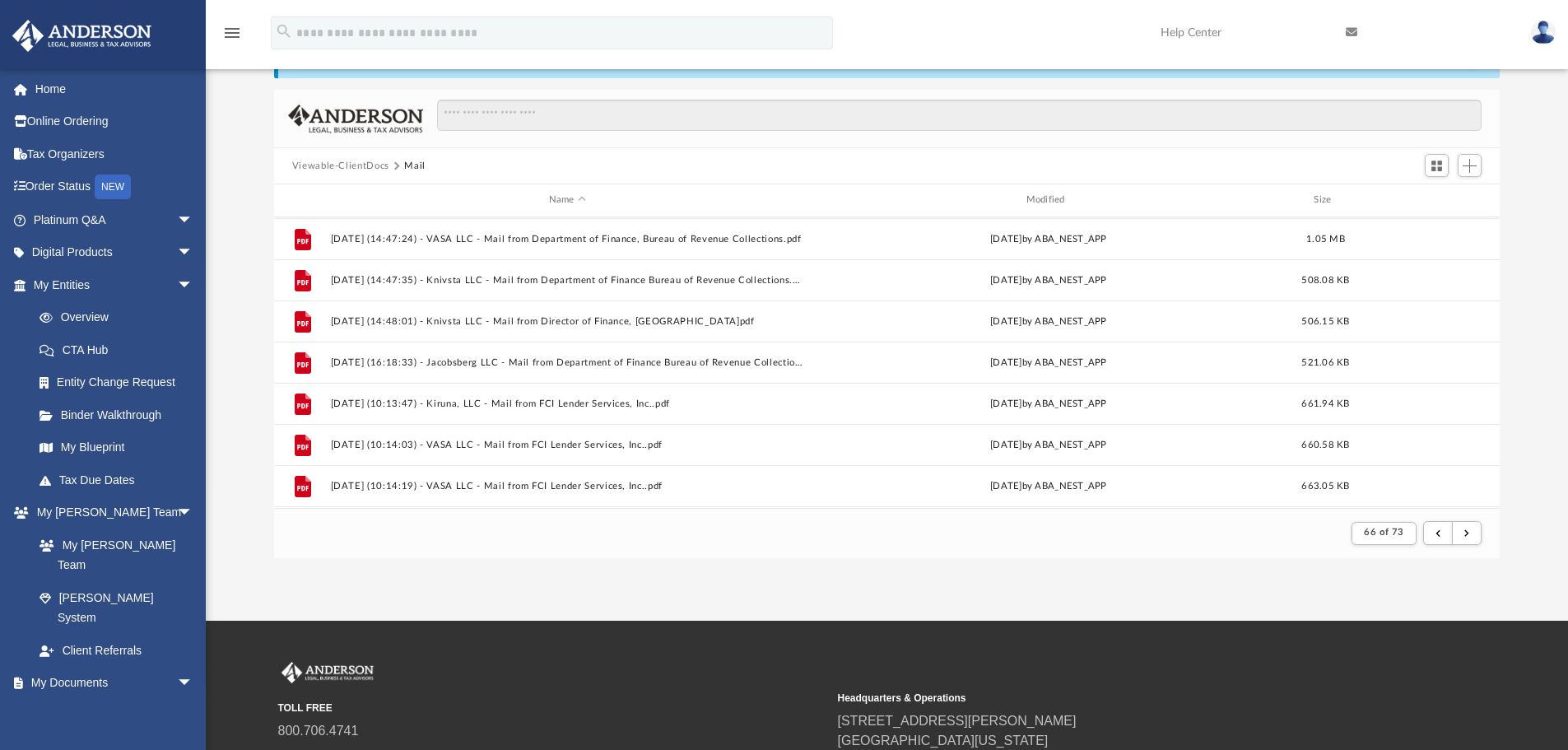
scroll to position [1602, 0]
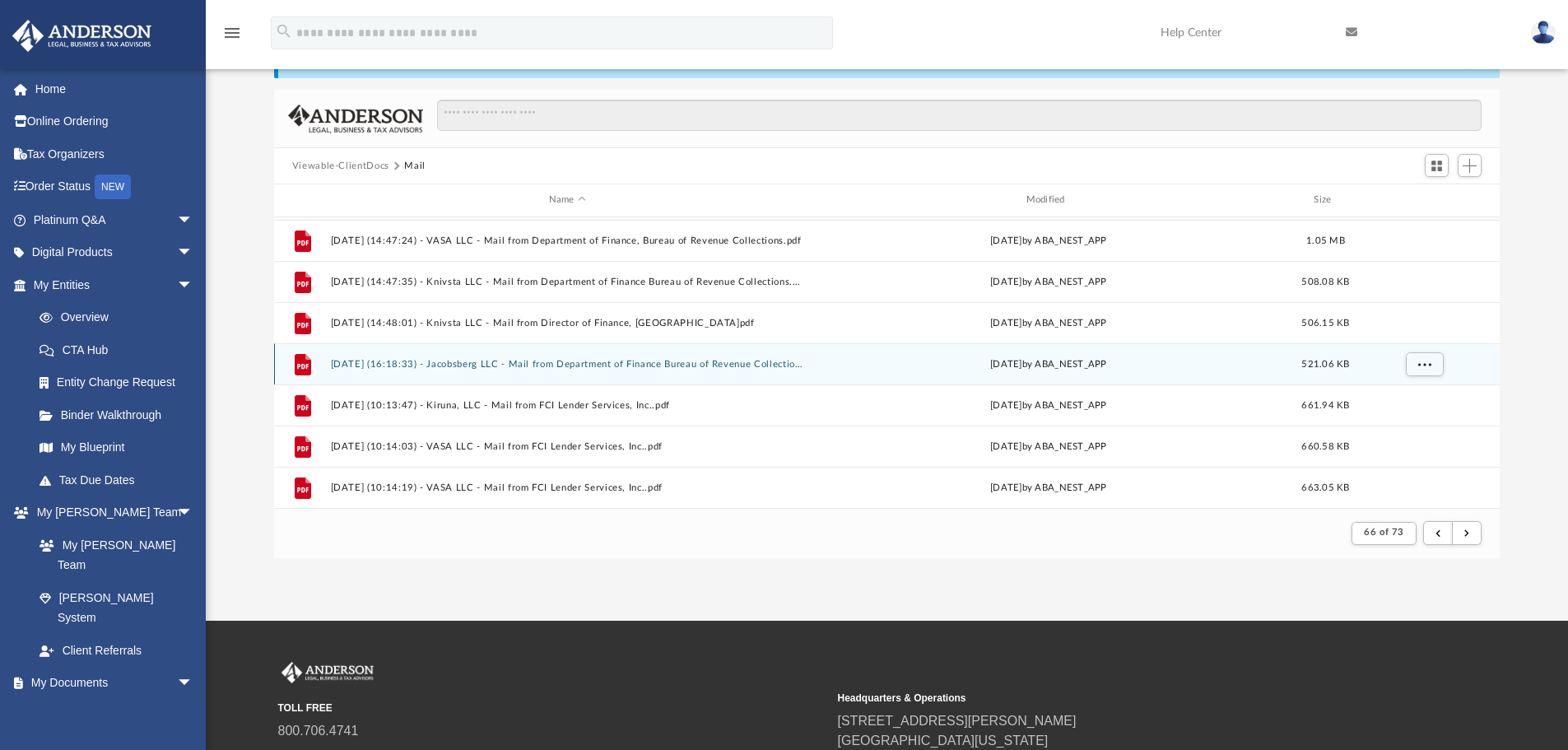
click at [680, 367] on button "[DATE] (16:18:33) - Jacobsberg LLC - Mail from Department of Finance Bureau of …" at bounding box center [567, 364] width 474 height 10
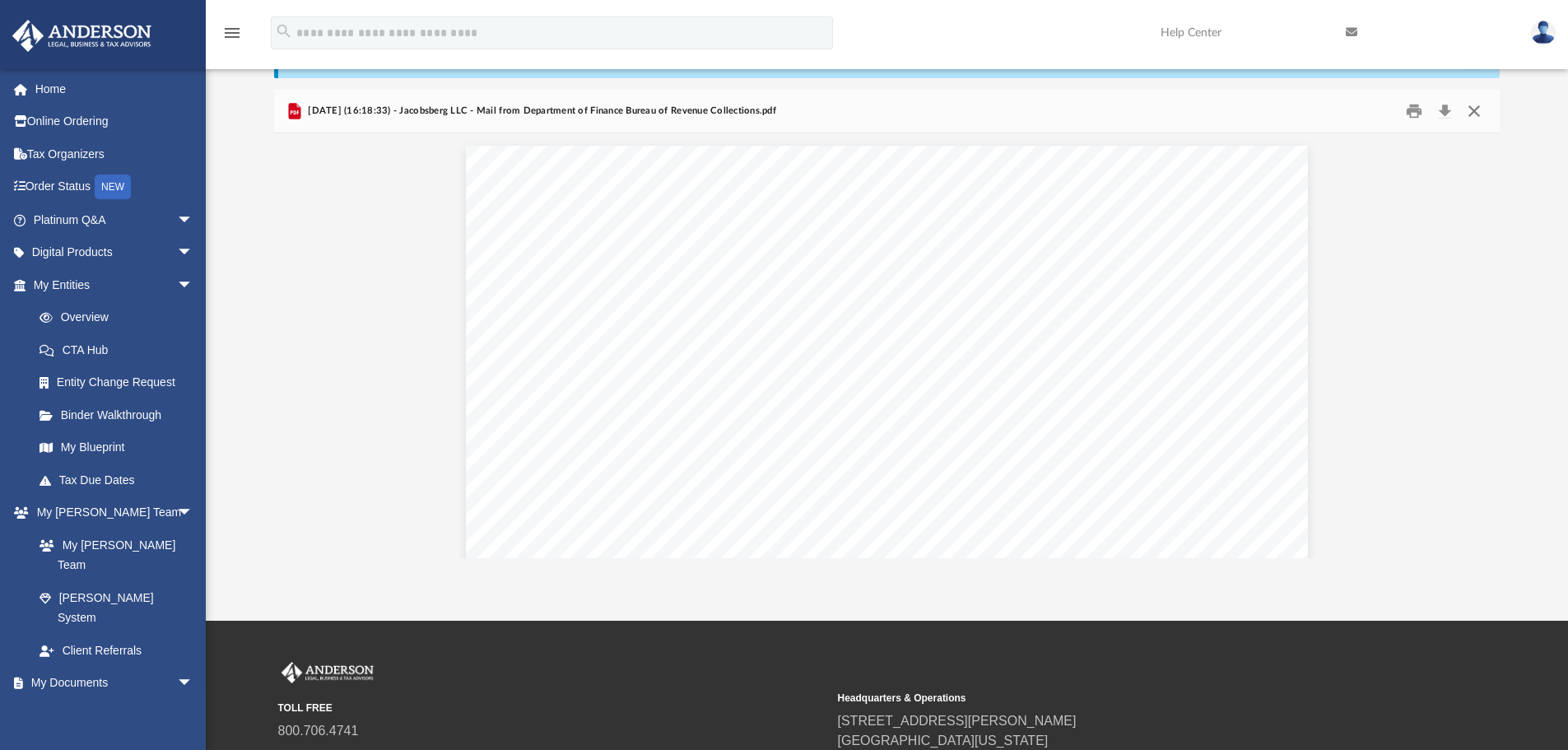
click at [1477, 111] on button "Close" at bounding box center [1474, 111] width 29 height 26
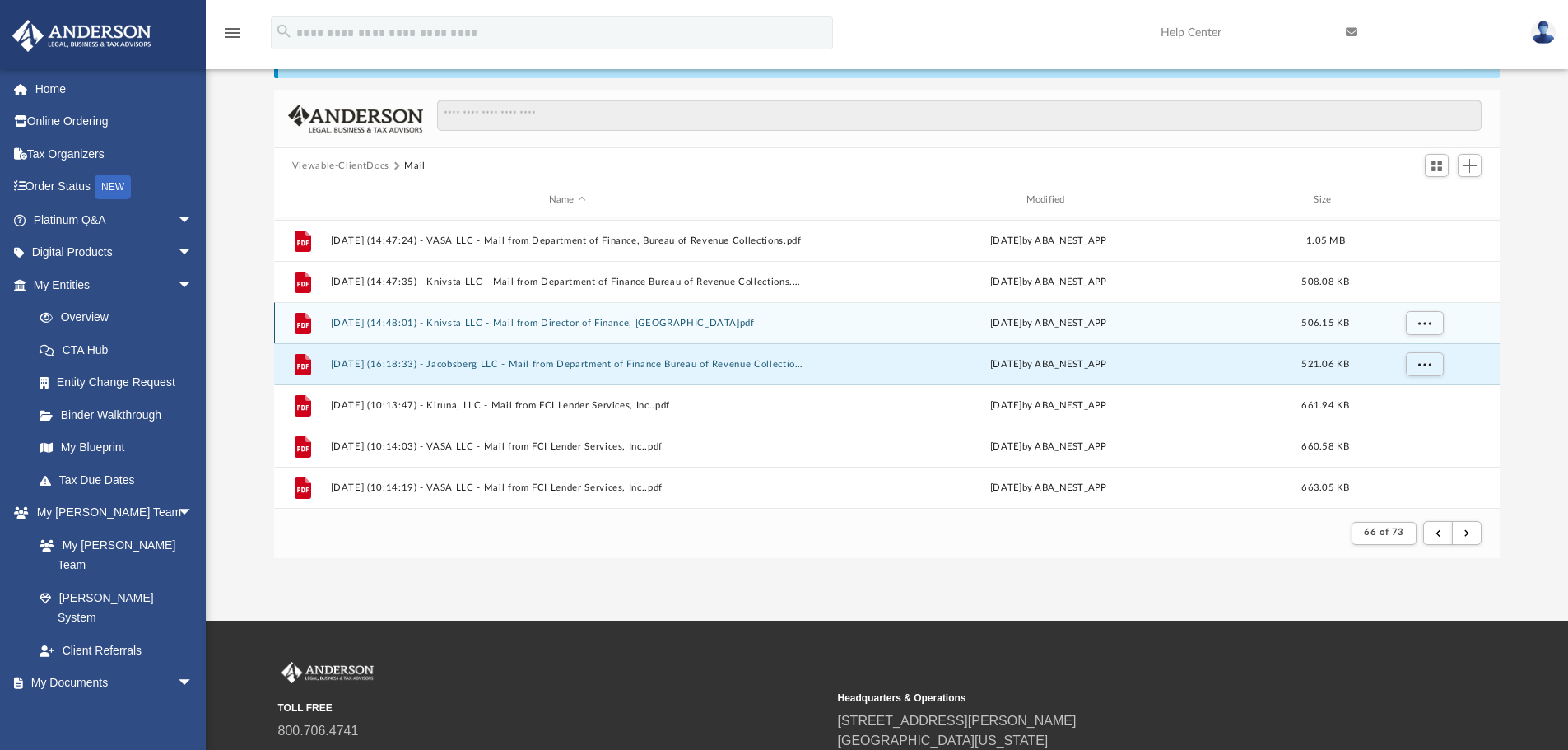
scroll to position [1520, 0]
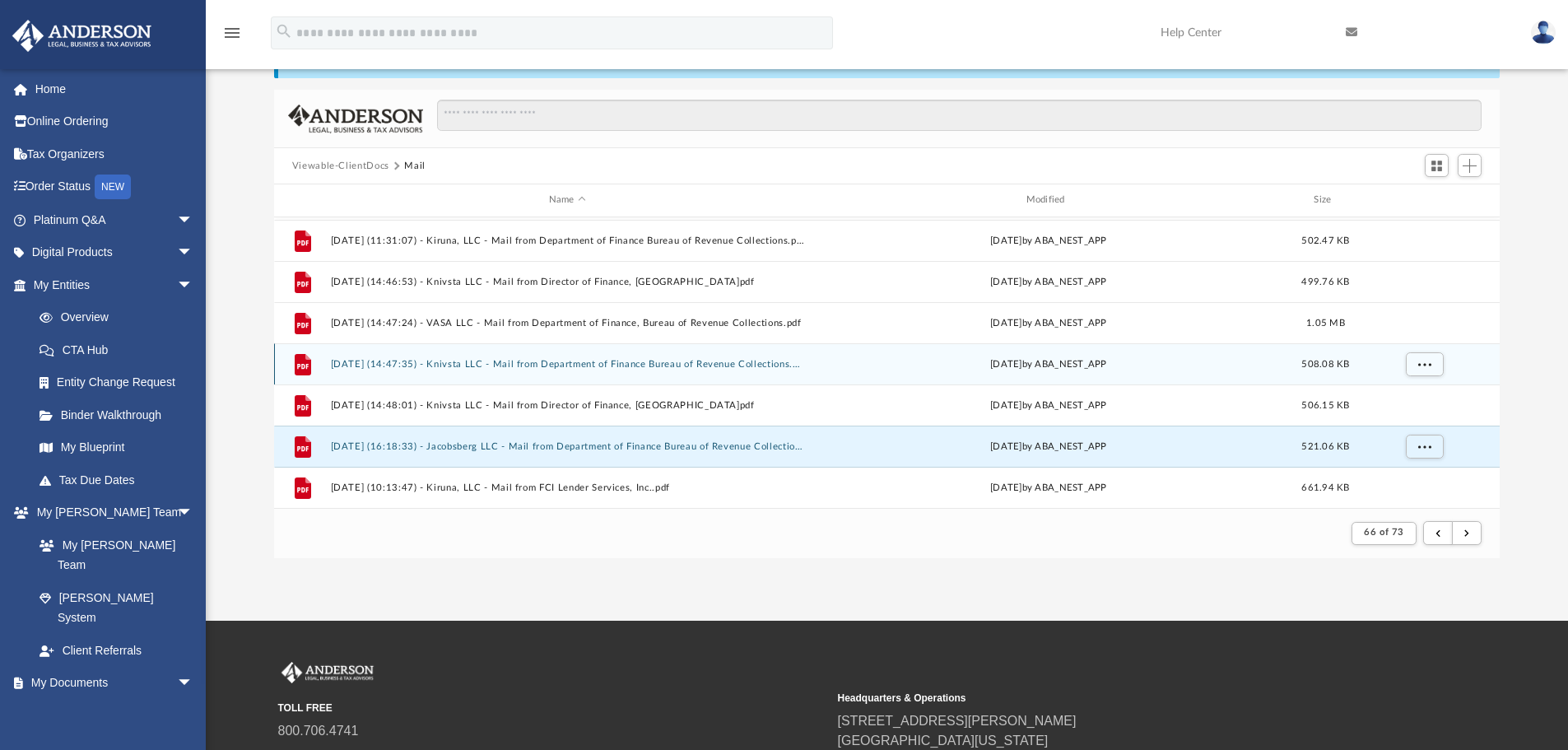
click at [744, 367] on button "[DATE] (14:47:35) - Knivsta LLC - Mail from Department of Finance Bureau of Rev…" at bounding box center [567, 364] width 474 height 10
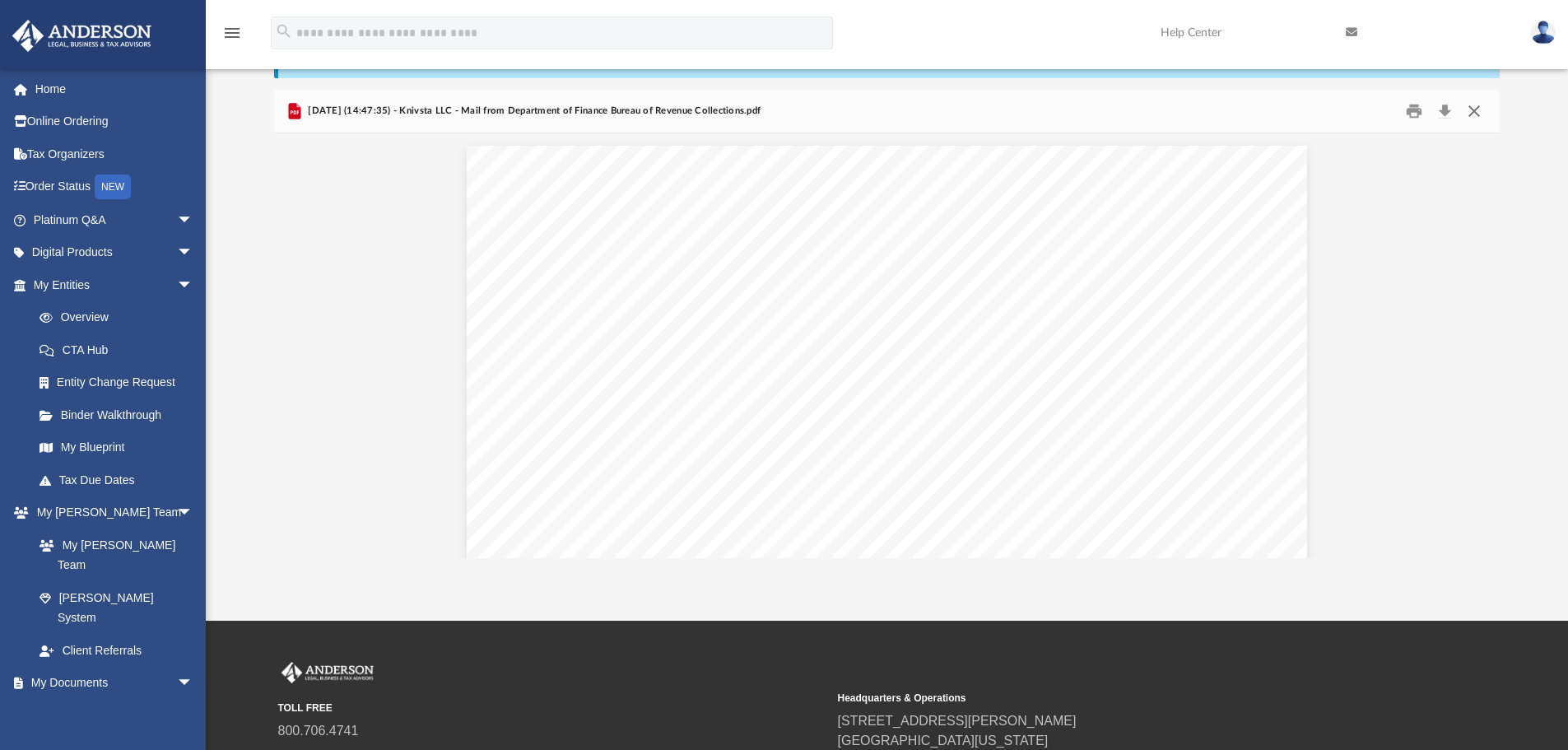
click at [1477, 115] on button "Close" at bounding box center [1474, 111] width 29 height 26
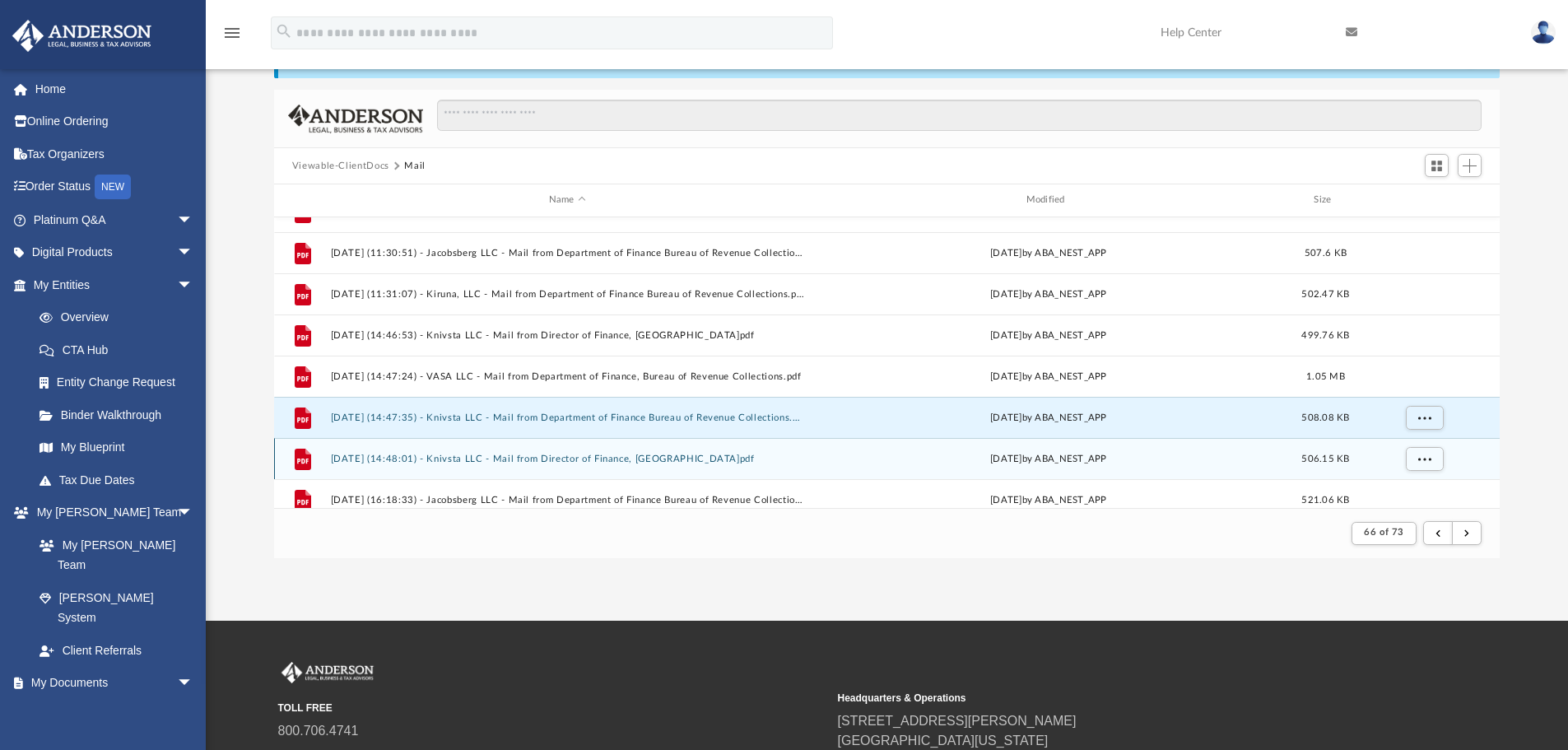
scroll to position [1438, 0]
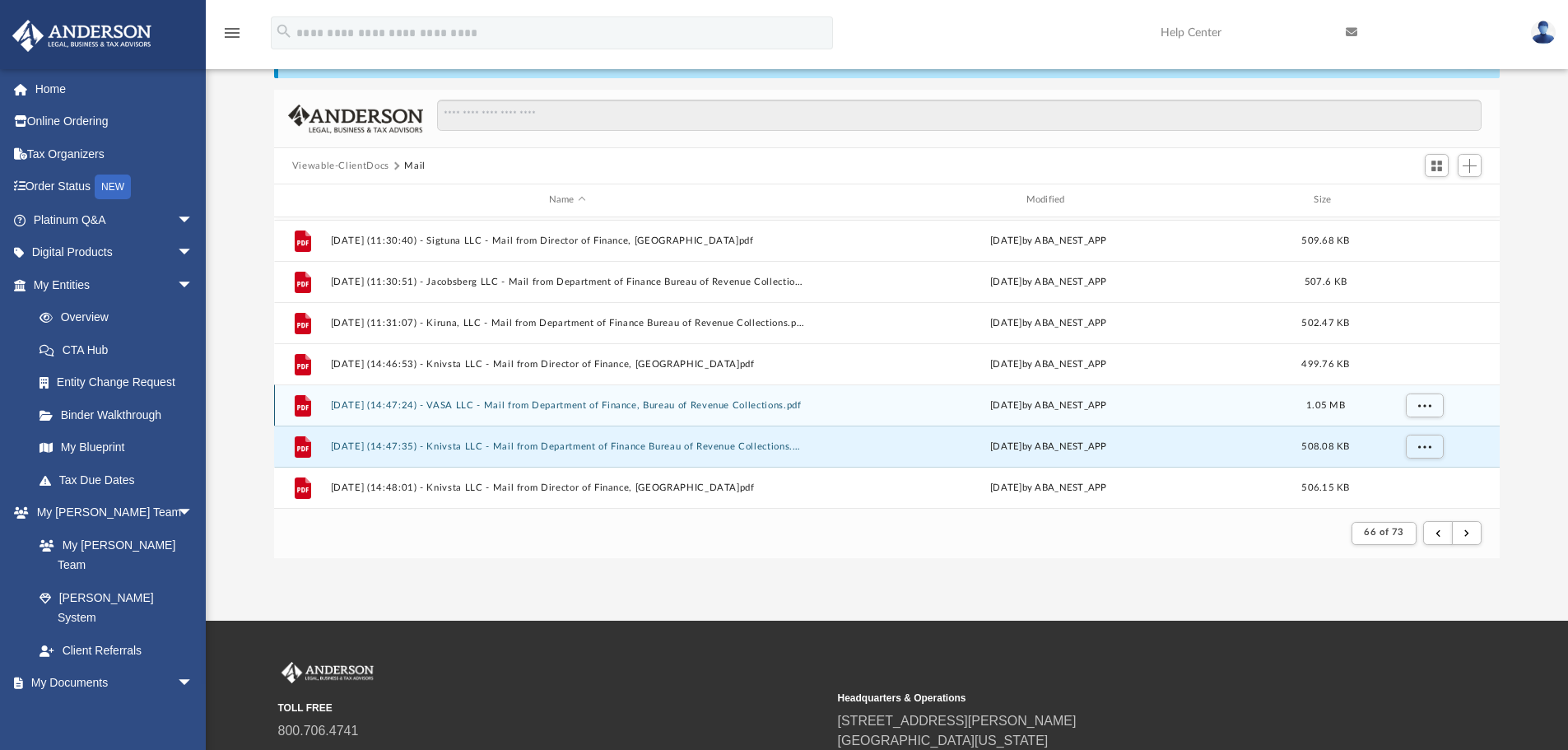
click at [706, 410] on button "[DATE] (14:47:24) - VASA LLC - Mail from Department of Finance, Bureau of Reven…" at bounding box center [567, 404] width 474 height 10
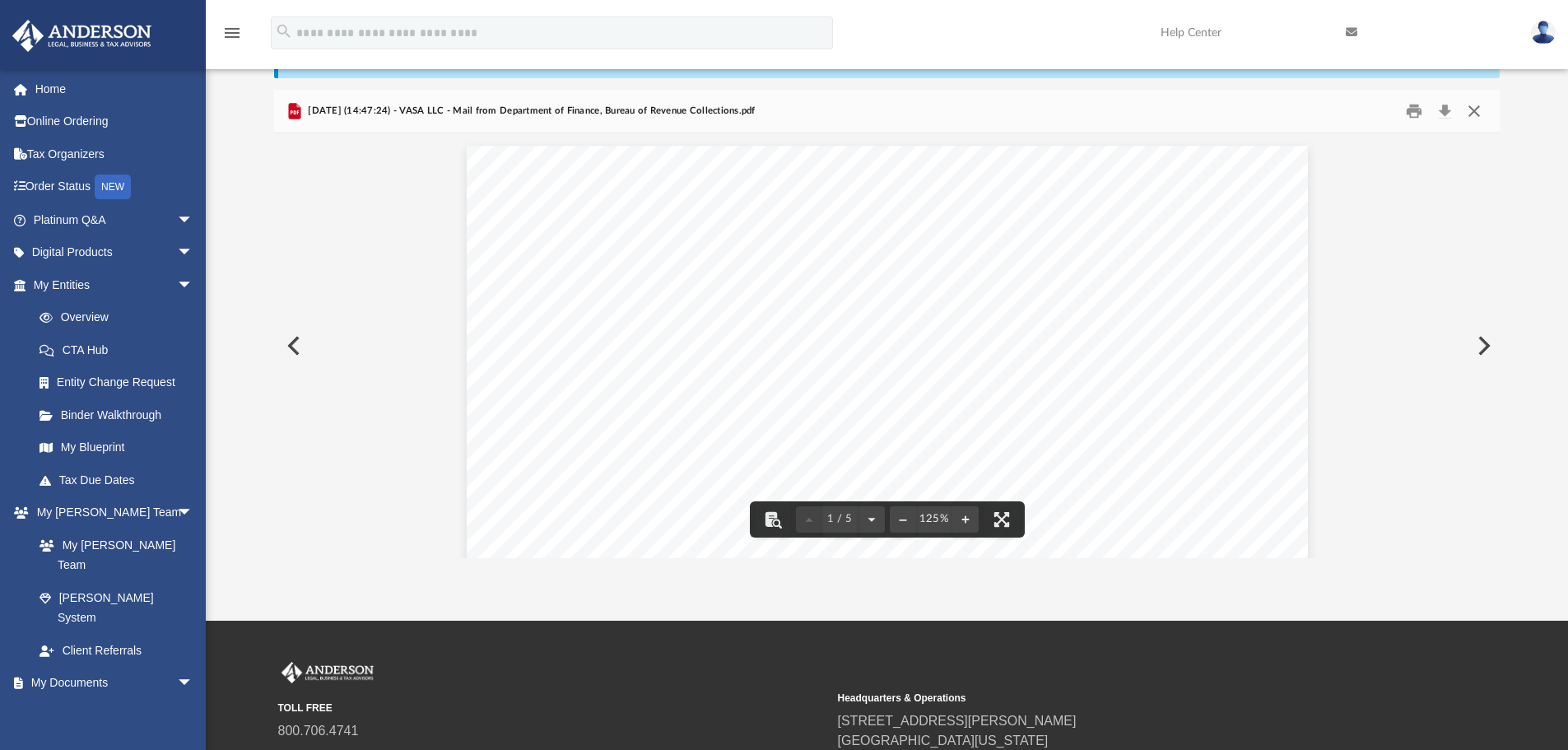
click at [1475, 110] on button "Close" at bounding box center [1474, 111] width 29 height 26
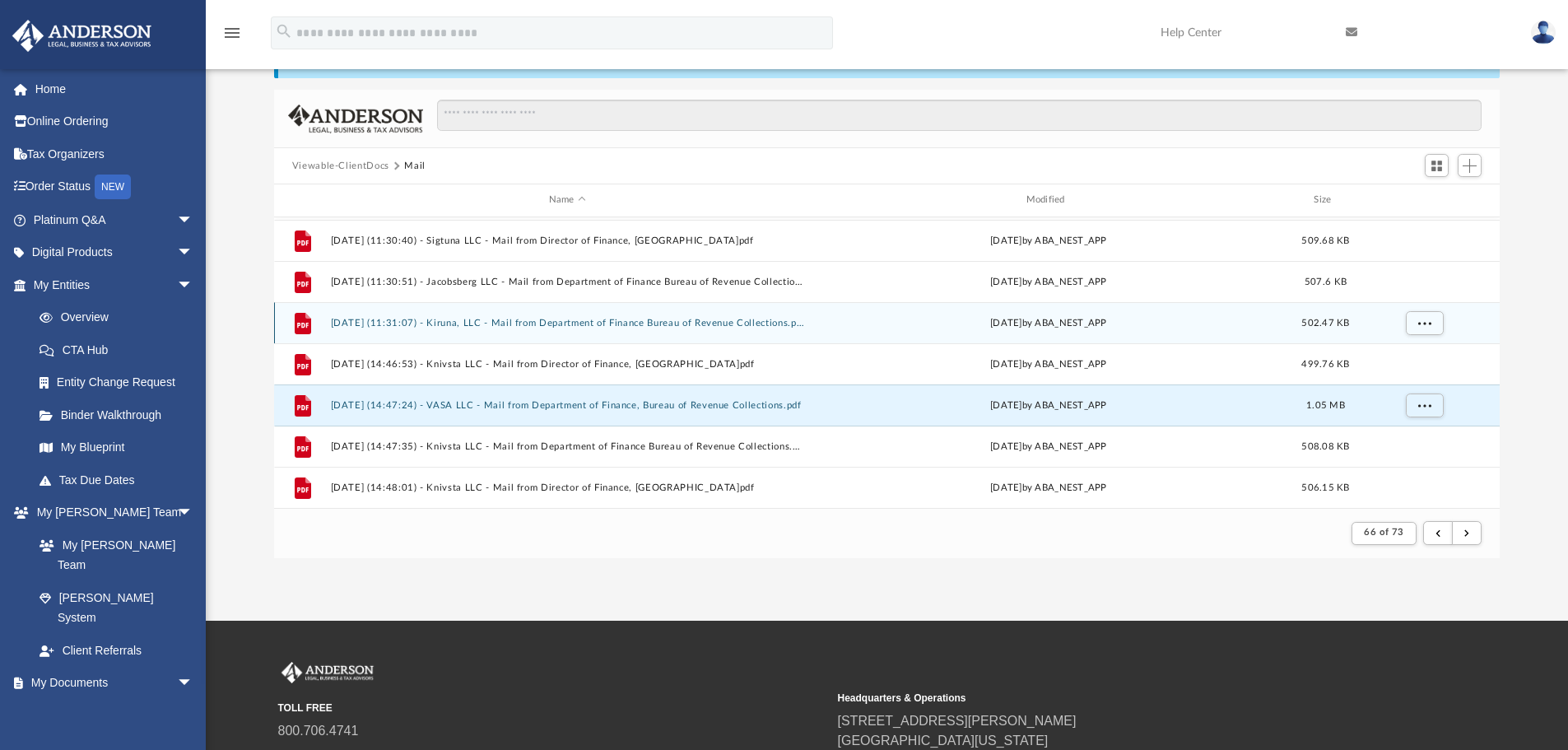
click at [638, 323] on button "[DATE] (11:31:07) - Kiruna, LLC - Mail from Department of Finance Bureau of Rev…" at bounding box center [567, 322] width 474 height 10
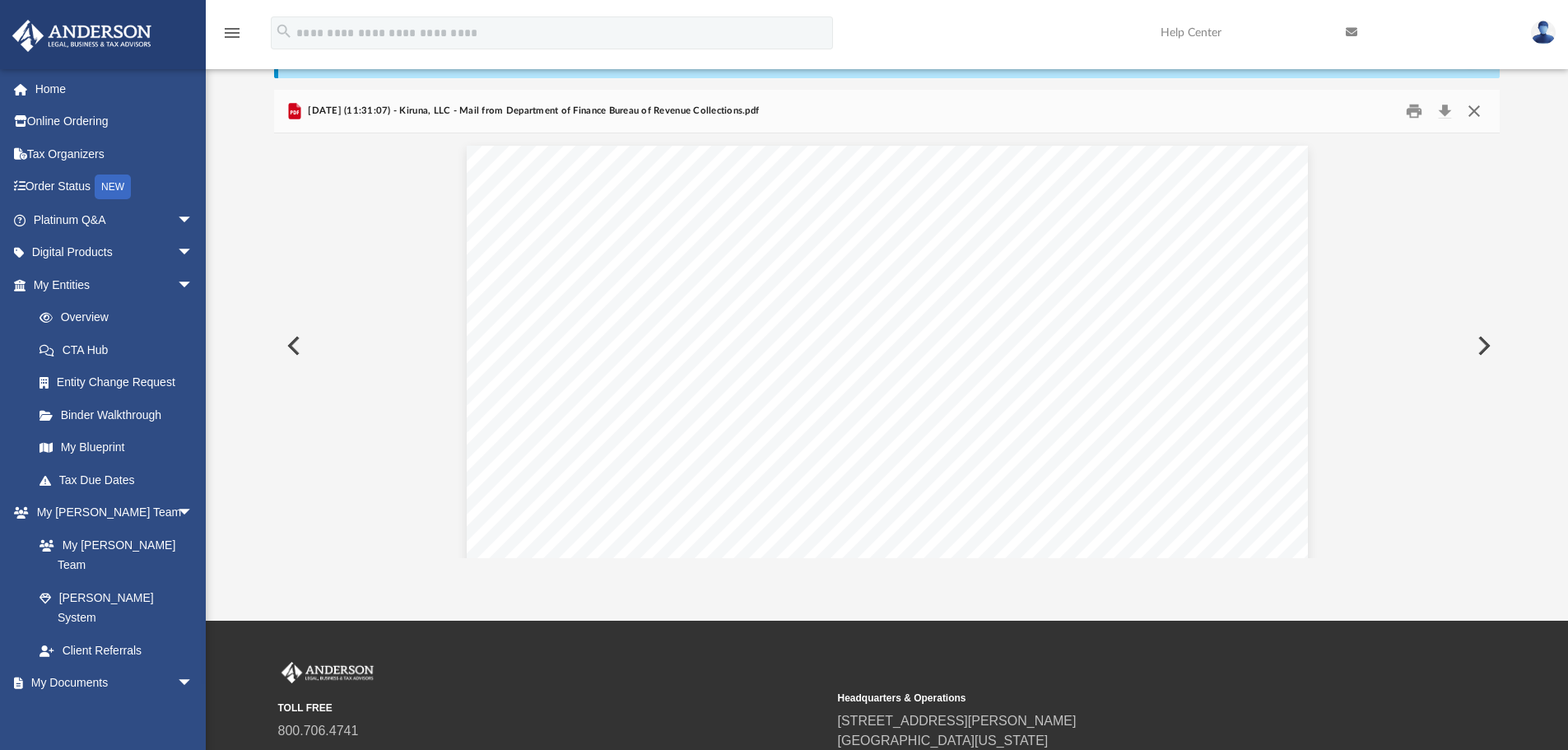
click at [1479, 108] on button "Close" at bounding box center [1474, 111] width 29 height 26
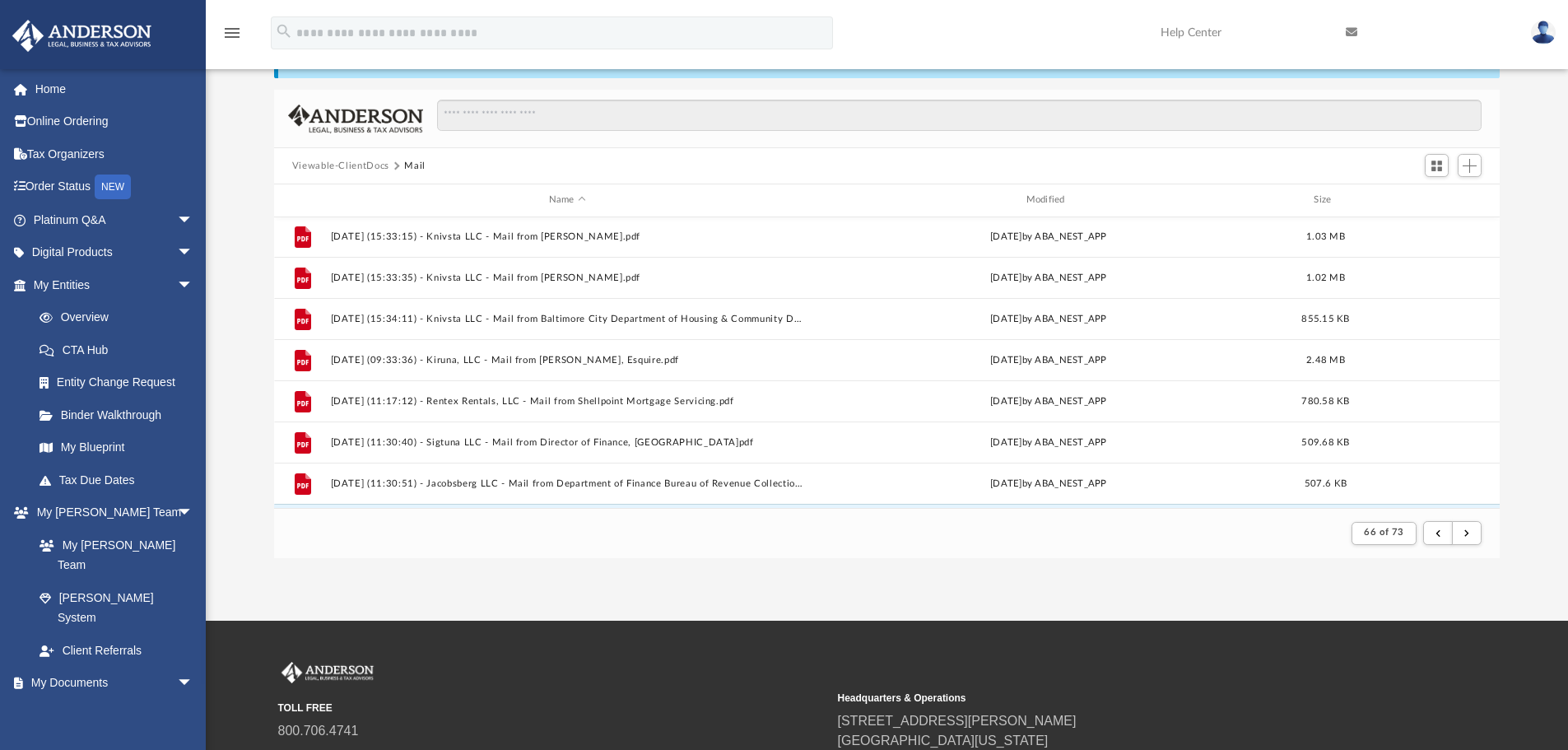
scroll to position [1273, 0]
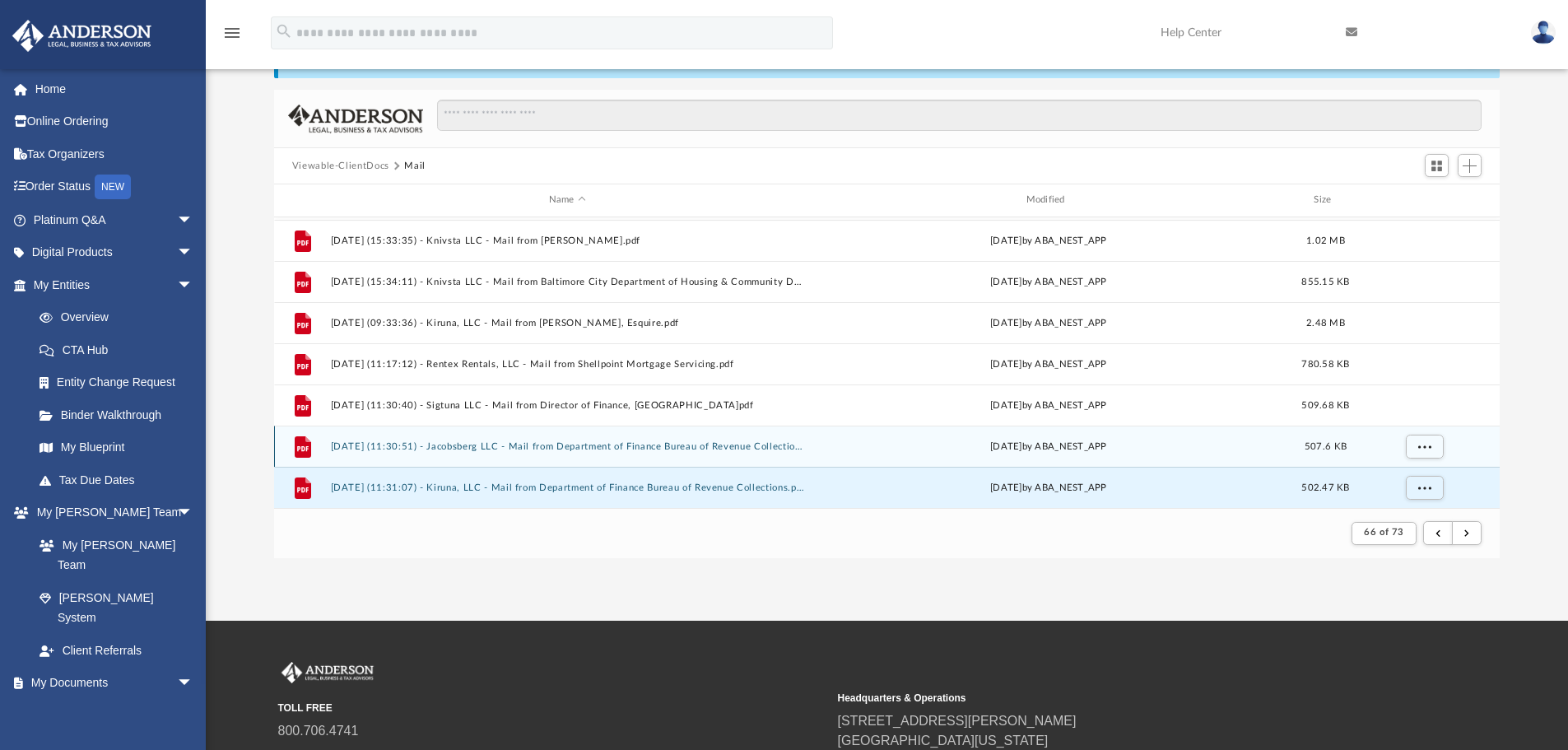
click at [683, 439] on div "File [DATE] (11:30:51) - Jacobsberg LLC - Mail from Department of Finance Burea…" at bounding box center [887, 446] width 1226 height 42
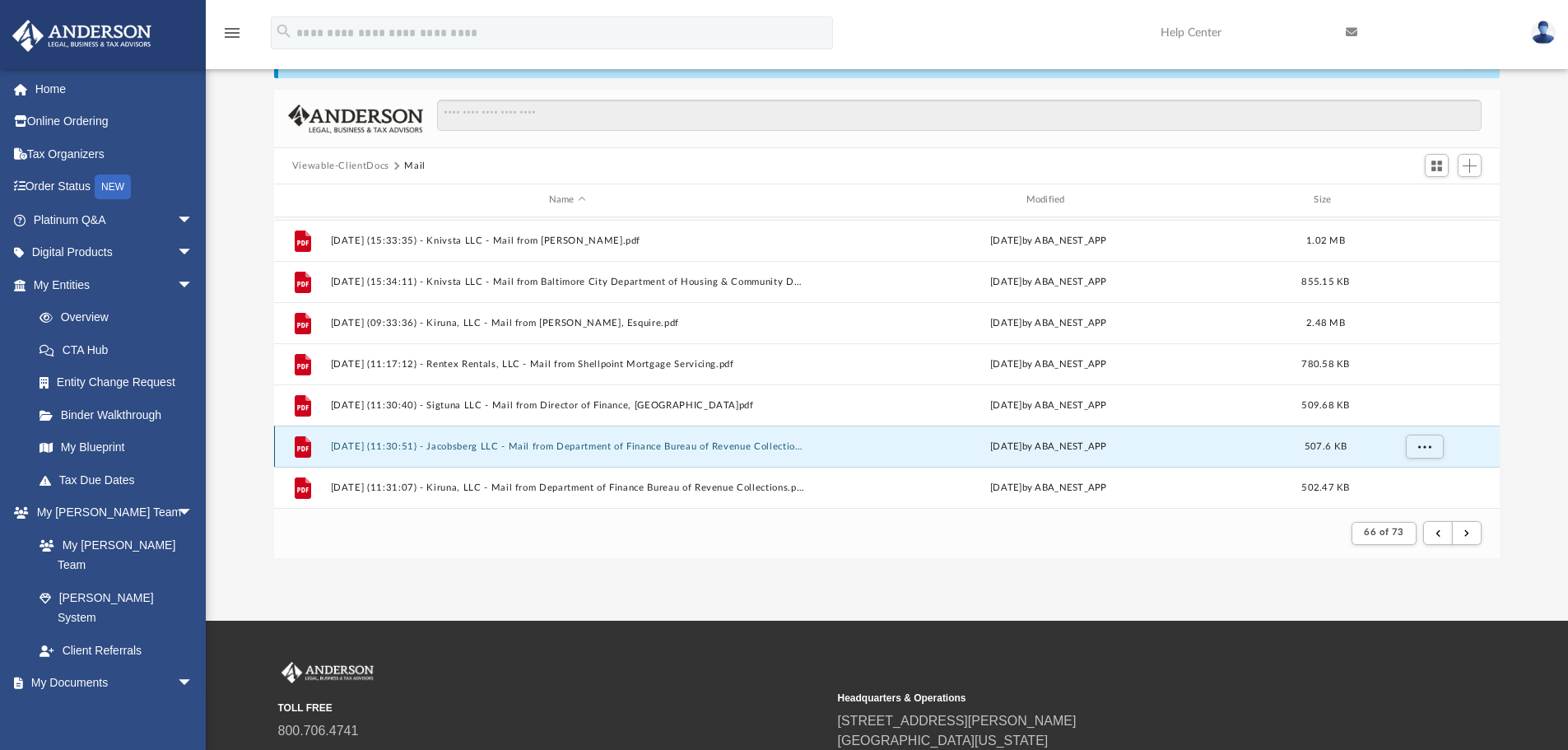
click at [587, 445] on button "[DATE] (11:30:51) - Jacobsberg LLC - Mail from Department of Finance Bureau of …" at bounding box center [567, 446] width 474 height 10
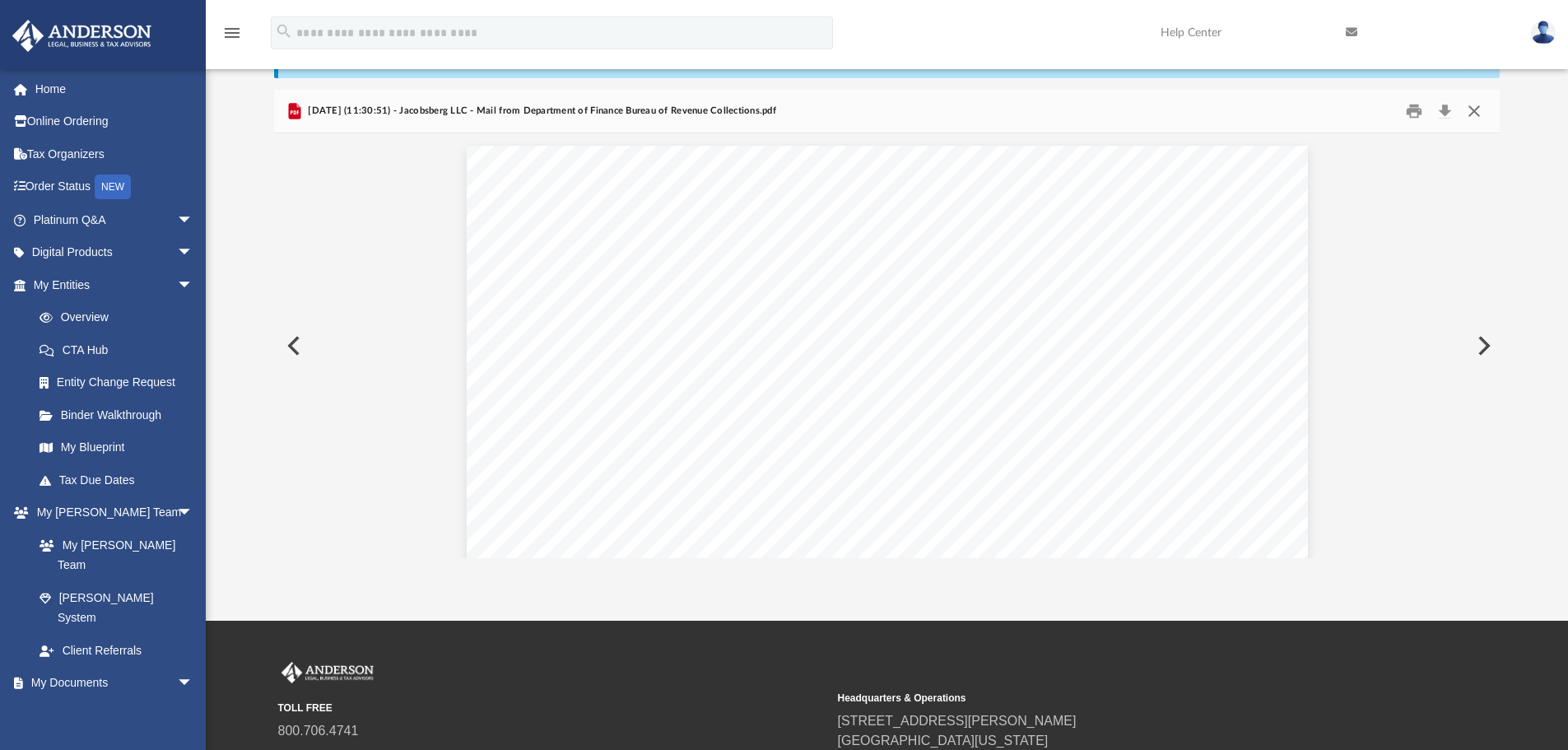
click at [1475, 110] on button "Close" at bounding box center [1474, 111] width 29 height 26
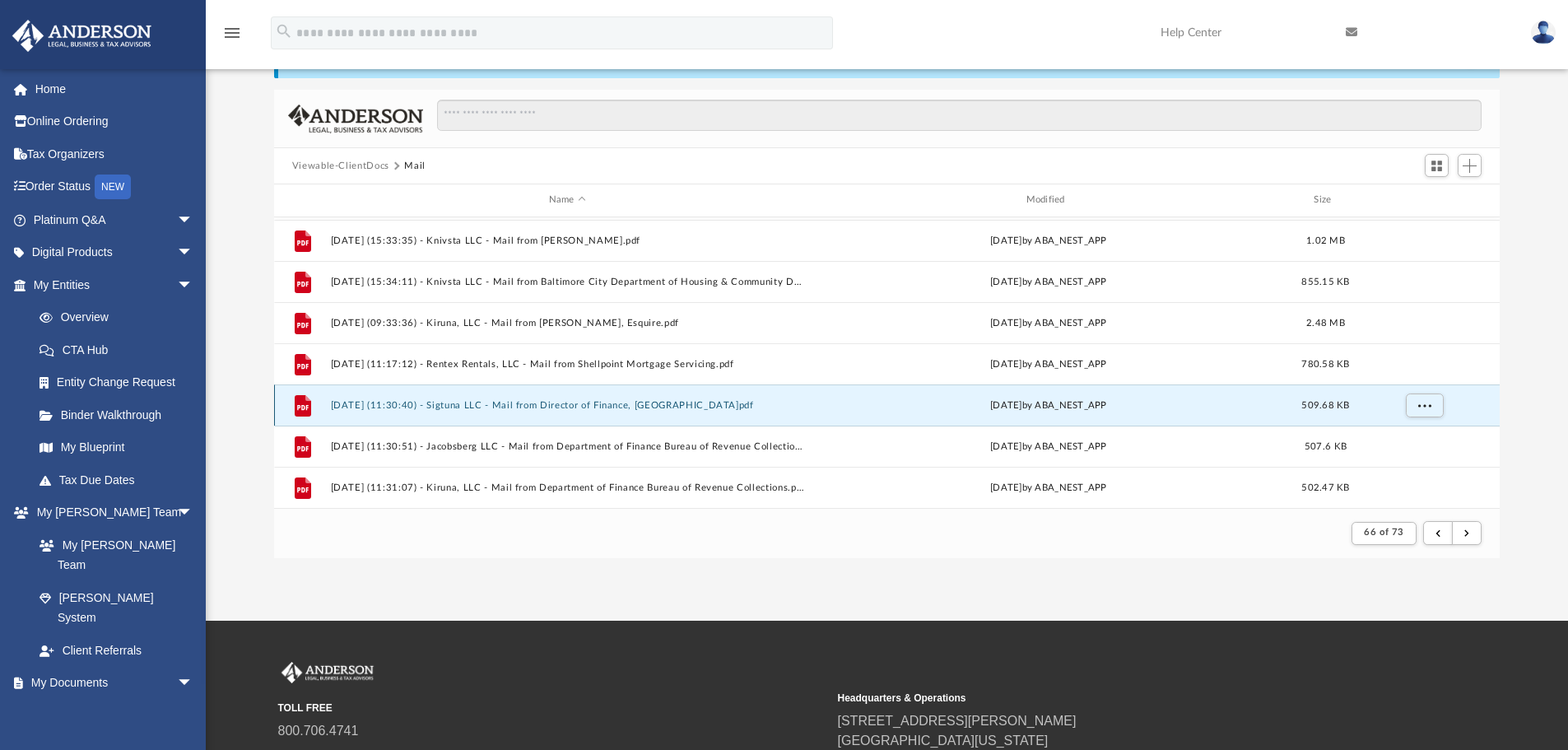
click at [591, 406] on button "[DATE] (11:30:40) - Sigtuna LLC - Mail from Director of Finance, [GEOGRAPHIC_DA…" at bounding box center [567, 404] width 474 height 10
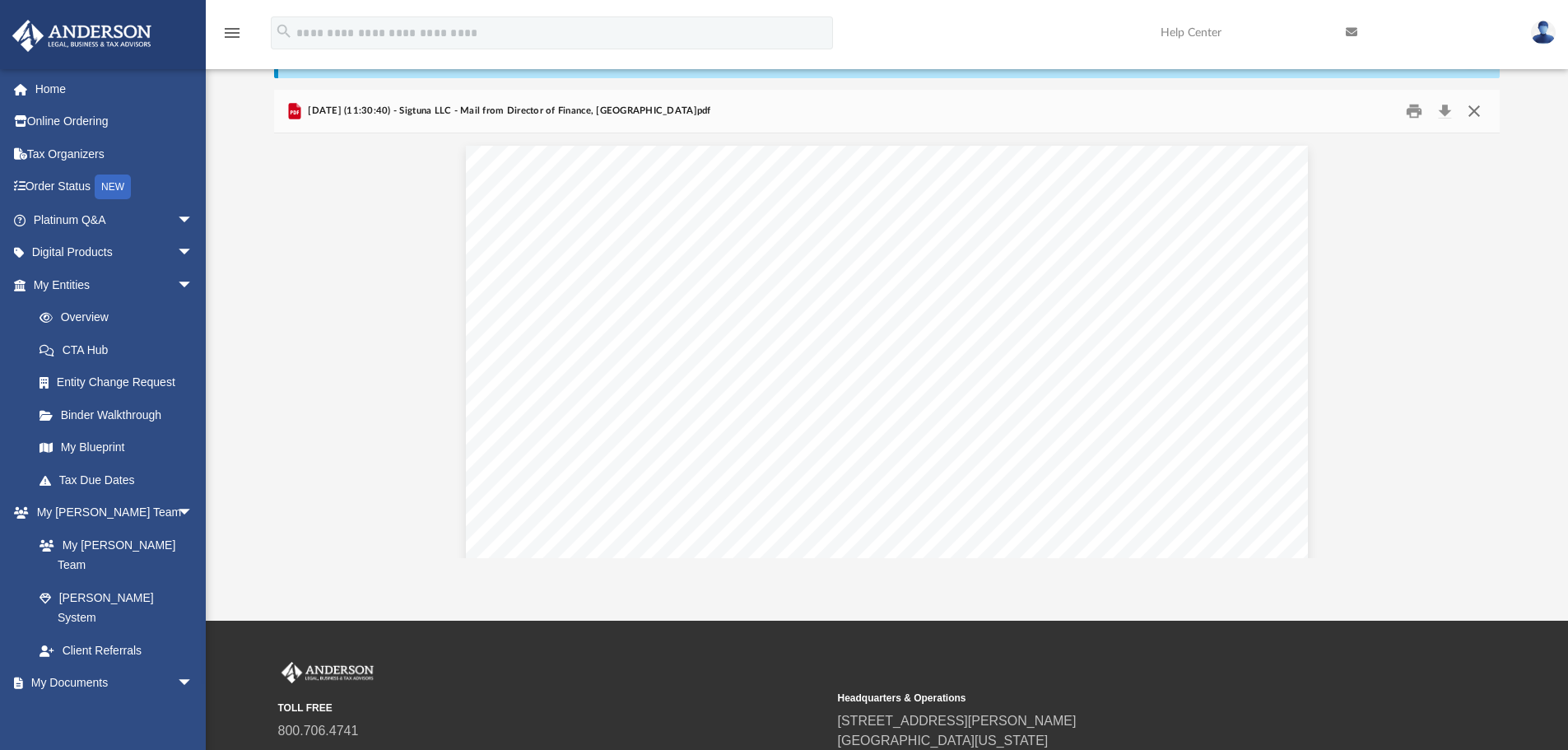
click at [1475, 113] on button "Close" at bounding box center [1474, 111] width 29 height 26
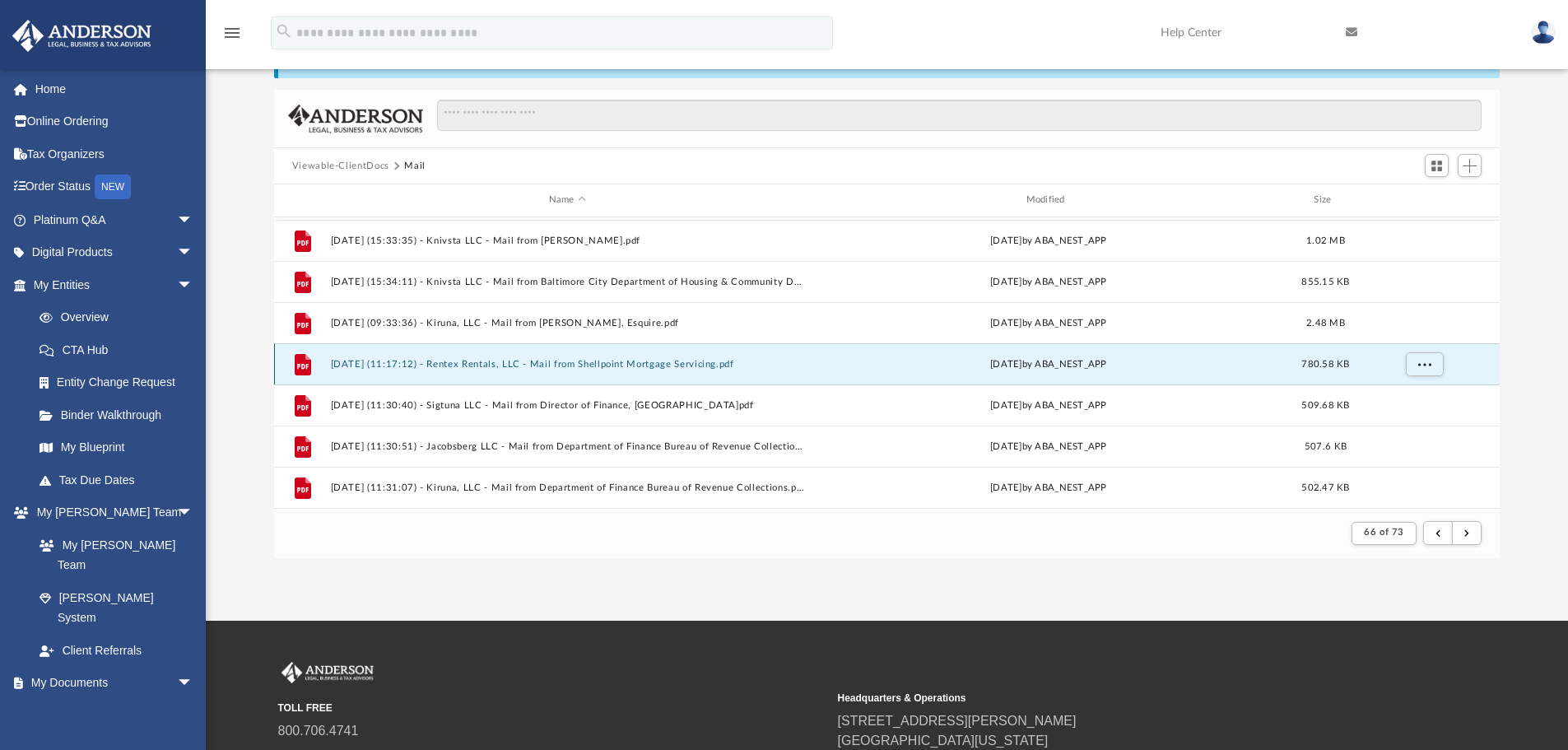
click at [502, 365] on button "[DATE] (11:17:12) - Rentex Rentals, LLC - Mail from Shellpoint Mortgage Servici…" at bounding box center [567, 364] width 474 height 10
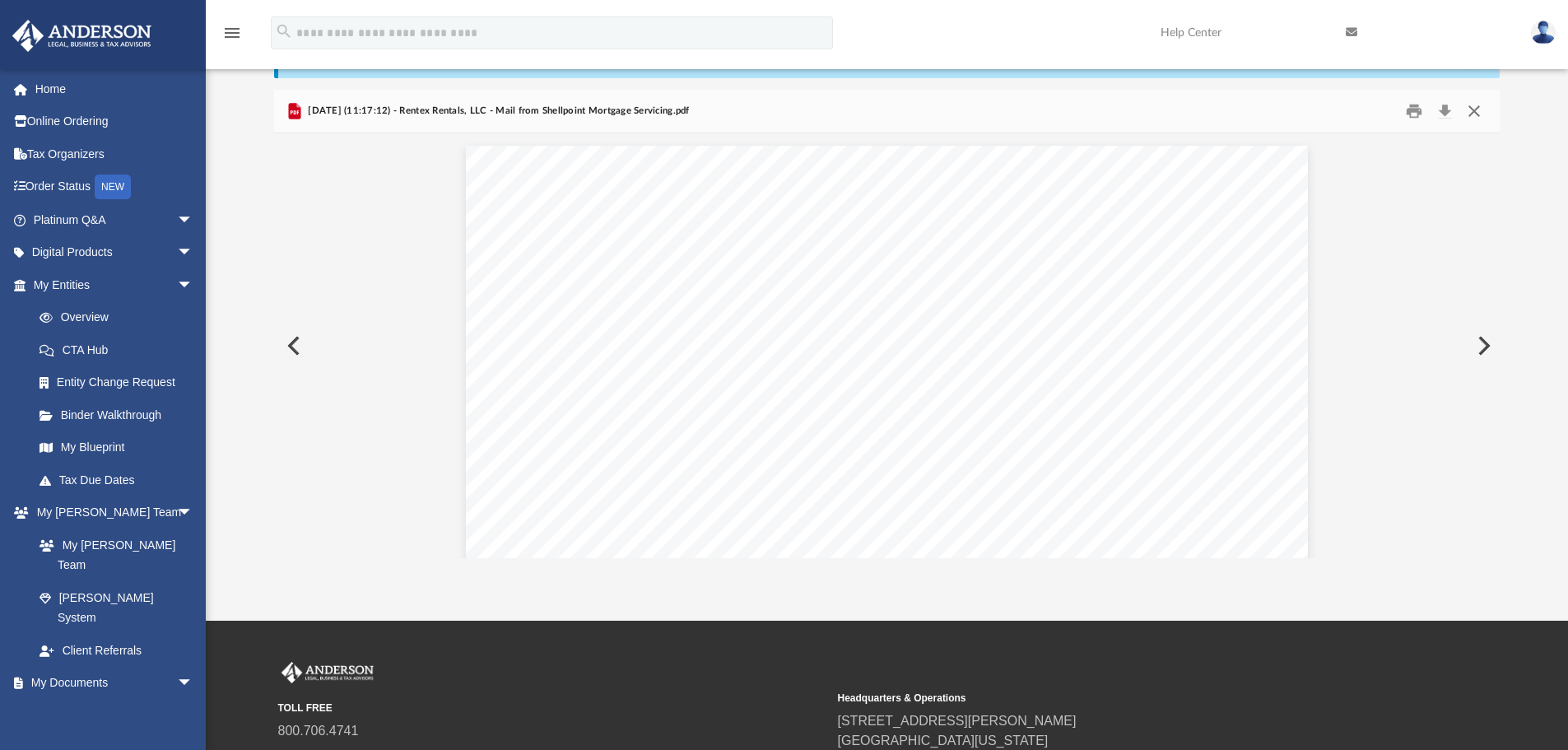
click at [1477, 115] on button "Close" at bounding box center [1474, 111] width 29 height 26
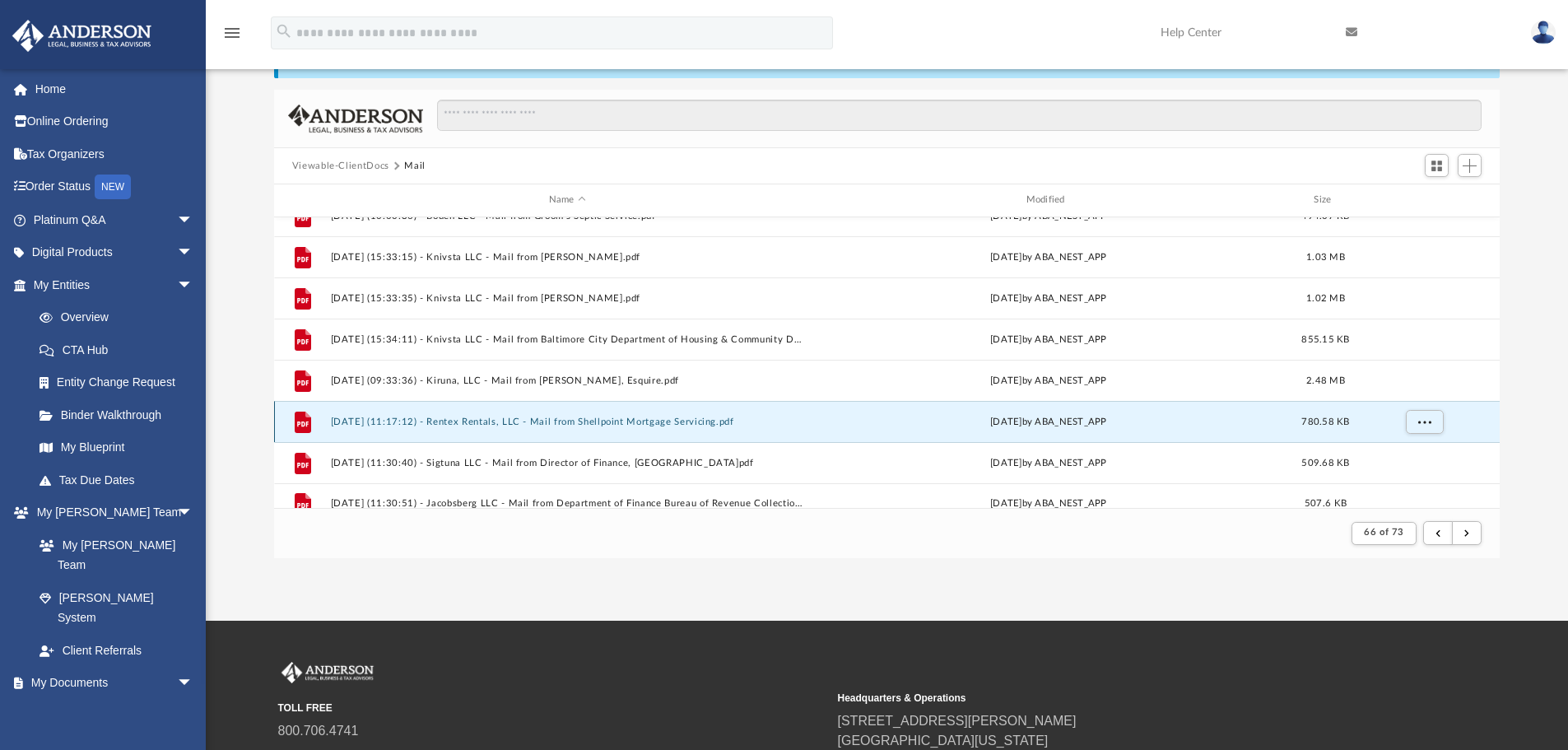
scroll to position [1191, 0]
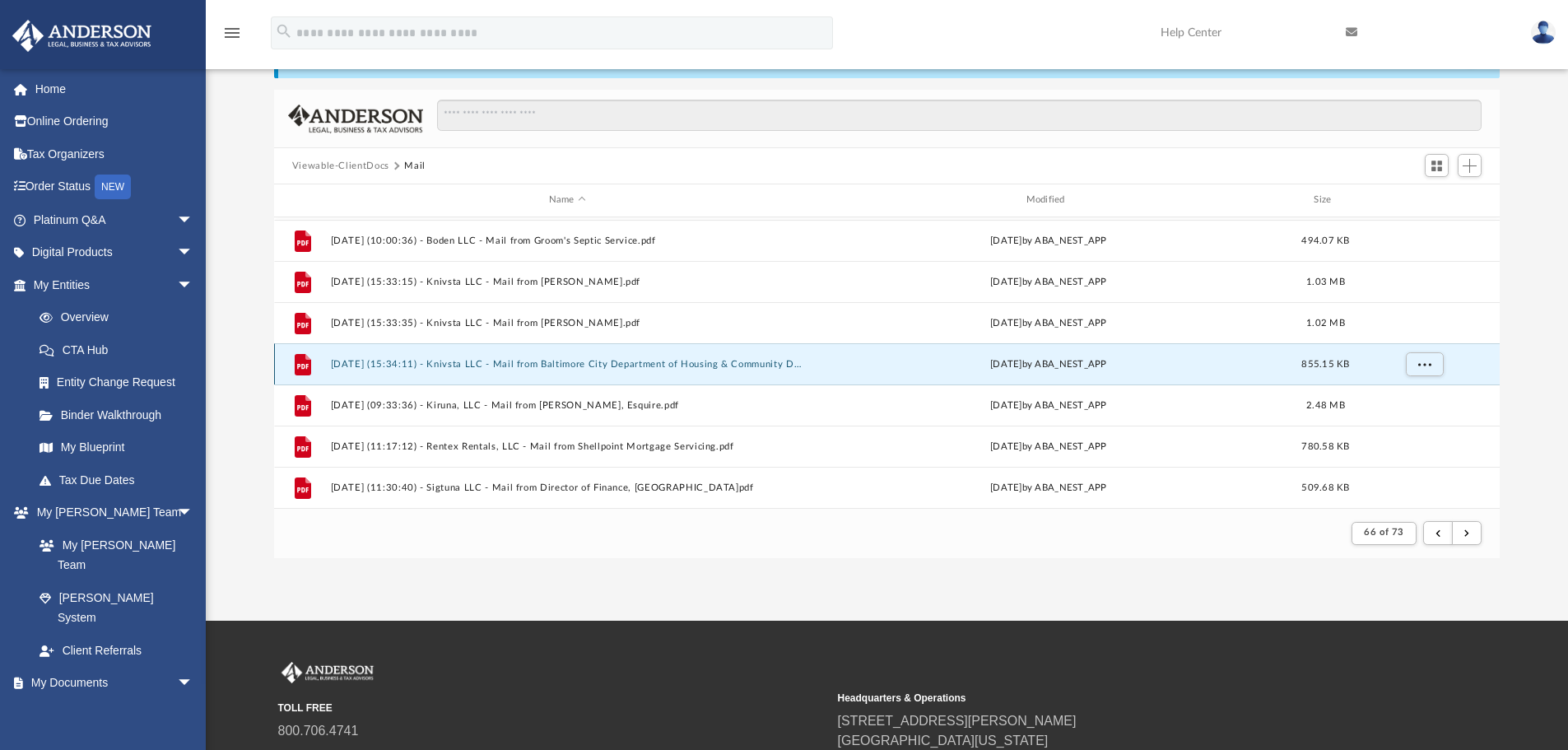
click at [526, 368] on button "[DATE] (15:34:11) - Knivsta LLC - Mail from Baltimore City Department of Housin…" at bounding box center [567, 364] width 474 height 10
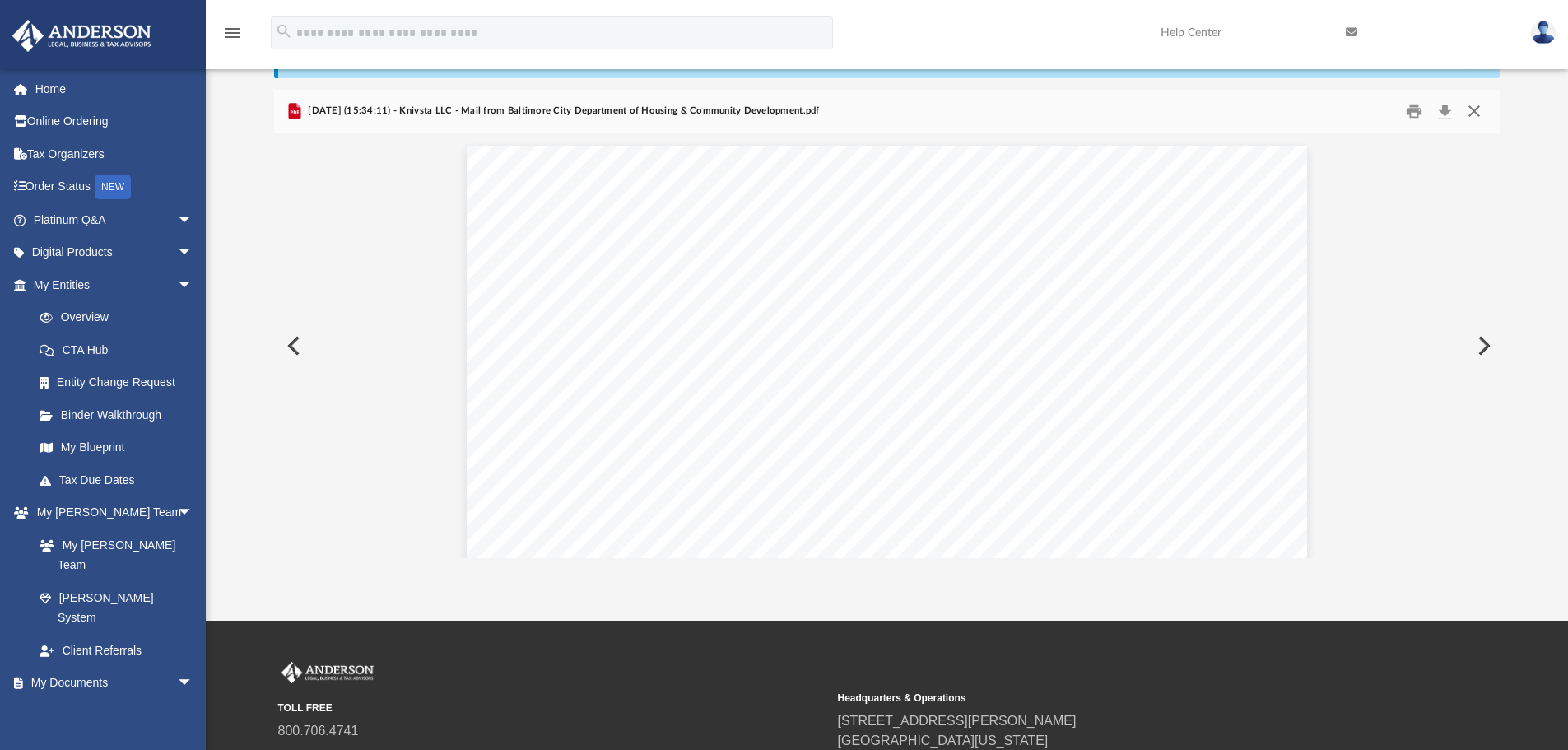
click at [1474, 110] on button "Close" at bounding box center [1474, 111] width 29 height 26
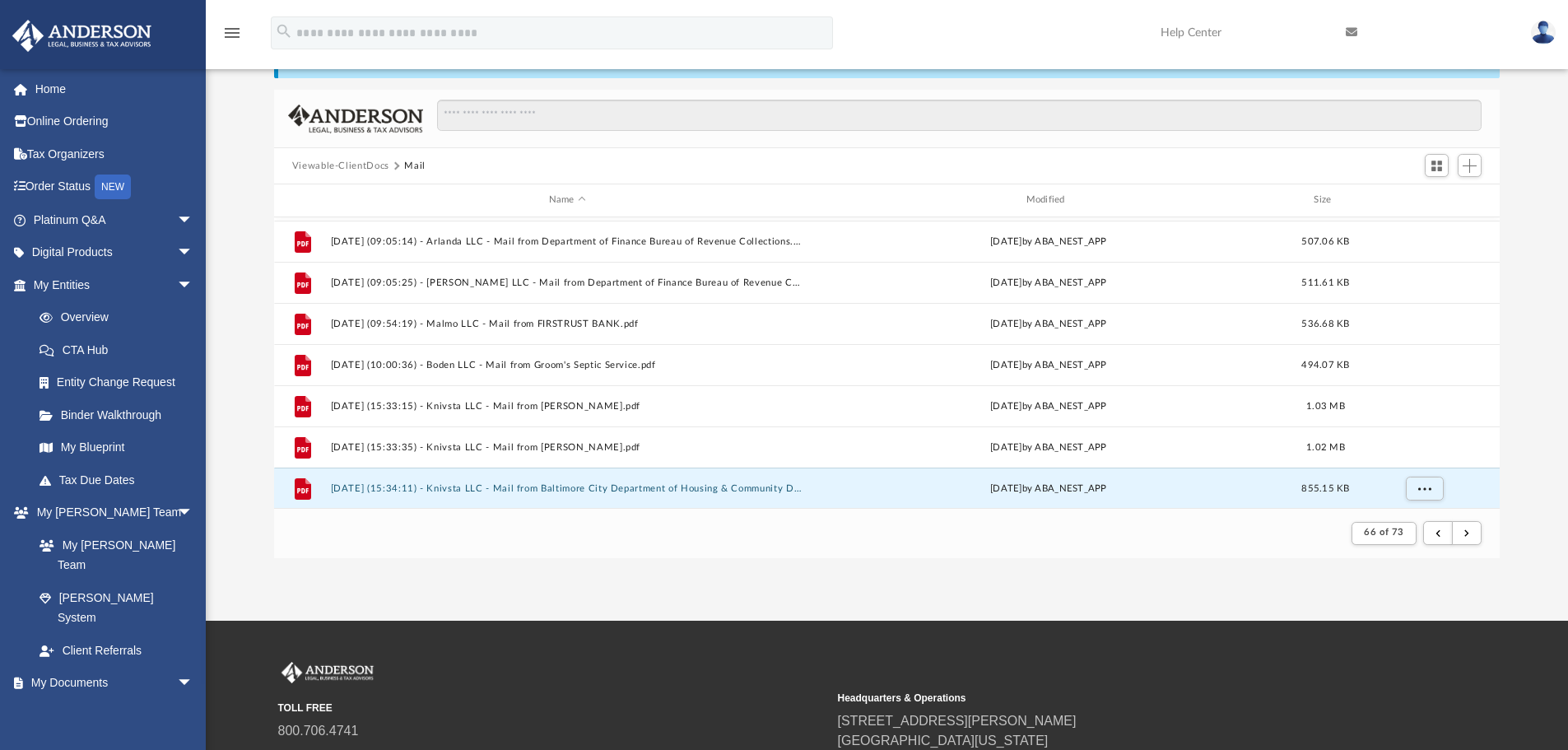
scroll to position [1026, 0]
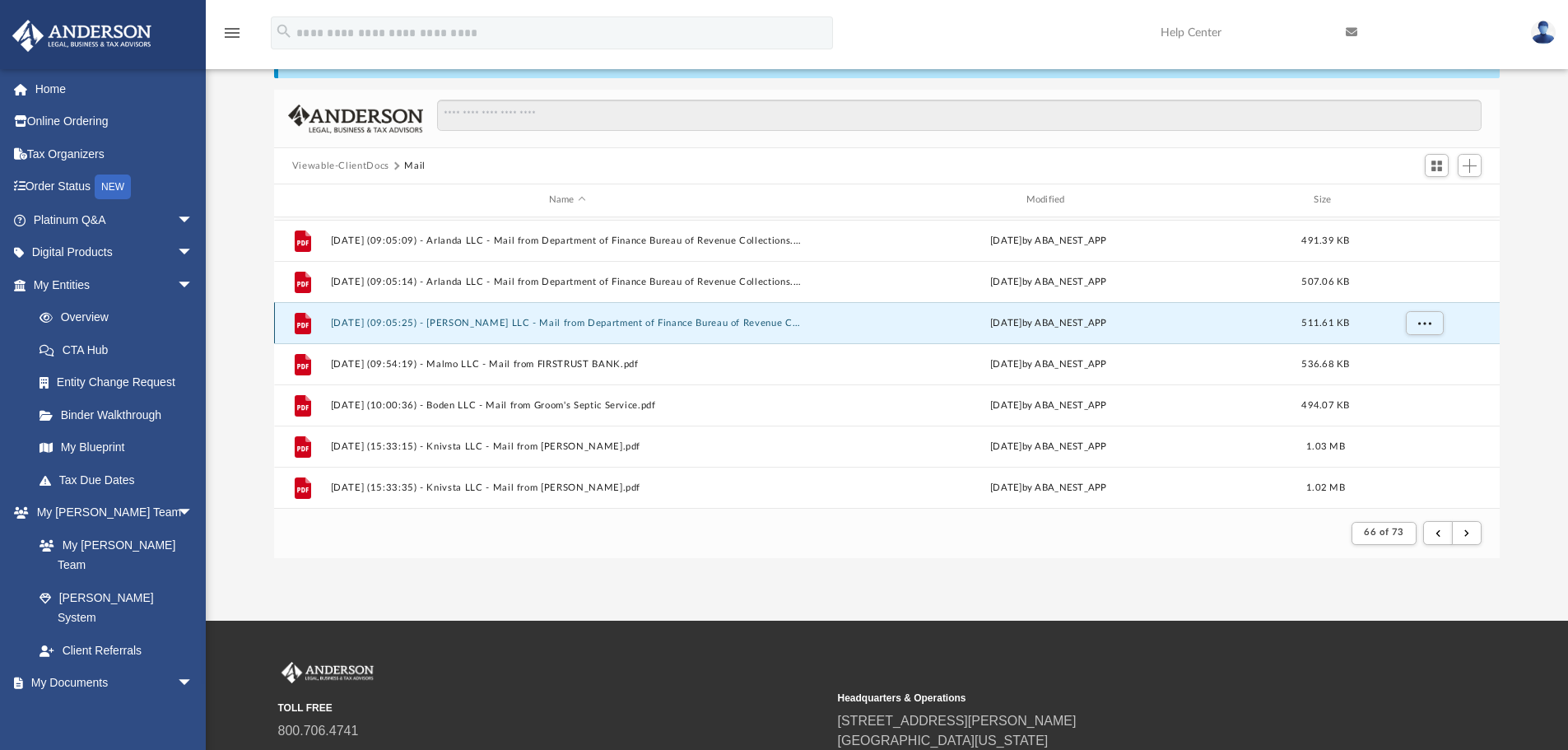
click at [652, 317] on button "[DATE] (09:05:25) - [PERSON_NAME] LLC - Mail from Department of Finance Bureau …" at bounding box center [567, 322] width 474 height 10
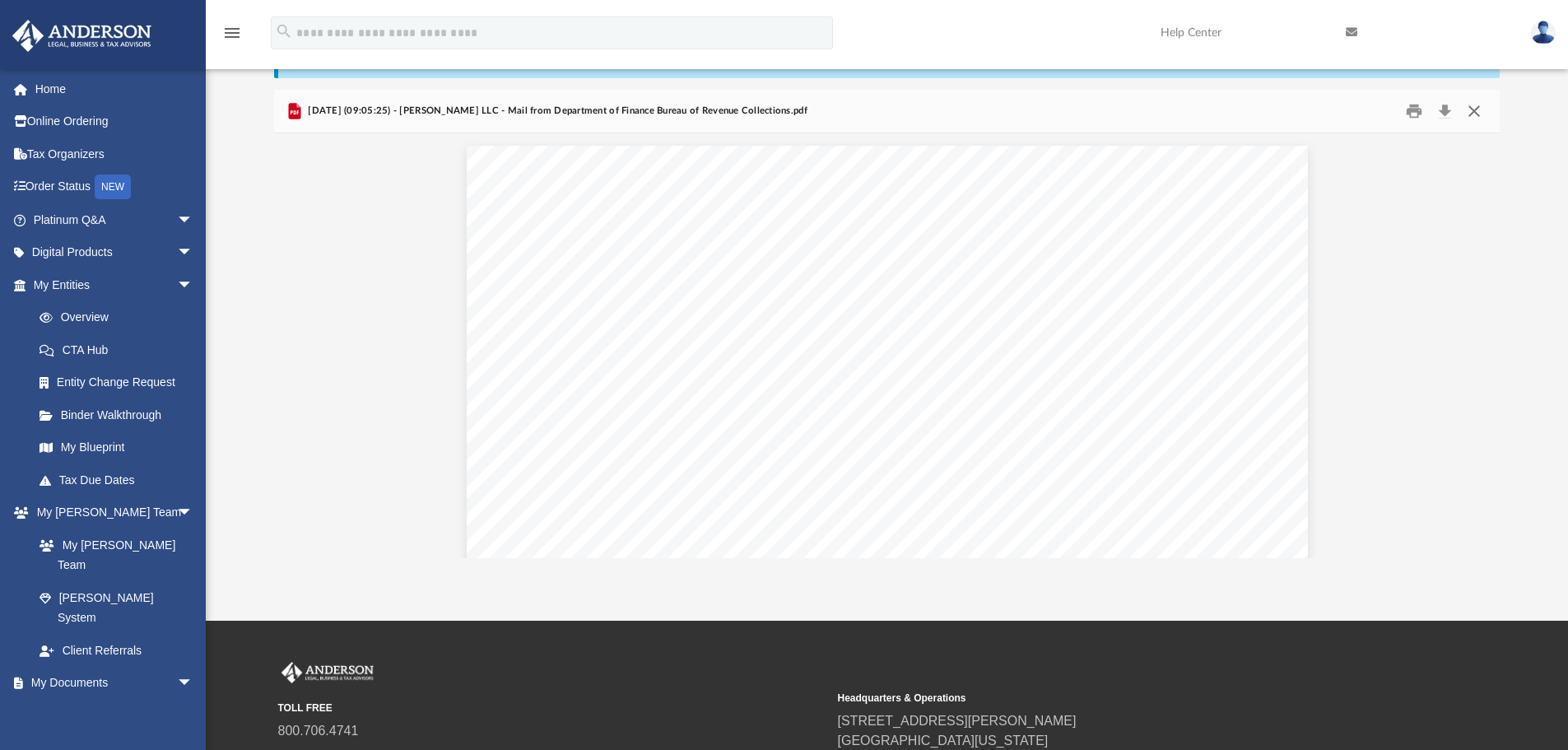
click at [1476, 107] on button "Close" at bounding box center [1474, 111] width 29 height 26
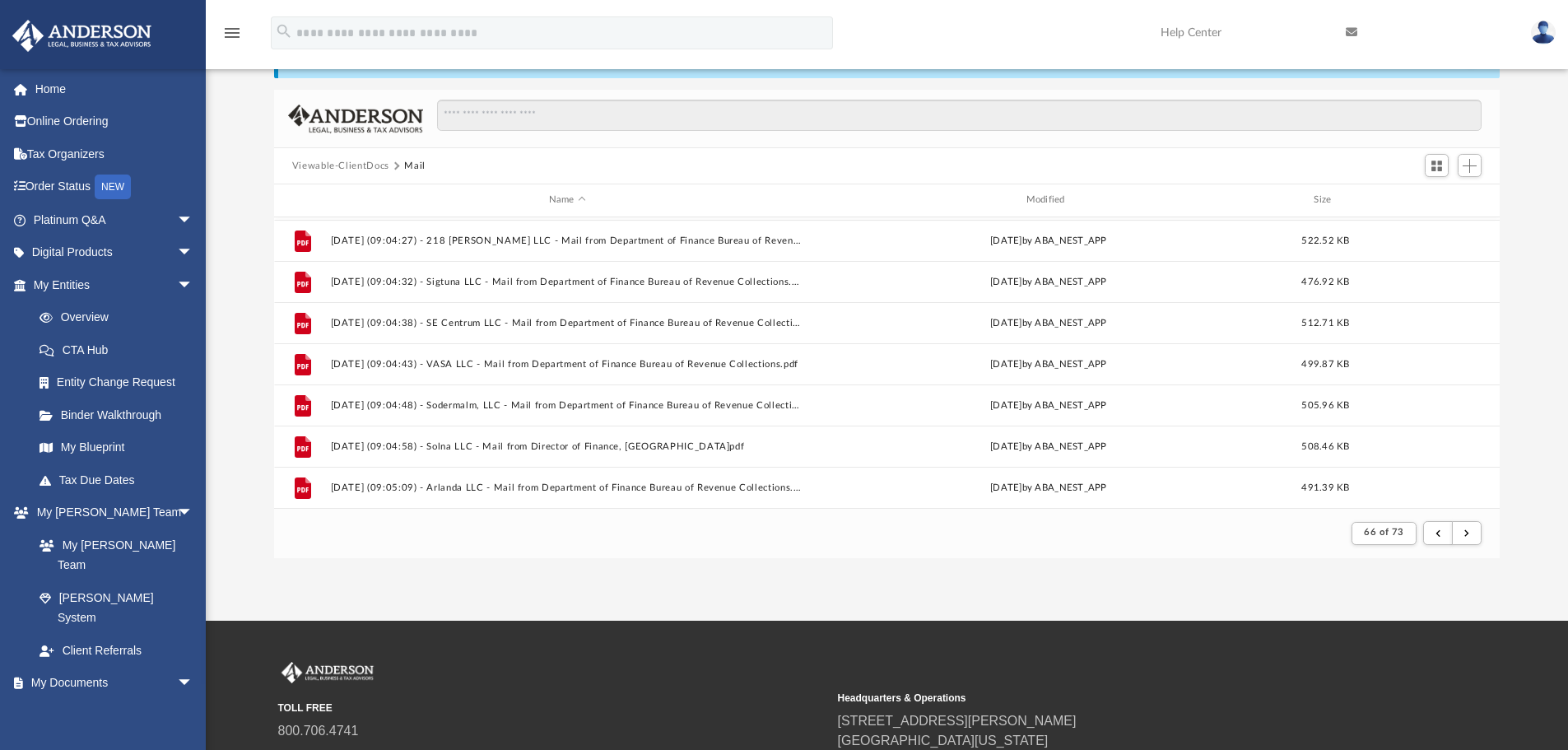
scroll to position [861, 0]
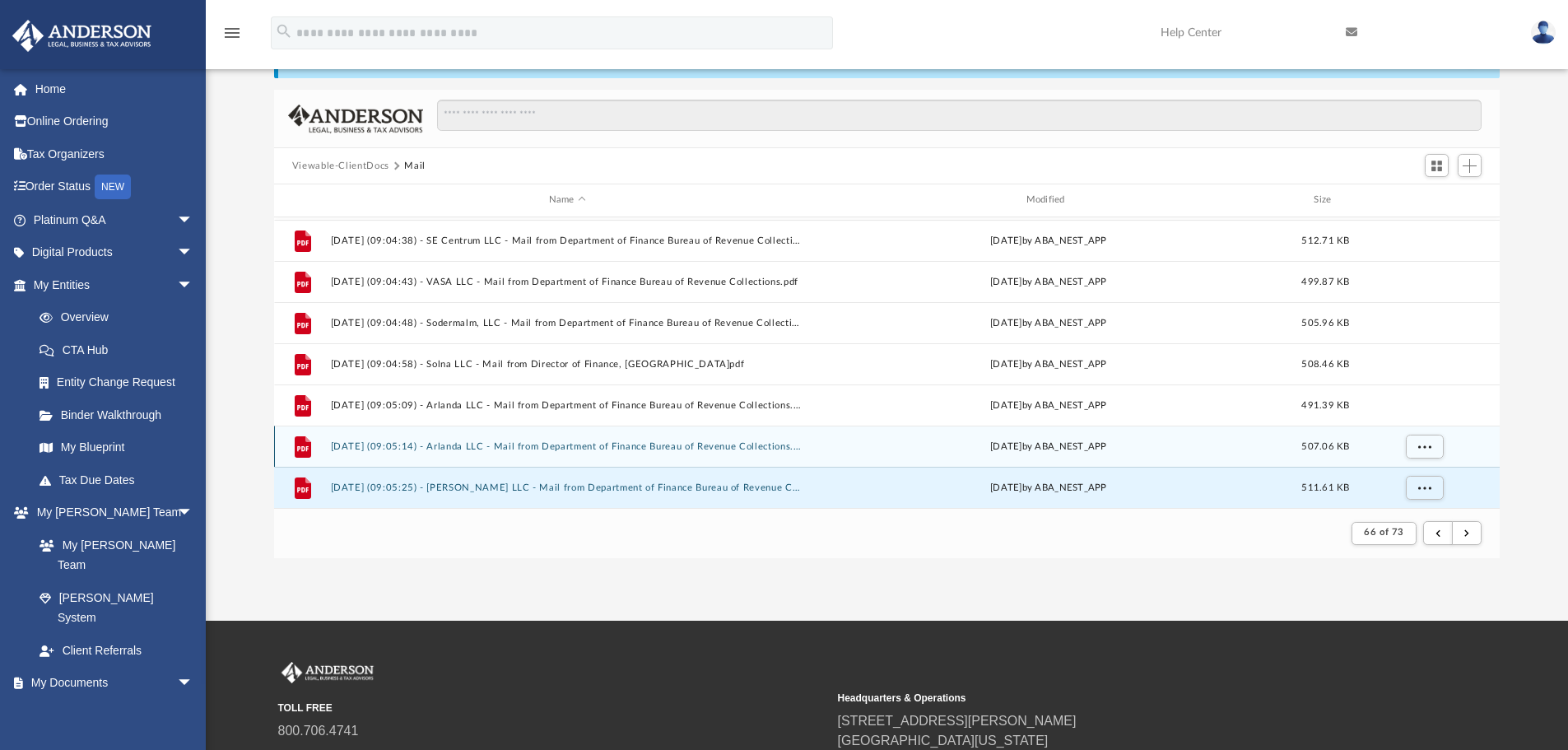
click at [725, 445] on button "[DATE] (09:05:14) - Arlanda LLC - Mail from Department of Finance Bureau of Rev…" at bounding box center [567, 446] width 474 height 10
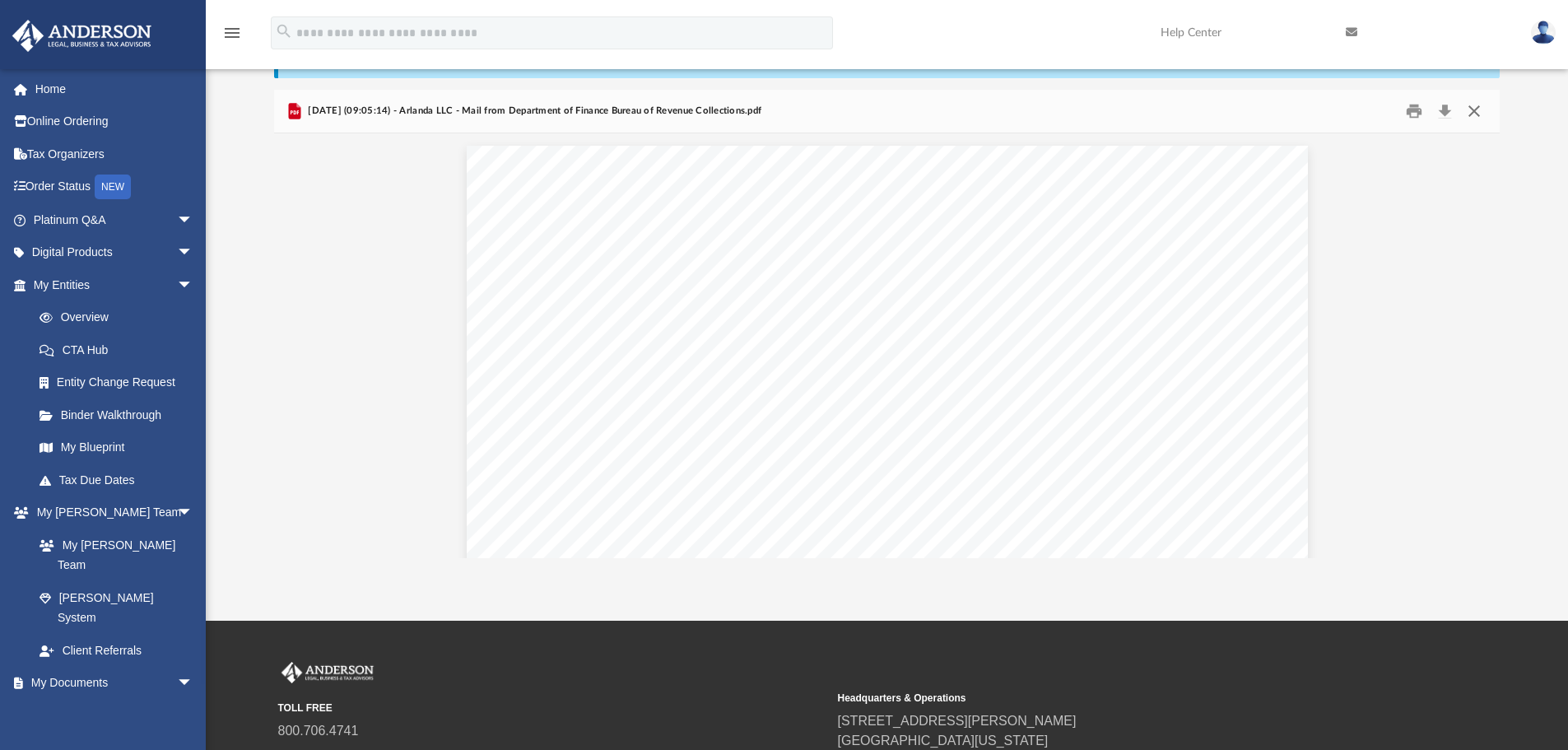
click at [1479, 107] on button "Close" at bounding box center [1474, 111] width 29 height 26
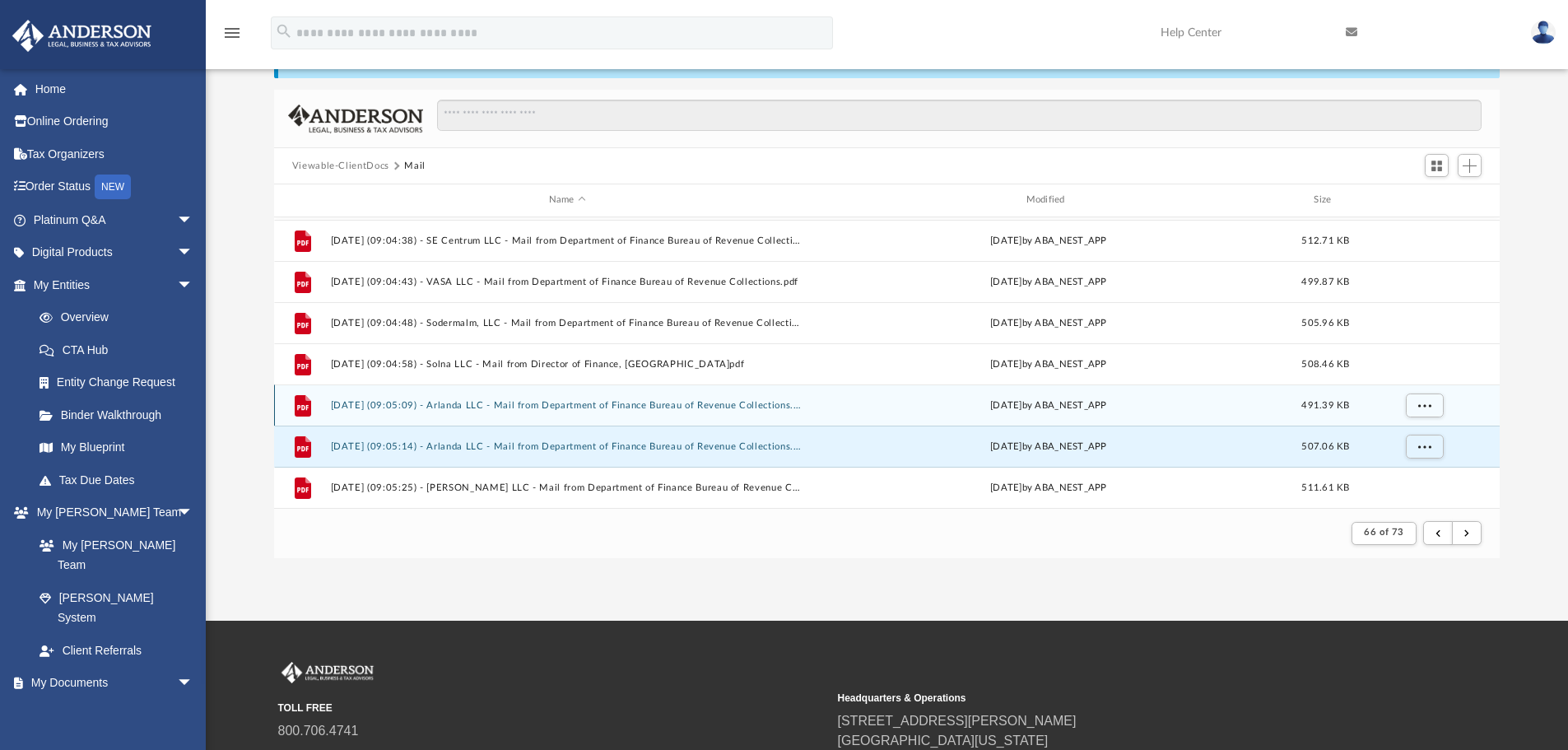
click at [770, 406] on button "[DATE] (09:05:09) - Arlanda LLC - Mail from Department of Finance Bureau of Rev…" at bounding box center [567, 404] width 474 height 10
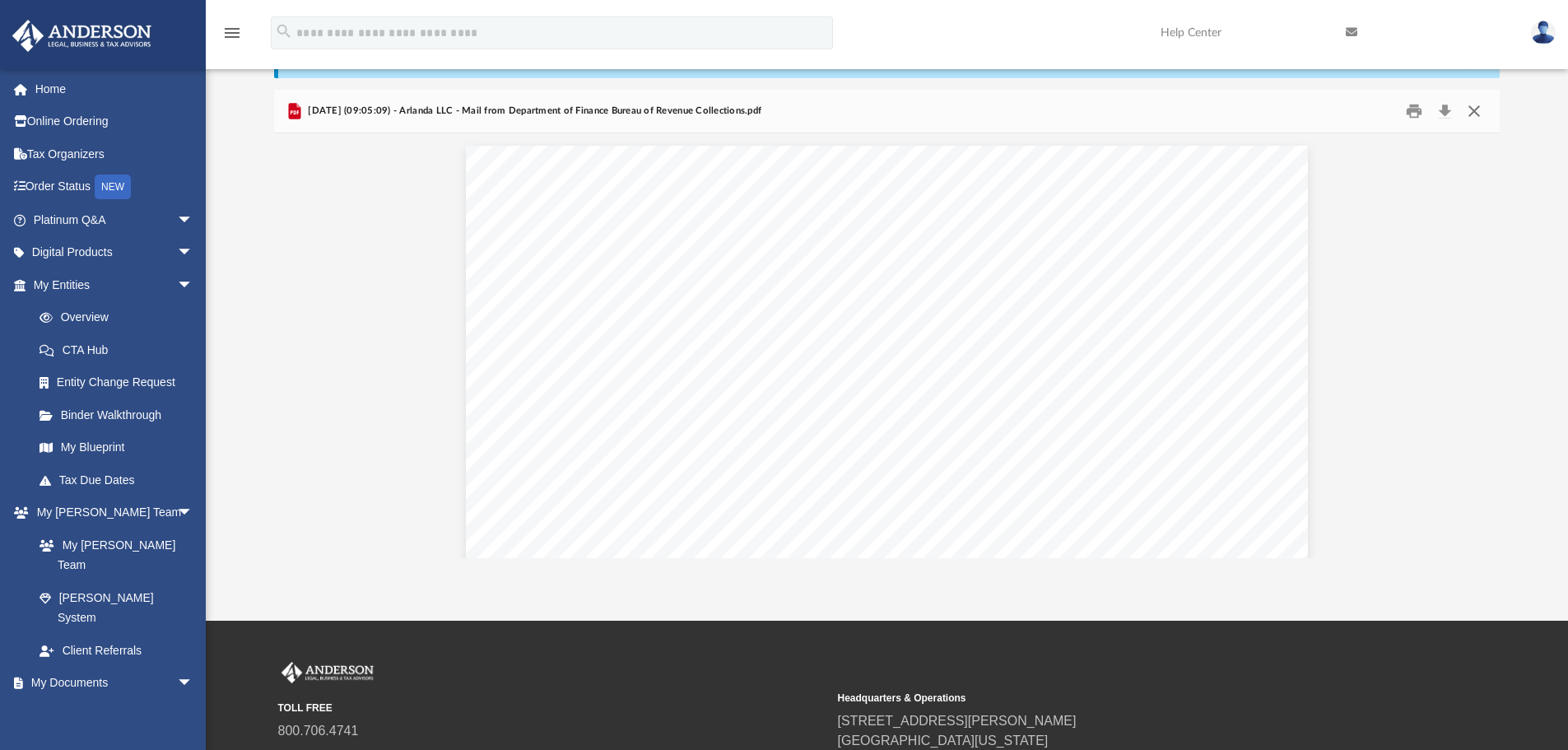
click at [1479, 111] on button "Close" at bounding box center [1474, 111] width 29 height 26
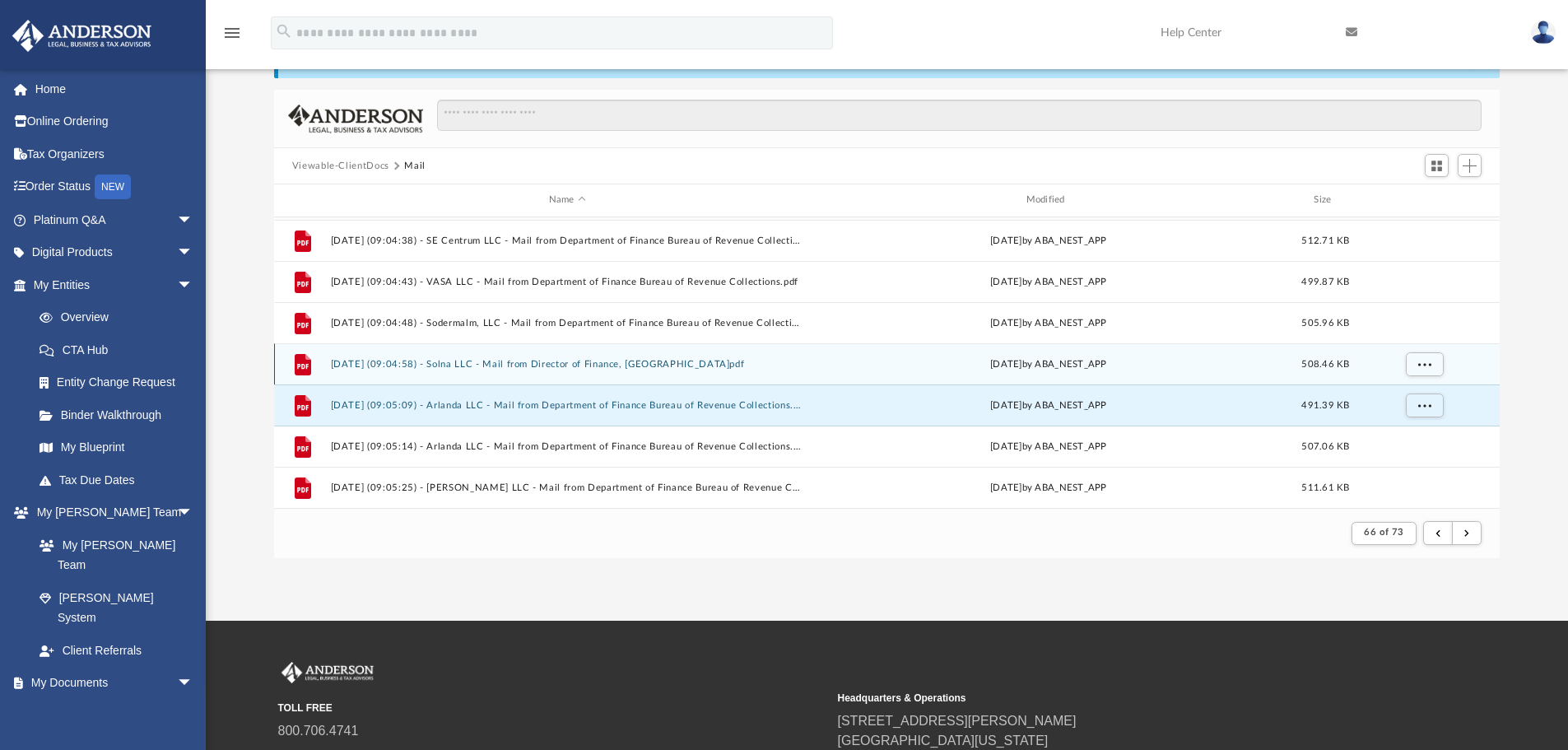
click at [620, 366] on button "[DATE] (09:04:58) - Solna LLC - Mail from Director of Finance, [GEOGRAPHIC_DATA…" at bounding box center [567, 364] width 474 height 10
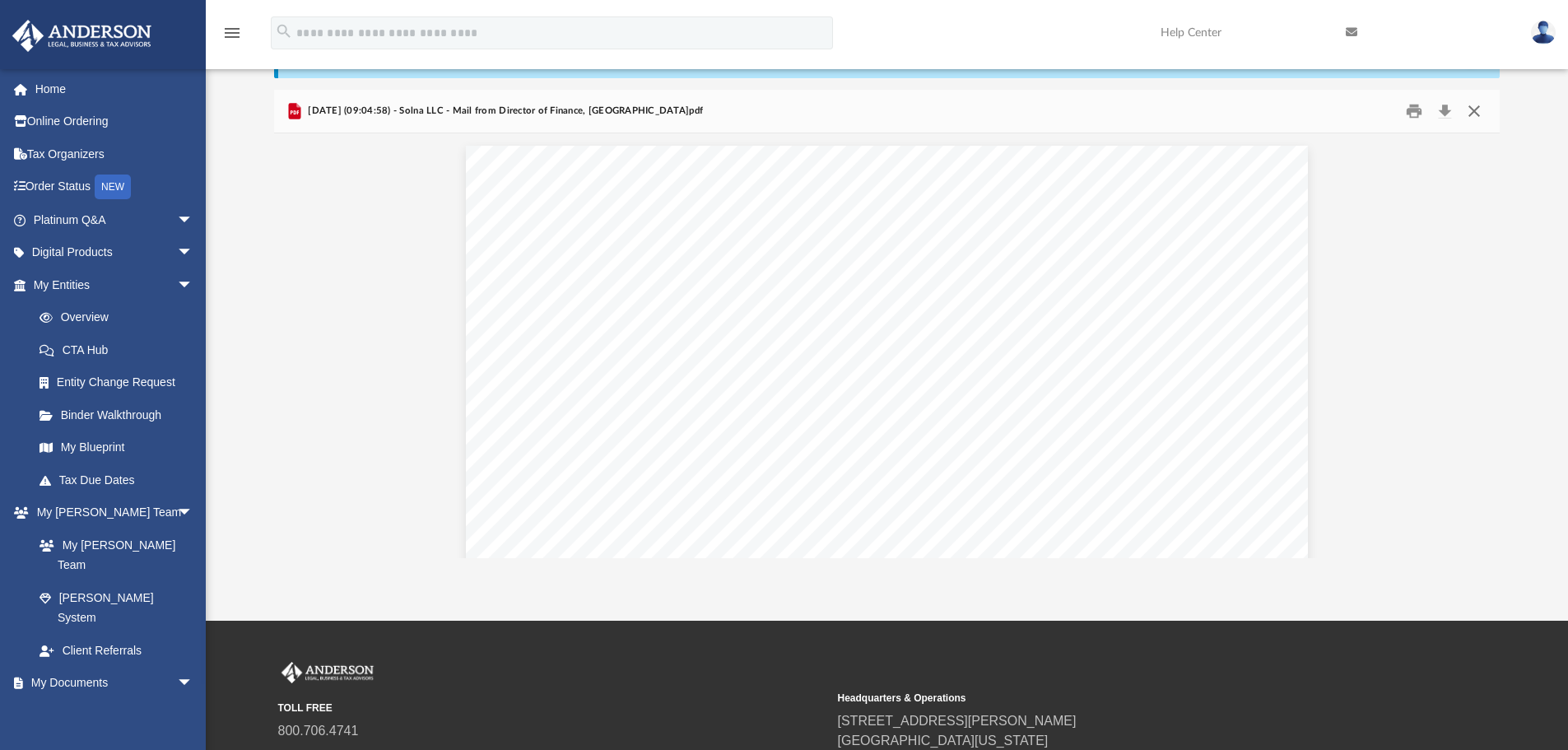
click at [1472, 111] on button "Close" at bounding box center [1474, 111] width 29 height 26
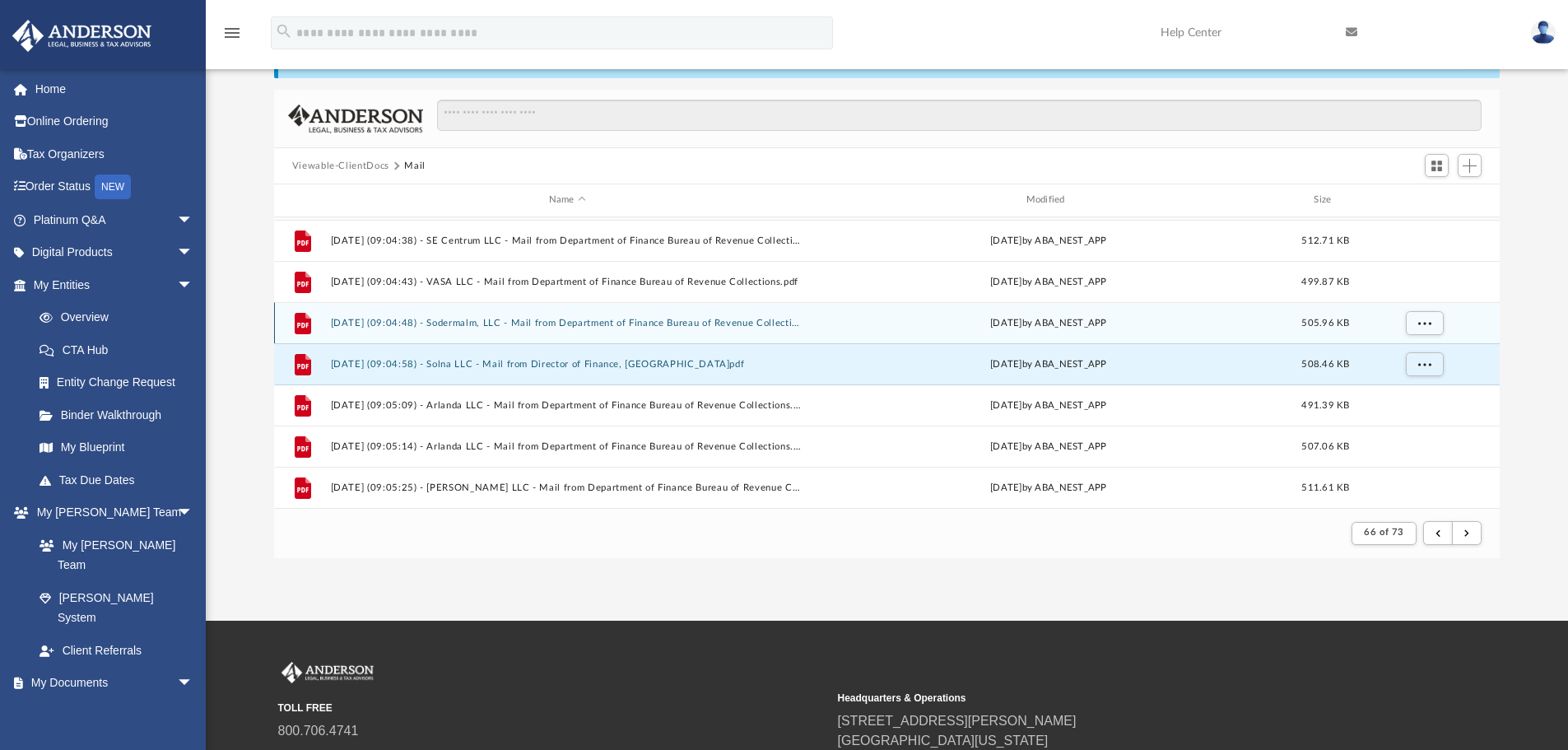
click at [687, 329] on div "File [DATE] (09:04:48) - Sodermalm, LLC - Mail from Department of Finance Burea…" at bounding box center [887, 323] width 1226 height 42
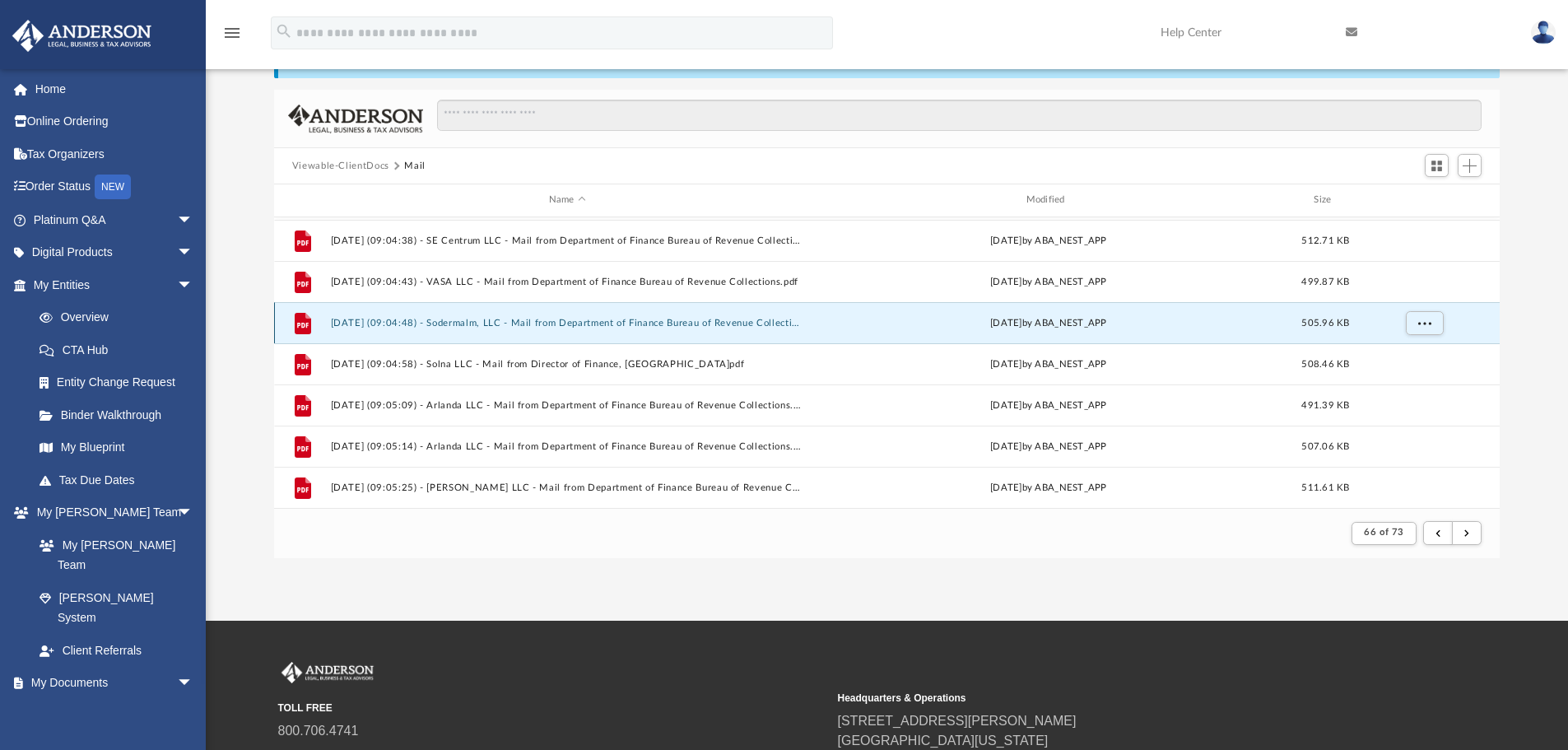
click at [687, 323] on button "[DATE] (09:04:48) - Sodermalm, LLC - Mail from Department of Finance Bureau of …" at bounding box center [567, 322] width 474 height 10
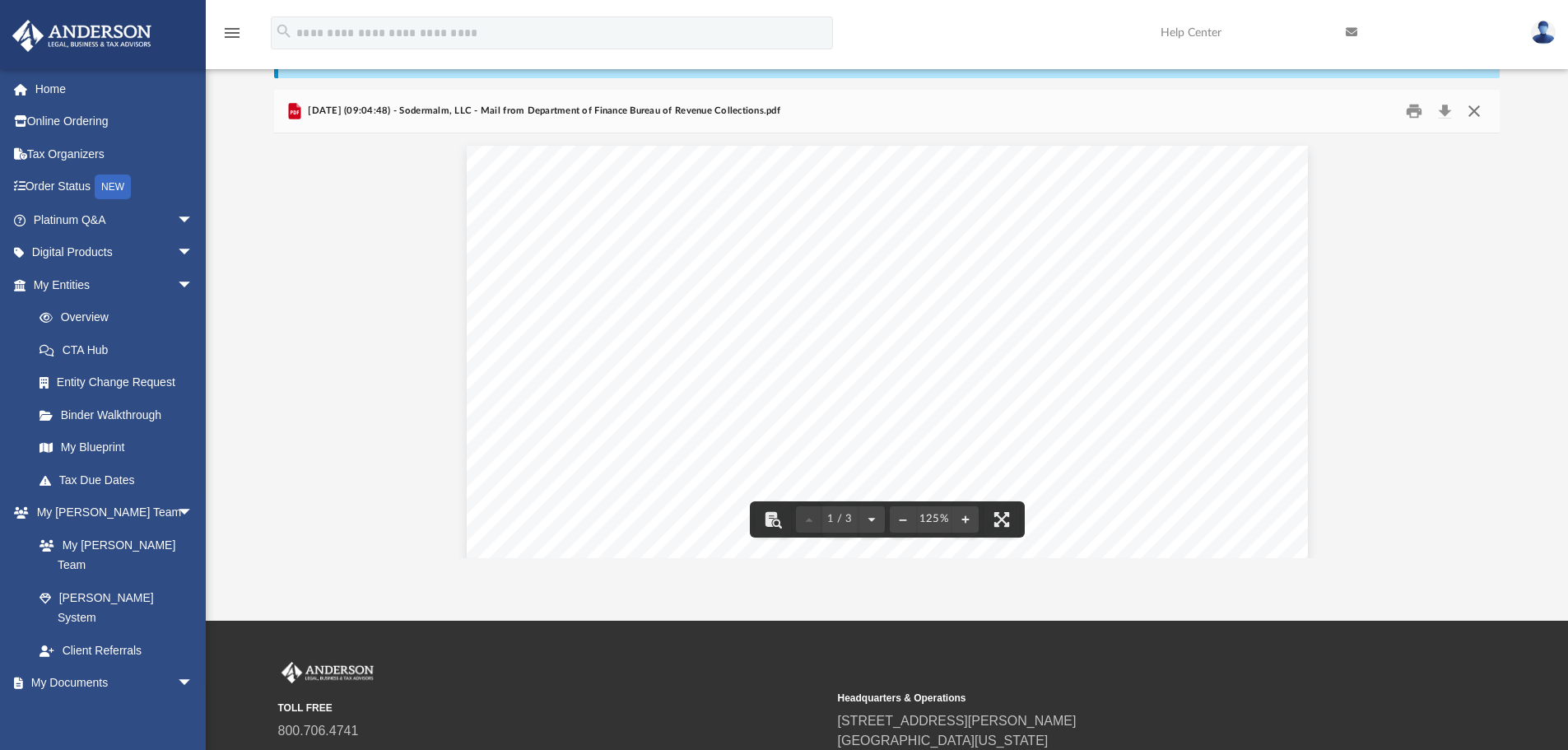
click at [1477, 112] on button "Close" at bounding box center [1474, 111] width 29 height 26
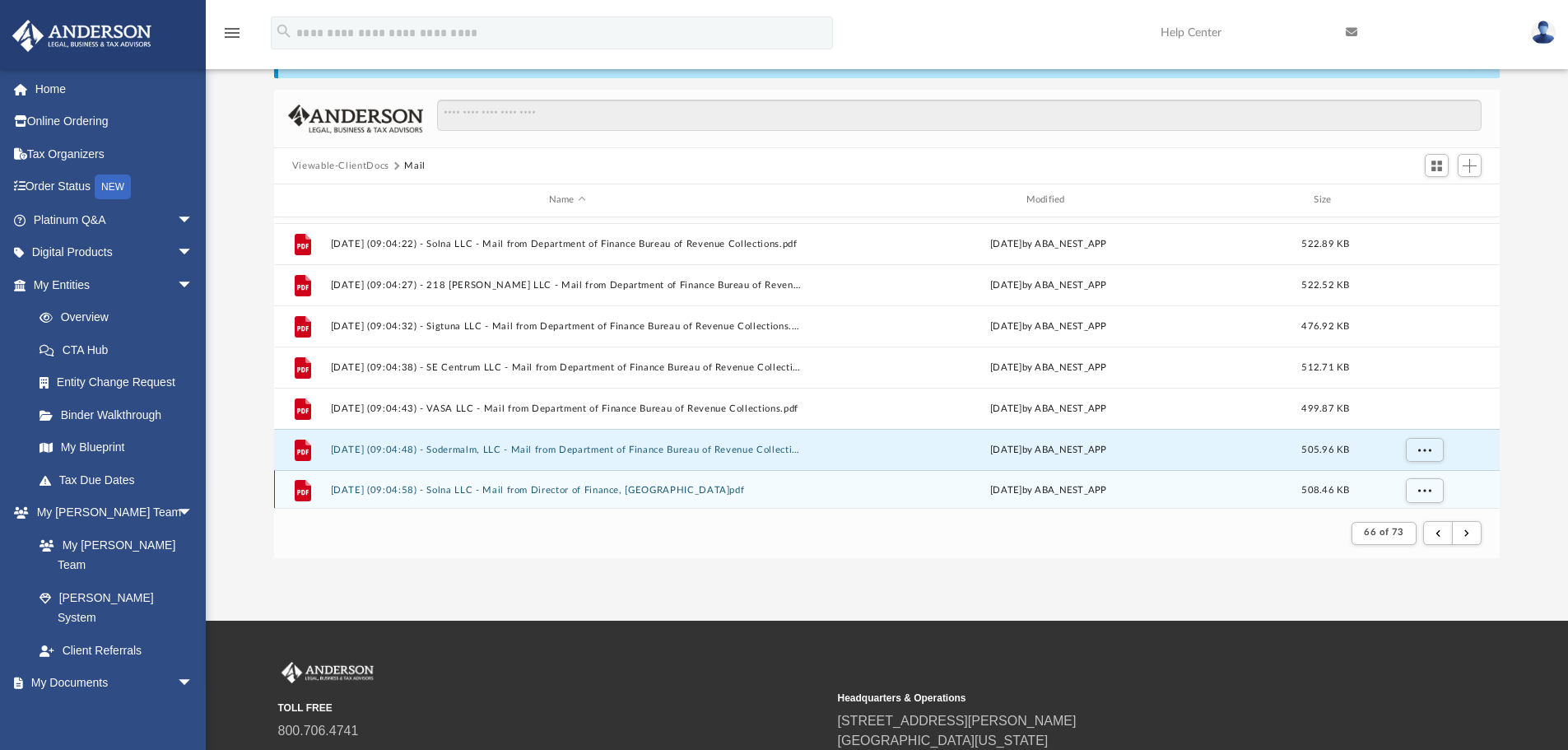
scroll to position [697, 0]
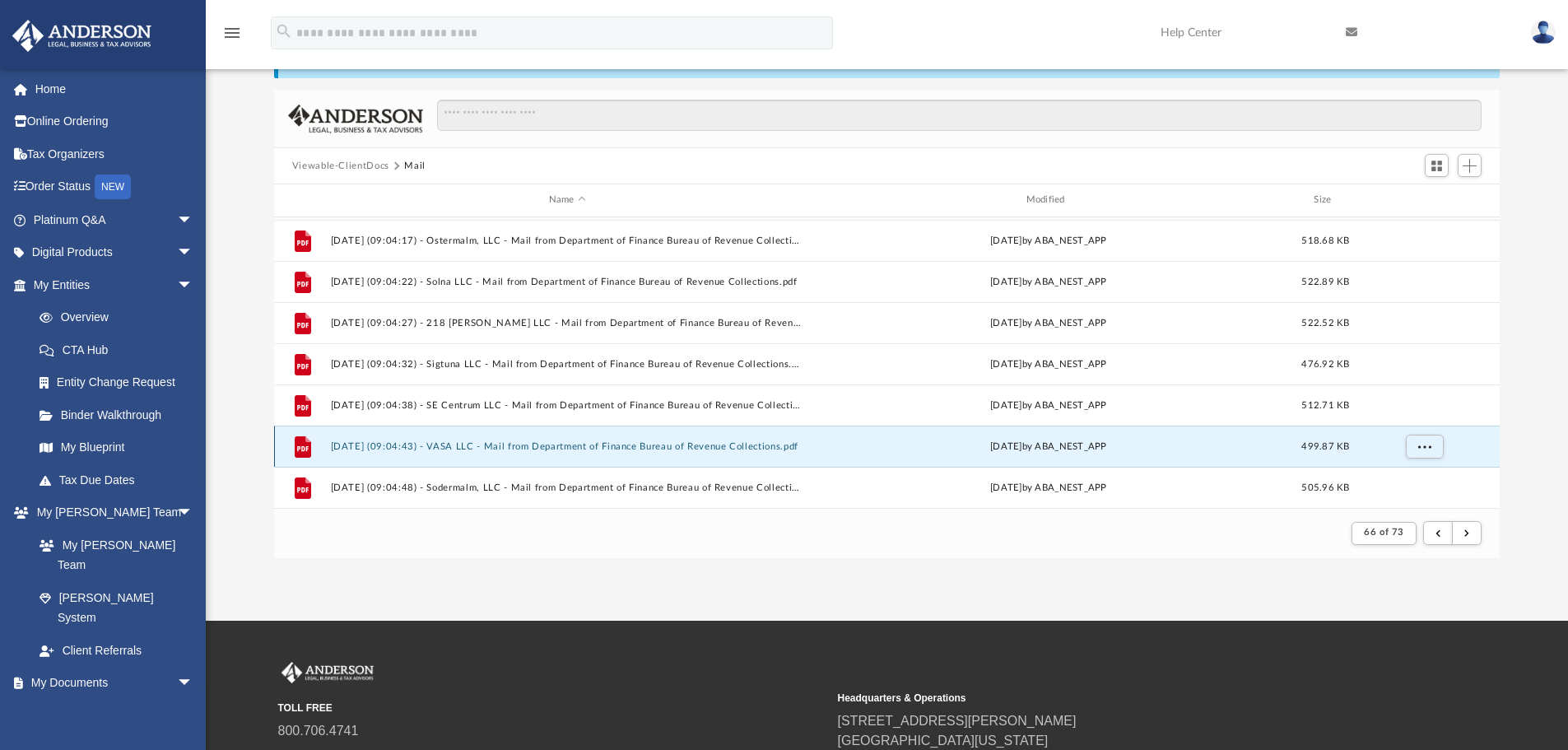
click at [696, 446] on button "[DATE] (09:04:43) - VASA LLC - Mail from Department of Finance Bureau of Revenu…" at bounding box center [567, 446] width 474 height 10
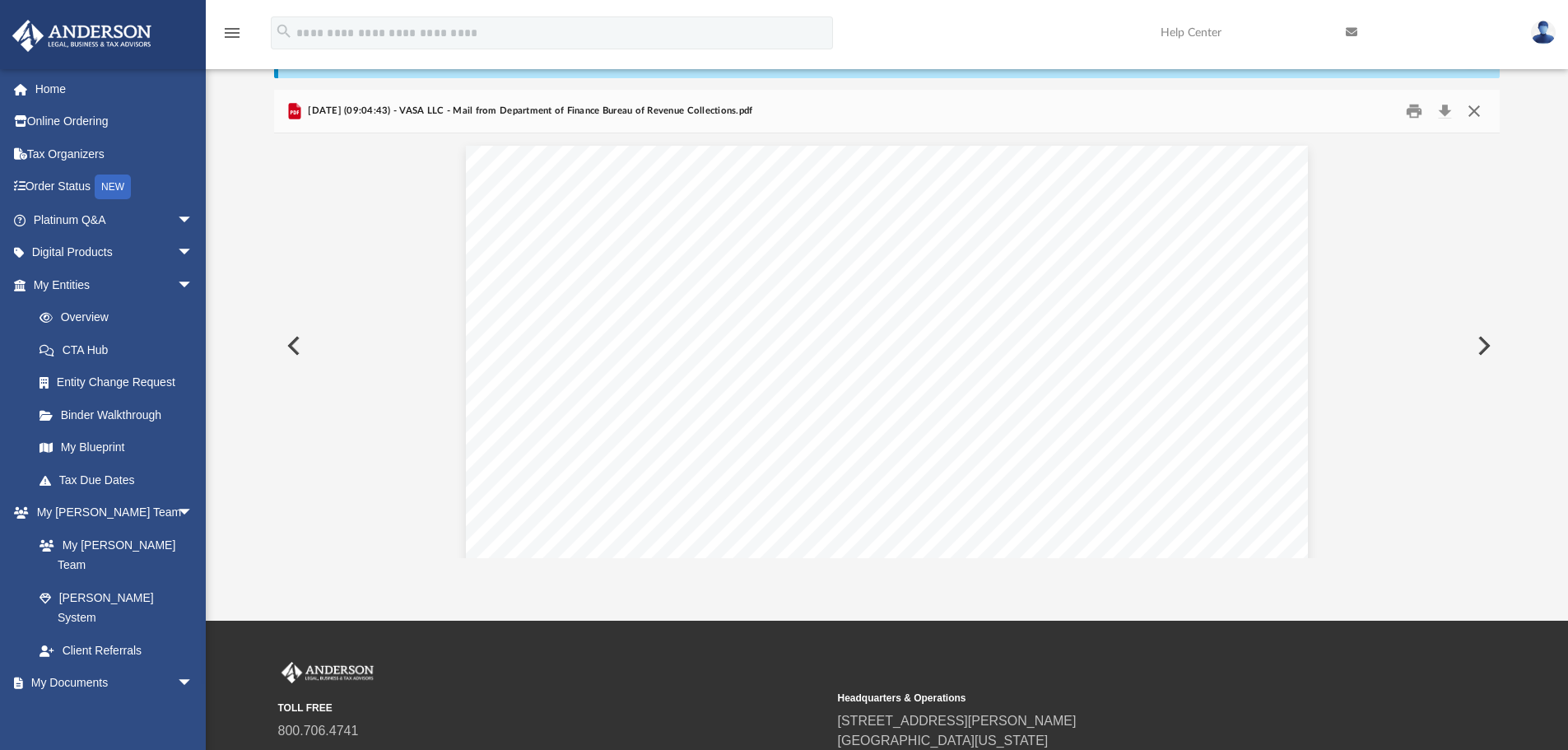
click at [1476, 117] on button "Close" at bounding box center [1474, 111] width 29 height 26
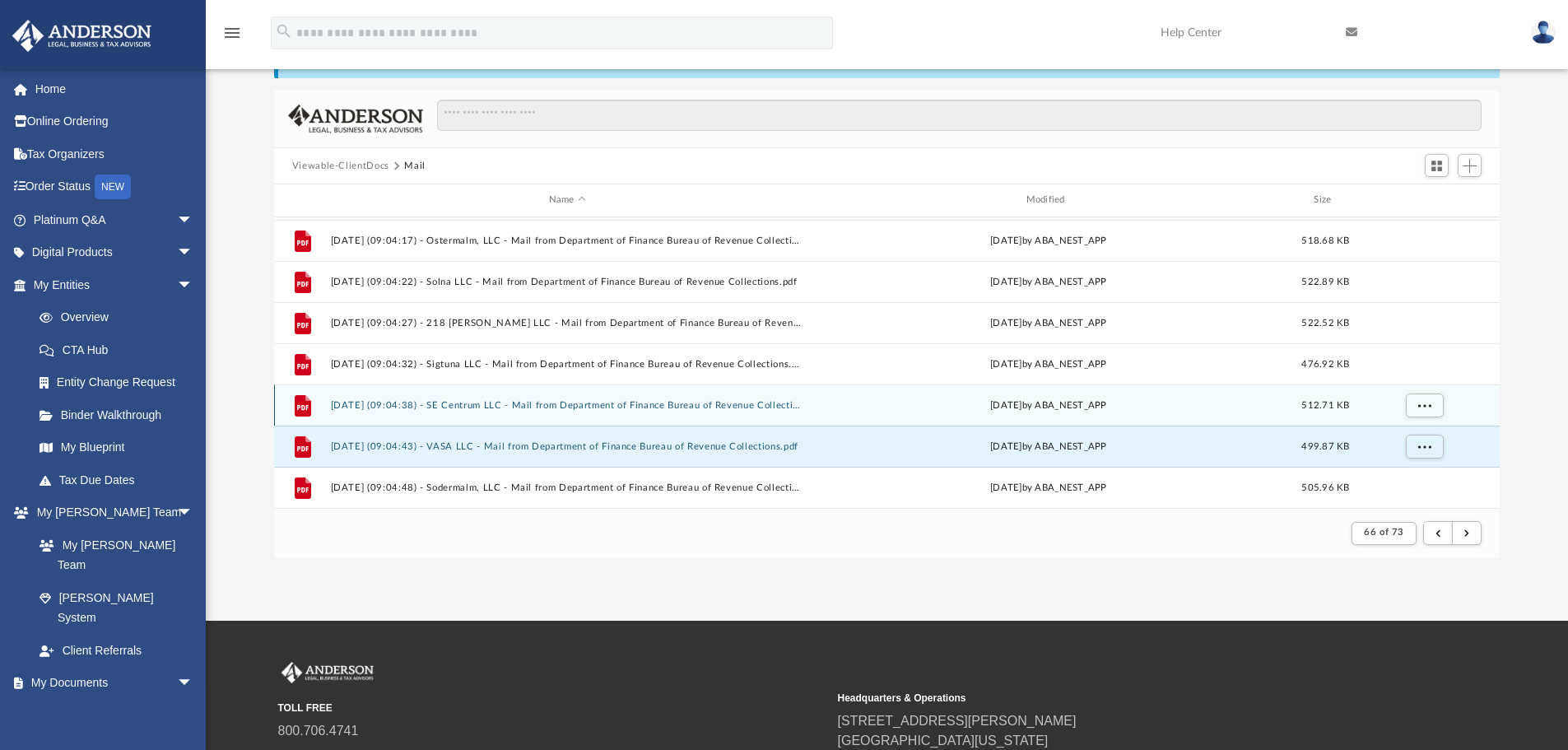
click at [672, 404] on button "[DATE] (09:04:38) - SE Centrum LLC - Mail from Department of Finance Bureau of …" at bounding box center [567, 404] width 474 height 10
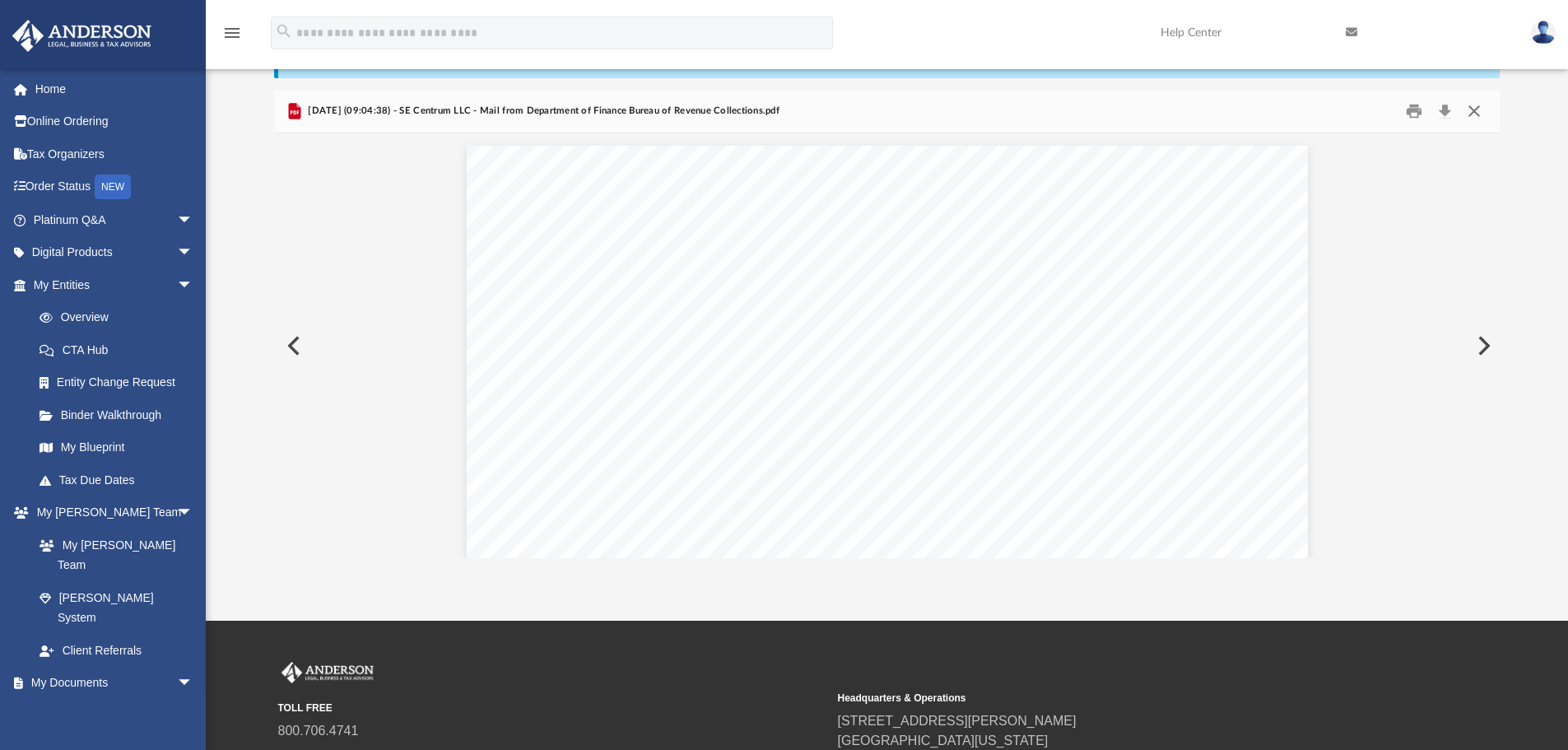
click at [1477, 115] on button "Close" at bounding box center [1474, 111] width 29 height 26
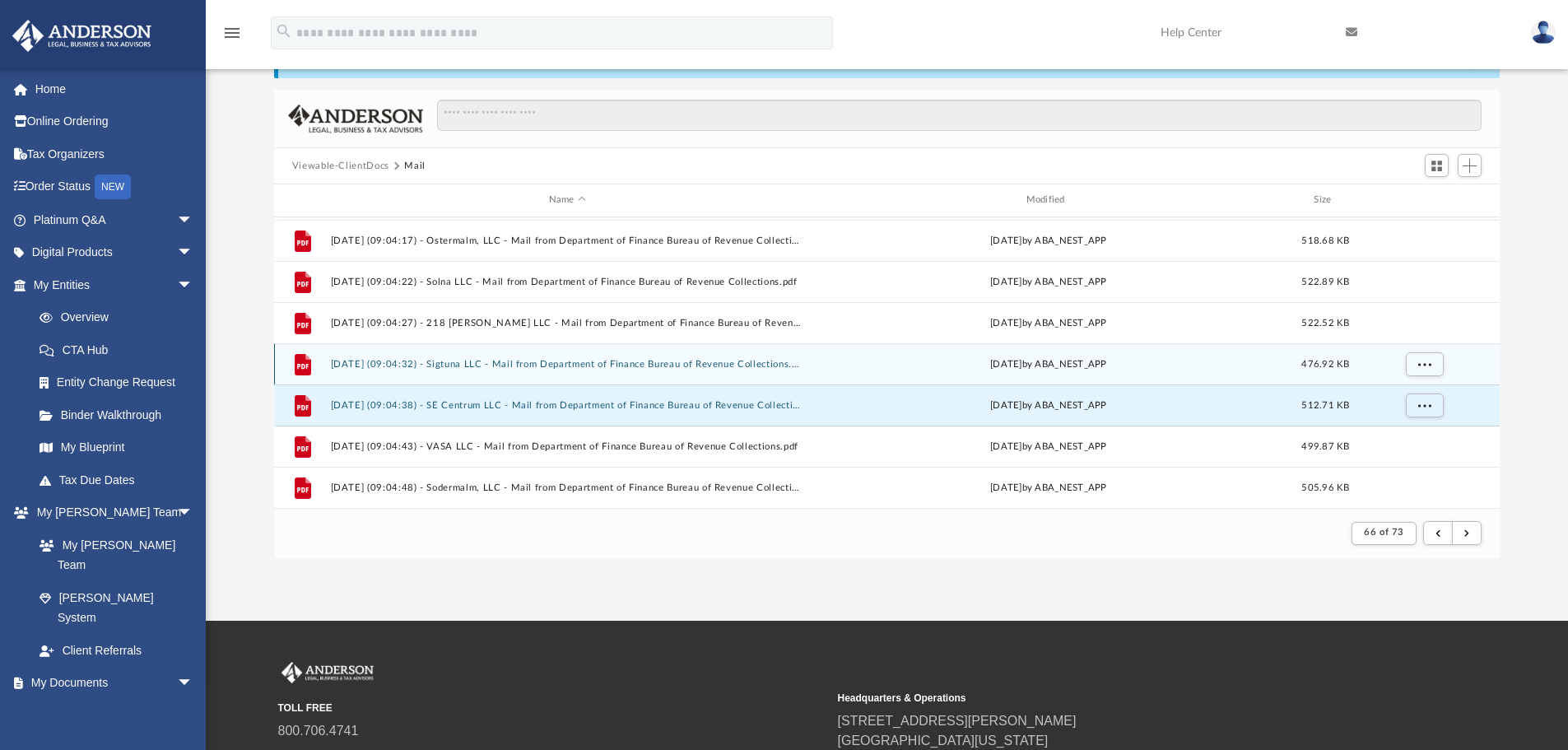
click at [670, 366] on button "[DATE] (09:04:32) - Sigtuna LLC - Mail from Department of Finance Bureau of Rev…" at bounding box center [567, 364] width 474 height 10
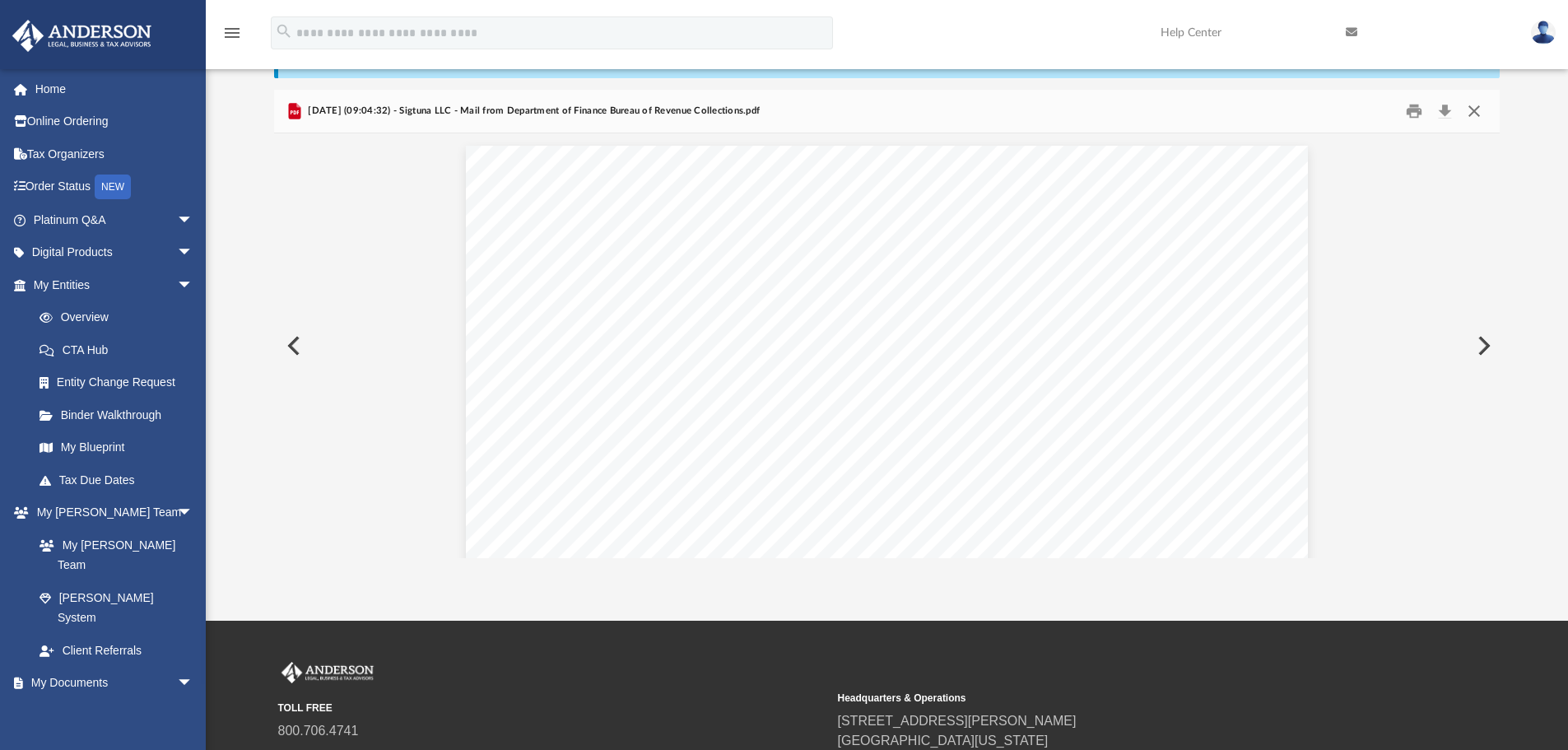
click at [1475, 110] on button "Close" at bounding box center [1474, 111] width 29 height 26
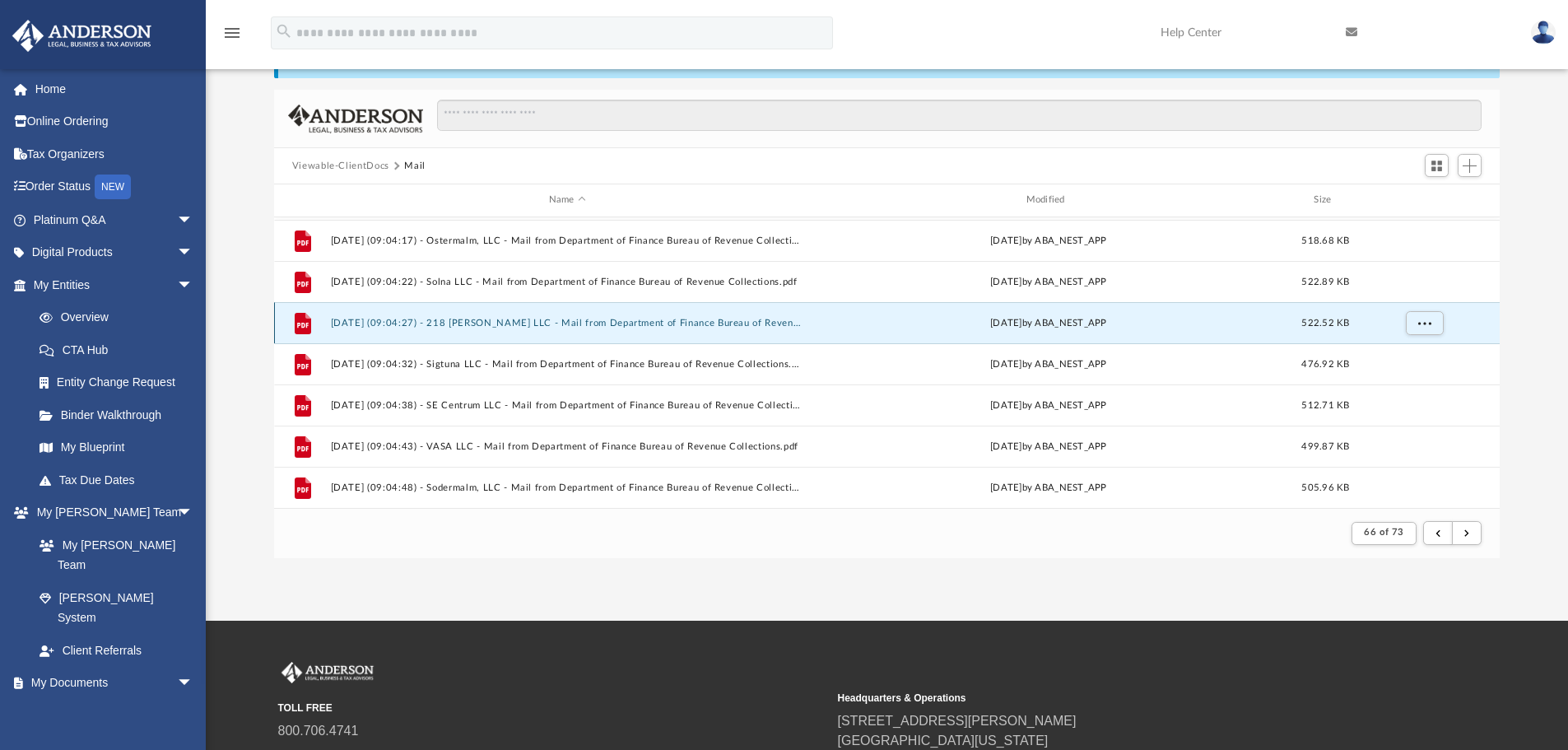
click at [758, 318] on button "[DATE] (09:04:27) - 218 [PERSON_NAME] LLC - Mail from Department of Finance Bur…" at bounding box center [567, 322] width 474 height 10
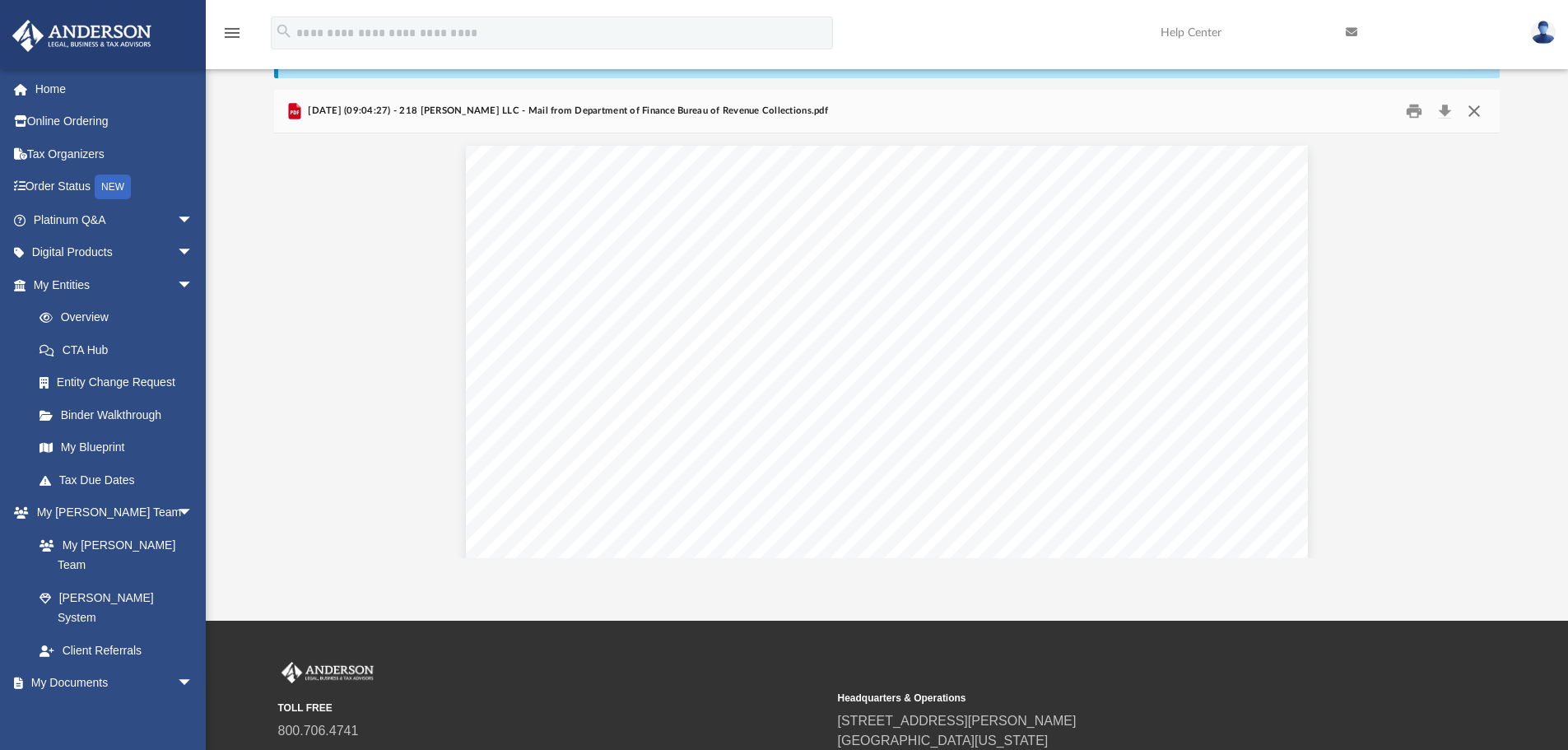
click at [1478, 111] on button "Close" at bounding box center [1474, 111] width 29 height 26
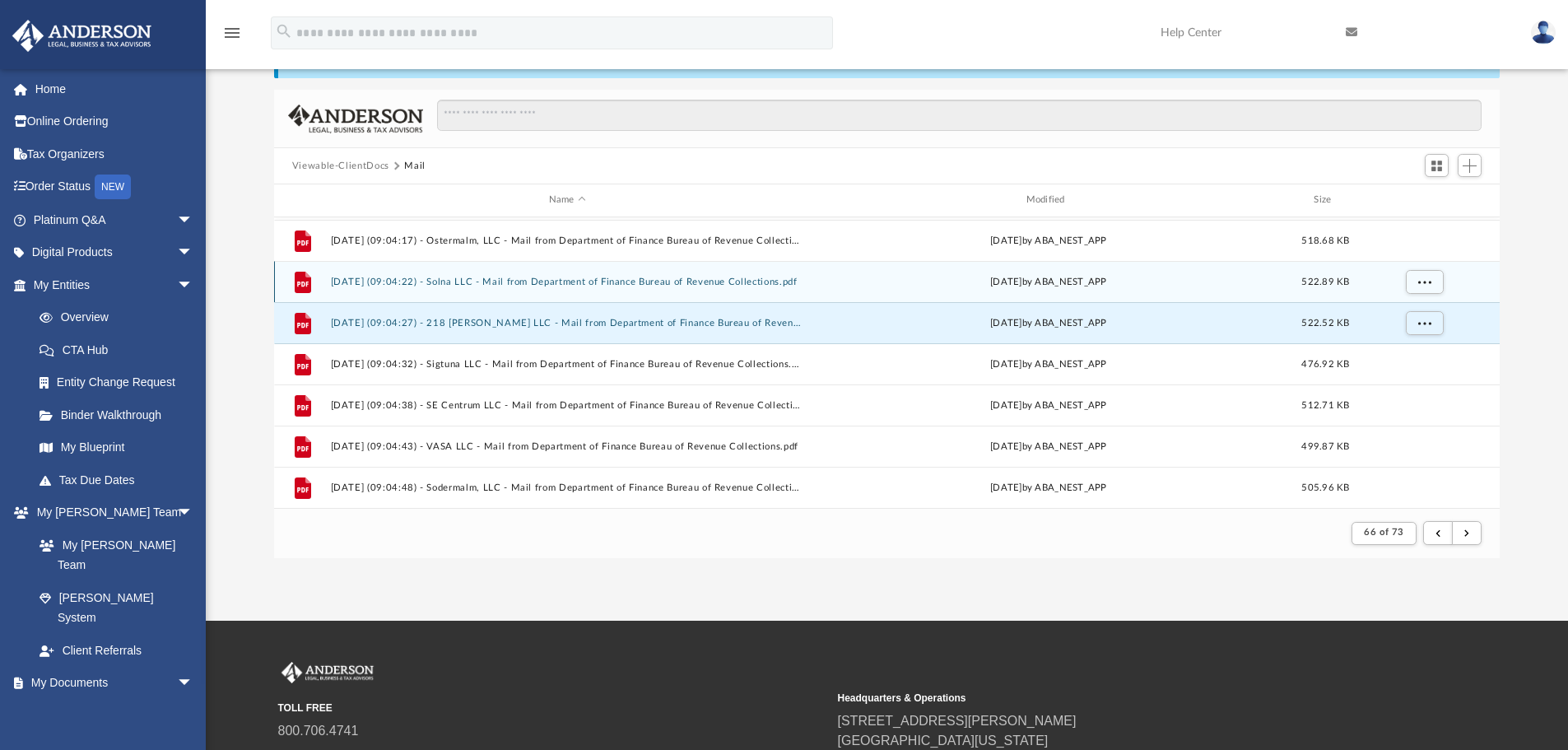
click at [717, 278] on button "[DATE] (09:04:22) - Solna LLC - Mail from Department of Finance Bureau of Reven…" at bounding box center [567, 281] width 474 height 10
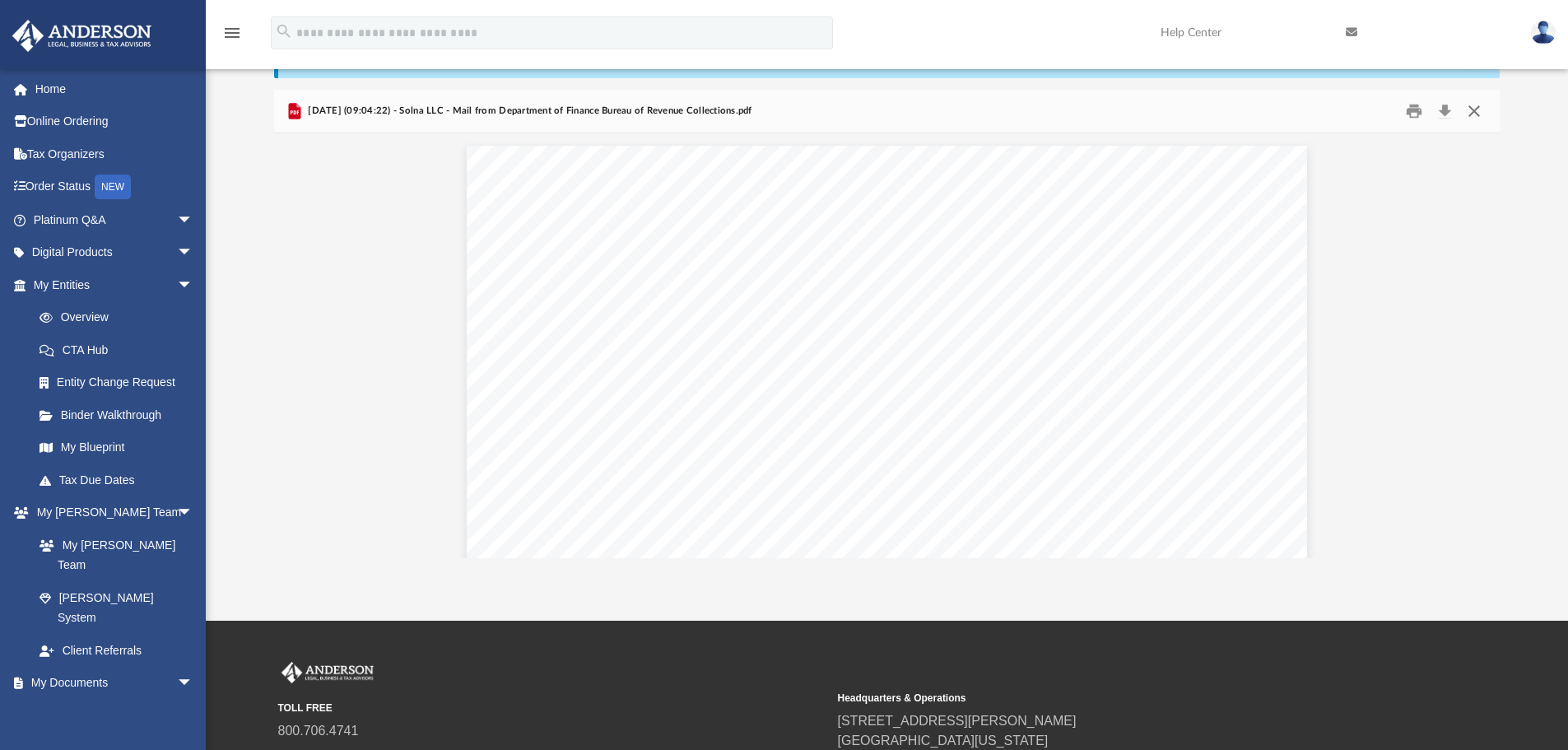
click at [1474, 113] on button "Close" at bounding box center [1474, 111] width 29 height 26
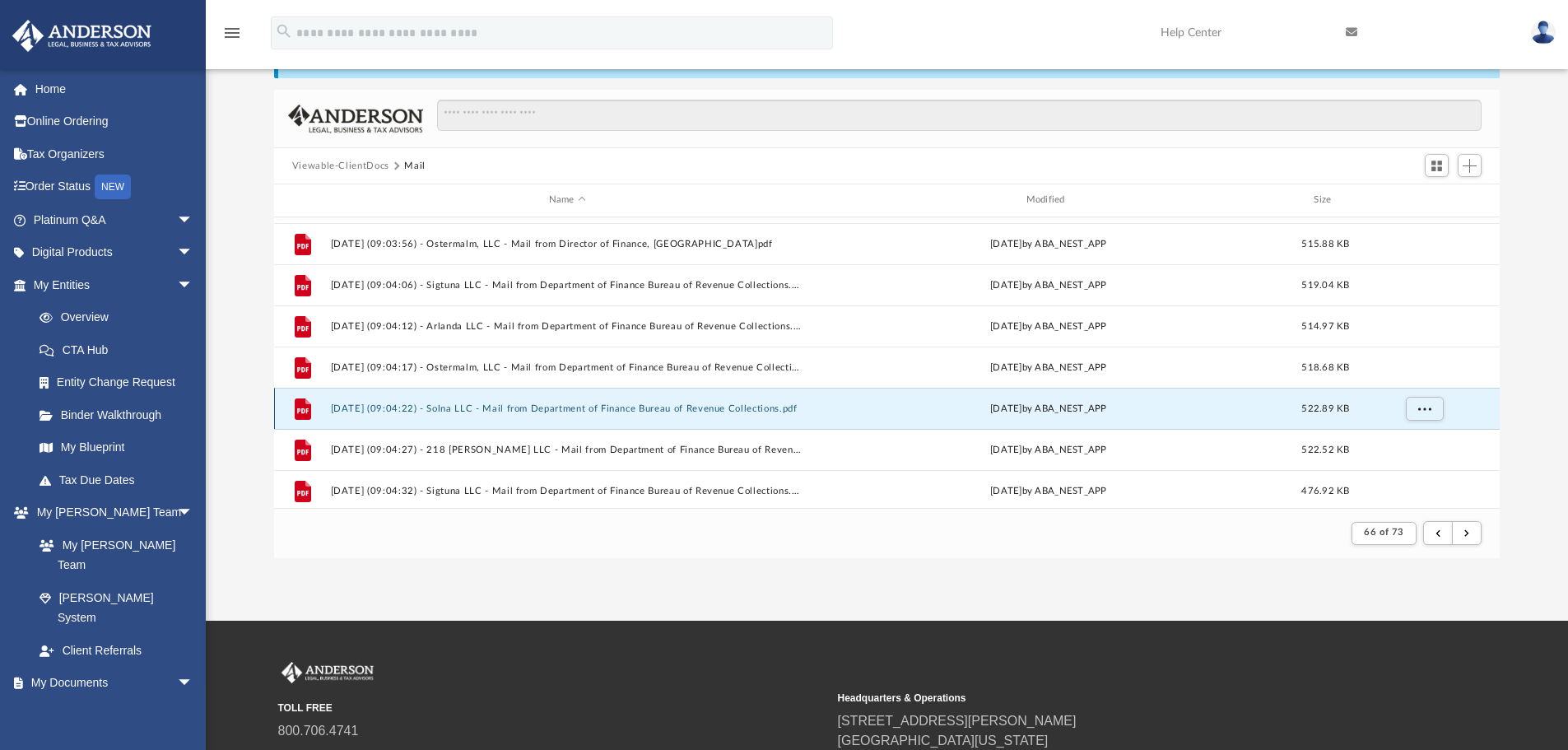
scroll to position [533, 0]
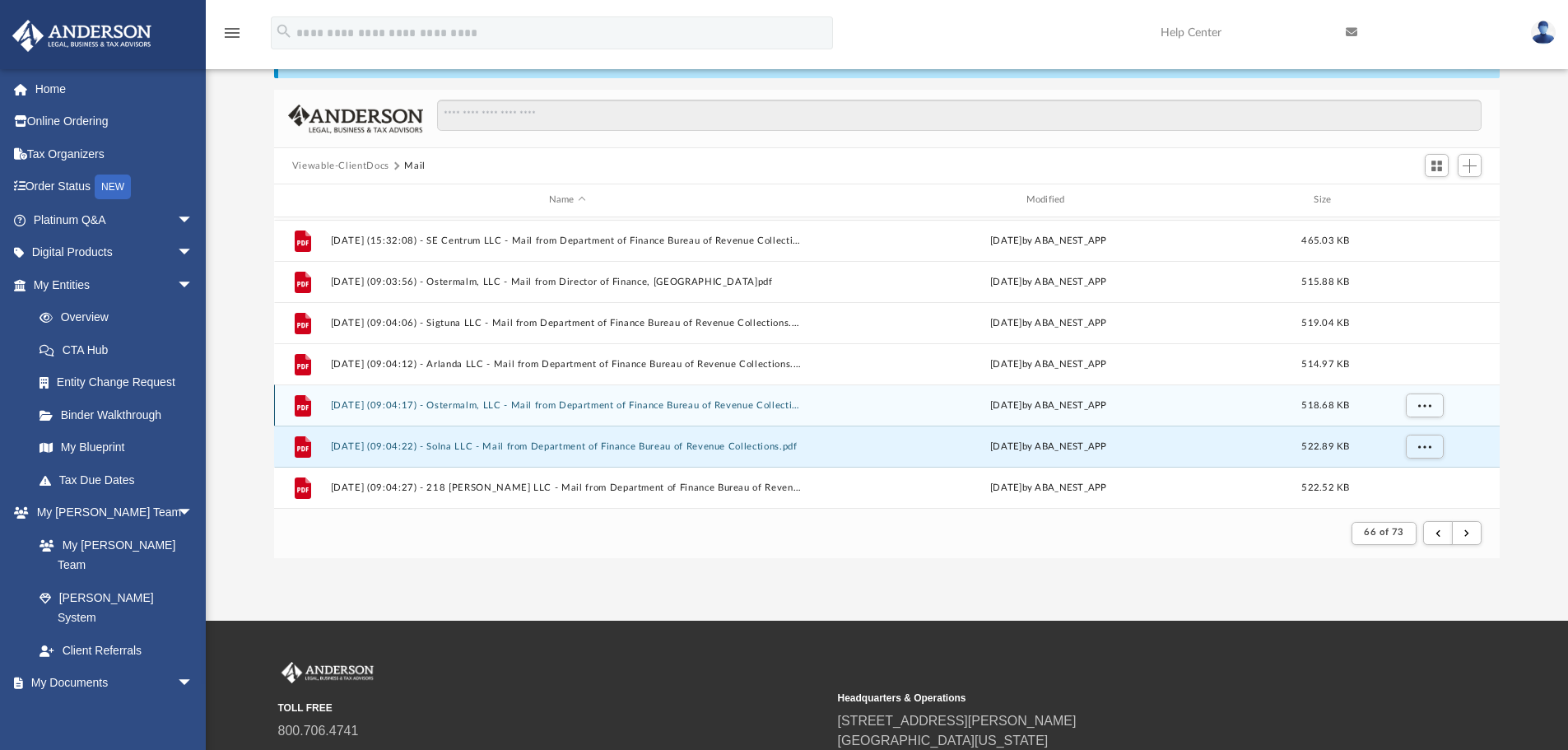
click at [613, 410] on button "[DATE] (09:04:17) - Ostermalm, LLC - Mail from Department of Finance Bureau of …" at bounding box center [567, 404] width 474 height 10
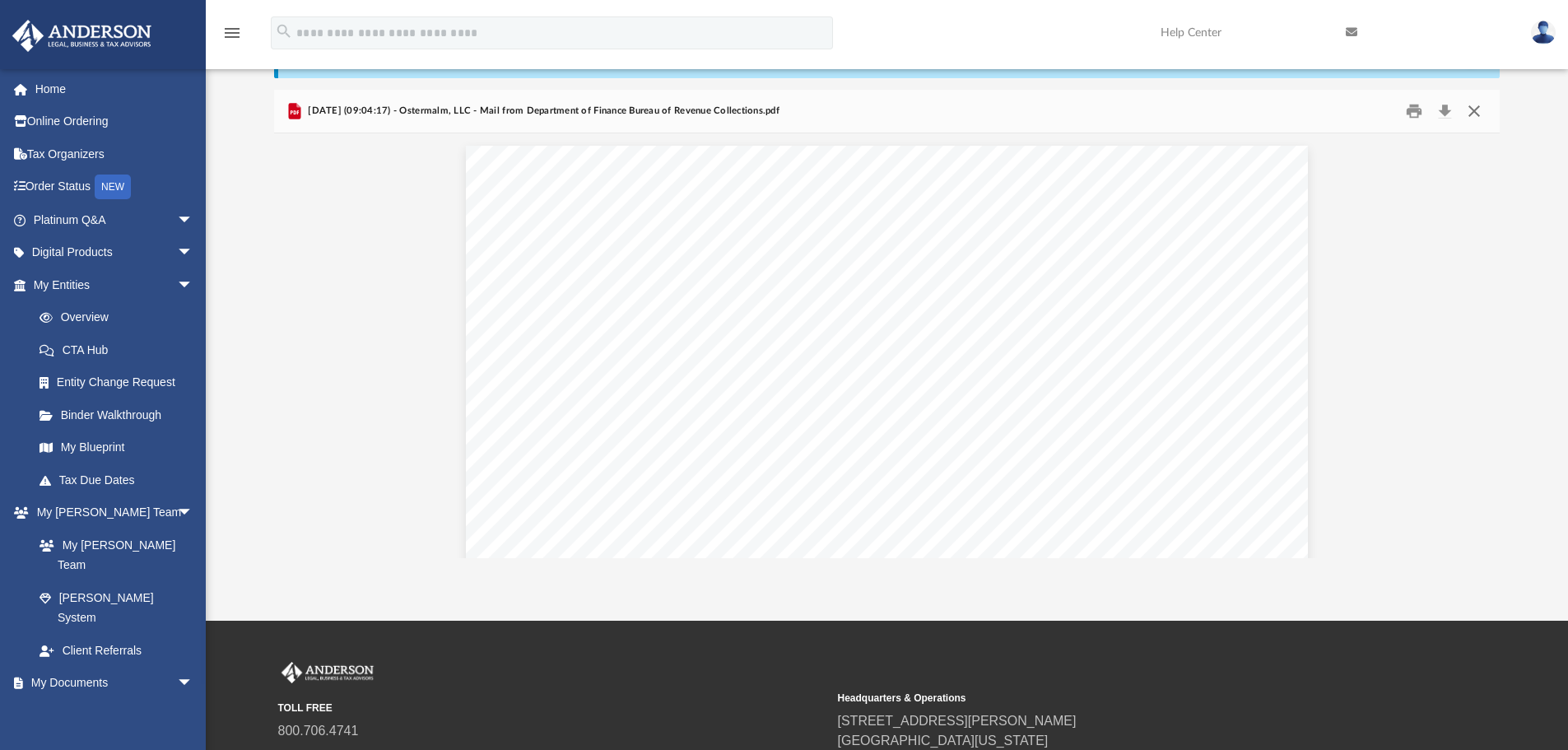
click at [1481, 116] on button "Close" at bounding box center [1474, 111] width 29 height 26
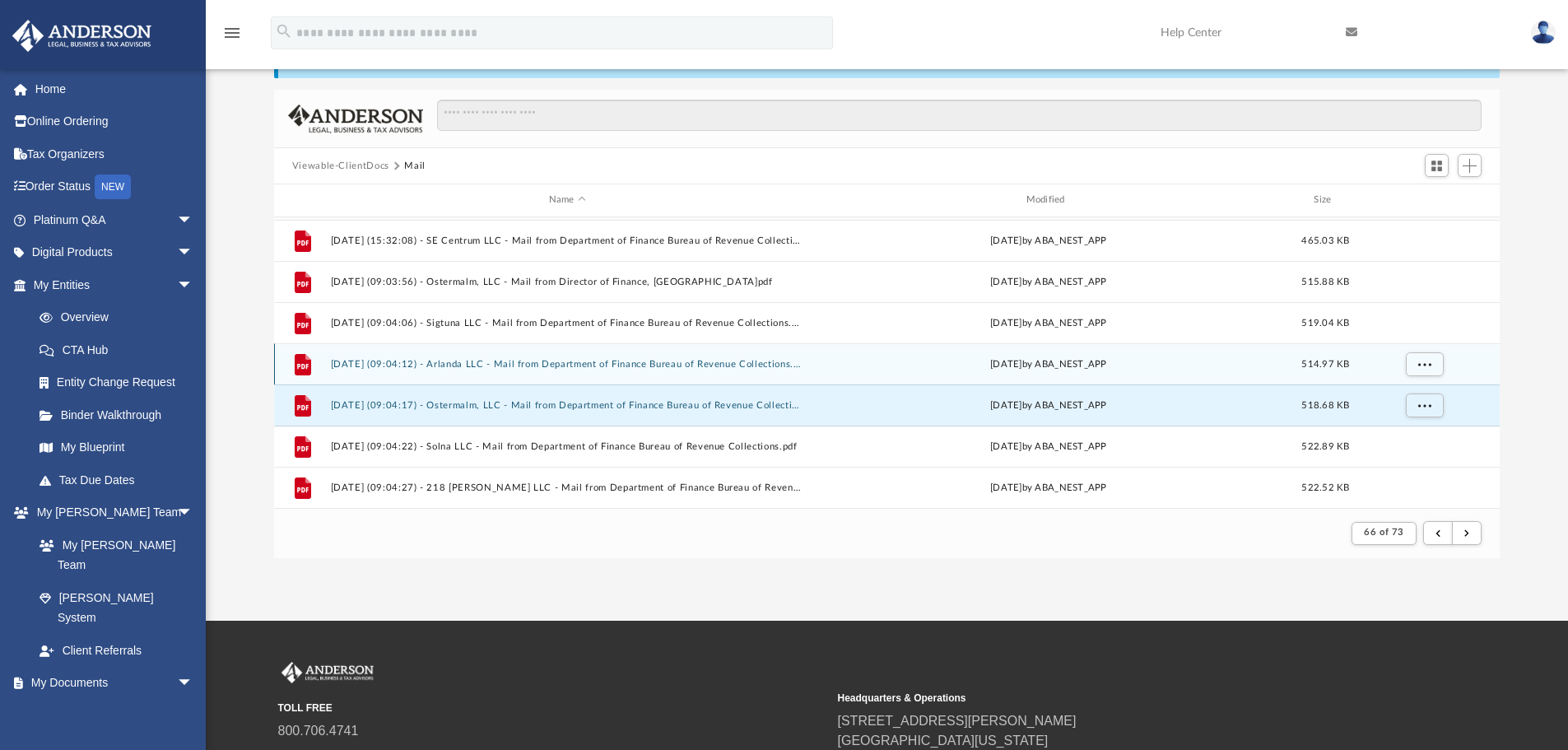
click at [596, 367] on button "[DATE] (09:04:12) - Arlanda LLC - Mail from Department of Finance Bureau of Rev…" at bounding box center [567, 364] width 474 height 10
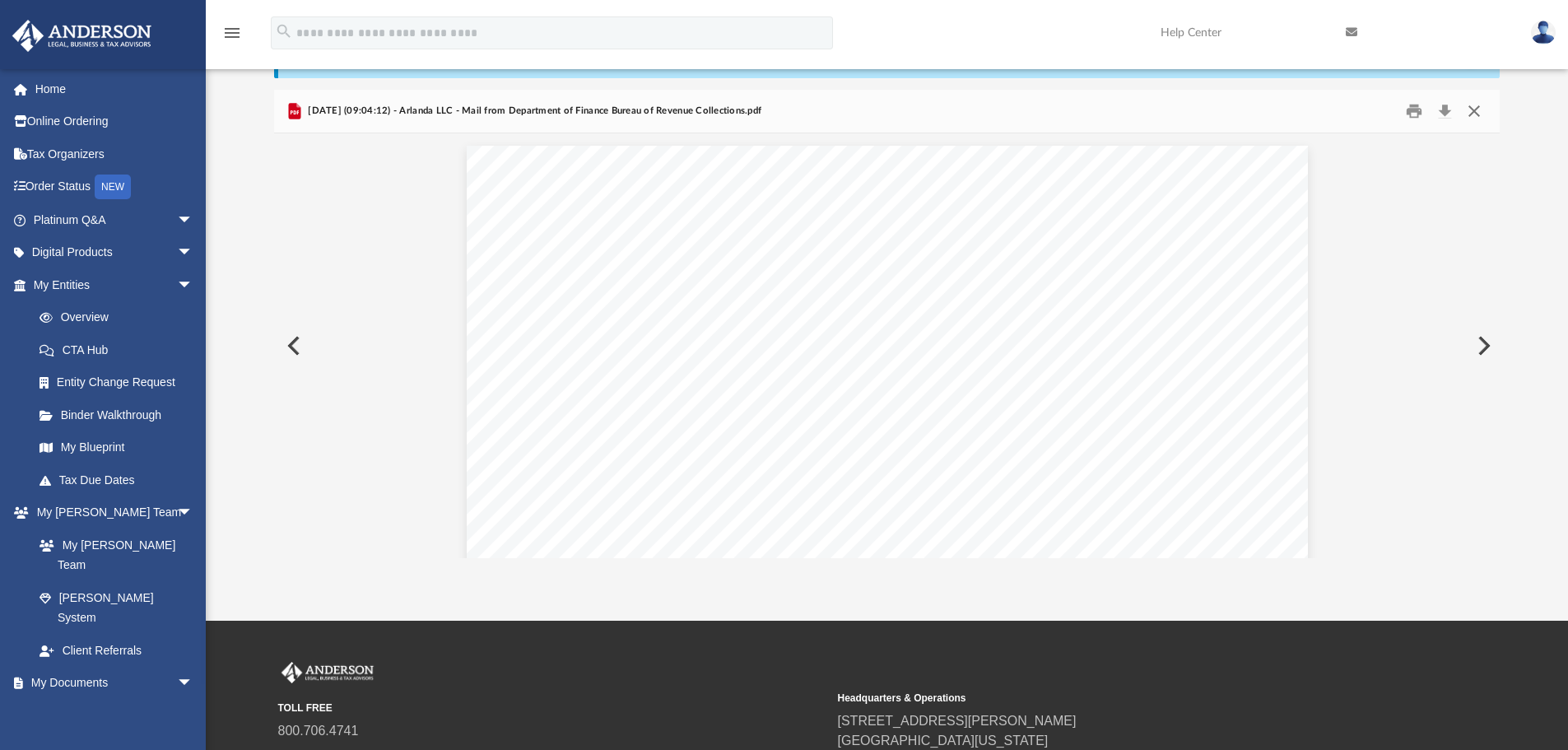
click at [1485, 113] on button "Close" at bounding box center [1474, 111] width 29 height 26
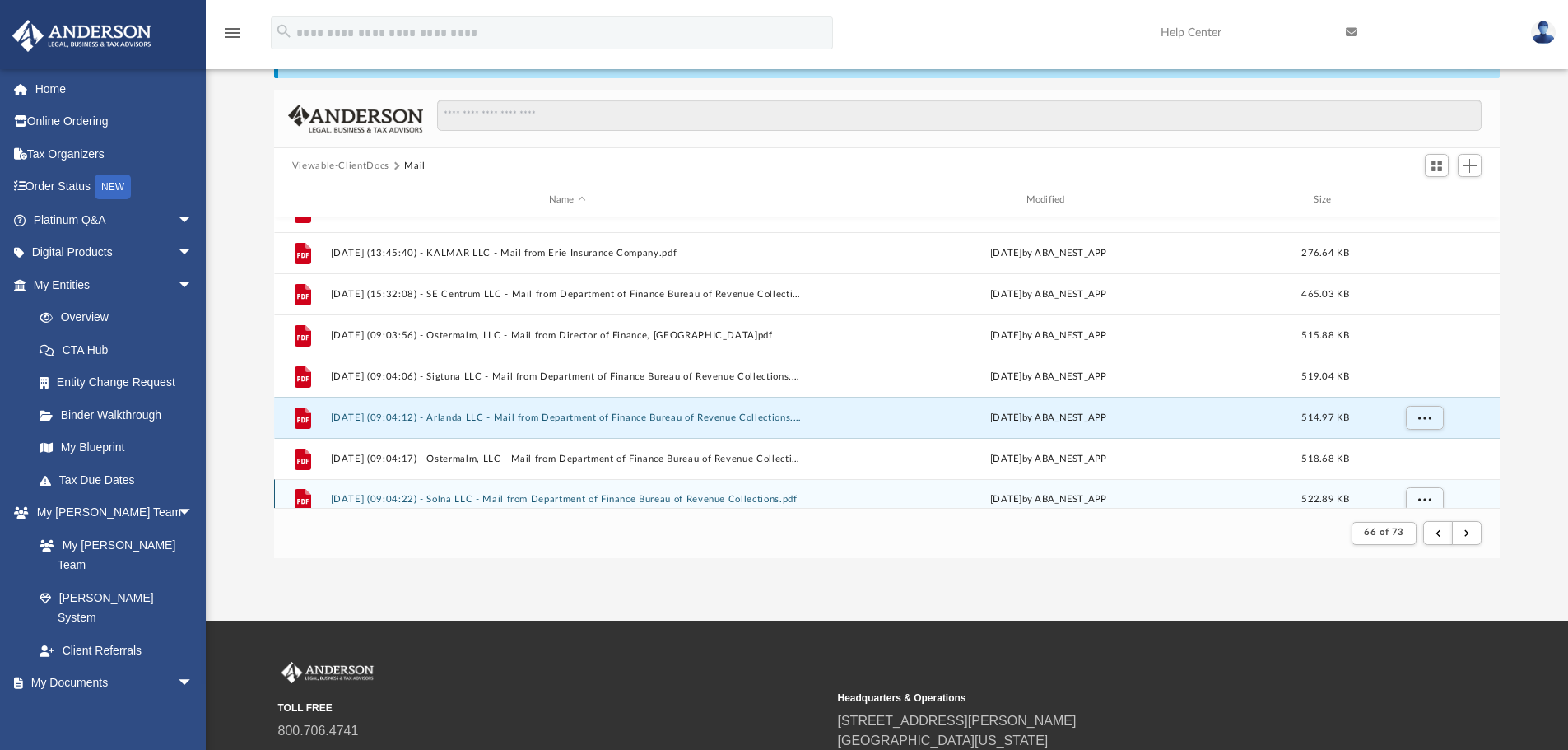
scroll to position [451, 0]
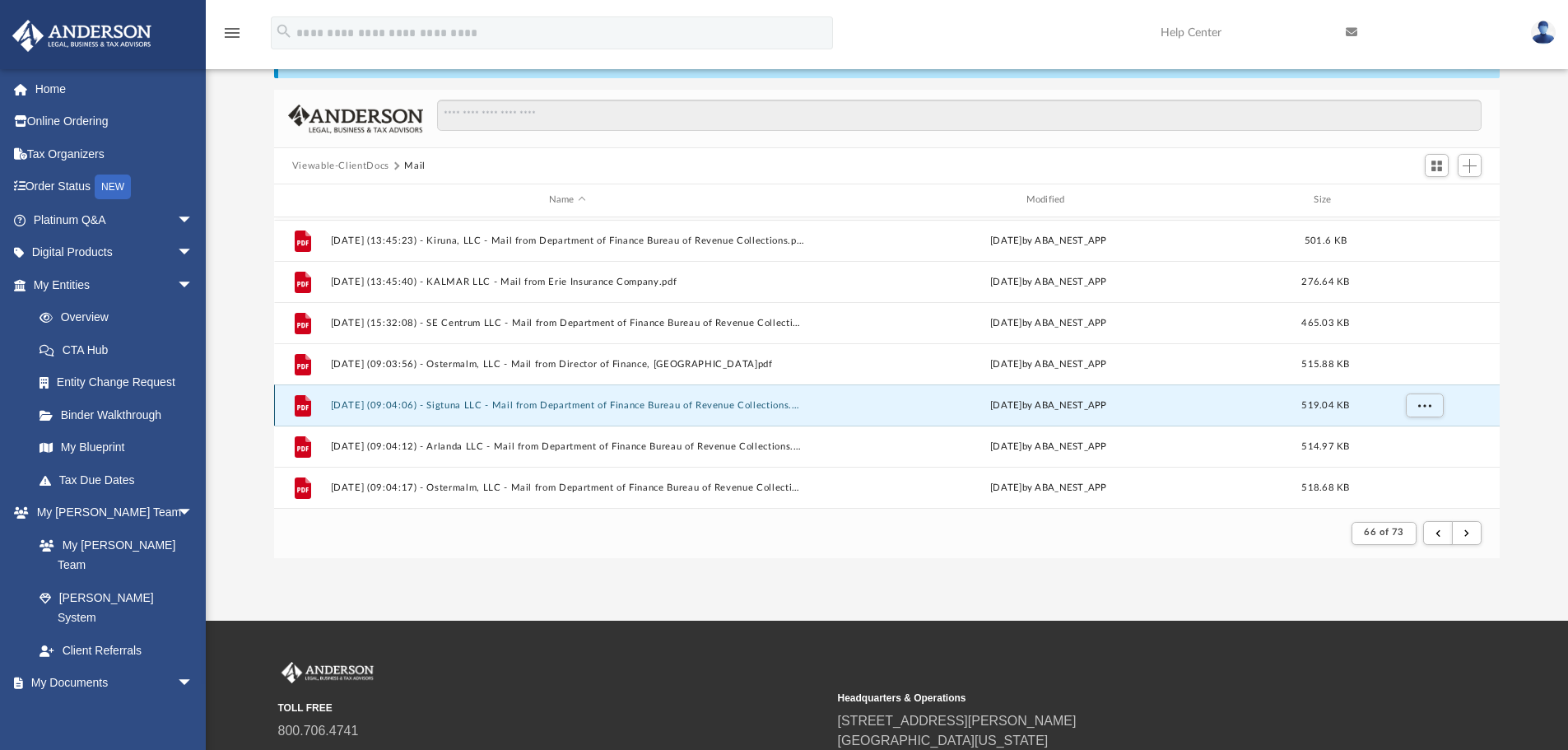
click at [488, 409] on button "[DATE] (09:04:06) - Sigtuna LLC - Mail from Department of Finance Bureau of Rev…" at bounding box center [567, 404] width 474 height 10
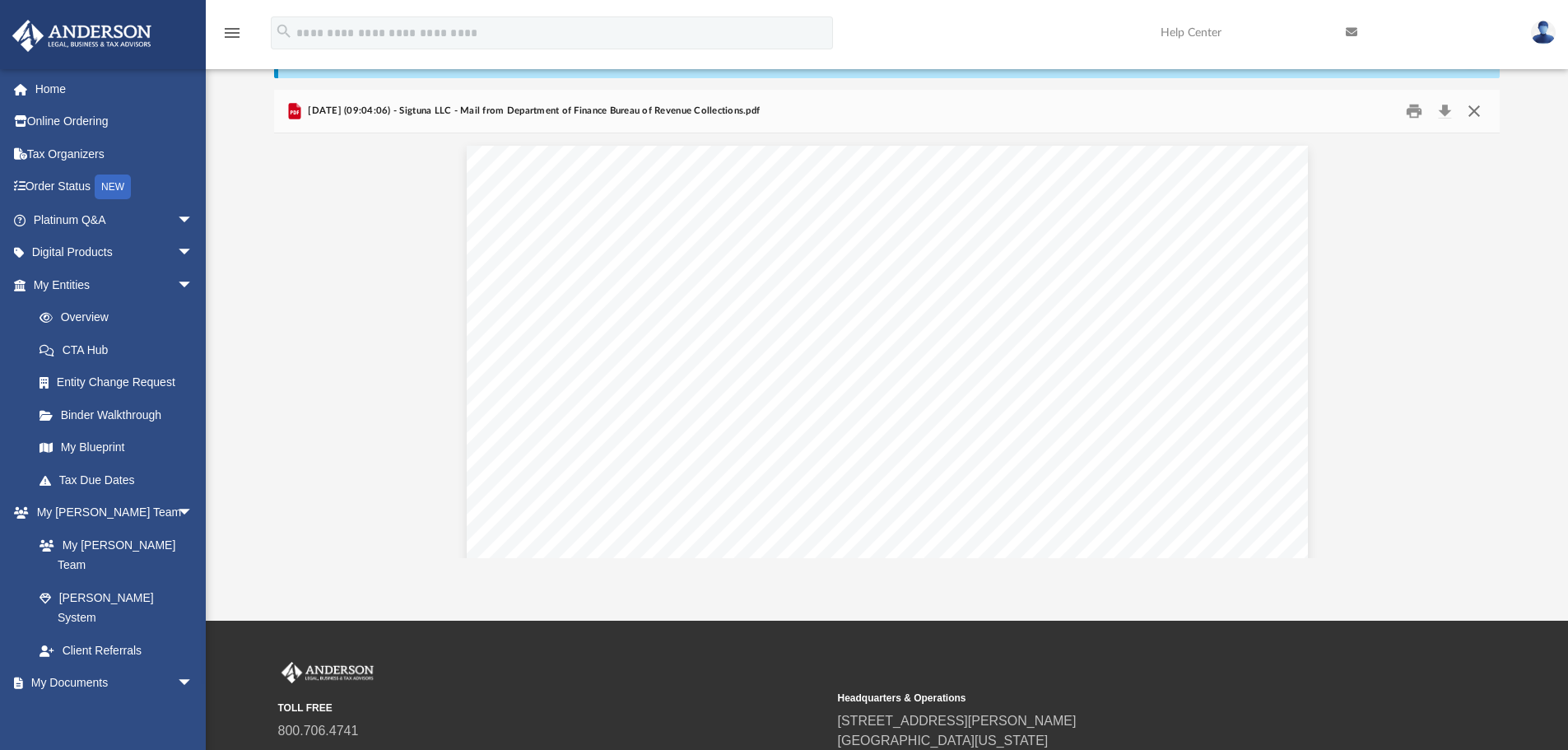
click at [1469, 108] on button "Close" at bounding box center [1474, 111] width 29 height 26
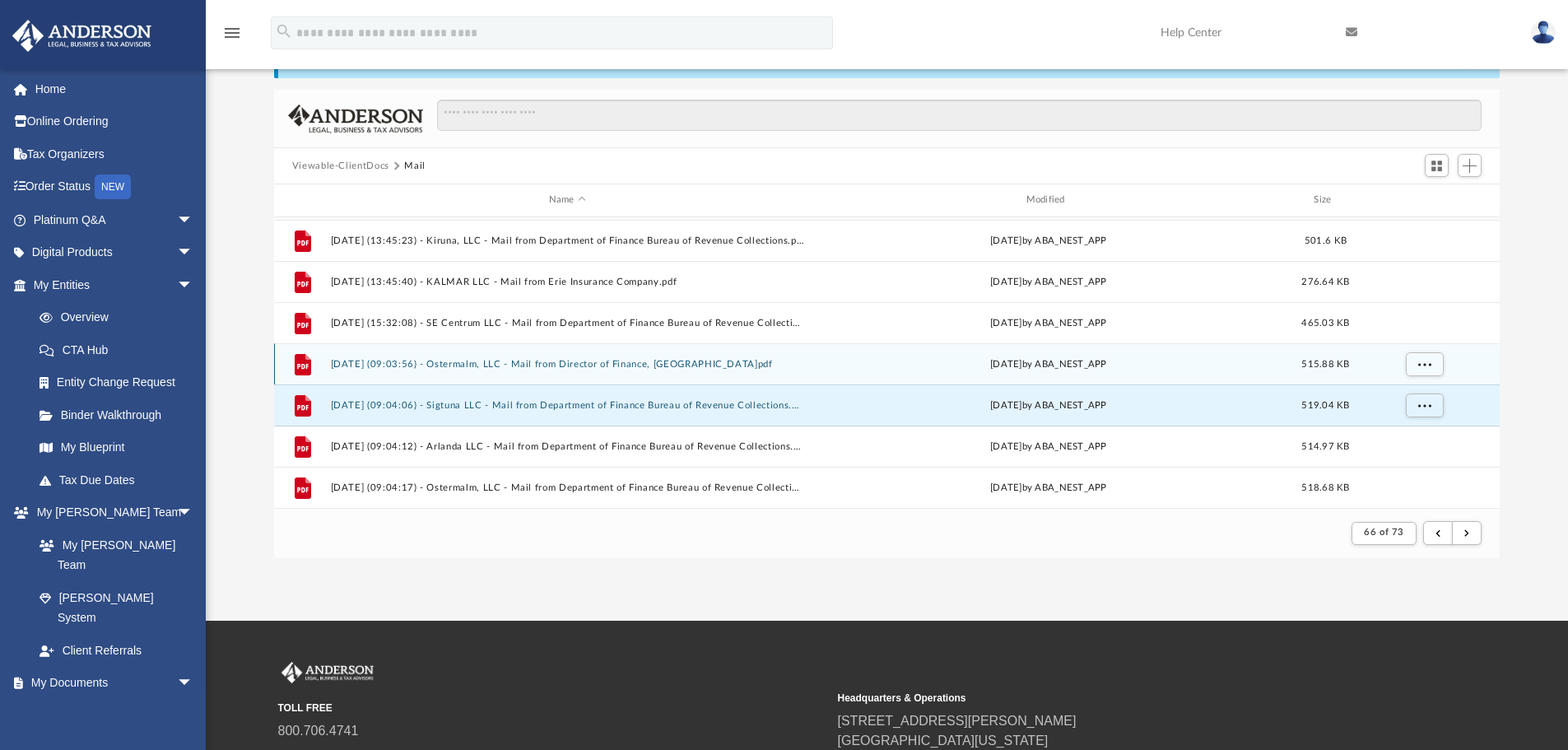
click at [643, 357] on div "File [DATE] (09:03:56) - Ostermalm, LLC - Mail from Director of Finance, [GEOGR…" at bounding box center [887, 364] width 1226 height 42
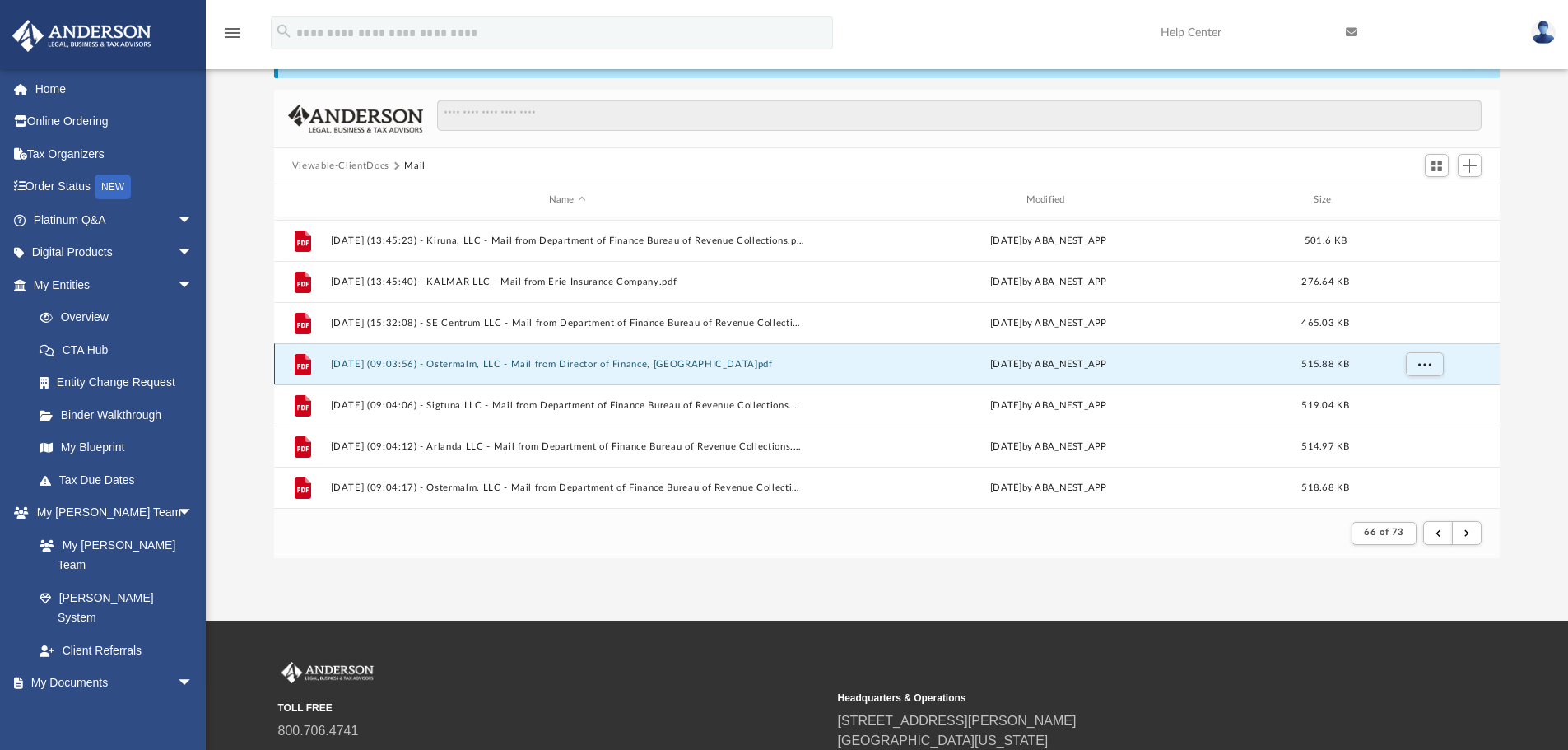
click at [614, 359] on button "[DATE] (09:03:56) - Ostermalm, LLC - Mail from Director of Finance, [GEOGRAPHIC…" at bounding box center [567, 364] width 474 height 10
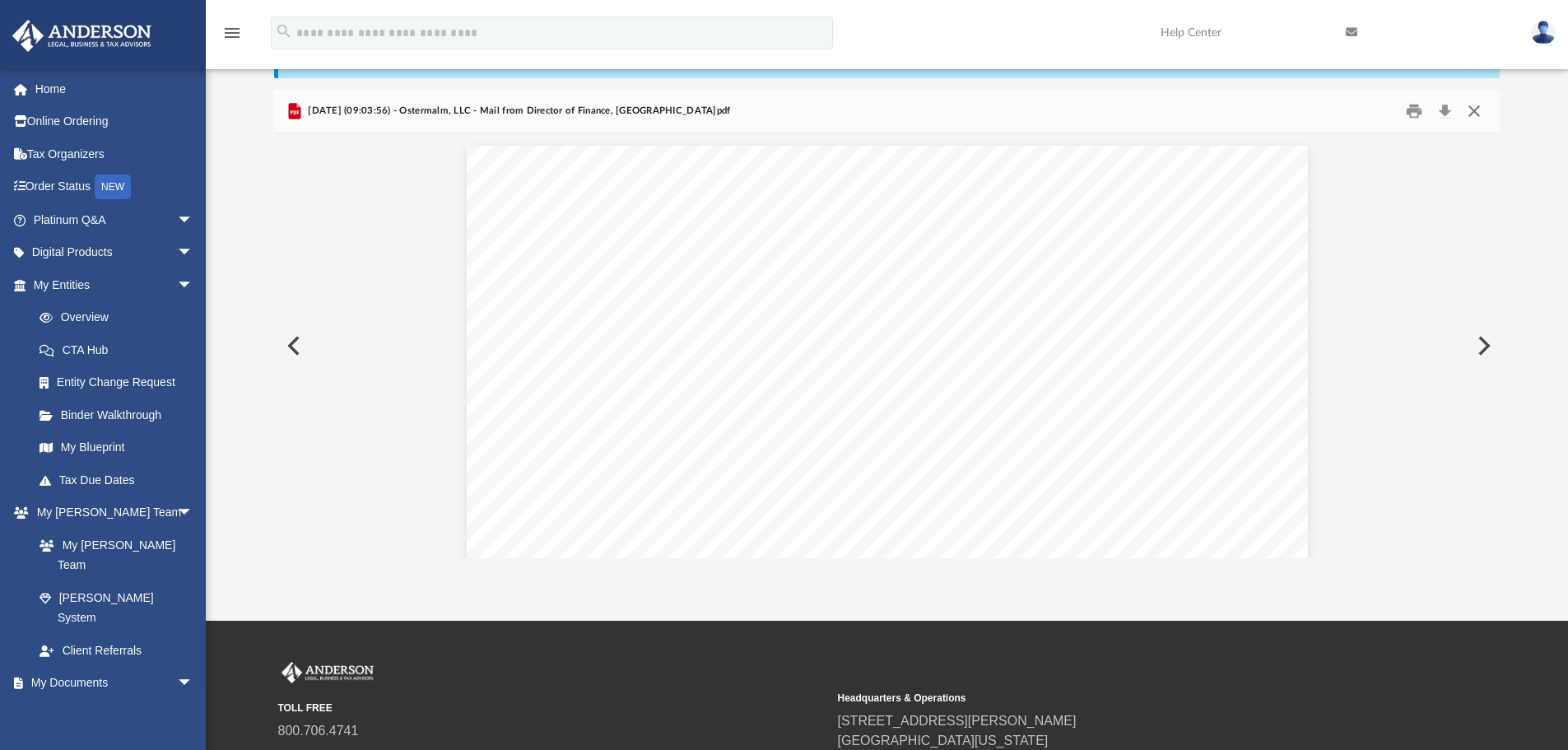
click at [1474, 110] on button "Close" at bounding box center [1474, 111] width 29 height 26
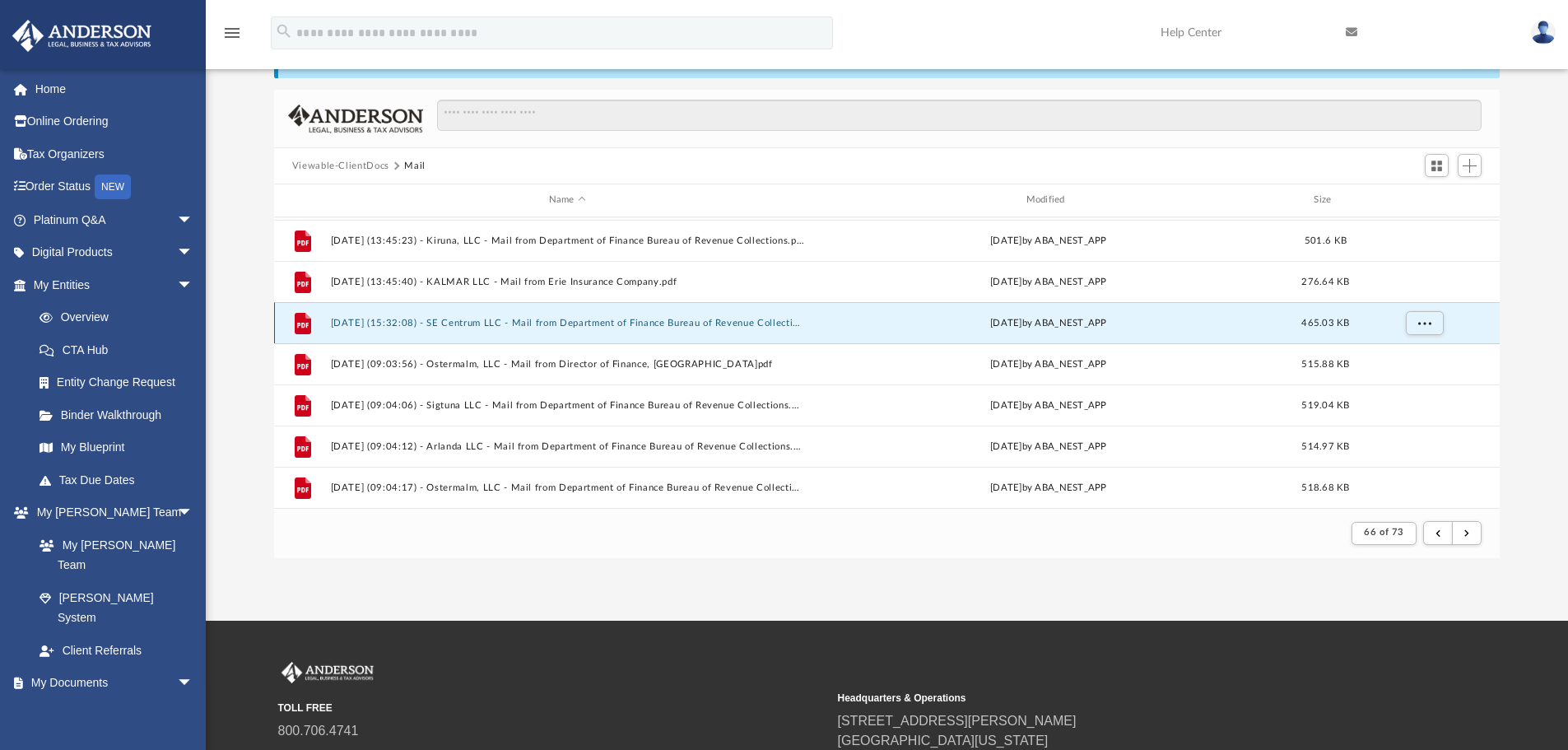
click at [597, 317] on button "[DATE] (15:32:08) - SE Centrum LLC - Mail from Department of Finance Bureau of …" at bounding box center [567, 322] width 474 height 10
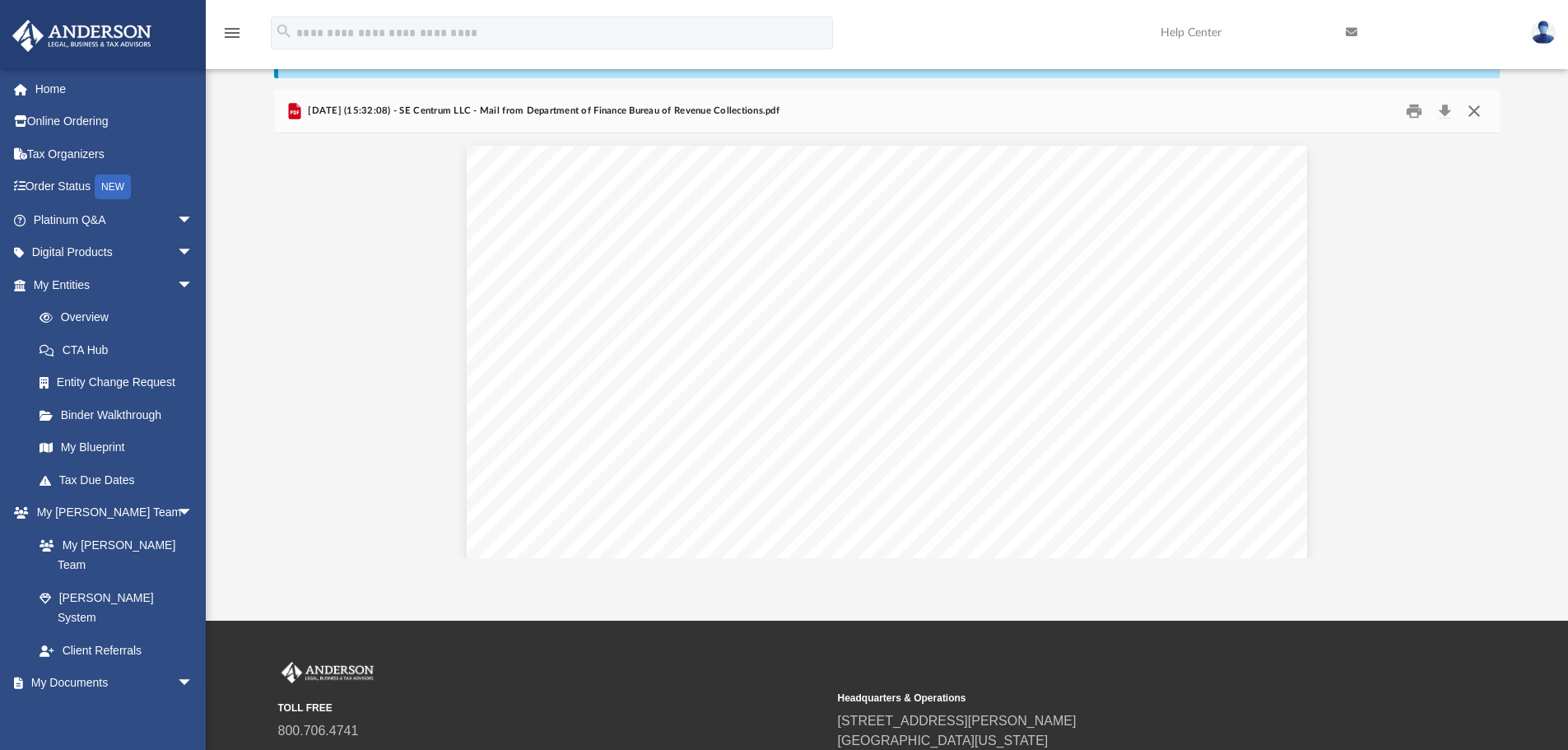
click at [1473, 109] on button "Close" at bounding box center [1474, 111] width 29 height 26
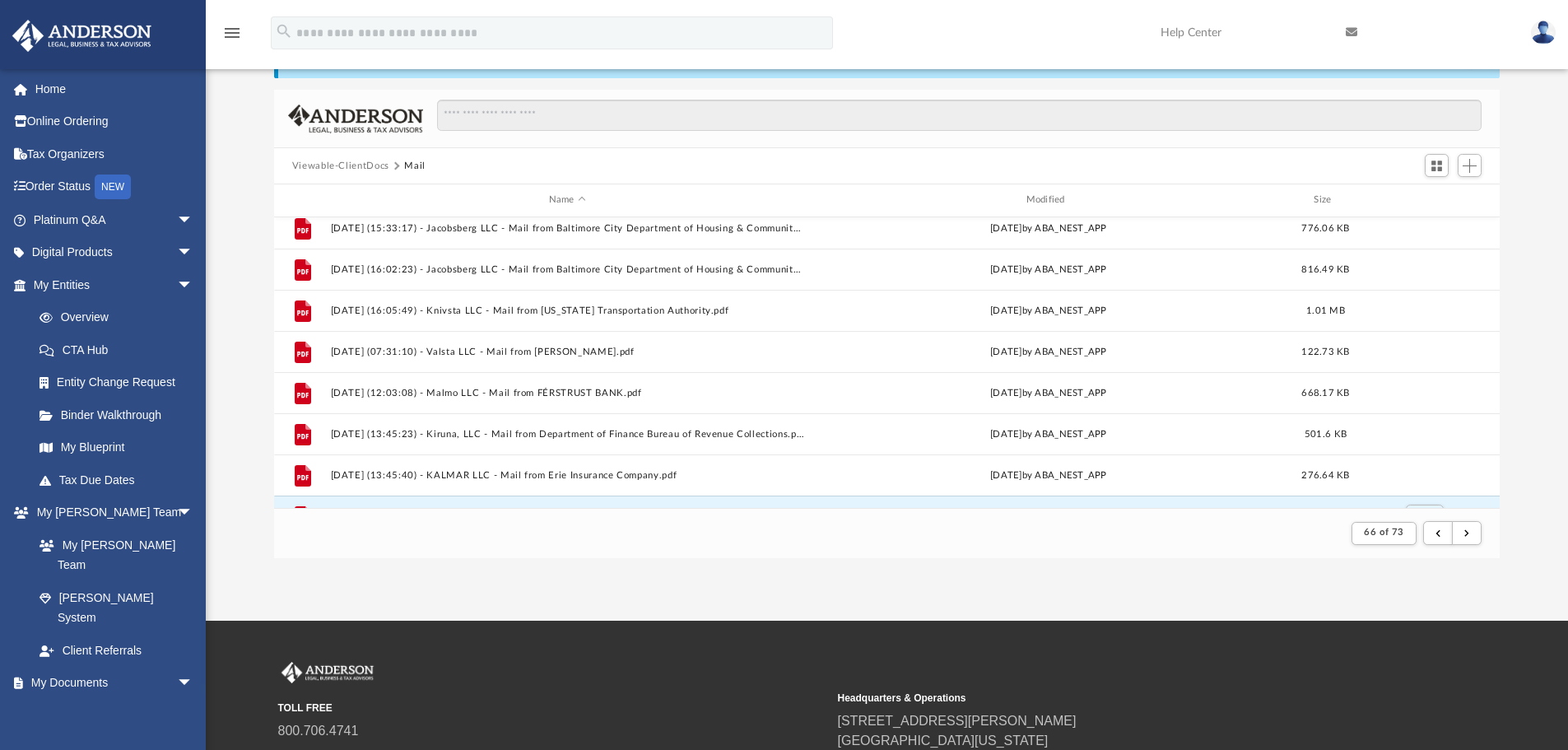
scroll to position [285, 0]
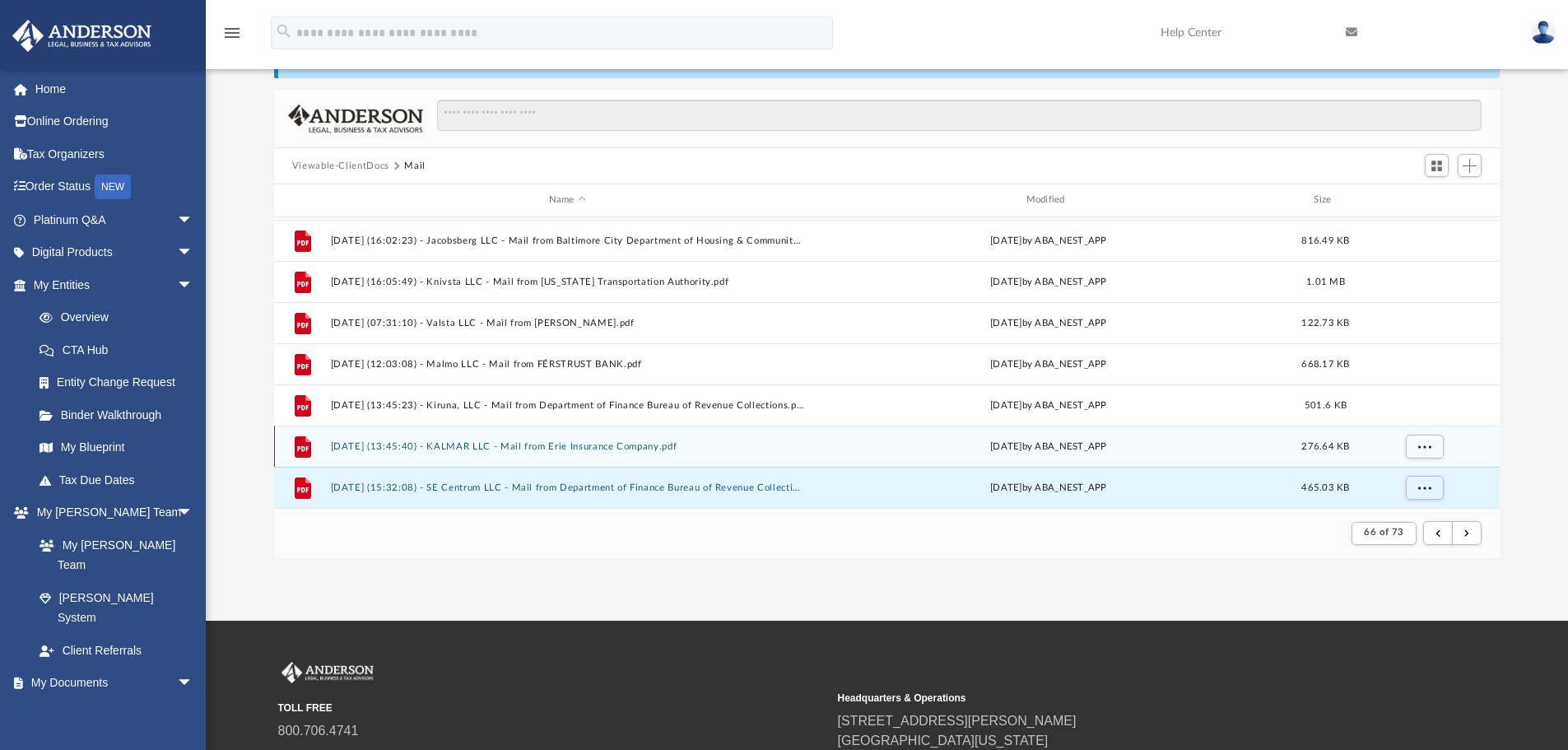
click at [663, 444] on button "[DATE] (13:45:40) - KALMAR LLC - Mail from Erie Insurance Company.pdf" at bounding box center [567, 446] width 474 height 10
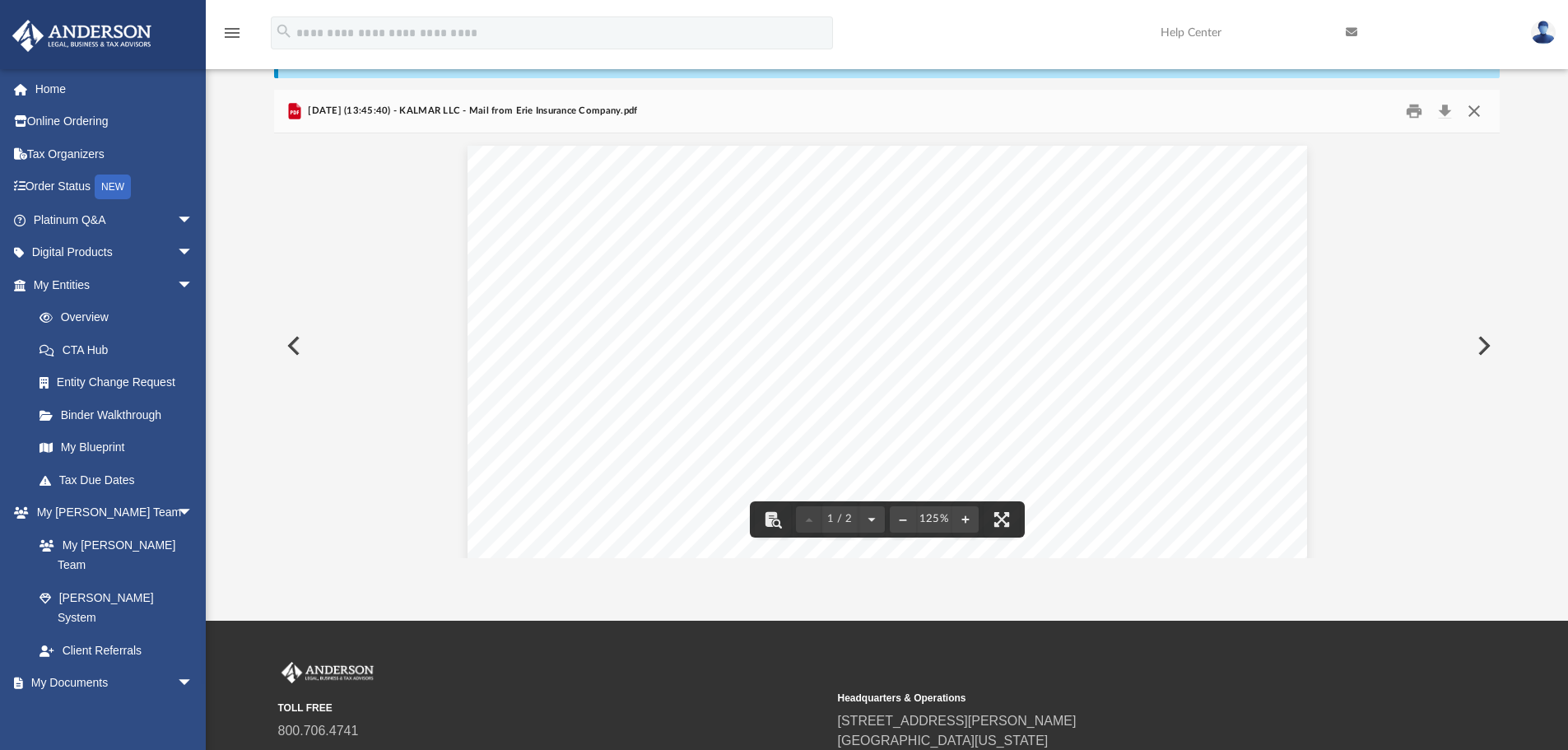
click at [1478, 106] on button "Close" at bounding box center [1474, 111] width 29 height 26
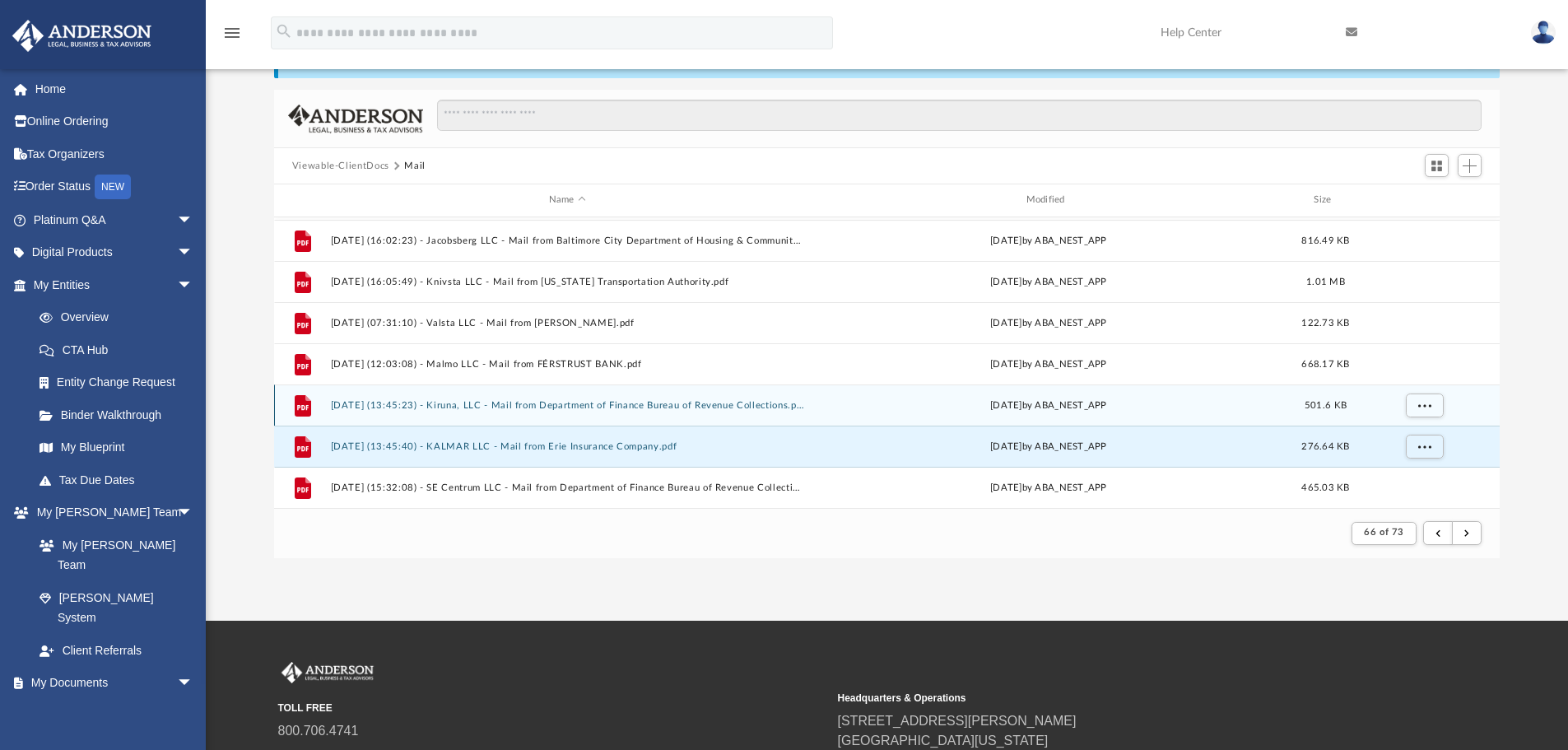
click at [624, 406] on button "[DATE] (13:45:23) - Kiruna, LLC - Mail from Department of Finance Bureau of Rev…" at bounding box center [567, 404] width 474 height 10
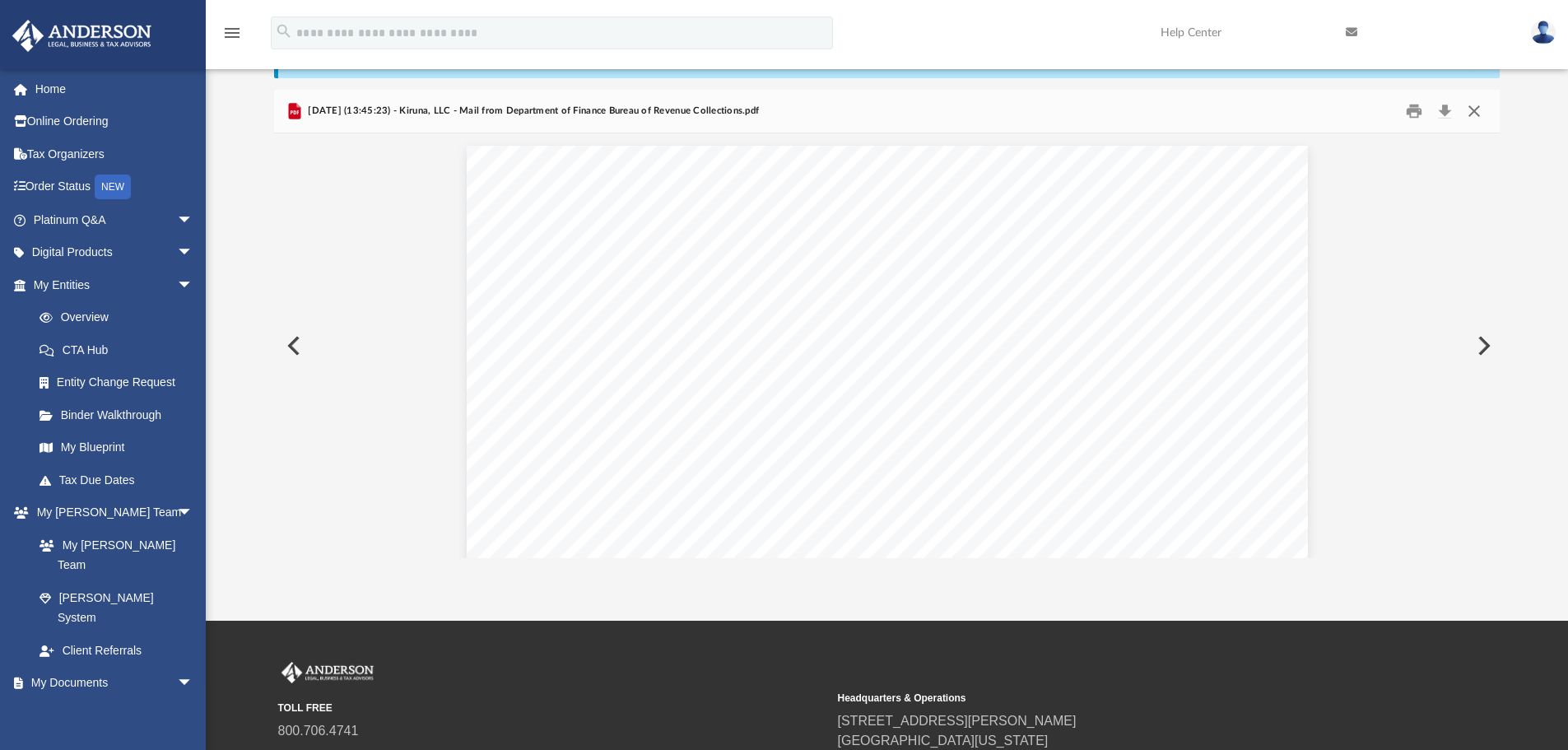
click at [1472, 111] on button "Close" at bounding box center [1474, 111] width 29 height 26
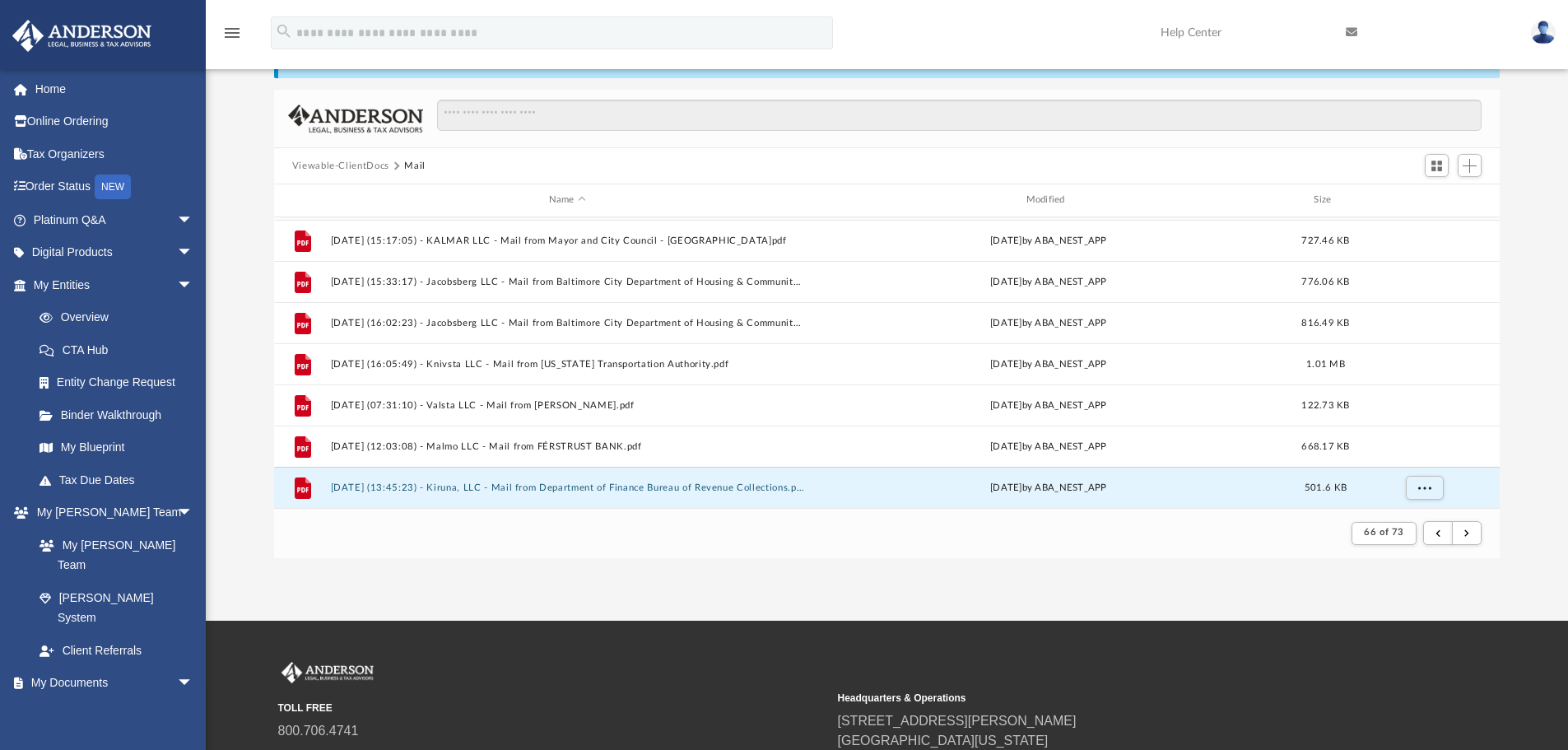
scroll to position [121, 0]
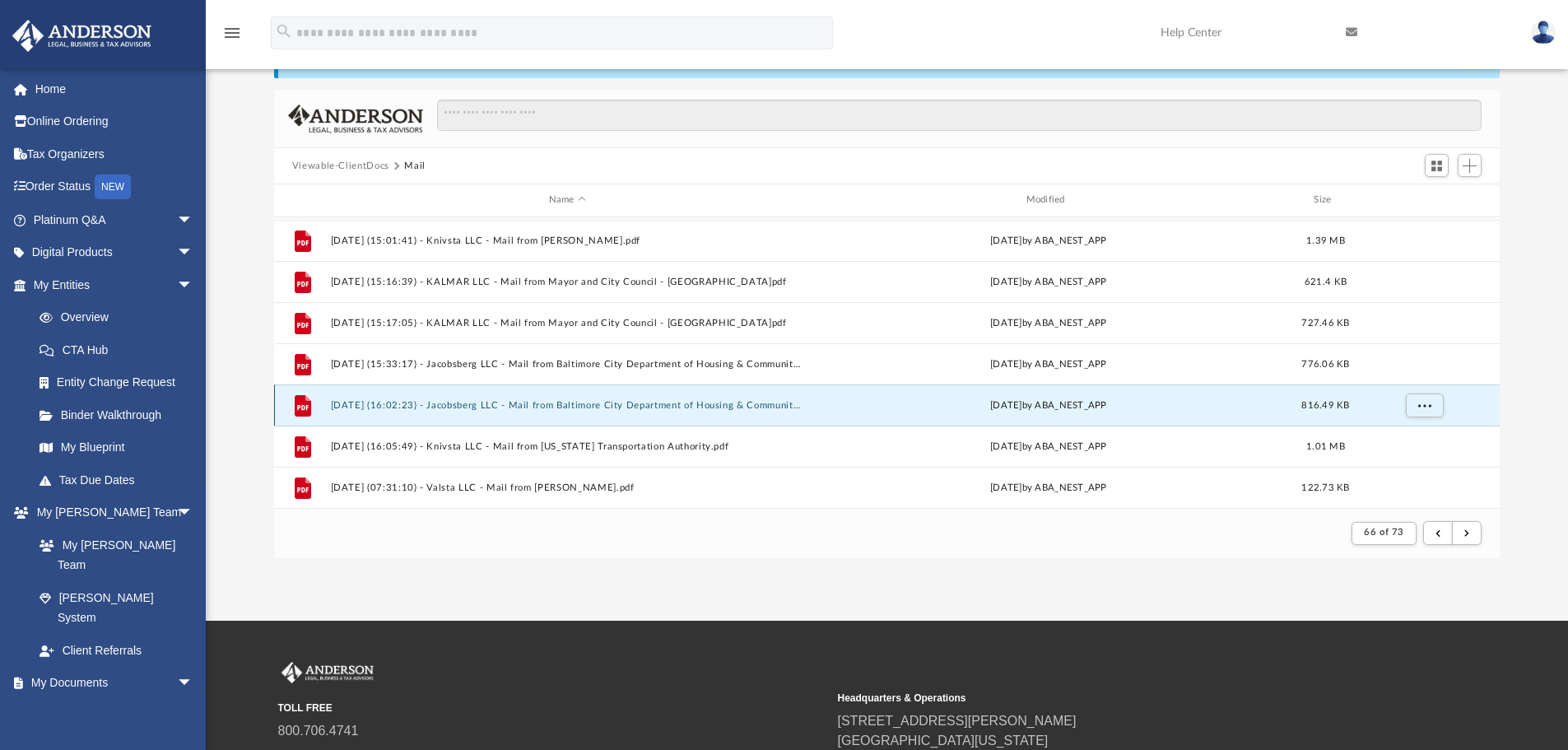
click at [671, 400] on button "[DATE] (16:02:23) - Jacobsberg LLC - Mail from Baltimore City Department of Hou…" at bounding box center [567, 404] width 474 height 10
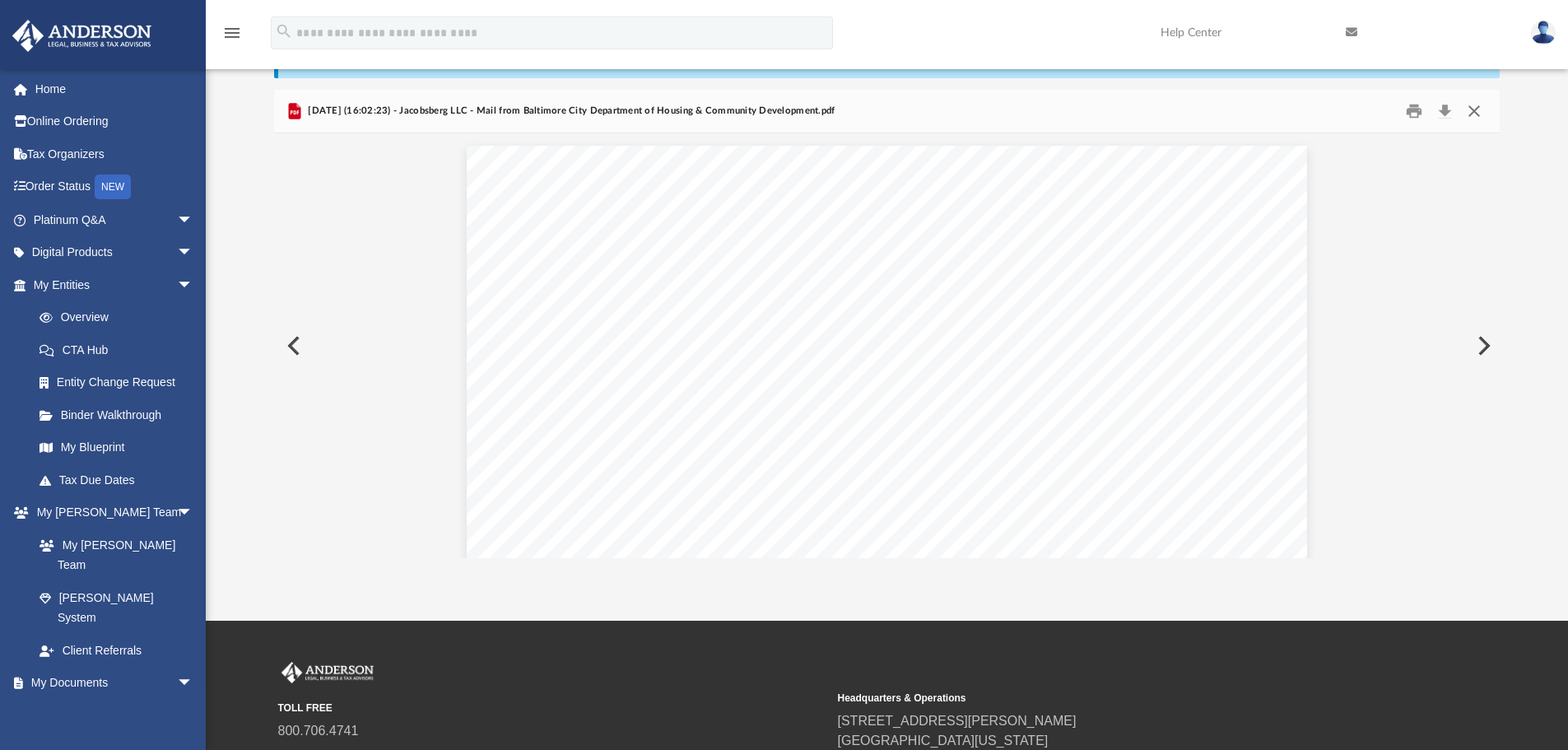
click at [1470, 108] on button "Close" at bounding box center [1474, 111] width 29 height 26
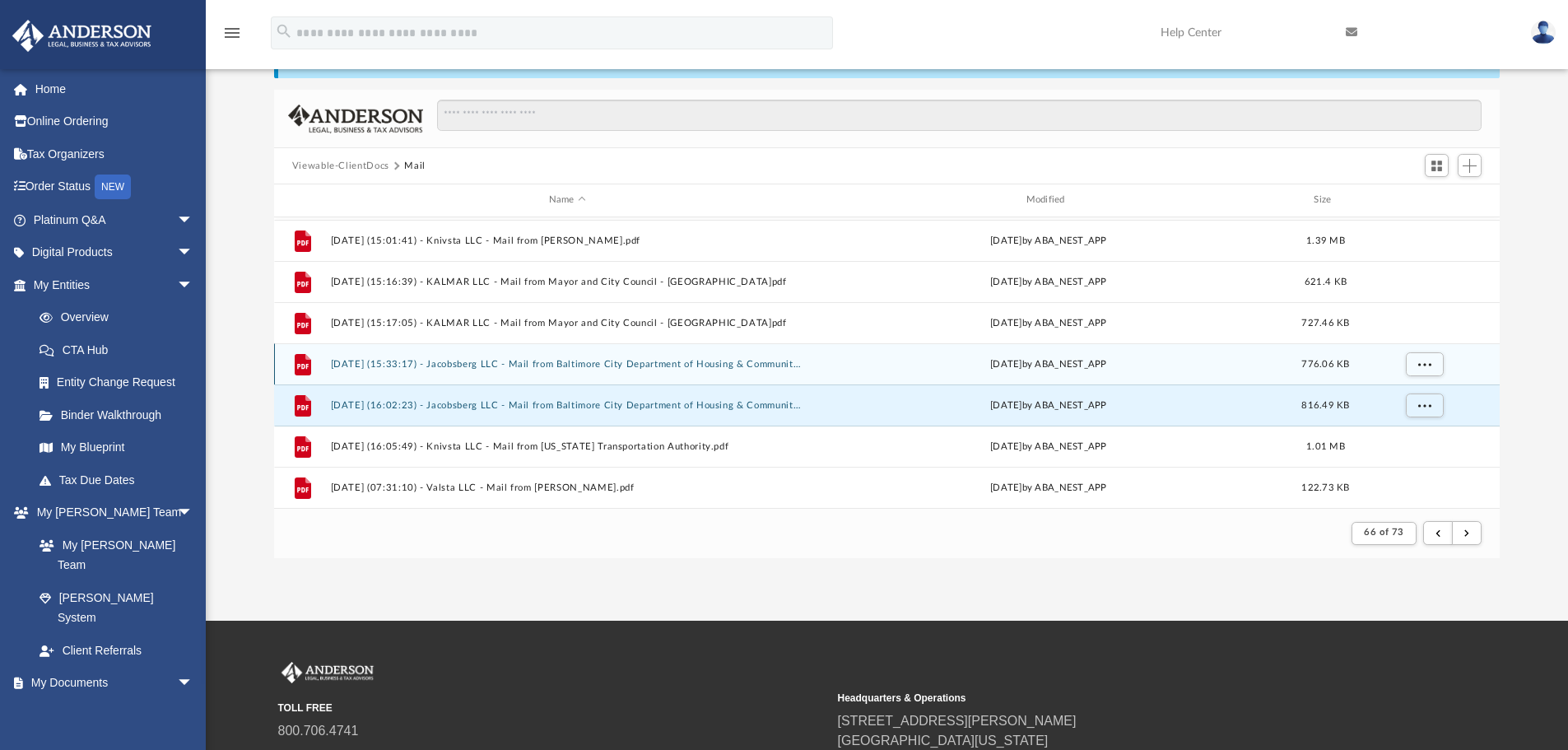
click at [714, 373] on div "File [DATE] (15:33:17) - Jacobsberg LLC - Mail from Baltimore City Department o…" at bounding box center [887, 364] width 1226 height 42
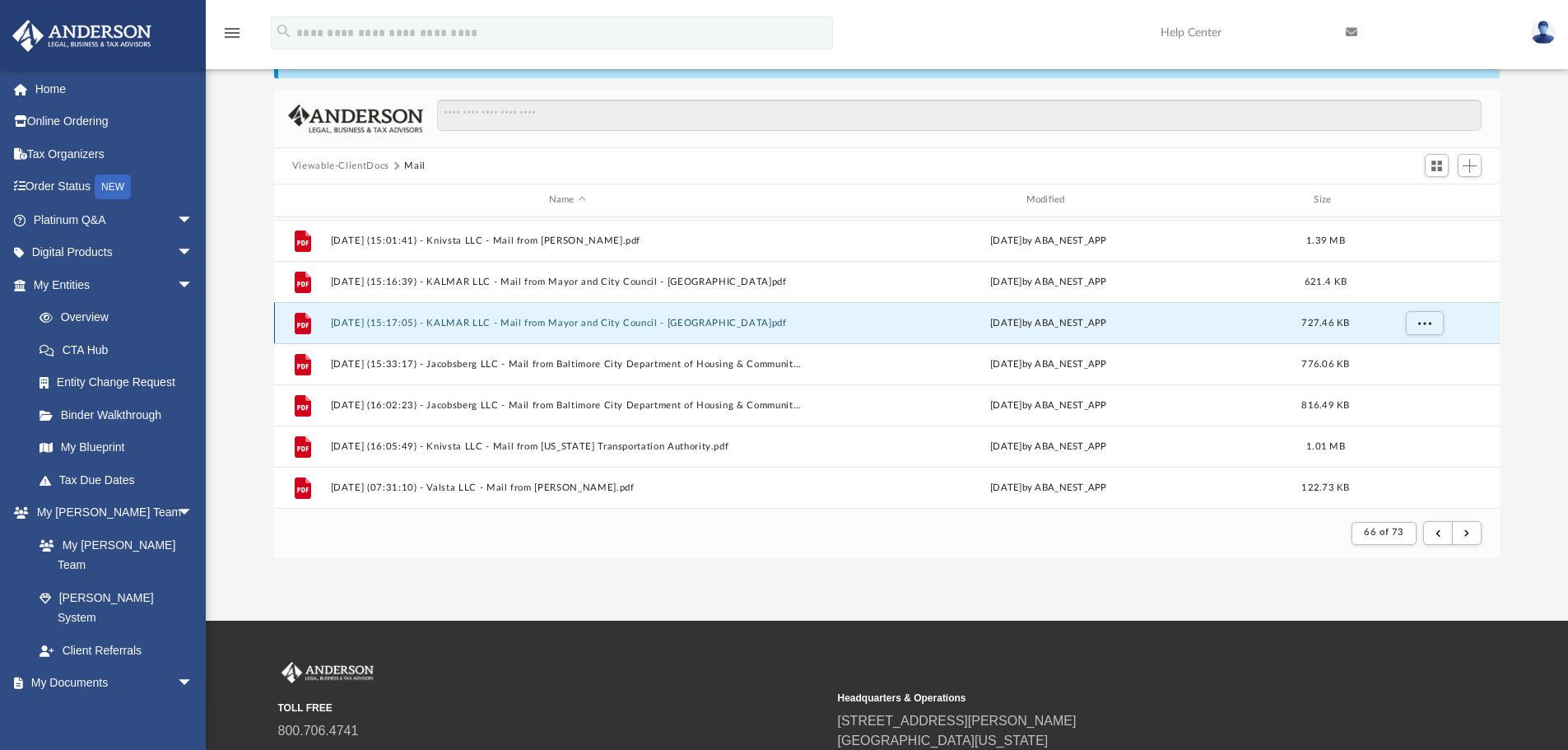
click at [565, 323] on button "[DATE] (15:17:05) - KALMAR LLC - Mail from Mayor and City Council - [GEOGRAPHIC…" at bounding box center [567, 322] width 474 height 10
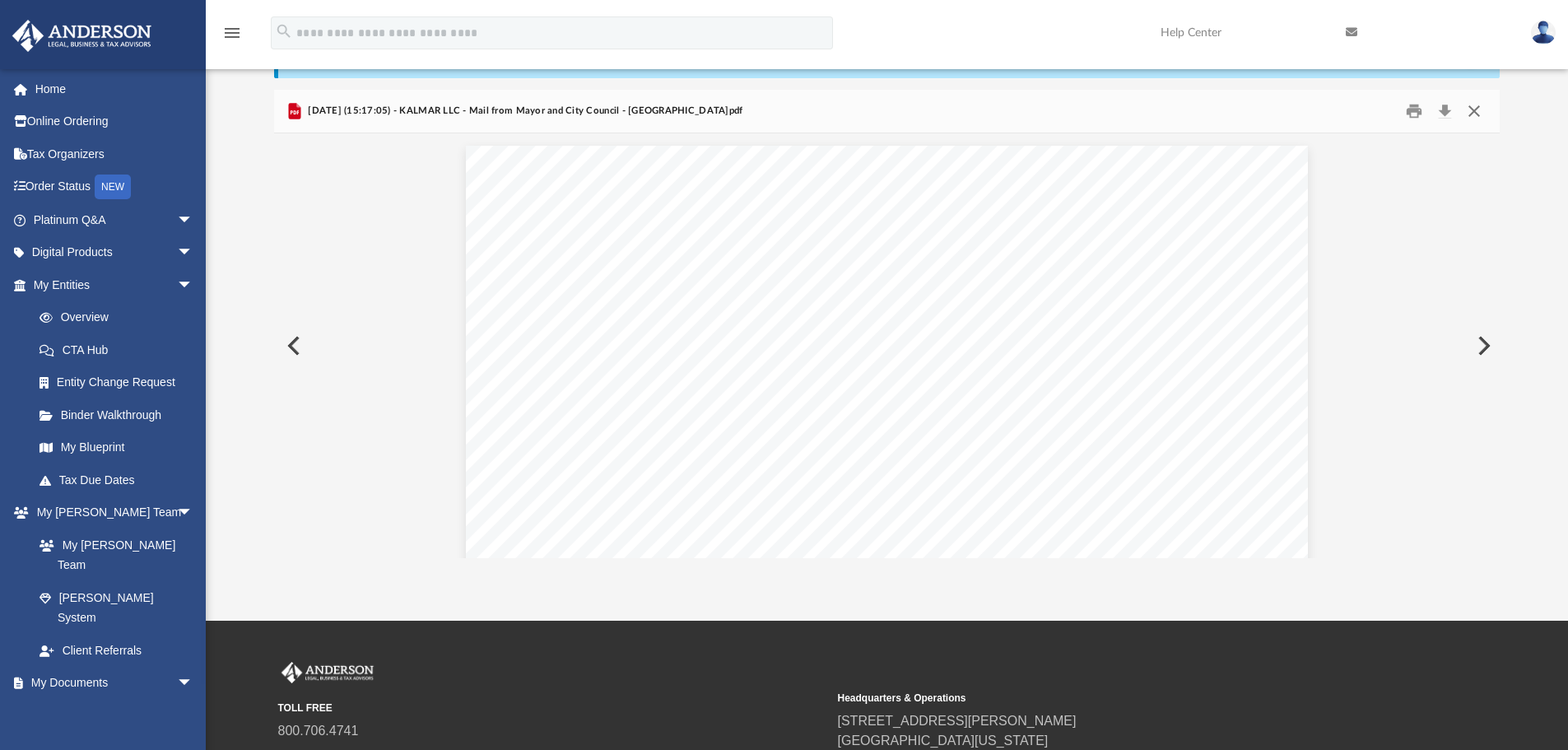
click at [1474, 111] on button "Close" at bounding box center [1474, 111] width 29 height 26
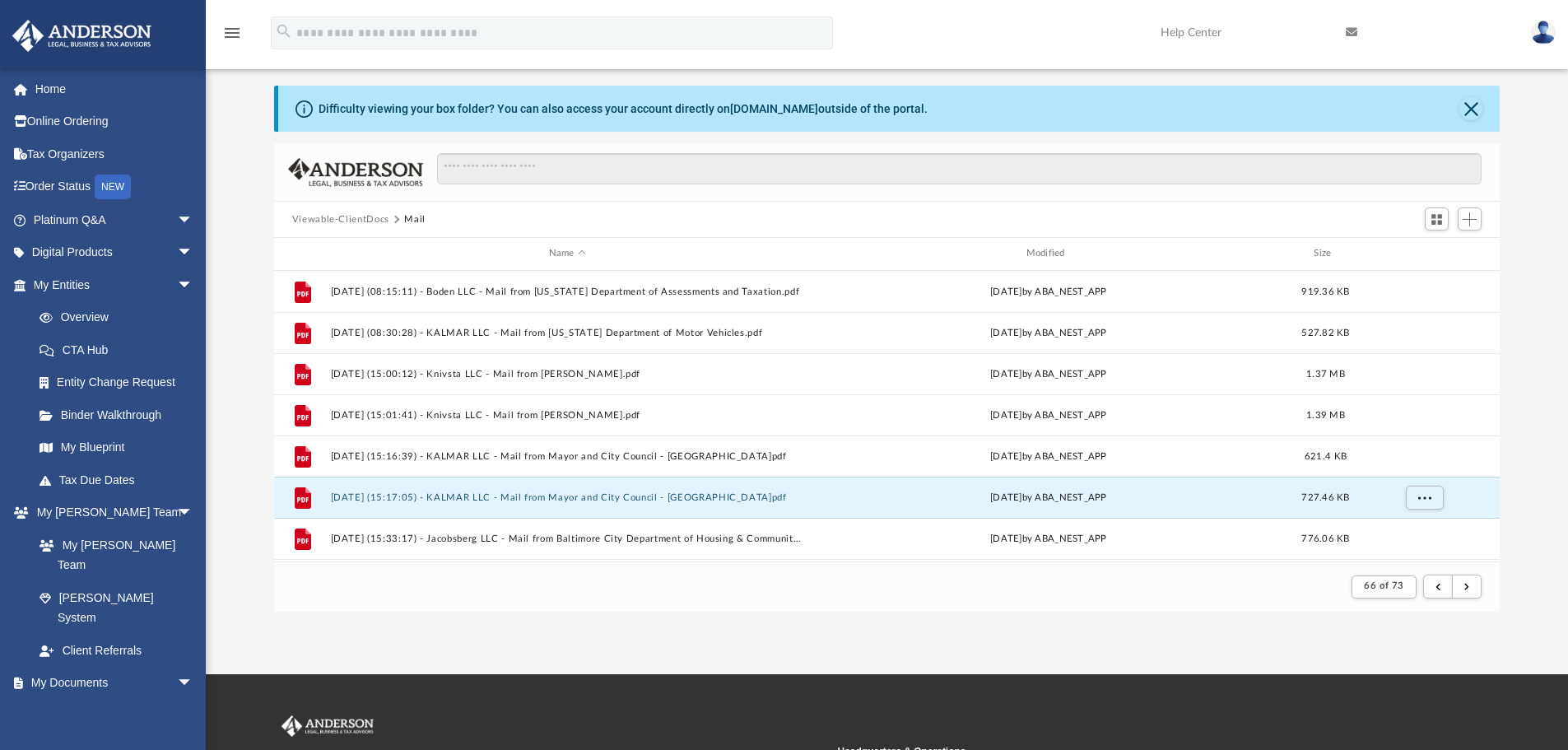
scroll to position [0, 0]
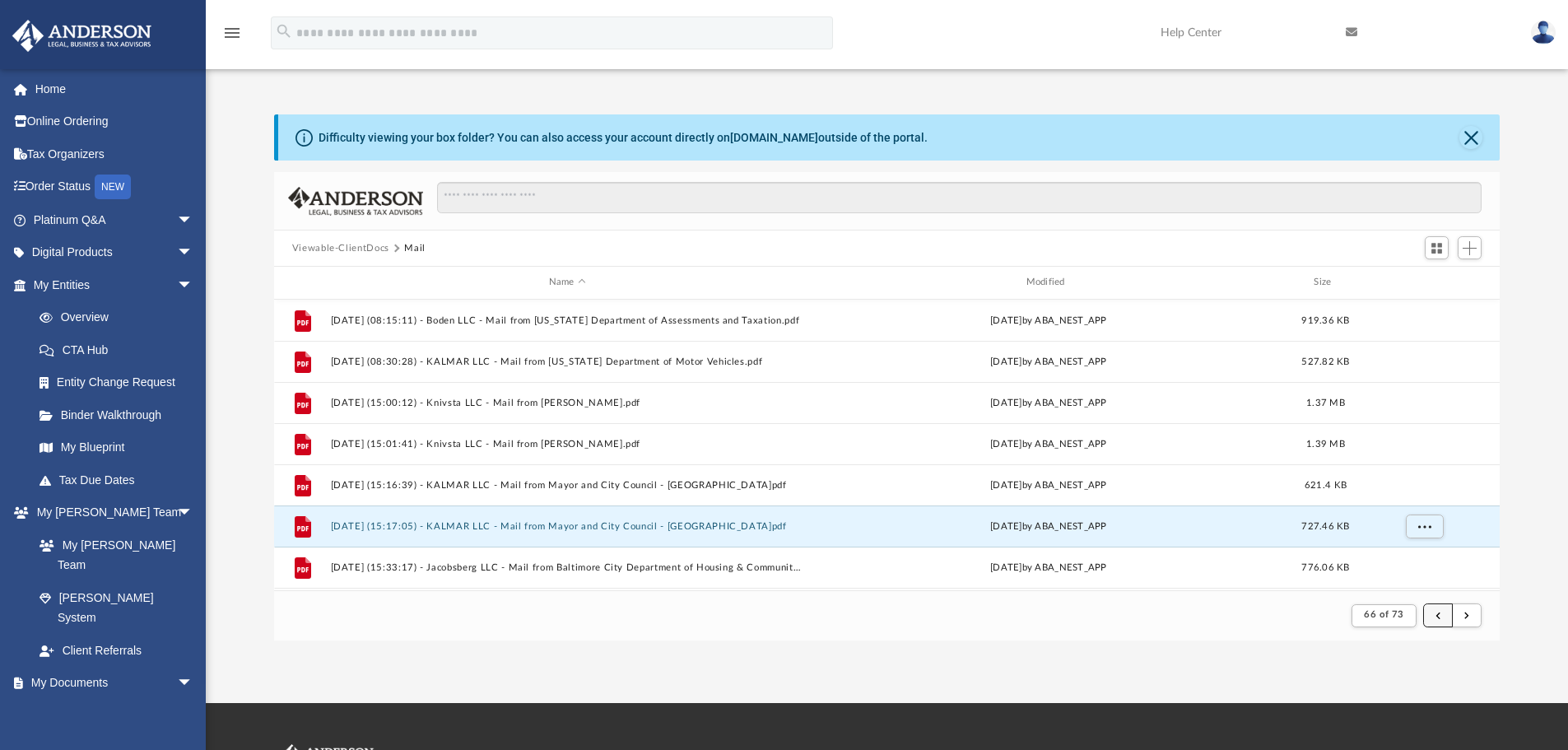
click at [1435, 615] on button "submit" at bounding box center [1437, 615] width 29 height 24
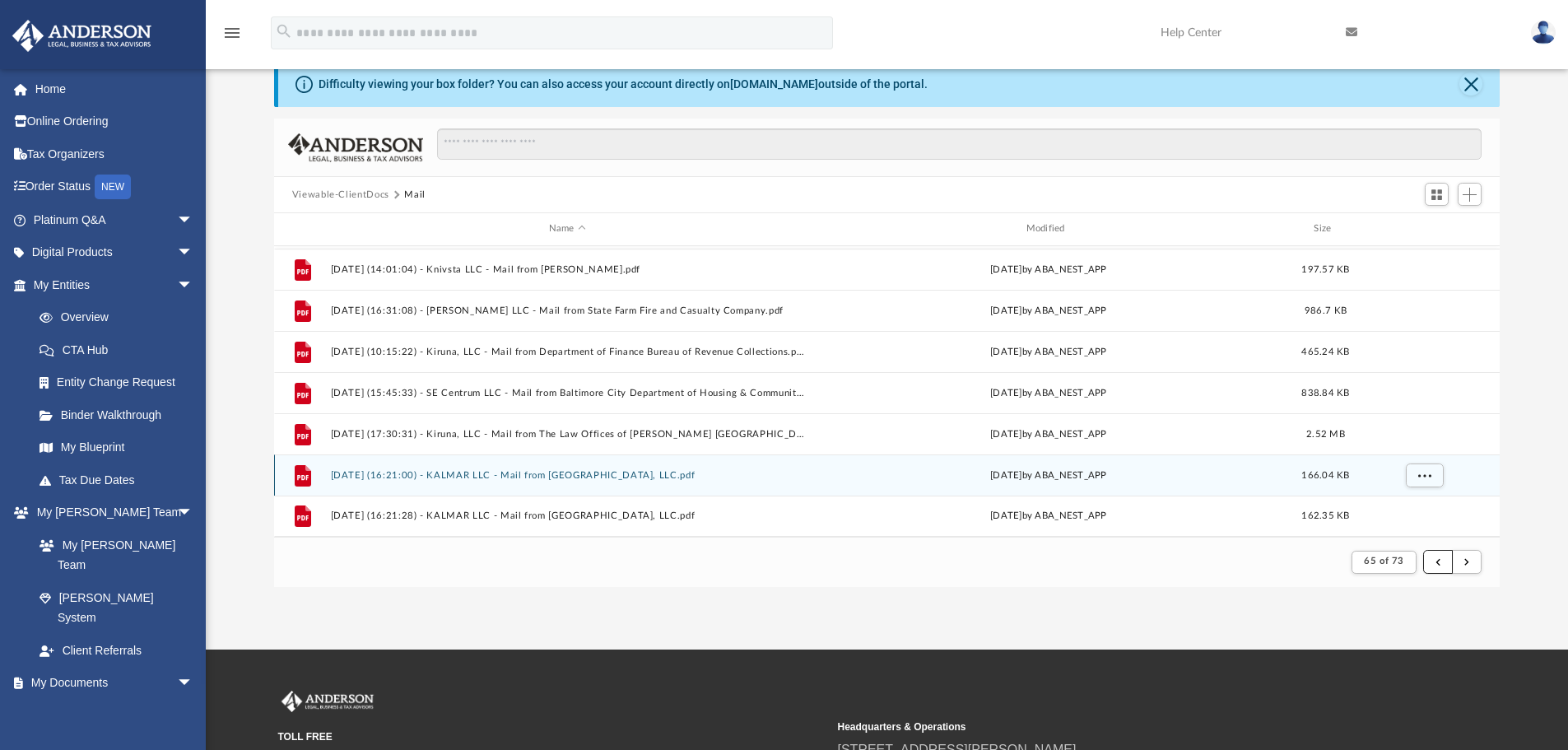
scroll to position [82, 0]
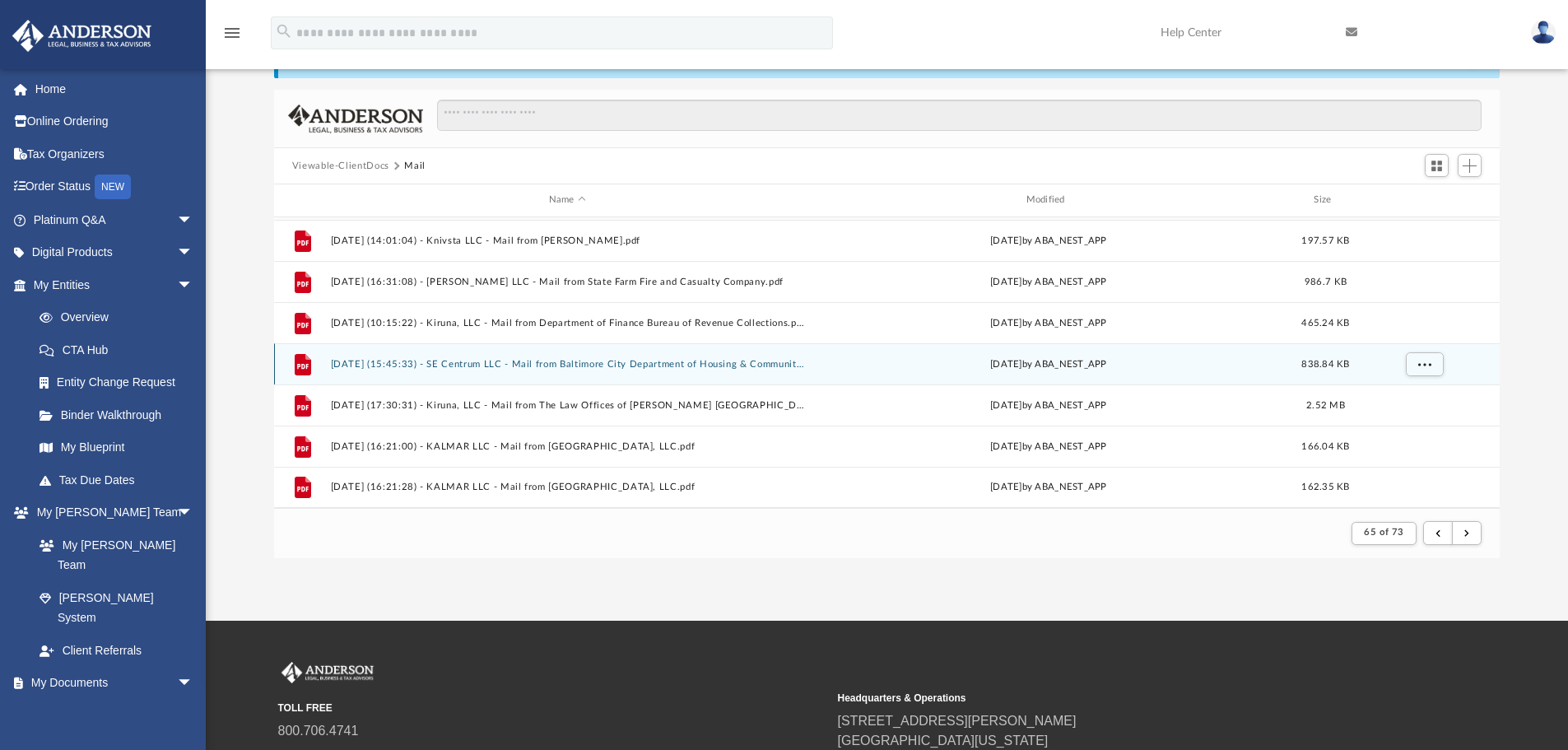
click at [649, 371] on div "File [DATE] (15:45:33) - SE Centrum LLC - Mail from Baltimore City Department o…" at bounding box center [887, 364] width 1226 height 42
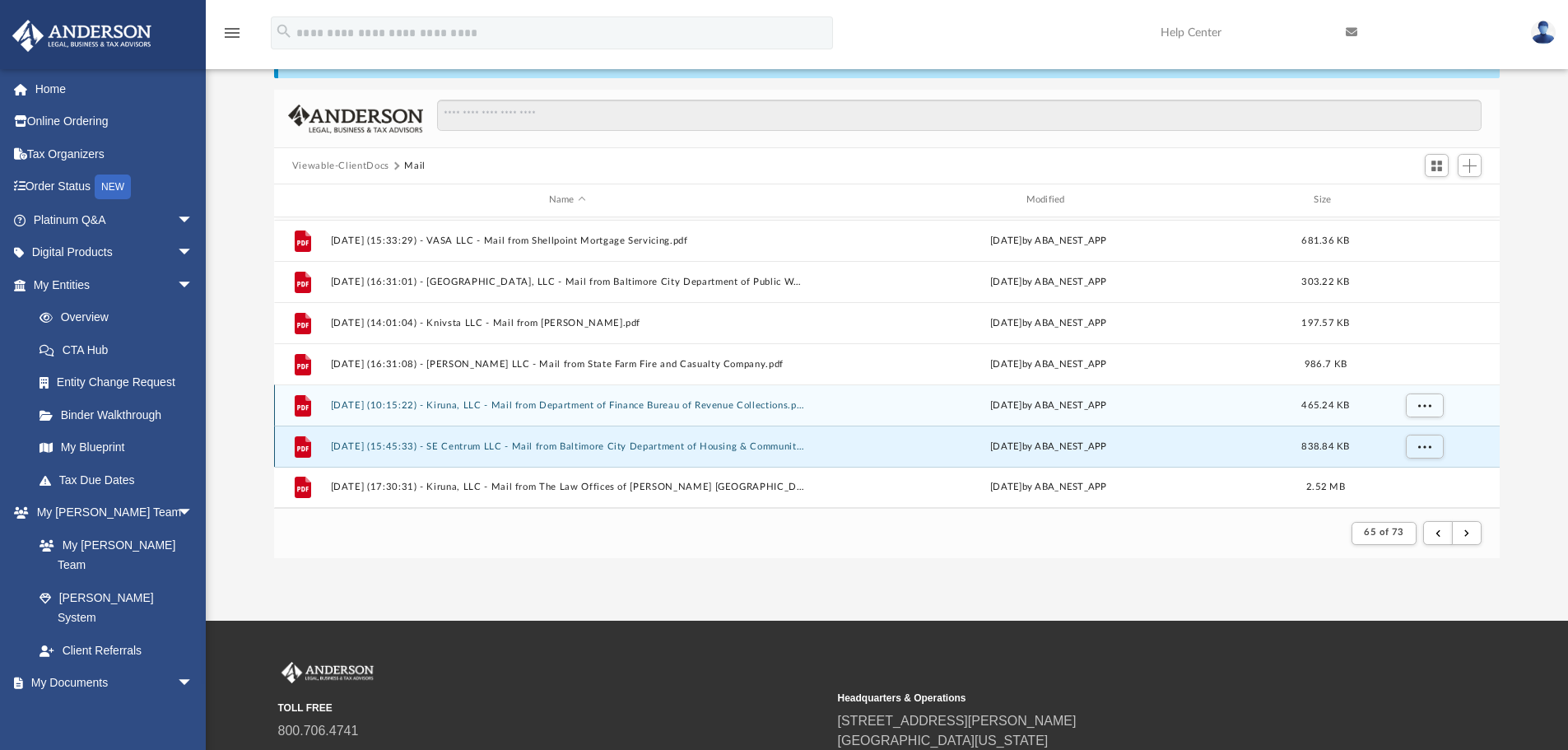
scroll to position [1602, 0]
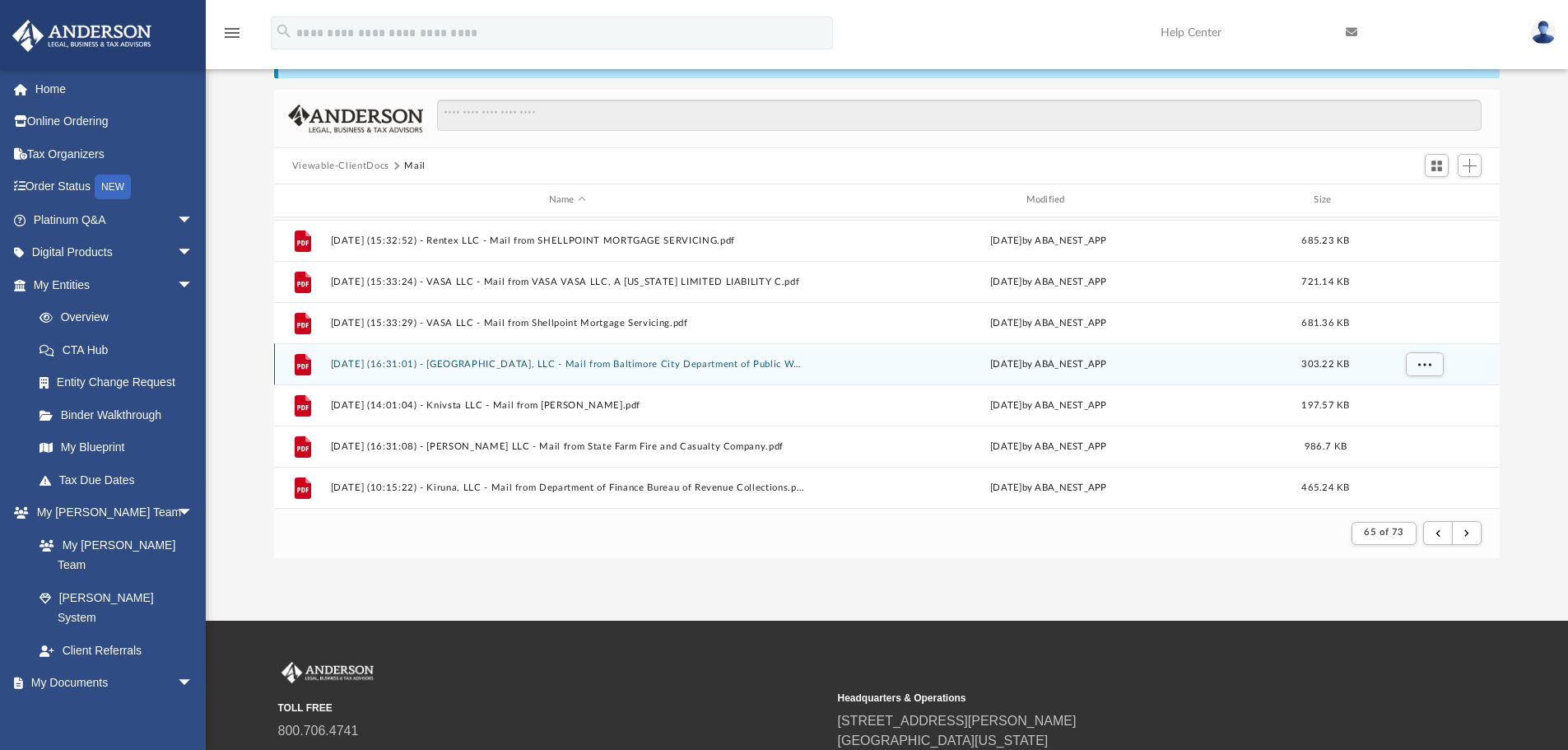
click at [583, 365] on button "[DATE] (16:31:01) - [GEOGRAPHIC_DATA], LLC - Mail from Baltimore City Departmen…" at bounding box center [567, 364] width 474 height 10
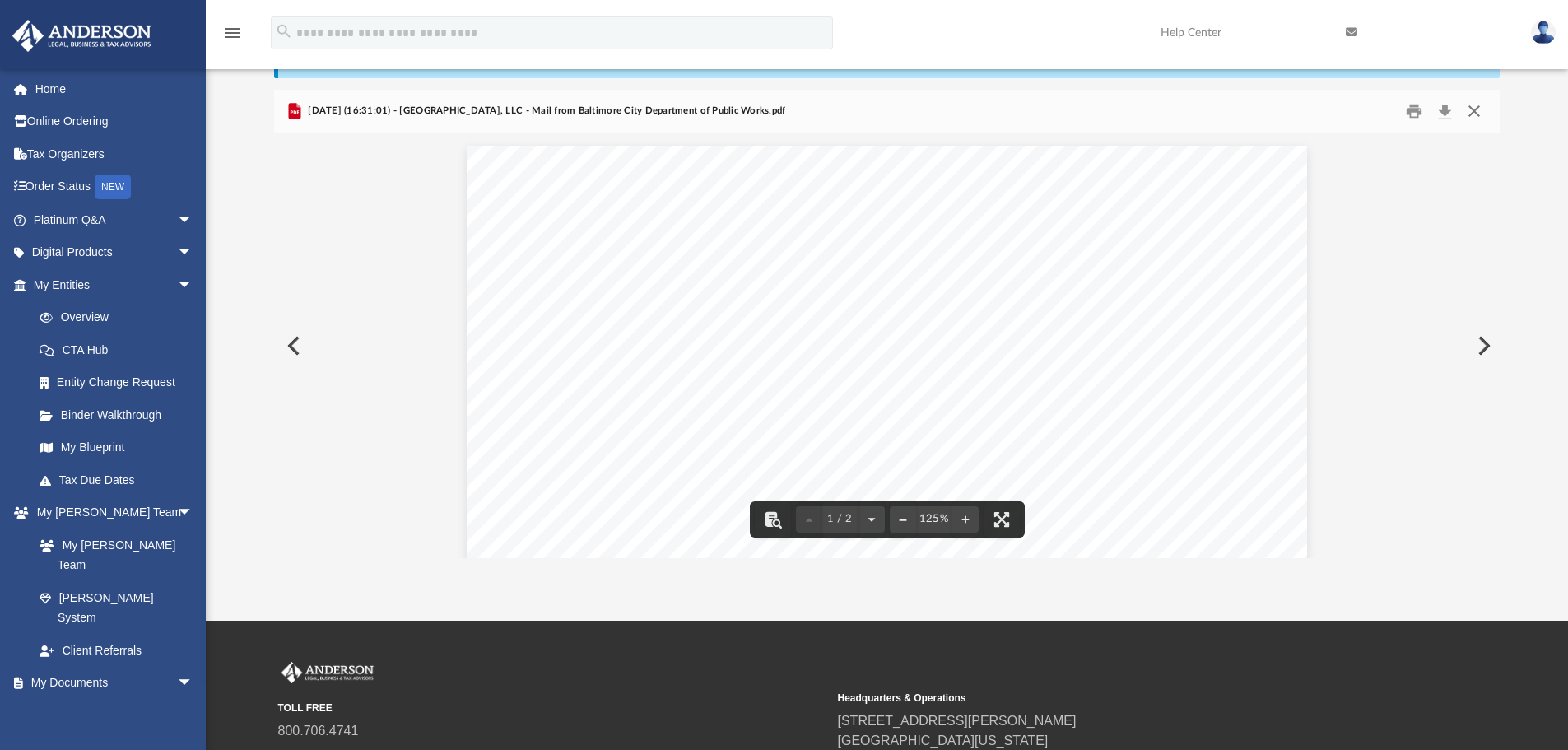
click at [1470, 111] on button "Close" at bounding box center [1474, 111] width 29 height 26
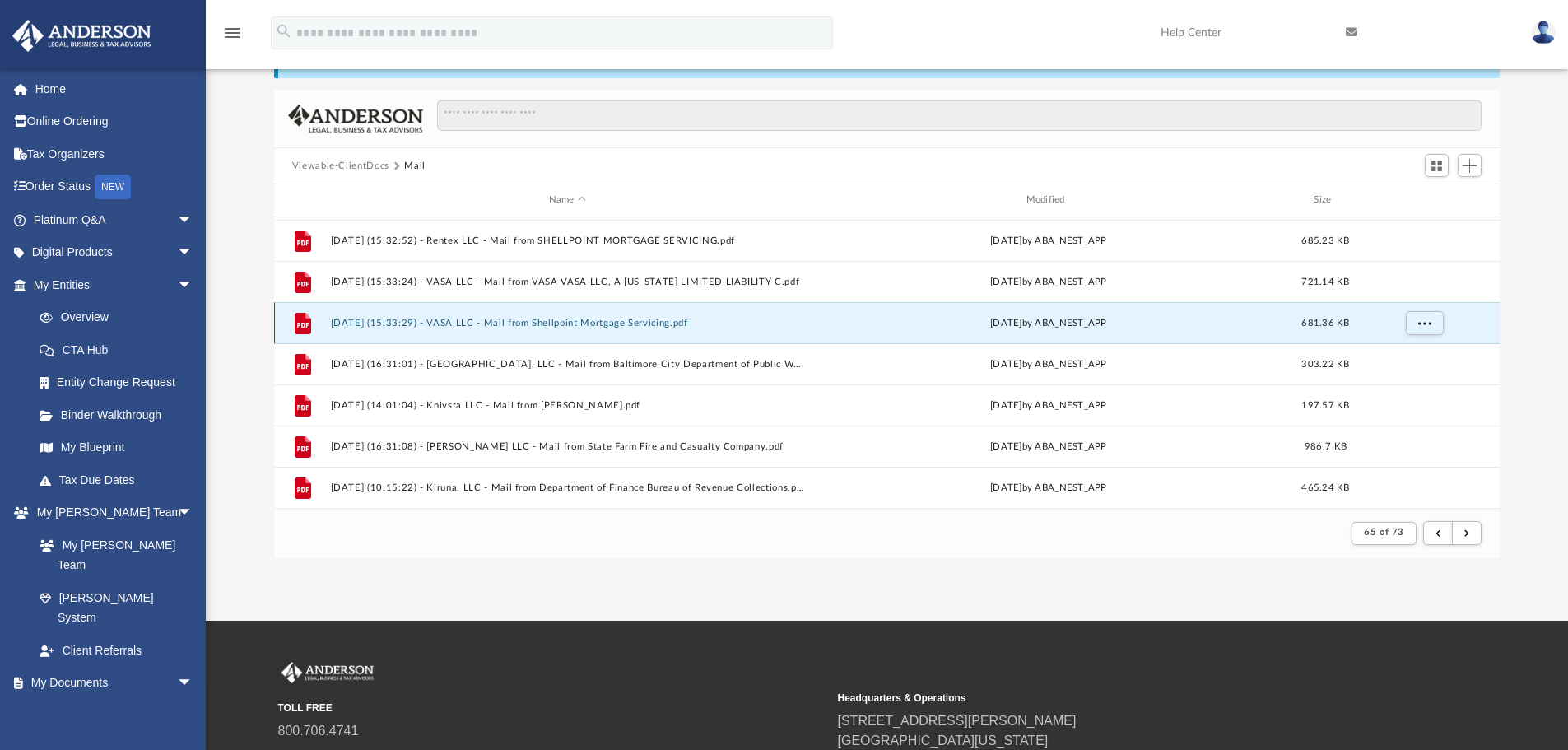
click at [573, 319] on button "[DATE] (15:33:29) - VASA LLC - Mail from Shellpoint Mortgage Servicing.pdf" at bounding box center [567, 322] width 474 height 10
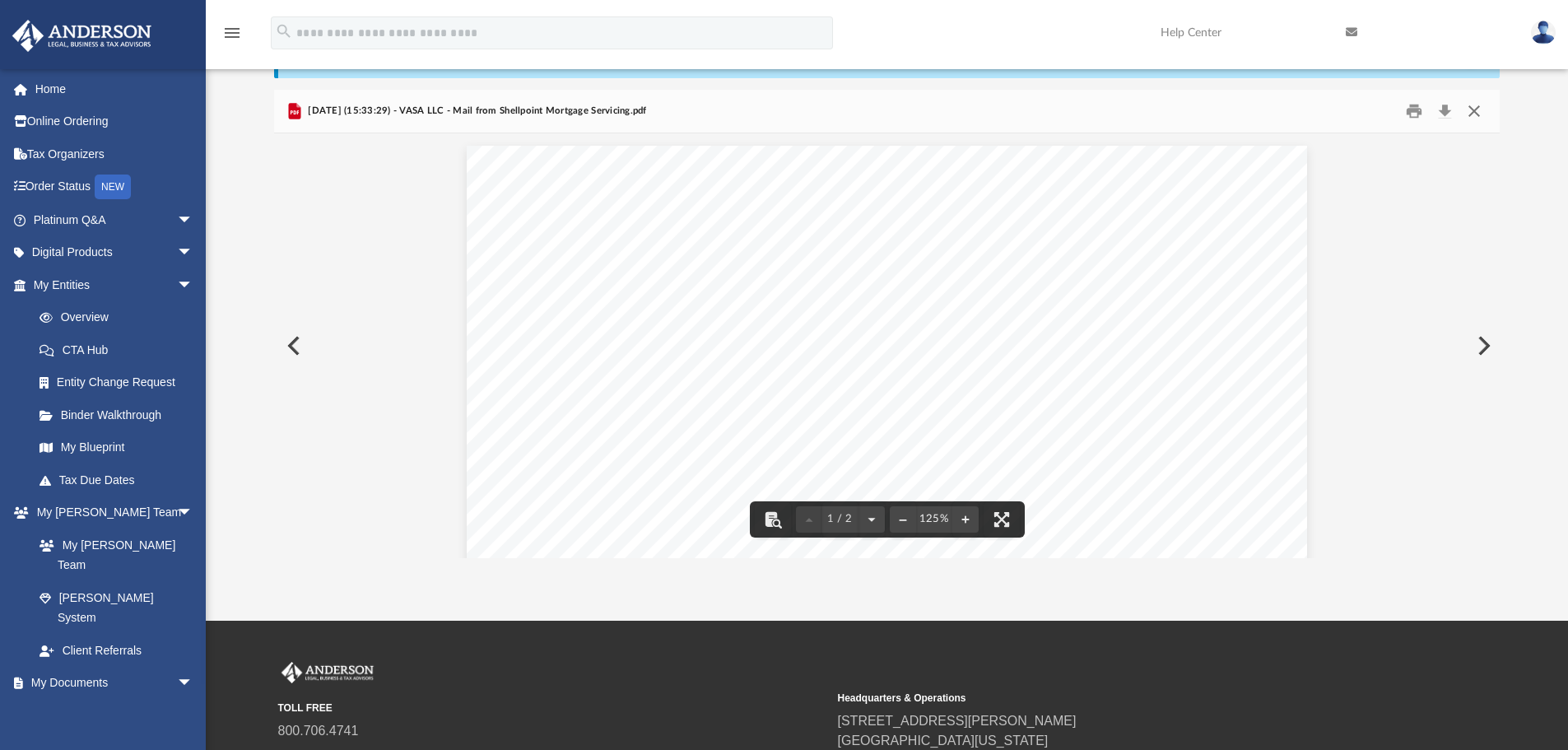
click at [1474, 114] on button "Close" at bounding box center [1474, 111] width 29 height 26
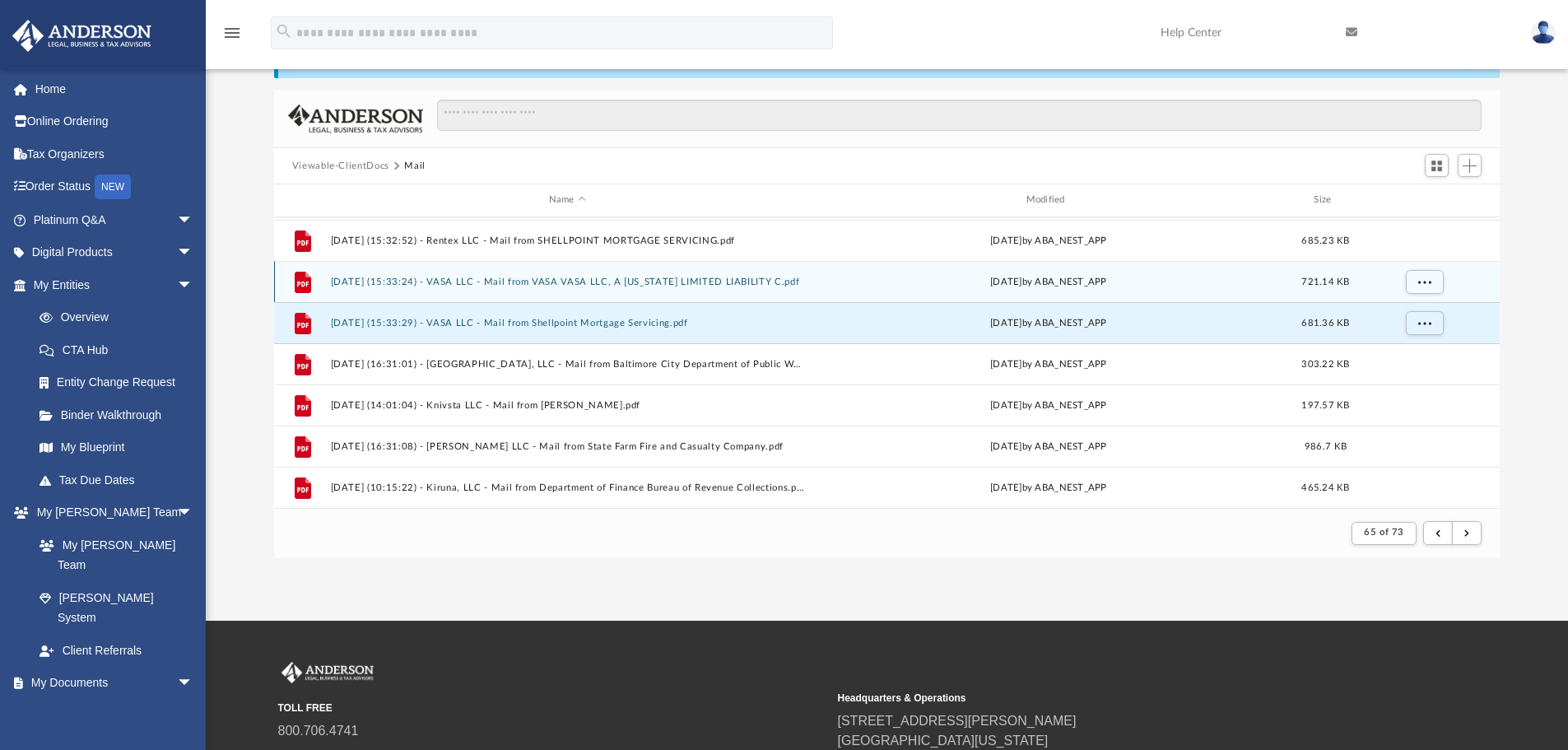
click at [524, 274] on div "File [DATE] (15:33:24) - VASA LLC - Mail from VASA VASA LLC, A [US_STATE] LIMIT…" at bounding box center [887, 281] width 1226 height 42
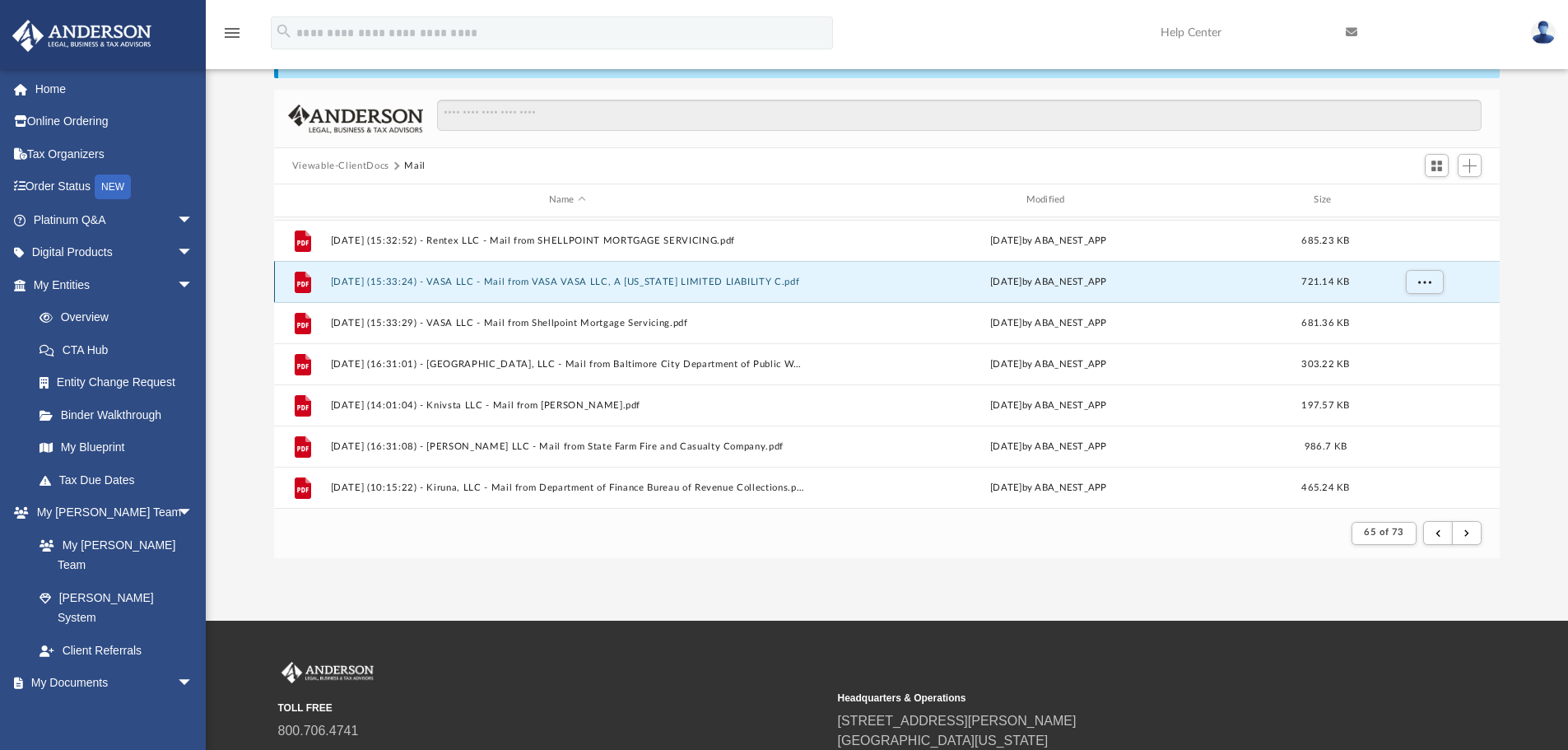
click at [547, 284] on button "[DATE] (15:33:24) - VASA LLC - Mail from VASA VASA LLC, A [US_STATE] LIMITED LI…" at bounding box center [567, 281] width 474 height 10
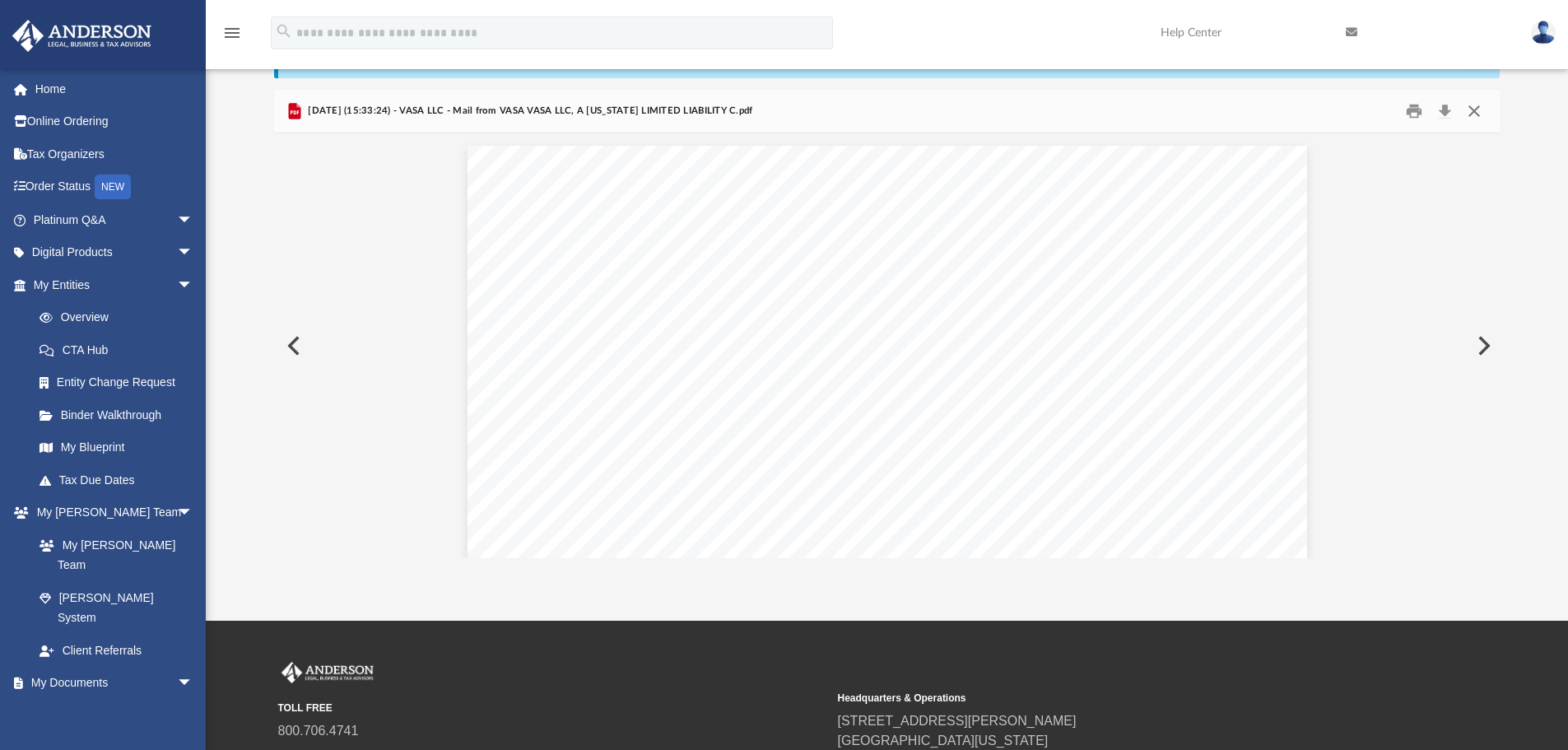
click at [1472, 111] on button "Close" at bounding box center [1474, 111] width 29 height 26
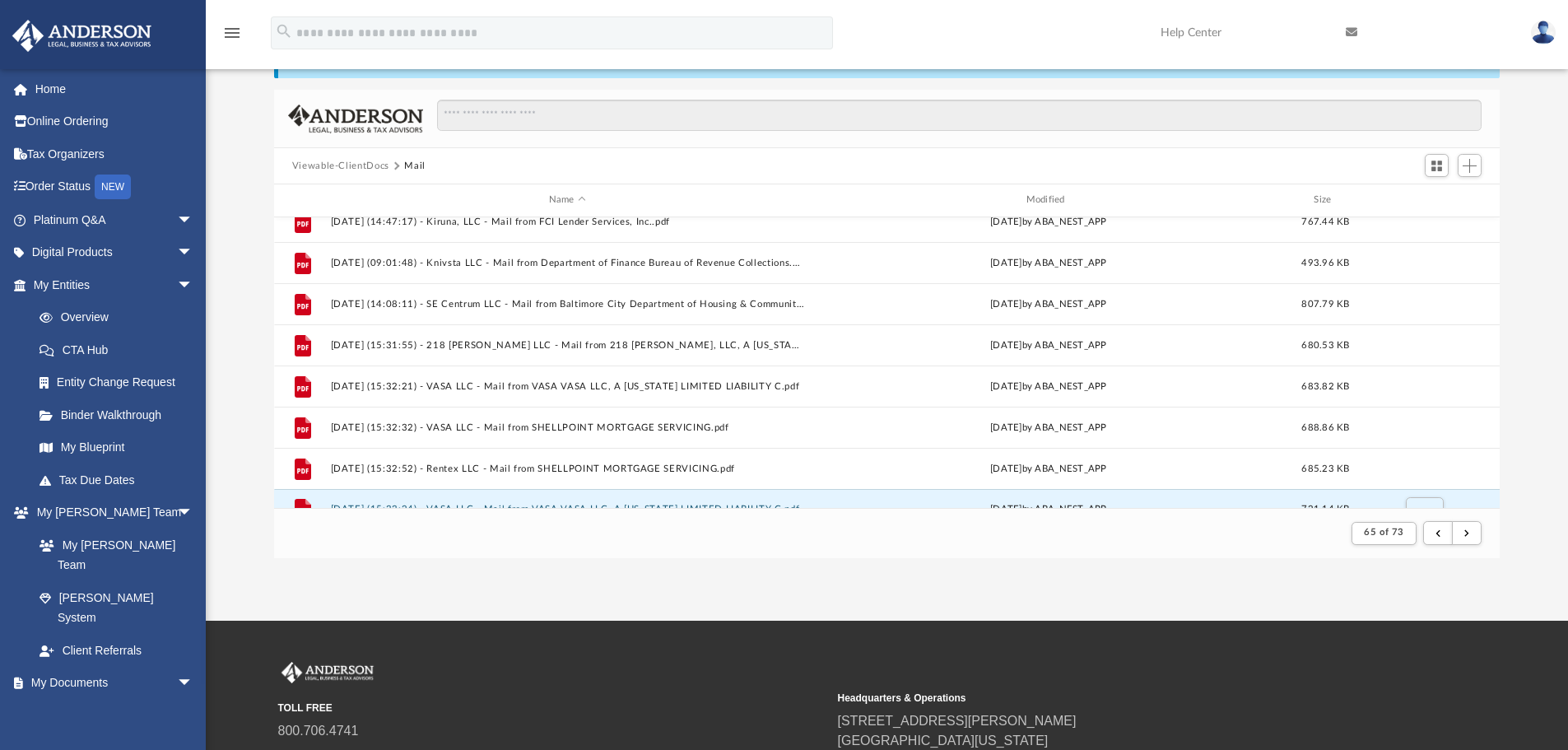
scroll to position [1355, 0]
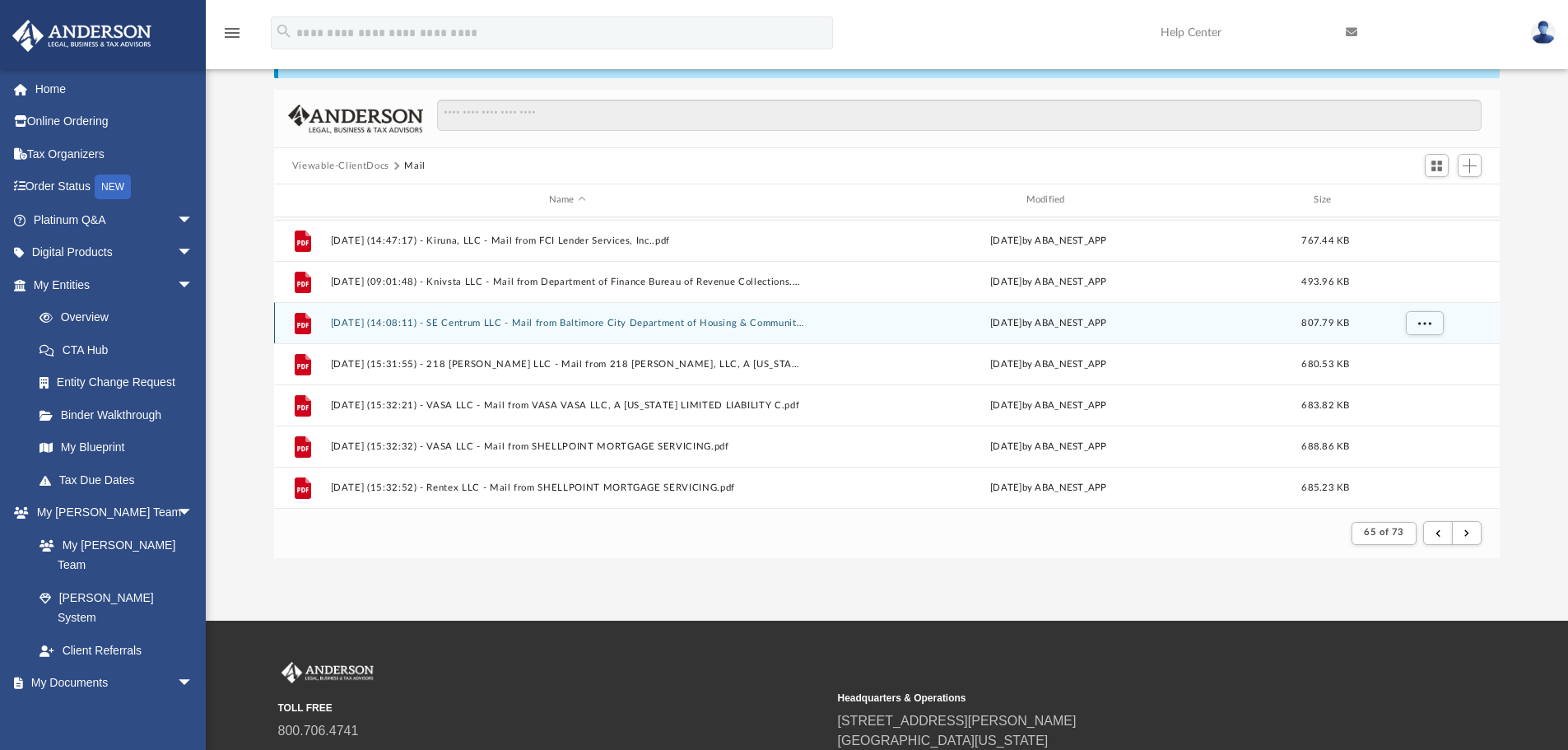
click at [629, 326] on button "[DATE] (14:08:11) - SE Centrum LLC - Mail from Baltimore City Department of Hou…" at bounding box center [567, 322] width 474 height 10
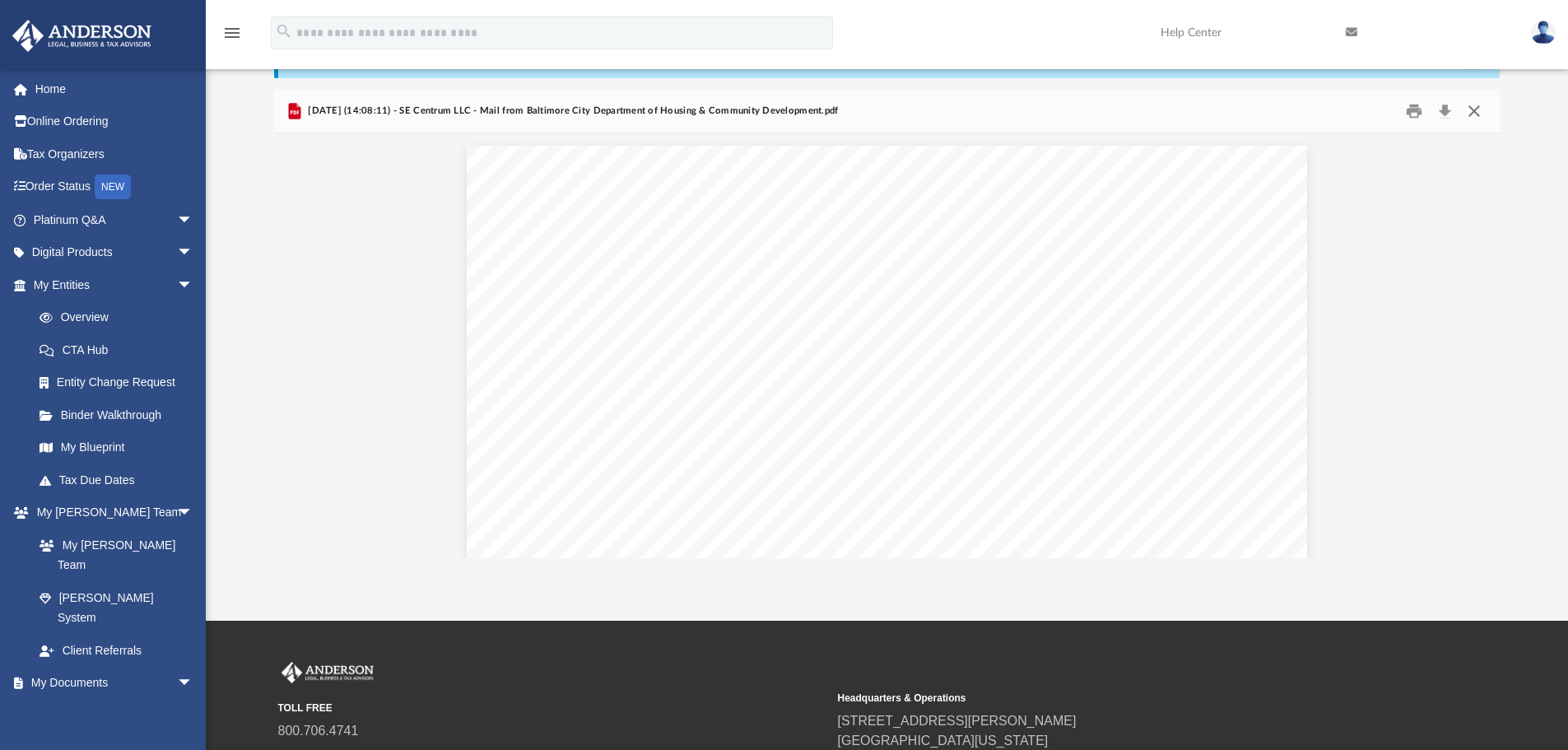
click at [1477, 110] on button "Close" at bounding box center [1474, 111] width 29 height 26
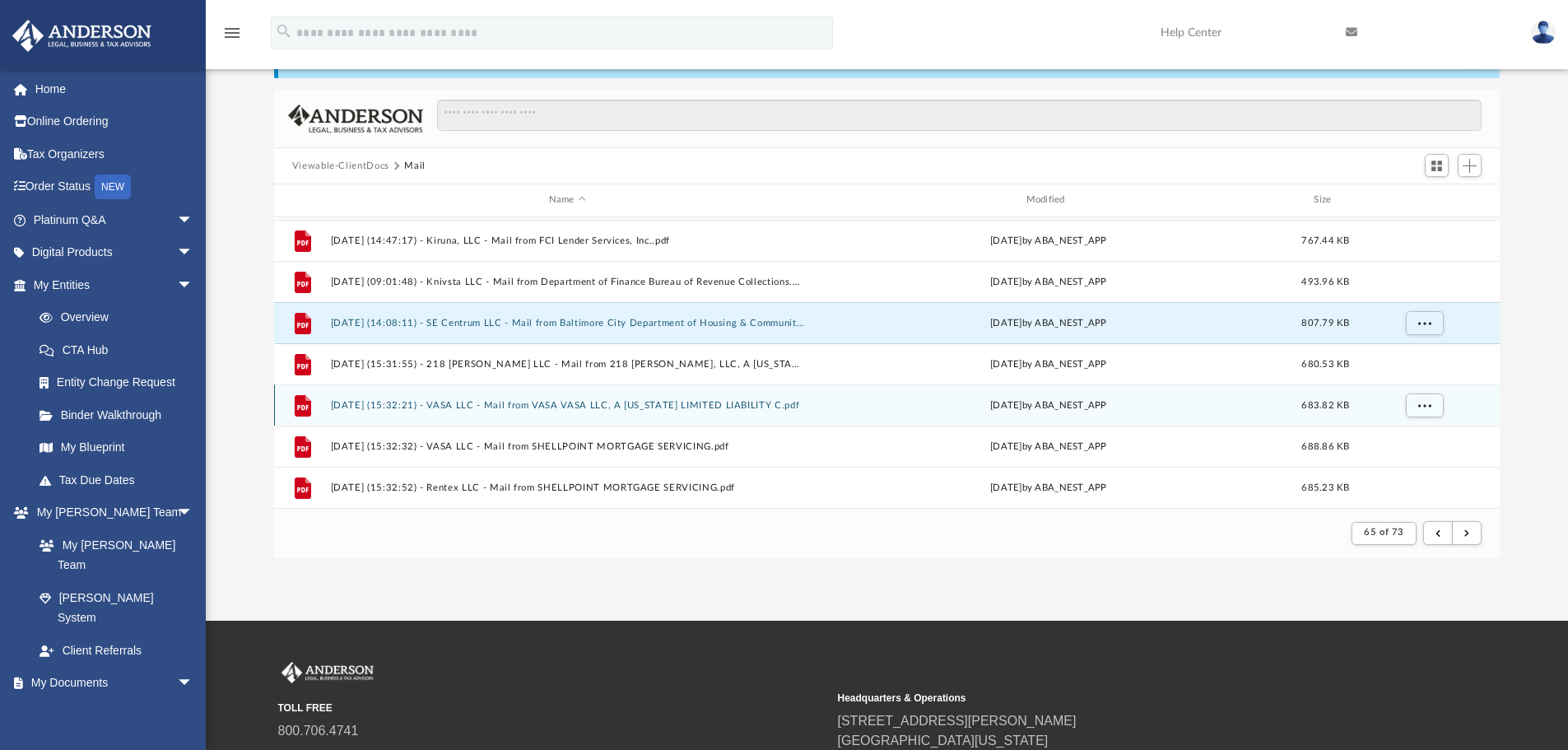
scroll to position [1273, 0]
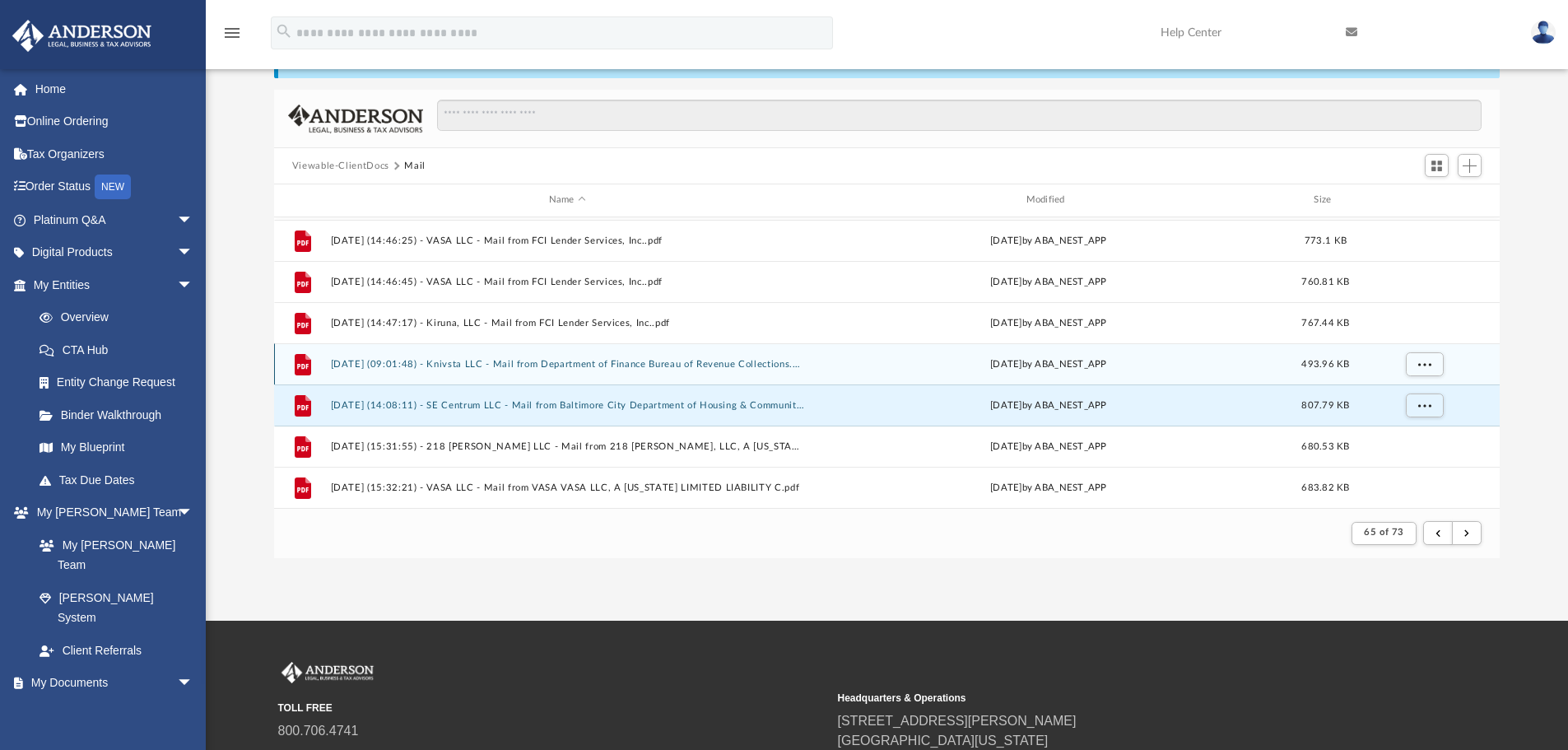
click at [590, 364] on button "[DATE] (09:01:48) - Knivsta LLC - Mail from Department of Finance Bureau of Rev…" at bounding box center [567, 364] width 474 height 10
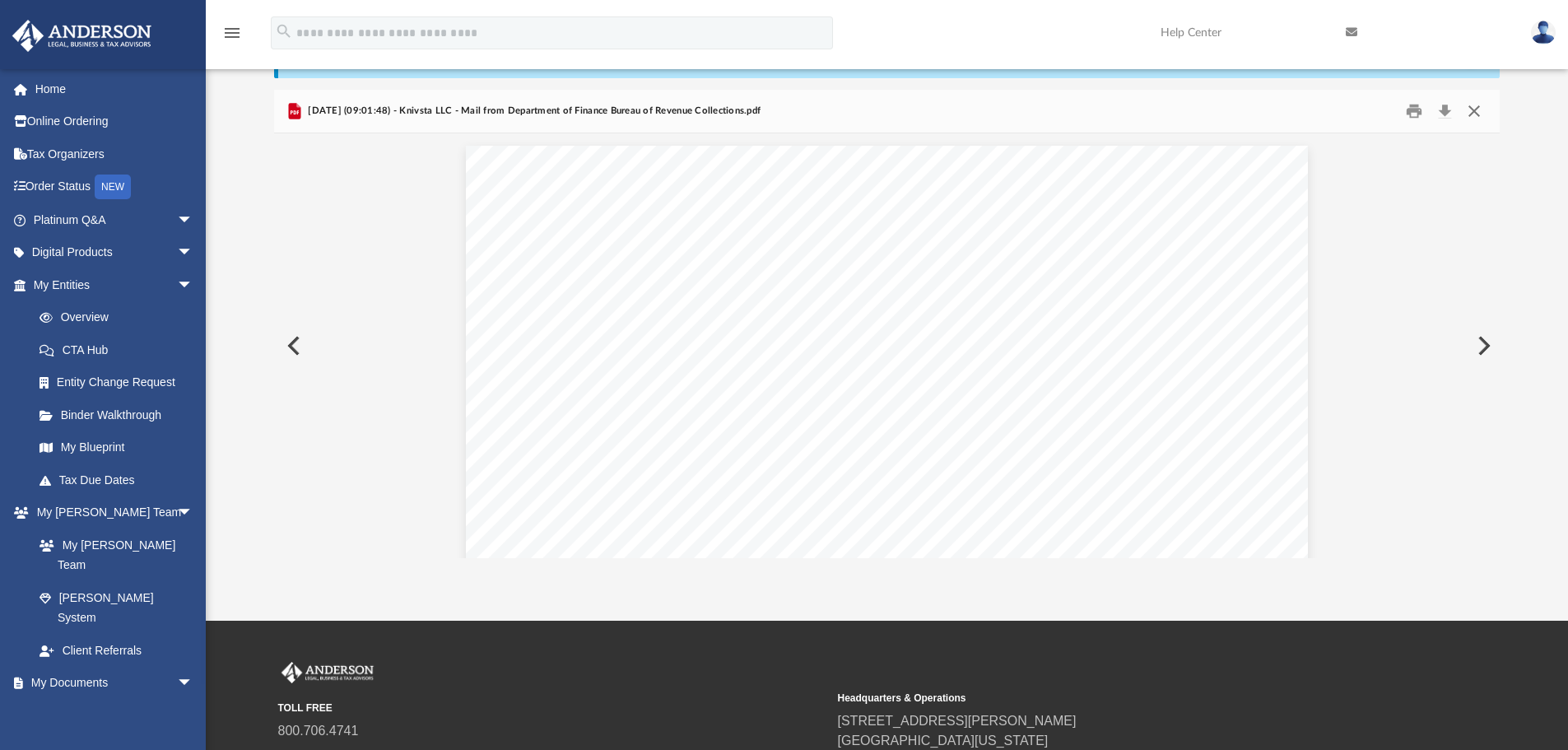
click at [1474, 106] on button "Close" at bounding box center [1474, 111] width 29 height 26
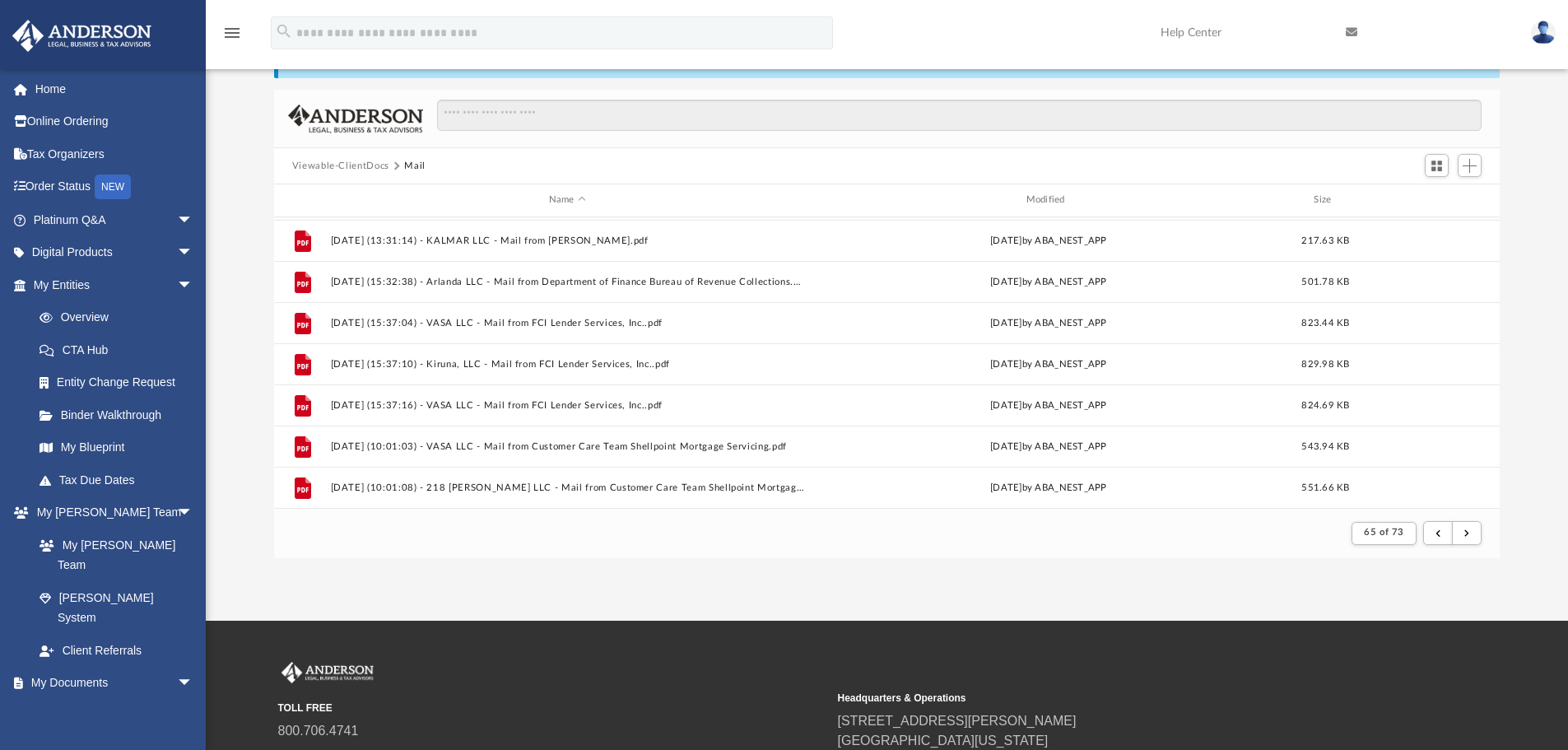
scroll to position [779, 0]
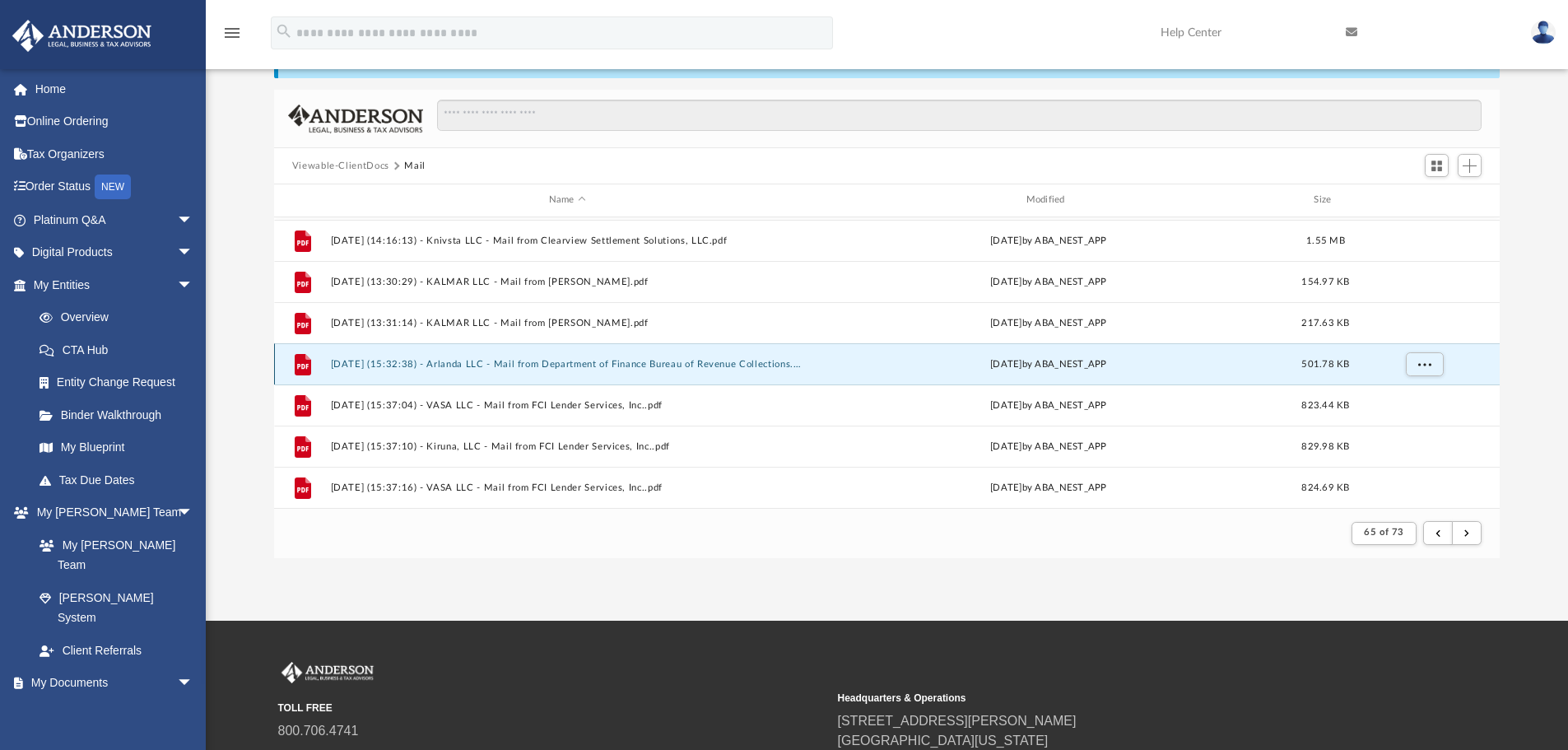
click at [629, 367] on button "[DATE] (15:32:38) - Arlanda LLC - Mail from Department of Finance Bureau of Rev…" at bounding box center [567, 364] width 474 height 10
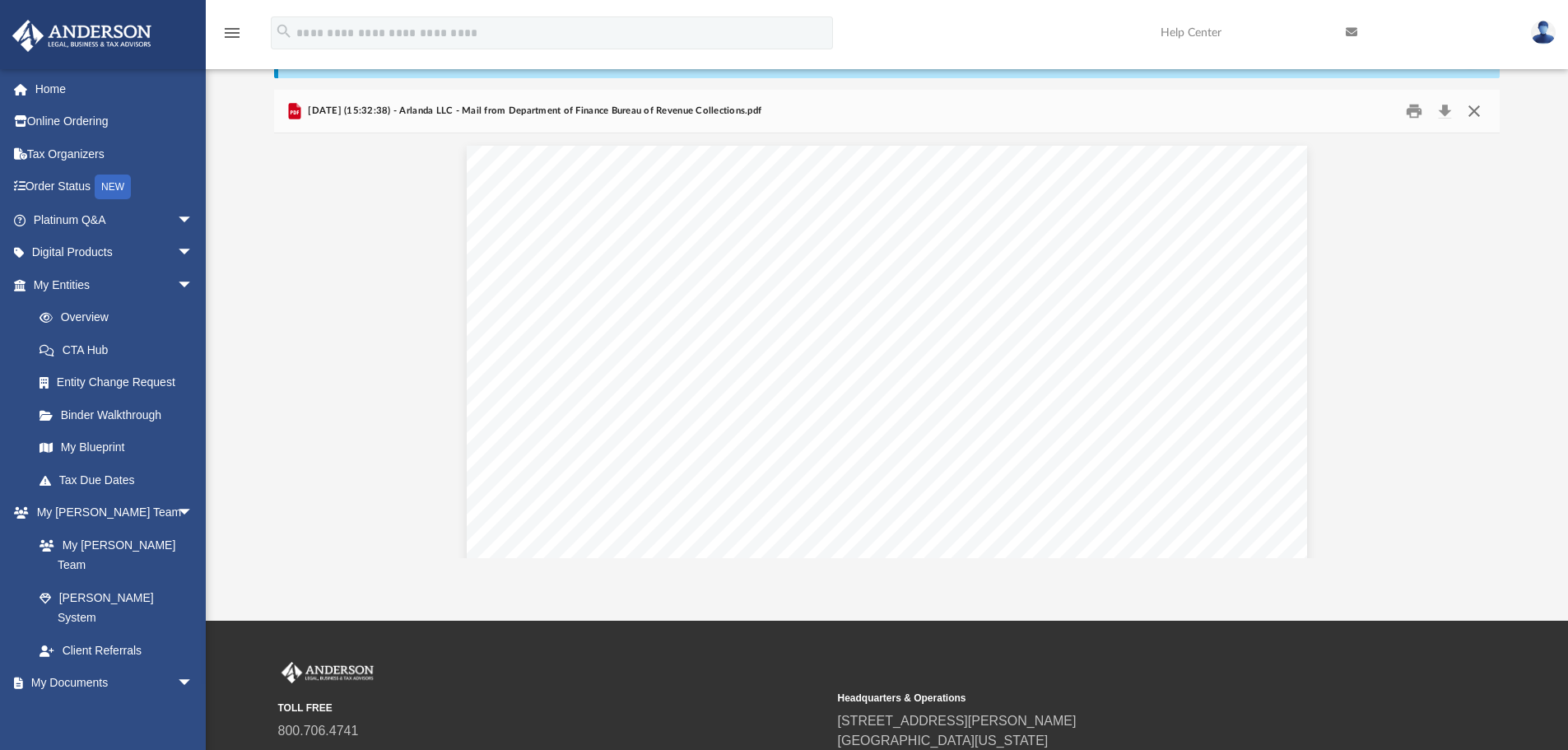
click at [1473, 108] on button "Close" at bounding box center [1474, 111] width 29 height 26
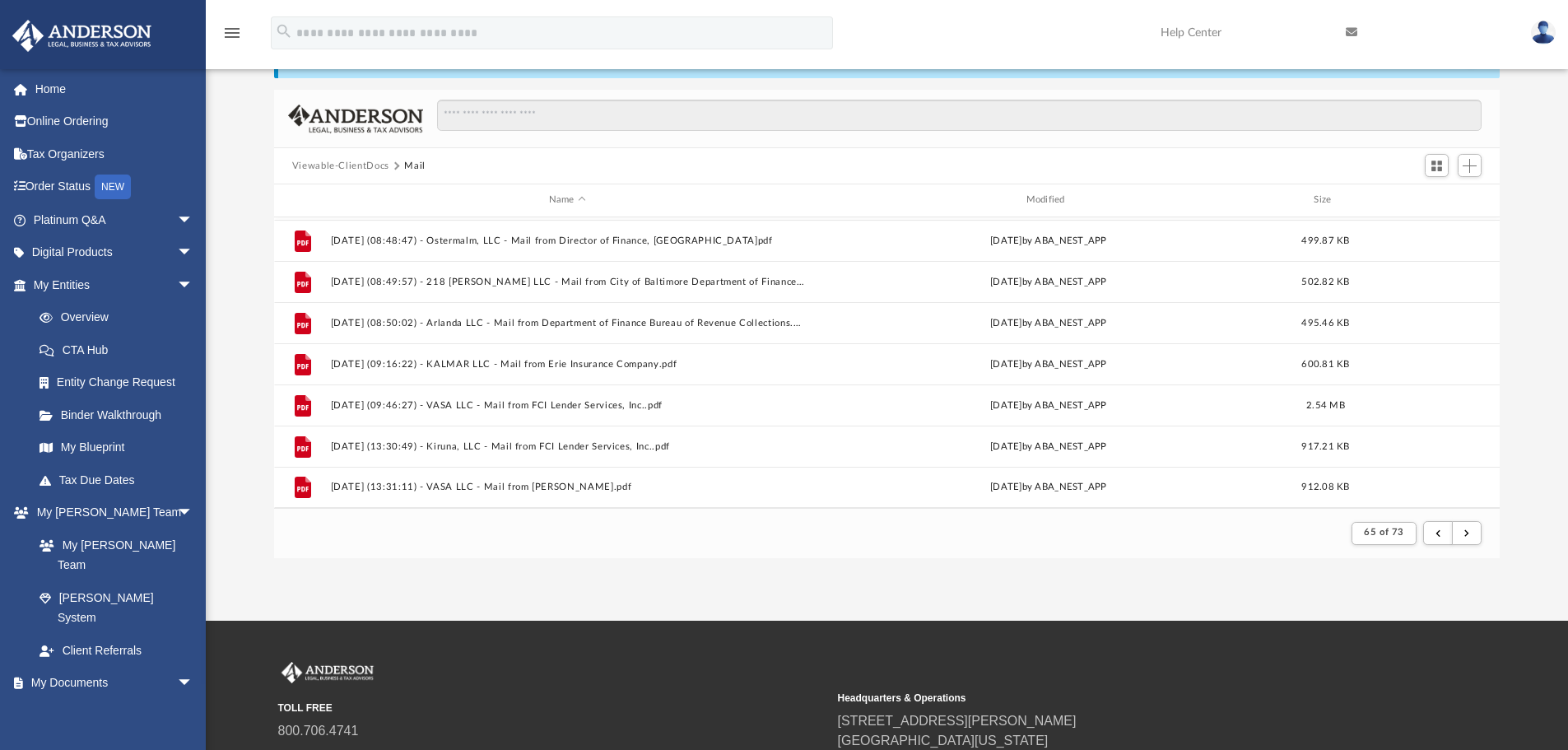
scroll to position [285, 0]
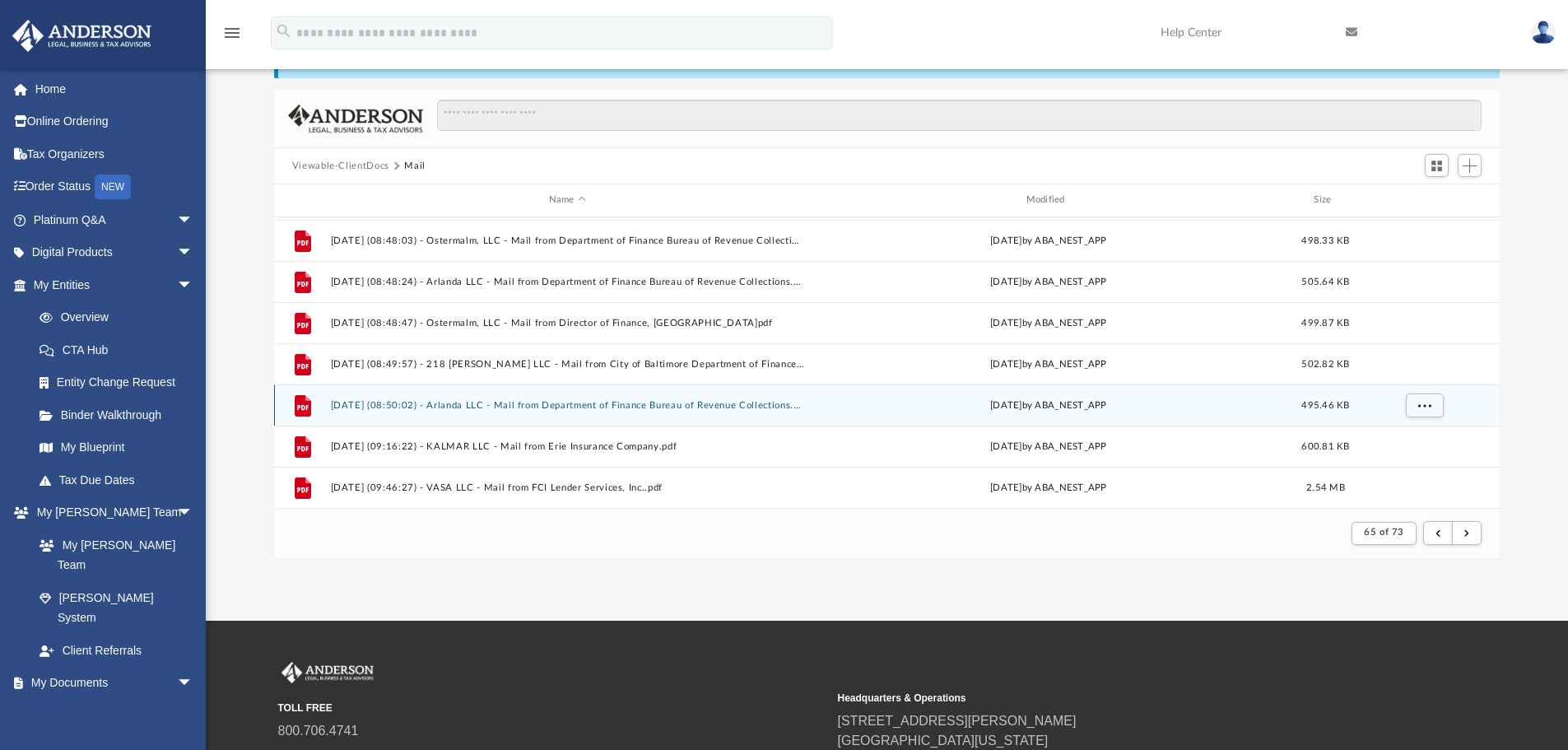
click at [639, 404] on button "[DATE] (08:50:02) - Arlanda LLC - Mail from Department of Finance Bureau of Rev…" at bounding box center [567, 404] width 474 height 10
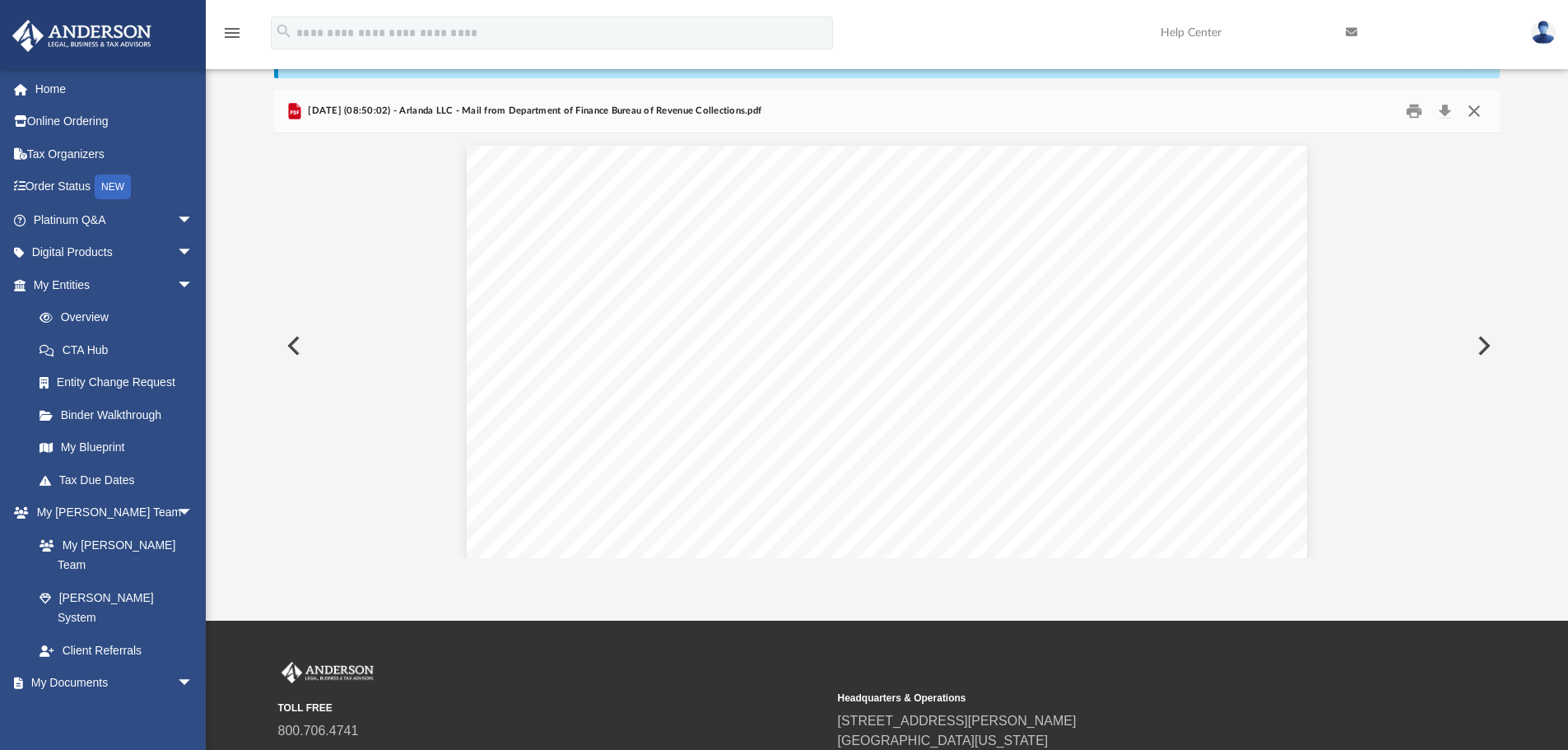
click at [1466, 110] on button "Close" at bounding box center [1474, 111] width 29 height 26
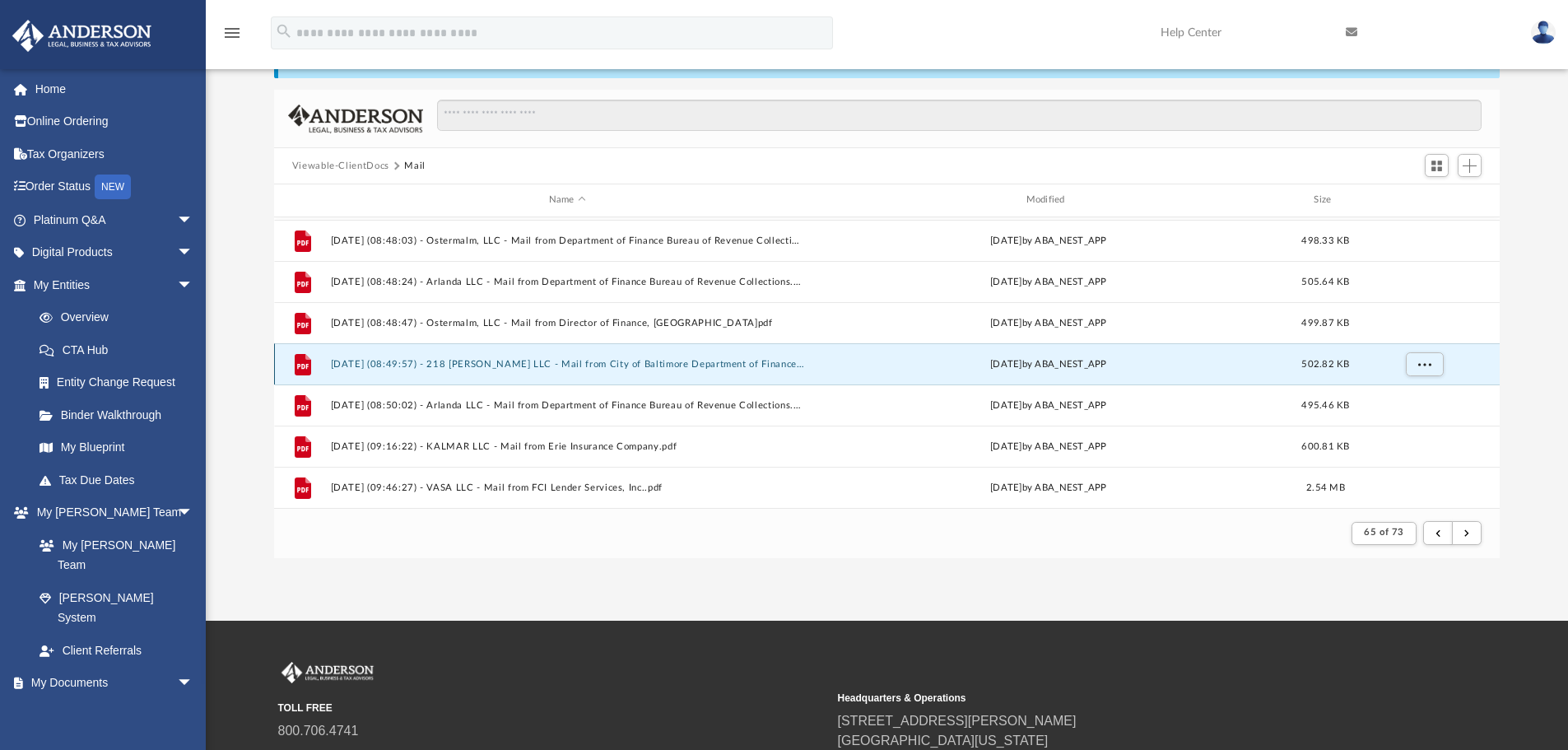
click at [638, 363] on button "[DATE] (08:49:57) - 218 [PERSON_NAME] LLC - Mail from City of Baltimore Departm…" at bounding box center [567, 364] width 474 height 10
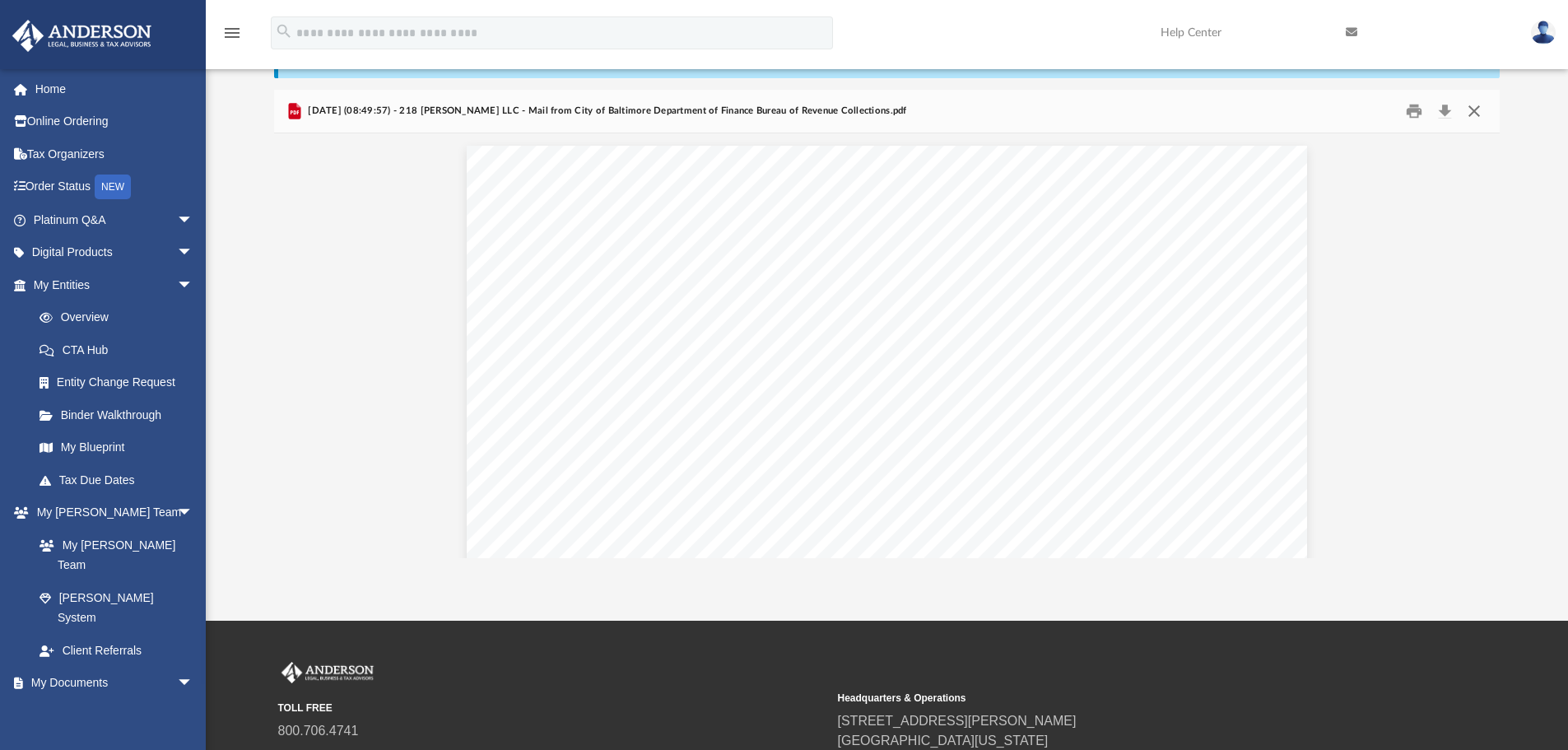
click at [1474, 111] on button "Close" at bounding box center [1474, 111] width 29 height 26
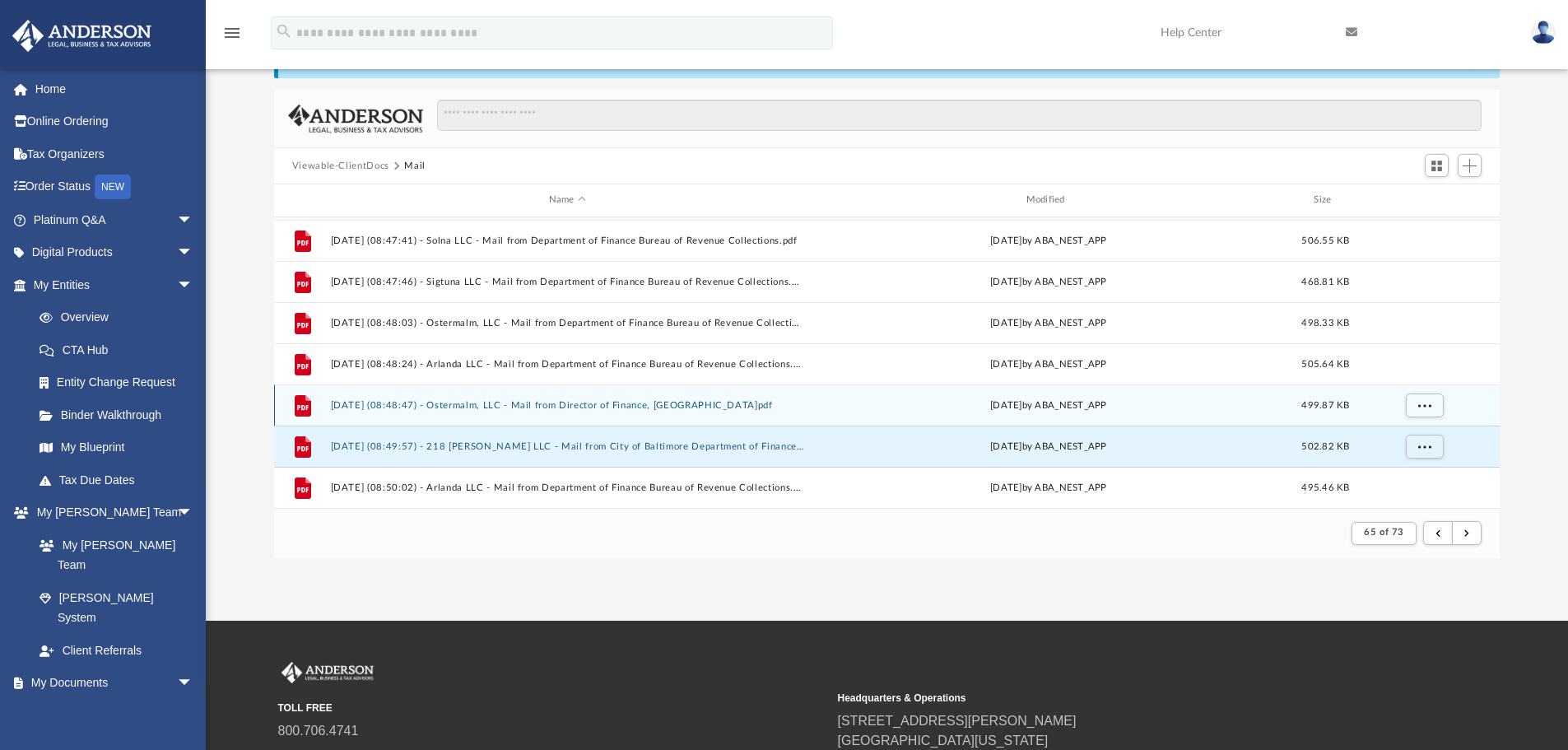
scroll to position [121, 0]
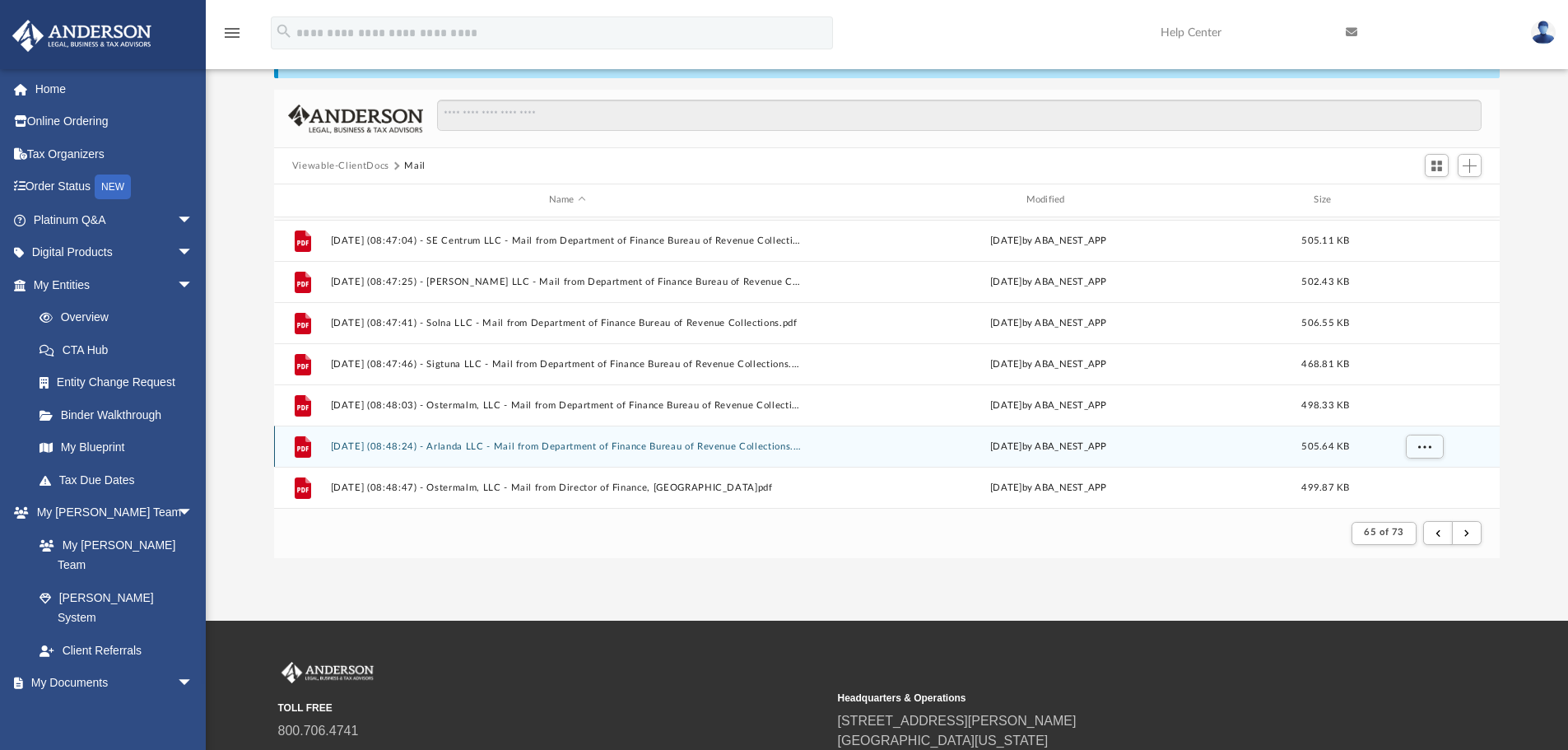
click at [656, 453] on div "File [DATE] (08:48:24) - Arlanda LLC - Mail from Department of Finance Bureau o…" at bounding box center [887, 446] width 1226 height 42
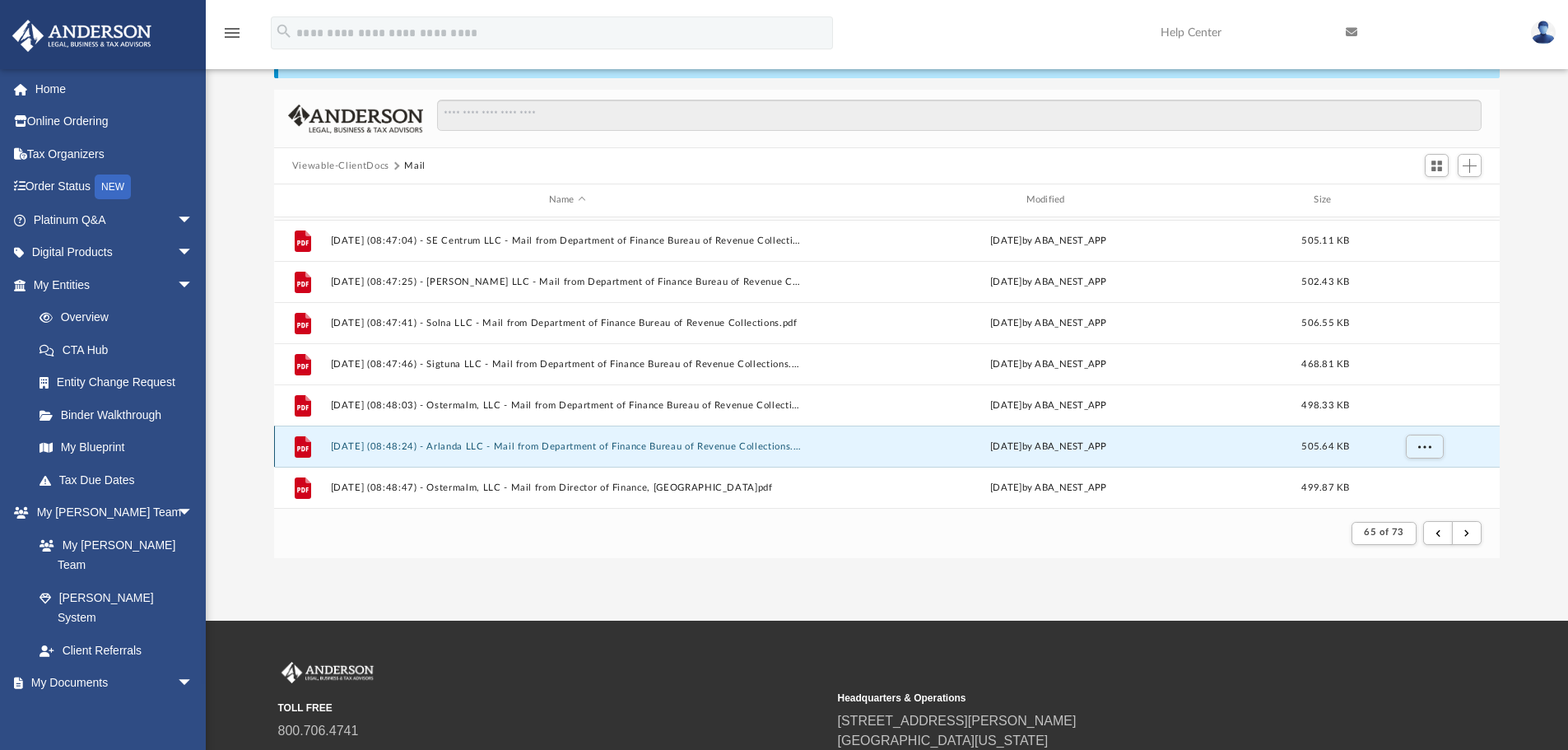
click at [656, 445] on button "[DATE] (08:48:24) - Arlanda LLC - Mail from Department of Finance Bureau of Rev…" at bounding box center [567, 446] width 474 height 10
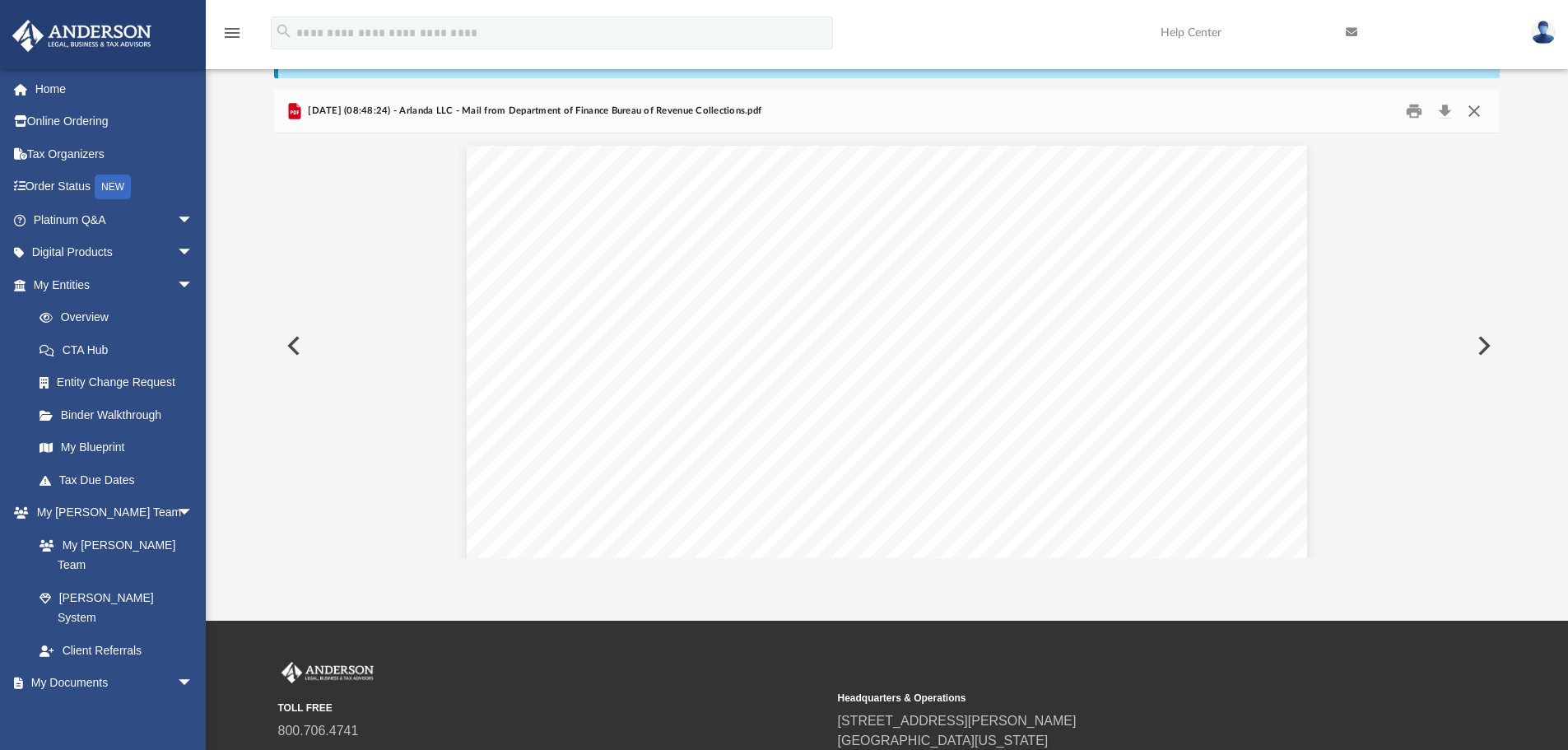
click at [1473, 109] on button "Close" at bounding box center [1474, 111] width 29 height 26
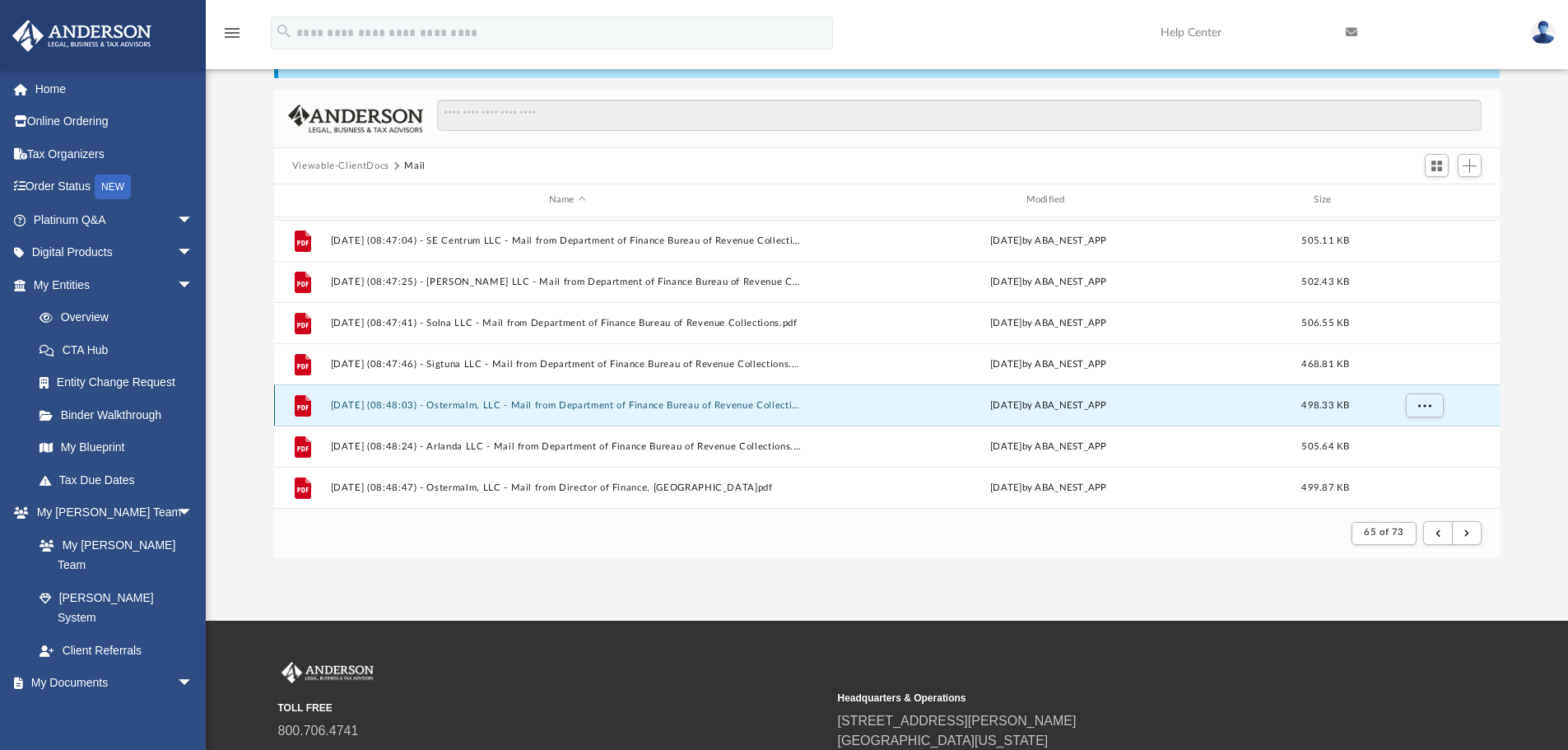
click at [591, 407] on button "[DATE] (08:48:03) - Ostermalm, LLC - Mail from Department of Finance Bureau of …" at bounding box center [567, 404] width 474 height 10
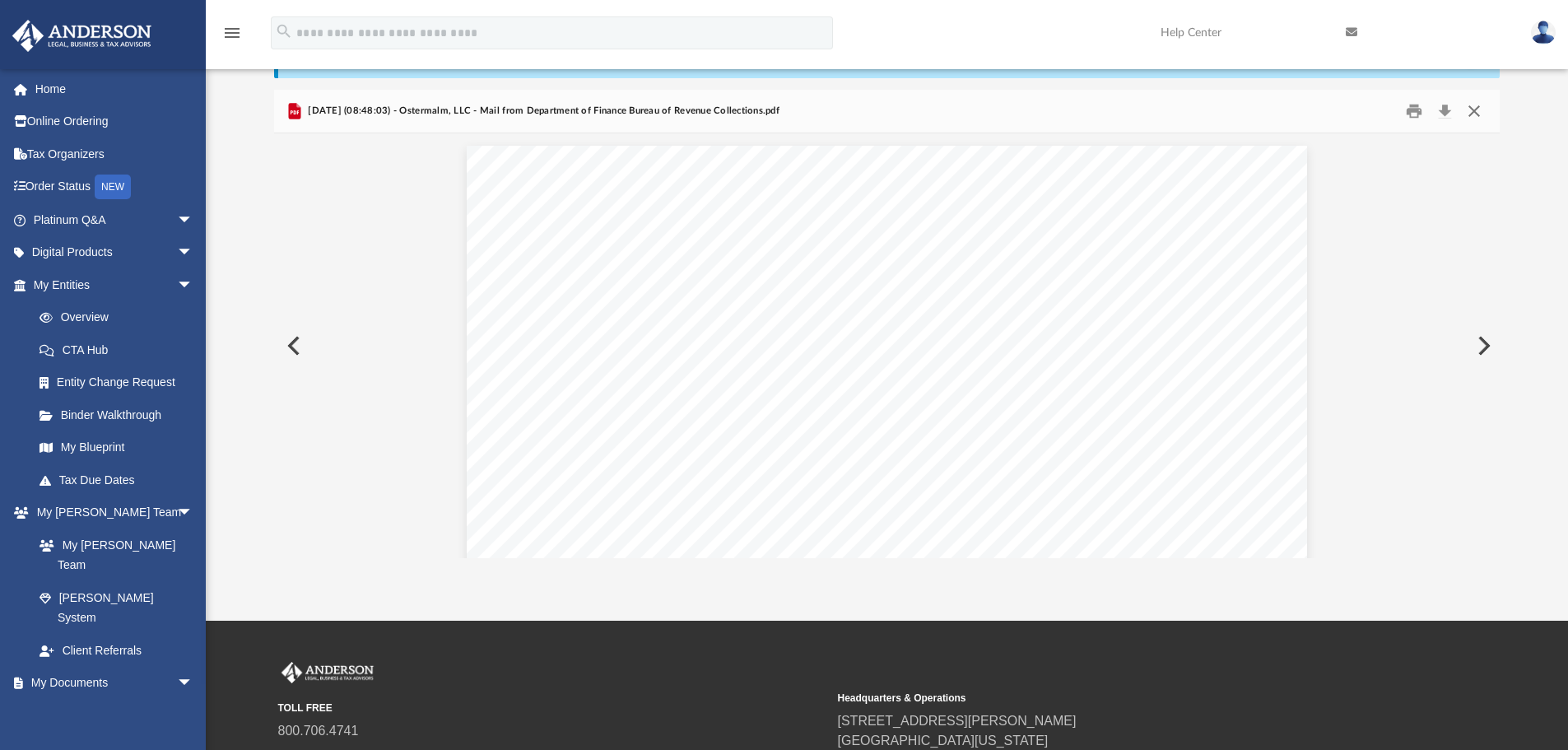
click at [1474, 108] on button "Close" at bounding box center [1474, 111] width 29 height 26
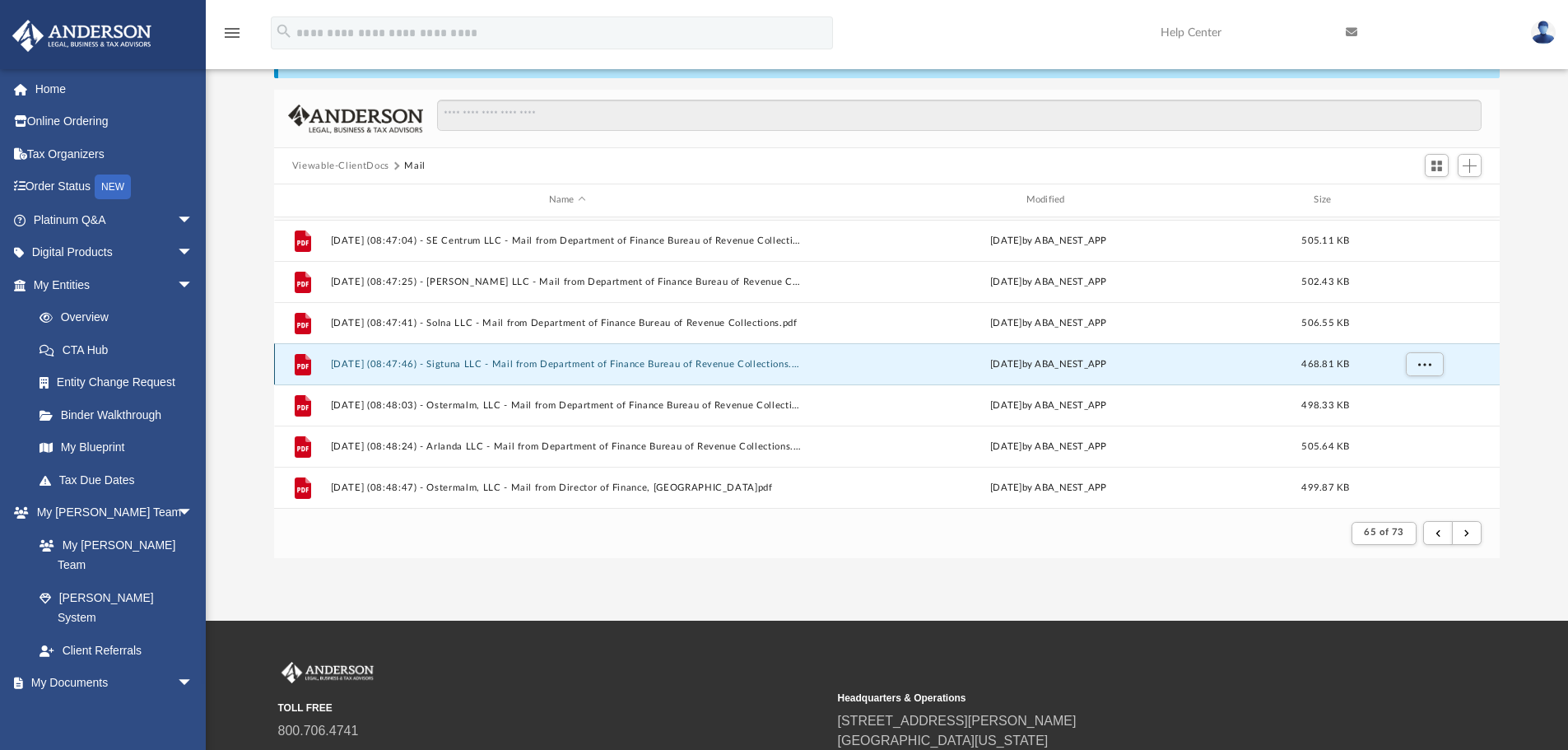
click at [623, 364] on button "[DATE] (08:47:46) - Sigtuna LLC - Mail from Department of Finance Bureau of Rev…" at bounding box center [567, 364] width 474 height 10
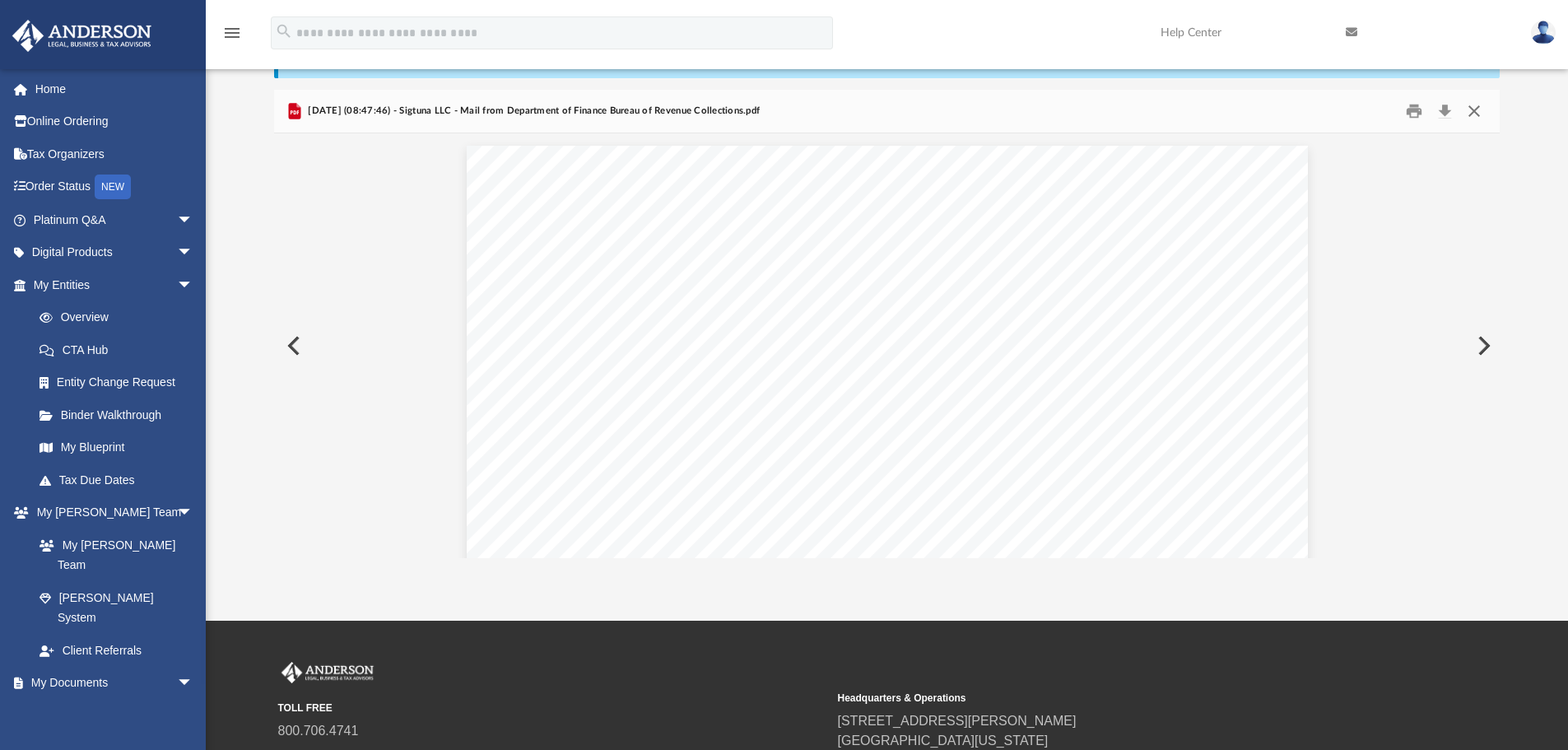
click at [1476, 108] on button "Close" at bounding box center [1474, 111] width 29 height 26
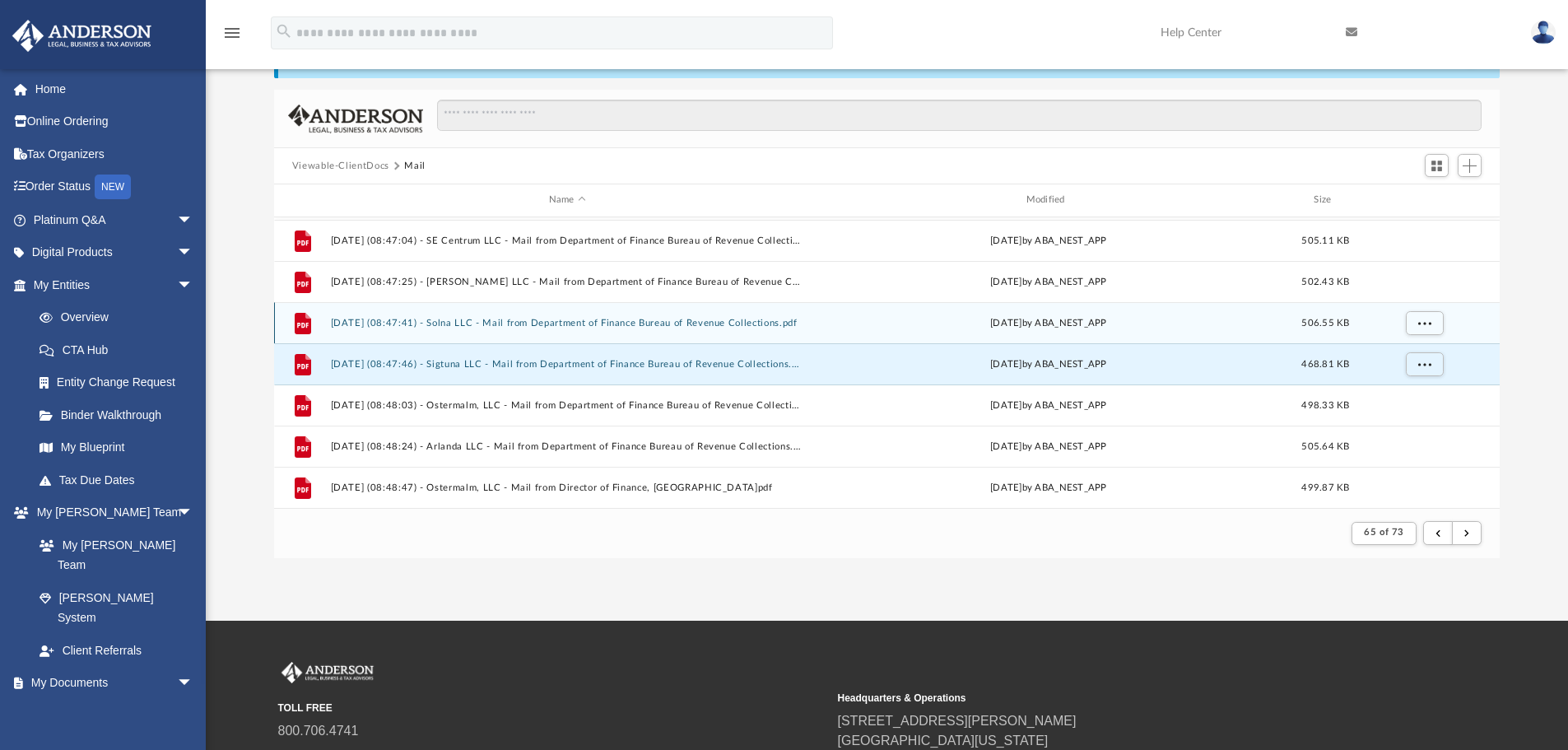
click at [677, 316] on div "File [DATE] (08:47:41) - Solna LLC - Mail from Department of Finance Bureau of …" at bounding box center [887, 323] width 1226 height 42
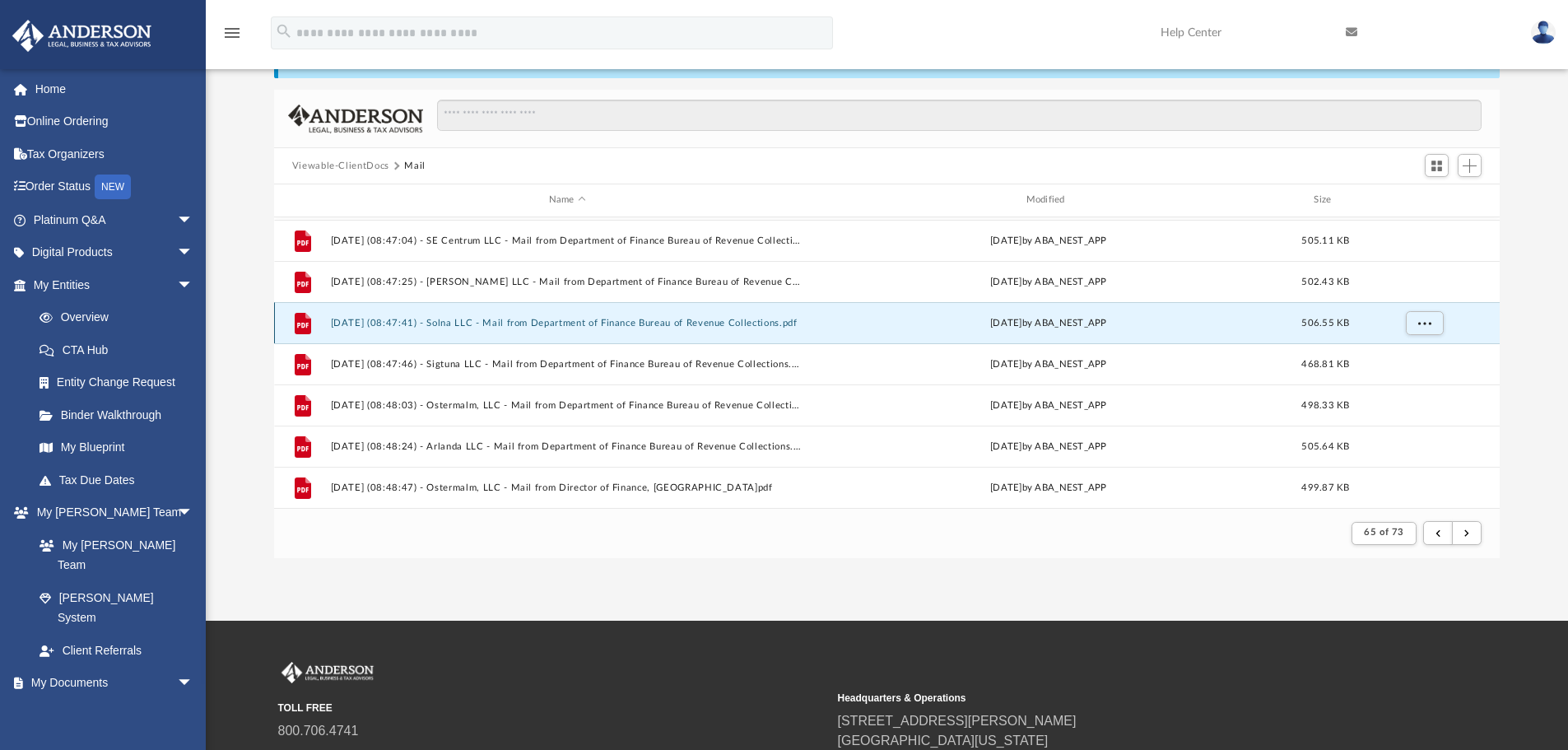
click at [658, 317] on button "[DATE] (08:47:41) - Solna LLC - Mail from Department of Finance Bureau of Reven…" at bounding box center [567, 322] width 474 height 10
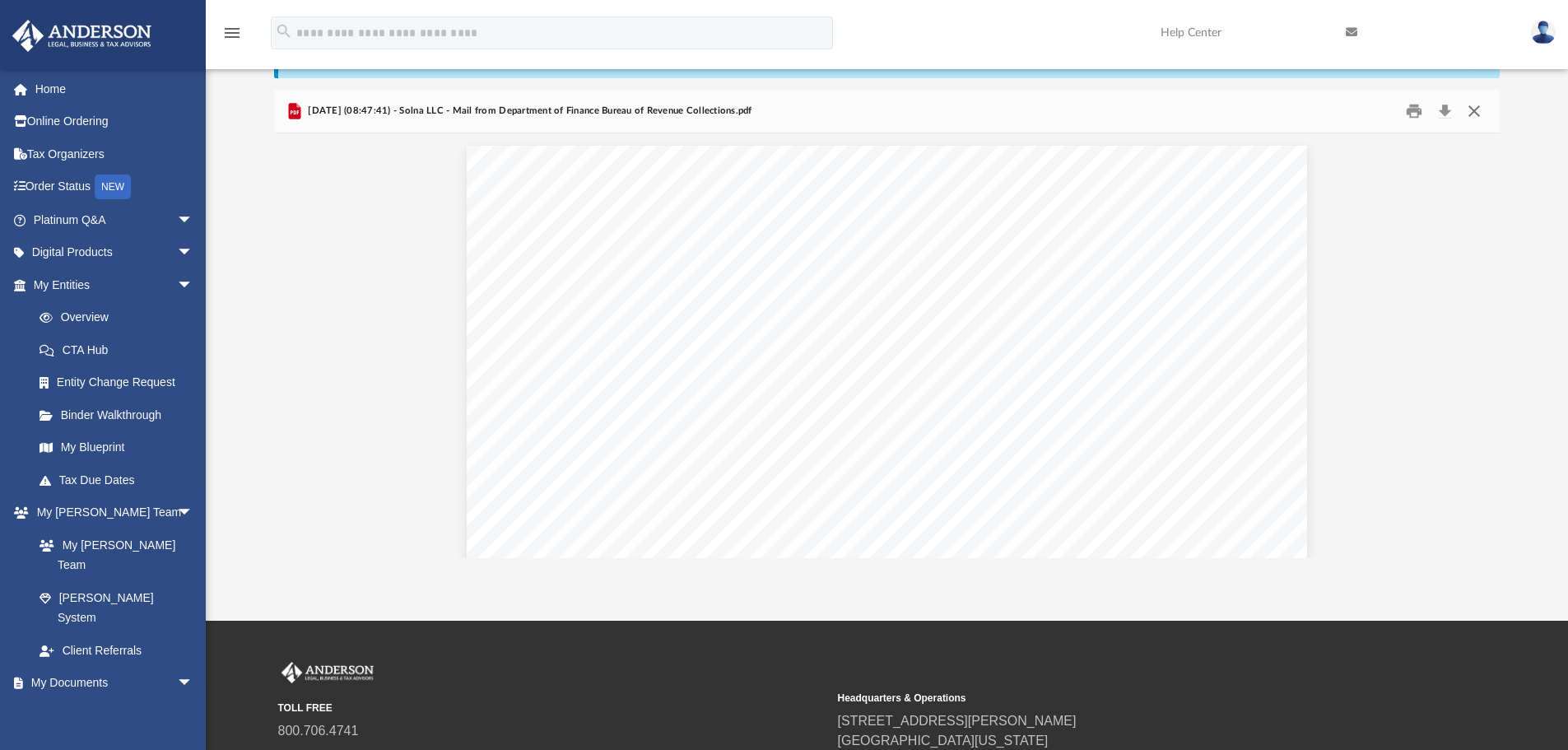
click at [1472, 107] on button "Close" at bounding box center [1474, 111] width 29 height 26
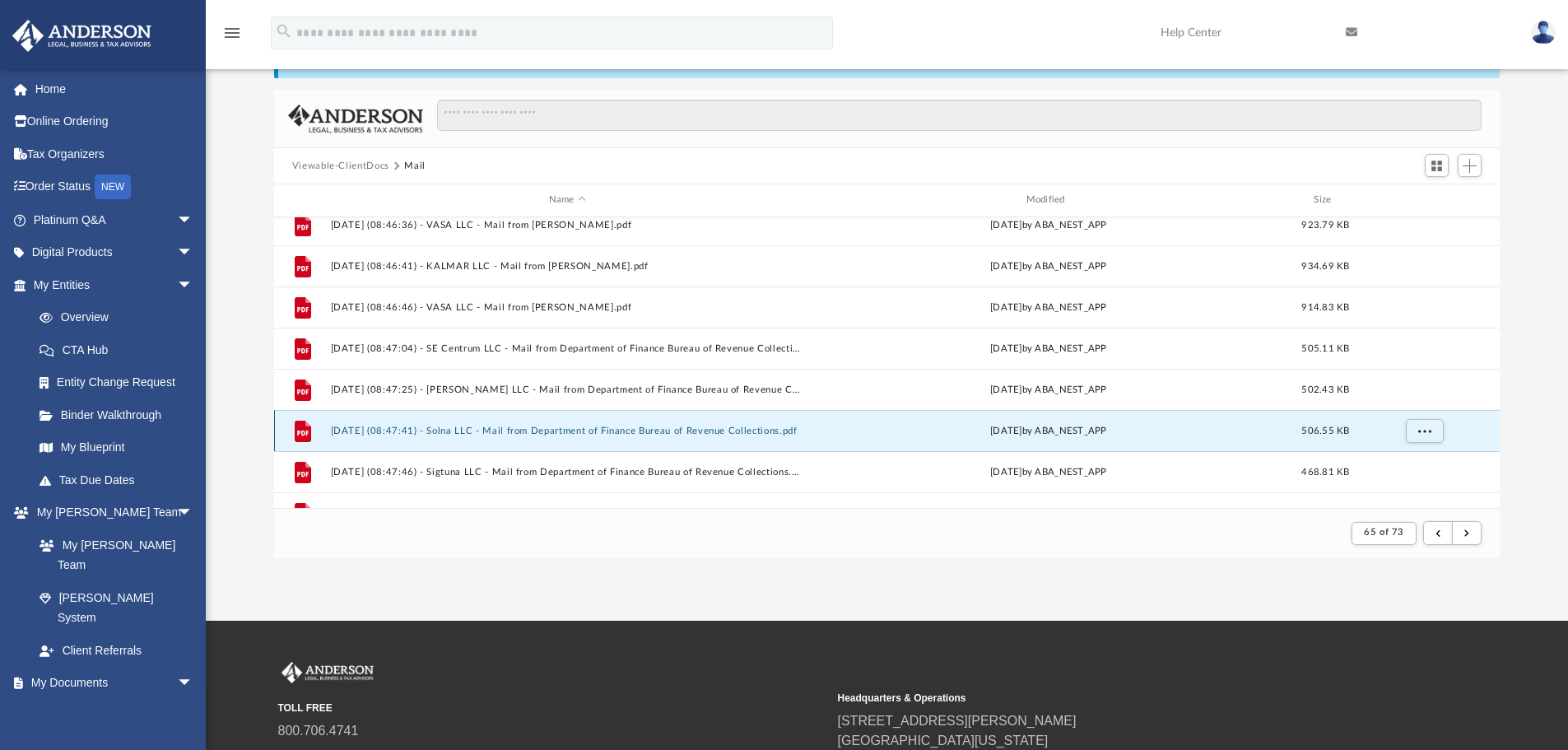
scroll to position [0, 0]
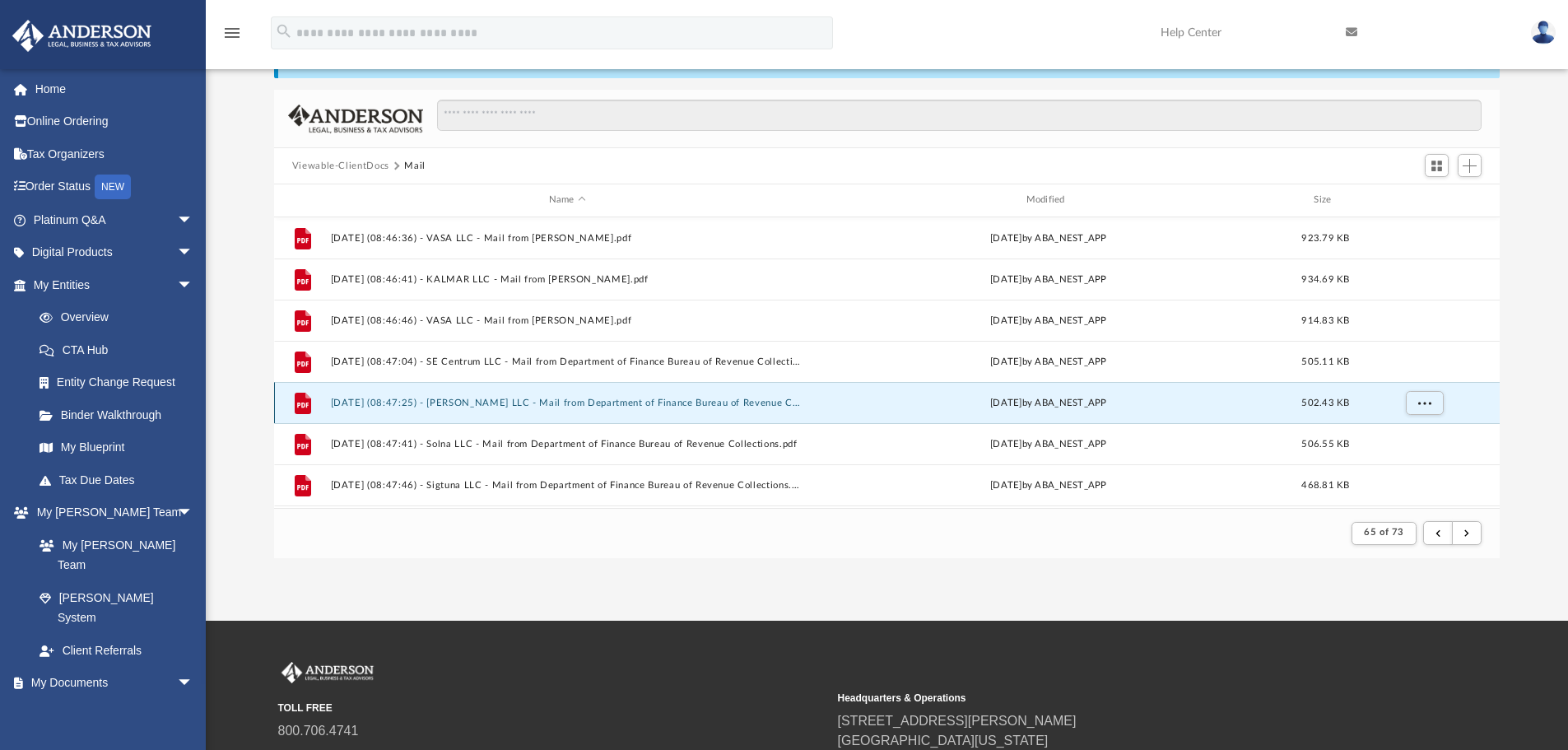
click at [681, 398] on button "[DATE] (08:47:25) - [PERSON_NAME] LLC - Mail from Department of Finance Bureau …" at bounding box center [567, 402] width 474 height 10
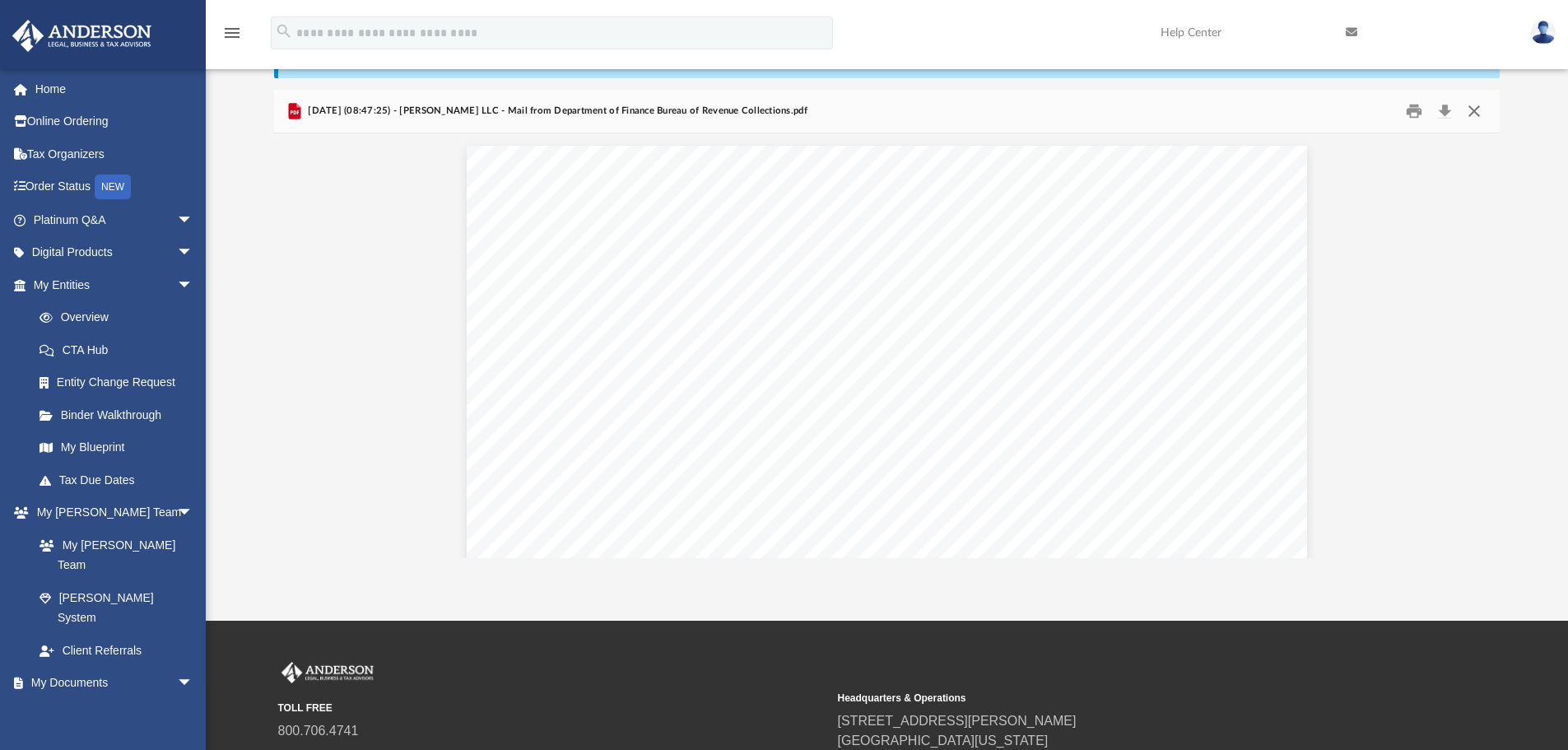
click at [1474, 112] on button "Close" at bounding box center [1474, 111] width 29 height 26
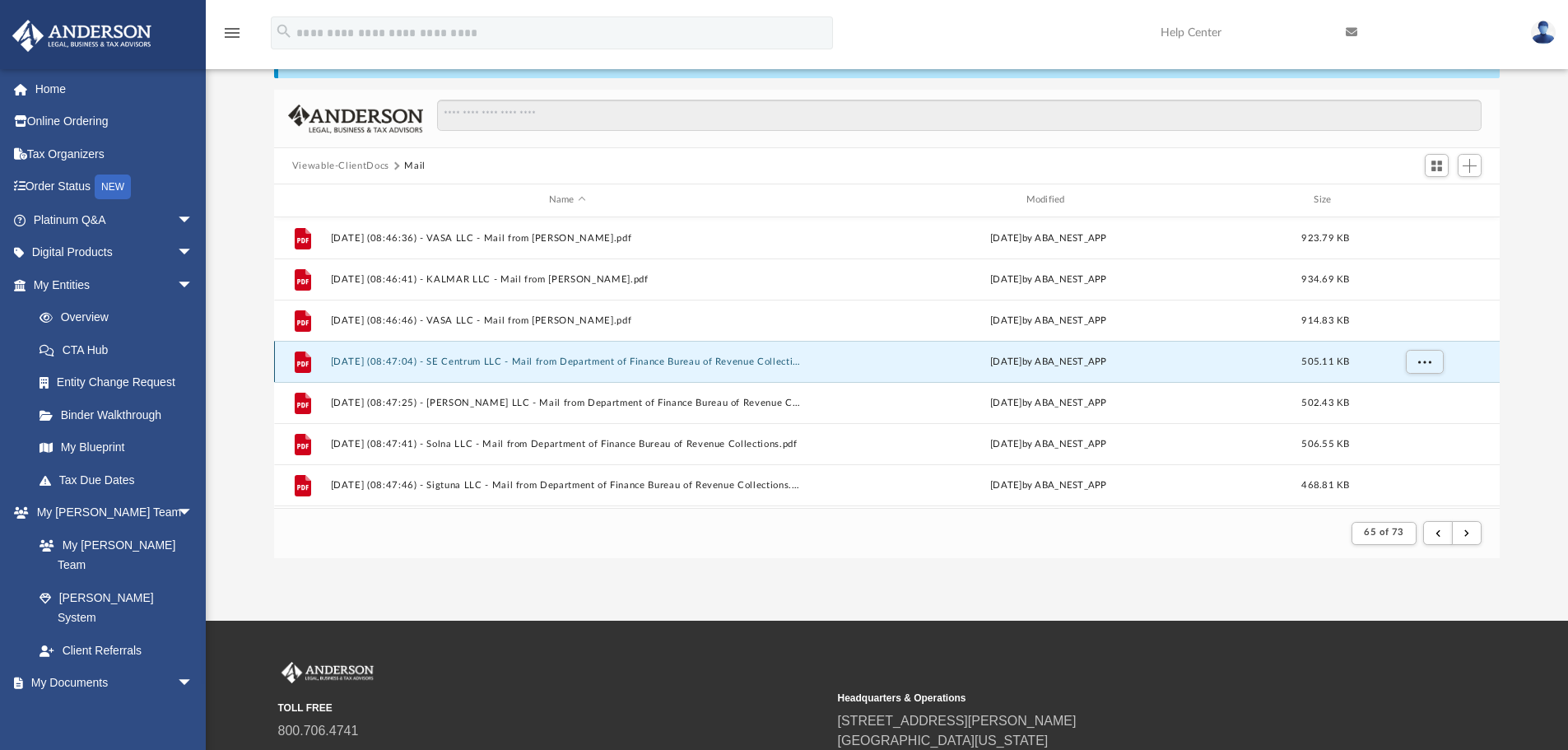
click at [762, 363] on button "[DATE] (08:47:04) - SE Centrum LLC - Mail from Department of Finance Bureau of …" at bounding box center [567, 361] width 474 height 10
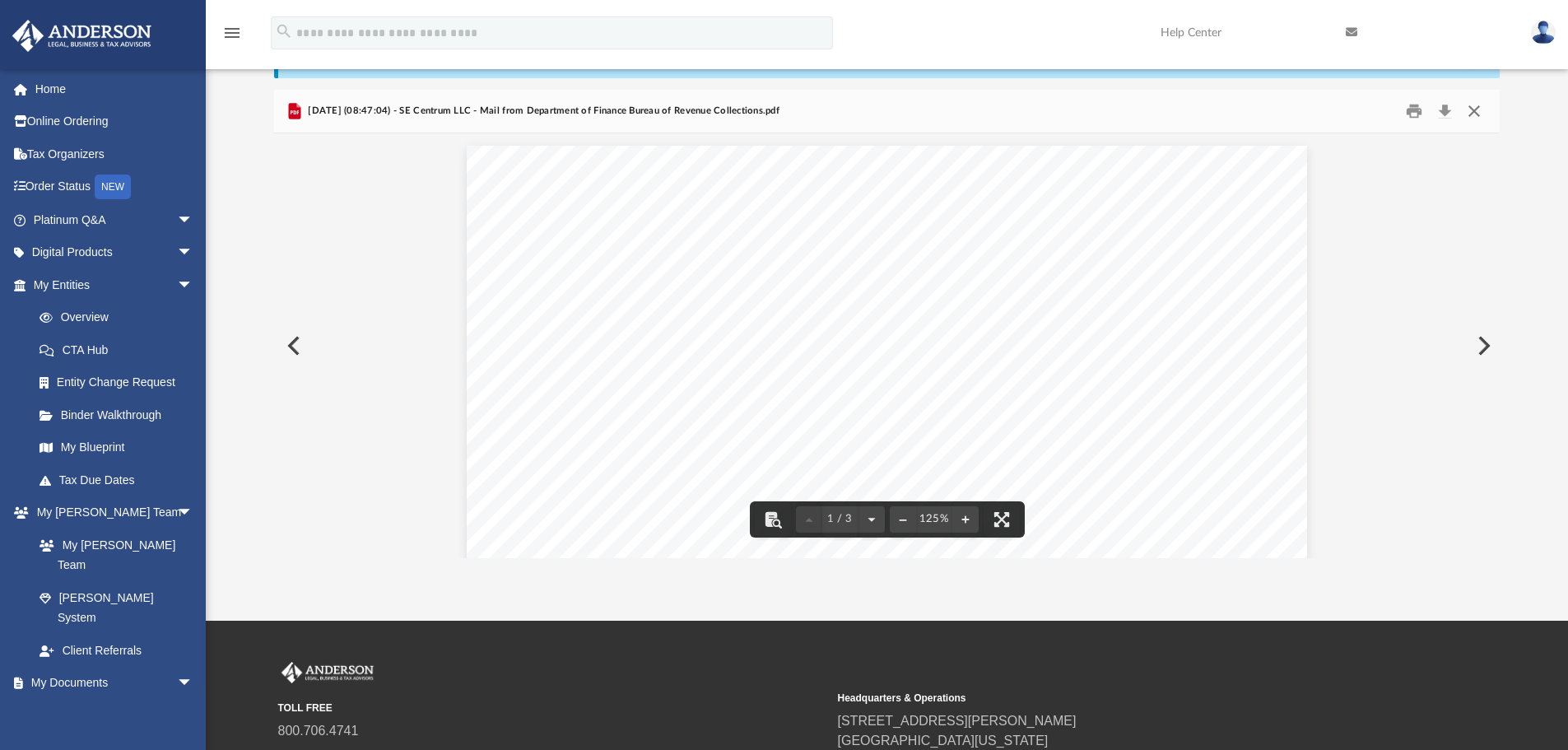
click at [1477, 112] on button "Close" at bounding box center [1474, 111] width 29 height 26
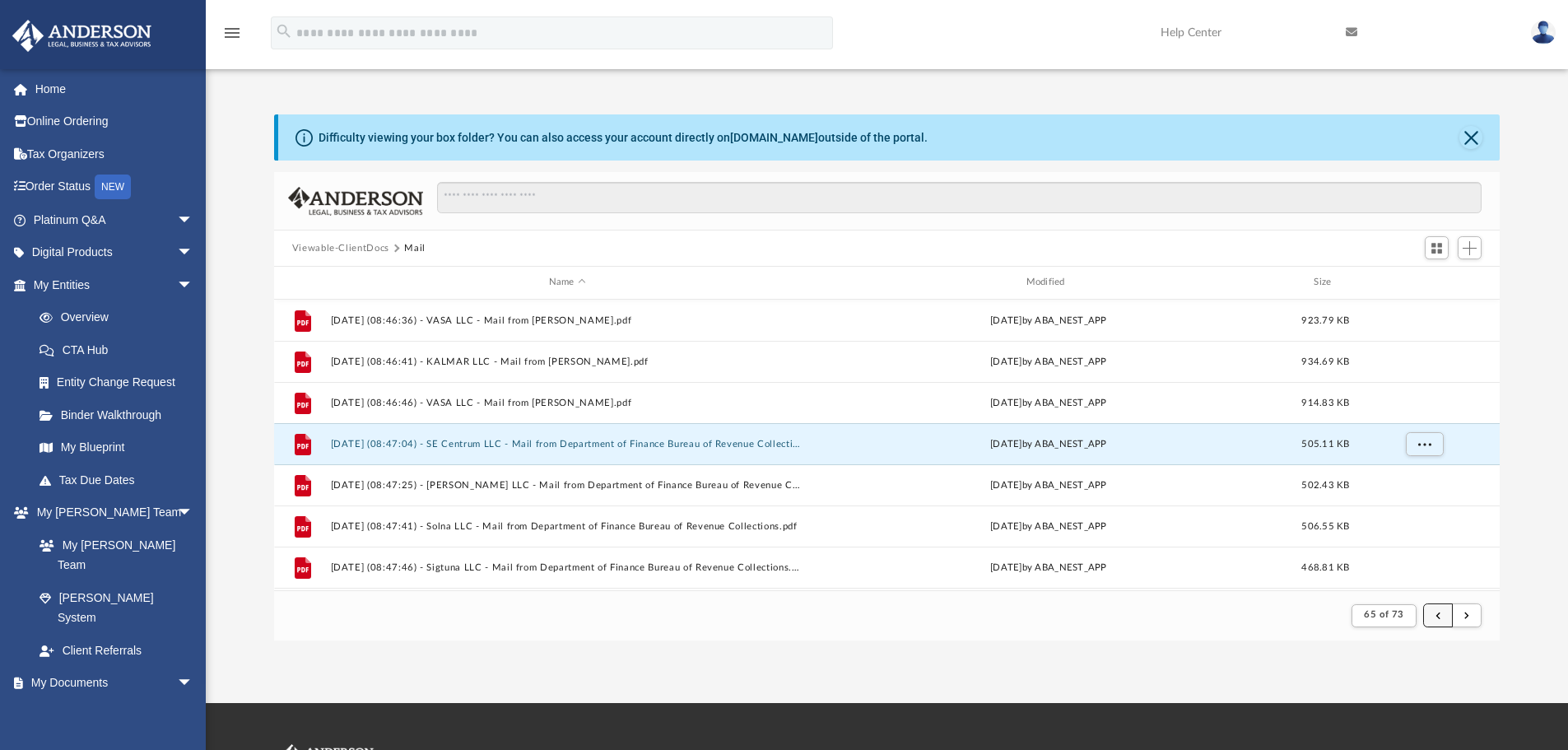
click at [1431, 616] on button "submit" at bounding box center [1437, 615] width 29 height 24
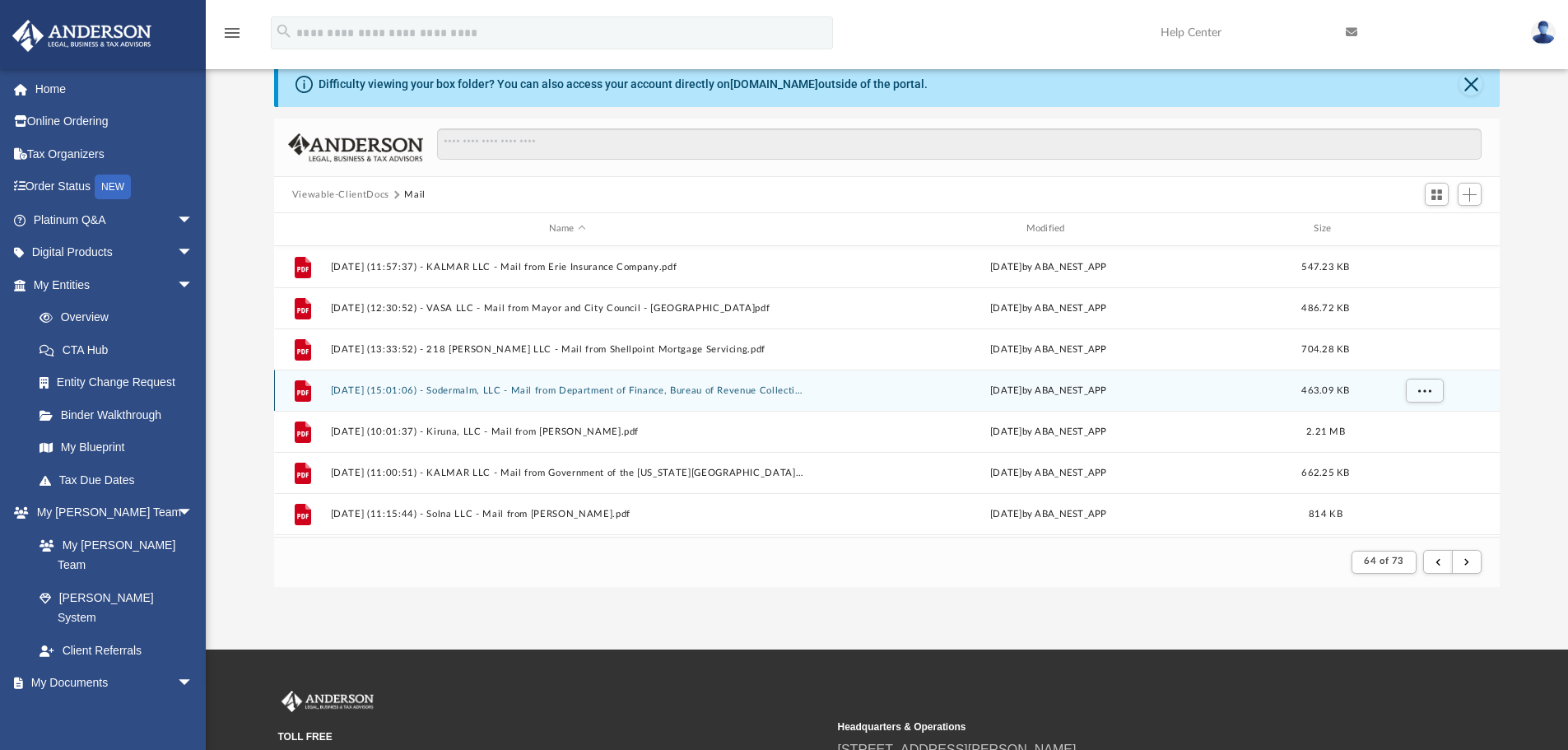
scroll to position [82, 0]
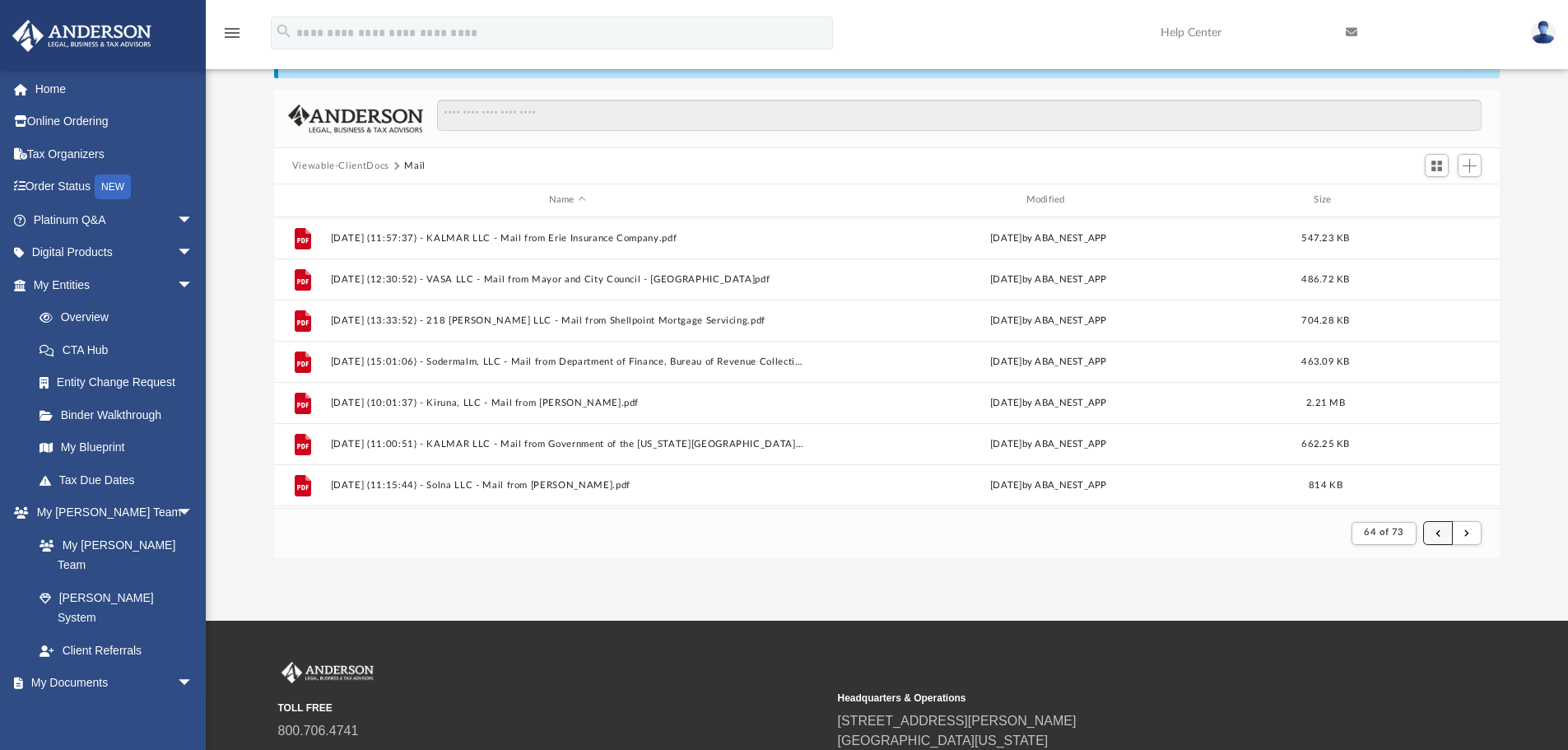
click at [1435, 534] on span "submit" at bounding box center [1437, 533] width 5 height 9
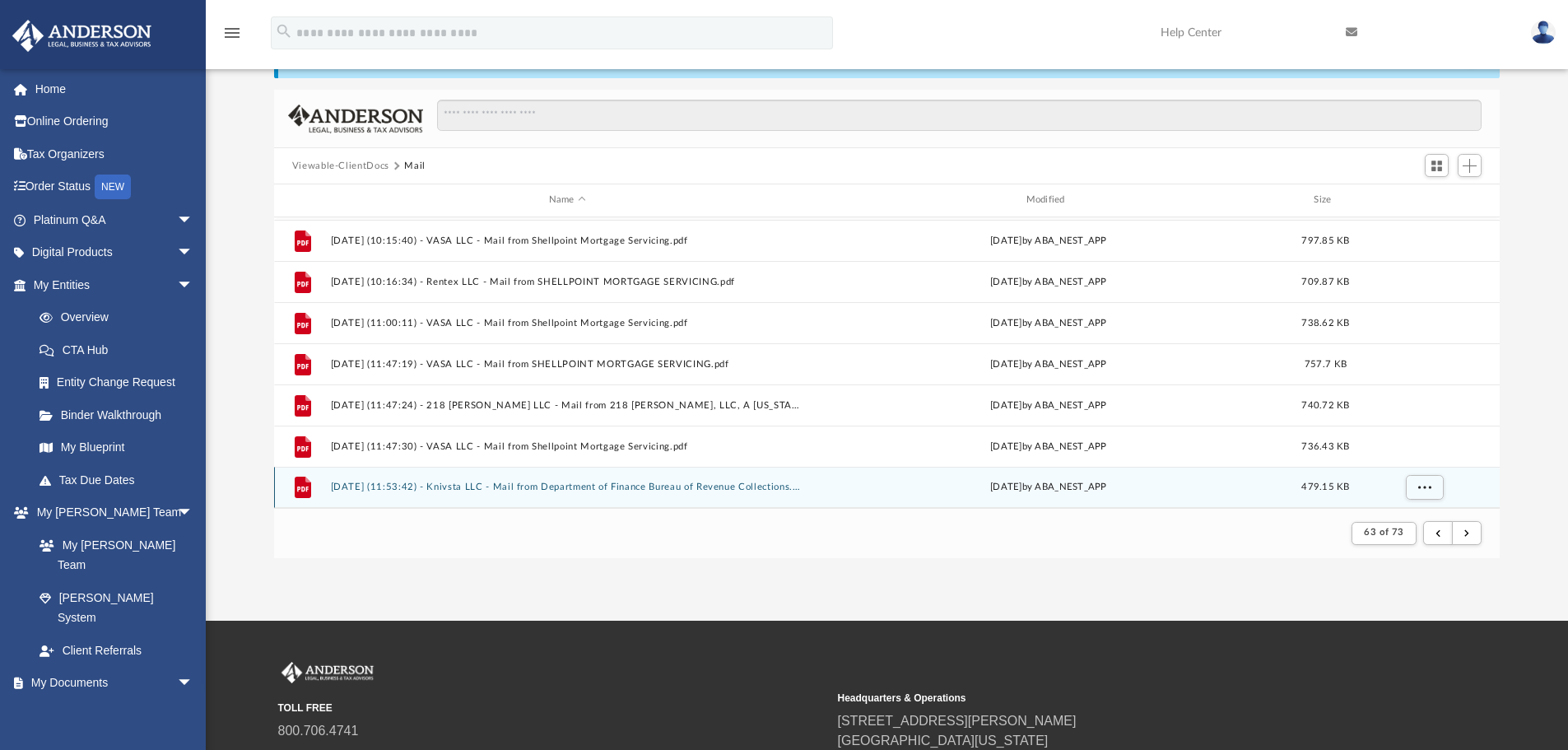
click at [748, 493] on div "File [DATE] (11:53:42) - Knivsta LLC - Mail from Department of Finance Bureau o…" at bounding box center [887, 487] width 1226 height 42
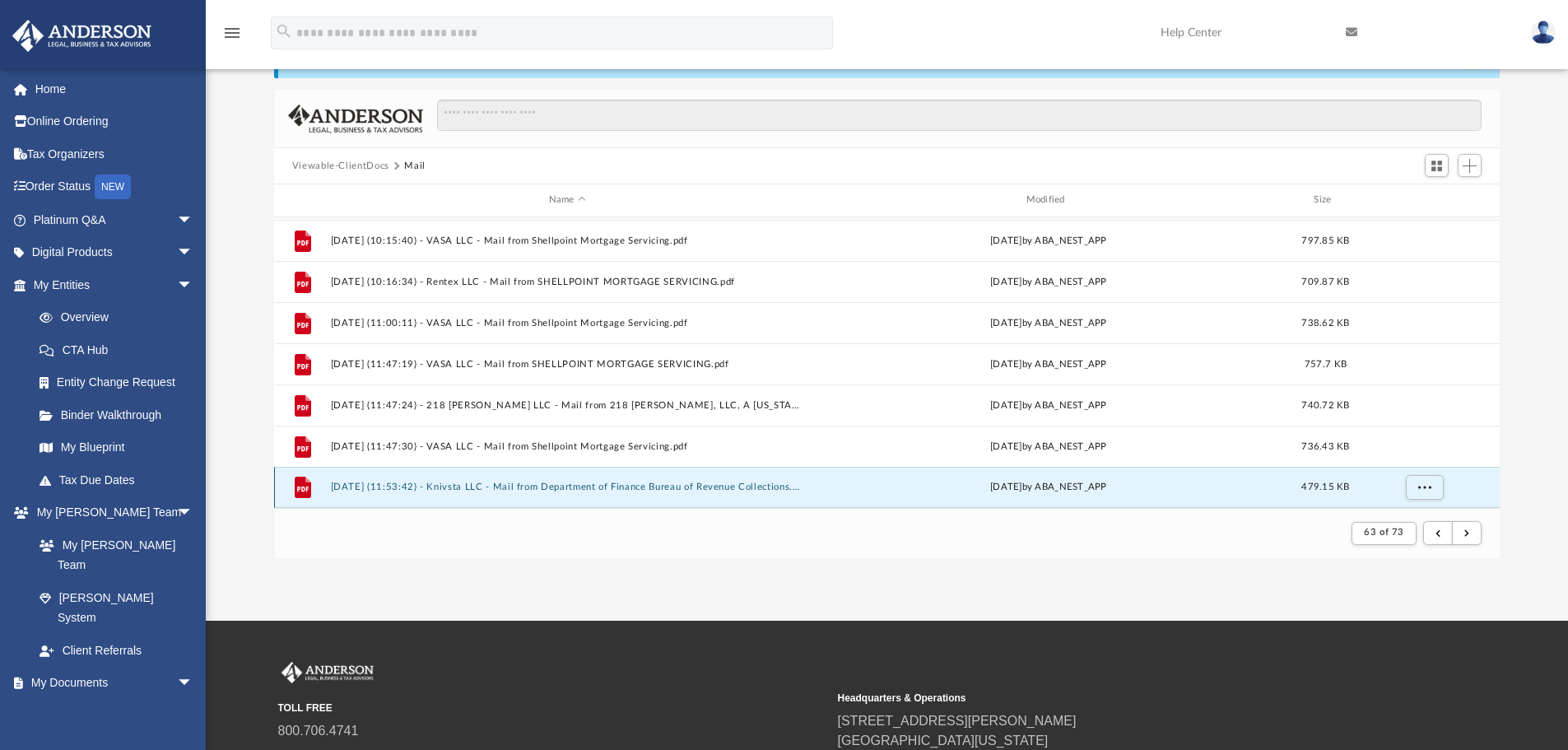
click at [751, 485] on button "[DATE] (11:53:42) - Knivsta LLC - Mail from Department of Finance Bureau of Rev…" at bounding box center [567, 486] width 474 height 10
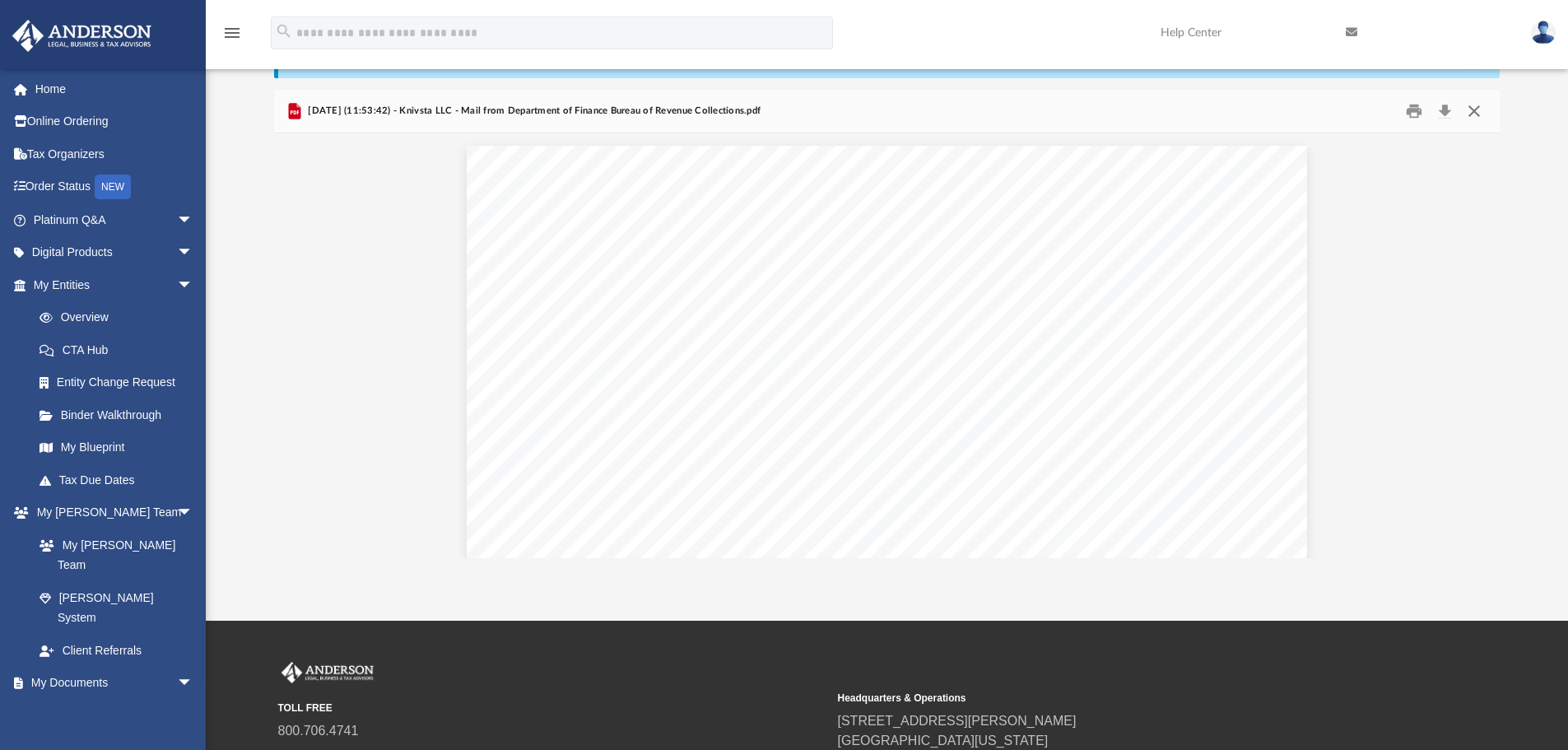
click at [1468, 109] on button "Close" at bounding box center [1474, 111] width 29 height 26
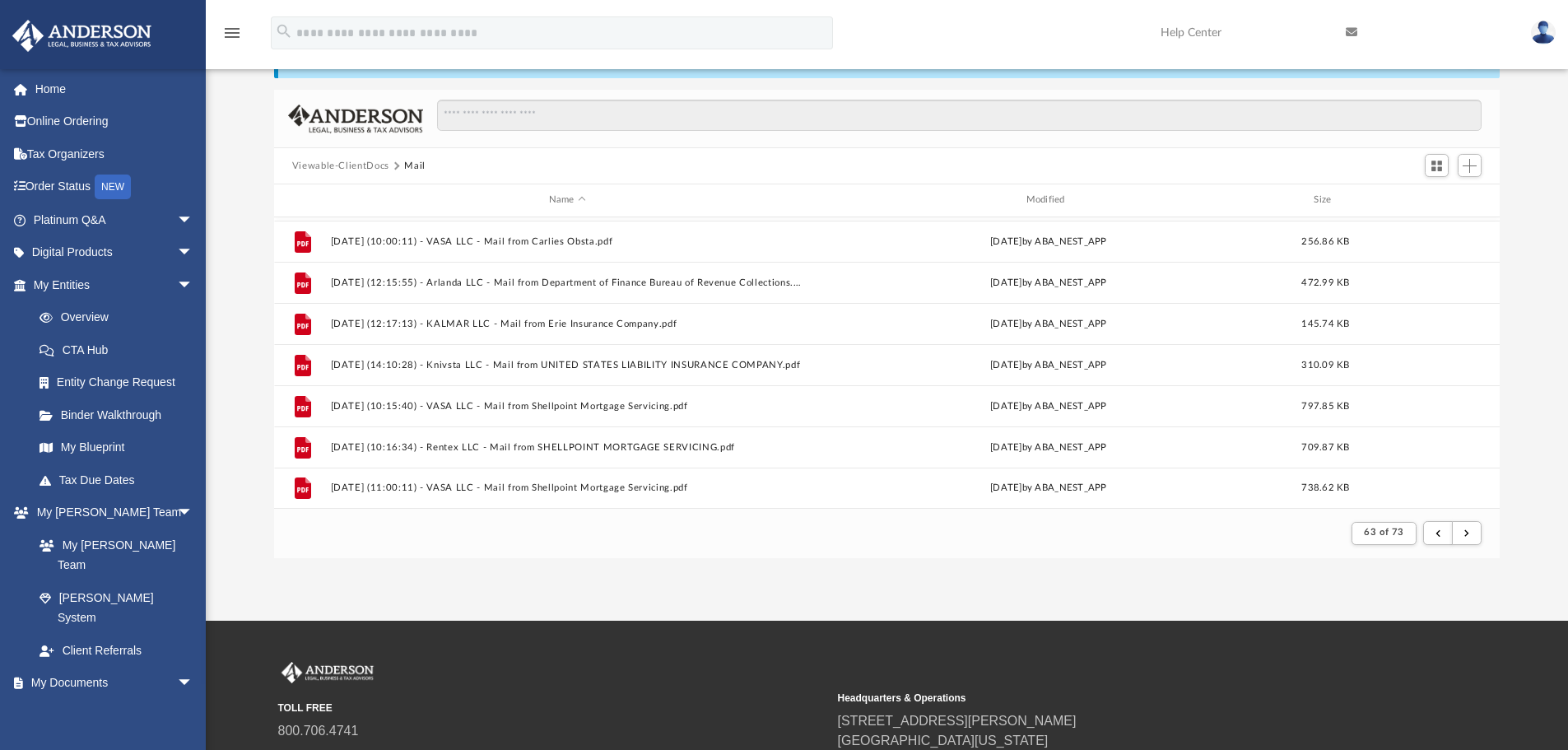
scroll to position [1520, 0]
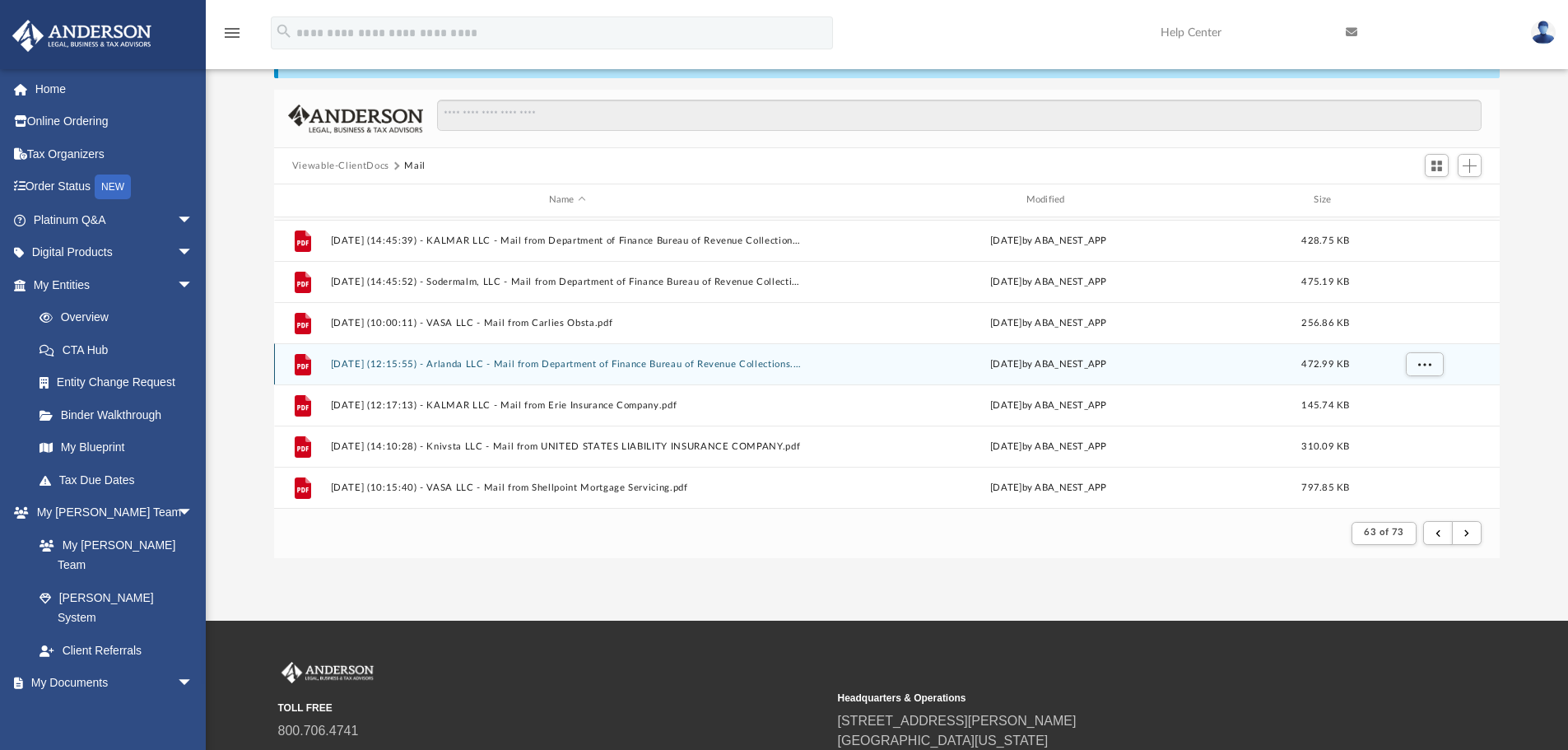
click at [710, 366] on button "[DATE] (12:15:55) - Arlanda LLC - Mail from Department of Finance Bureau of Rev…" at bounding box center [567, 364] width 474 height 10
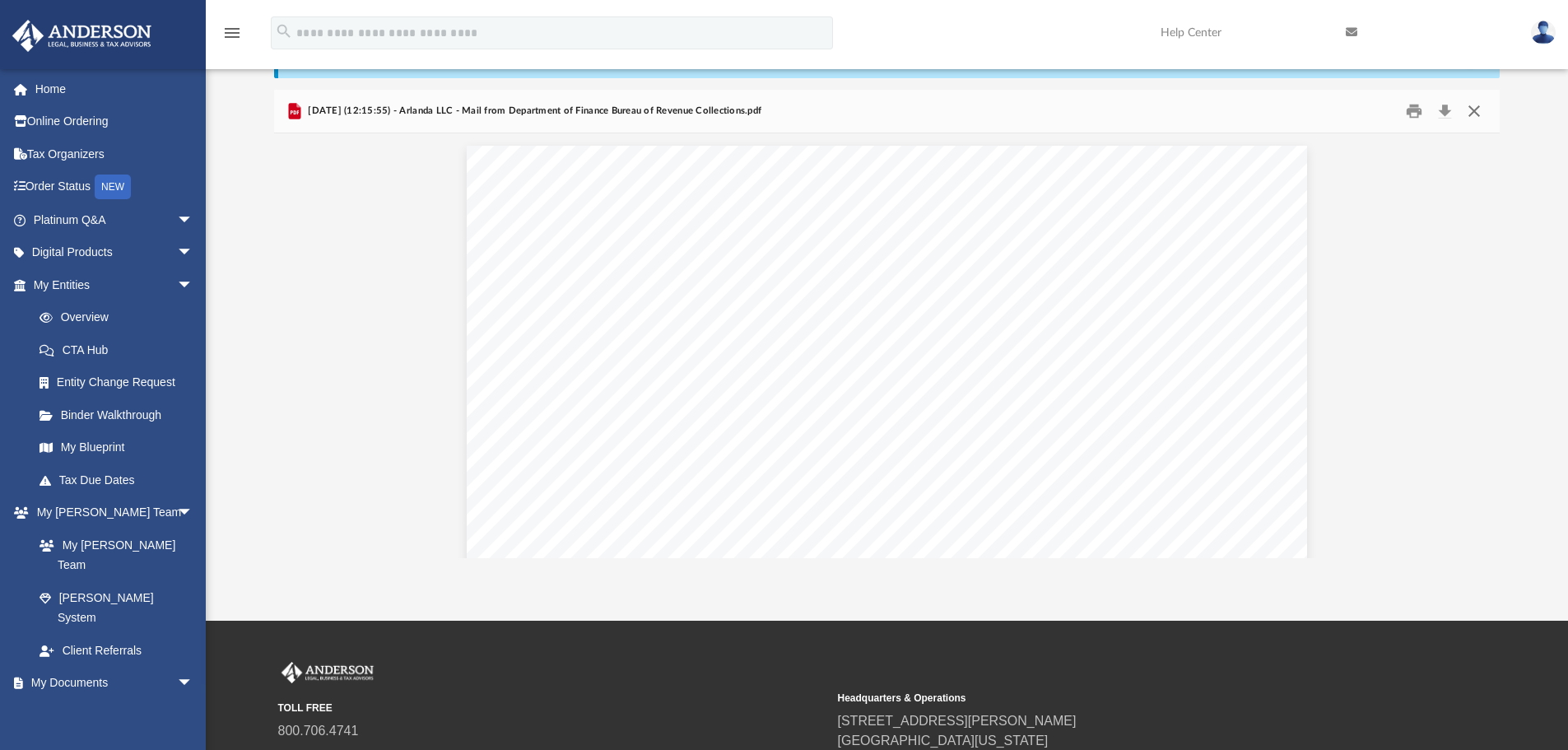
click at [1473, 118] on button "Close" at bounding box center [1474, 111] width 29 height 26
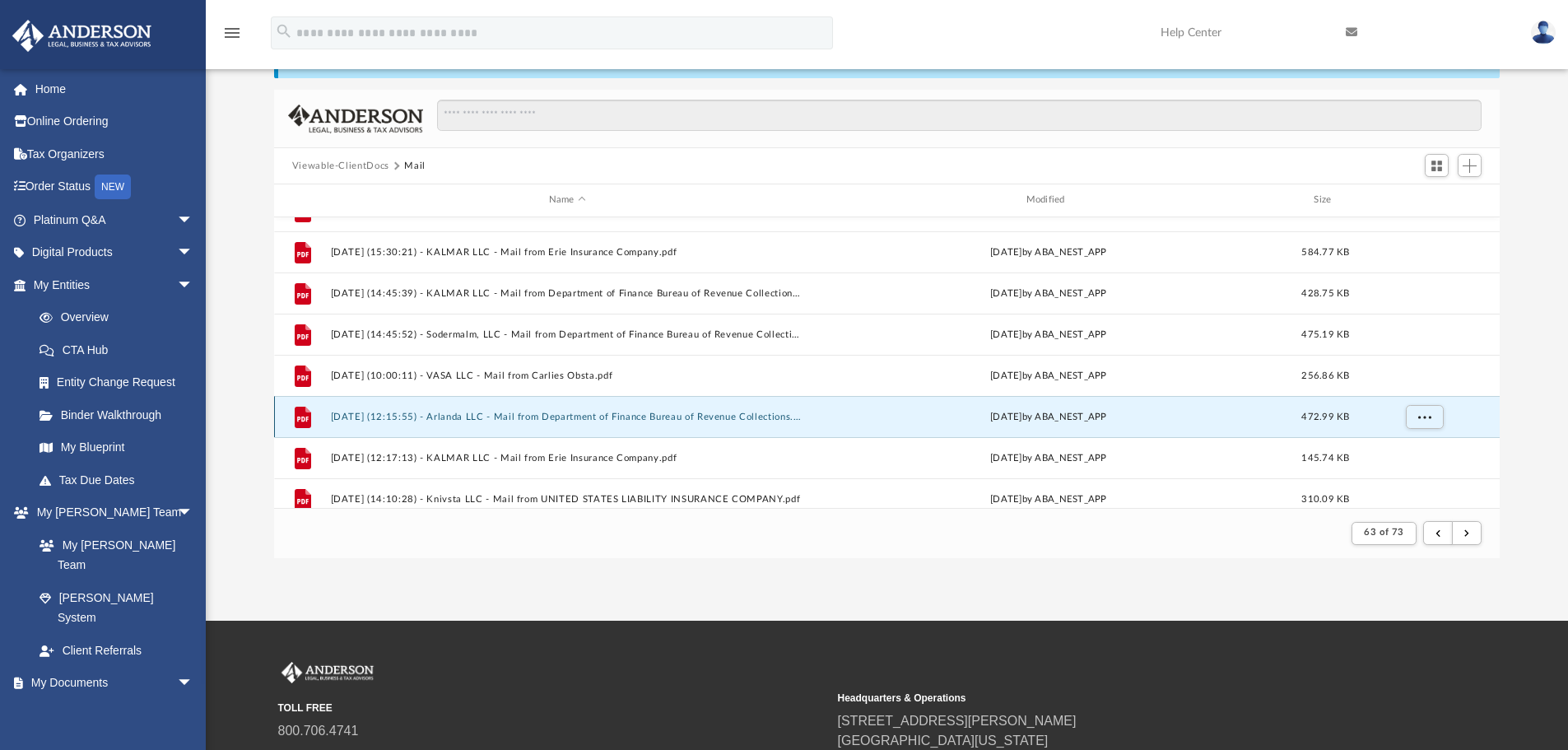
scroll to position [1438, 0]
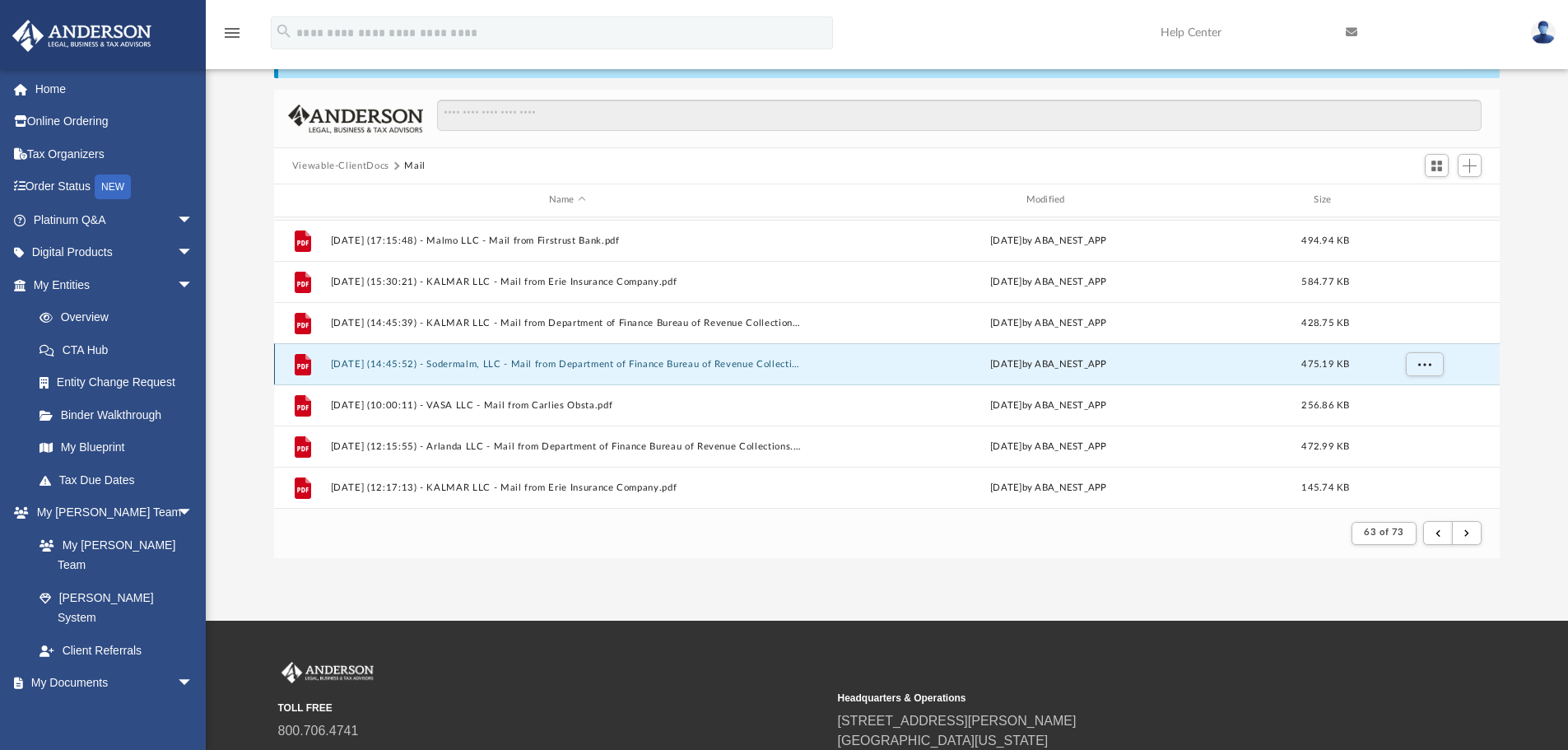
click at [557, 366] on button "[DATE] (14:45:52) - Sodermalm, LLC - Mail from Department of Finance Bureau of …" at bounding box center [567, 364] width 474 height 10
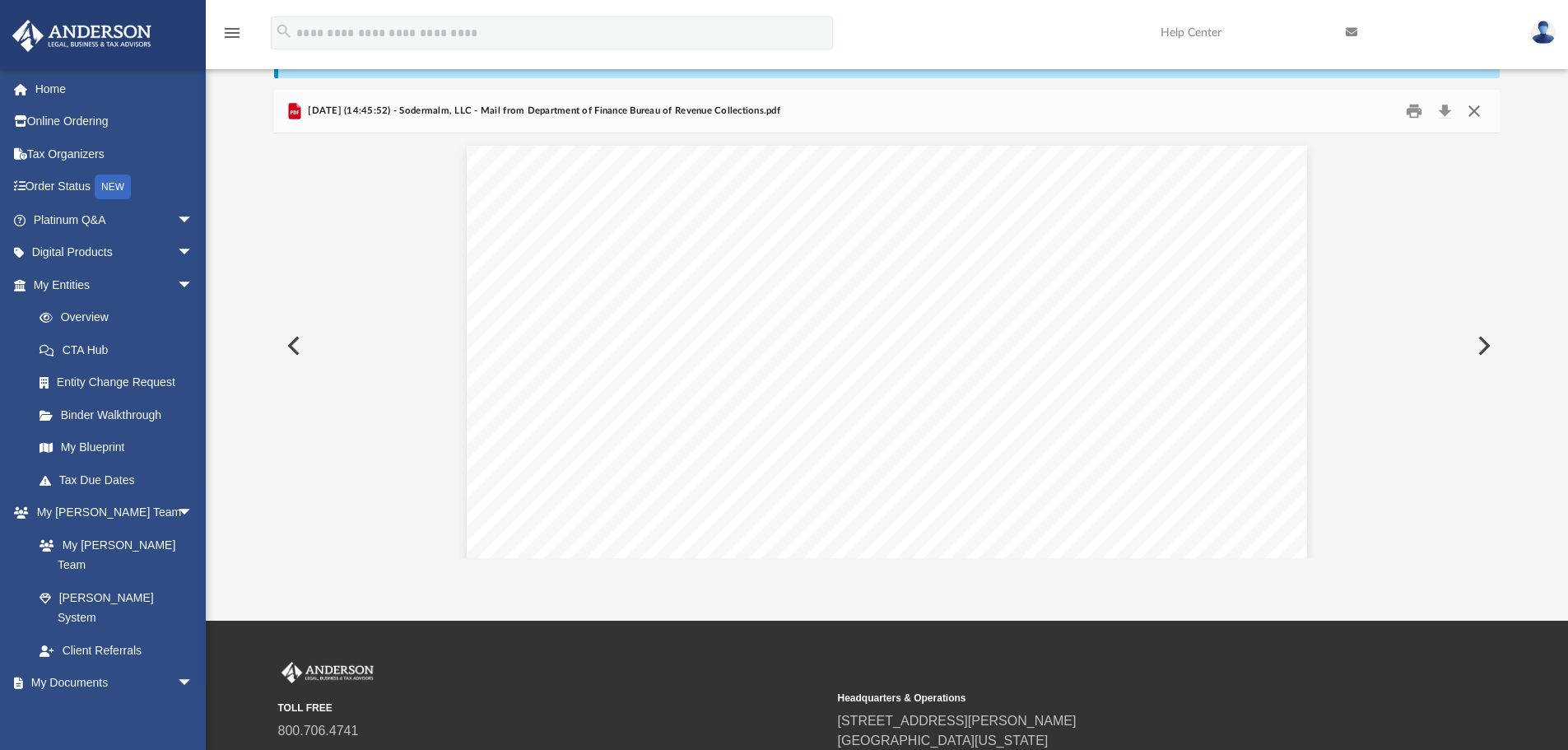
click at [1477, 113] on button "Close" at bounding box center [1474, 111] width 29 height 26
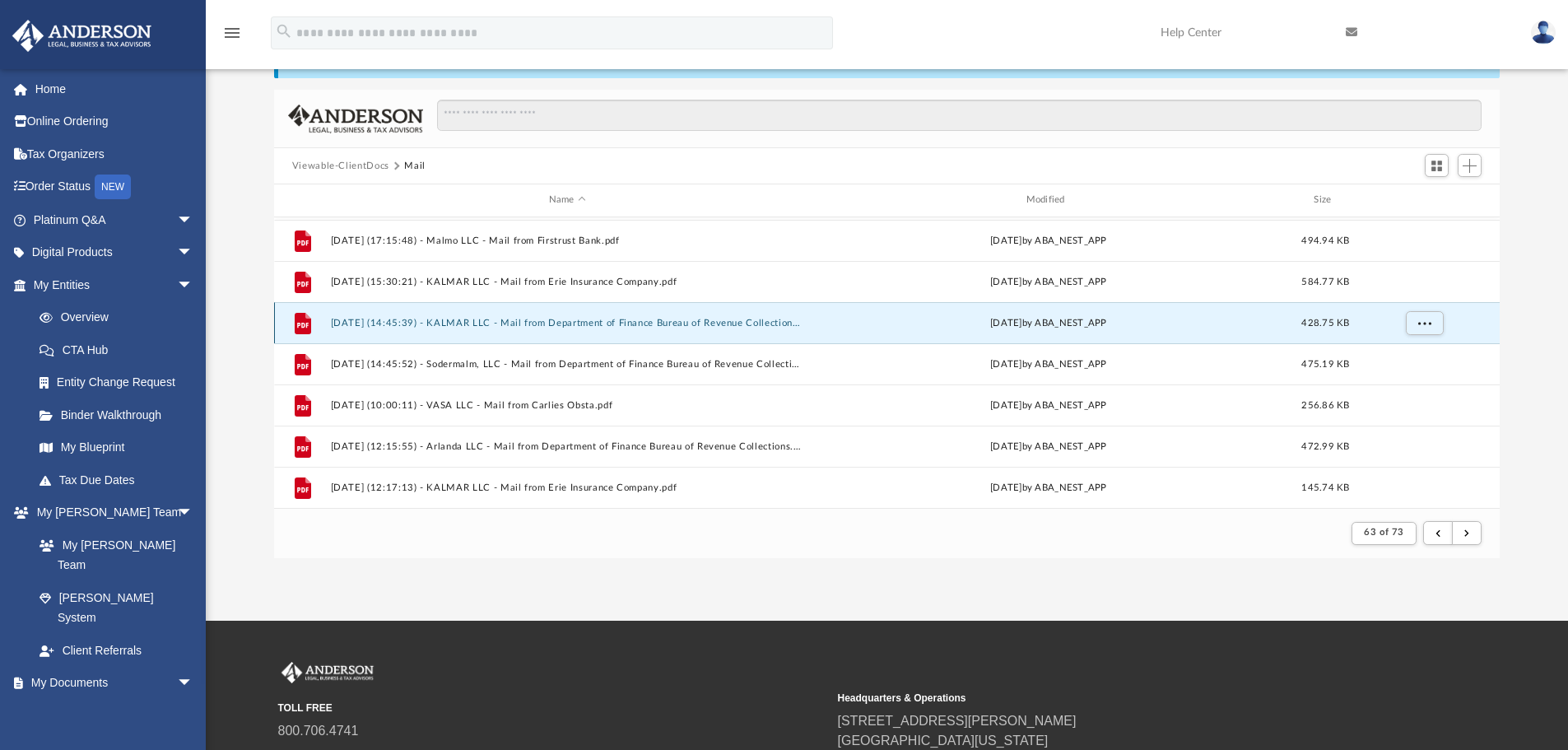
click at [679, 325] on button "[DATE] (14:45:39) - KALMAR LLC - Mail from Department of Finance Bureau of Reve…" at bounding box center [567, 322] width 474 height 10
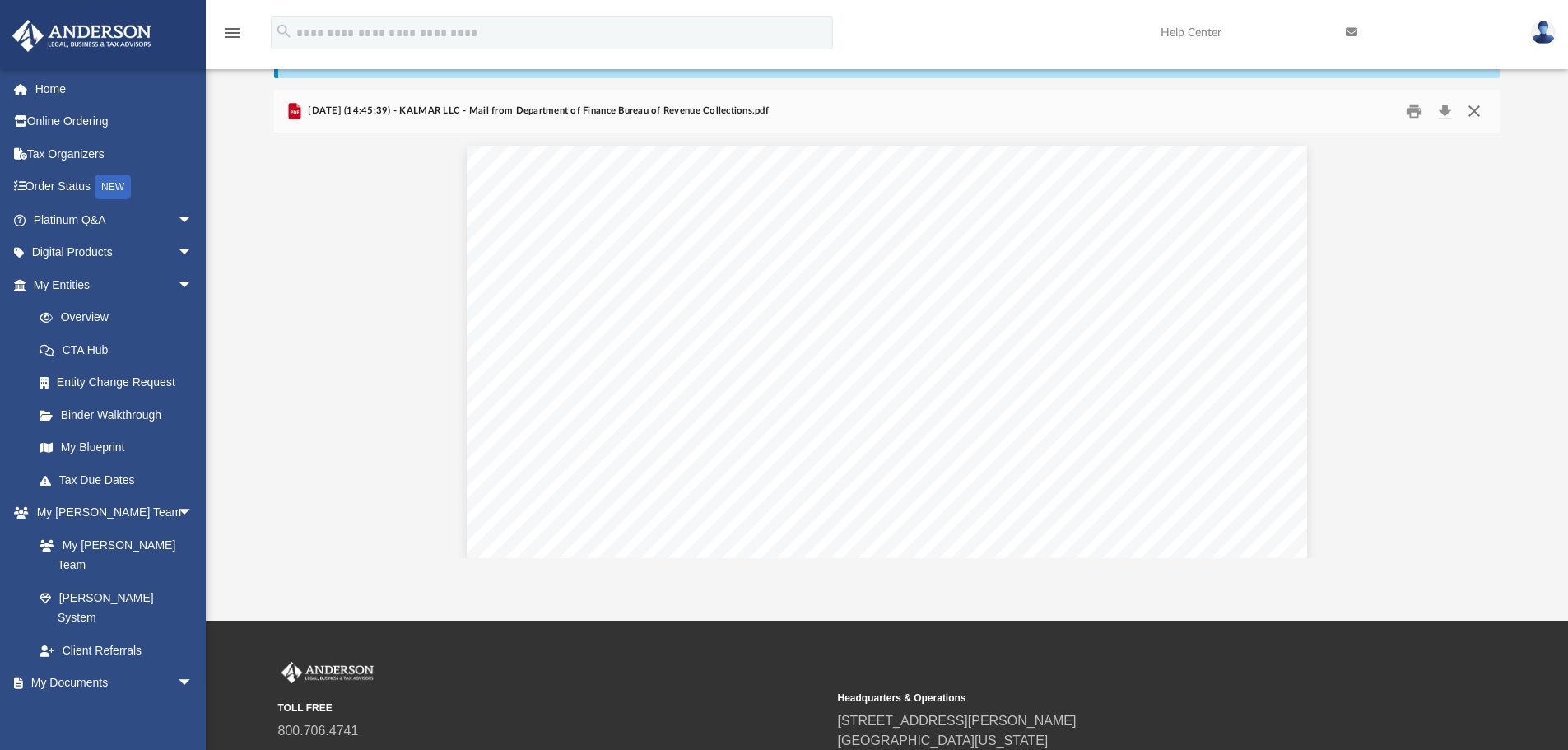
click at [1473, 108] on button "Close" at bounding box center [1474, 111] width 29 height 26
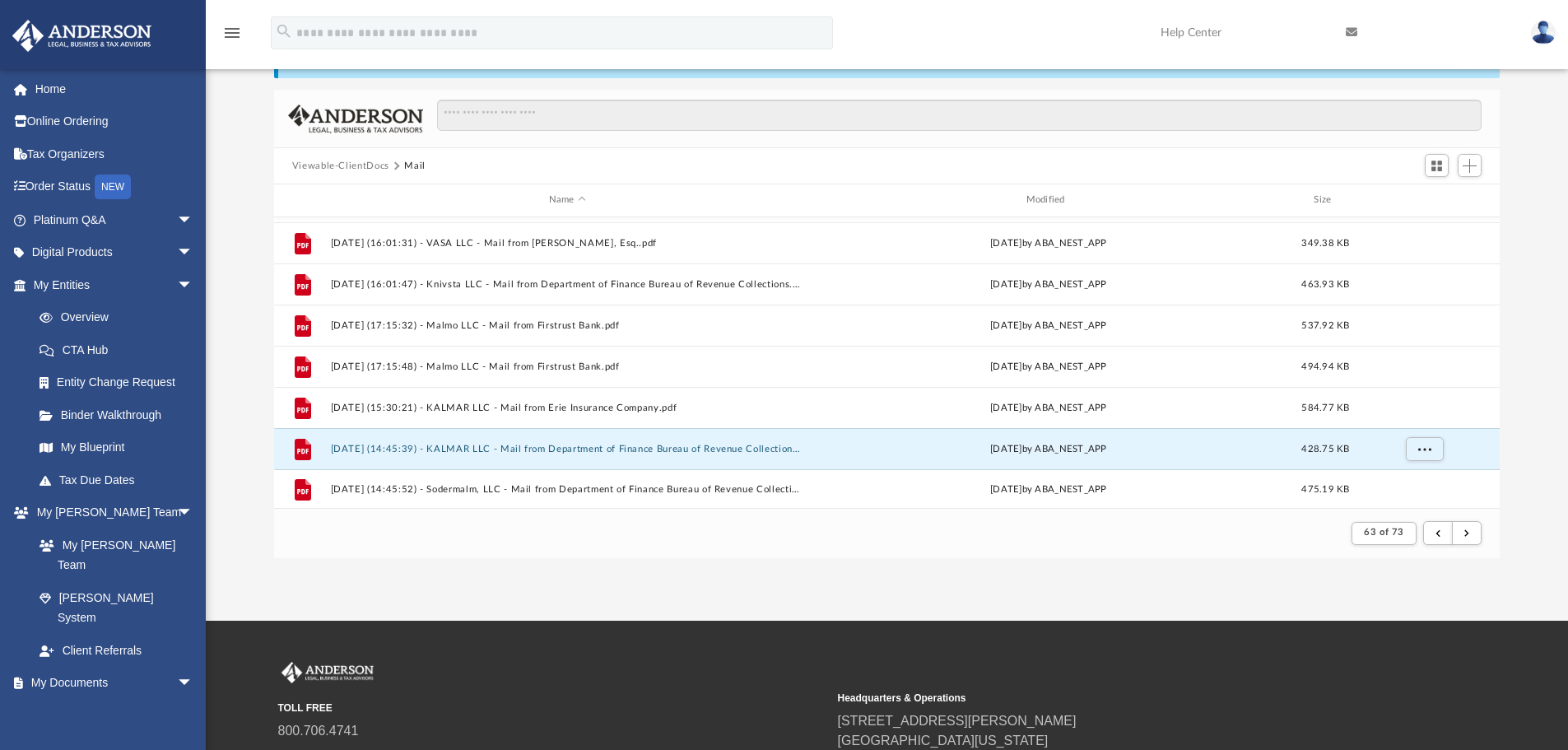
scroll to position [1273, 0]
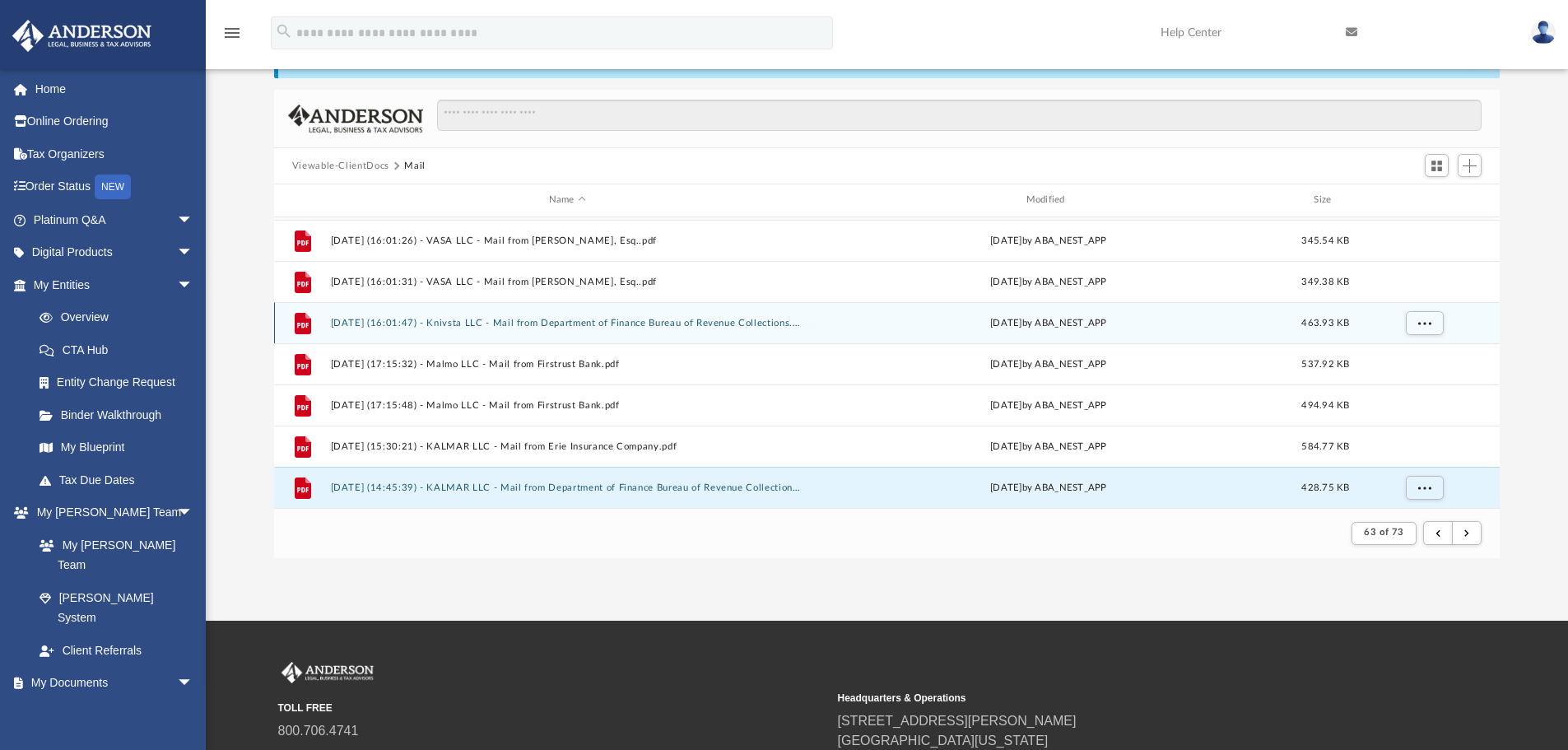
click at [720, 323] on button "[DATE] (16:01:47) - Knivsta LLC - Mail from Department of Finance Bureau of Rev…" at bounding box center [567, 322] width 474 height 10
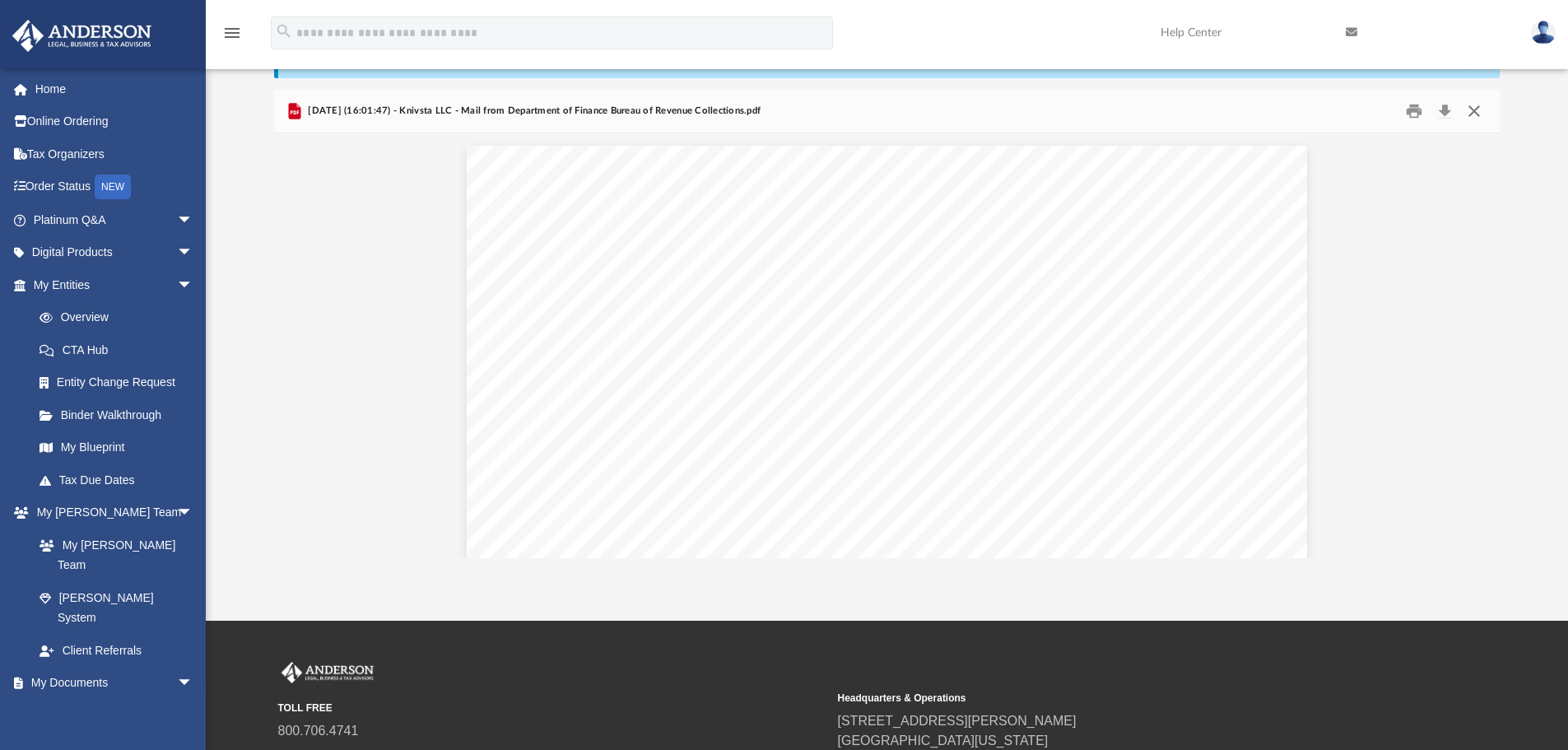
click at [1475, 106] on button "Close" at bounding box center [1474, 111] width 29 height 26
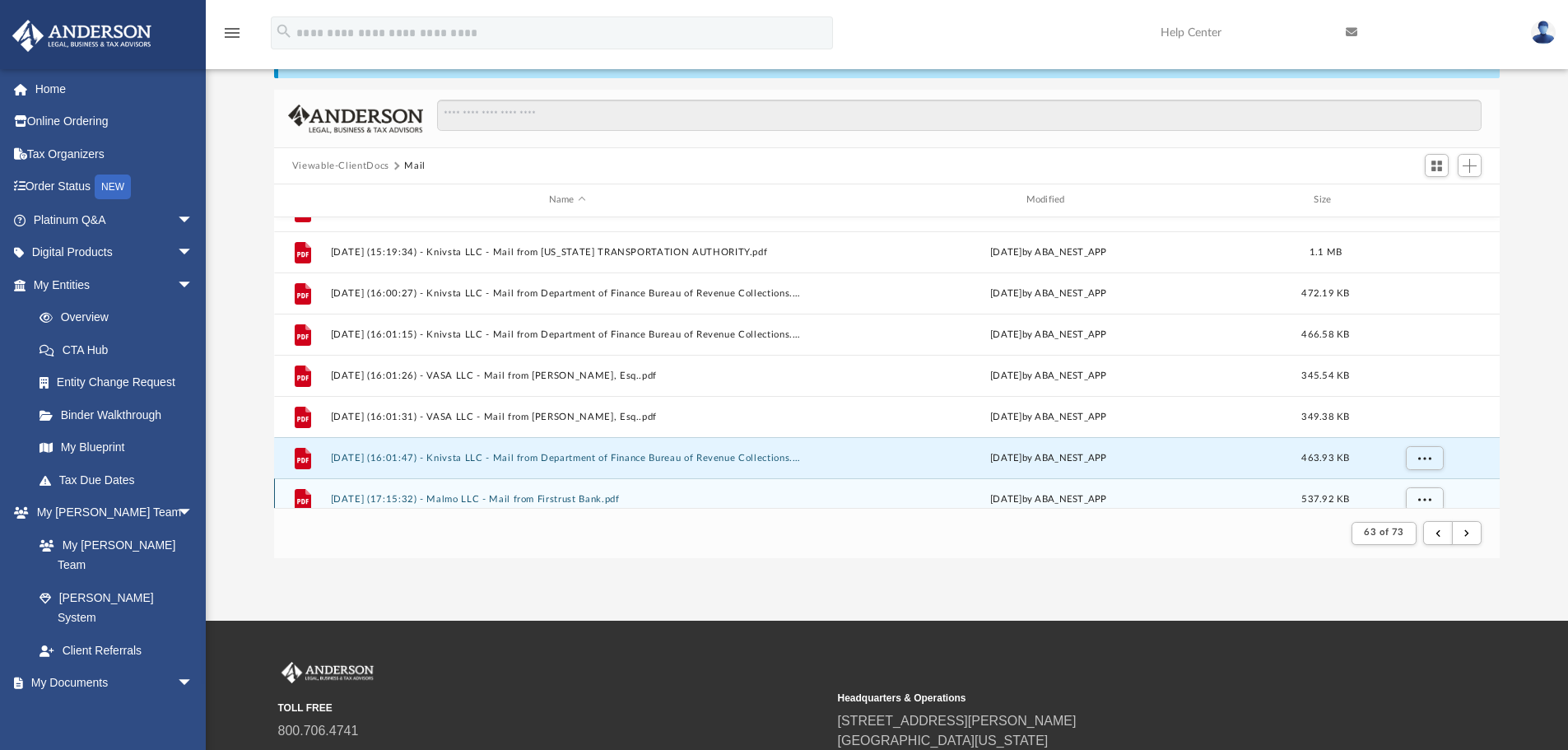
scroll to position [1109, 0]
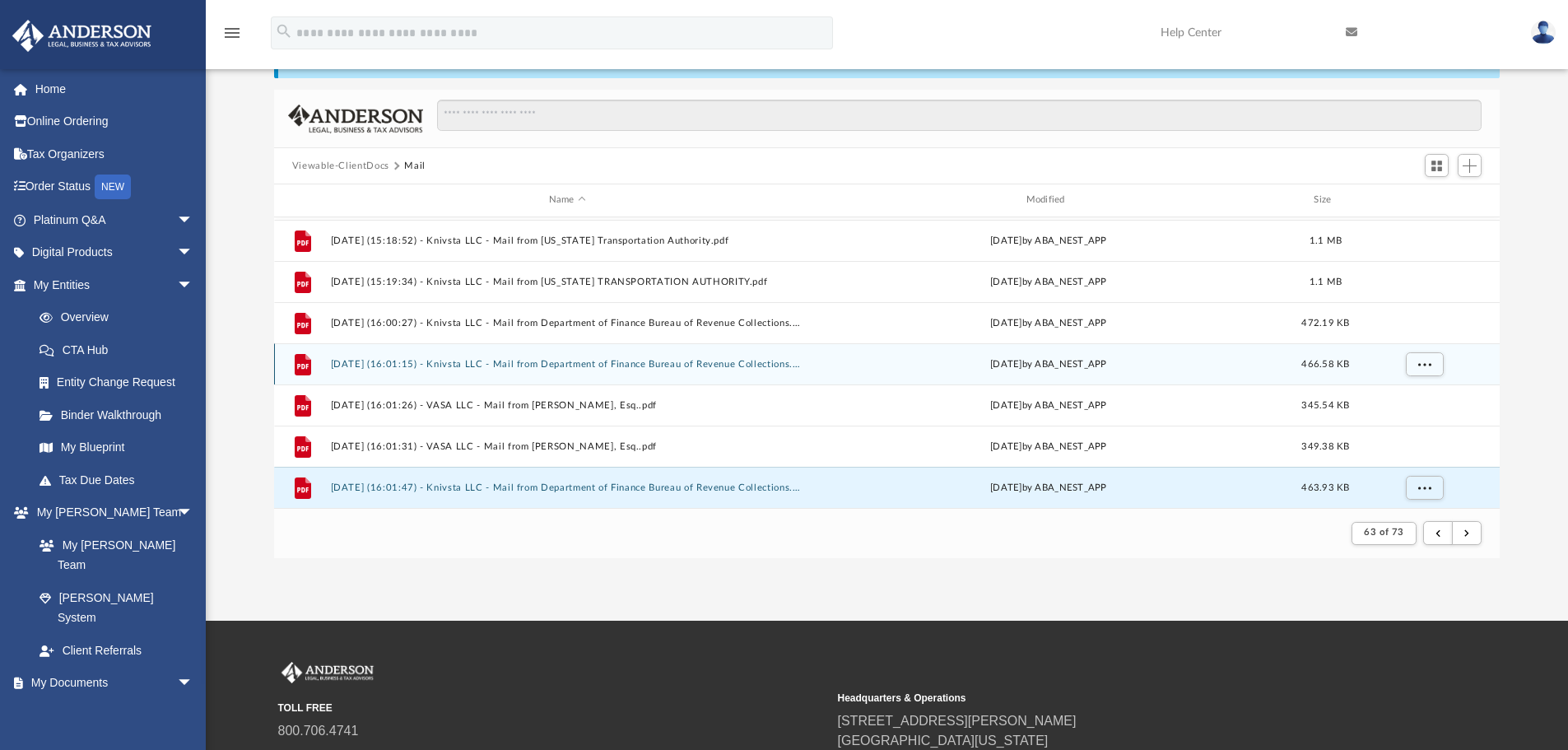
click at [755, 356] on div "File [DATE] (16:01:15) - Knivsta LLC - Mail from Department of Finance Bureau o…" at bounding box center [887, 364] width 1226 height 42
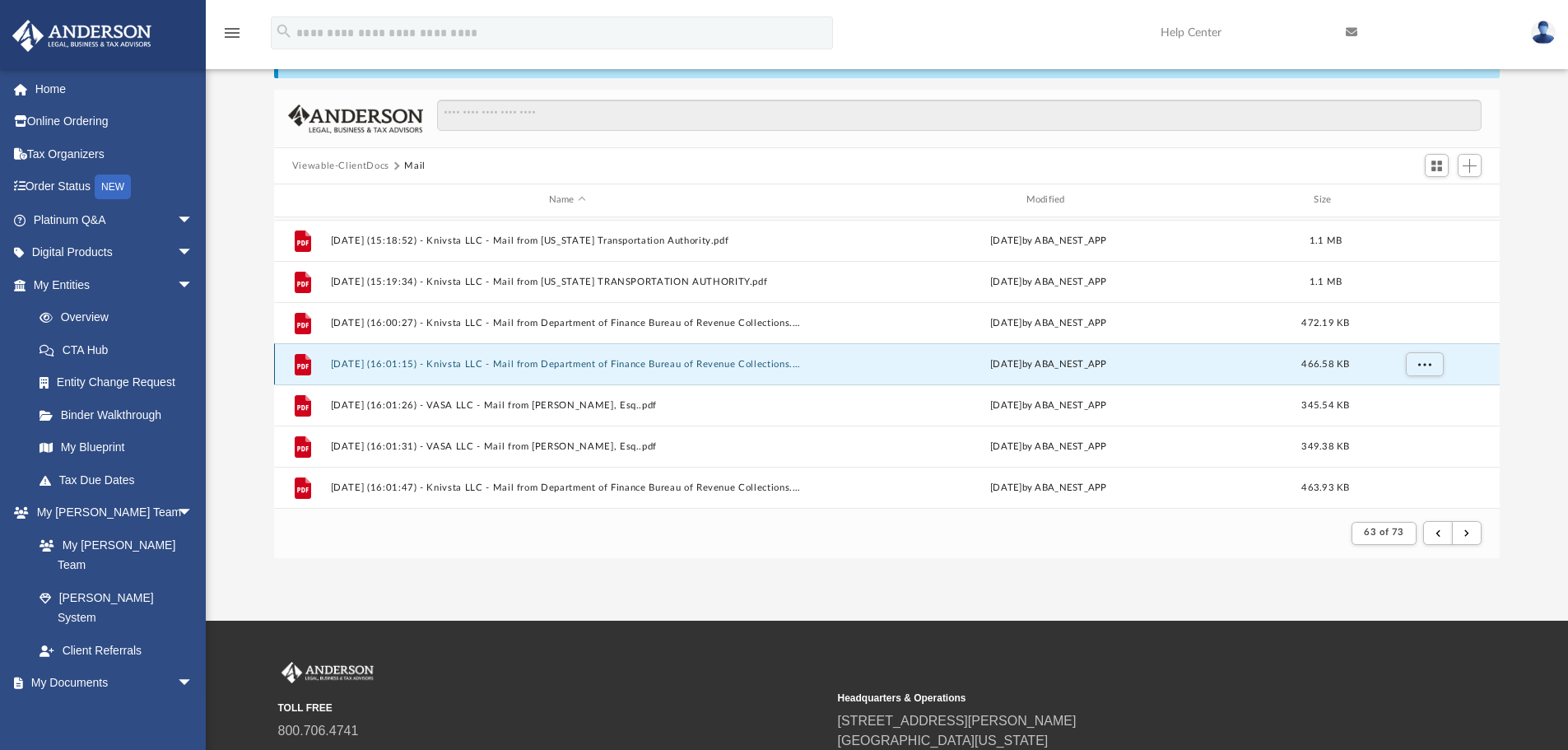
click at [724, 362] on button "[DATE] (16:01:15) - Knivsta LLC - Mail from Department of Finance Bureau of Rev…" at bounding box center [567, 364] width 474 height 10
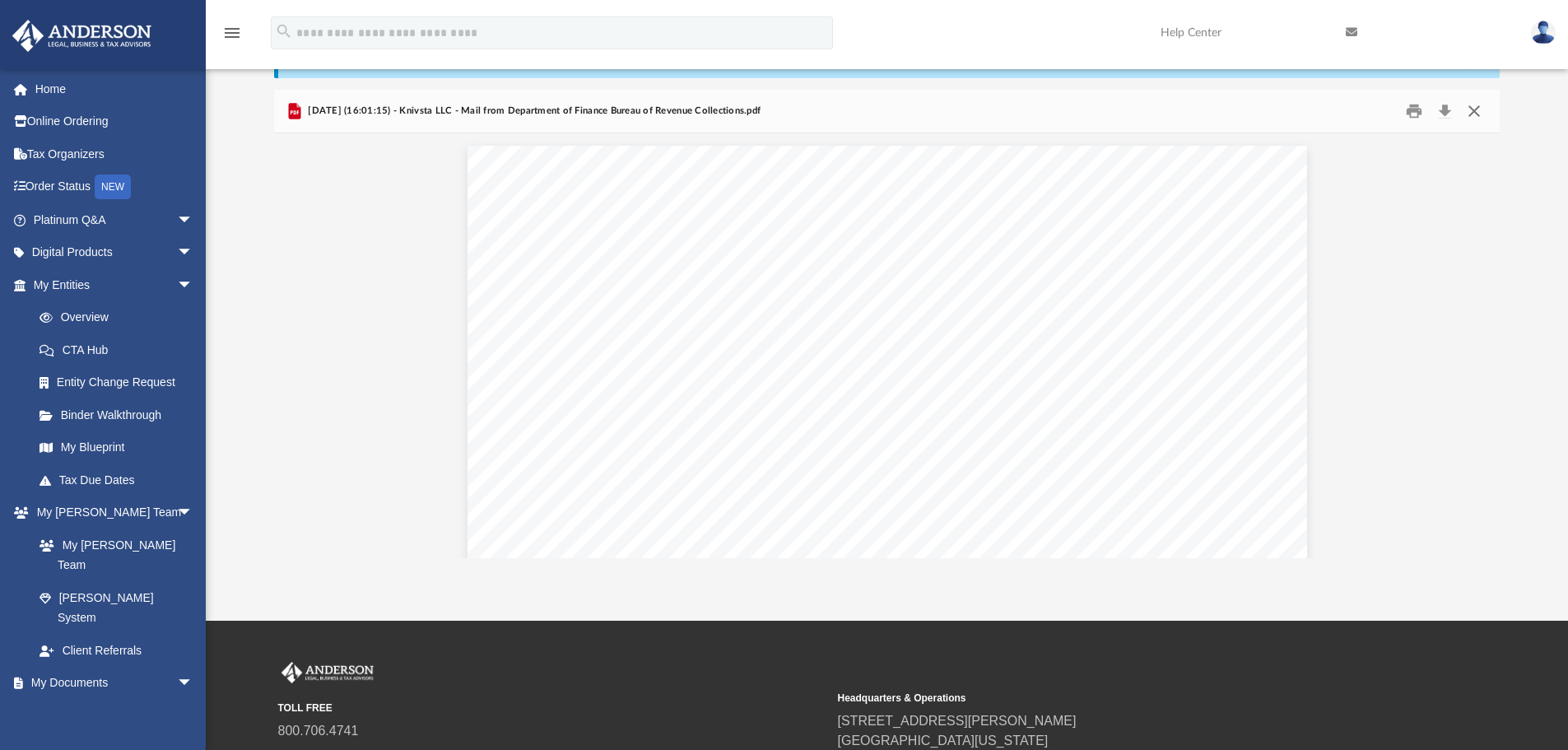
click at [1473, 111] on button "Close" at bounding box center [1474, 111] width 29 height 26
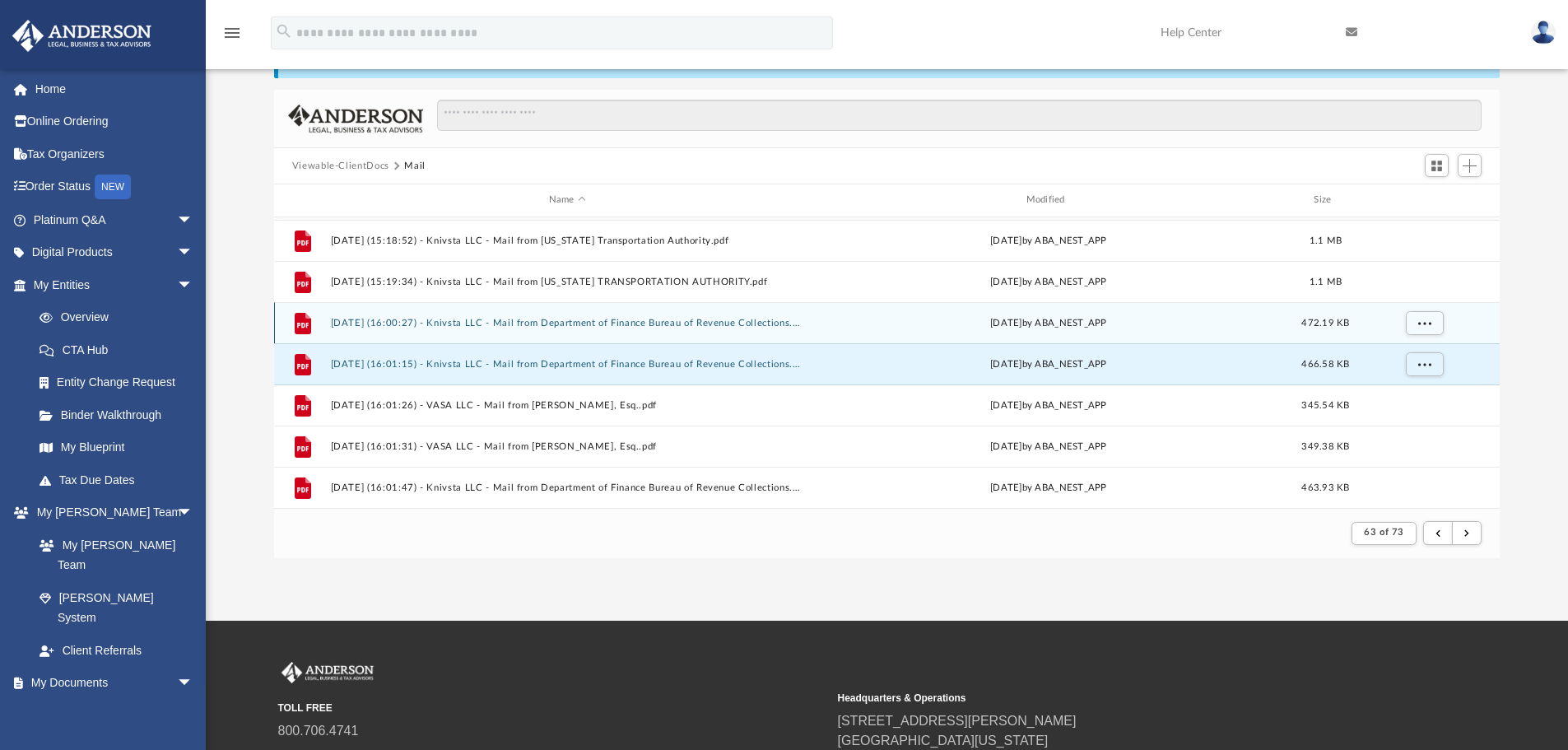
click at [674, 326] on button "[DATE] (16:00:27) - Knivsta LLC - Mail from Department of Finance Bureau of Rev…" at bounding box center [567, 322] width 474 height 10
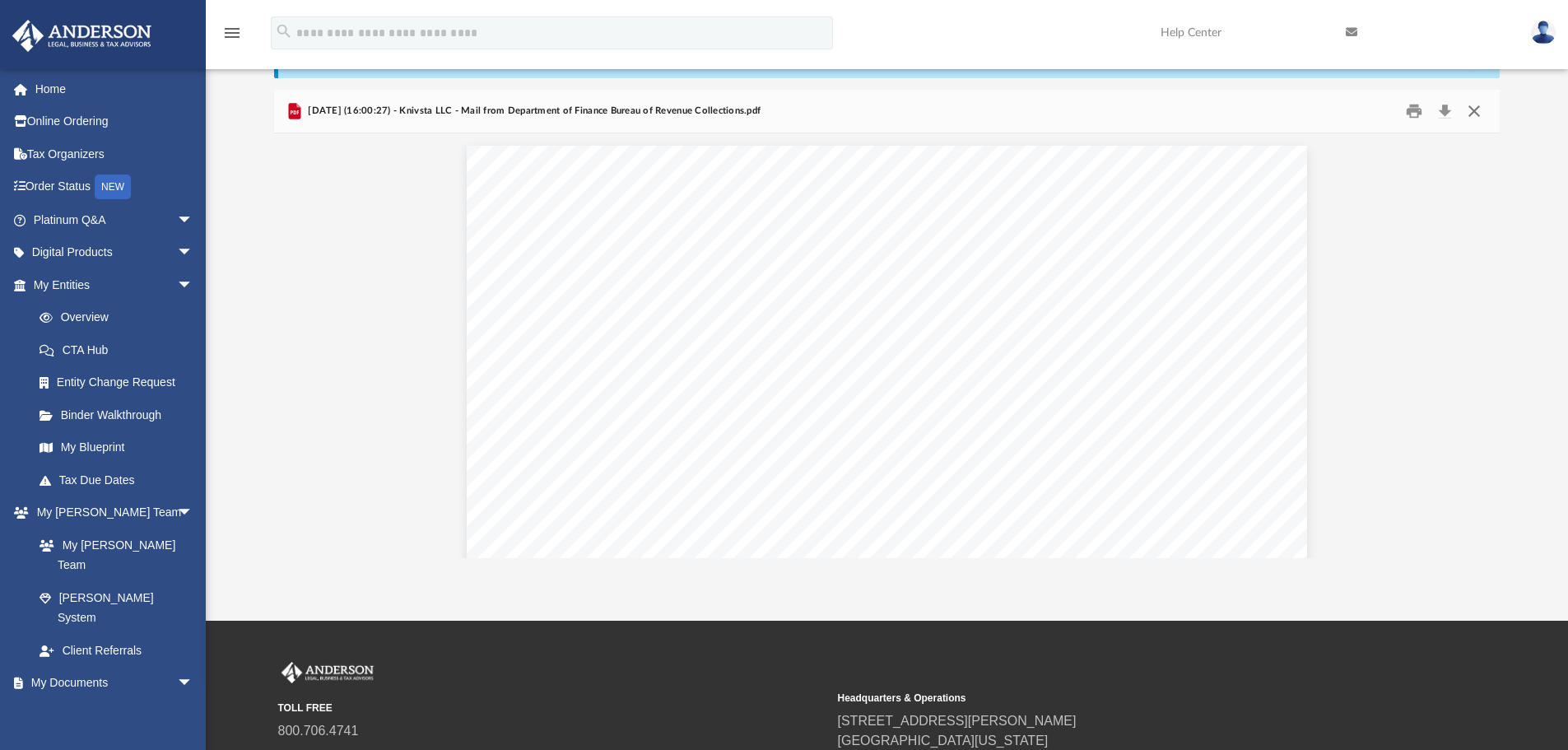
click at [1470, 111] on button "Close" at bounding box center [1474, 111] width 29 height 26
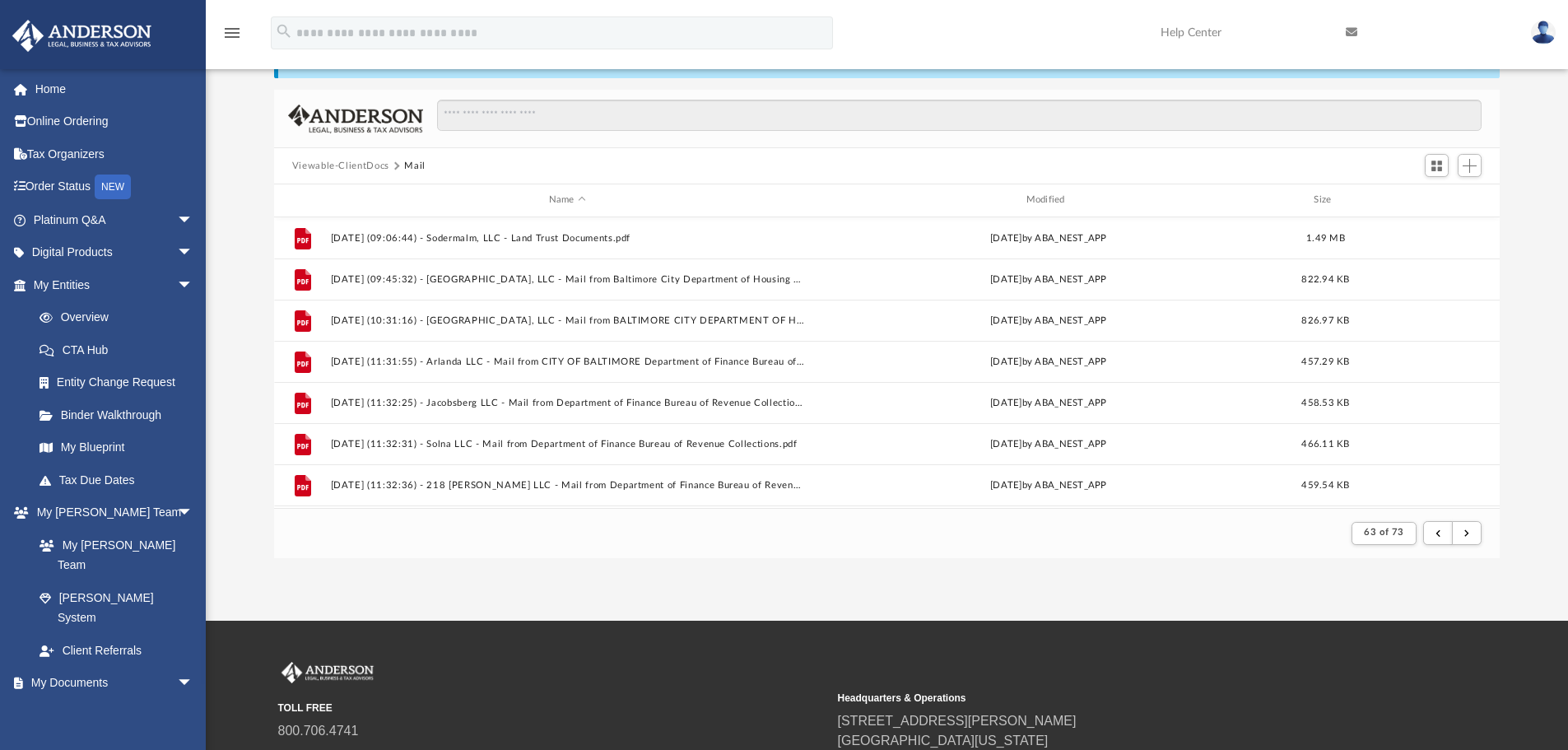
scroll to position [0, 0]
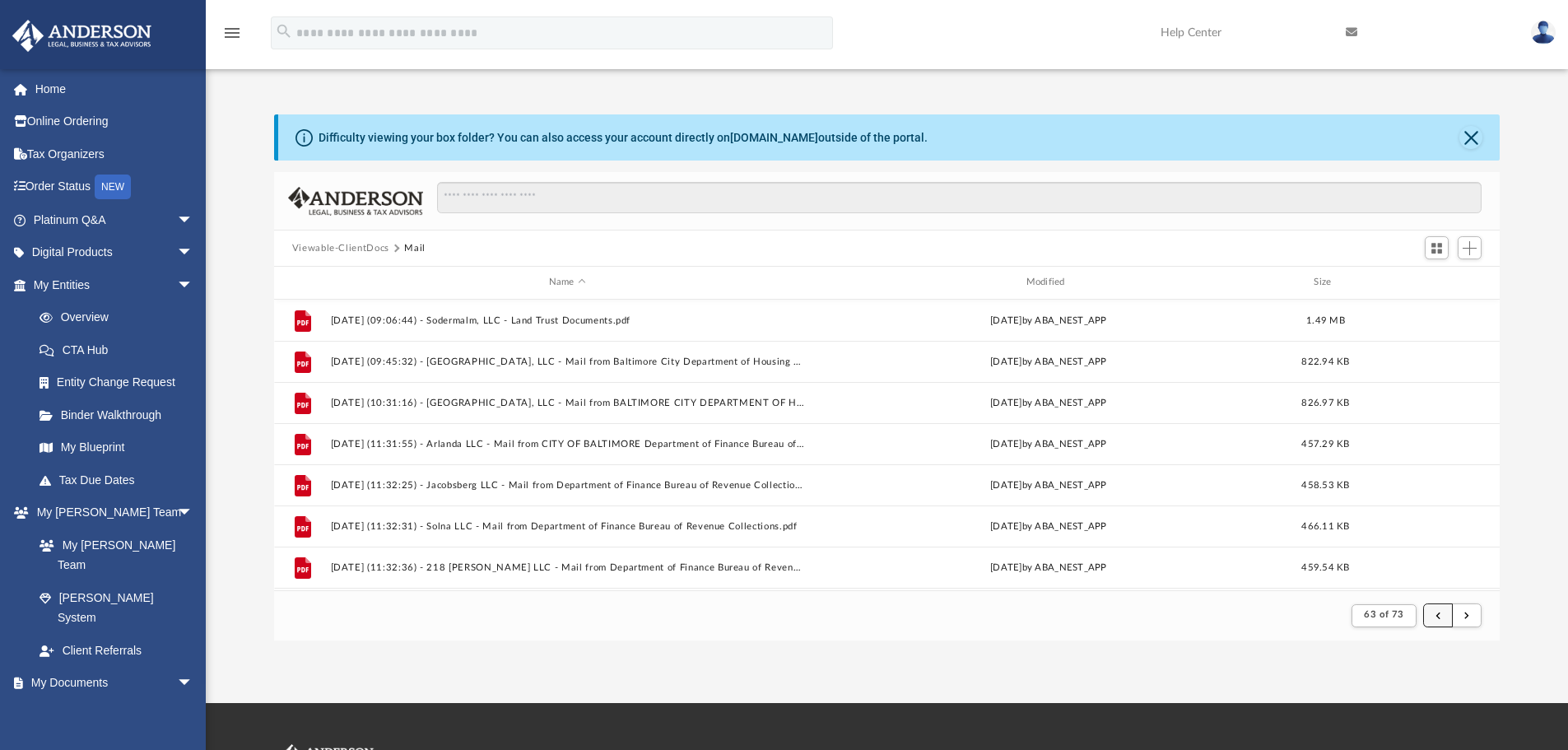
click at [1431, 610] on button "submit" at bounding box center [1437, 615] width 29 height 24
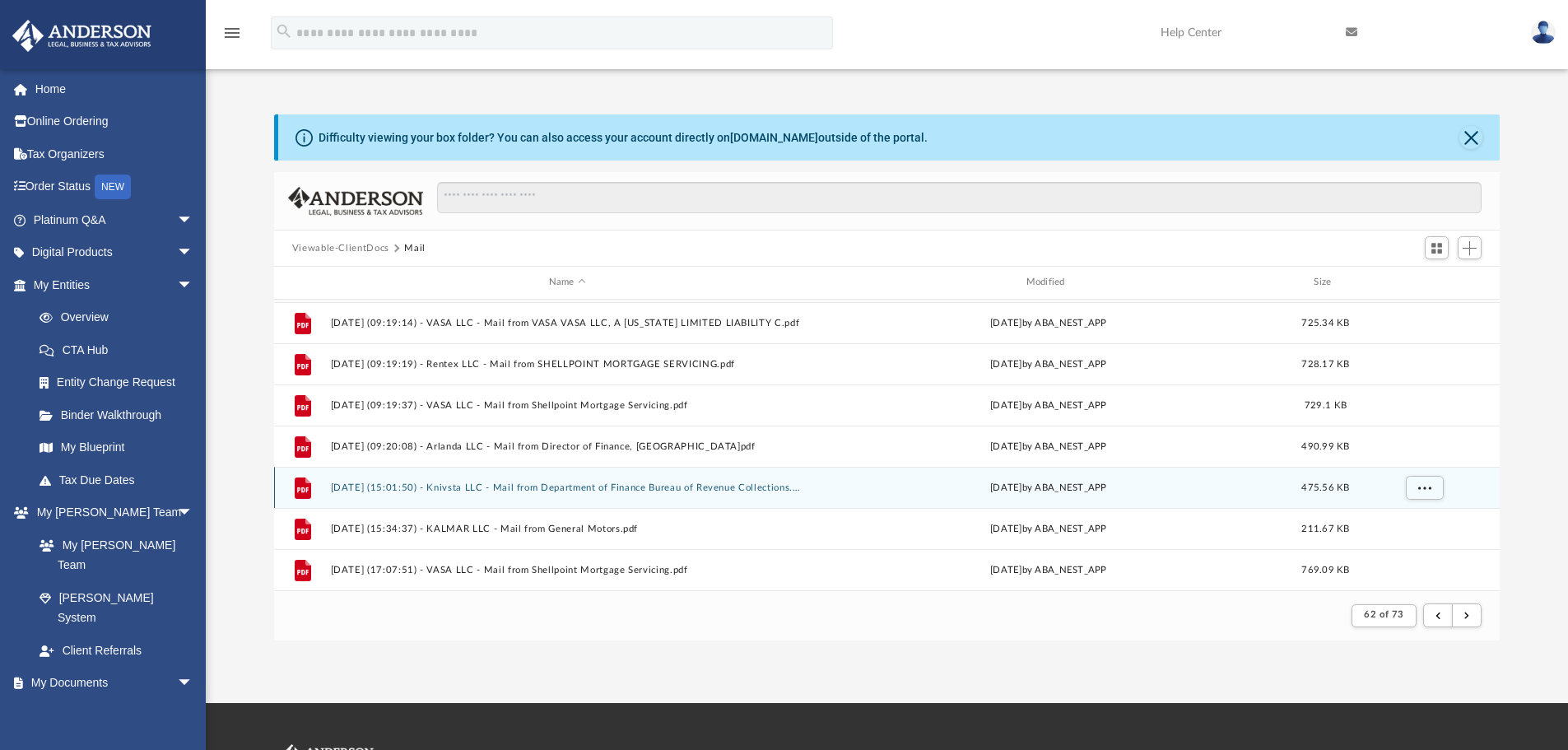
click at [720, 489] on button "[DATE] (15:01:50) - Knivsta LLC - Mail from Department of Finance Bureau of Rev…" at bounding box center [567, 487] width 474 height 10
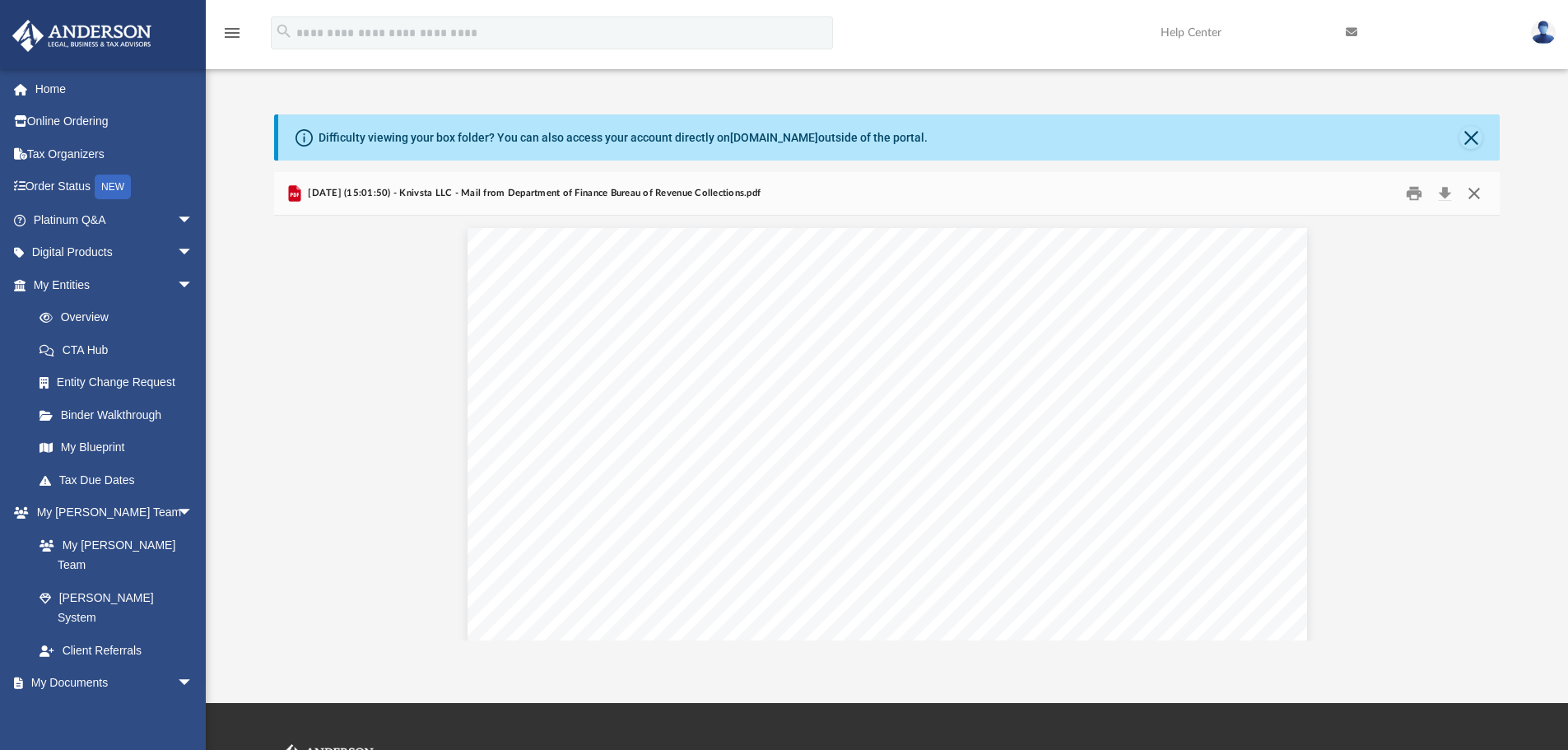
click at [1473, 190] on button "Close" at bounding box center [1474, 194] width 29 height 26
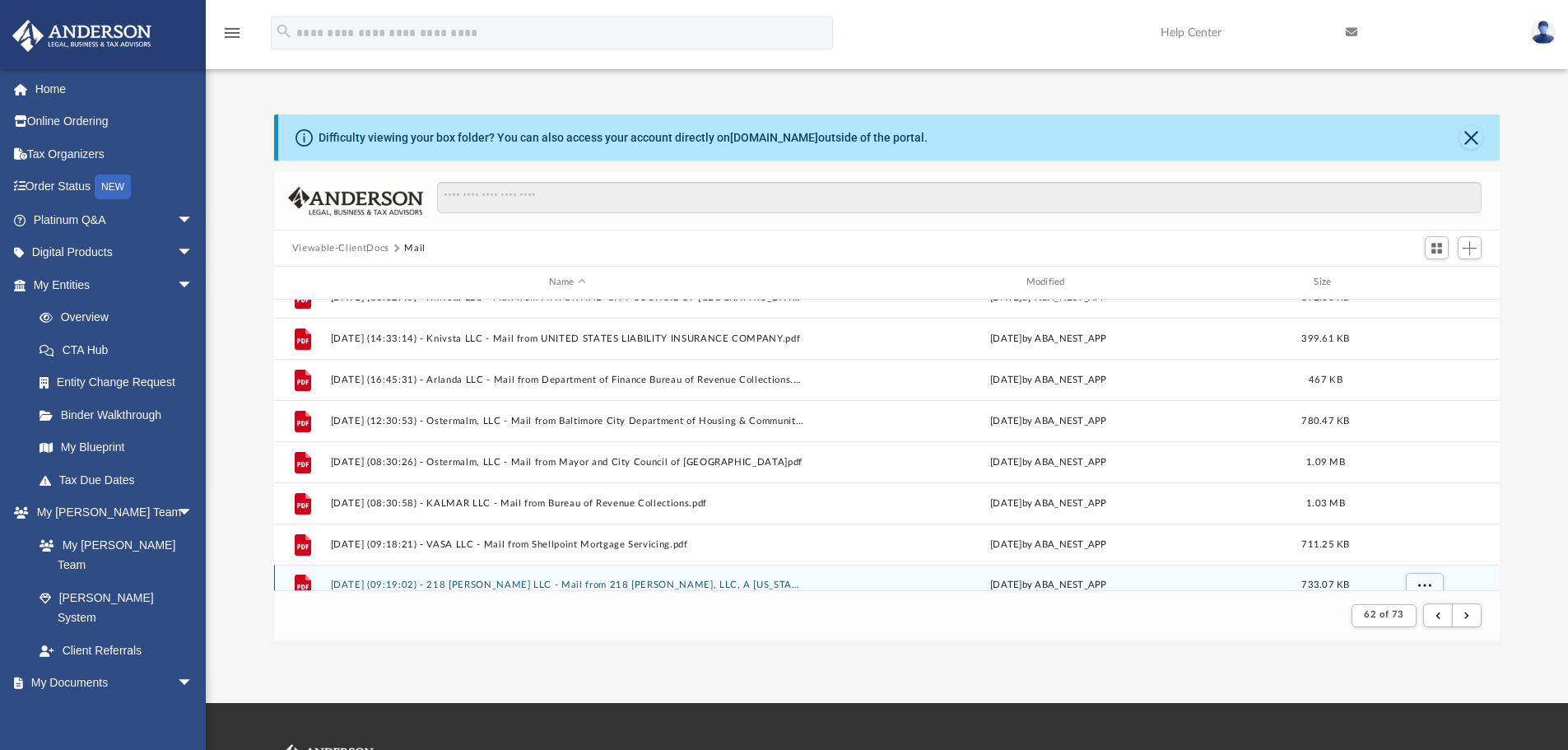
scroll to position [1109, 0]
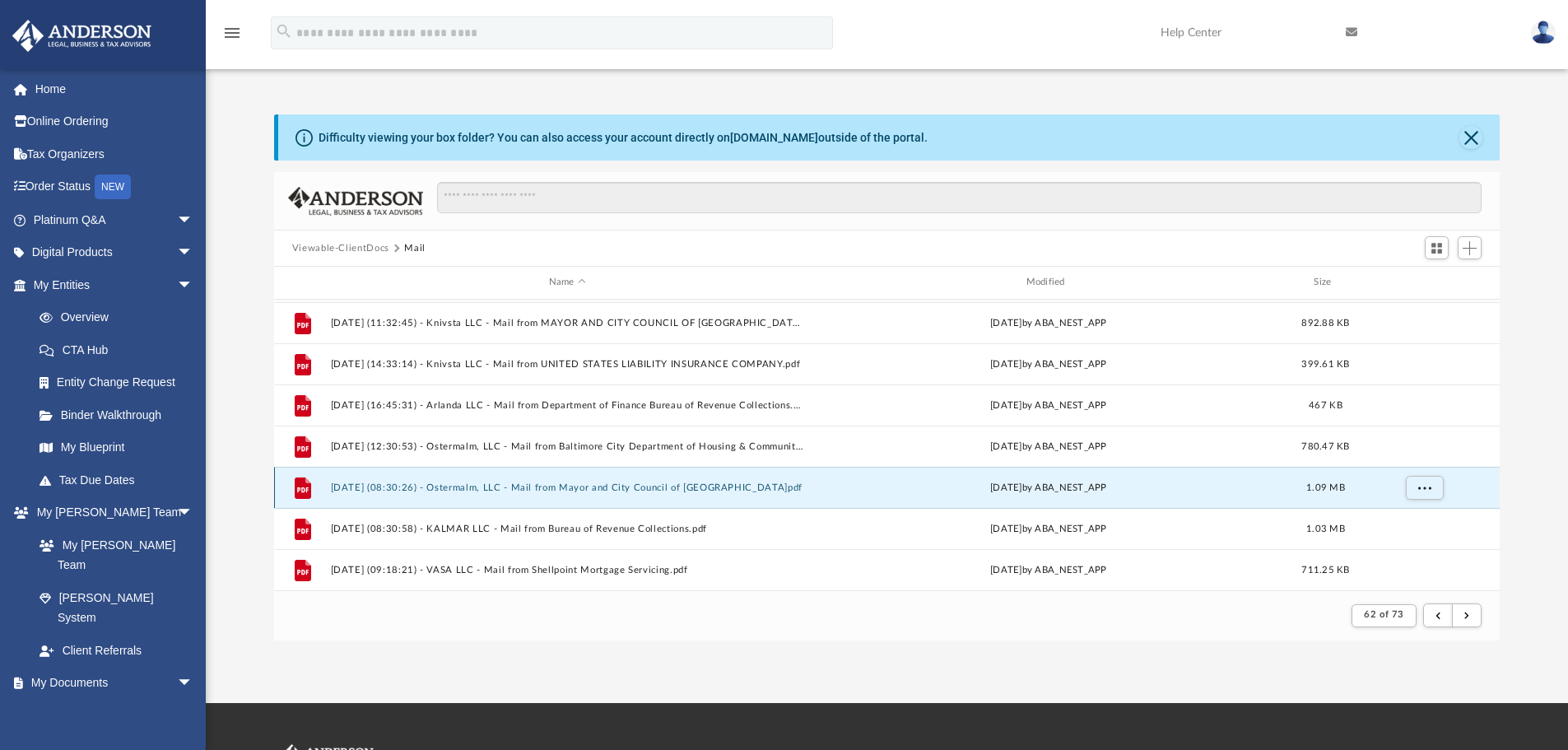
click at [681, 491] on button "[DATE] (08:30:26) - Ostermalm, LLC - Mail from Mayor and City Council of [GEOGR…" at bounding box center [567, 487] width 474 height 10
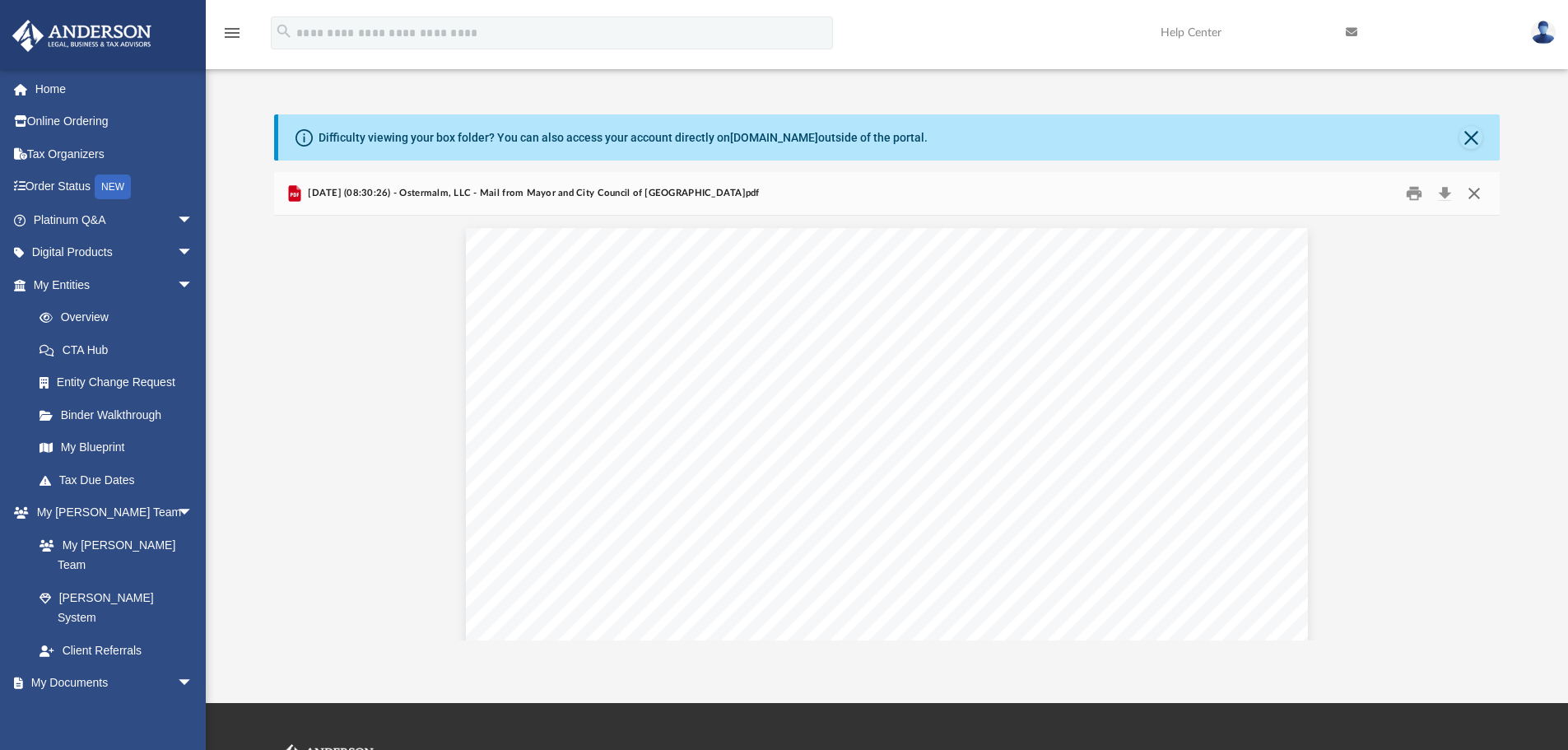
click at [1480, 193] on button "Close" at bounding box center [1474, 194] width 29 height 26
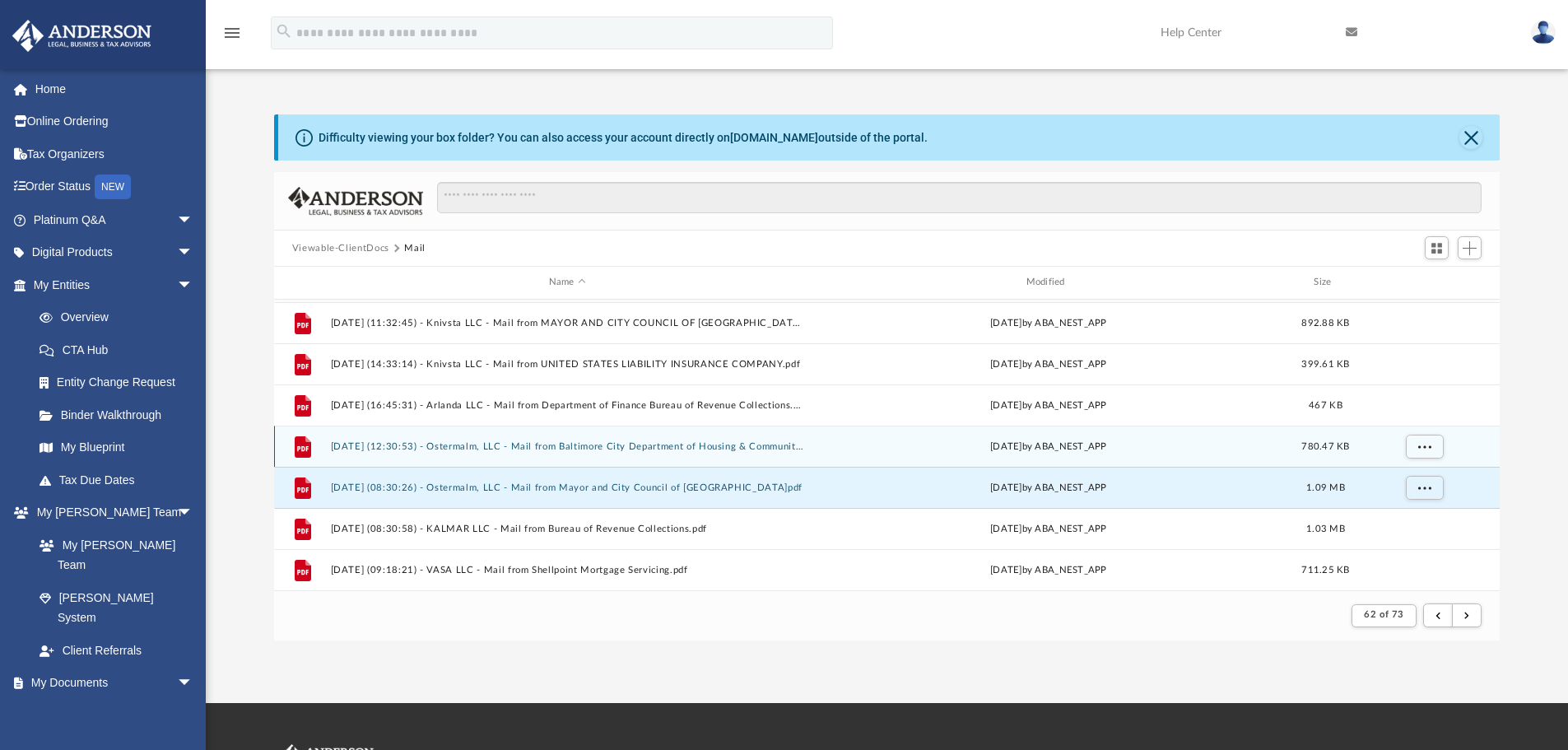
click at [553, 448] on button "[DATE] (12:30:53) - Ostermalm, LLC - Mail from Baltimore City Department of Hou…" at bounding box center [567, 446] width 474 height 10
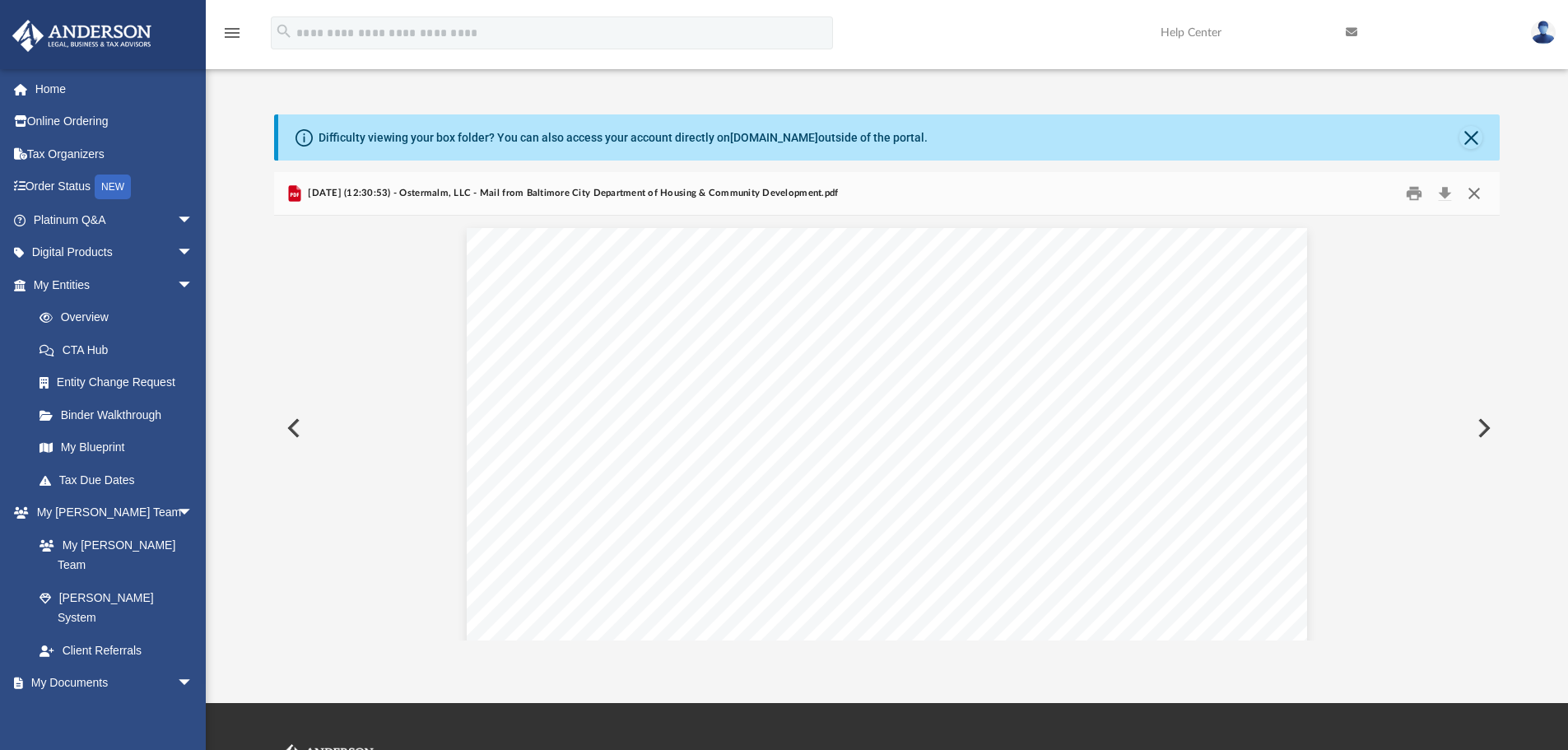
click at [1479, 188] on button "Close" at bounding box center [1474, 194] width 29 height 26
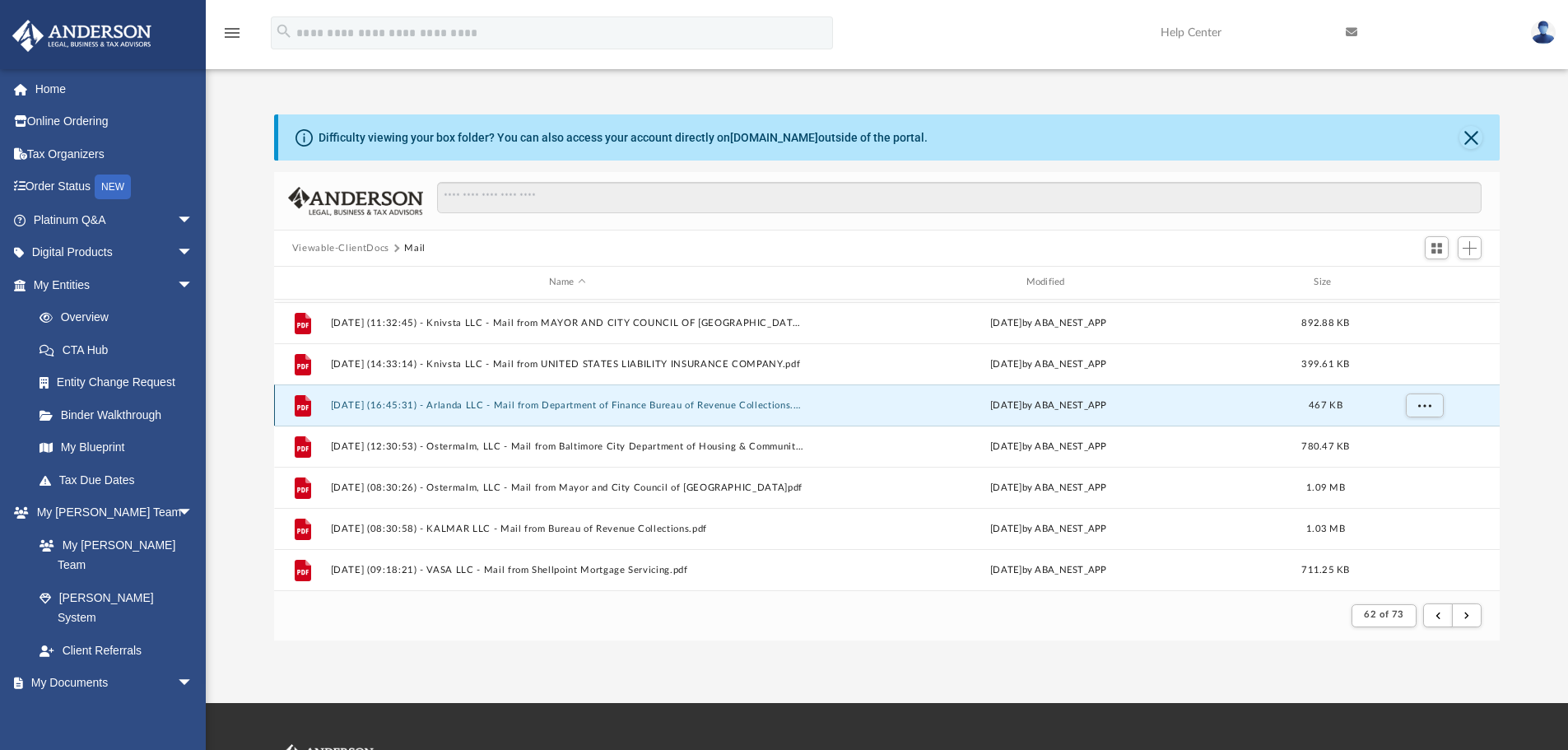
click at [674, 401] on button "[DATE] (16:45:31) - Arlanda LLC - Mail from Department of Finance Bureau of Rev…" at bounding box center [567, 404] width 474 height 10
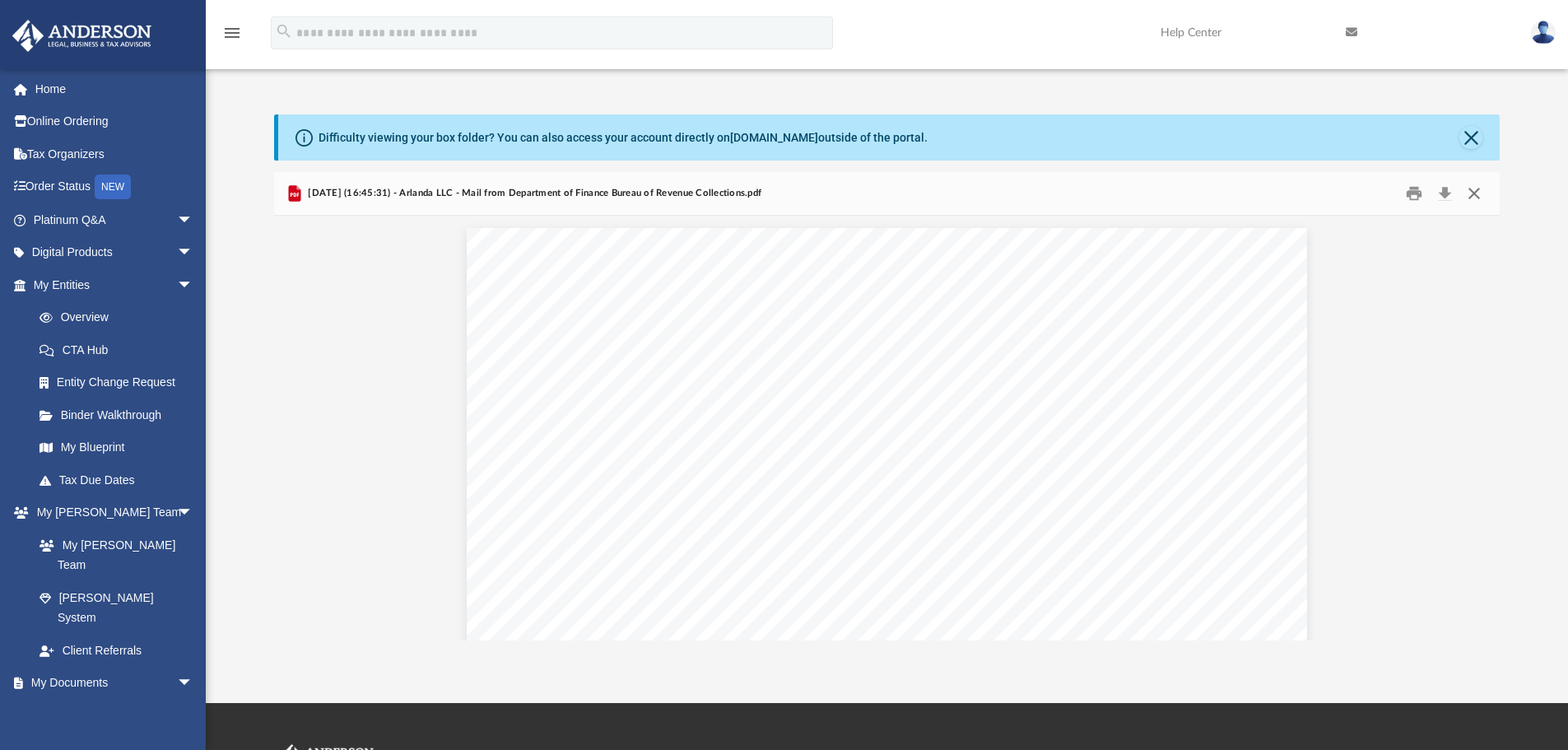
click at [1486, 181] on button "Close" at bounding box center [1474, 194] width 29 height 26
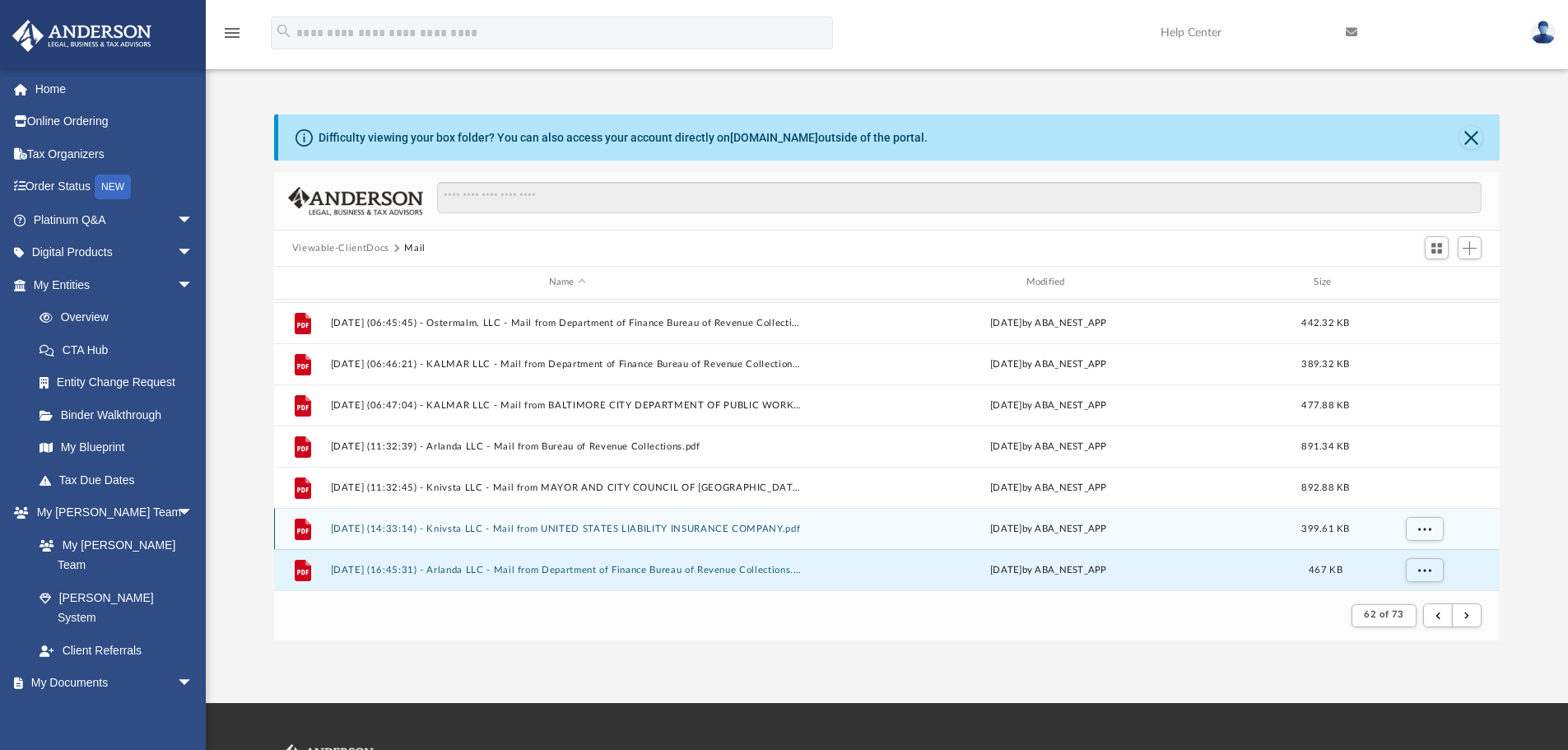
scroll to position [861, 0]
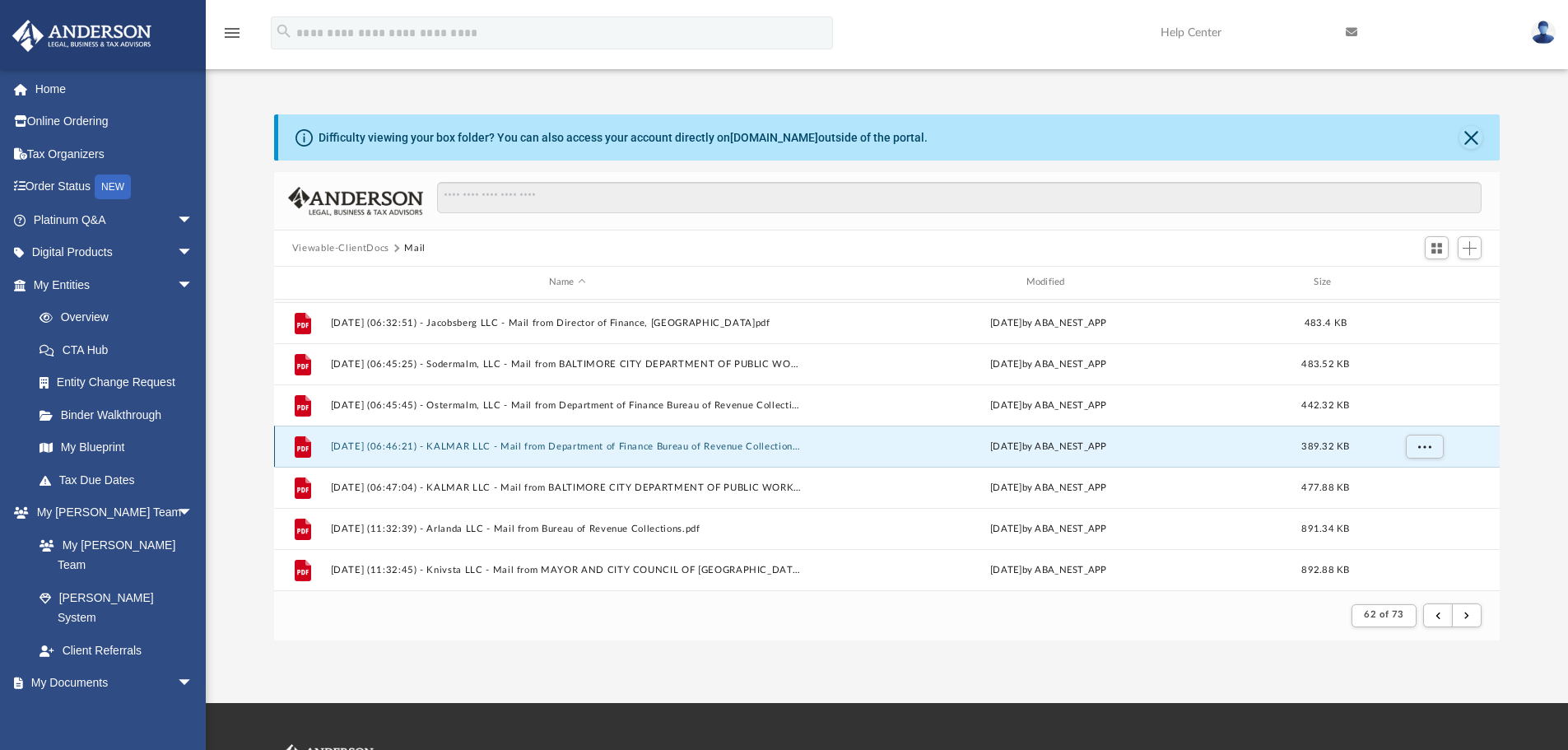
click at [739, 443] on button "[DATE] (06:46:21) - KALMAR LLC - Mail from Department of Finance Bureau of Reve…" at bounding box center [567, 446] width 474 height 10
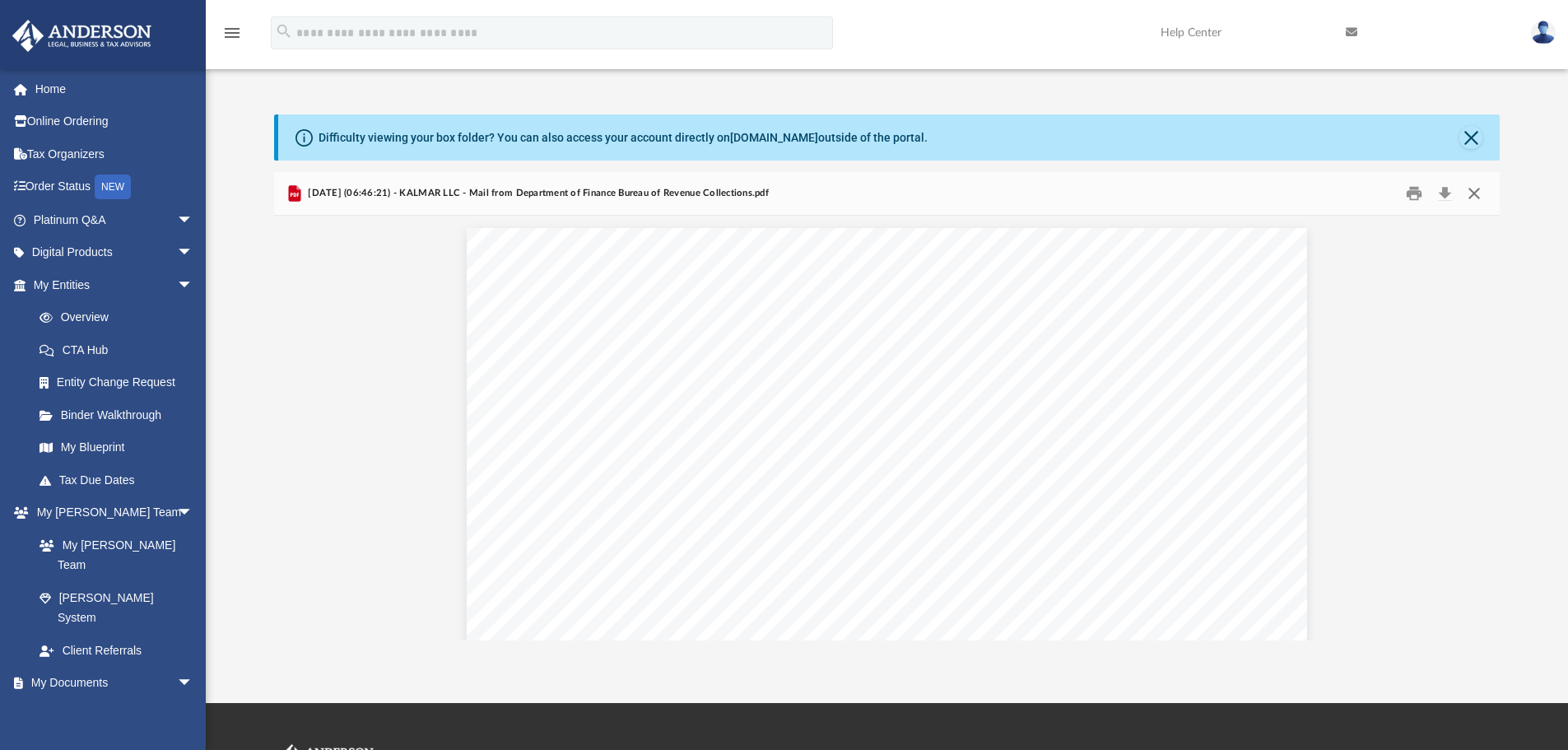
click at [1474, 192] on button "Close" at bounding box center [1474, 194] width 29 height 26
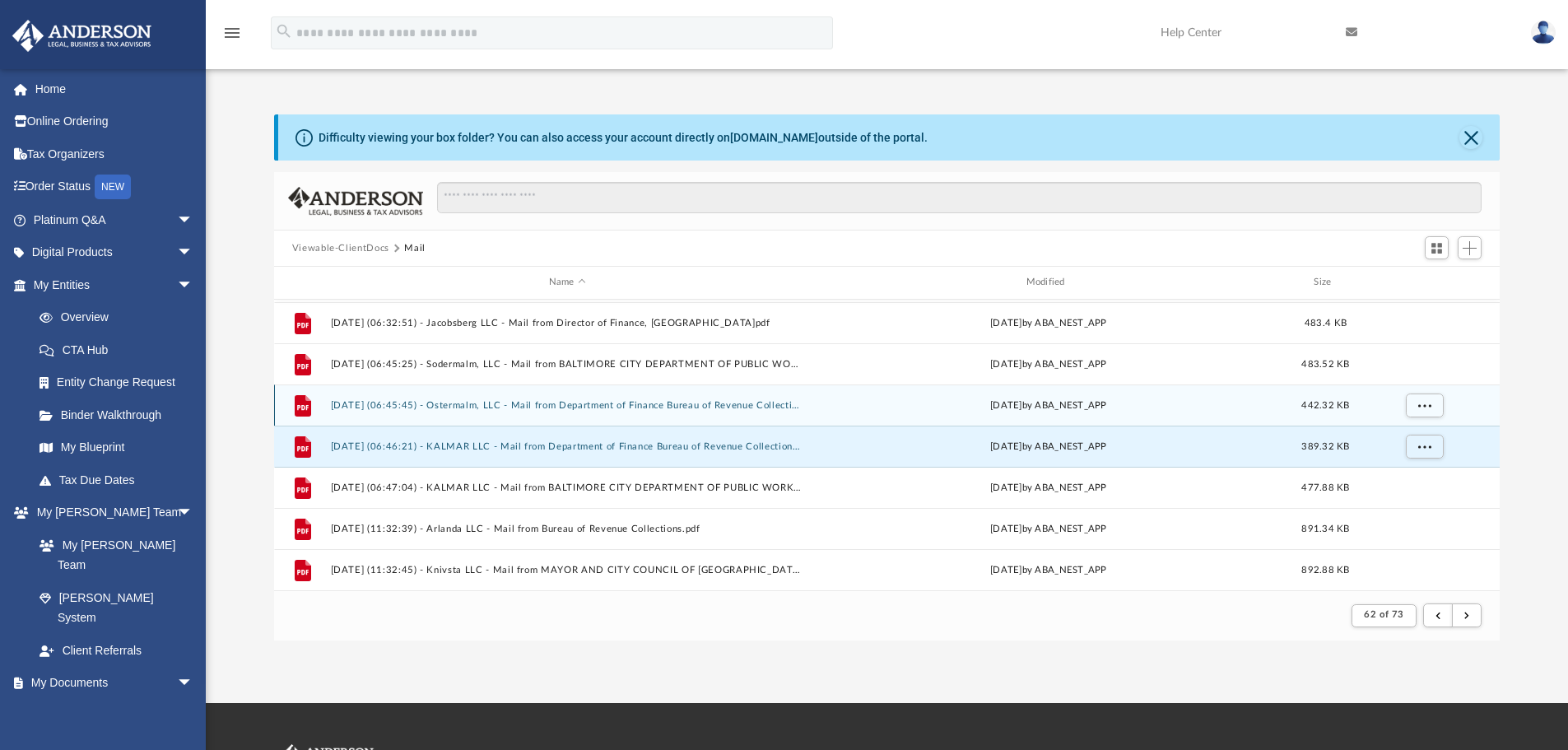
click at [704, 406] on button "[DATE] (06:45:45) - Ostermalm, LLC - Mail from Department of Finance Bureau of …" at bounding box center [567, 404] width 474 height 10
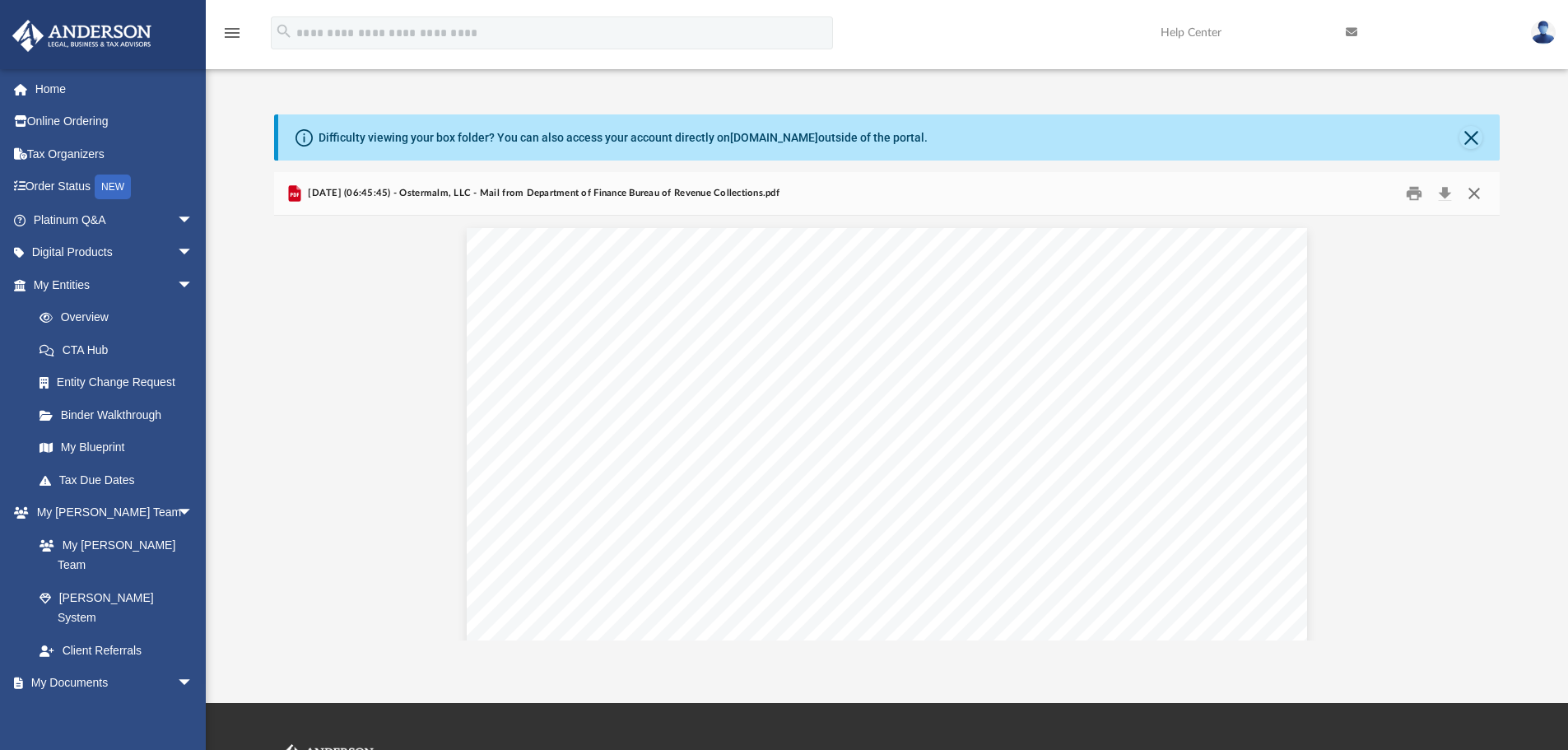
click at [1485, 196] on button "Close" at bounding box center [1474, 194] width 29 height 26
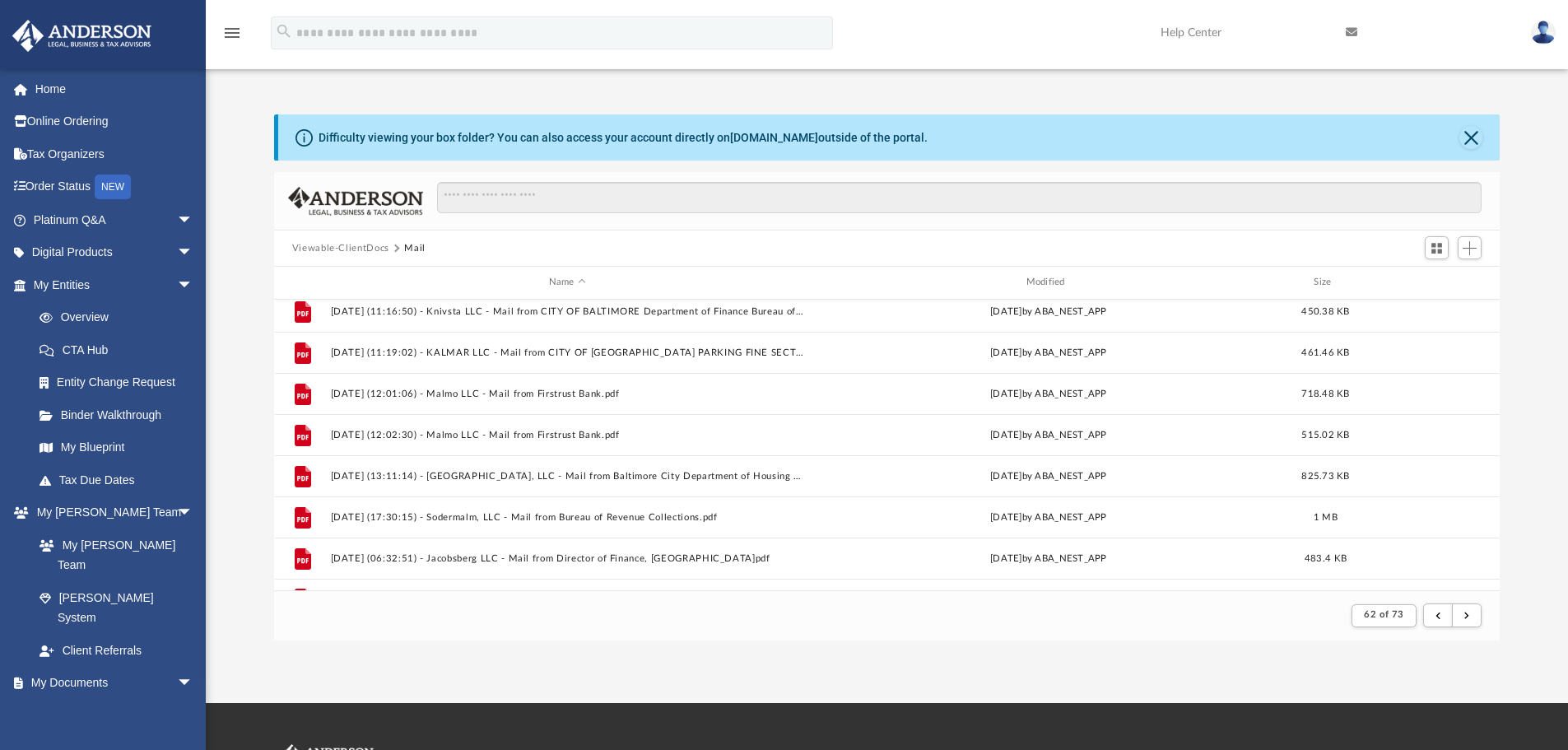
scroll to position [615, 0]
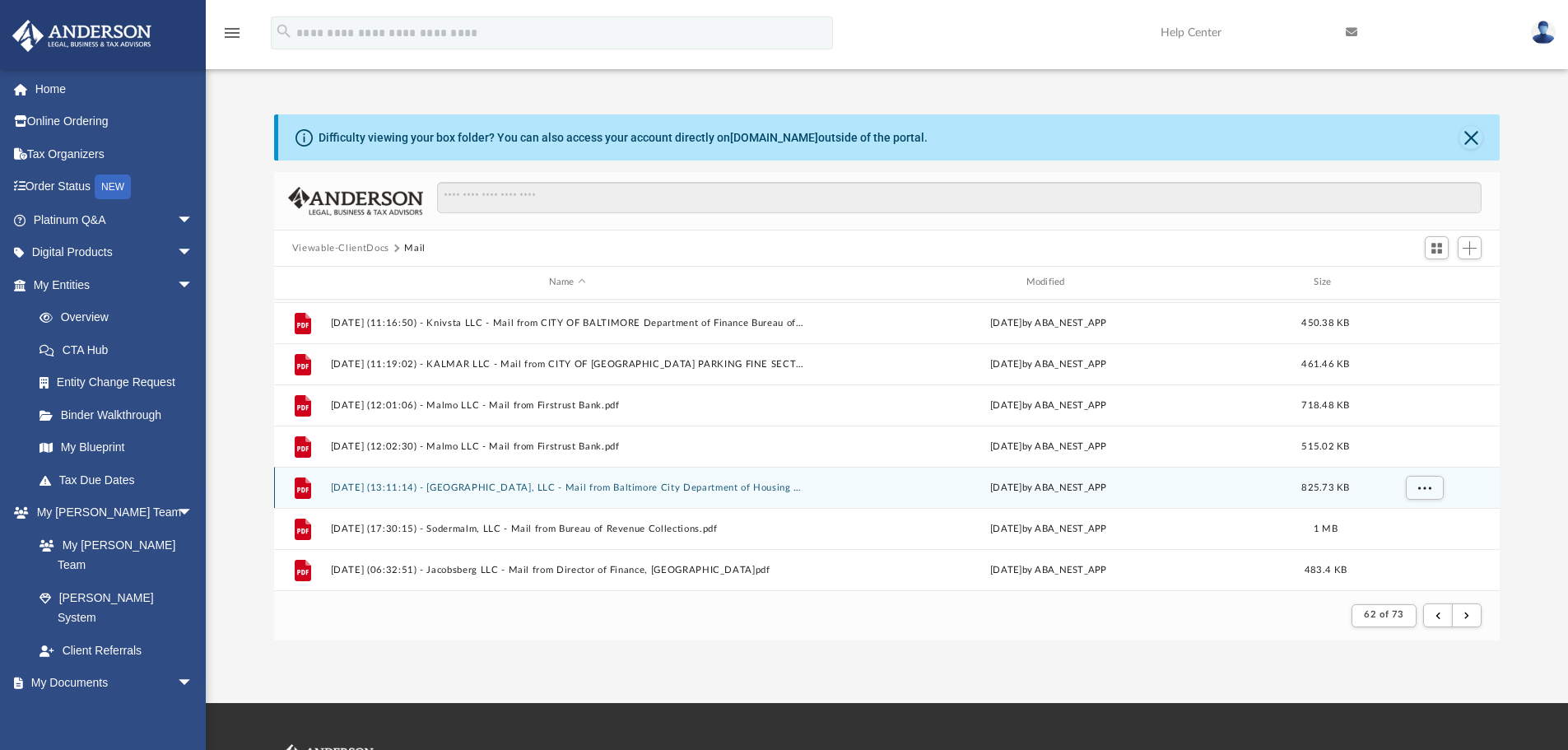
click at [656, 491] on button "[DATE] (13:11:14) - [GEOGRAPHIC_DATA], LLC - Mail from Baltimore City Departmen…" at bounding box center [567, 487] width 474 height 10
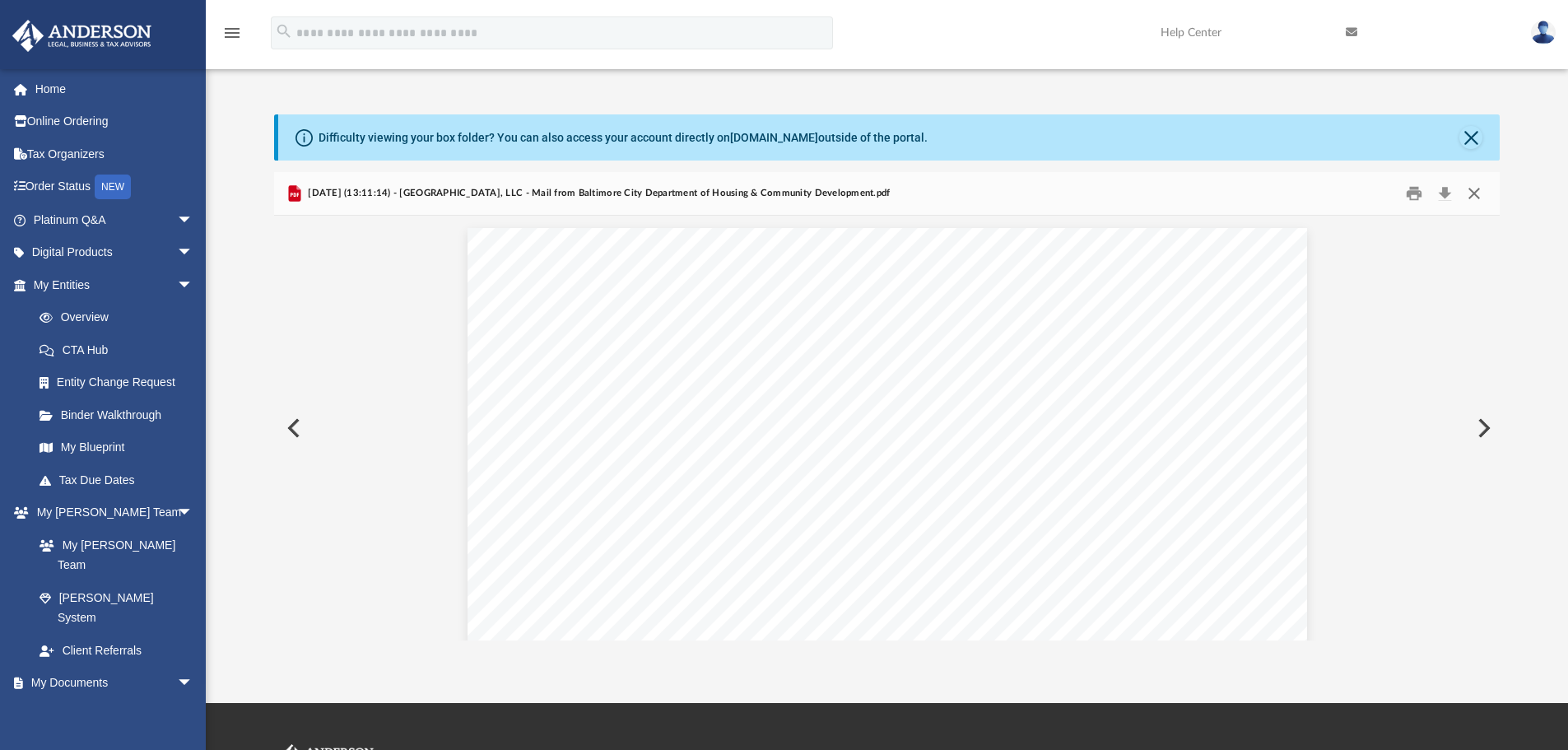
click at [1478, 189] on button "Close" at bounding box center [1474, 194] width 29 height 26
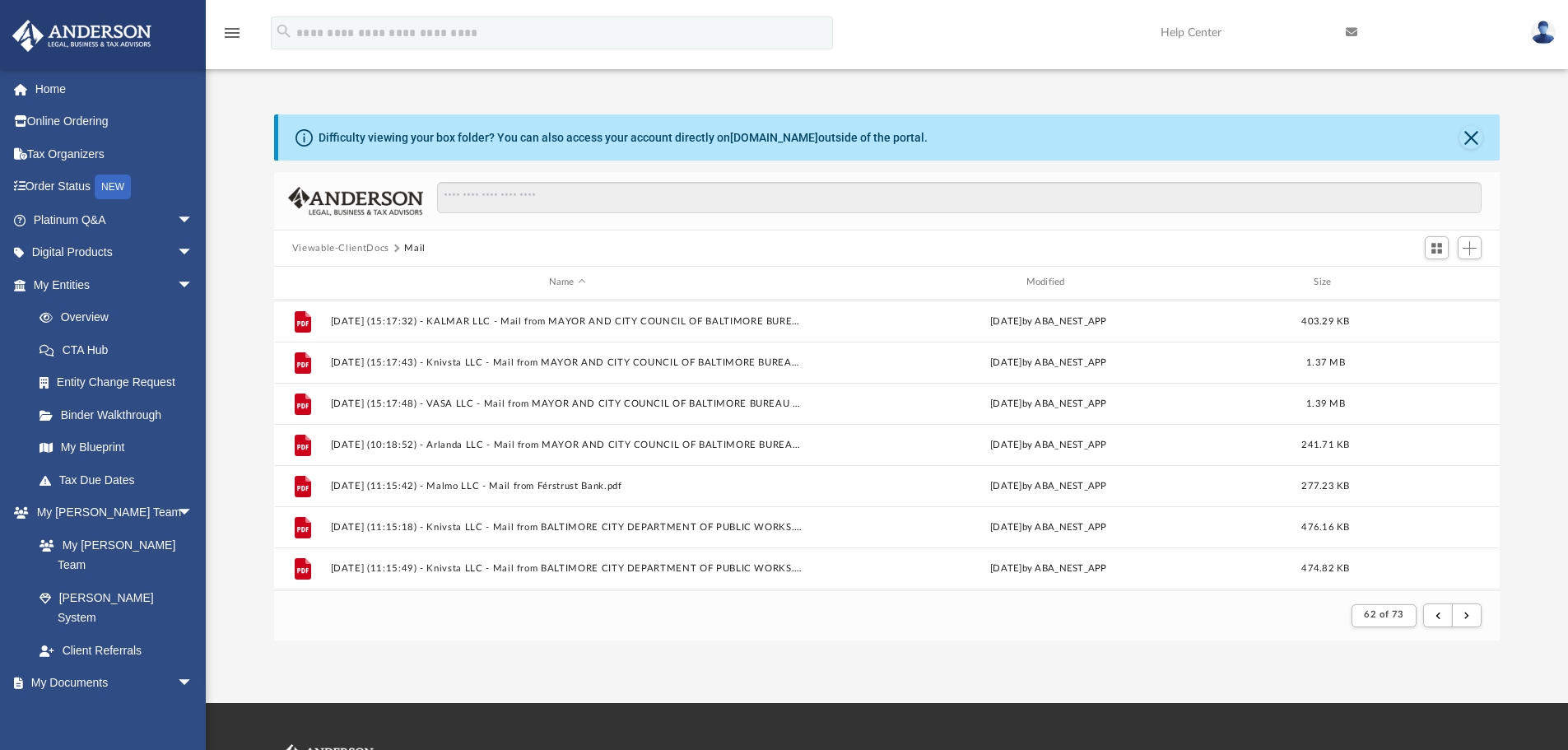
scroll to position [285, 0]
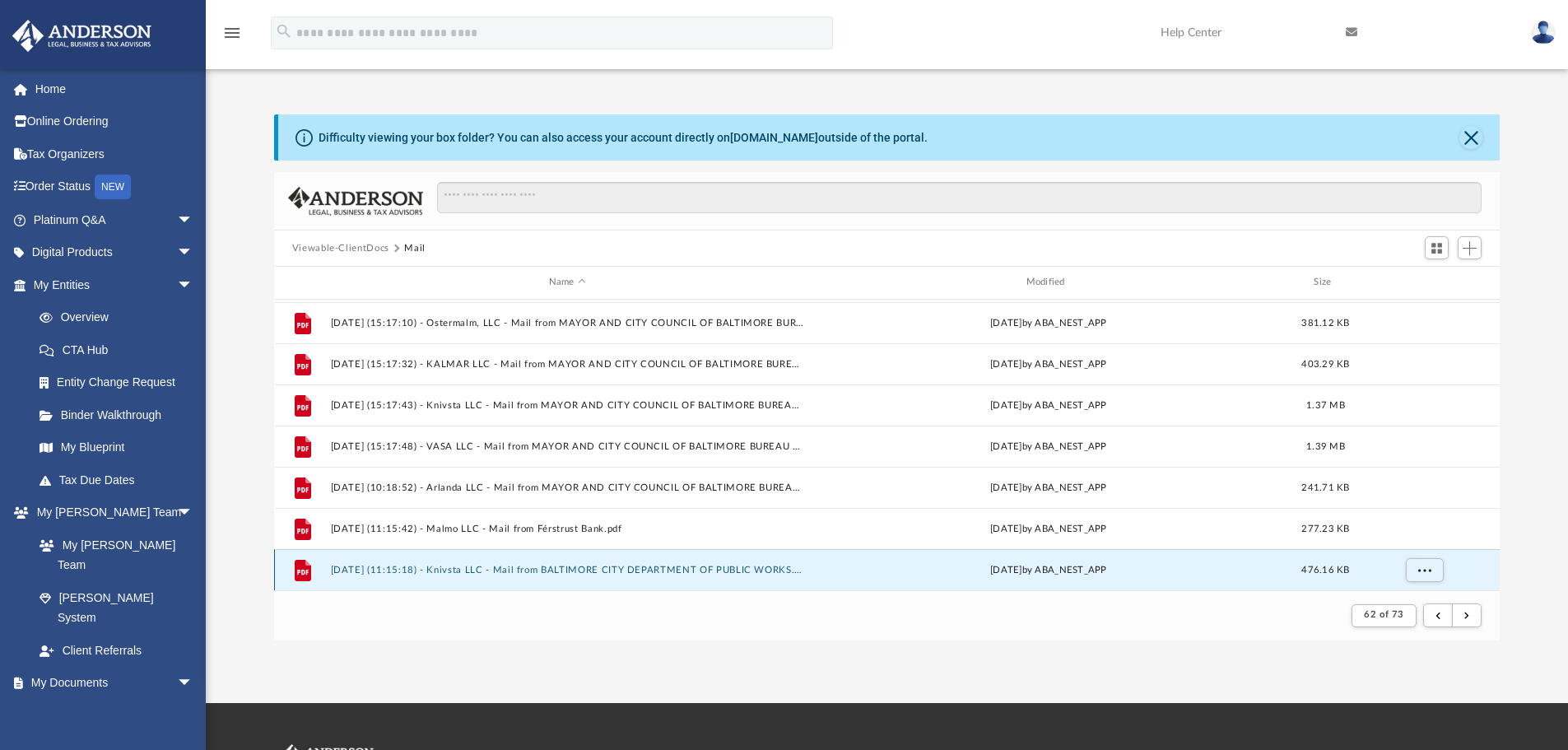
click at [766, 565] on button "[DATE] (11:15:18) - Knivsta LLC - Mail from BALTIMORE CITY DEPARTMENT OF PUBLIC…" at bounding box center [567, 570] width 474 height 10
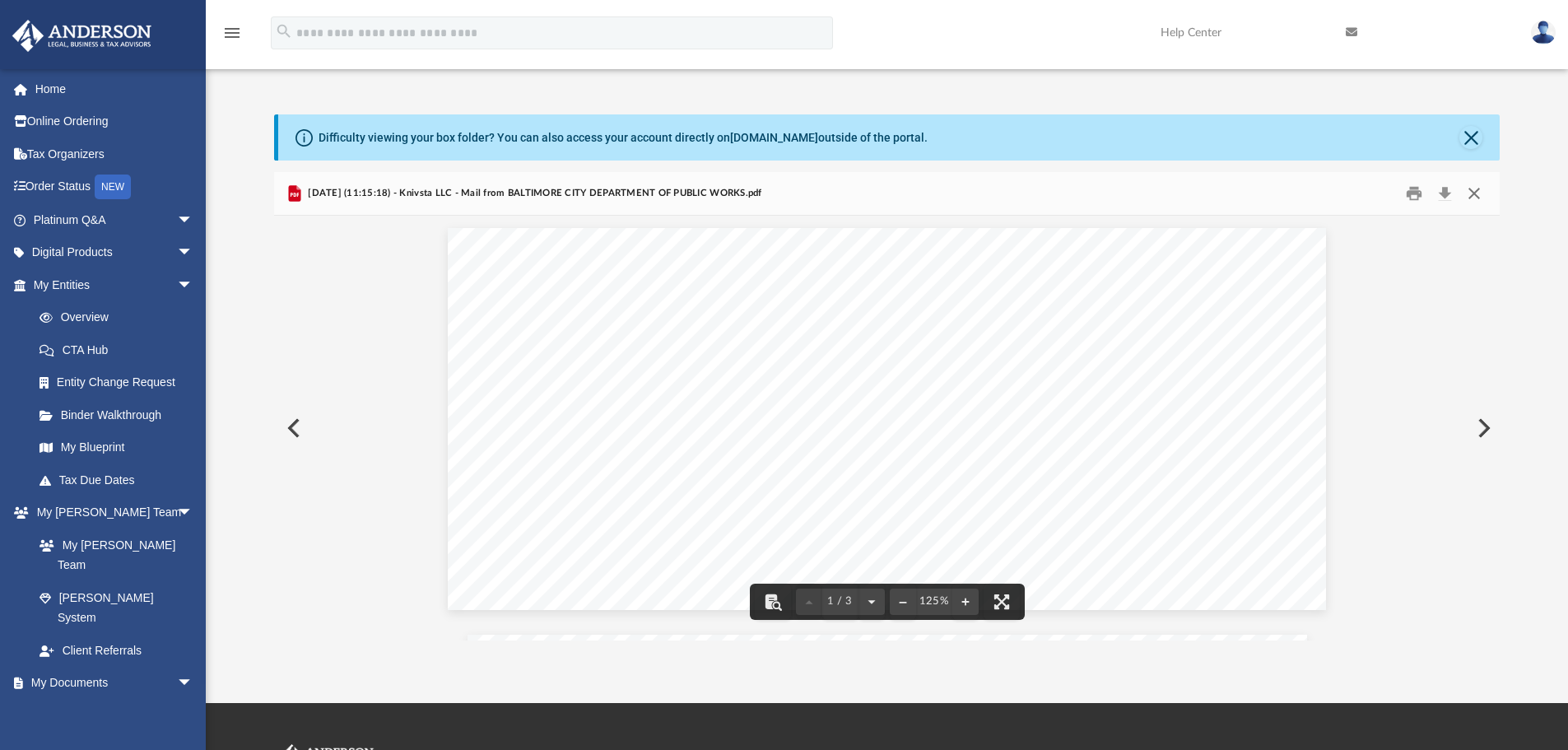
click at [1481, 193] on button "Close" at bounding box center [1474, 194] width 29 height 26
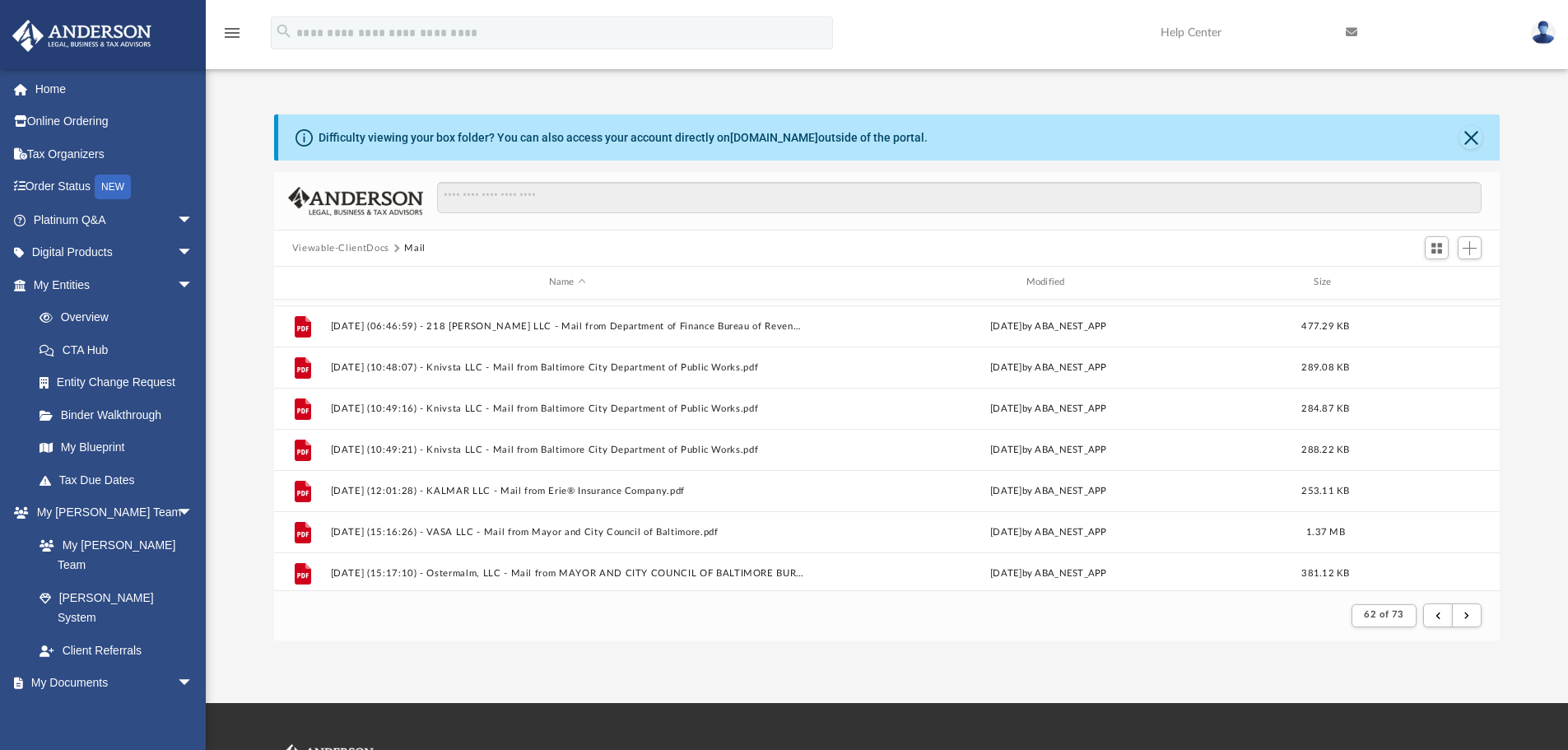
scroll to position [0, 0]
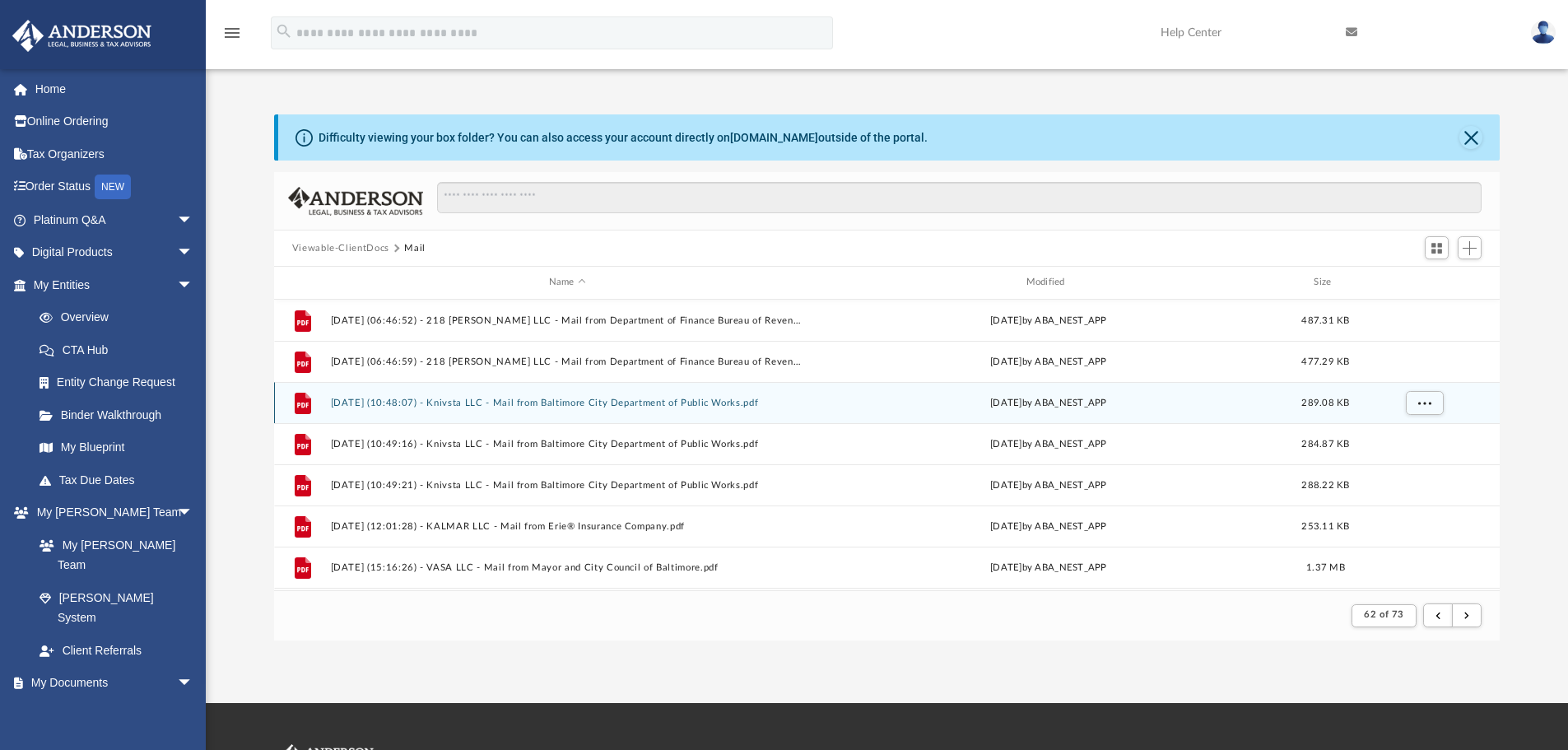
click at [675, 409] on div "File [DATE] (10:48:07) - Knivsta LLC - Mail from Baltimore City Department of P…" at bounding box center [887, 402] width 1226 height 42
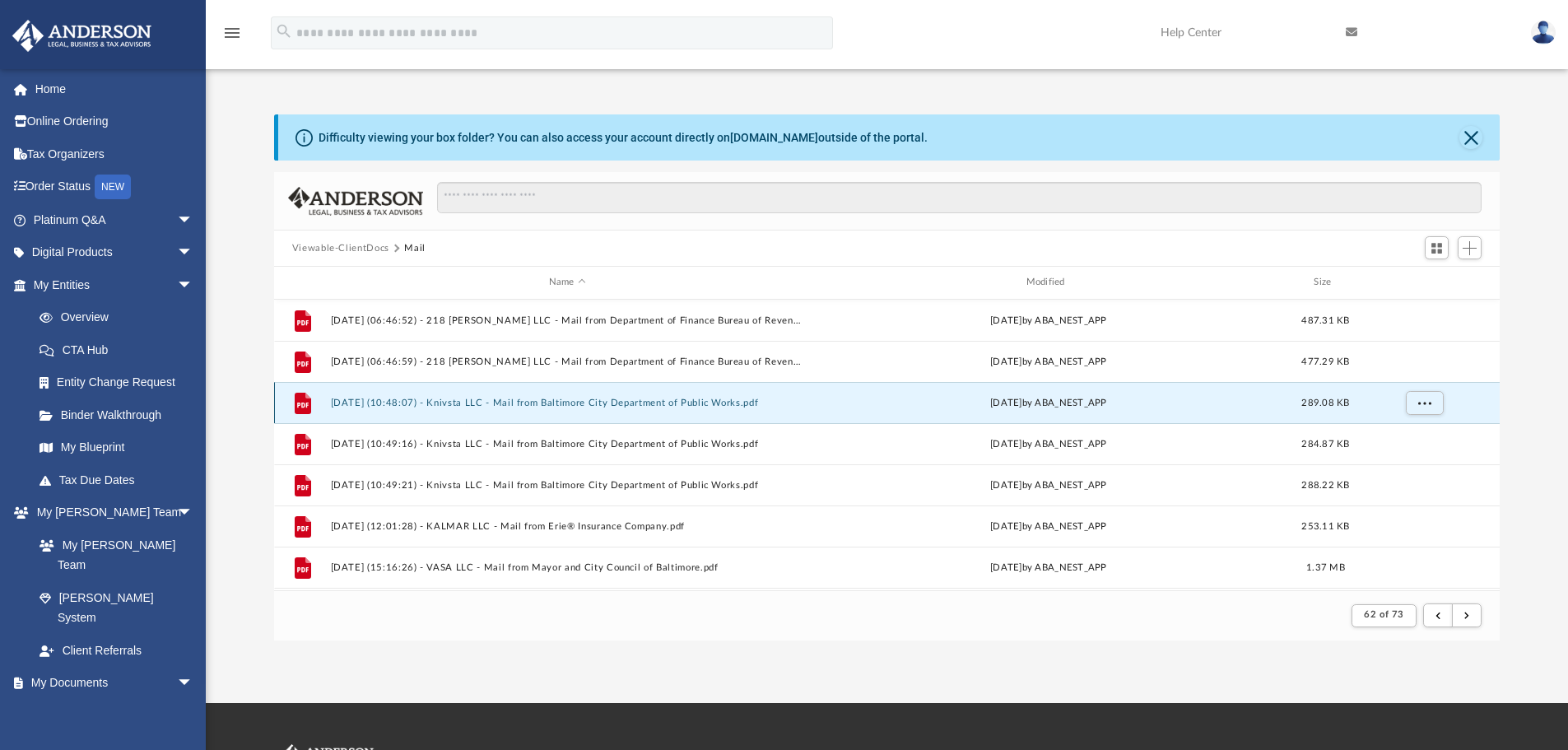
click at [649, 400] on button "[DATE] (10:48:07) - Knivsta LLC - Mail from Baltimore City Department of Public…" at bounding box center [567, 402] width 474 height 10
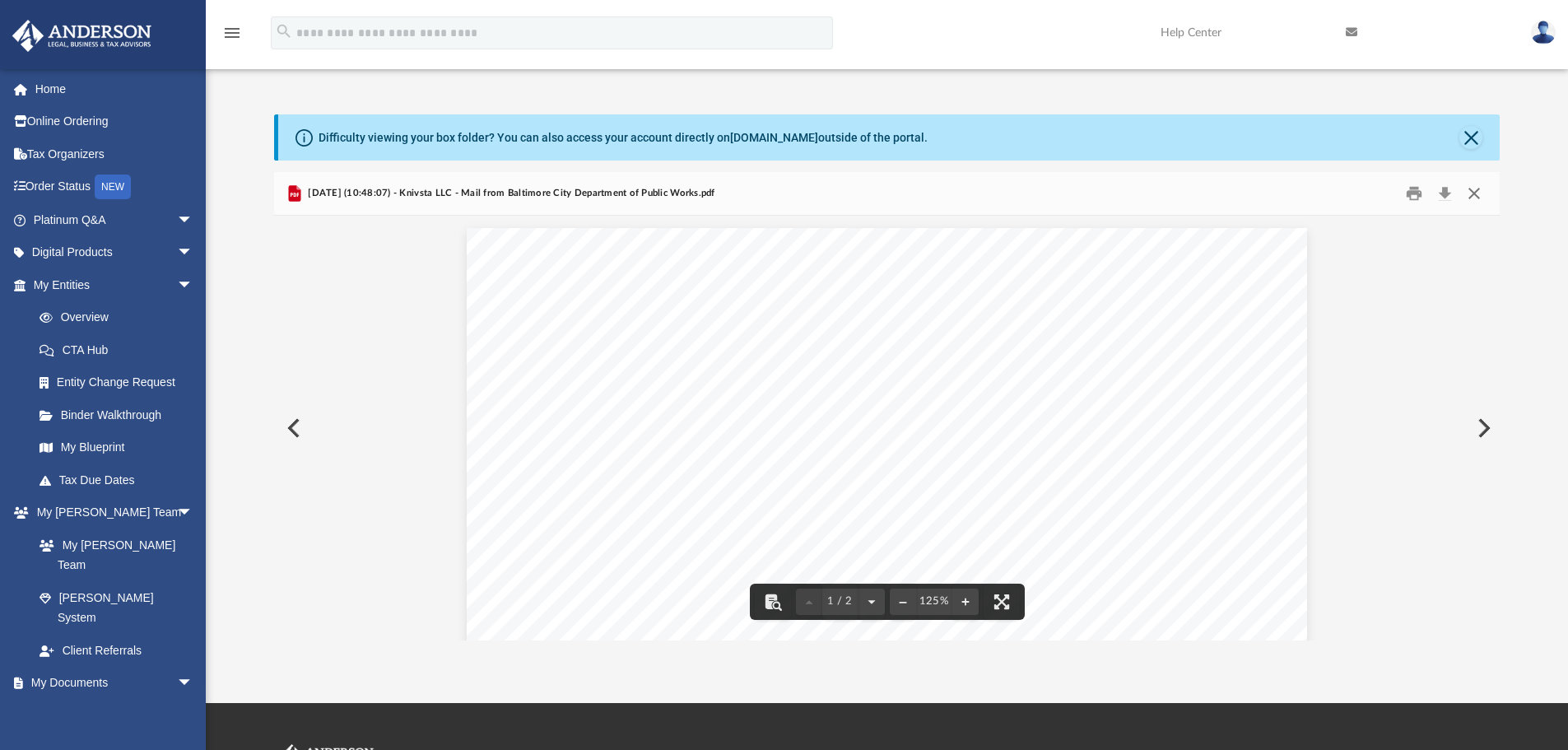
click at [1480, 189] on button "Close" at bounding box center [1474, 194] width 29 height 26
